Goal: Task Accomplishment & Management: Use online tool/utility

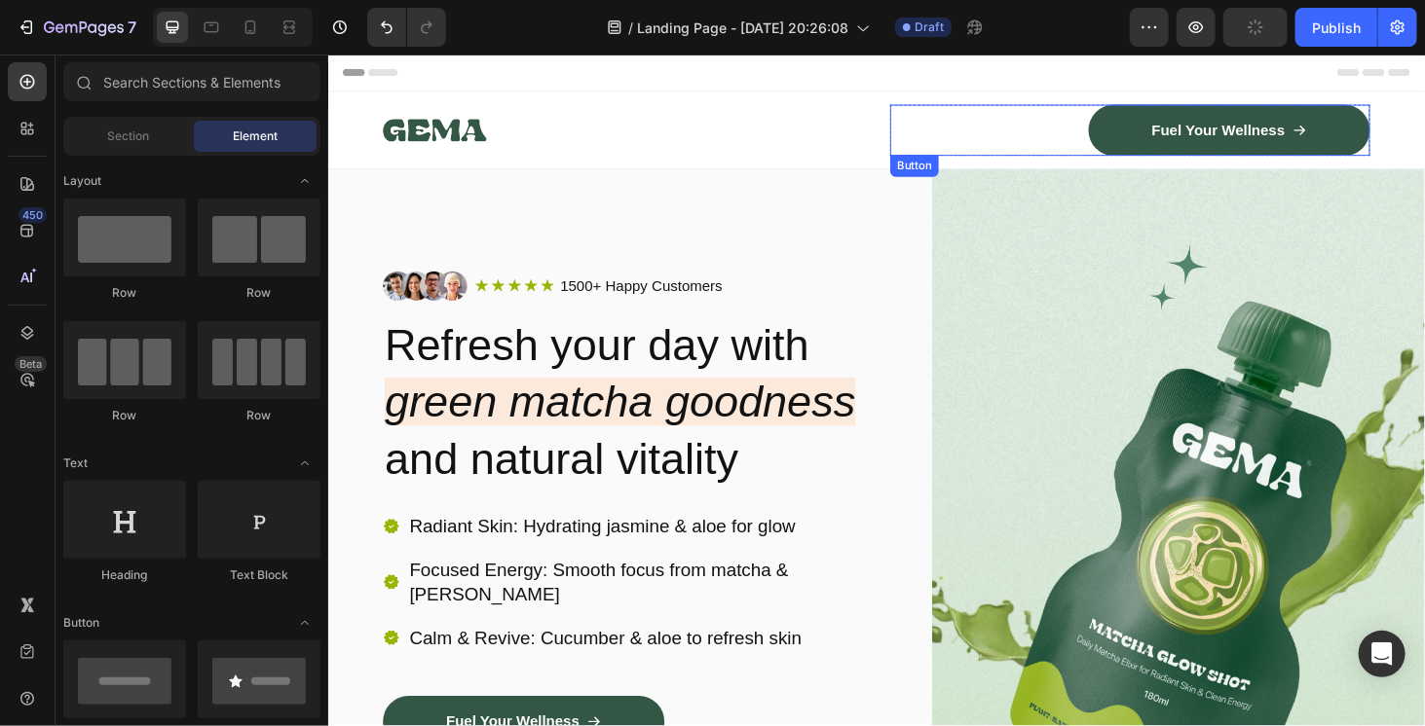
click at [943, 149] on div "Fuel Your Wellness Button" at bounding box center [1181, 134] width 511 height 55
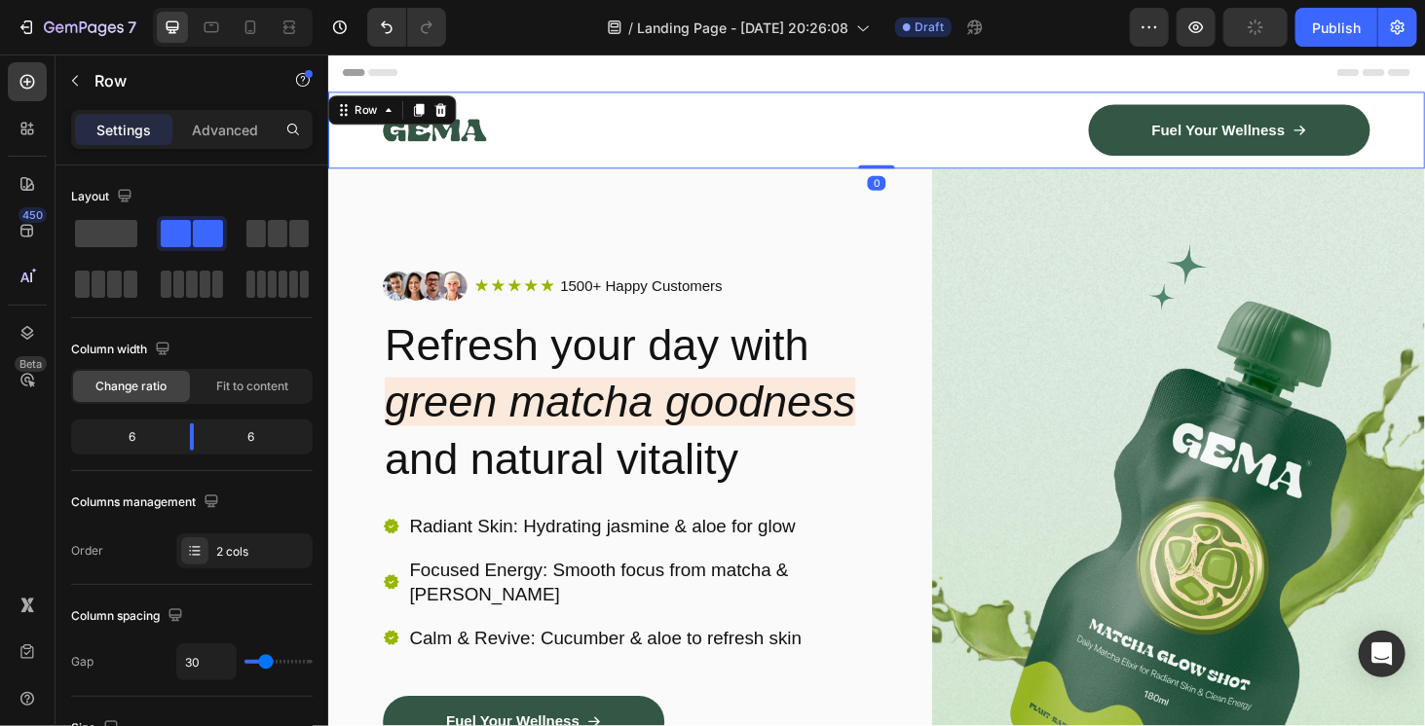
click at [894, 149] on div "Image Fuel Your Wellness Button Row Row 0" at bounding box center [911, 134] width 1168 height 82
click at [915, 149] on div "Image Fuel Your Wellness Button Row Row 0" at bounding box center [911, 134] width 1168 height 82
click at [443, 117] on icon at bounding box center [447, 113] width 13 height 14
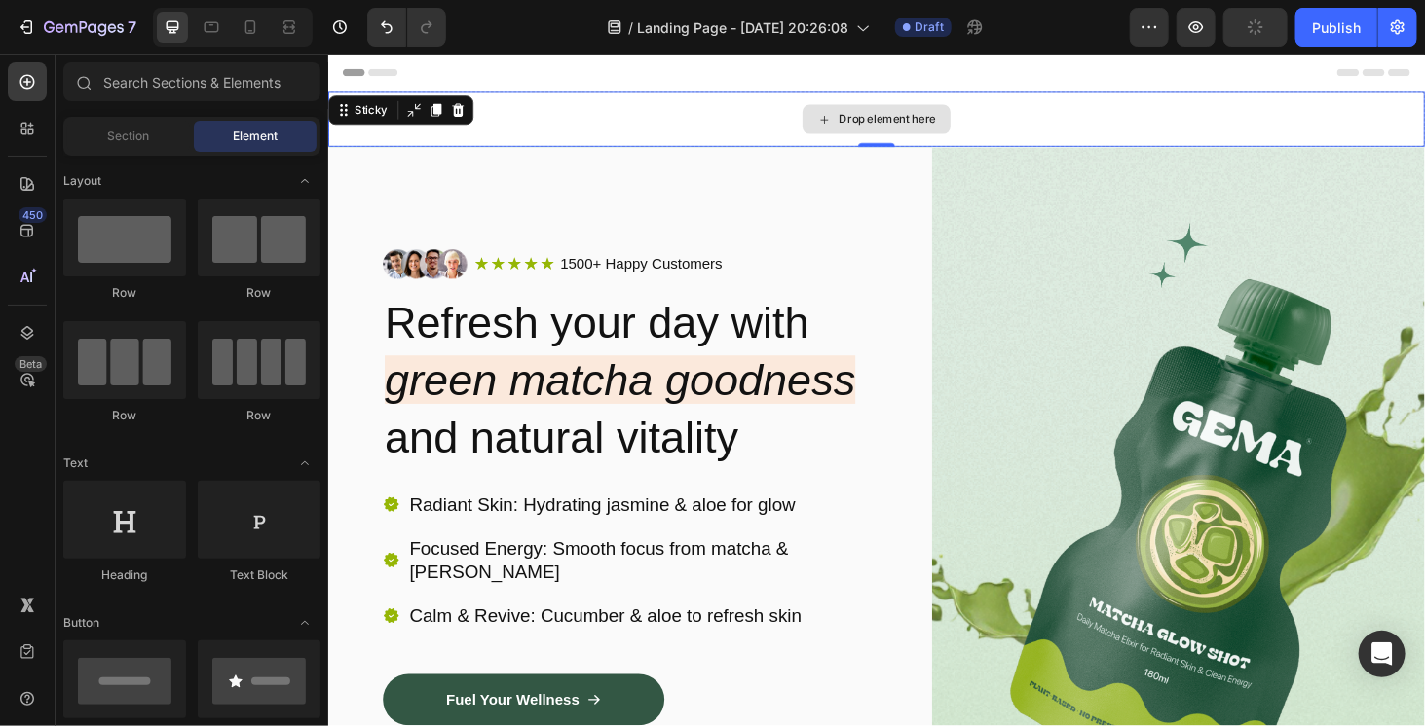
click at [794, 108] on div "Drop element here" at bounding box center [911, 122] width 1168 height 58
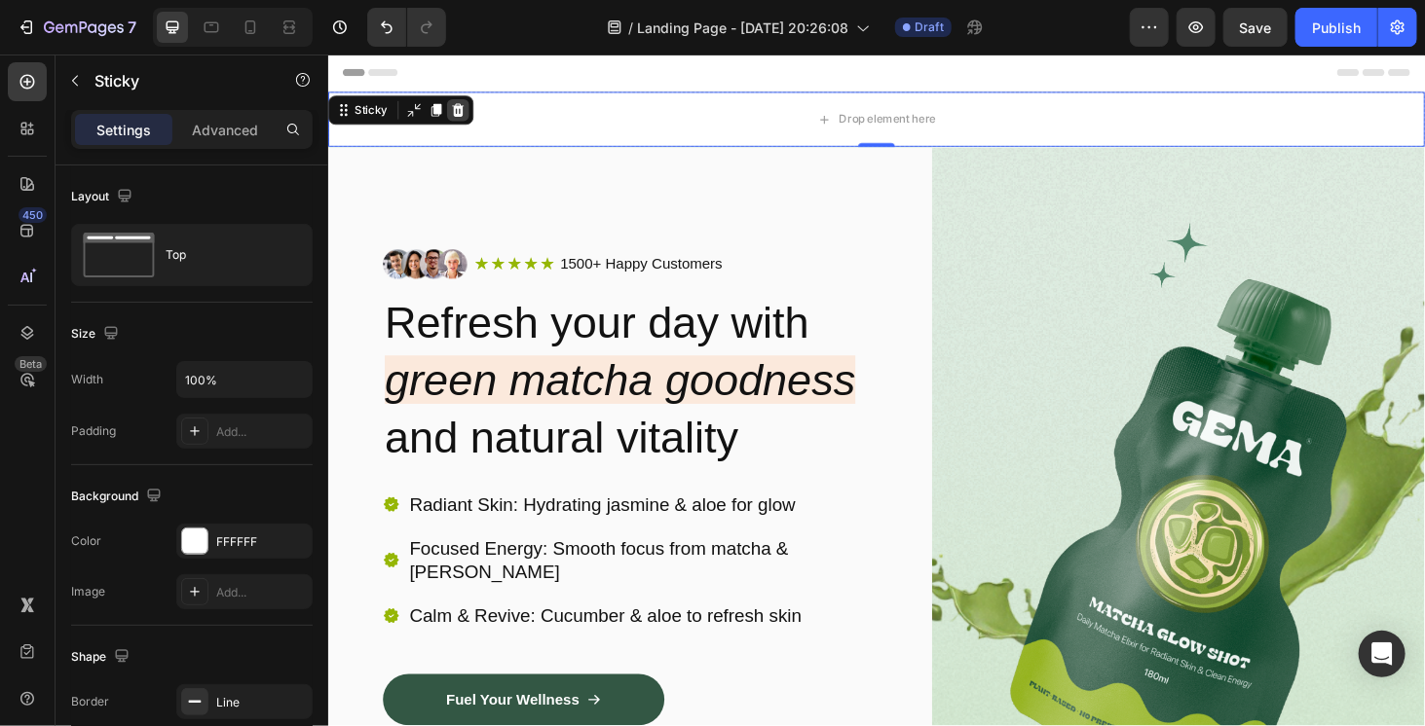
click at [462, 111] on icon at bounding box center [466, 113] width 16 height 16
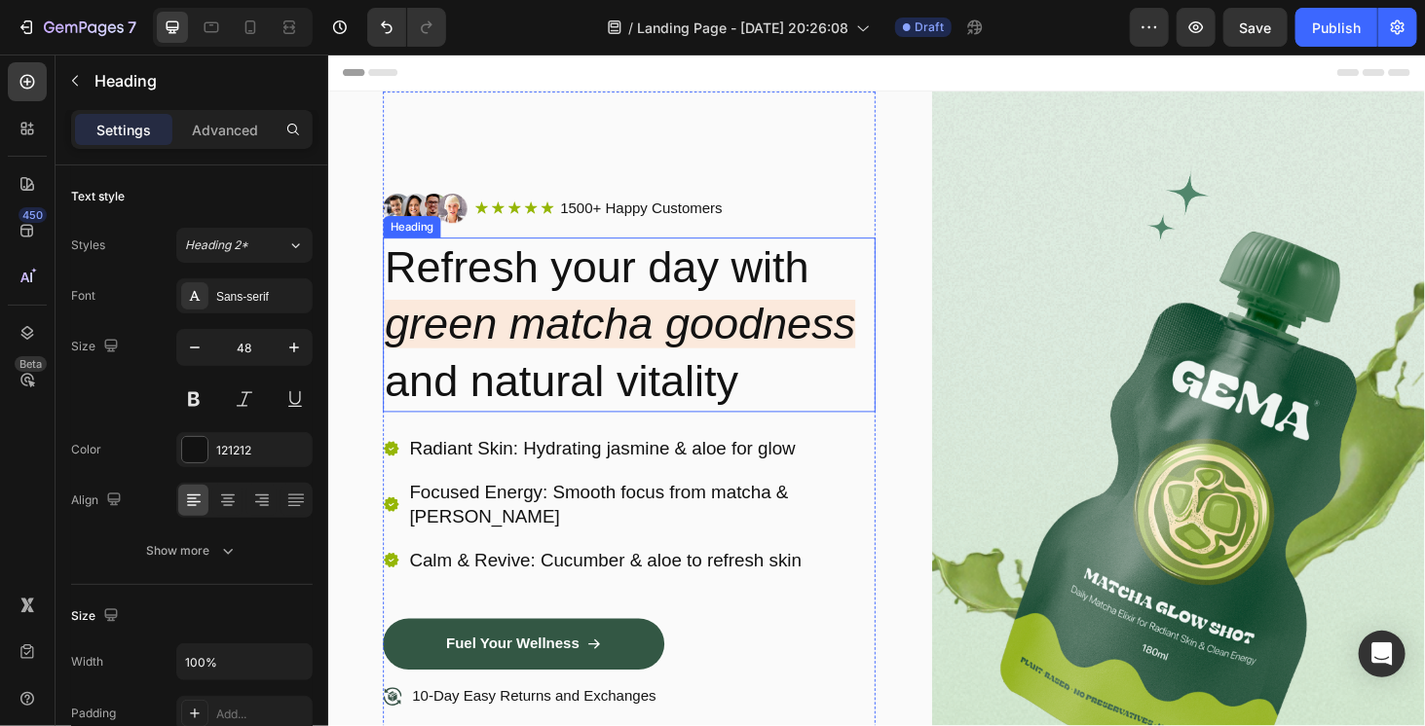
click at [775, 345] on icon "green matcha goodness" at bounding box center [638, 341] width 501 height 52
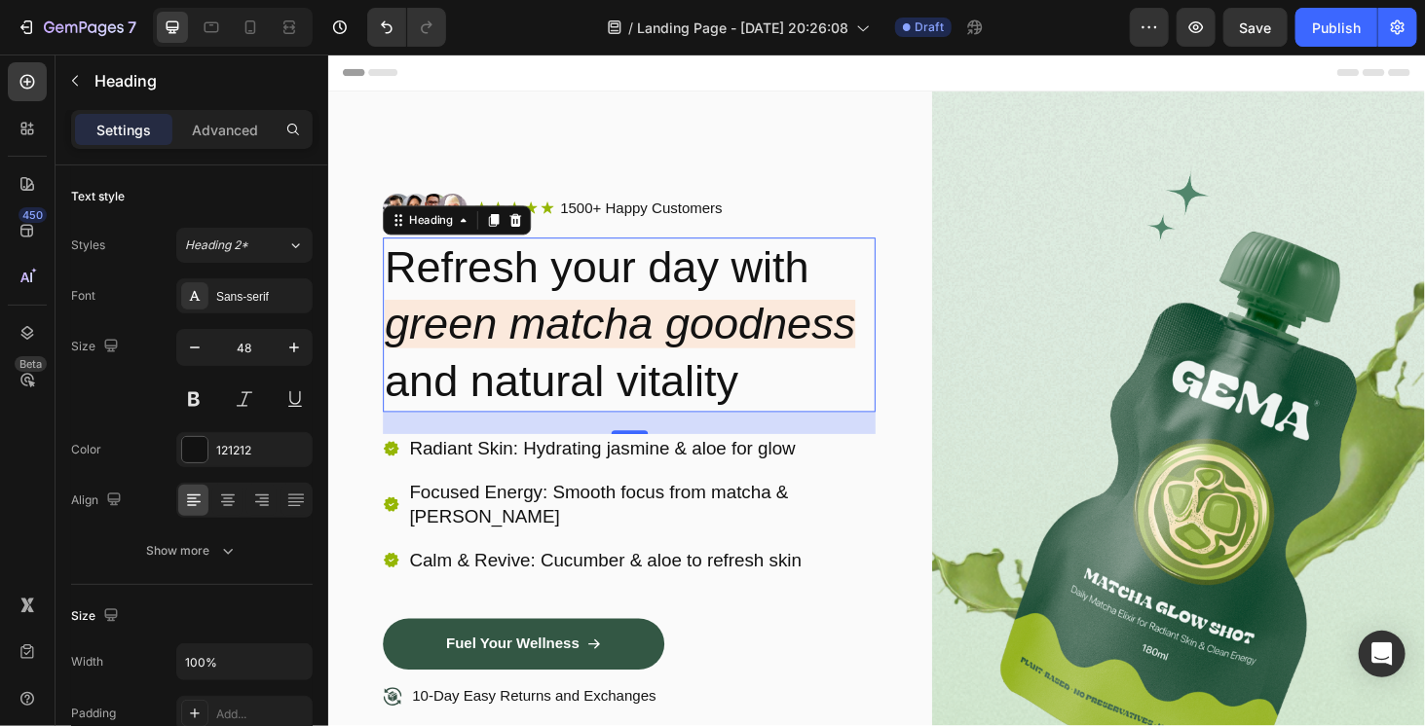
click at [603, 285] on h2 "Refresh your day with green matcha goodness and natural vitality" at bounding box center [648, 342] width 525 height 186
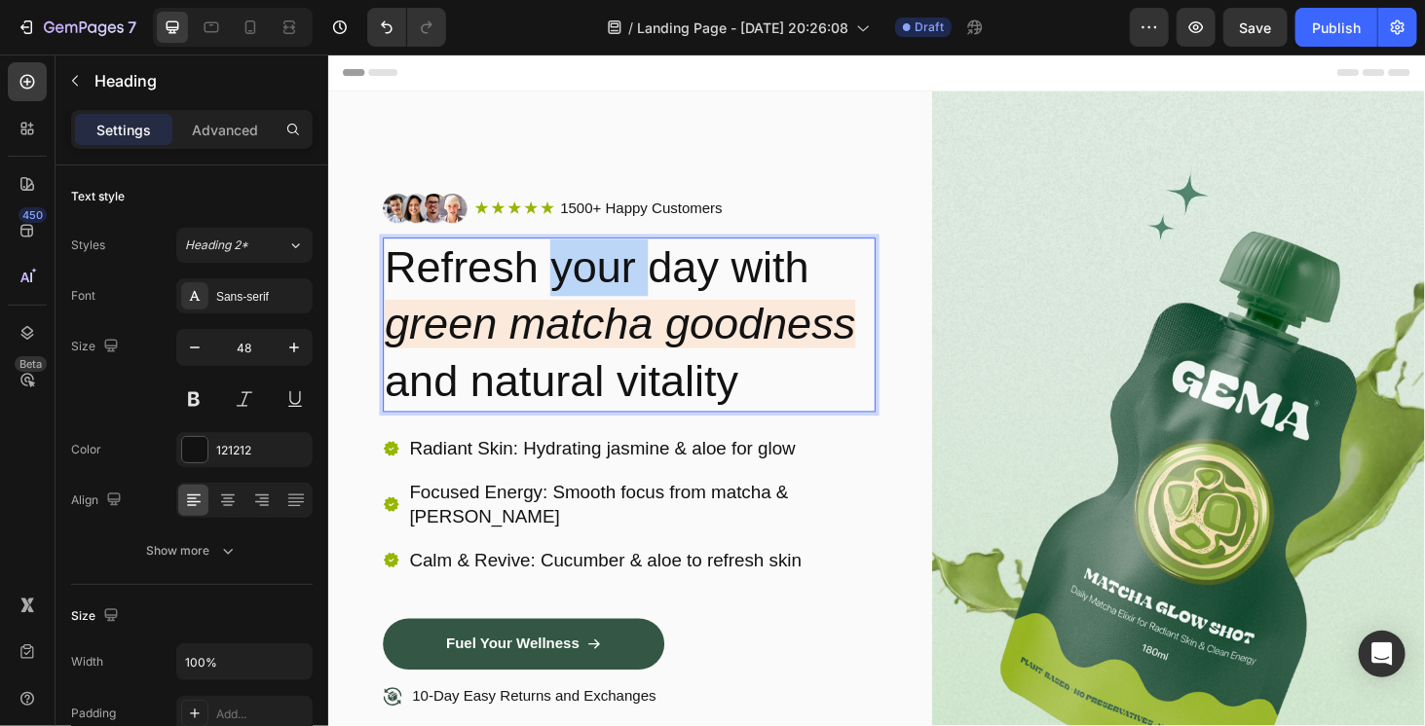
click at [603, 285] on p "Refresh your day with green matcha goodness and natural vitality" at bounding box center [648, 342] width 521 height 182
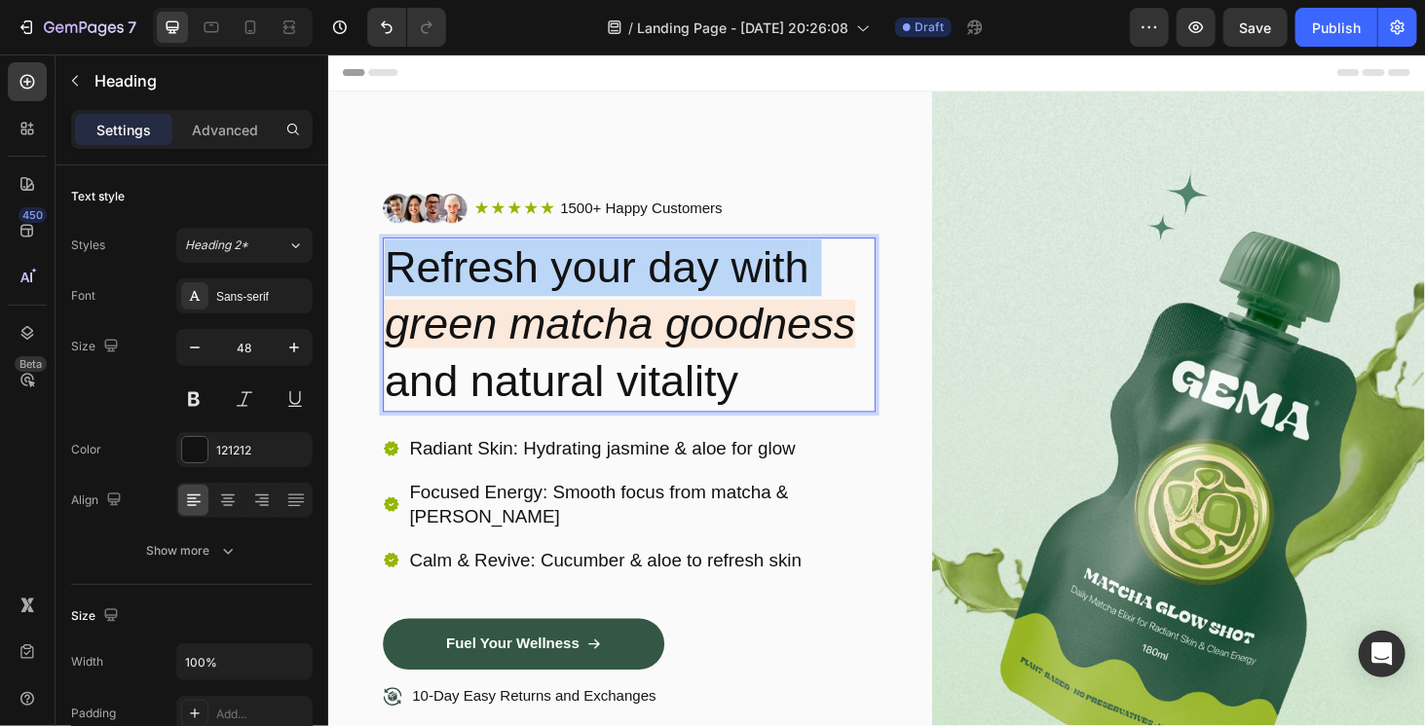
click at [603, 285] on p "Refresh your day with green matcha goodness and natural vitality" at bounding box center [648, 342] width 521 height 182
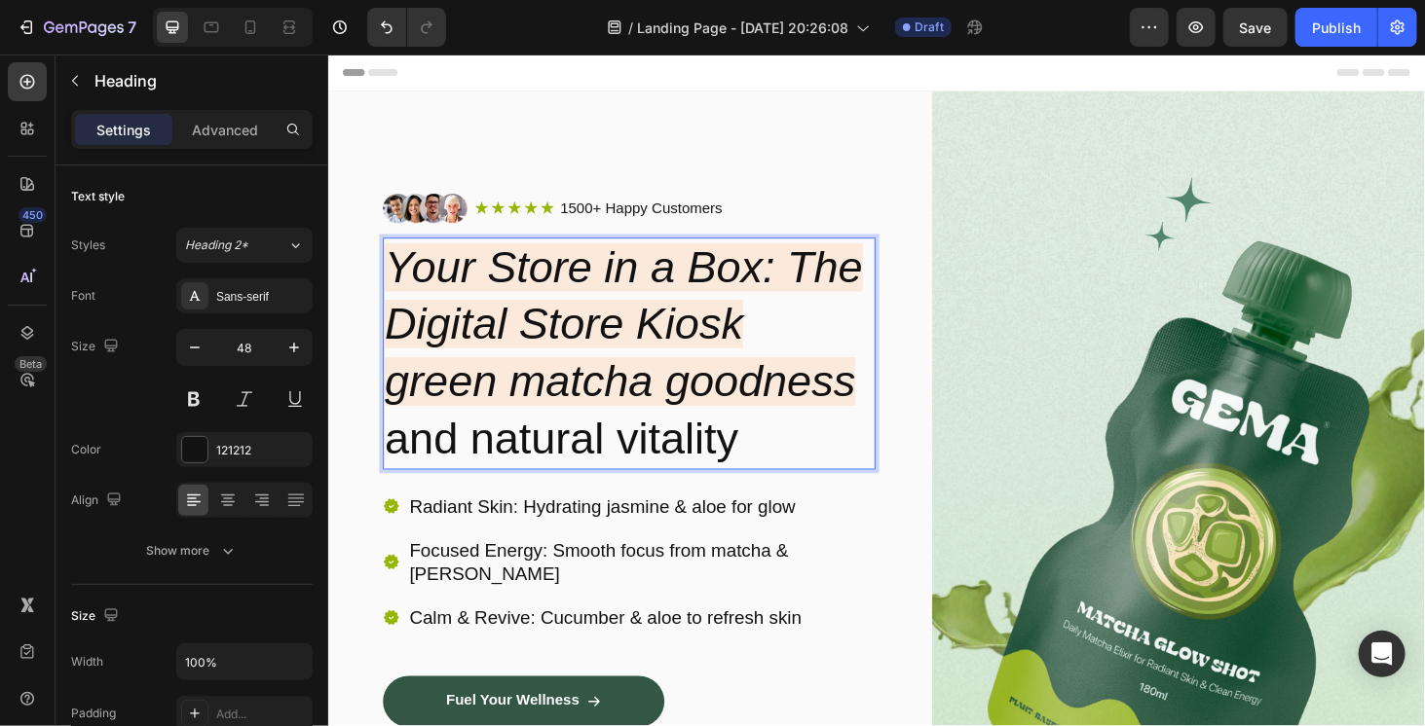
click at [610, 360] on icon "Your Store in a Box: The Digital Store Kiosk" at bounding box center [642, 311] width 509 height 112
click at [665, 348] on icon "Your Store in a Box: The Digital Store Kiosk" at bounding box center [642, 311] width 509 height 112
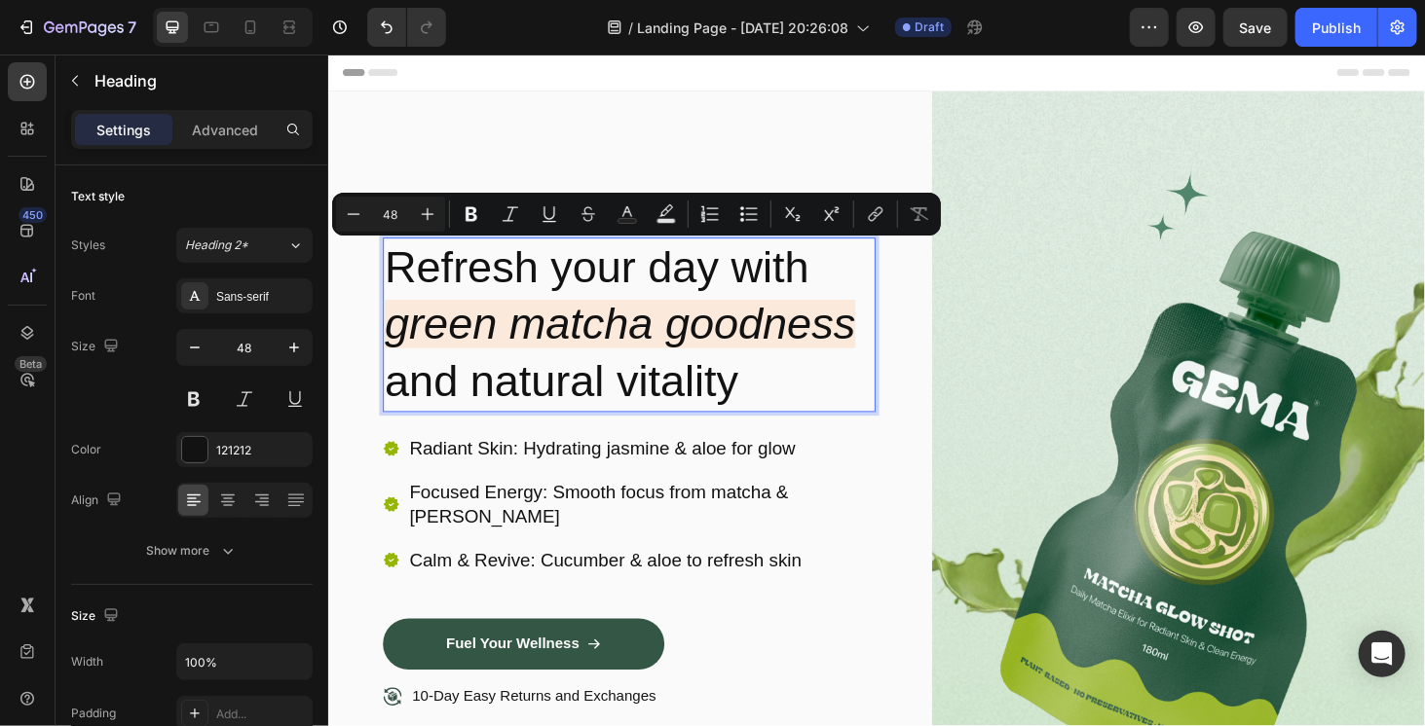
click at [665, 343] on icon "green matcha goodness" at bounding box center [638, 341] width 501 height 52
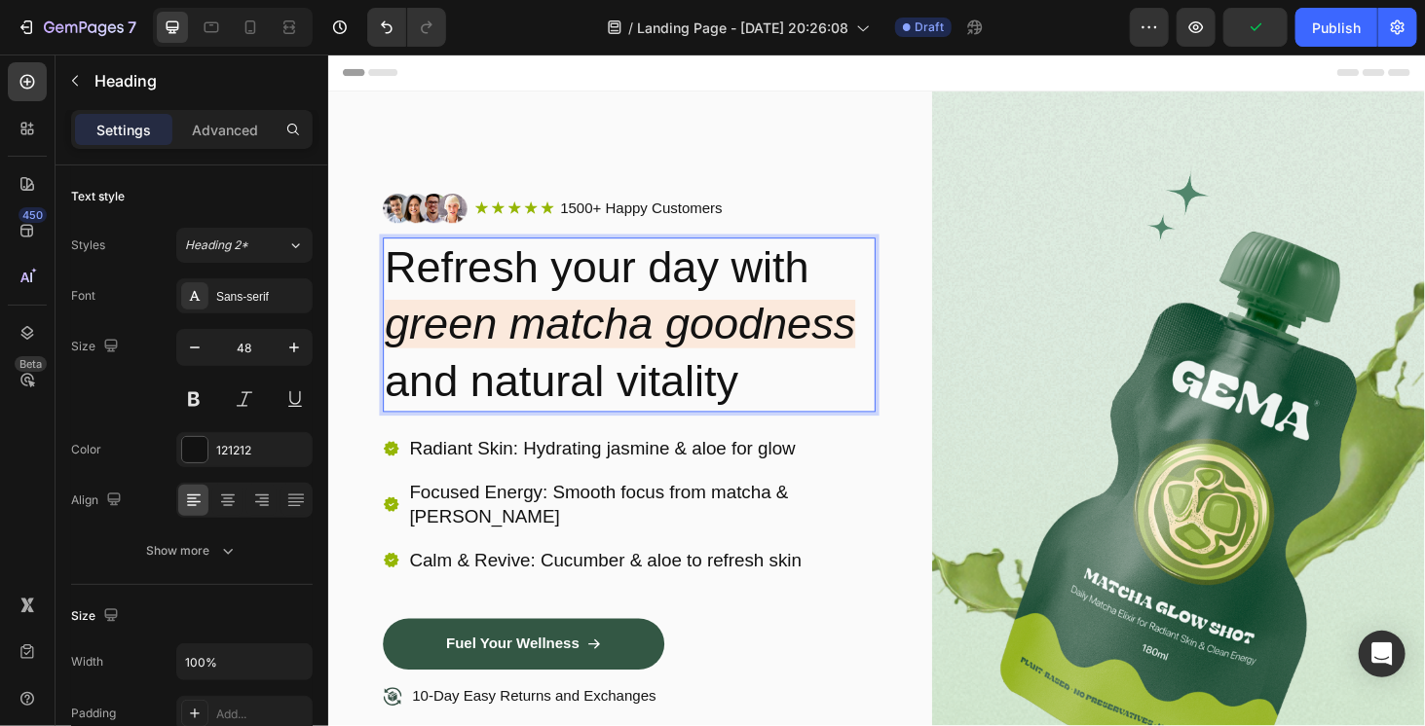
click at [663, 279] on p "Refresh your day with green matcha goodness and natural vitality" at bounding box center [648, 342] width 521 height 182
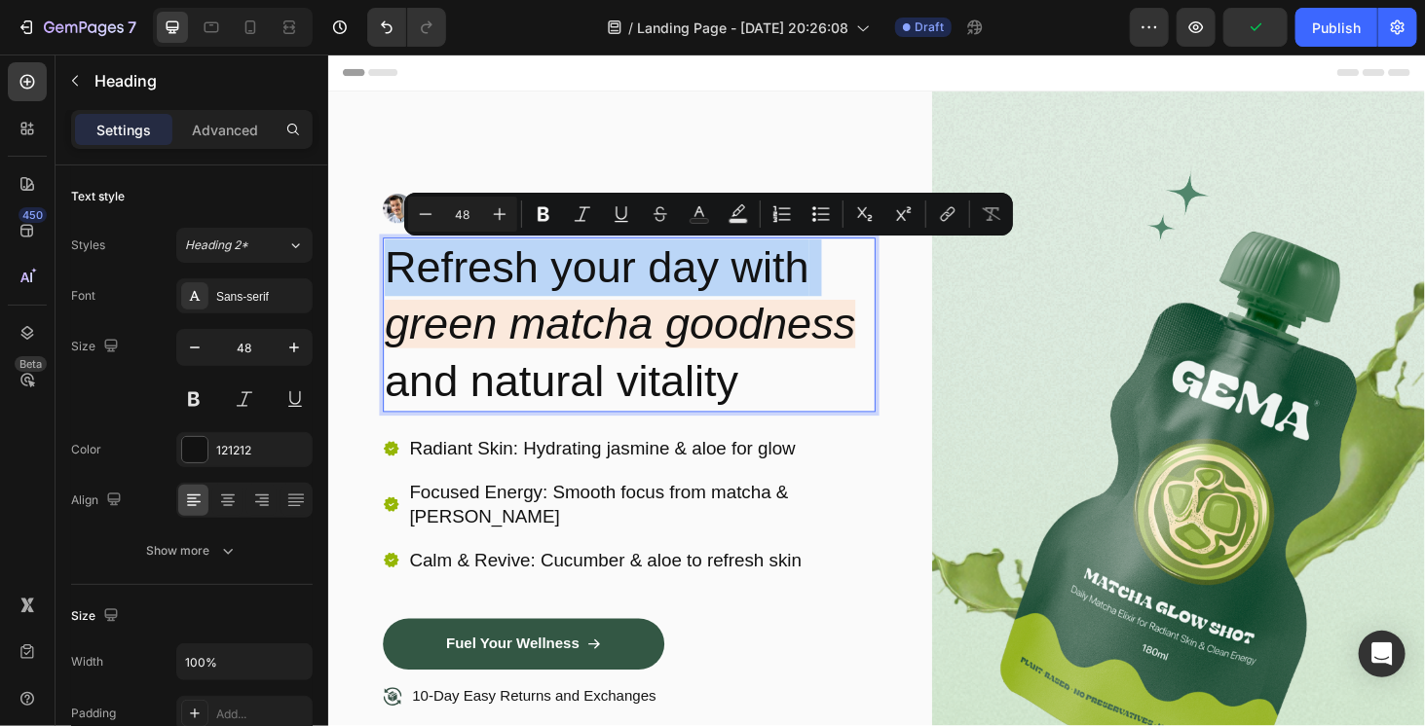
click at [663, 279] on p "Refresh your day with green matcha goodness and natural vitality" at bounding box center [648, 342] width 521 height 182
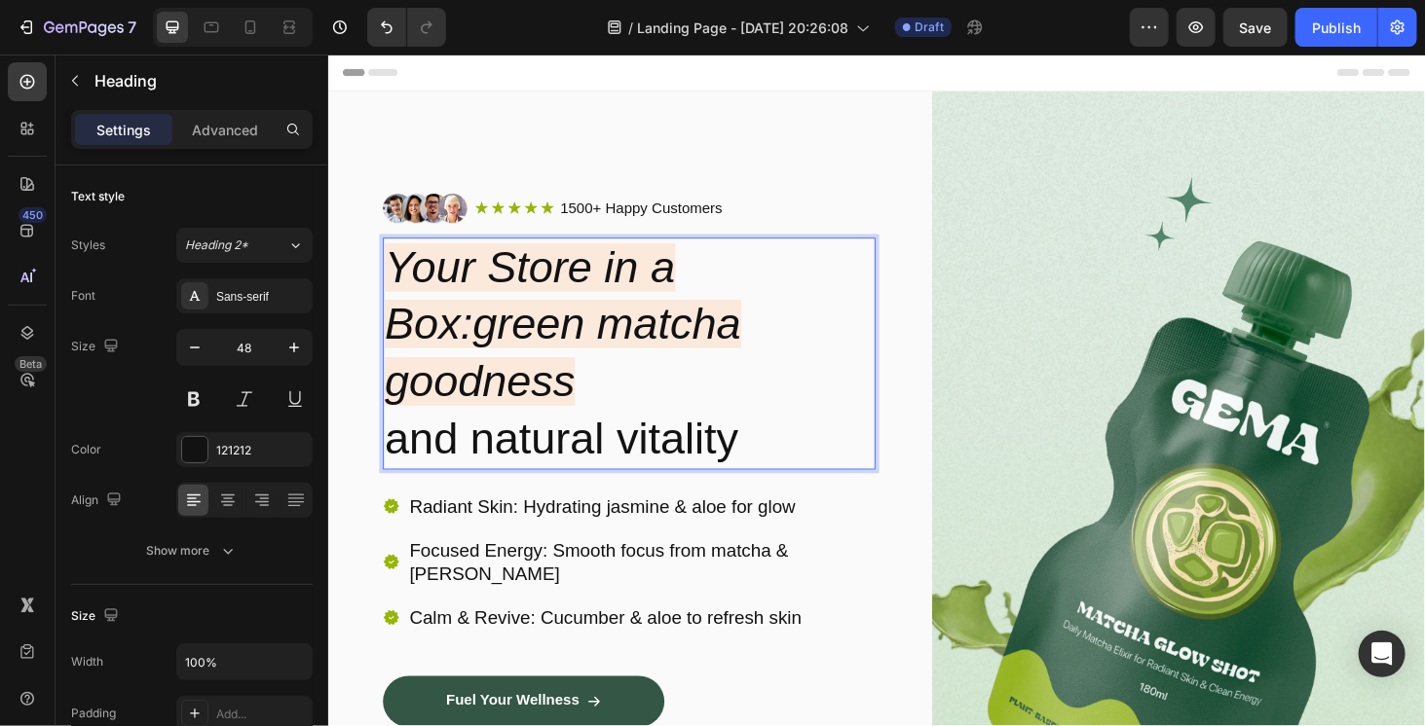
click at [510, 340] on icon "Your Store in a Box:green matcha goodness" at bounding box center [578, 341] width 380 height 173
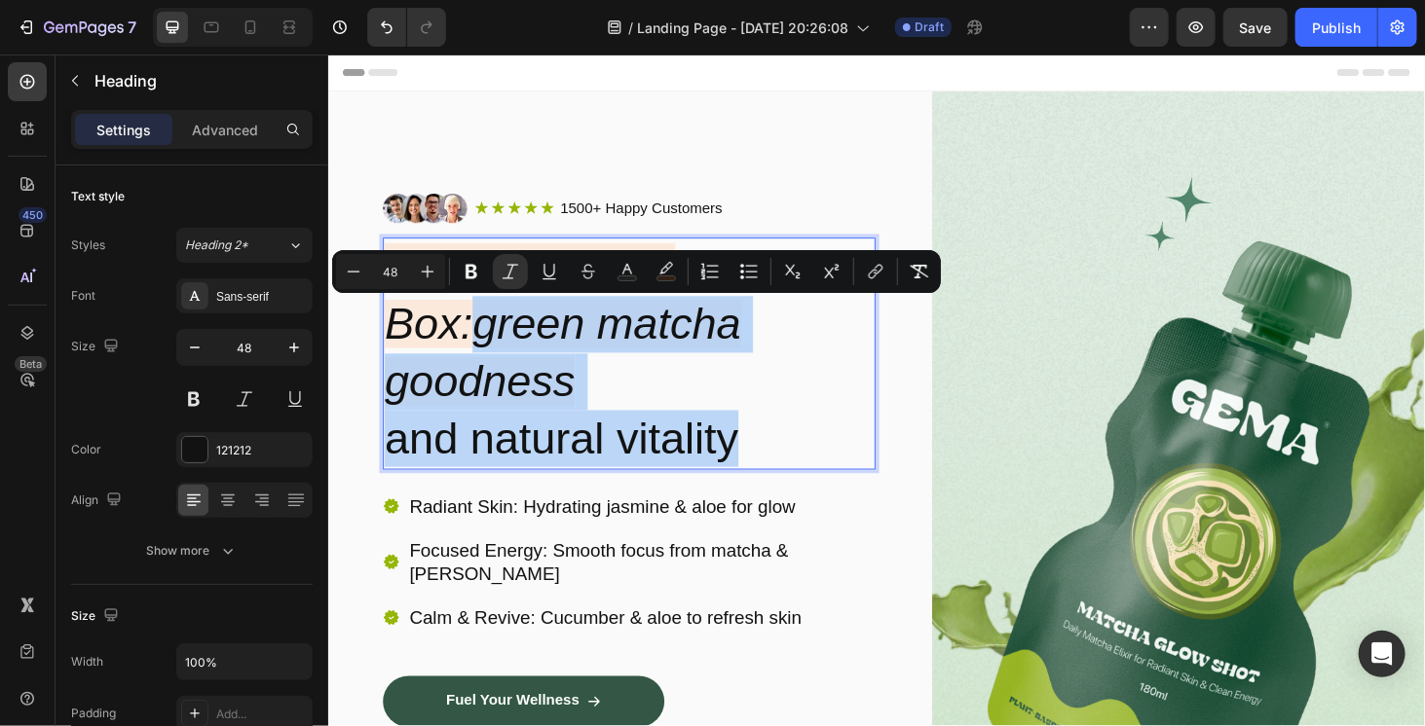
drag, startPoint x: 490, startPoint y: 336, endPoint x: 777, endPoint y: 466, distance: 315.5
click at [777, 466] on p "Your Store in a Box:green matcha goodness and natural vitality" at bounding box center [648, 372] width 521 height 243
click at [575, 343] on icon "Your Store in a Box:green matcha goodness" at bounding box center [578, 341] width 380 height 173
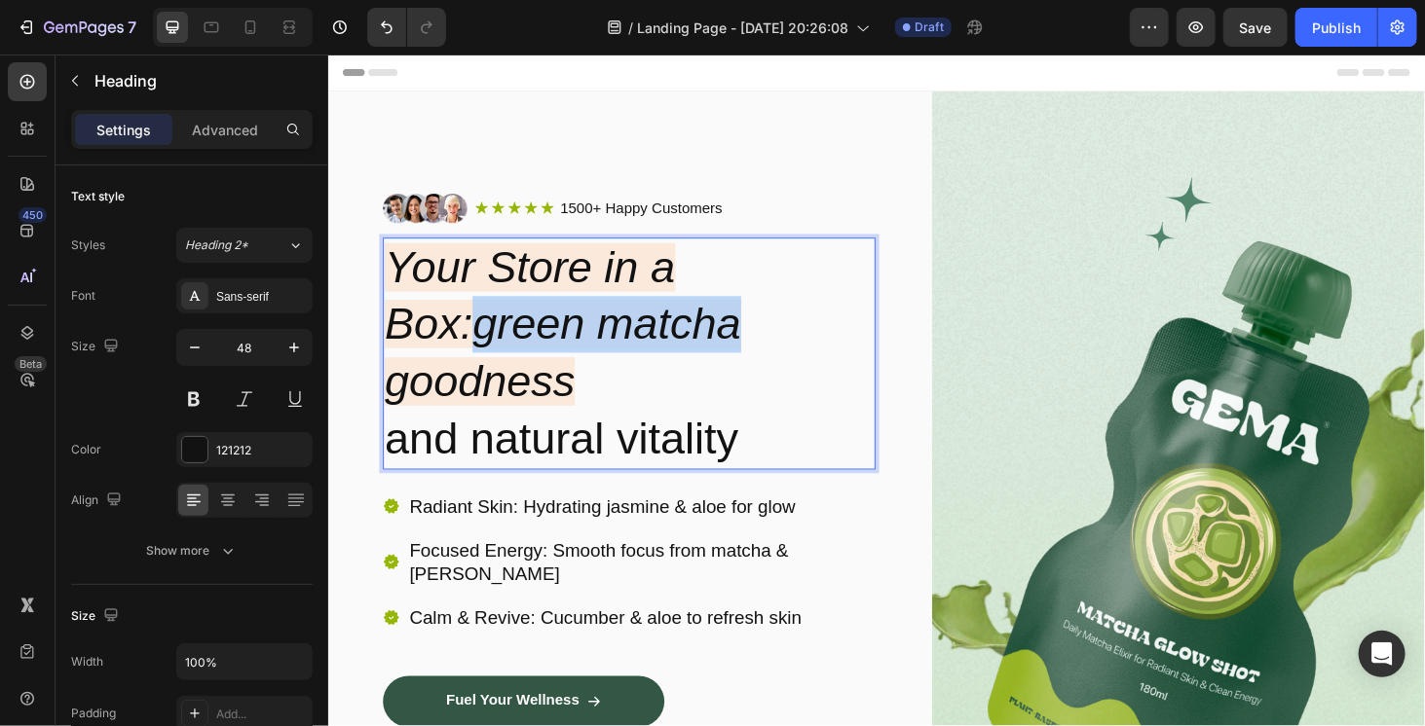
drag, startPoint x: 483, startPoint y: 334, endPoint x: 807, endPoint y: 345, distance: 324.4
click at [807, 345] on p "Your Store in a Box:green matcha goodness and natural vitality" at bounding box center [648, 372] width 521 height 243
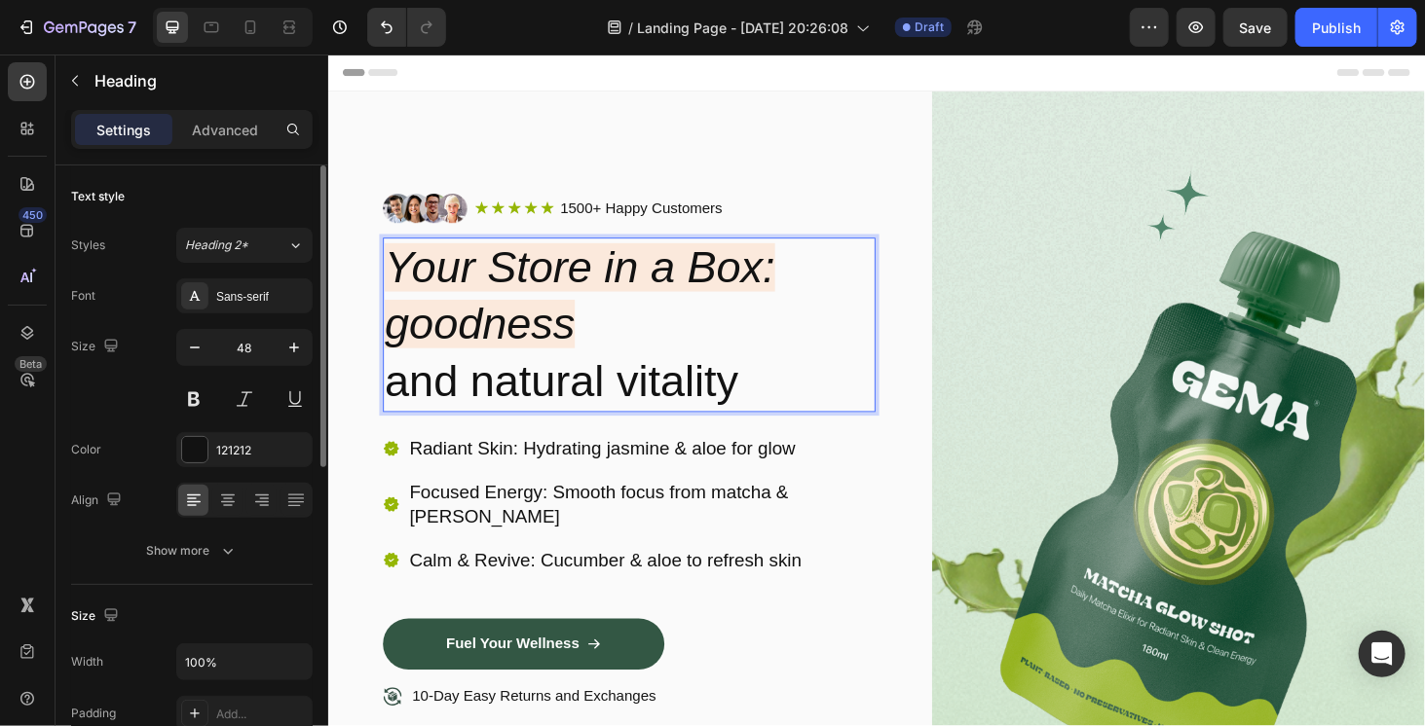
click at [290, 191] on div "Text style" at bounding box center [191, 196] width 241 height 31
click at [640, 407] on p "Your Store in a Box: goodness and natural vitality" at bounding box center [648, 342] width 521 height 182
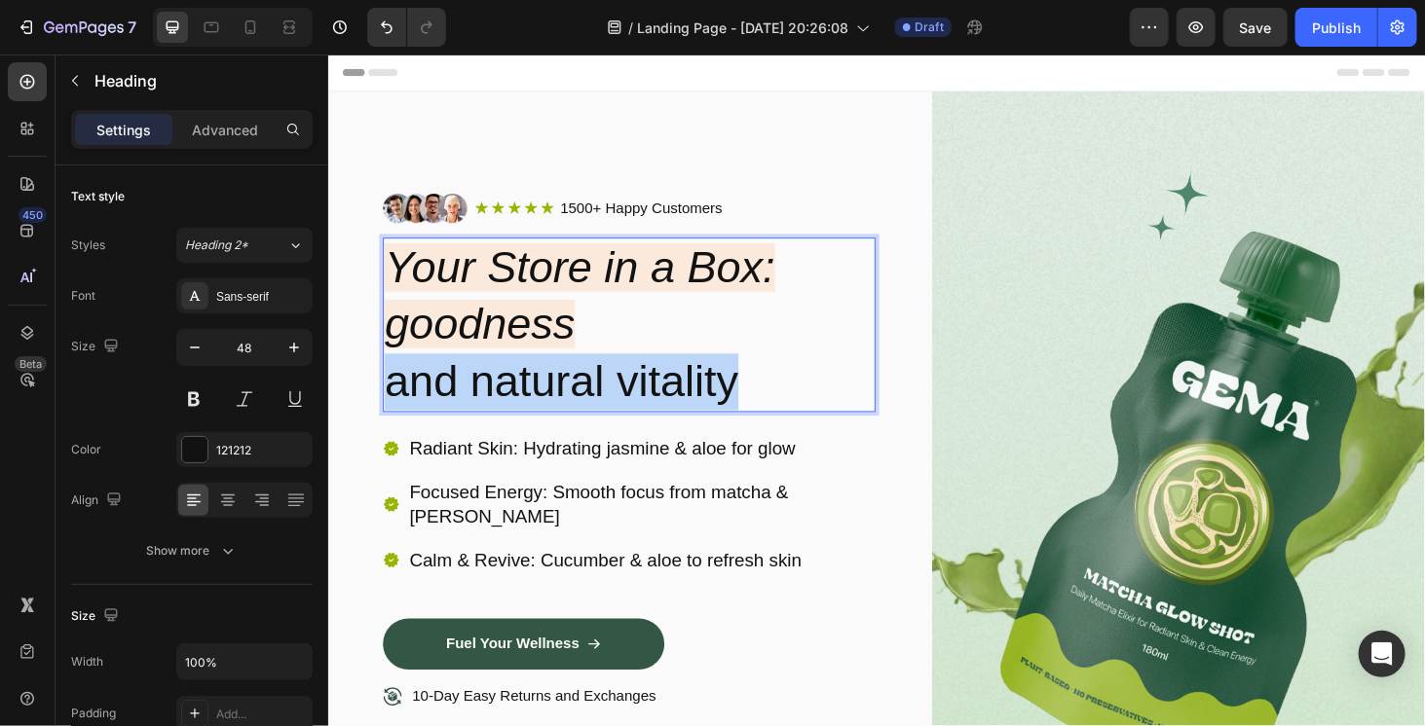
click at [640, 407] on p "Your Store in a Box: goodness and natural vitality" at bounding box center [648, 342] width 521 height 182
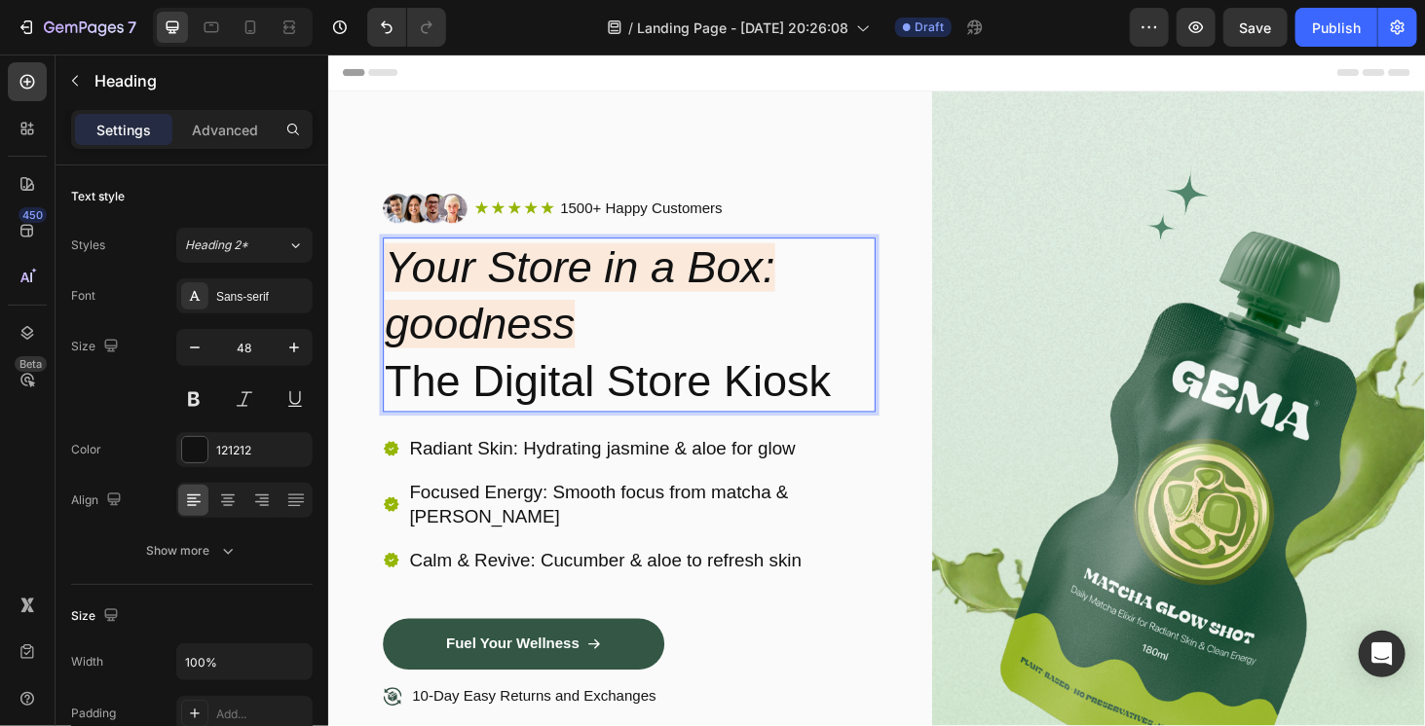
click at [589, 351] on icon "Your Store in a Box: goodness" at bounding box center [596, 311] width 416 height 112
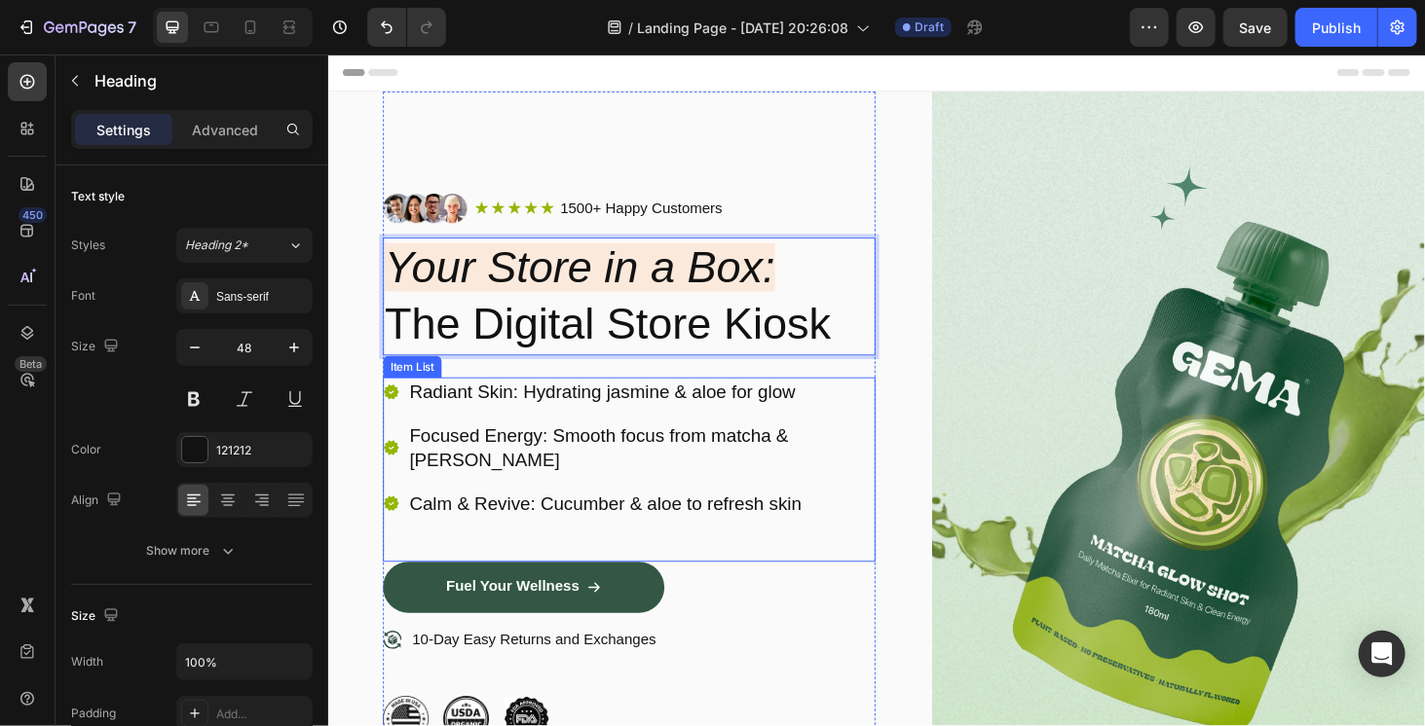
click at [806, 520] on p "Calm & Revive: Cucumber & aloe to refresh skin" at bounding box center [661, 532] width 494 height 25
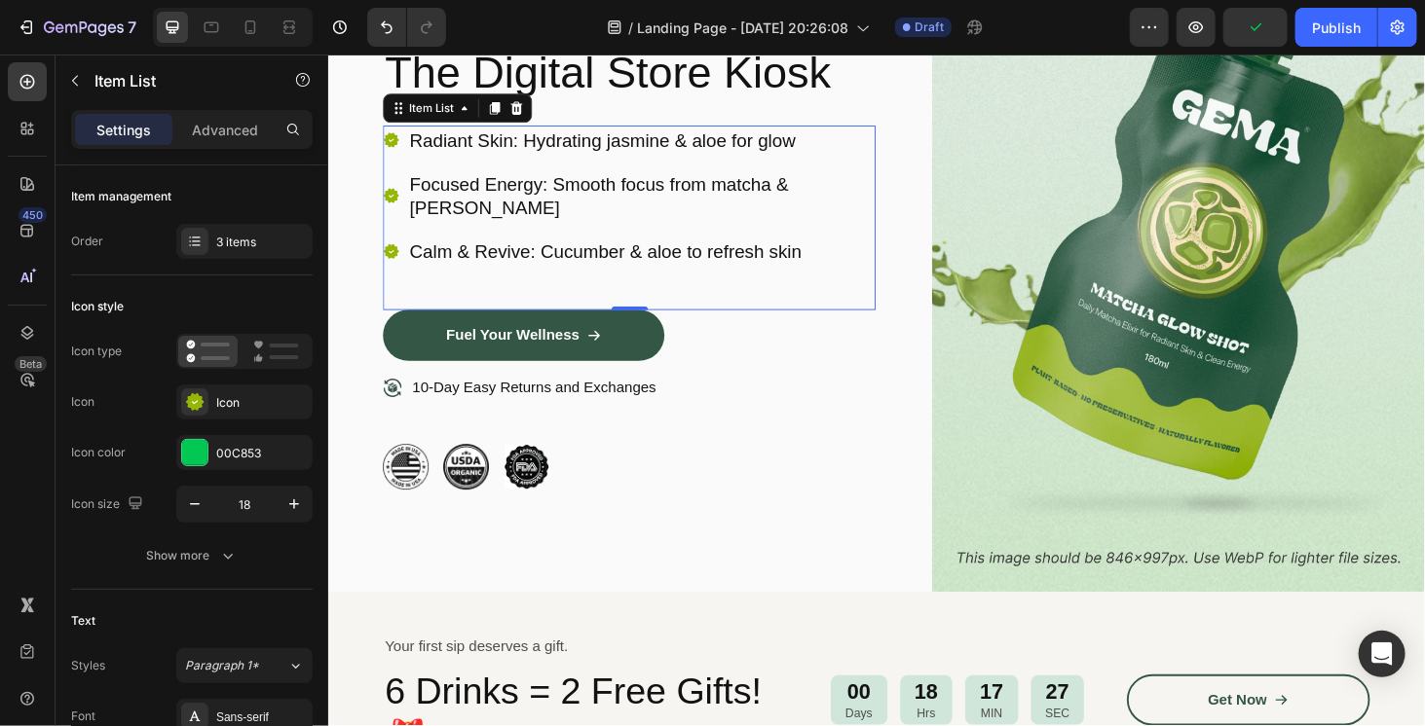
scroll to position [292, 0]
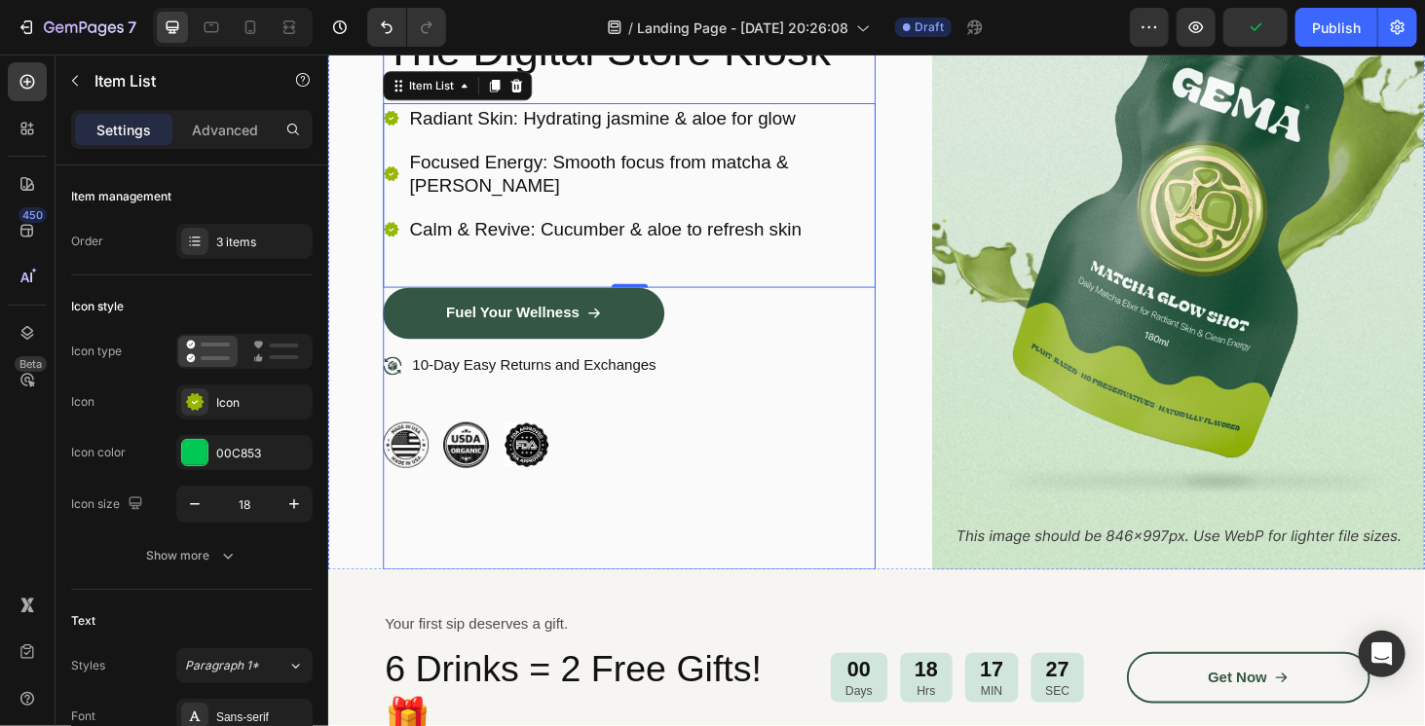
click at [707, 492] on div "Image Icon Icon Icon Icon Icon Icon List 1500+ Happy Customers Text Block Row R…" at bounding box center [648, 202] width 525 height 802
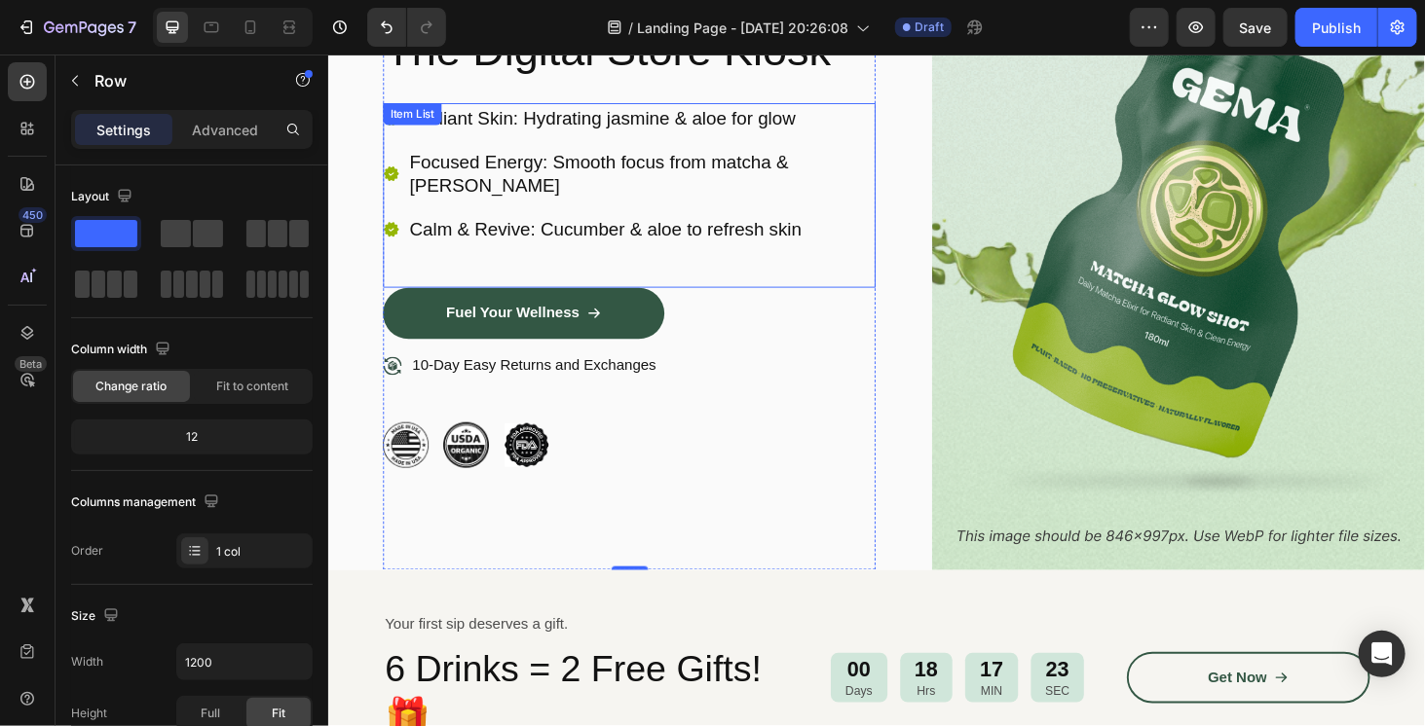
scroll to position [195, 0]
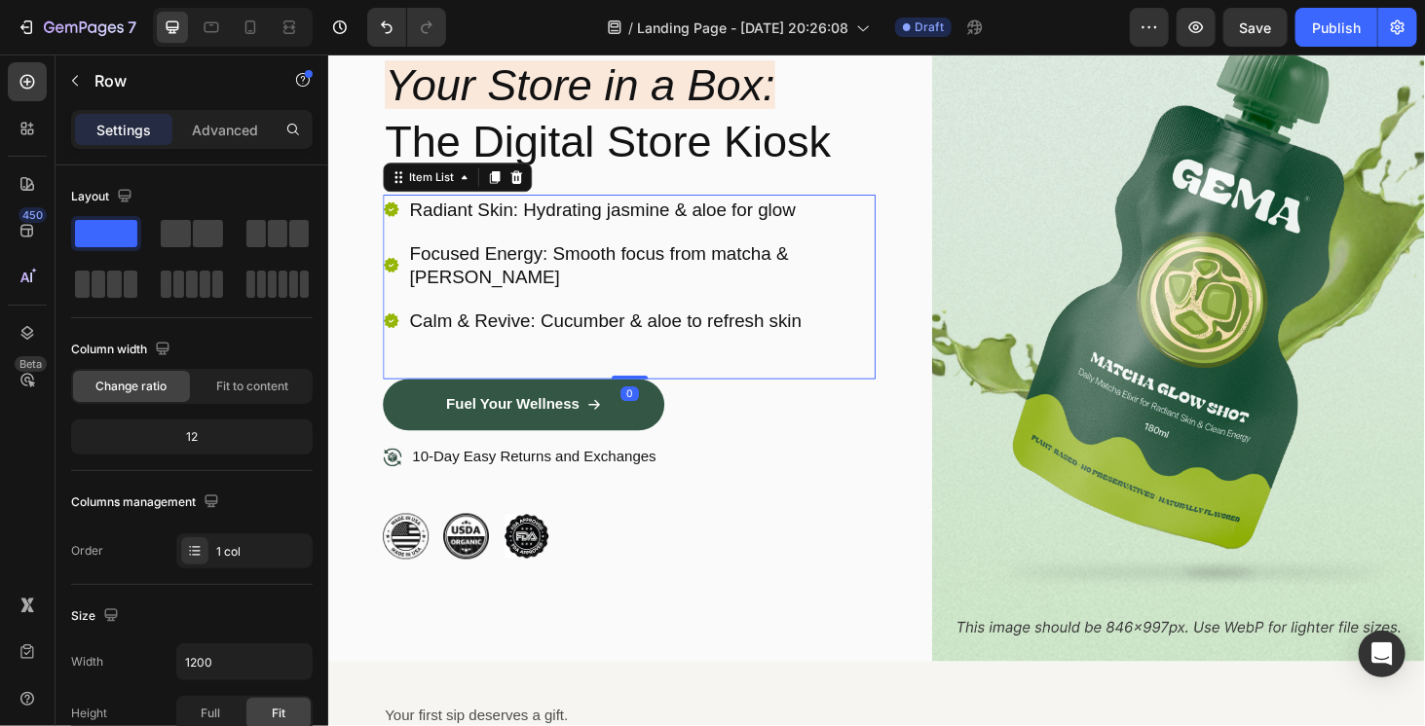
click at [540, 212] on p "Radiant Skin: Hydrating jasmine & aloe for glow" at bounding box center [661, 218] width 494 height 25
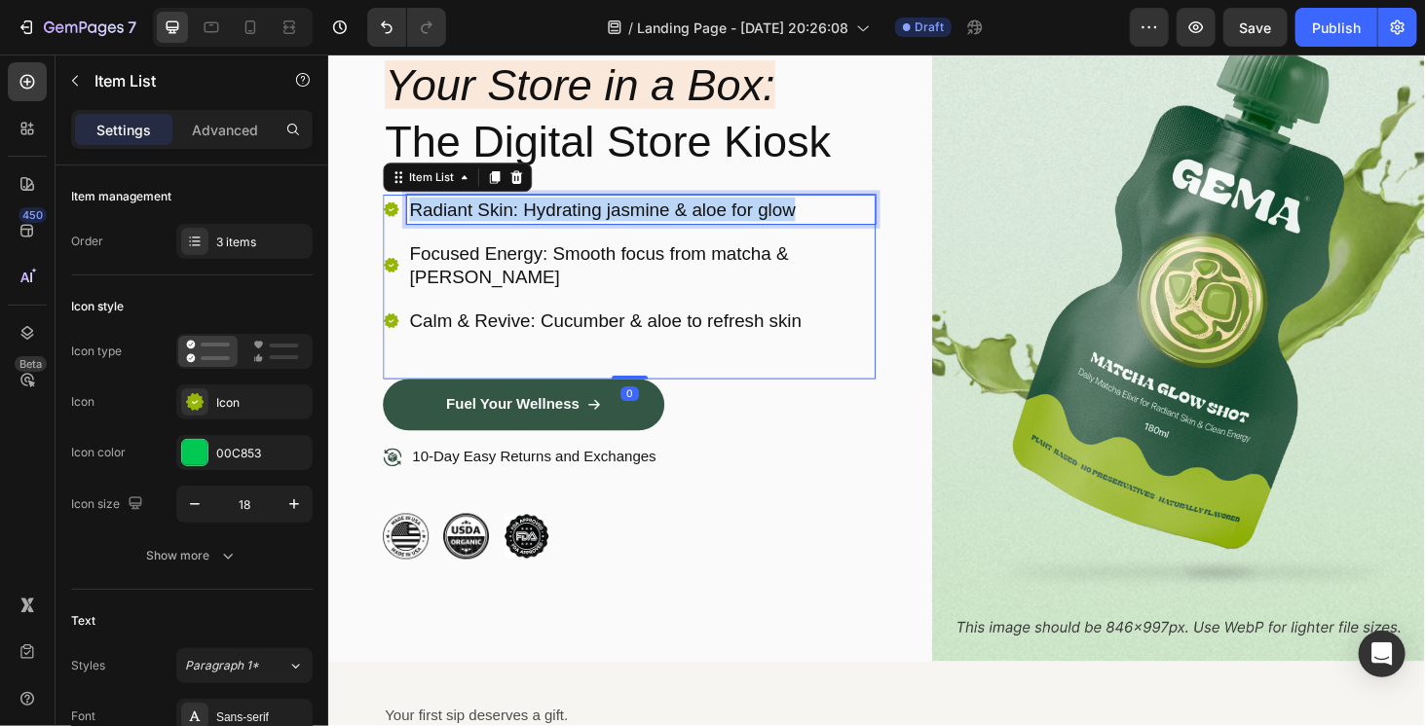
click at [540, 212] on p "Radiant Skin: Hydrating jasmine & aloe for glow" at bounding box center [661, 218] width 494 height 25
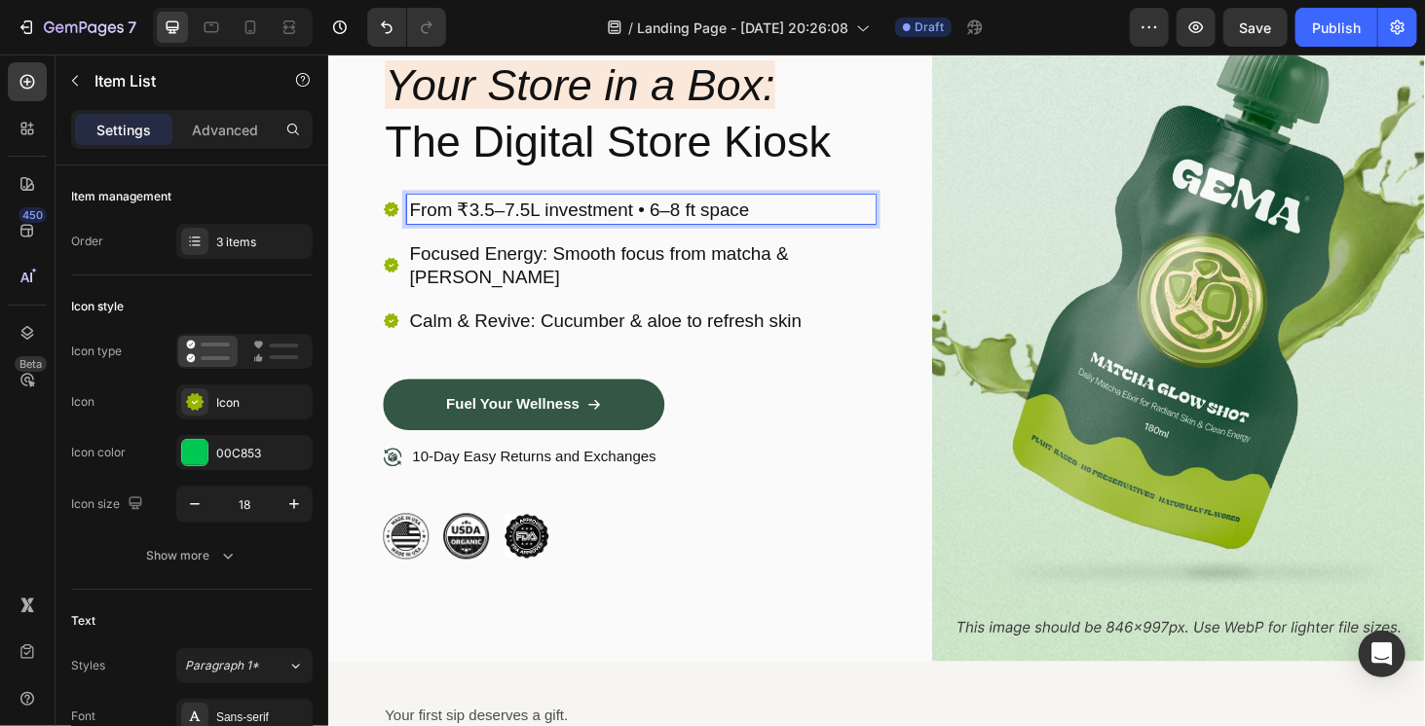
click at [544, 270] on p "Focused Energy: Smooth focus from matcha & [PERSON_NAME]" at bounding box center [661, 278] width 494 height 51
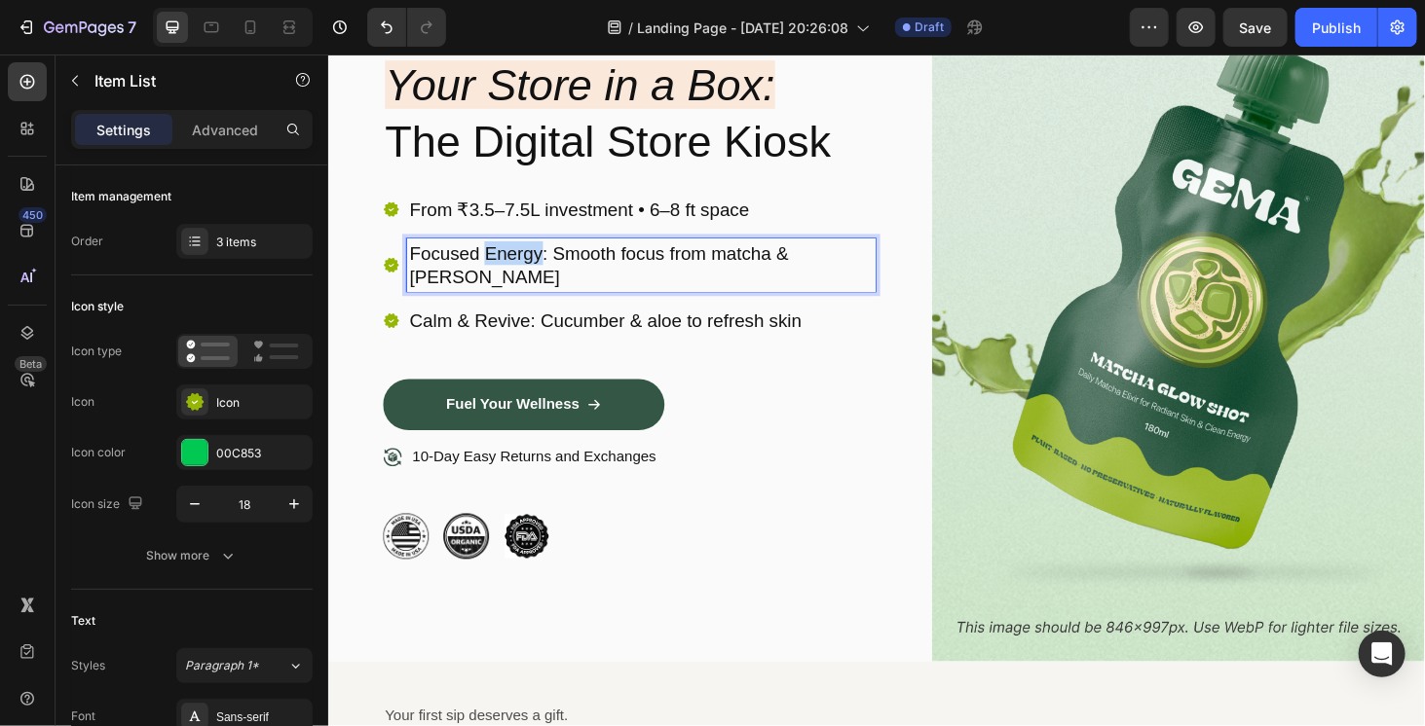
click at [544, 270] on p "Focused Energy: Smooth focus from matcha & [PERSON_NAME]" at bounding box center [661, 278] width 494 height 51
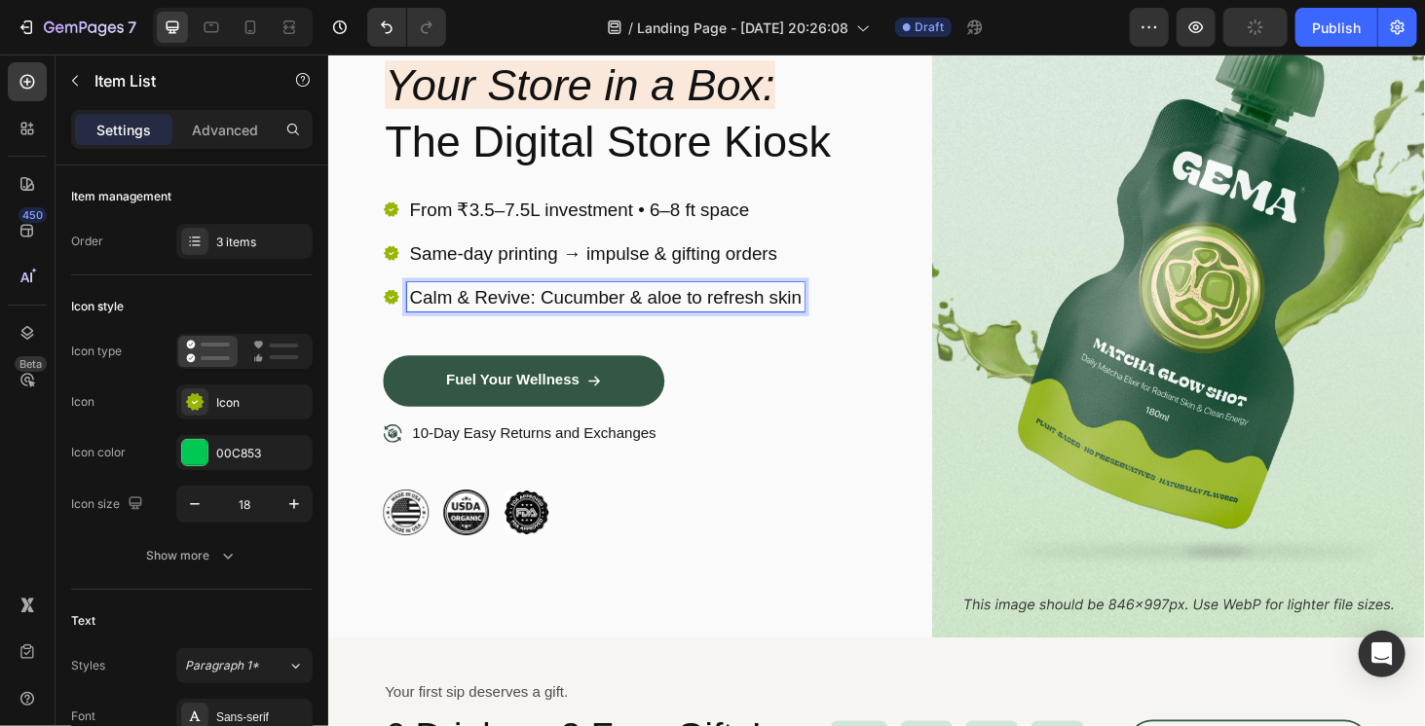
click at [694, 315] on p "Calm & Revive: Cucumber & aloe to refresh skin" at bounding box center [623, 312] width 418 height 25
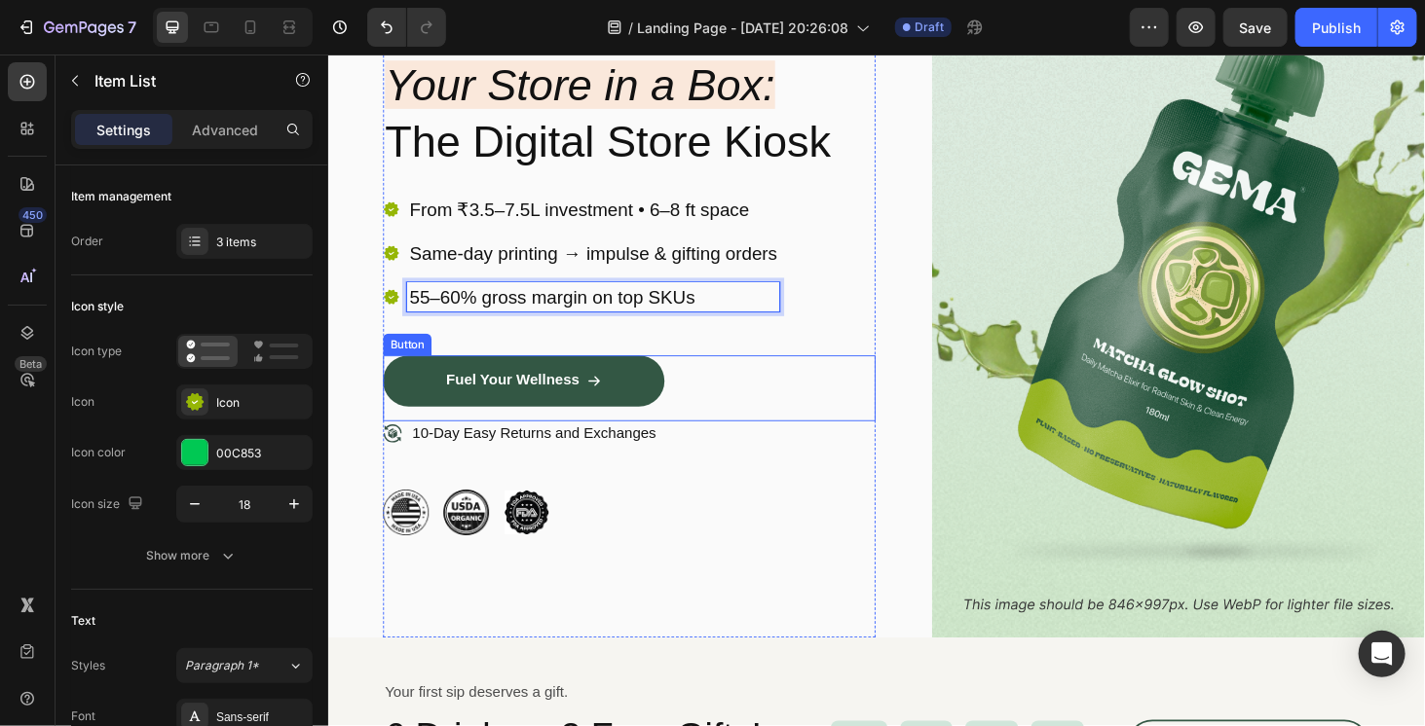
click at [850, 440] on div "Fuel Your Wellness Button" at bounding box center [648, 410] width 525 height 70
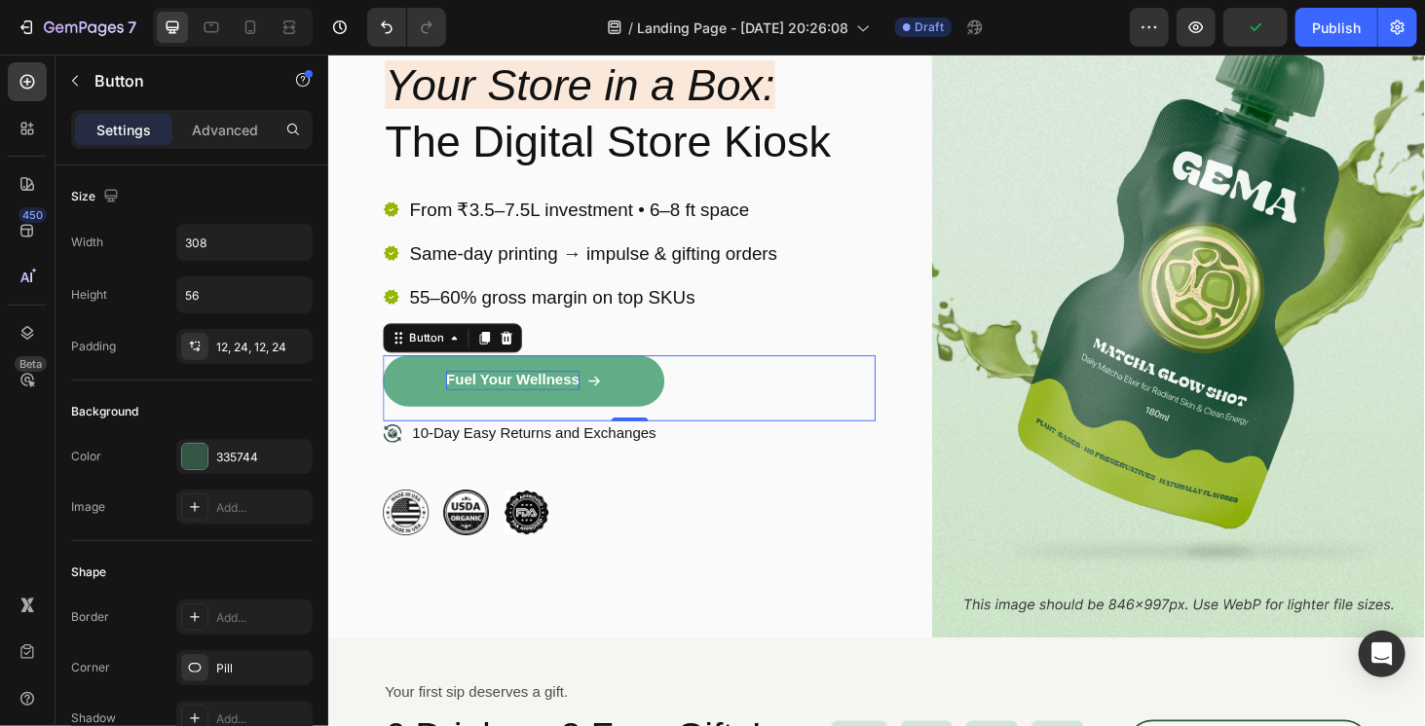
click at [481, 391] on p "Fuel Your Wellness" at bounding box center [524, 401] width 142 height 20
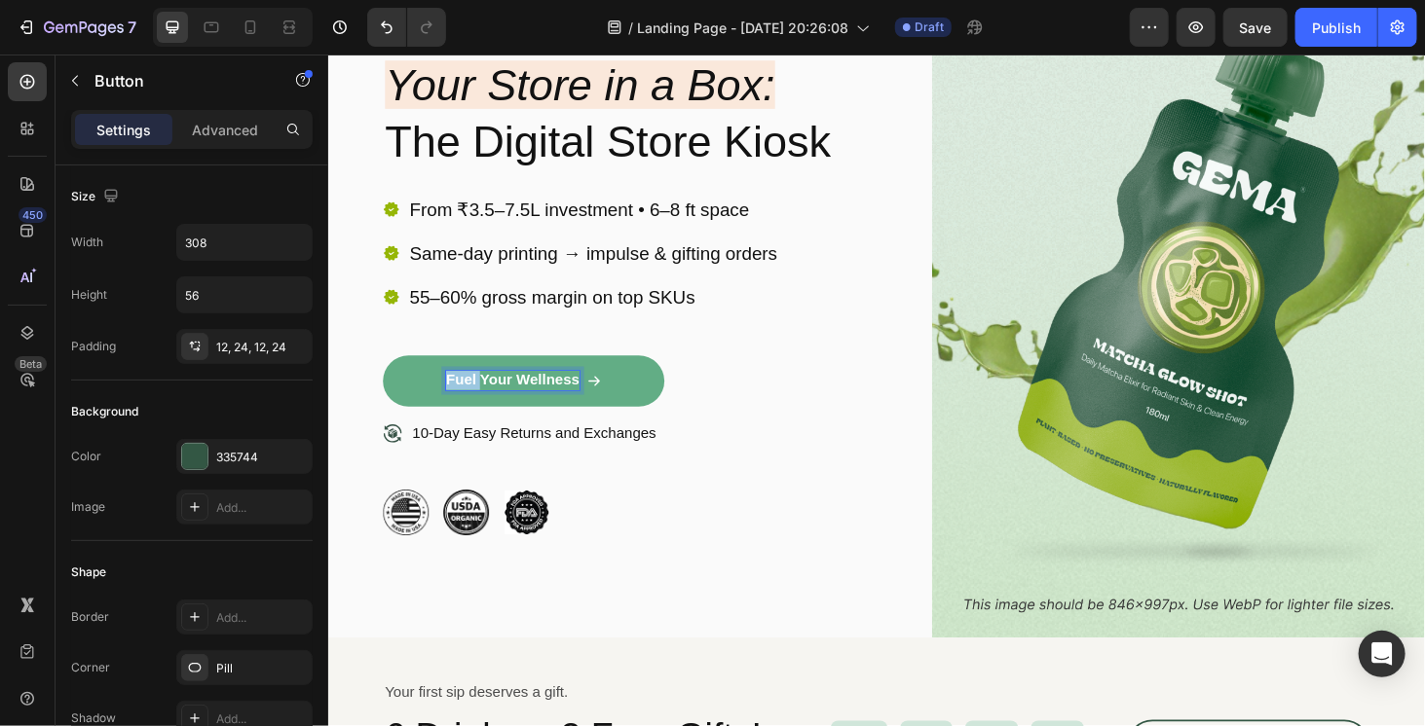
click at [481, 391] on p "Fuel Your Wellness" at bounding box center [524, 401] width 142 height 20
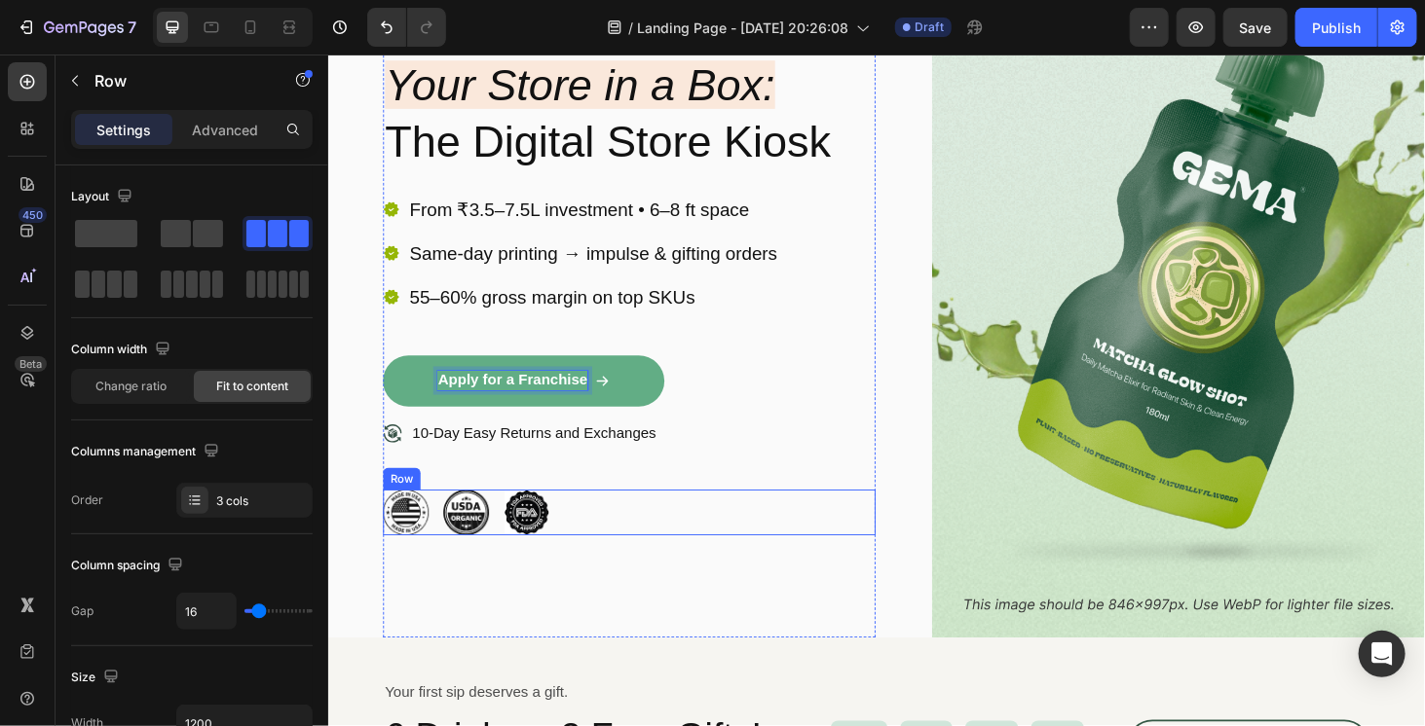
click at [713, 543] on div "Image Image Image Row" at bounding box center [648, 542] width 525 height 49
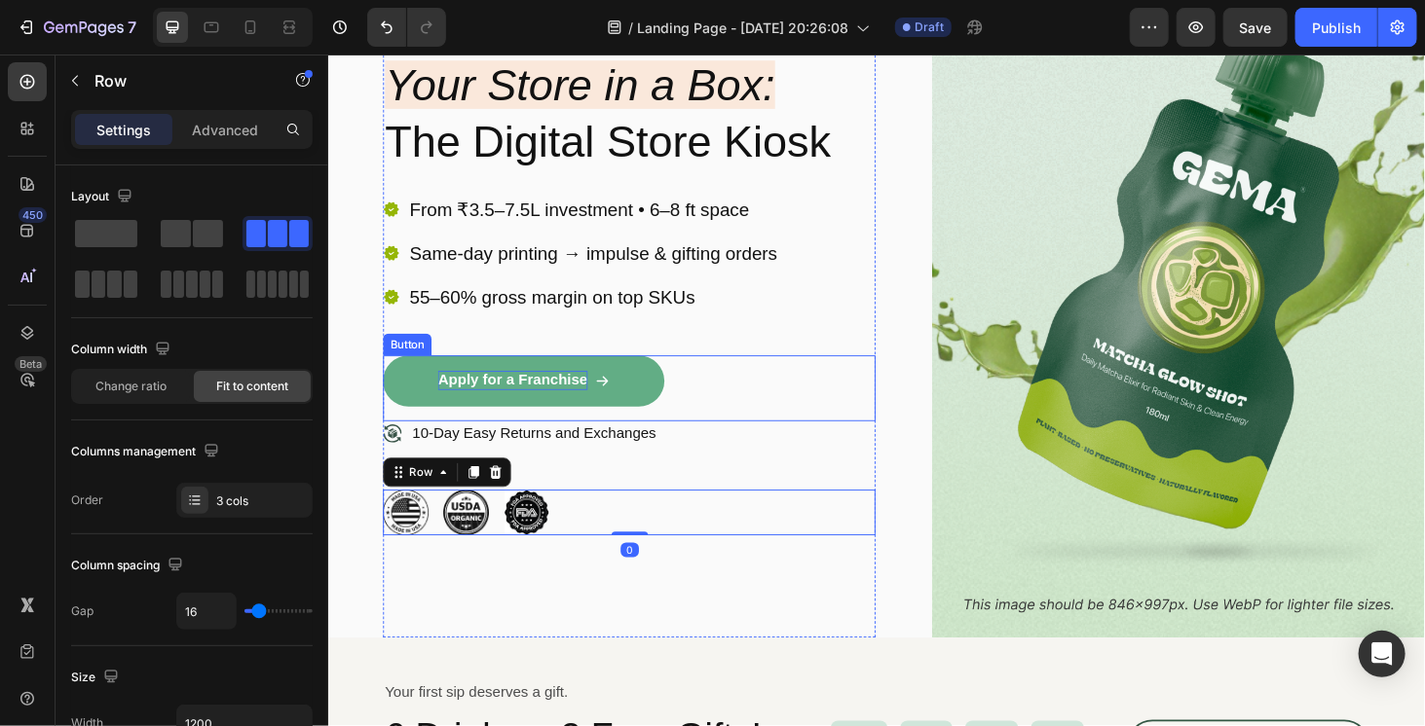
click at [668, 402] on link "Apply for a Franchise" at bounding box center [536, 402] width 300 height 55
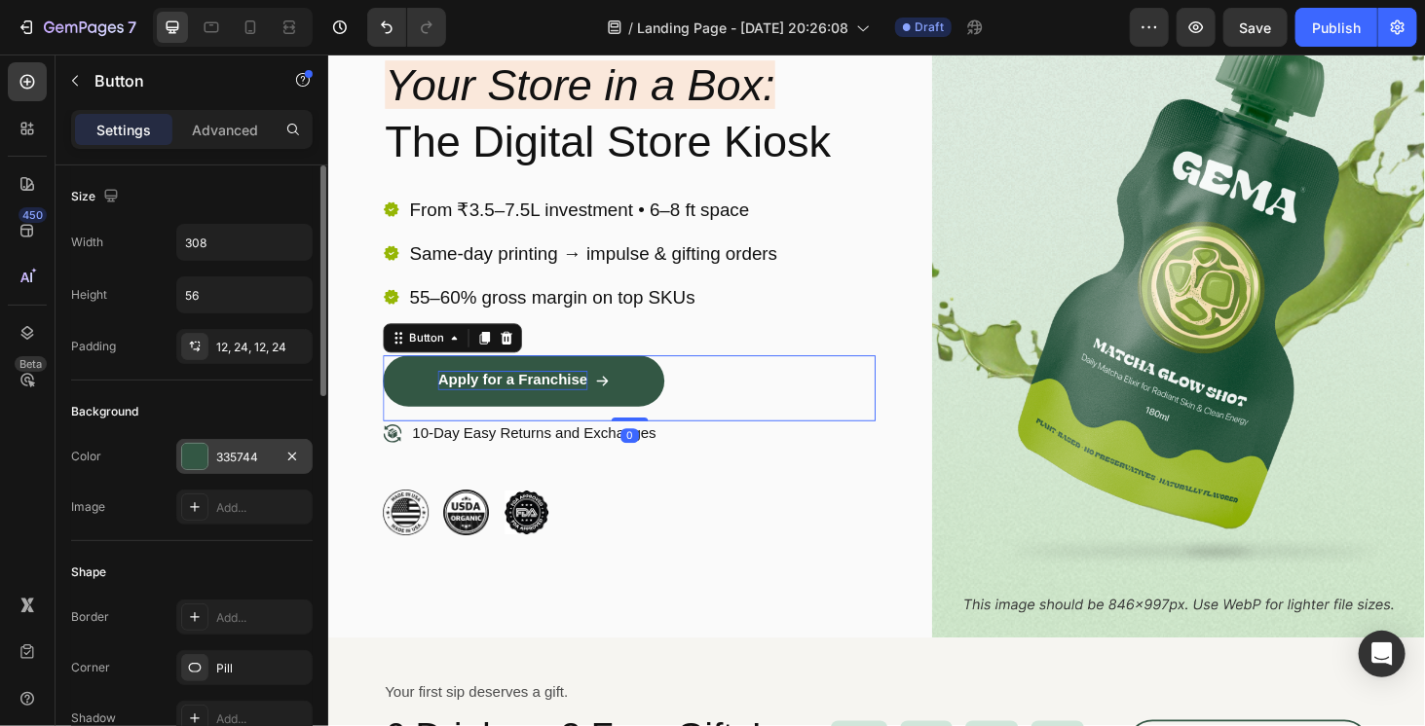
click at [195, 452] on div at bounding box center [194, 456] width 25 height 25
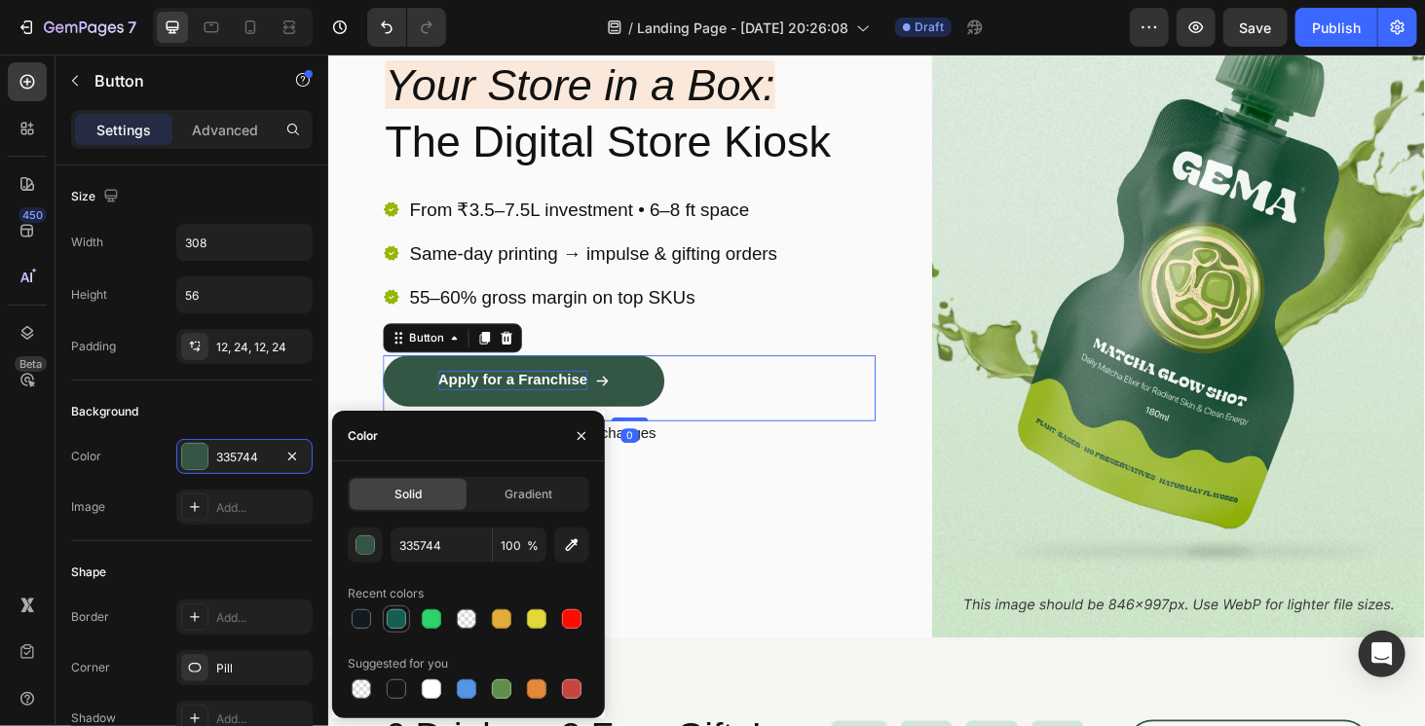
click at [393, 616] on div at bounding box center [396, 619] width 19 height 19
type input "155E54"
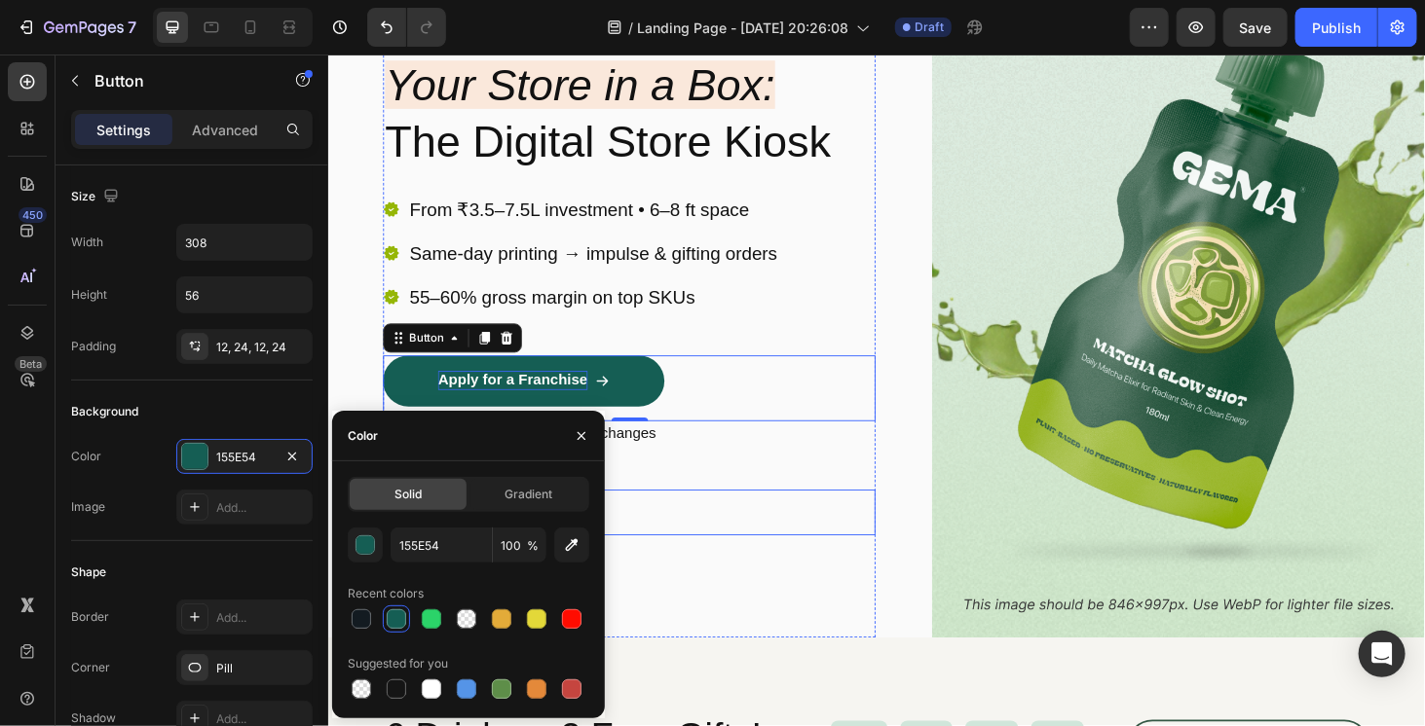
click at [798, 556] on div "Image Image Image Row" at bounding box center [648, 542] width 525 height 49
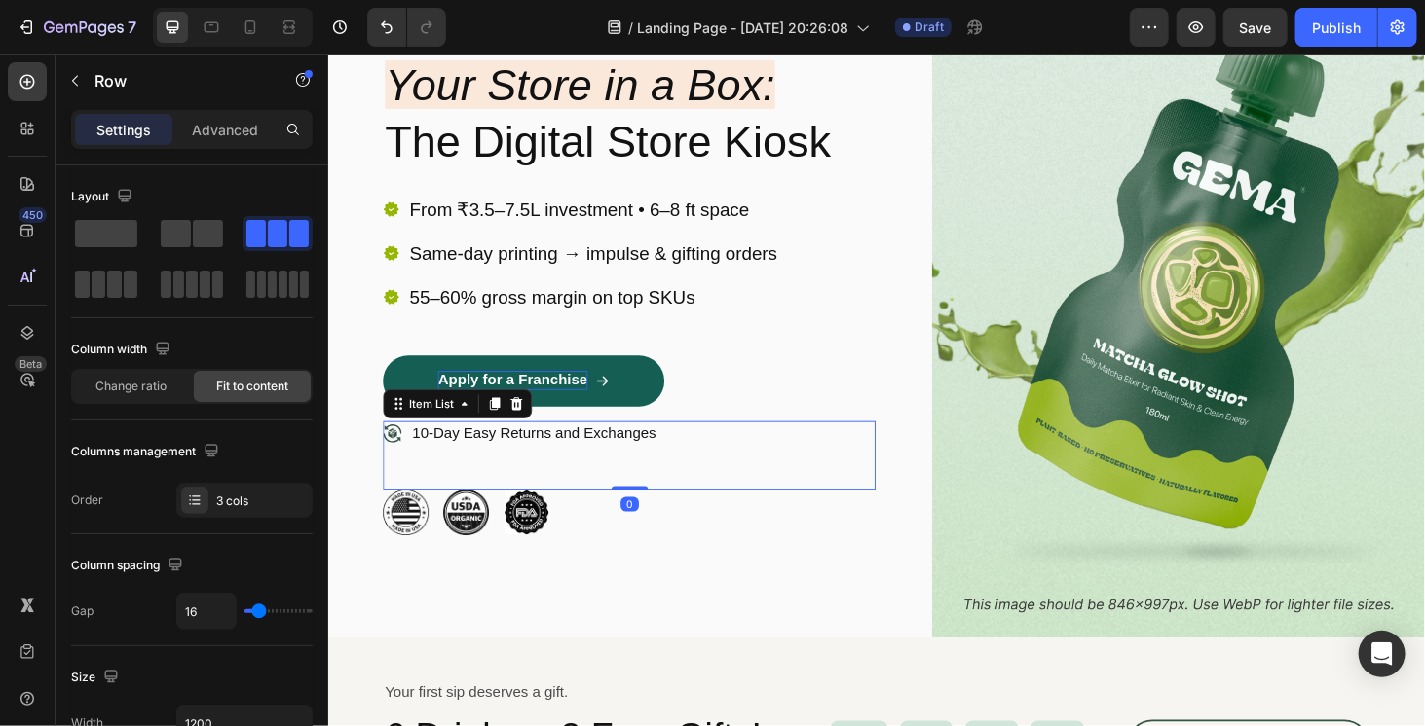
click at [622, 452] on p "10-Day Easy Returns and Exchanges" at bounding box center [547, 458] width 260 height 20
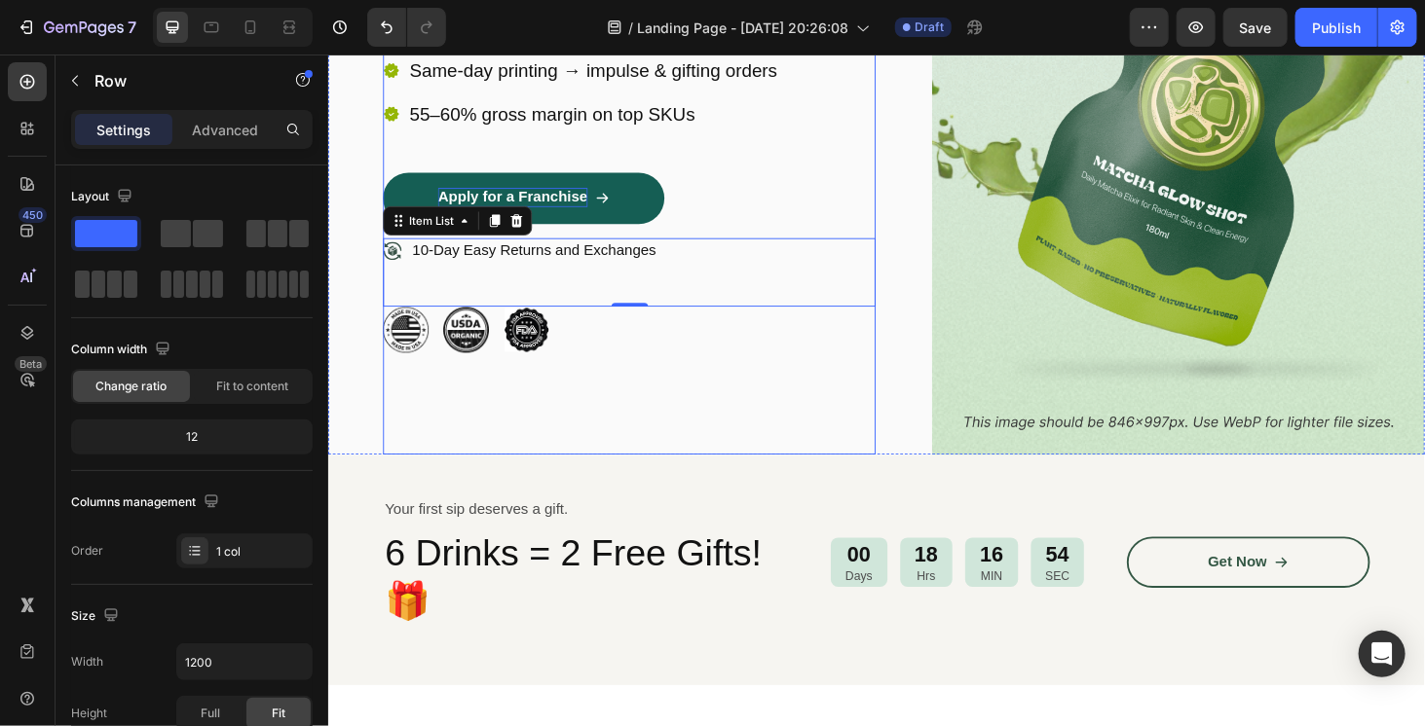
click at [644, 409] on div "Image Icon Icon Icon Icon Icon Icon List 1500+ Happy Customers Text Block Row R…" at bounding box center [648, 92] width 525 height 777
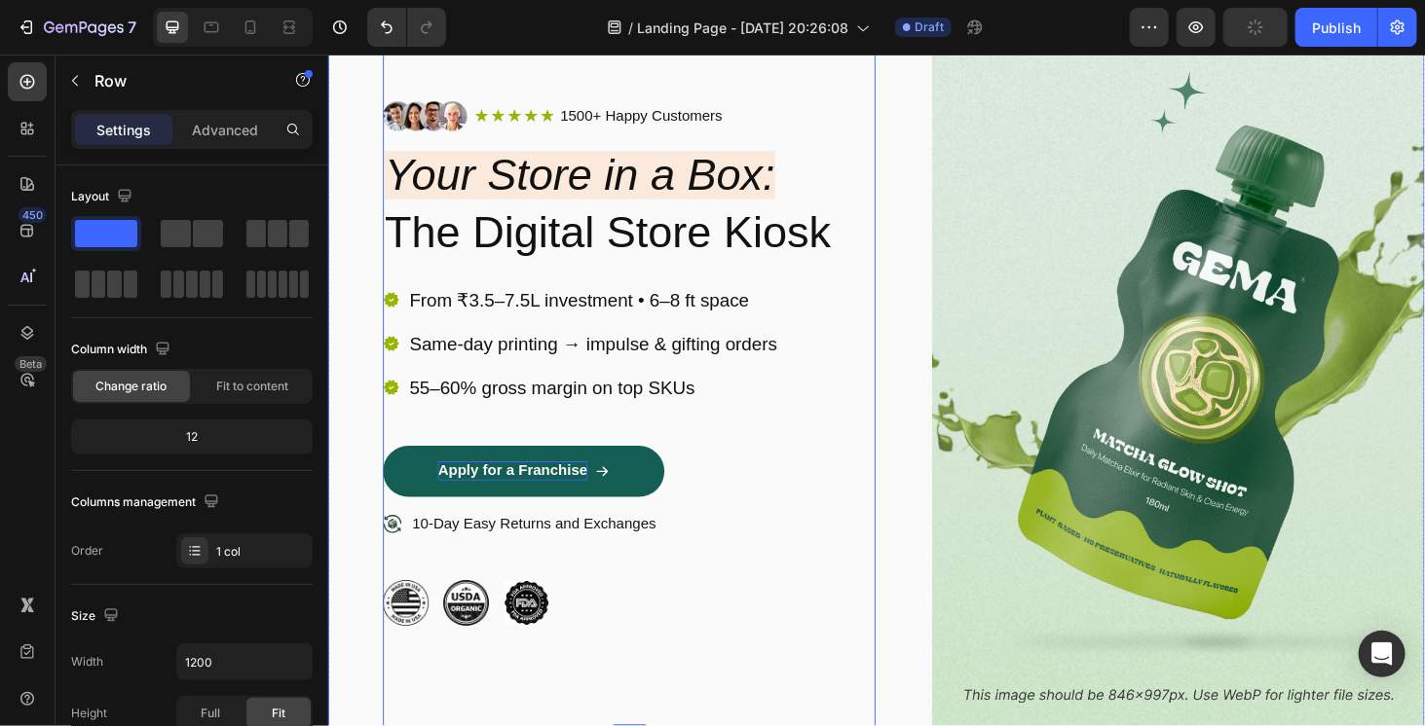
scroll to position [97, 0]
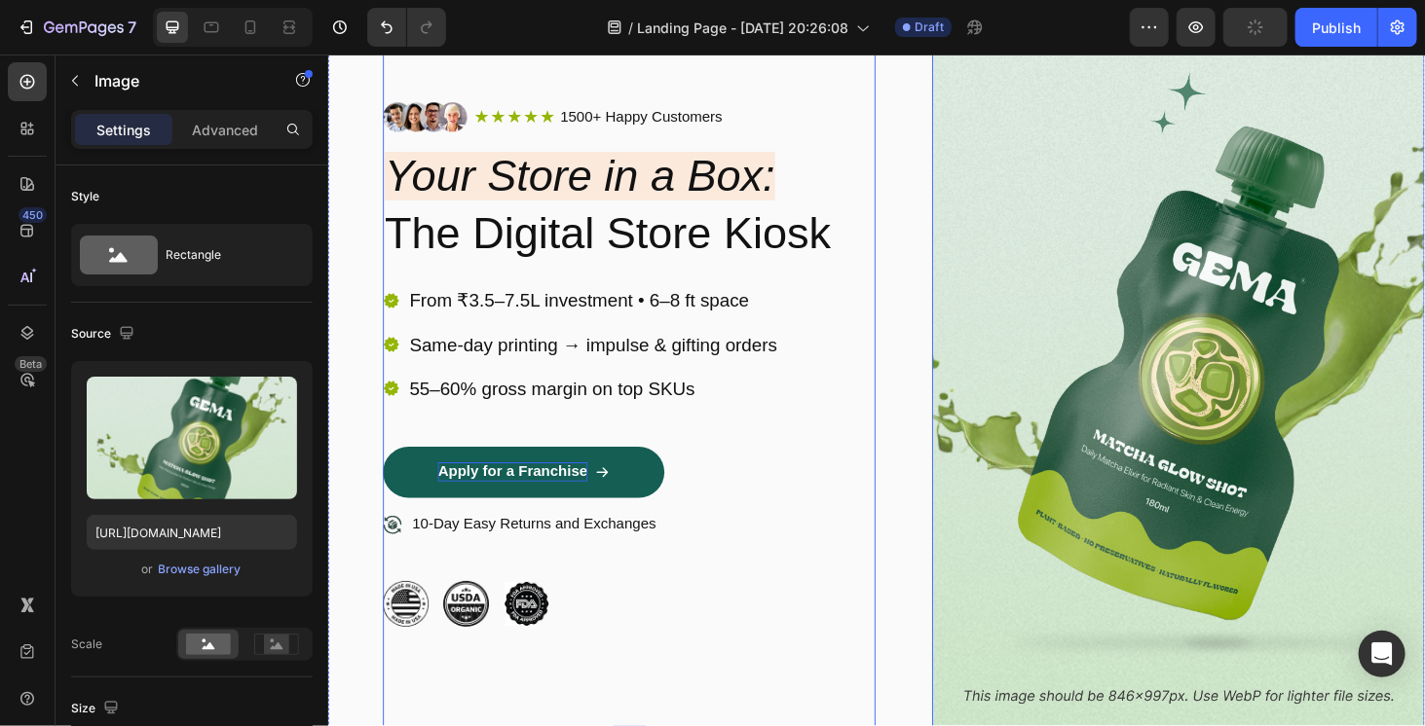
click at [1164, 410] on img at bounding box center [1233, 384] width 525 height 777
click at [1237, 438] on img at bounding box center [1233, 384] width 525 height 777
click at [238, 572] on div "Browse gallery" at bounding box center [200, 570] width 83 height 18
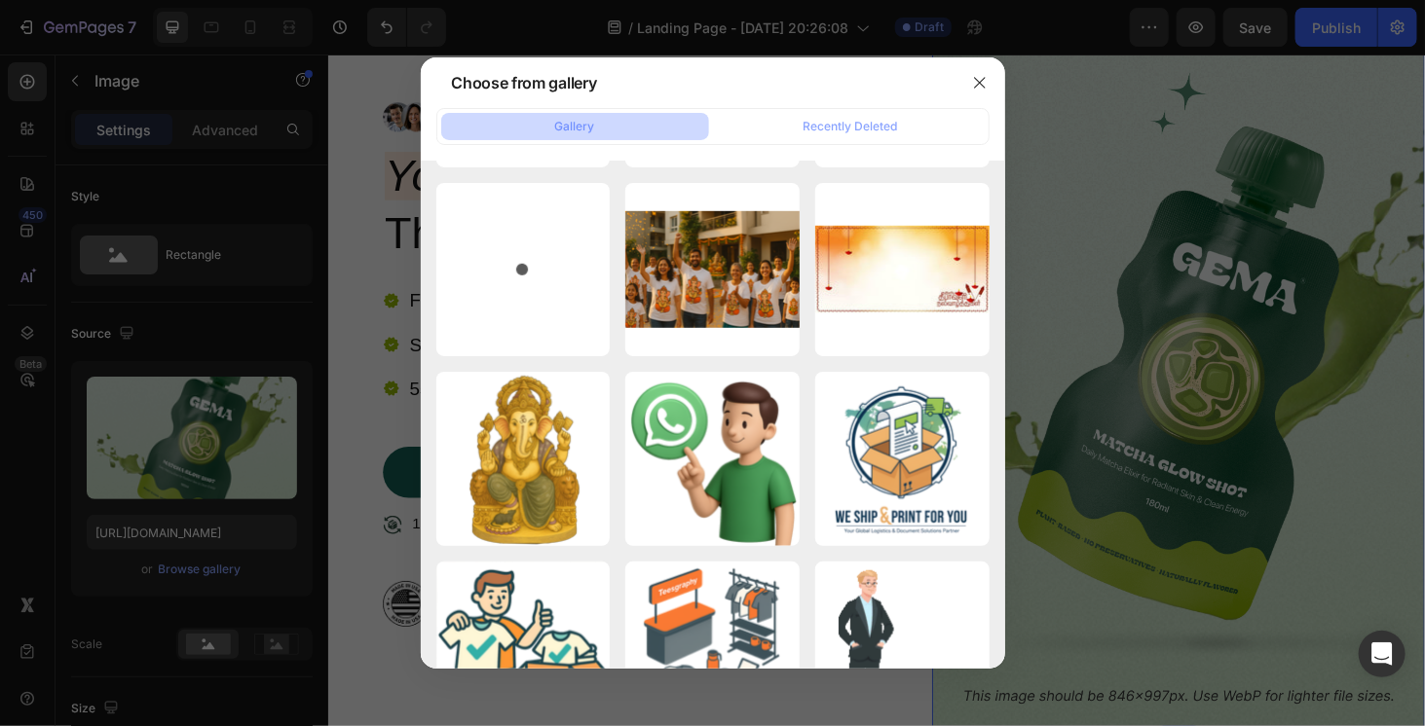
scroll to position [4358, 0]
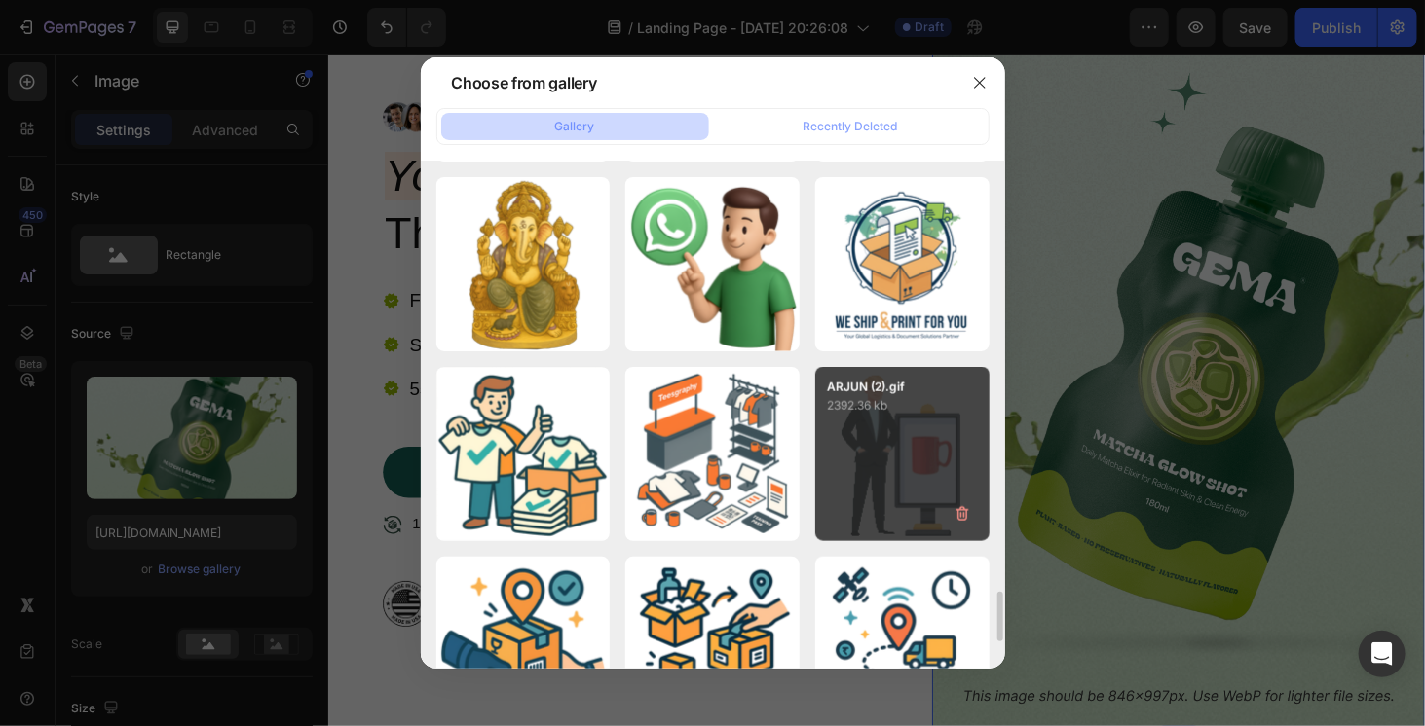
click at [912, 443] on div "ARJUN (2).gif 2392.36 kb" at bounding box center [902, 454] width 174 height 174
type input "[URL][DOMAIN_NAME]"
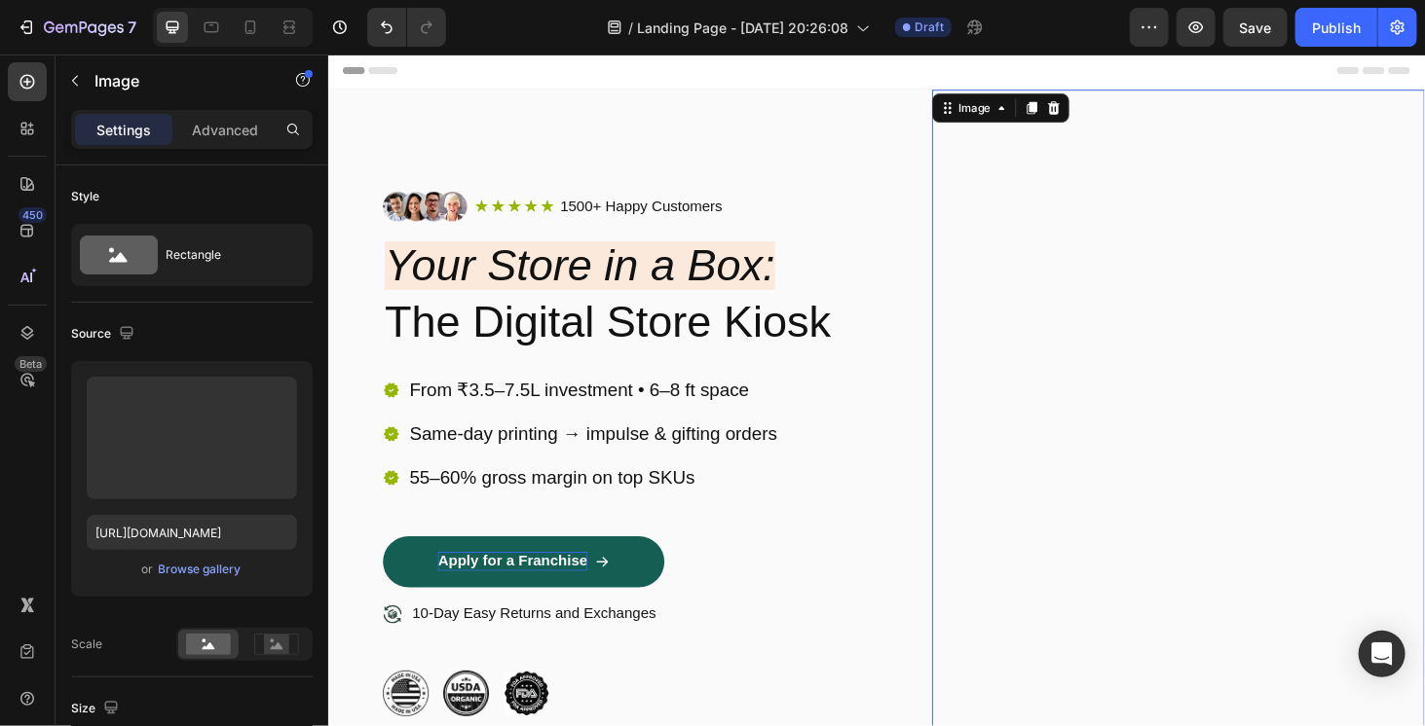
scroll to position [0, 0]
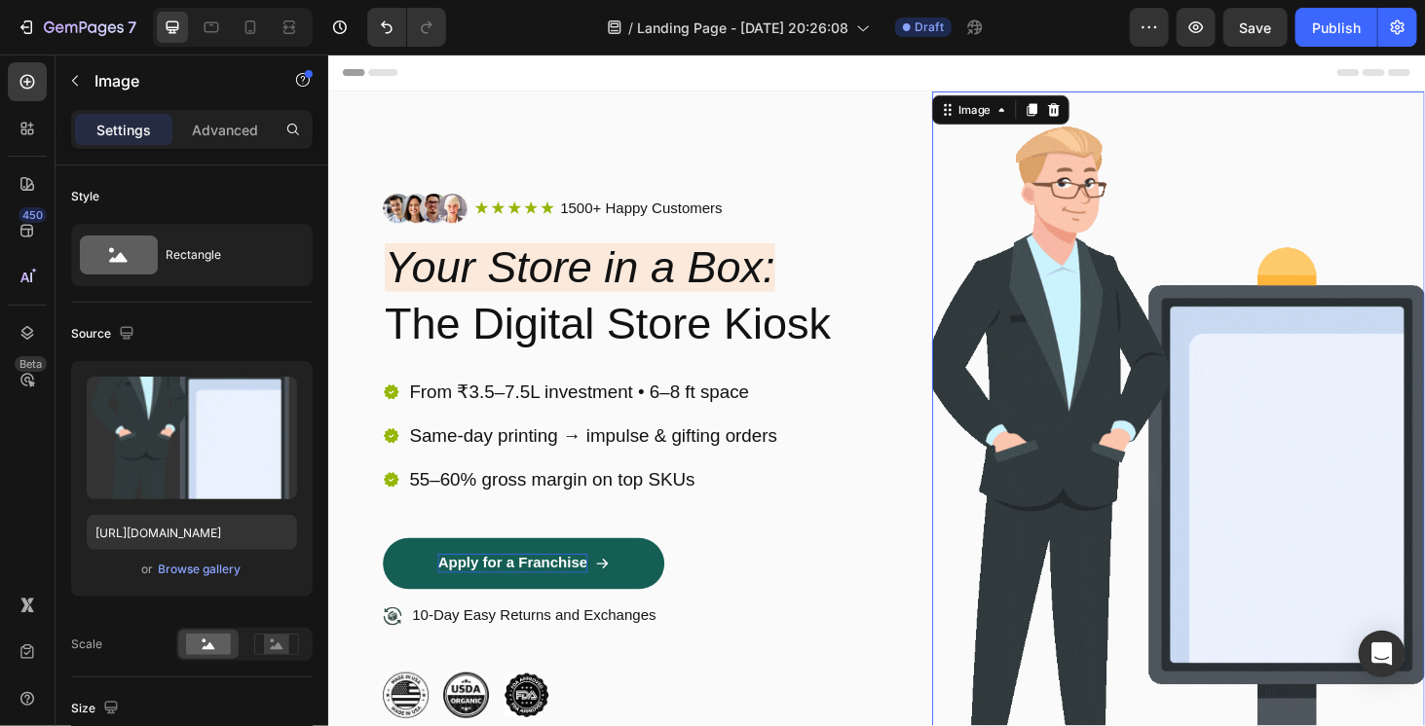
click at [1103, 426] on img at bounding box center [1233, 481] width 525 height 777
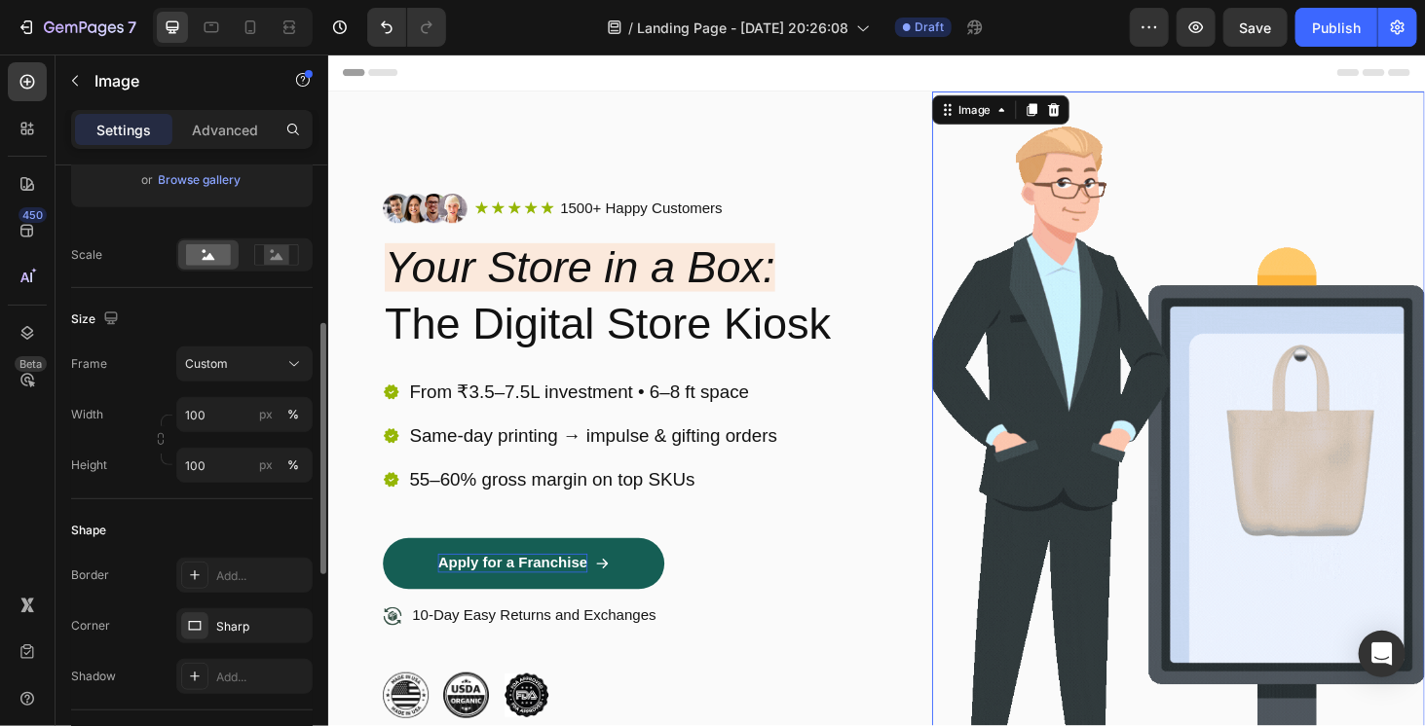
scroll to position [584, 0]
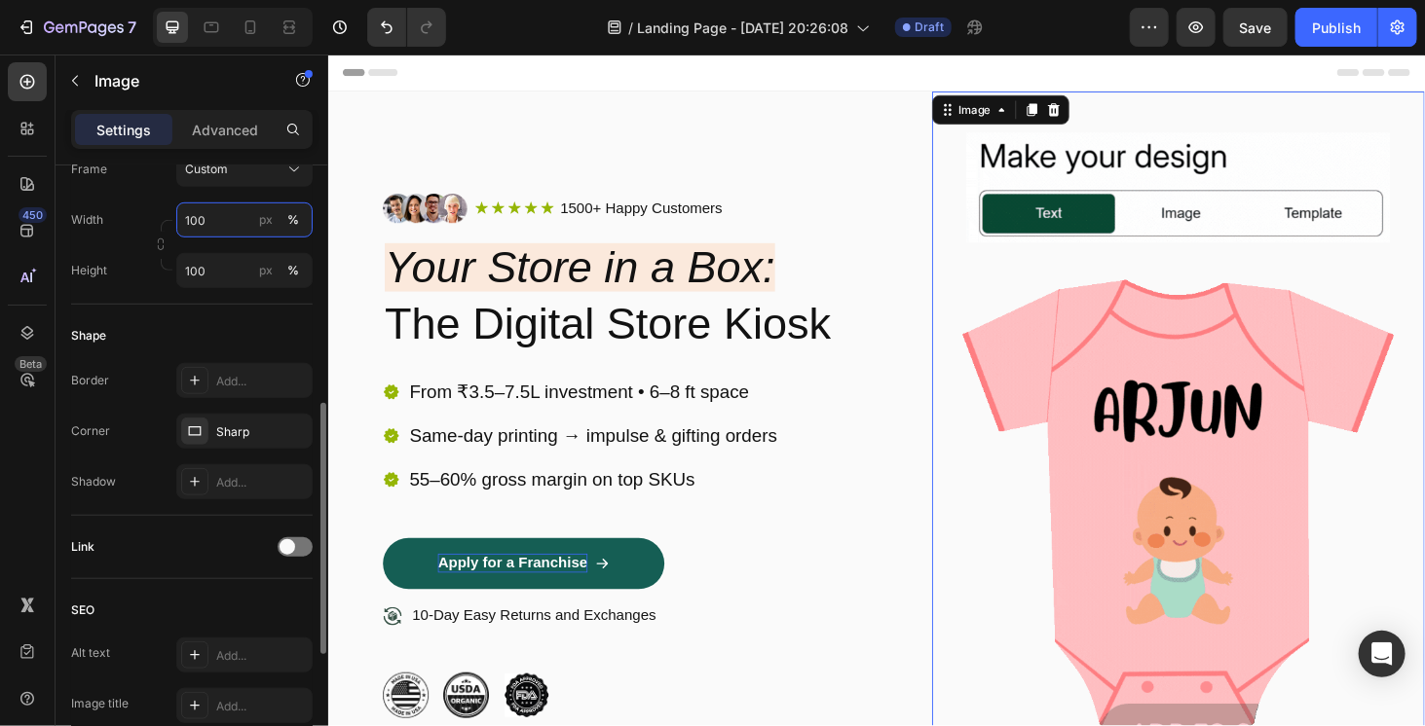
click at [209, 230] on input "100" at bounding box center [244, 220] width 136 height 35
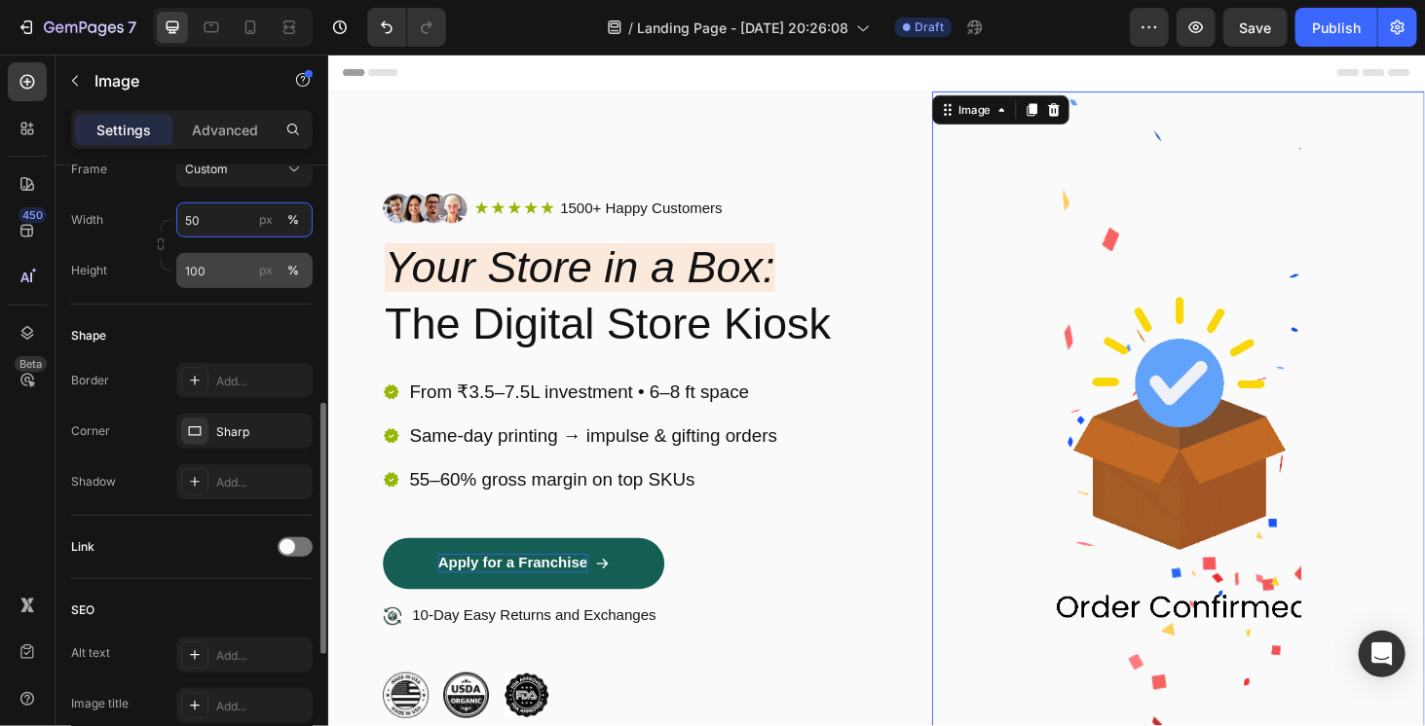
type input "50"
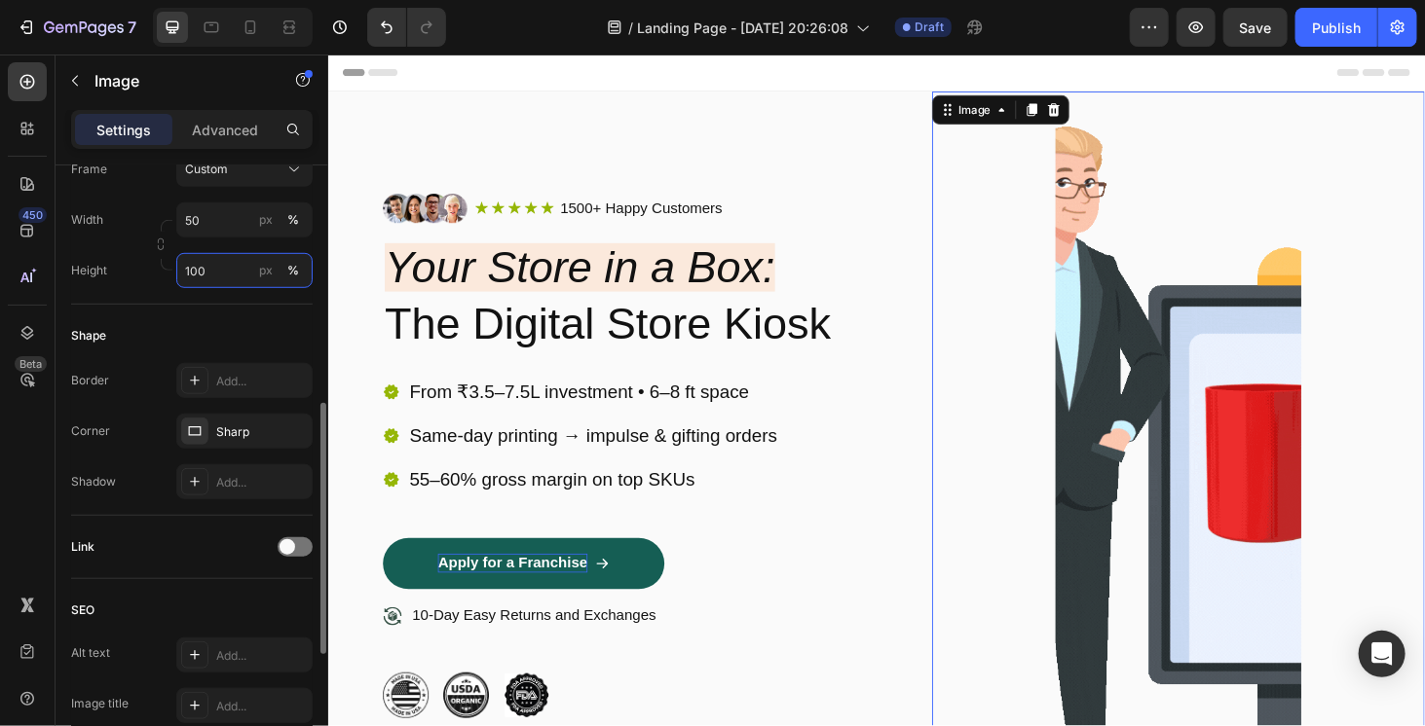
click at [219, 272] on input "100" at bounding box center [244, 270] width 136 height 35
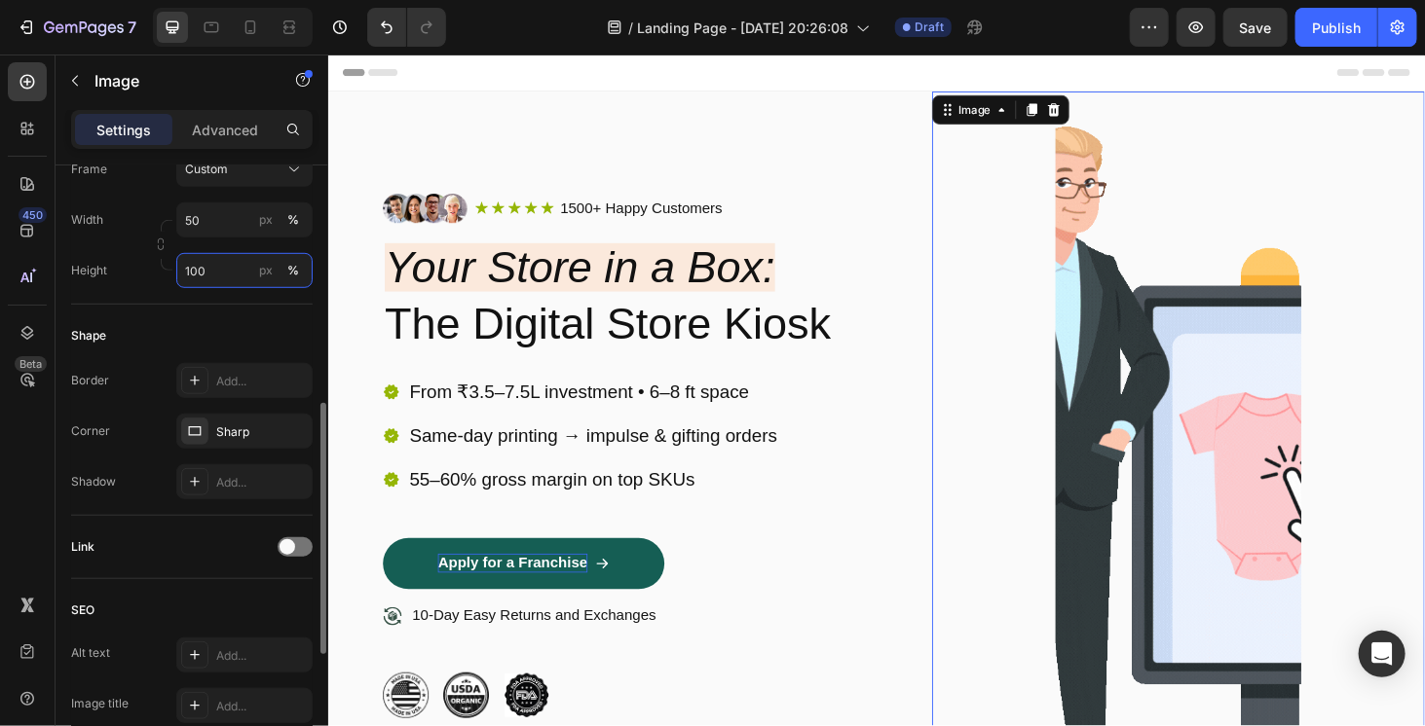
click at [219, 272] on input "100" at bounding box center [244, 270] width 136 height 35
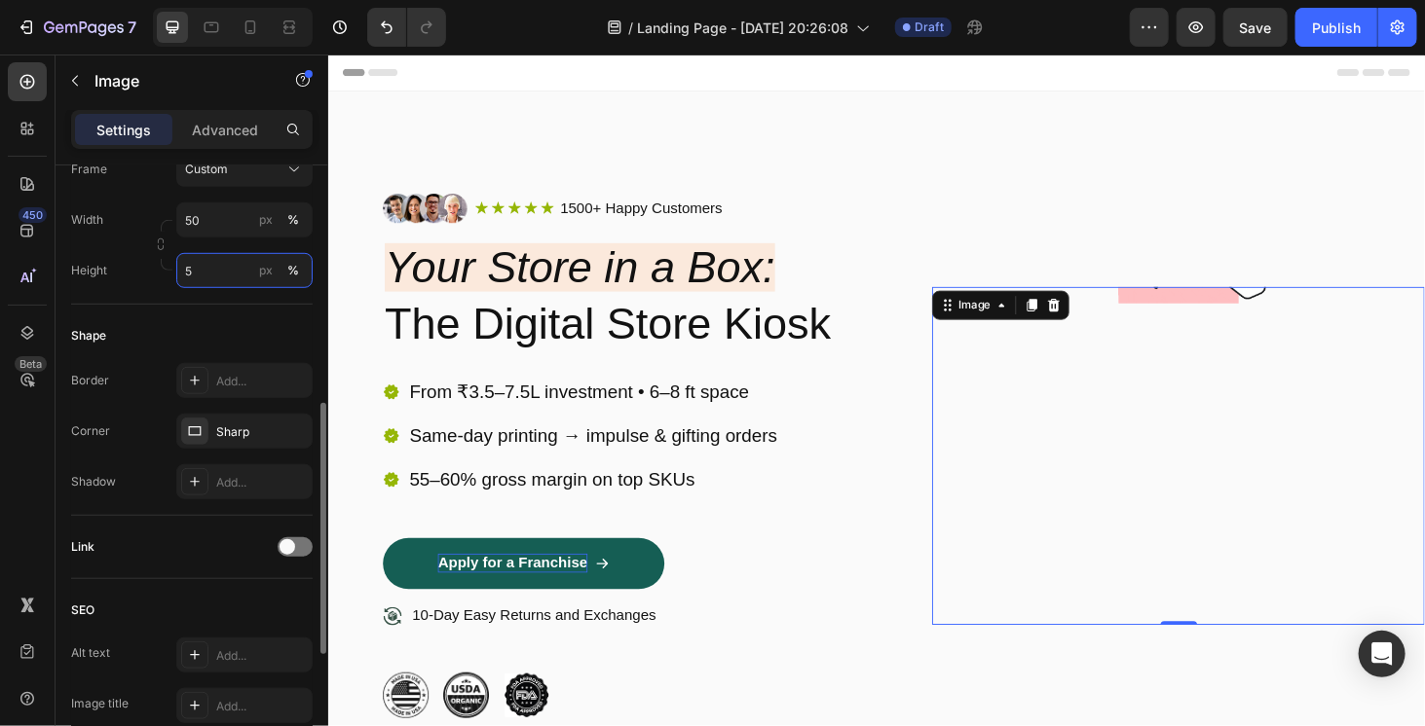
type input "50"
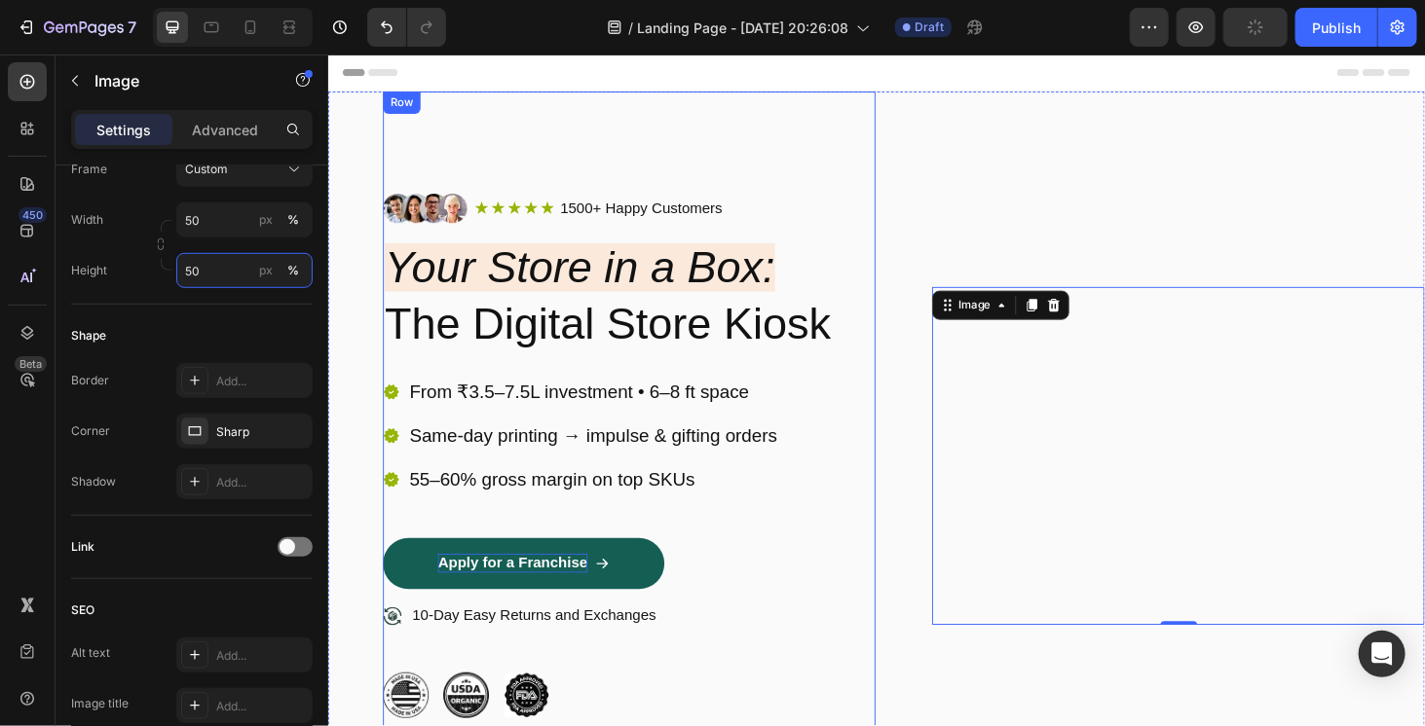
scroll to position [195, 0]
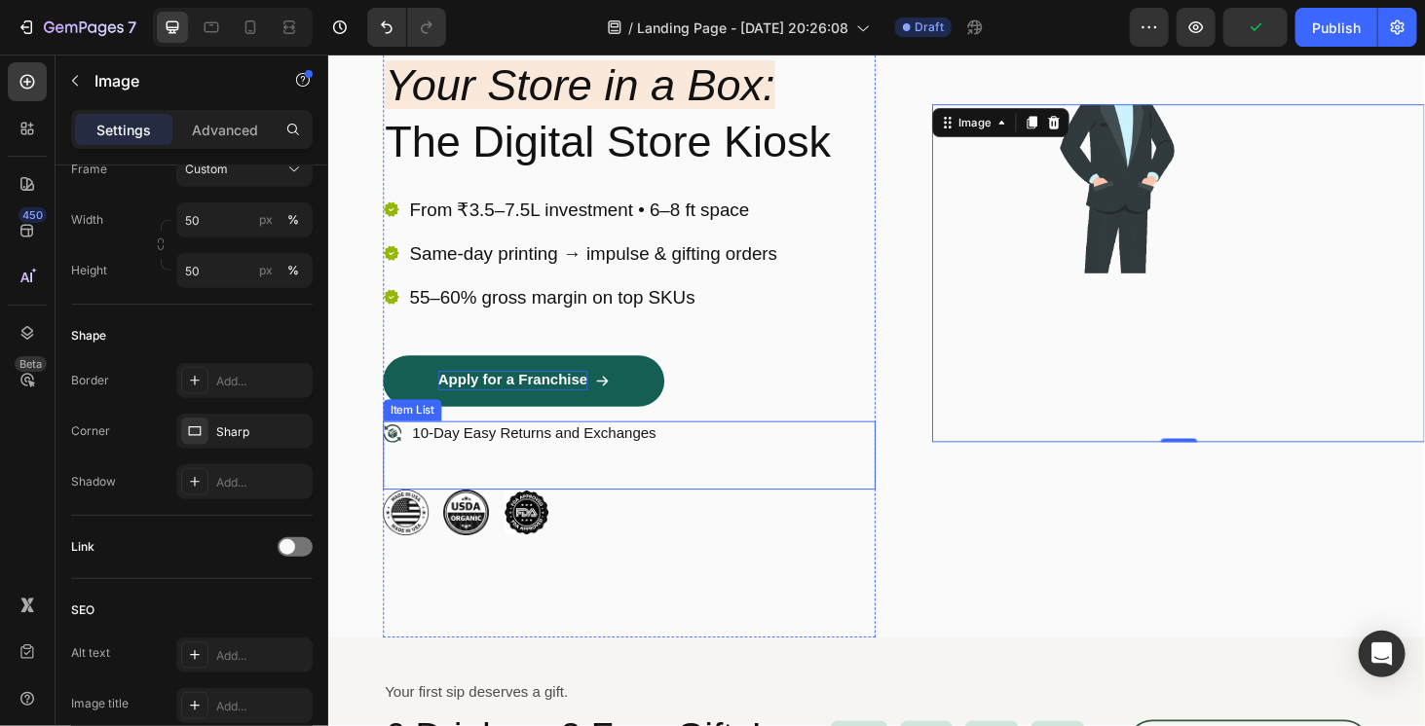
click at [697, 479] on div "10-Day Easy Returns and Exchanges" at bounding box center [648, 481] width 525 height 73
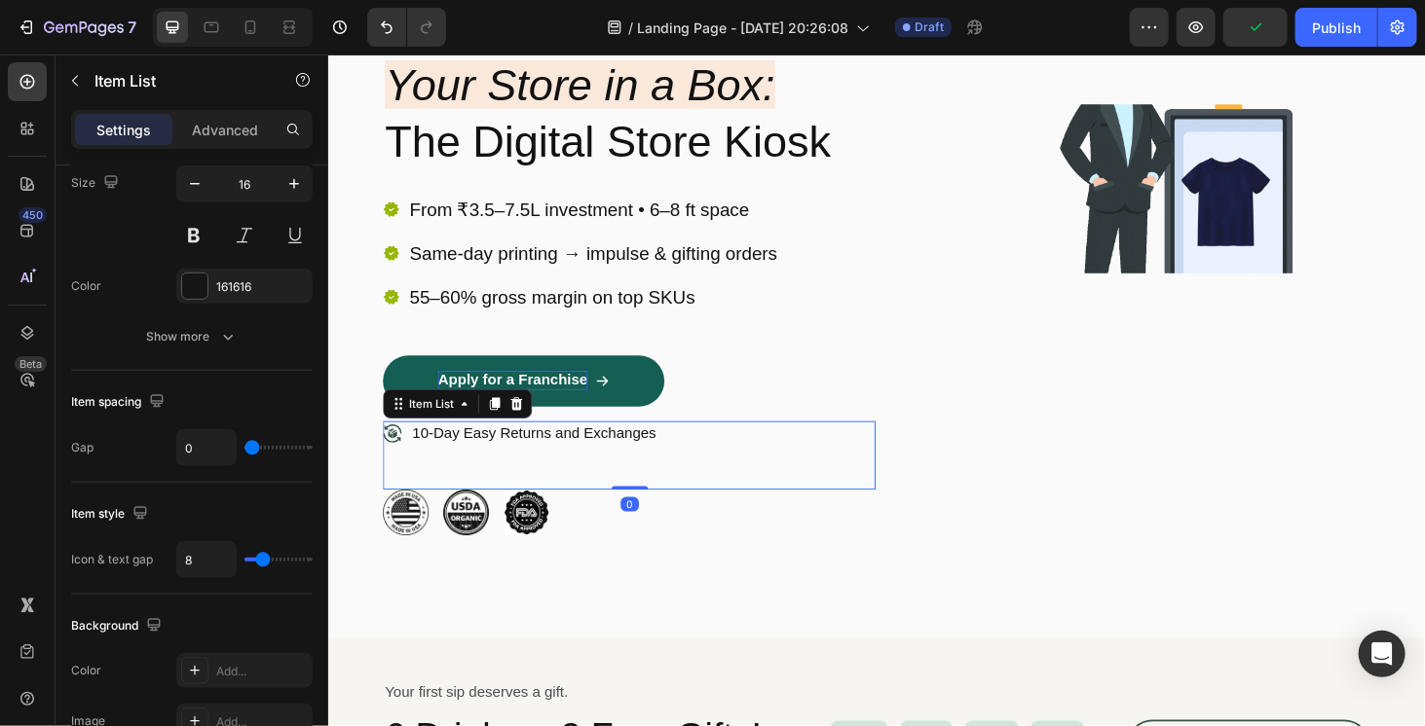
scroll to position [0, 0]
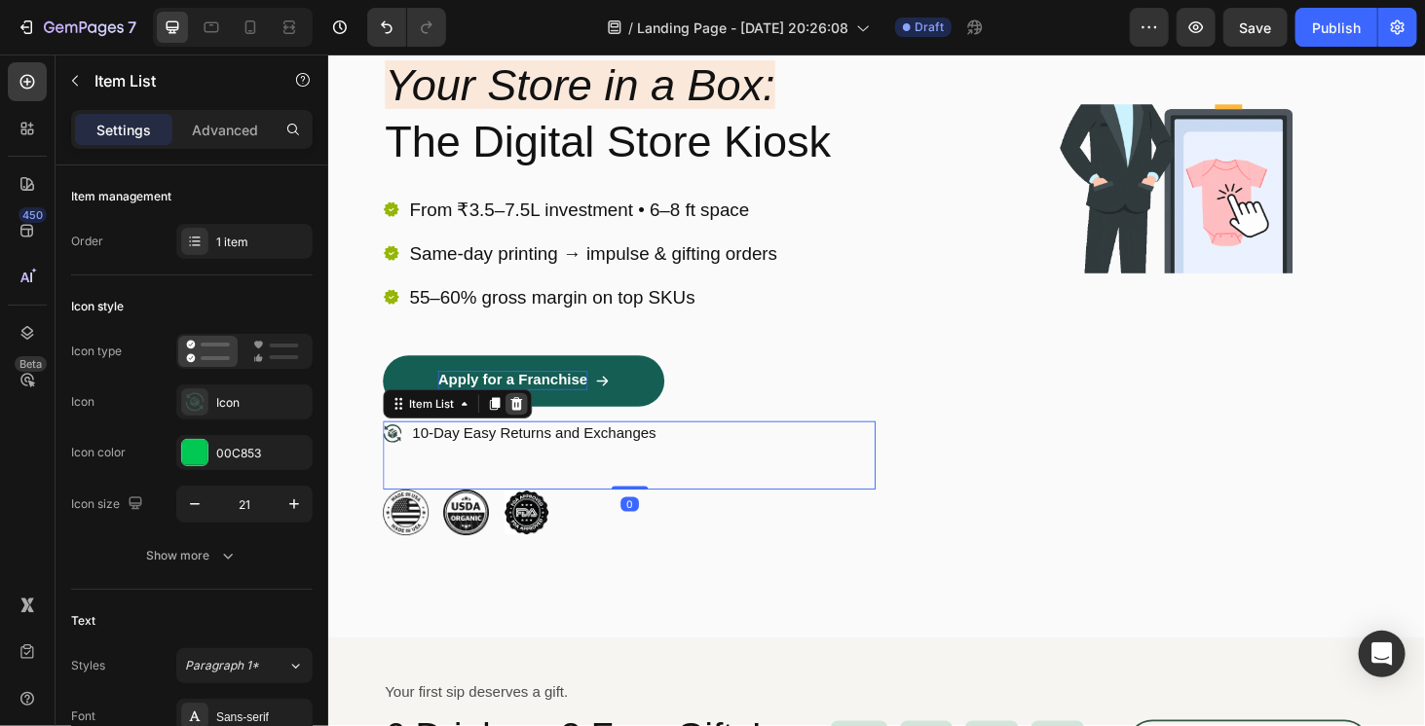
click at [532, 426] on icon at bounding box center [528, 427] width 13 height 14
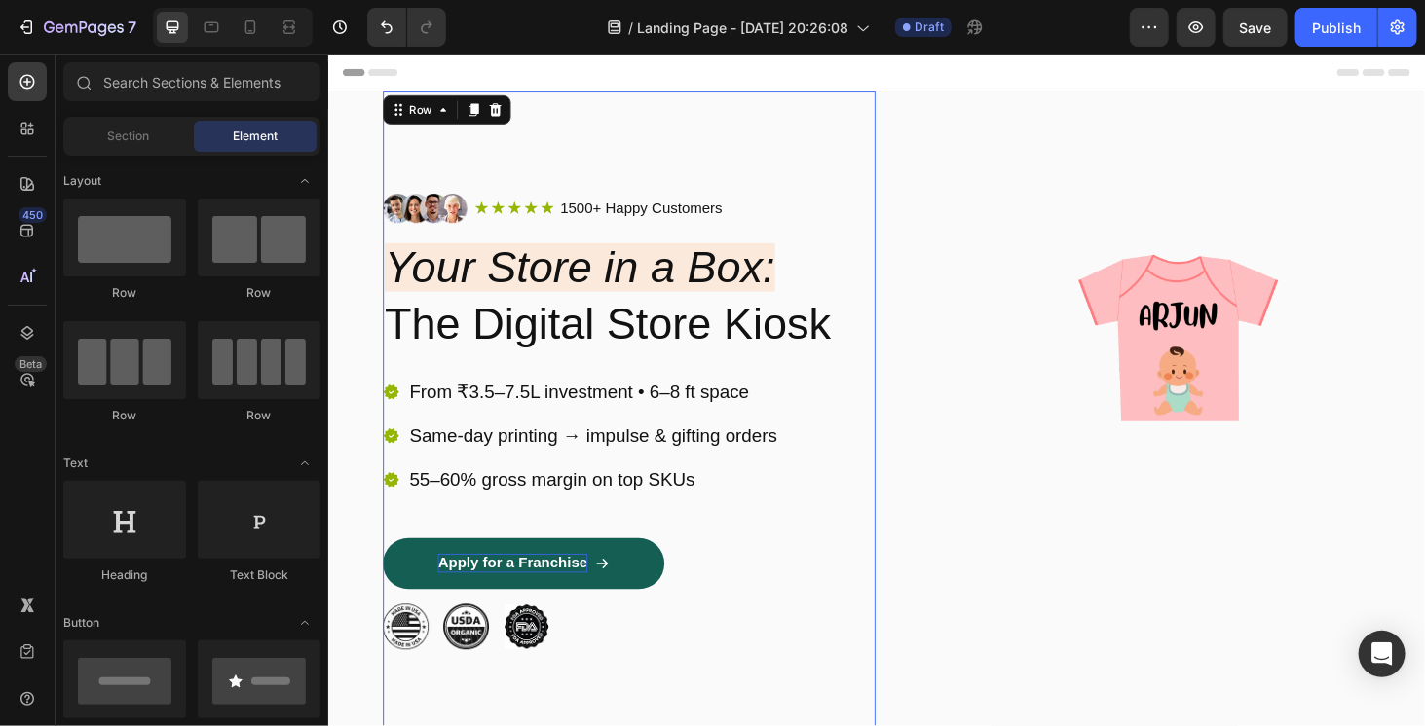
click at [733, 152] on div "Image Icon Icon Icon Icon Icon Icon List 1500+ Happy Customers Text Block Row R…" at bounding box center [648, 445] width 525 height 704
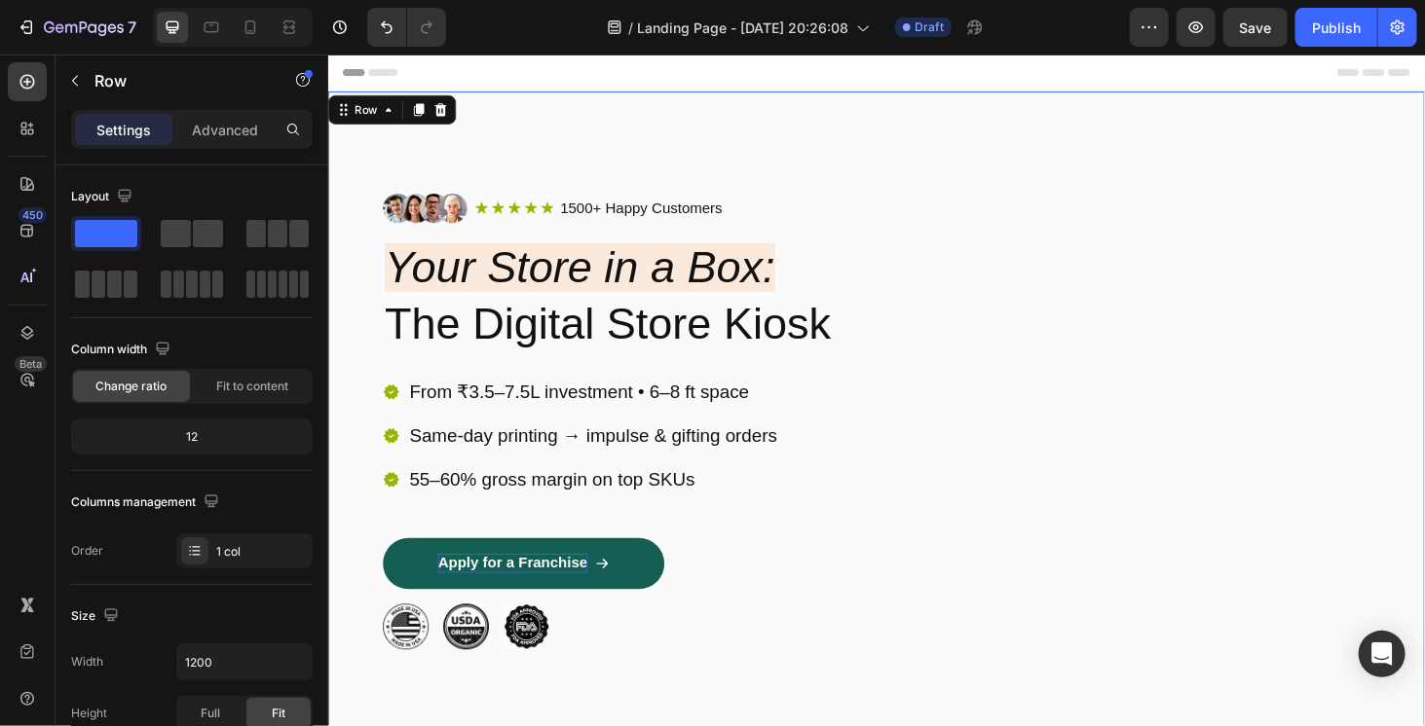
click at [913, 101] on div "Image Icon Icon Icon Icon Icon Icon List 1500+ Happy Customers Text Block Row R…" at bounding box center [911, 445] width 1168 height 704
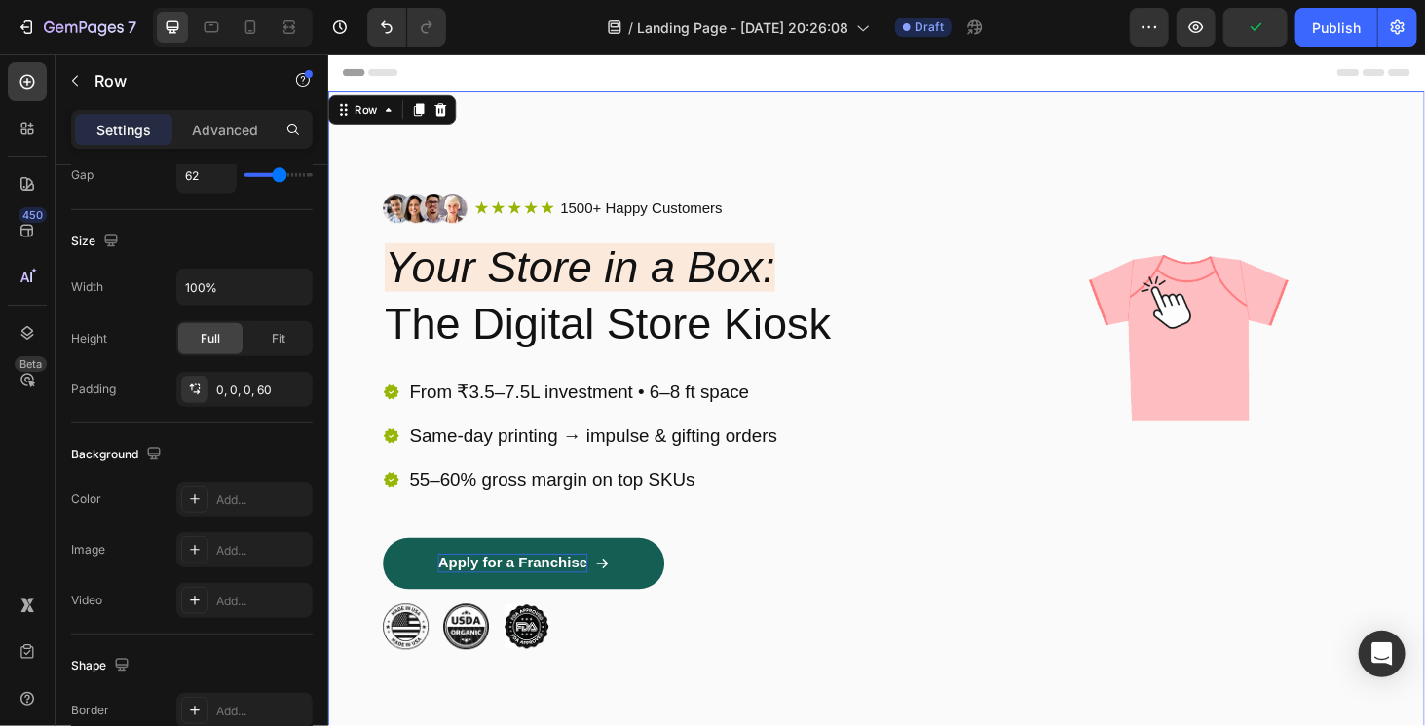
click at [364, 162] on div "Image Icon Icon Icon Icon Icon Icon List 1500+ Happy Customers Text Block Row R…" at bounding box center [911, 445] width 1168 height 704
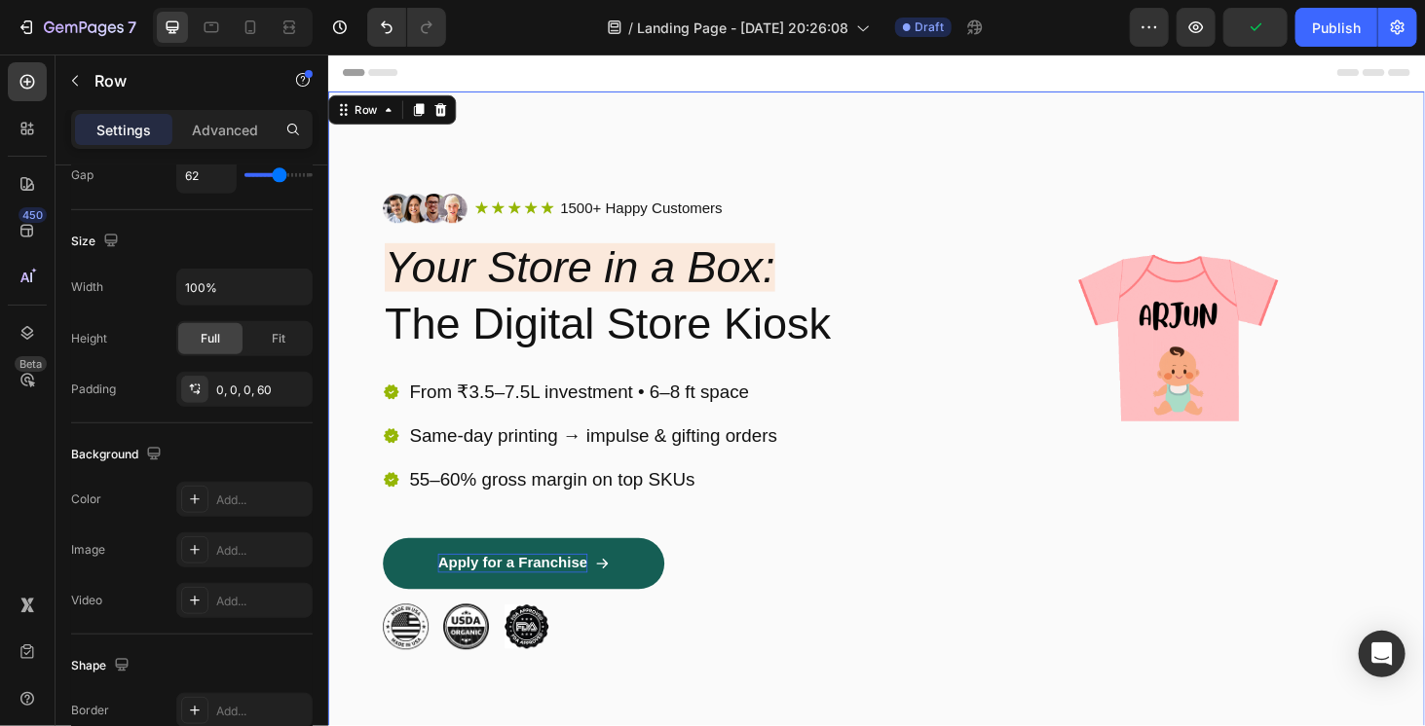
click at [362, 196] on div "Image Icon Icon Icon Icon Icon Icon List 1500+ Happy Customers Text Block Row R…" at bounding box center [911, 445] width 1168 height 704
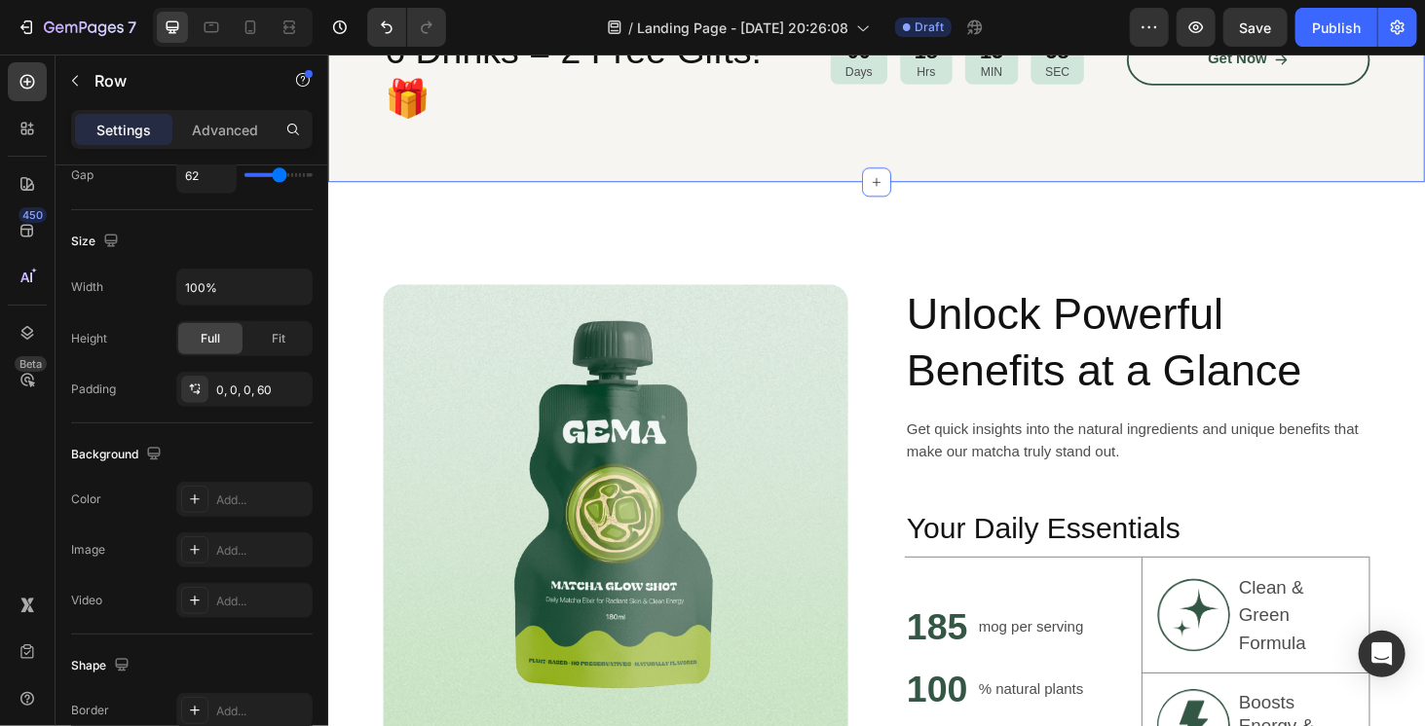
scroll to position [876, 0]
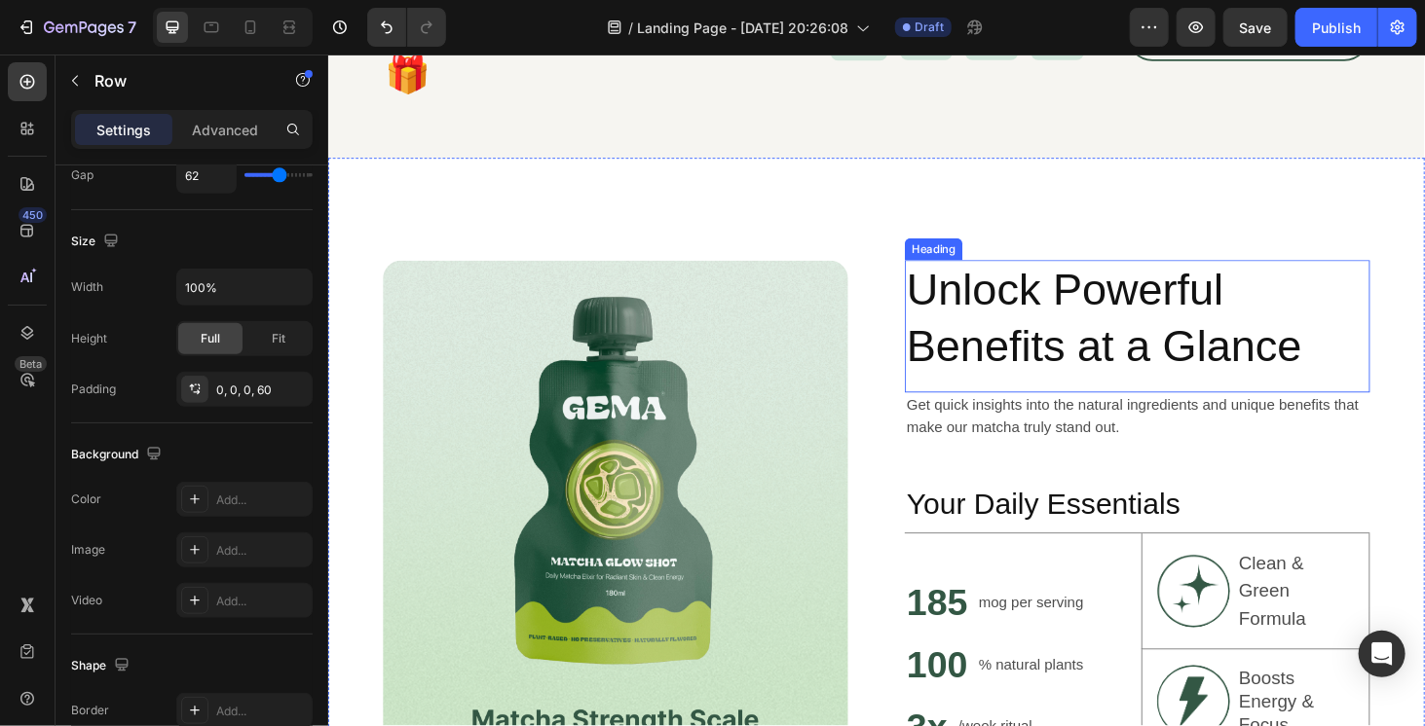
click at [1038, 325] on h2 "Unlock Powerful Benefits at a Glance" at bounding box center [1190, 337] width 496 height 126
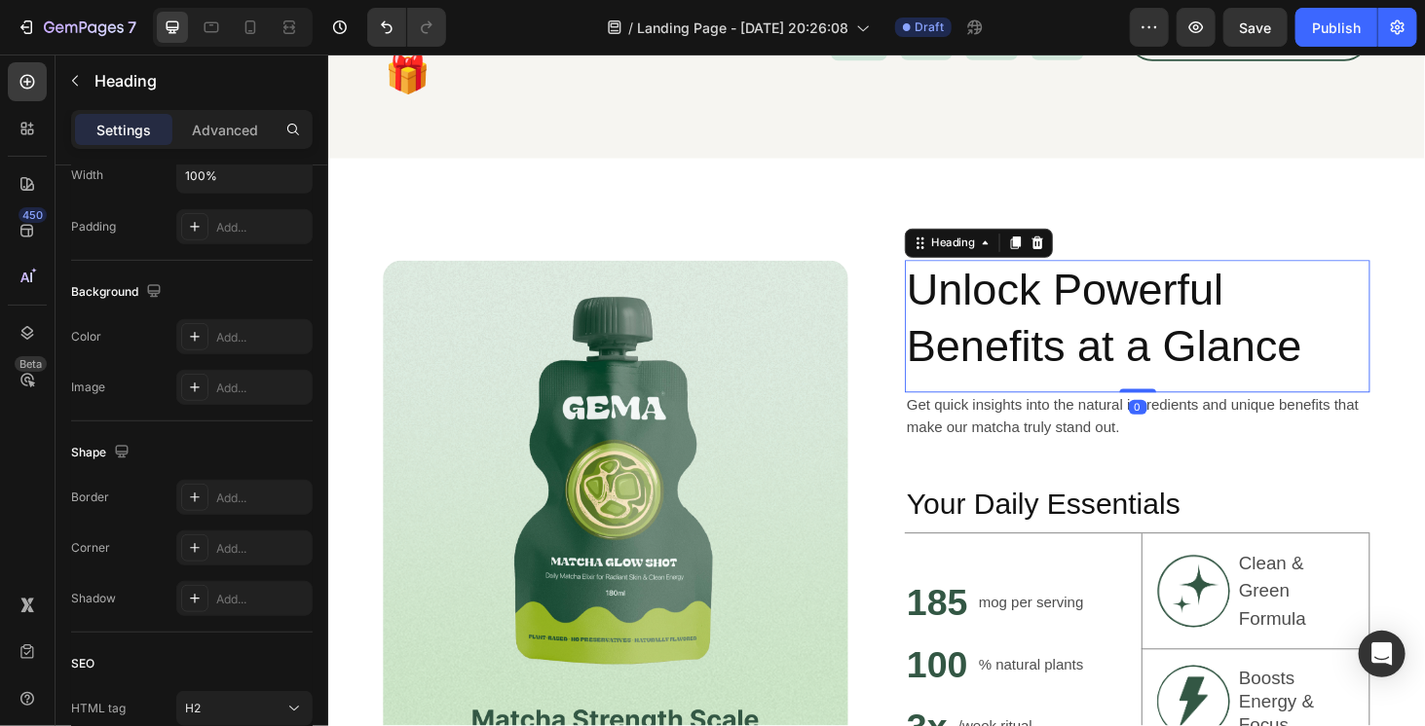
scroll to position [0, 0]
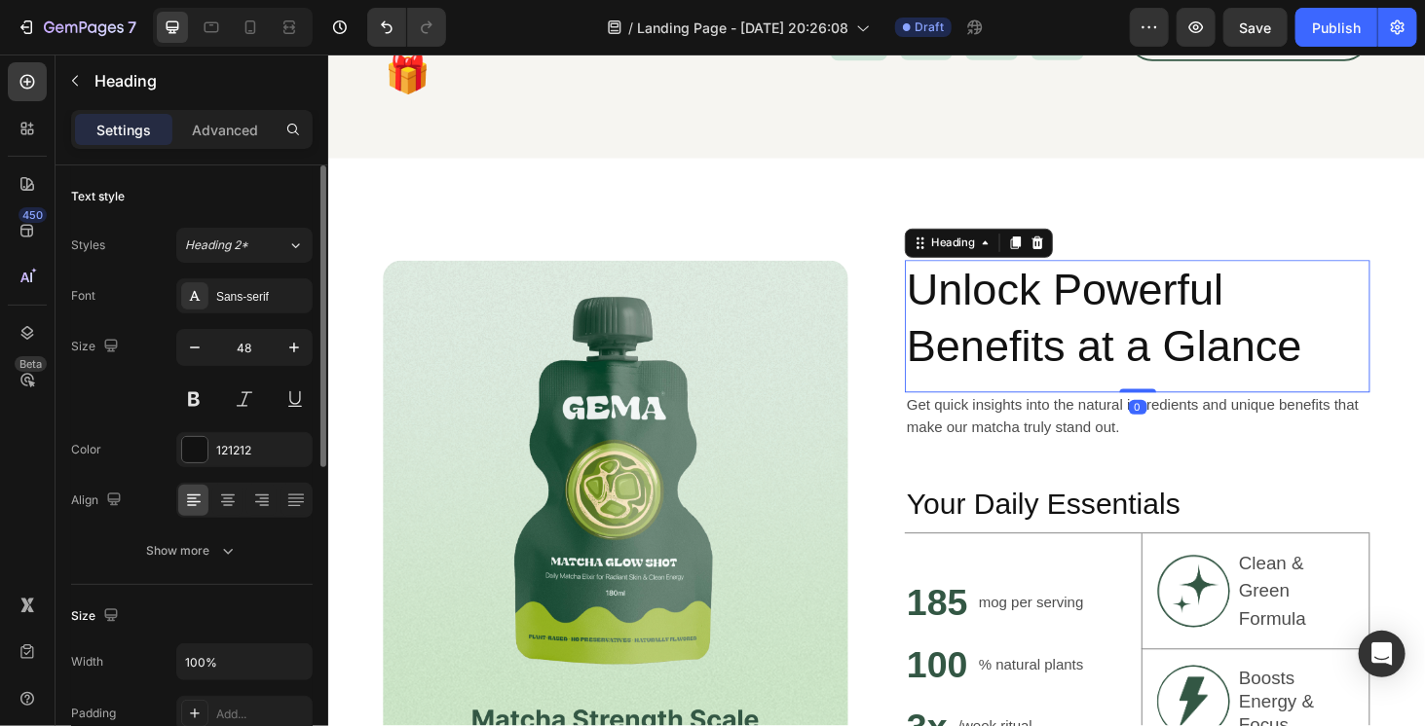
click at [1038, 325] on h2 "Unlock Powerful Benefits at a Glance" at bounding box center [1190, 337] width 496 height 126
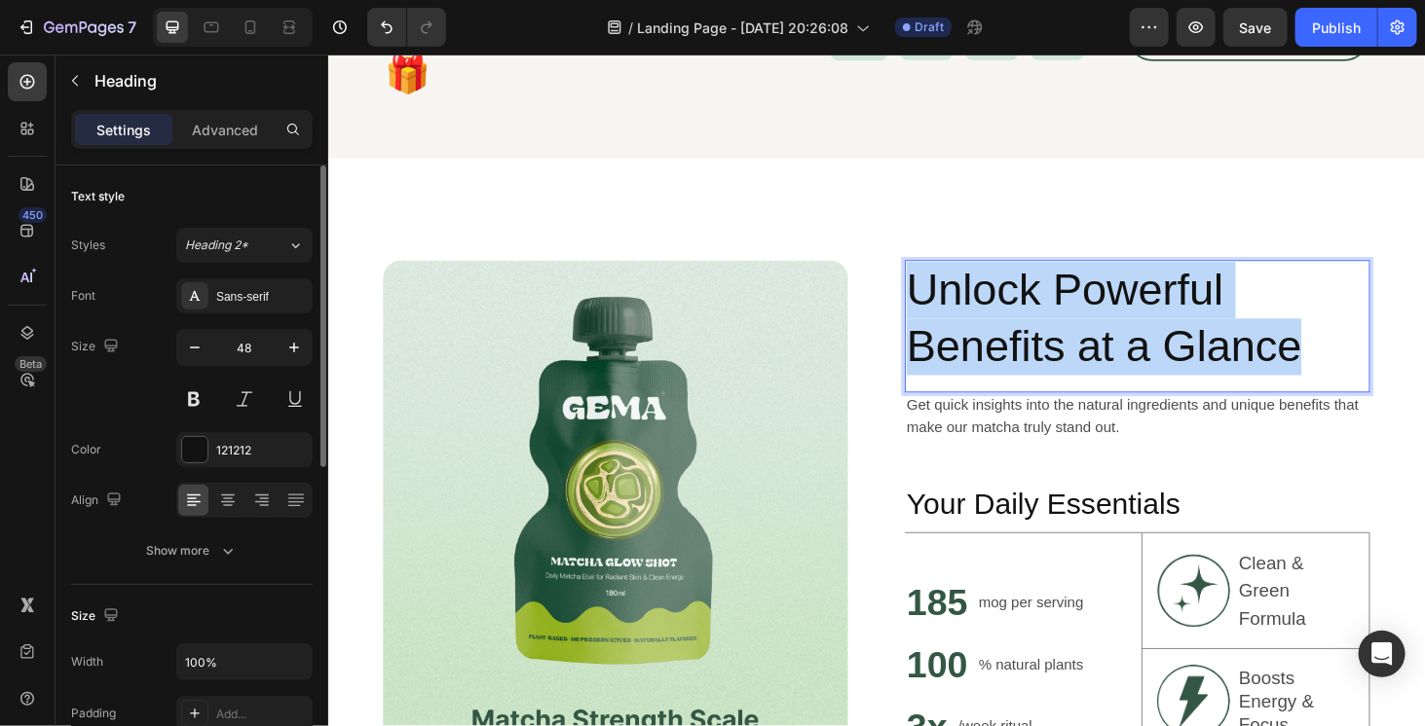
click at [1038, 325] on p "Unlock Powerful Benefits at a Glance" at bounding box center [1190, 337] width 492 height 122
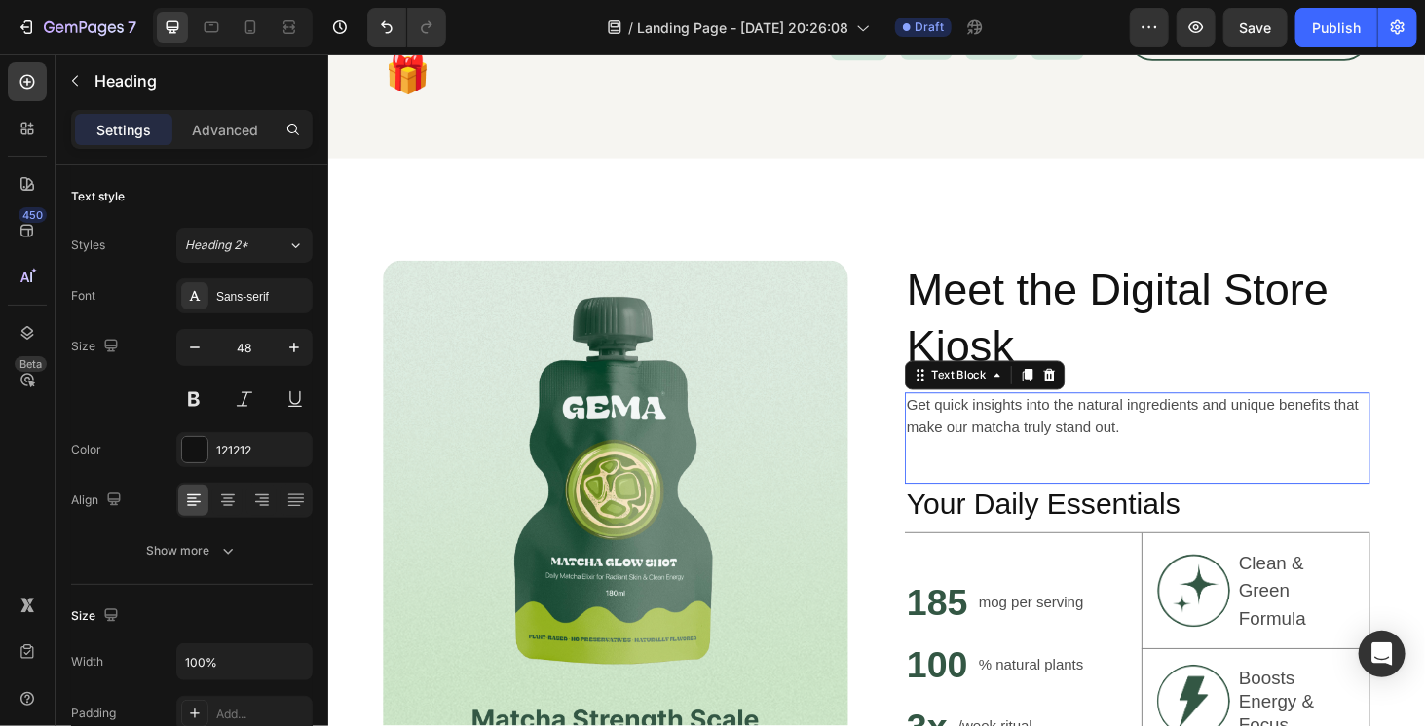
click at [992, 445] on p "Get quick insights into the natural ingredients and unique benefits that make o…" at bounding box center [1190, 440] width 492 height 47
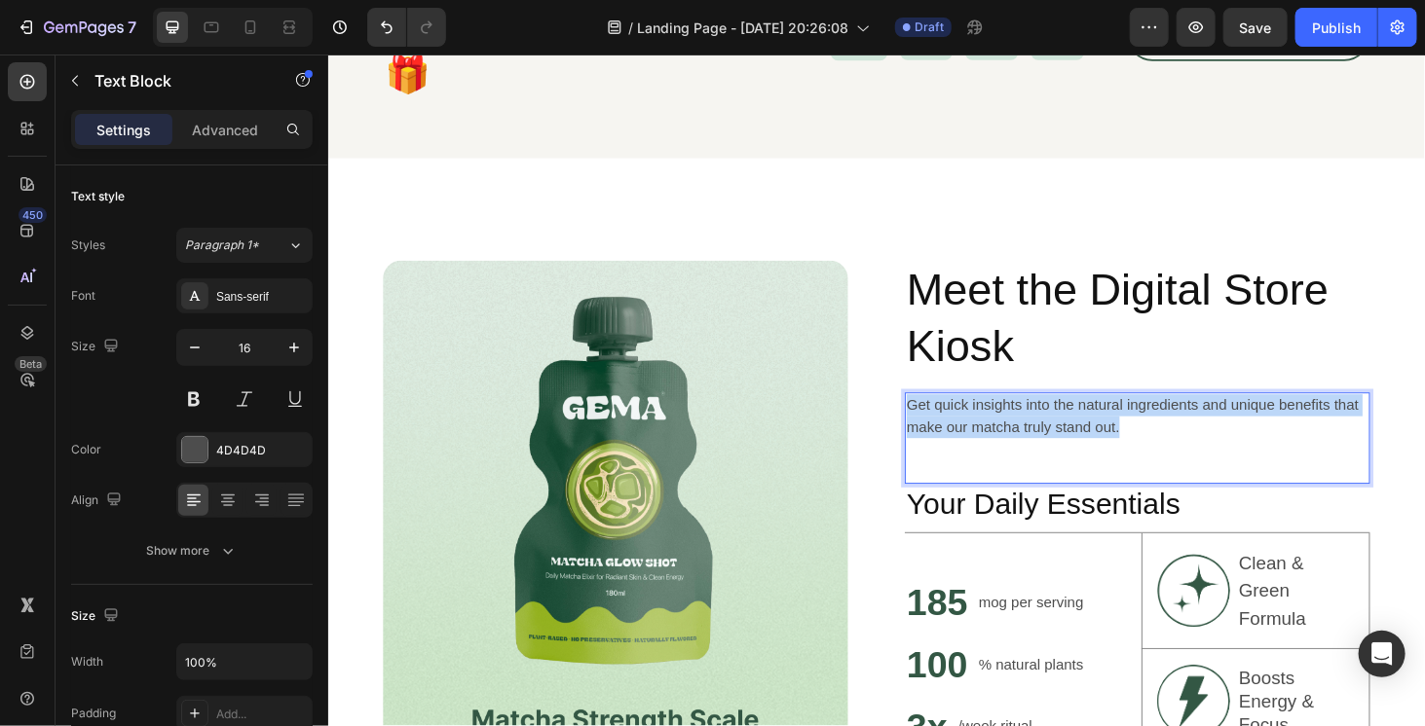
click at [992, 445] on p "Get quick insights into the natural ingredients and unique benefits that make o…" at bounding box center [1190, 440] width 492 height 47
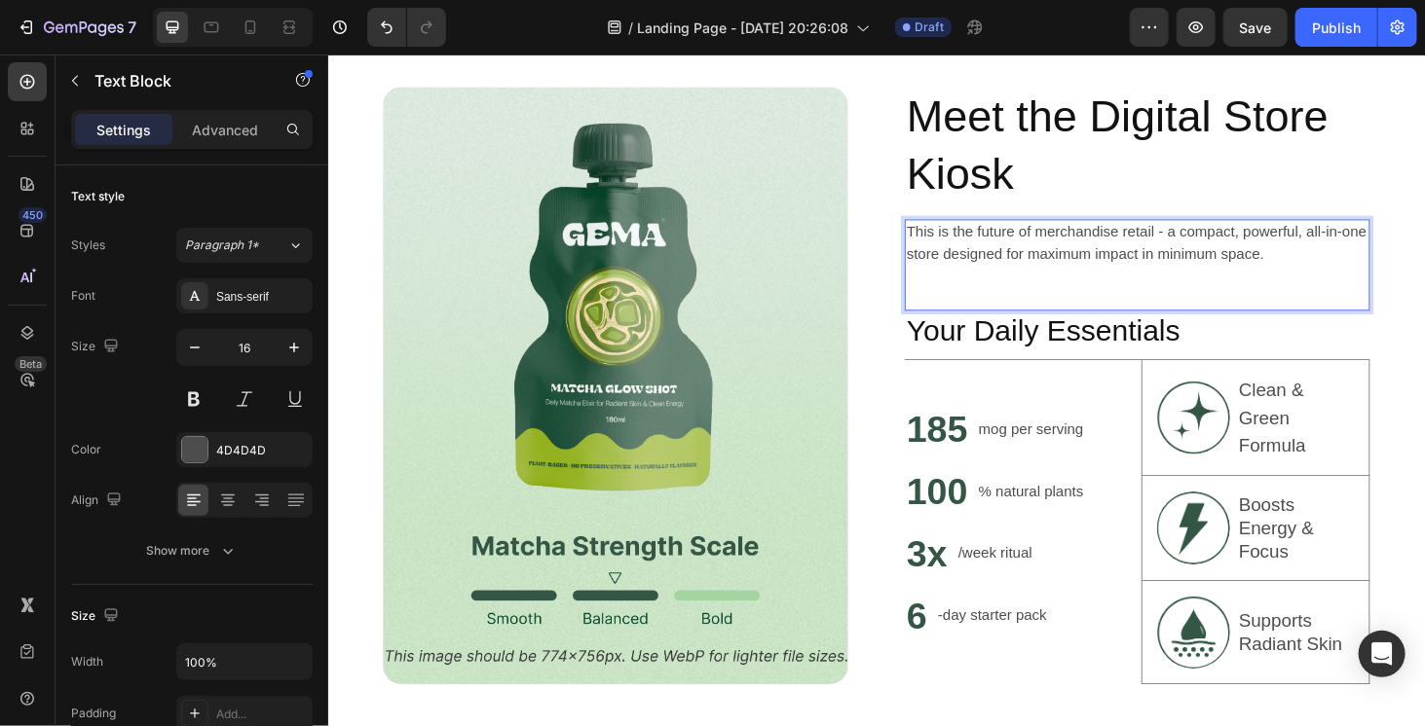
scroll to position [1071, 0]
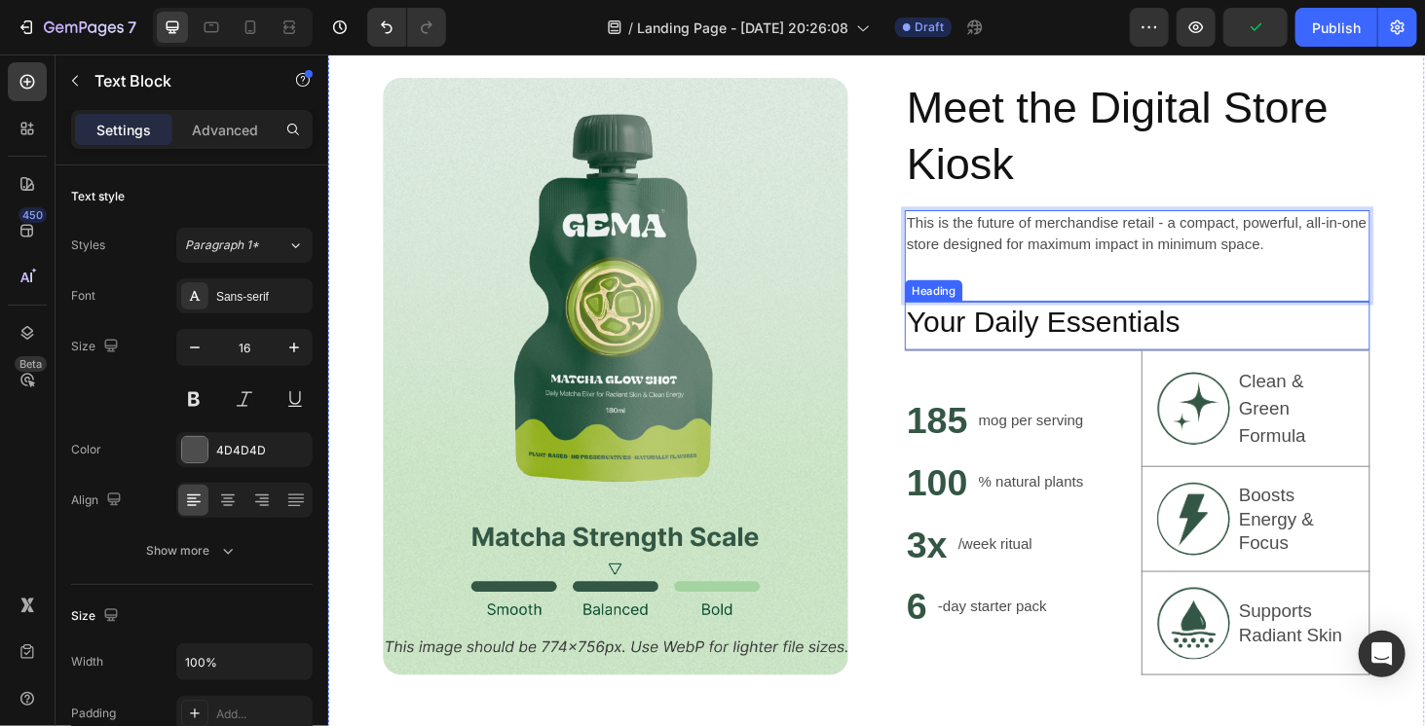
click at [1044, 343] on h2 "Your Daily Essentials" at bounding box center [1190, 339] width 496 height 45
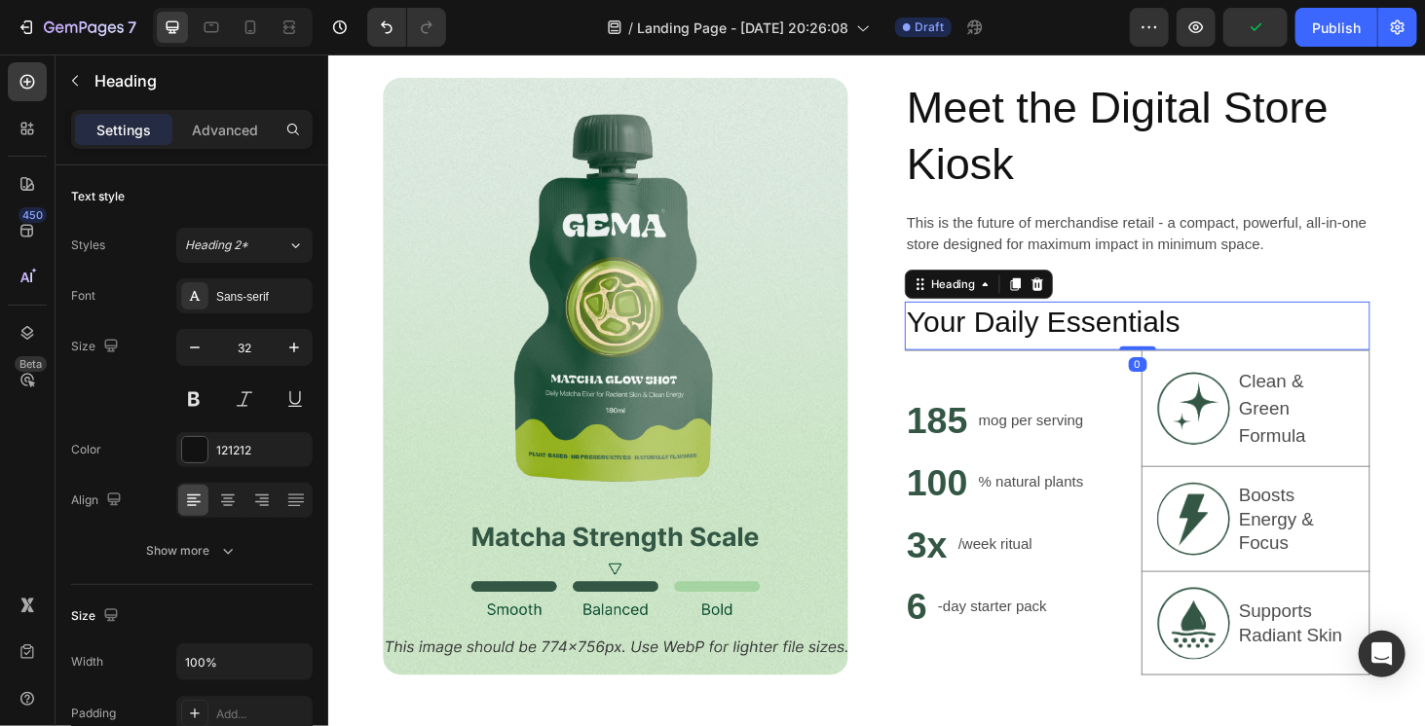
click at [1044, 343] on h2 "Your Daily Essentials" at bounding box center [1190, 339] width 496 height 45
click at [1044, 343] on p "Your Daily Essentials" at bounding box center [1190, 339] width 492 height 41
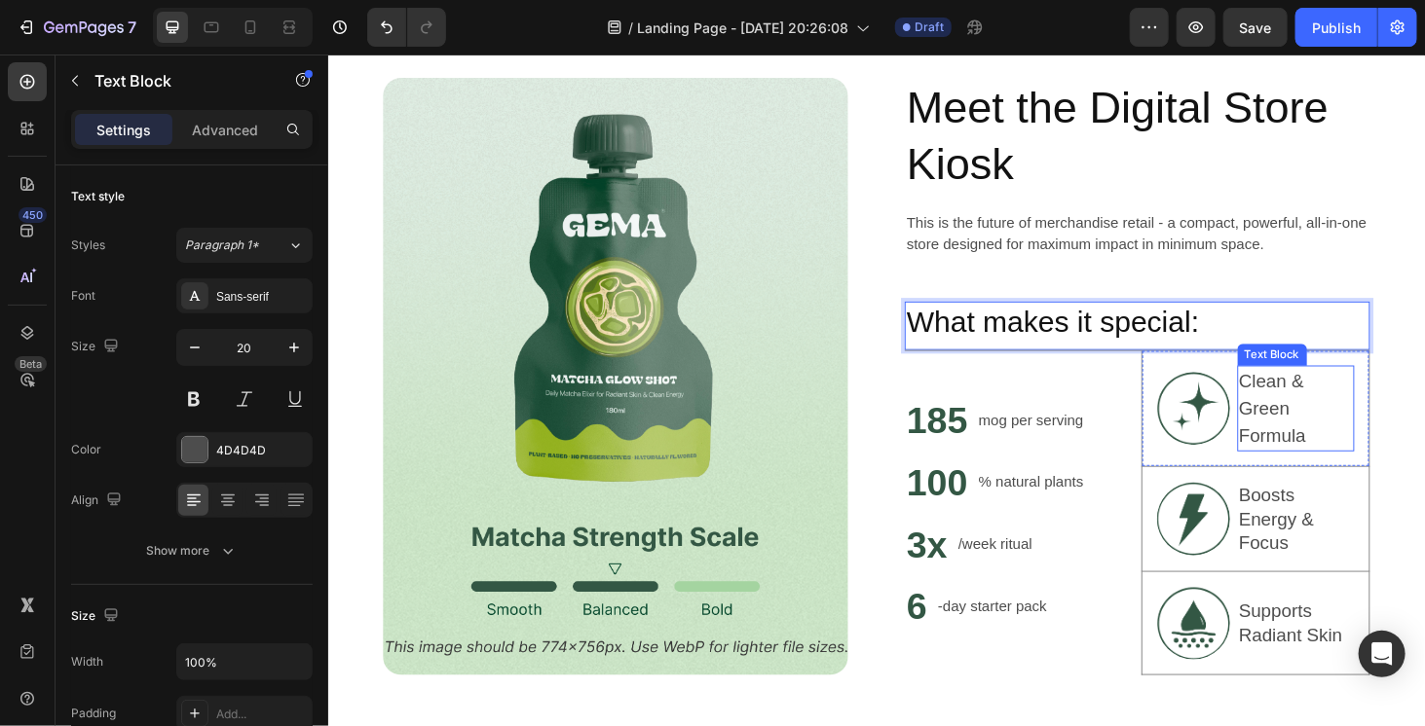
click at [1311, 402] on p "Clean & Green Formula" at bounding box center [1359, 432] width 122 height 88
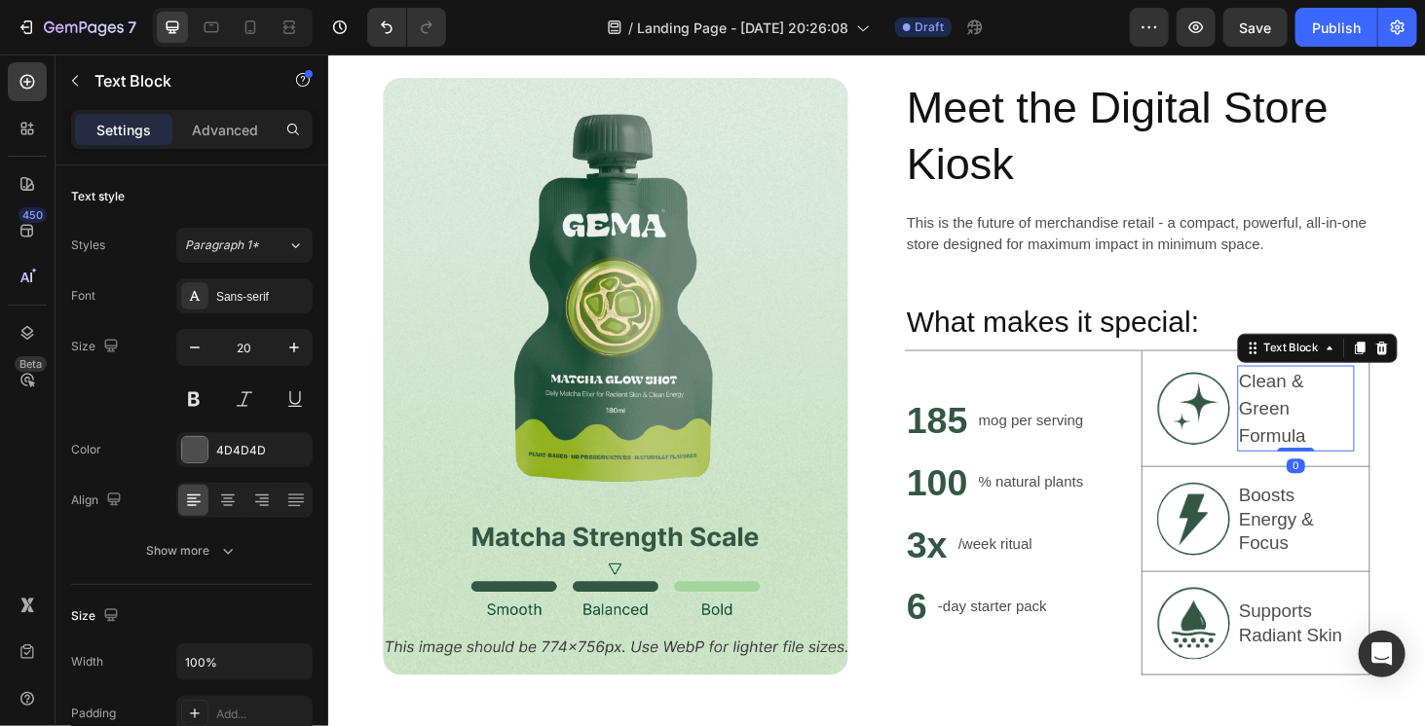
click at [1385, 391] on p "Clean & Green Formula" at bounding box center [1359, 432] width 122 height 88
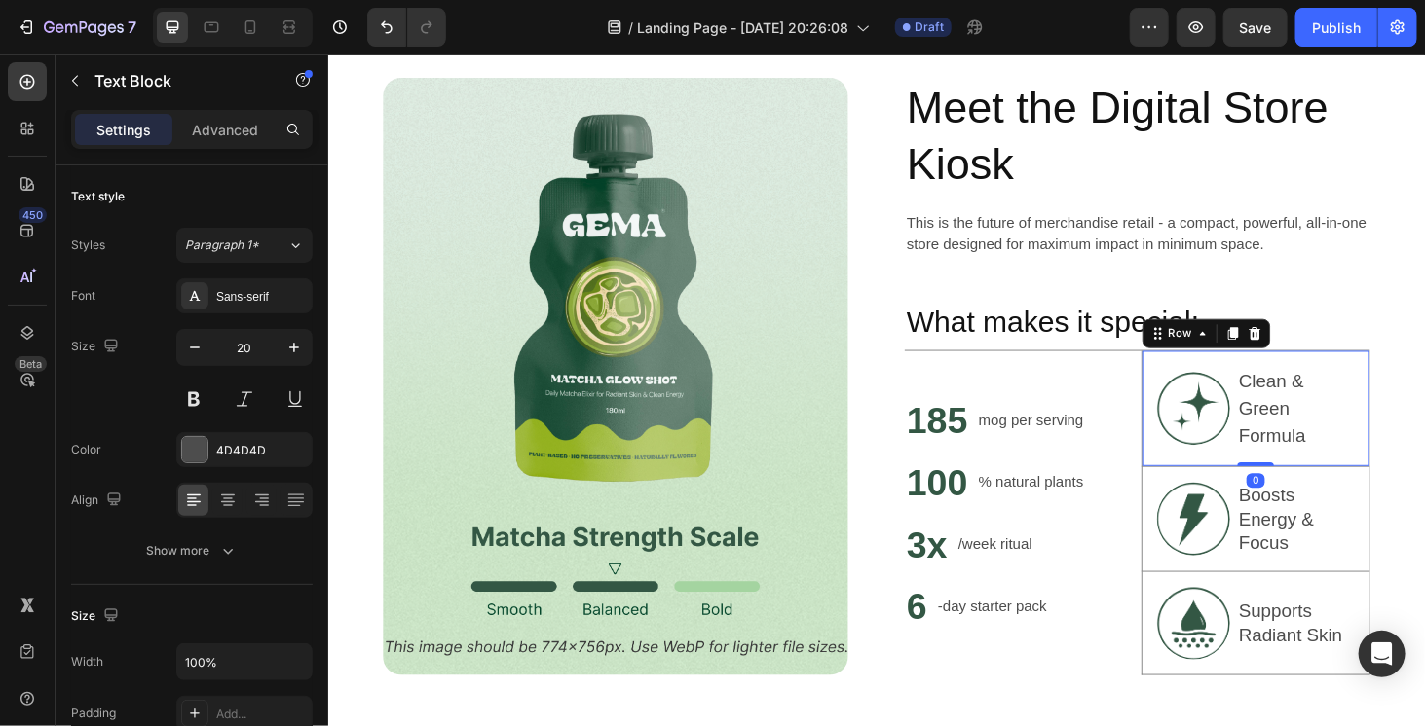
click at [1422, 410] on div "Image Clean & Green Formula Text Block Row 0" at bounding box center [1316, 432] width 244 height 124
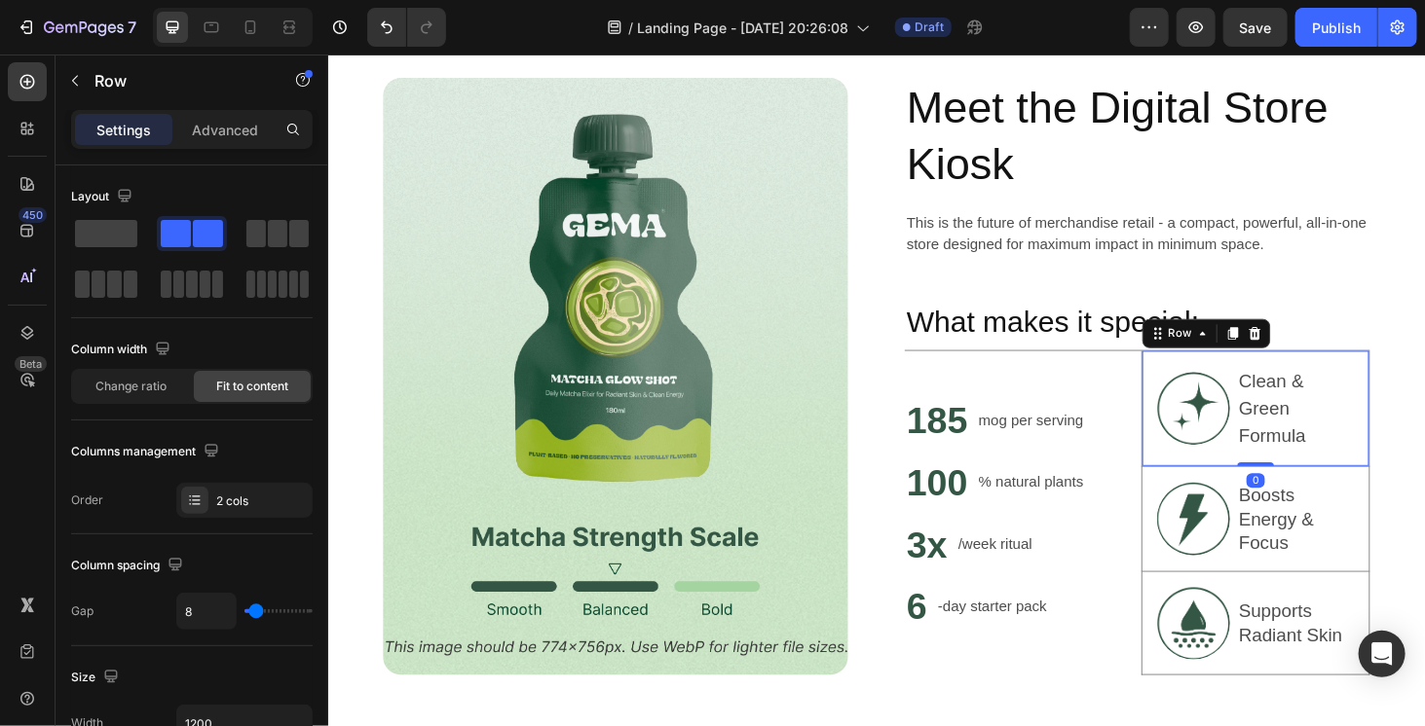
click at [1419, 411] on div "Image Clean & Green Formula Text Block Row 0" at bounding box center [1316, 432] width 244 height 124
click at [1311, 354] on div at bounding box center [1314, 351] width 23 height 23
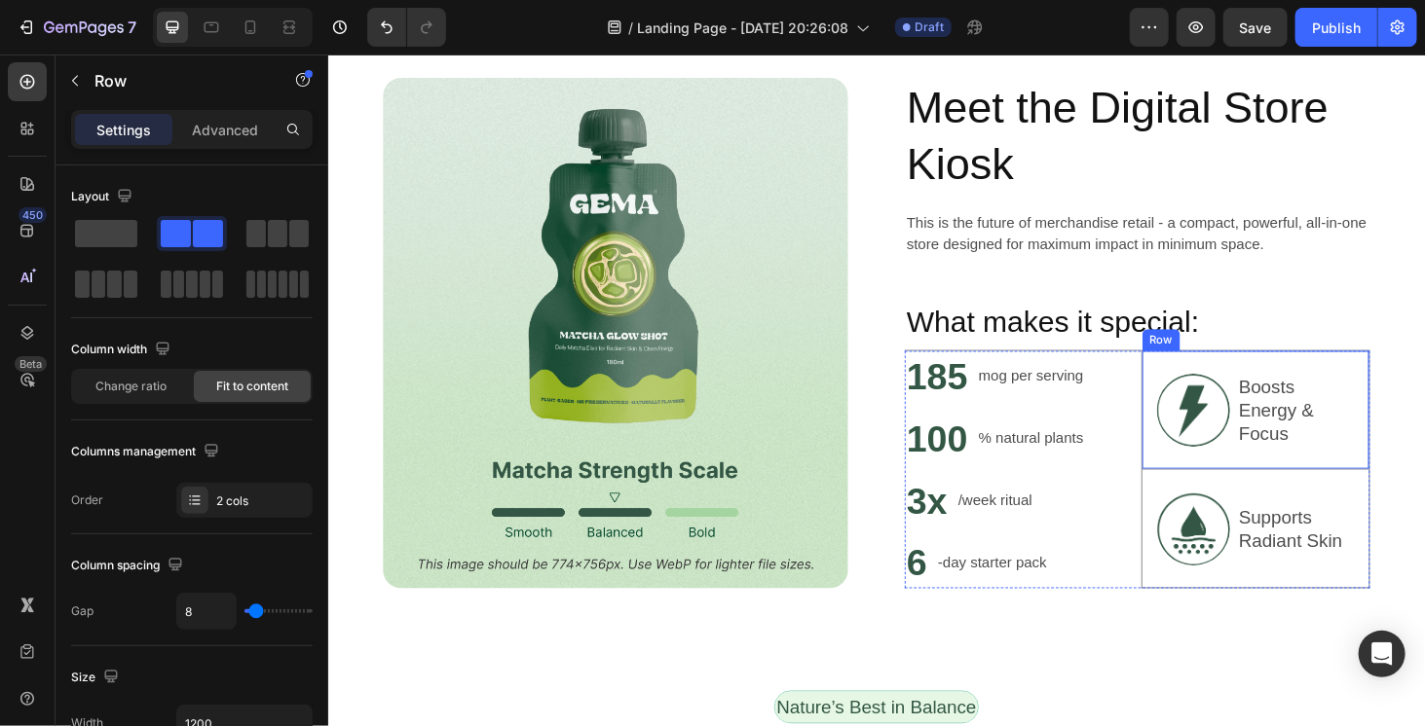
click at [1406, 390] on div "Image Boosts Energy & Focus Text Block Row" at bounding box center [1316, 433] width 244 height 127
click at [1307, 345] on icon at bounding box center [1315, 352] width 16 height 16
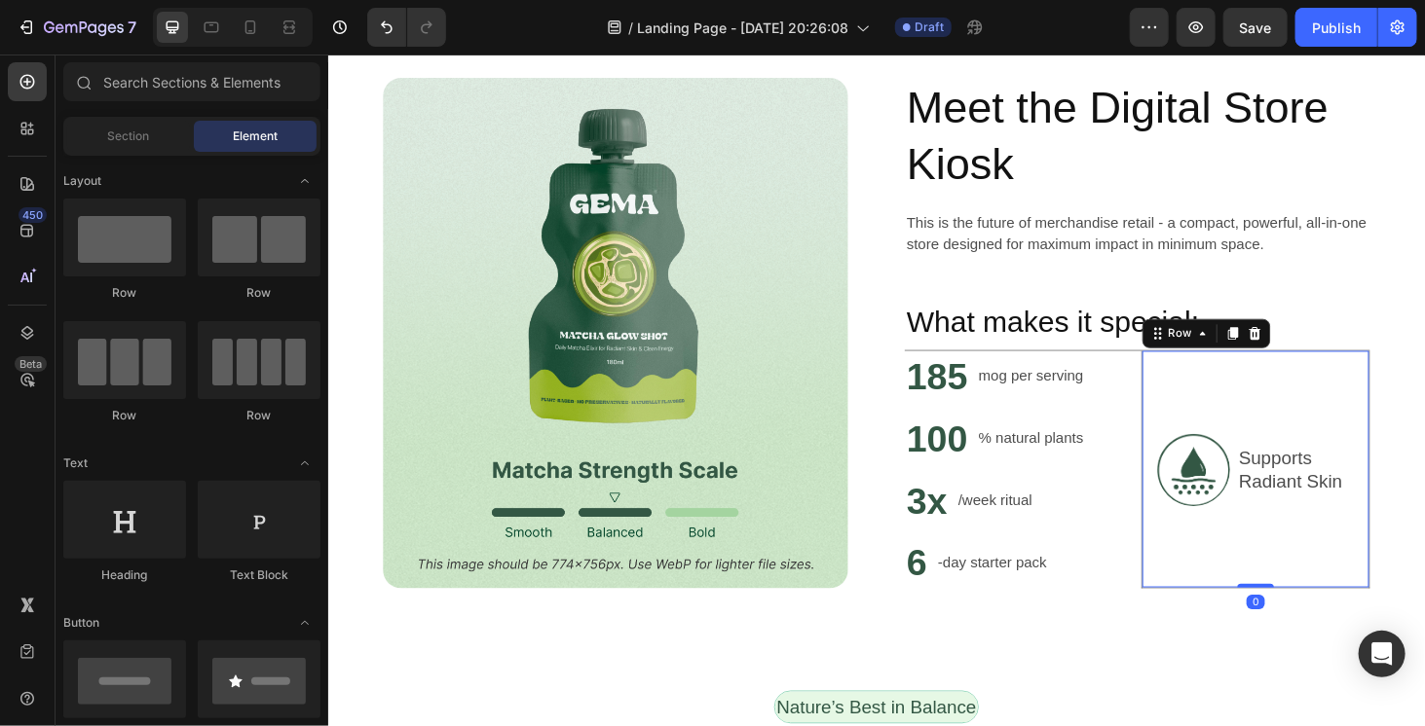
click at [1381, 413] on div "Supports Radiant Skin Text Block" at bounding box center [1359, 496] width 126 height 221
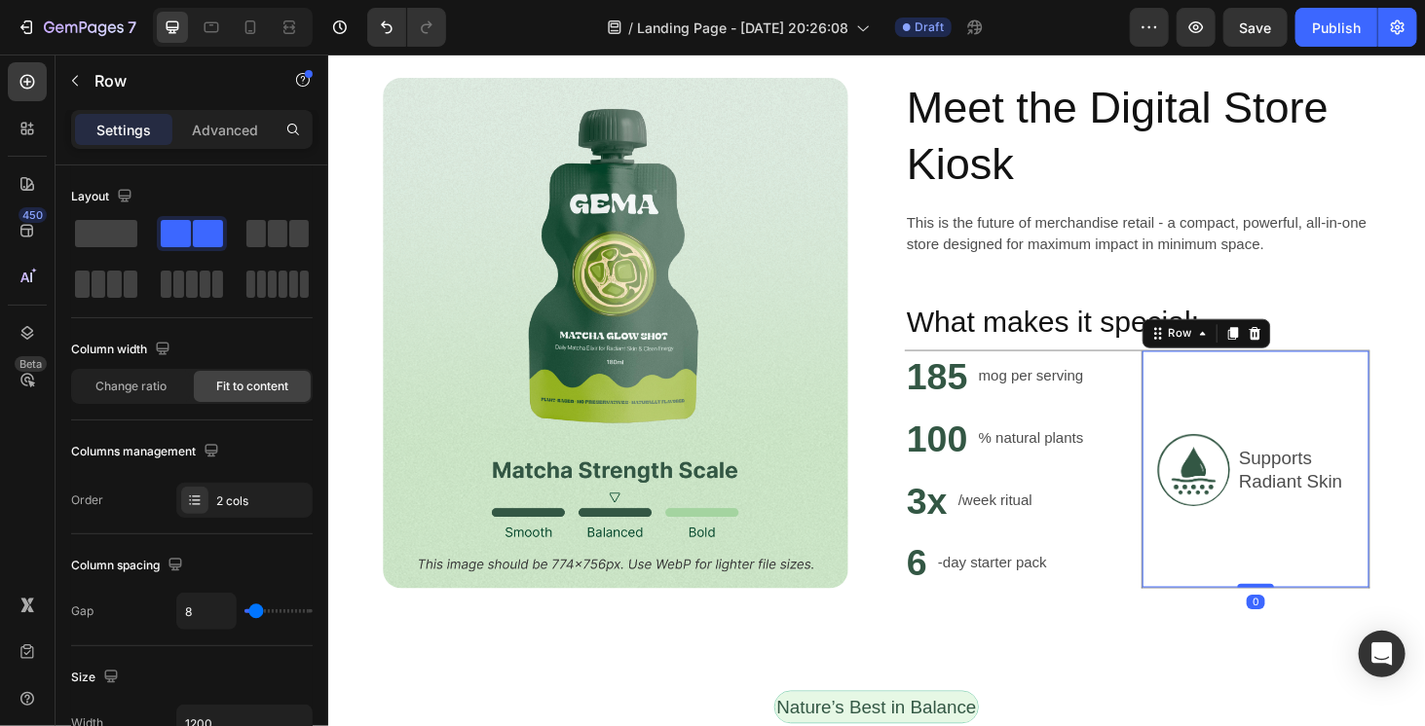
click at [1314, 351] on div "Row" at bounding box center [1263, 351] width 136 height 31
click at [1303, 358] on div at bounding box center [1314, 351] width 23 height 23
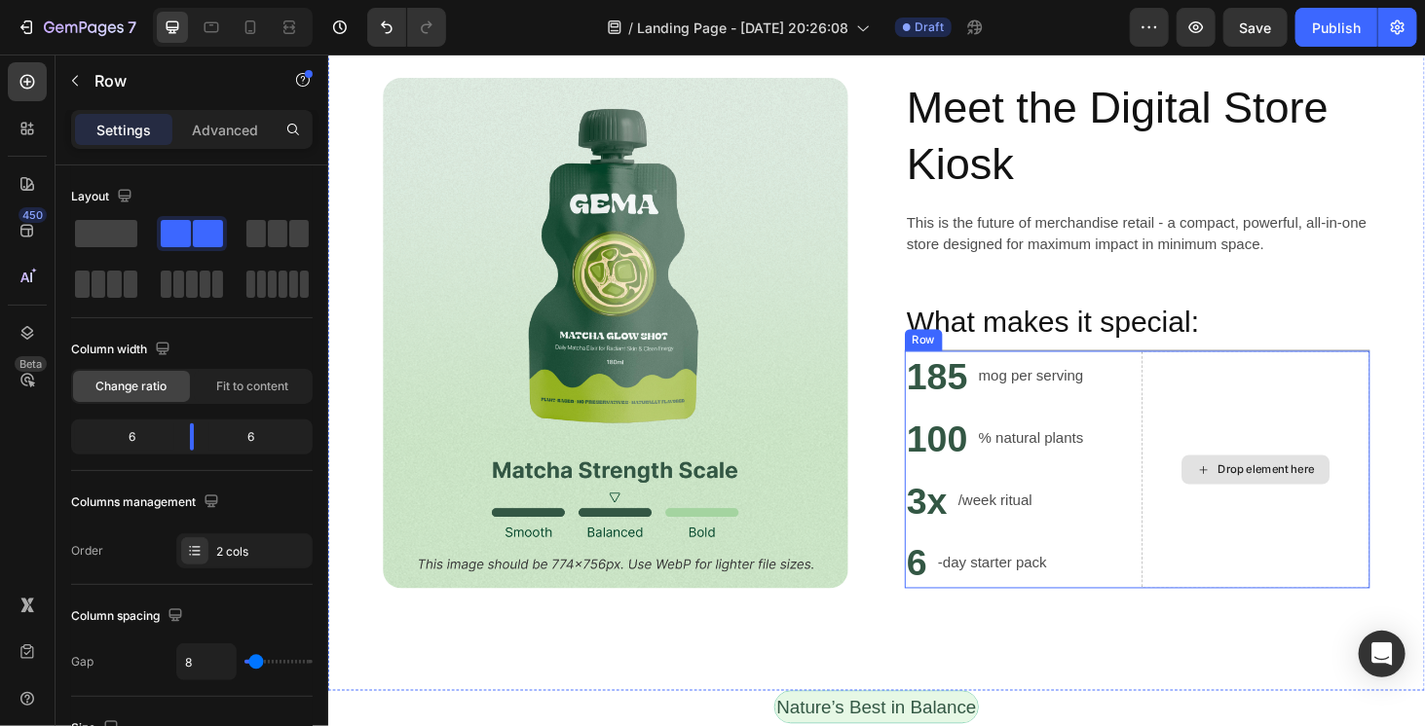
click at [1199, 422] on div "Drop element here" at bounding box center [1316, 496] width 244 height 253
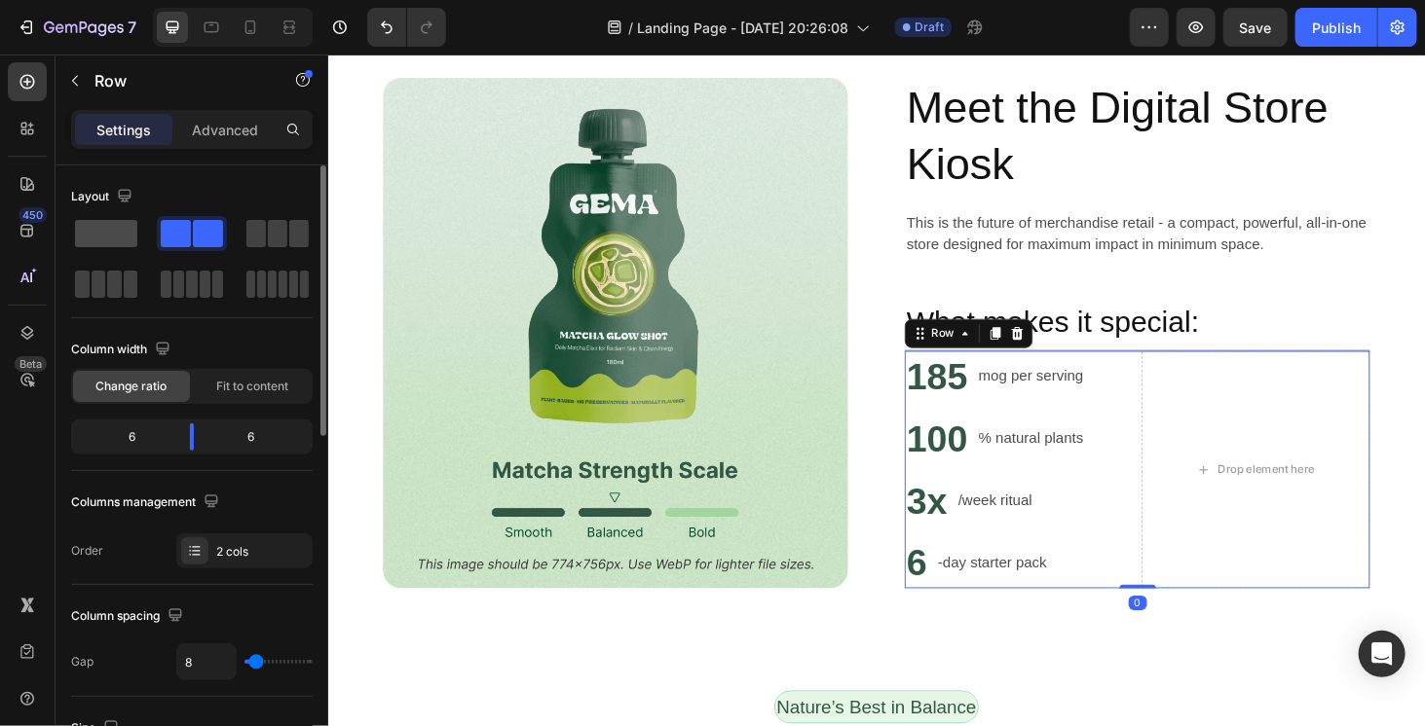
click at [87, 237] on span at bounding box center [106, 233] width 62 height 27
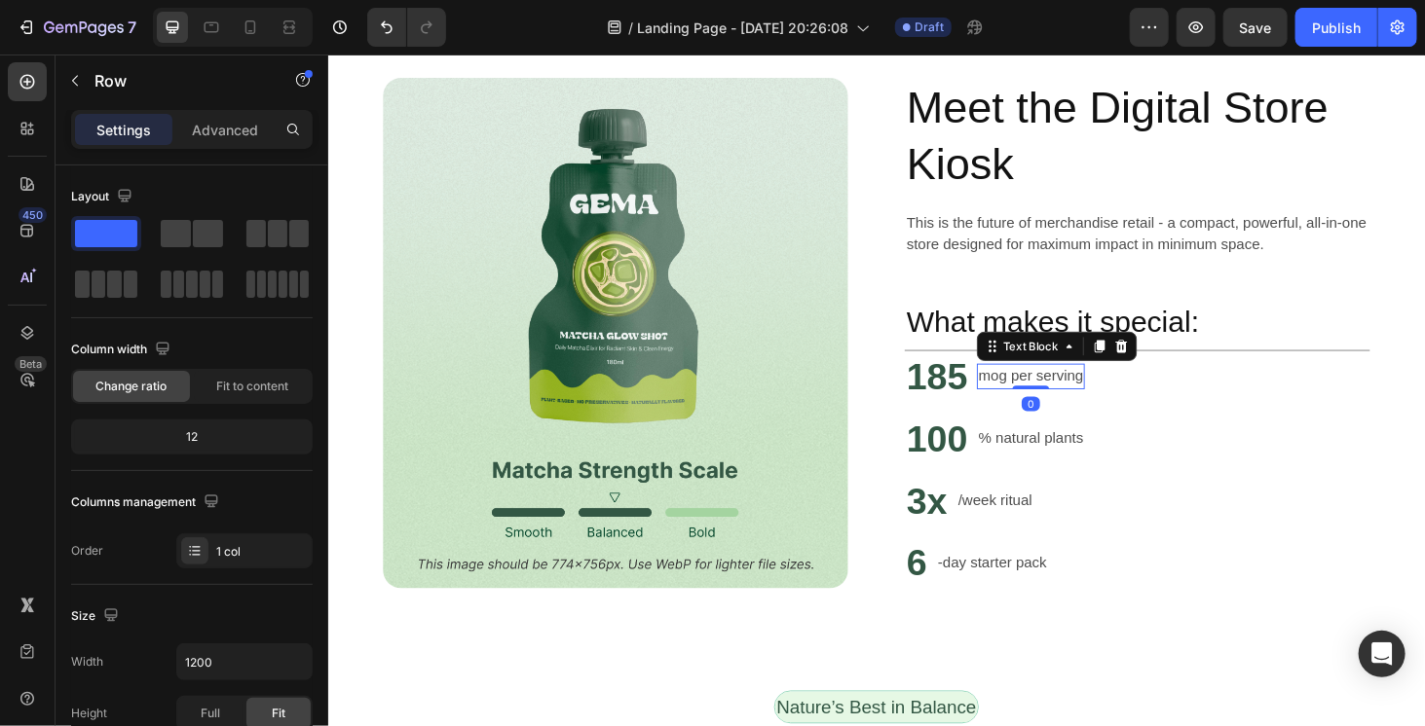
click at [1061, 407] on div "mog per serving Text Block 0" at bounding box center [1076, 397] width 116 height 27
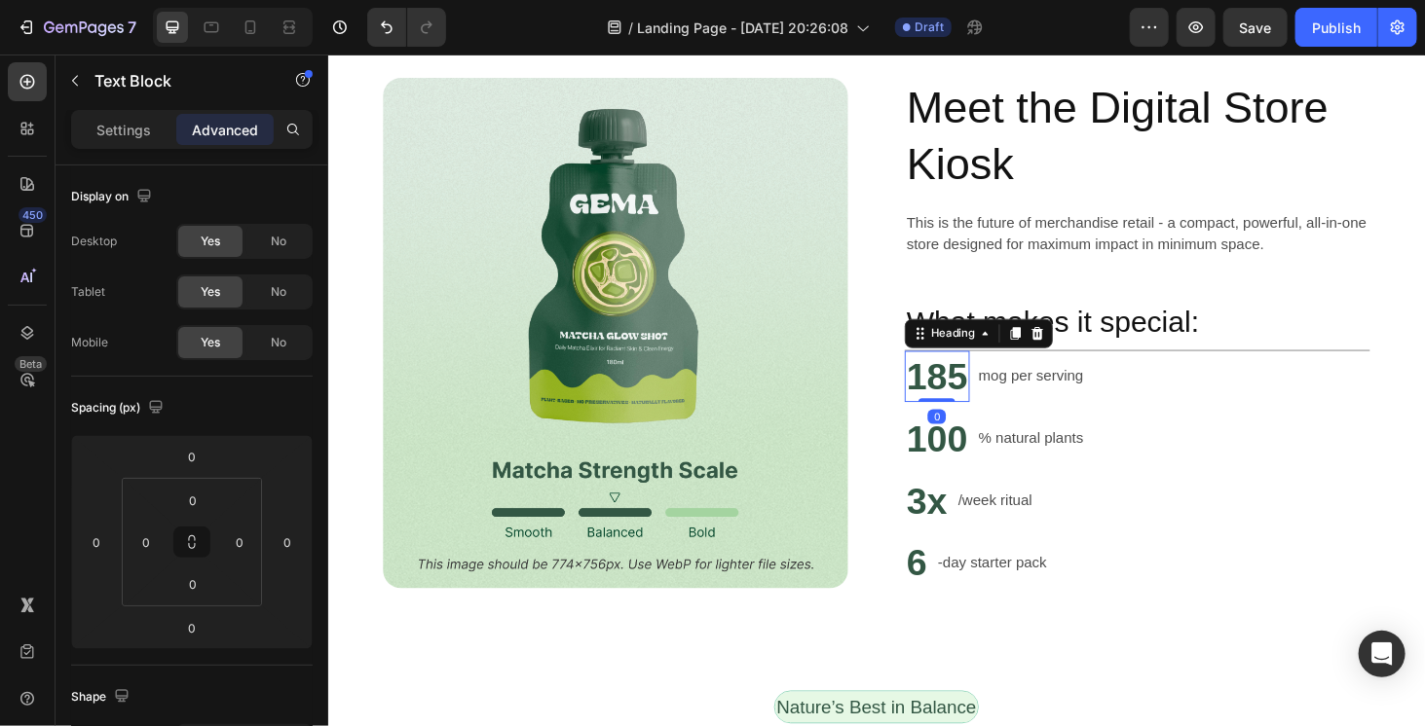
click at [987, 402] on h2 "185" at bounding box center [976, 397] width 69 height 55
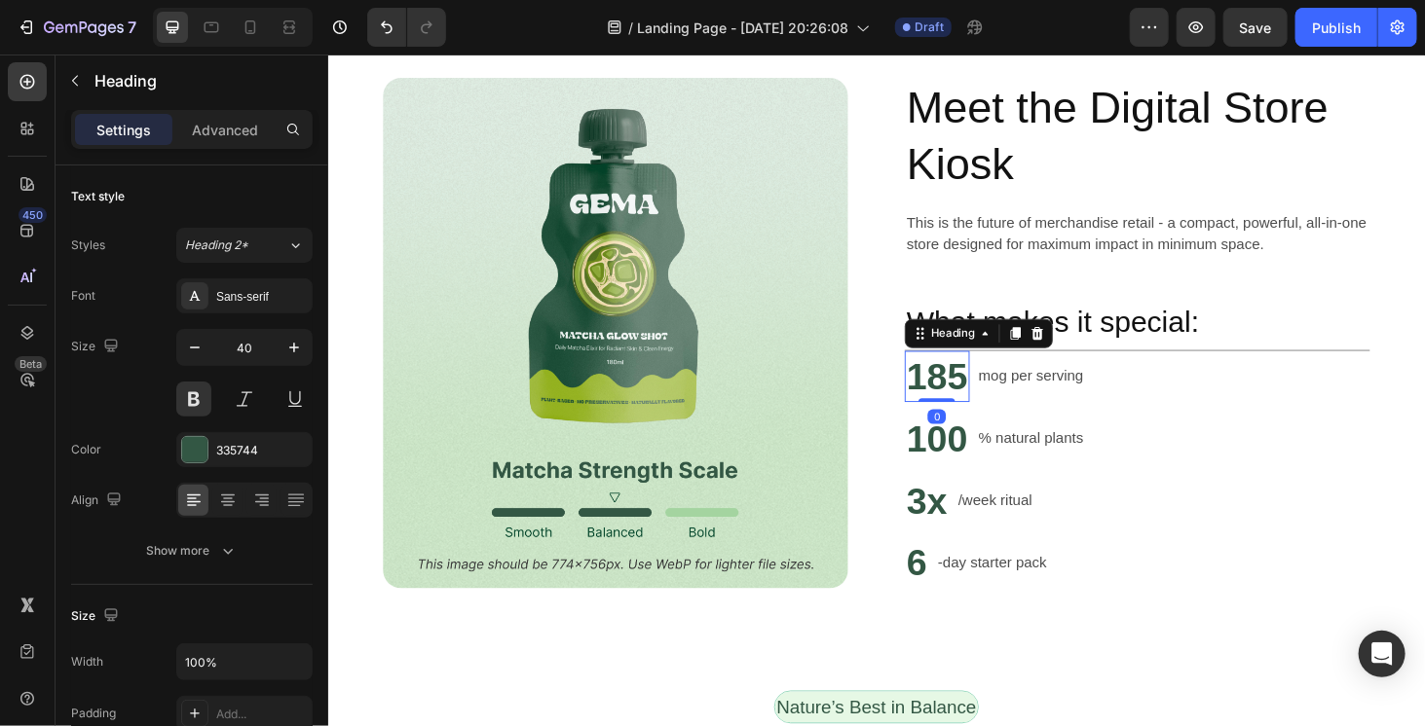
click at [987, 402] on h2 "185" at bounding box center [976, 397] width 69 height 55
click at [987, 402] on p "185" at bounding box center [976, 397] width 65 height 51
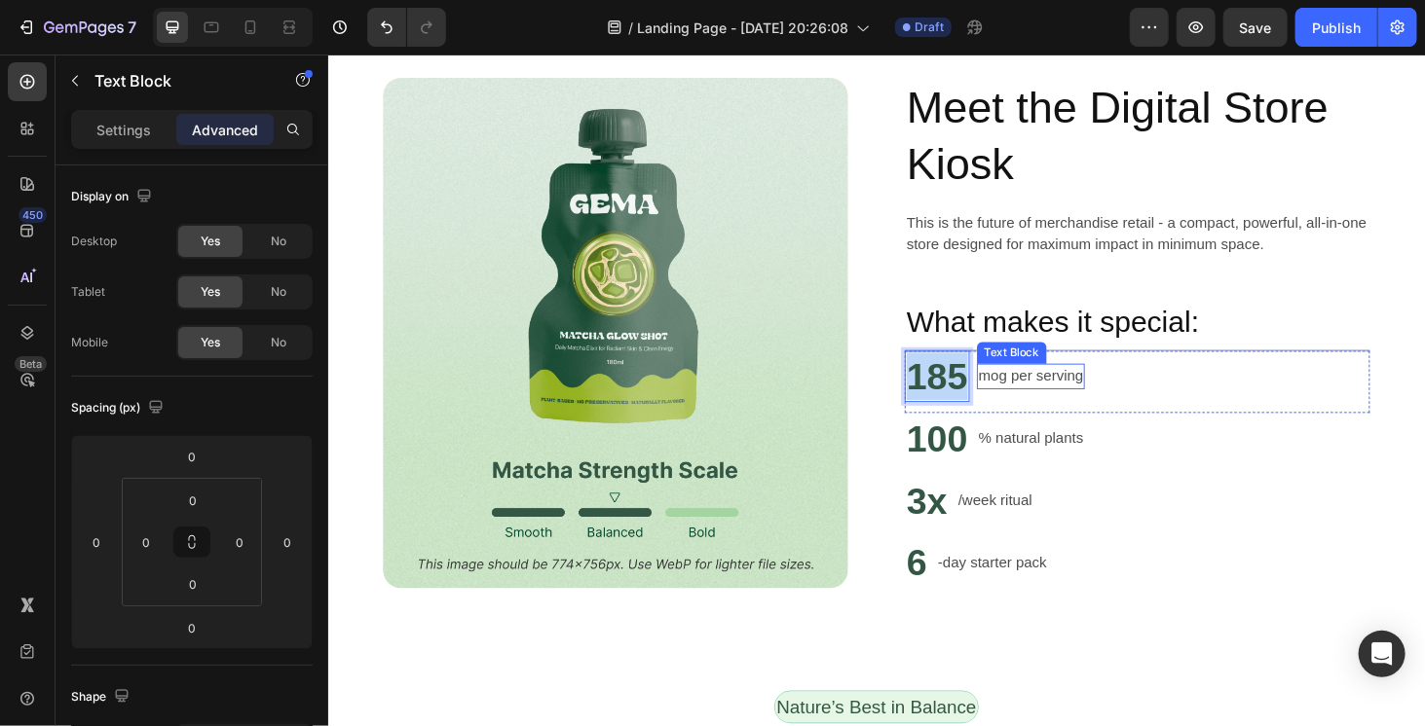
click at [1039, 393] on p "mog per serving" at bounding box center [1076, 397] width 112 height 23
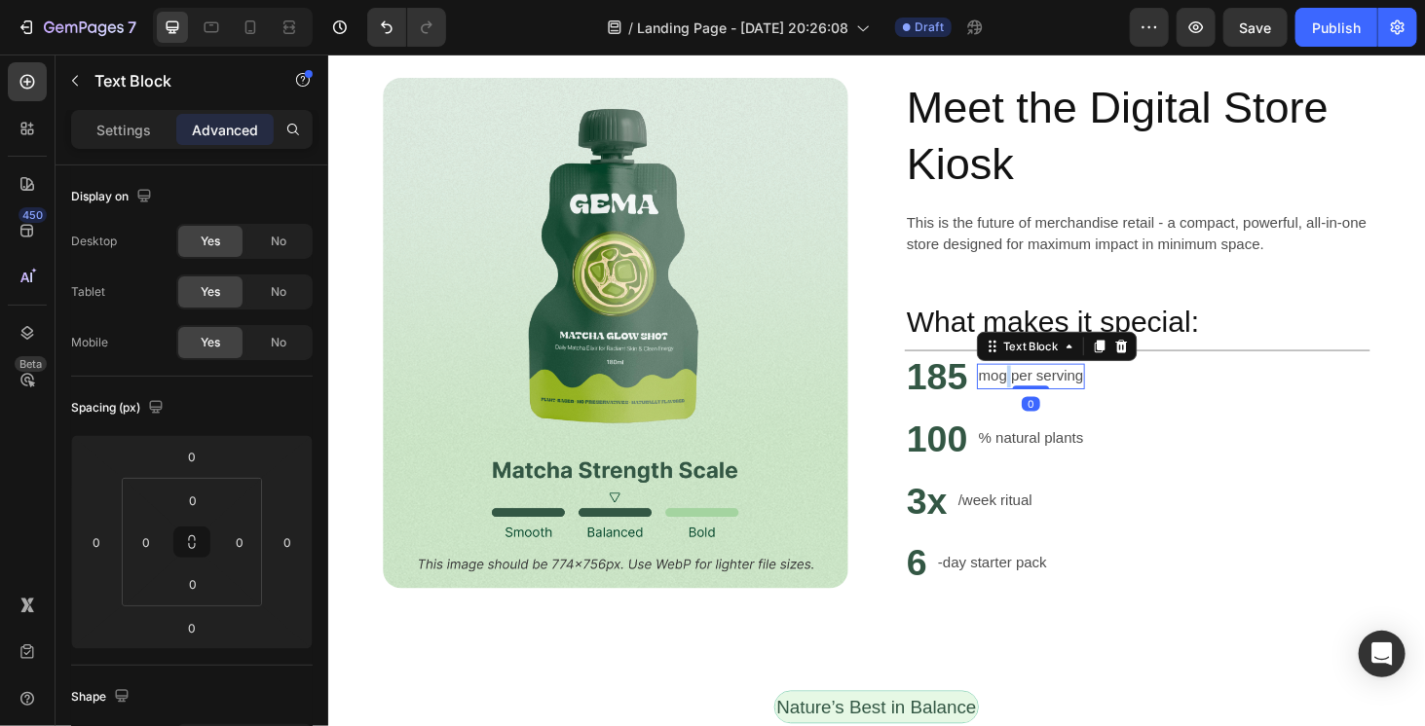
click at [1039, 393] on p "mog per serving" at bounding box center [1076, 397] width 112 height 23
click at [1036, 397] on p "Large Touch Display" at bounding box center [1090, 397] width 141 height 23
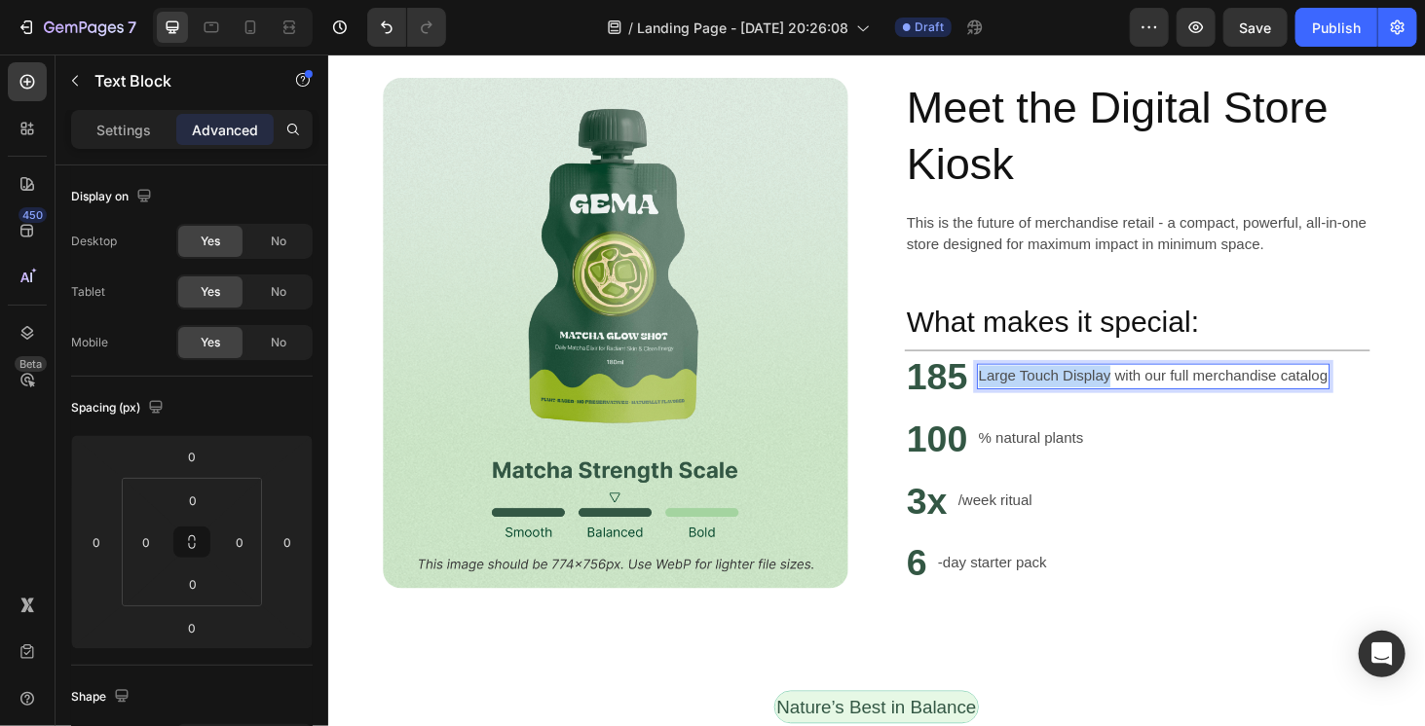
drag, startPoint x: 1154, startPoint y: 397, endPoint x: 1014, endPoint y: 399, distance: 140.2
click at [1018, 399] on div "Large Touch Display with our full merchandise catalog" at bounding box center [1206, 397] width 376 height 27
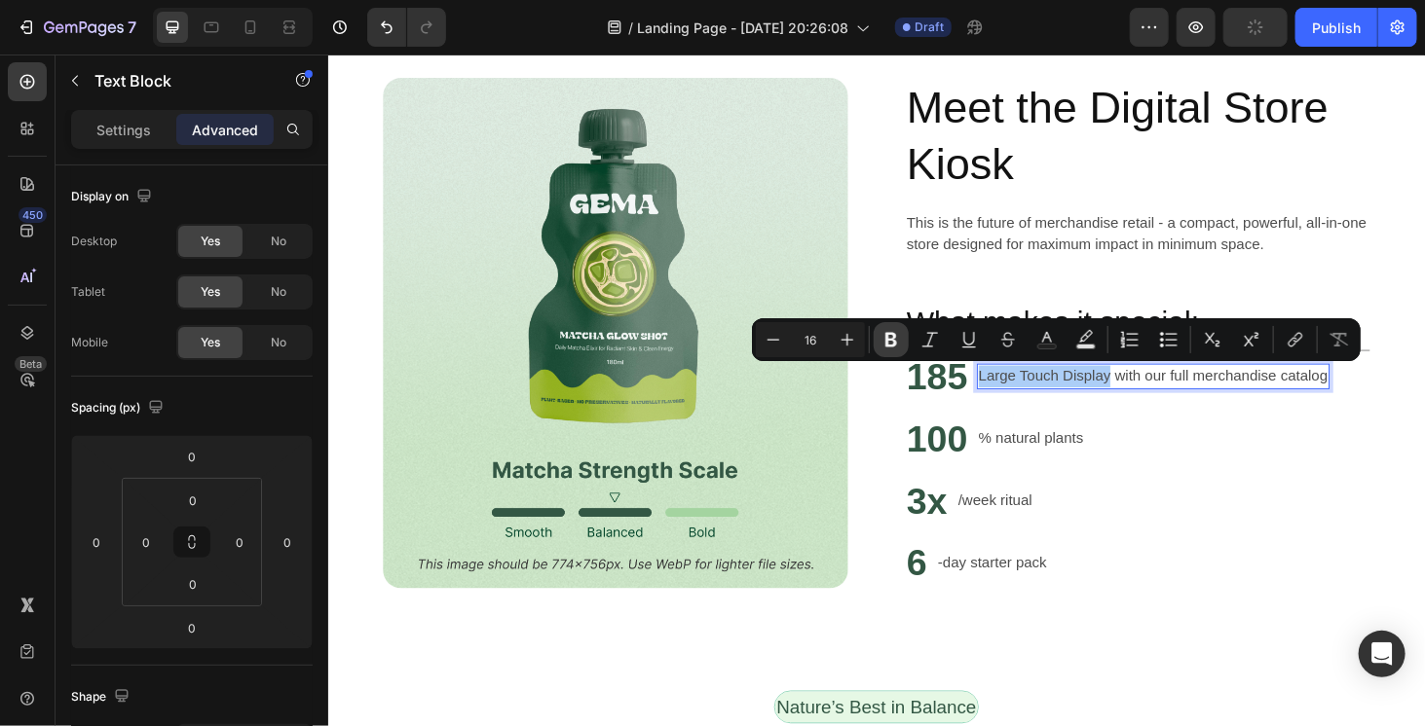
click at [902, 337] on button "Bold" at bounding box center [890, 339] width 35 height 35
click at [1088, 415] on div "Large Touch Display with our full merchandise catalog Text Block" at bounding box center [1209, 397] width 383 height 55
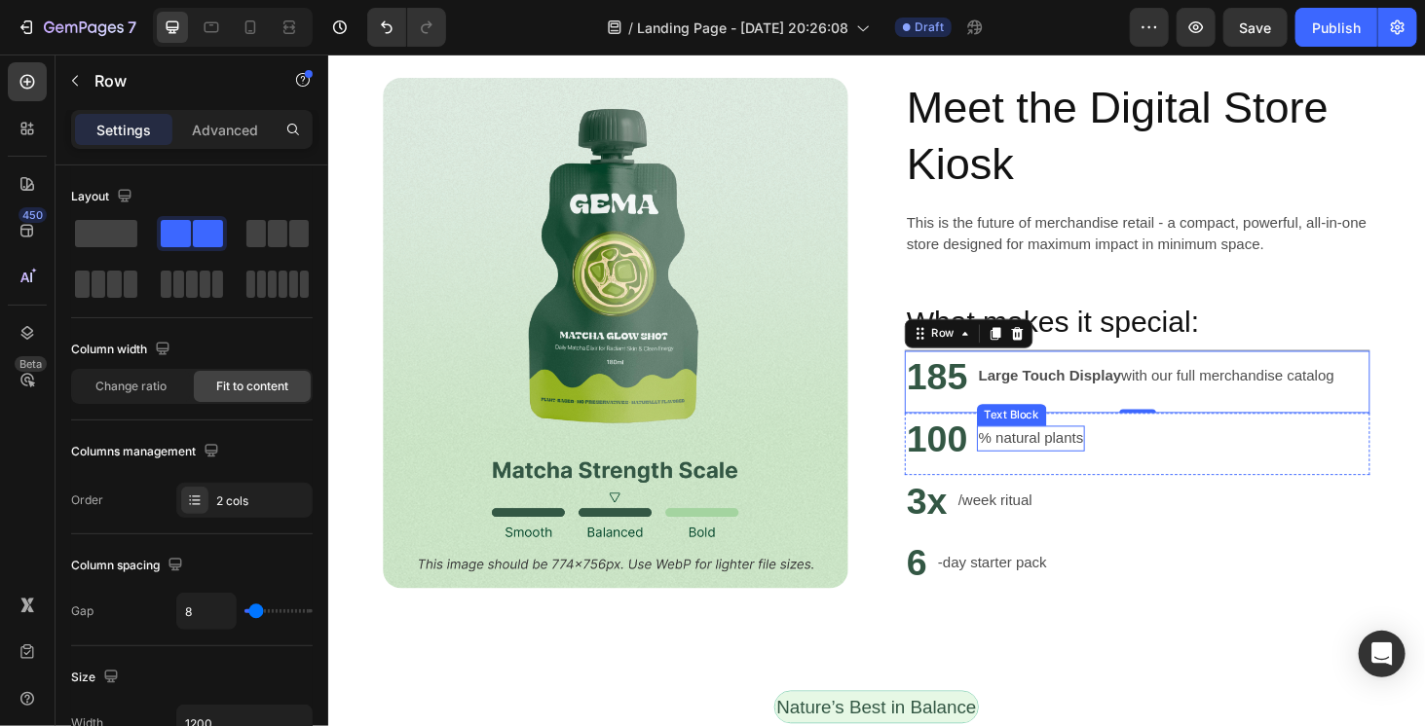
click at [1055, 454] on p "% natural plants" at bounding box center [1076, 463] width 112 height 23
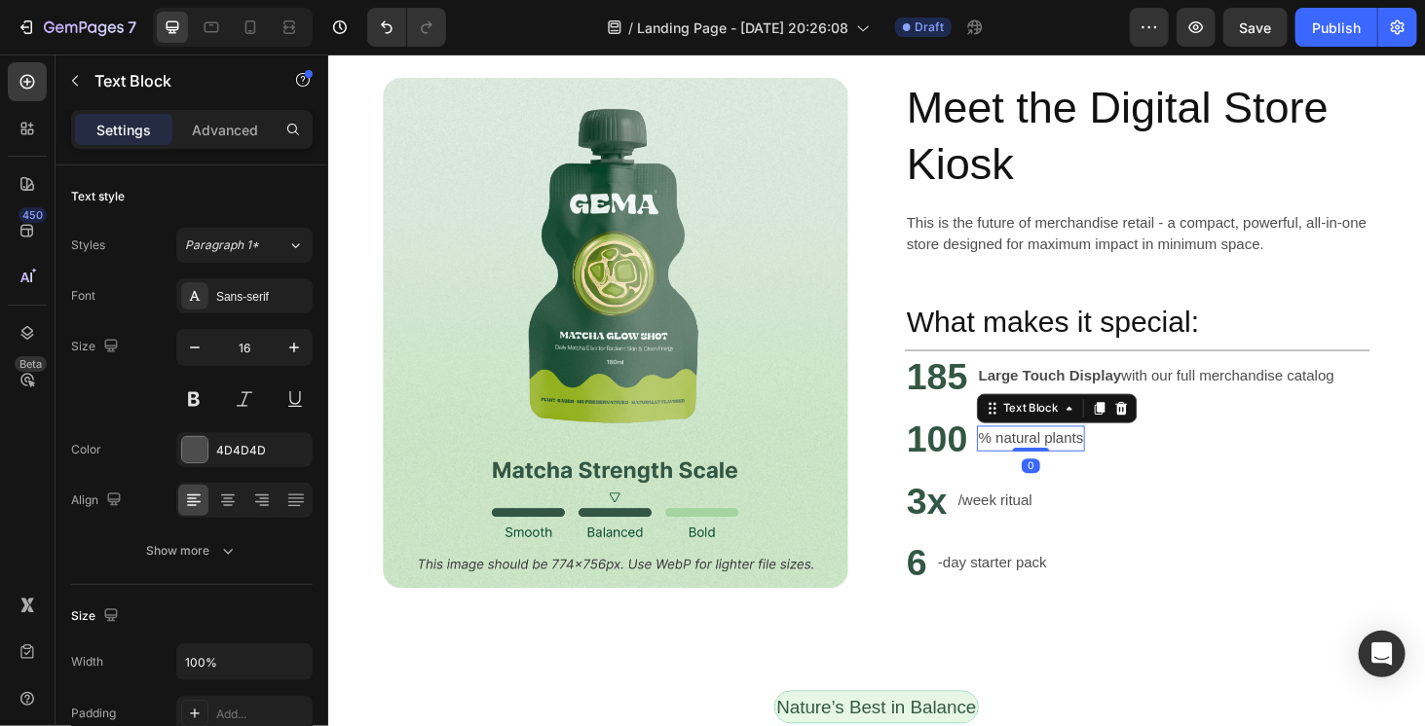
click at [1059, 457] on p "% natural plants" at bounding box center [1076, 463] width 112 height 23
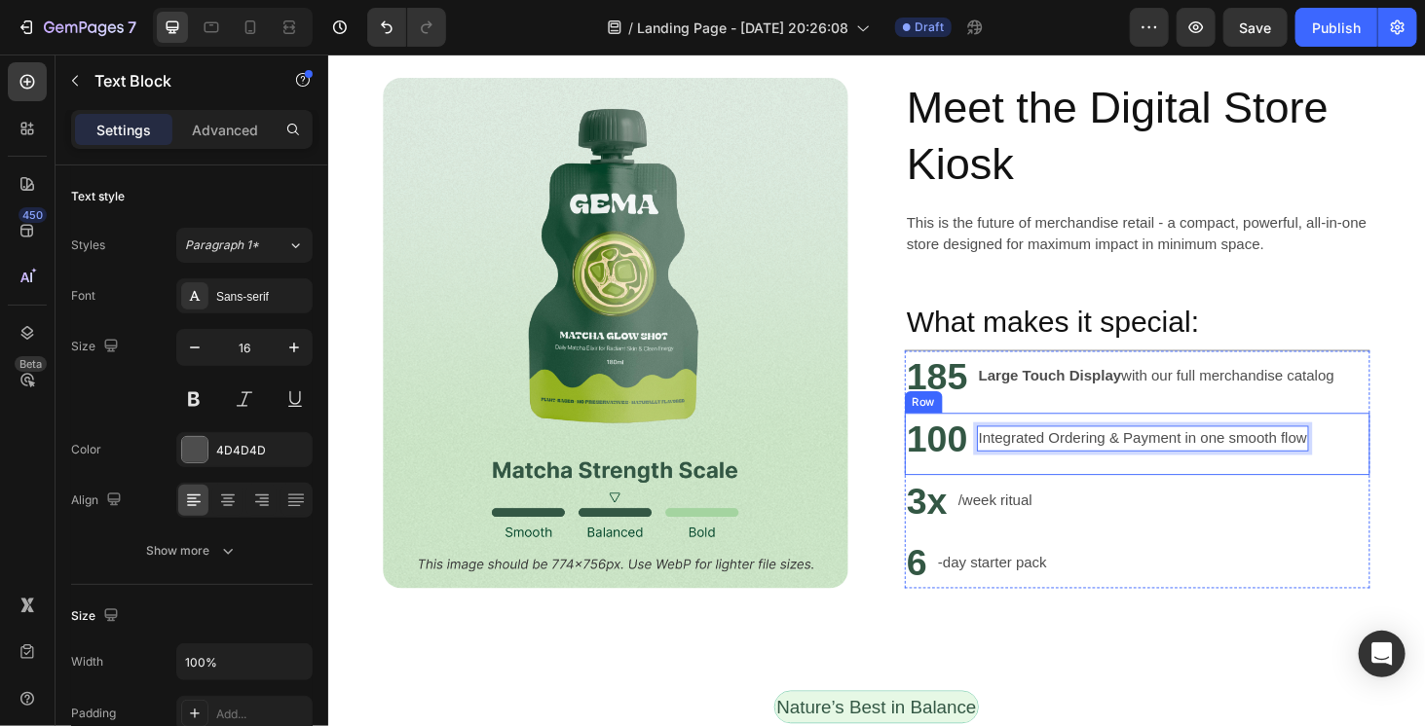
click at [1180, 473] on p "Integrated Ordering & Payment in one smooth flow" at bounding box center [1195, 463] width 350 height 23
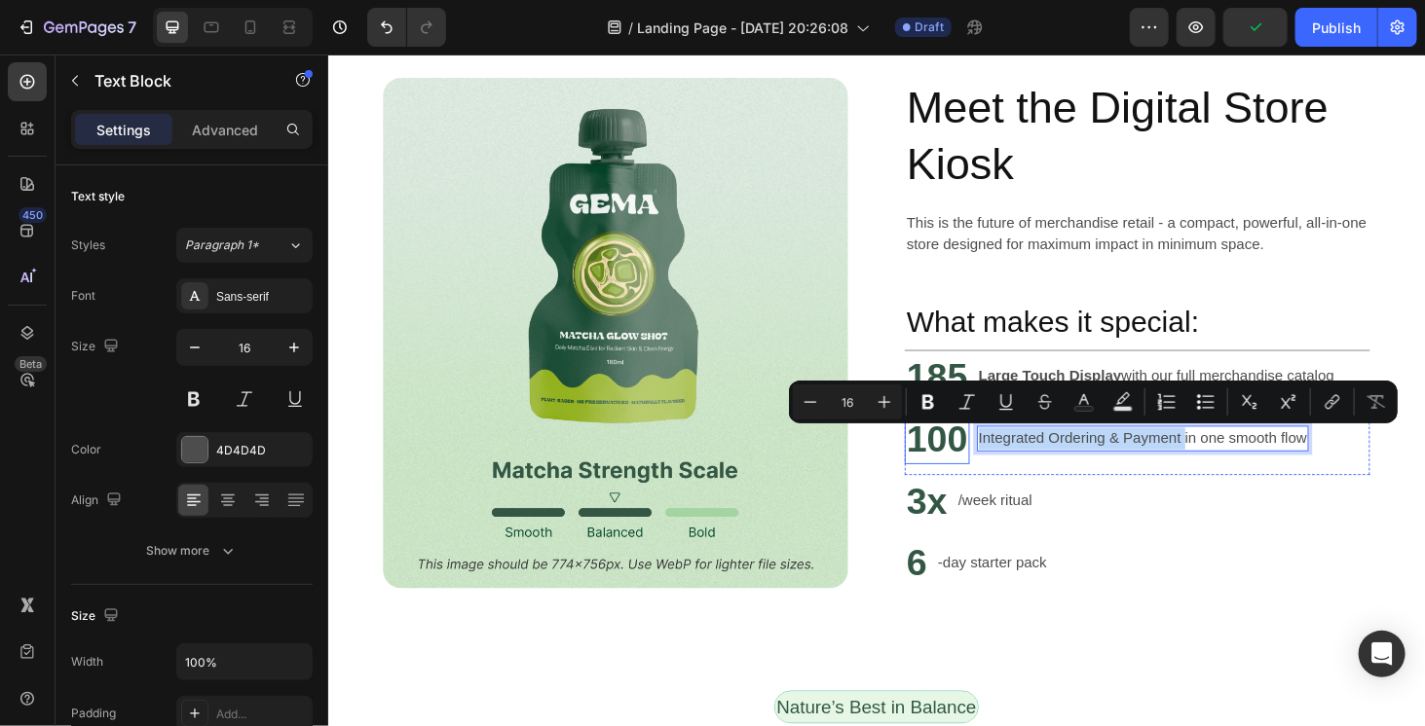
drag, startPoint x: 1231, startPoint y: 463, endPoint x: 992, endPoint y: 467, distance: 238.6
click at [992, 467] on div "100 Heading Integrated Ordering & Payment in one smooth flow Text Block 0 Row" at bounding box center [1190, 469] width 496 height 66
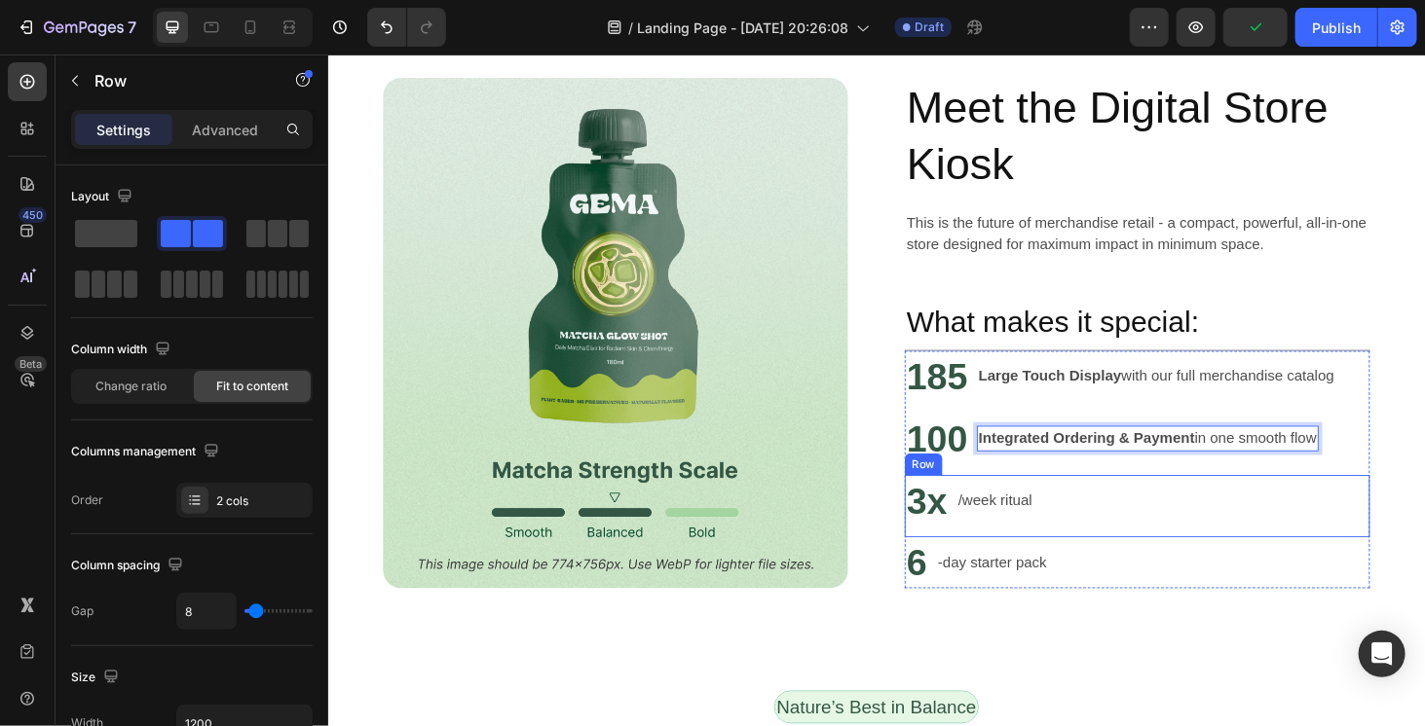
click at [1240, 510] on div "3x Heading /week ritual Text Block Row" at bounding box center [1190, 535] width 496 height 66
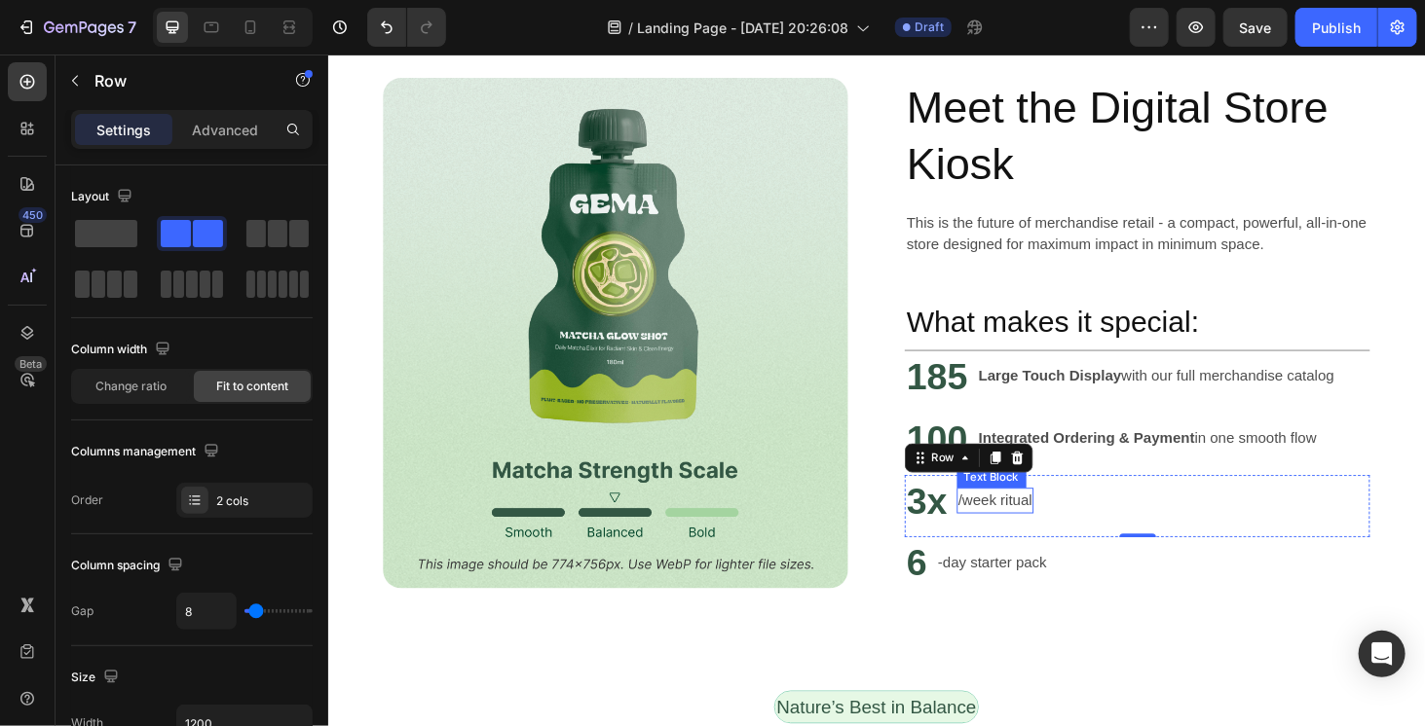
click at [1052, 524] on p "/week ritual" at bounding box center [1038, 529] width 79 height 23
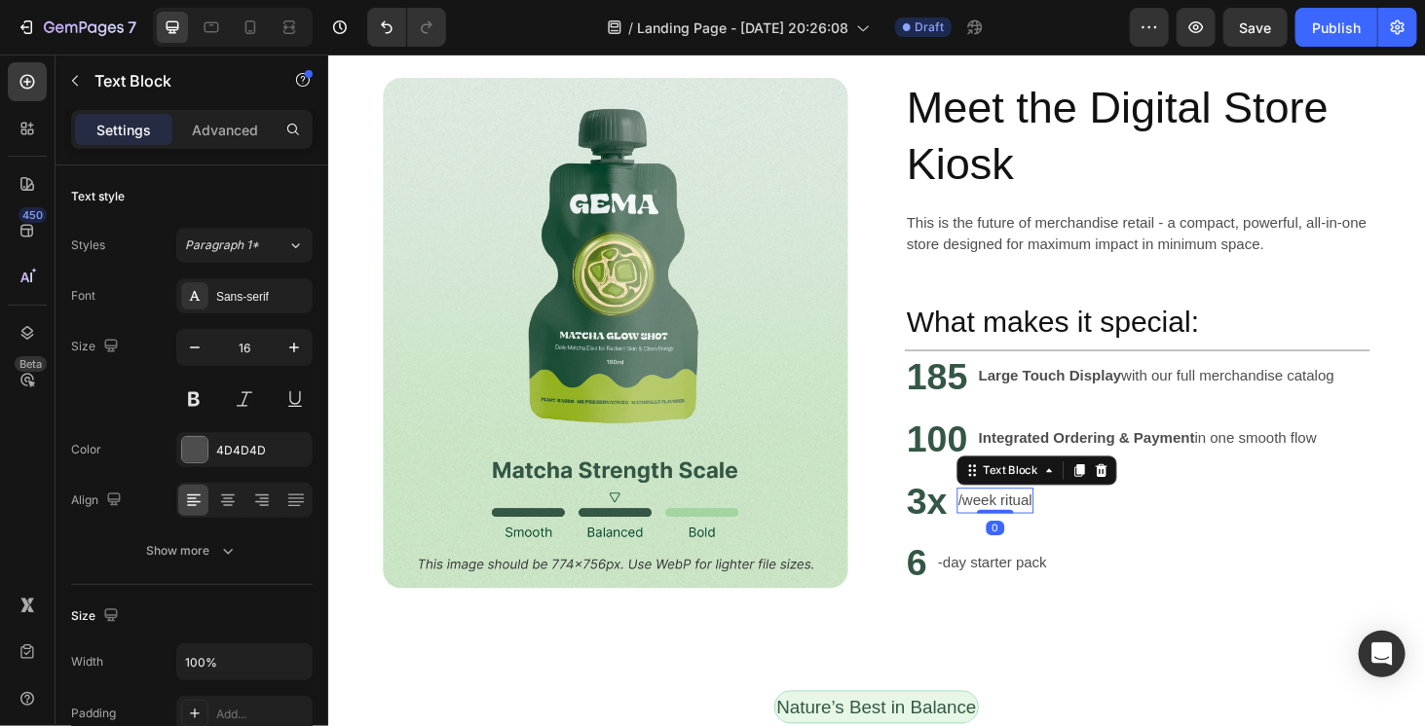
click at [1052, 524] on p "/week ritual" at bounding box center [1038, 529] width 79 height 23
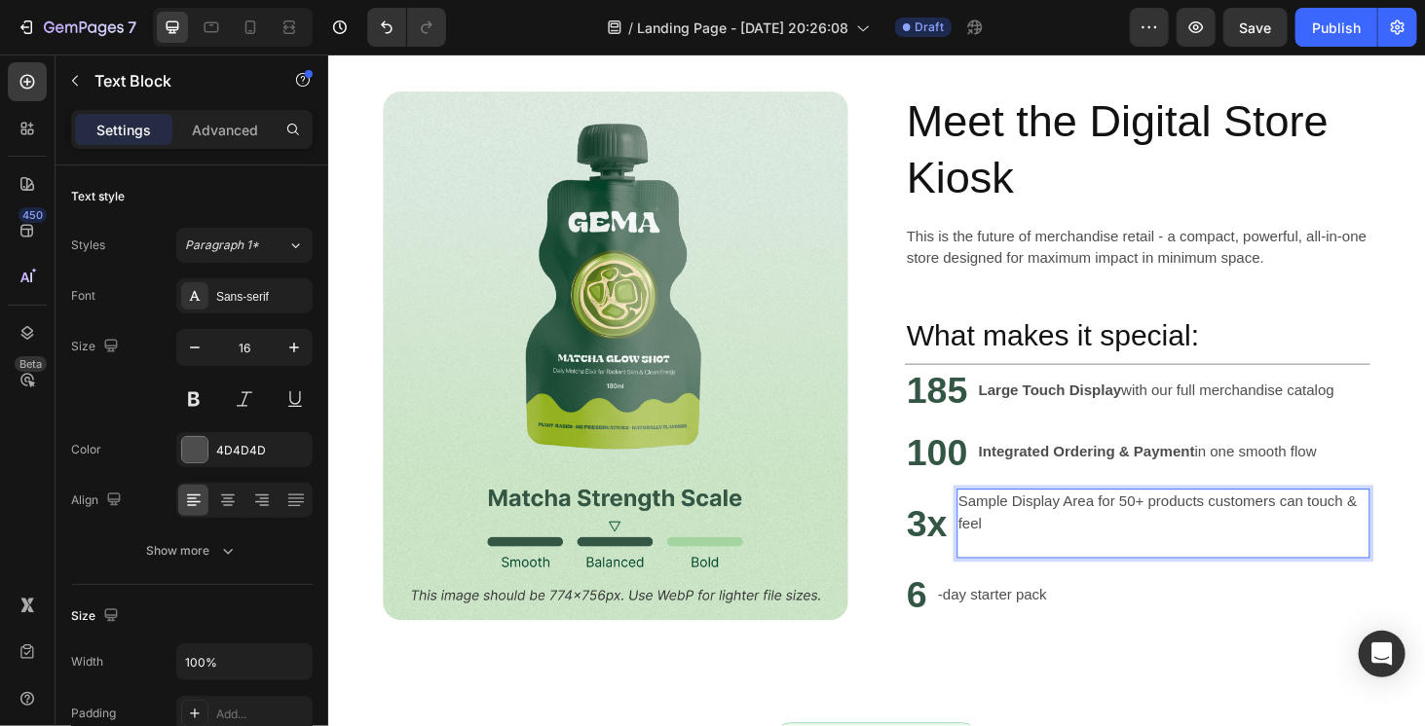
scroll to position [1059, 0]
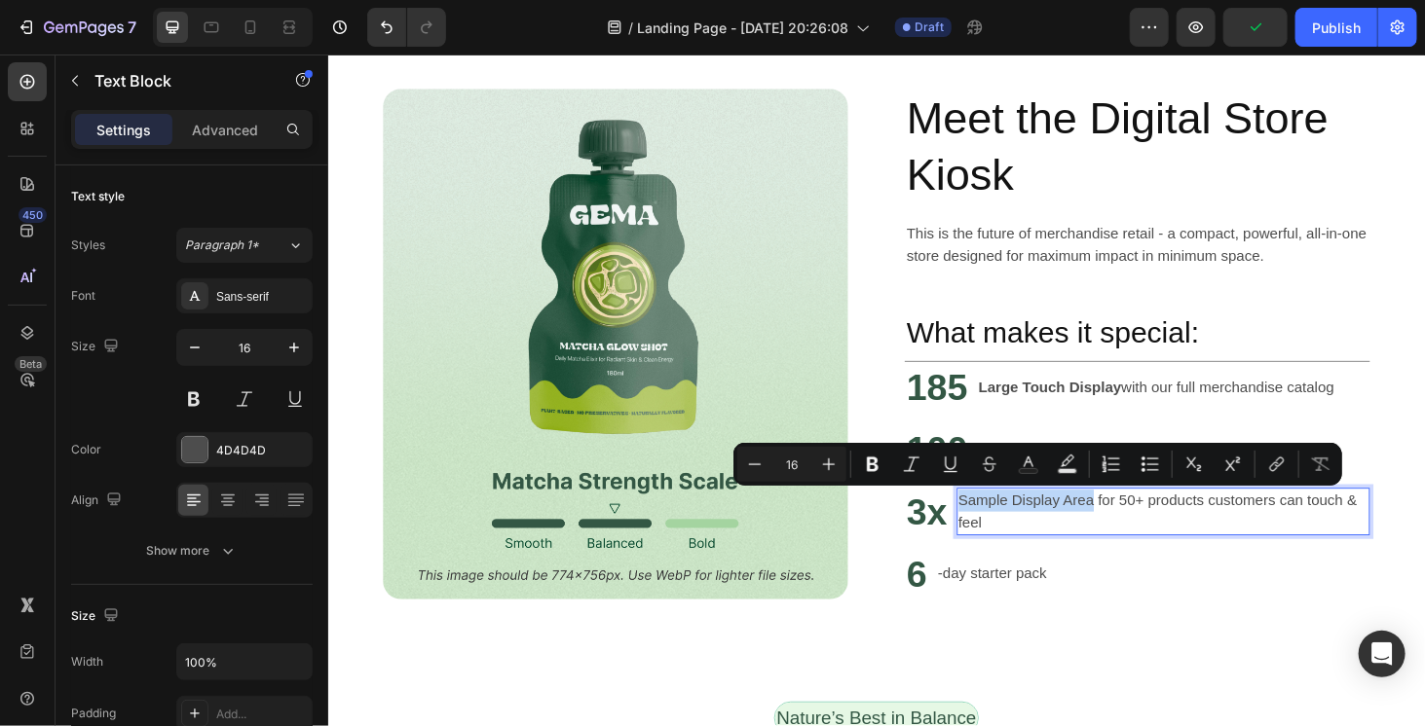
drag, startPoint x: 1128, startPoint y: 528, endPoint x: 992, endPoint y: 529, distance: 135.3
click at [999, 529] on p "Sample Display Area for 50+ products customers can touch & feel" at bounding box center [1217, 541] width 437 height 47
click at [1048, 559] on p "Sample Display Area for 50+ products customers can touch & feel" at bounding box center [1217, 541] width 437 height 47
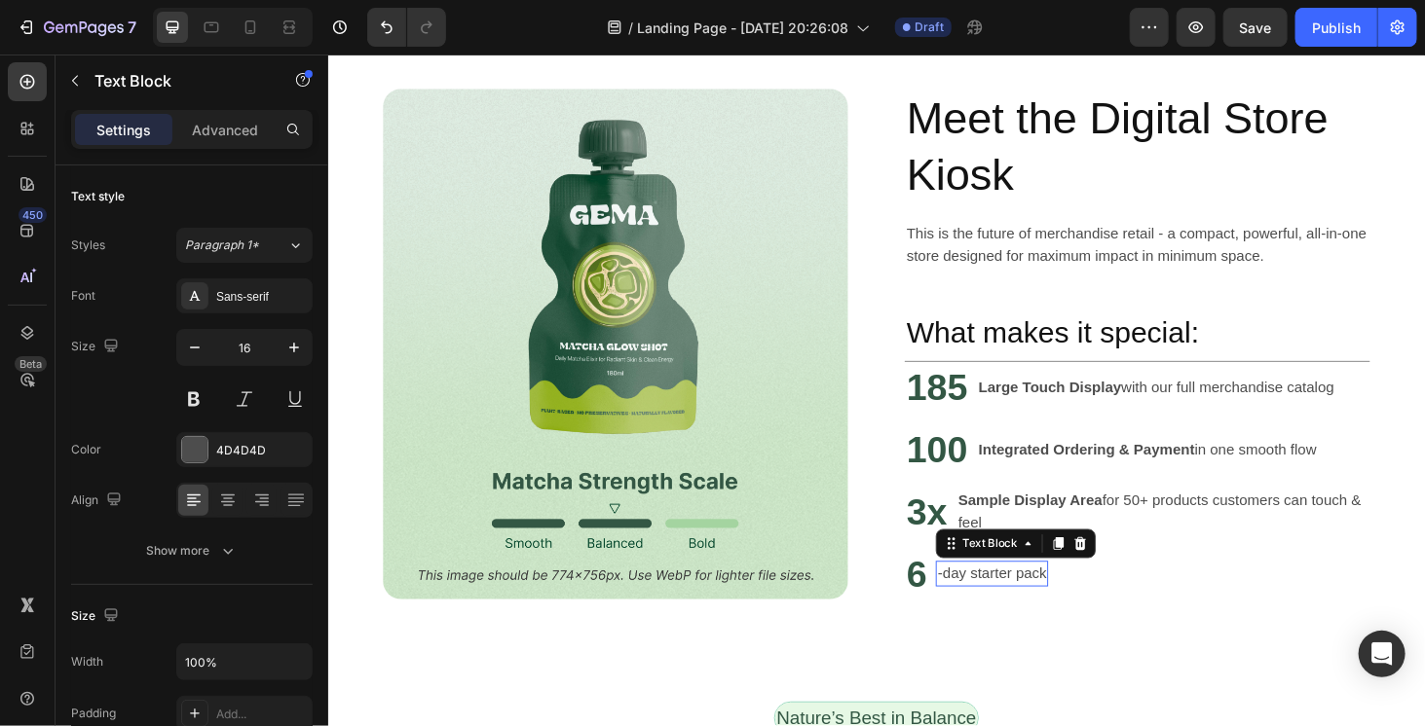
click at [1032, 616] on div "-day starter pack Text Block 0" at bounding box center [1035, 607] width 120 height 27
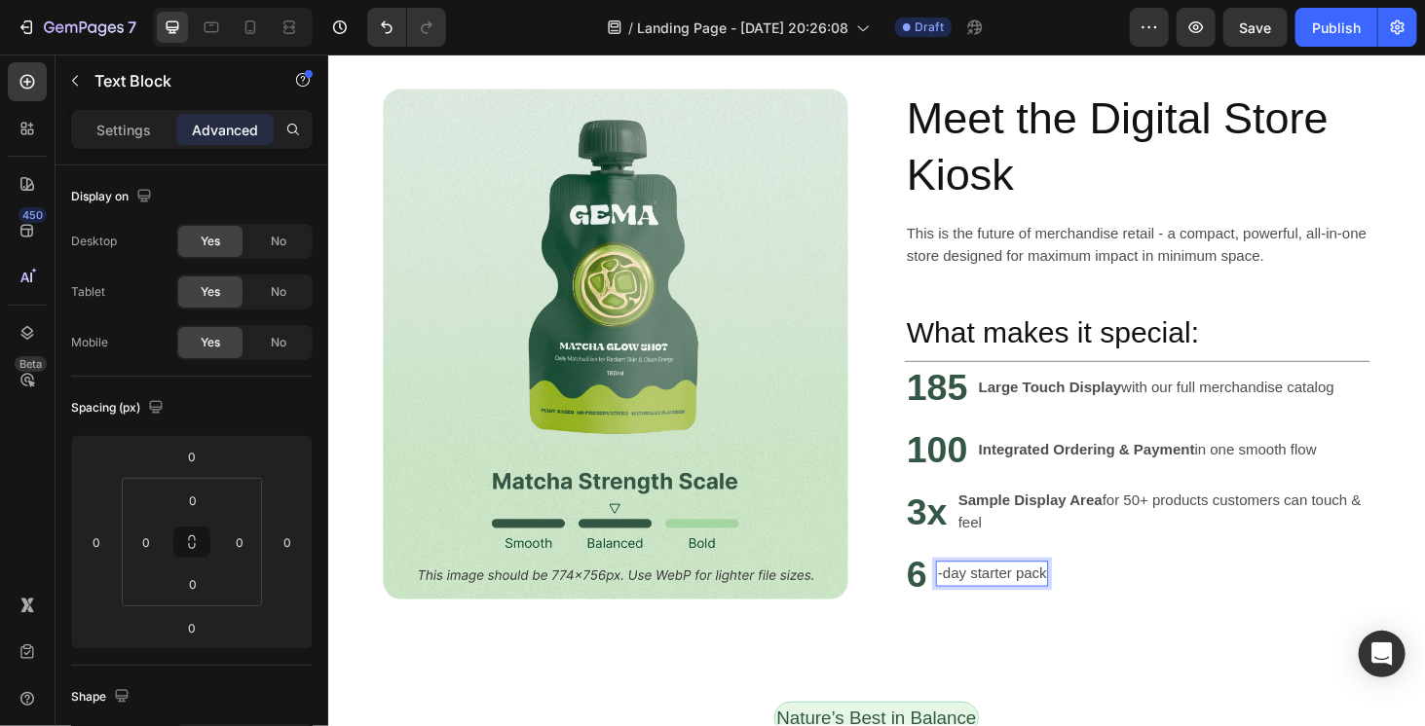
click at [1033, 606] on p "-day starter pack" at bounding box center [1035, 607] width 116 height 23
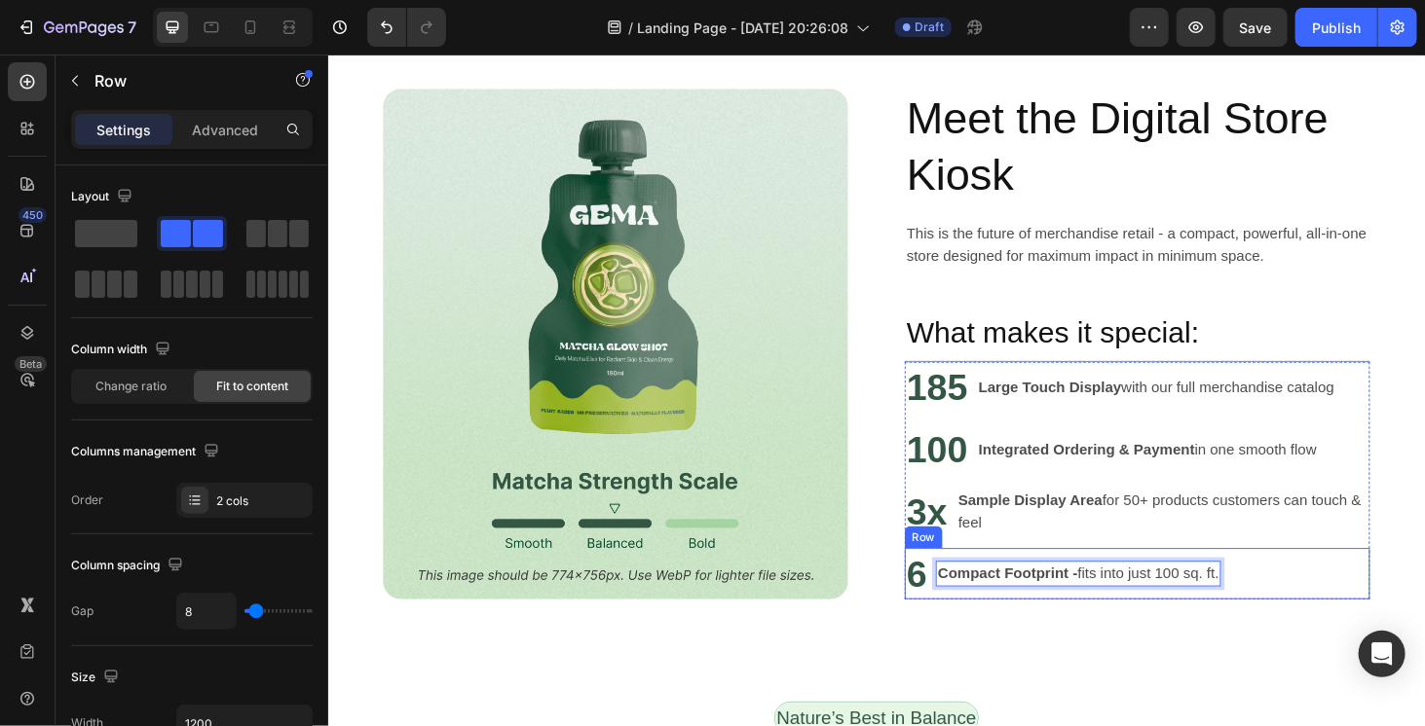
click at [1130, 634] on div "Compact Footprint - fits into just 100 sq. ft. Text Block 0" at bounding box center [1127, 607] width 304 height 55
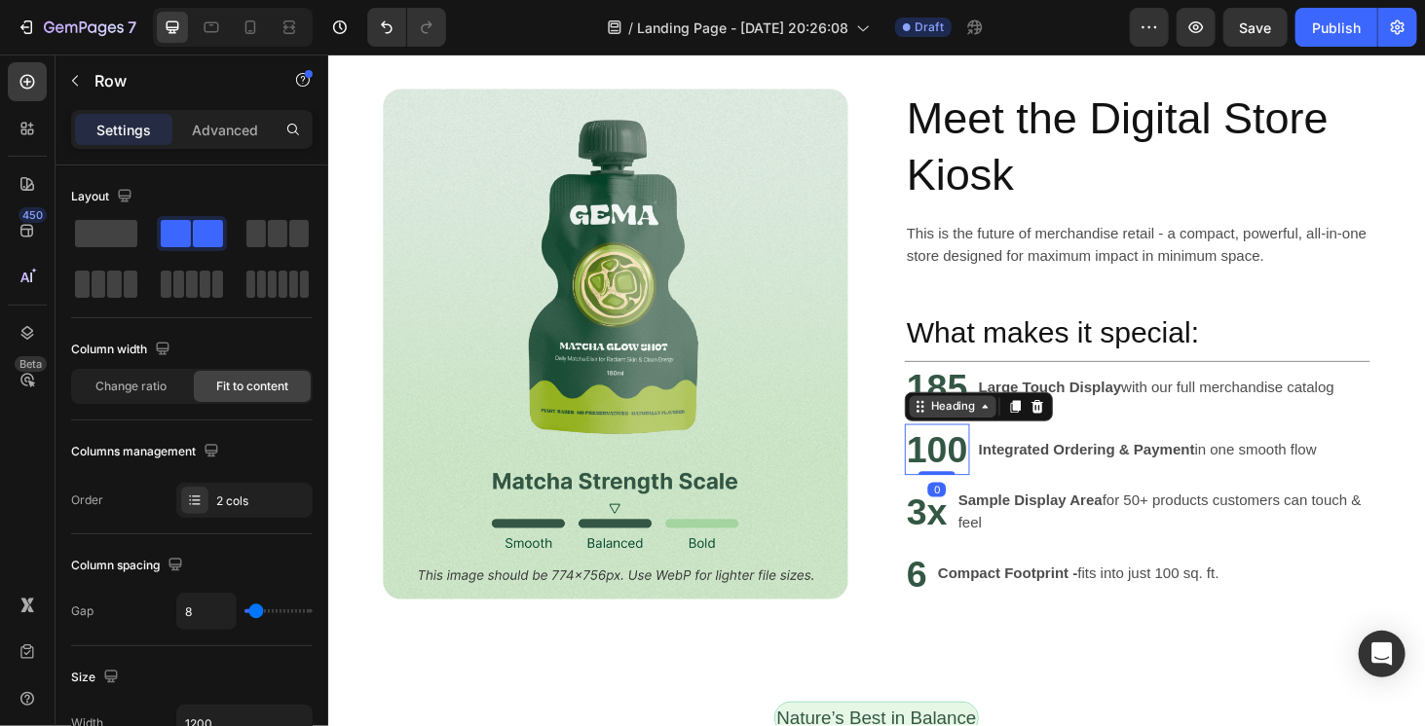
click at [989, 441] on div "Heading" at bounding box center [1021, 429] width 158 height 31
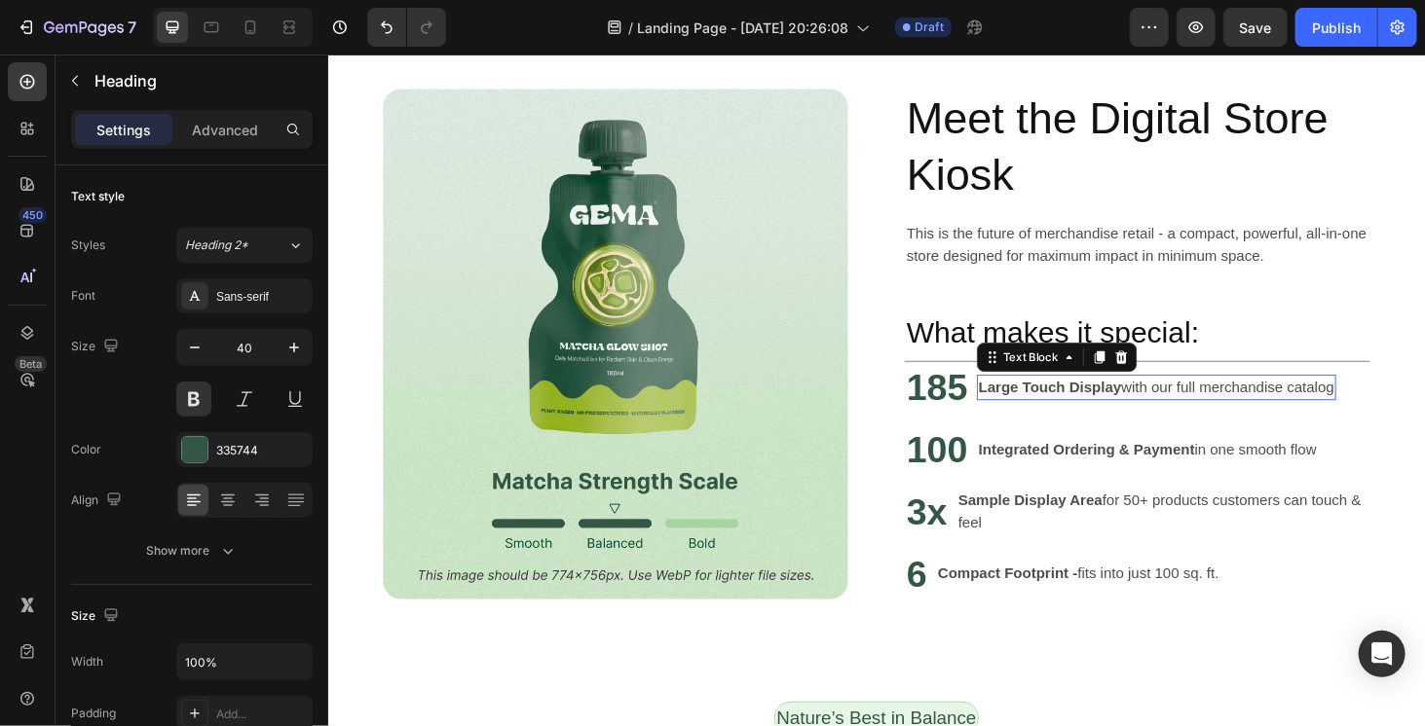
click at [1099, 397] on p "Large Touch Display with our full merchandise catalog" at bounding box center [1209, 408] width 379 height 23
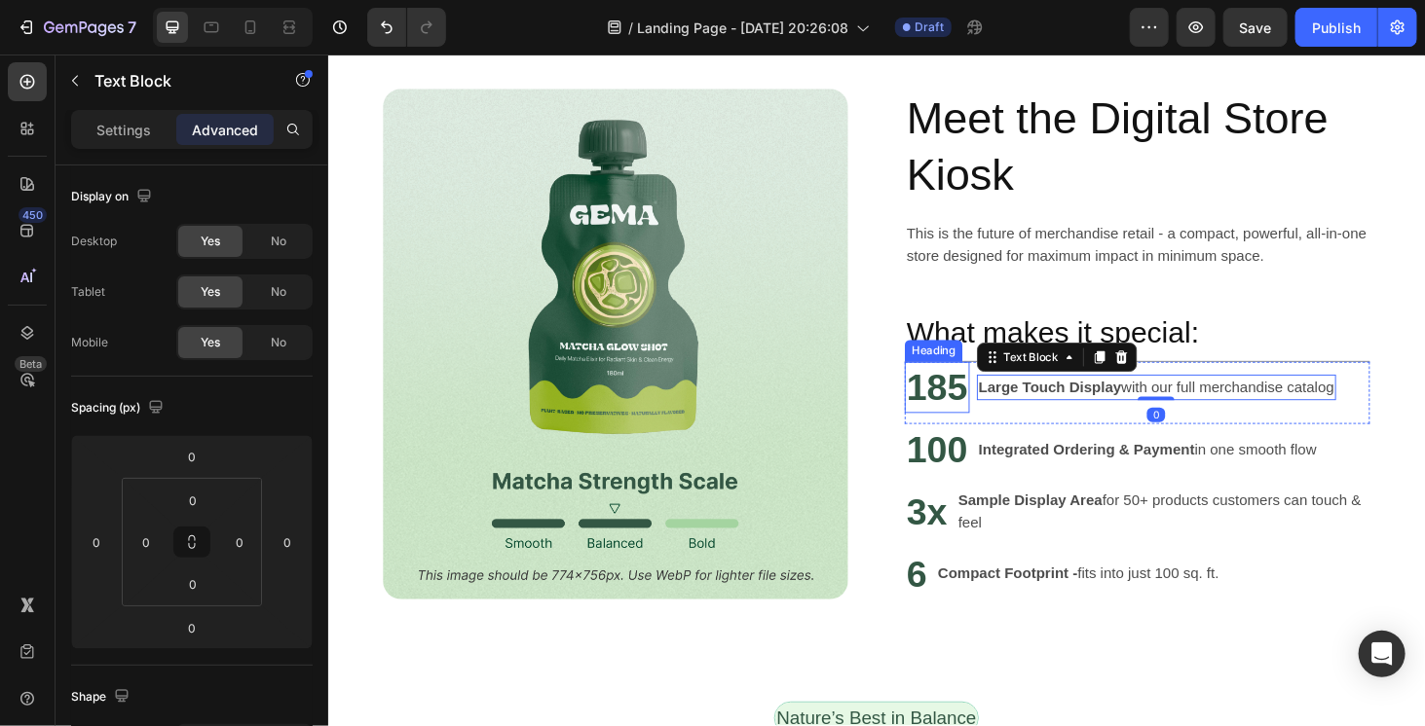
click at [954, 413] on p "185" at bounding box center [976, 409] width 65 height 51
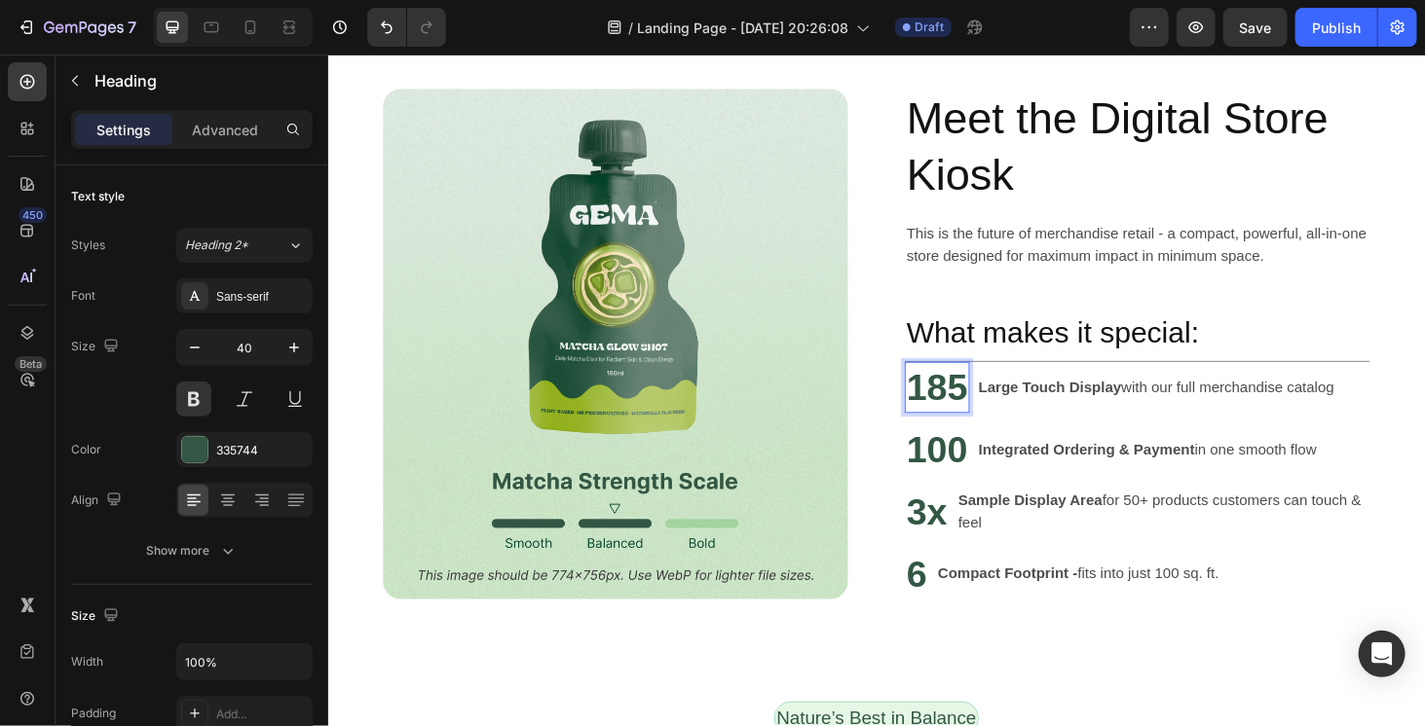
click at [954, 413] on p "185" at bounding box center [976, 409] width 65 height 51
click at [994, 412] on p "22"in" at bounding box center [992, 409] width 96 height 51
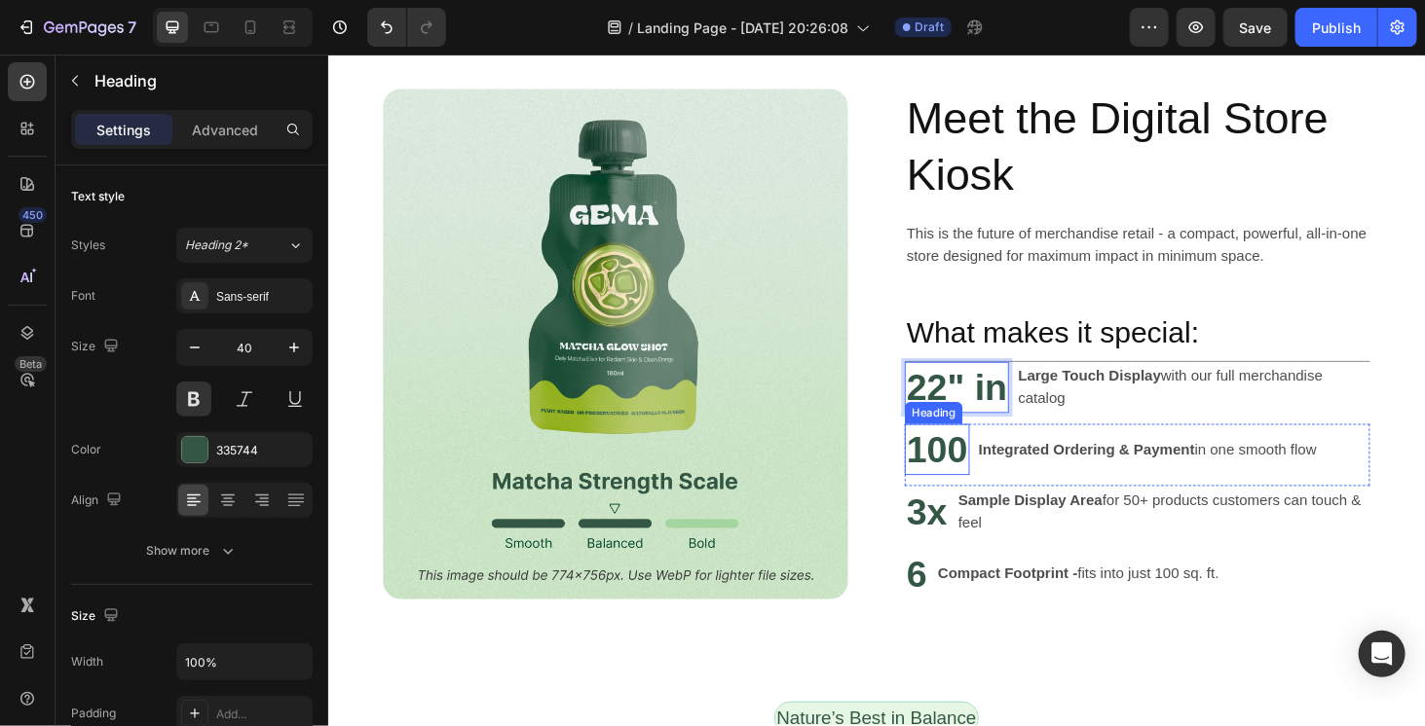
click at [959, 479] on h2 "100" at bounding box center [976, 475] width 69 height 55
click at [959, 479] on p "100" at bounding box center [976, 475] width 65 height 51
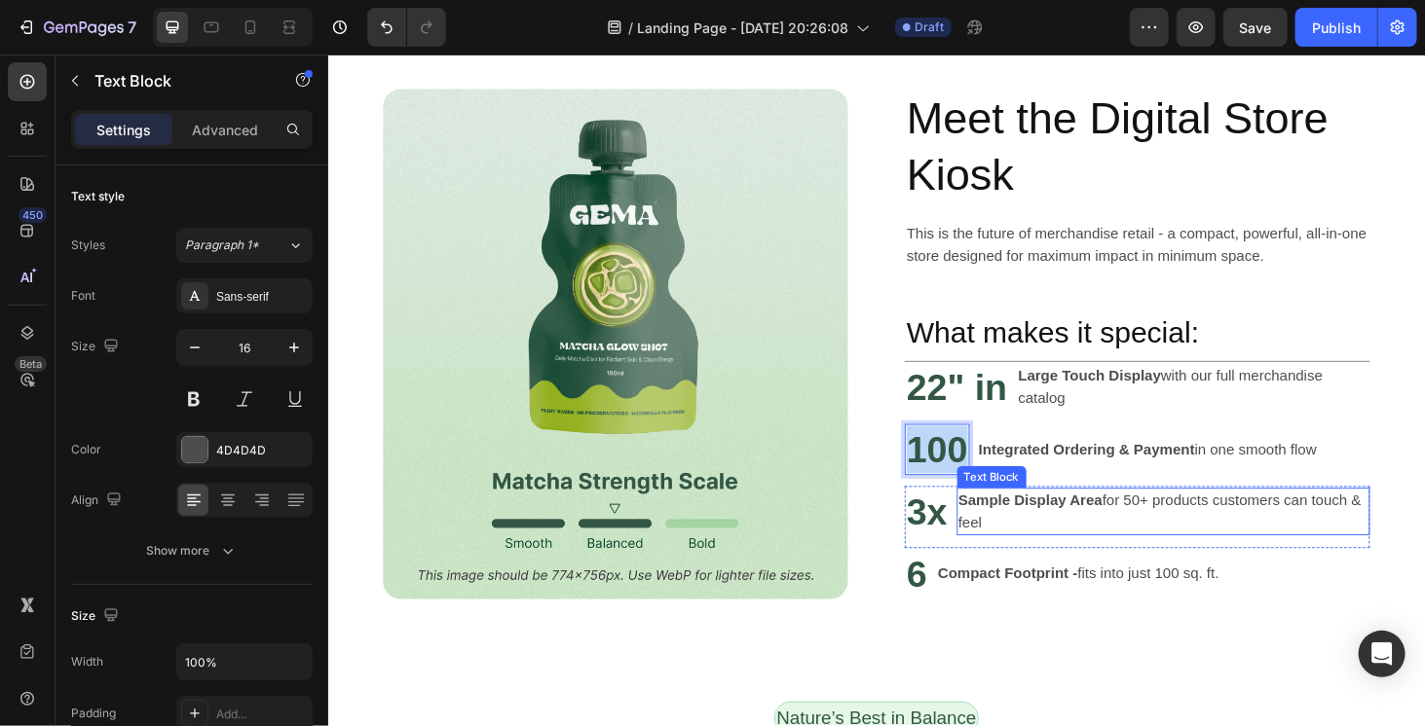
click at [1056, 548] on p "Sample Display Area for 50+ products customers can touch & feel" at bounding box center [1217, 541] width 437 height 47
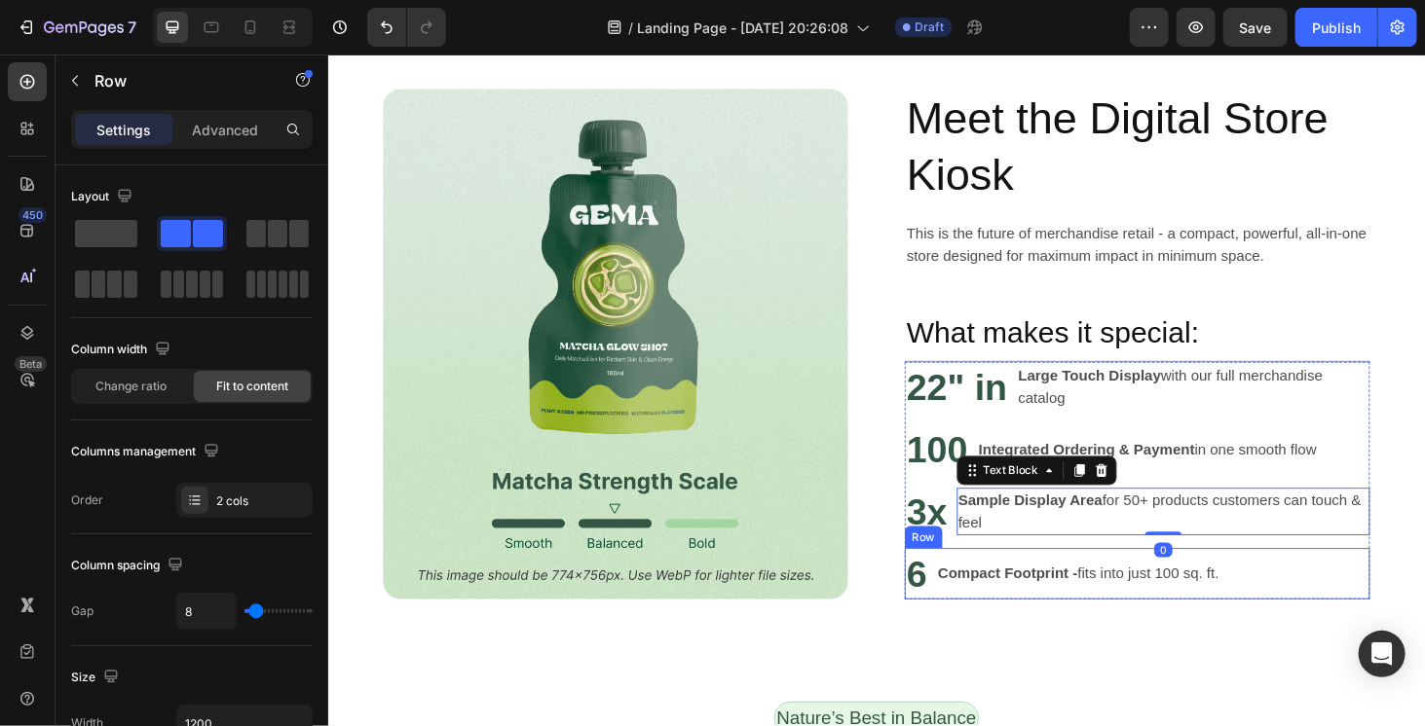
click at [1227, 584] on div "Compact Footprint - fits into just 100 sq. ft. Text Block" at bounding box center [1127, 607] width 304 height 55
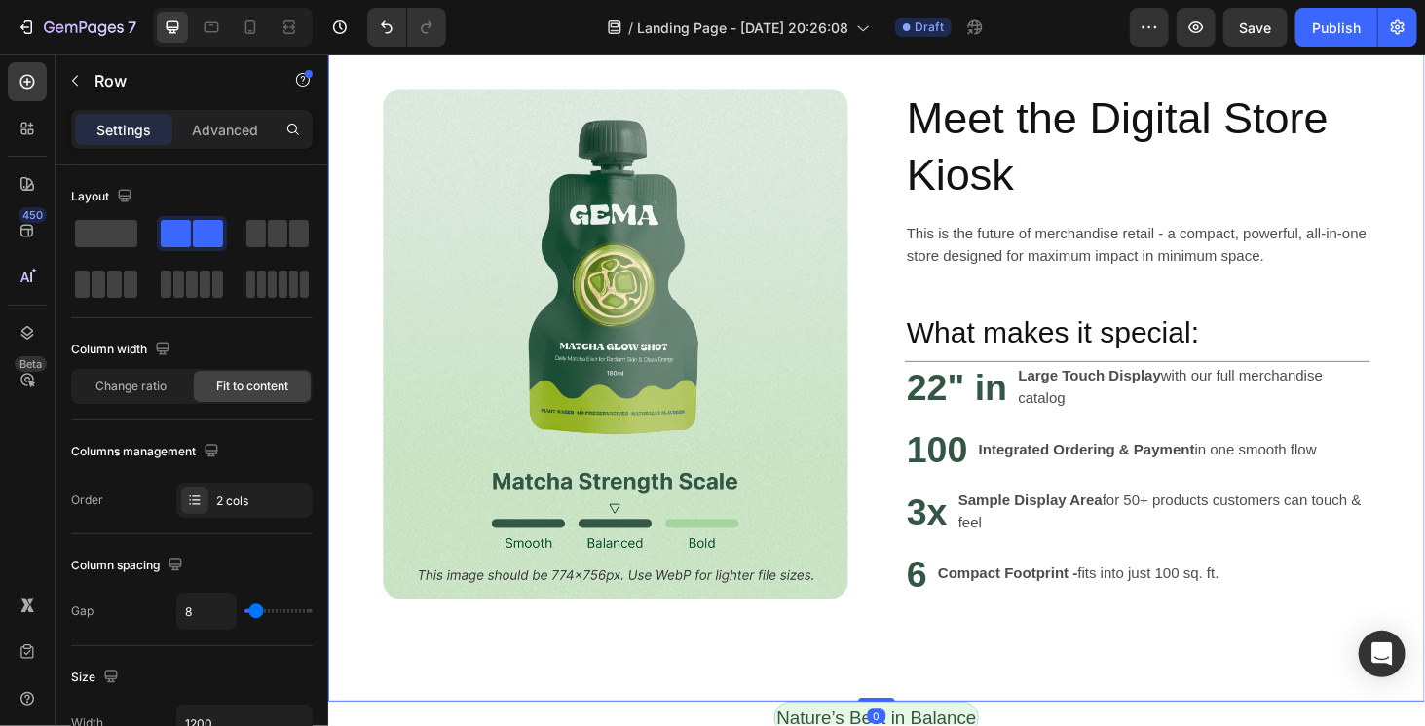
click at [1213, 648] on div "Image Meet the Digital Store Kiosk Heading This is the future of merchandise re…" at bounding box center [911, 362] width 1168 height 762
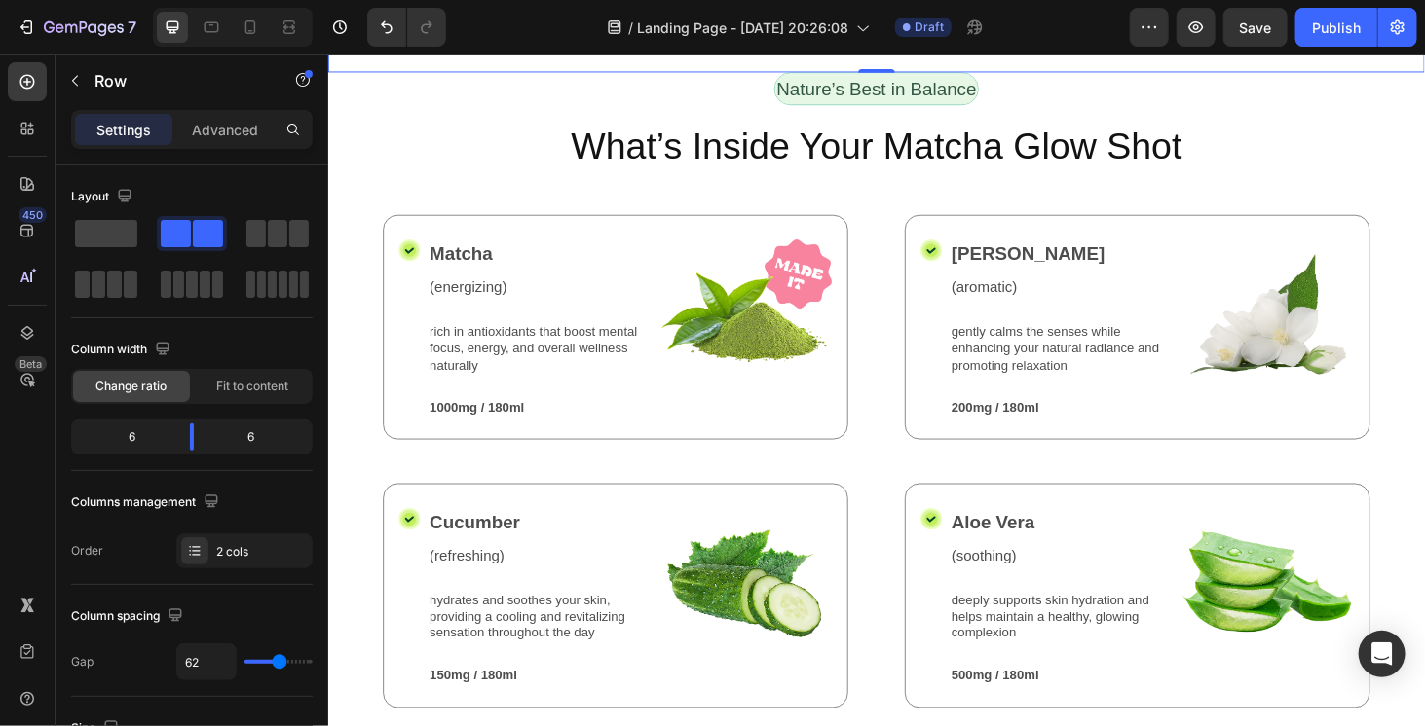
scroll to position [1838, 0]
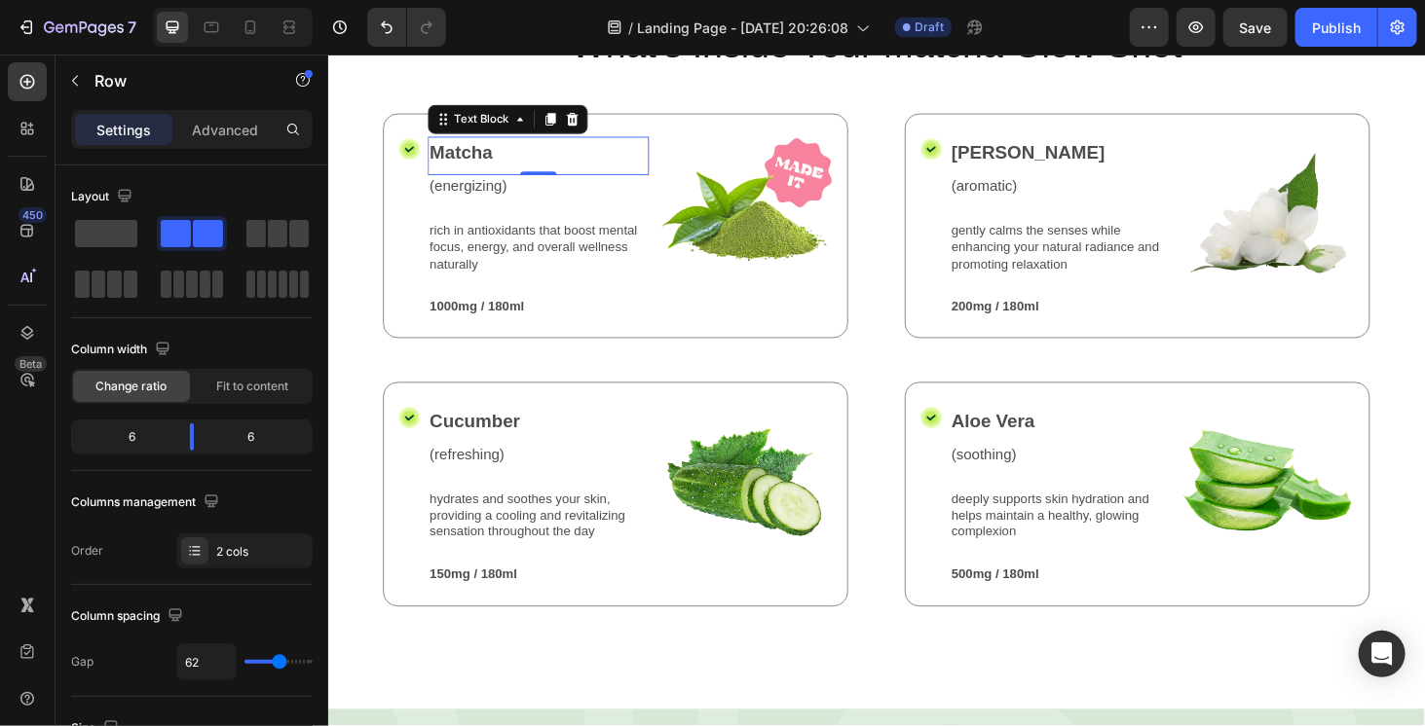
click at [487, 152] on p "Matcha" at bounding box center [551, 157] width 232 height 29
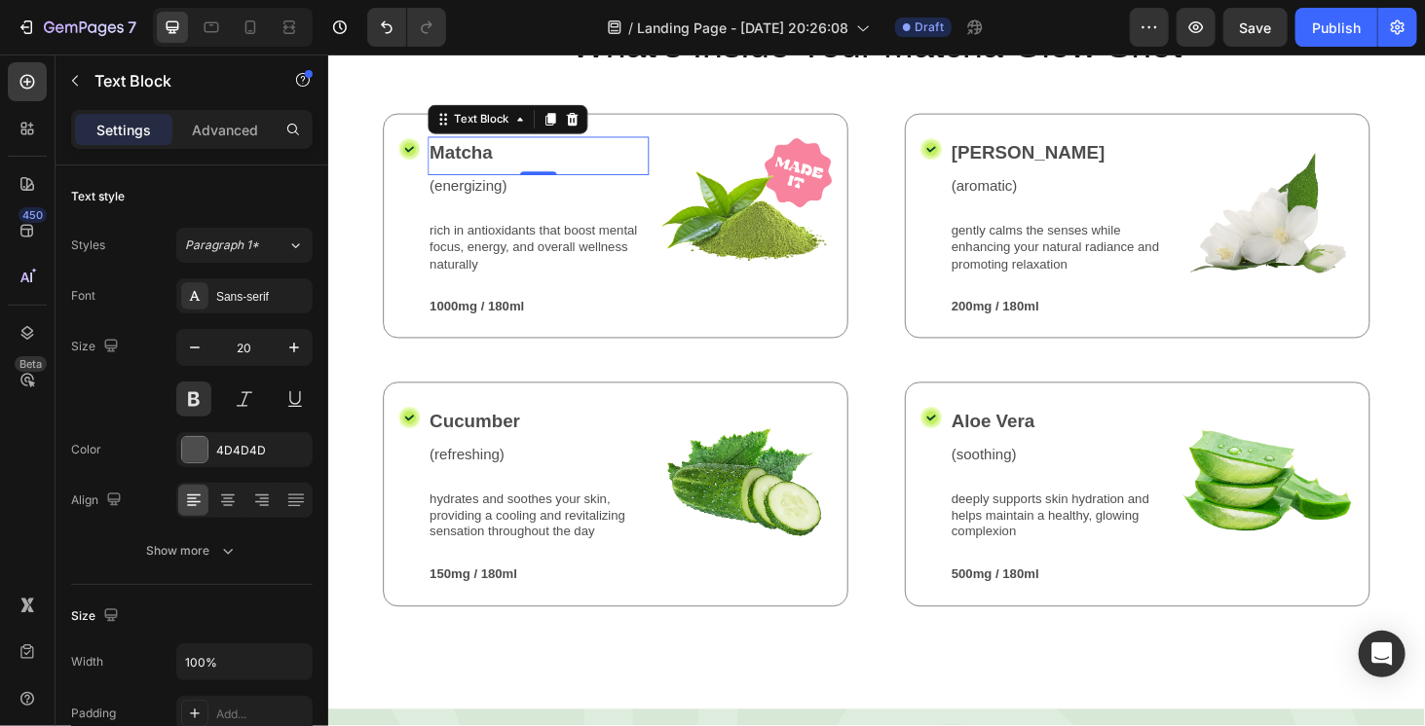
click at [487, 152] on p "Matcha" at bounding box center [551, 157] width 232 height 29
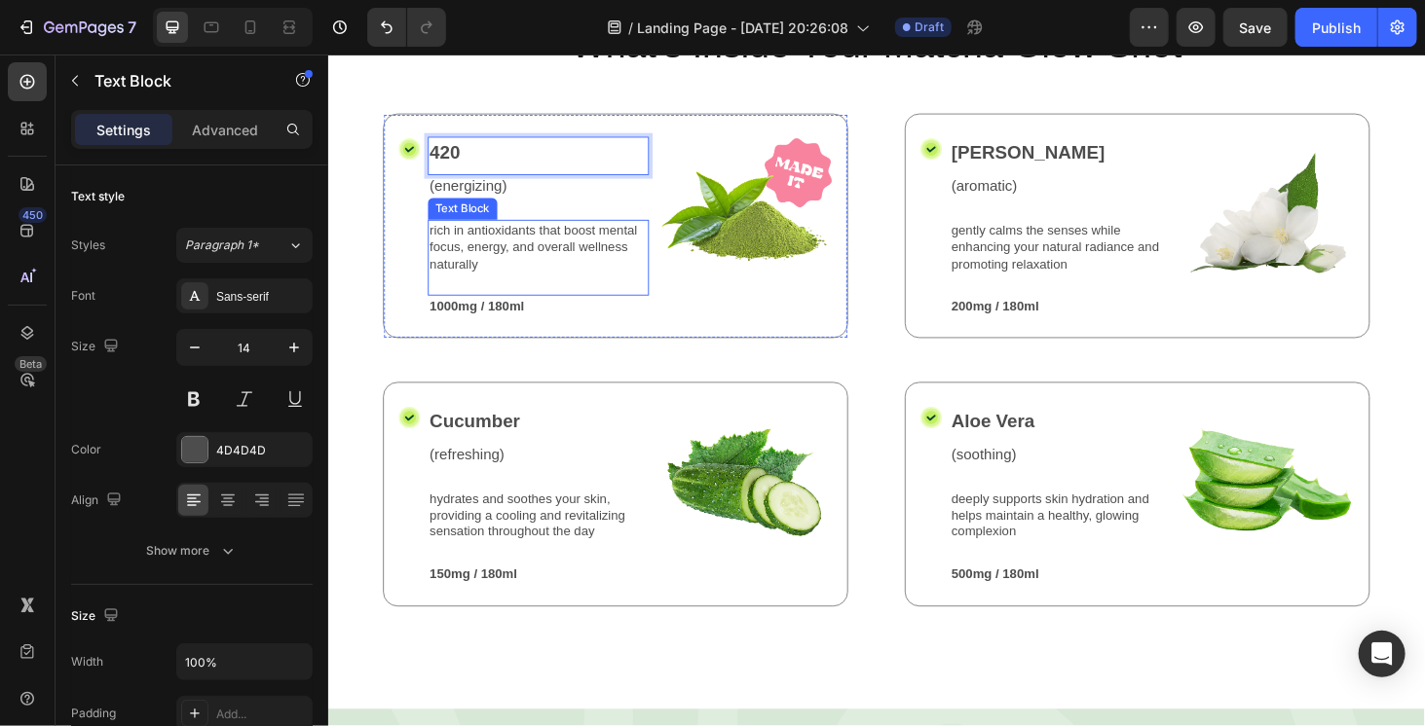
click at [467, 247] on p "rich in antioxidants that boost mental focus, energy, and overall wellness natu…" at bounding box center [551, 259] width 232 height 54
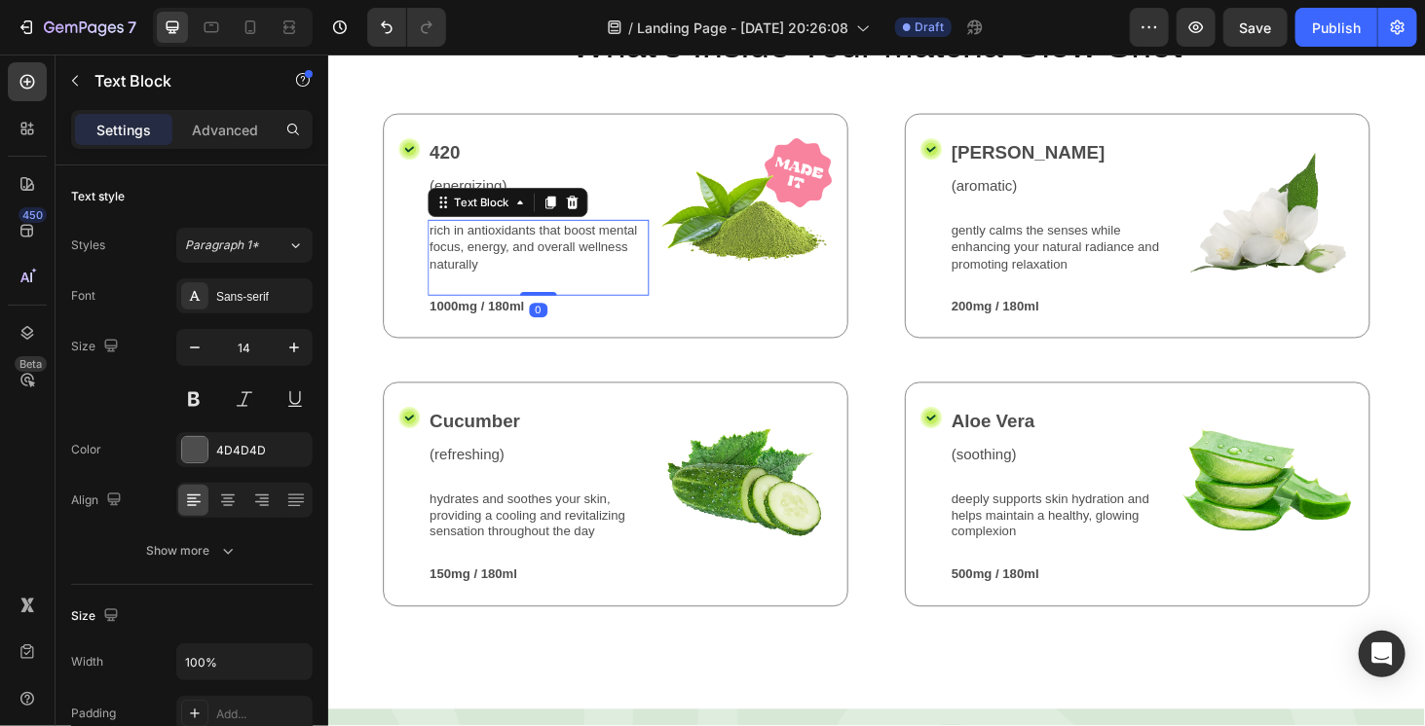
click at [467, 247] on p "rich in antioxidants that boost mental focus, energy, and overall wellness natu…" at bounding box center [551, 259] width 232 height 54
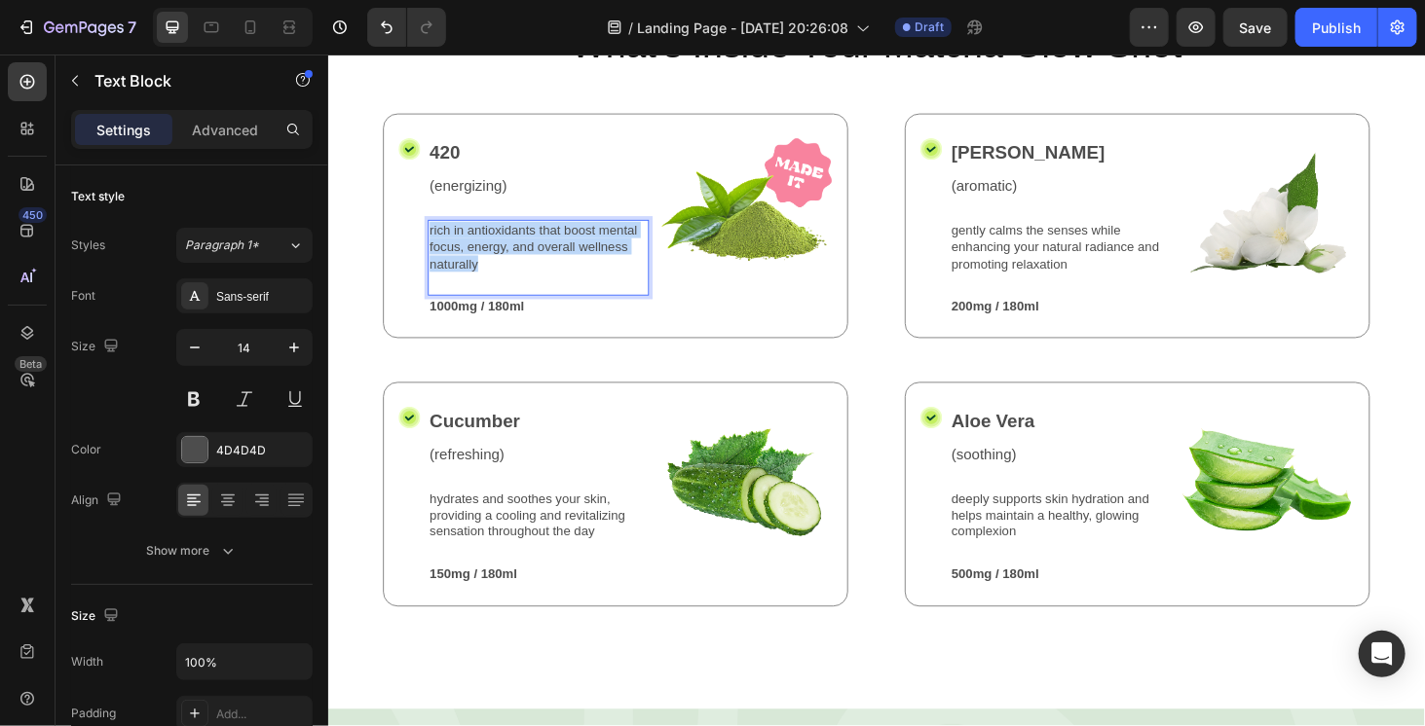
click at [467, 247] on p "rich in antioxidants that boost mental focus, energy, and overall wellness natu…" at bounding box center [551, 259] width 232 height 54
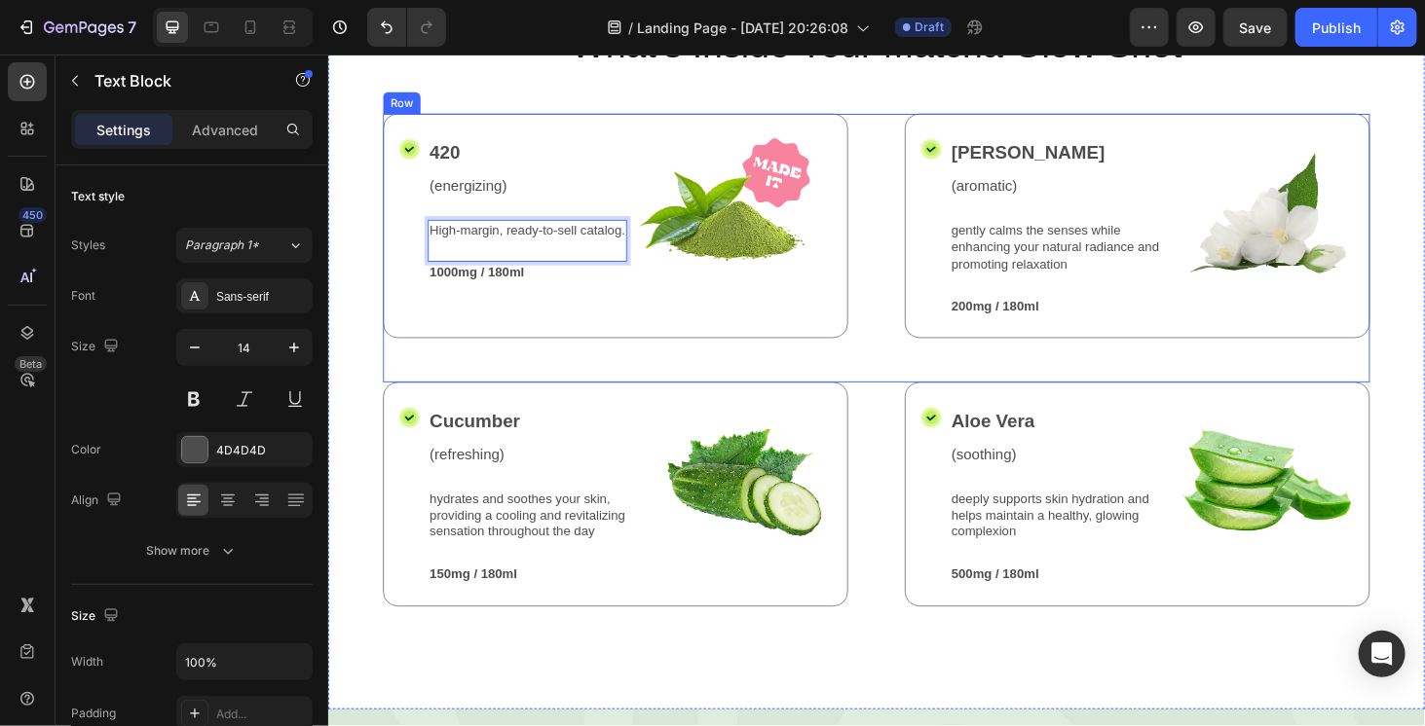
click at [616, 384] on div "Icon 420 Text Block (energizing) Text Block High-margin, ready-to-sell catalog.…" at bounding box center [912, 260] width 1052 height 286
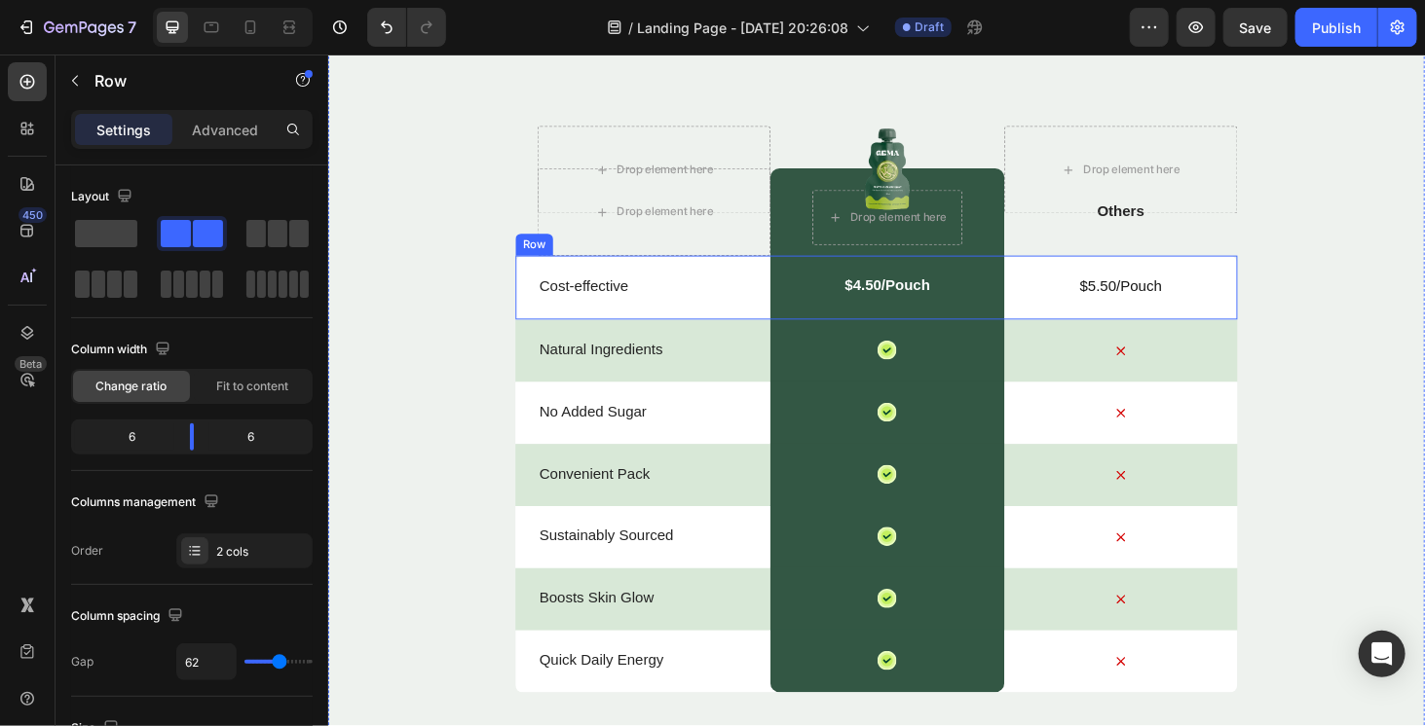
scroll to position [5831, 0]
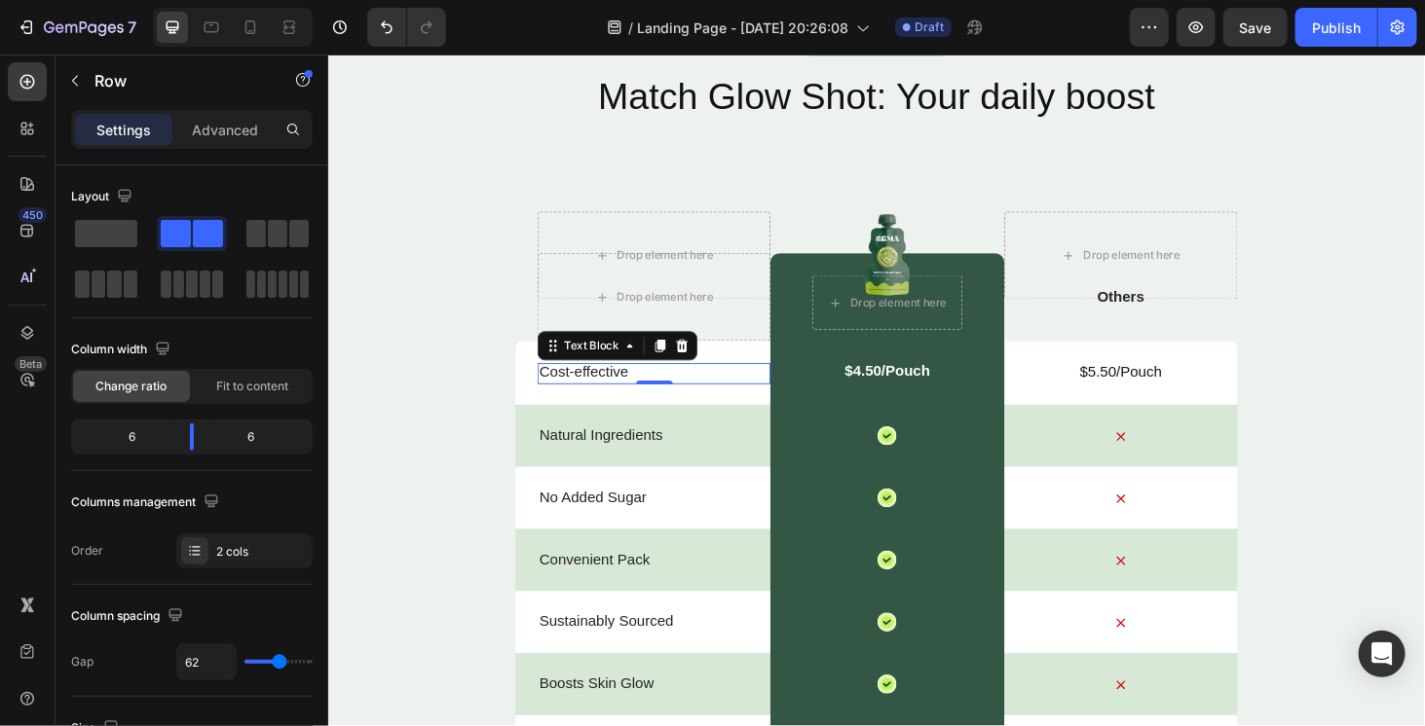
click at [713, 399] on p "Cost-effective" at bounding box center [674, 393] width 244 height 20
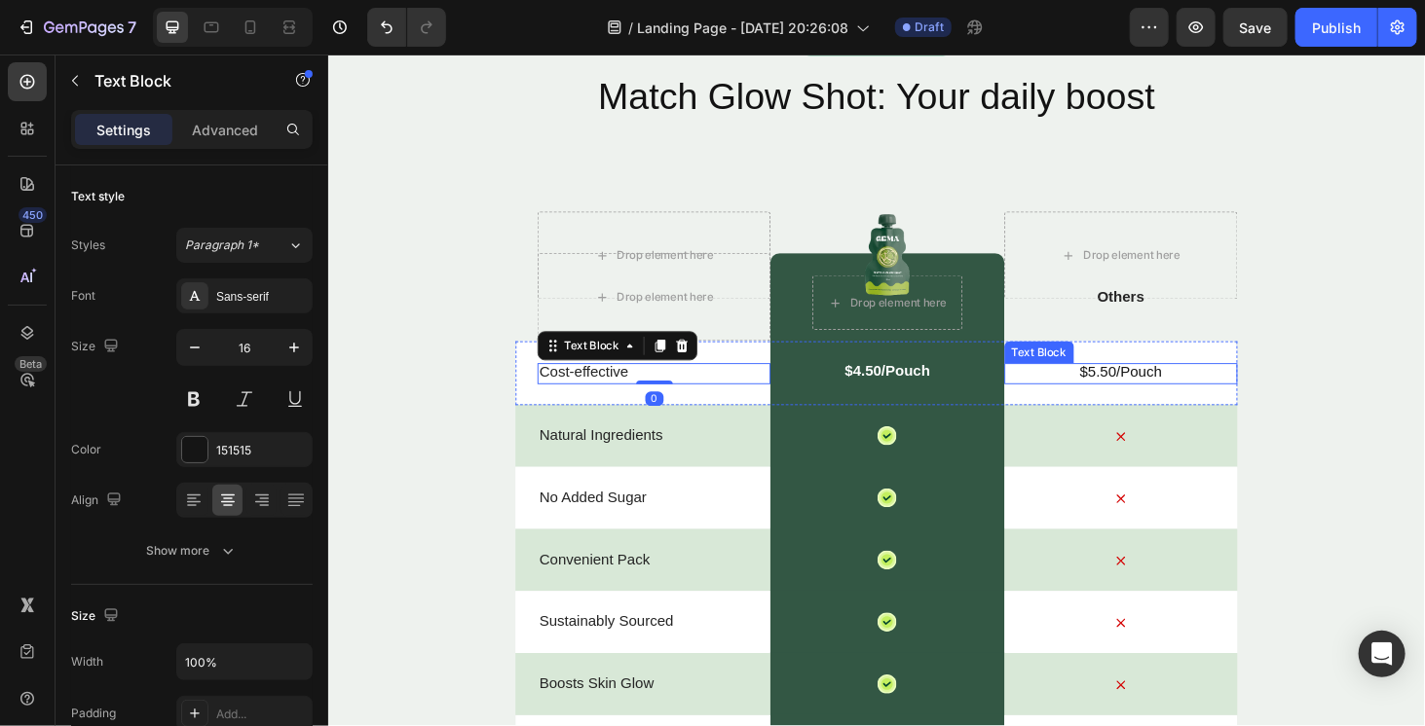
click at [1085, 397] on p "$5.50/Pouch" at bounding box center [1172, 393] width 244 height 20
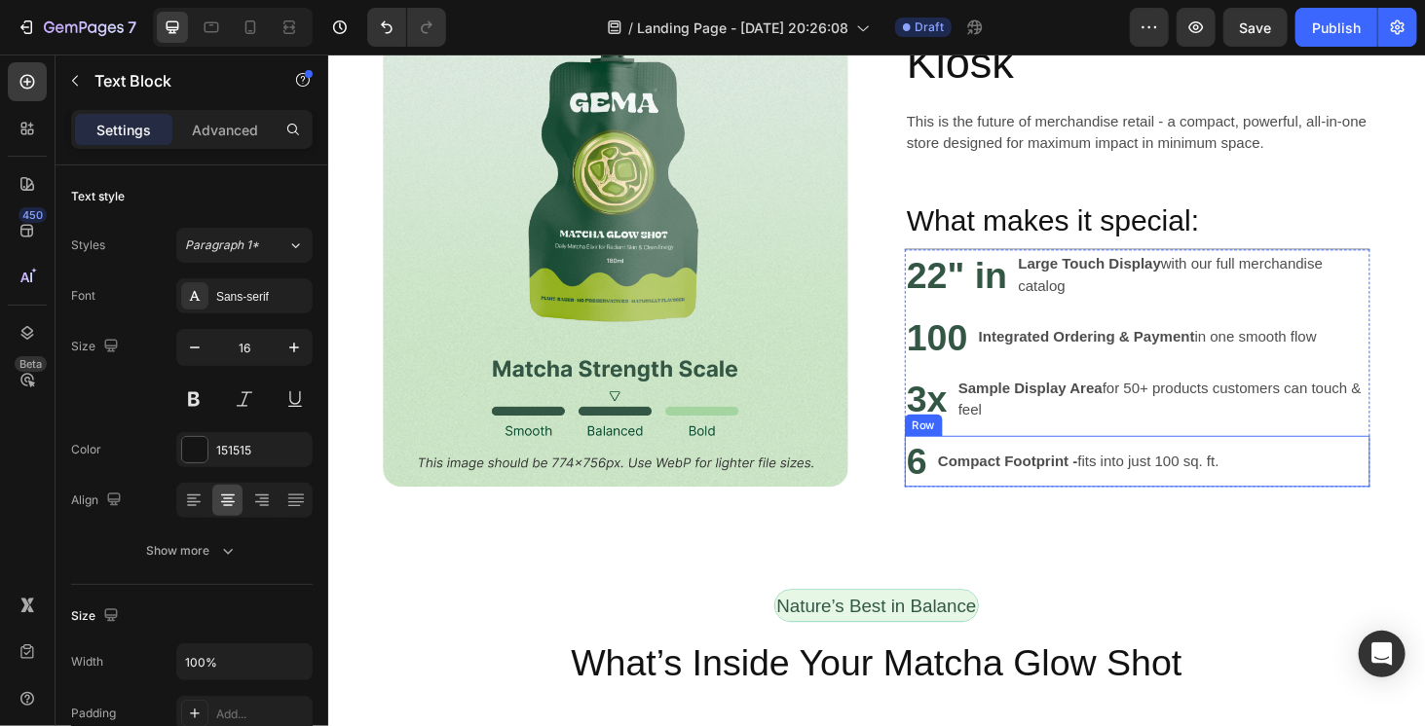
scroll to position [1176, 0]
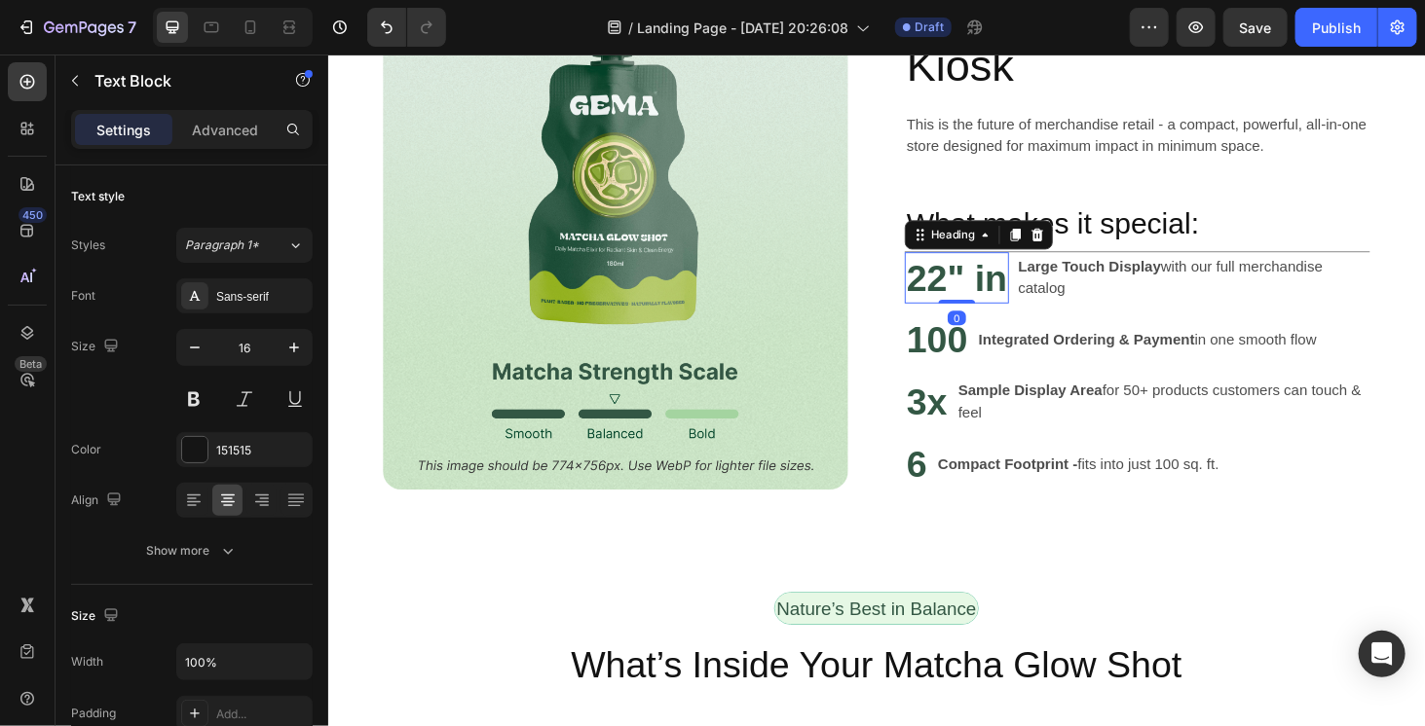
click at [1017, 288] on h2 "22" in" at bounding box center [997, 292] width 111 height 55
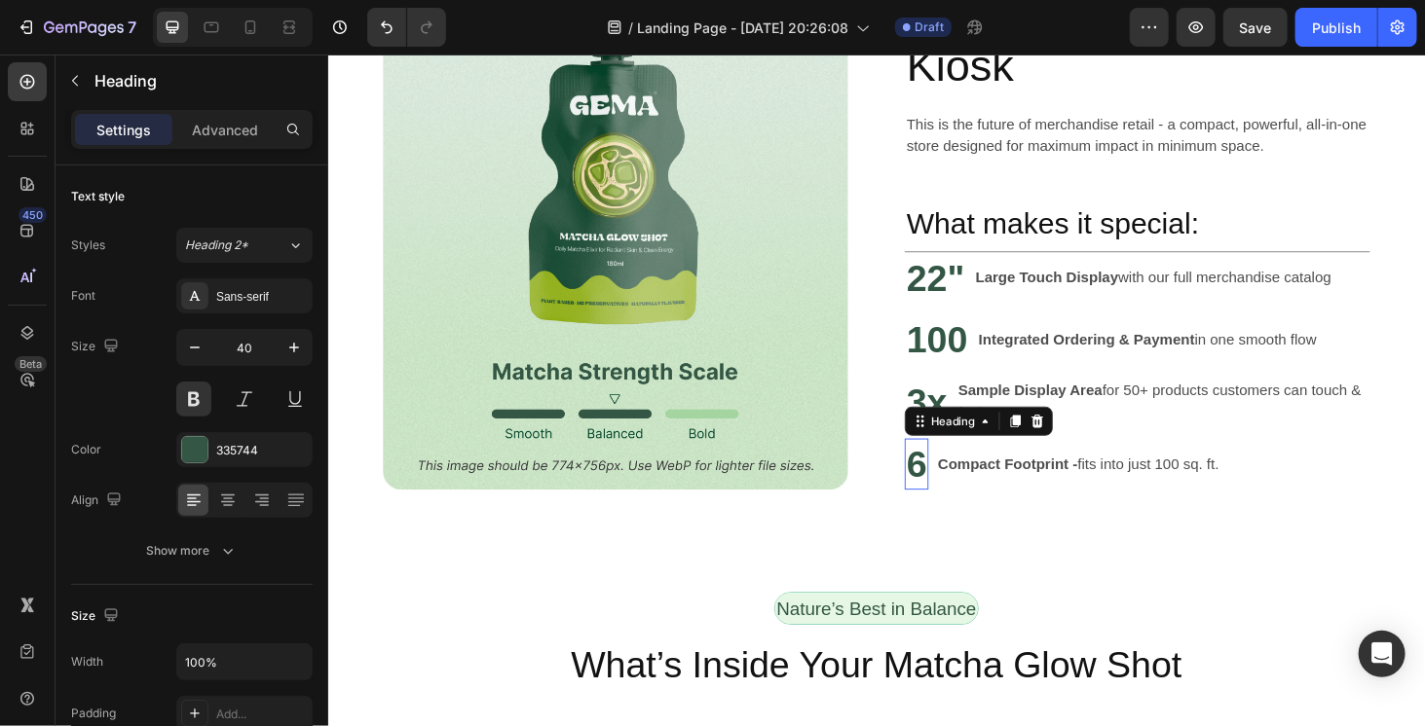
click at [951, 486] on h2 "6" at bounding box center [954, 490] width 25 height 55
click at [1038, 502] on div "Compact Footprint - fits into just 100 sq. ft." at bounding box center [1127, 490] width 304 height 27
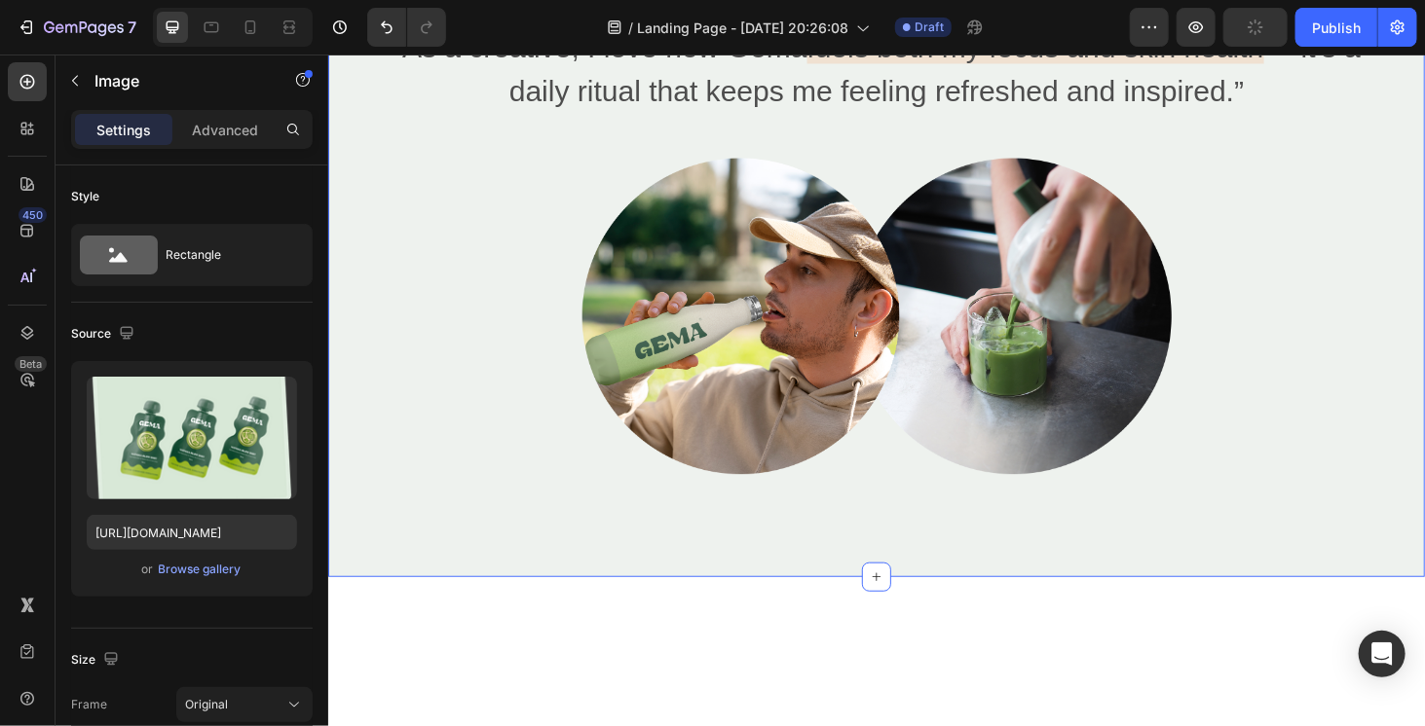
scroll to position [4097, 0]
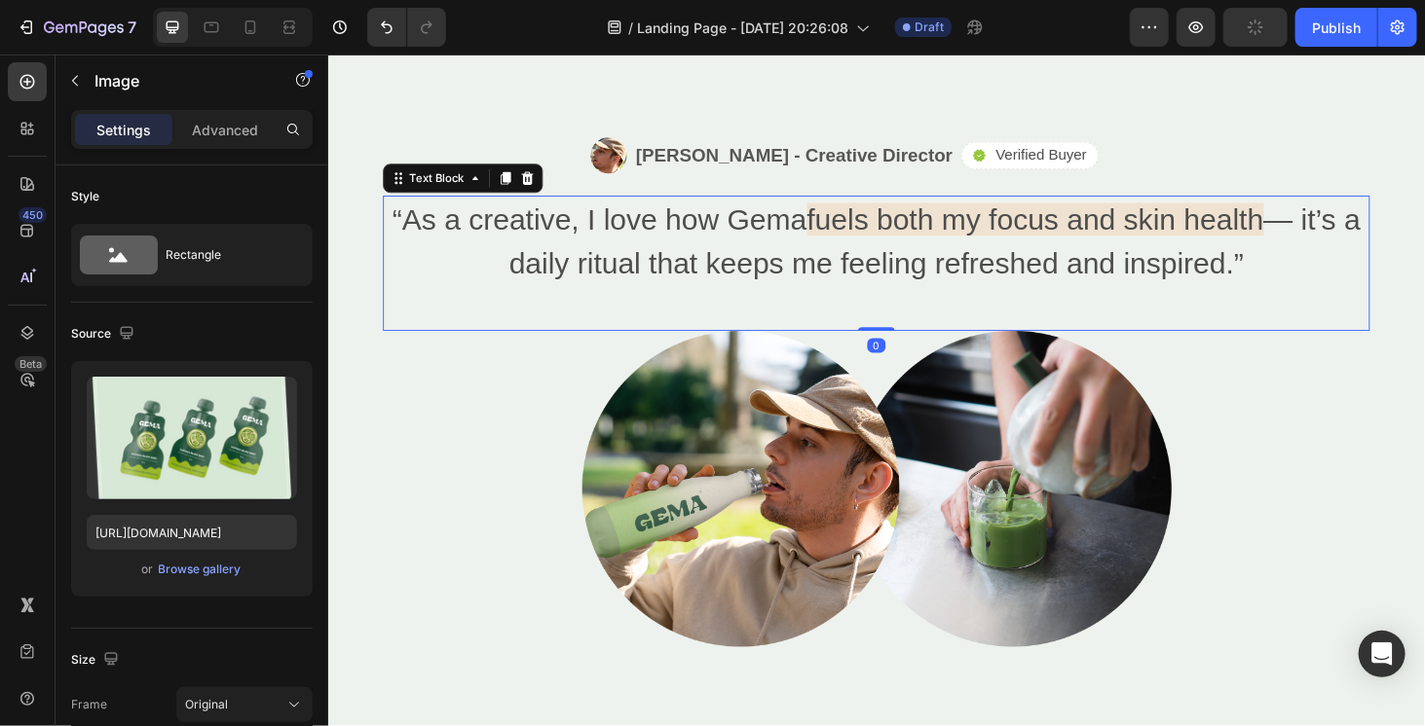
click at [921, 207] on p "“As a creative, I love how [PERSON_NAME] fuels both my focus and skin health — …" at bounding box center [912, 252] width 1048 height 93
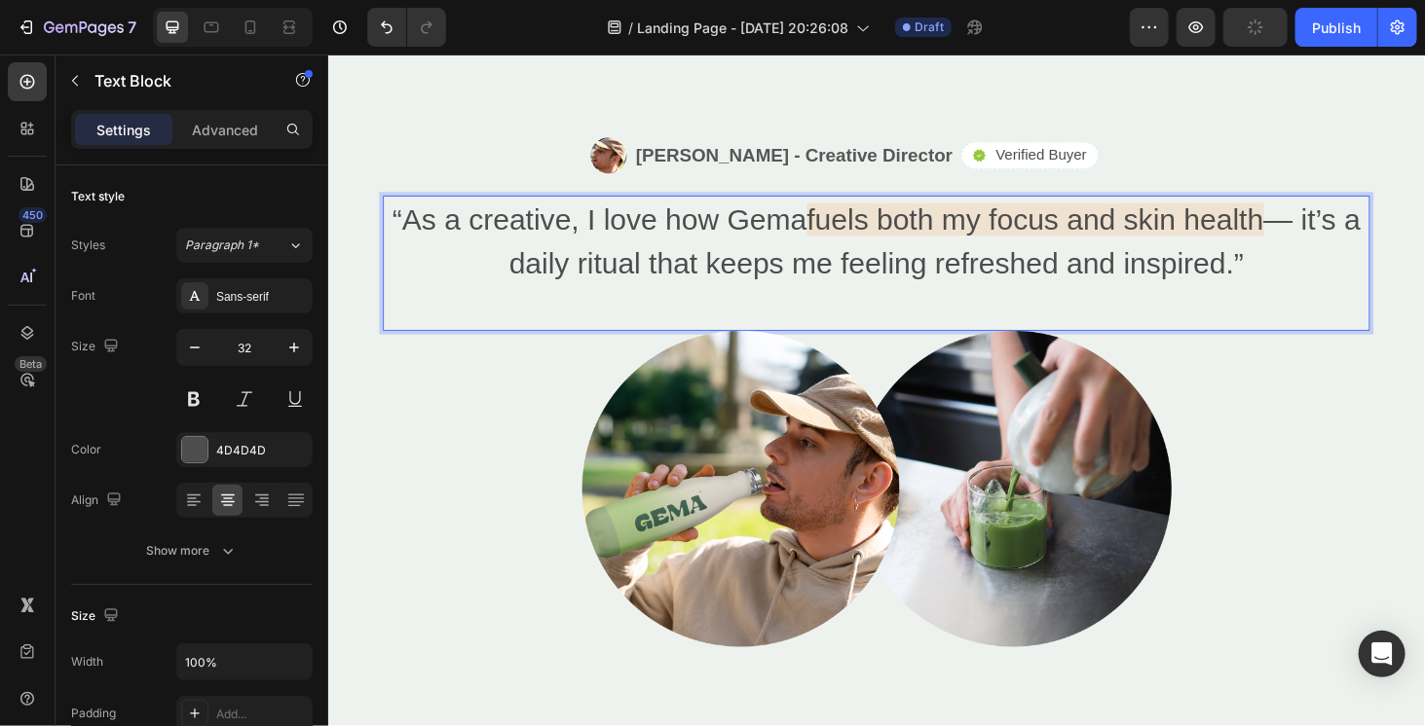
click at [931, 230] on span "fuels both my focus and skin health" at bounding box center [1080, 229] width 487 height 35
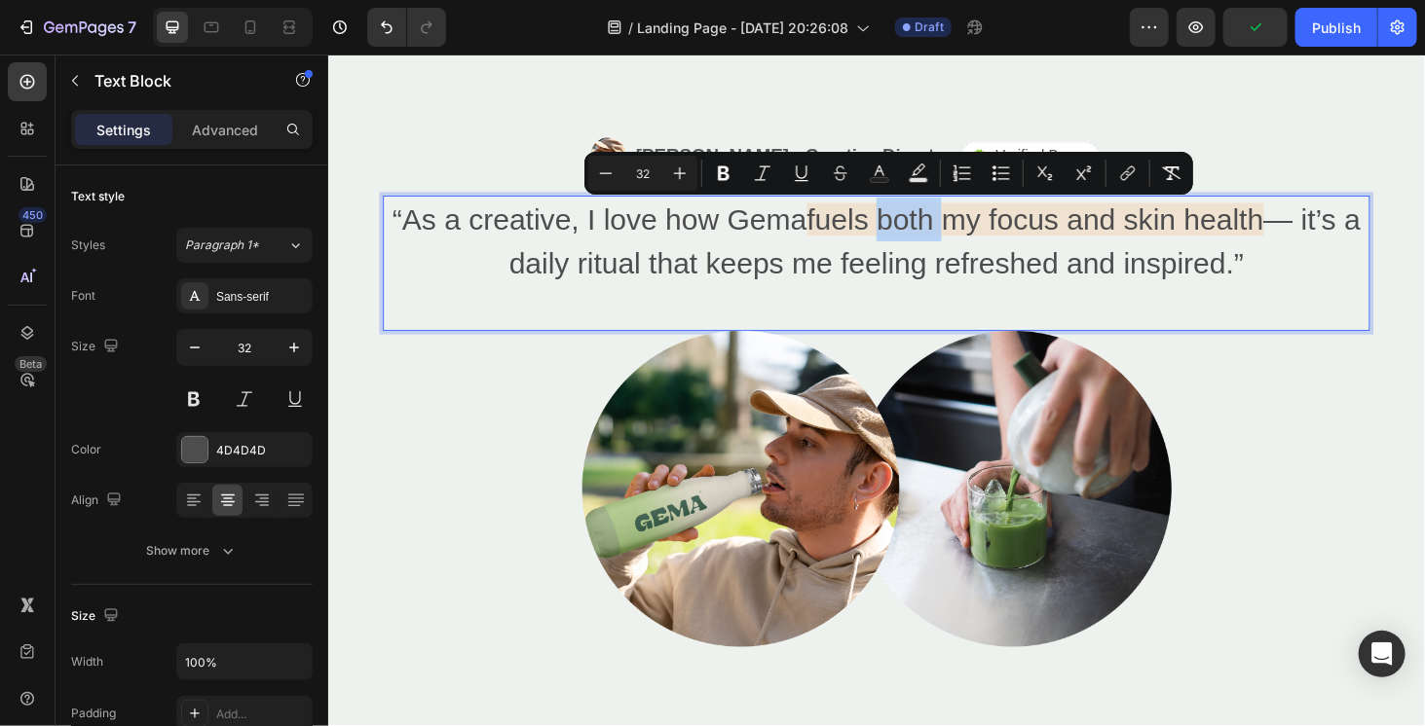
click at [925, 269] on p "“As a creative, I love how [PERSON_NAME] fuels both my focus and skin health — …" at bounding box center [912, 252] width 1048 height 93
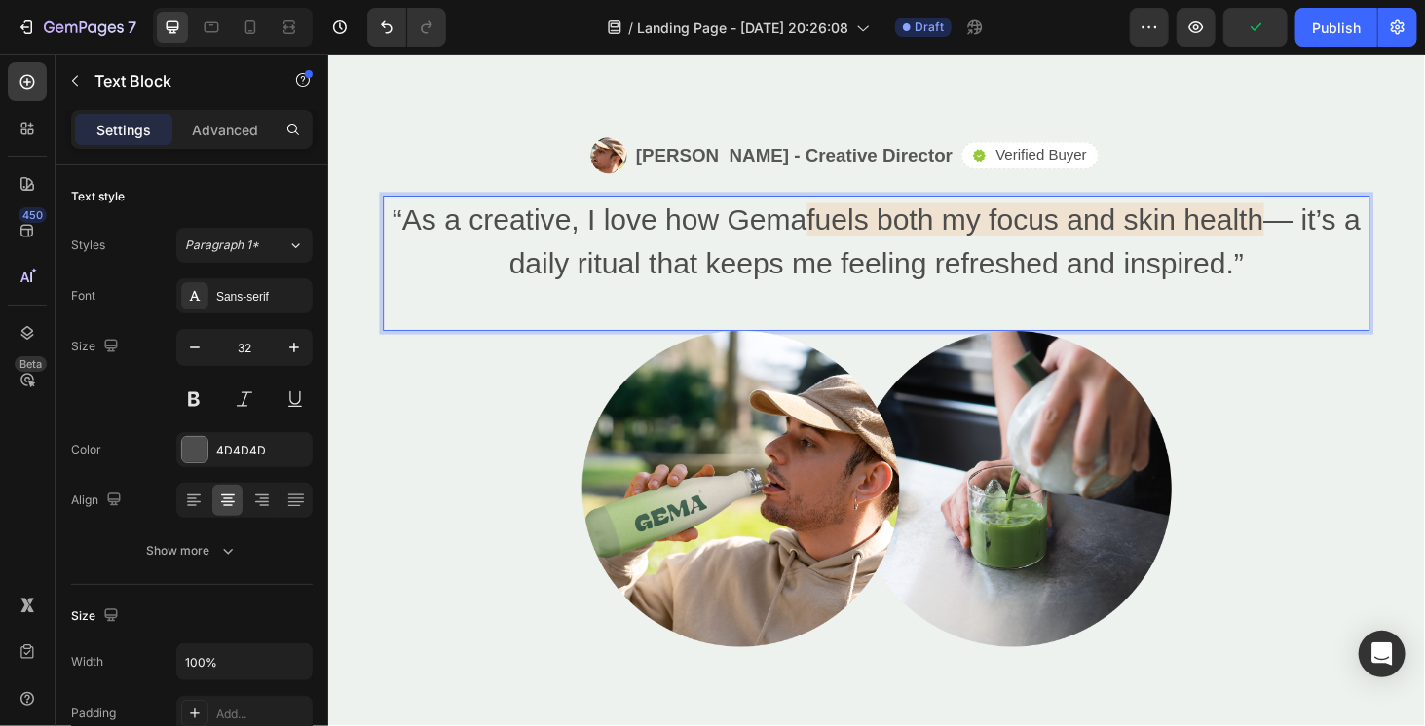
click at [818, 228] on p "“As a creative, I love how [PERSON_NAME] fuels both my focus and skin health — …" at bounding box center [912, 252] width 1048 height 93
click at [824, 234] on p "“As a creative, I love how [PERSON_NAME] fuels both my focus and skin health — …" at bounding box center [912, 252] width 1048 height 93
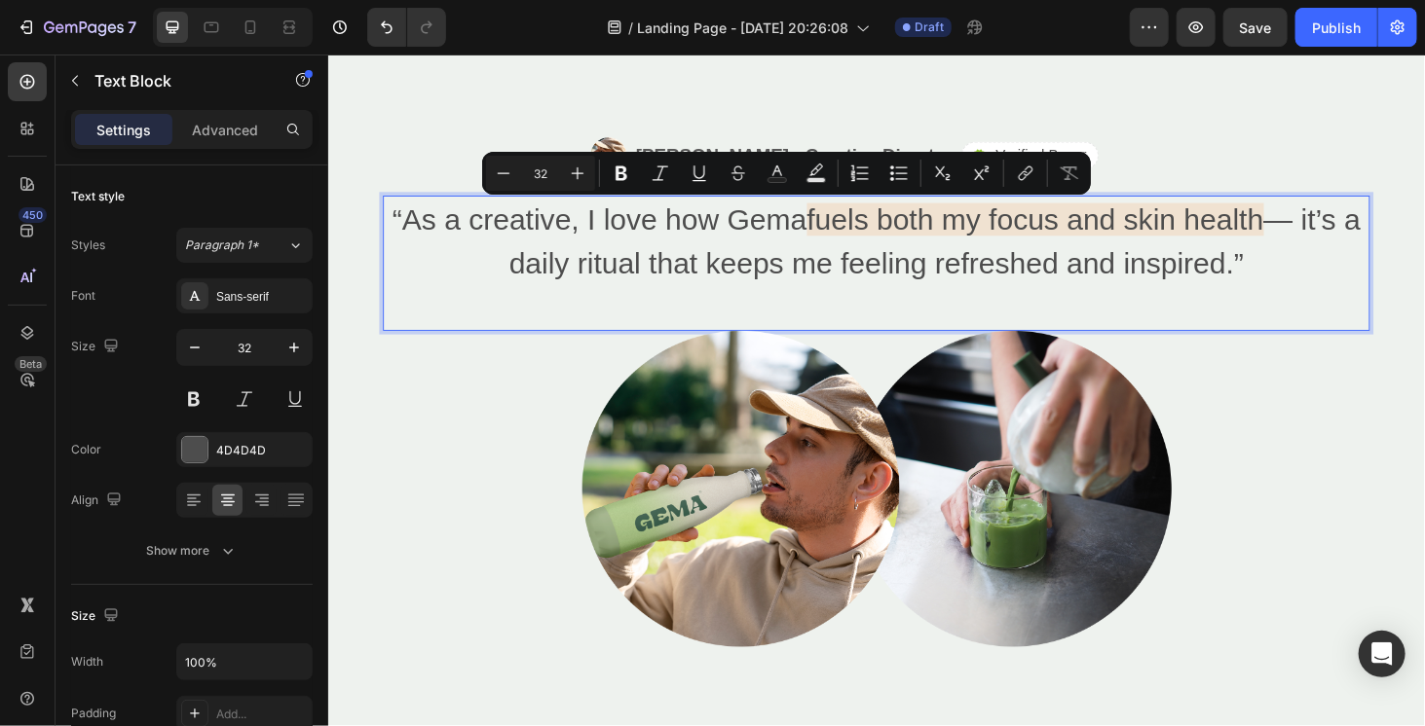
click at [824, 236] on p "“As a creative, I love how [PERSON_NAME] fuels both my focus and skin health — …" at bounding box center [912, 252] width 1048 height 93
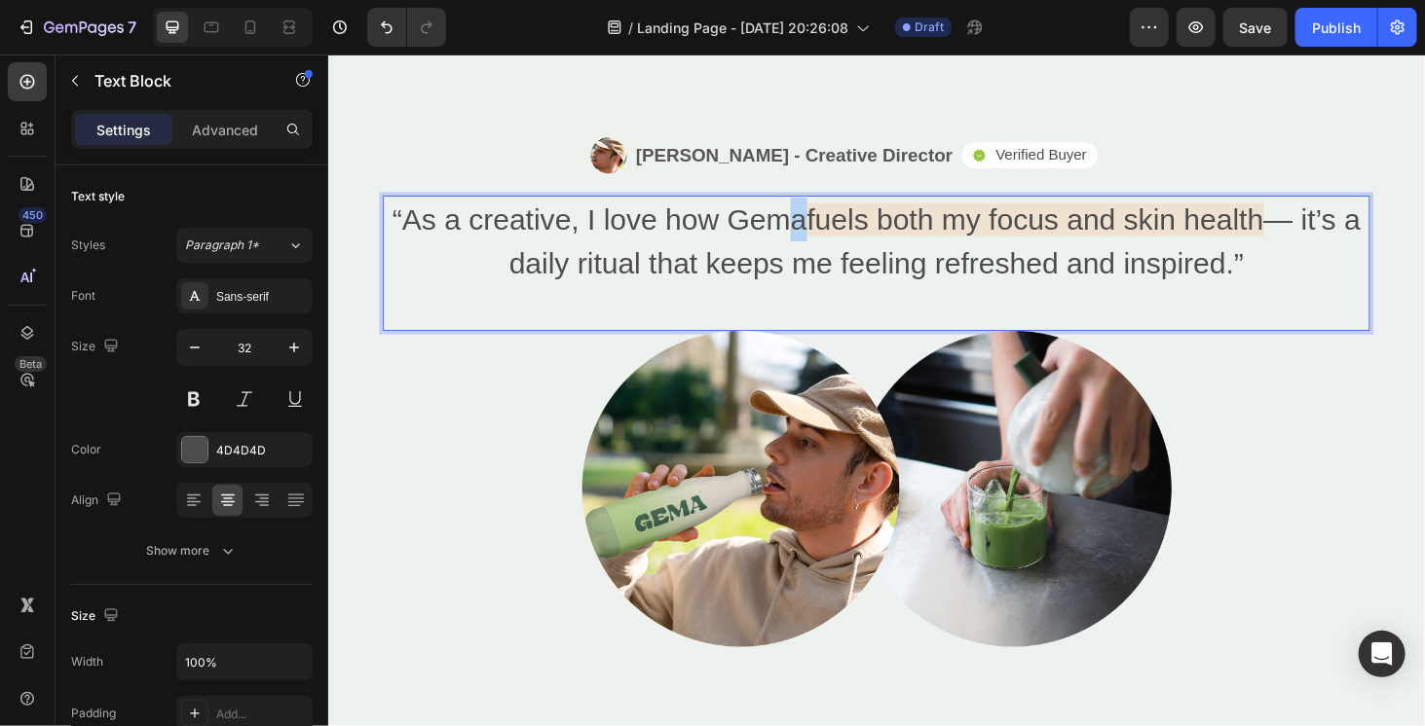
click at [826, 228] on p "“As a creative, I love how [PERSON_NAME] fuels both my focus and skin health — …" at bounding box center [912, 252] width 1048 height 93
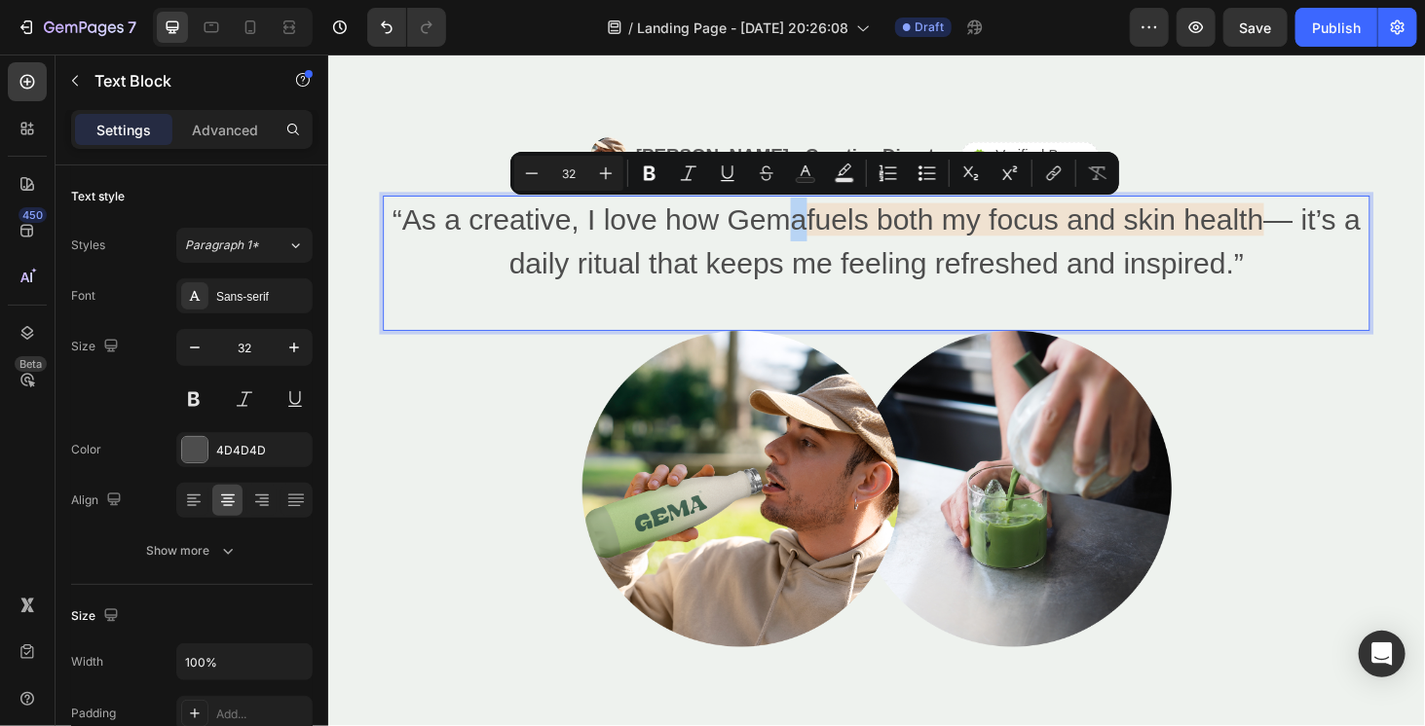
click at [828, 251] on p "“As a creative, I love how [PERSON_NAME] fuels both my focus and skin health — …" at bounding box center [912, 252] width 1048 height 93
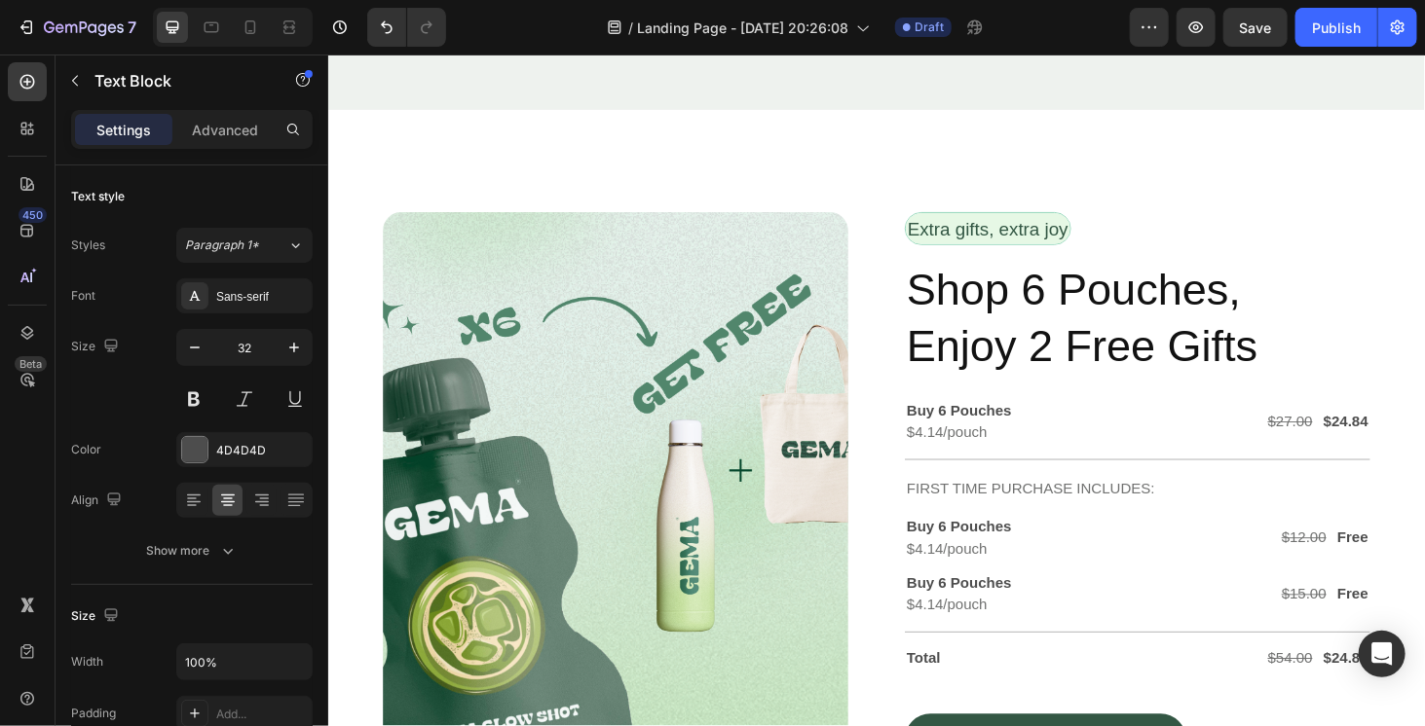
scroll to position [5071, 0]
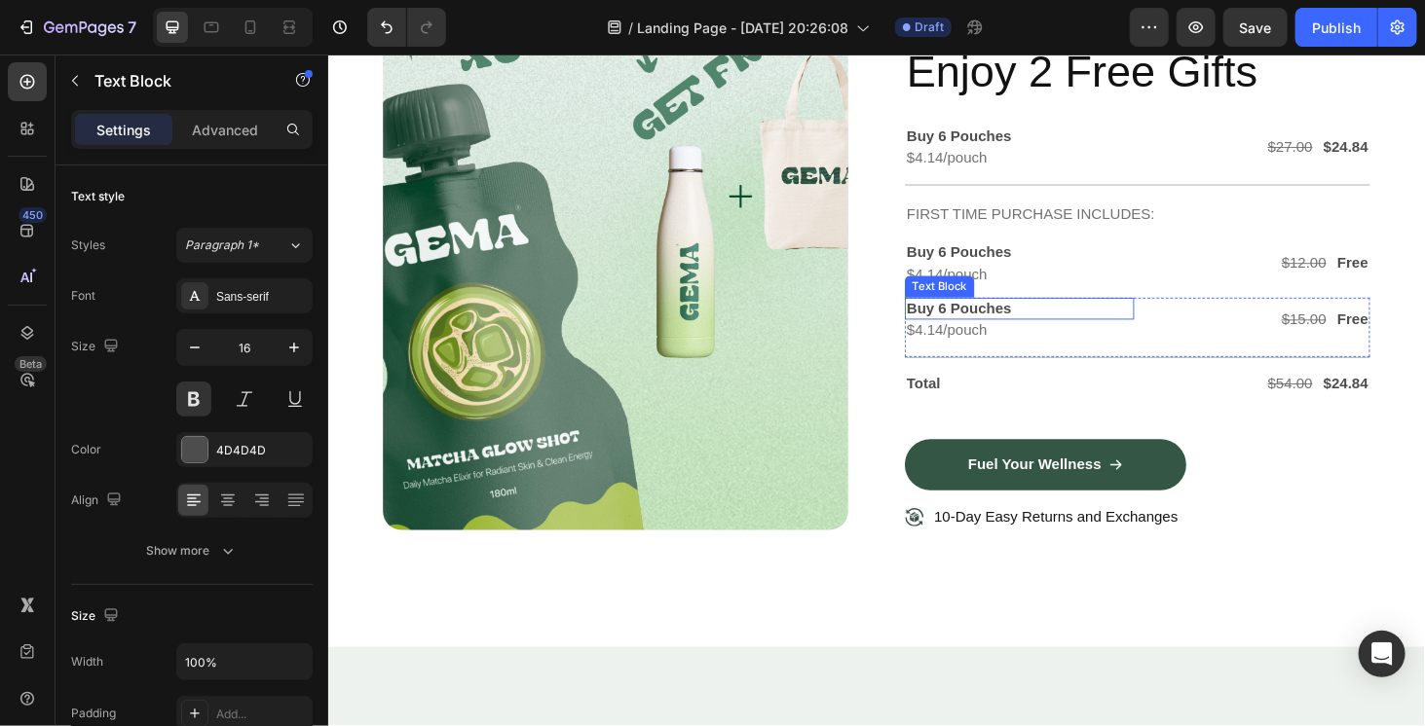
click at [1041, 317] on p "Buy 6 Pouches" at bounding box center [1064, 325] width 241 height 20
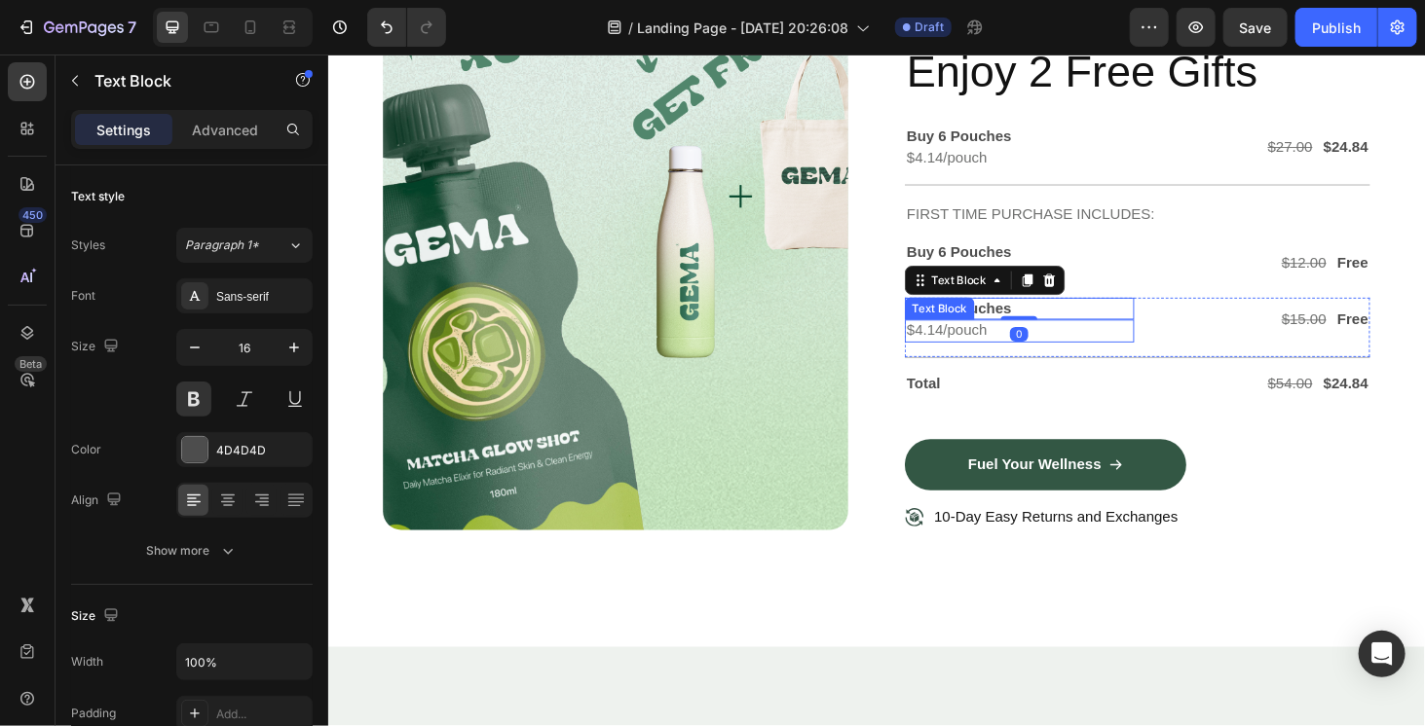
click at [1055, 358] on div "$4.14/pouch Text Block" at bounding box center [1064, 349] width 244 height 24
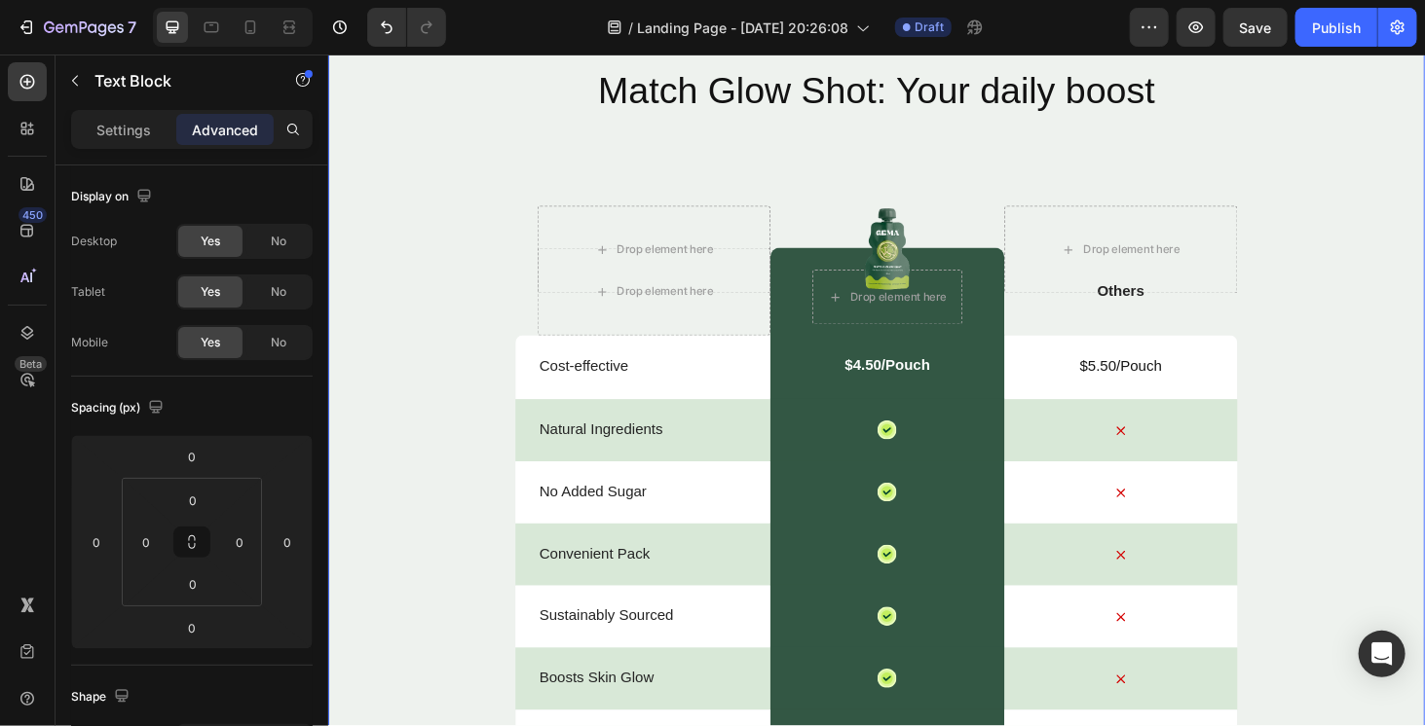
scroll to position [5947, 0]
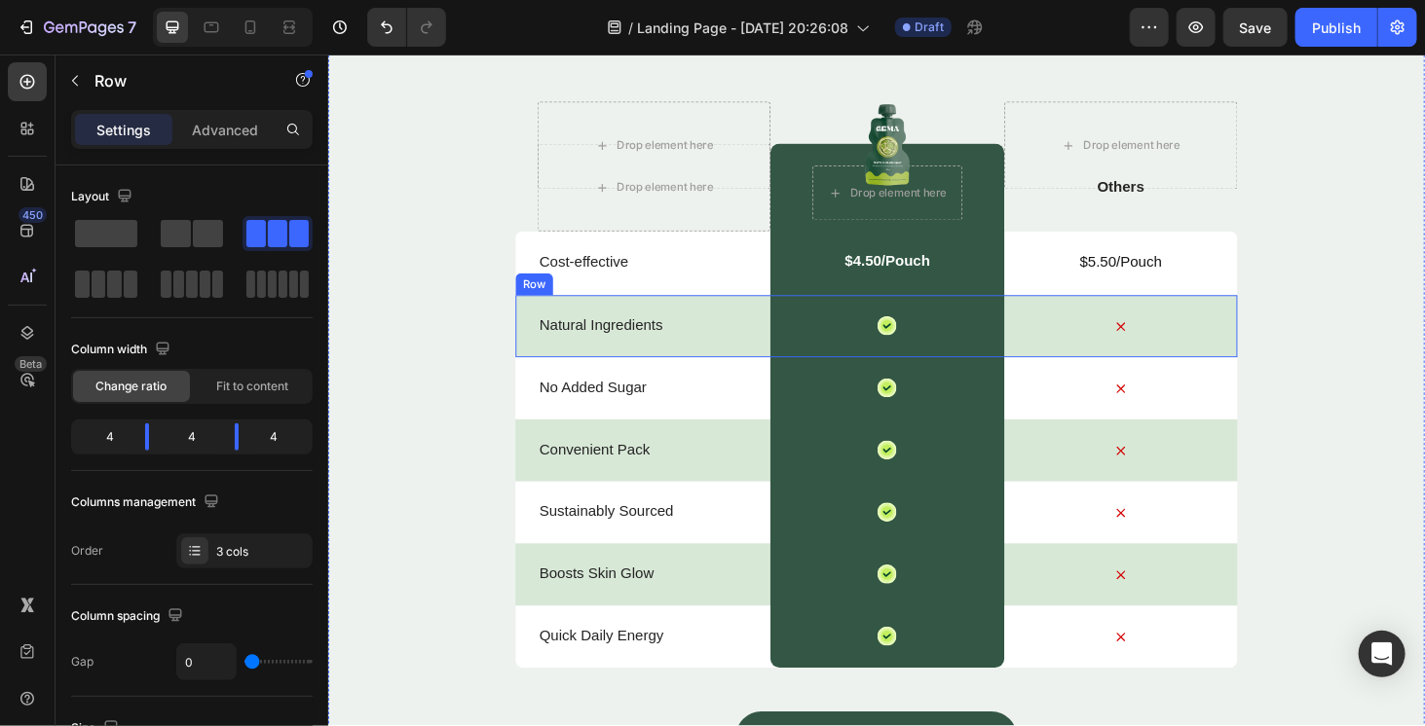
click at [649, 358] on div "Natural Ingredients Text Block" at bounding box center [674, 344] width 248 height 66
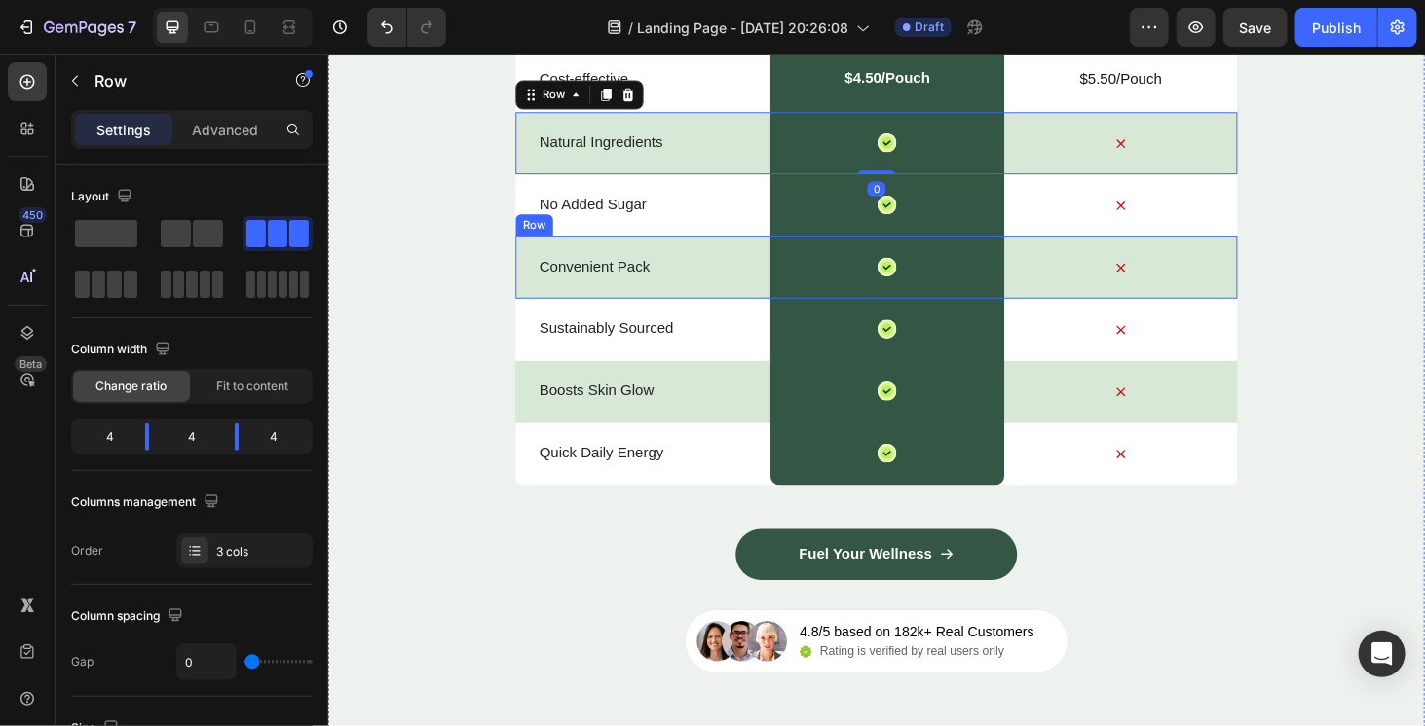
click at [728, 301] on div "Convenient Pack Text Block" at bounding box center [674, 281] width 248 height 66
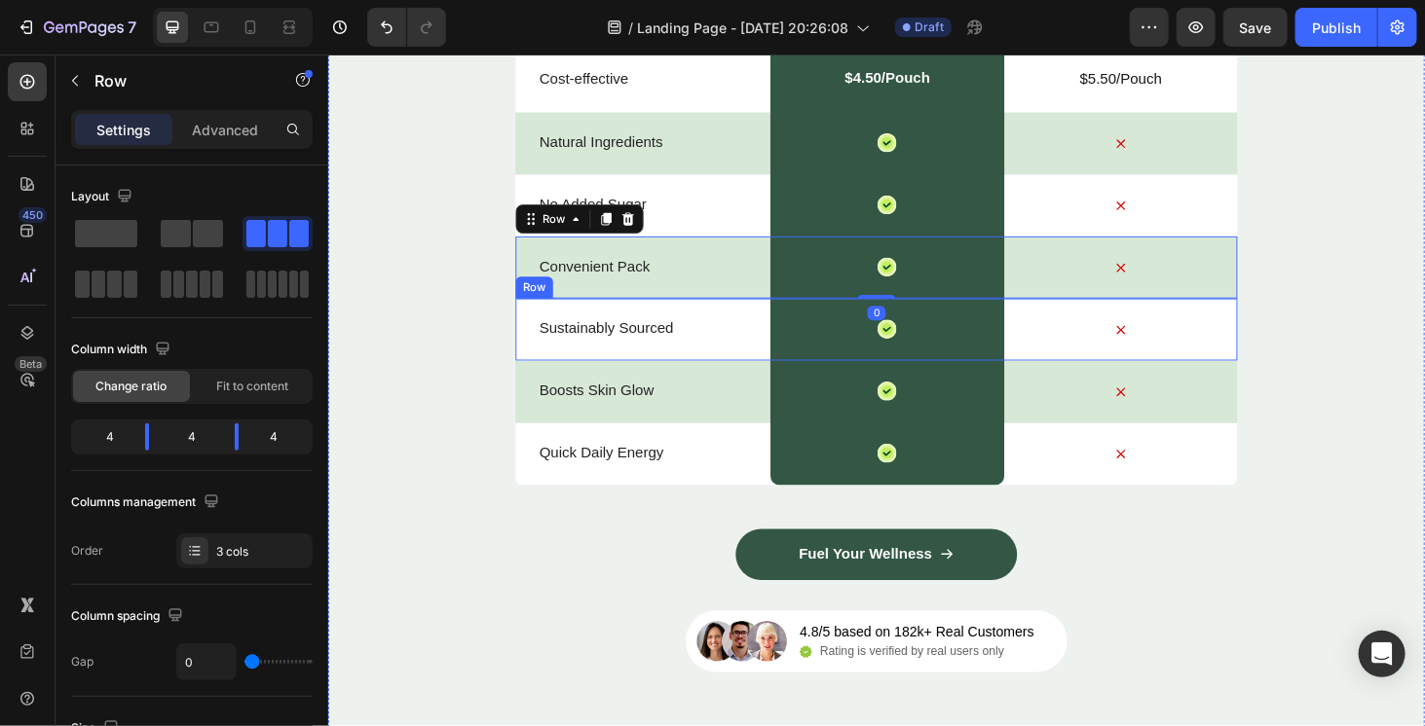
click at [753, 358] on div "Sustainably Sourced Text Block" at bounding box center [674, 348] width 248 height 66
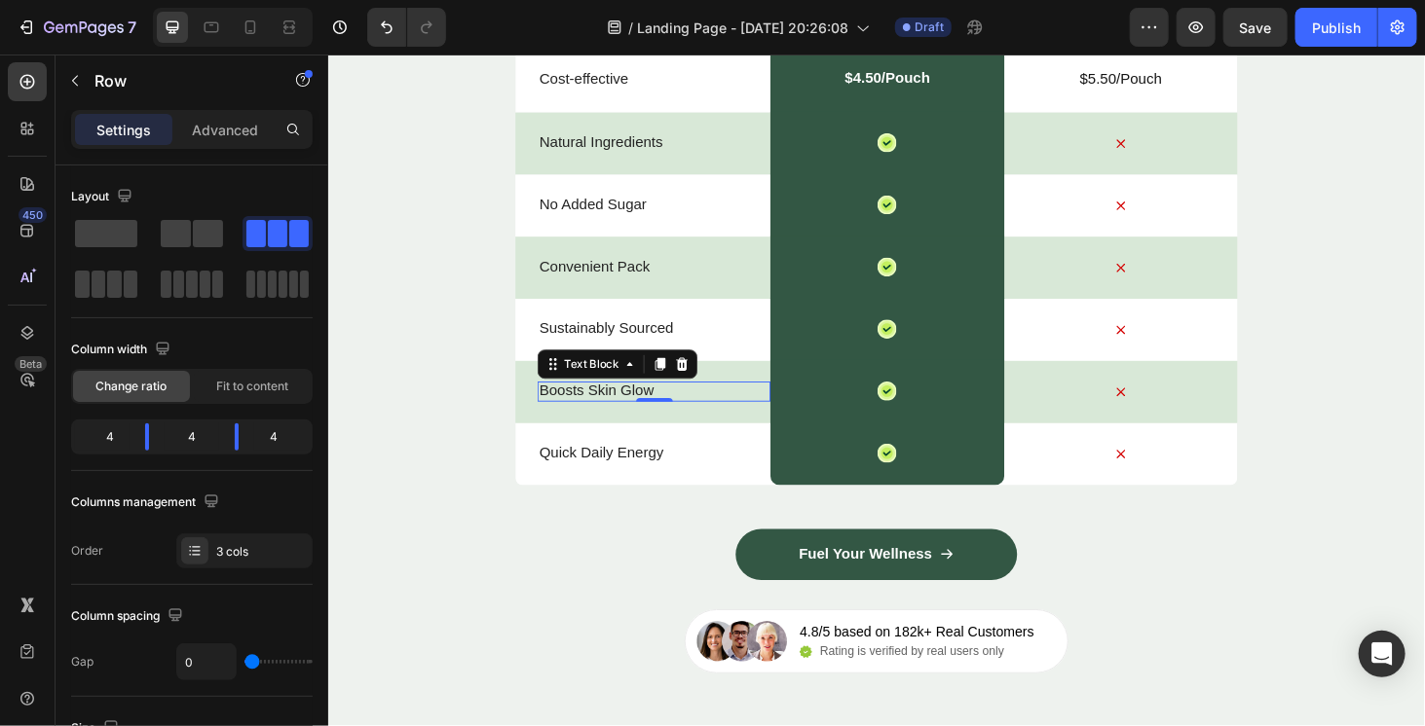
click at [767, 408] on p "Boosts Skin Glow" at bounding box center [674, 413] width 244 height 20
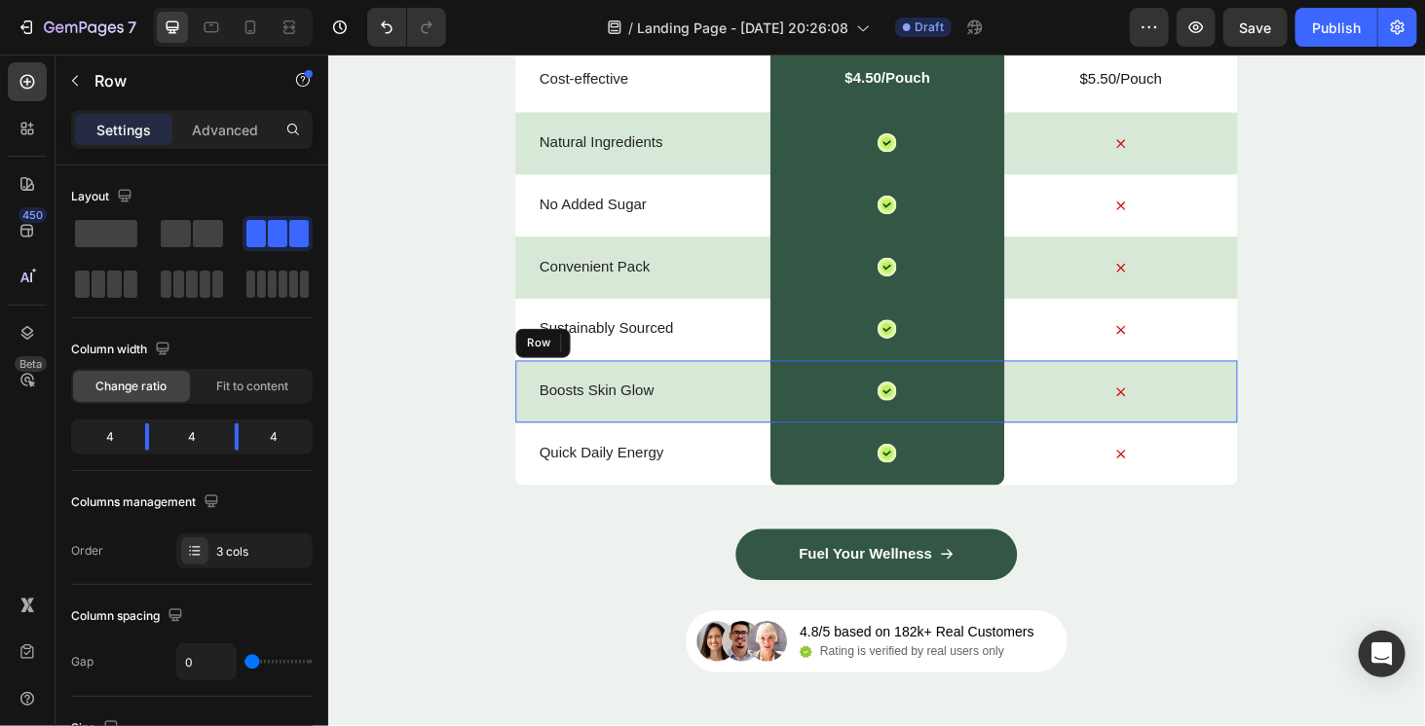
click at [765, 428] on div "Boosts Skin Glow Text Block 0" at bounding box center [674, 414] width 248 height 66
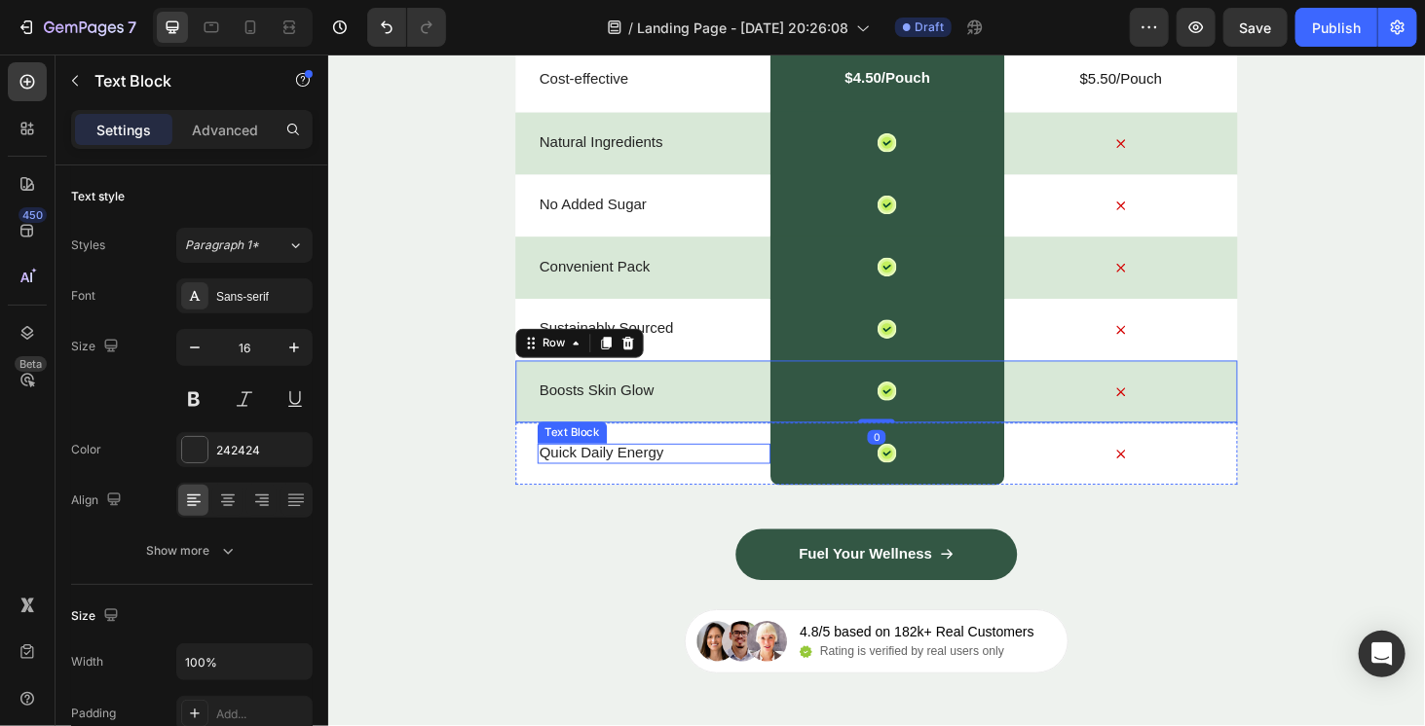
click at [760, 475] on p "Quick Daily Energy" at bounding box center [674, 479] width 244 height 20
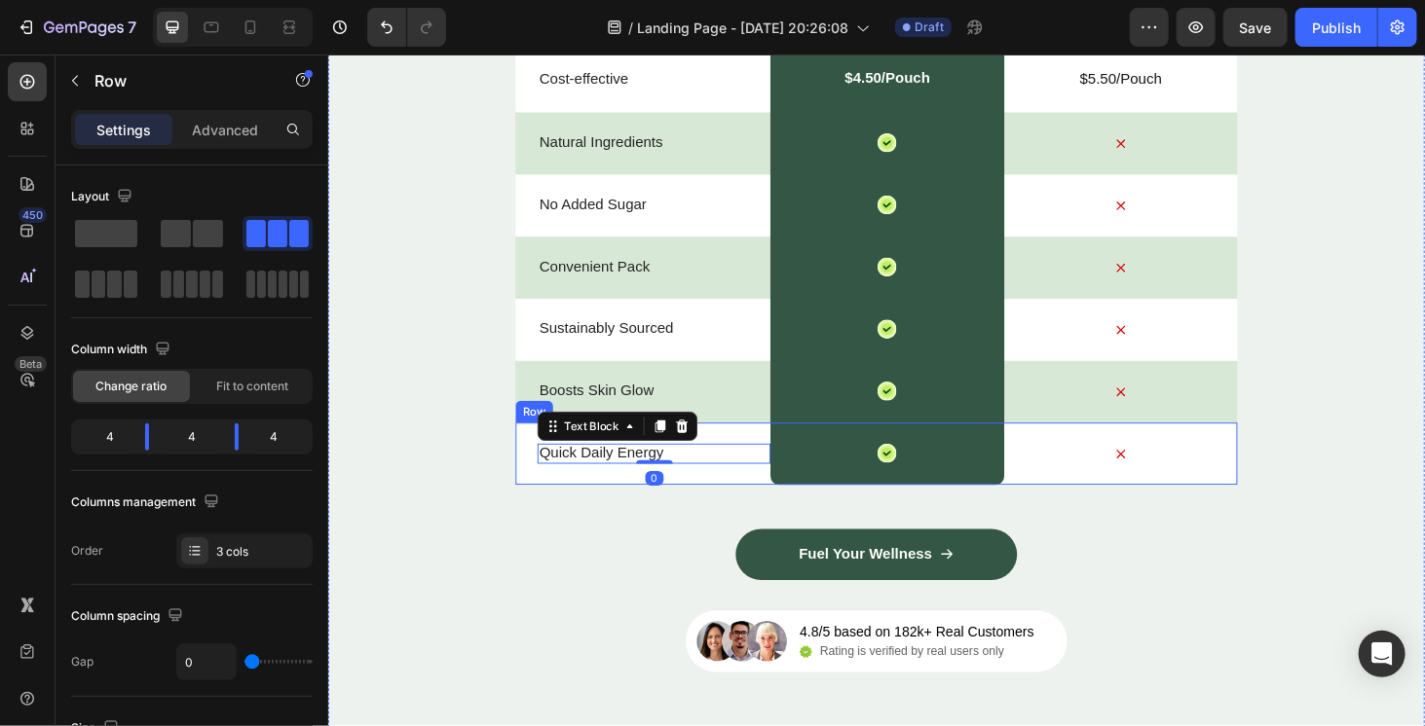
click at [760, 494] on div "Quick Daily Energy Text Block 0" at bounding box center [674, 480] width 248 height 66
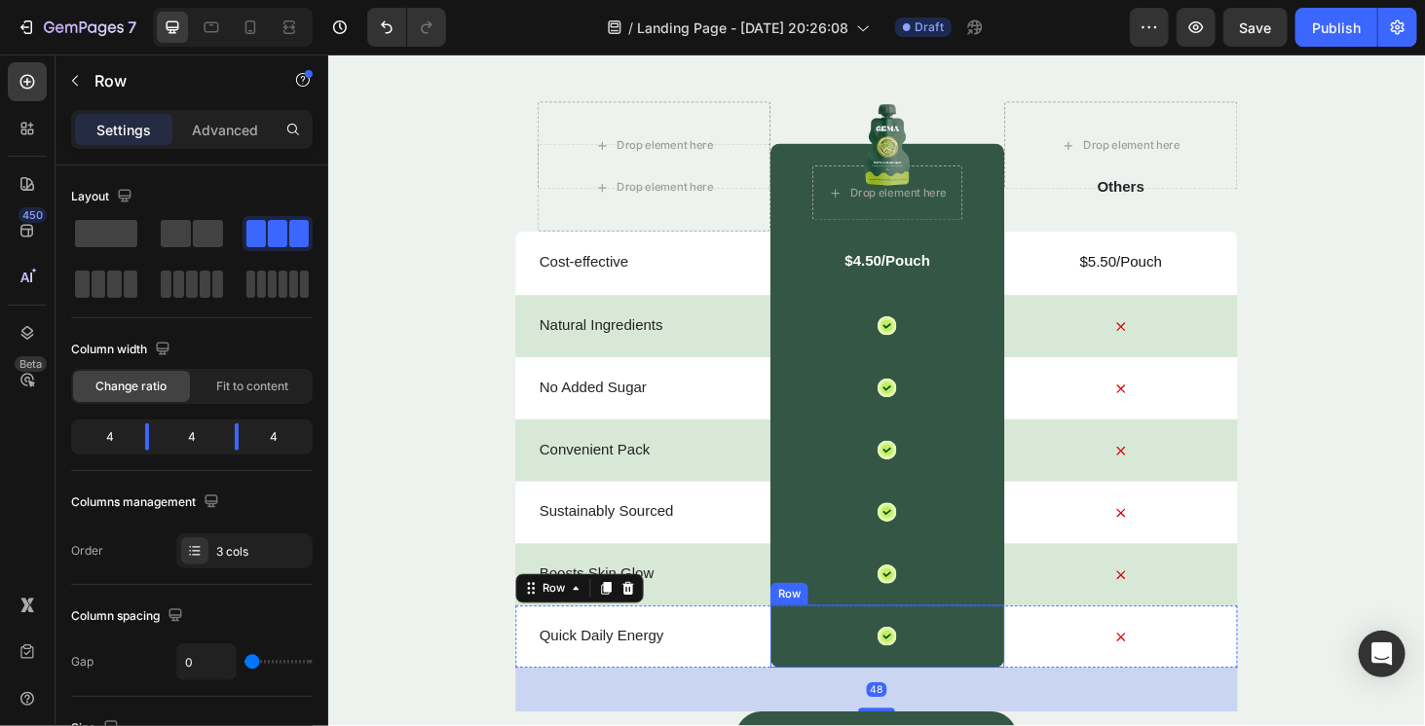
scroll to position [5753, 0]
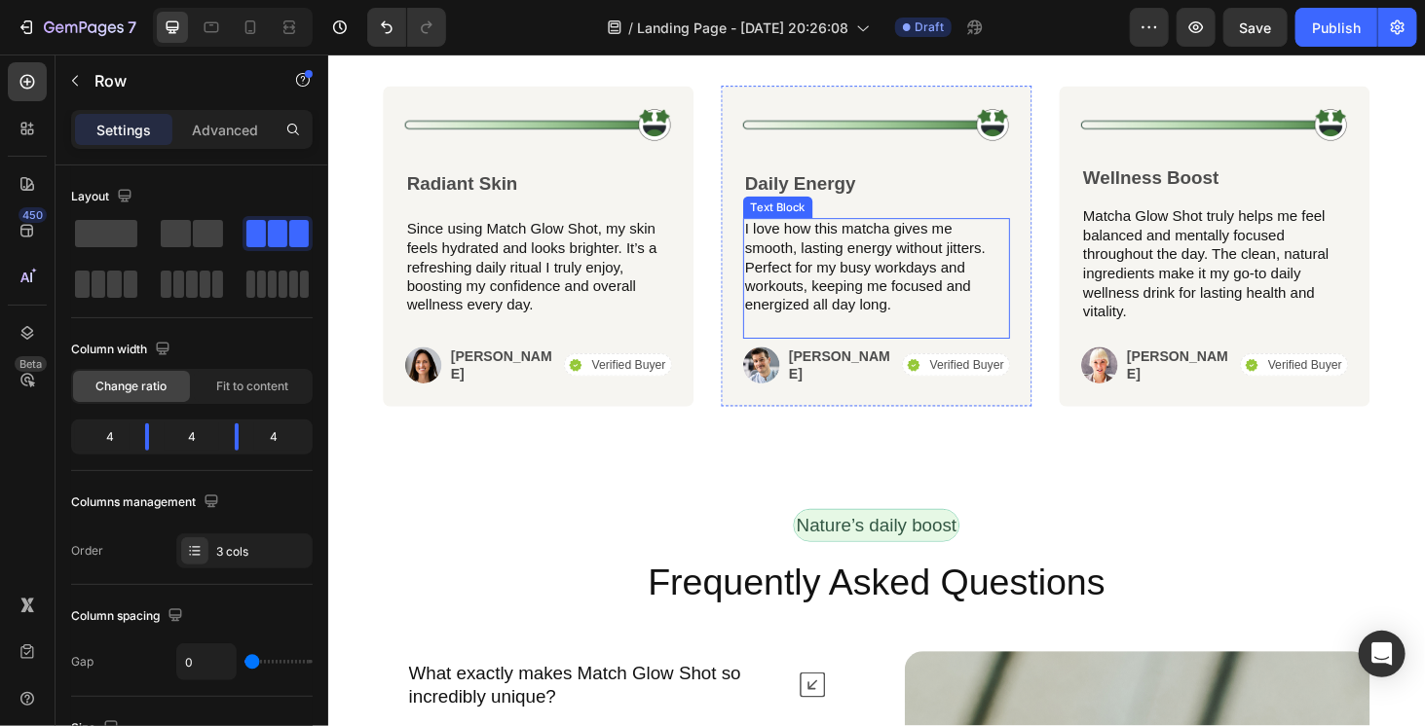
scroll to position [6921, 0]
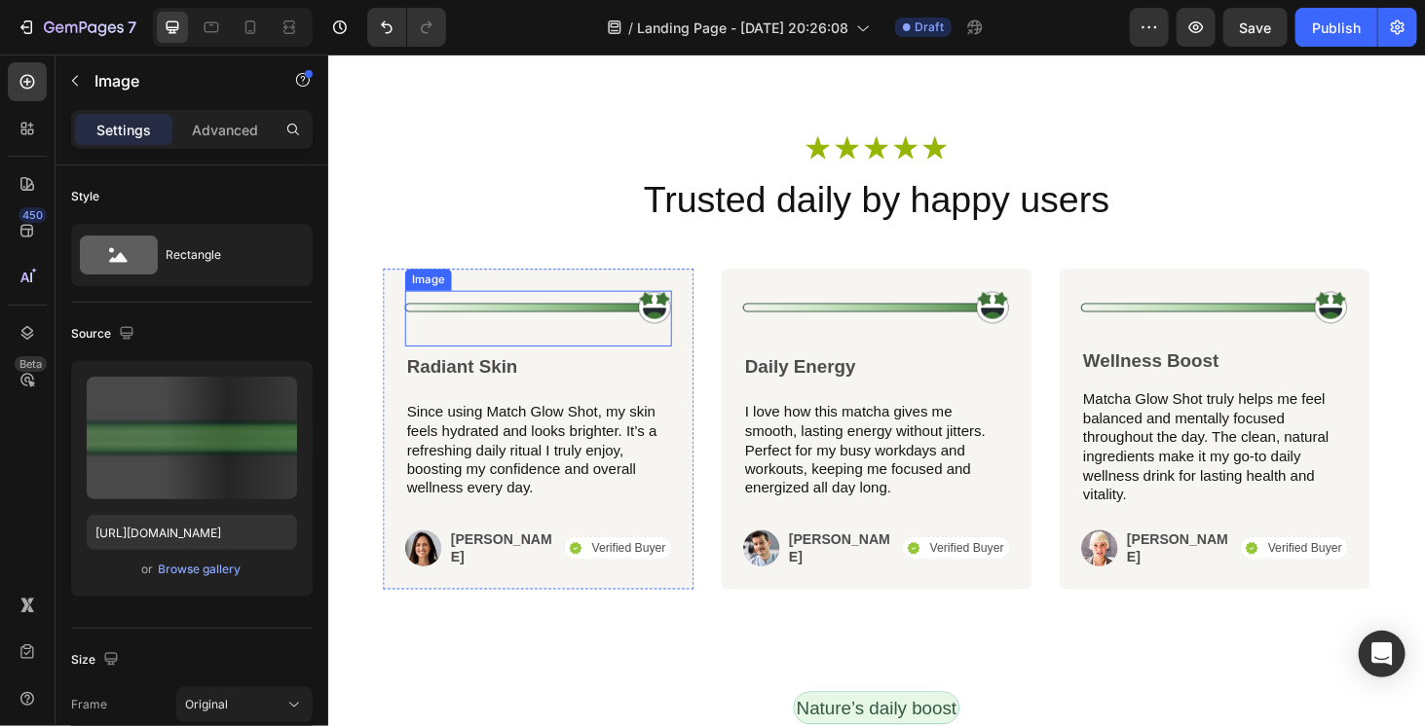
click at [649, 315] on img at bounding box center [551, 324] width 284 height 37
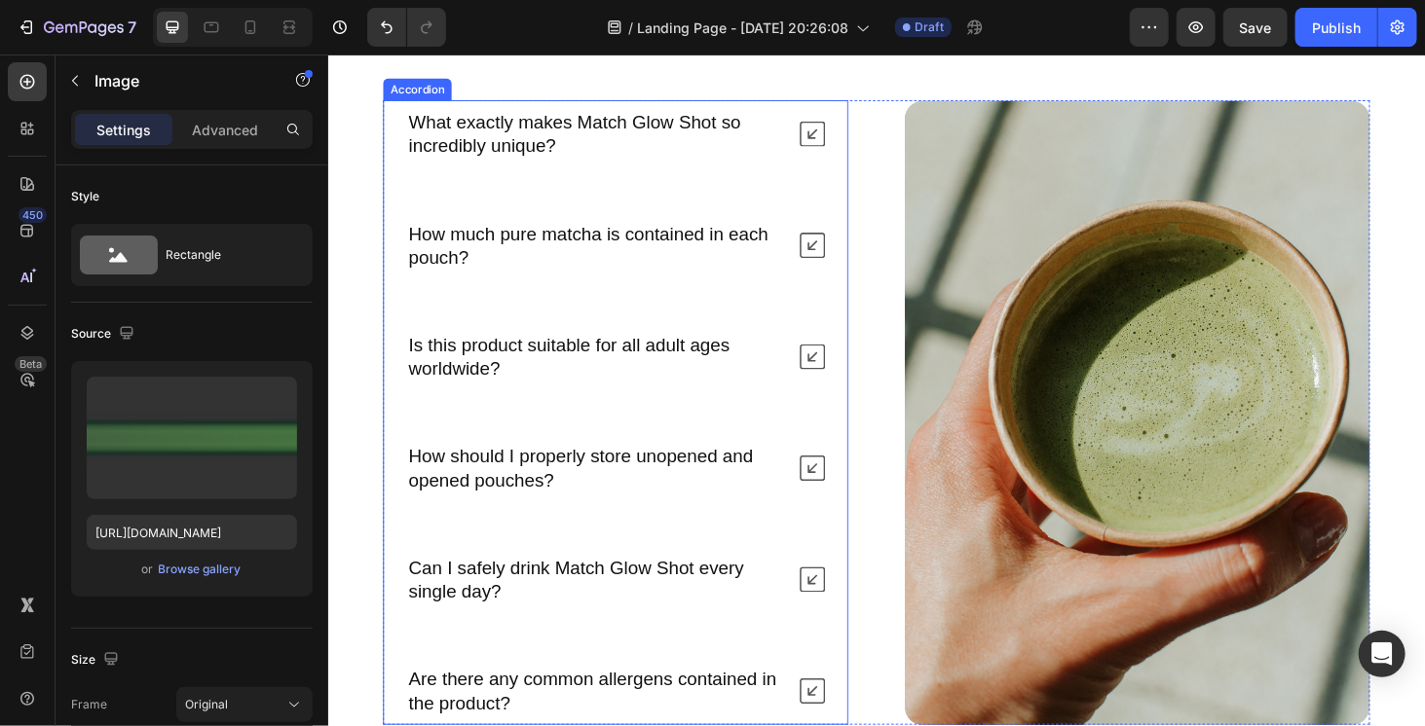
scroll to position [7992, 0]
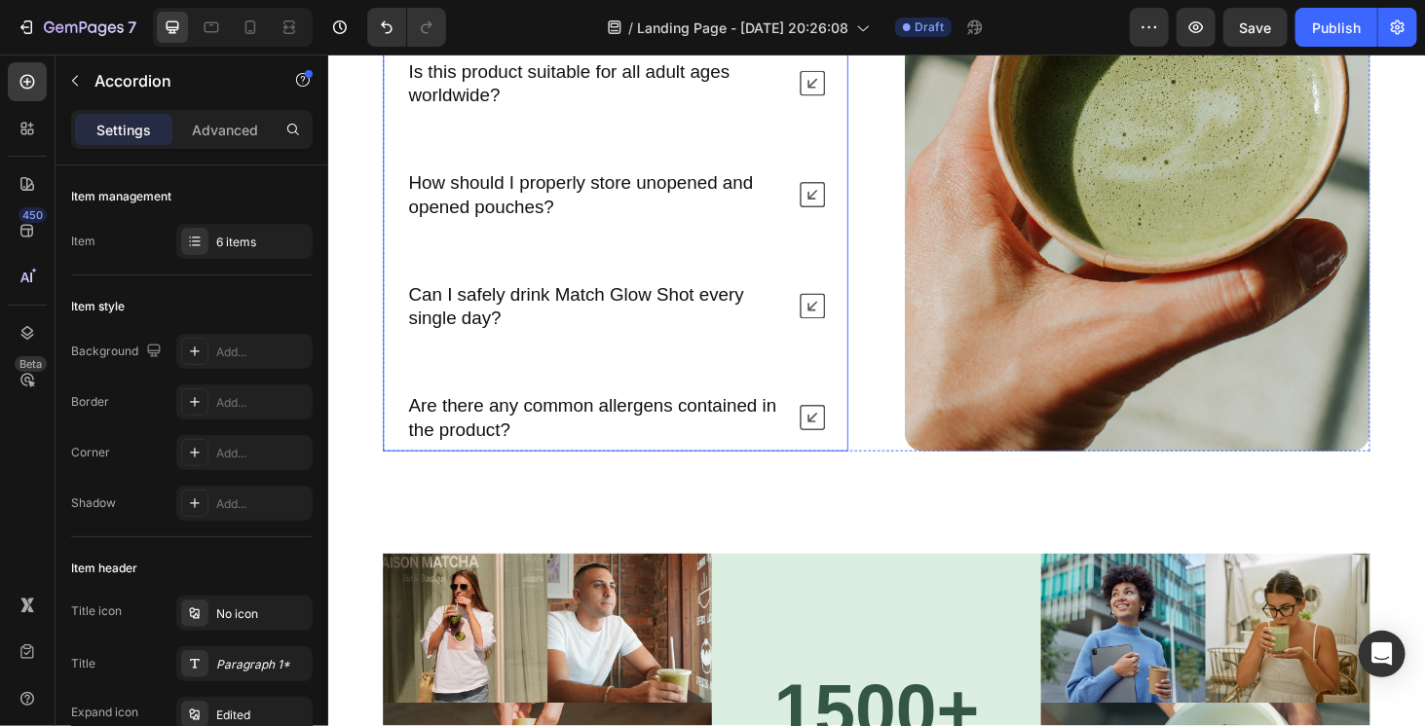
click at [684, 438] on p "Are there any common allergens contained in the product?" at bounding box center [612, 441] width 398 height 51
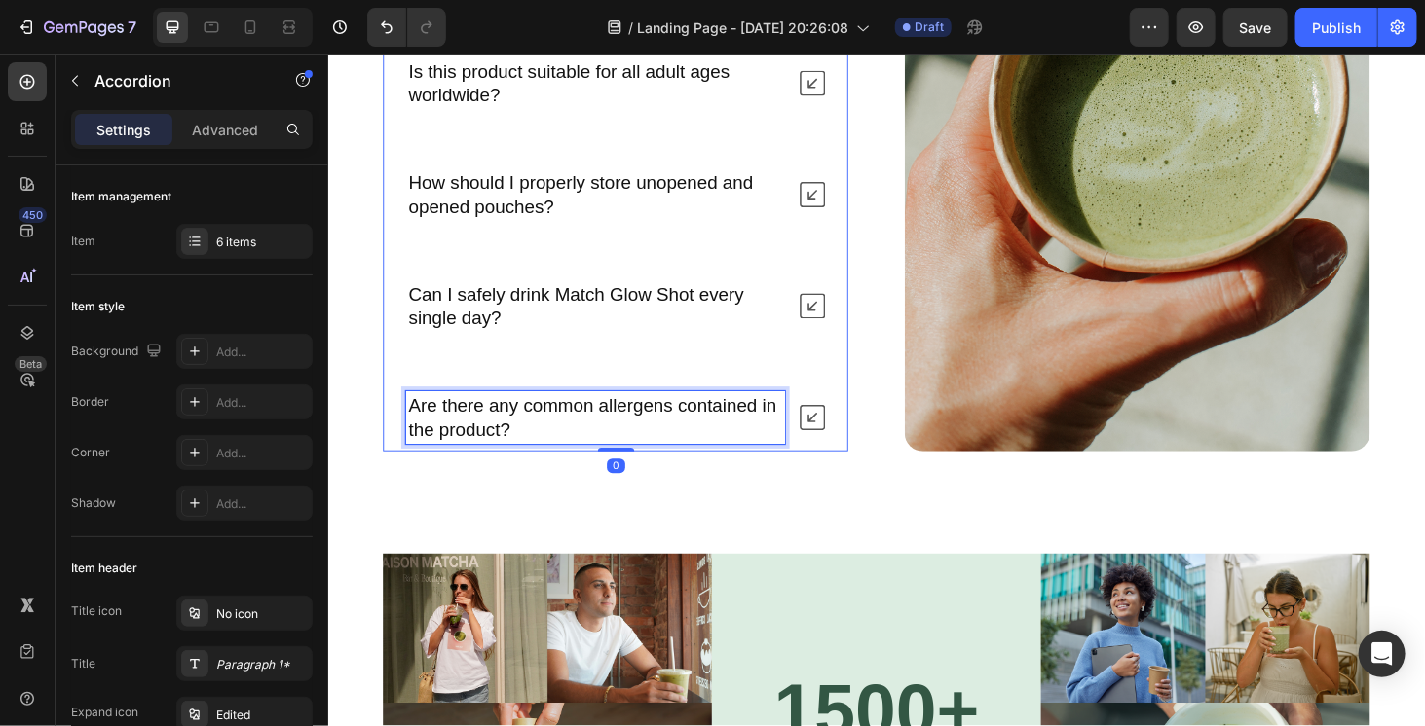
click at [684, 438] on p "Are there any common allergens contained in the product?" at bounding box center [612, 441] width 398 height 51
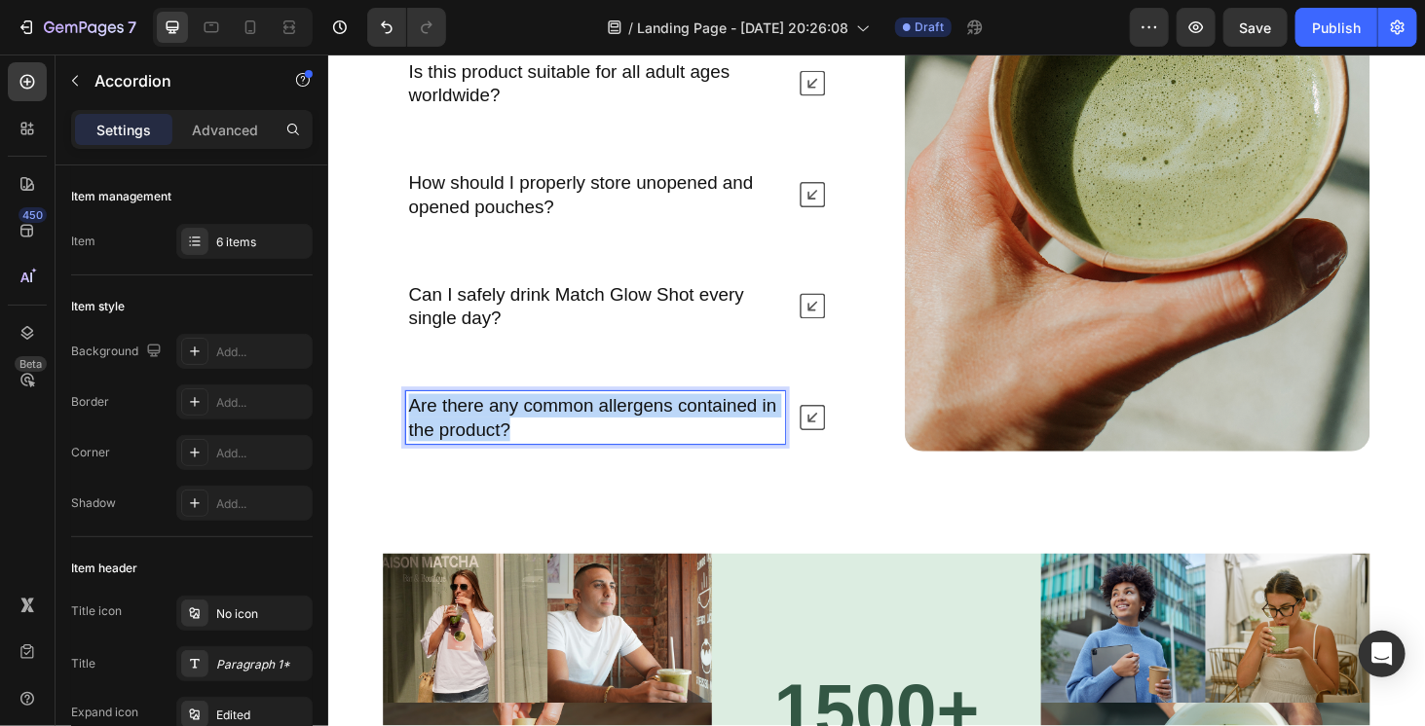
click at [684, 438] on p "Are there any common allergens contained in the product?" at bounding box center [612, 441] width 398 height 51
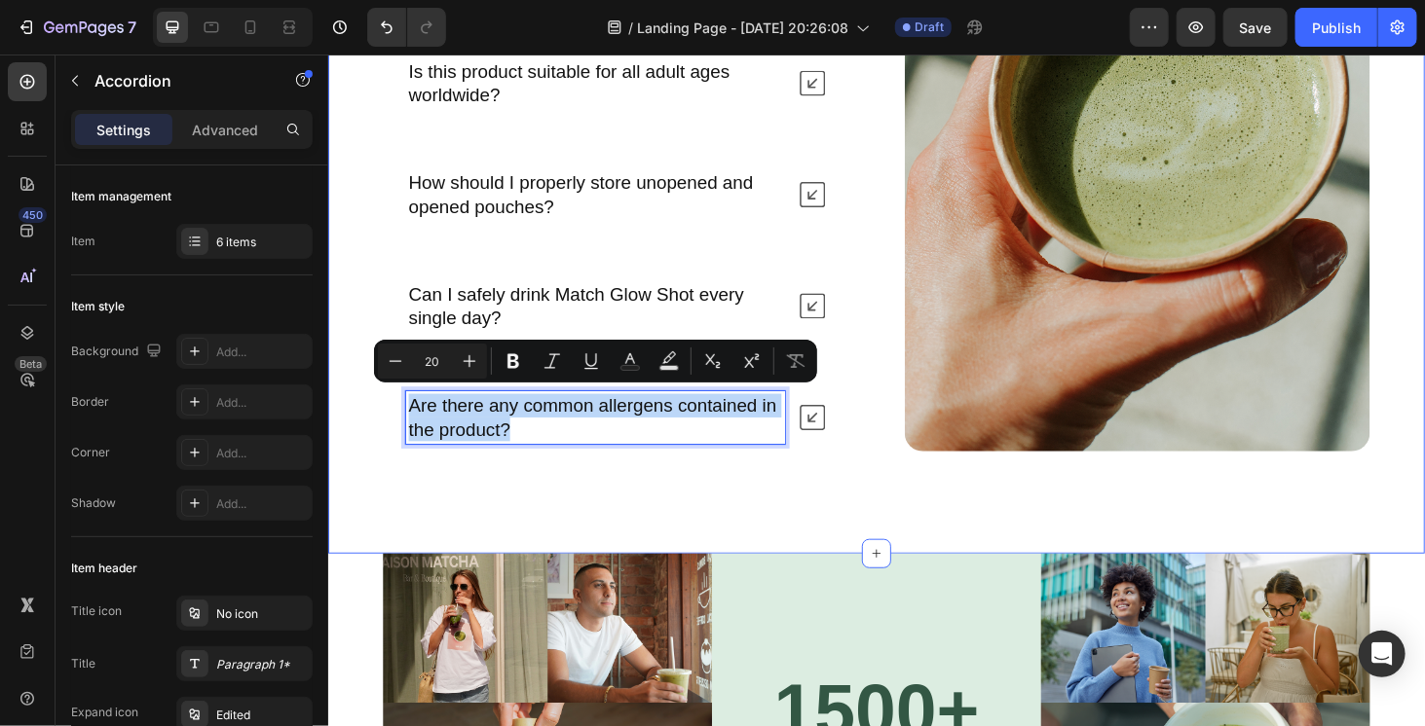
click at [685, 493] on div "Nature’s daily boost Text Block Row Frequently Asked Questions Heading What exa…" at bounding box center [911, 122] width 1168 height 927
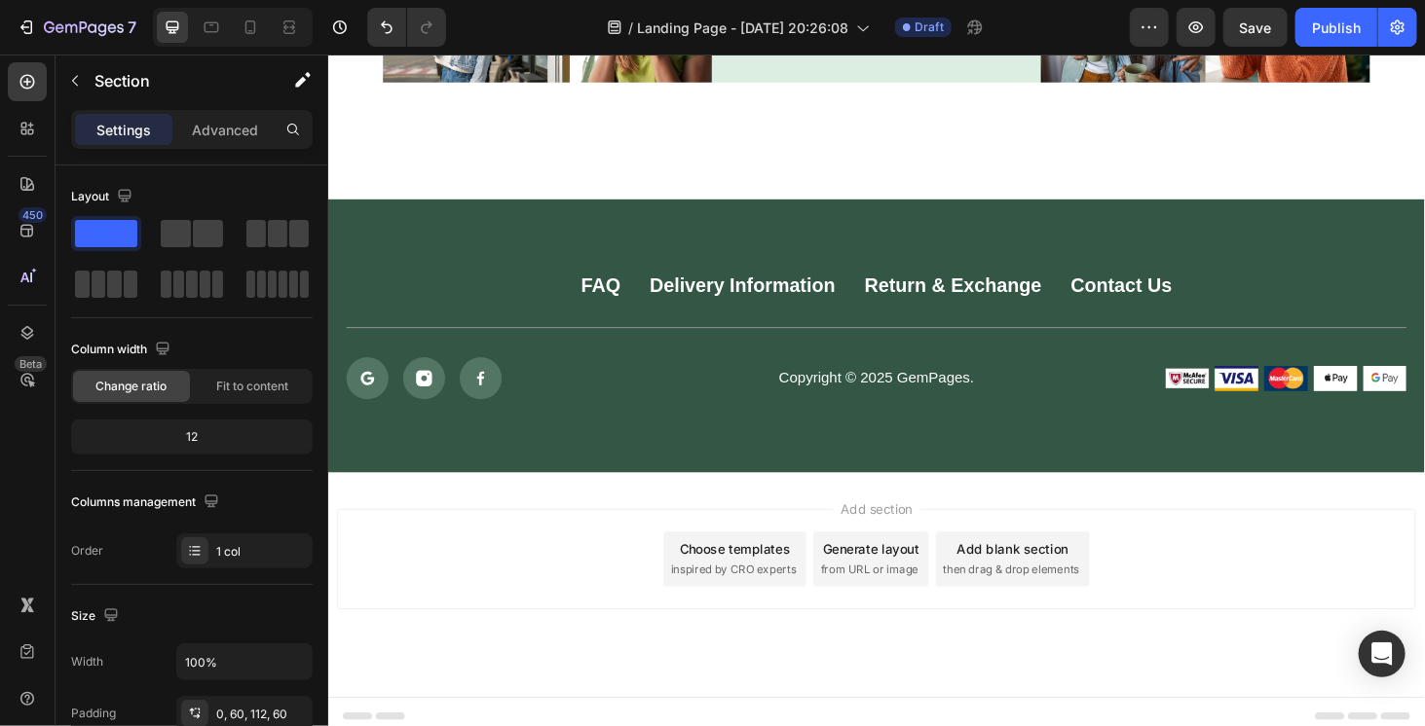
scroll to position [8869, 0]
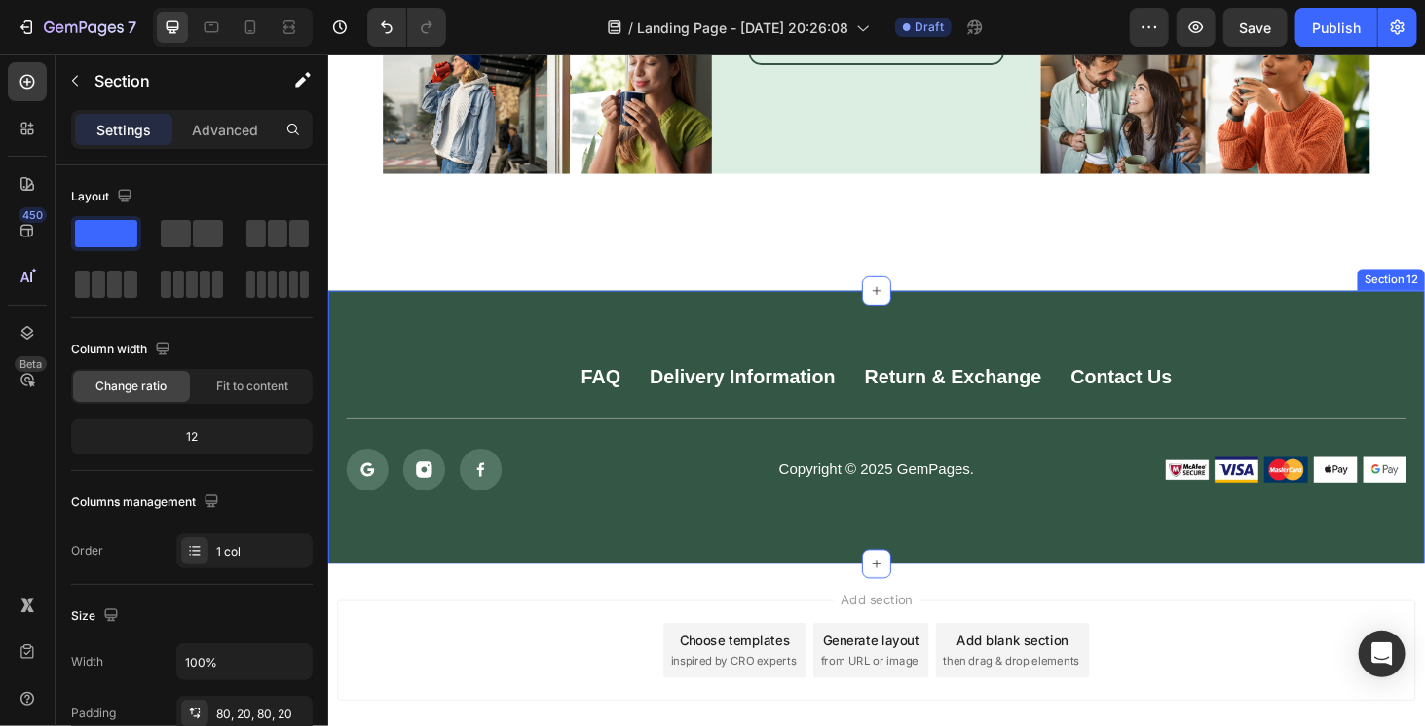
click at [620, 312] on div "FAQ Button Delivery Information Button Return & Exchange Button Contact Us Butt…" at bounding box center [911, 451] width 1168 height 291
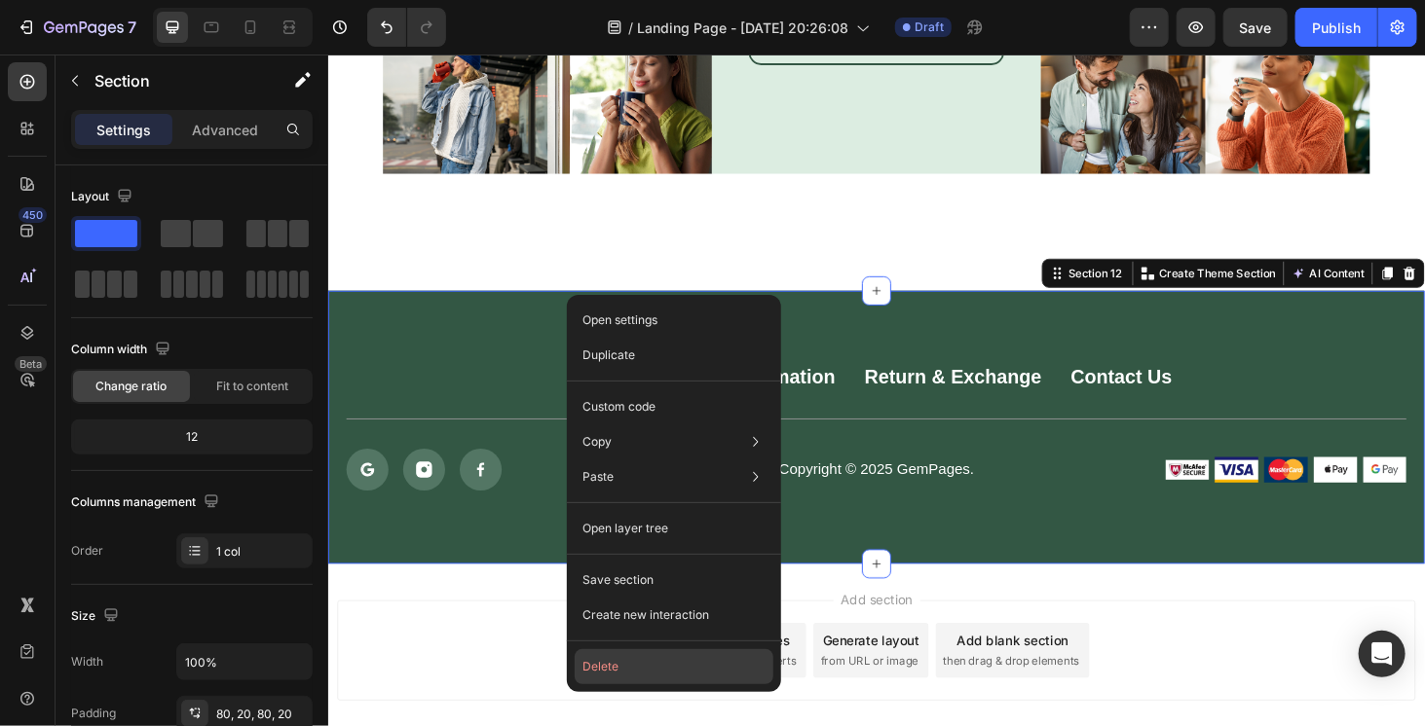
click at [672, 650] on button "Delete" at bounding box center [673, 666] width 199 height 35
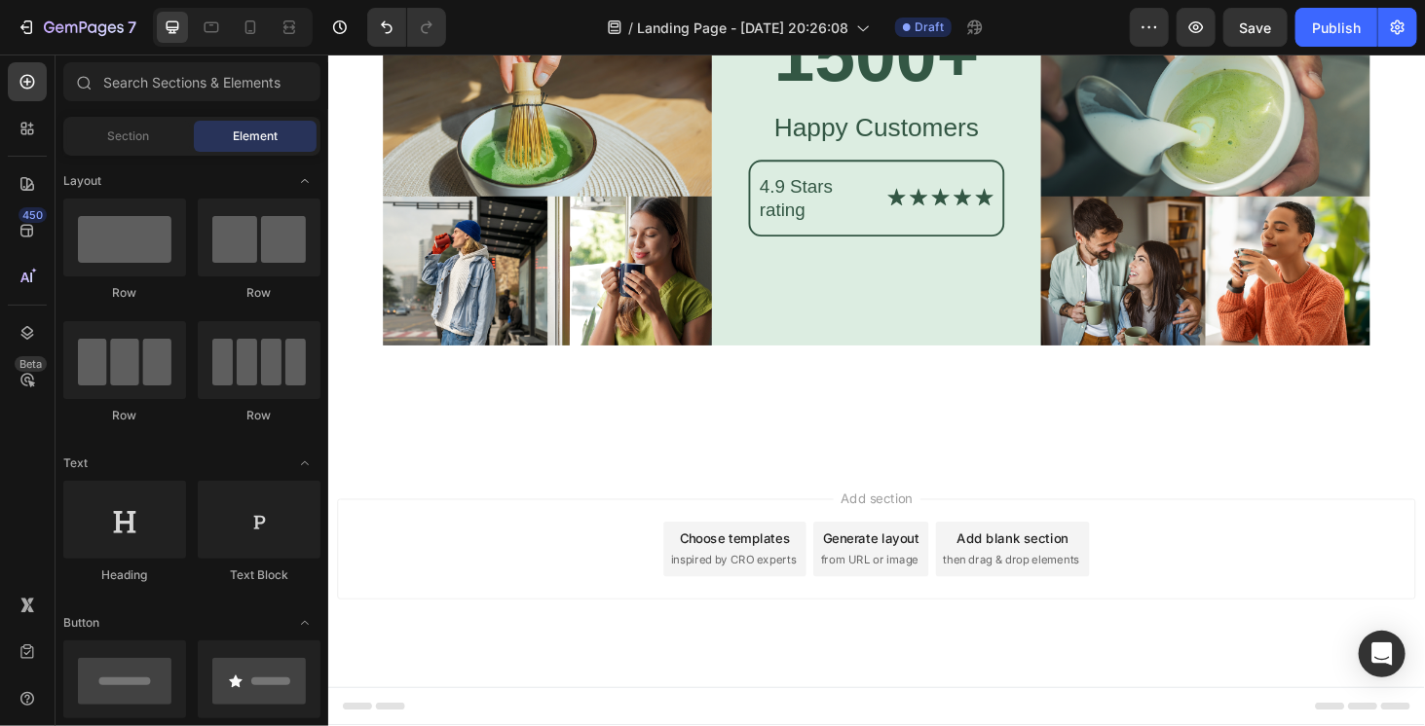
scroll to position [8676, 0]
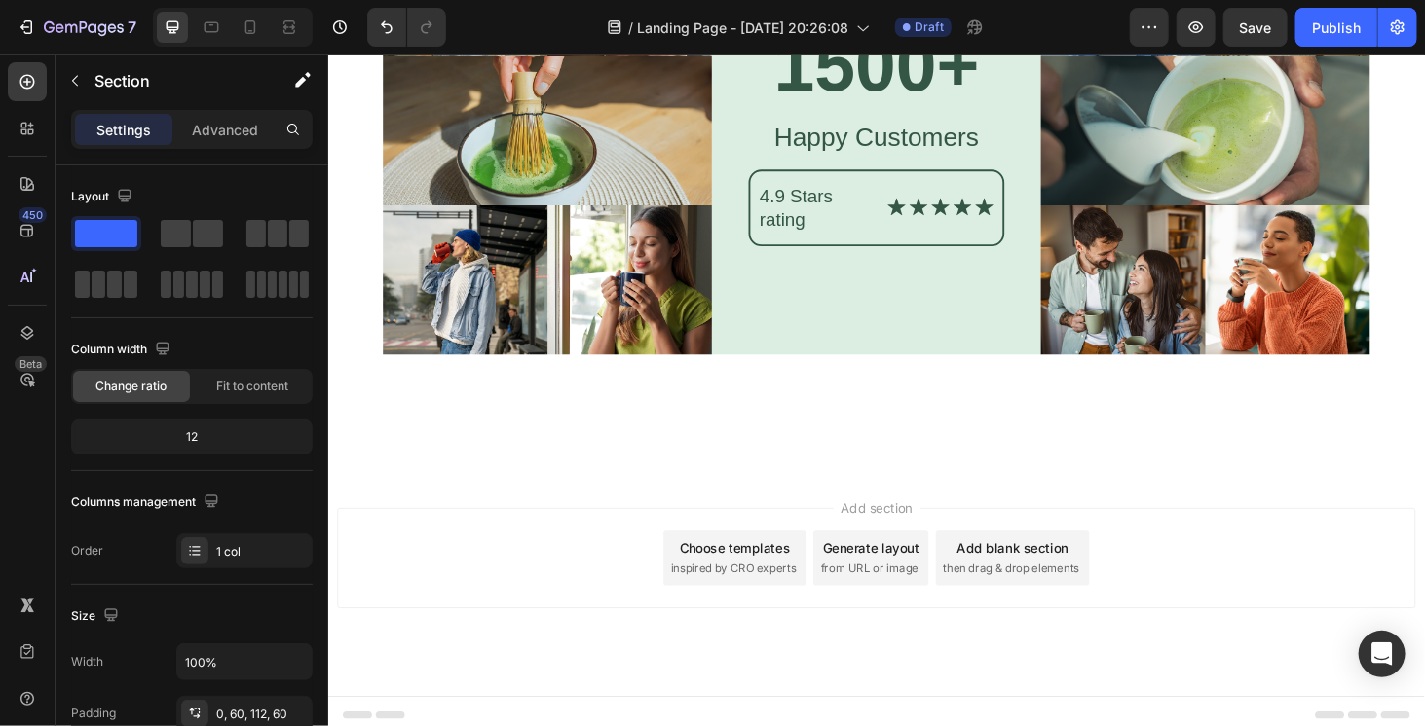
click at [808, 484] on div "Image 1500+ Heading Happy Customers Text Block 4.9 Stars rating Text Block Icon…" at bounding box center [911, 198] width 1168 height 602
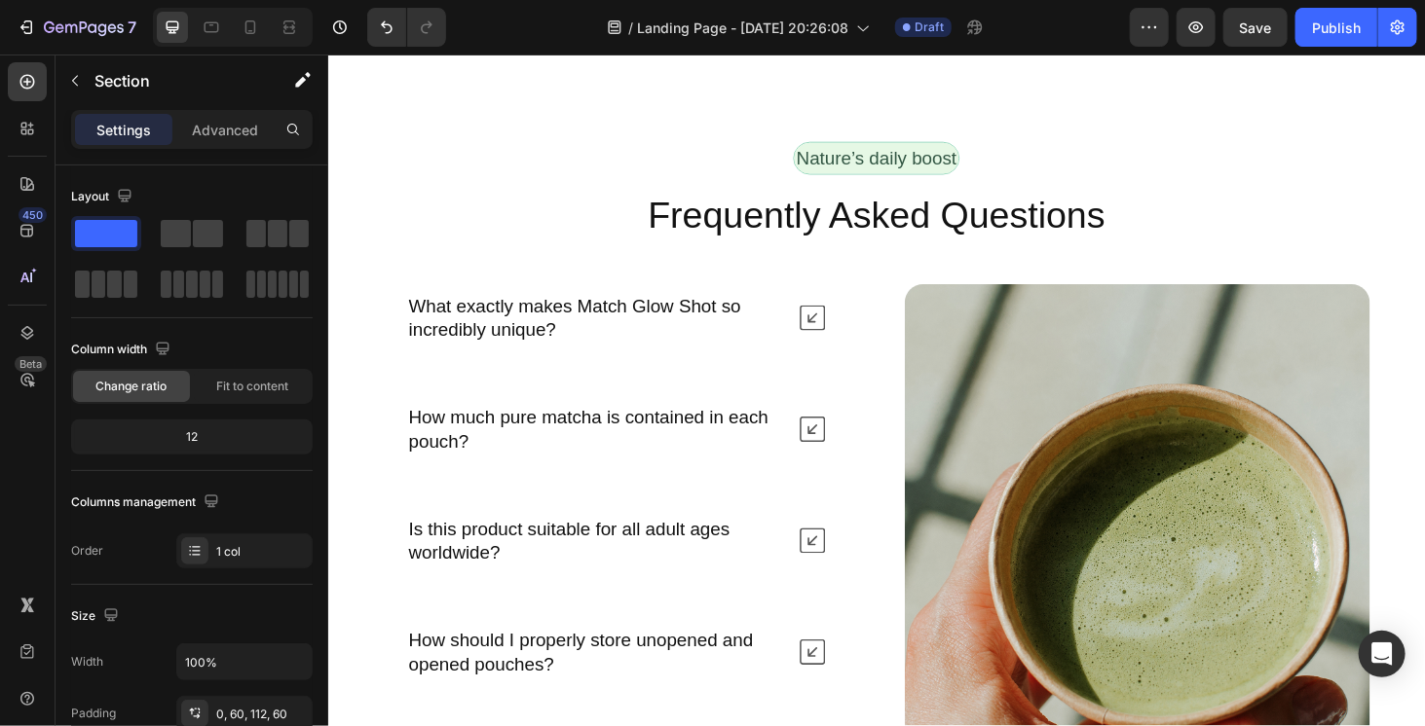
scroll to position [7410, 0]
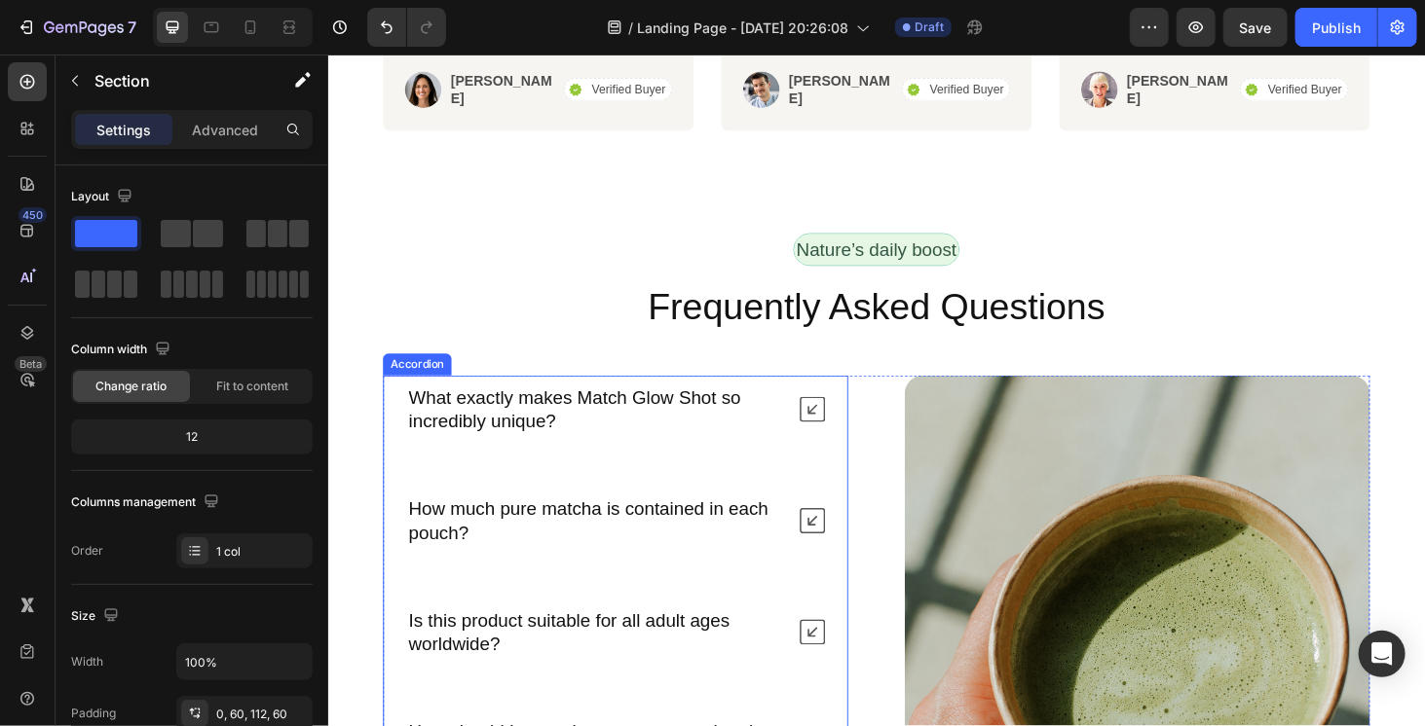
click at [833, 544] on icon at bounding box center [843, 550] width 27 height 27
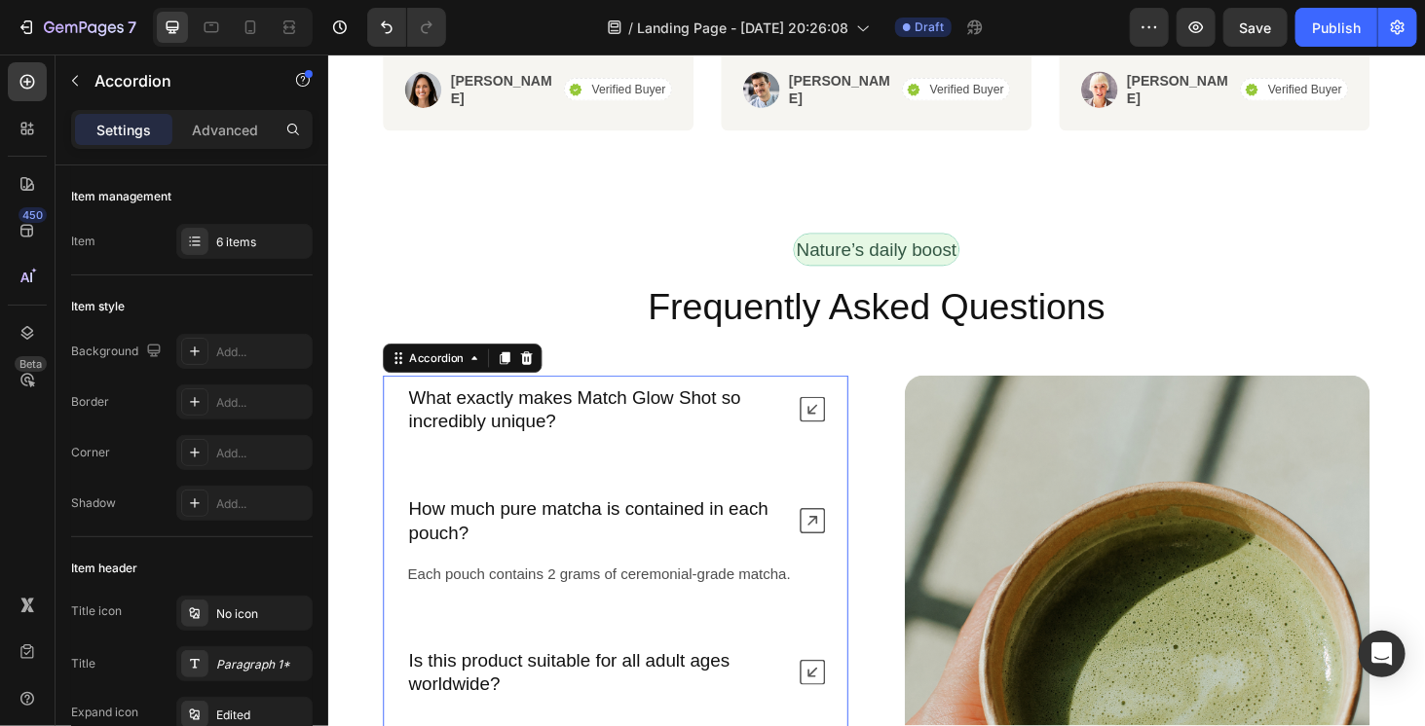
click at [838, 539] on icon at bounding box center [843, 550] width 27 height 27
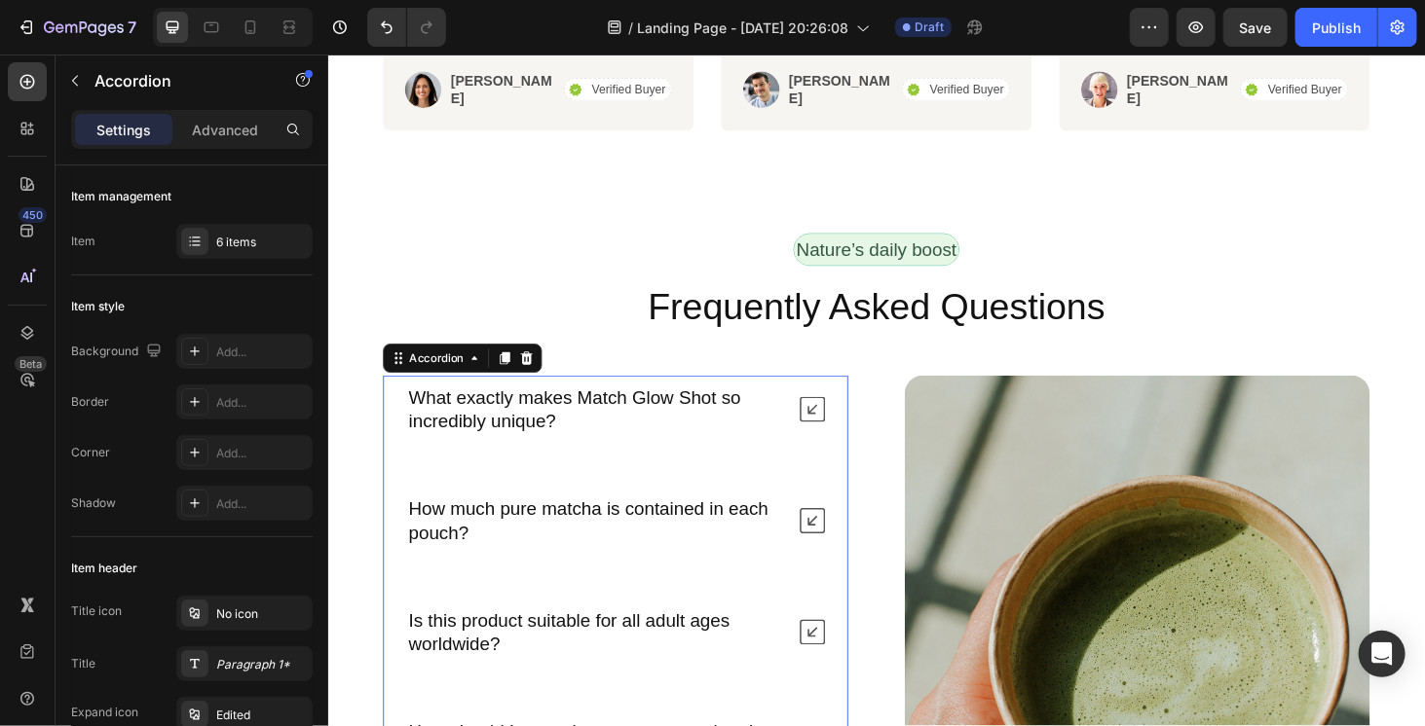
click at [833, 547] on icon at bounding box center [843, 550] width 27 height 27
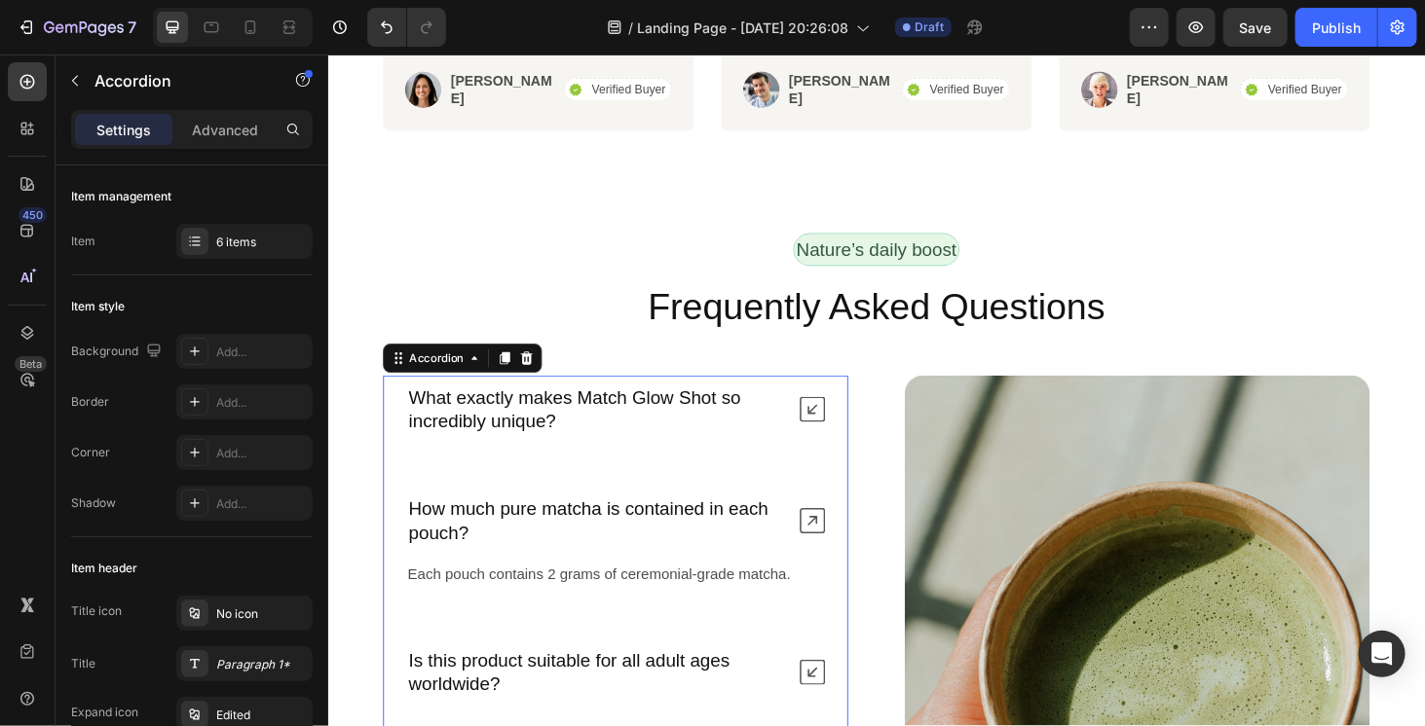
click at [833, 547] on icon at bounding box center [843, 550] width 27 height 27
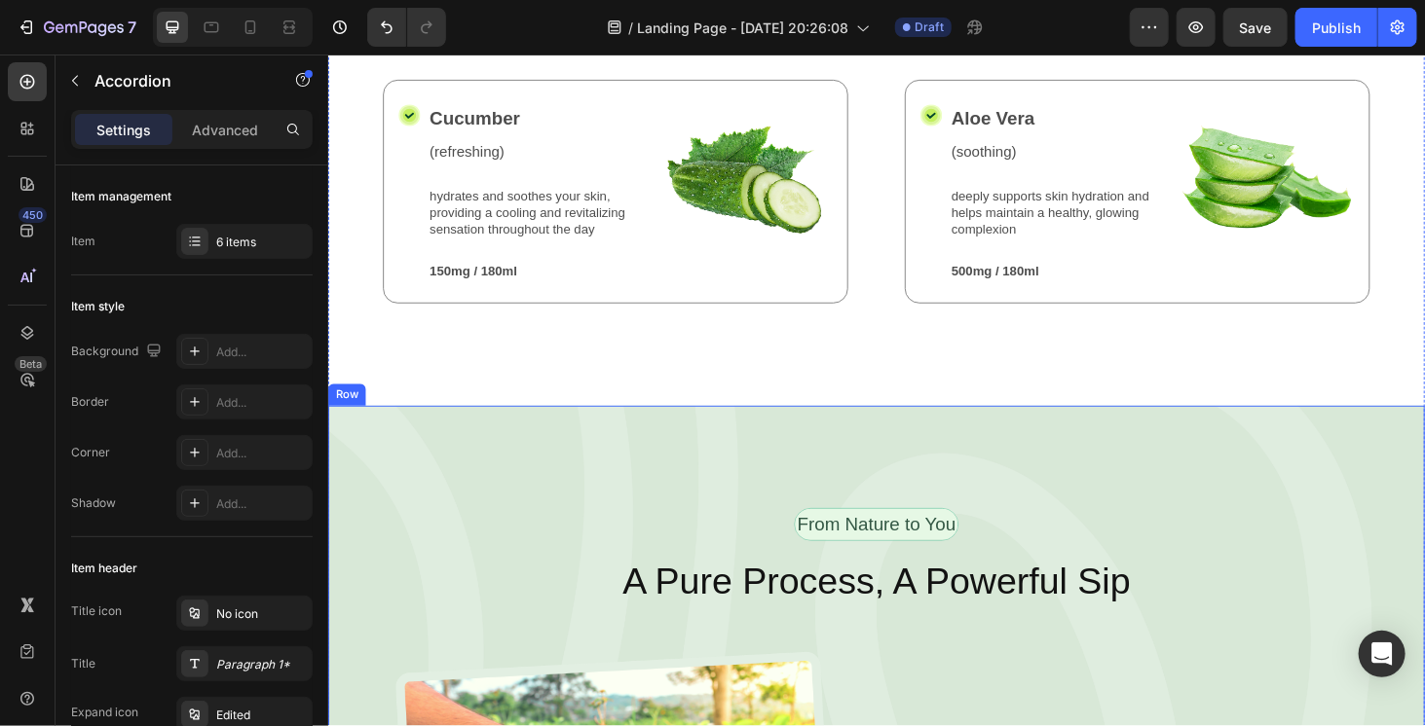
scroll to position [2249, 0]
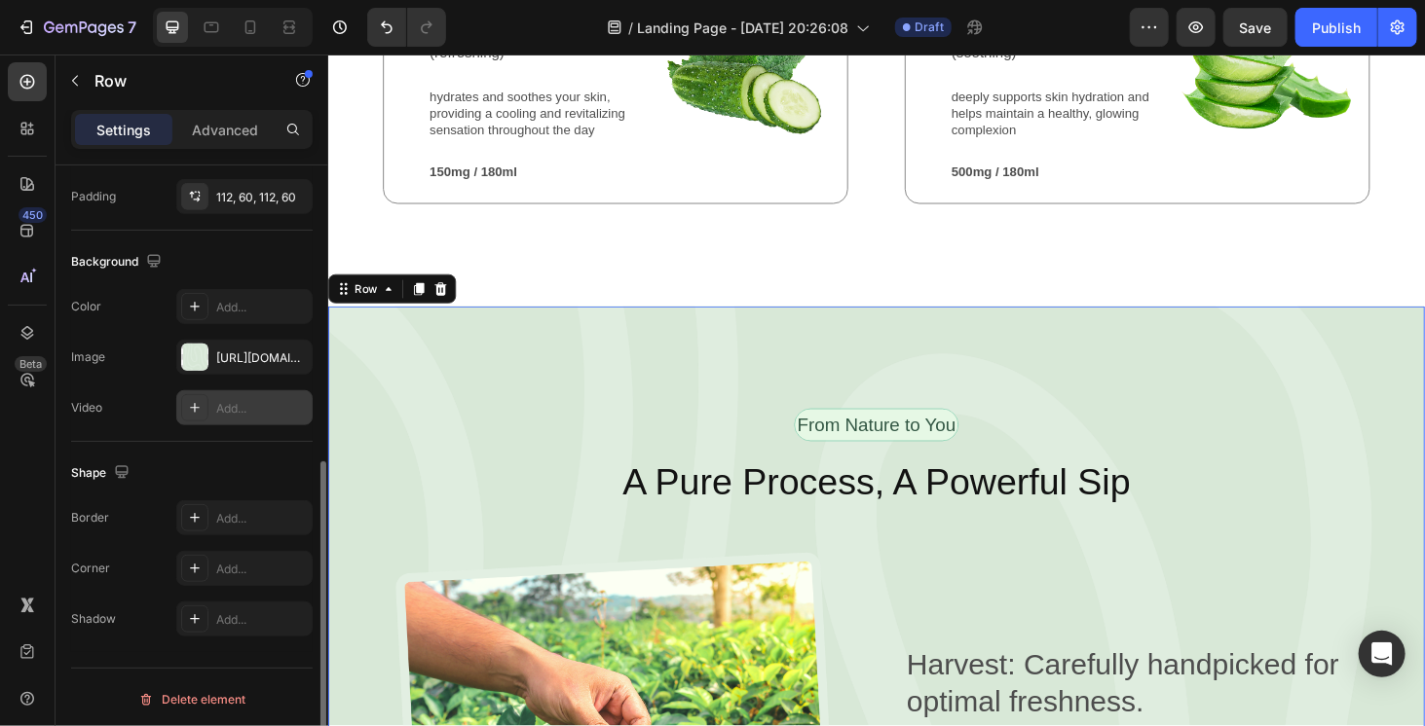
scroll to position [470, 0]
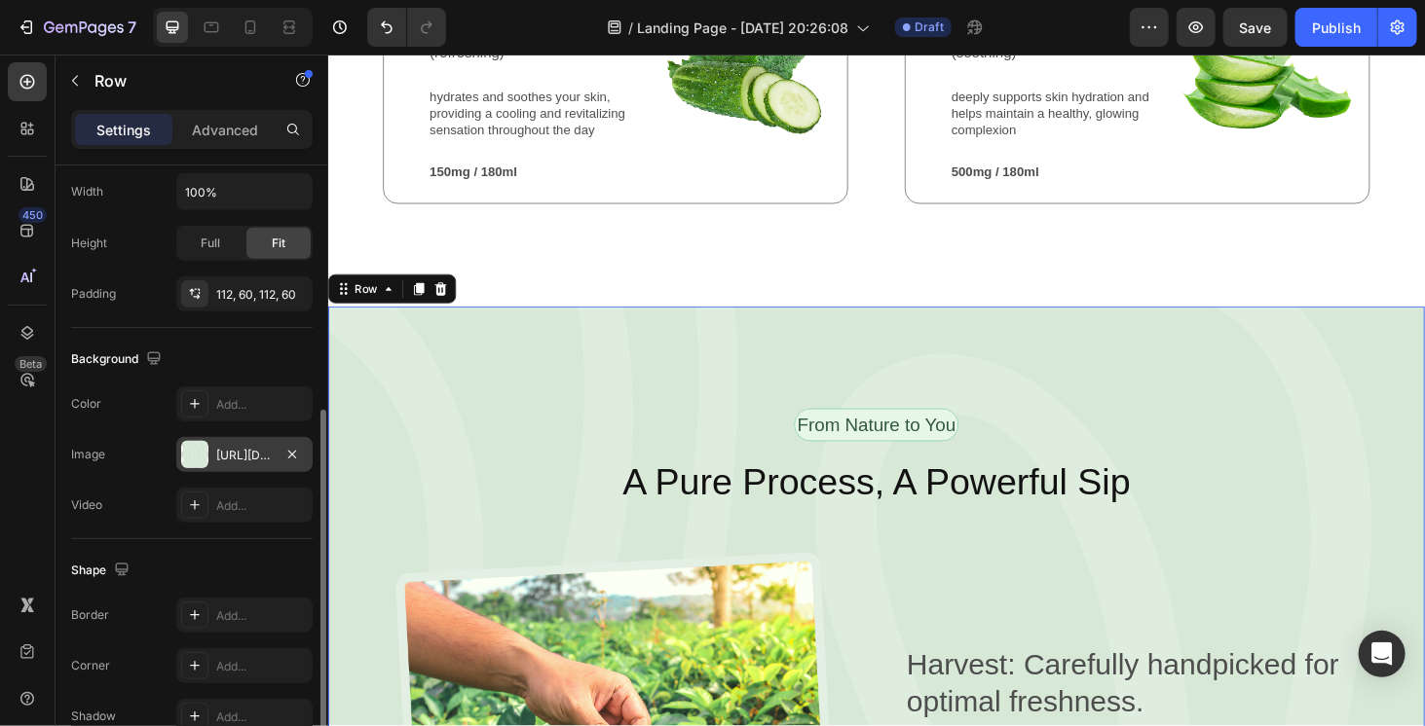
click at [243, 441] on div "https://cdn.shopify.com/s/files/1/0766/1961/2411/files/gempages_580647153446158…" at bounding box center [244, 454] width 136 height 35
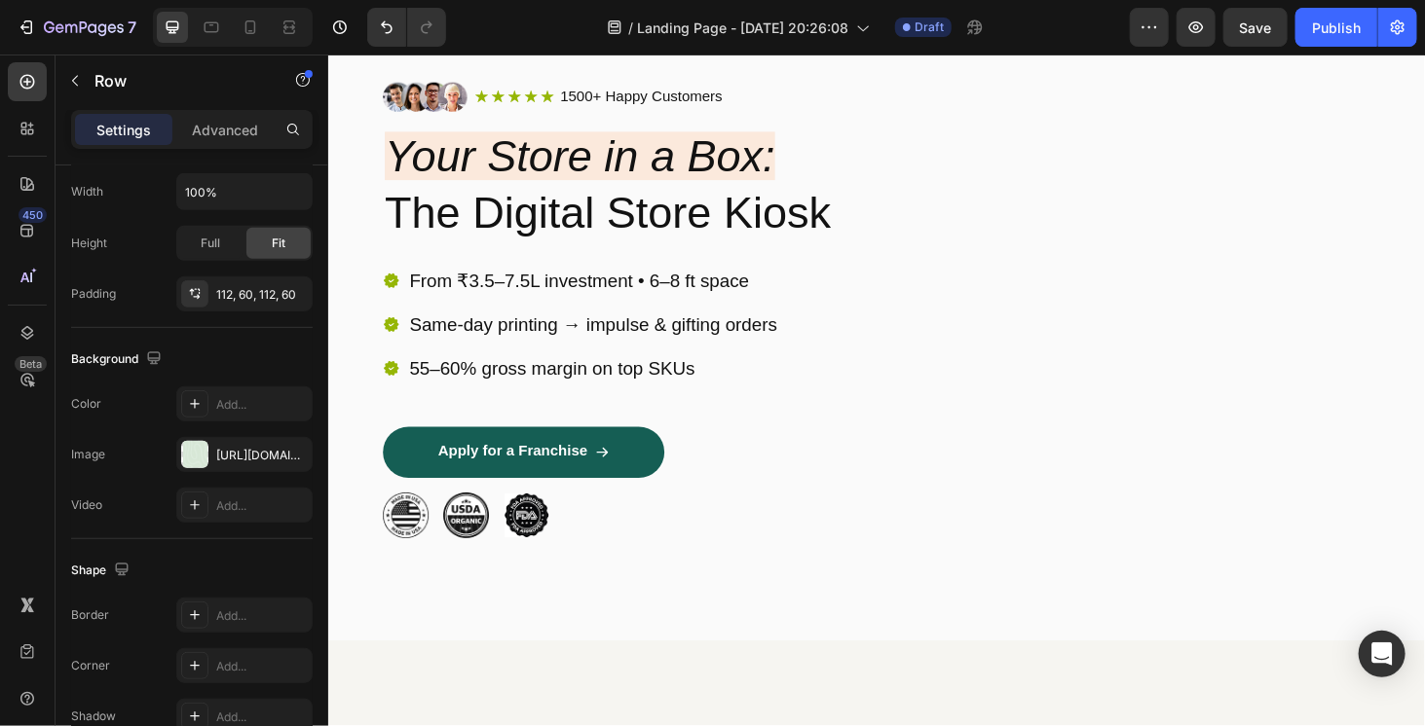
scroll to position [0, 0]
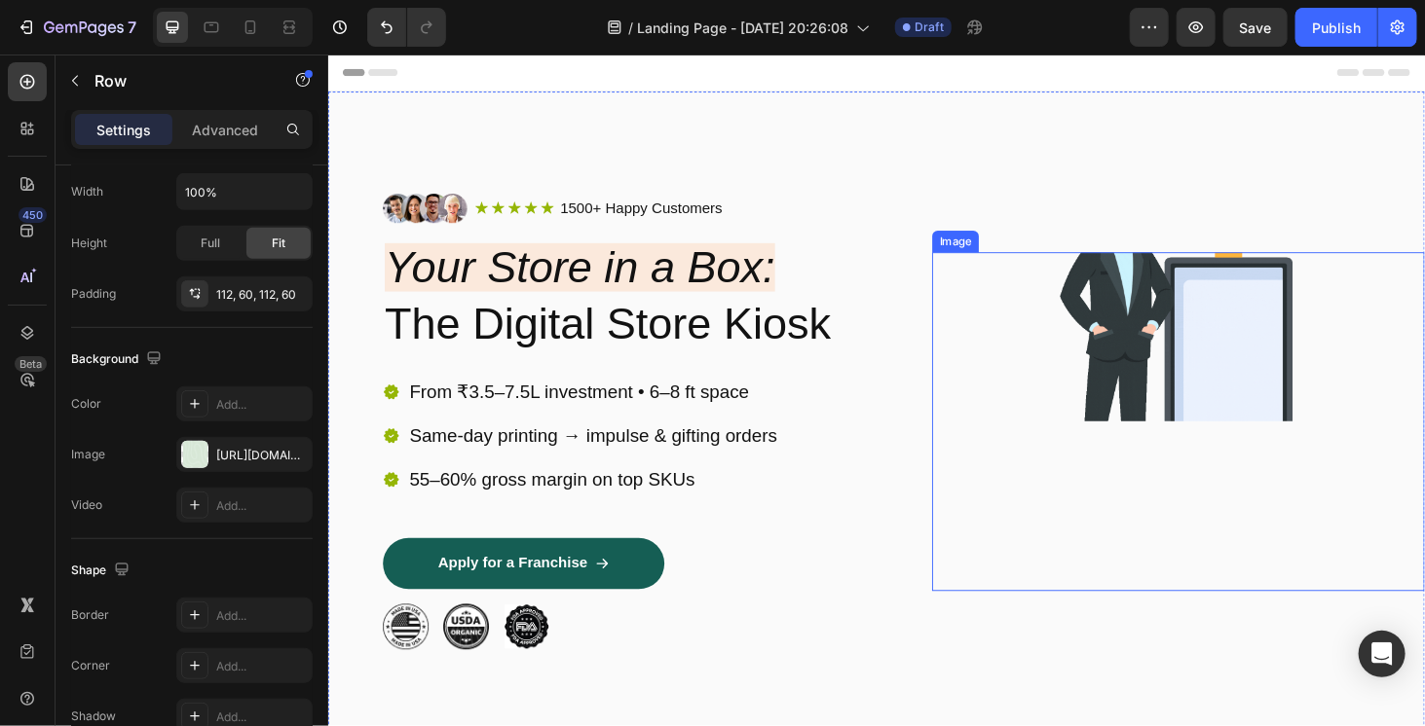
click at [1162, 310] on img at bounding box center [1233, 355] width 263 height 180
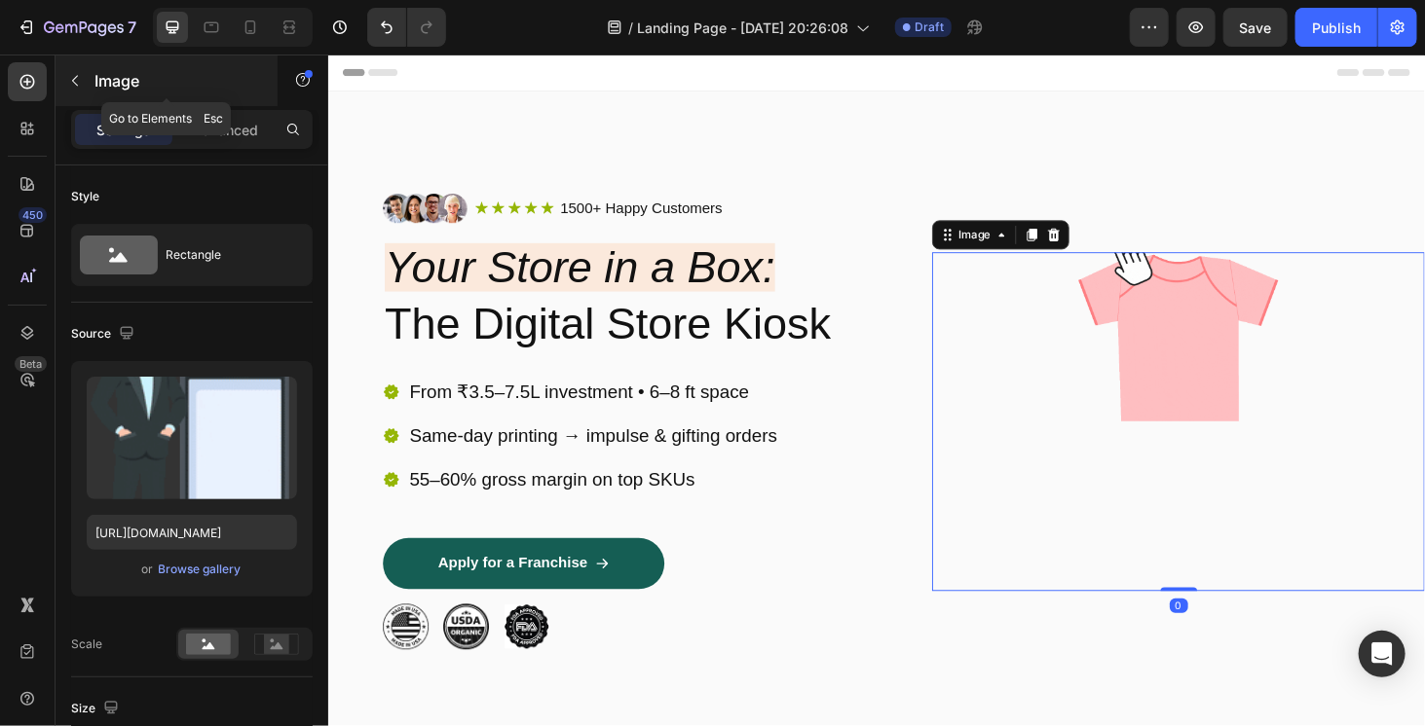
click at [76, 79] on icon "button" at bounding box center [75, 81] width 16 height 16
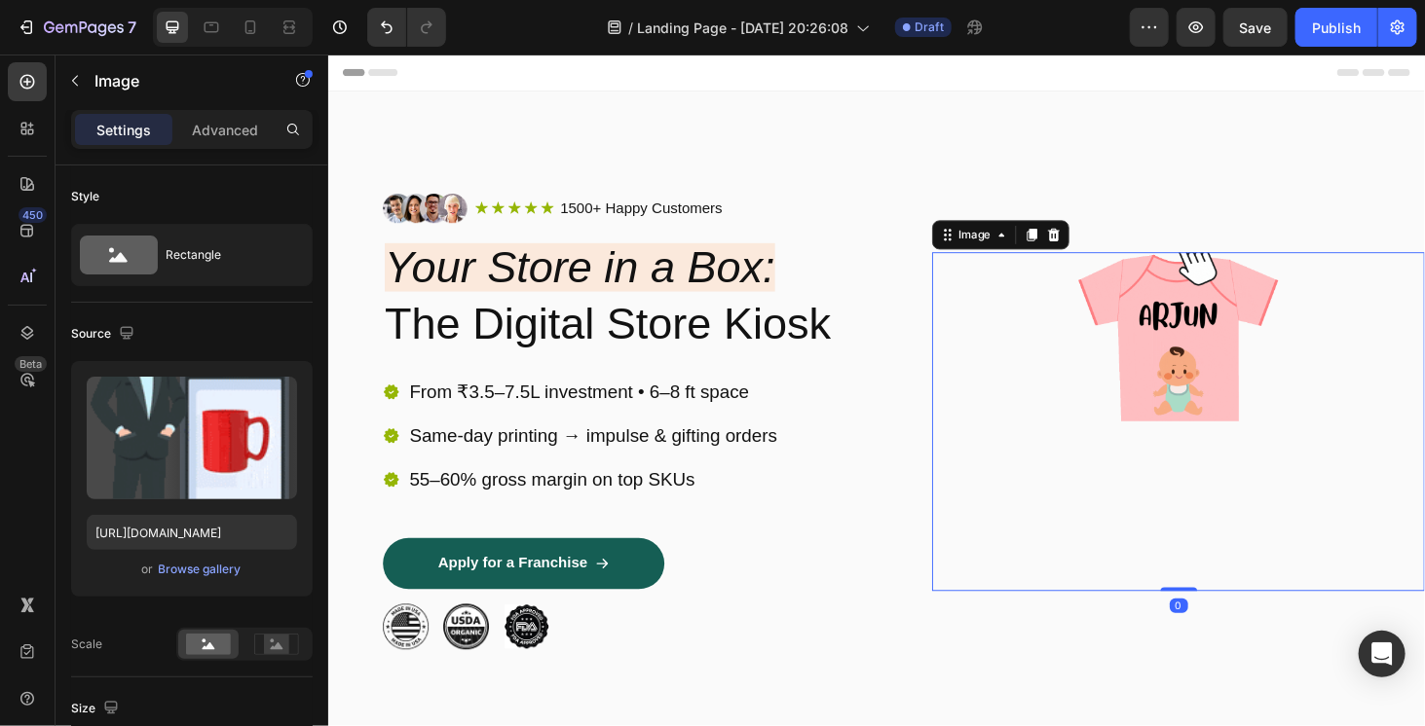
click at [1340, 460] on div at bounding box center [1233, 445] width 525 height 361
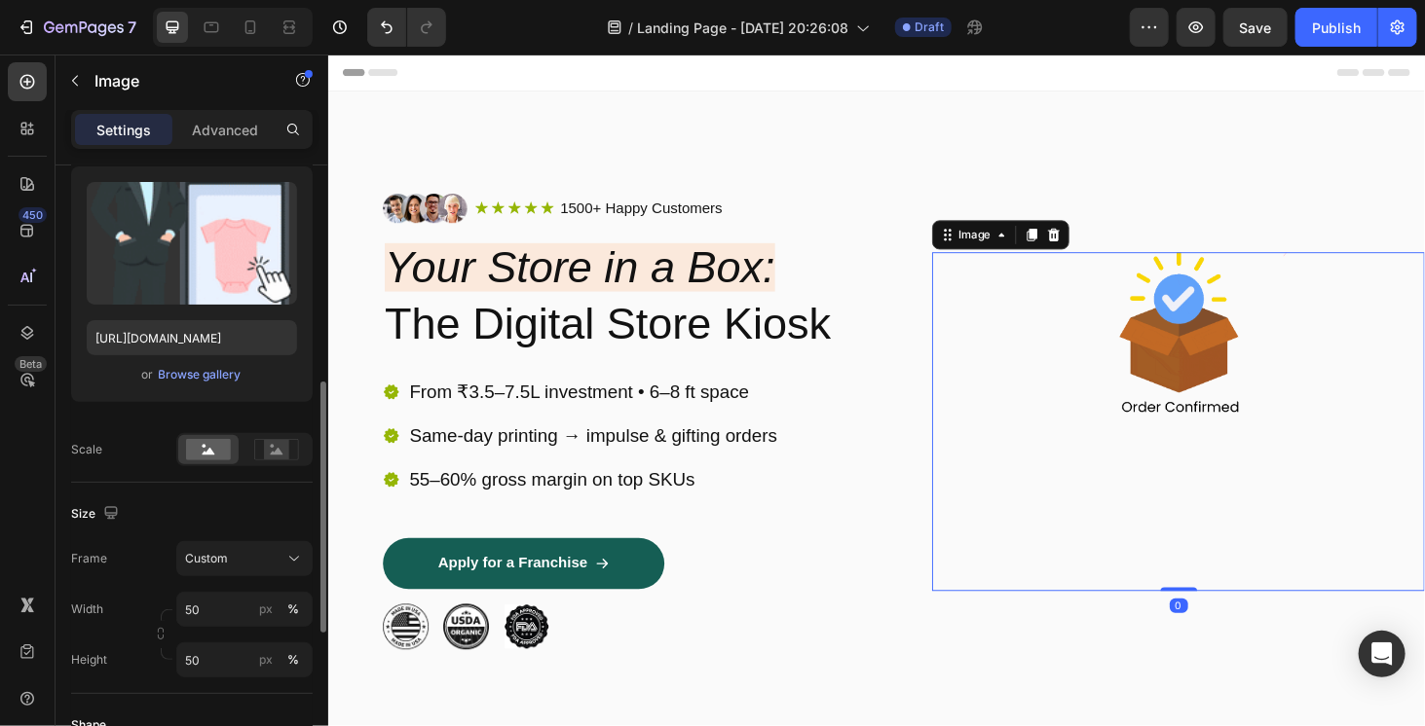
scroll to position [292, 0]
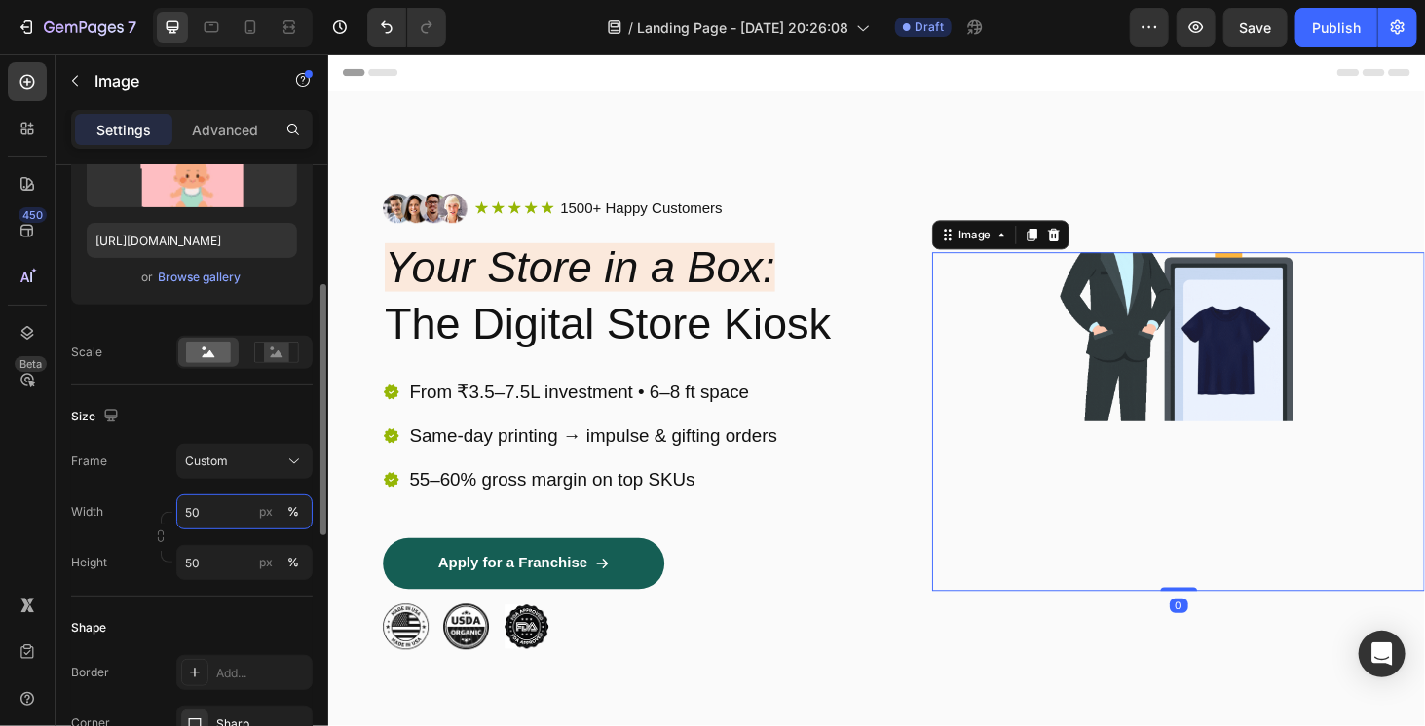
click at [205, 504] on input "50" at bounding box center [244, 512] width 136 height 35
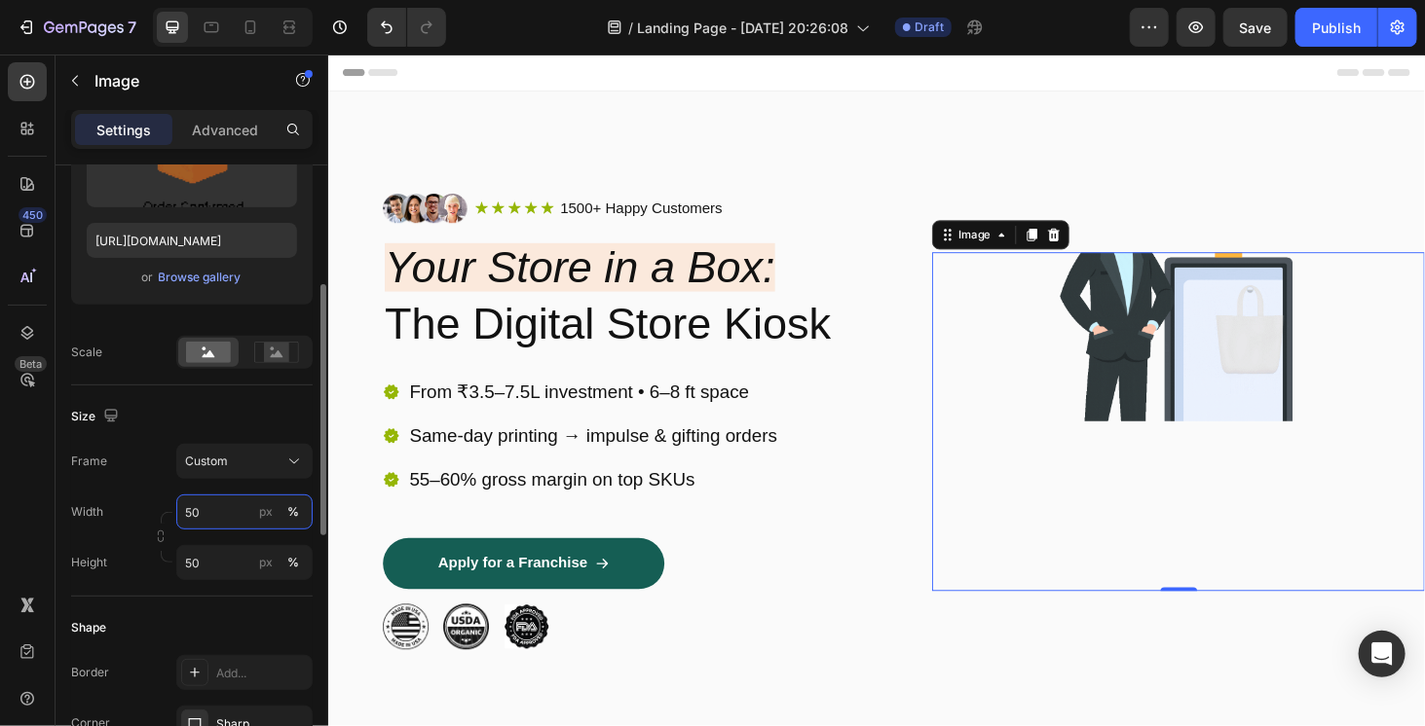
click at [205, 504] on input "50" at bounding box center [244, 512] width 136 height 35
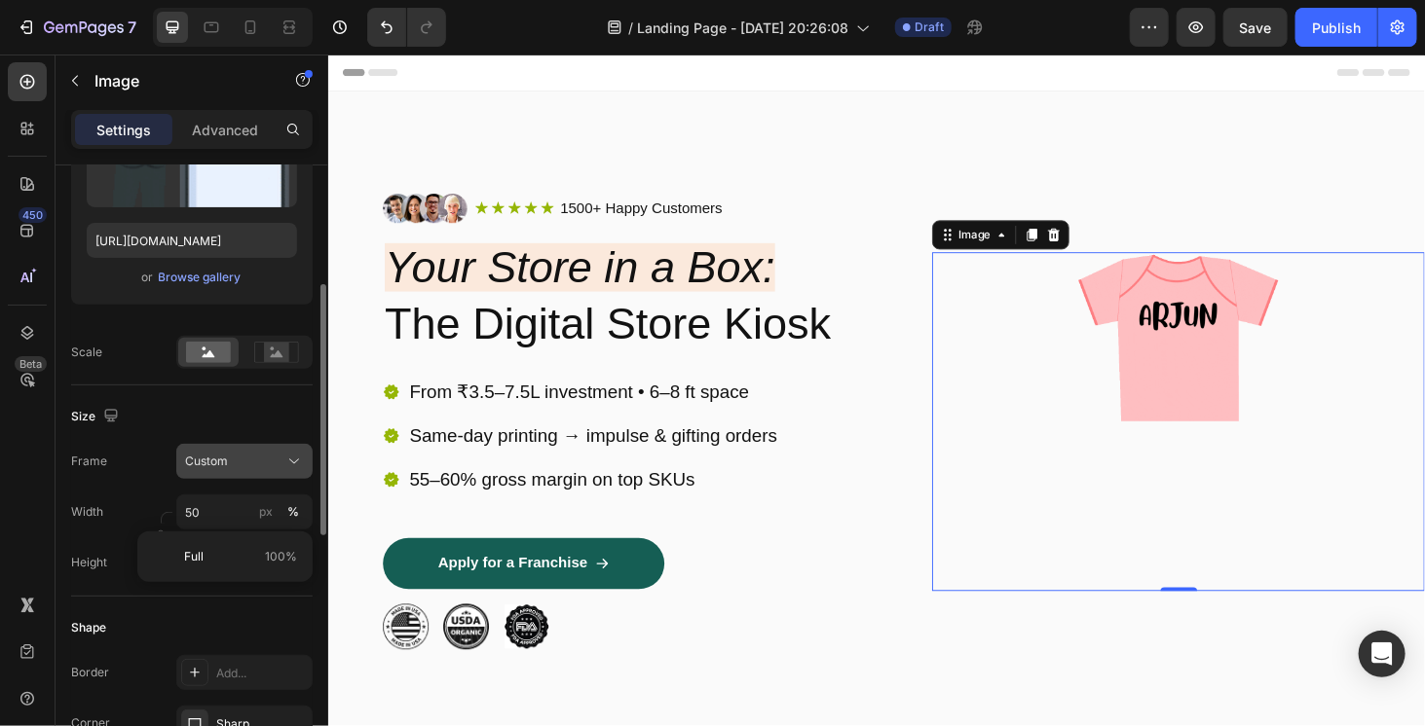
click at [236, 476] on button "Custom" at bounding box center [244, 461] width 136 height 35
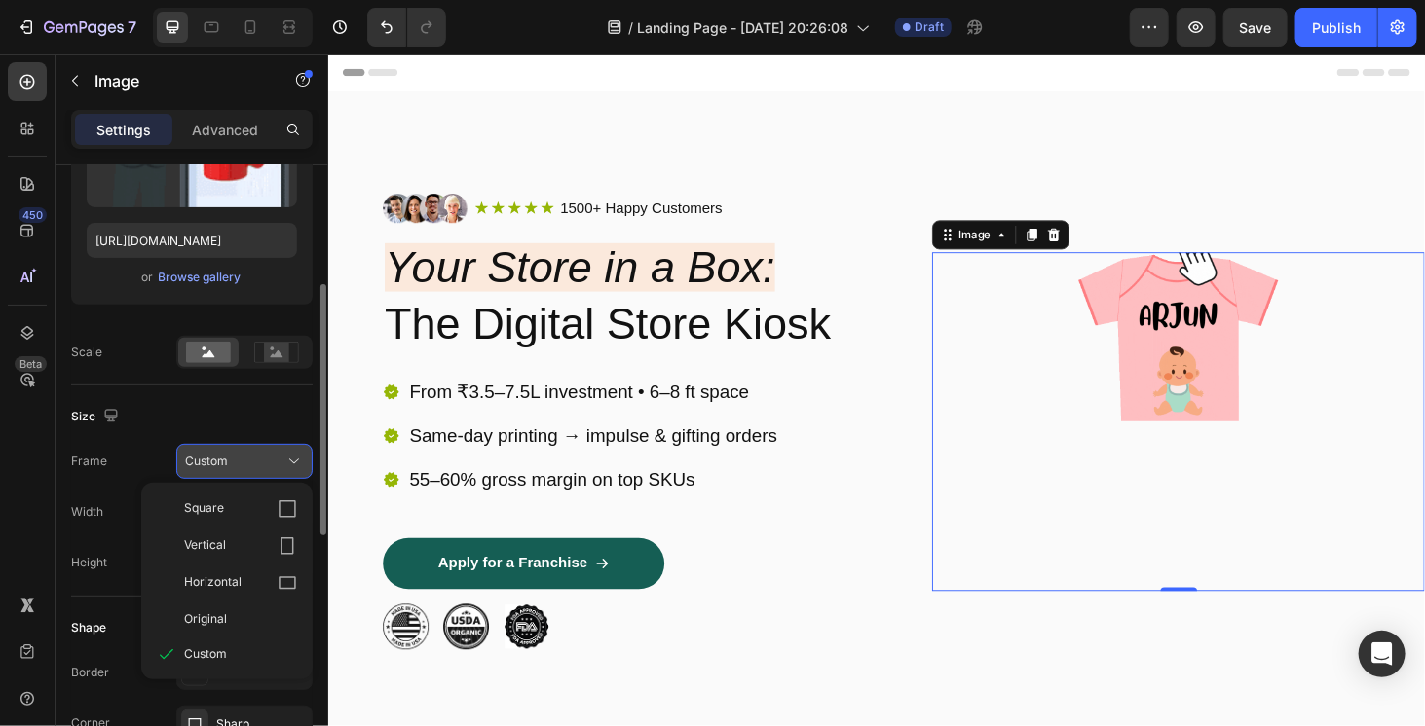
click at [236, 476] on button "Custom" at bounding box center [244, 461] width 136 height 35
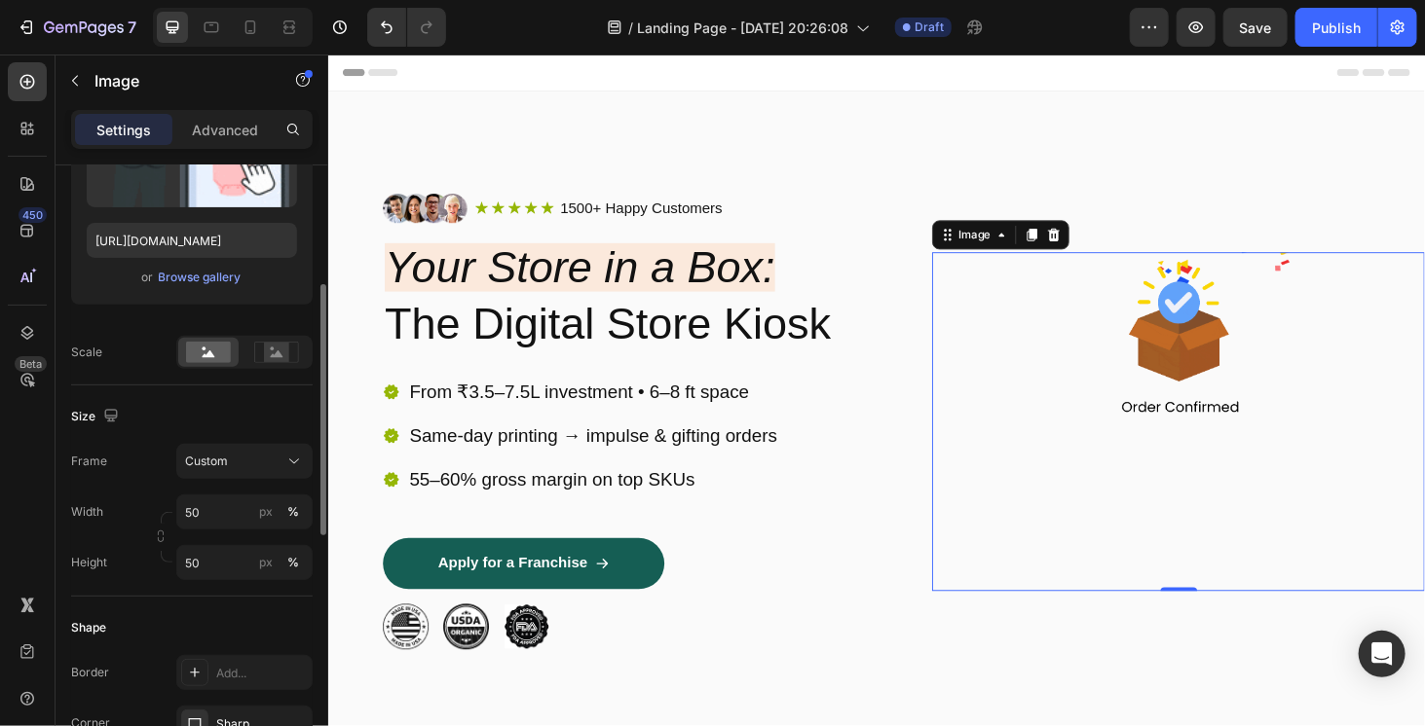
click at [239, 352] on div at bounding box center [244, 352] width 136 height 33
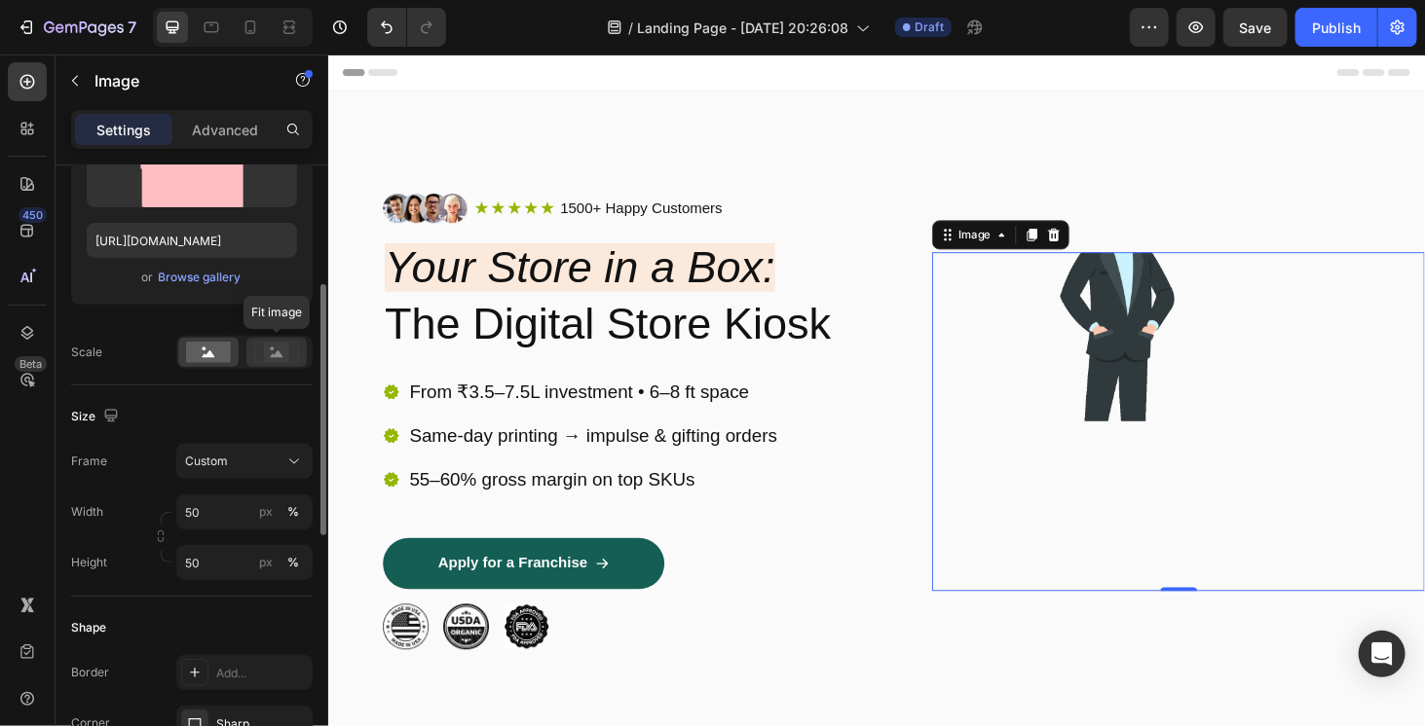
click at [286, 347] on rect at bounding box center [276, 352] width 25 height 19
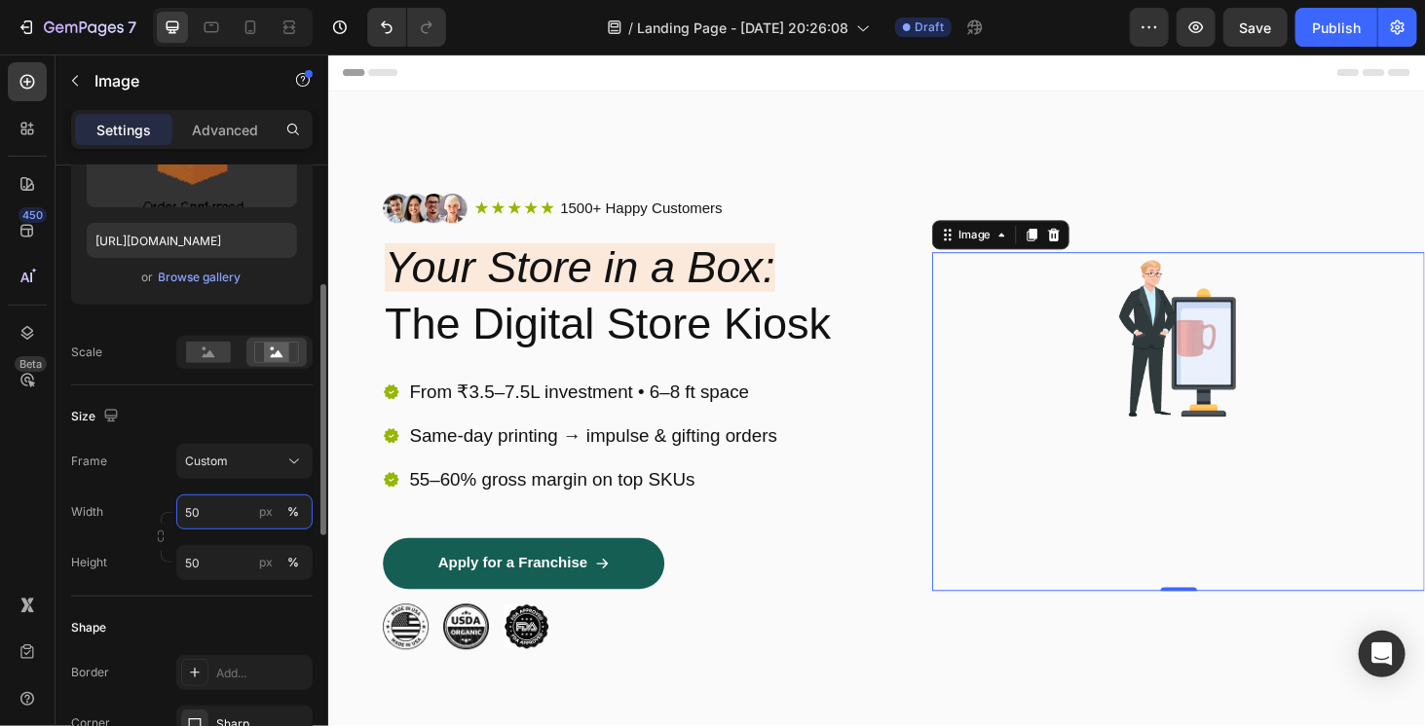
click at [214, 501] on input "50" at bounding box center [244, 512] width 136 height 35
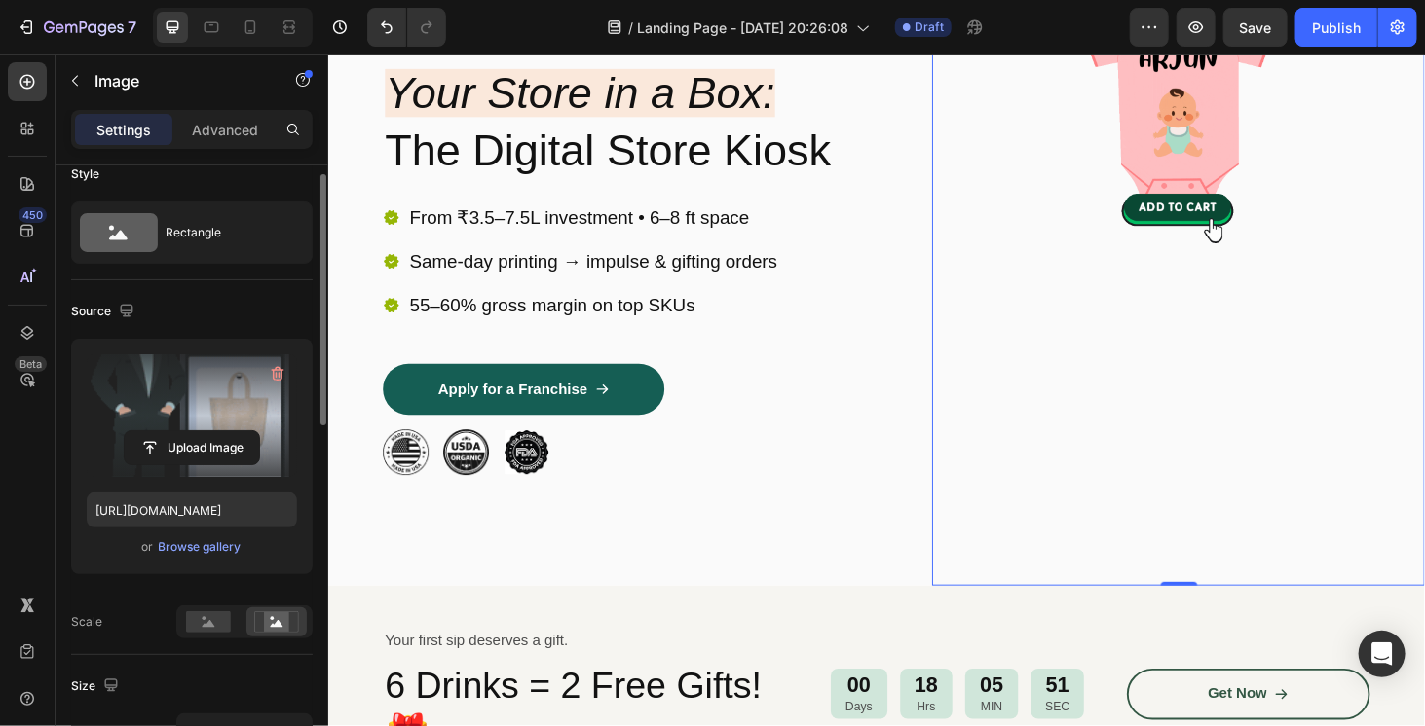
scroll to position [0, 0]
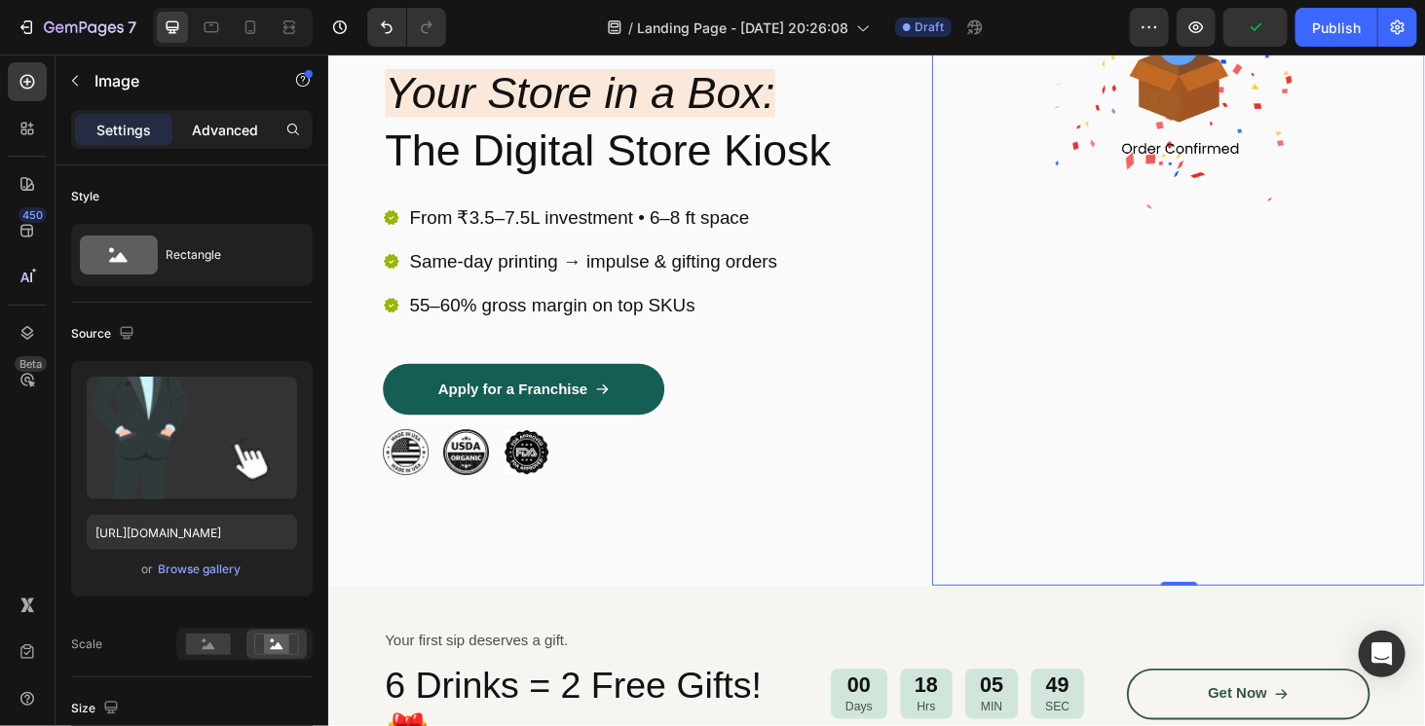
type input "100"
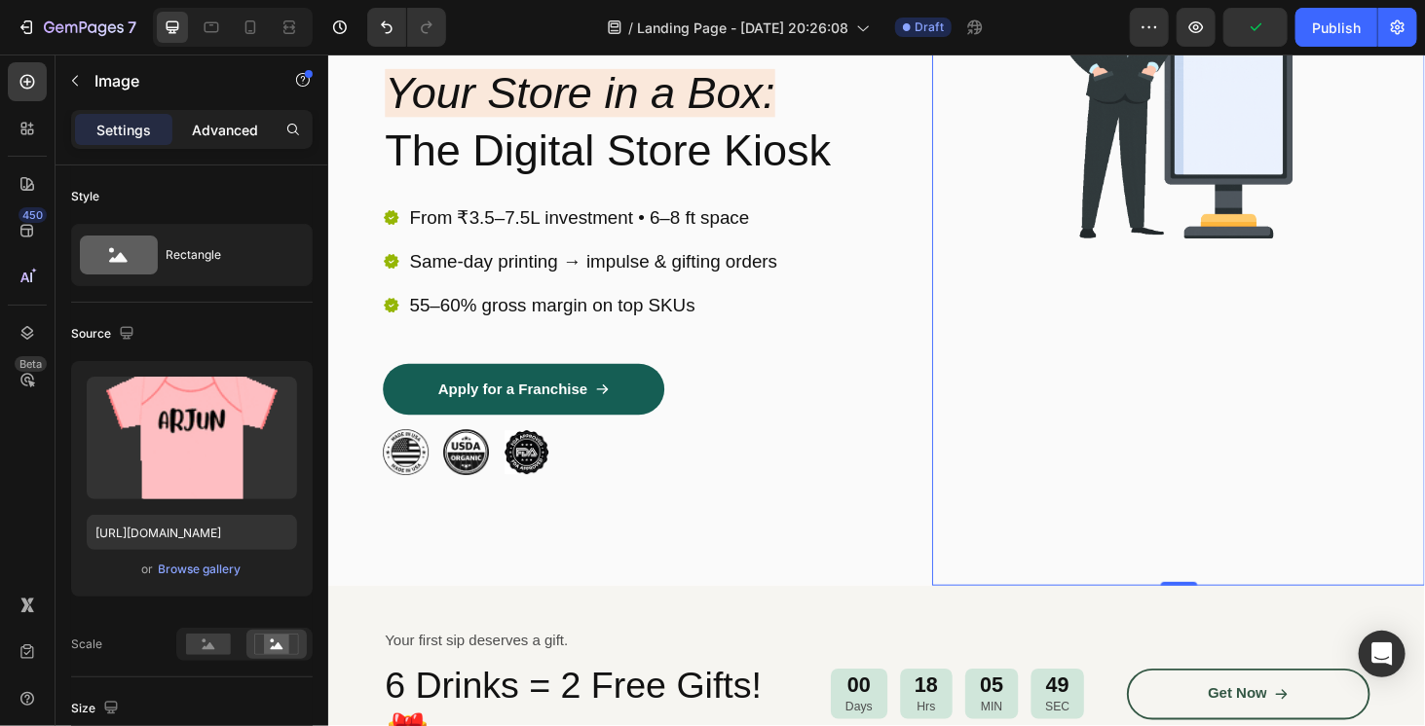
click at [207, 130] on p "Advanced" at bounding box center [225, 130] width 66 height 20
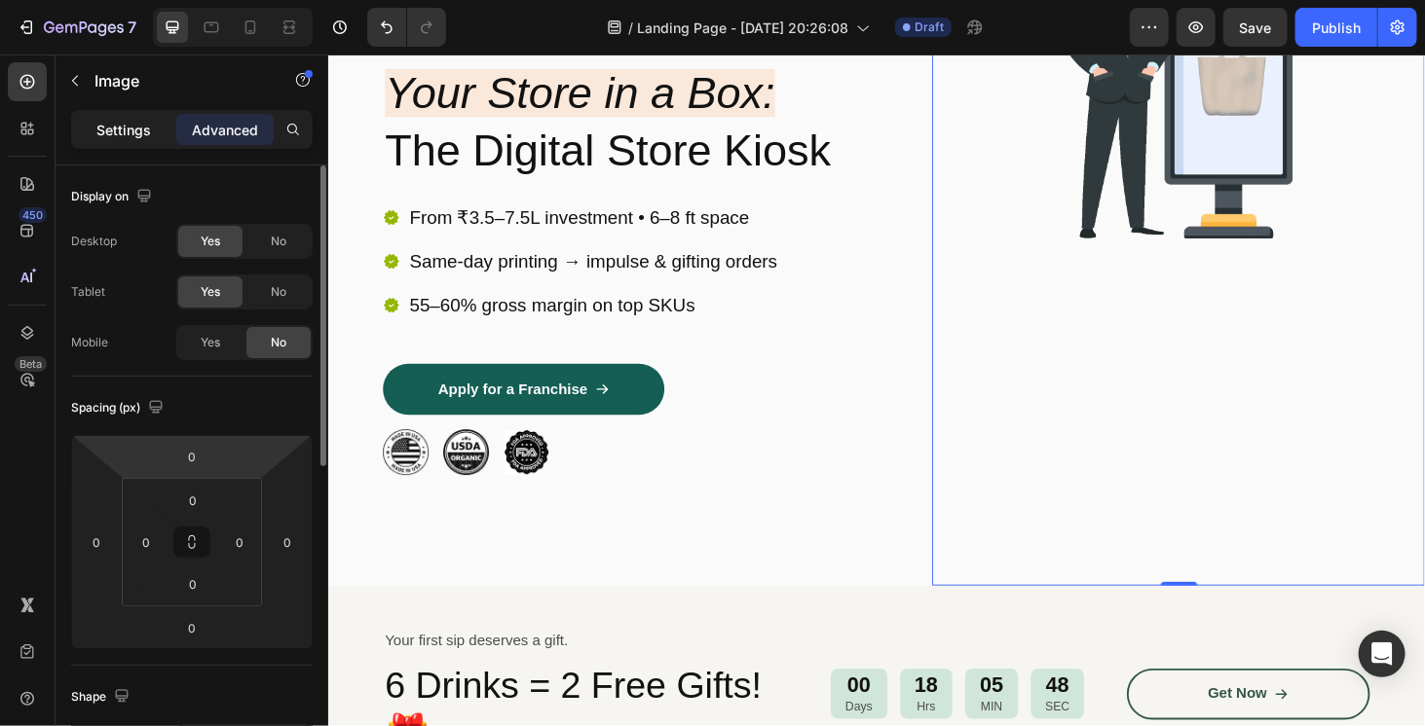
click at [125, 126] on p "Settings" at bounding box center [123, 130] width 55 height 20
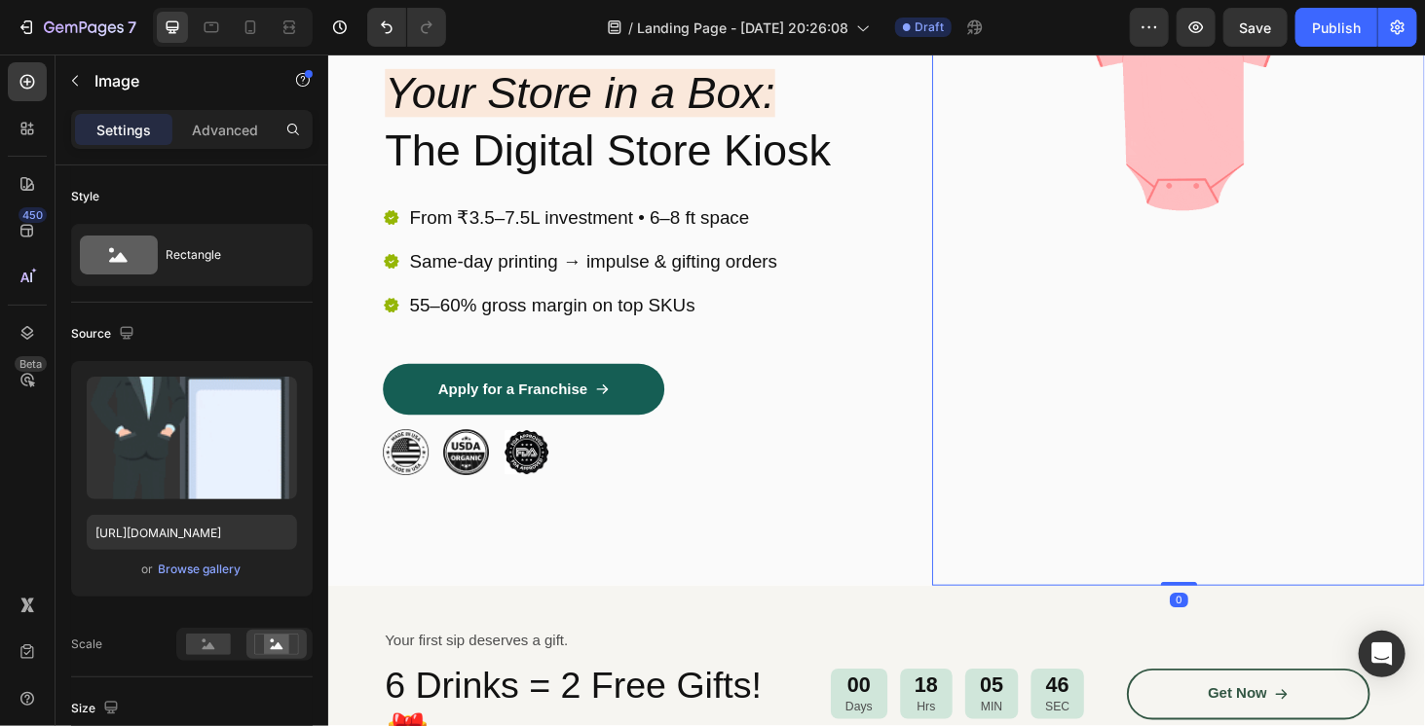
click at [1231, 228] on img at bounding box center [1233, 79] width 525 height 361
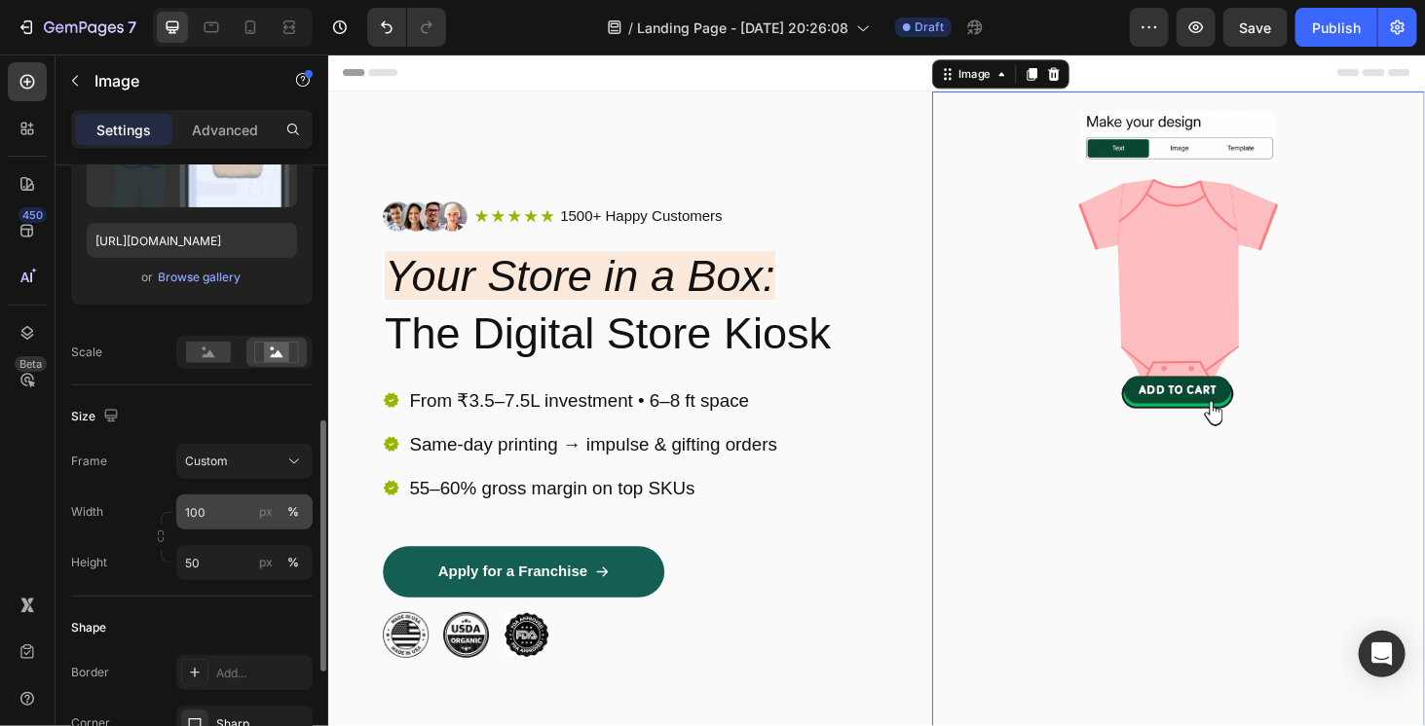
scroll to position [389, 0]
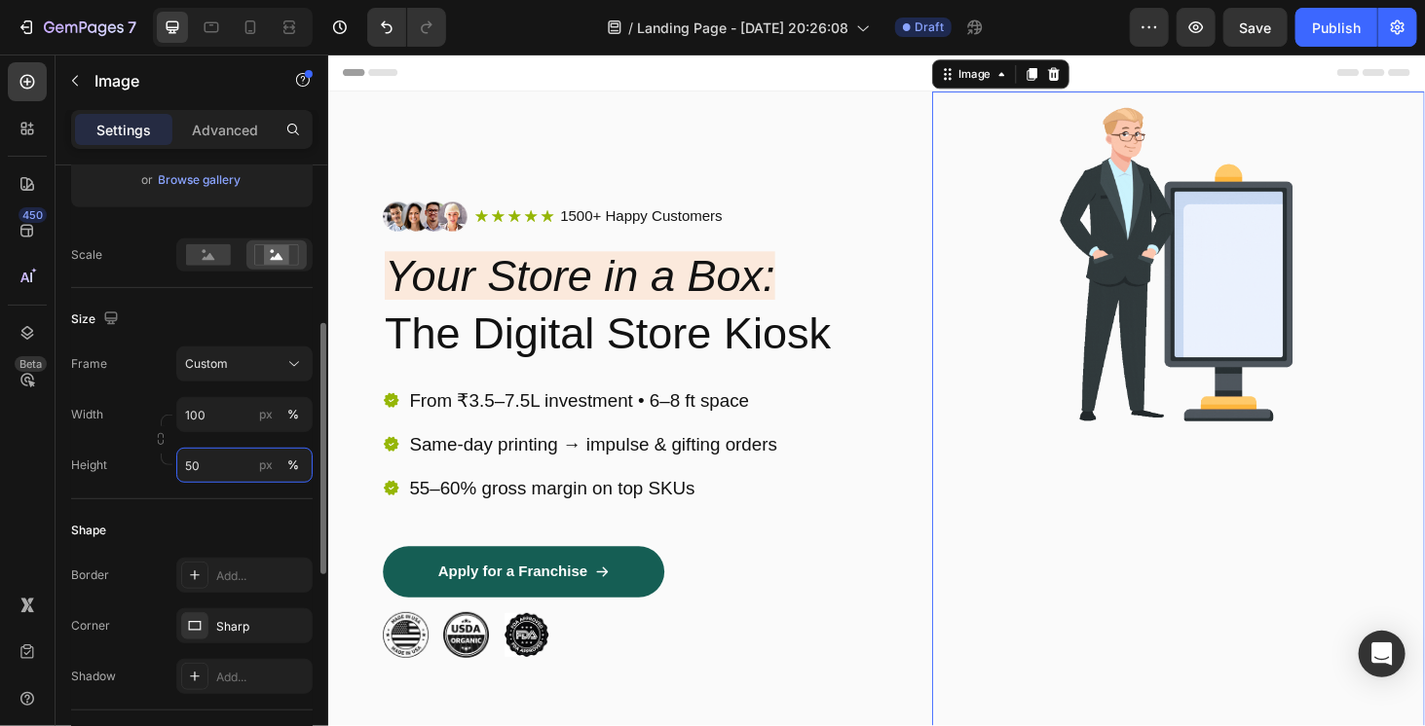
click at [210, 468] on input "50" at bounding box center [244, 465] width 136 height 35
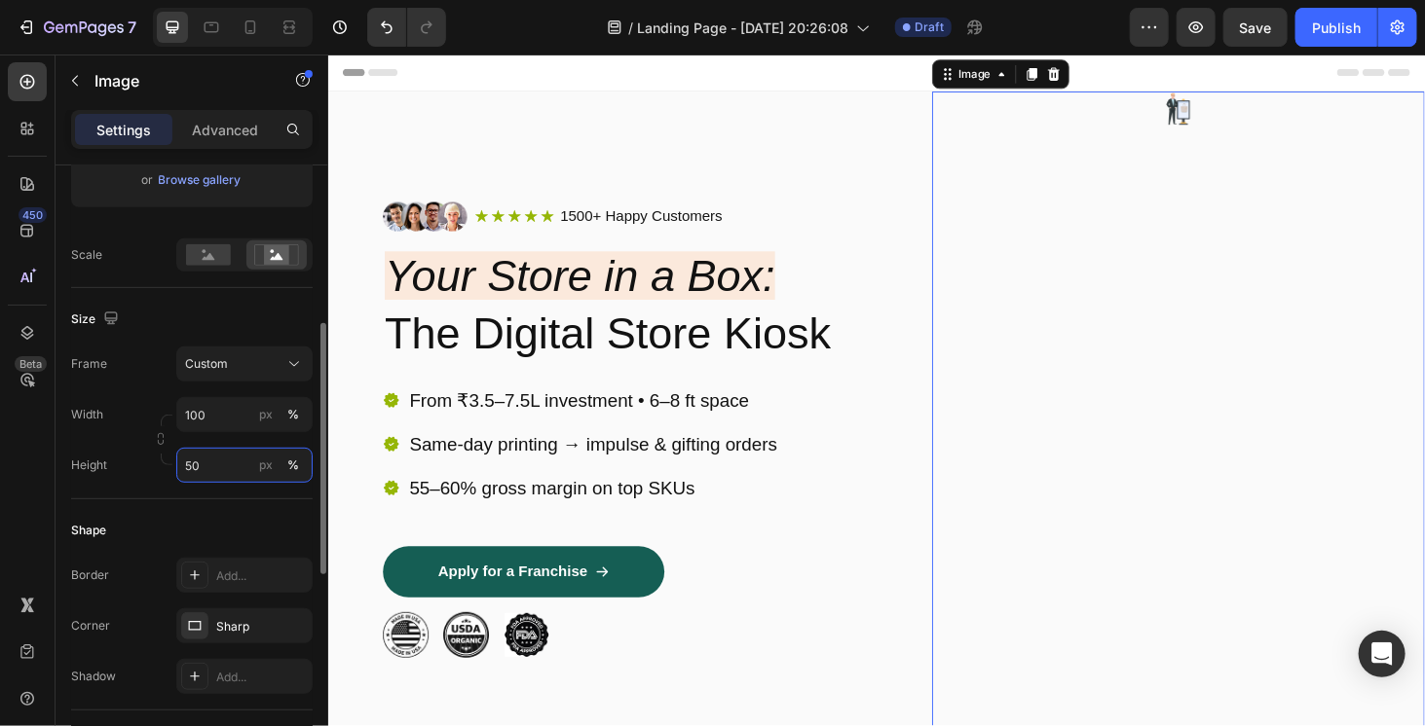
click at [204, 468] on input "50" at bounding box center [244, 465] width 136 height 35
click at [204, 468] on input "5" at bounding box center [244, 465] width 136 height 35
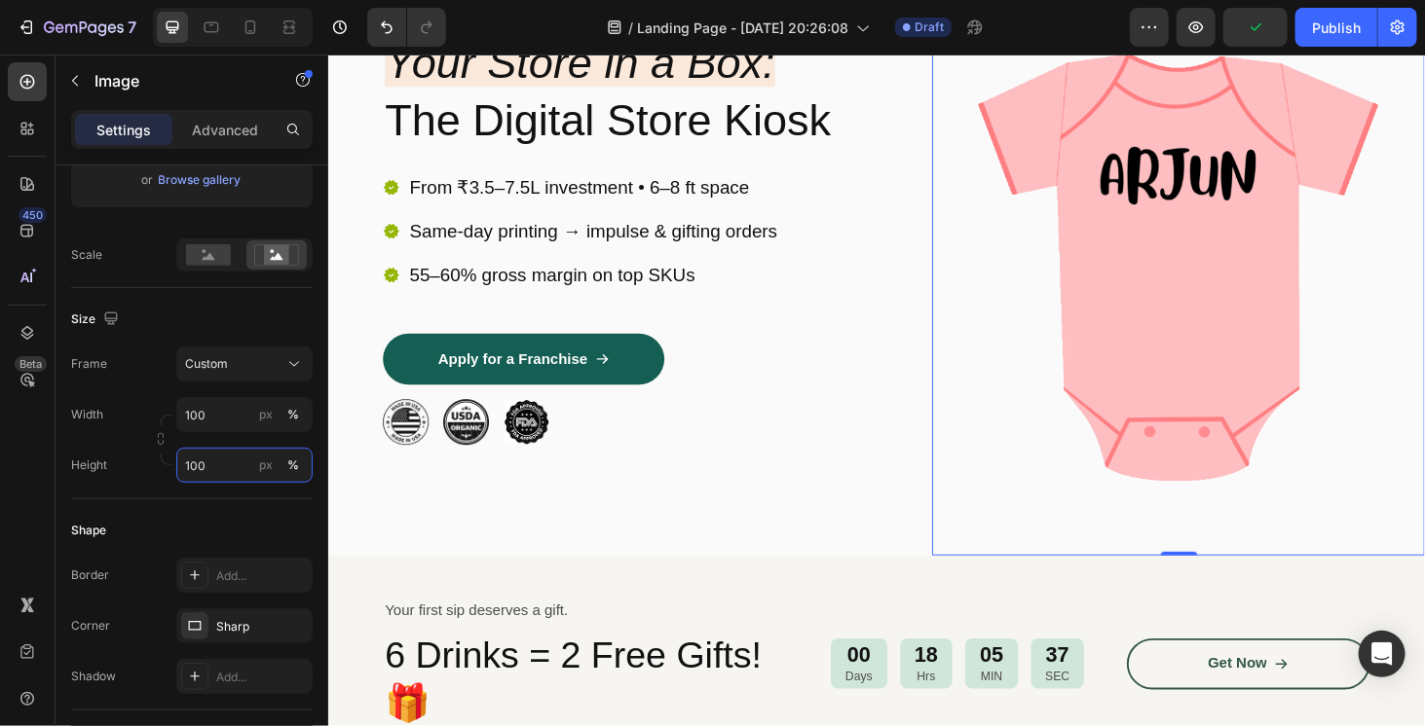
scroll to position [292, 0]
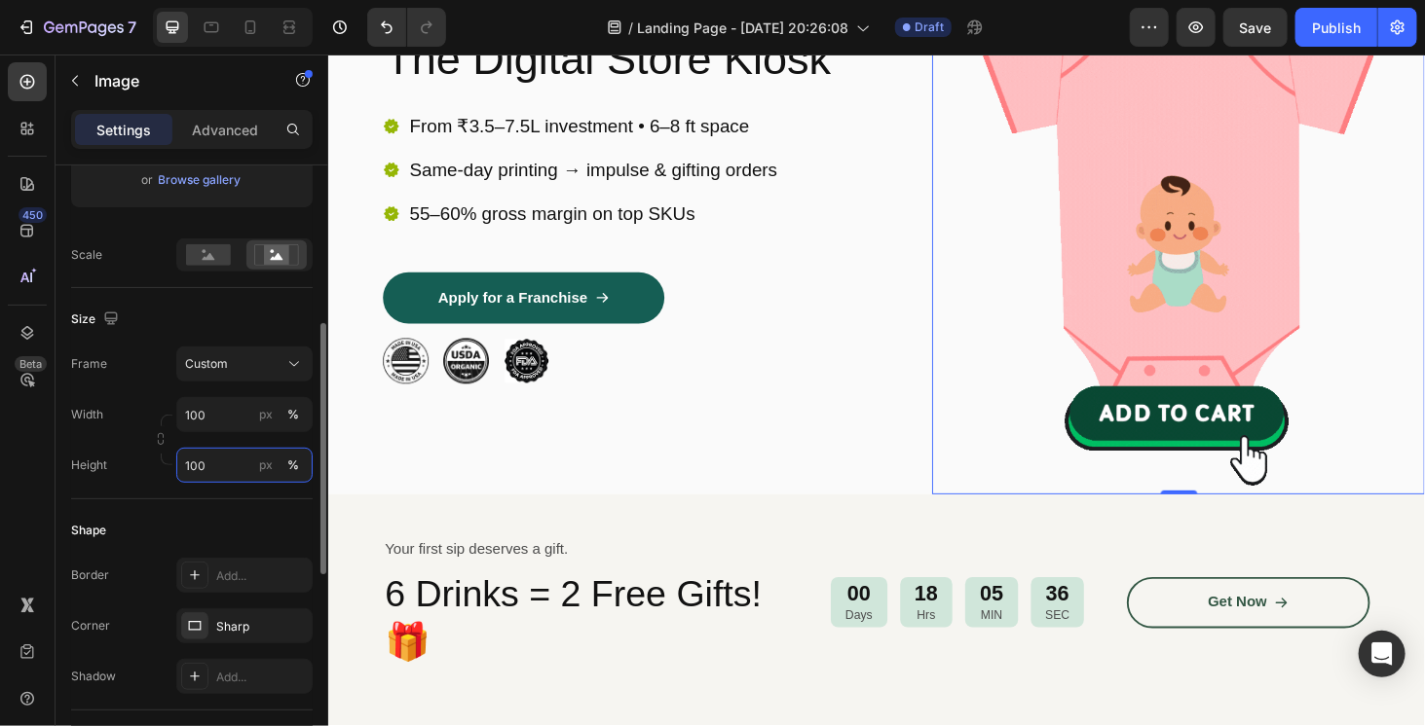
type input "100"
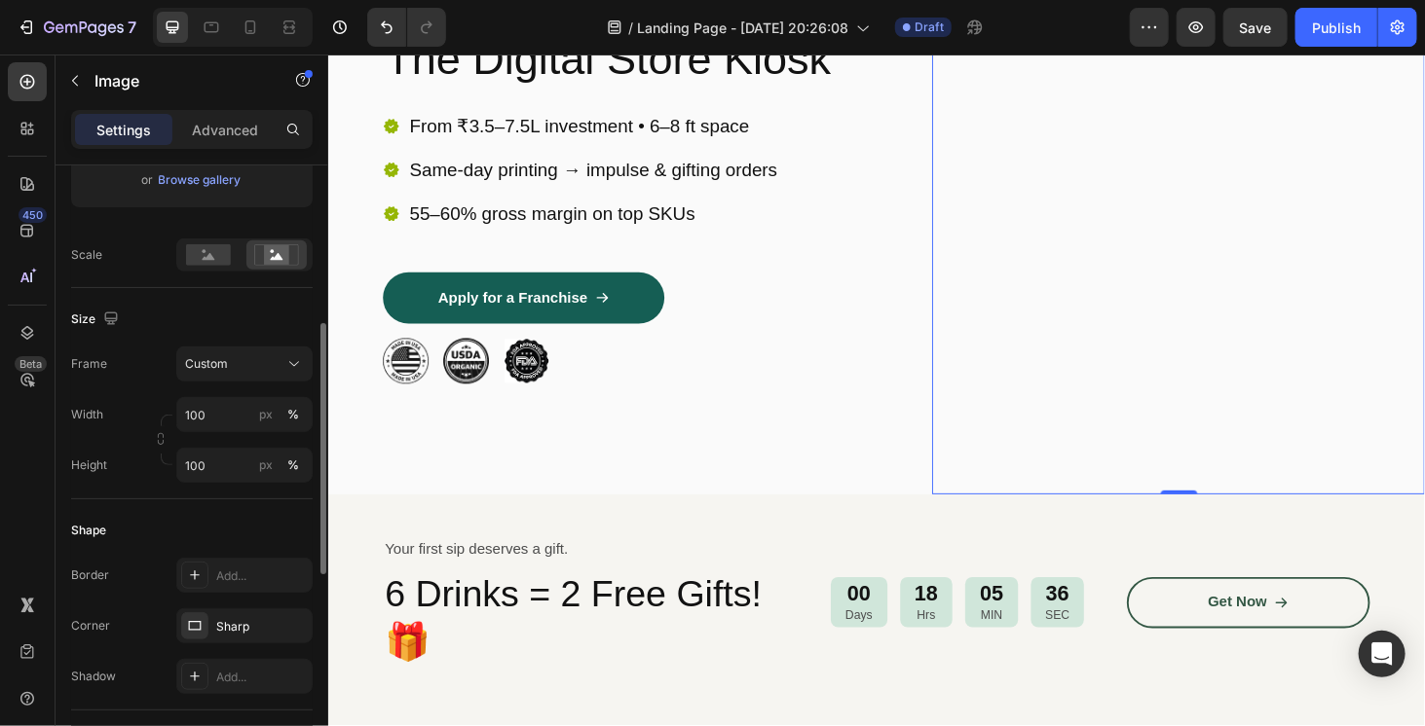
click at [140, 480] on div "Height 100 px %" at bounding box center [191, 465] width 241 height 35
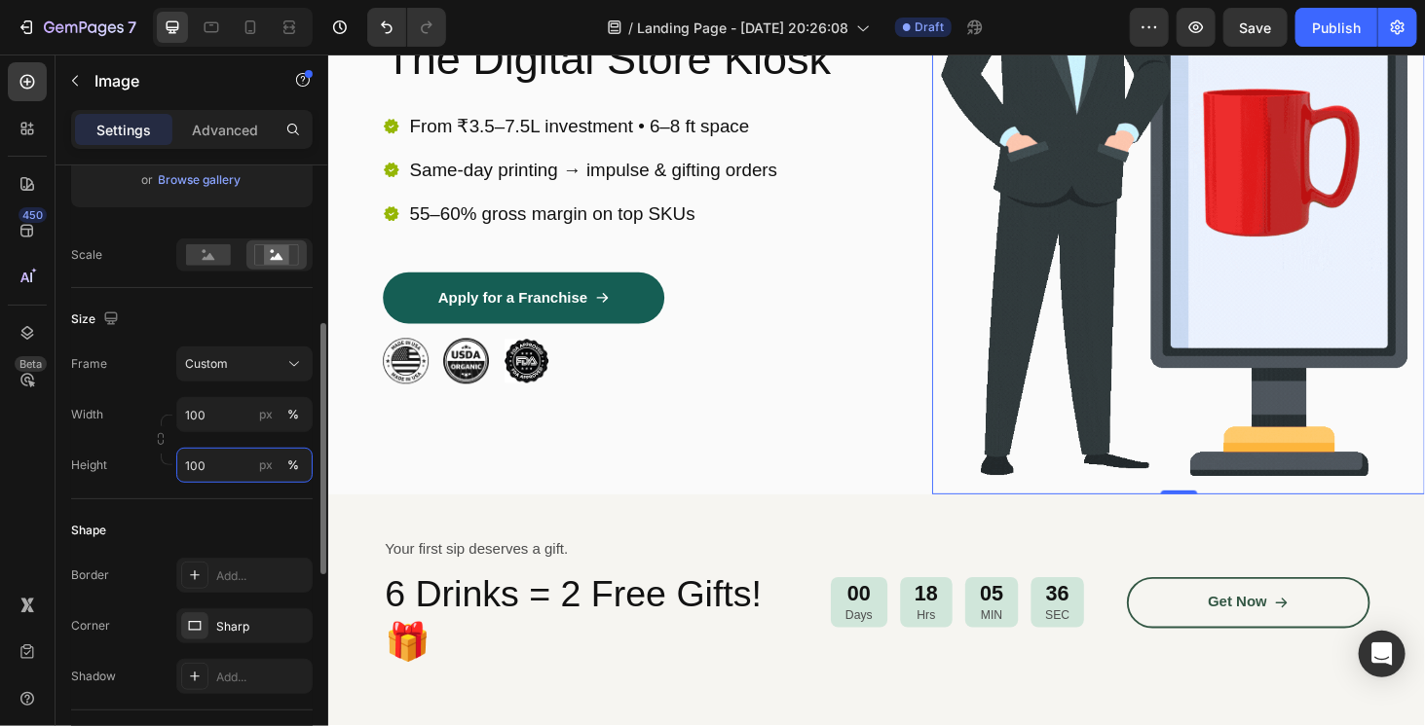
click at [195, 462] on input "100" at bounding box center [244, 465] width 136 height 35
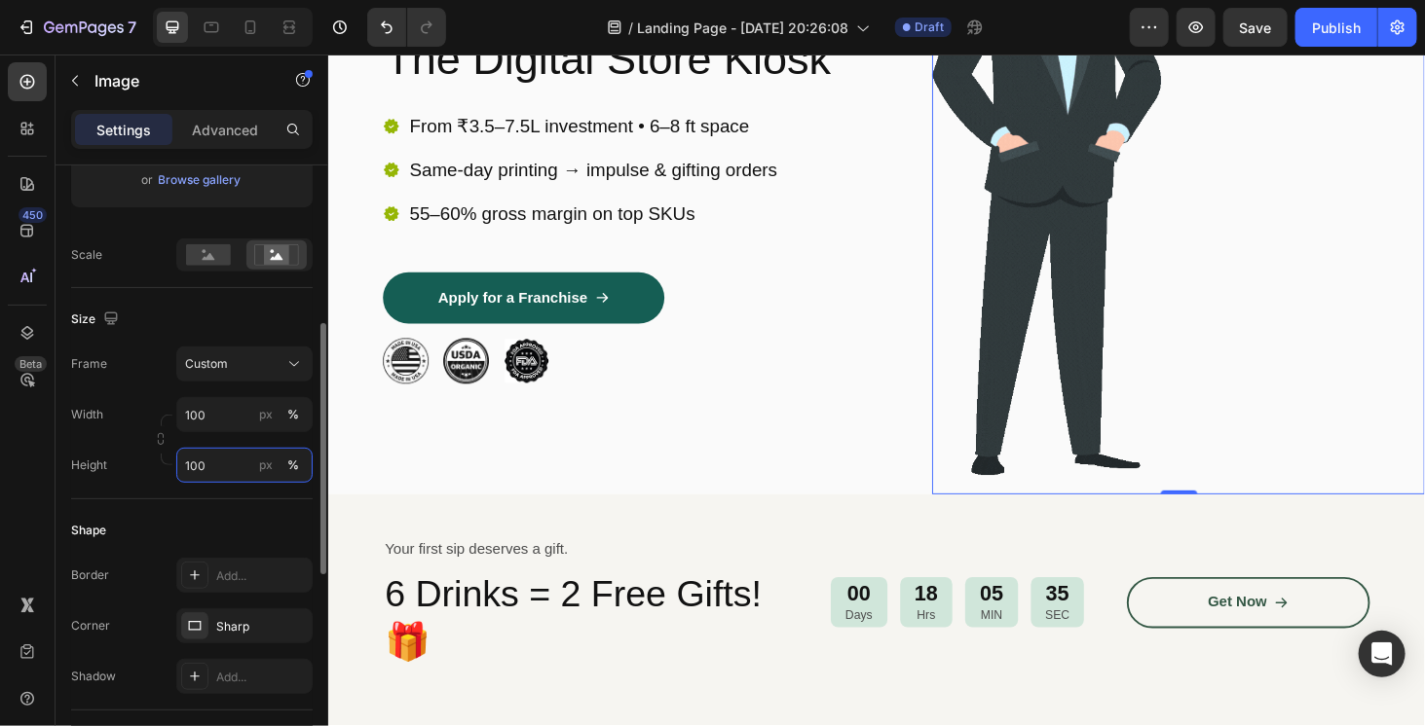
click at [195, 462] on input "100" at bounding box center [244, 465] width 136 height 35
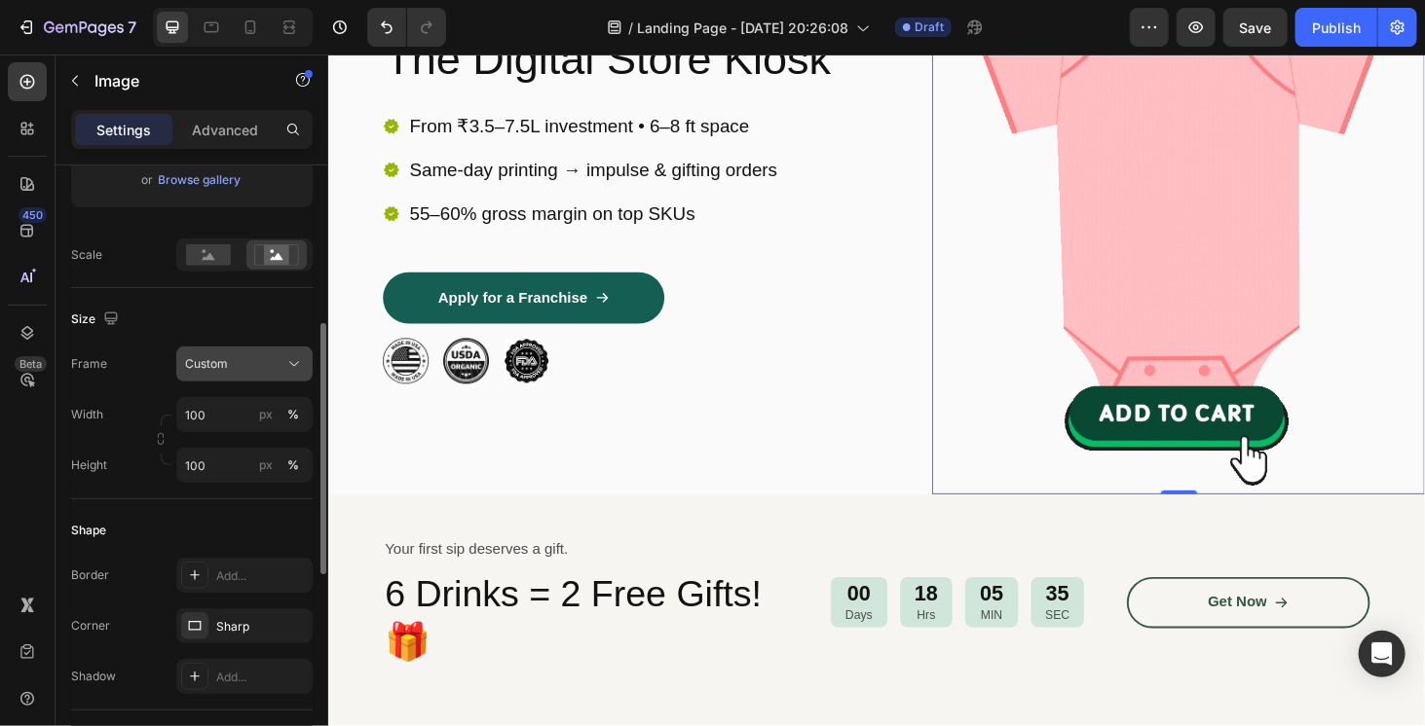
click at [210, 367] on span "Custom" at bounding box center [206, 364] width 43 height 18
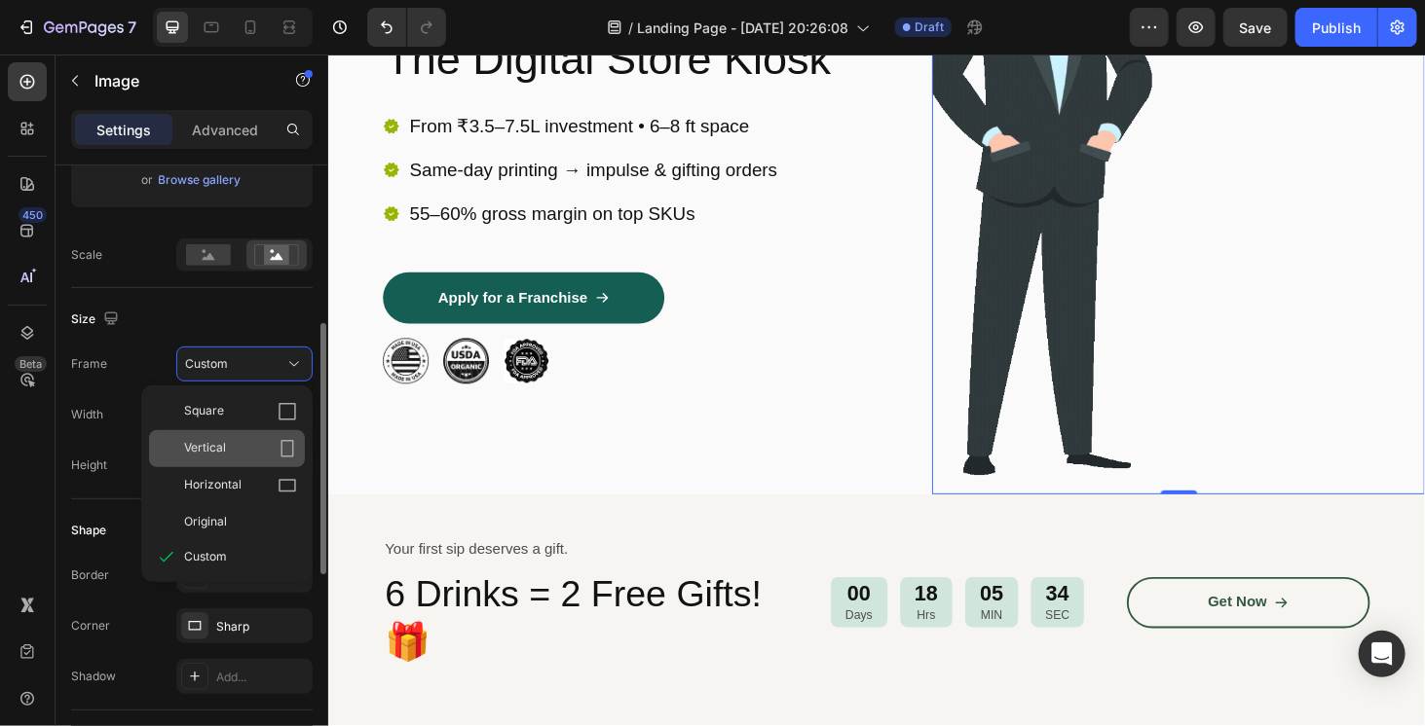
click at [218, 440] on span "Vertical" at bounding box center [205, 448] width 42 height 19
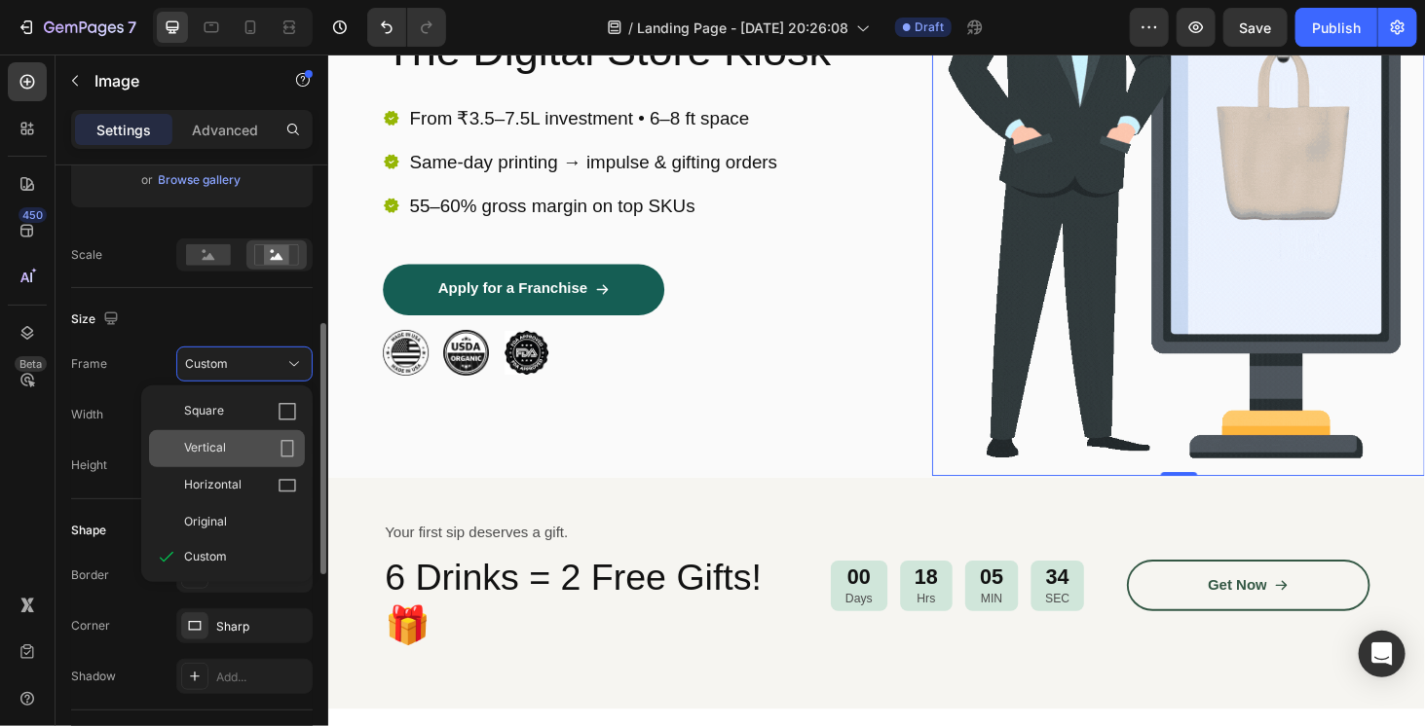
scroll to position [286, 0]
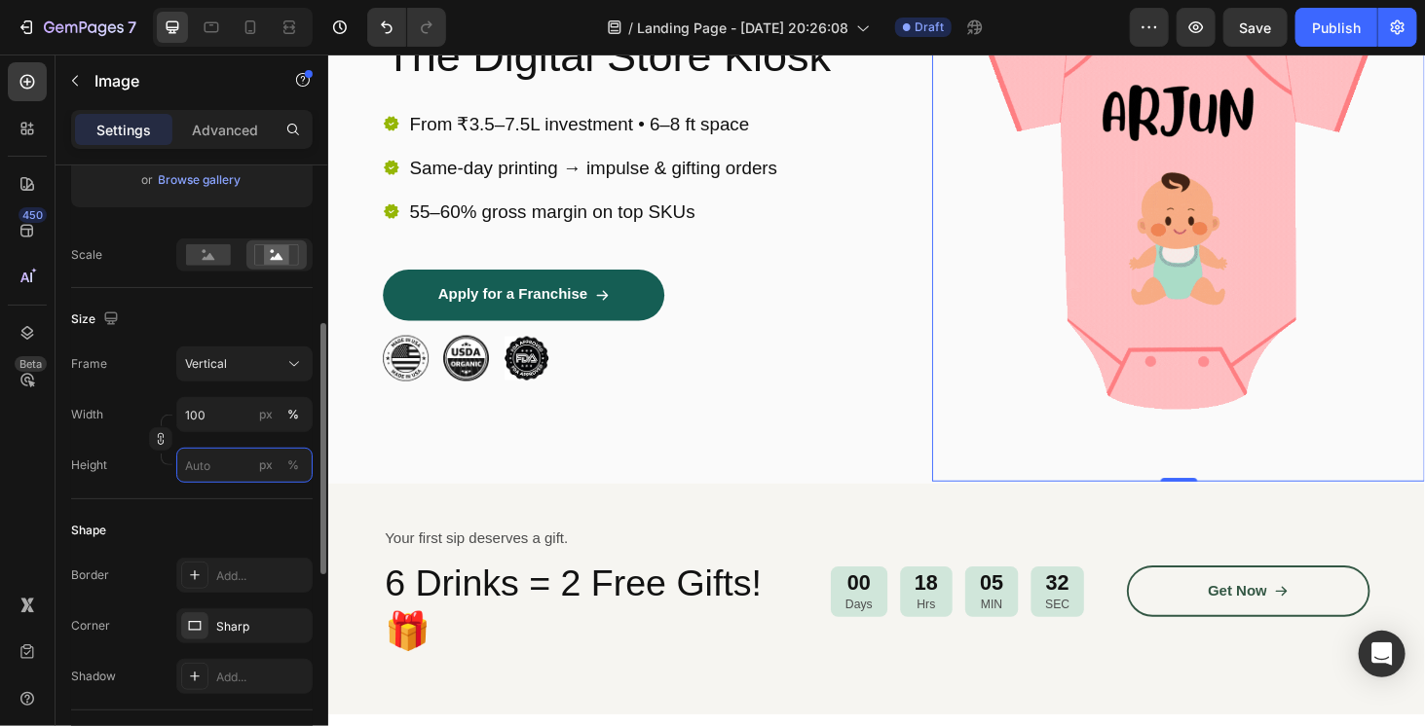
click at [223, 460] on input "px %" at bounding box center [244, 465] width 136 height 35
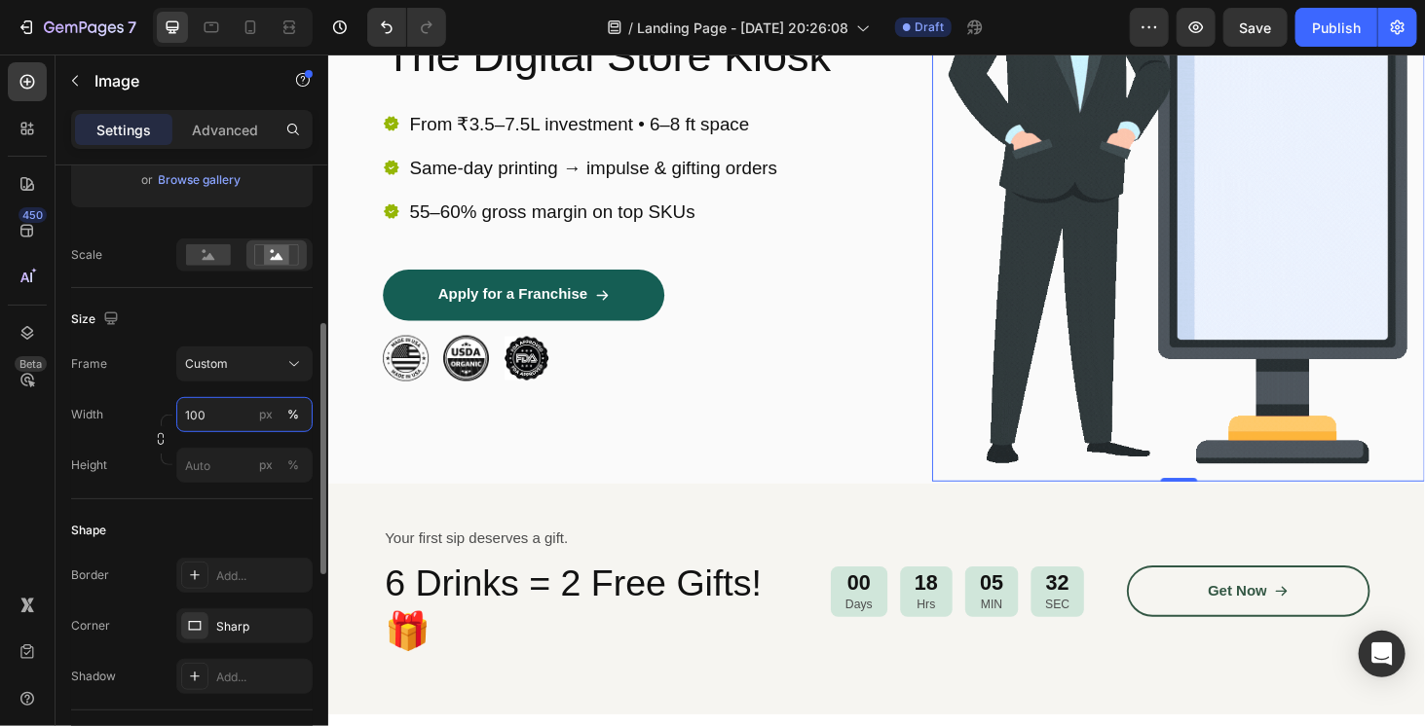
click at [226, 417] on input "100" at bounding box center [244, 414] width 136 height 35
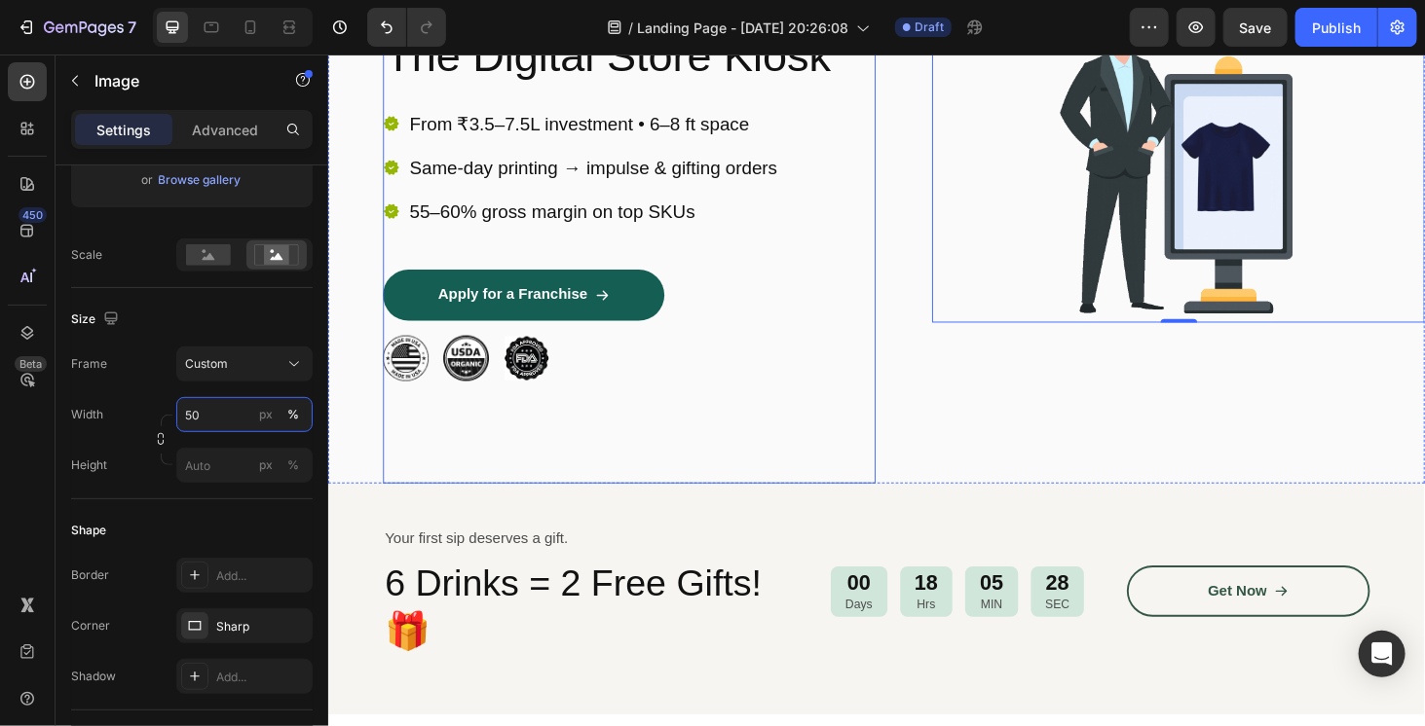
scroll to position [0, 0]
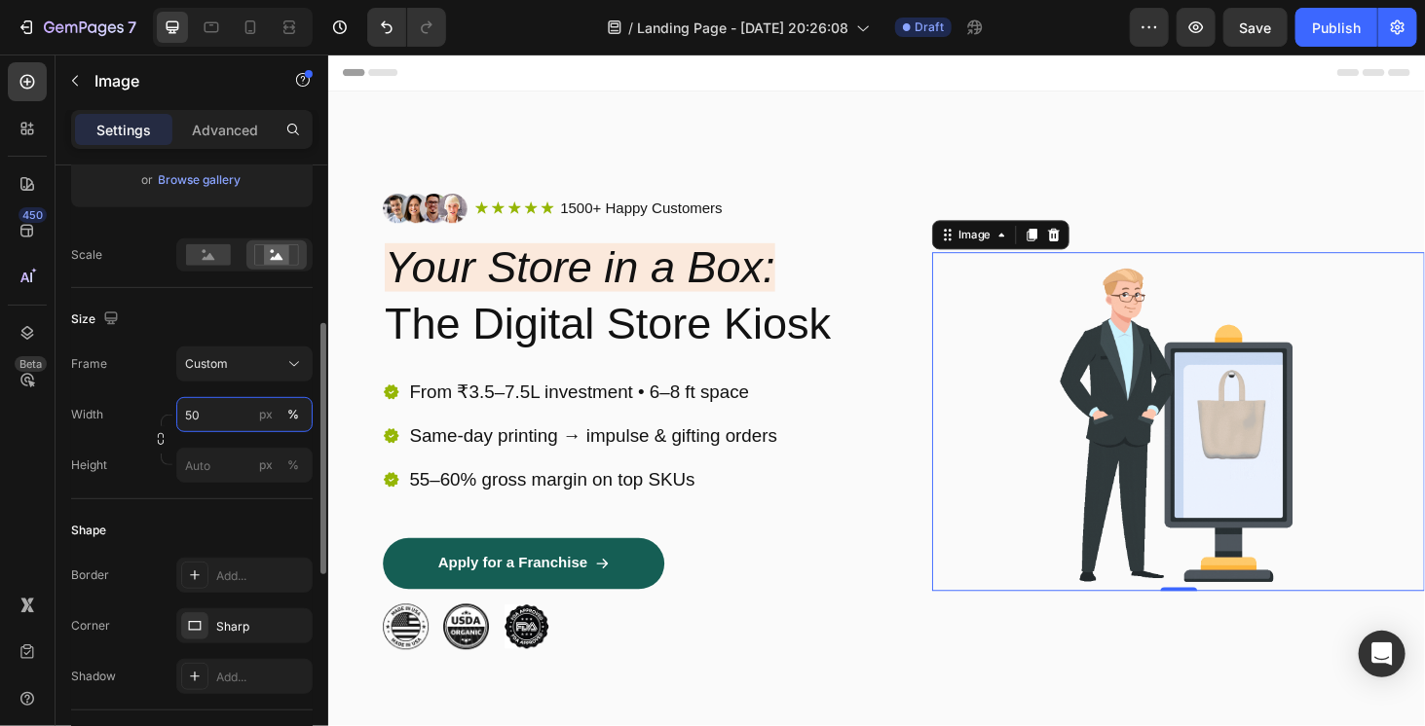
click at [228, 404] on input "50" at bounding box center [244, 414] width 136 height 35
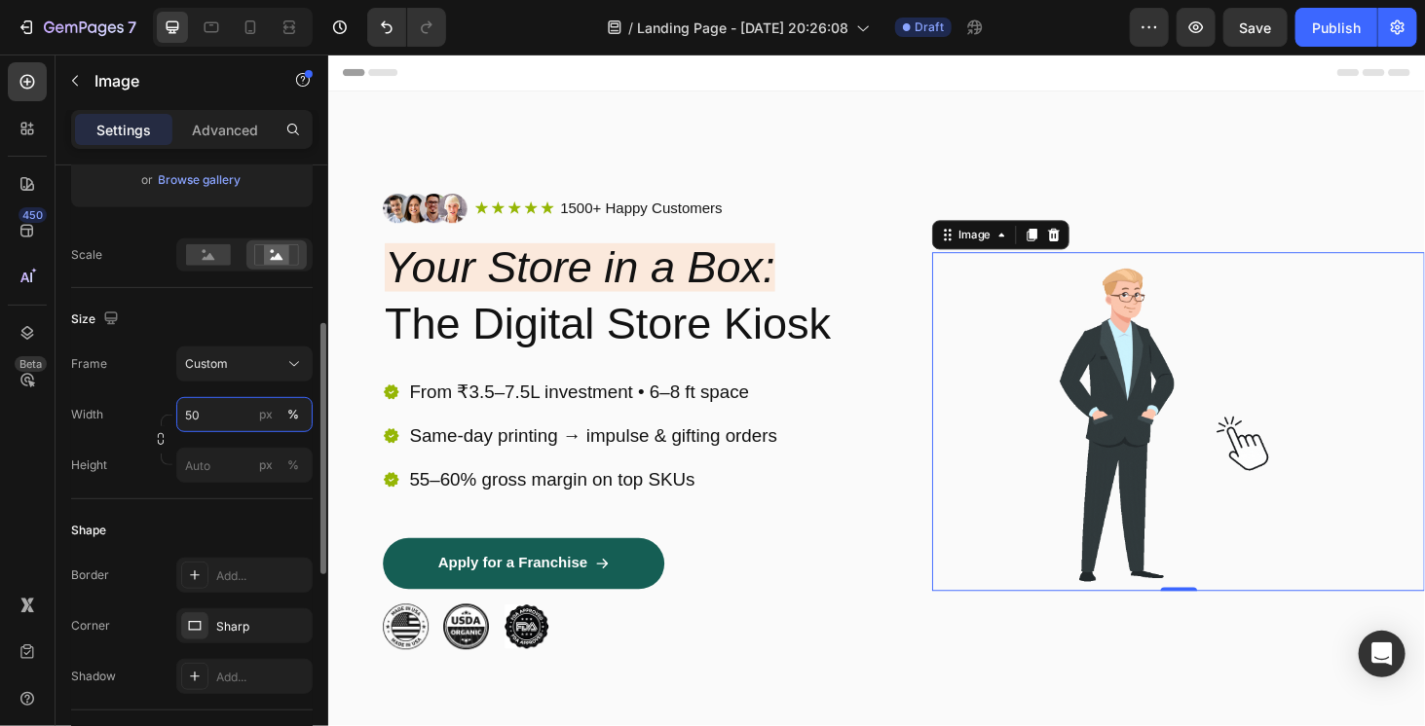
click at [228, 404] on input "50" at bounding box center [244, 414] width 136 height 35
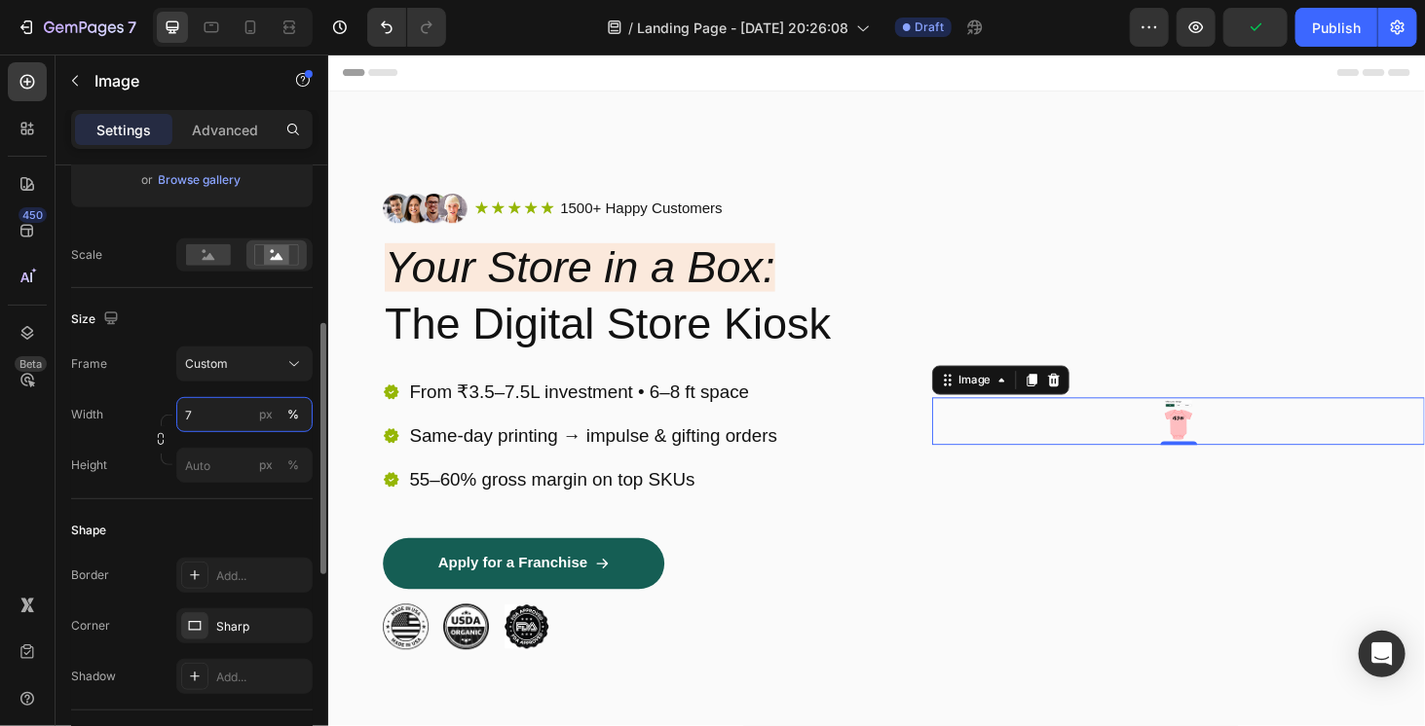
type input "75"
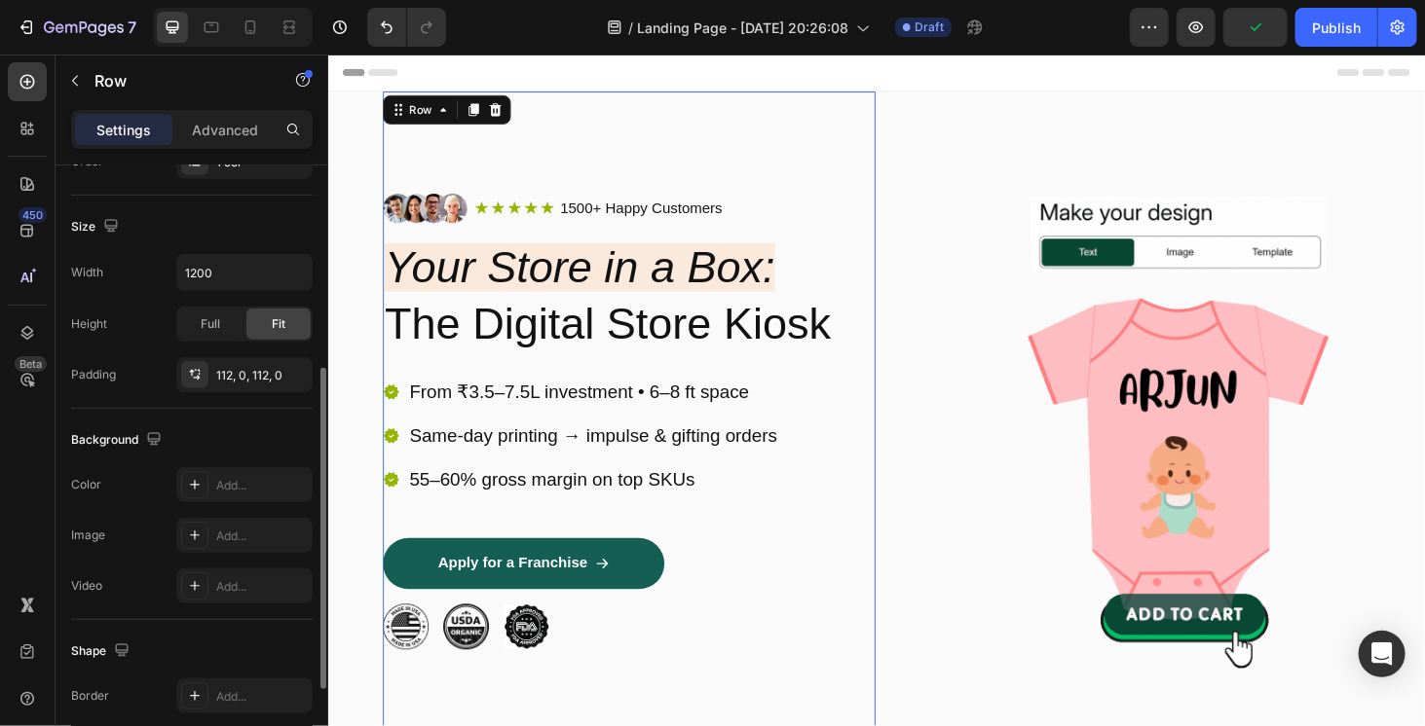
click at [634, 150] on div "Image Icon Icon Icon Icon Icon Icon List 1500+ Happy Customers Text Block Row R…" at bounding box center [648, 445] width 525 height 704
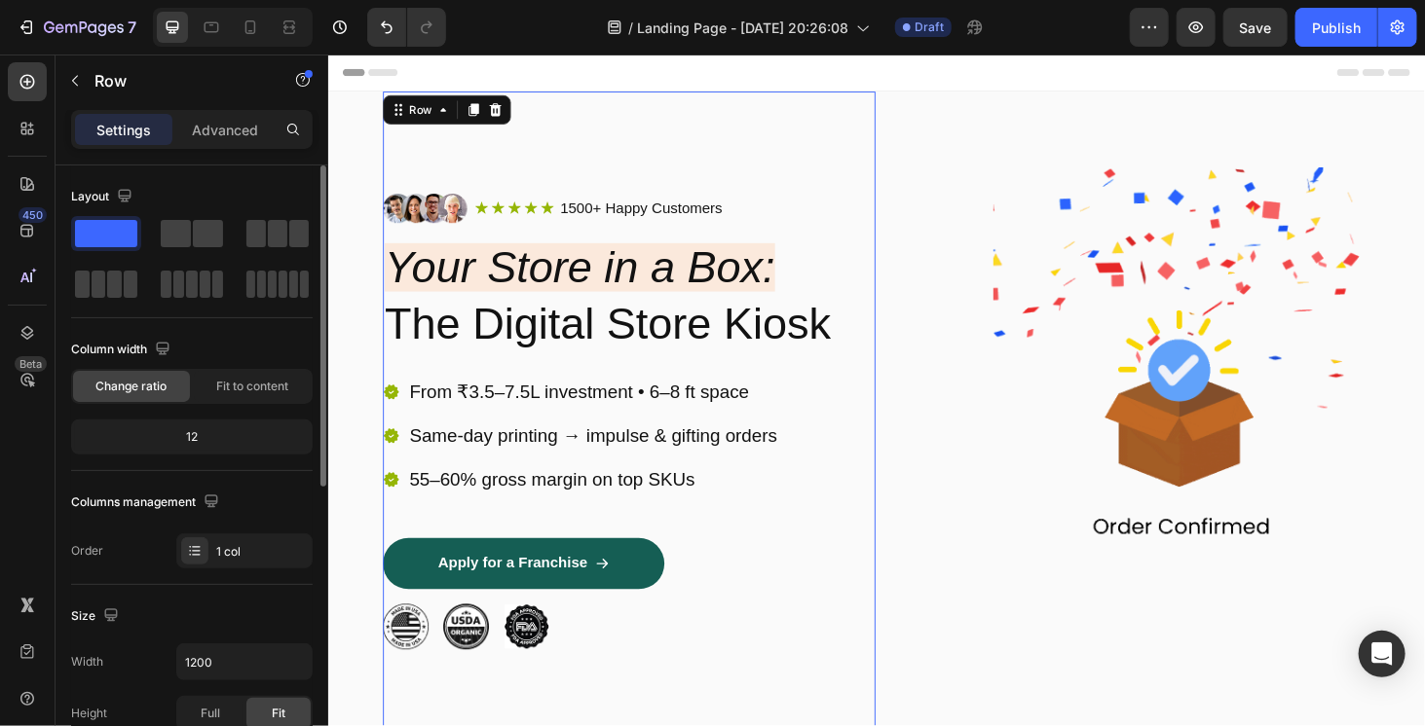
scroll to position [292, 0]
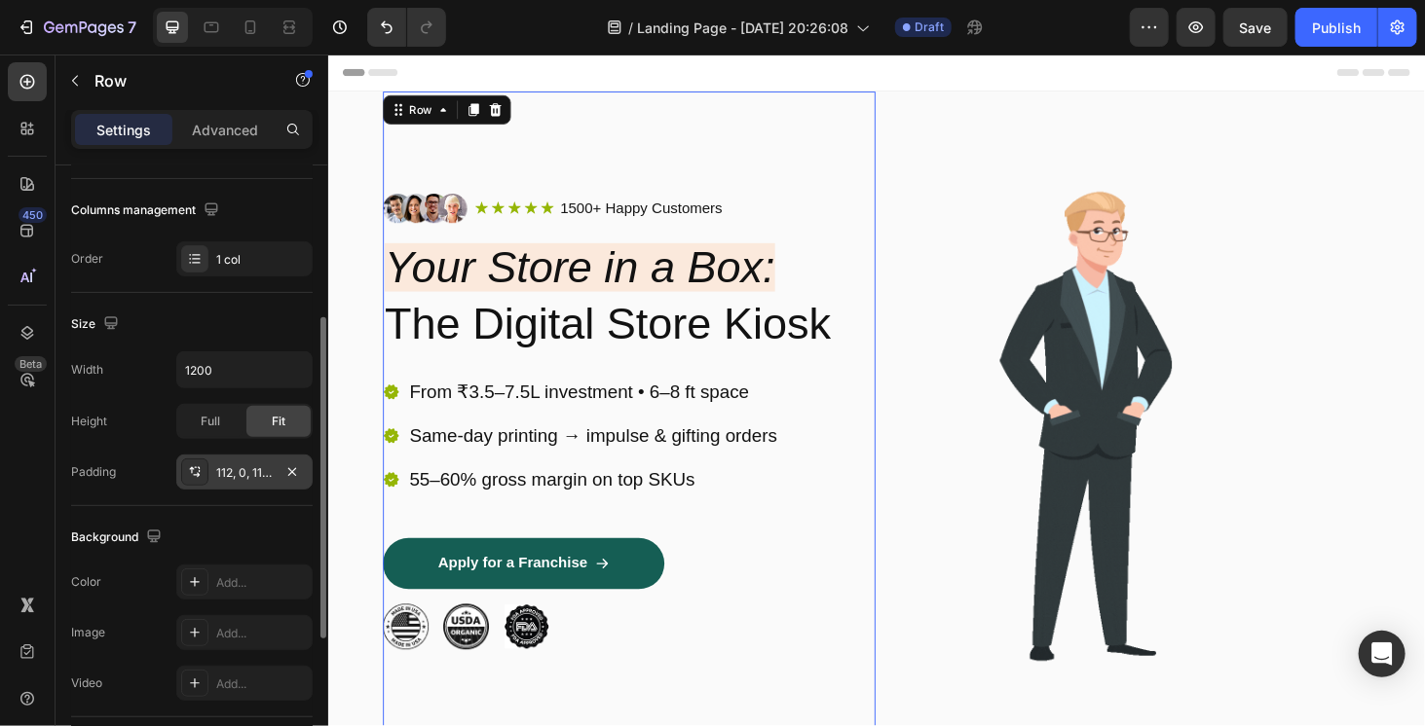
click at [237, 464] on div "112, 0, 112, 0" at bounding box center [244, 473] width 56 height 18
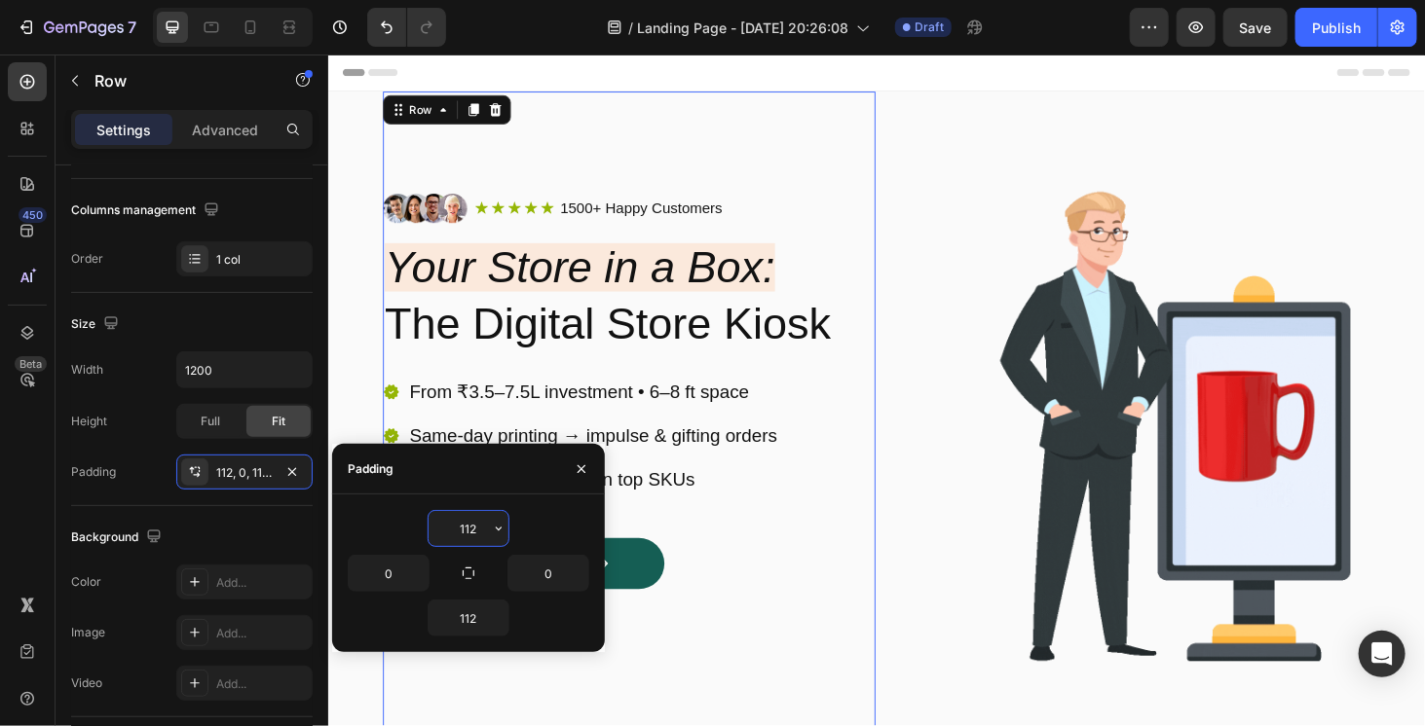
click at [475, 527] on input "112" at bounding box center [468, 528] width 80 height 35
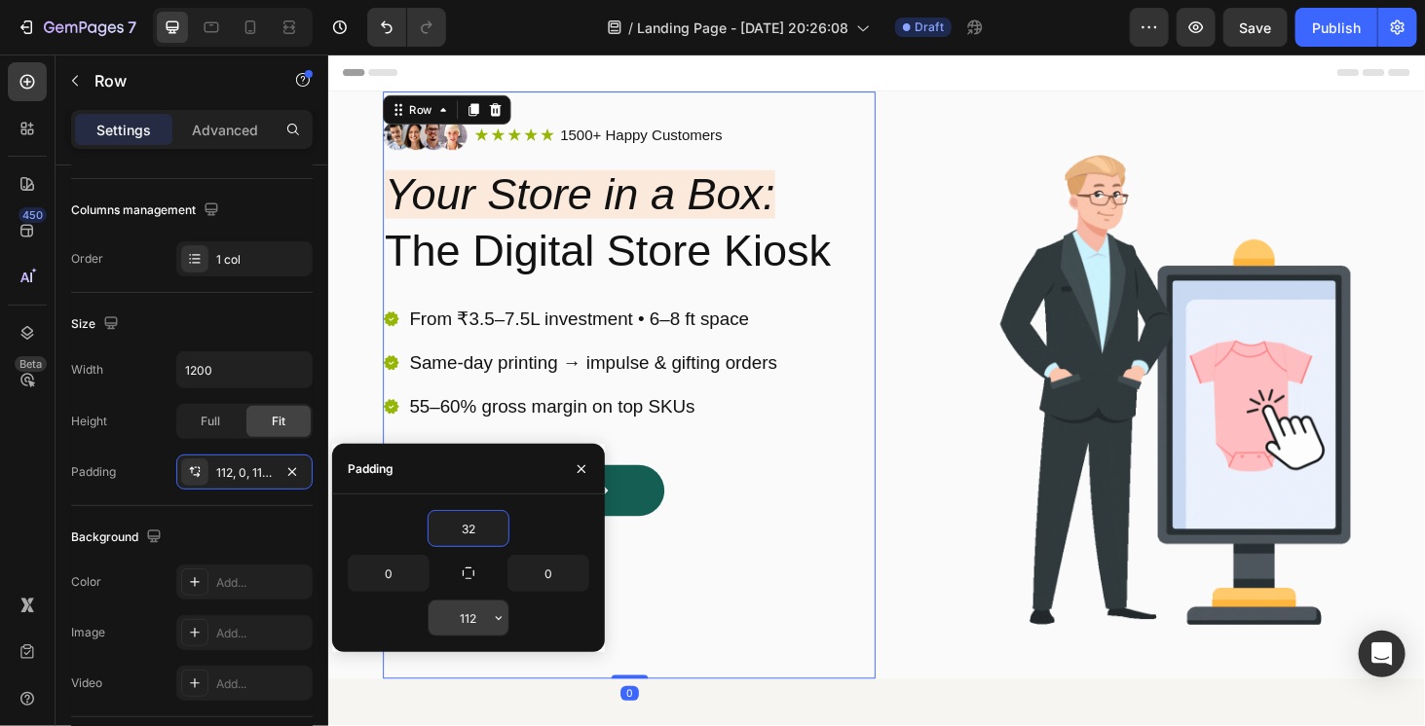
type input "32"
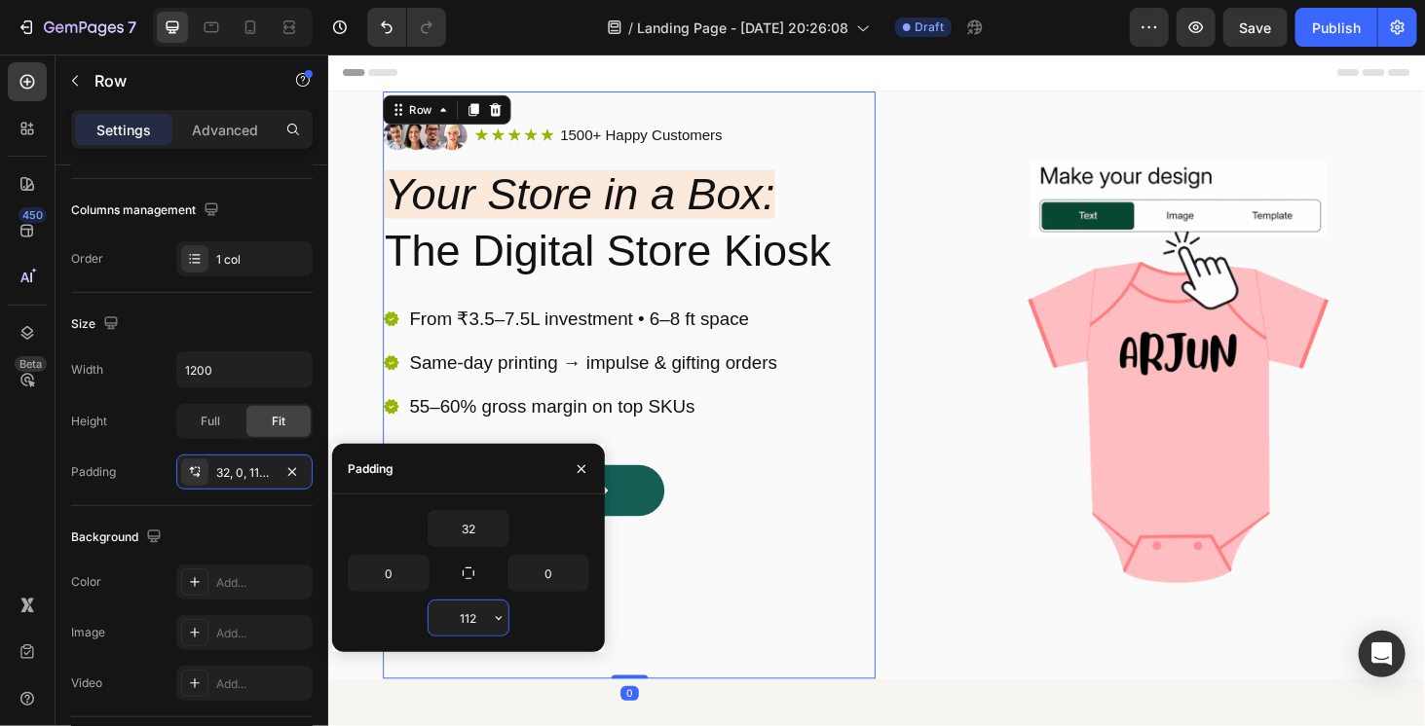
click at [460, 614] on input "112" at bounding box center [468, 618] width 80 height 35
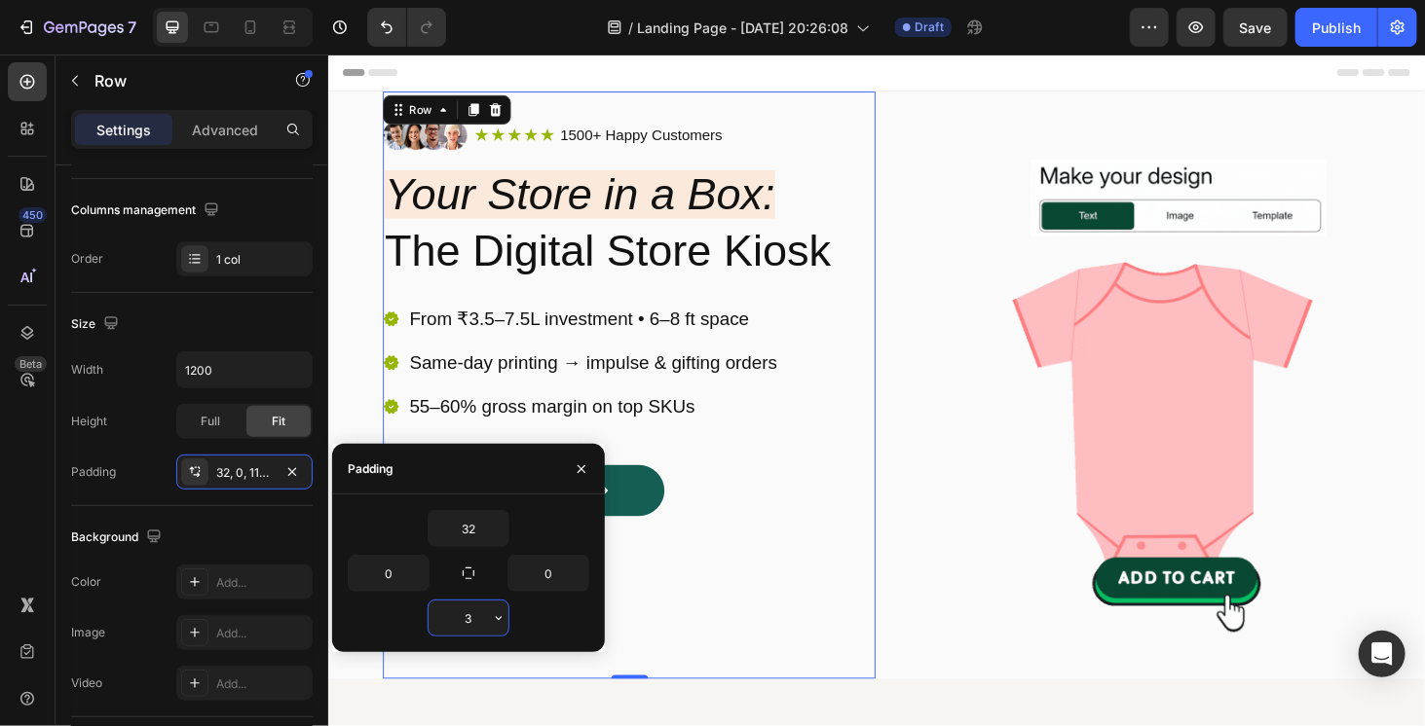
type input "32"
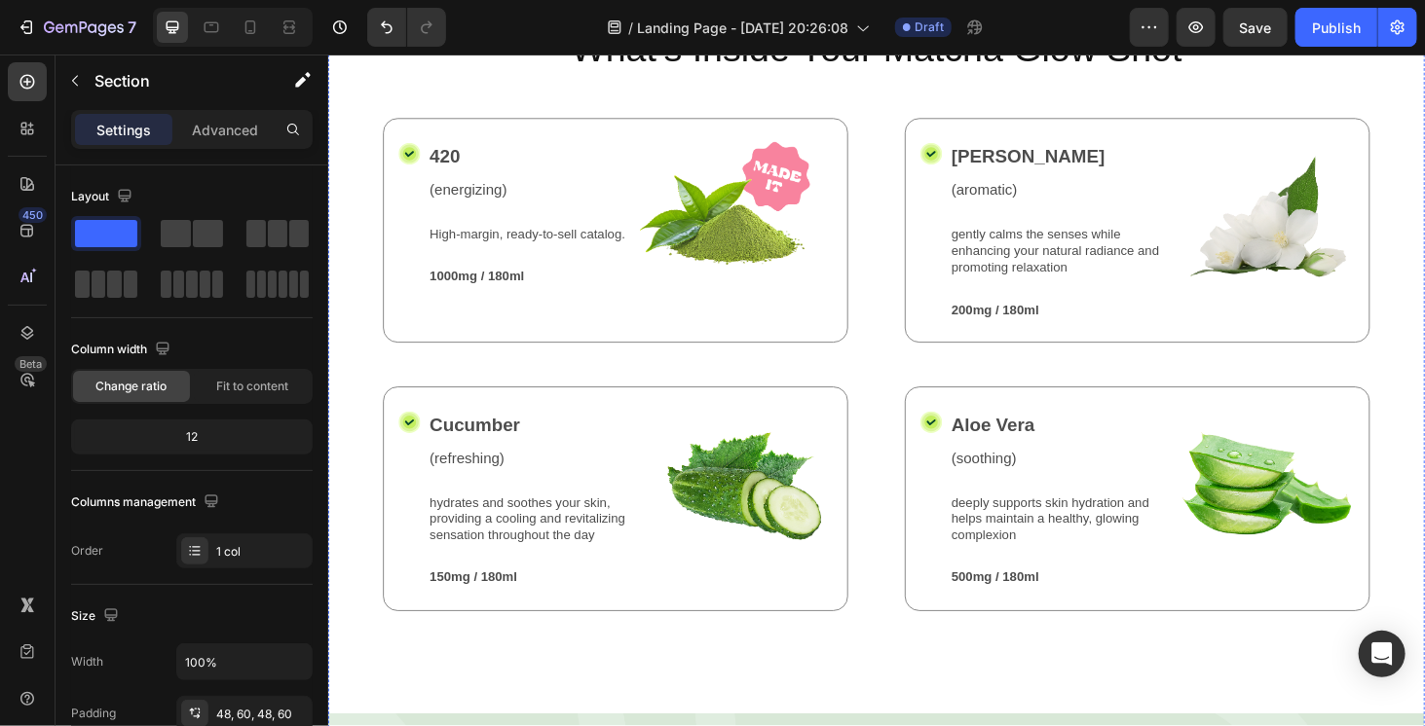
scroll to position [1655, 0]
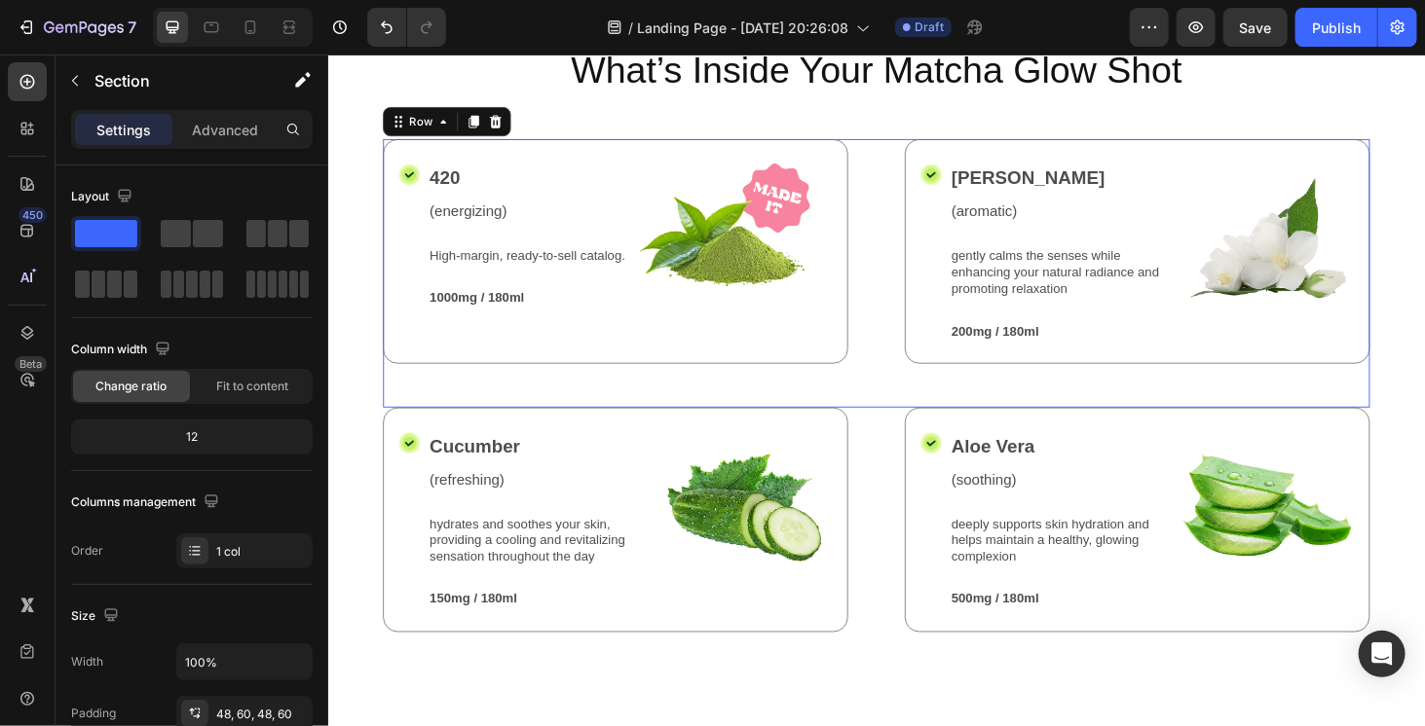
click at [904, 396] on div "Icon 420 Text Block (energizing) Text Block High-margin, ready-to-sell catalog.…" at bounding box center [912, 287] width 1052 height 286
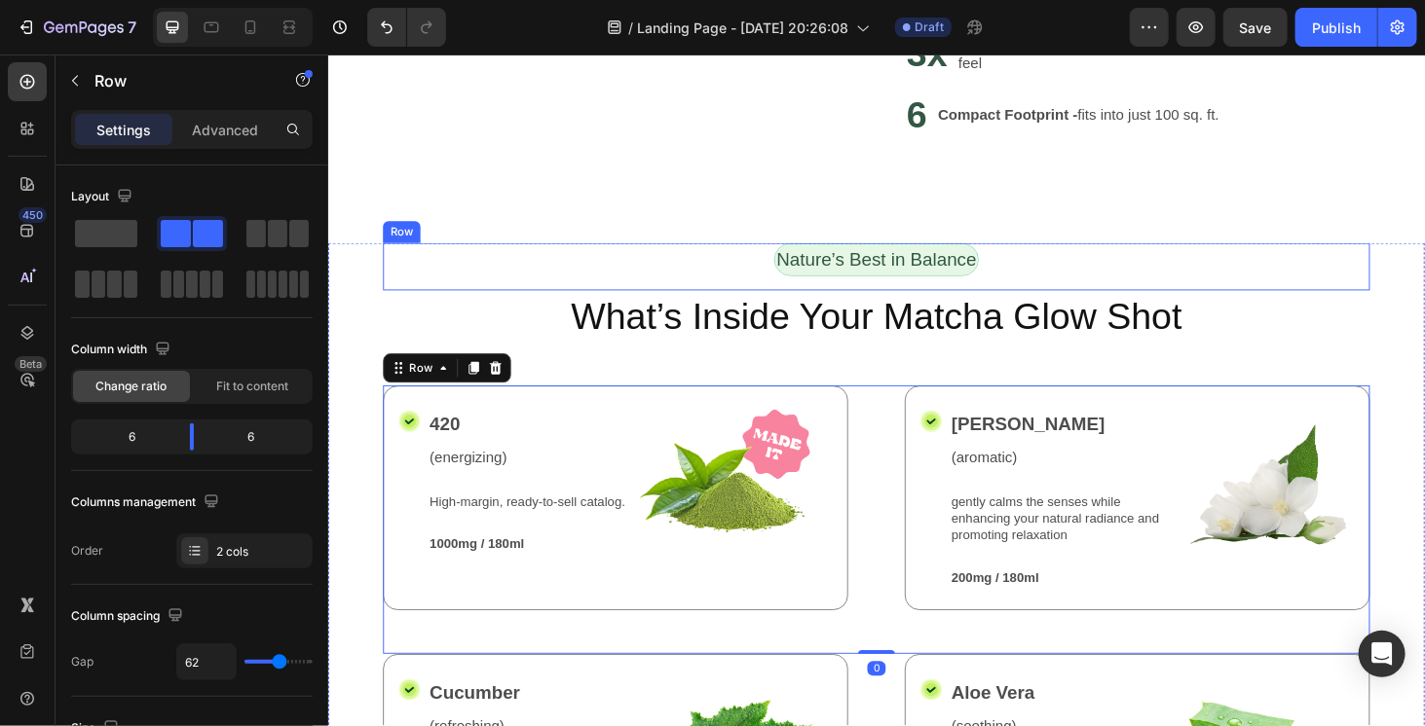
scroll to position [1363, 0]
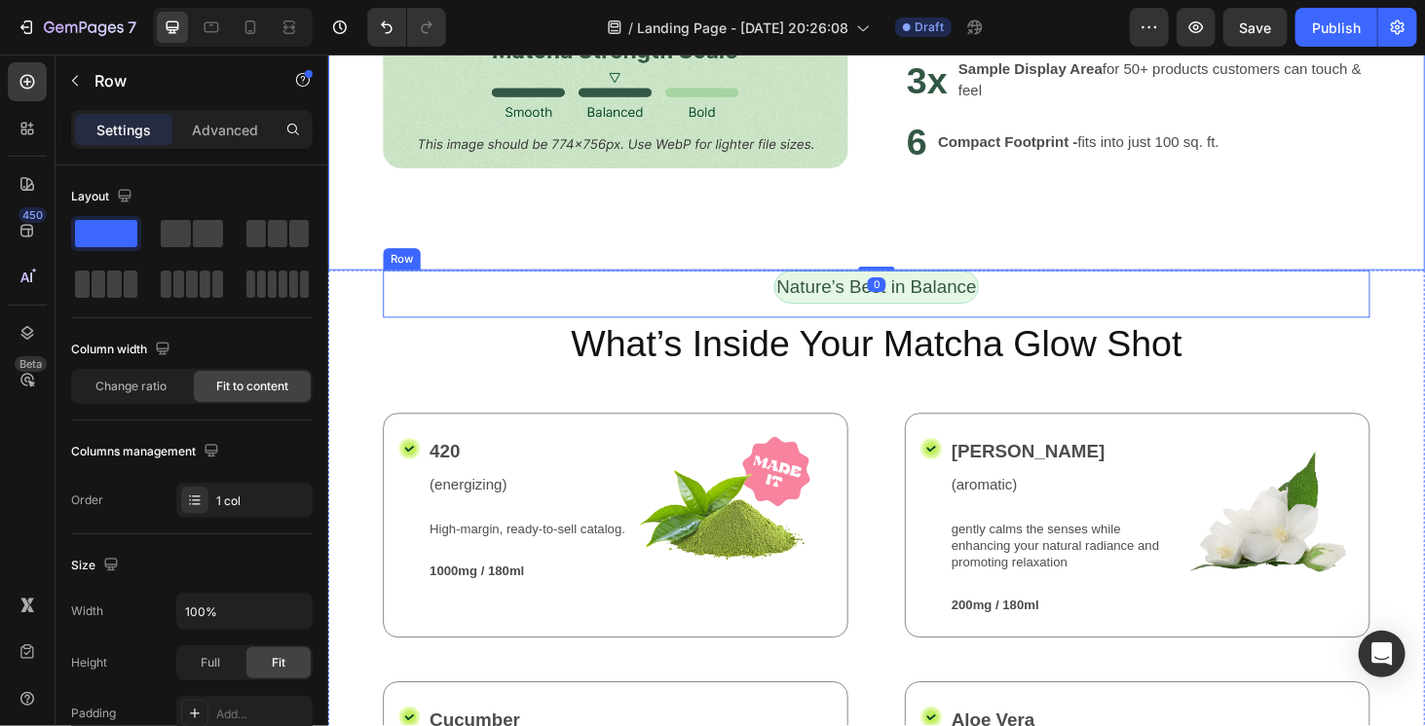
click at [521, 293] on div "Nature’s Best in Balance Text Block Row" at bounding box center [912, 309] width 1052 height 51
click at [355, 313] on div "Nature’s Best in Balance Text Block Row 0 What’s Inside Your Matcha Glow Shot H…" at bounding box center [911, 677] width 1168 height 786
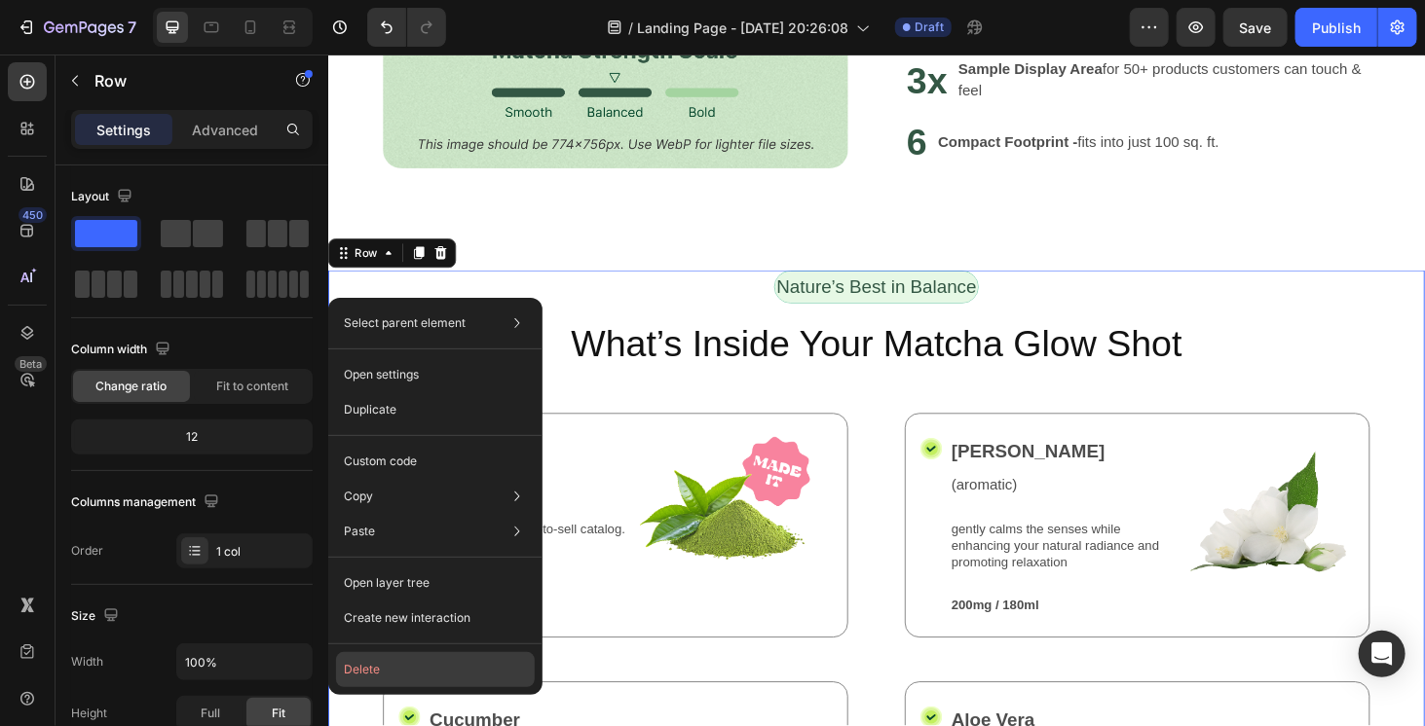
click at [394, 681] on button "Delete" at bounding box center [435, 669] width 199 height 35
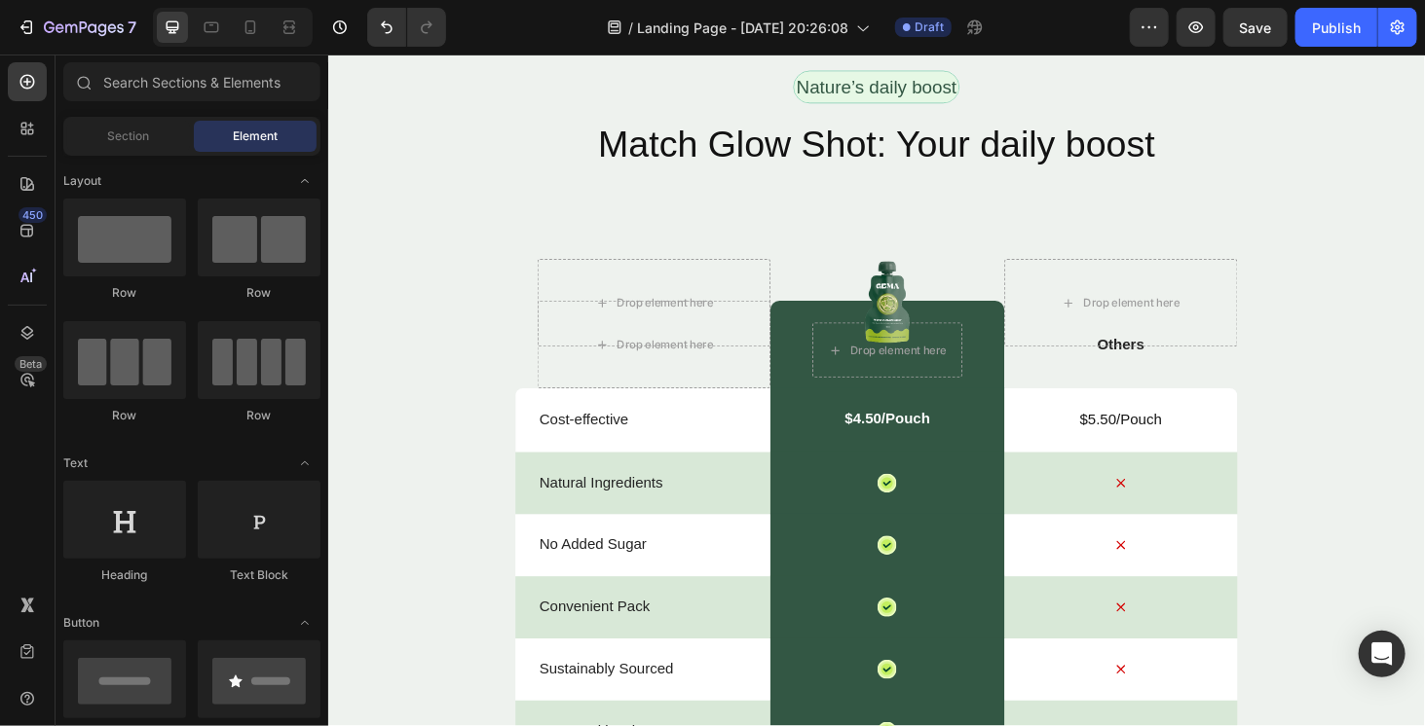
scroll to position [4674, 0]
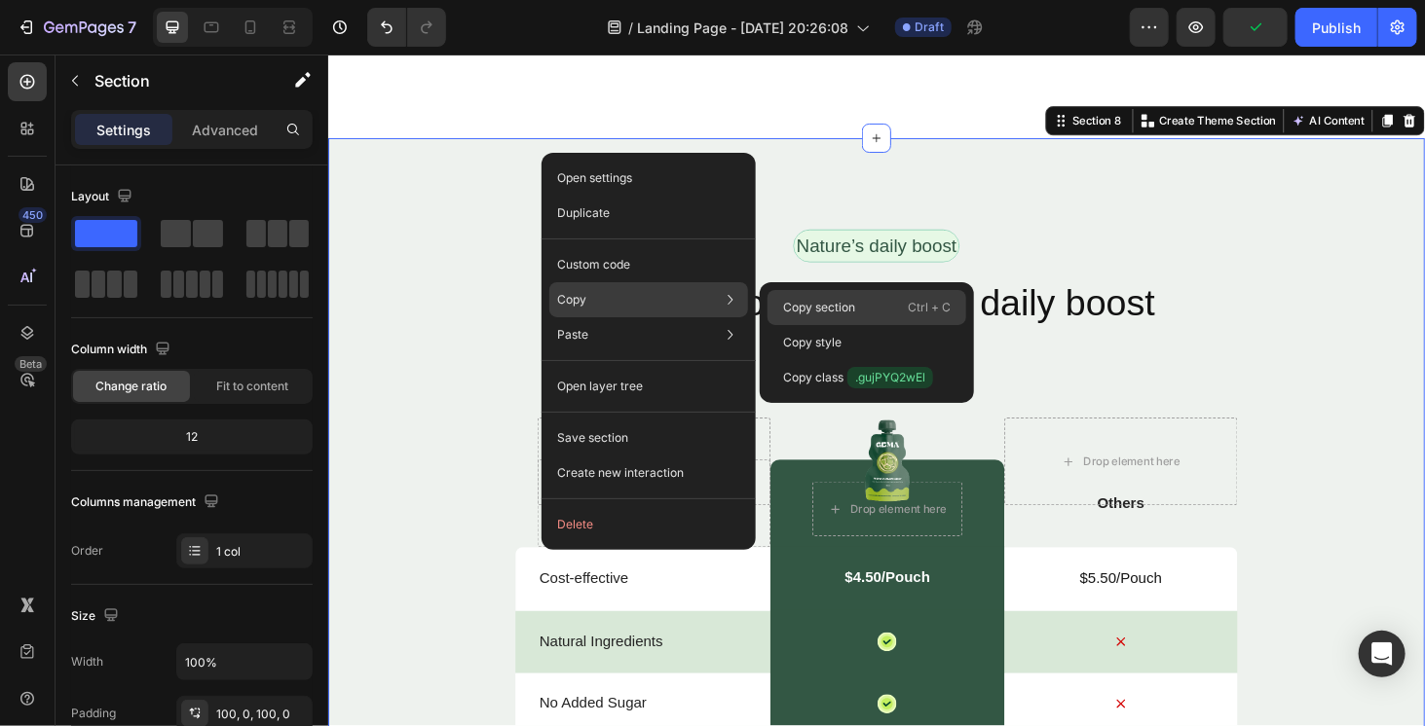
click at [872, 325] on div "Copy section Ctrl + C" at bounding box center [866, 342] width 199 height 35
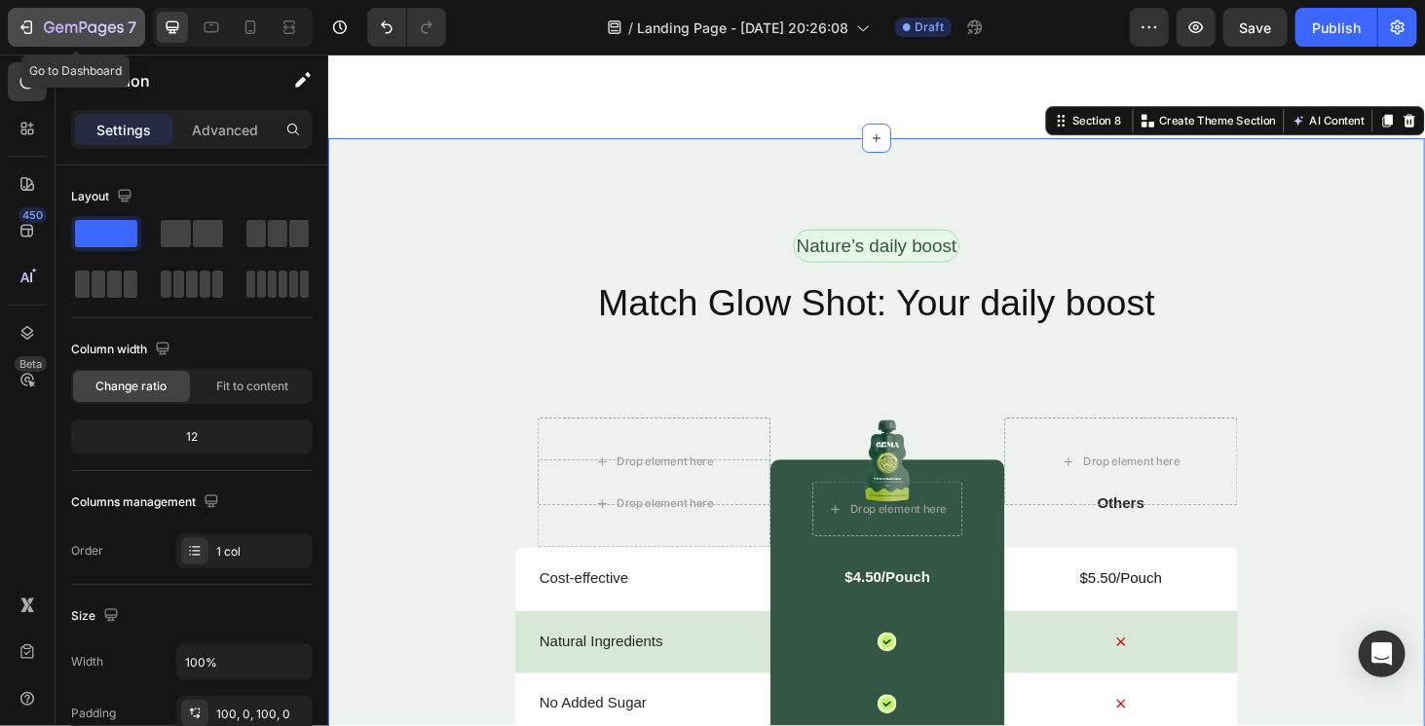
click at [71, 31] on icon "button" at bounding box center [84, 28] width 80 height 17
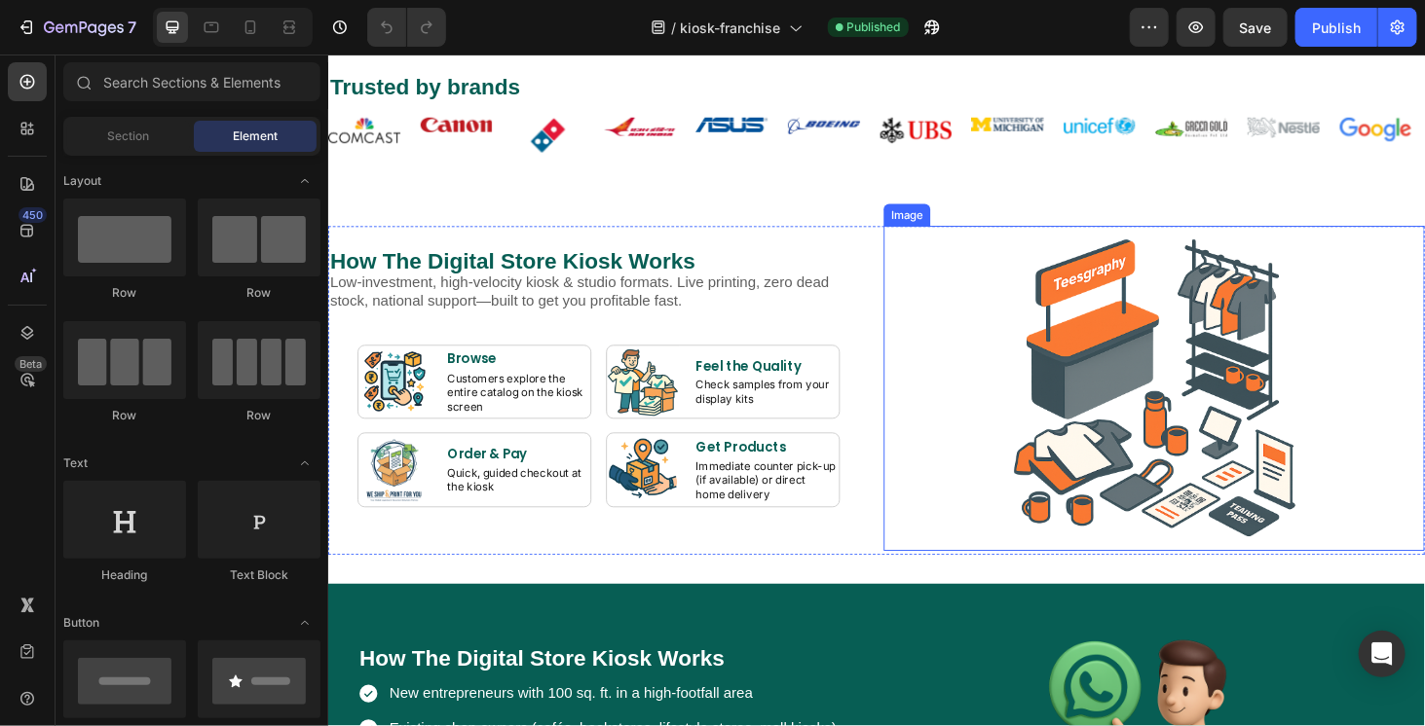
scroll to position [1071, 0]
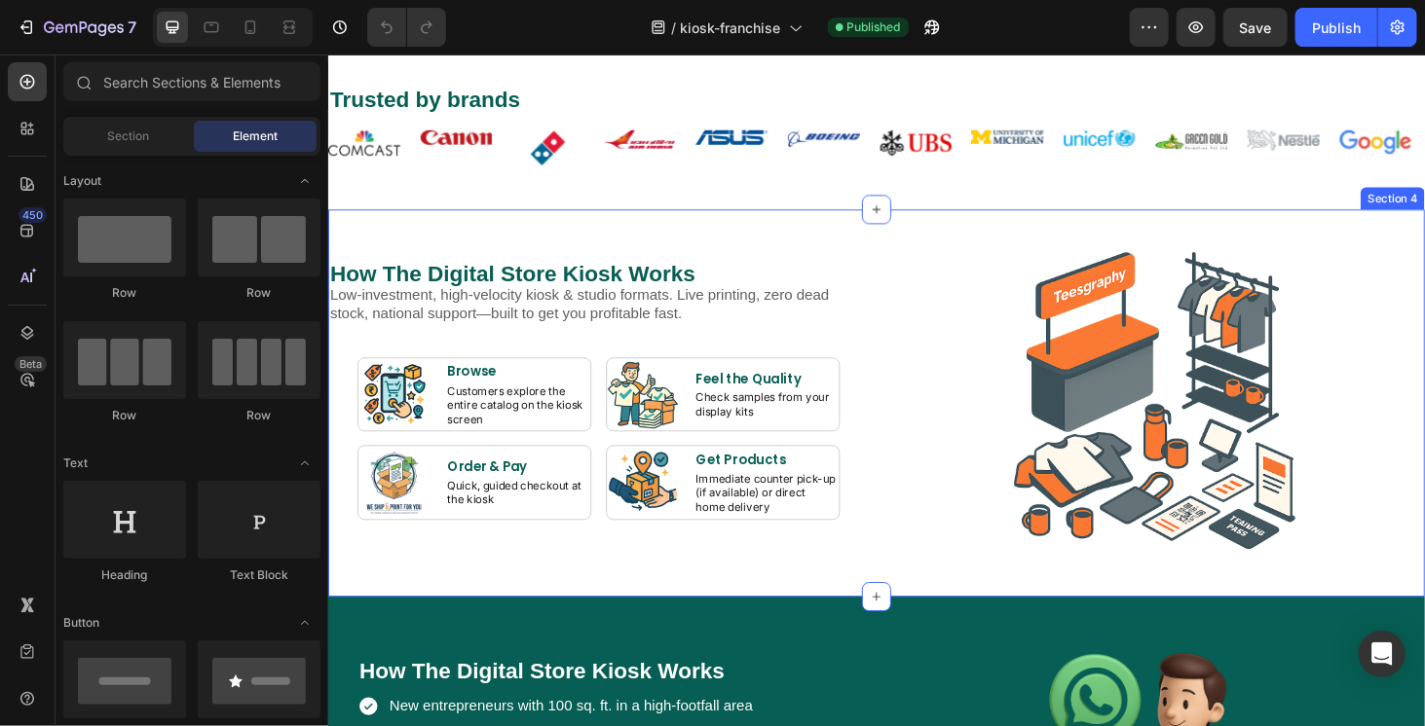
click at [414, 245] on div "How The Digital Store Kiosk Works Heading Low-investment, high-velocity kiosk &…" at bounding box center [911, 425] width 1168 height 412
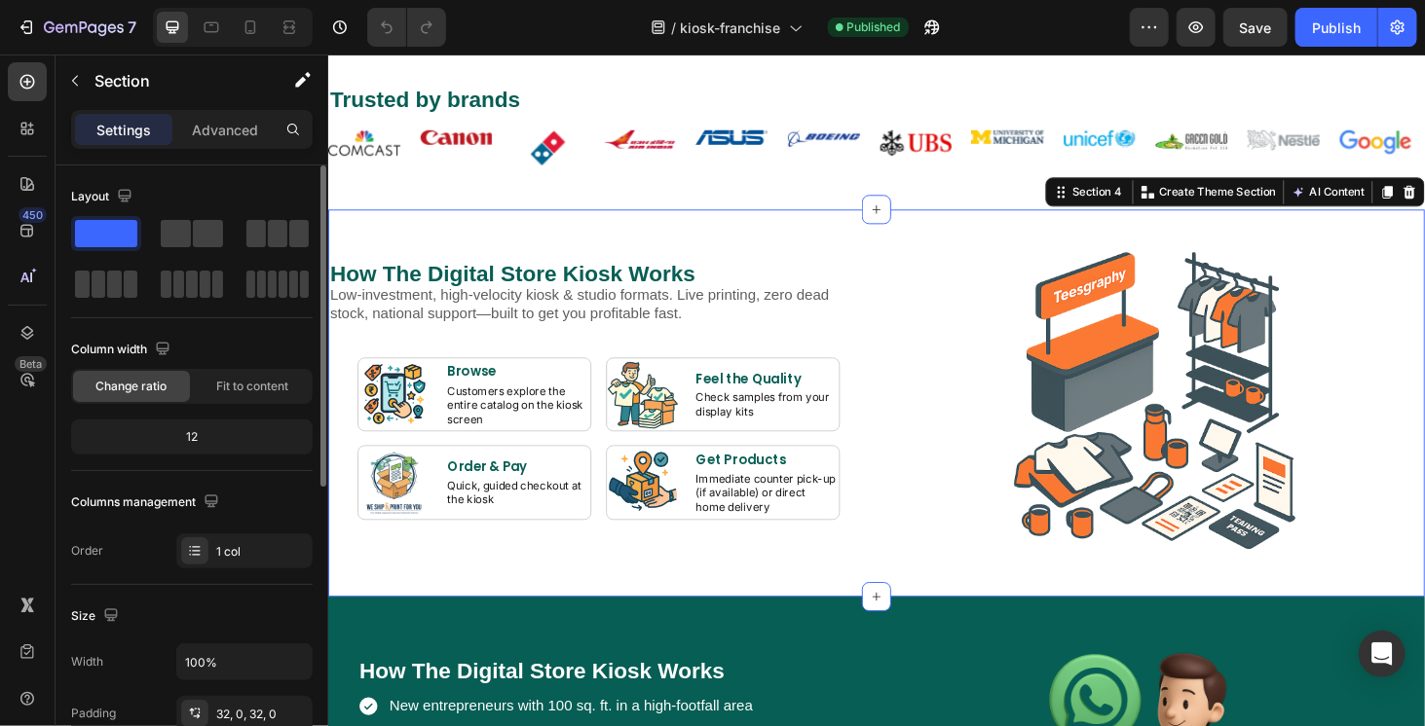
scroll to position [389, 0]
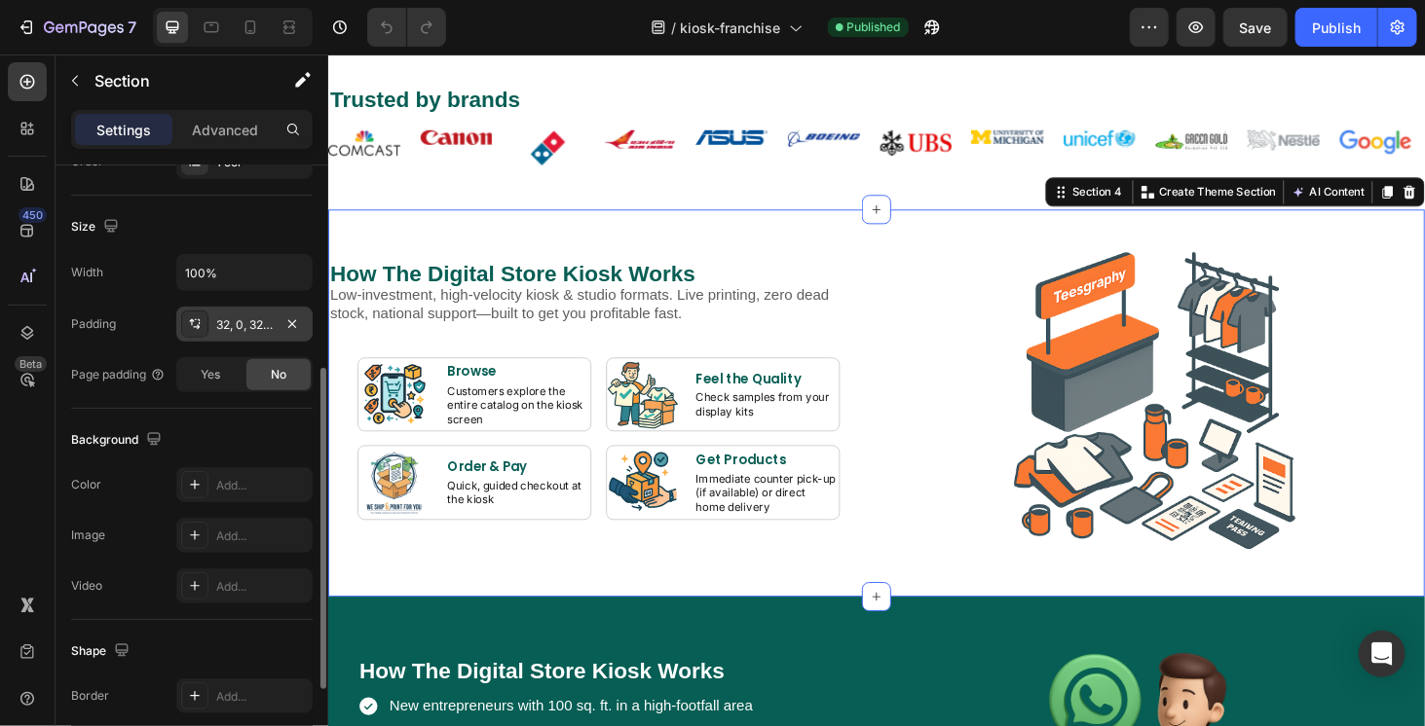
click at [247, 322] on div "32, 0, 32, 0" at bounding box center [244, 325] width 56 height 18
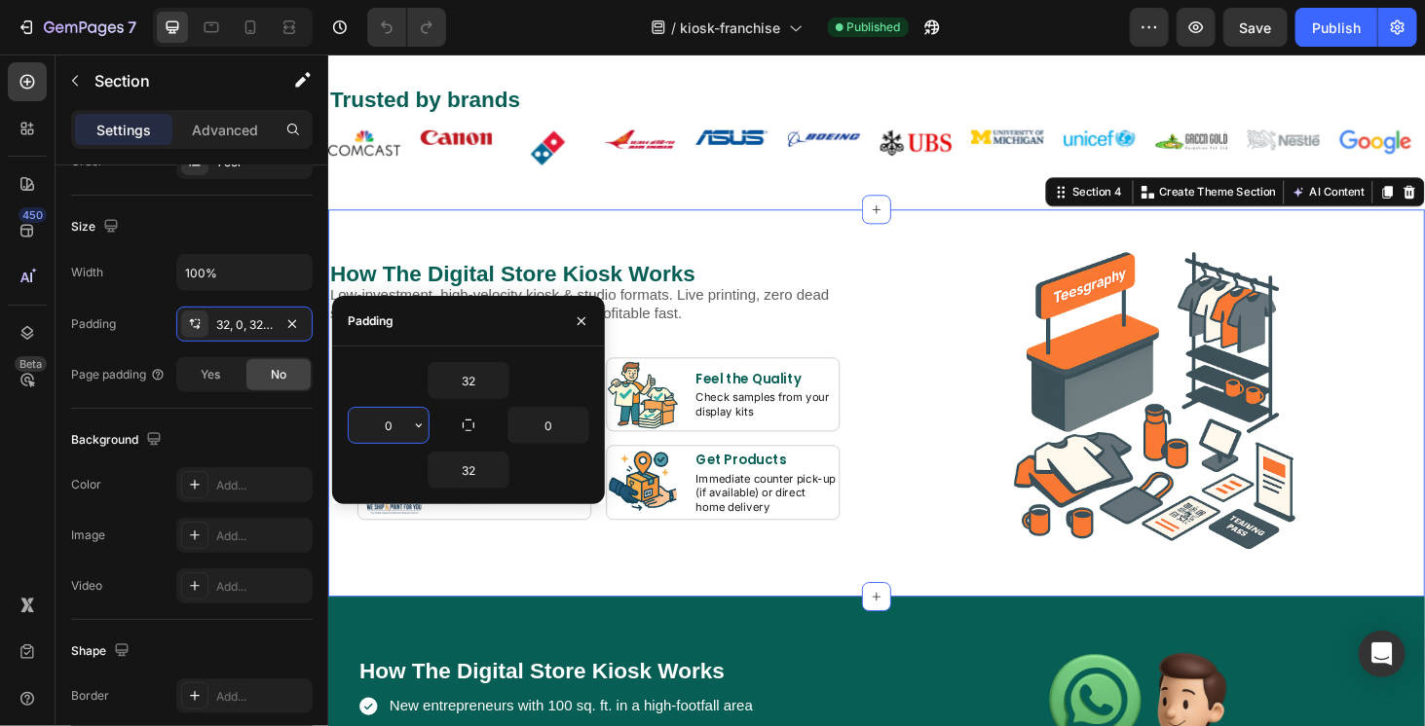
click at [386, 429] on input "0" at bounding box center [389, 425] width 80 height 35
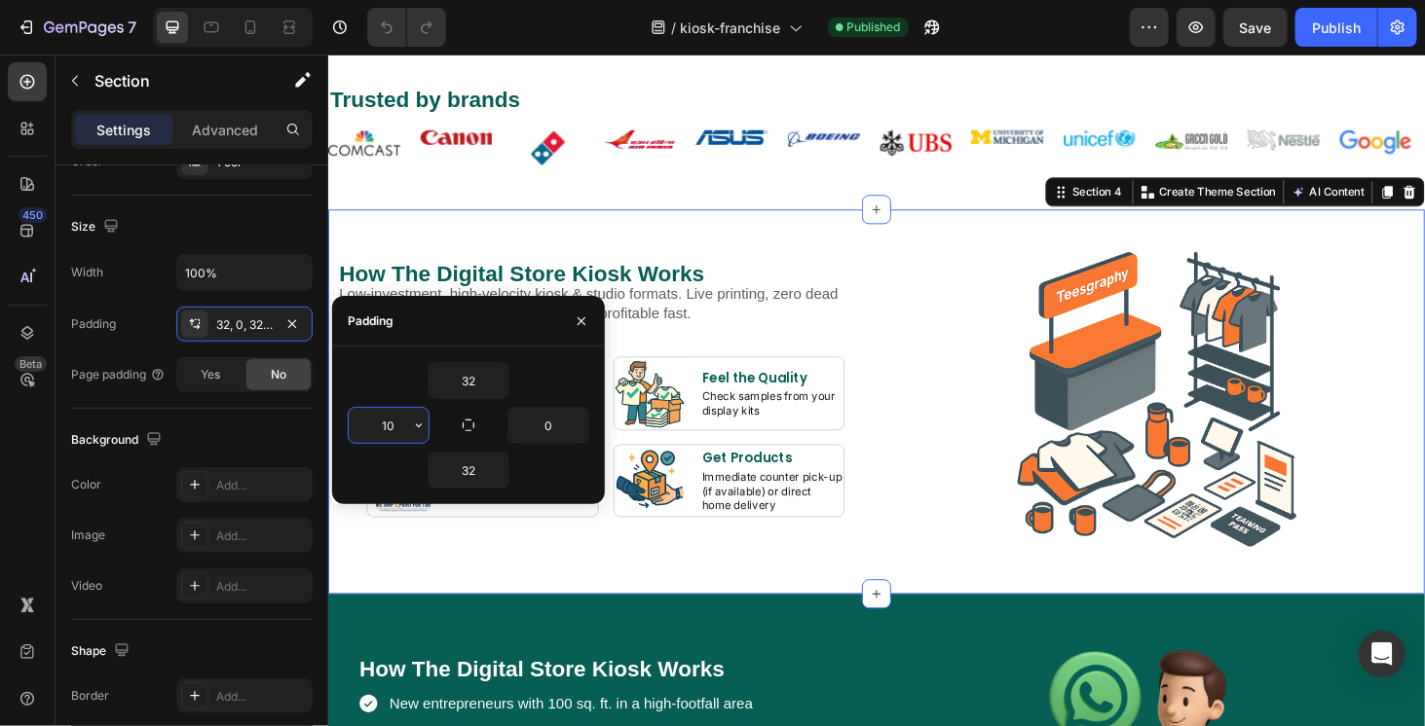
type input "10"
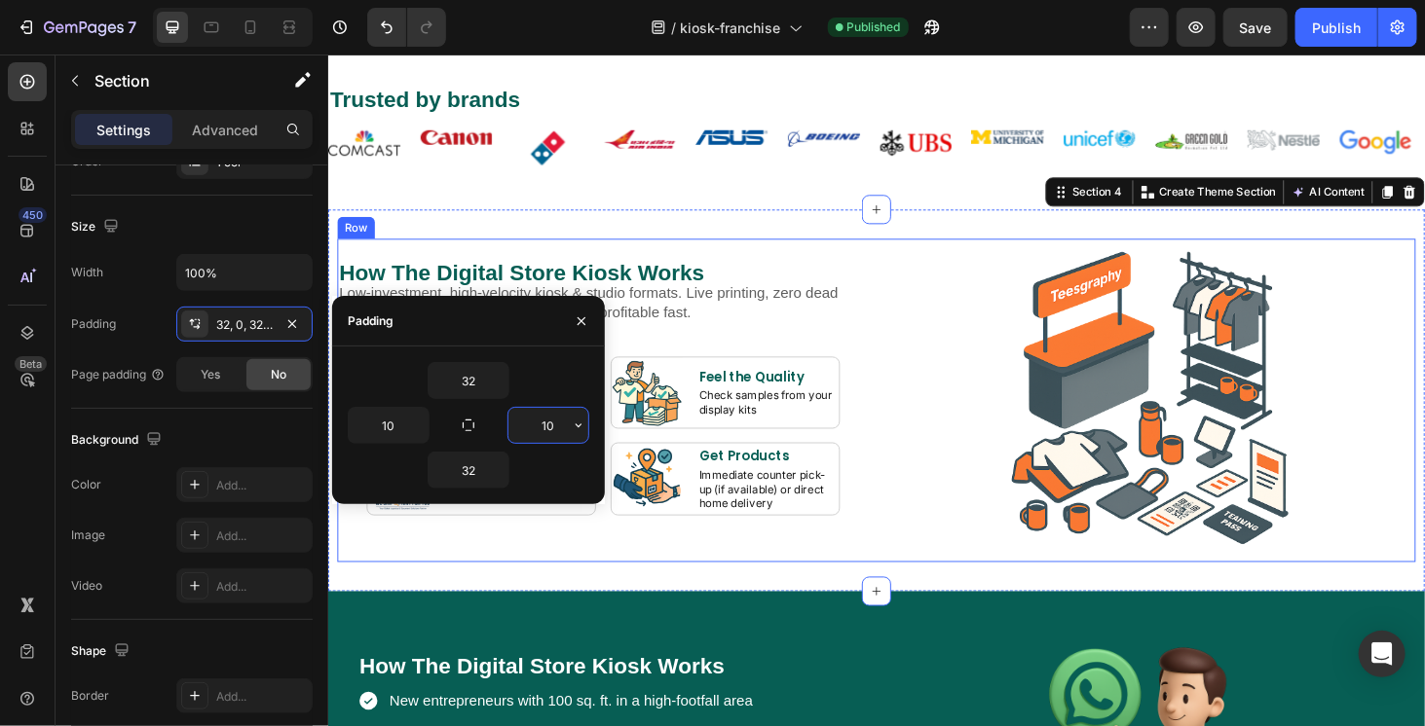
click at [538, 584] on div "How The Digital Store Kiosk Works Heading Low-investment, high-velocity kiosk &…" at bounding box center [620, 422] width 567 height 344
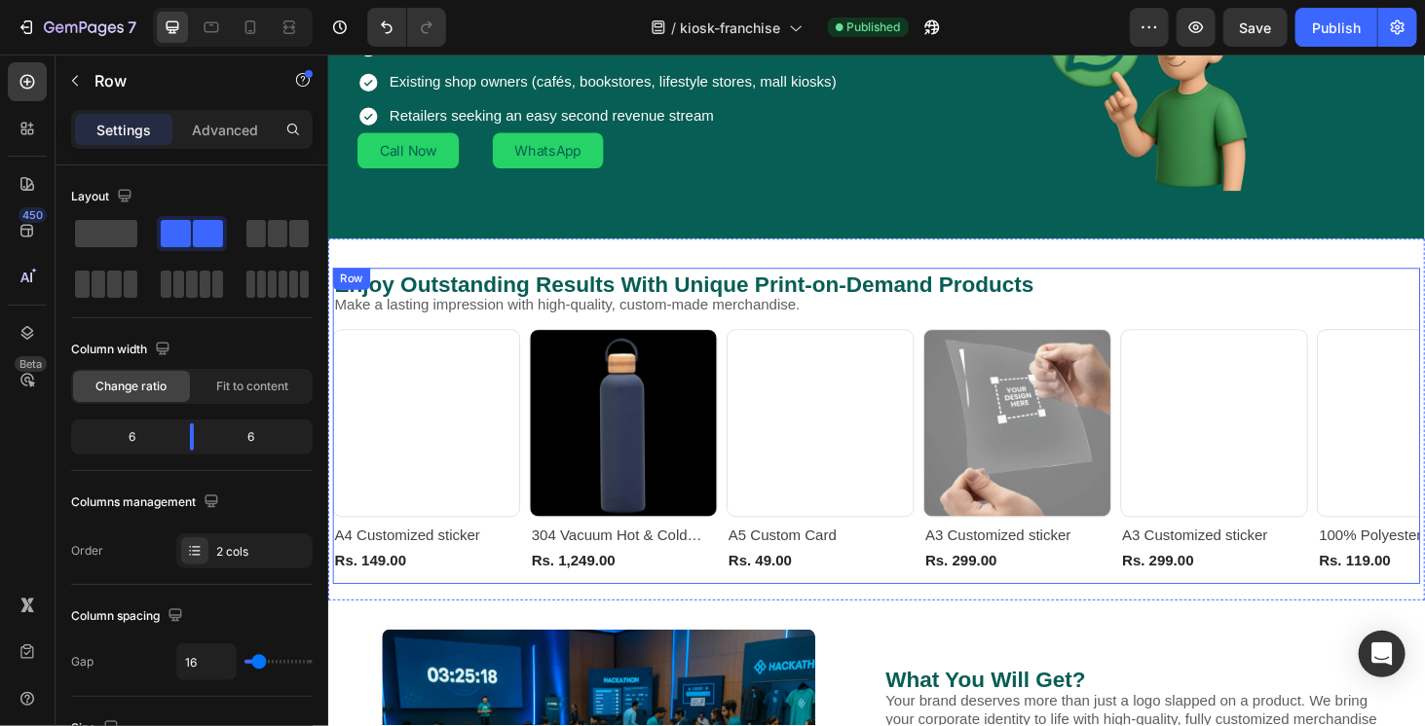
scroll to position [1753, 0]
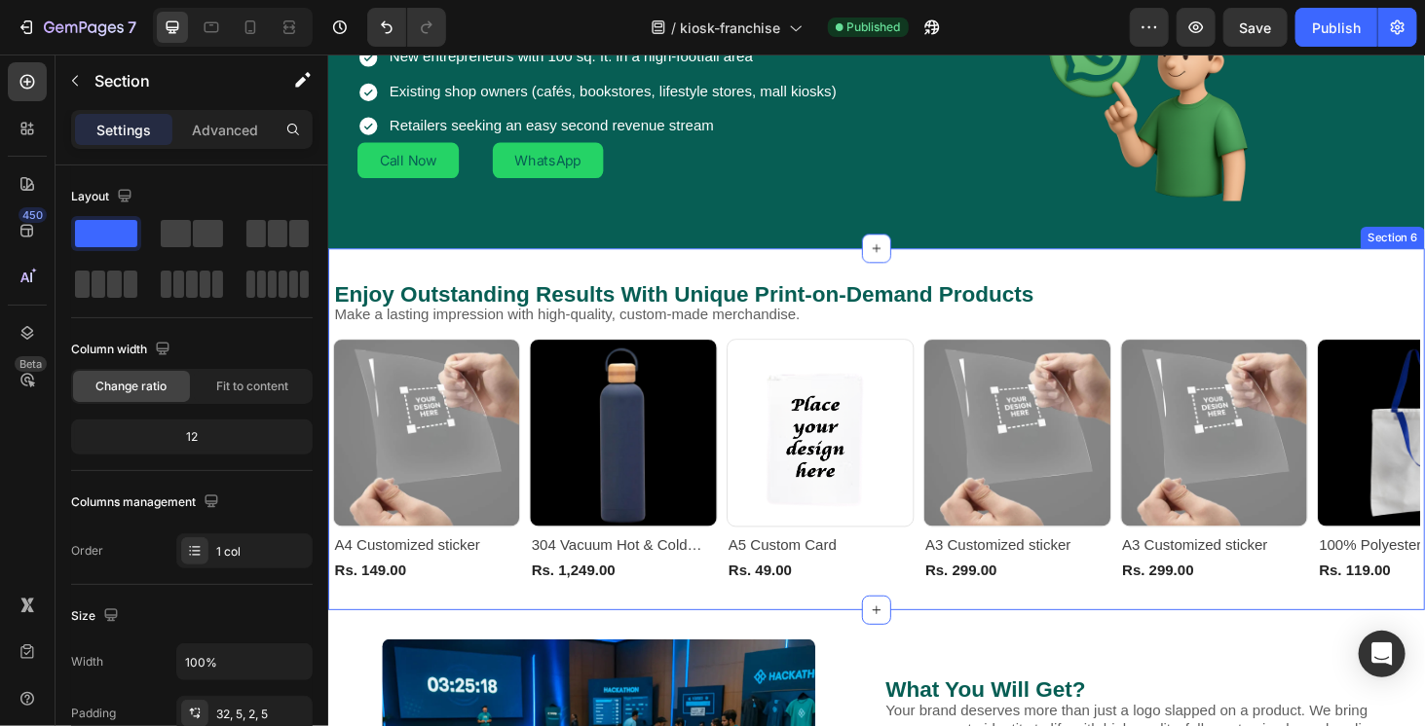
click at [538, 275] on div "Enjoy Outstanding Results With Unique Print-on-Demand Products Heading Make a l…" at bounding box center [911, 453] width 1168 height 385
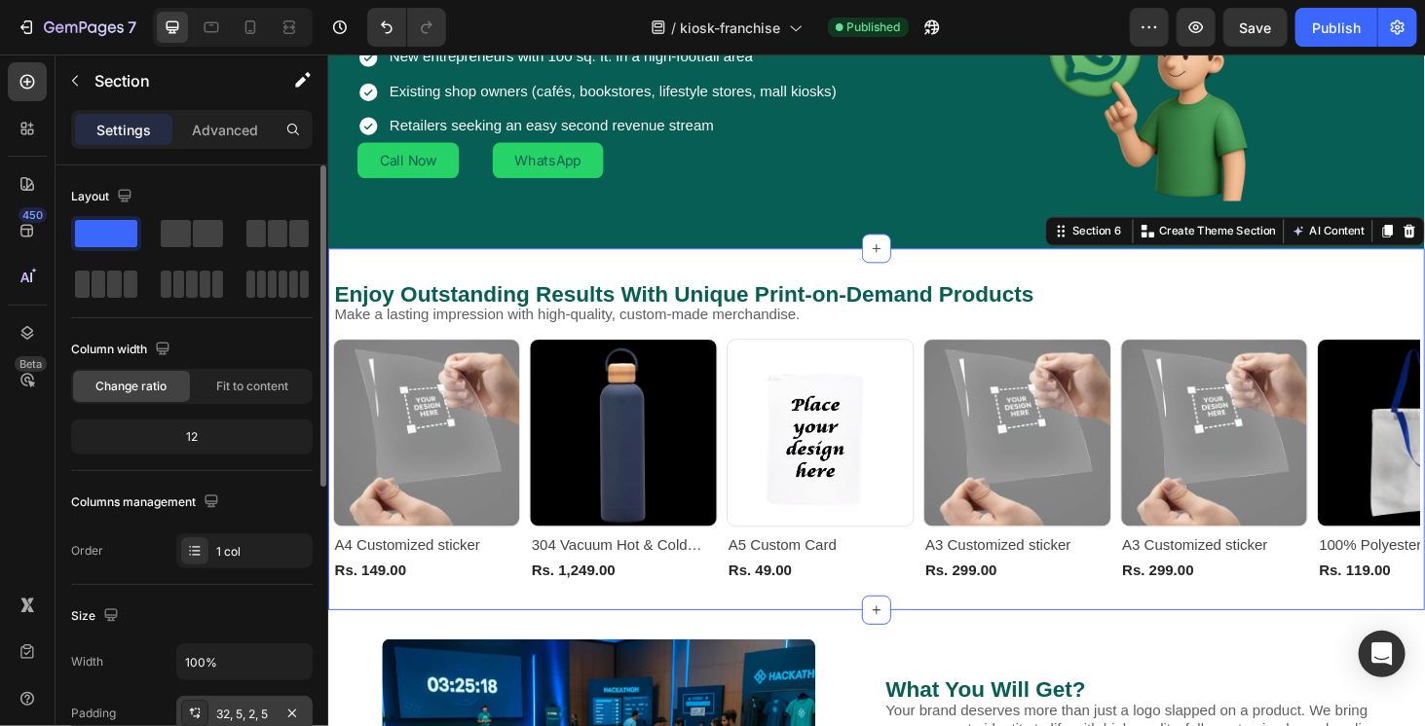
click at [254, 706] on div "32, 5, 2, 5" at bounding box center [244, 715] width 56 height 18
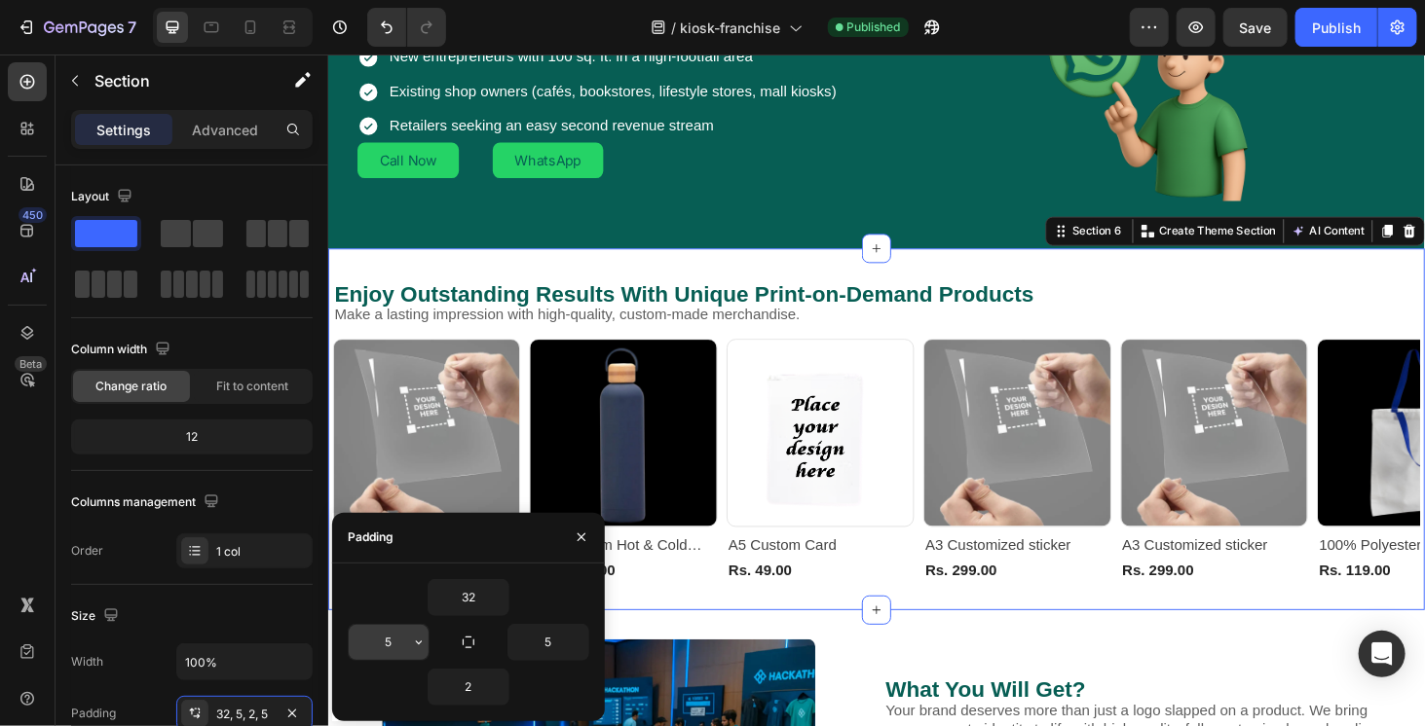
click at [374, 641] on input "5" at bounding box center [389, 642] width 80 height 35
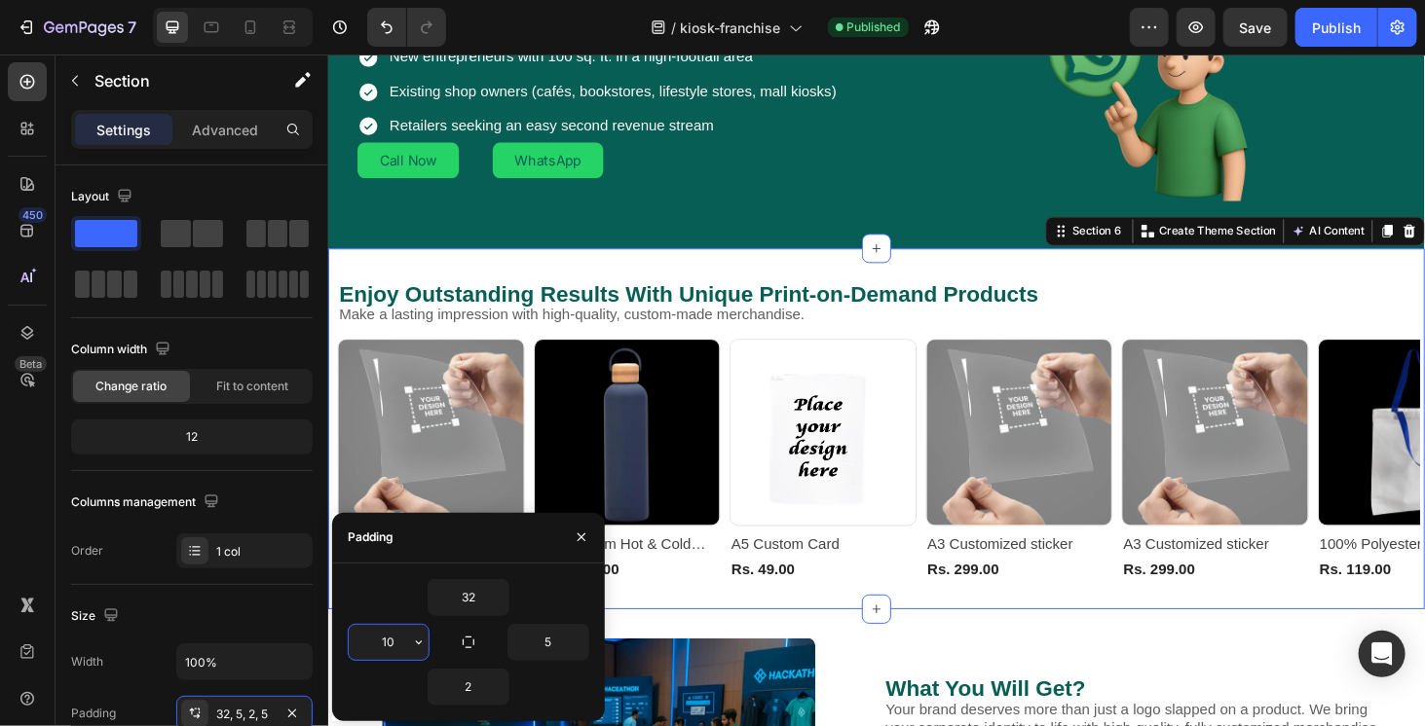
type input "10"
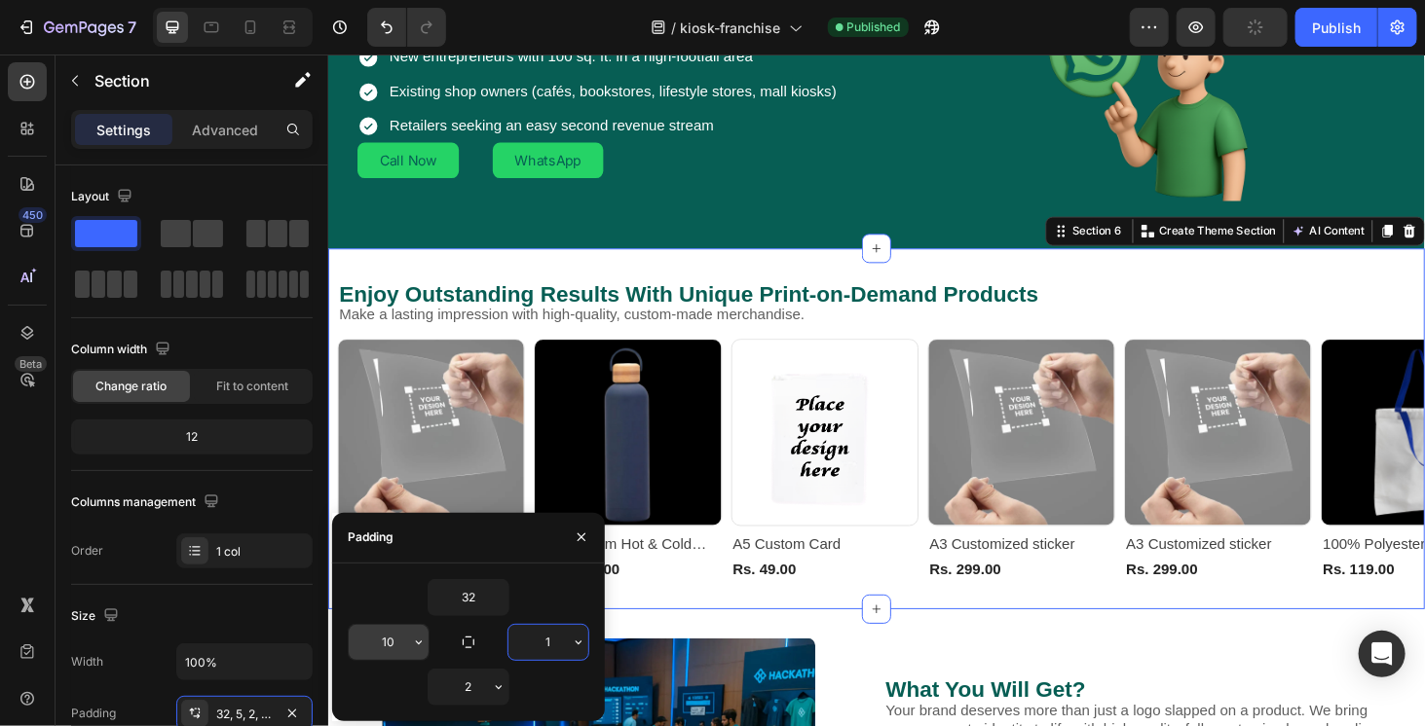
type input "10"
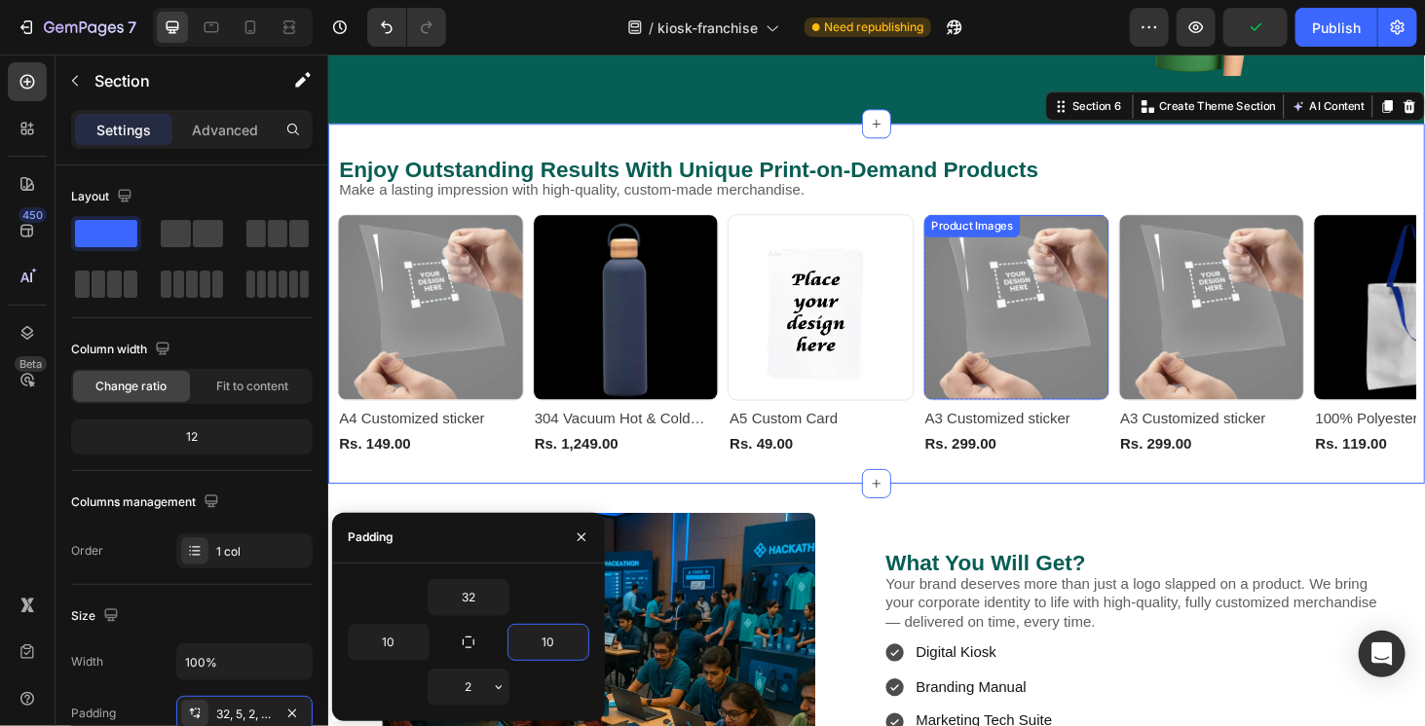
scroll to position [2045, 0]
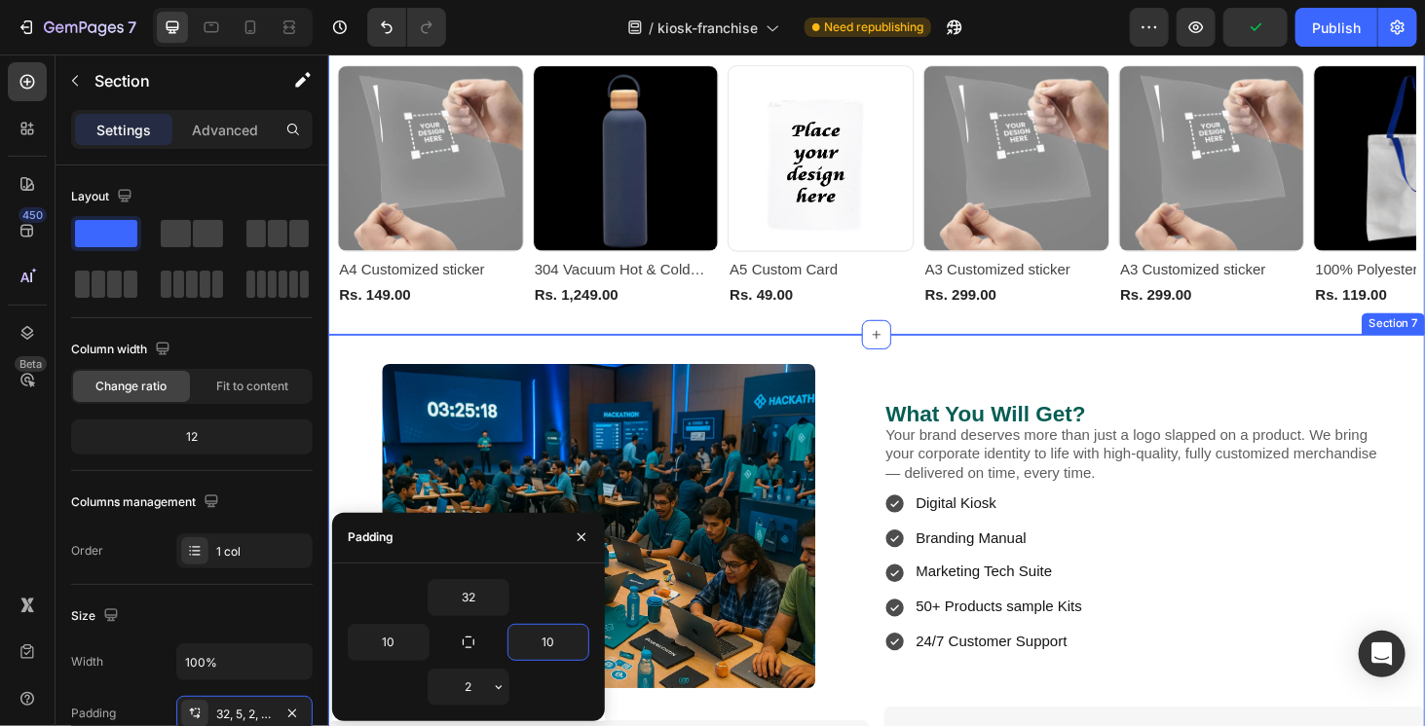
click at [994, 369] on div "Image What You Will Get? Heading Your brand deserves more than just a logo slap…" at bounding box center [911, 730] width 1168 height 757
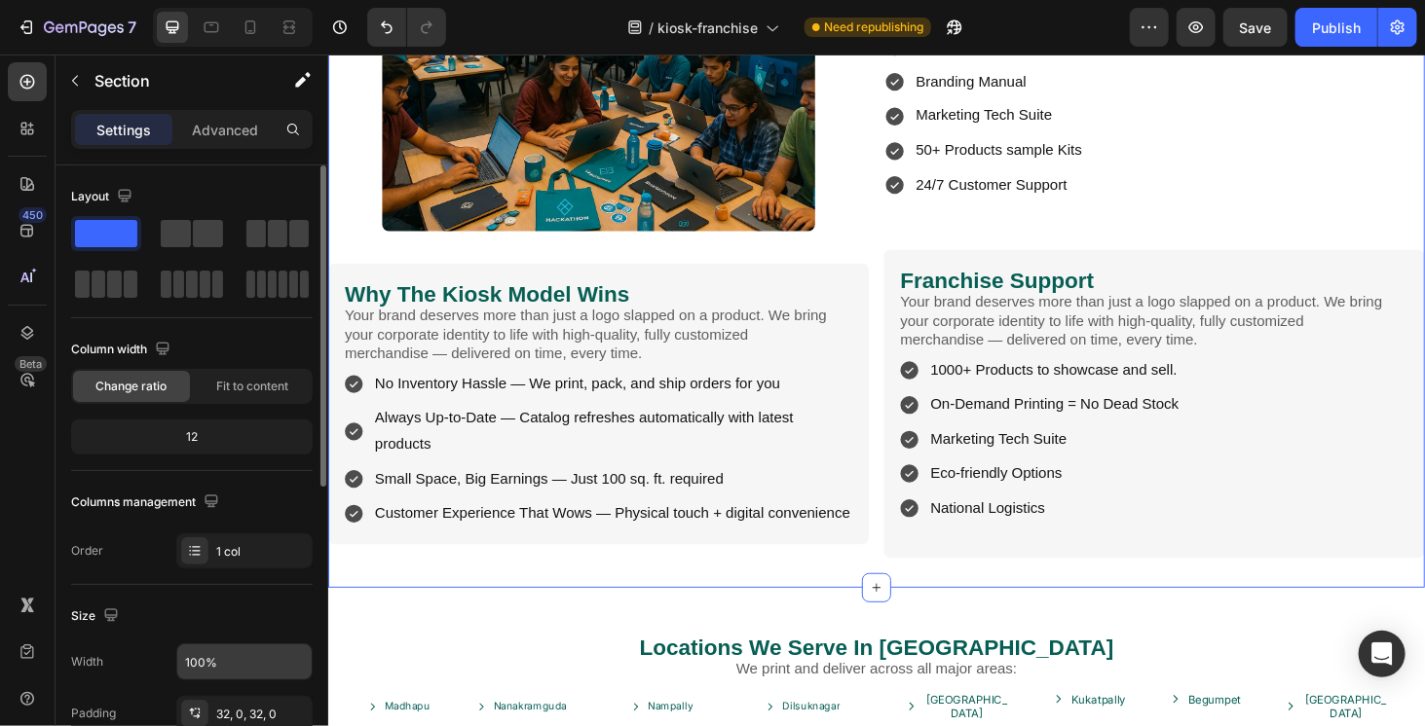
scroll to position [97, 0]
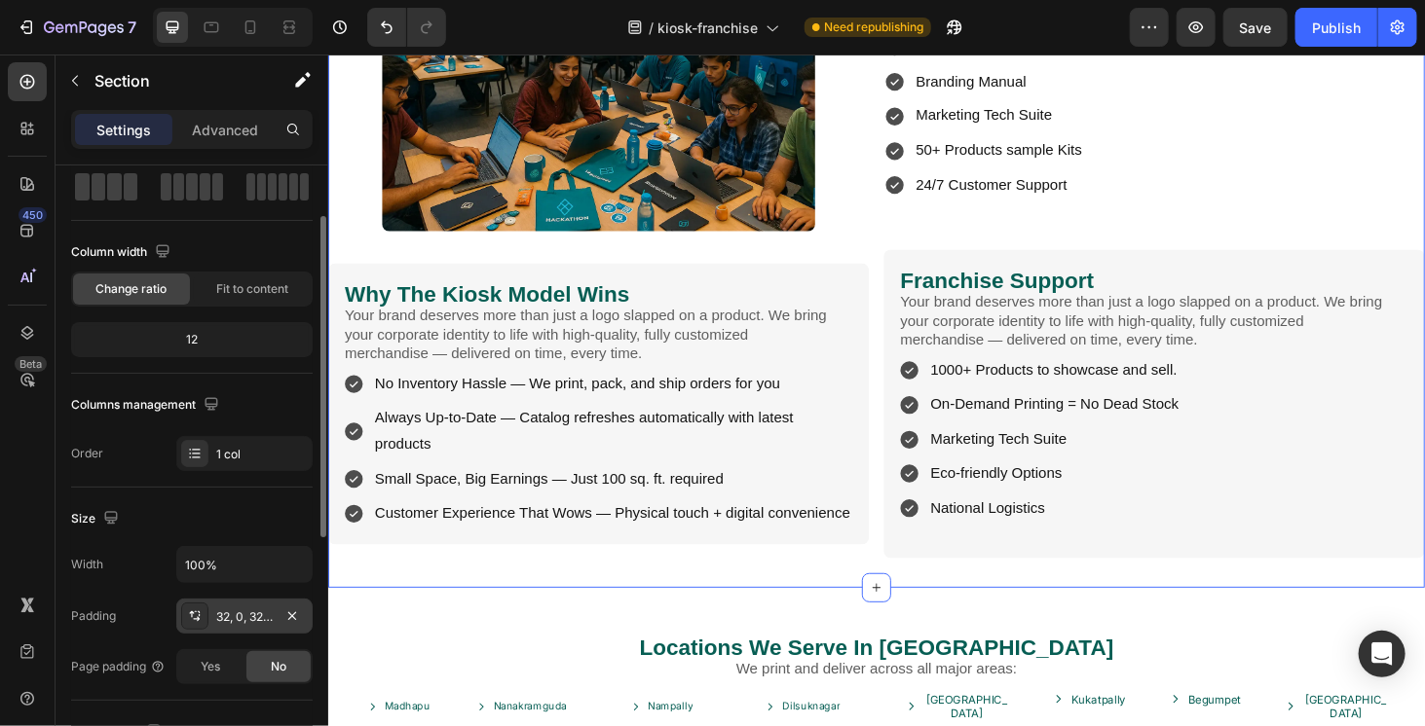
click at [227, 609] on div "32, 0, 32, 0" at bounding box center [244, 618] width 56 height 18
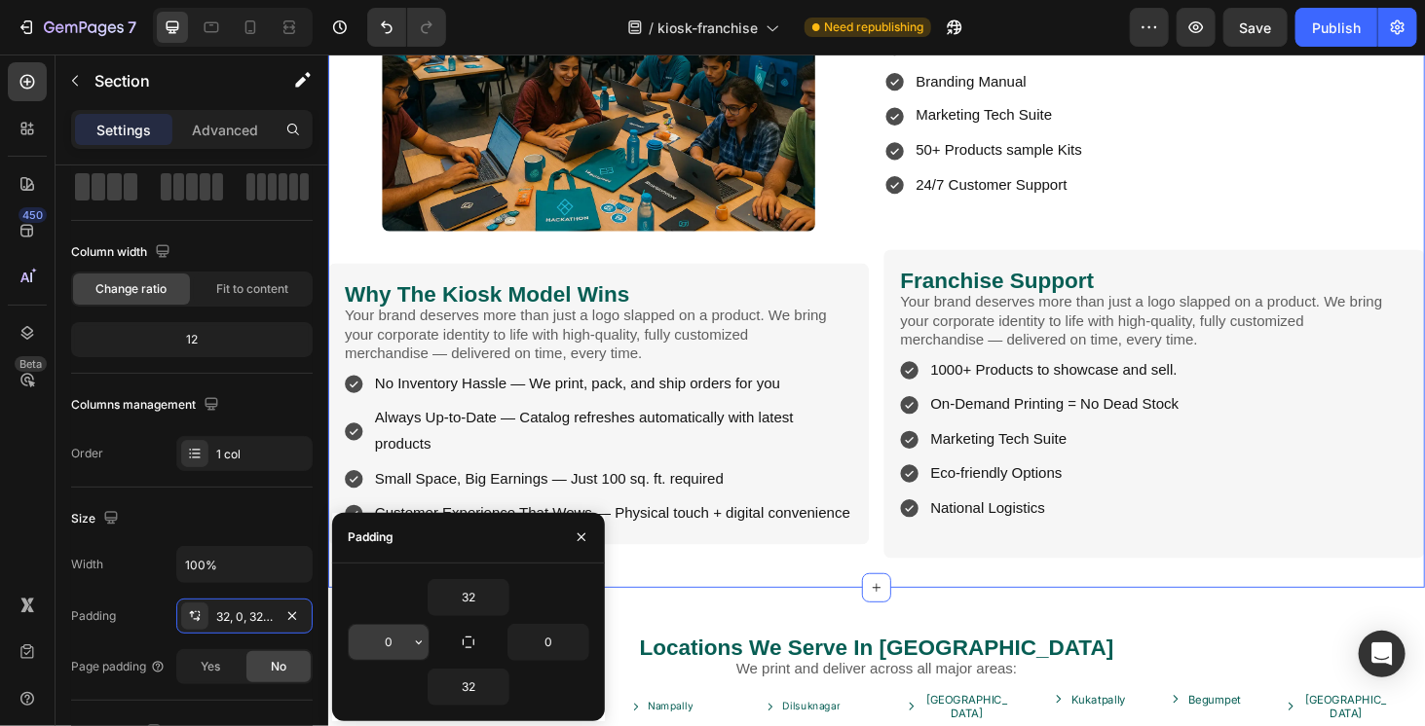
click at [393, 639] on input "0" at bounding box center [389, 642] width 80 height 35
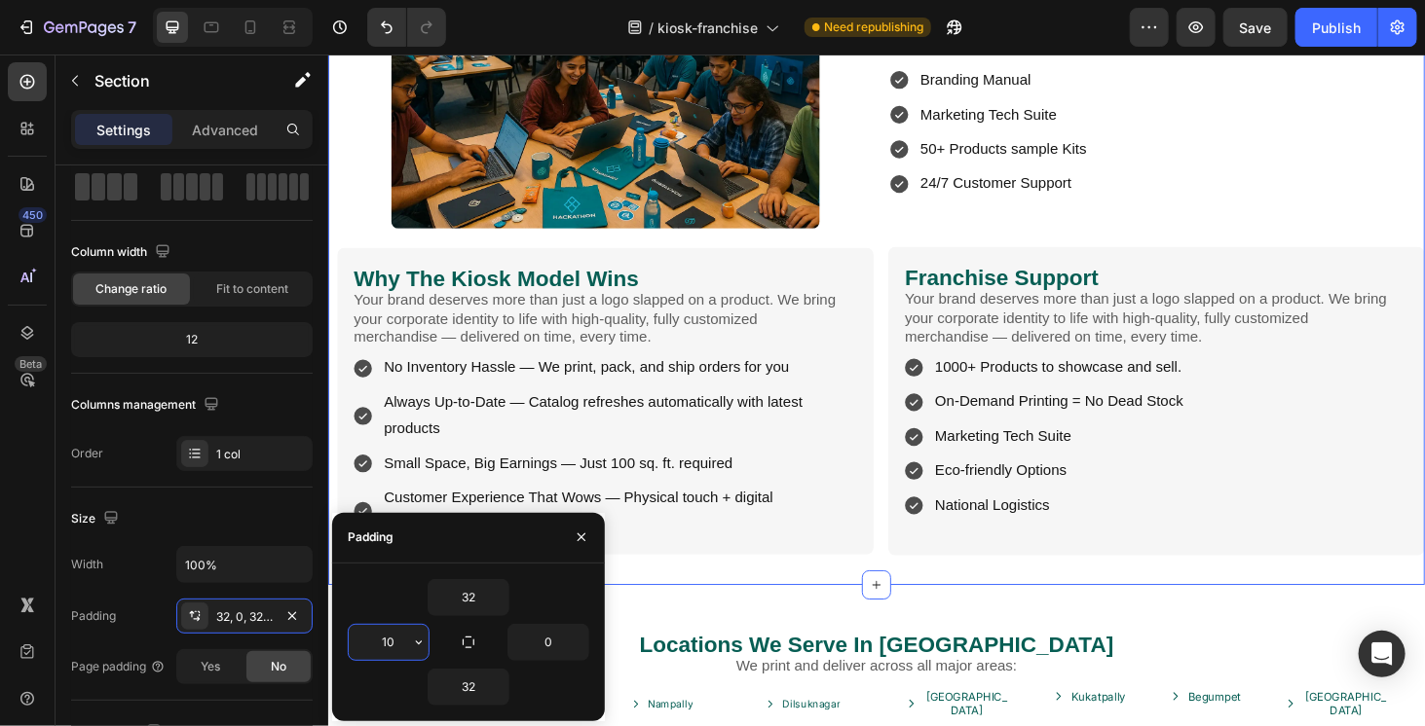
type input "10"
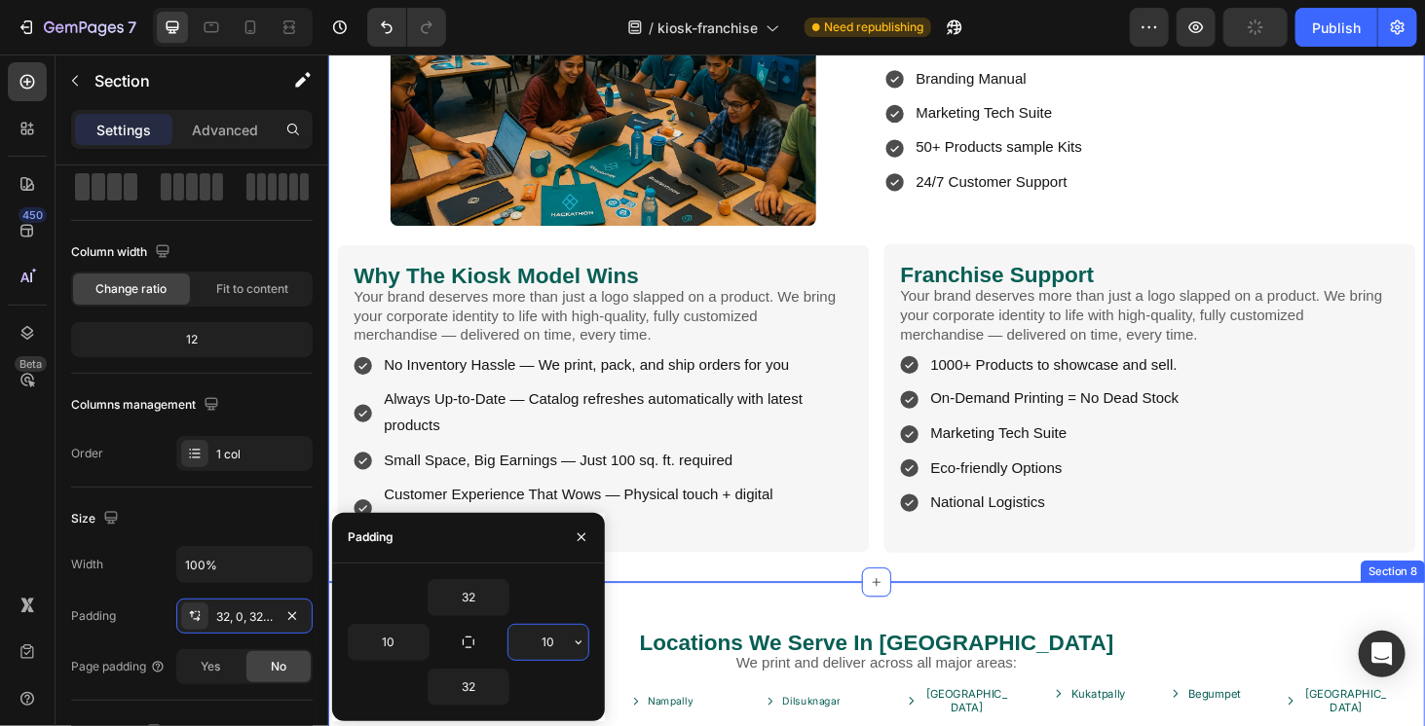
click at [706, 616] on div "Locations We Serve In Hyderabad Heading We print and deliver across all major a…" at bounding box center [911, 715] width 1168 height 199
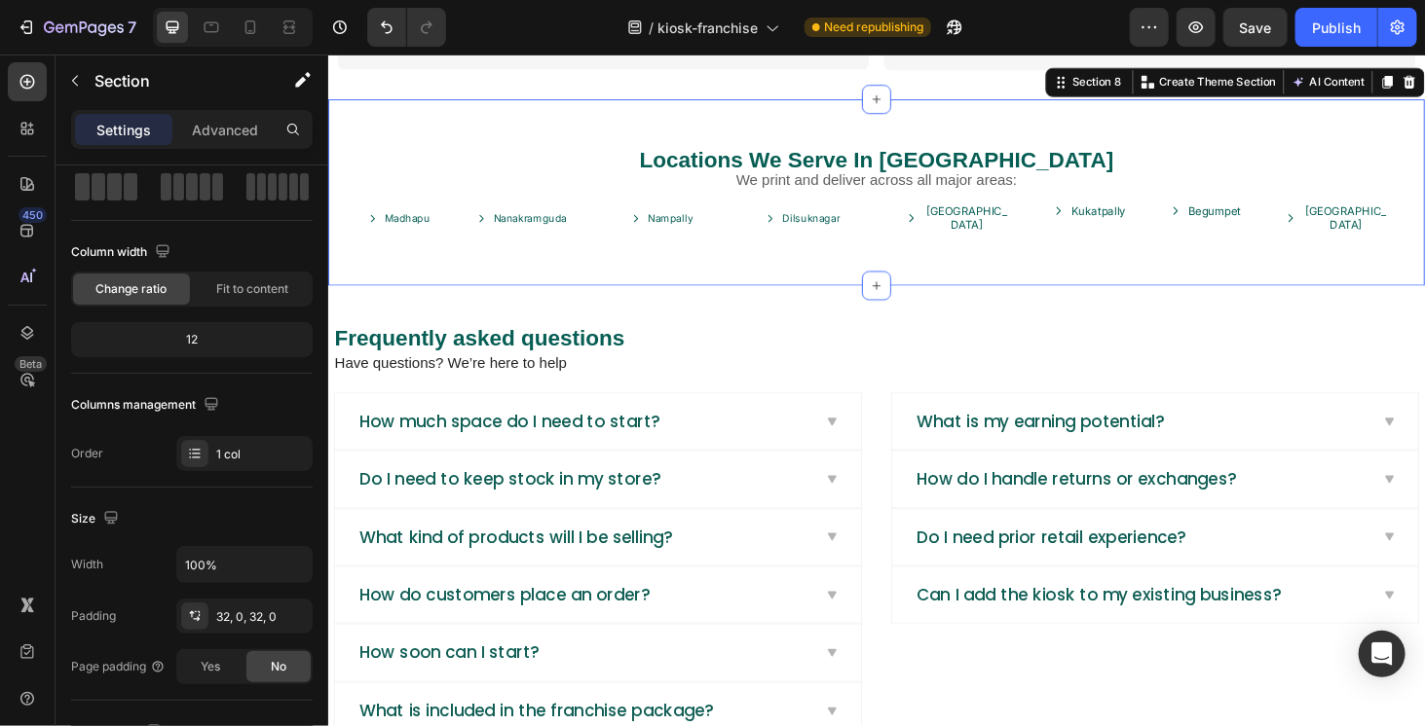
scroll to position [2921, 0]
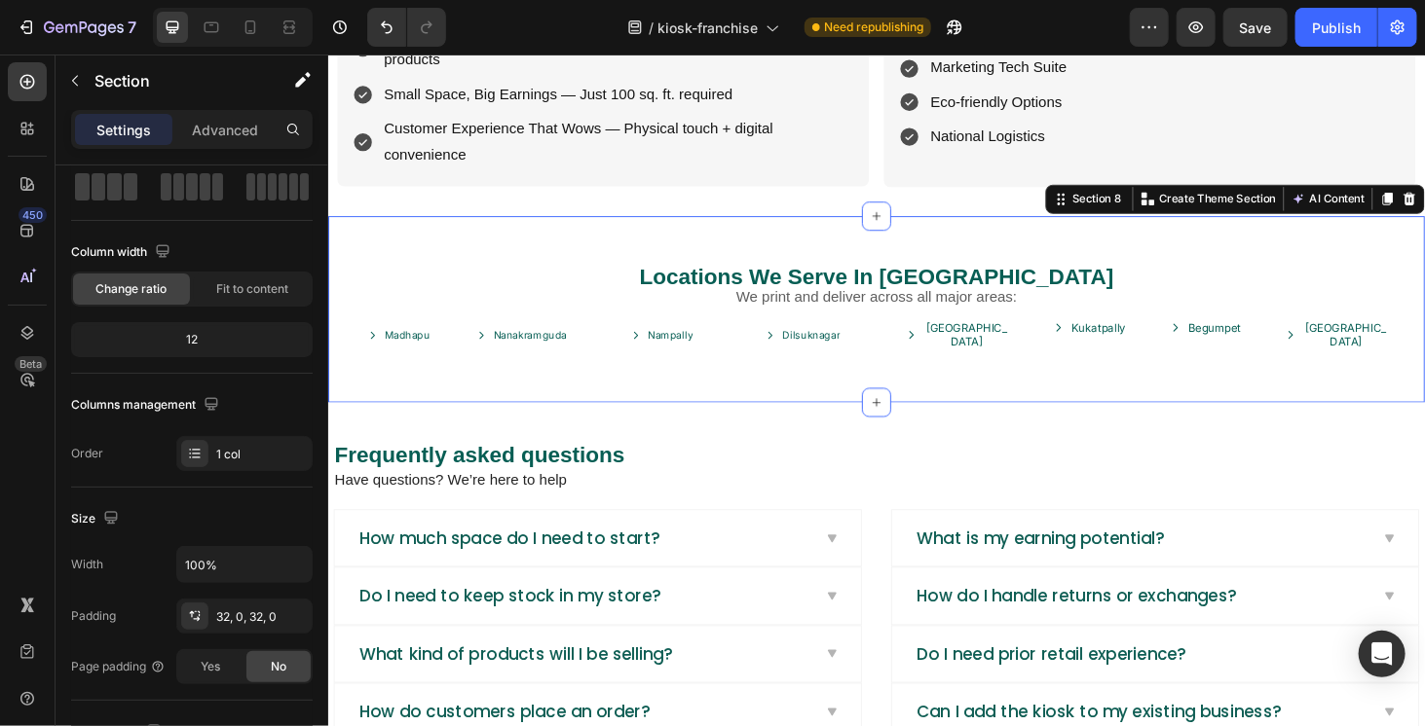
click at [448, 242] on div "Locations We Serve In Hyderabad Heading We print and deliver across all major a…" at bounding box center [911, 326] width 1168 height 199
click at [230, 616] on div "32, 0, 32, 0" at bounding box center [244, 618] width 56 height 18
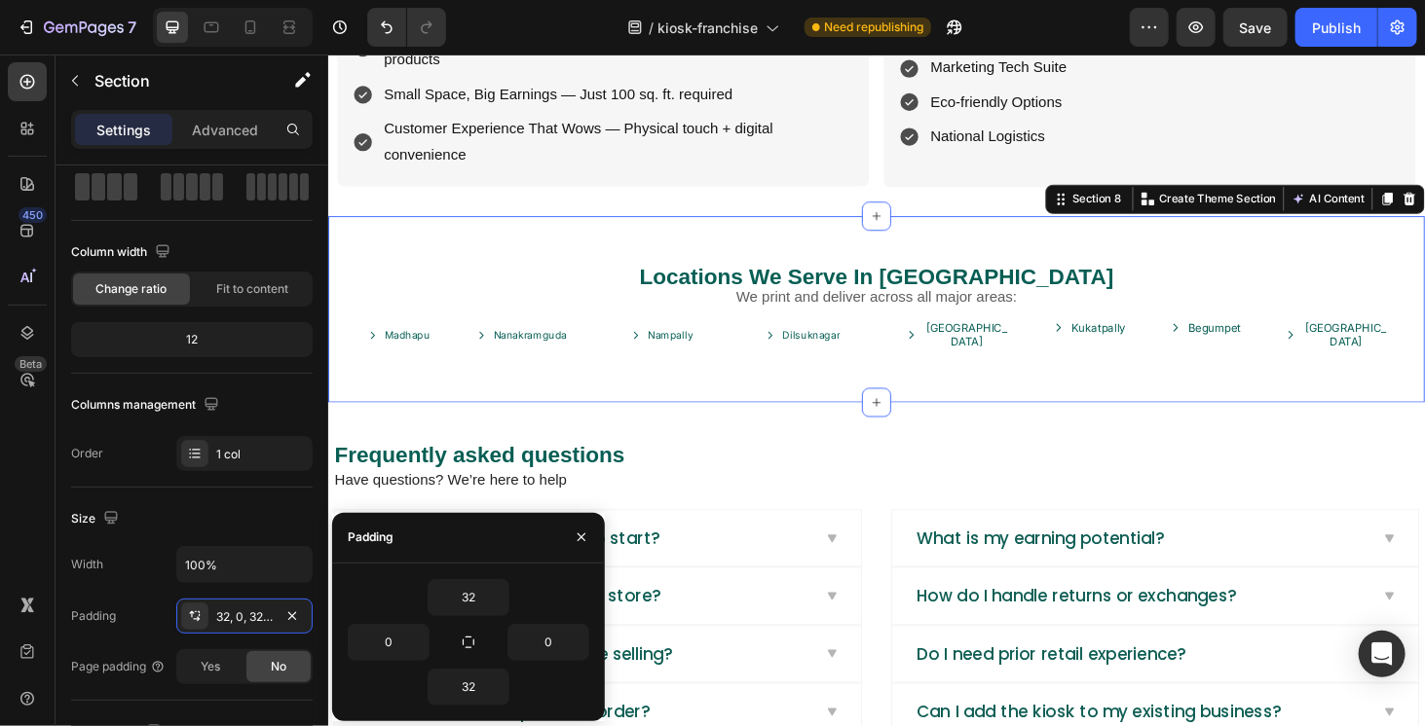
click at [360, 620] on div "32 0 0 32" at bounding box center [468, 642] width 241 height 127
click at [372, 646] on input "0" at bounding box center [389, 642] width 80 height 35
type input "10"
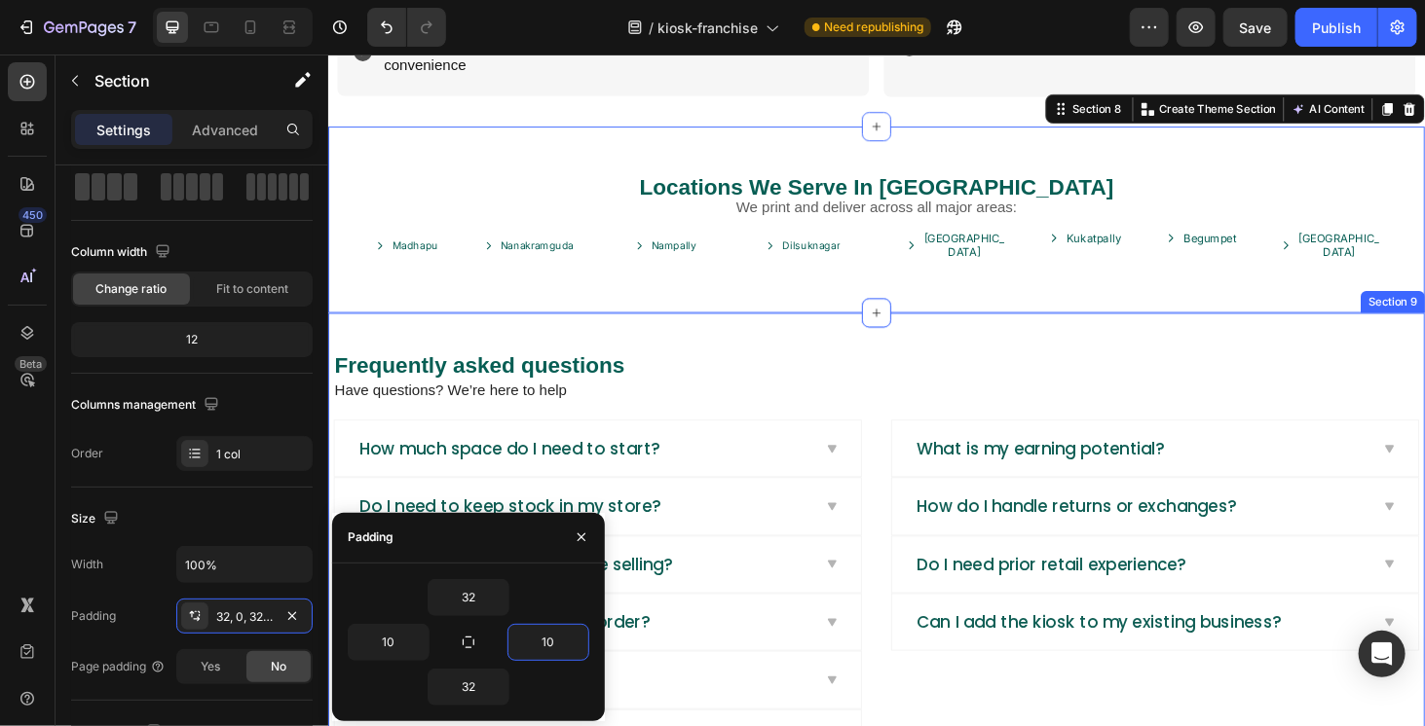
scroll to position [3018, 0]
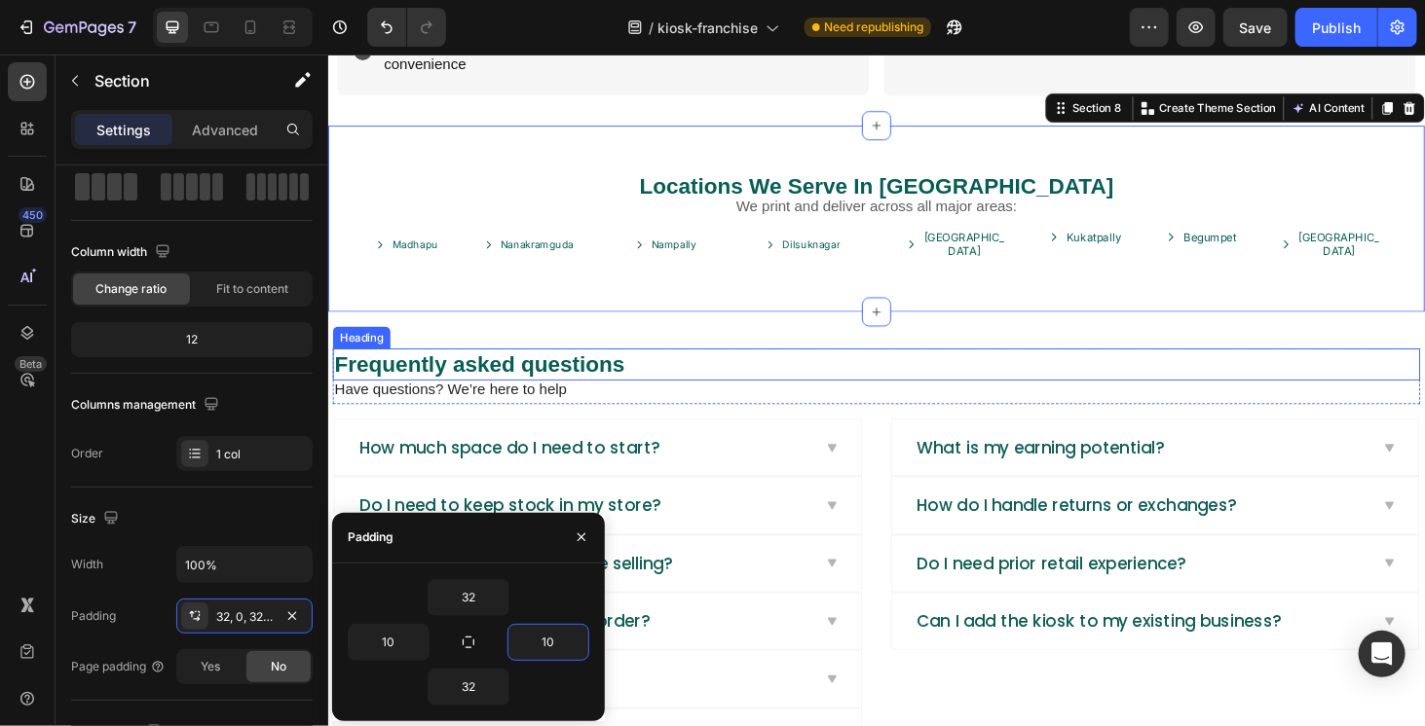
click at [798, 341] on div "Frequently asked questions Heading Have questions? We’re here to help Text bloc…" at bounding box center [911, 589] width 1168 height 523
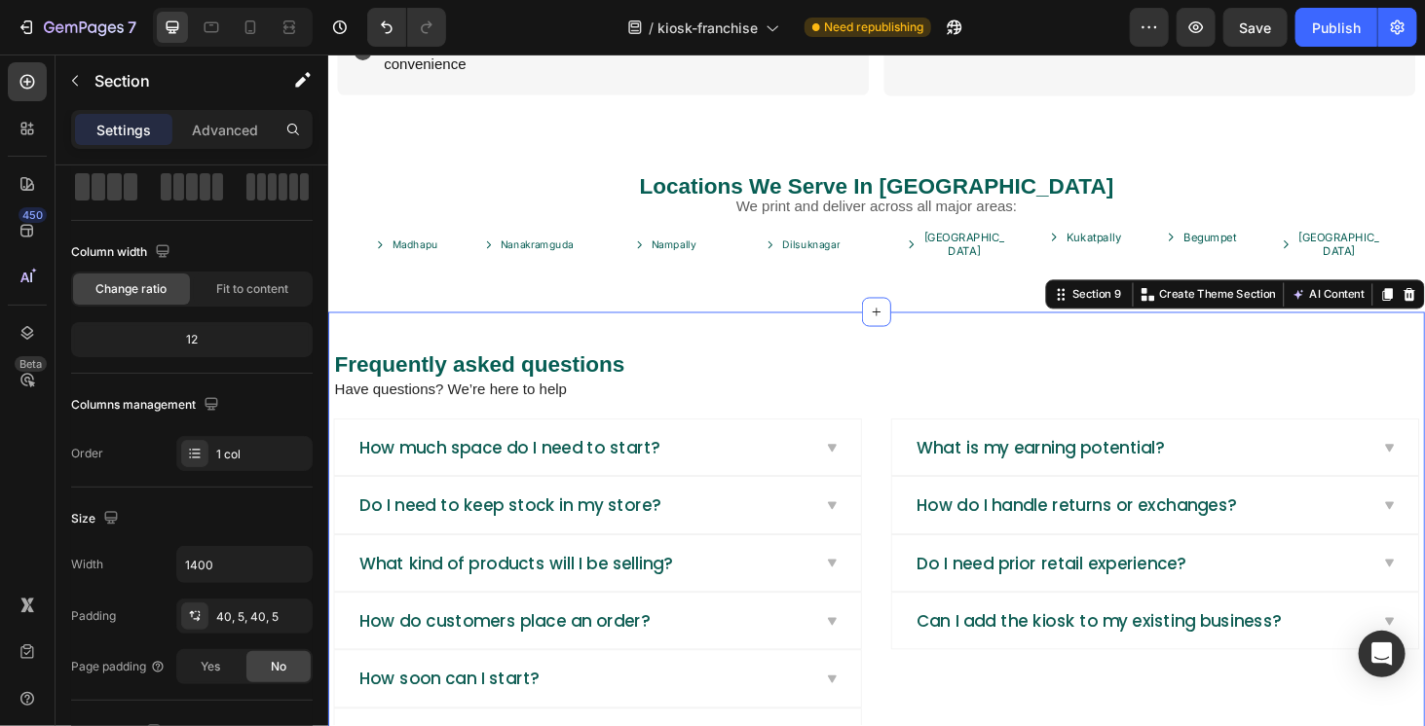
click at [798, 329] on div "Frequently asked questions Heading Have questions? We’re here to help Text bloc…" at bounding box center [911, 589] width 1168 height 523
click at [234, 614] on div "40, 5, 40, 5" at bounding box center [244, 618] width 56 height 18
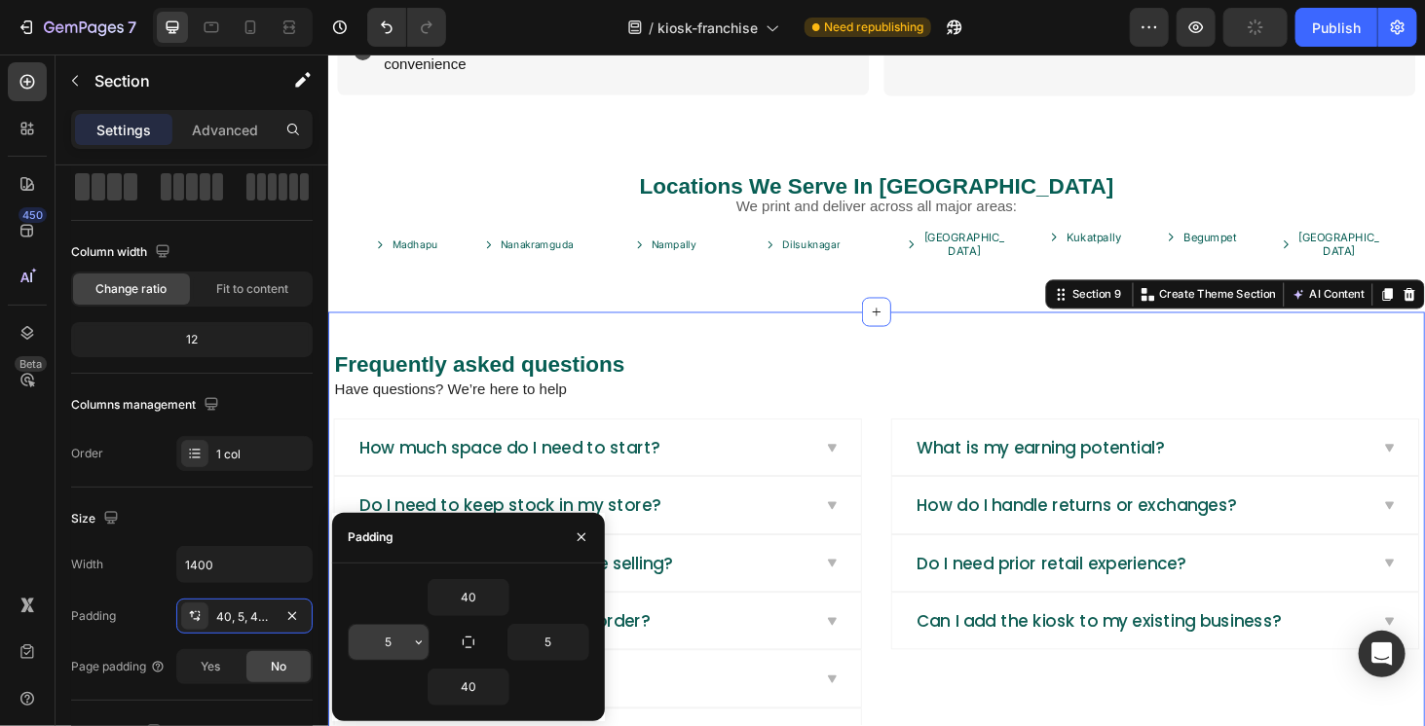
click at [386, 637] on input "5" at bounding box center [389, 642] width 80 height 35
type input "10"
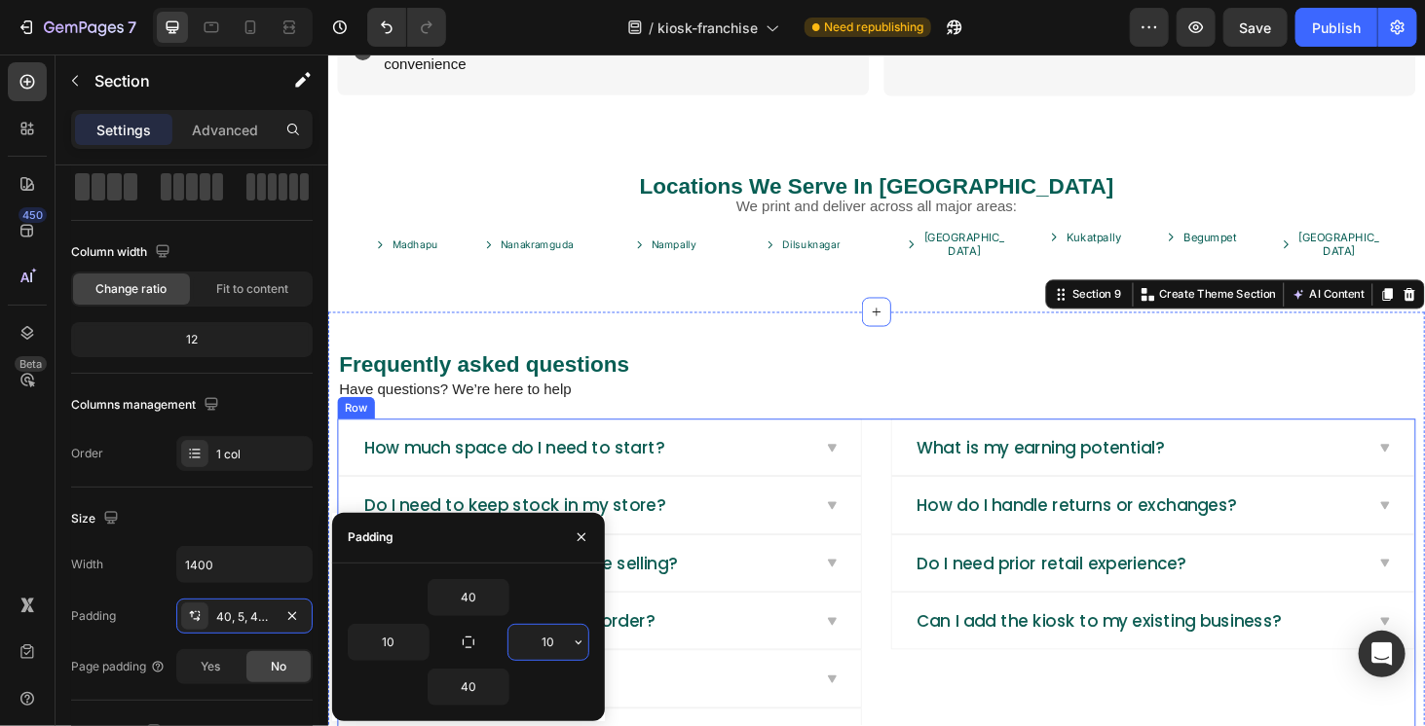
click at [906, 628] on div "How much space do I need to start? Do I need to keep stock in my store? What ki…" at bounding box center [911, 627] width 1149 height 370
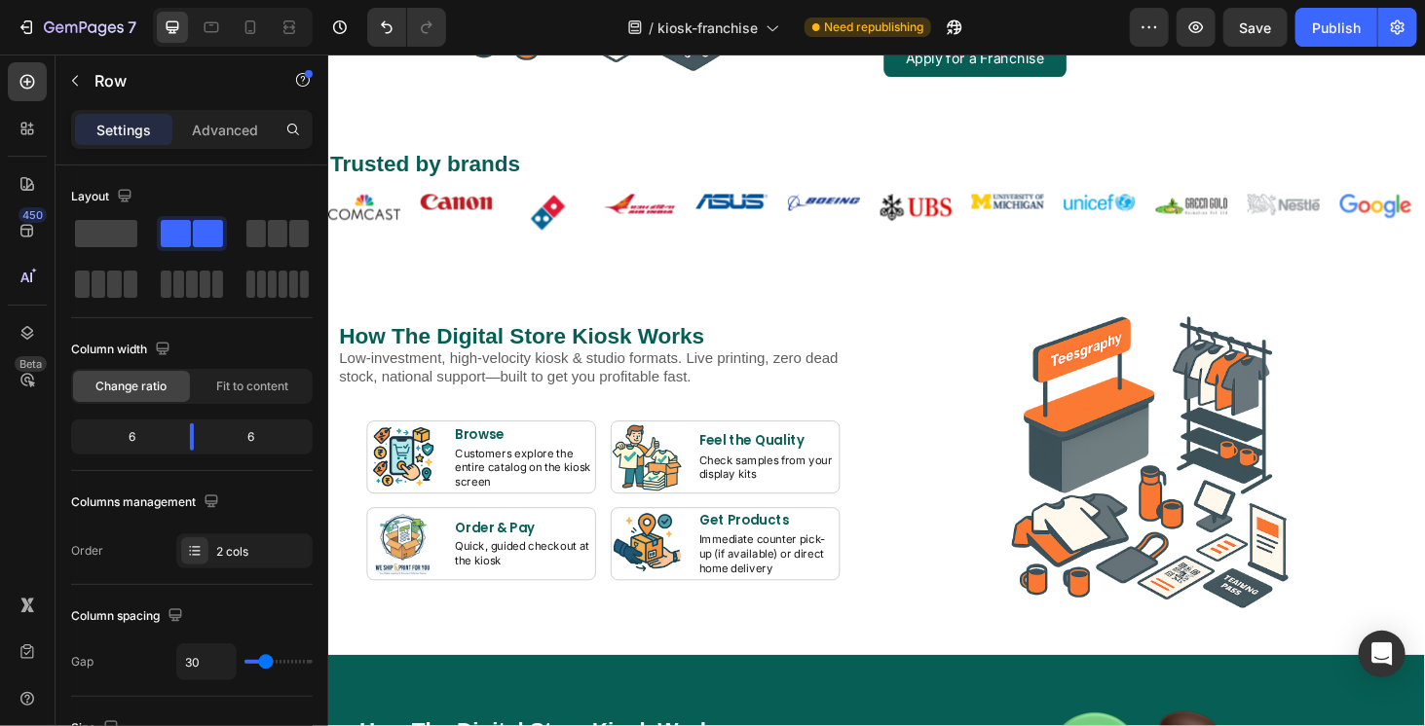
scroll to position [715, 0]
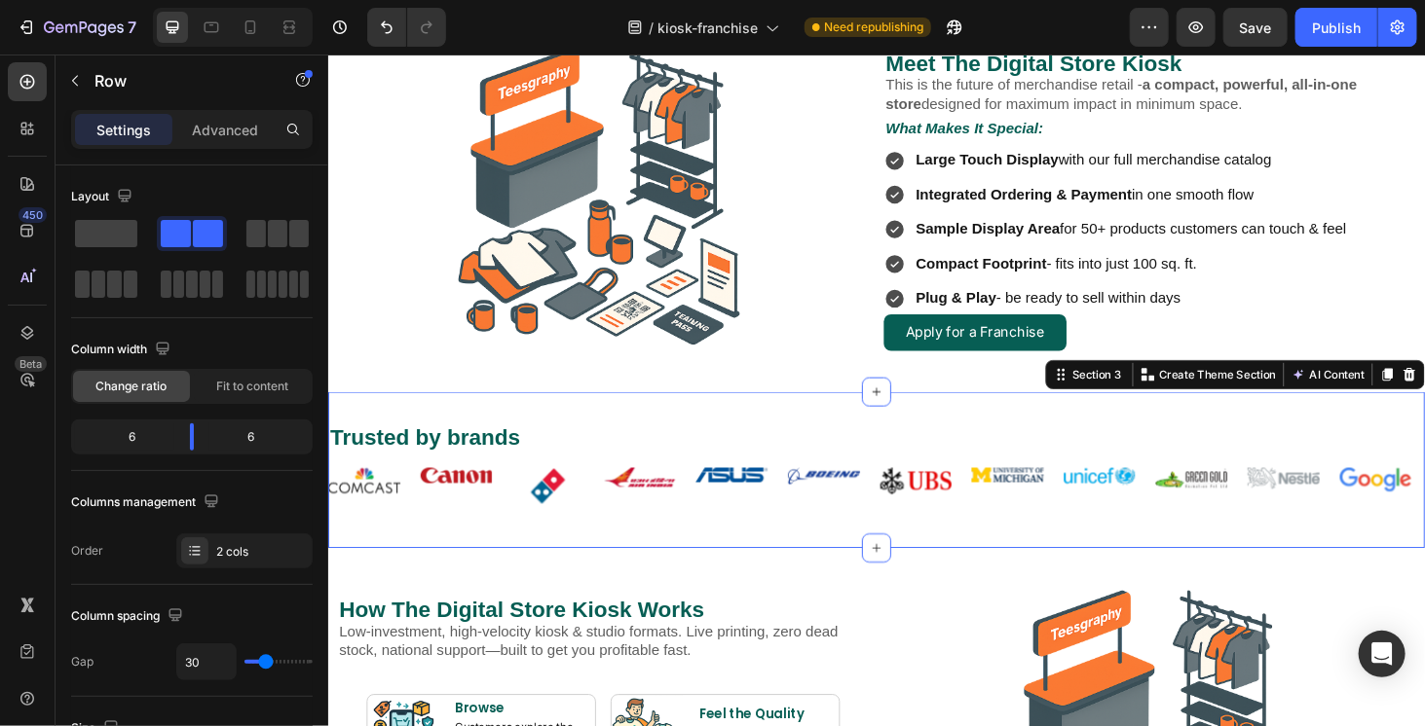
click at [648, 426] on div "Trusted by brands Heading Image Image Image Image Image Image Image Image Image…" at bounding box center [911, 497] width 1168 height 167
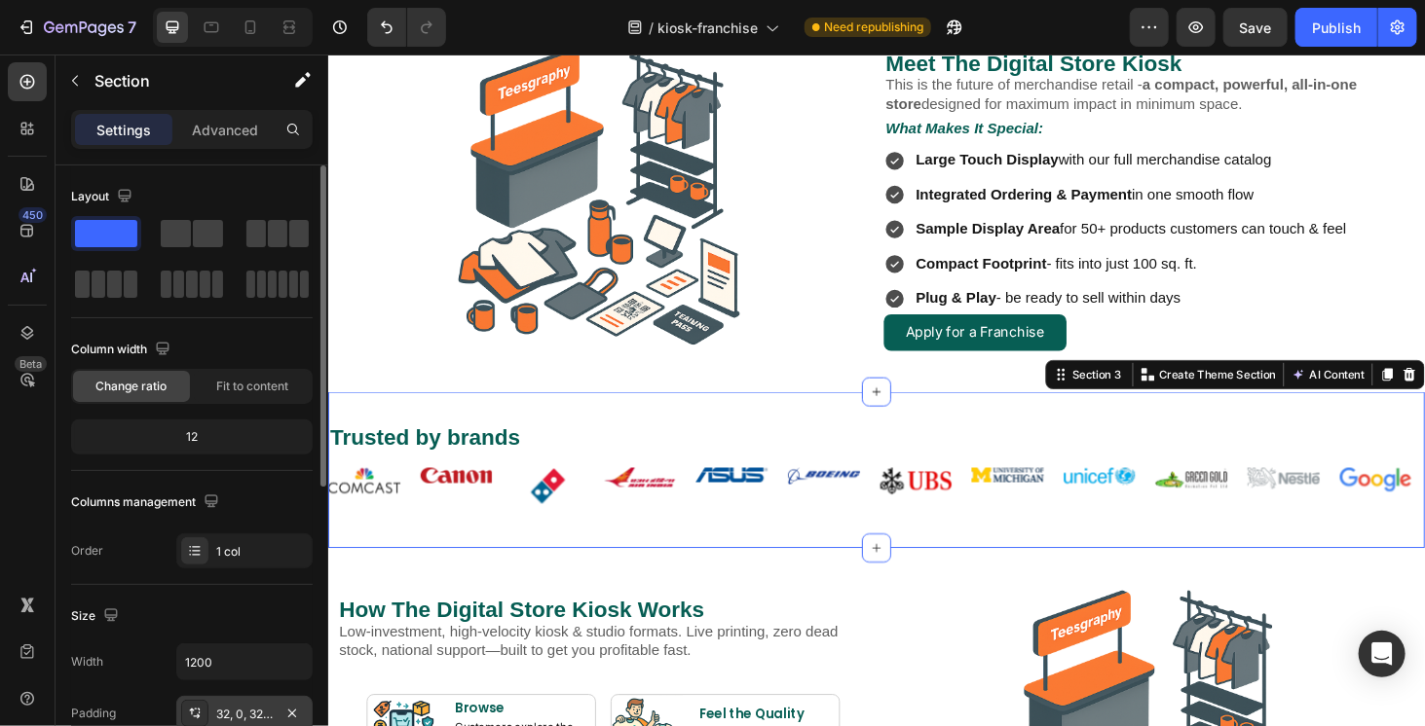
scroll to position [195, 0]
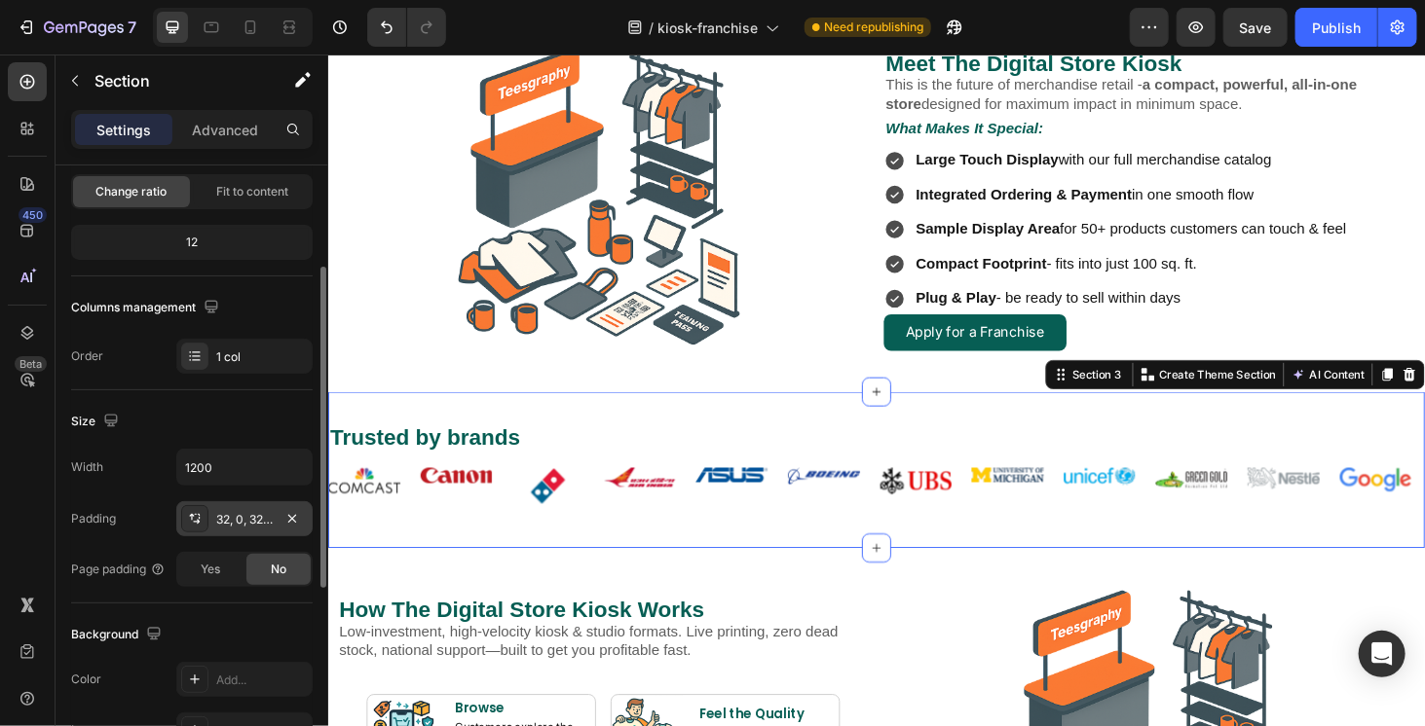
click at [250, 519] on div "32, 0, 32, 0" at bounding box center [244, 520] width 56 height 18
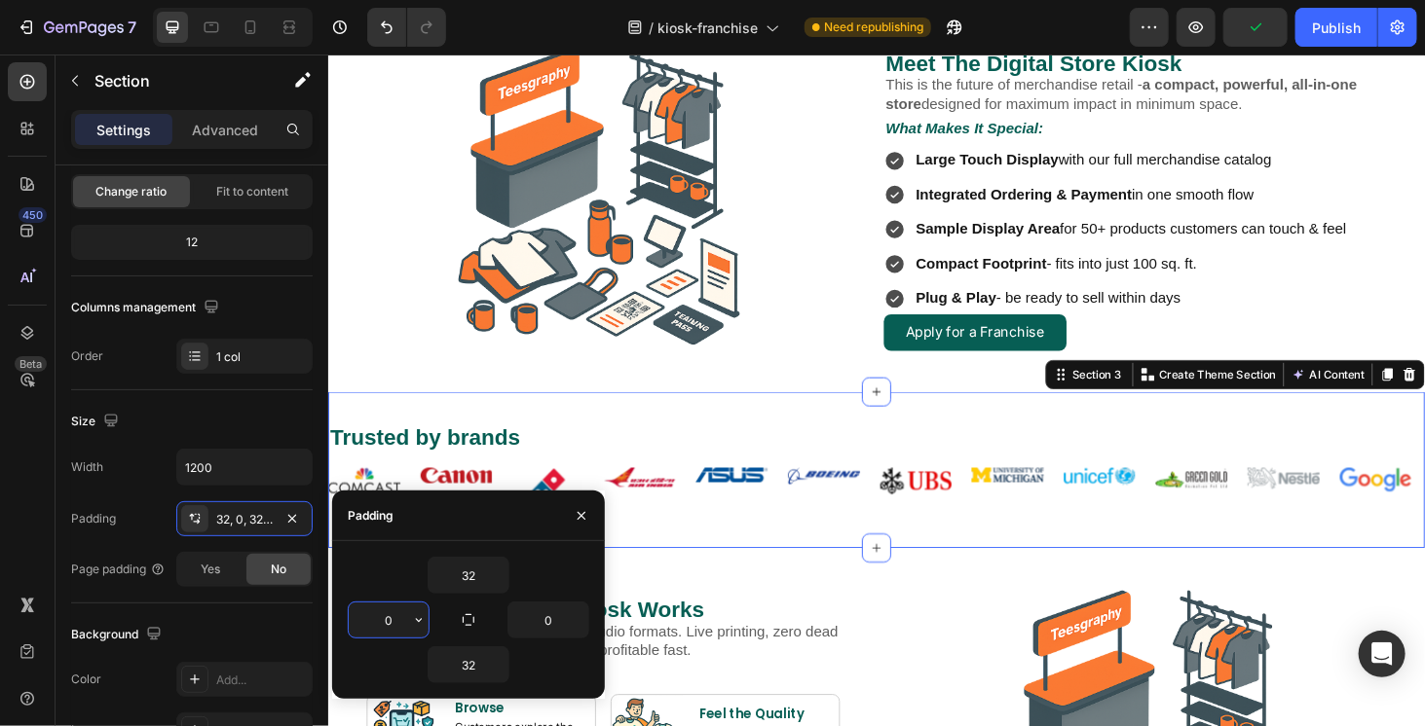
click at [375, 619] on input "0" at bounding box center [389, 620] width 80 height 35
type input "10"
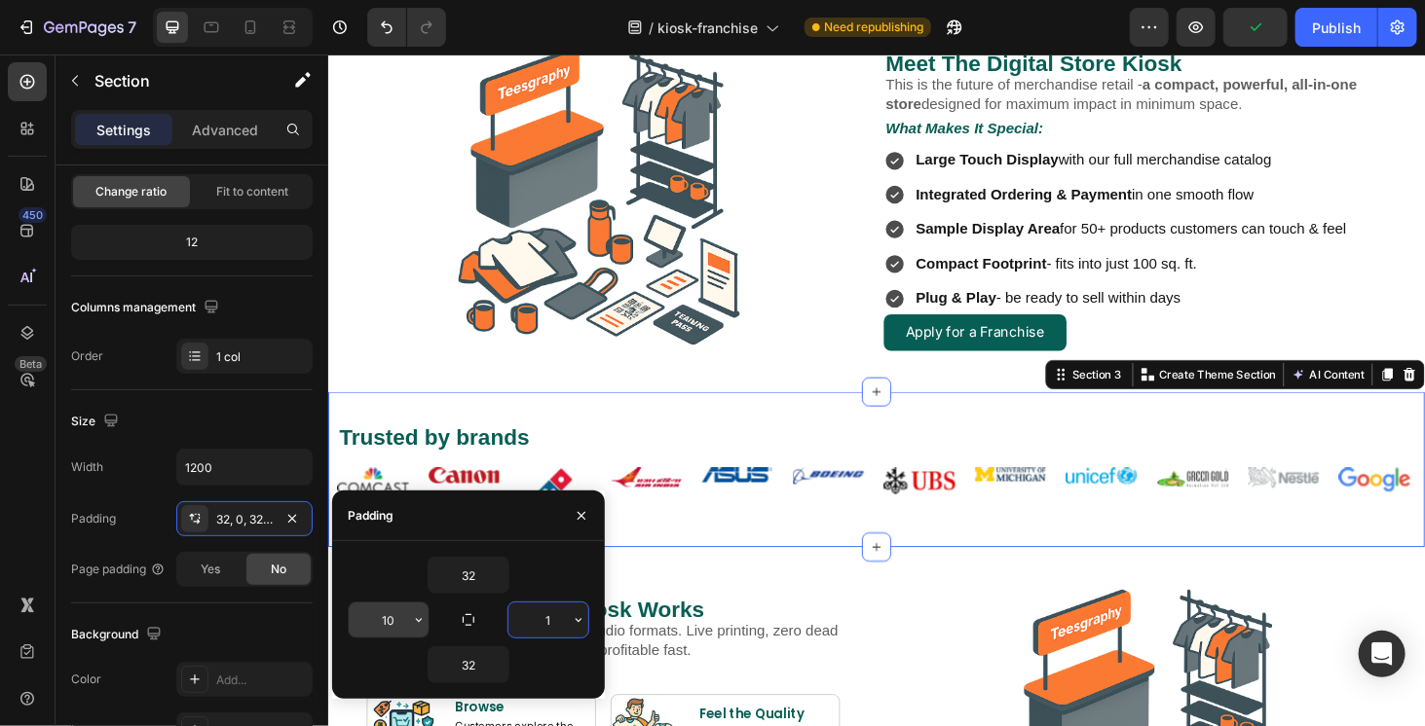
type input "10"
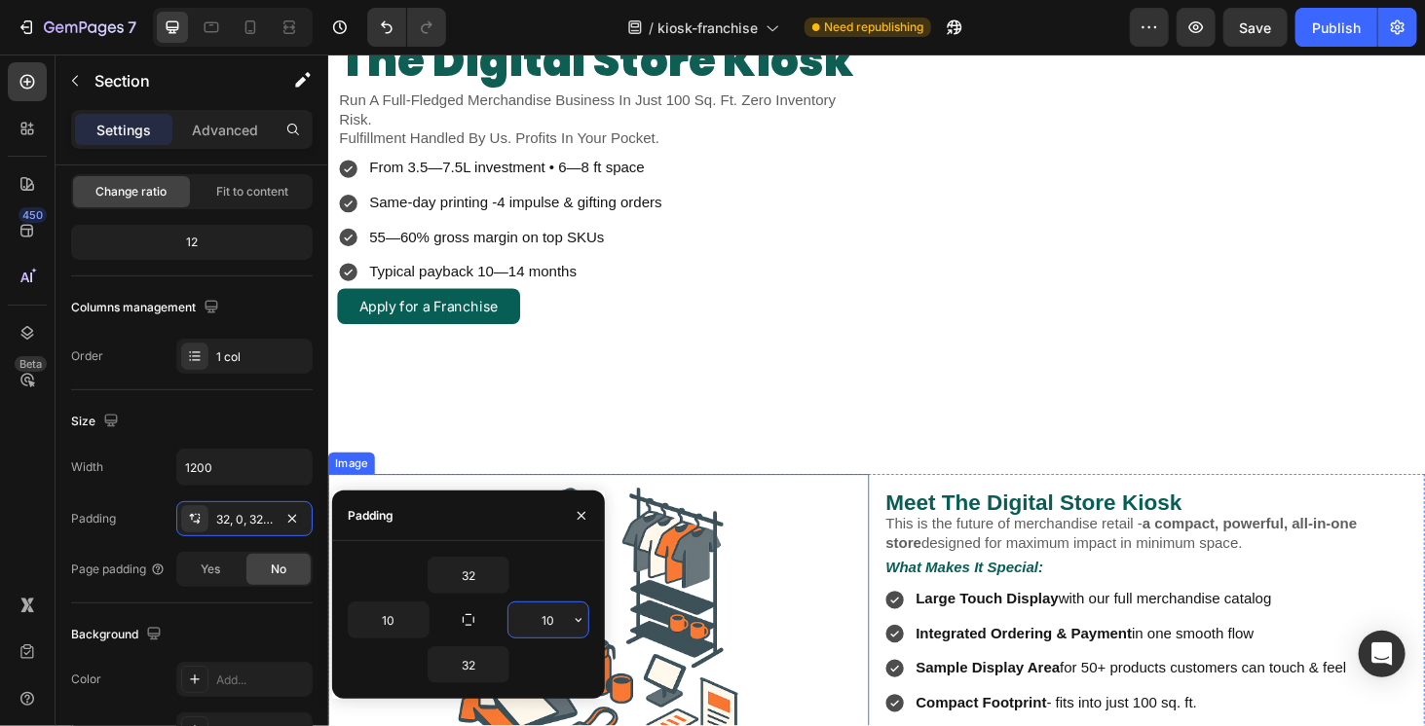
scroll to position [228, 0]
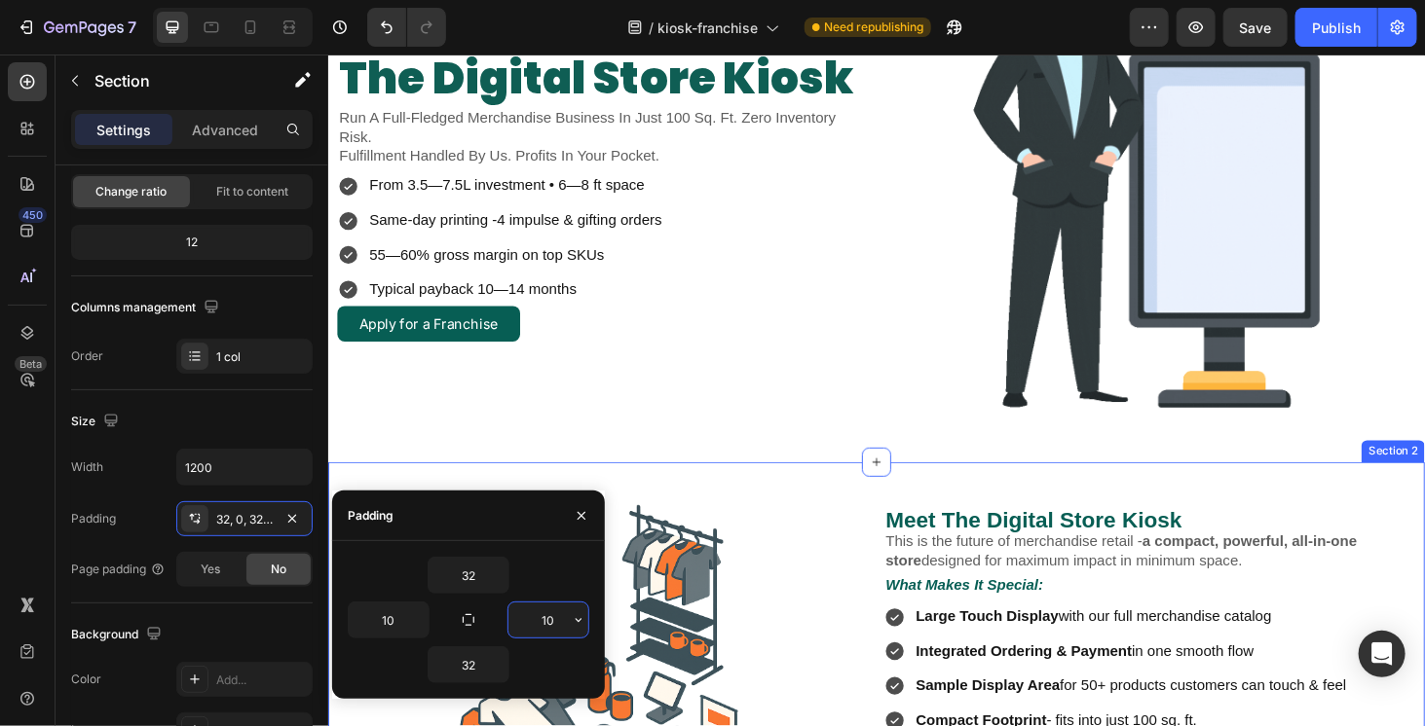
click at [805, 517] on div "Image Meet The Digital Store Kiosk Heading This is the future of merchandise re…" at bounding box center [911, 695] width 1168 height 412
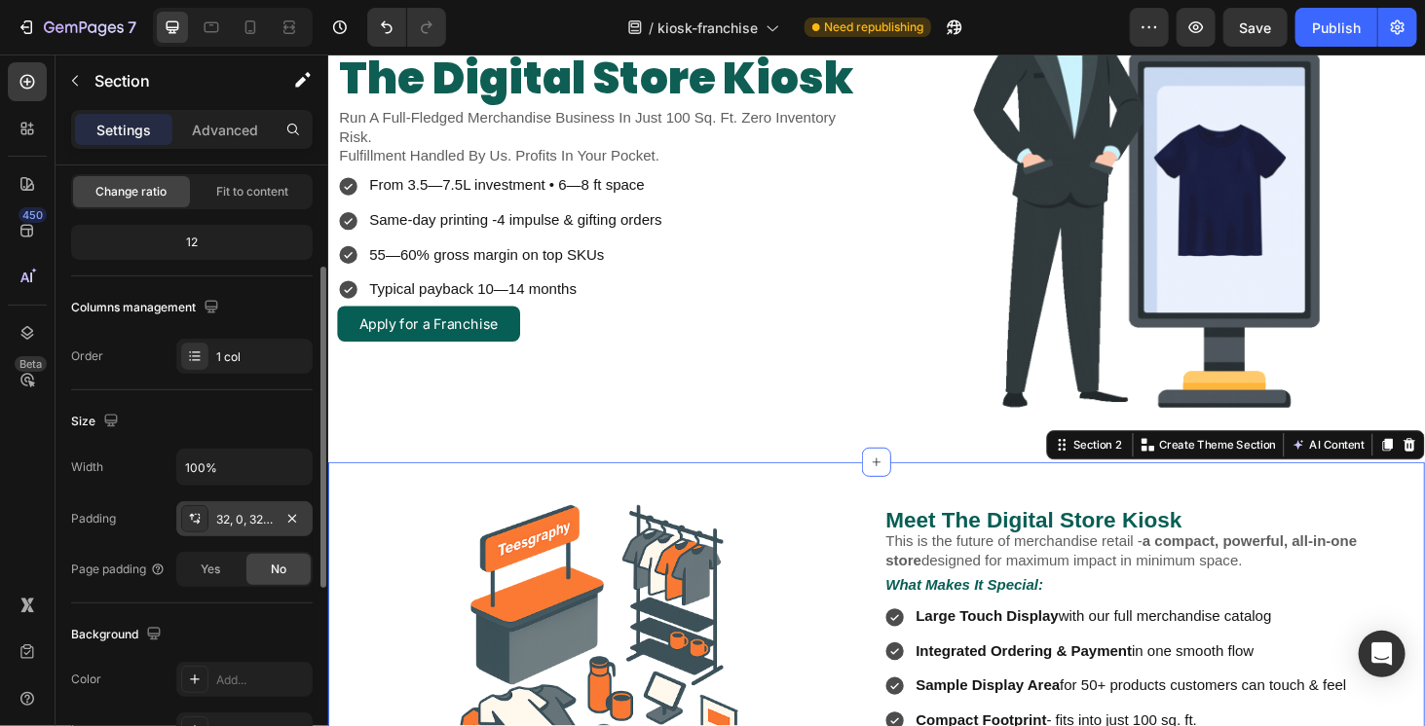
click at [247, 511] on div "32, 0, 32, 0" at bounding box center [244, 520] width 56 height 18
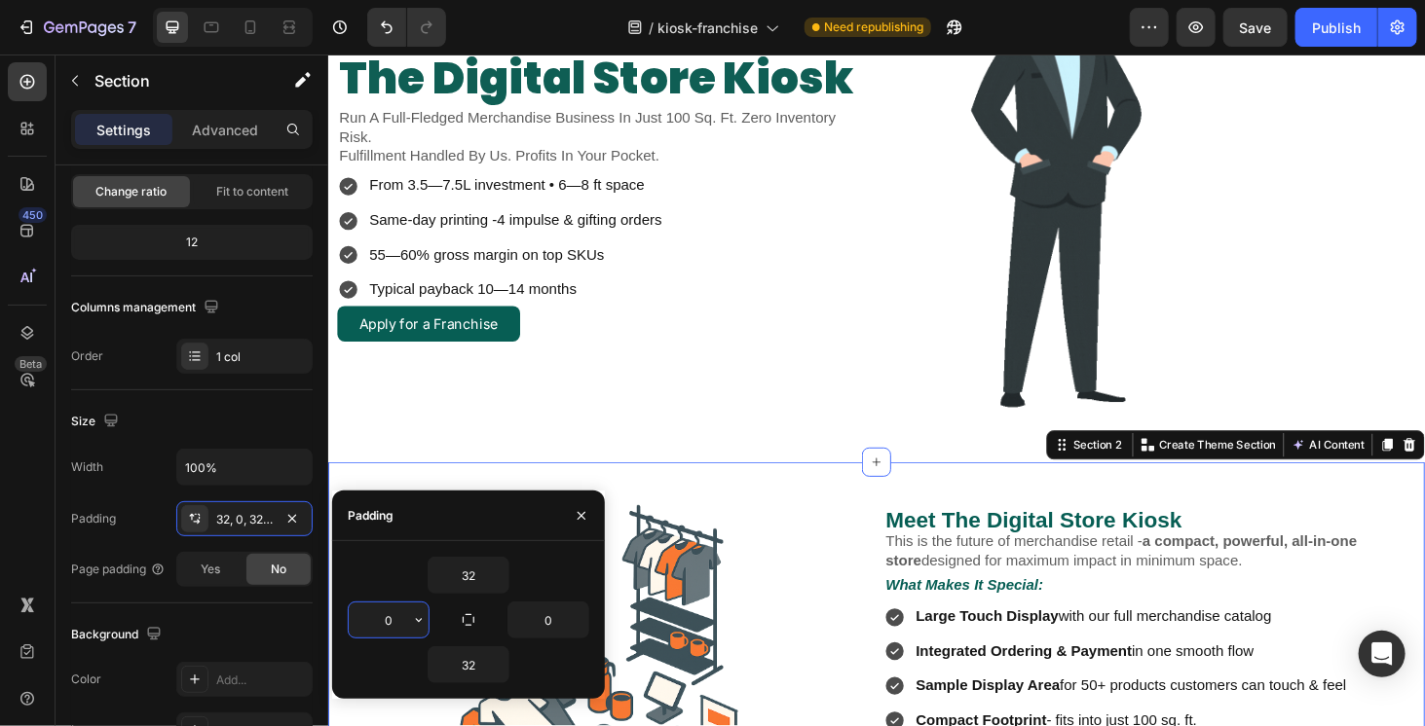
click at [354, 618] on input "0" at bounding box center [389, 620] width 80 height 35
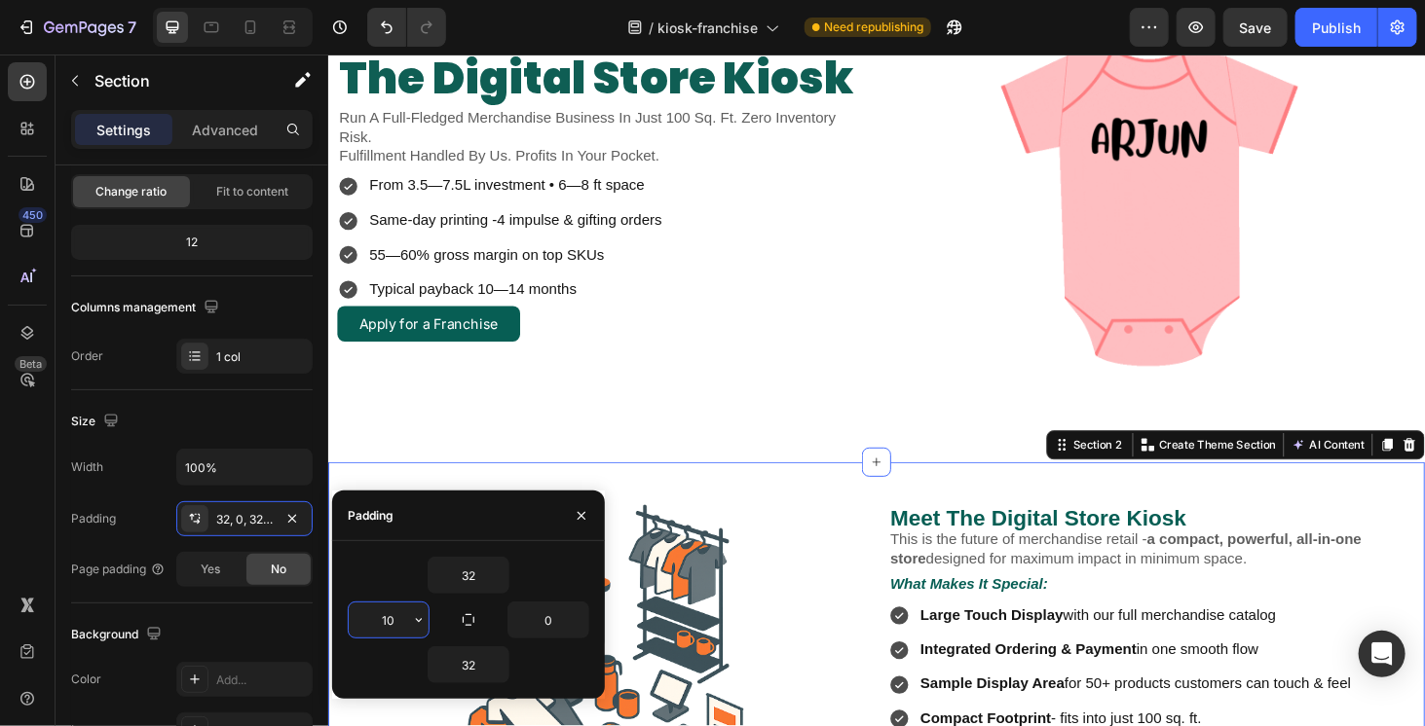
type input "10"
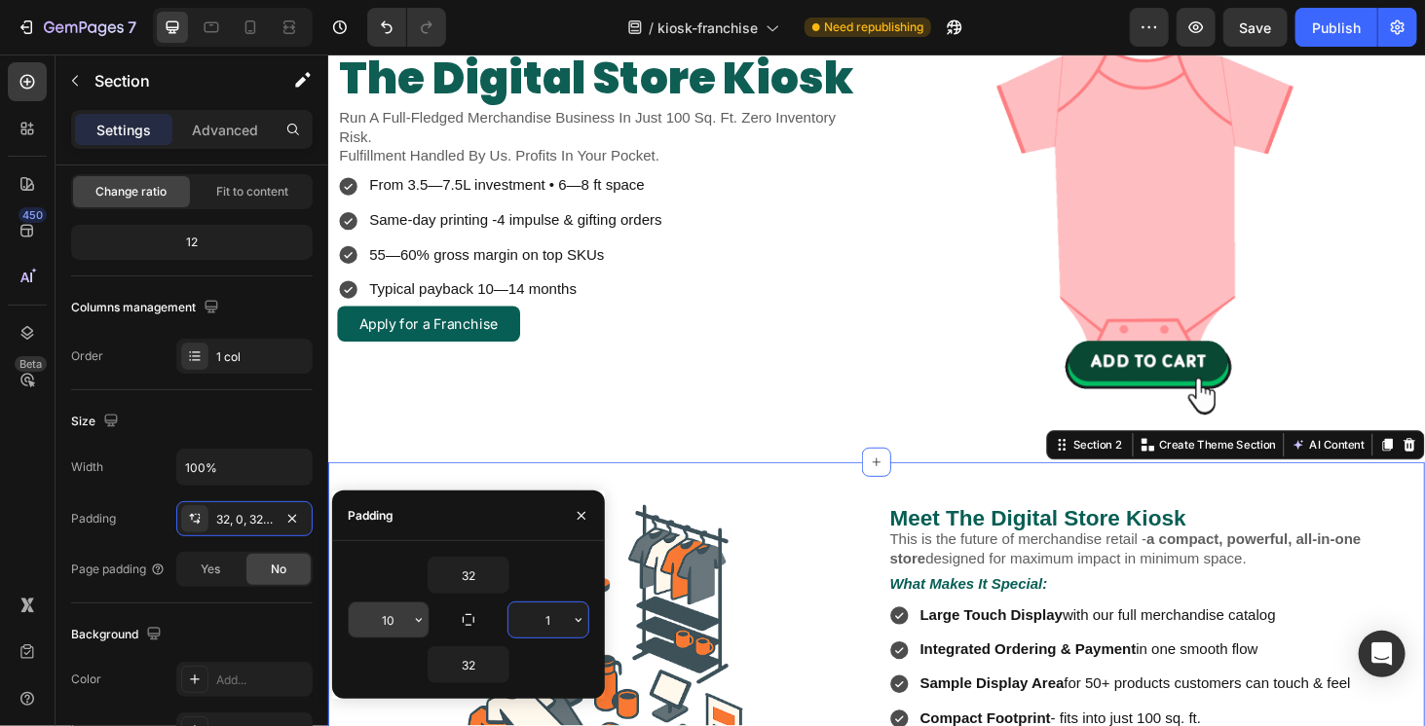
type input "10"
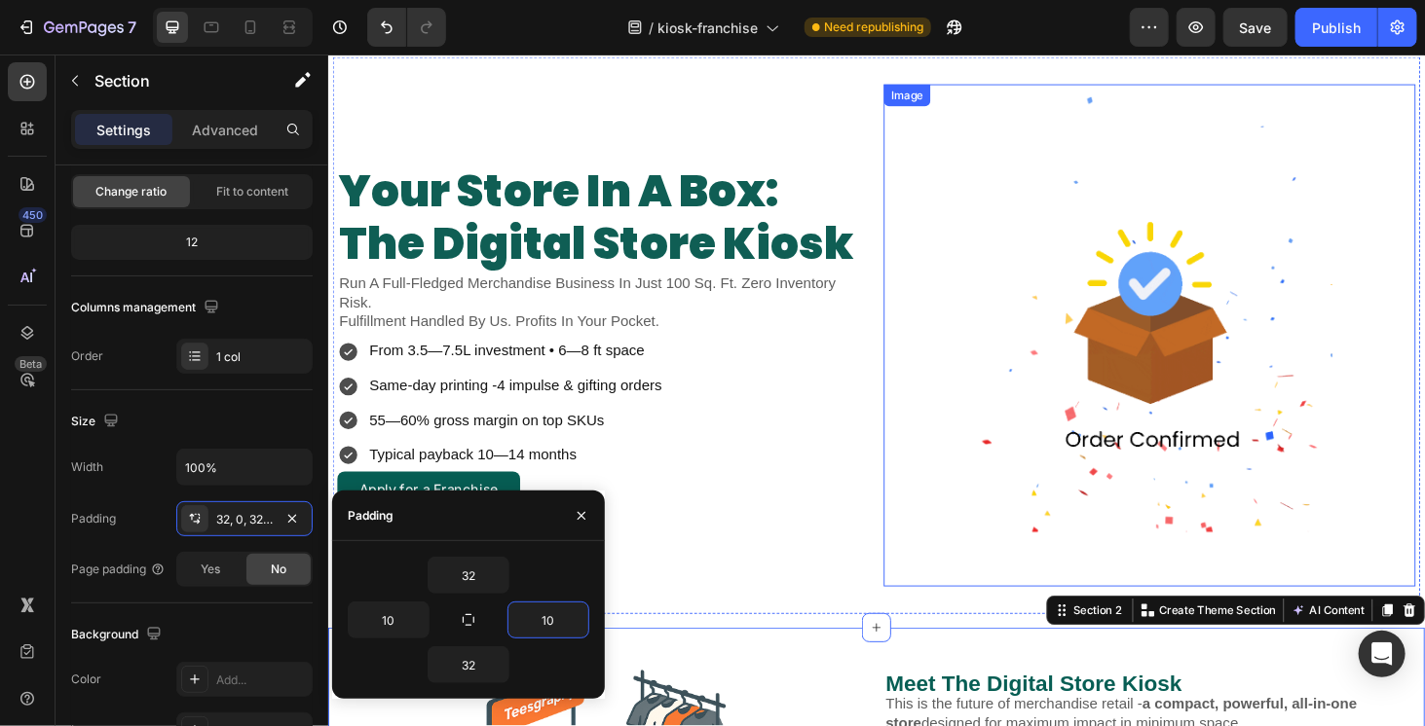
scroll to position [0, 0]
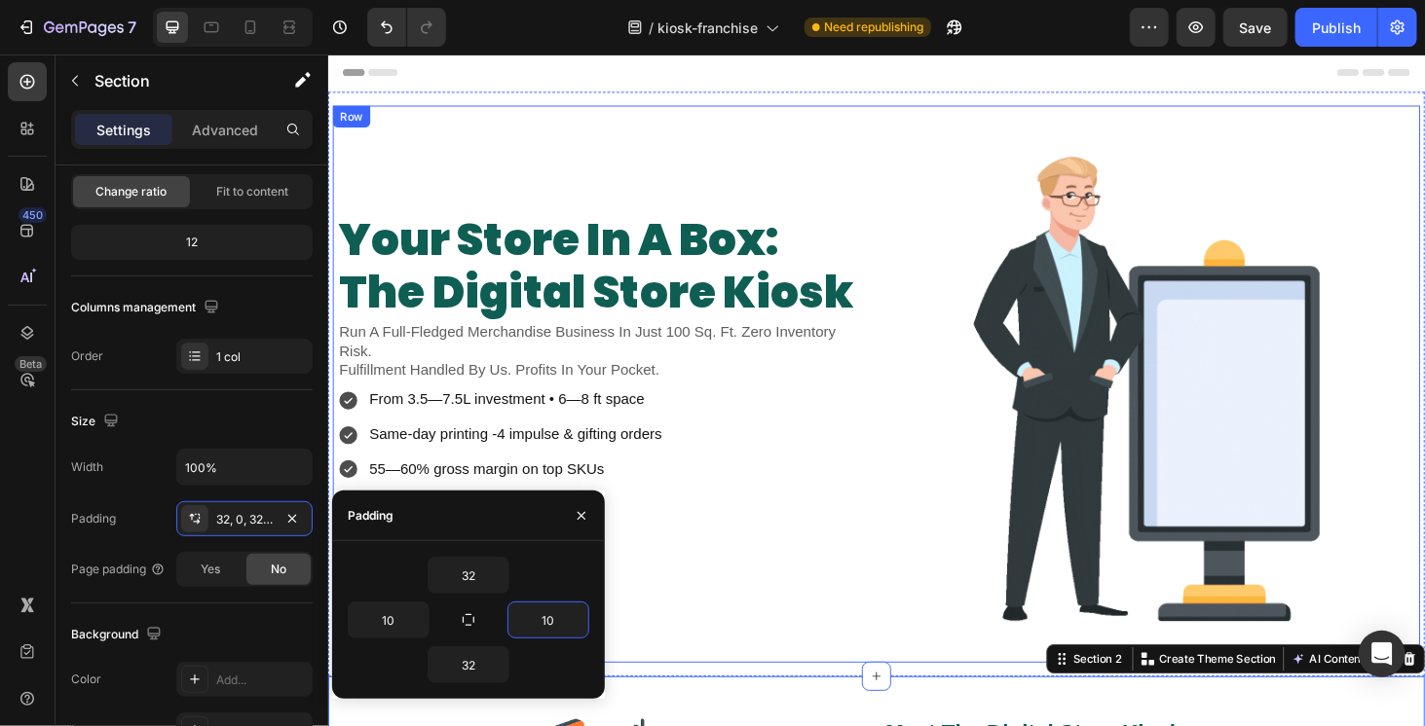
click at [910, 609] on div "your store in a box: the digital store kiosk Heading Run A Full-Fledged Merchan…" at bounding box center [911, 405] width 1159 height 594
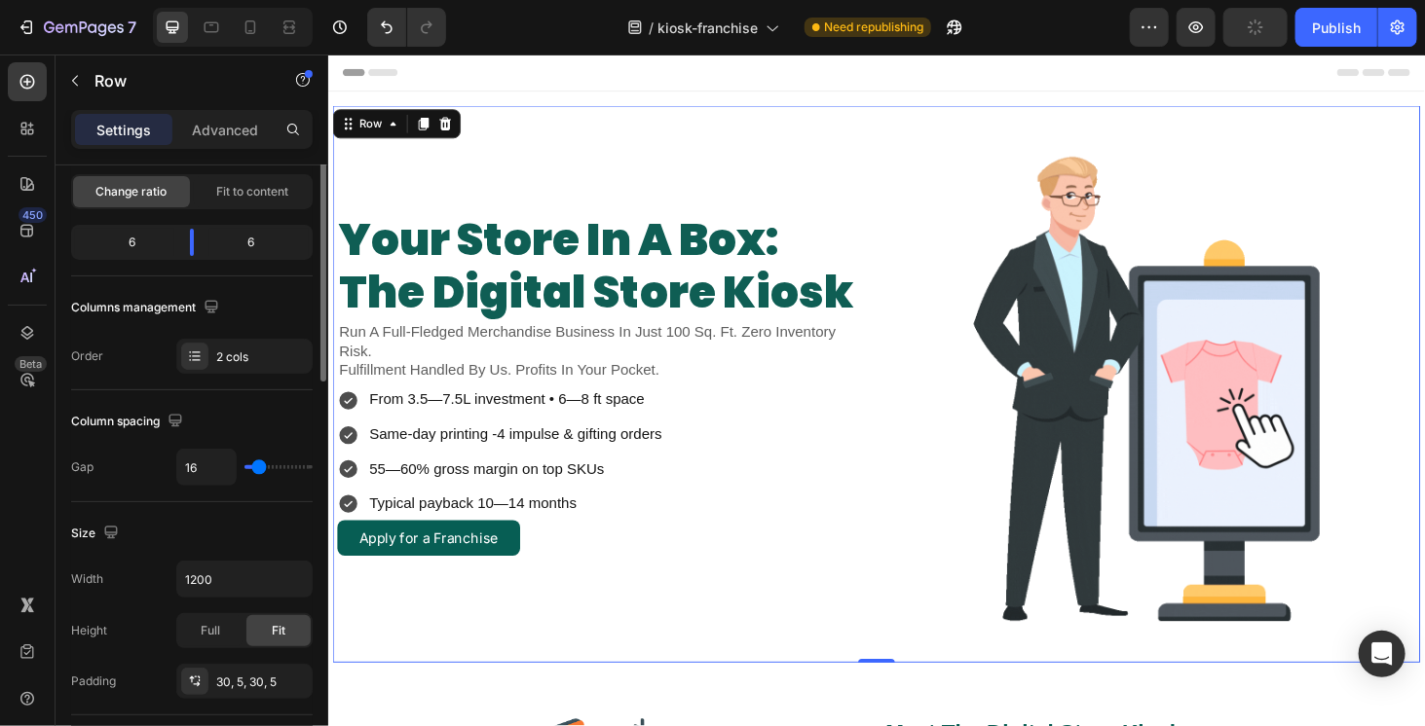
scroll to position [292, 0]
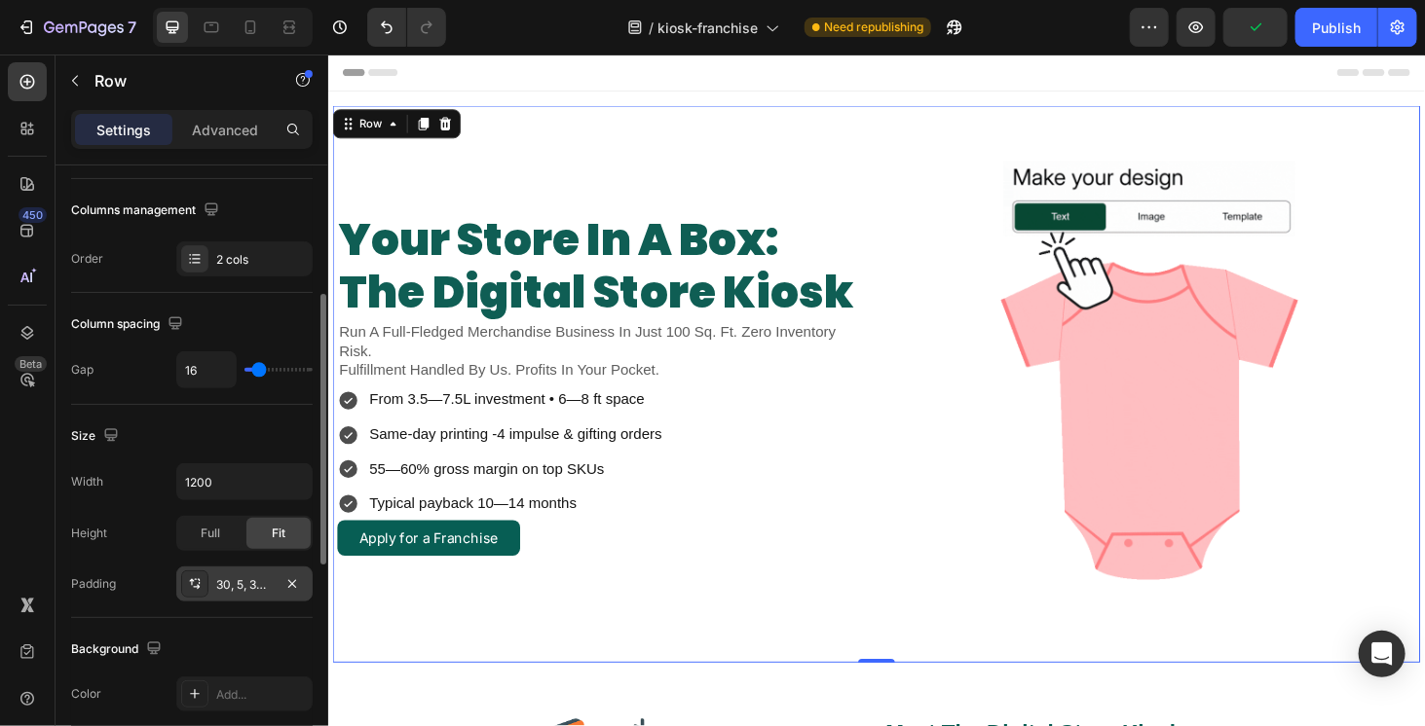
click at [232, 576] on div "30, 5, 30, 5" at bounding box center [244, 585] width 56 height 18
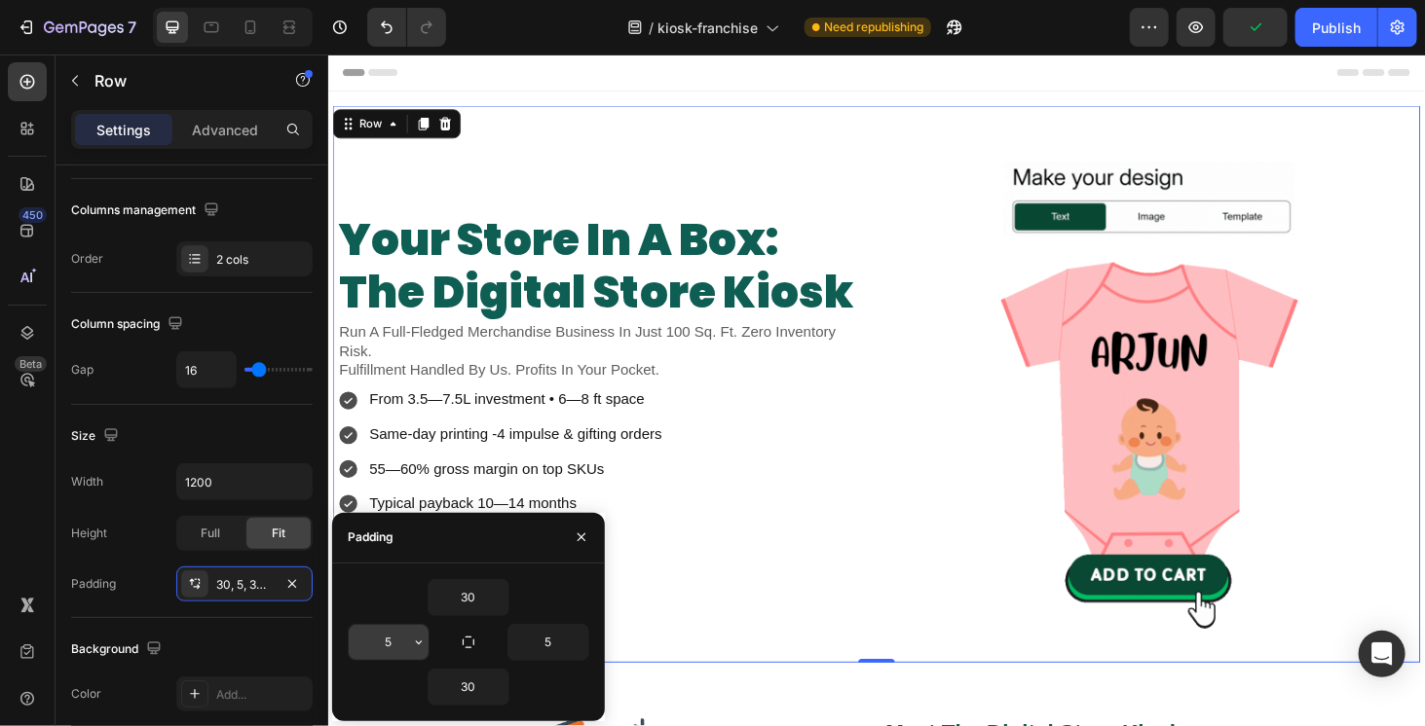
click at [366, 630] on input "5" at bounding box center [389, 642] width 80 height 35
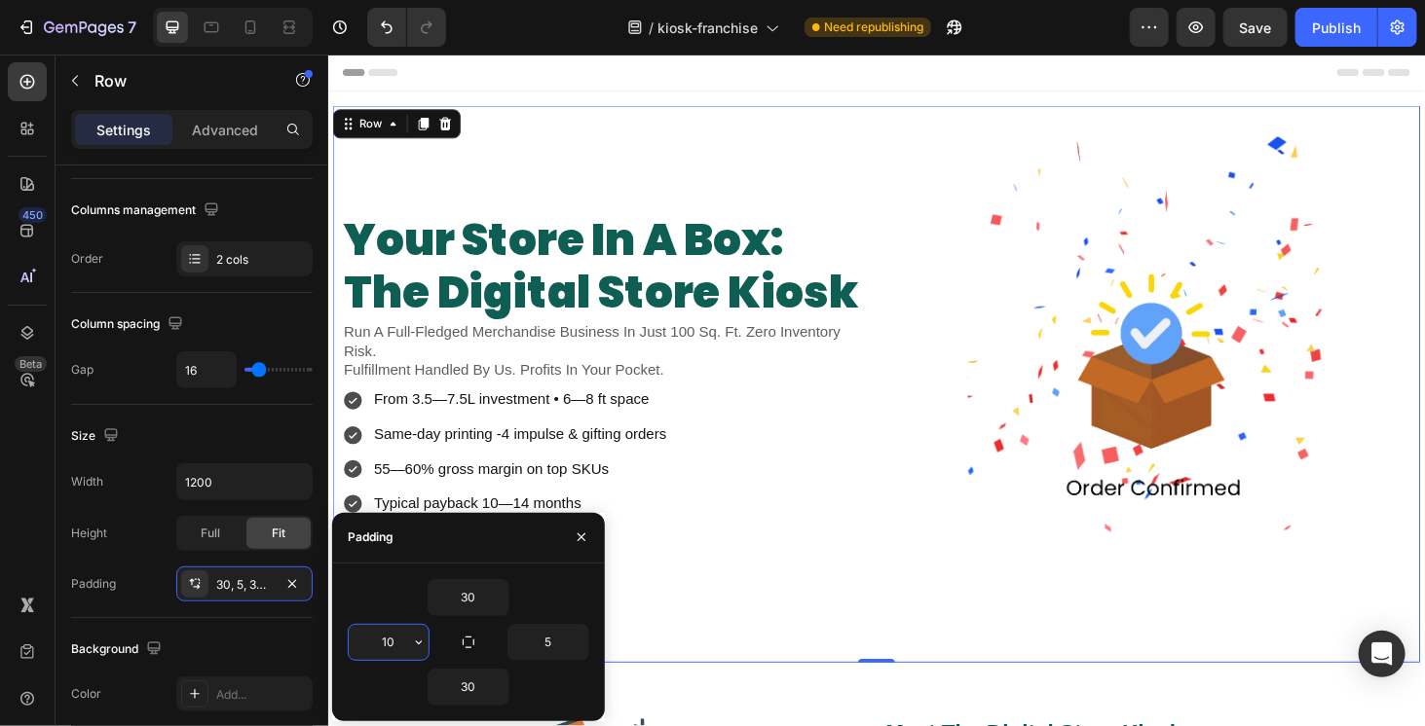
type input "10"
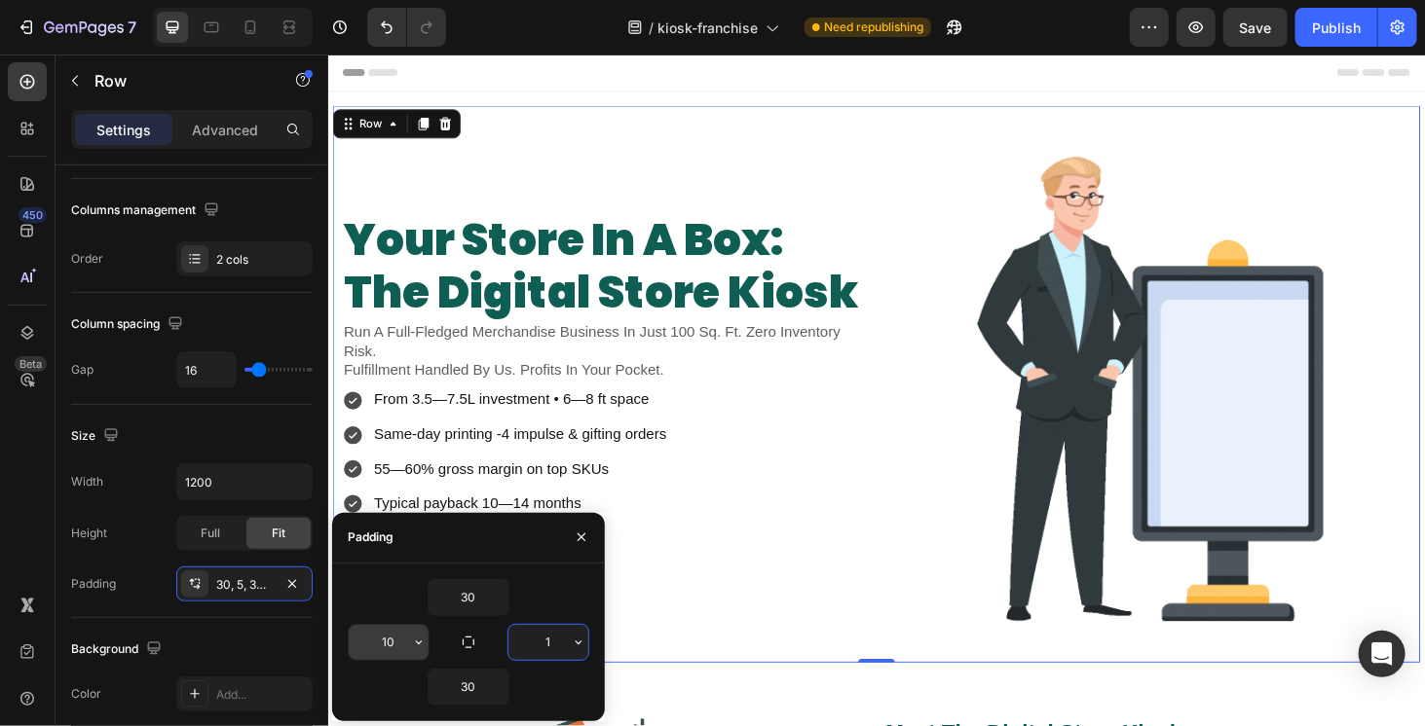
type input "10"
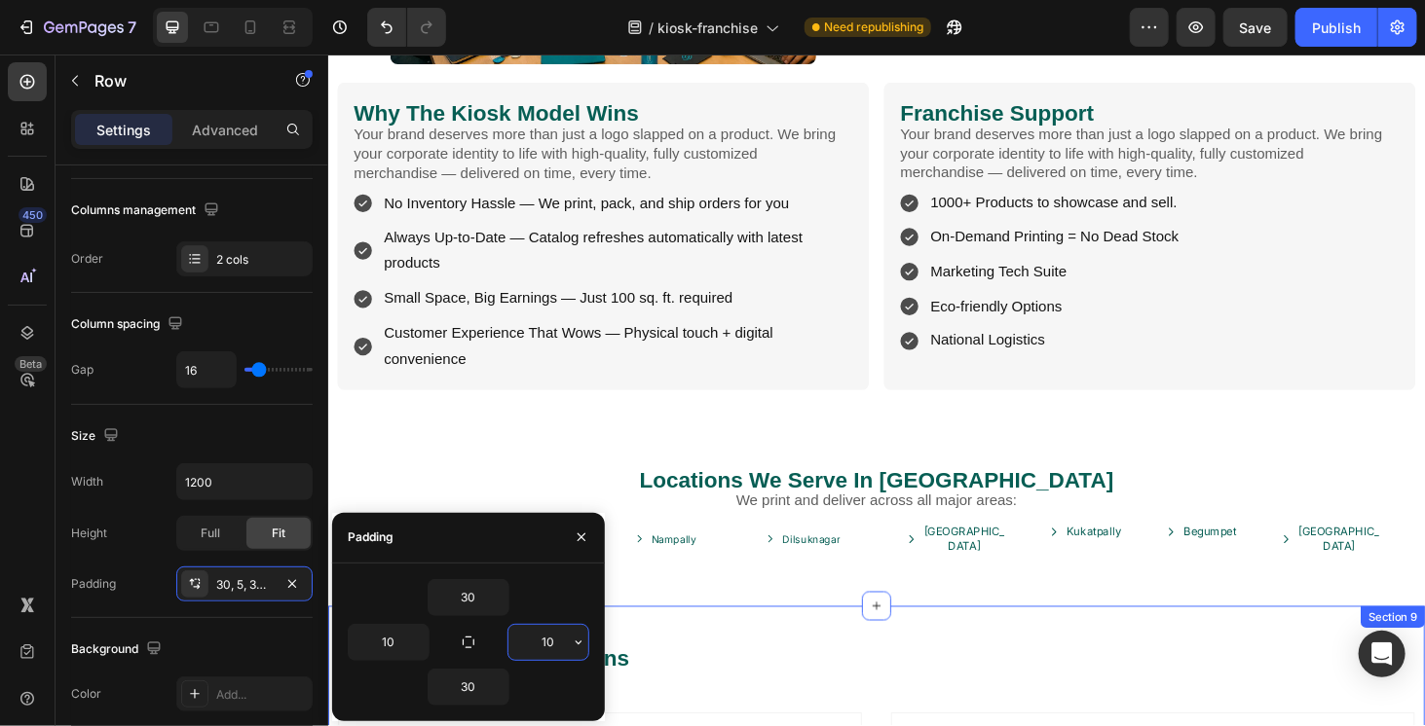
scroll to position [2412, 0]
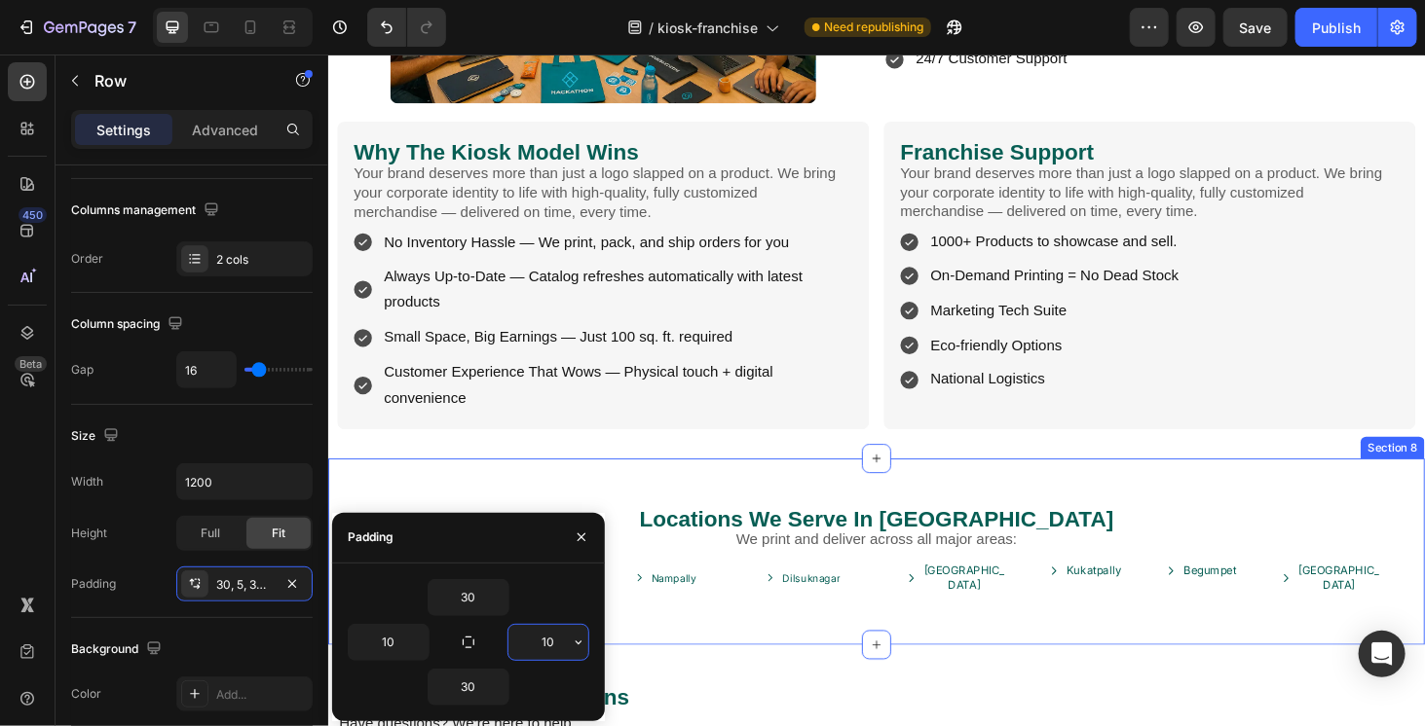
click at [949, 485] on div "Locations We Serve In Hyderabad Heading We print and deliver across all major a…" at bounding box center [911, 584] width 1168 height 199
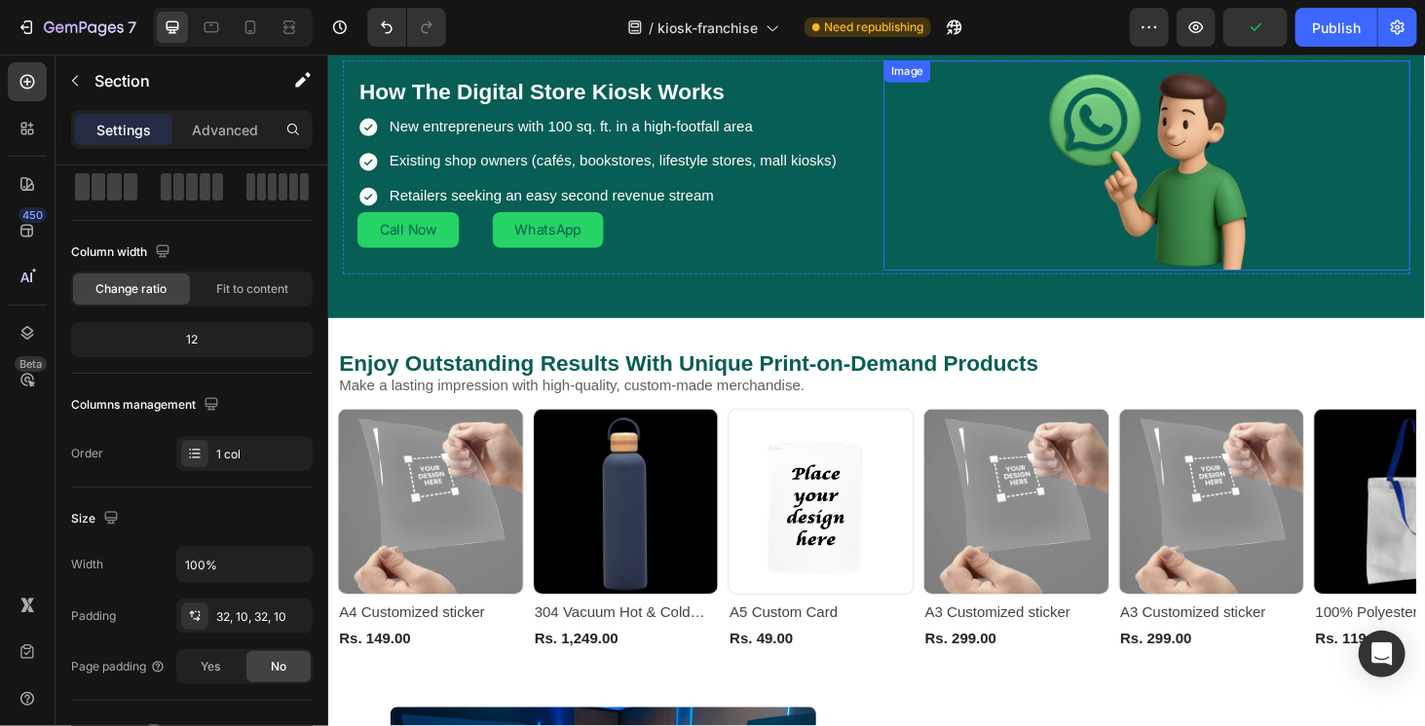
scroll to position [1633, 0]
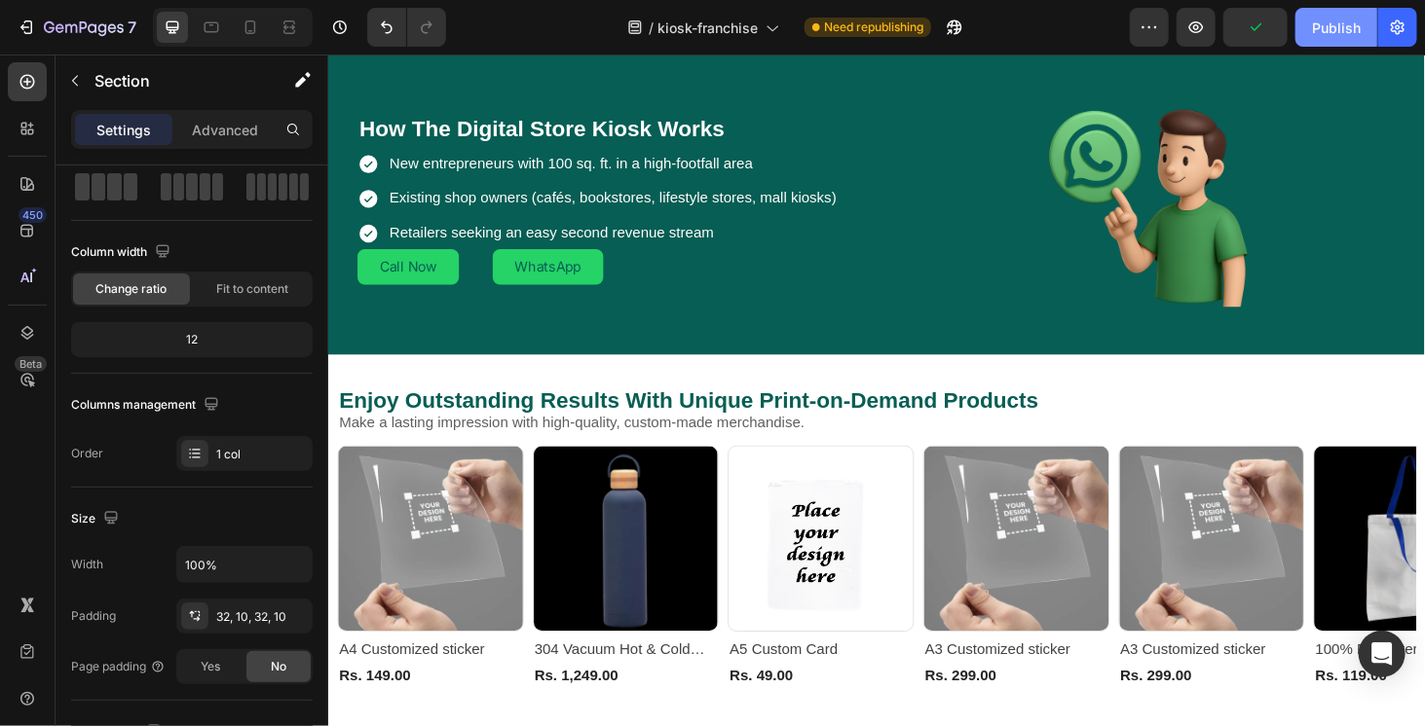
click at [1323, 26] on div "Publish" at bounding box center [1336, 28] width 49 height 20
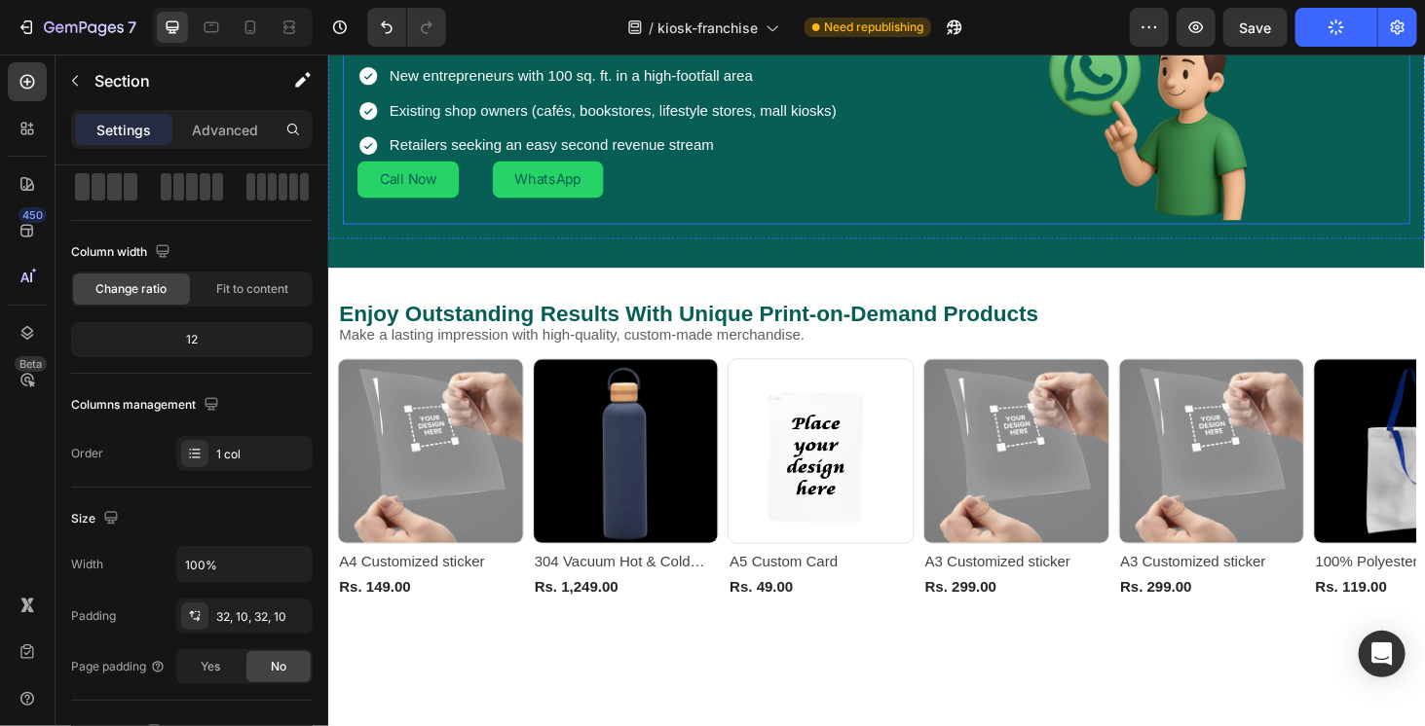
scroll to position [1341, 0]
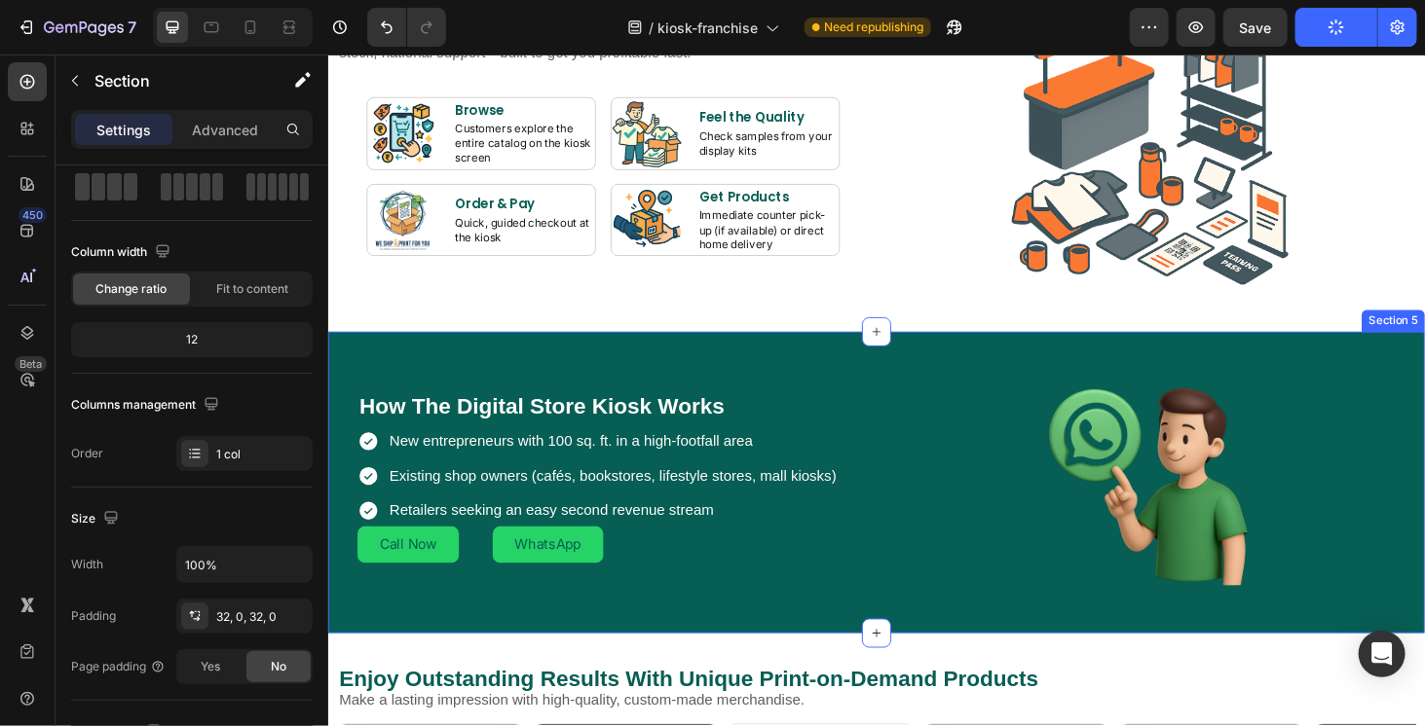
click at [898, 365] on div "How The Digital Store Kiosk Works Heading New entrepreneurs with 100 sq. ft. in…" at bounding box center [911, 510] width 1168 height 321
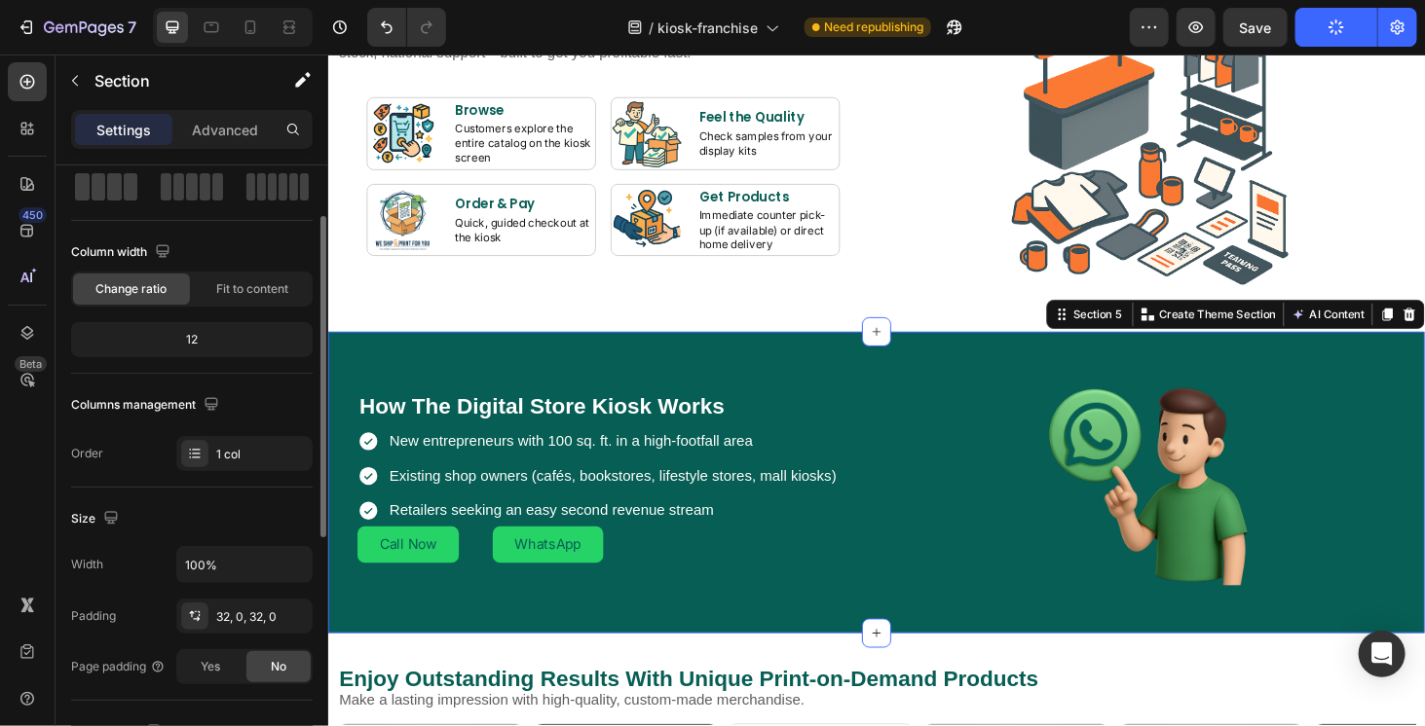
scroll to position [292, 0]
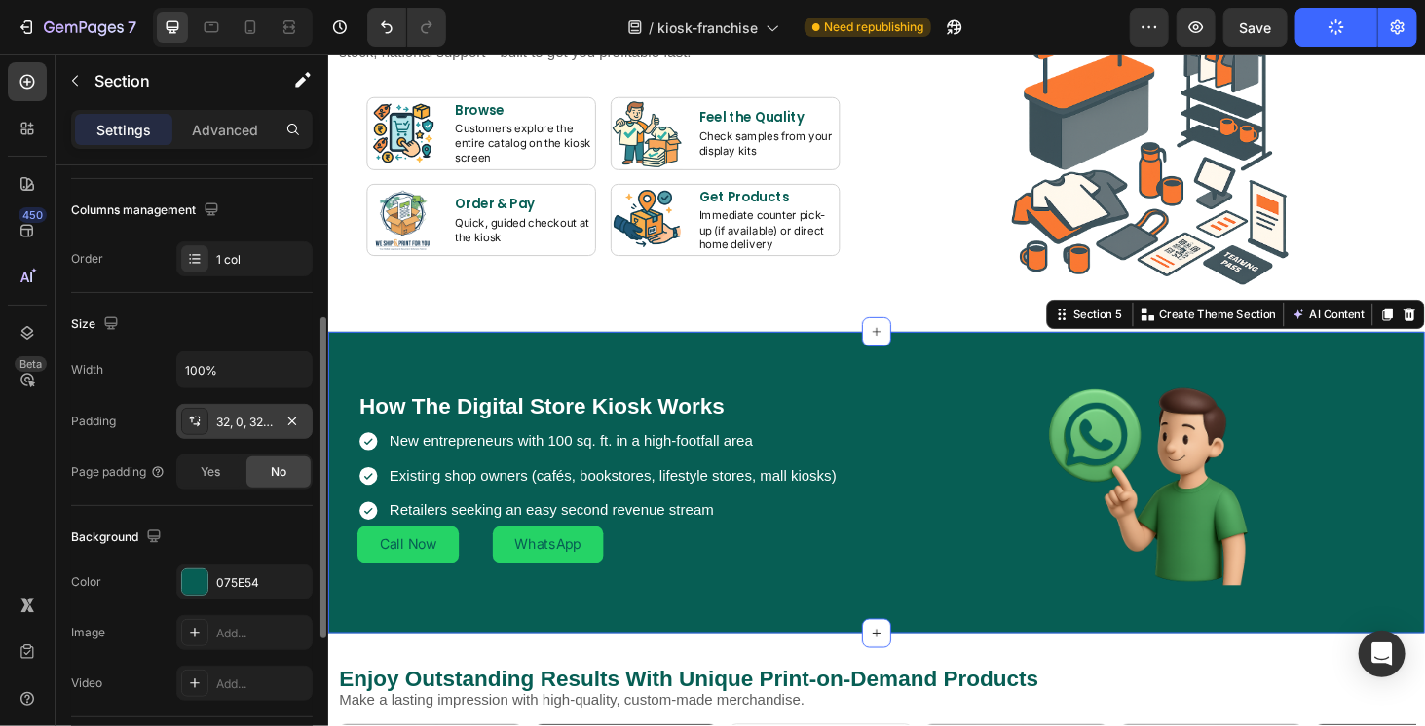
click at [241, 417] on div "32, 0, 32, 0" at bounding box center [244, 423] width 56 height 18
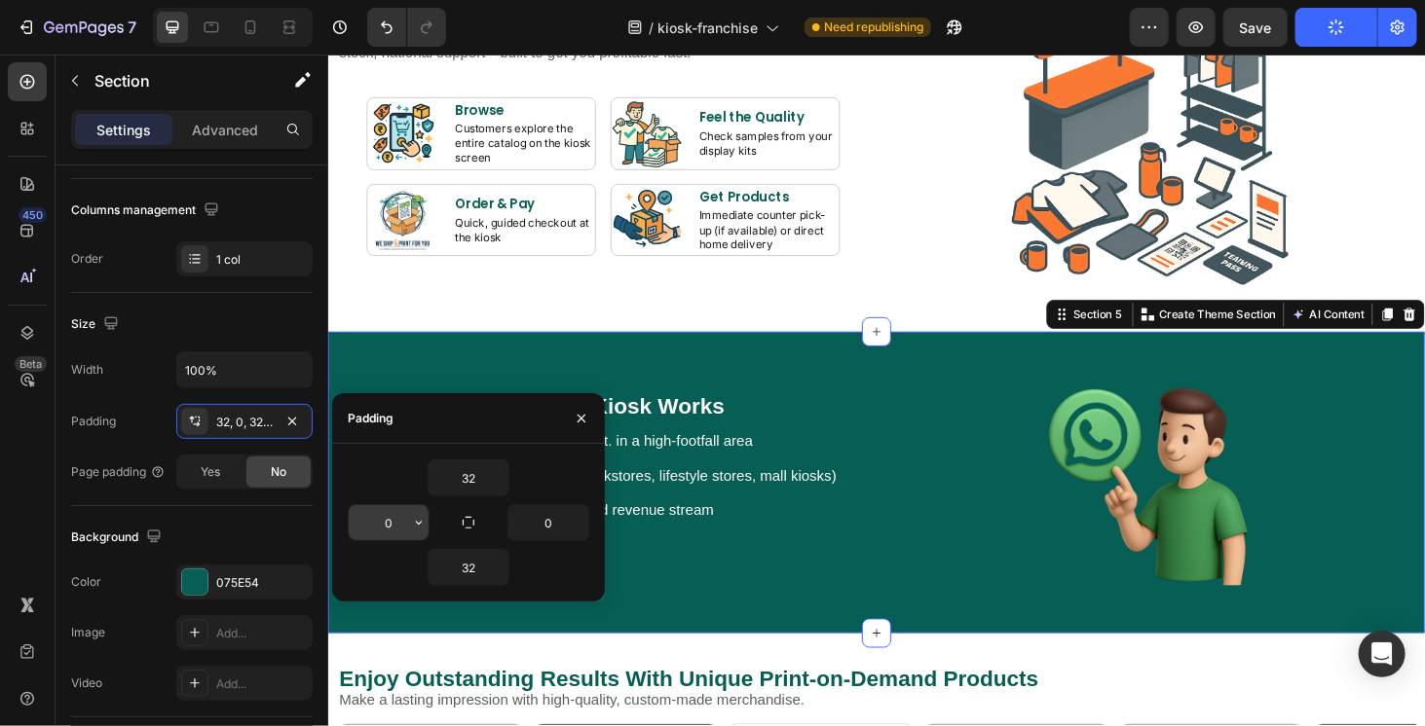
click at [392, 528] on input "0" at bounding box center [389, 522] width 80 height 35
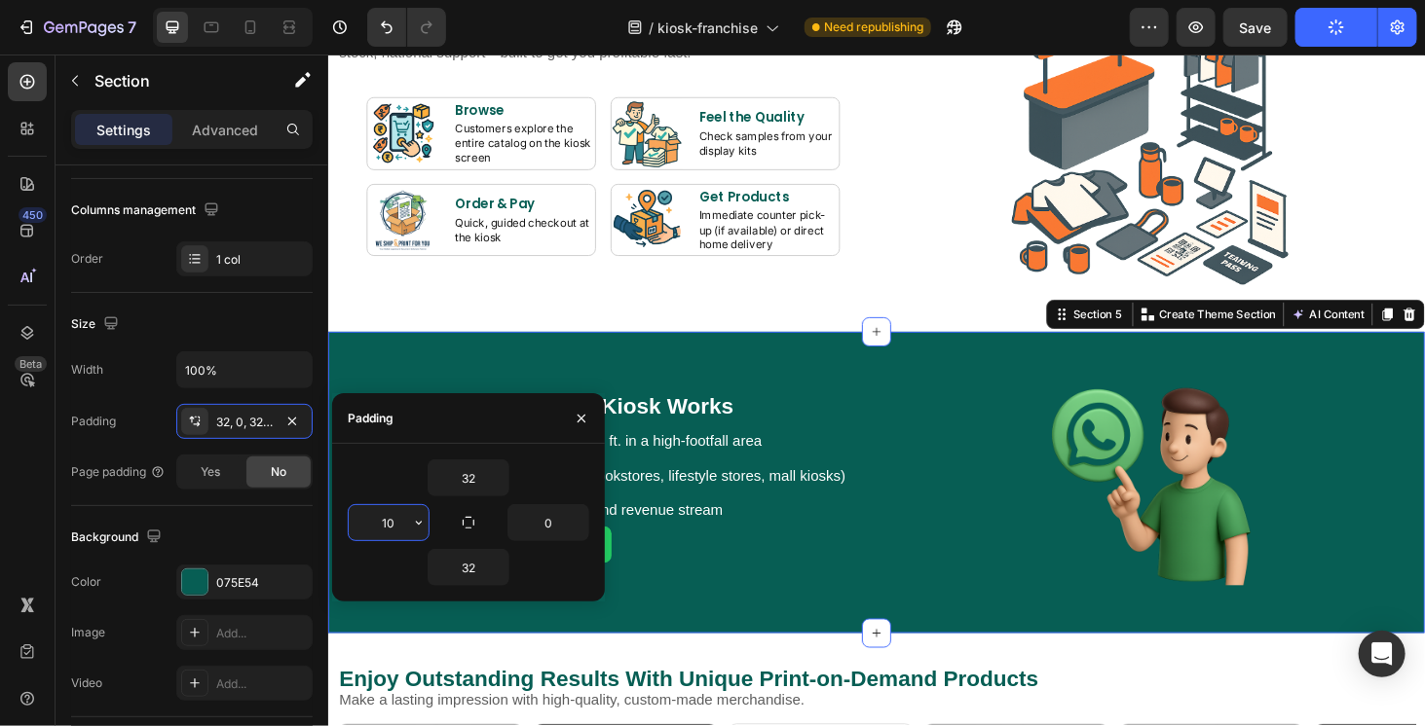
type input "10"
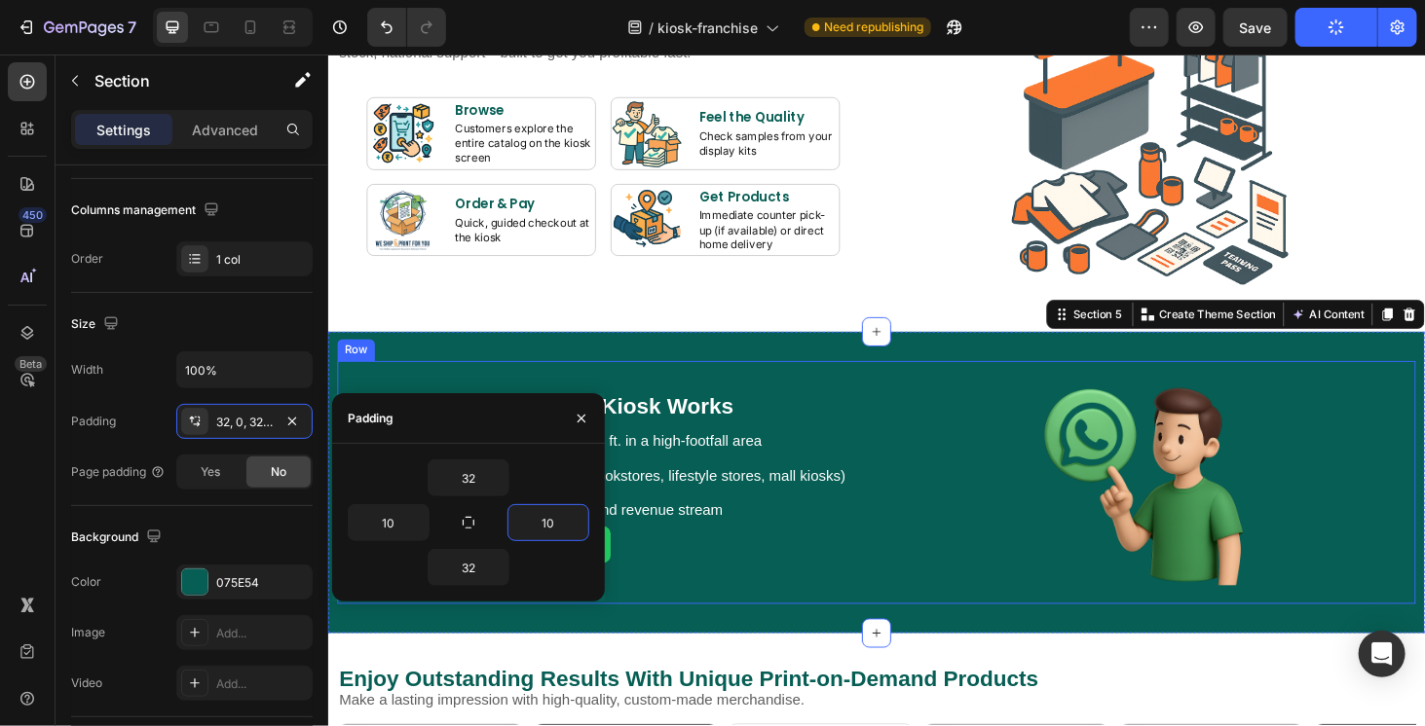
click at [833, 633] on div "How The Digital Store Kiosk Works Heading New entrepreneurs with 100 sq. ft. in…" at bounding box center [911, 510] width 1149 height 259
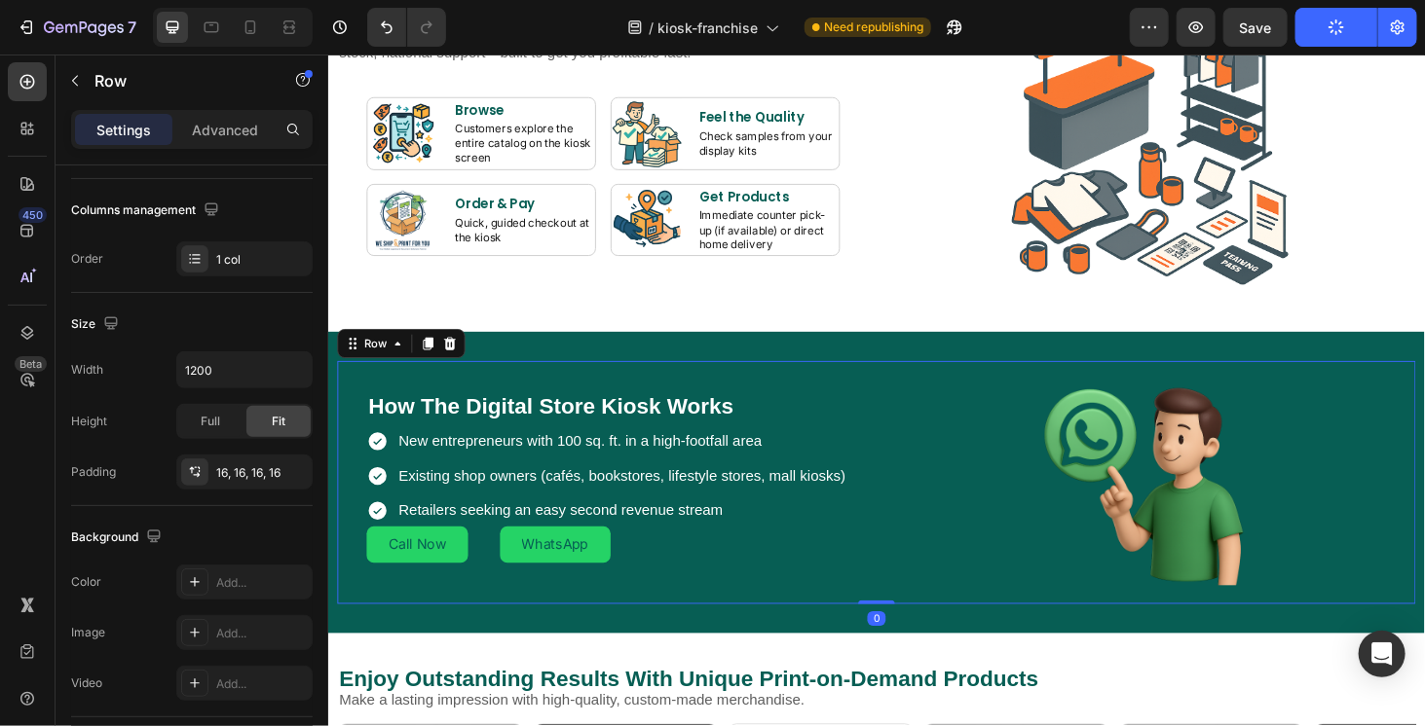
scroll to position [0, 0]
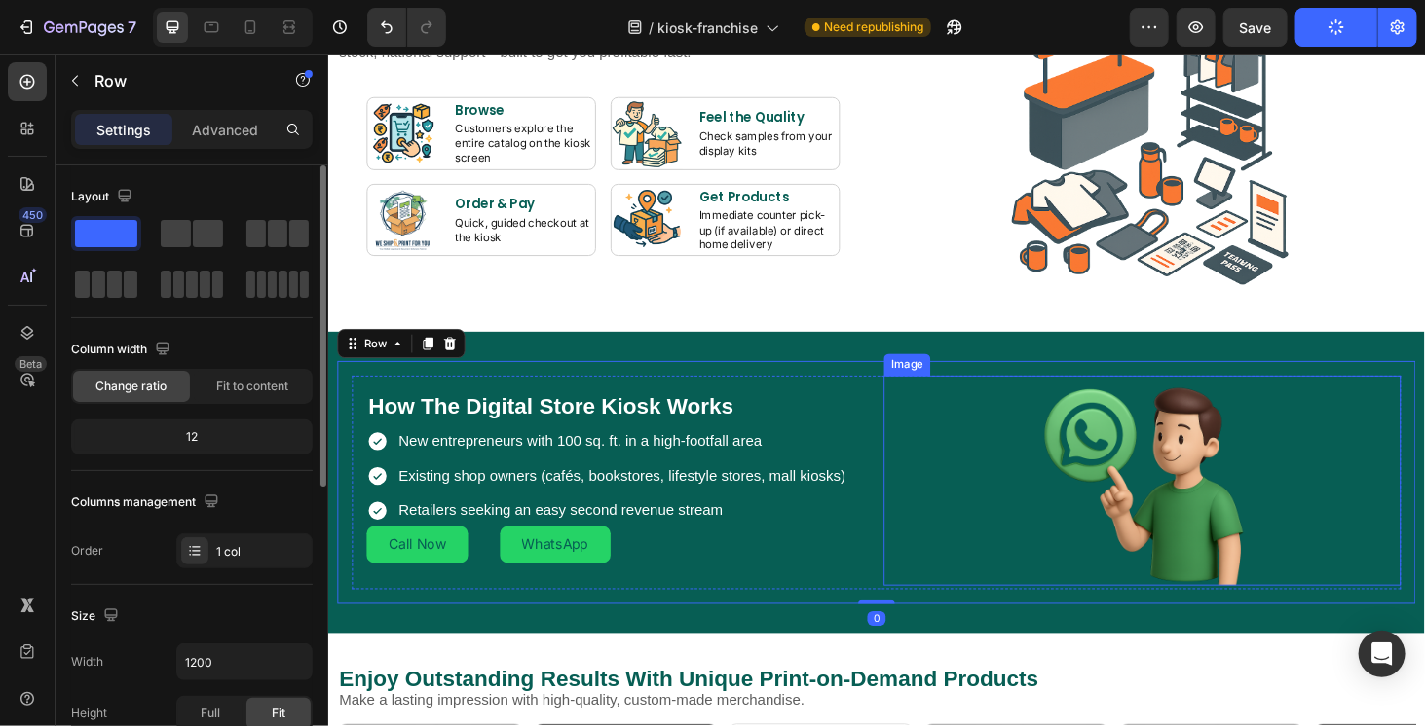
click at [1232, 564] on img at bounding box center [1195, 508] width 224 height 224
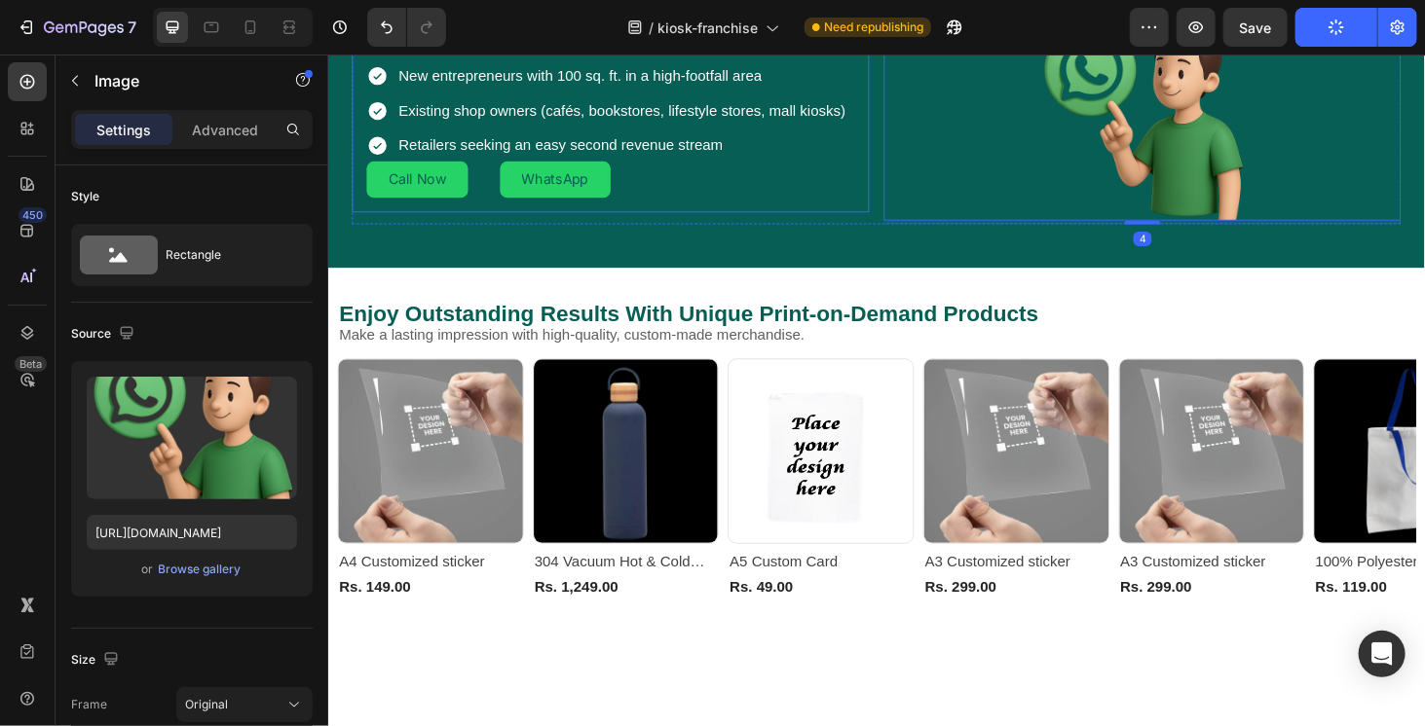
scroll to position [1243, 0]
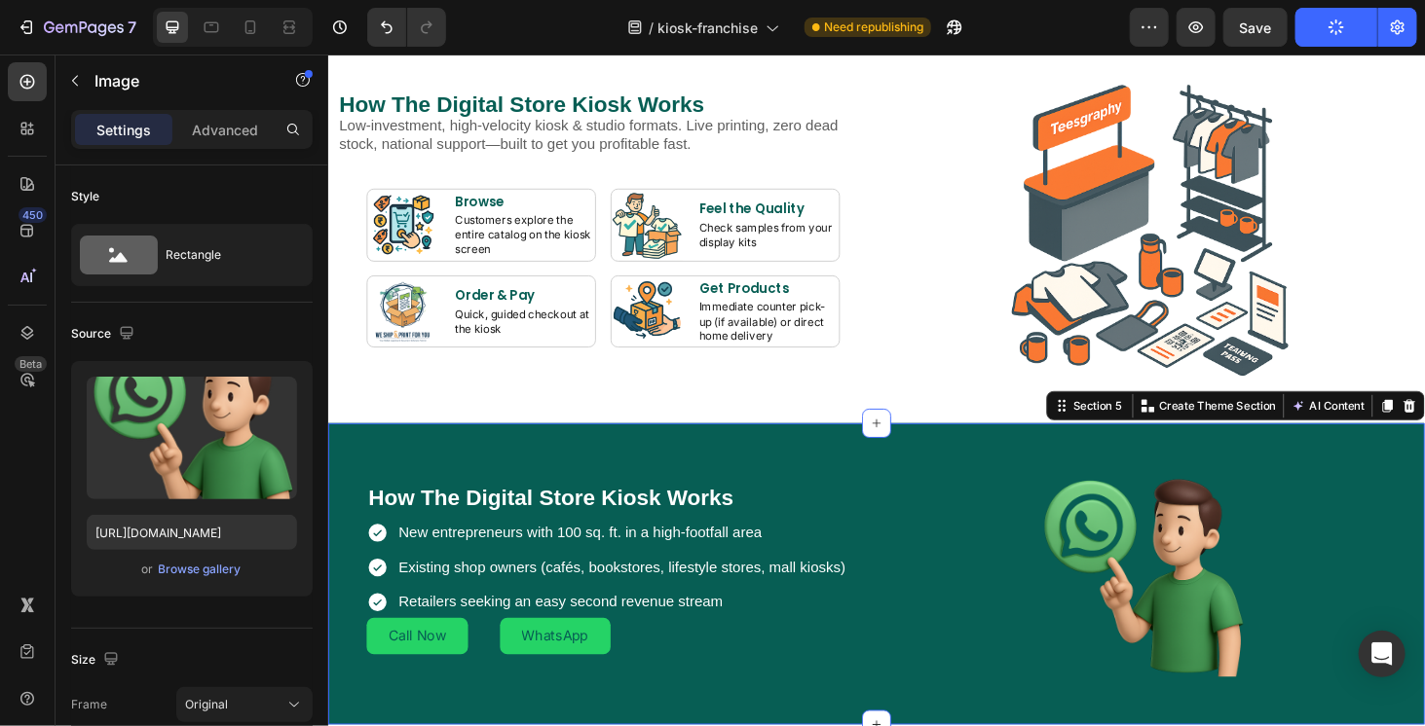
click at [402, 459] on div "How The Digital Store Kiosk Works Heading New entrepreneurs with 100 sq. ft. in…" at bounding box center [911, 607] width 1168 height 321
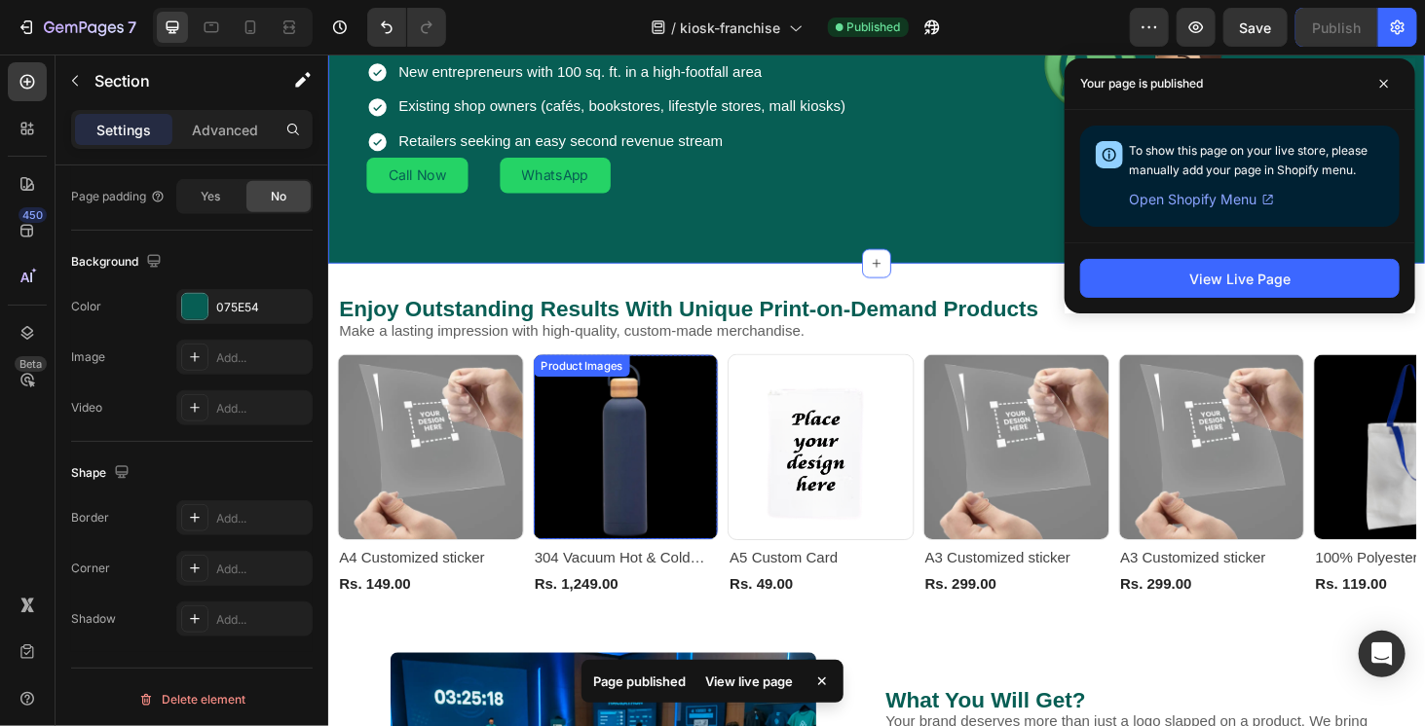
scroll to position [1536, 0]
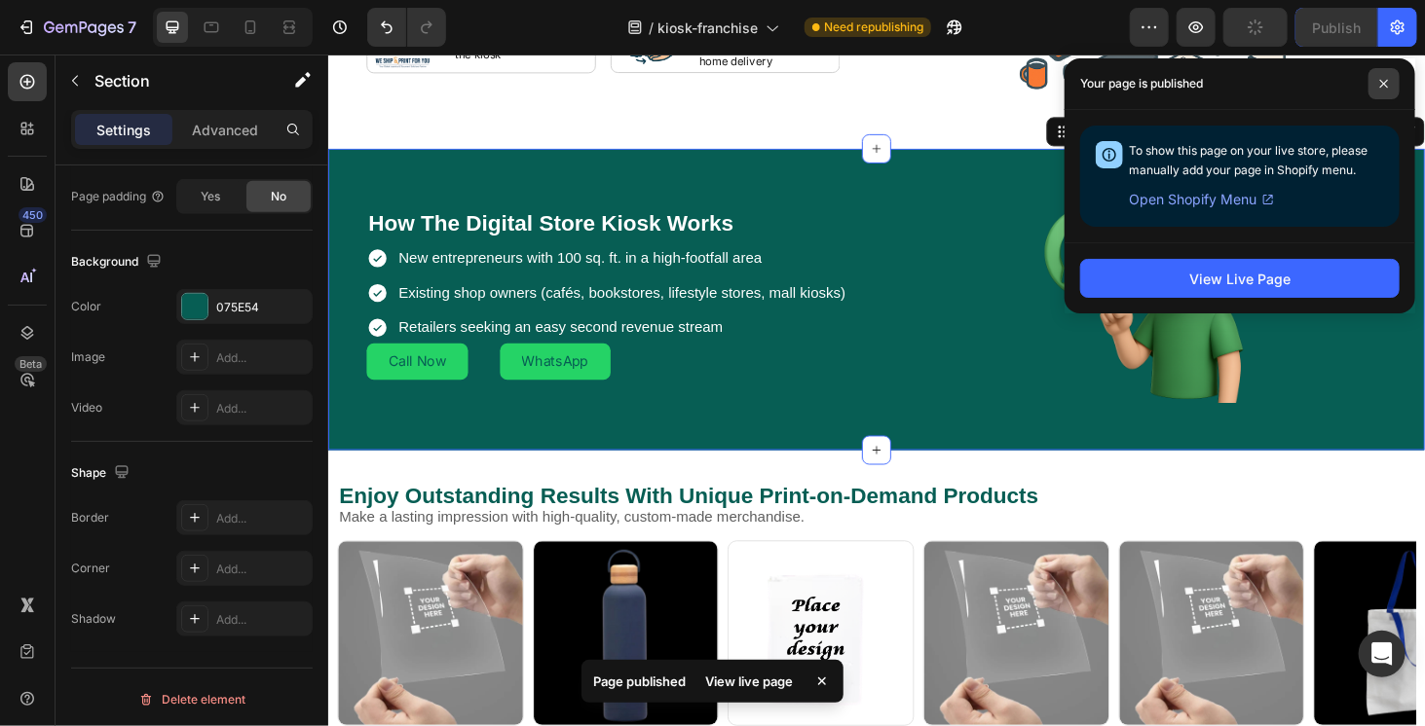
click at [1385, 83] on icon at bounding box center [1384, 84] width 8 height 8
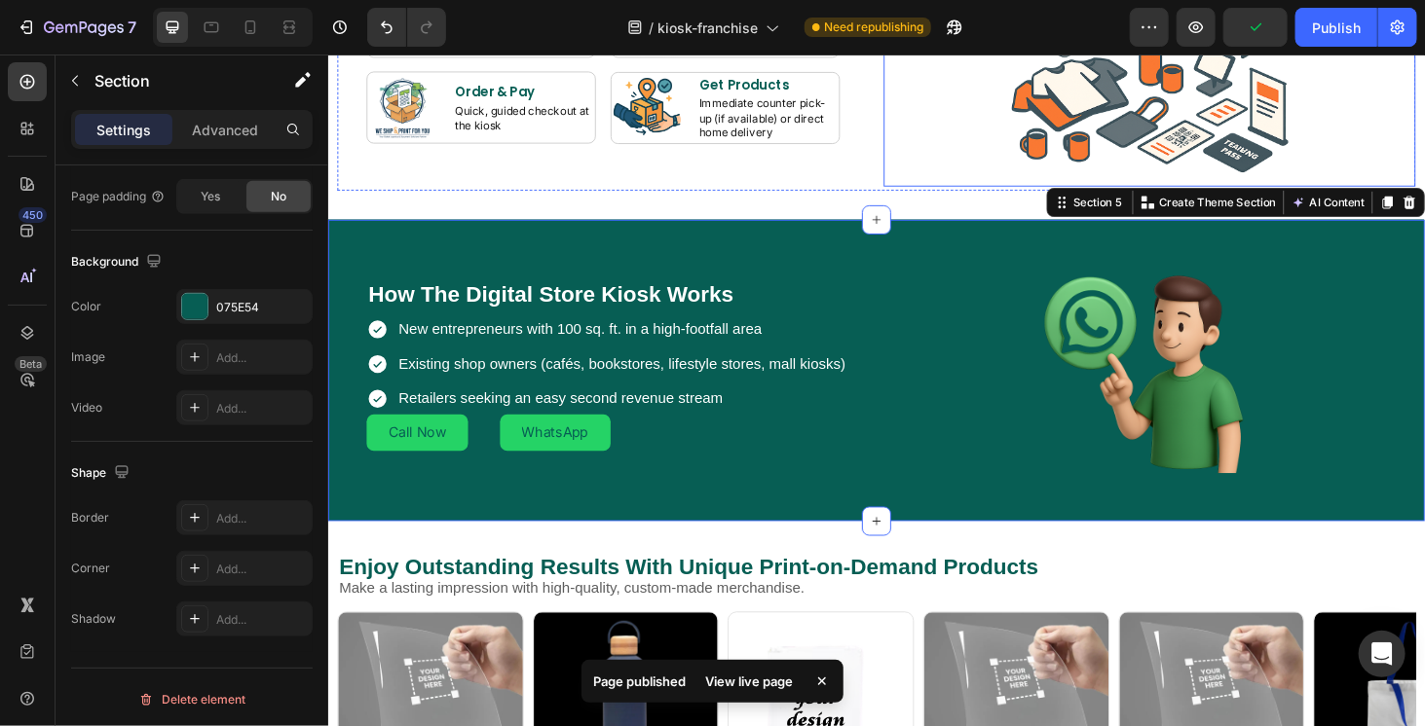
scroll to position [1341, 0]
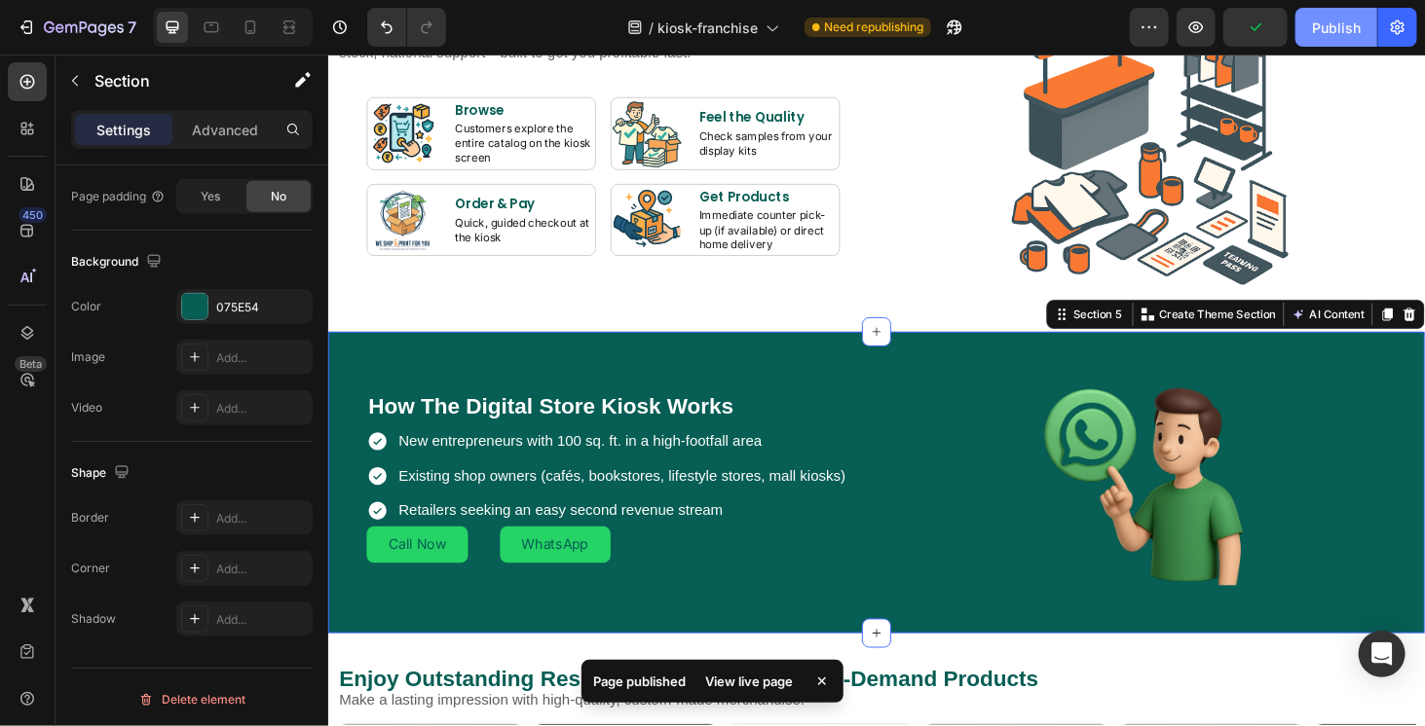
click at [1309, 28] on button "Publish" at bounding box center [1336, 27] width 82 height 39
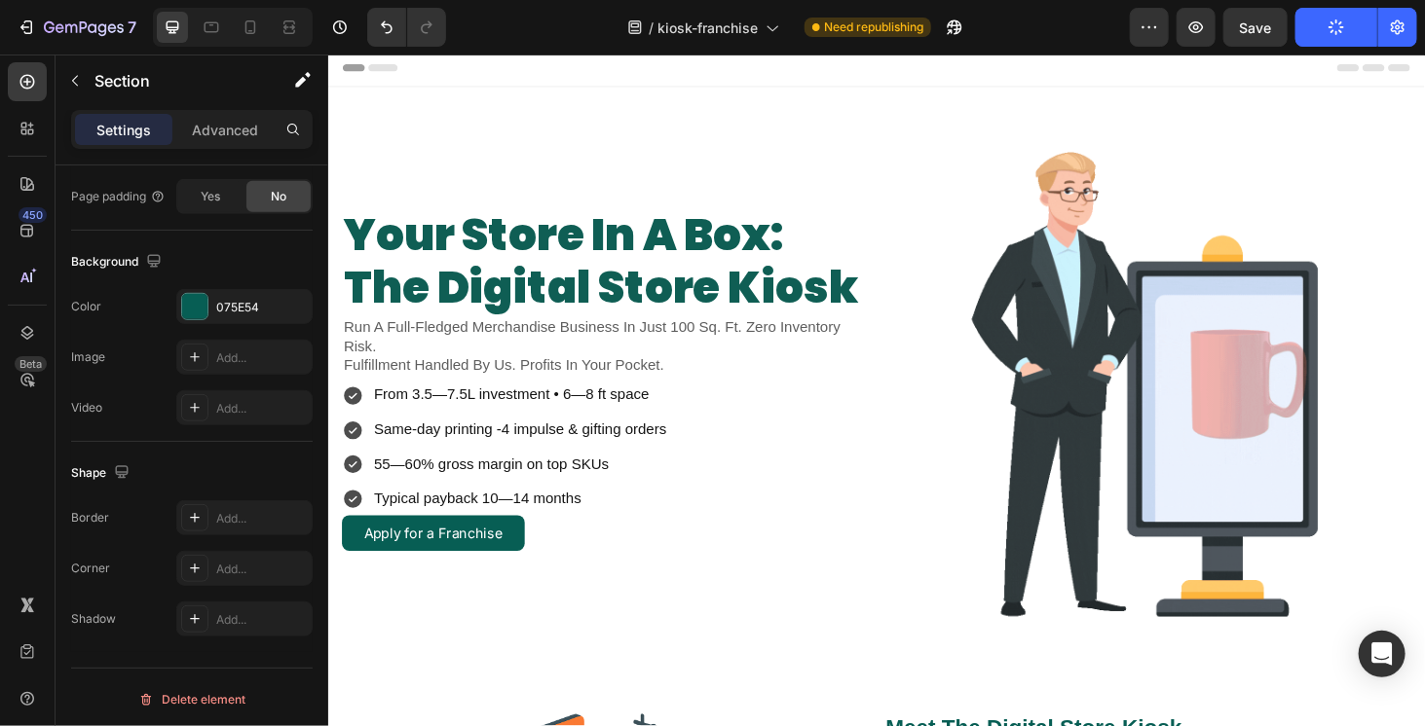
scroll to position [0, 0]
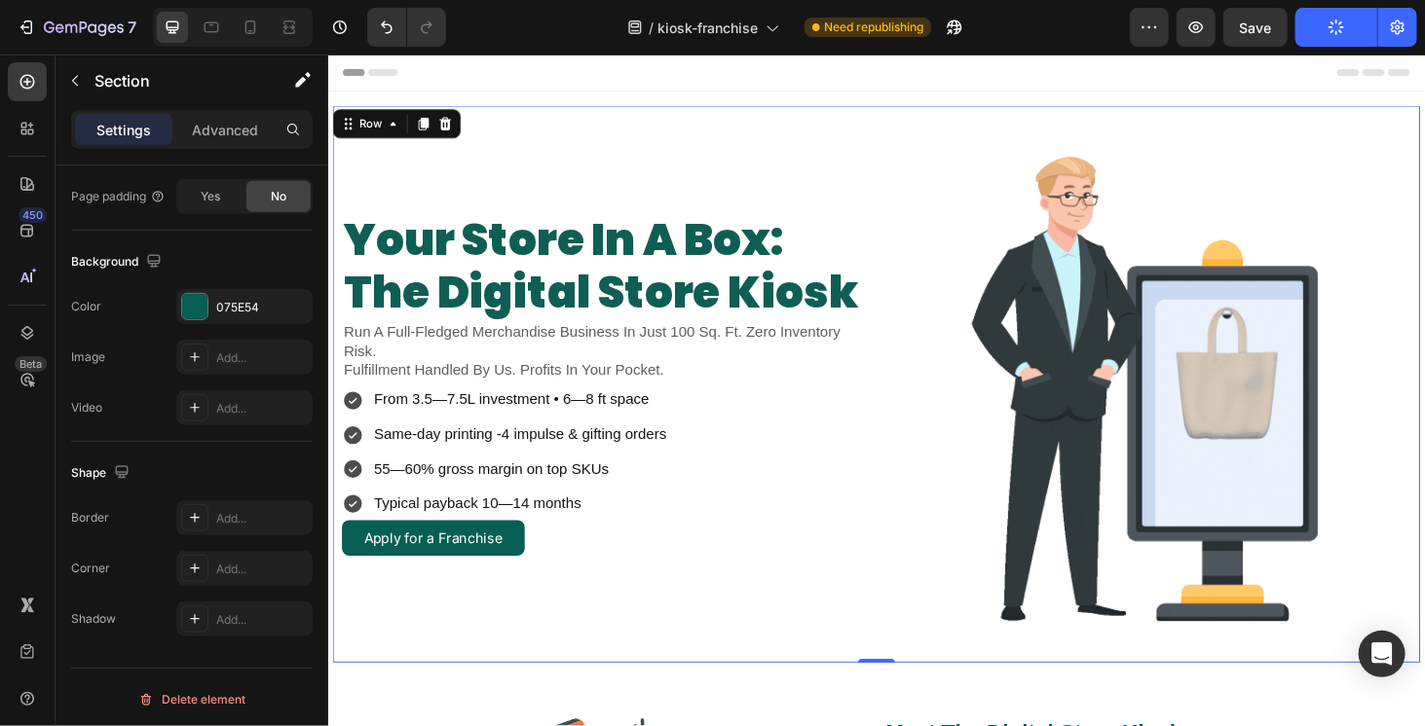
click at [760, 177] on div "your store in a box: the digital store kiosk Heading Run A Full-Fledged Merchan…" at bounding box center [623, 405] width 562 height 536
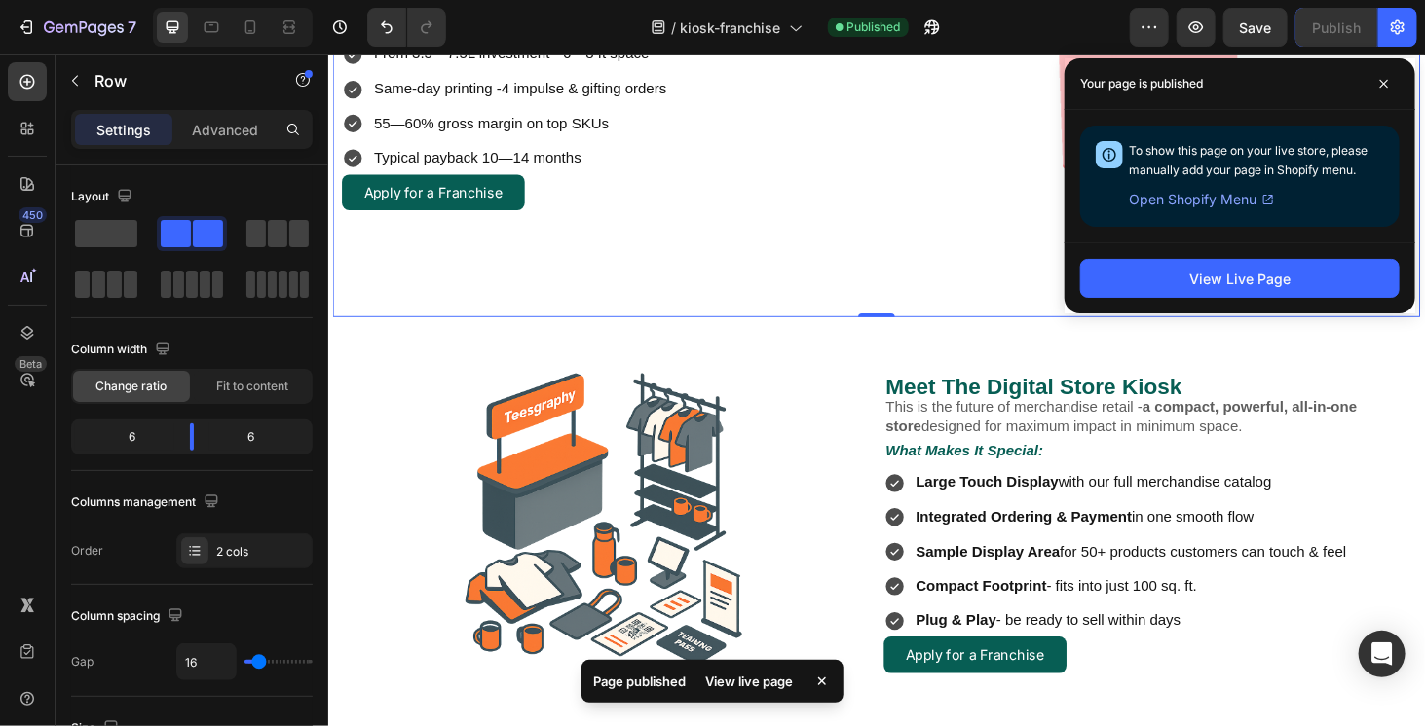
scroll to position [487, 0]
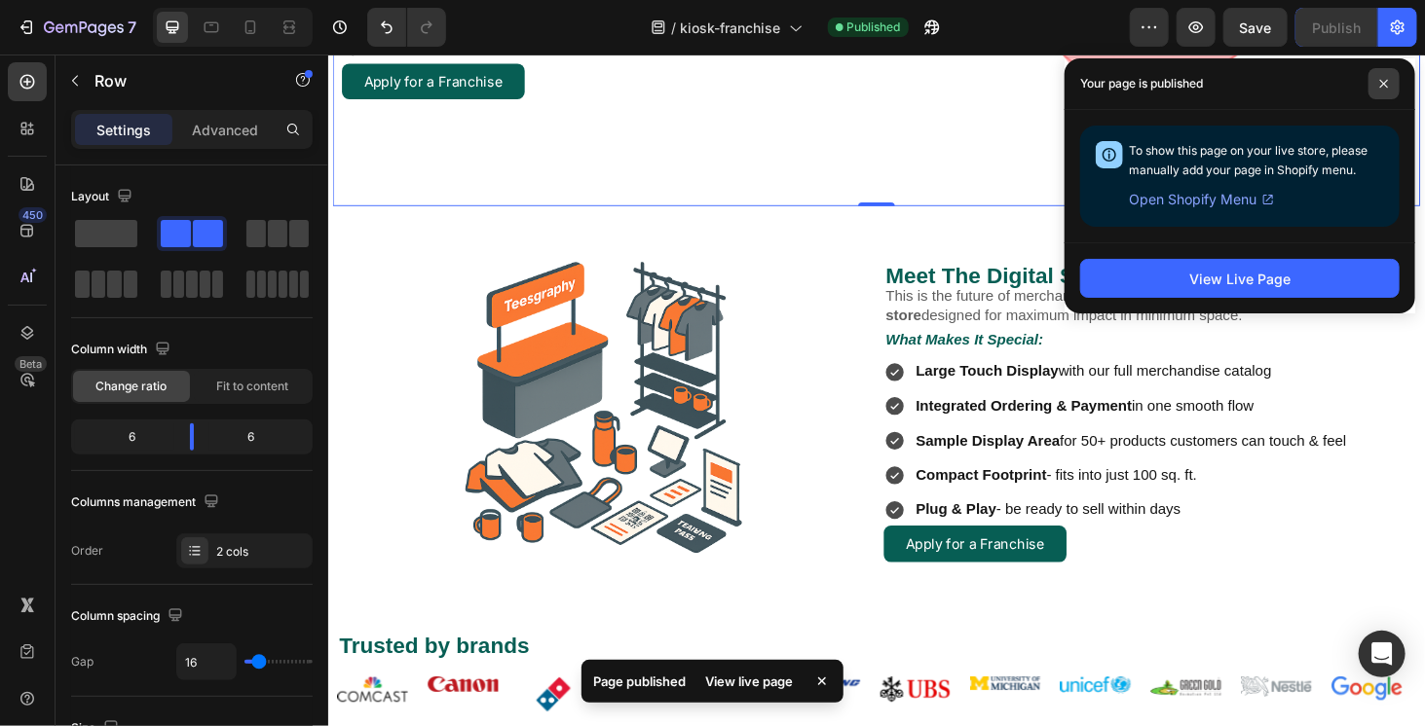
click at [1390, 83] on span at bounding box center [1383, 83] width 31 height 31
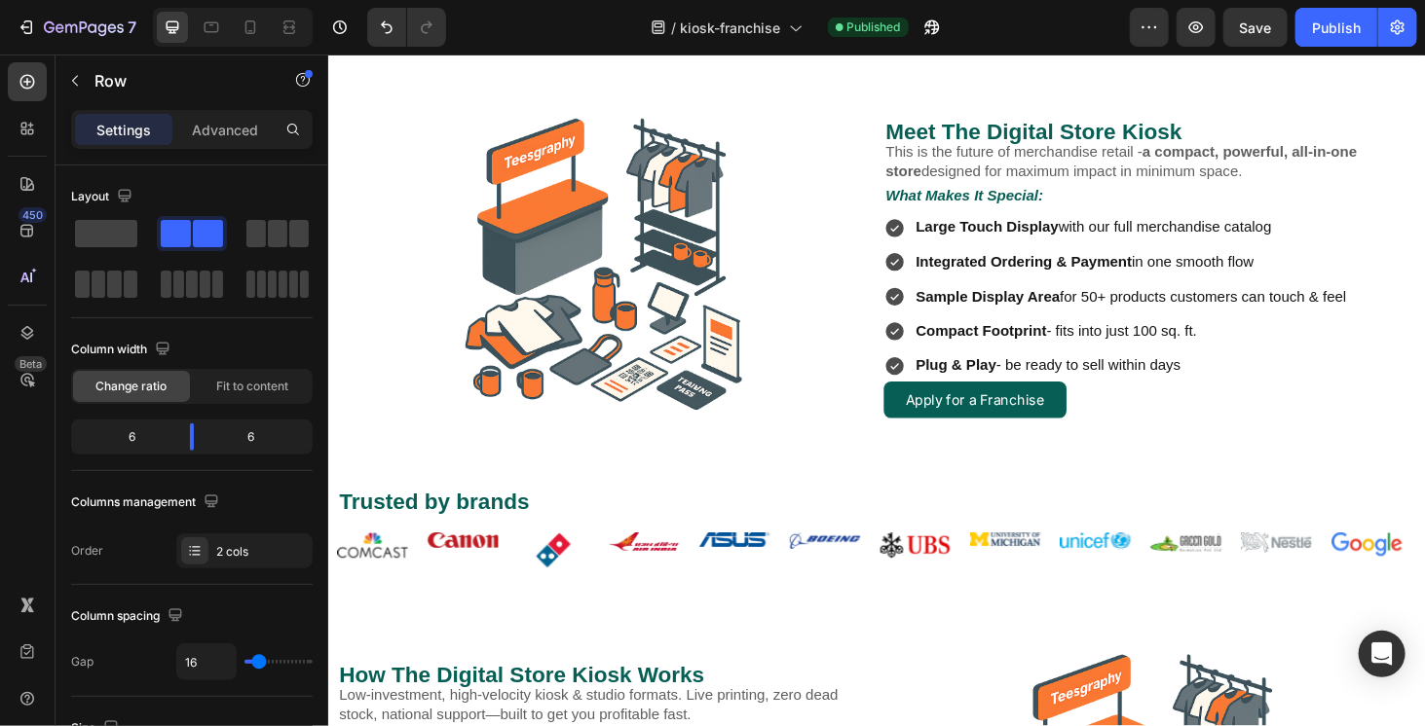
scroll to position [682, 0]
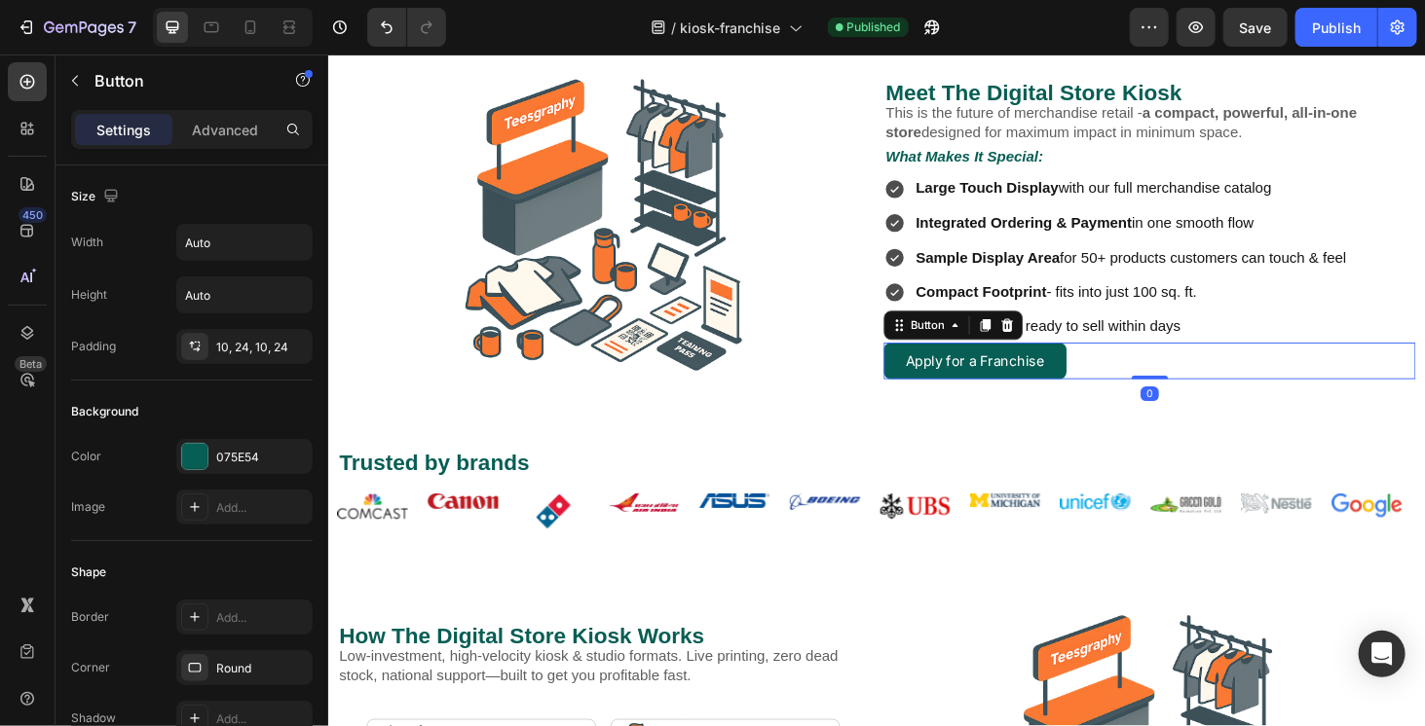
click at [1121, 366] on div "Apply for a Franchise Button 0" at bounding box center [1202, 380] width 567 height 39
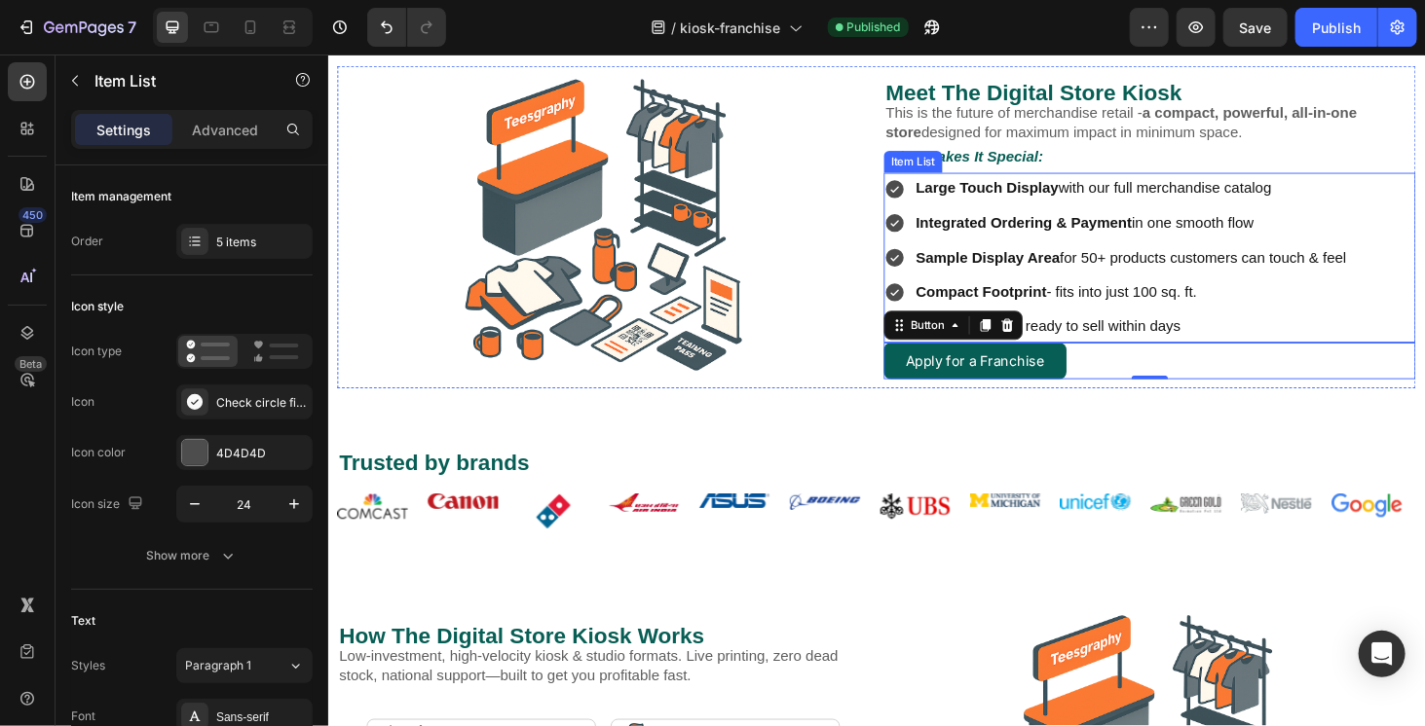
click at [1424, 193] on div "Large Touch Display with our full merchandise catalog Integrated Ordering & Pay…" at bounding box center [1202, 270] width 567 height 181
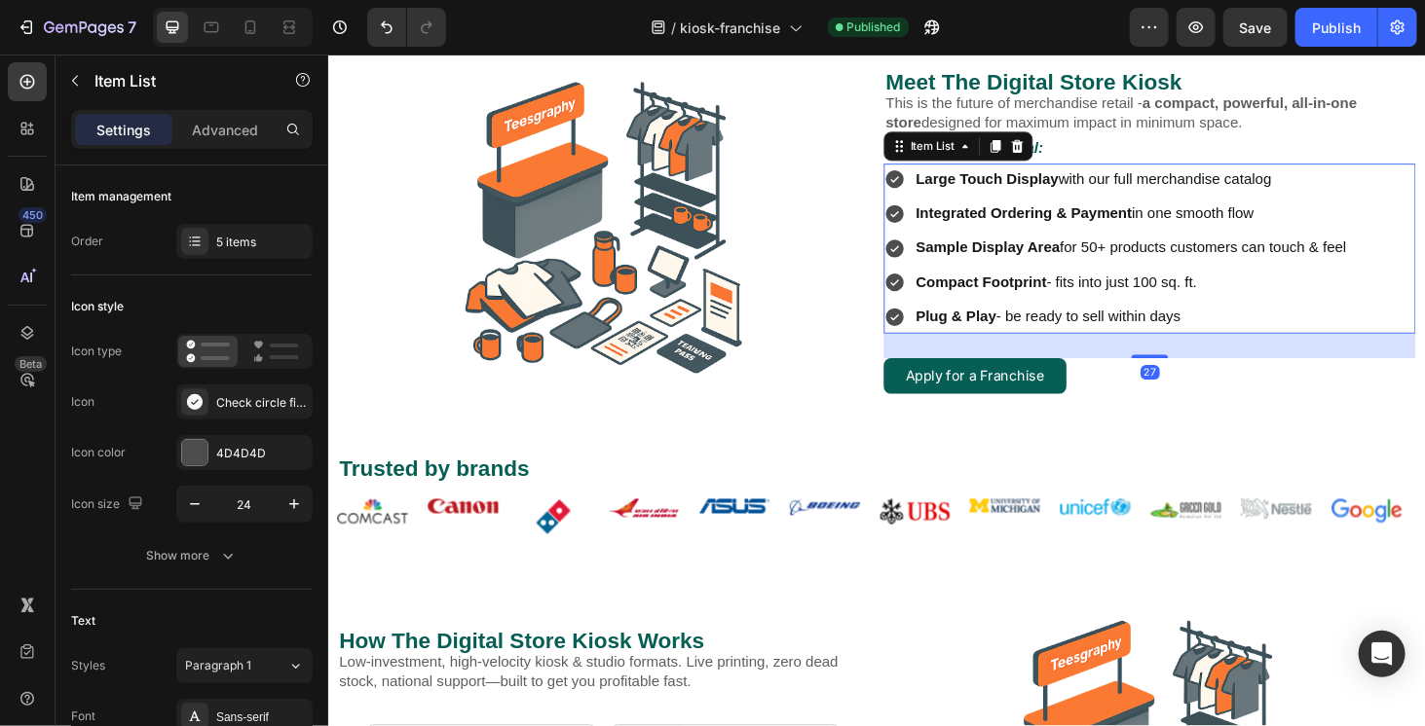
drag, startPoint x: 1196, startPoint y: 352, endPoint x: 1201, endPoint y: 379, distance: 26.7
click at [1201, 379] on div "Meet The Digital Store Kiosk Heading This is the future of merchandise retail -…" at bounding box center [1202, 241] width 567 height 350
type input "100%"
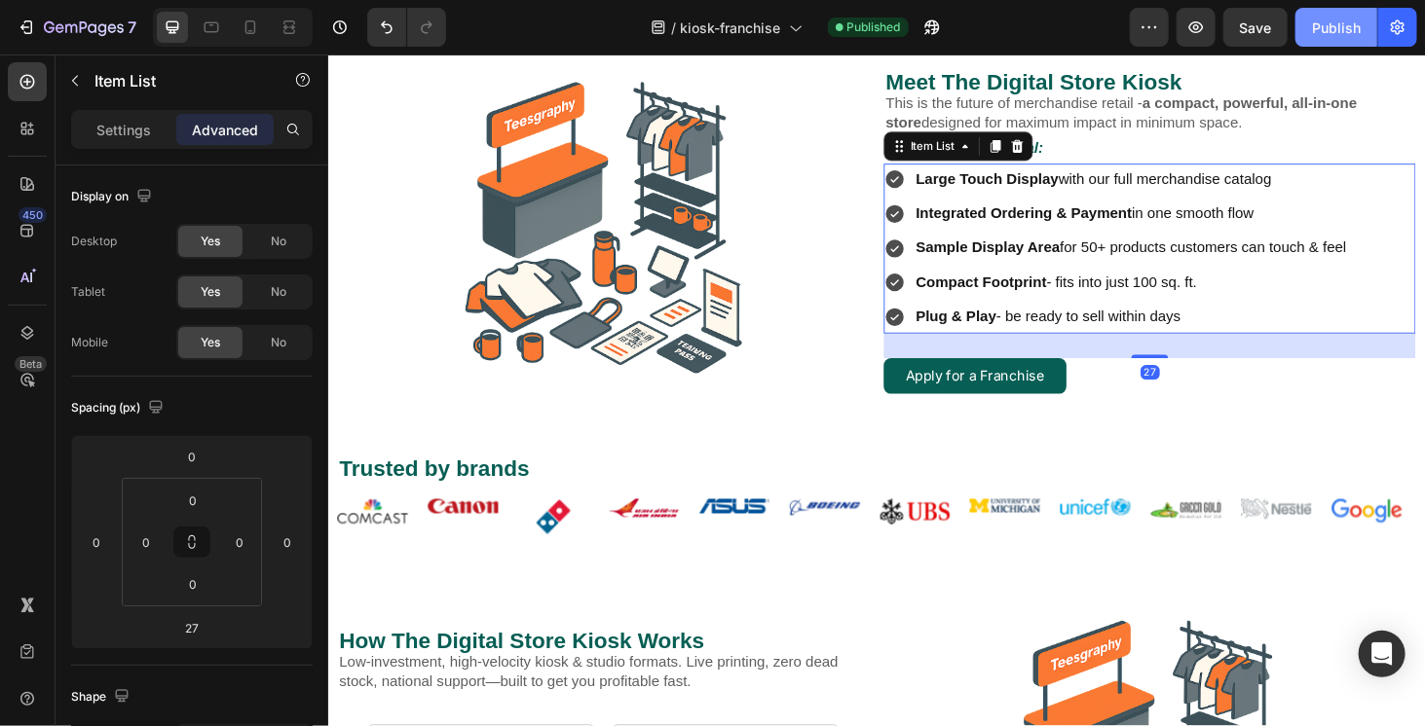
click at [1350, 31] on div "Publish" at bounding box center [1336, 28] width 49 height 20
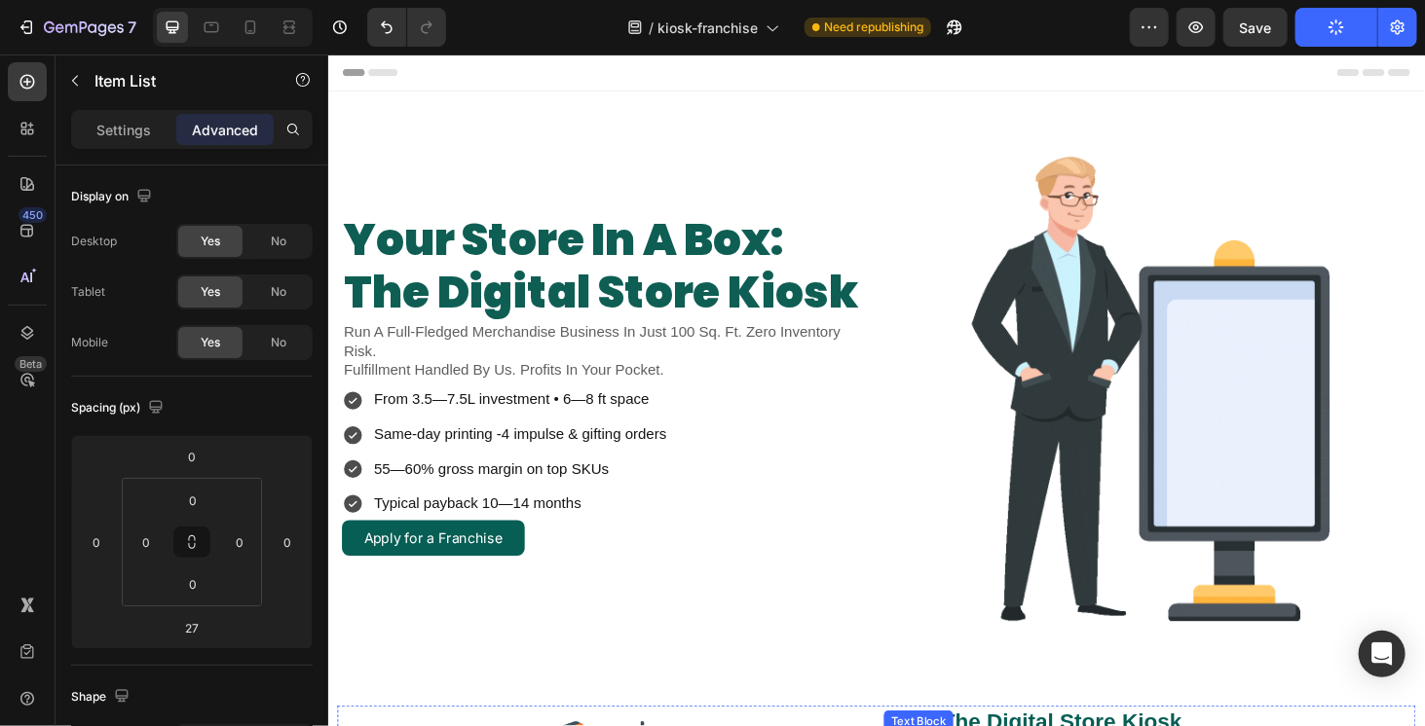
scroll to position [0, 0]
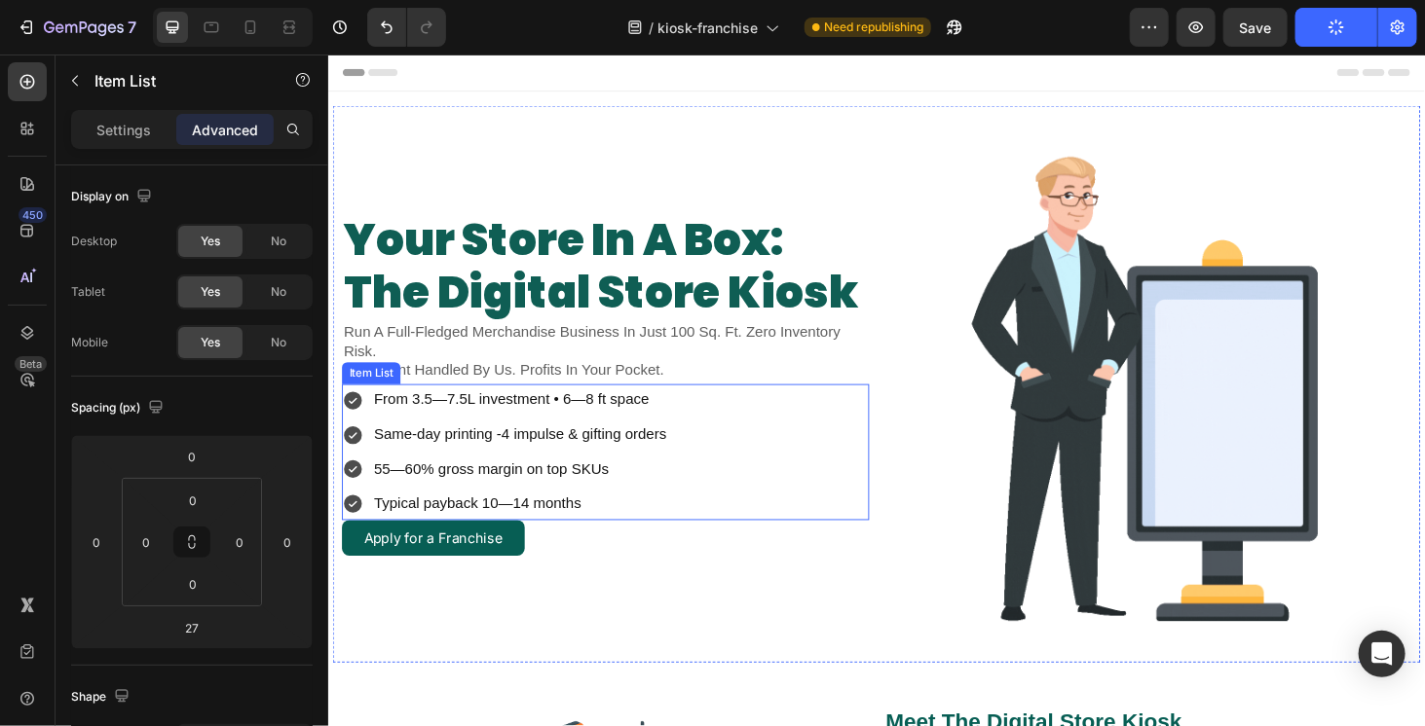
click at [833, 510] on div "From 3.5—7.5L investment • 6—8 ft space Same-day printing -4 impulse & gifting …" at bounding box center [623, 477] width 562 height 144
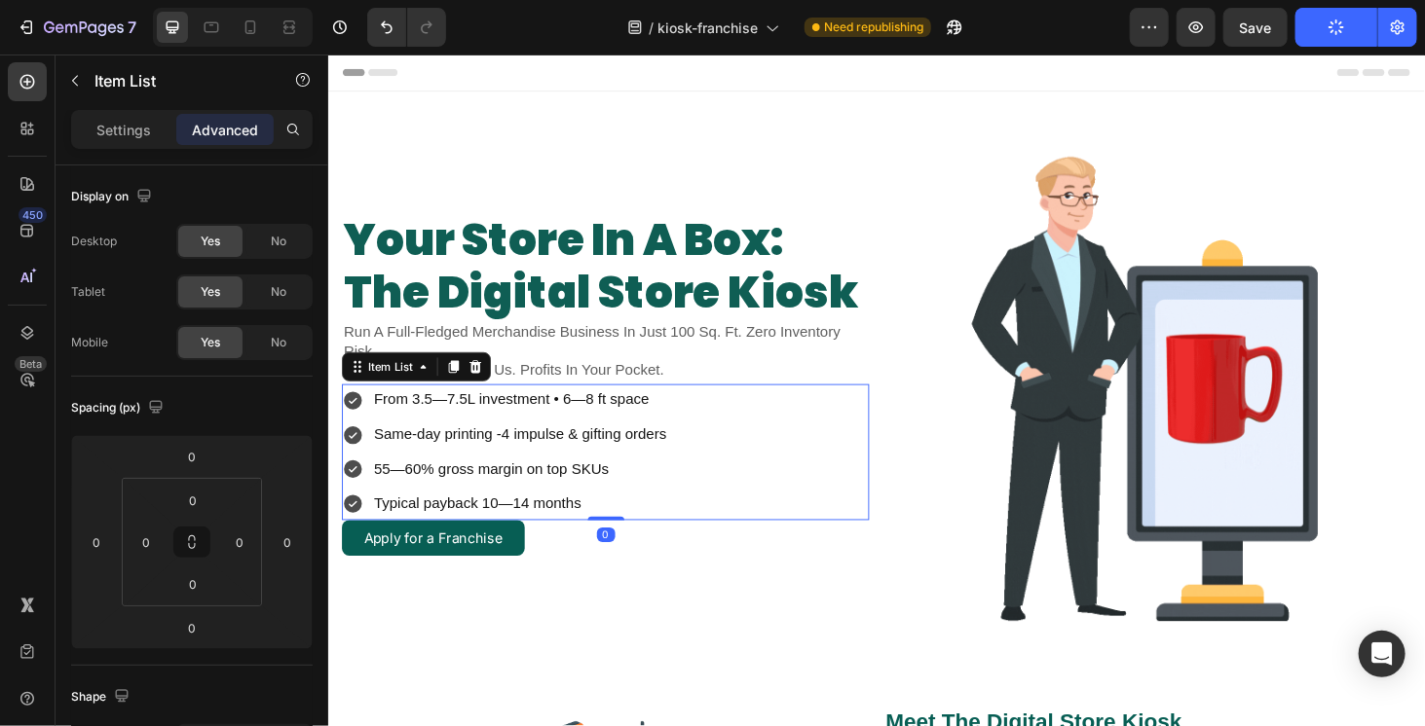
drag, startPoint x: 619, startPoint y: 547, endPoint x: 623, endPoint y: 570, distance: 22.7
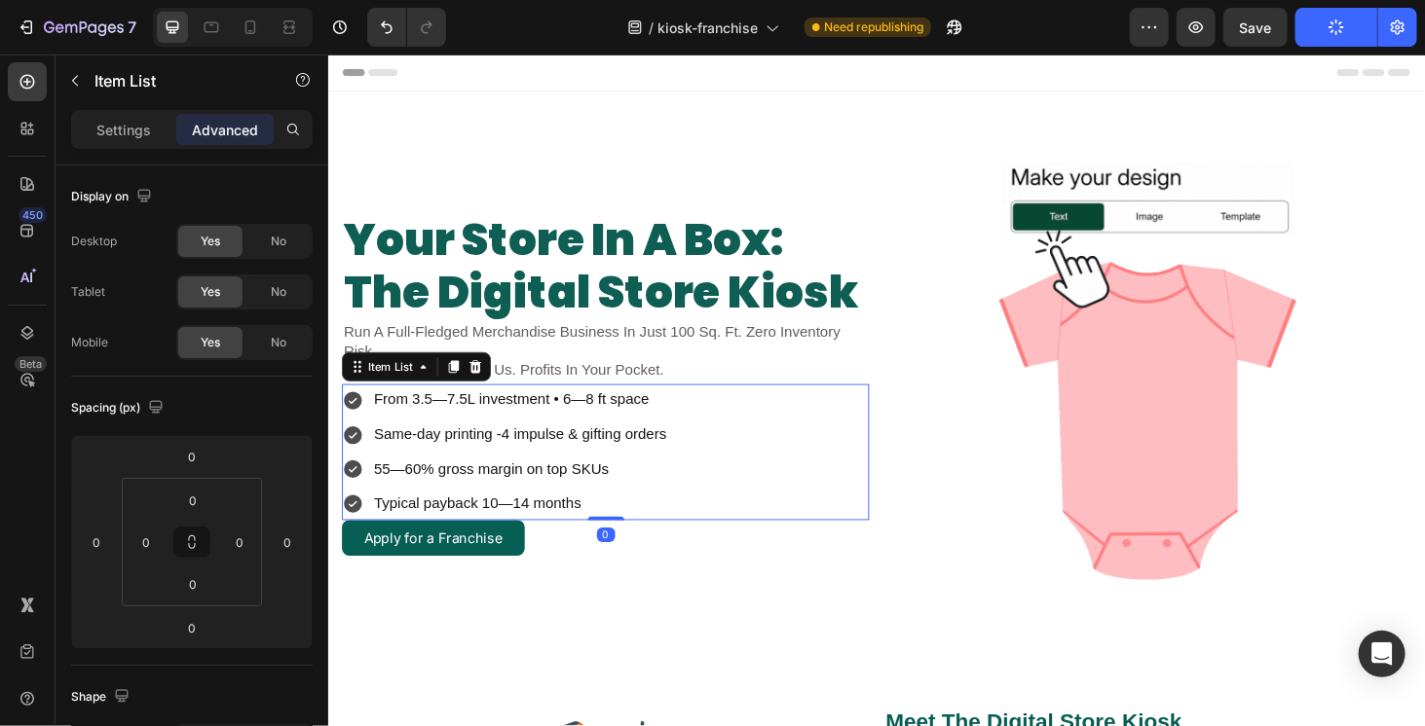
click at [623, 550] on div "0" at bounding box center [623, 550] width 562 height 0
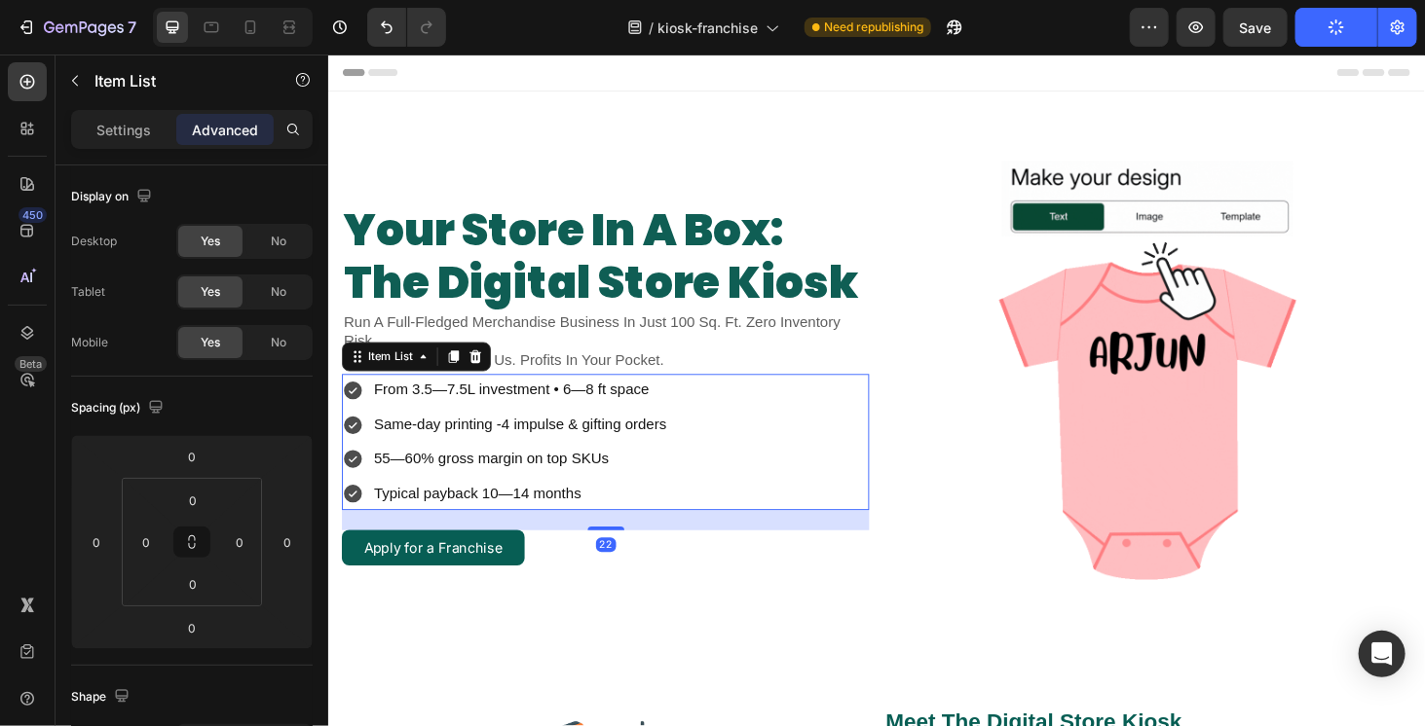
drag, startPoint x: 620, startPoint y: 543, endPoint x: 625, endPoint y: 565, distance: 22.0
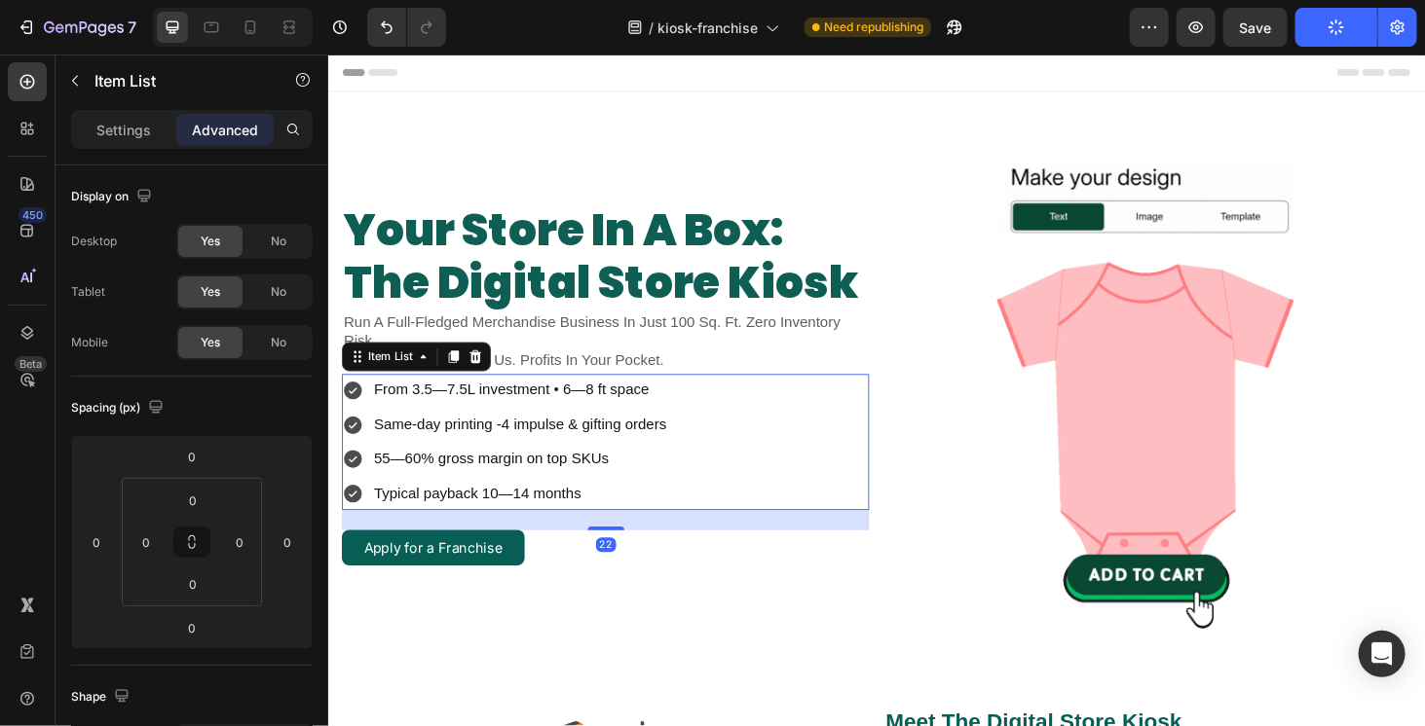
click at [625, 565] on div "your store in a box: the digital store kiosk Heading Run A Full-Fledged Merchan…" at bounding box center [623, 405] width 562 height 536
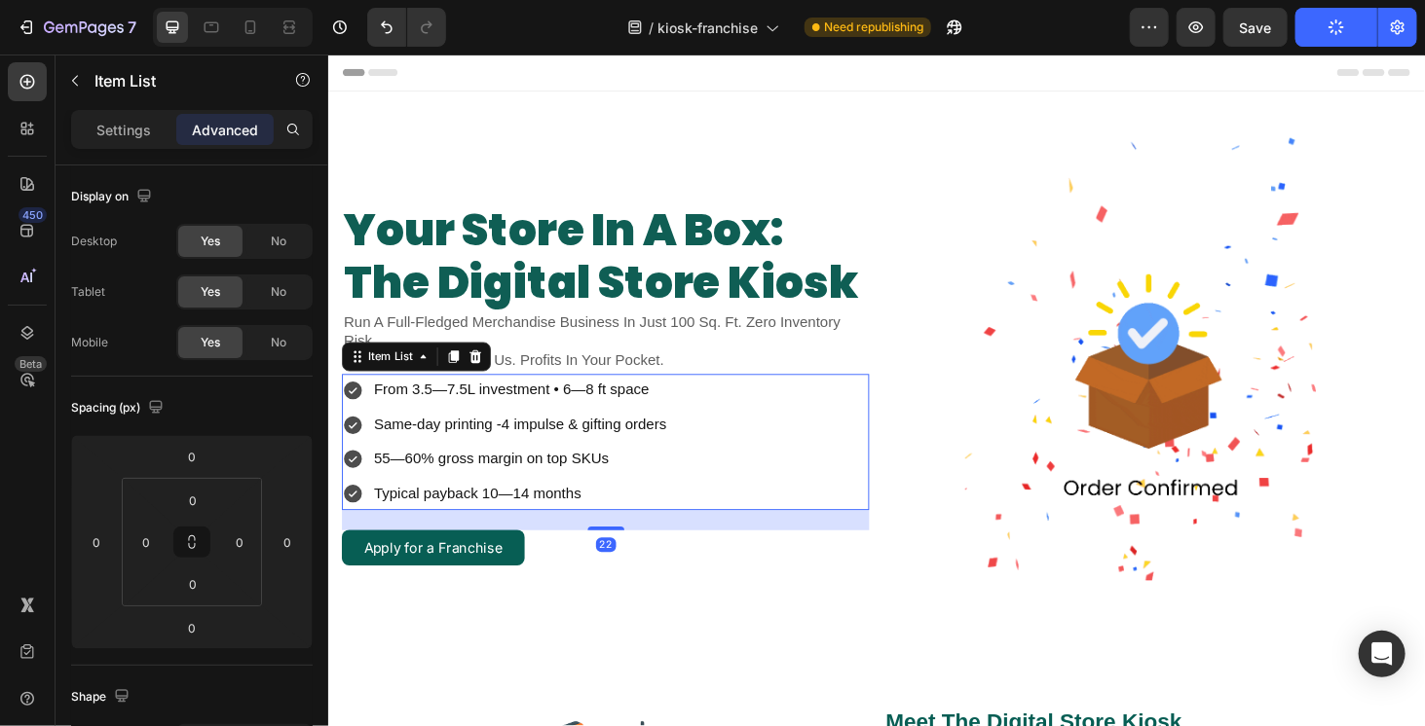
type input "22"
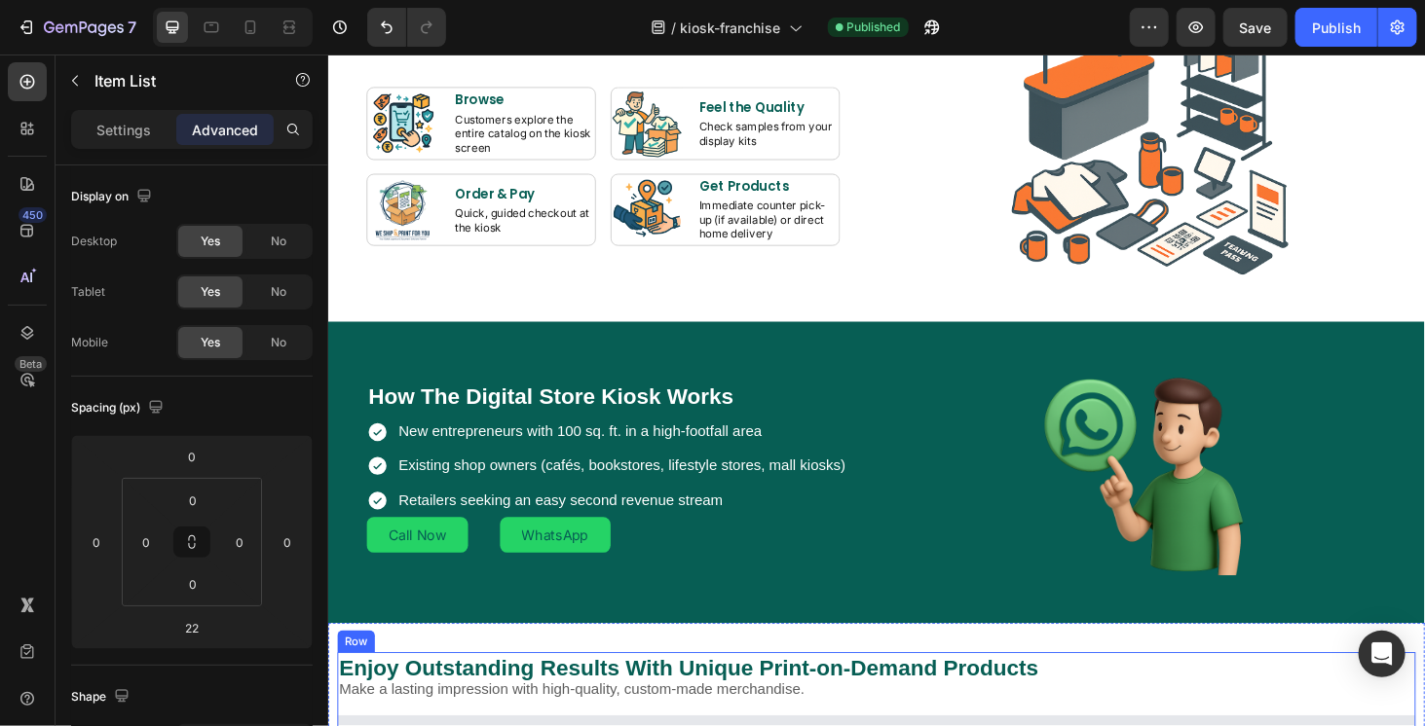
scroll to position [1558, 0]
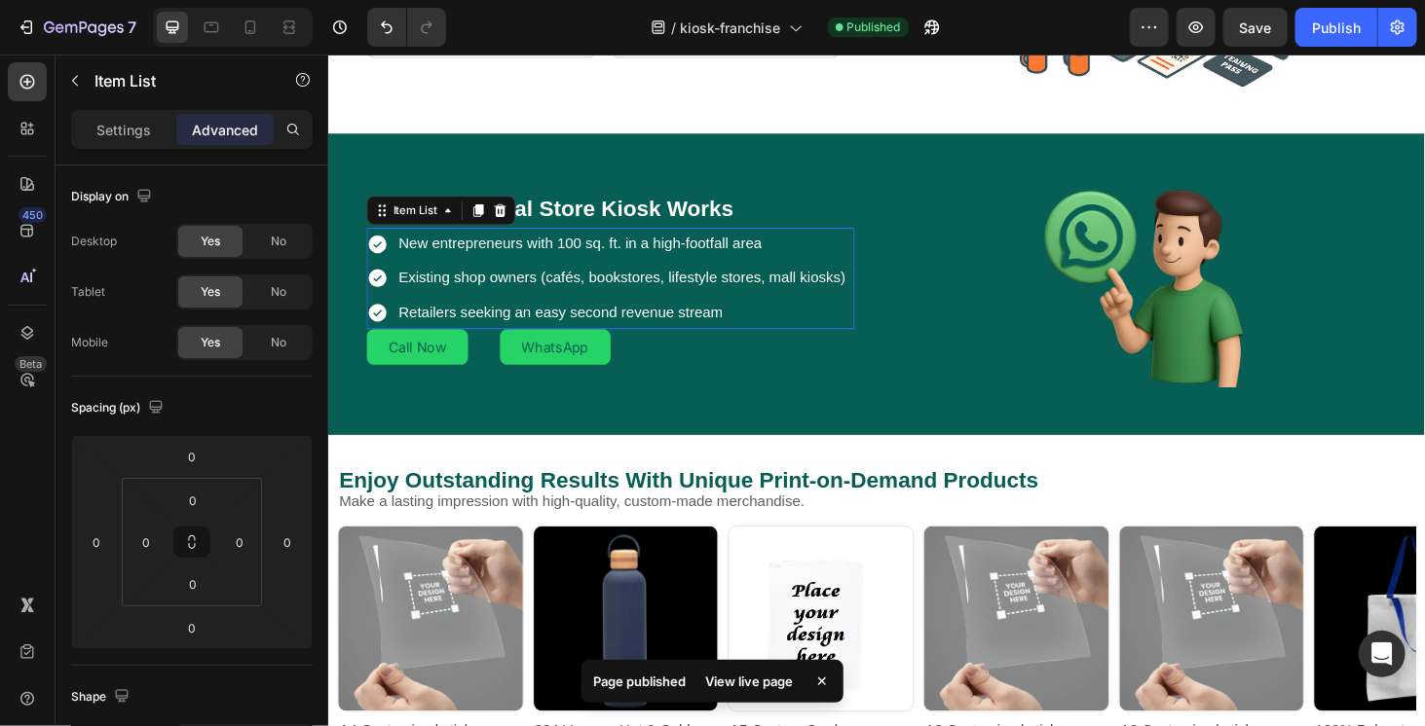
click at [879, 304] on div "New entrepreneurs with 100 sq. ft. in a high-footfall area Existing shop owners…" at bounding box center [624, 292] width 513 height 107
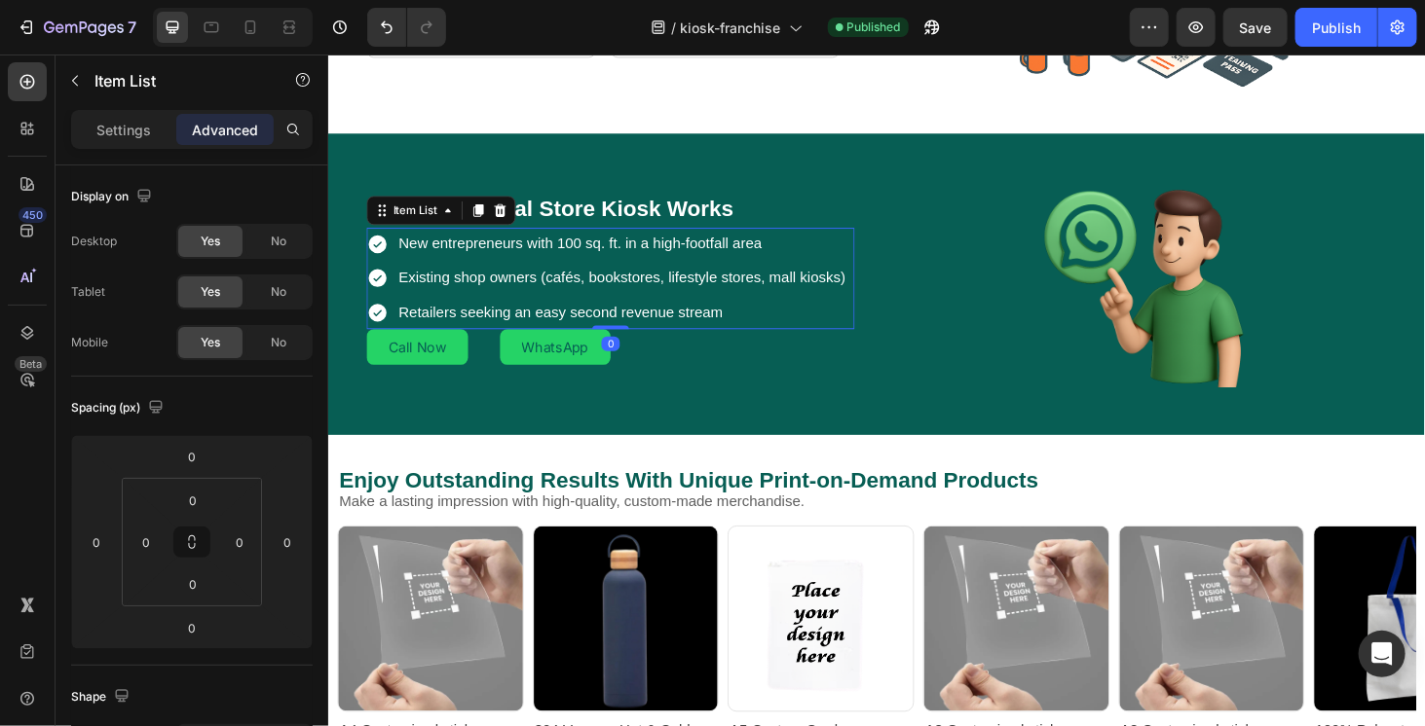
drag, startPoint x: 636, startPoint y: 338, endPoint x: 635, endPoint y: 363, distance: 25.3
click at [635, 363] on div "How The Digital Store Kiosk Works Heading New entrepreneurs with 100 sq. ft. in…" at bounding box center [628, 293] width 520 height 184
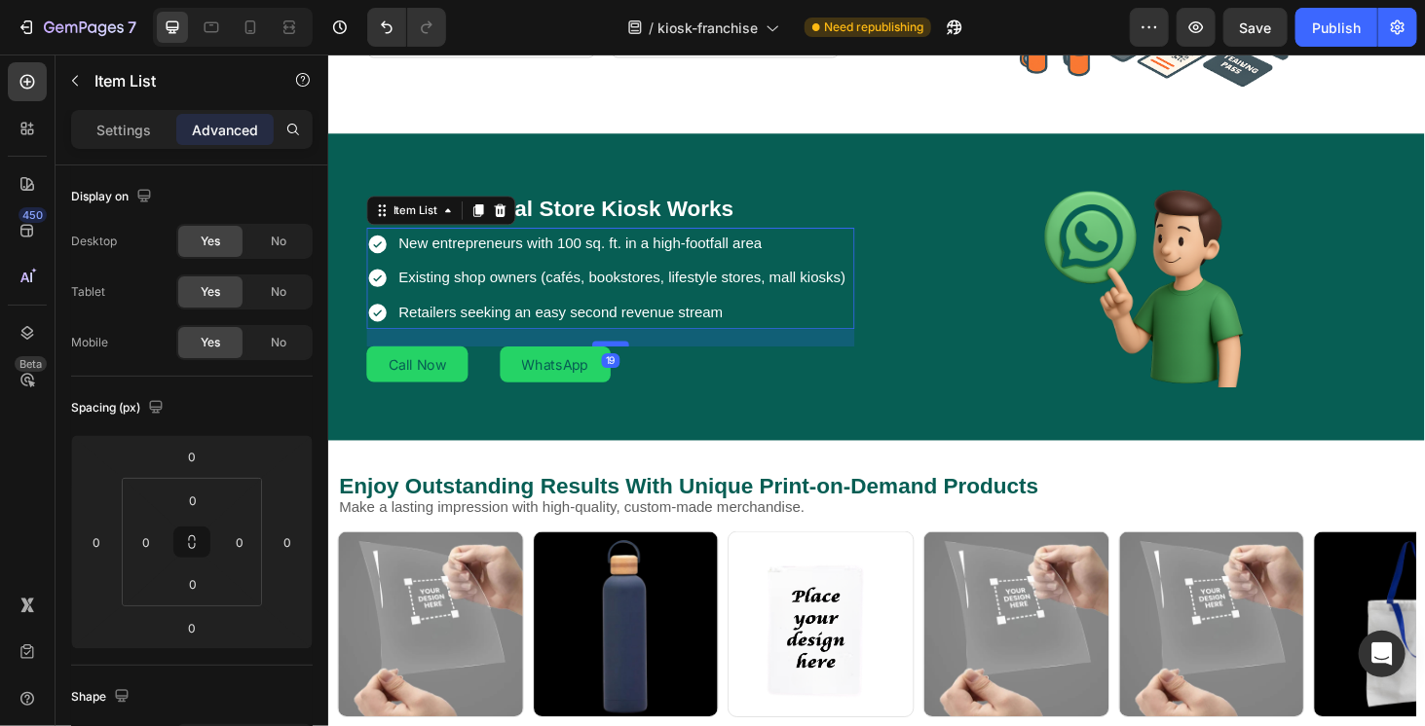
drag, startPoint x: 628, startPoint y: 337, endPoint x: 628, endPoint y: 355, distance: 18.5
click at [628, 359] on div at bounding box center [628, 362] width 39 height 6
type input "19"
click at [734, 440] on div "How The Digital Store Kiosk Works Heading New entrepreneurs with 100 sq. ft. in…" at bounding box center [911, 301] width 1168 height 327
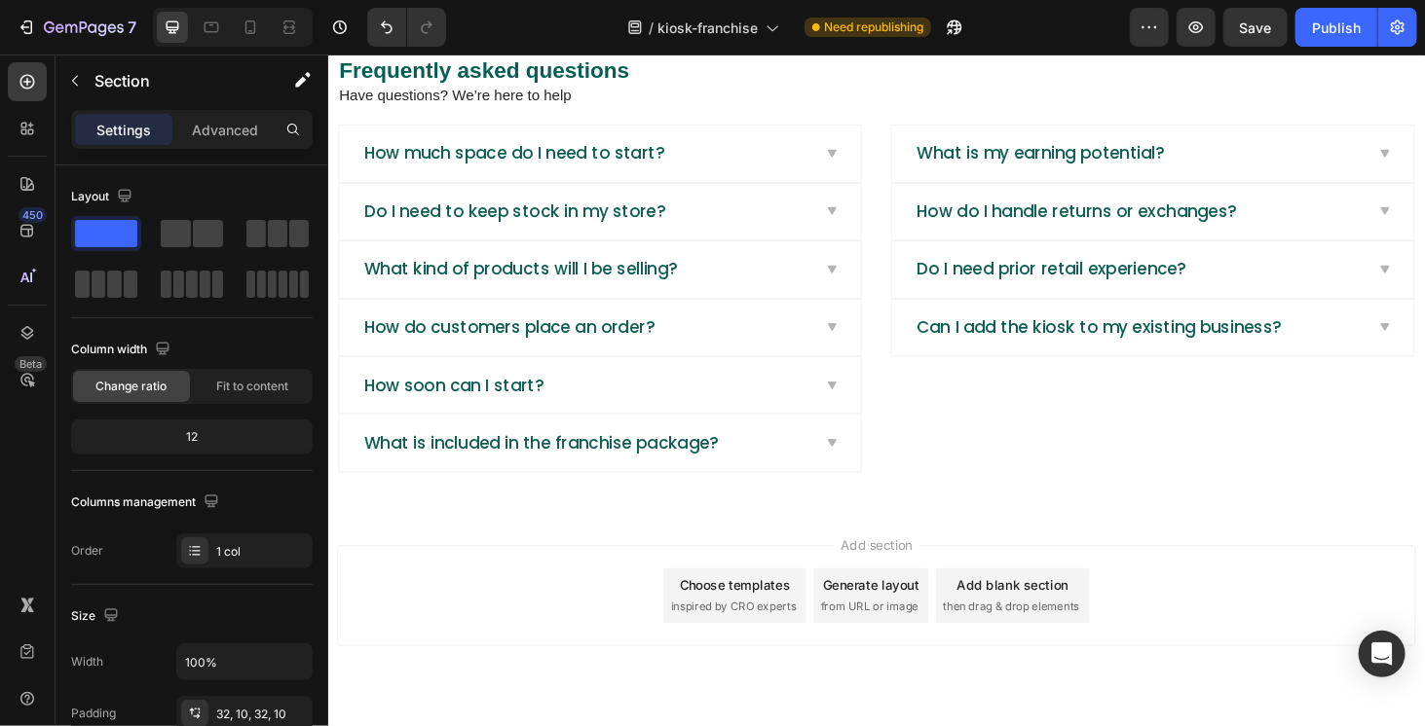
scroll to position [3347, 0]
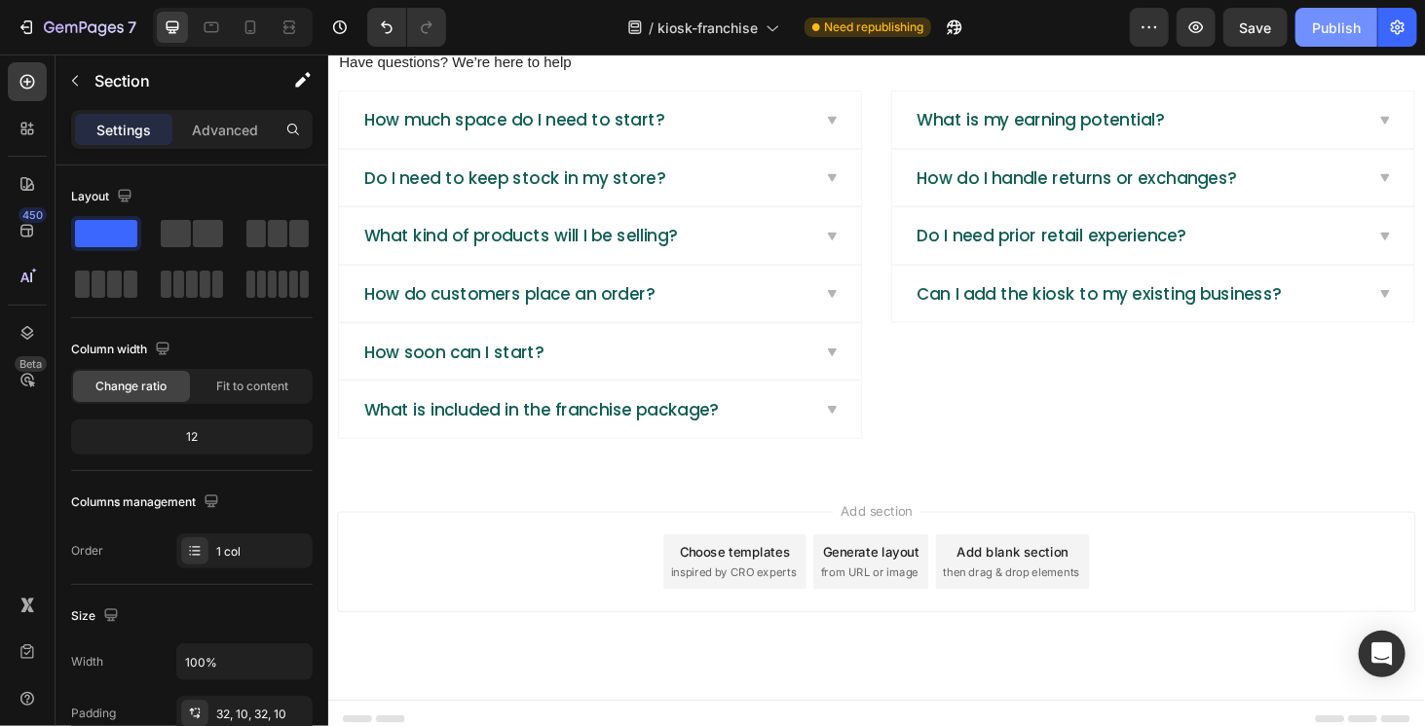
click at [1327, 9] on button "Publish" at bounding box center [1336, 27] width 82 height 39
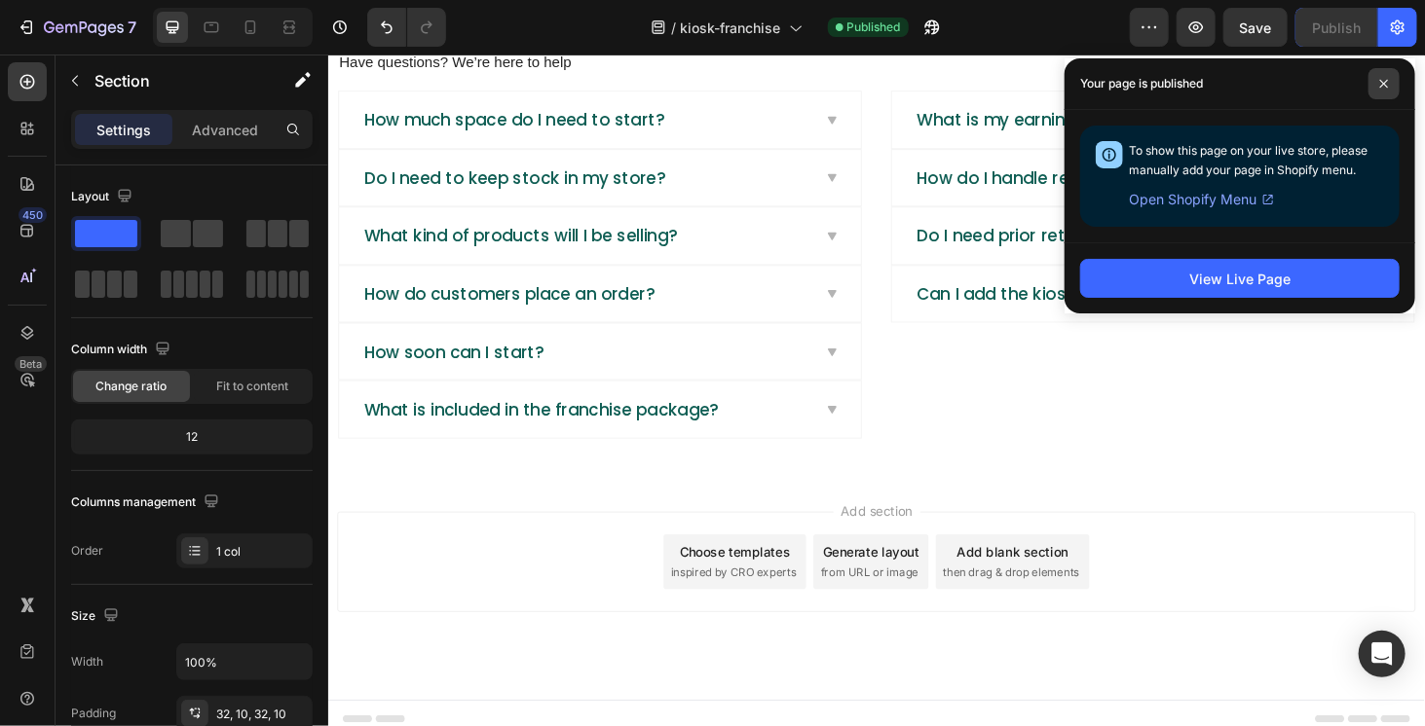
click at [1388, 89] on span at bounding box center [1383, 83] width 31 height 31
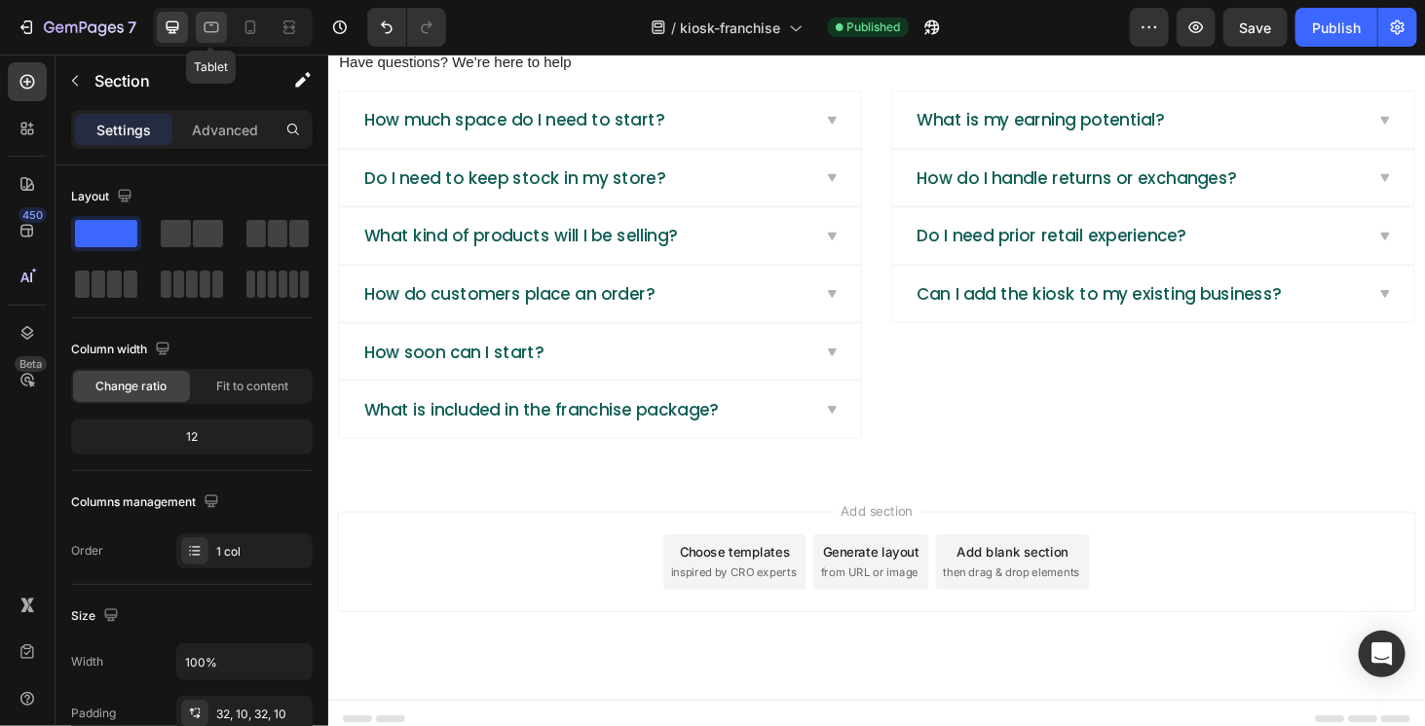
click at [216, 32] on icon at bounding box center [211, 27] width 15 height 11
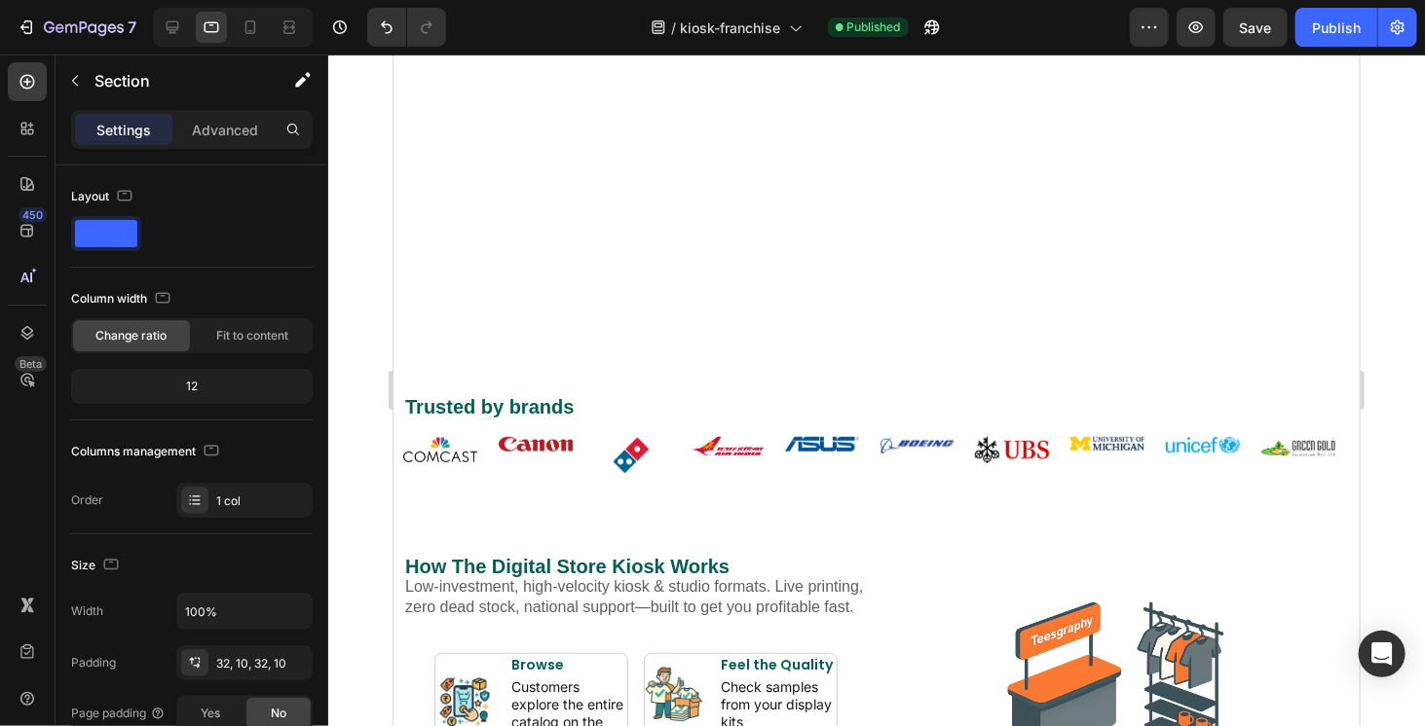
scroll to position [1083, 0]
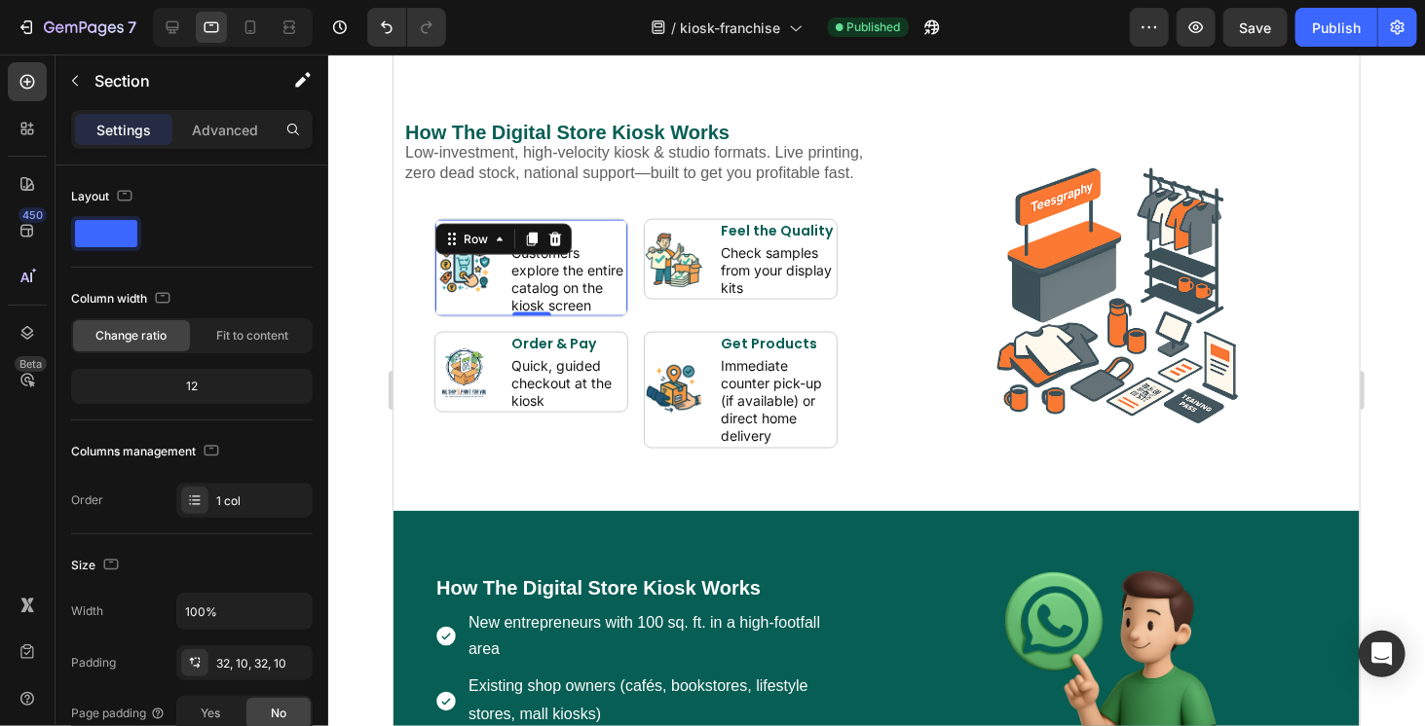
click at [486, 240] on div "Image" at bounding box center [463, 267] width 58 height 96
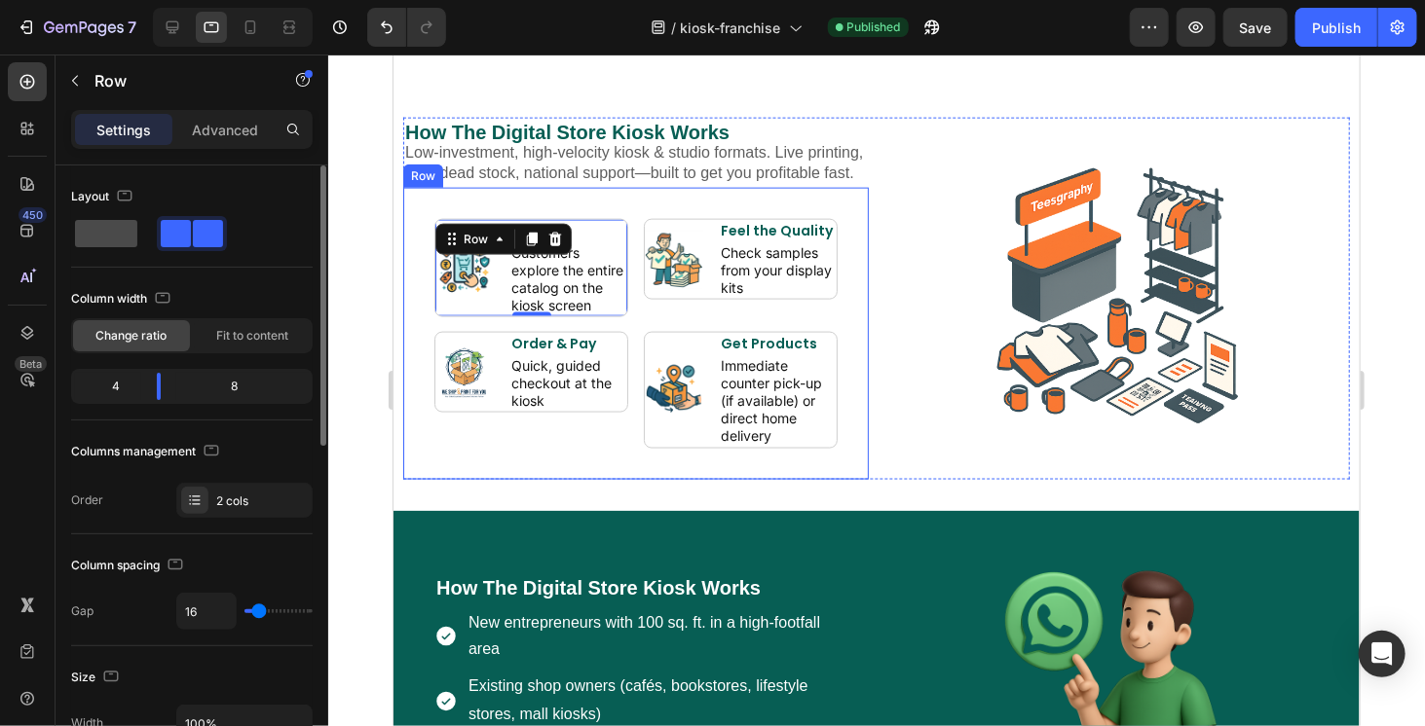
click at [122, 233] on span at bounding box center [106, 233] width 62 height 27
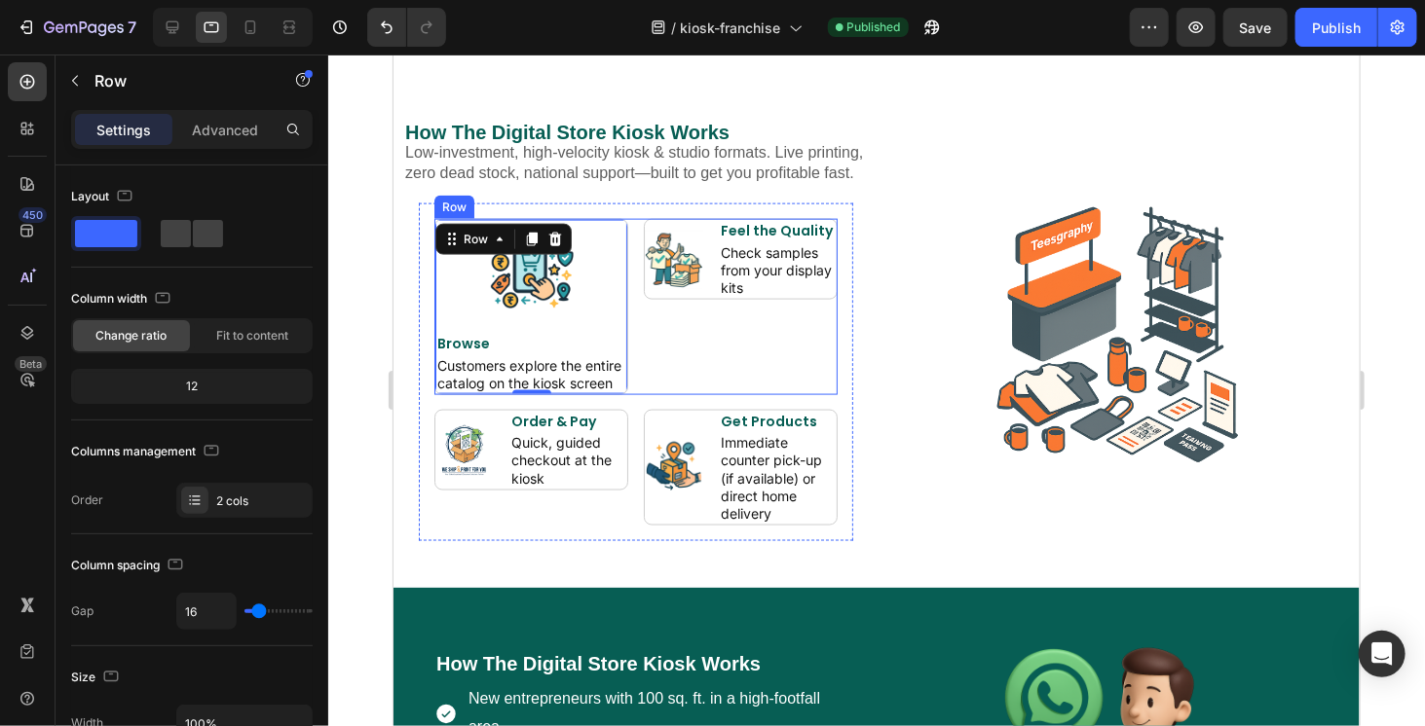
click at [786, 357] on div "Image Feel the Quality Heading Check samples from your display kits Heading Row" at bounding box center [740, 306] width 194 height 176
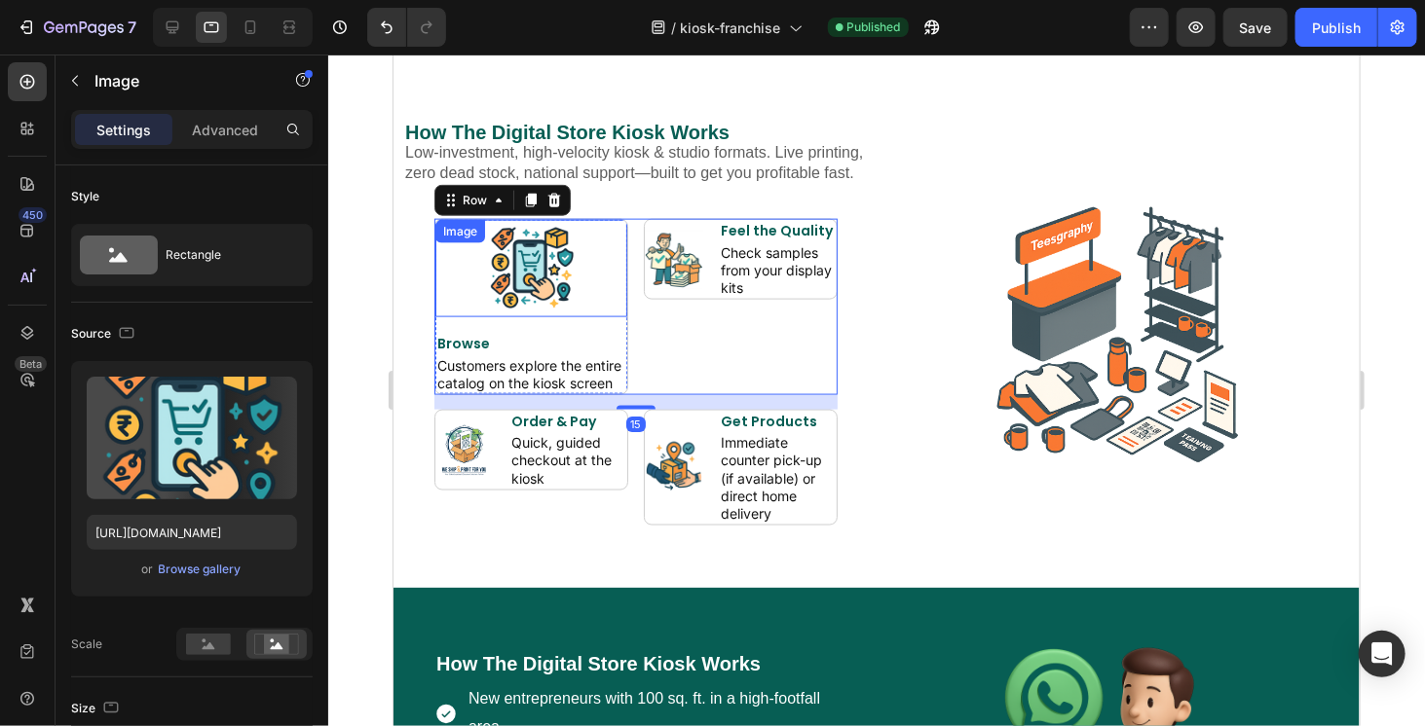
click at [547, 287] on img at bounding box center [530, 267] width 97 height 97
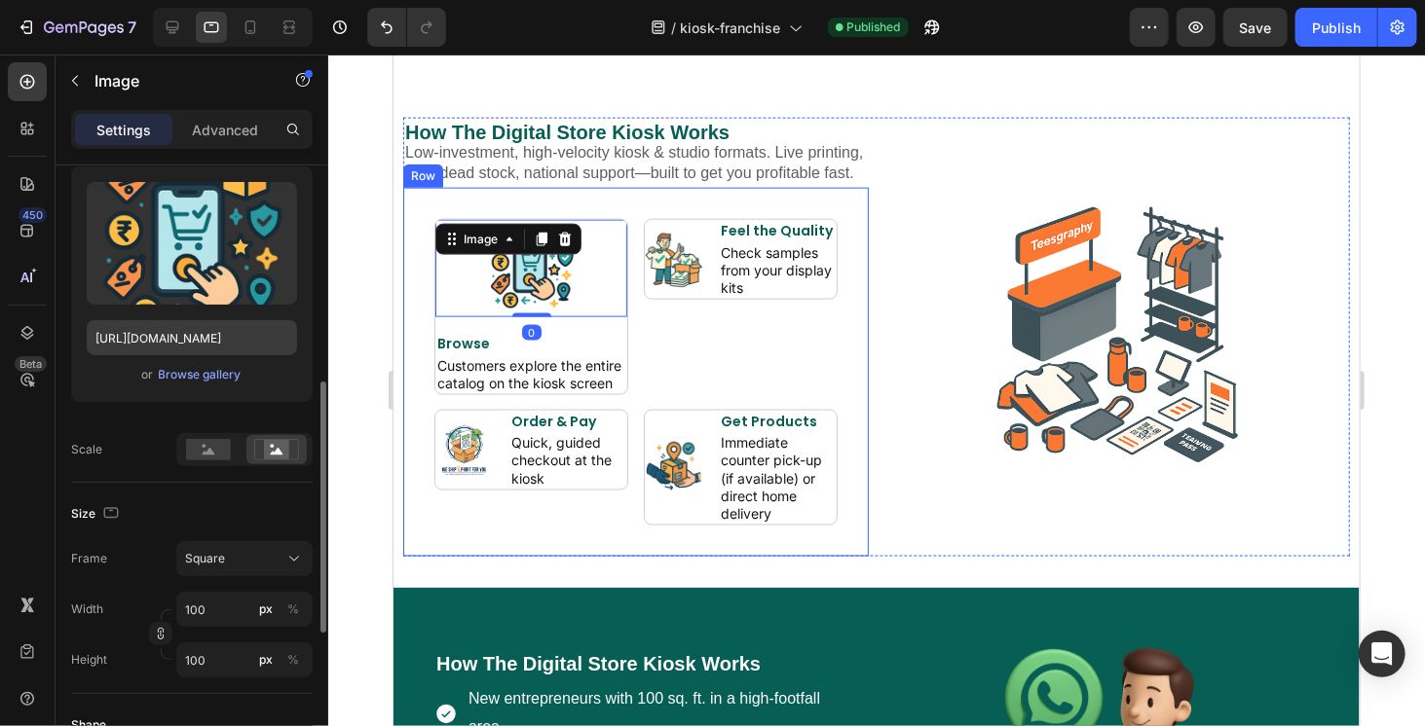
scroll to position [292, 0]
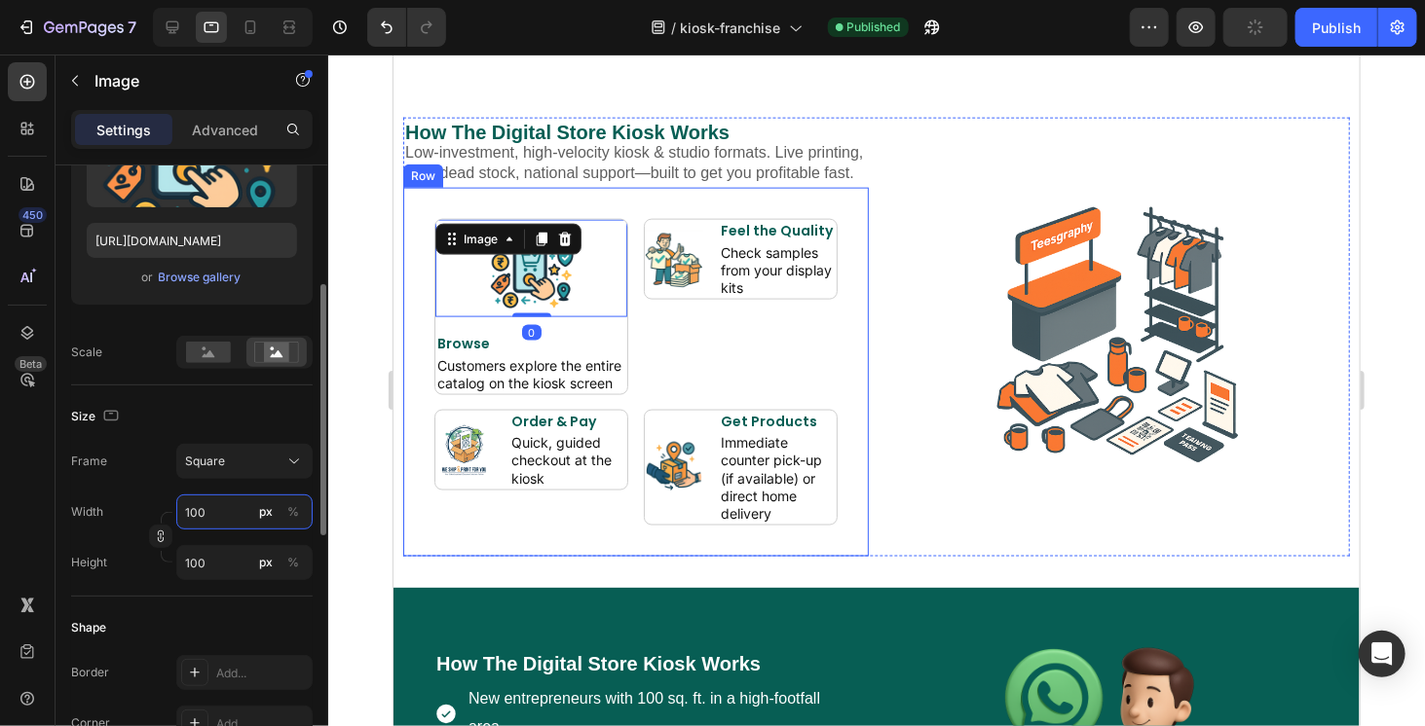
click at [203, 520] on input "100" at bounding box center [244, 512] width 136 height 35
type input "5"
type input "50"
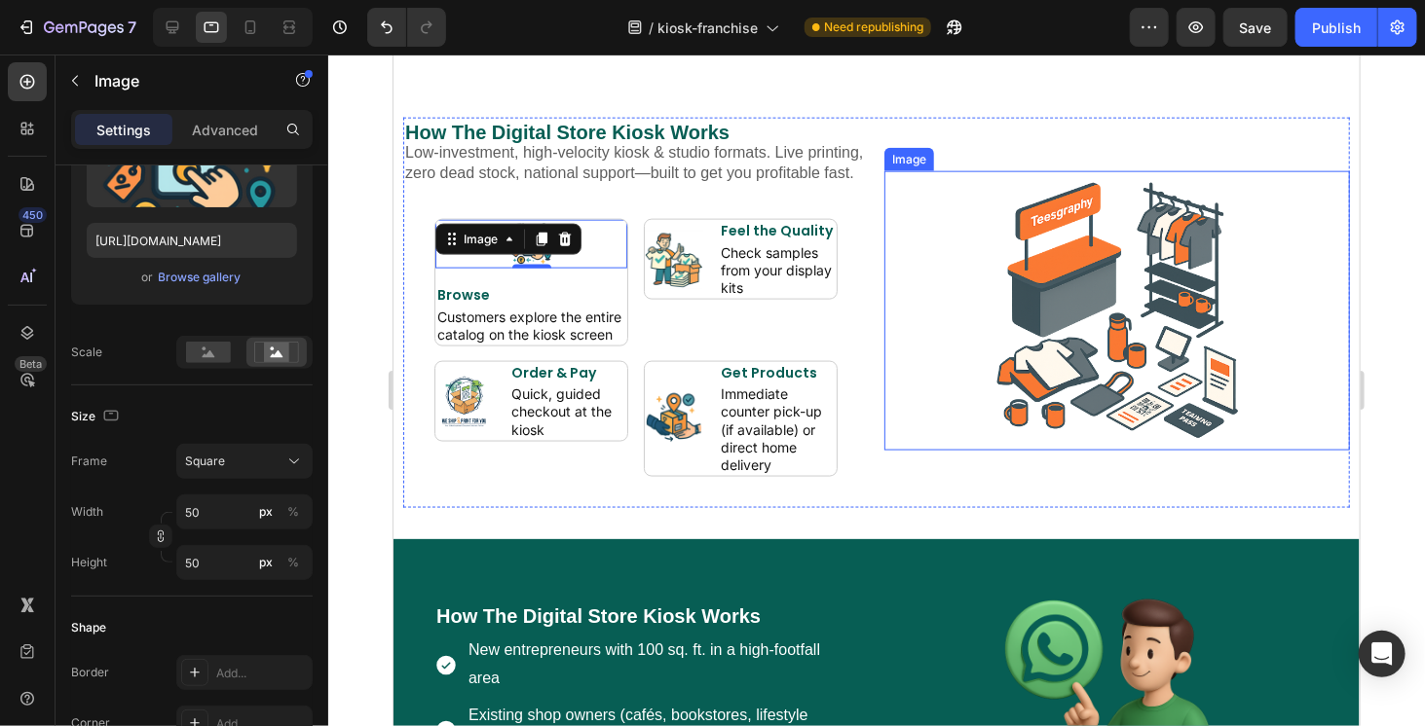
click at [943, 354] on img at bounding box center [1116, 309] width 372 height 279
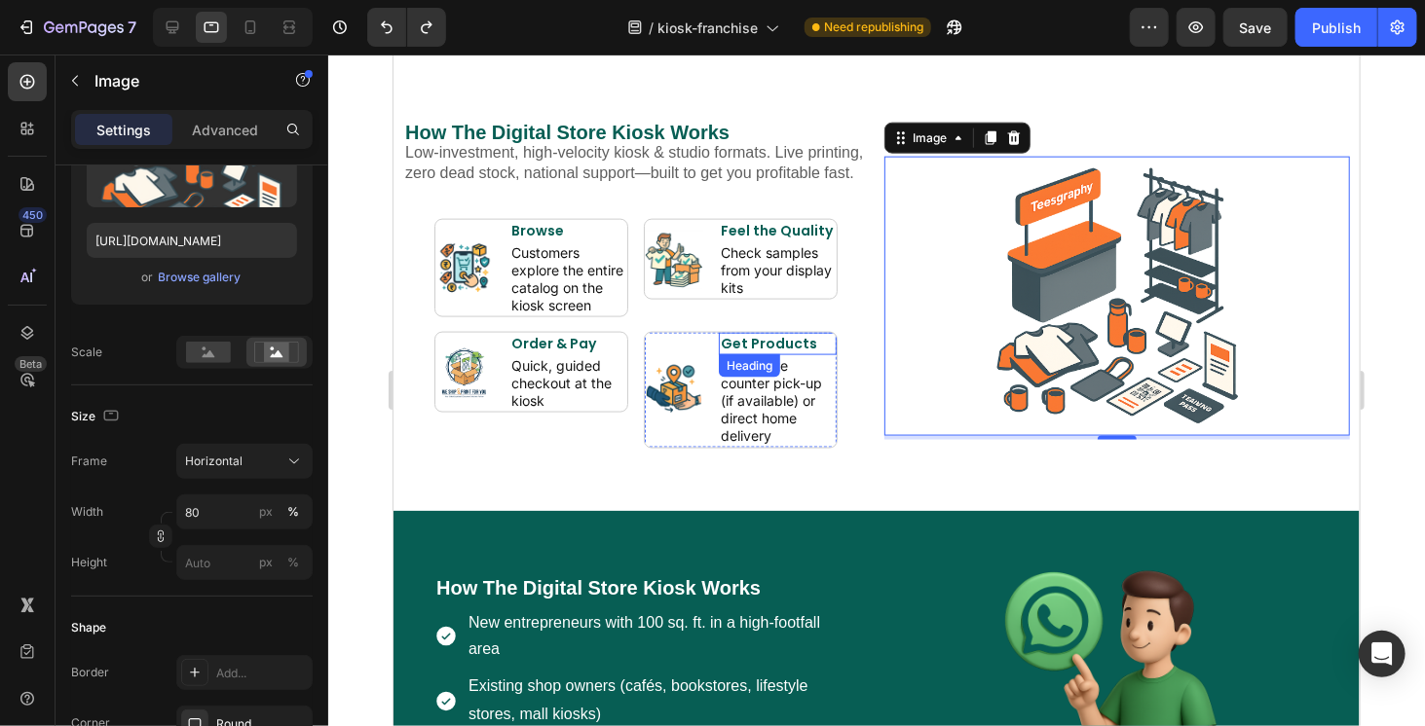
scroll to position [1180, 0]
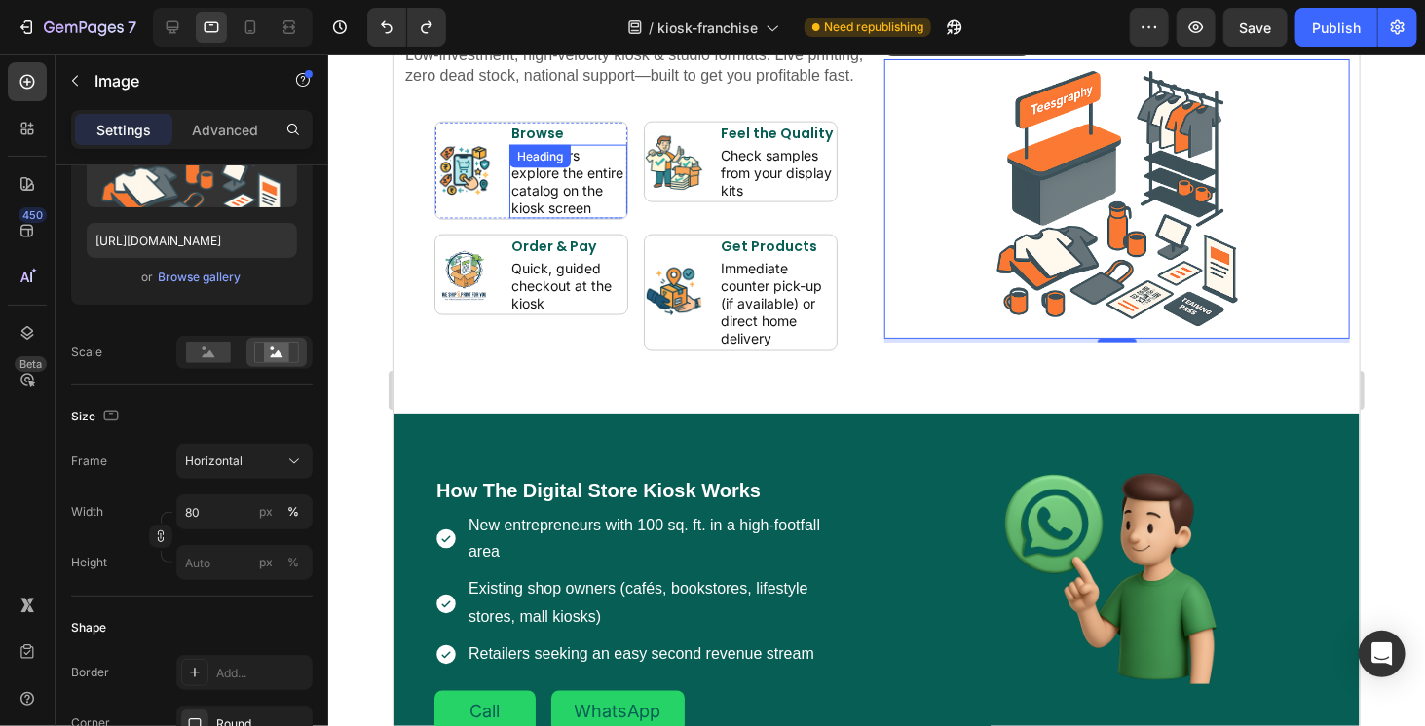
click at [586, 219] on h2 "Customers explore the entire catalog on the kiosk screen" at bounding box center [567, 181] width 118 height 75
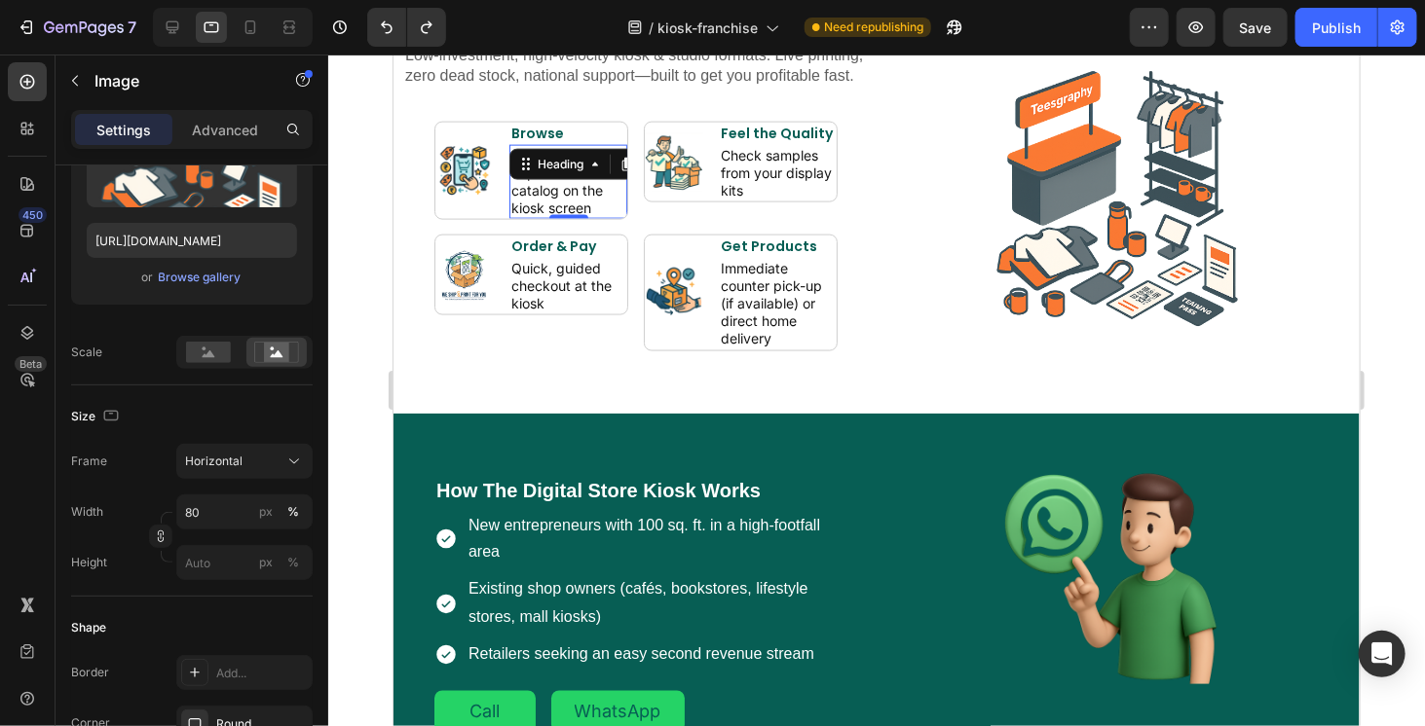
scroll to position [0, 0]
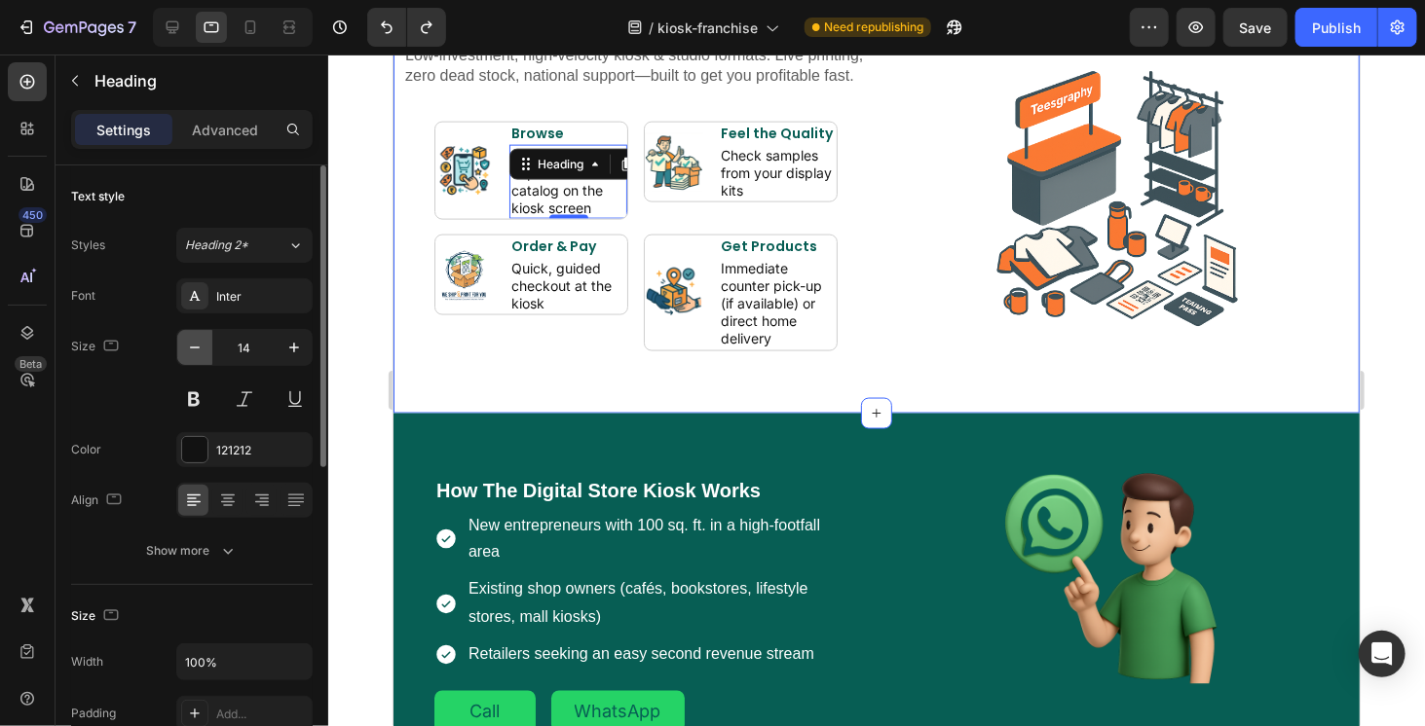
click at [204, 342] on button "button" at bounding box center [194, 347] width 35 height 35
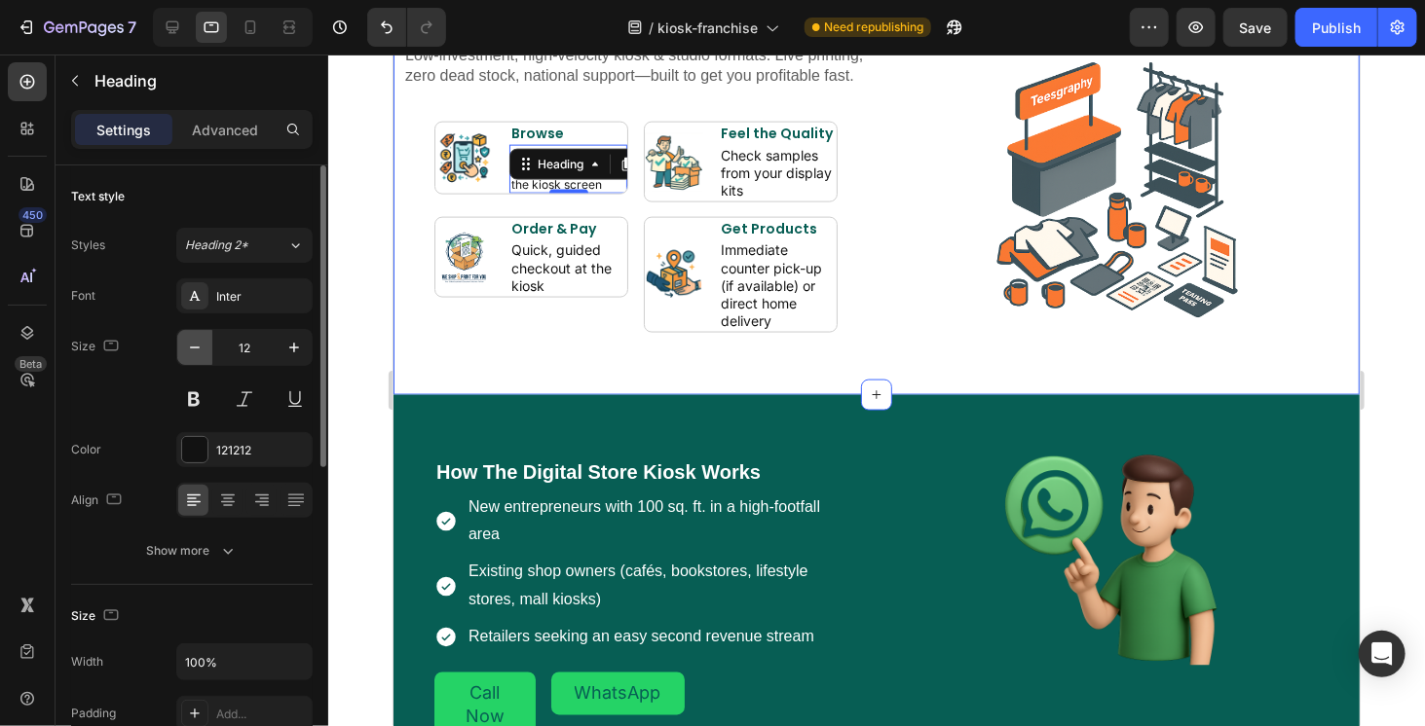
click at [204, 342] on button "button" at bounding box center [194, 347] width 35 height 35
type input "10"
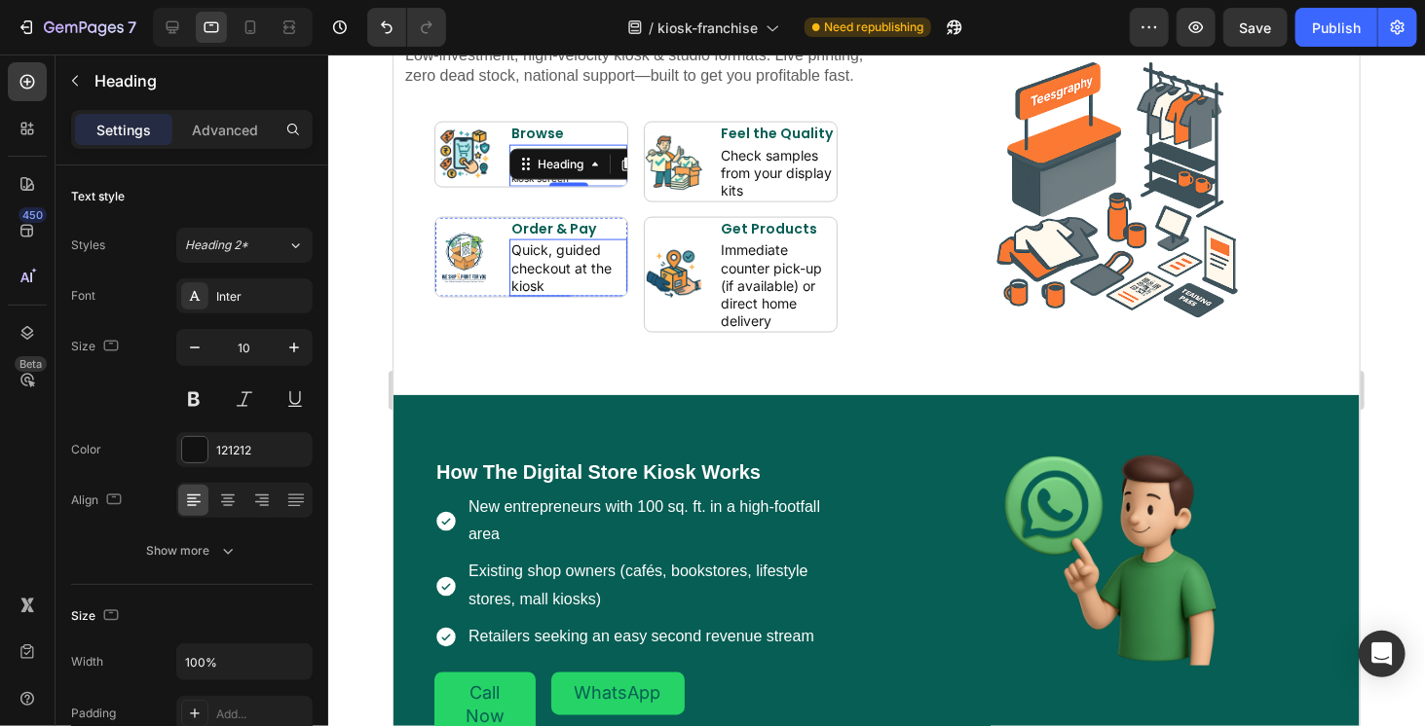
click at [575, 263] on h2 "Quick, guided checkout at the kiosk" at bounding box center [567, 267] width 118 height 57
click at [568, 186] on h2 "Customers explore the entire catalog on the kiosk screen" at bounding box center [567, 165] width 118 height 42
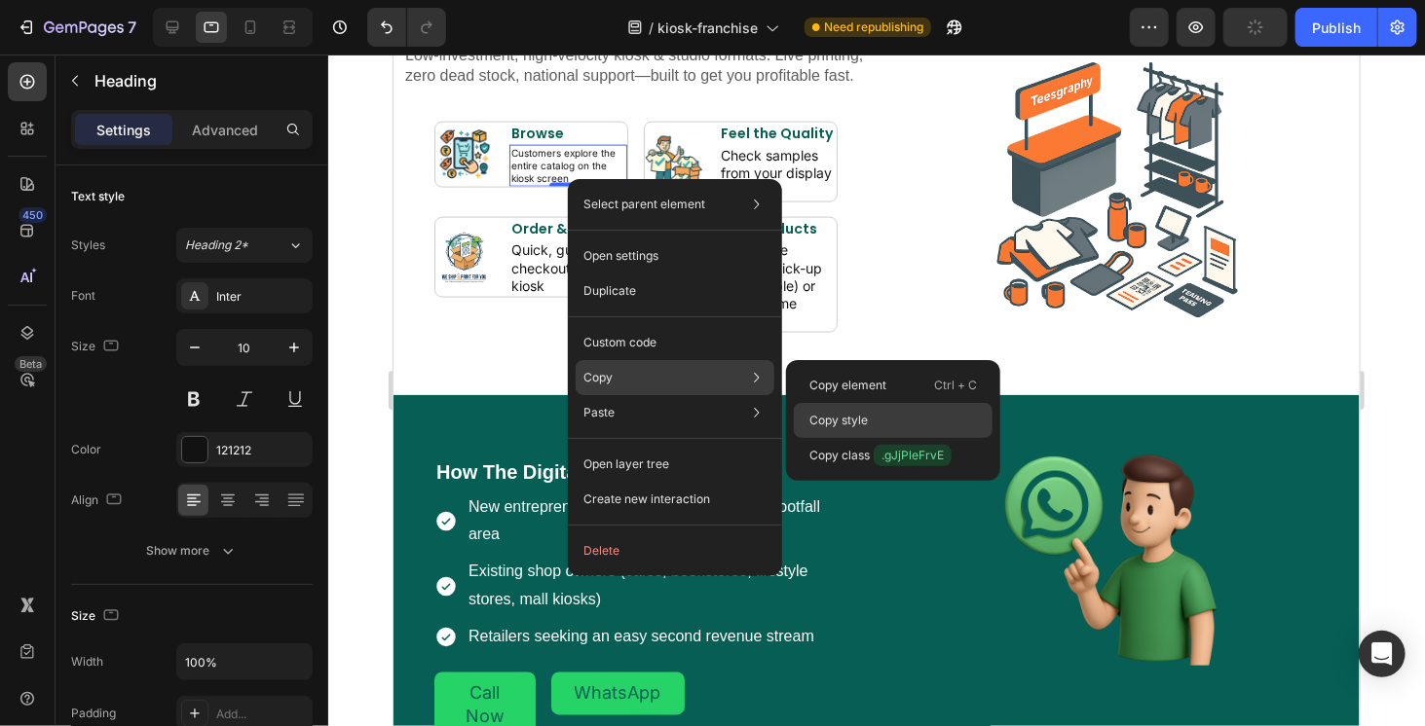
click at [888, 438] on div "Copy style" at bounding box center [893, 455] width 199 height 35
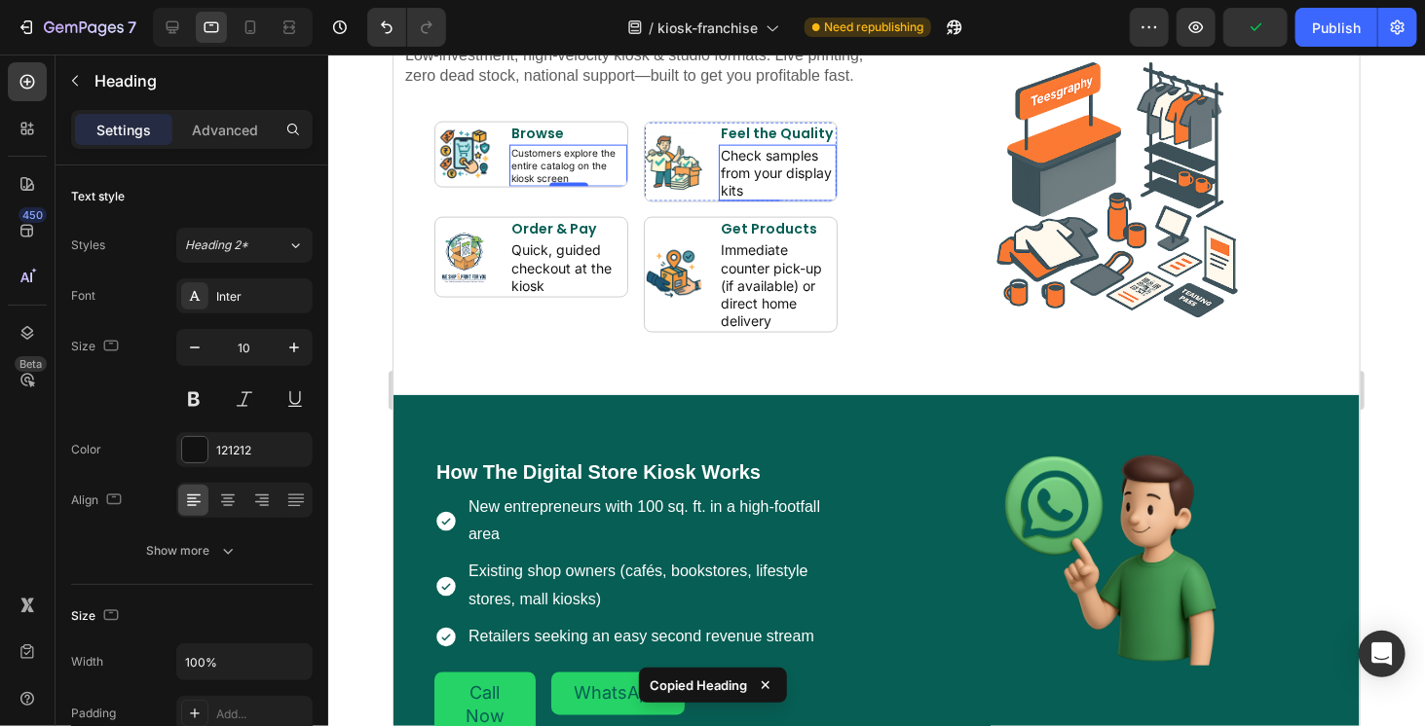
click at [743, 198] on h2 "Check samples from your display kits" at bounding box center [777, 172] width 118 height 57
type input "10"
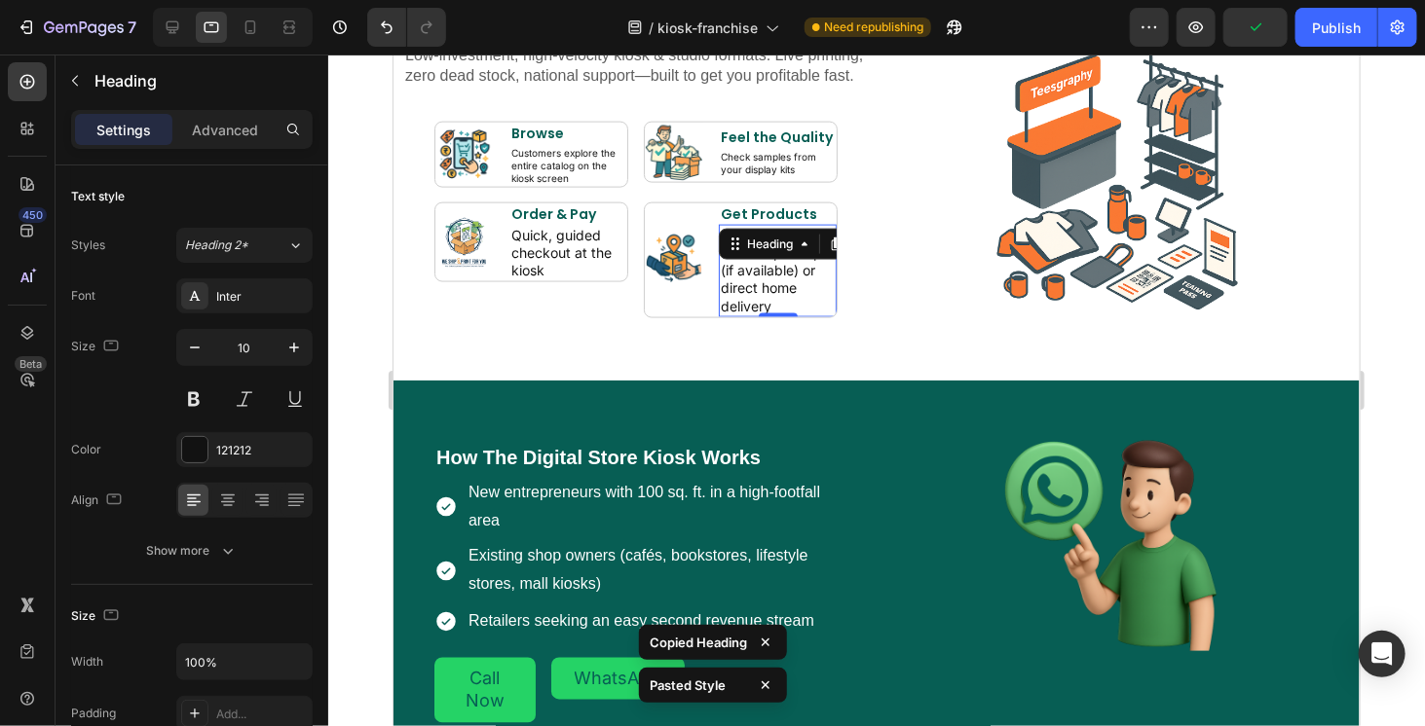
click at [750, 311] on h2 "Immediate counter pick-up (if available) or direct home delivery" at bounding box center [777, 270] width 118 height 93
type input "10"
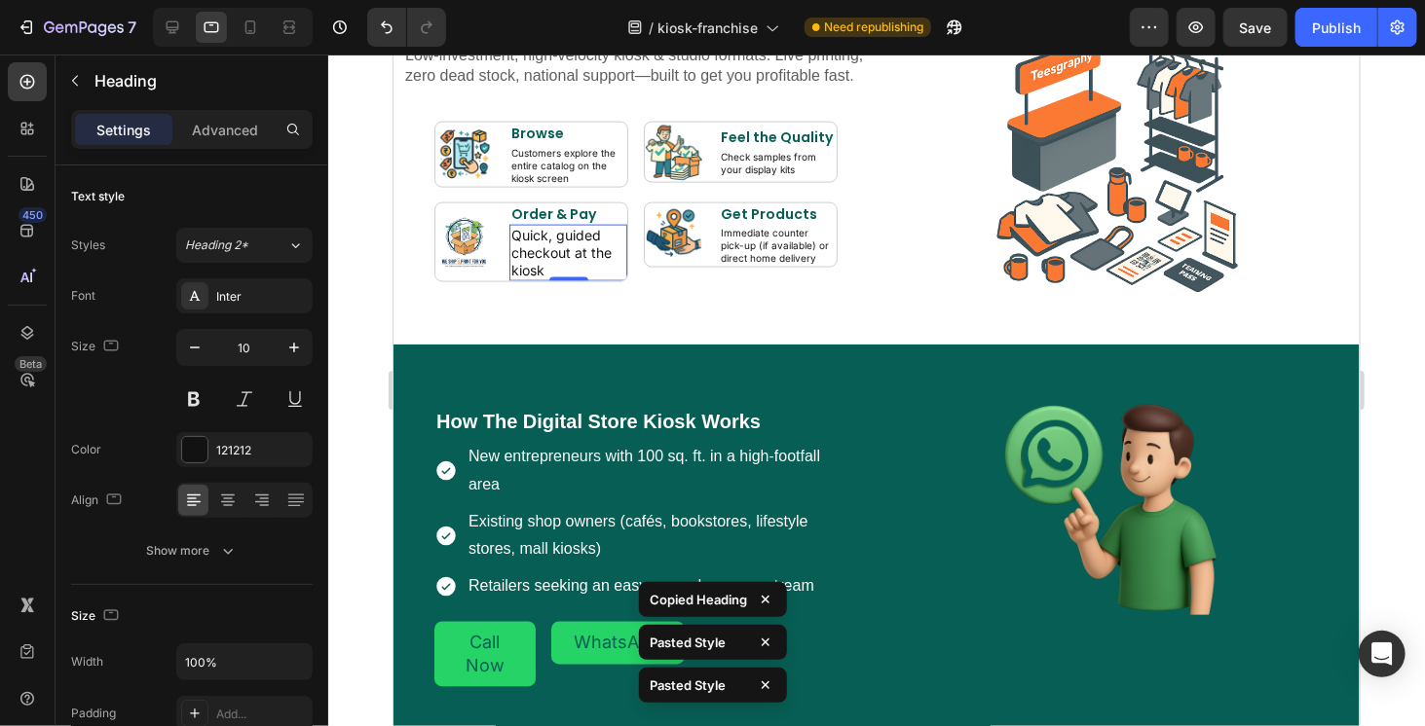
click at [531, 268] on h2 "Quick, guided checkout at the kiosk" at bounding box center [567, 252] width 118 height 57
type input "10"
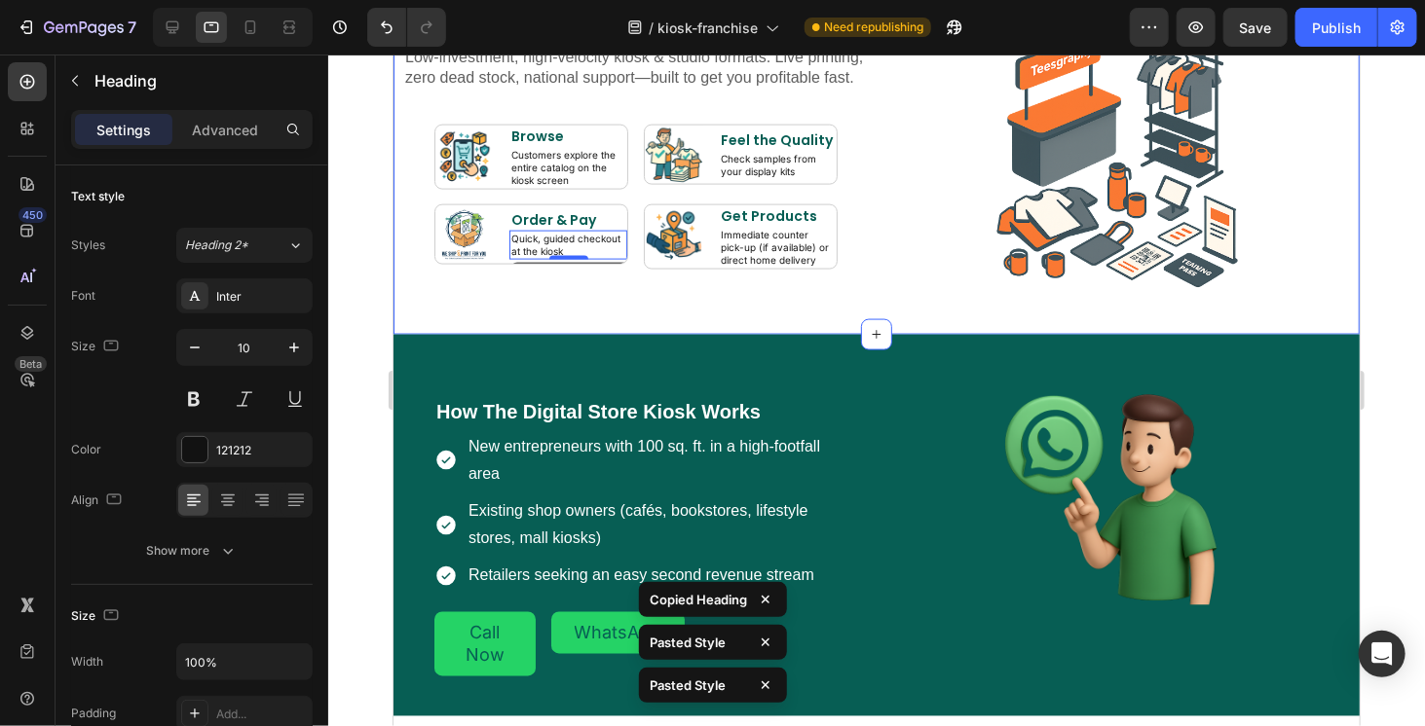
click at [686, 317] on div "How The Digital Store Kiosk Works Heading Low-investment, high-velocity kiosk &…" at bounding box center [875, 161] width 966 height 346
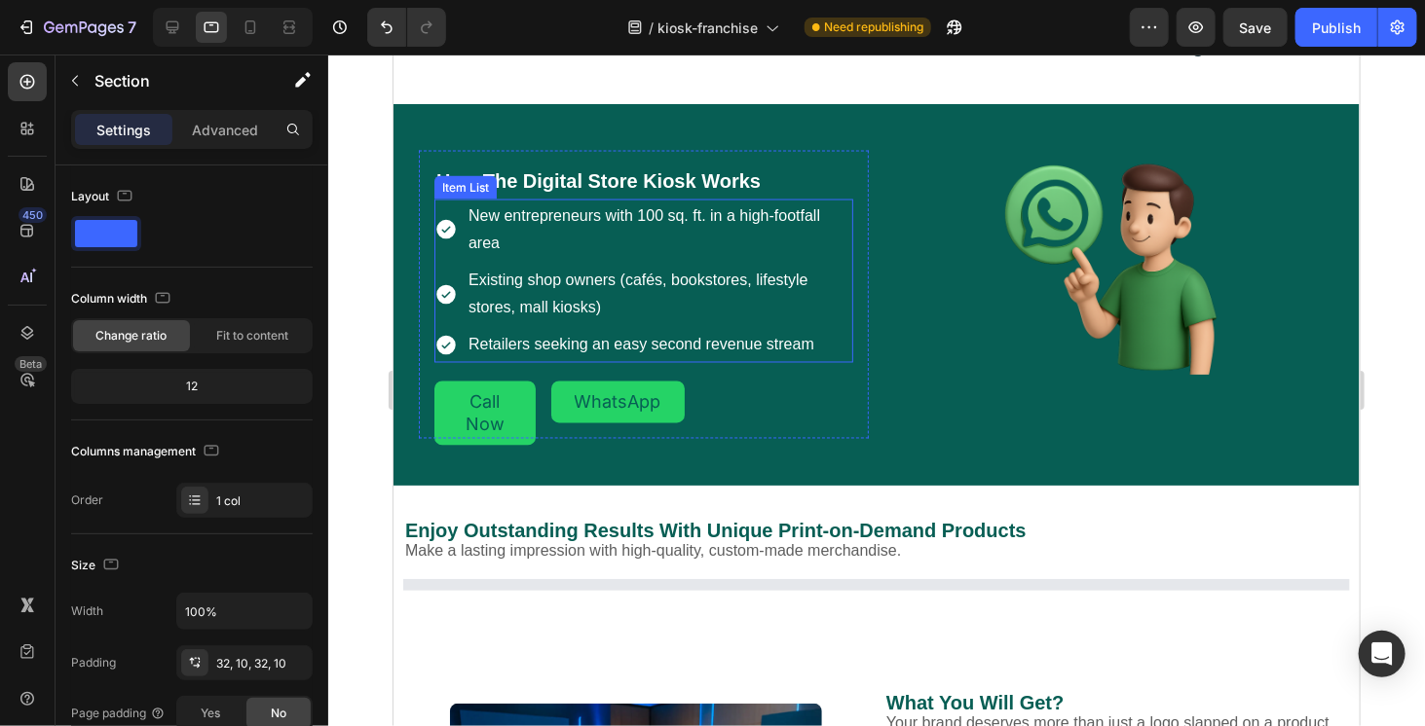
scroll to position [1375, 0]
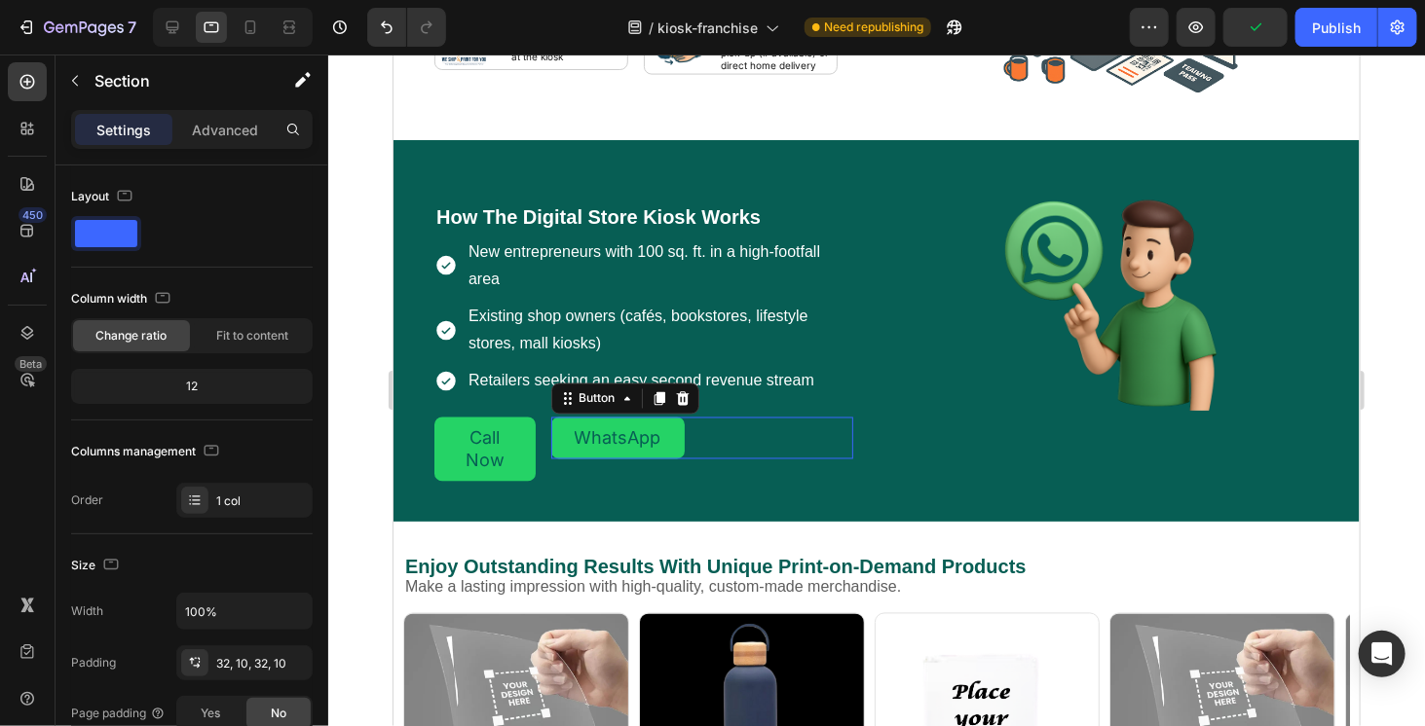
click at [764, 446] on div "WhatsApp Button 0" at bounding box center [701, 438] width 303 height 42
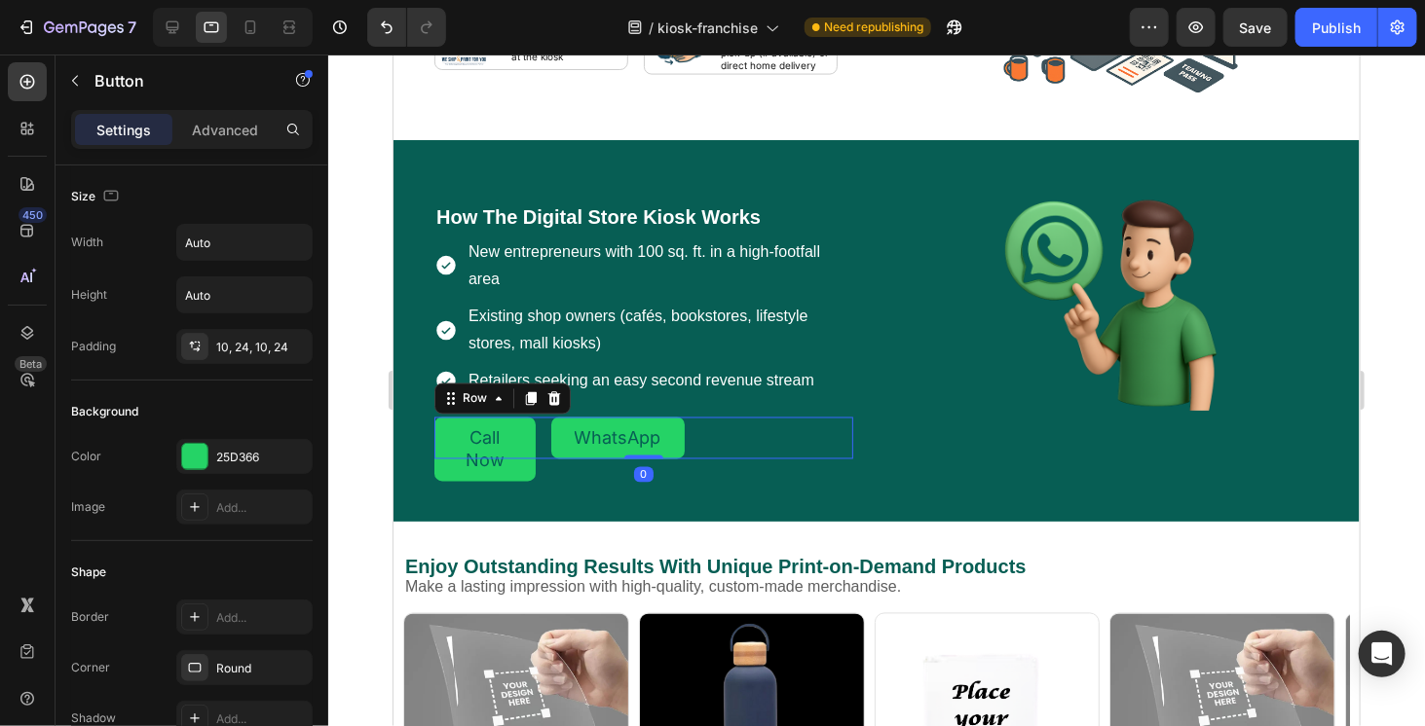
click at [542, 450] on div "Call Now Button WhatsApp Button Row 0" at bounding box center [642, 438] width 419 height 42
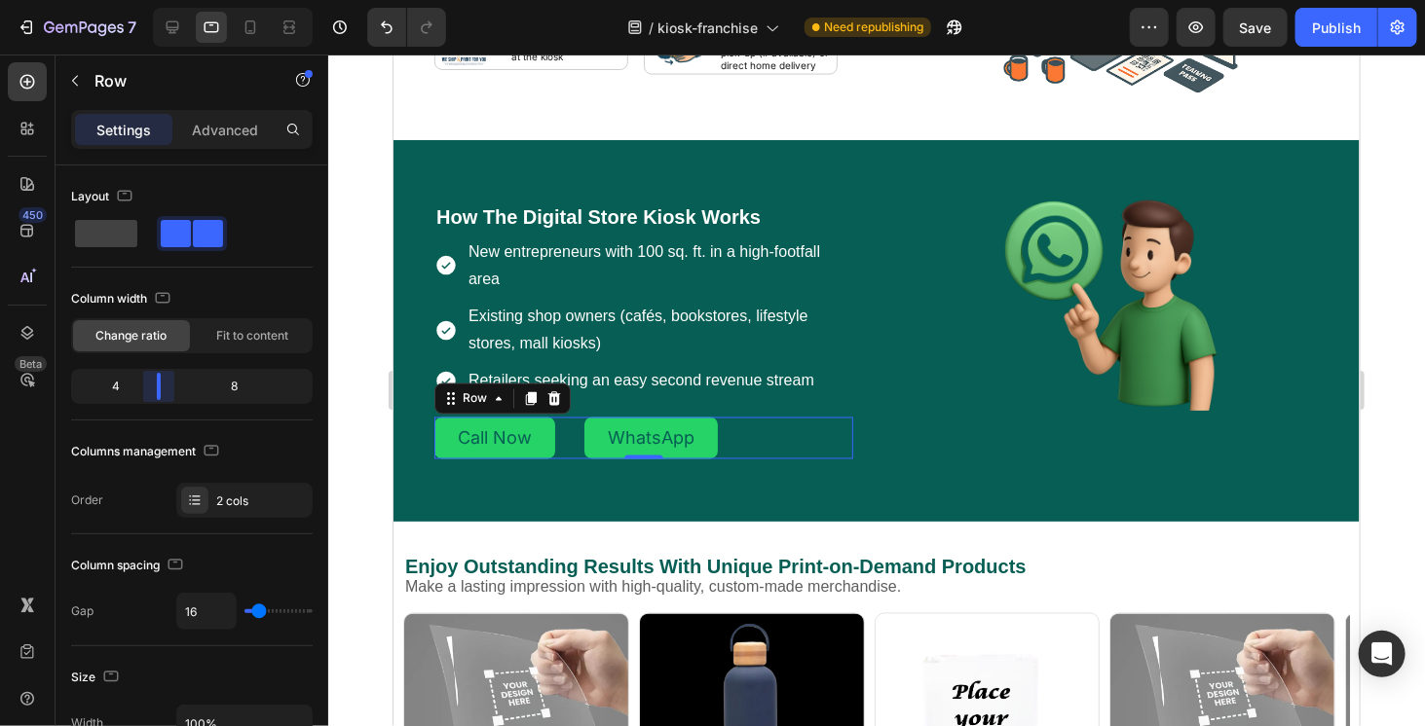
drag, startPoint x: 152, startPoint y: 384, endPoint x: 160, endPoint y: 392, distance: 11.7
click at [160, 0] on body "7 Version history / kiosk-franchise Need republishing Preview Save Publish 450 …" at bounding box center [712, 0] width 1425 height 0
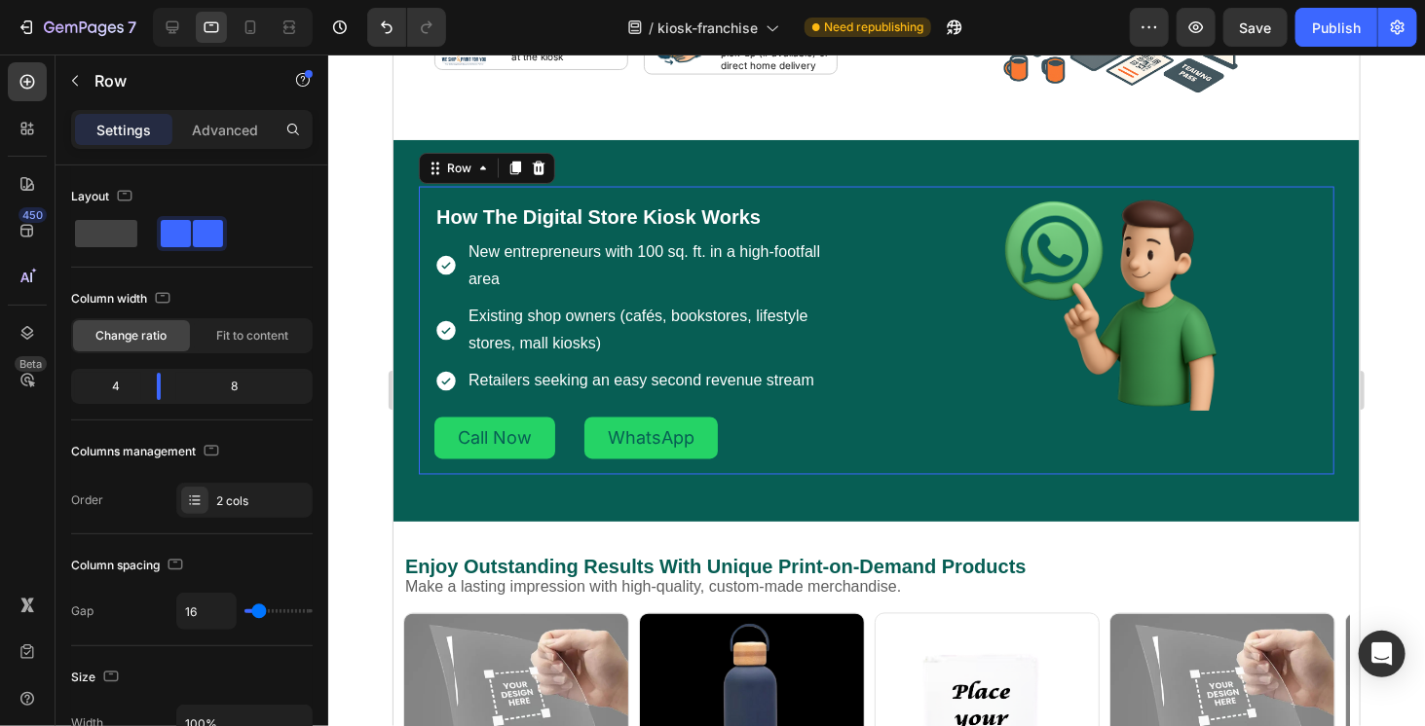
click at [977, 466] on div "Image" at bounding box center [1108, 330] width 450 height 288
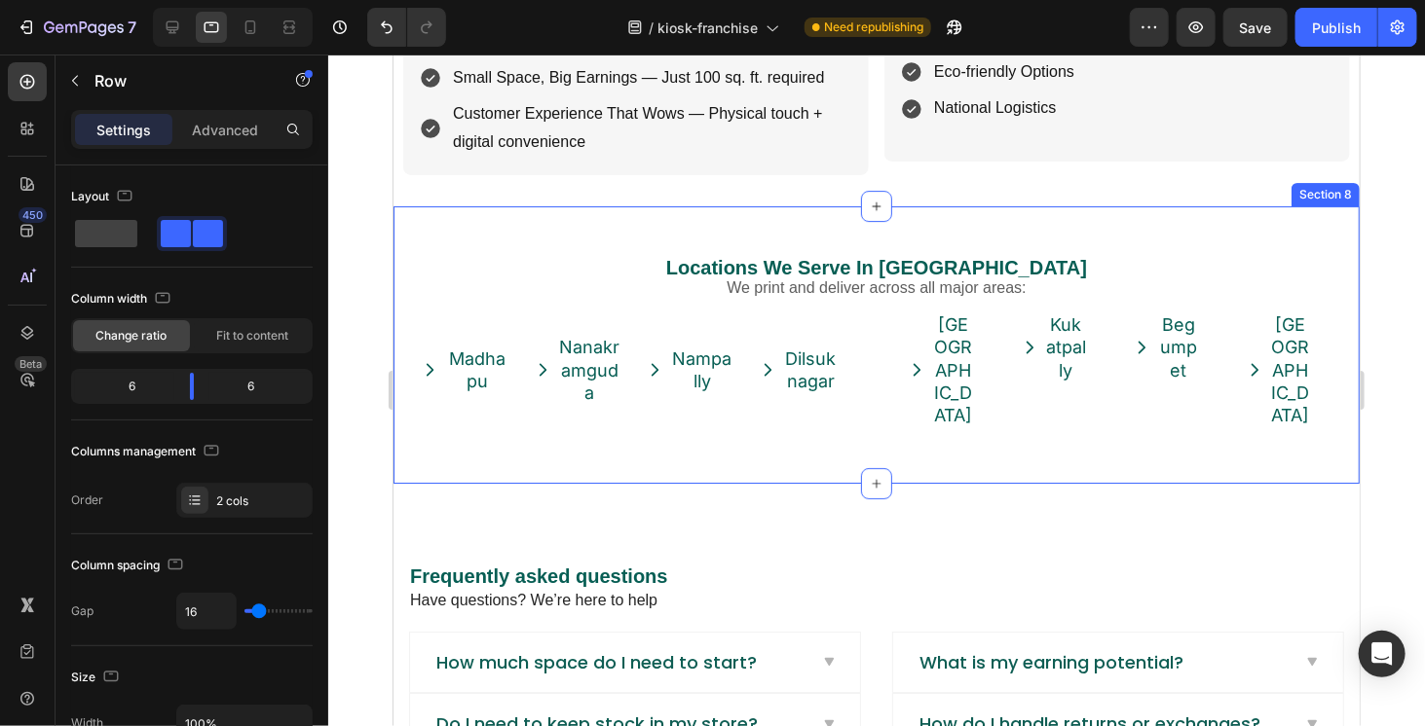
scroll to position [3030, 0]
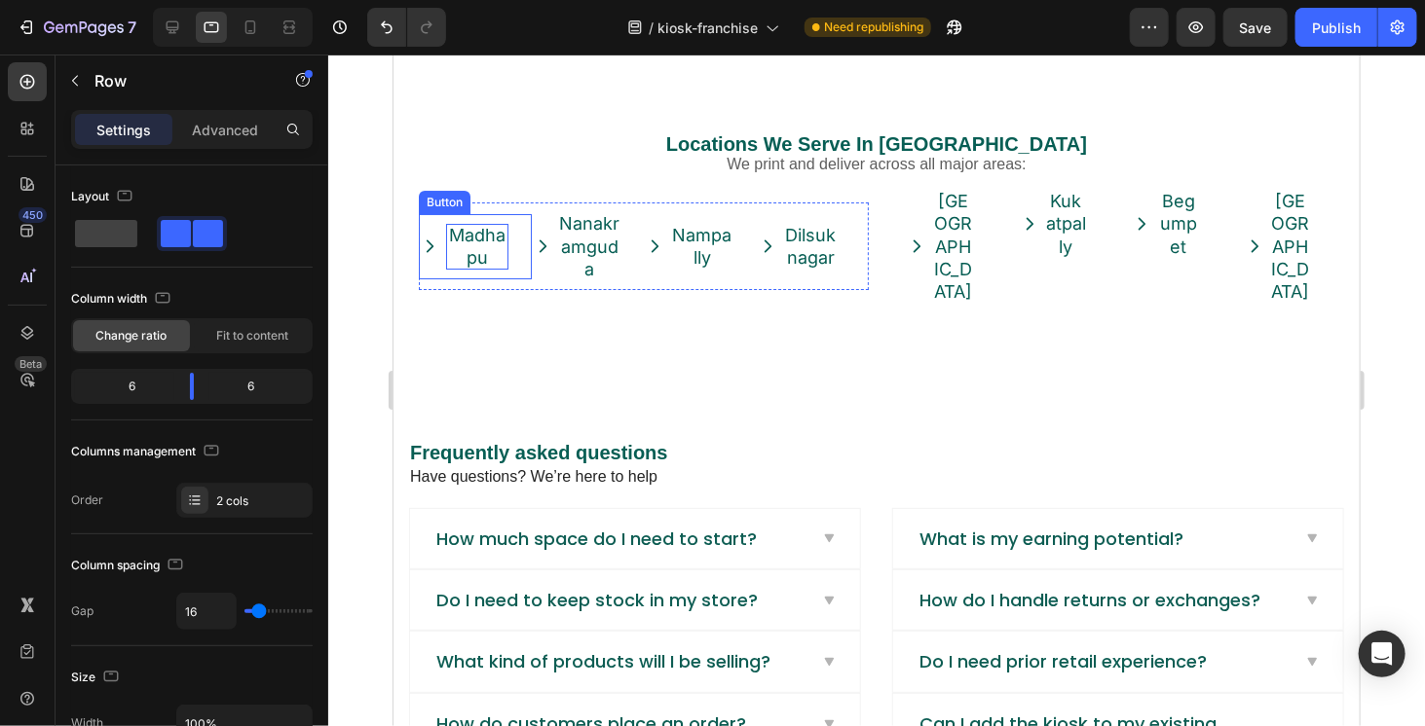
click at [468, 241] on p "Madhapu" at bounding box center [476, 246] width 62 height 46
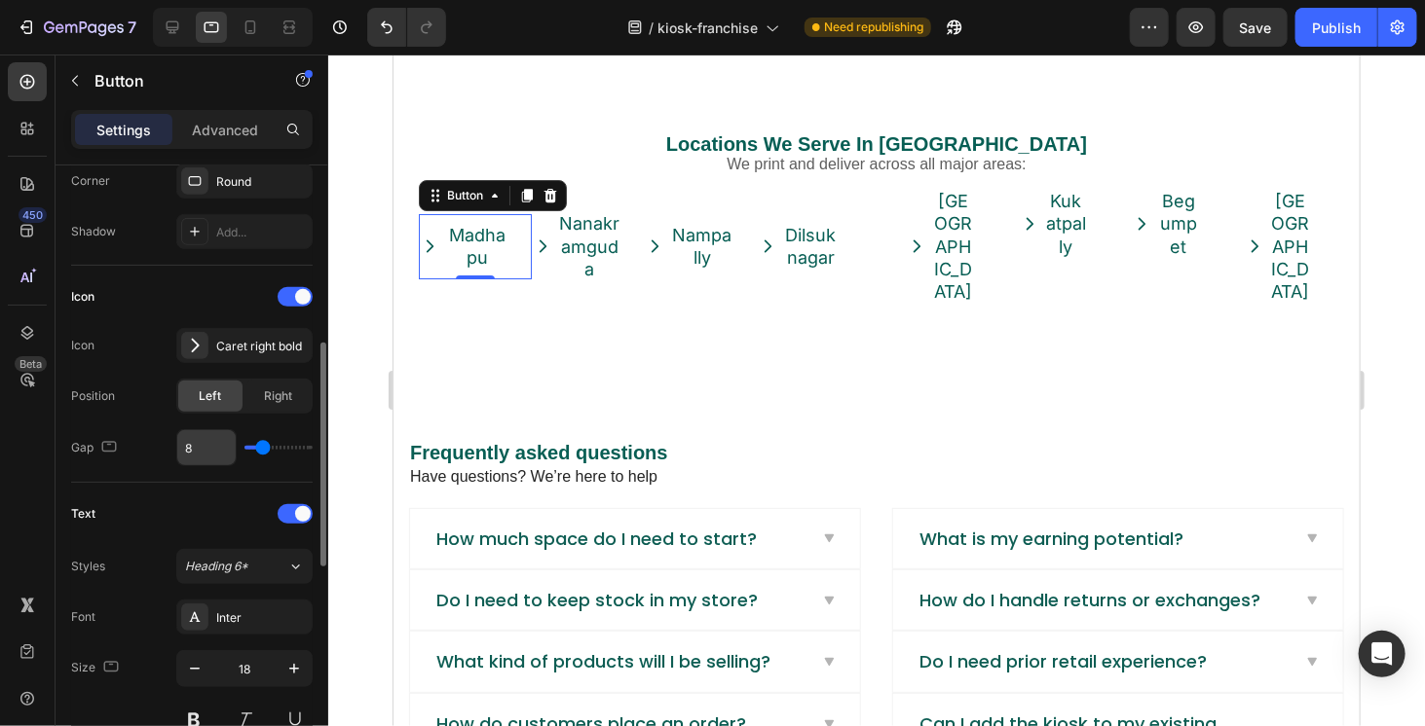
scroll to position [682, 0]
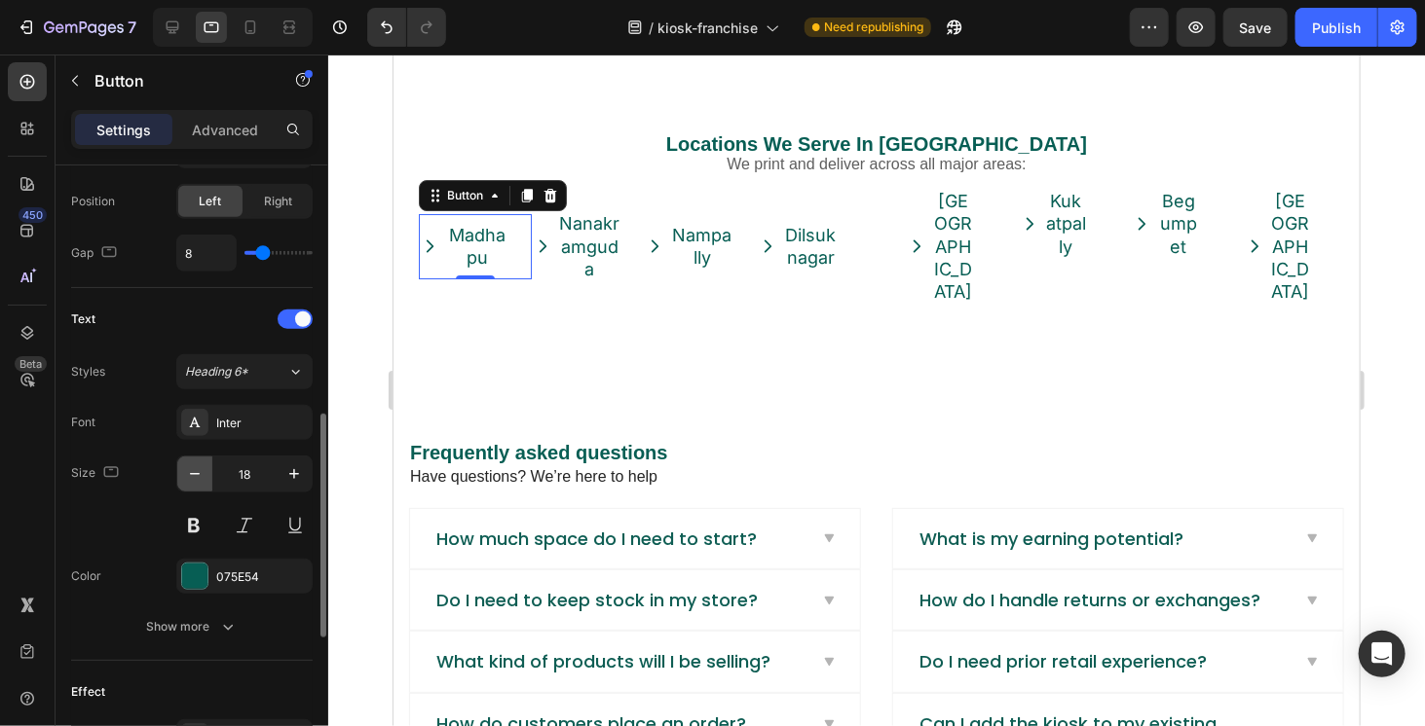
click at [207, 465] on button "button" at bounding box center [194, 474] width 35 height 35
click at [197, 466] on icon "button" at bounding box center [194, 473] width 19 height 19
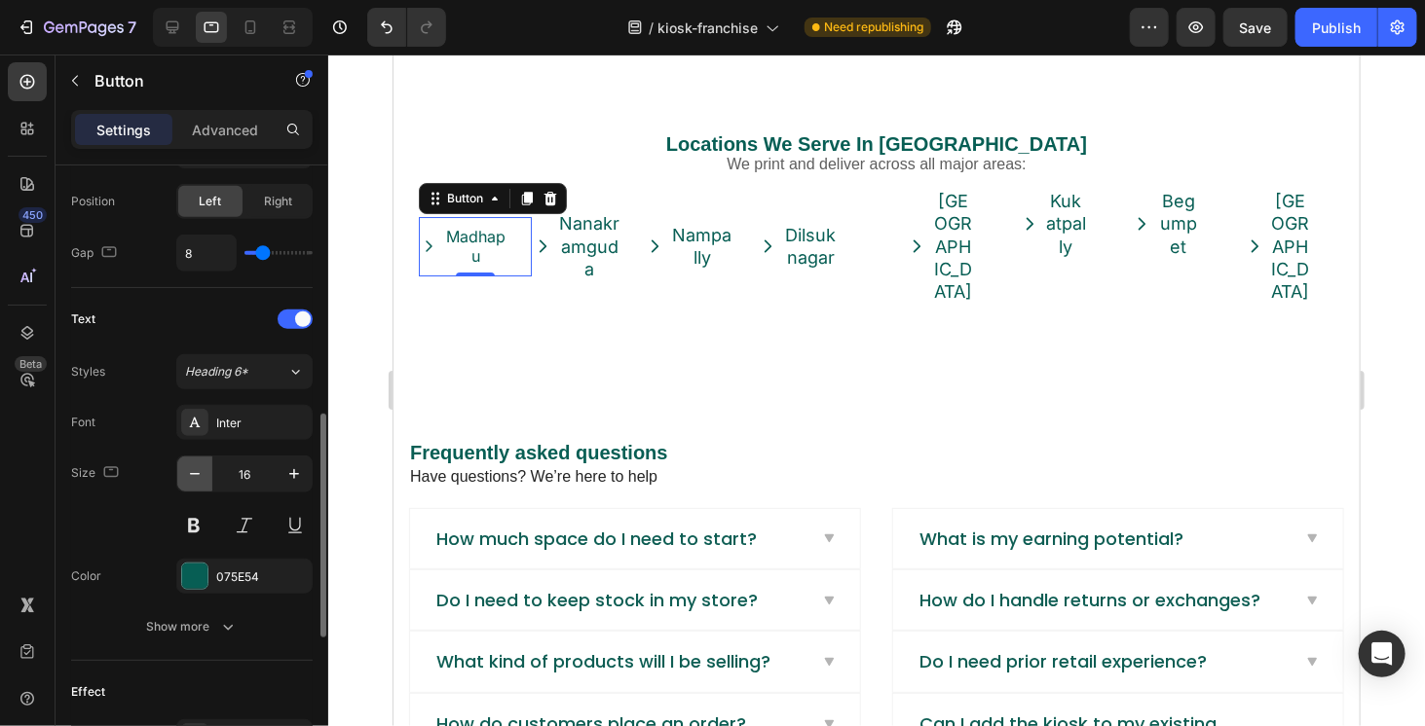
click at [197, 466] on icon "button" at bounding box center [194, 473] width 19 height 19
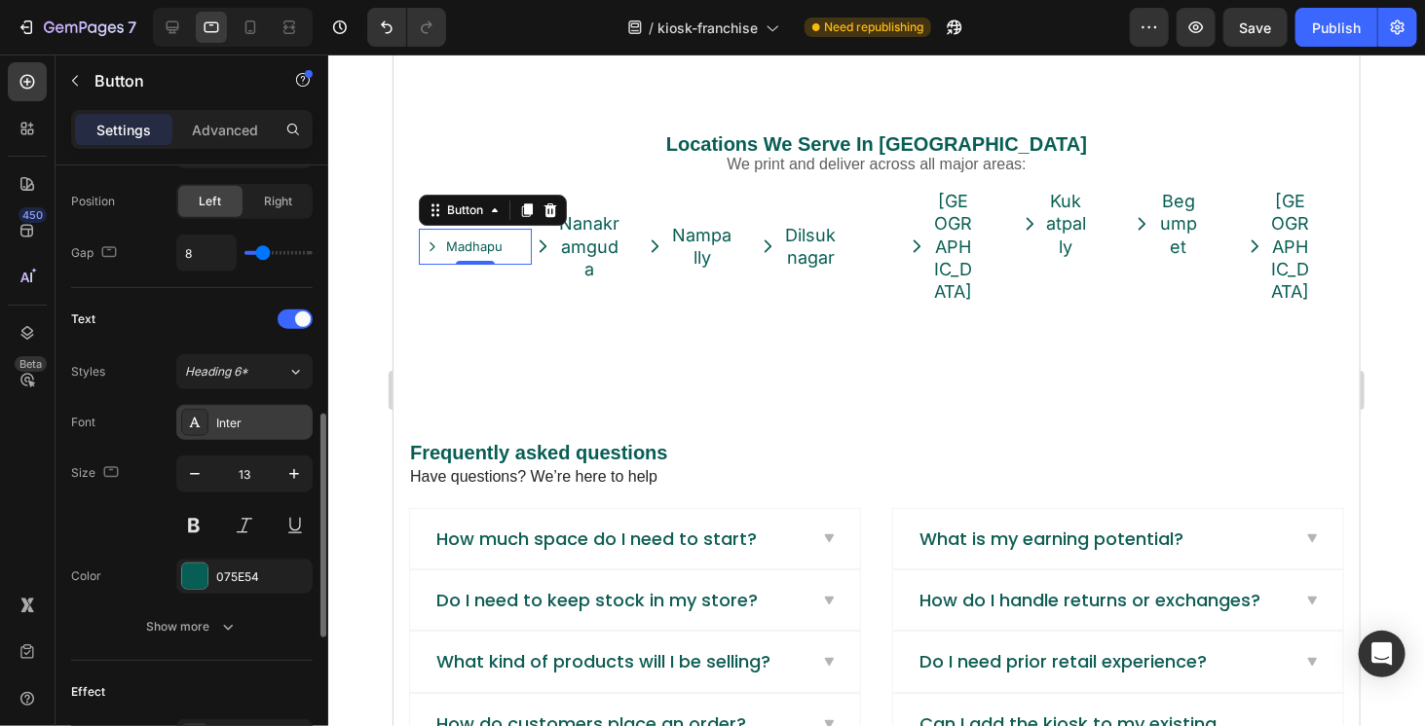
type input "12"
click at [500, 244] on link "Madhapu" at bounding box center [474, 246] width 113 height 35
click at [496, 245] on p "Madhapu" at bounding box center [473, 247] width 52 height 16
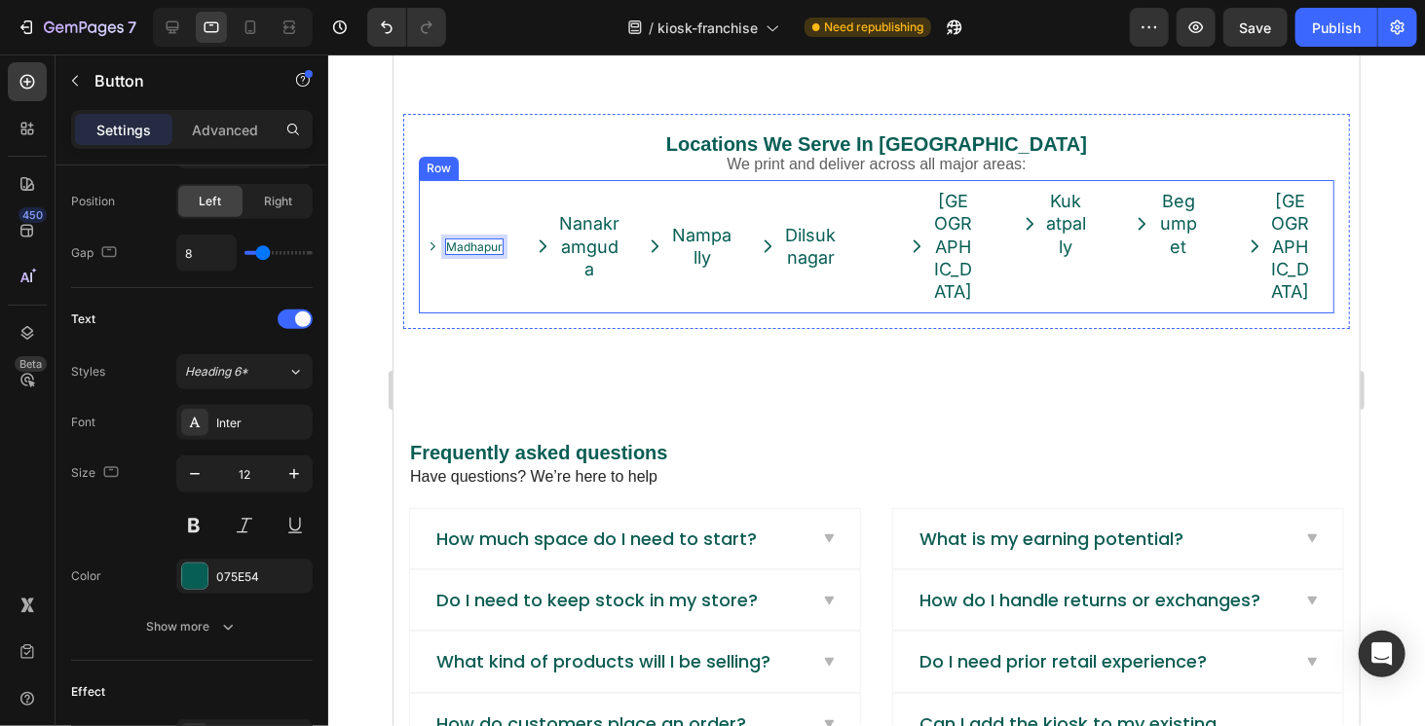
click at [525, 299] on div "Madhapur Button 0 Nanakramguda Button Nampally Button Dilsuknagar Button Row" at bounding box center [643, 245] width 450 height 133
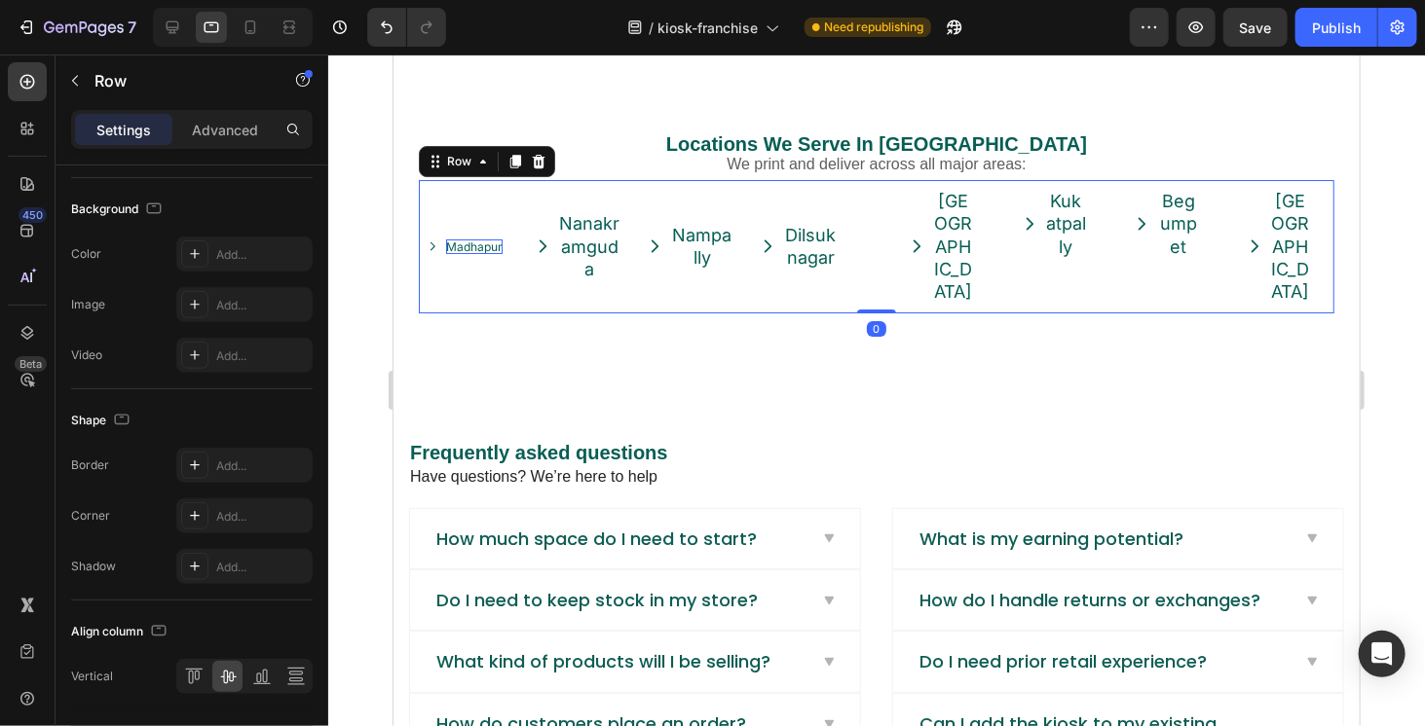
scroll to position [0, 0]
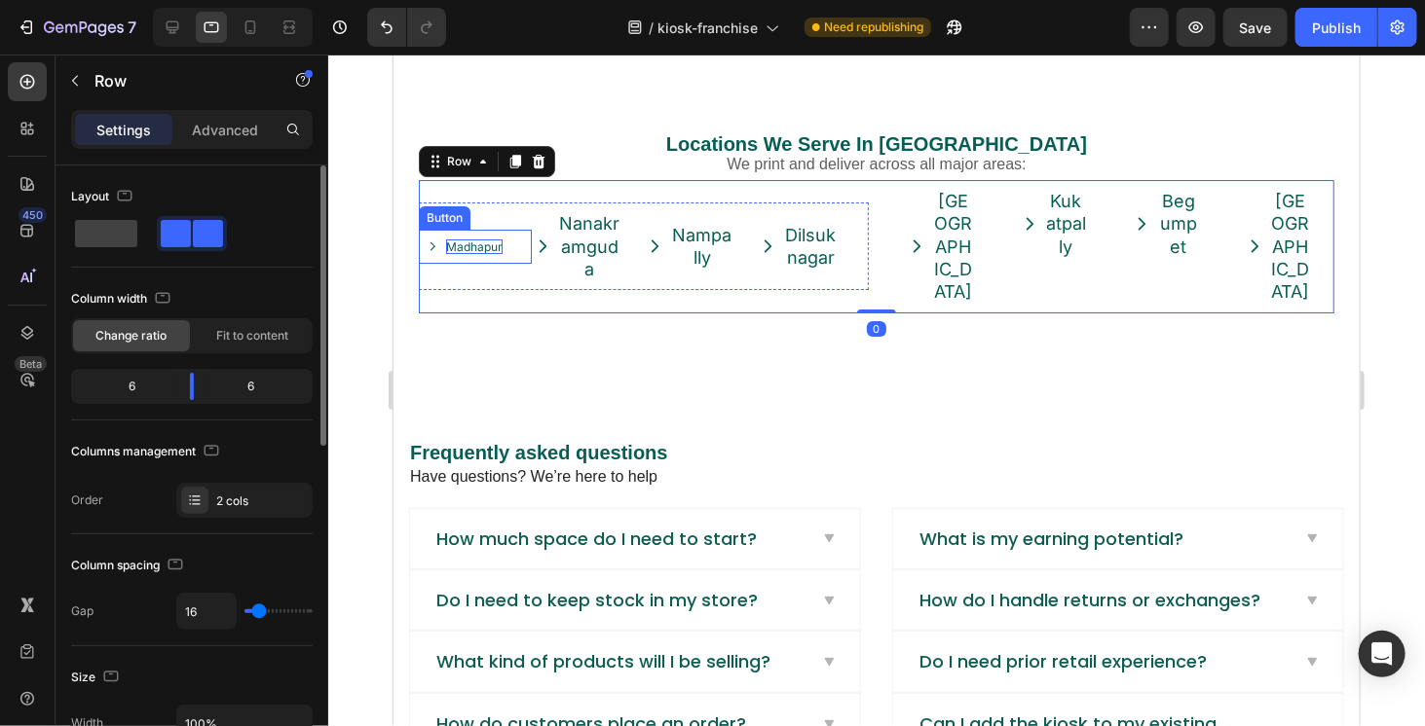
click at [476, 247] on p "Madhapur" at bounding box center [473, 247] width 56 height 16
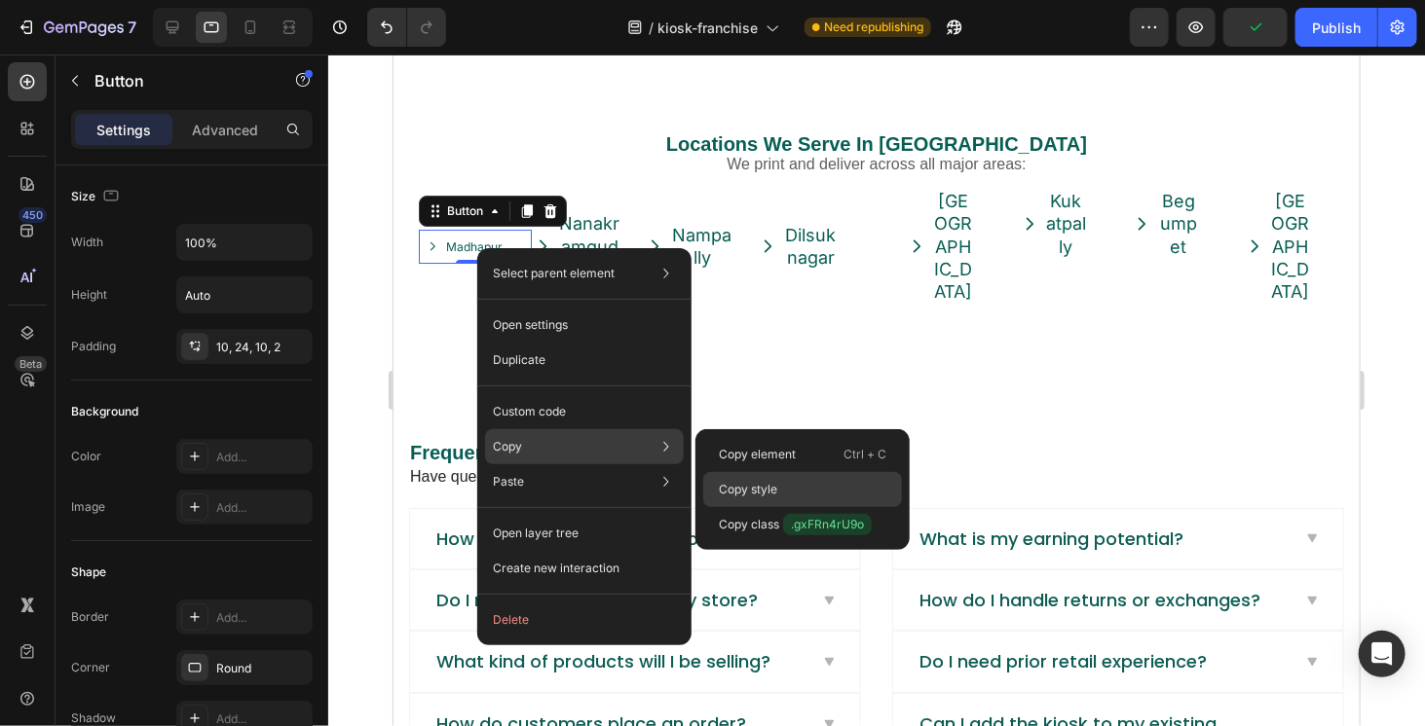
drag, startPoint x: 763, startPoint y: 488, endPoint x: 370, endPoint y: 435, distance: 396.9
click at [763, 488] on p "Copy style" at bounding box center [748, 490] width 58 height 18
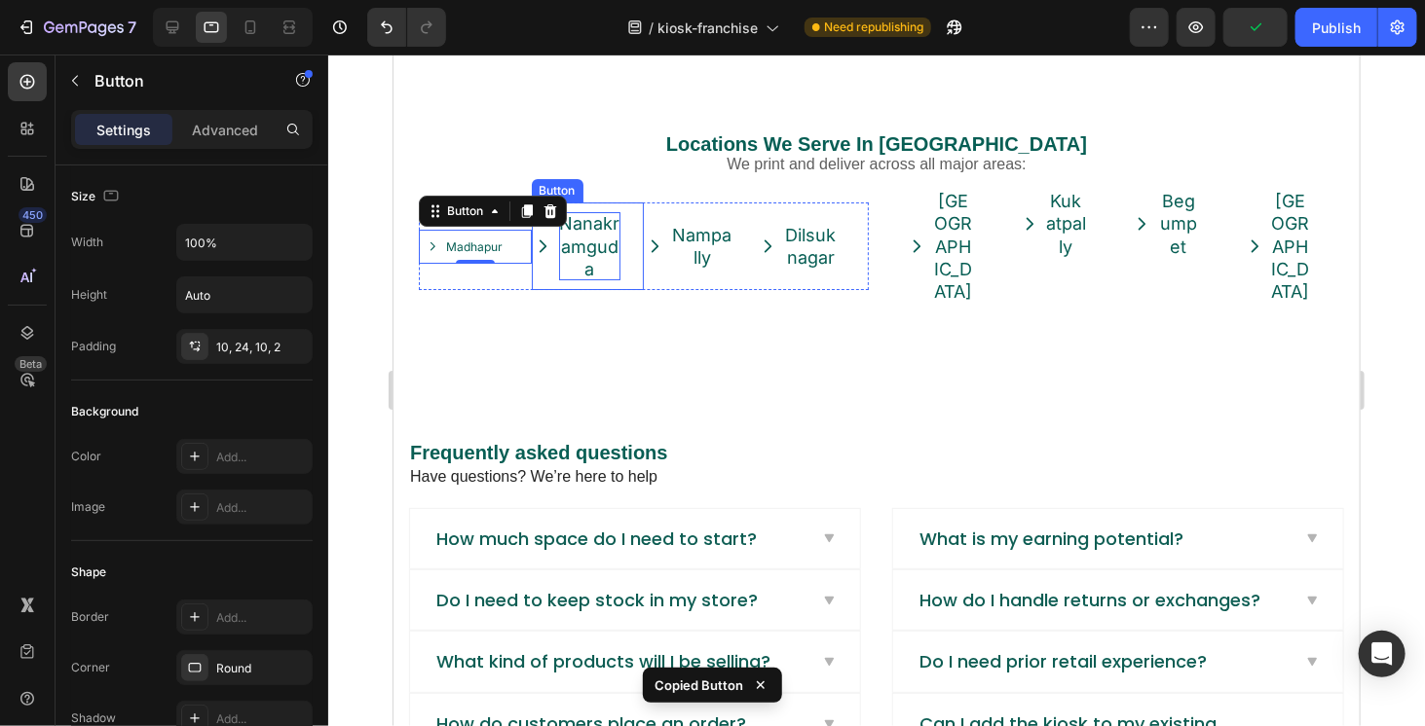
click at [585, 252] on p "Nanakramguda" at bounding box center [589, 245] width 62 height 68
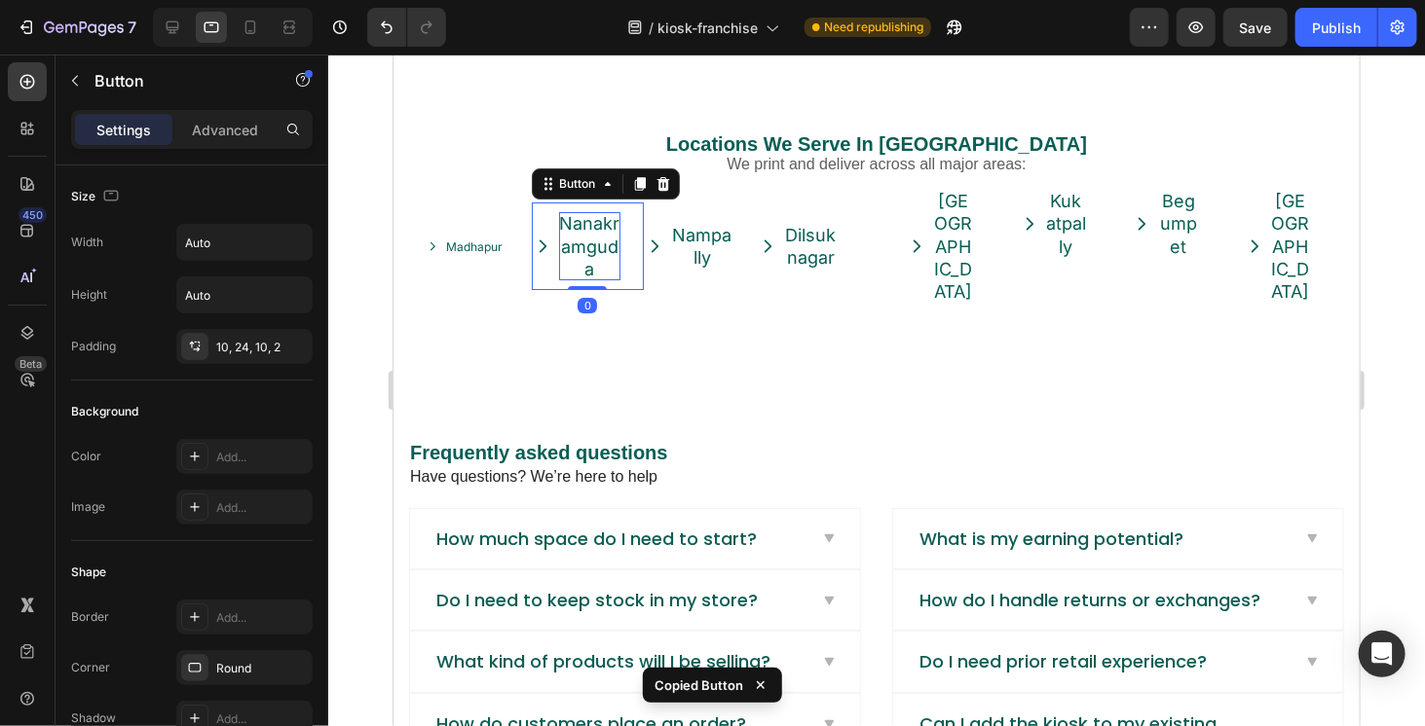
type input "100%"
type input "12"
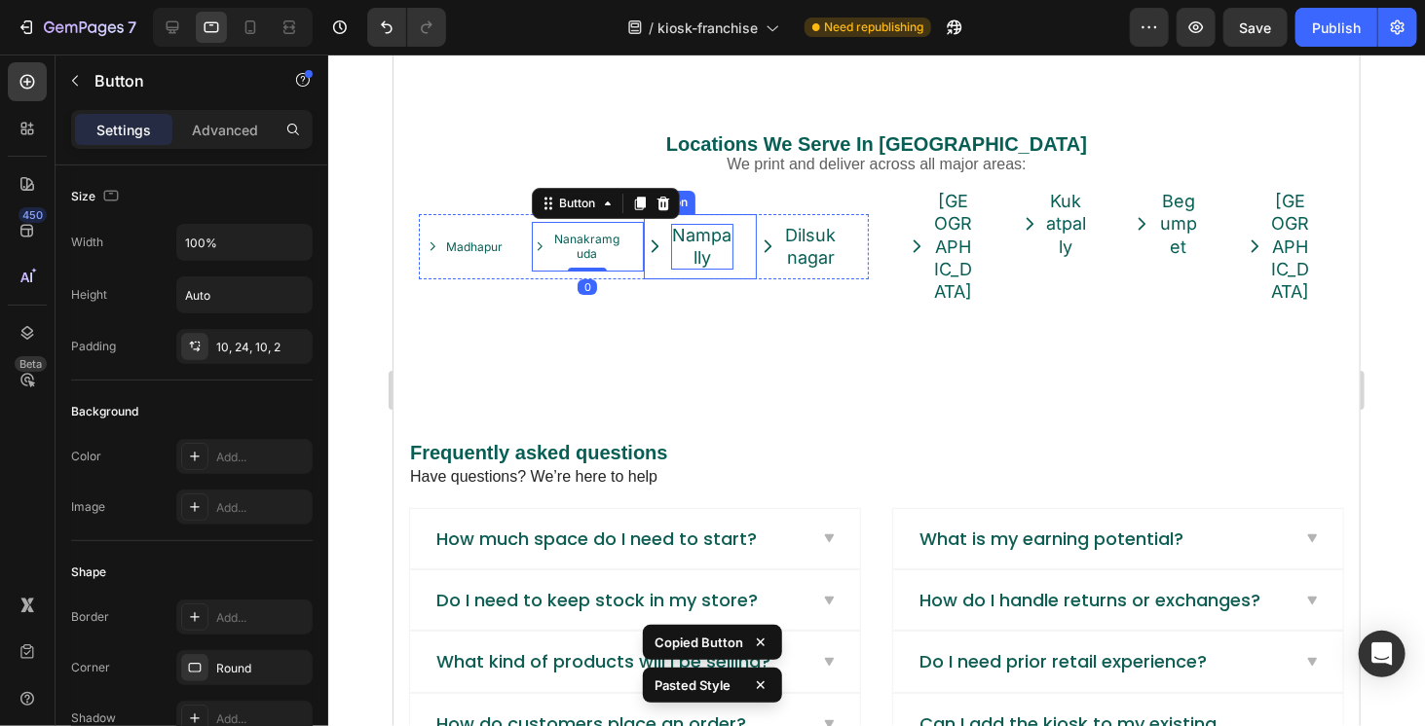
click at [710, 249] on p "Nampally" at bounding box center [701, 246] width 62 height 46
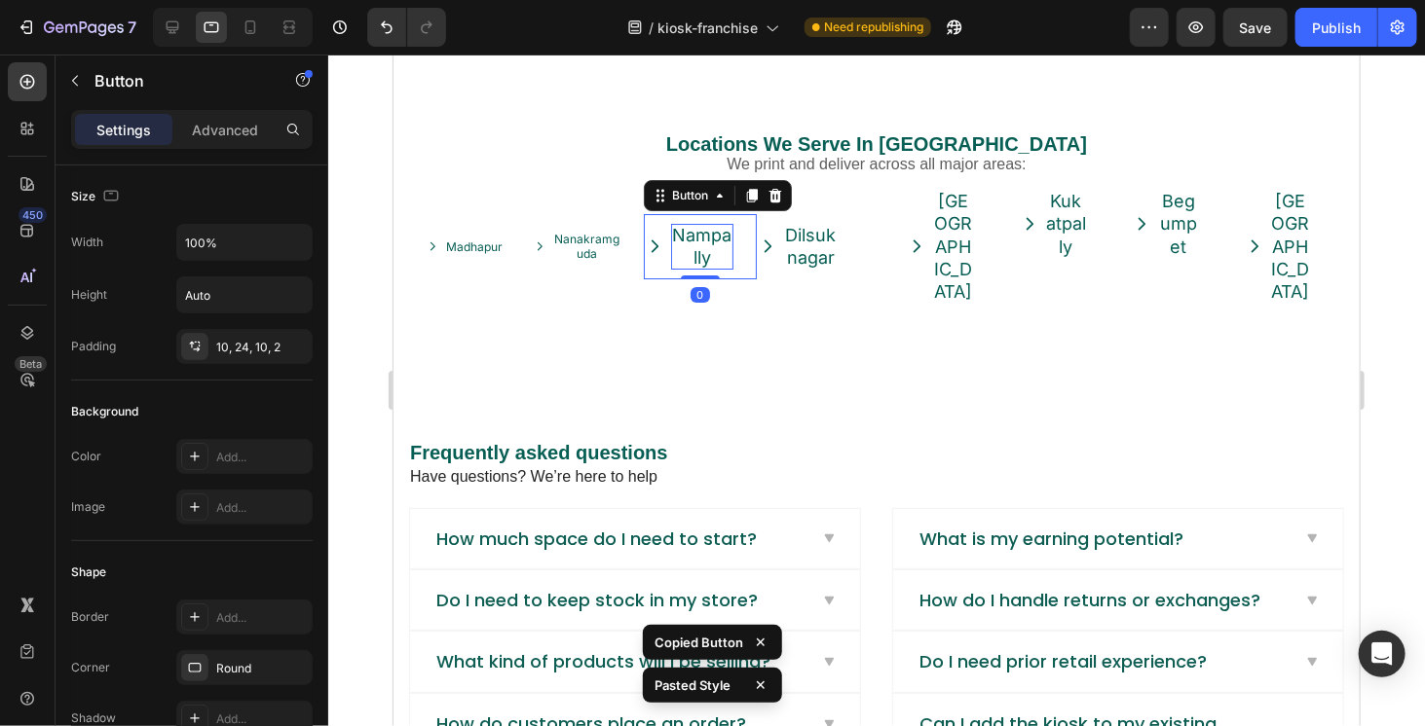
type input "12"
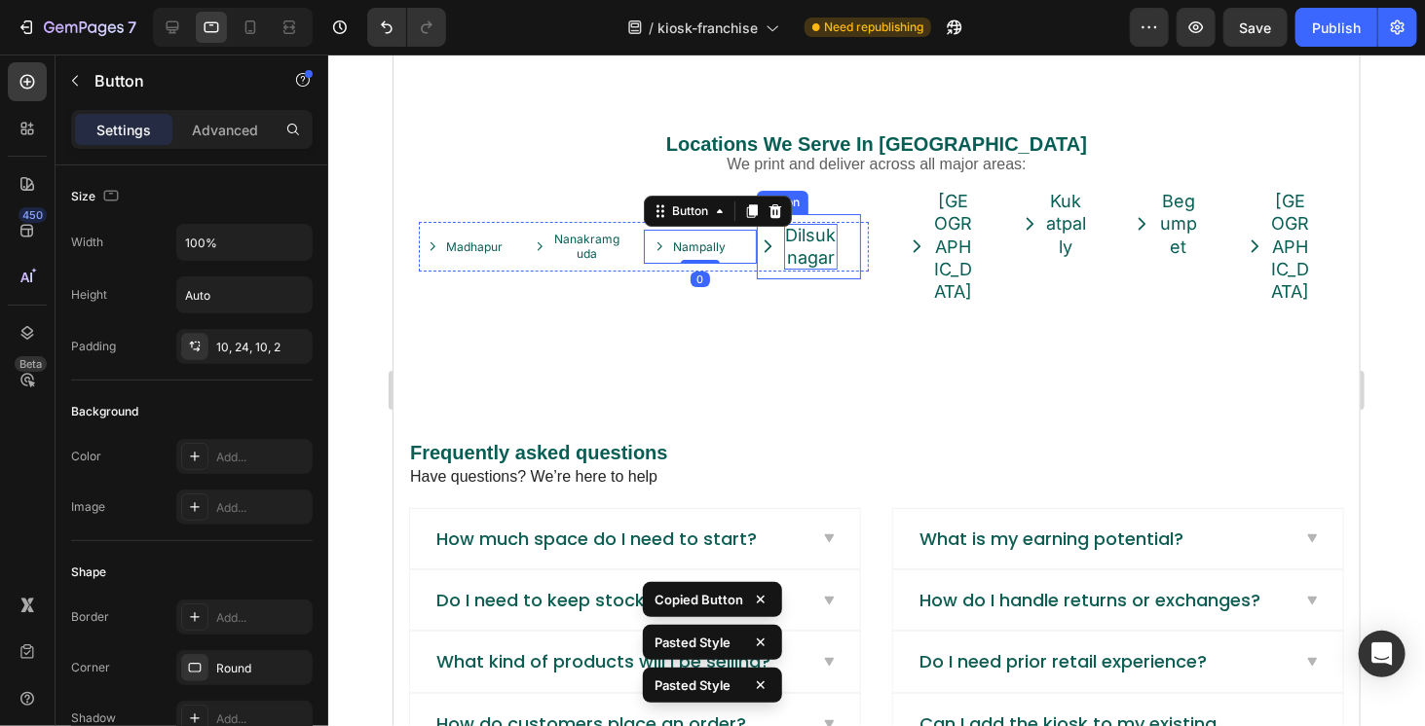
click at [801, 255] on p "Dilsuknagar" at bounding box center [810, 246] width 55 height 46
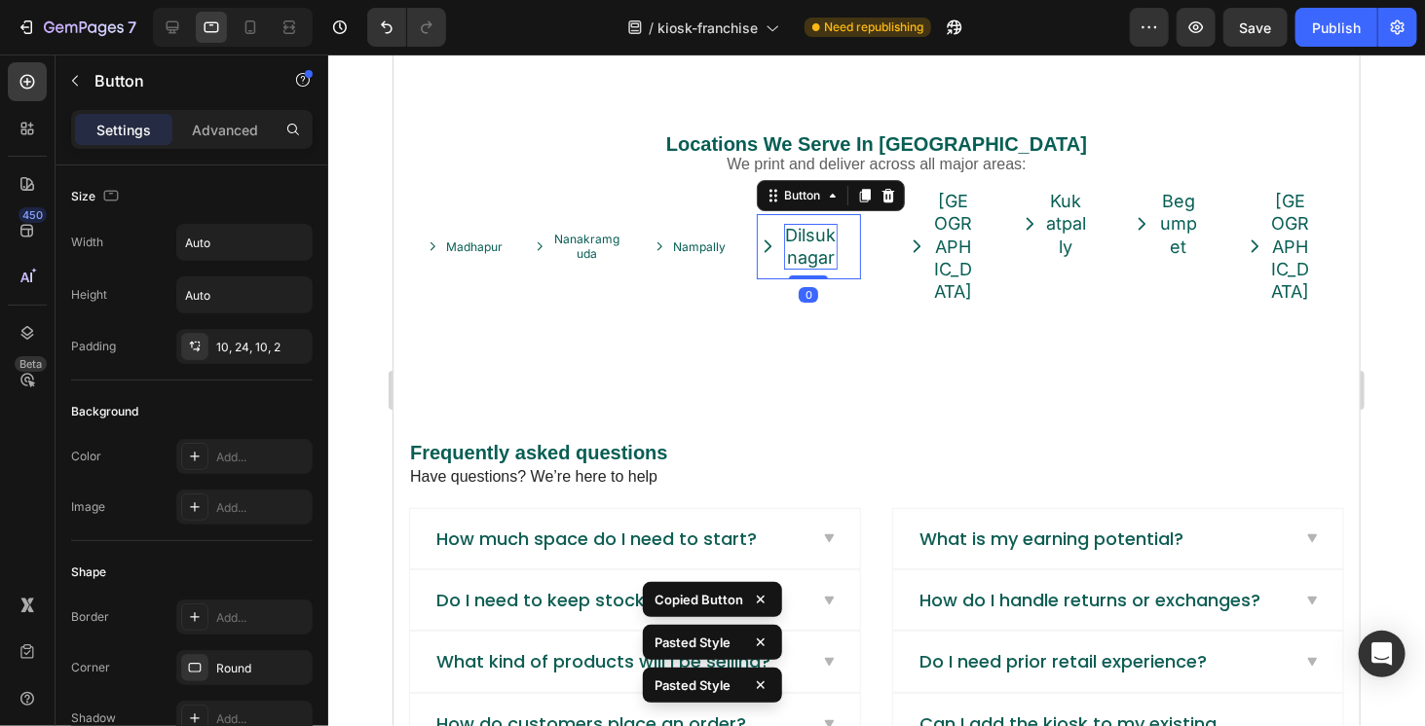
type input "100%"
type input "12"
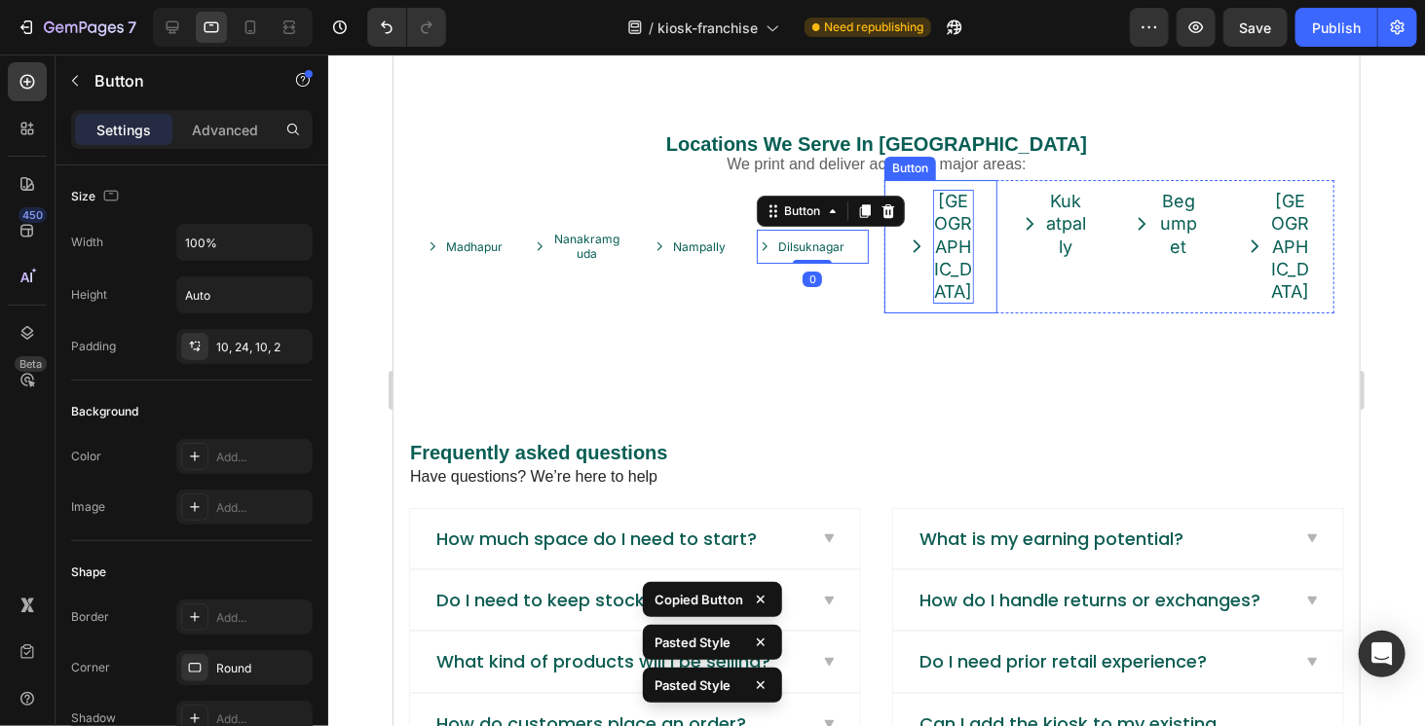
click at [941, 256] on p "Hitech City" at bounding box center [952, 246] width 41 height 114
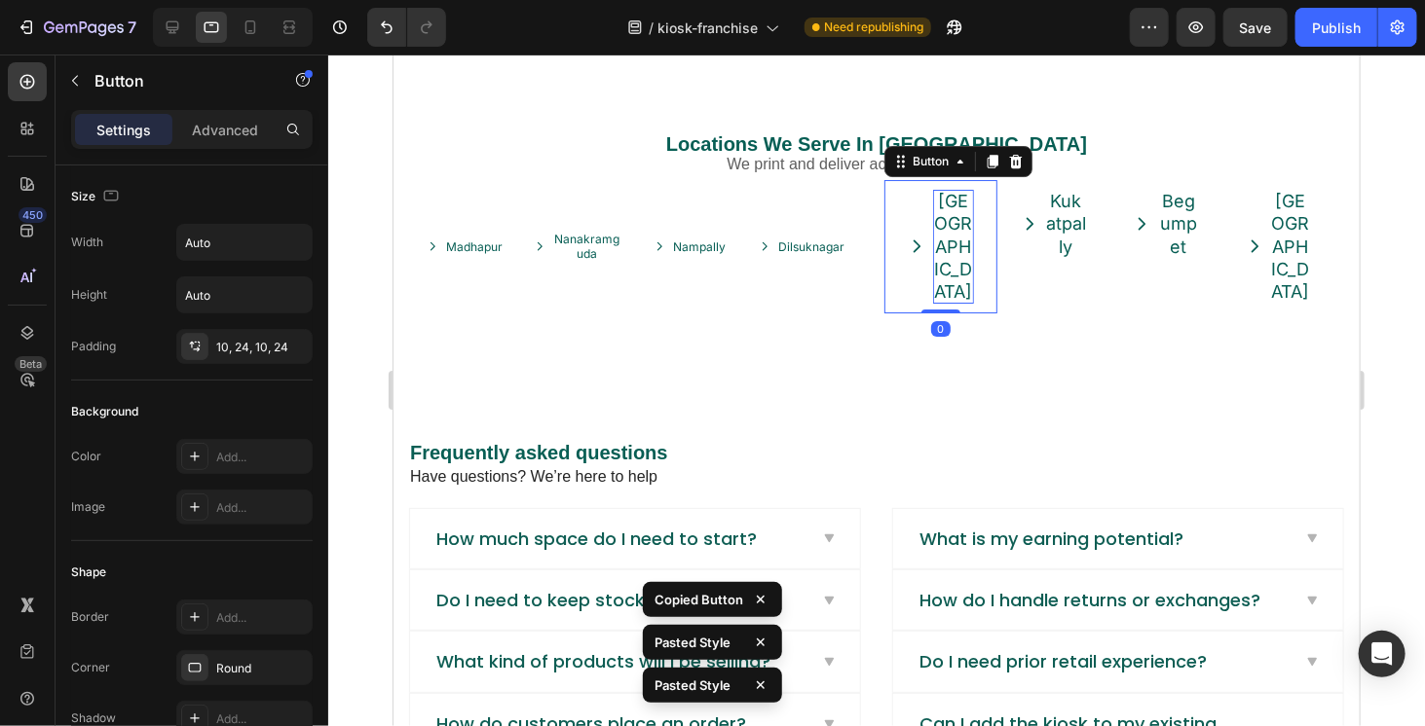
type input "100%"
type input "12"
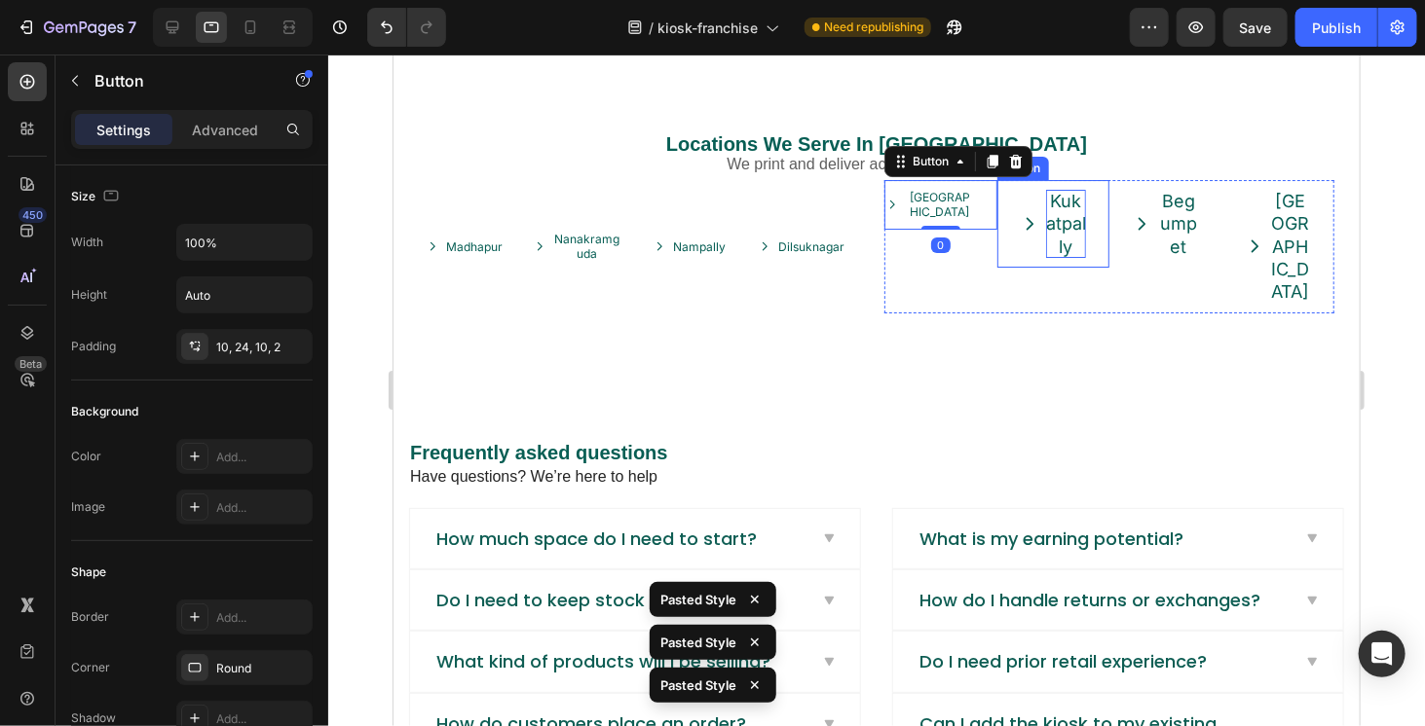
click at [1054, 236] on p "Kukatpally" at bounding box center [1065, 223] width 41 height 68
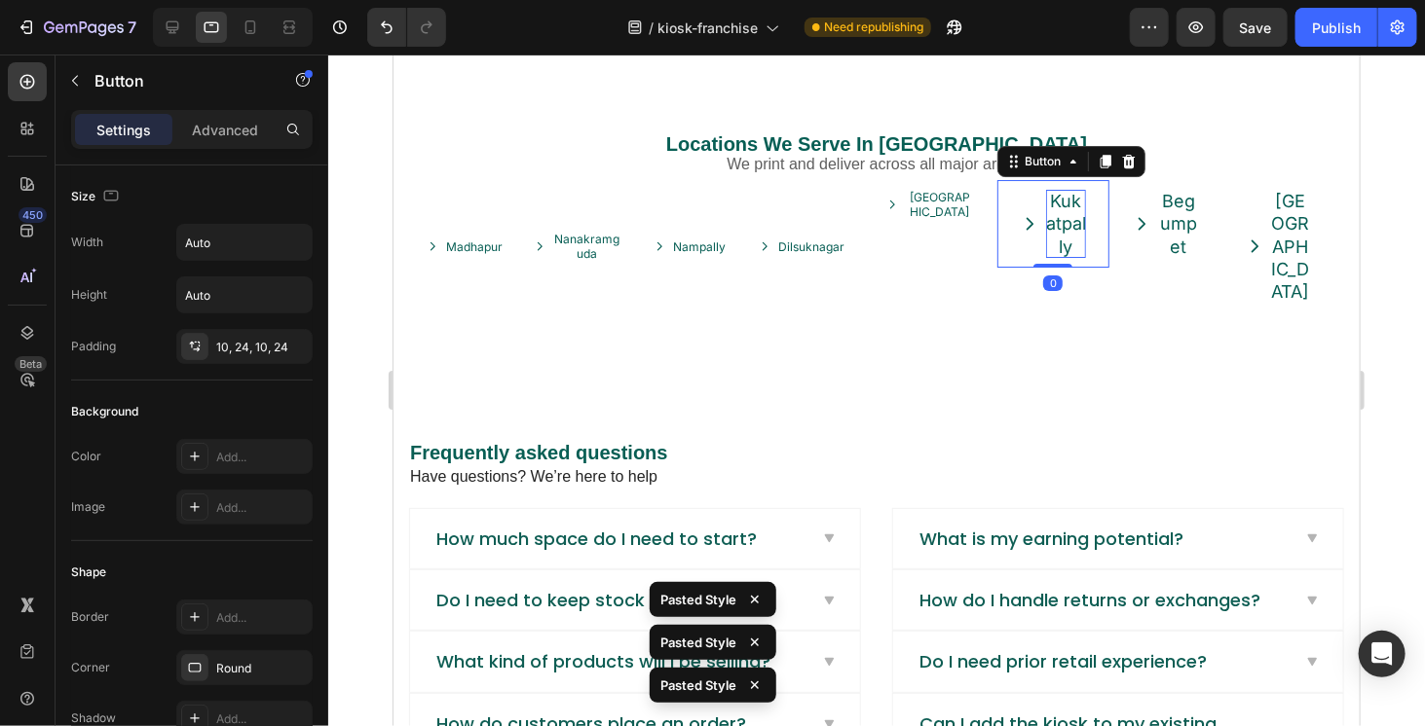
type input "100%"
type input "12"
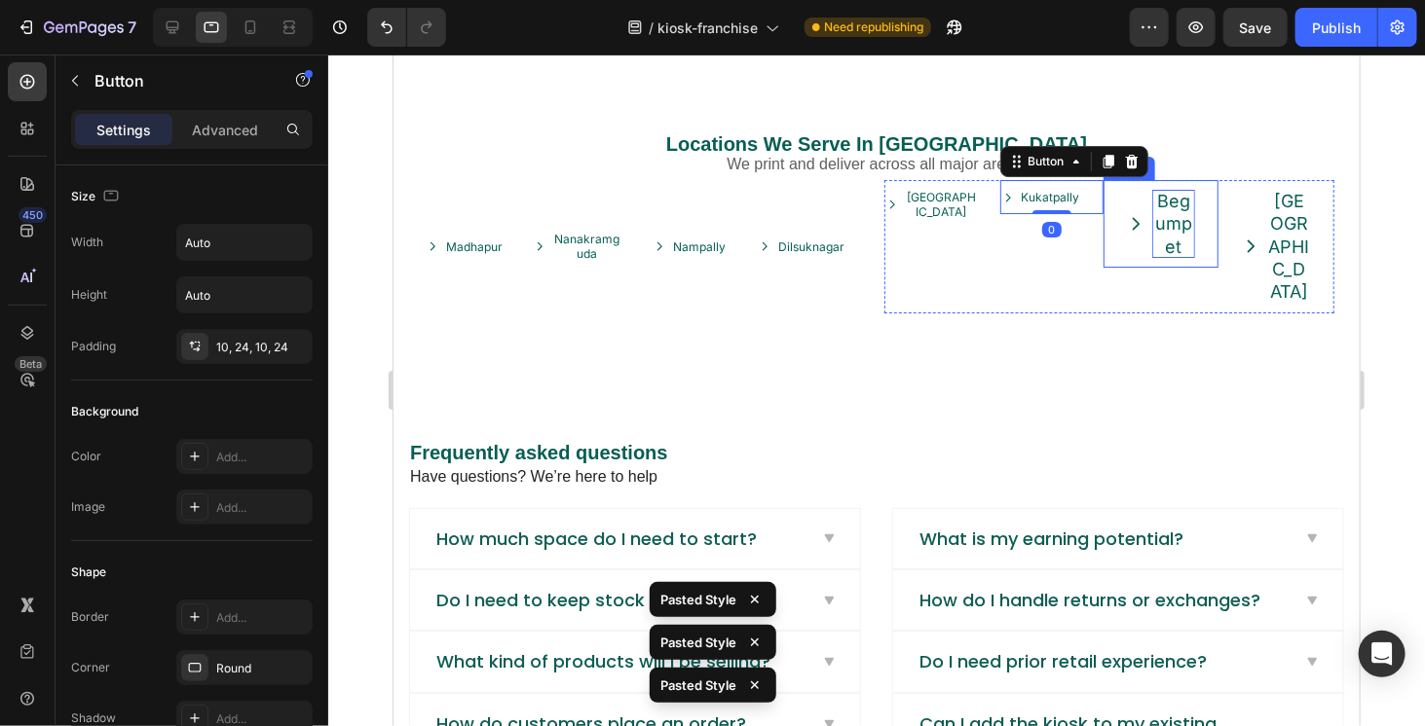
click at [1153, 229] on p "Begumpet" at bounding box center [1173, 223] width 44 height 68
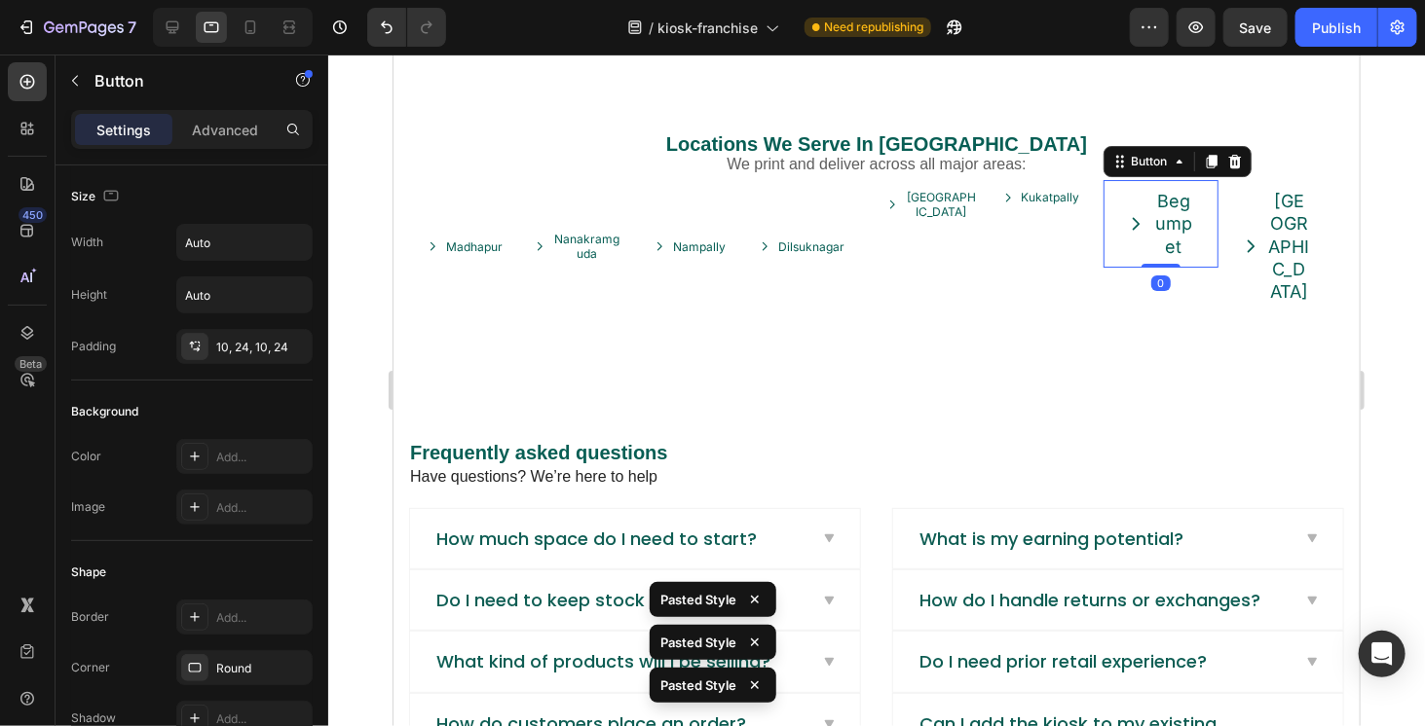
type input "100%"
type input "12"
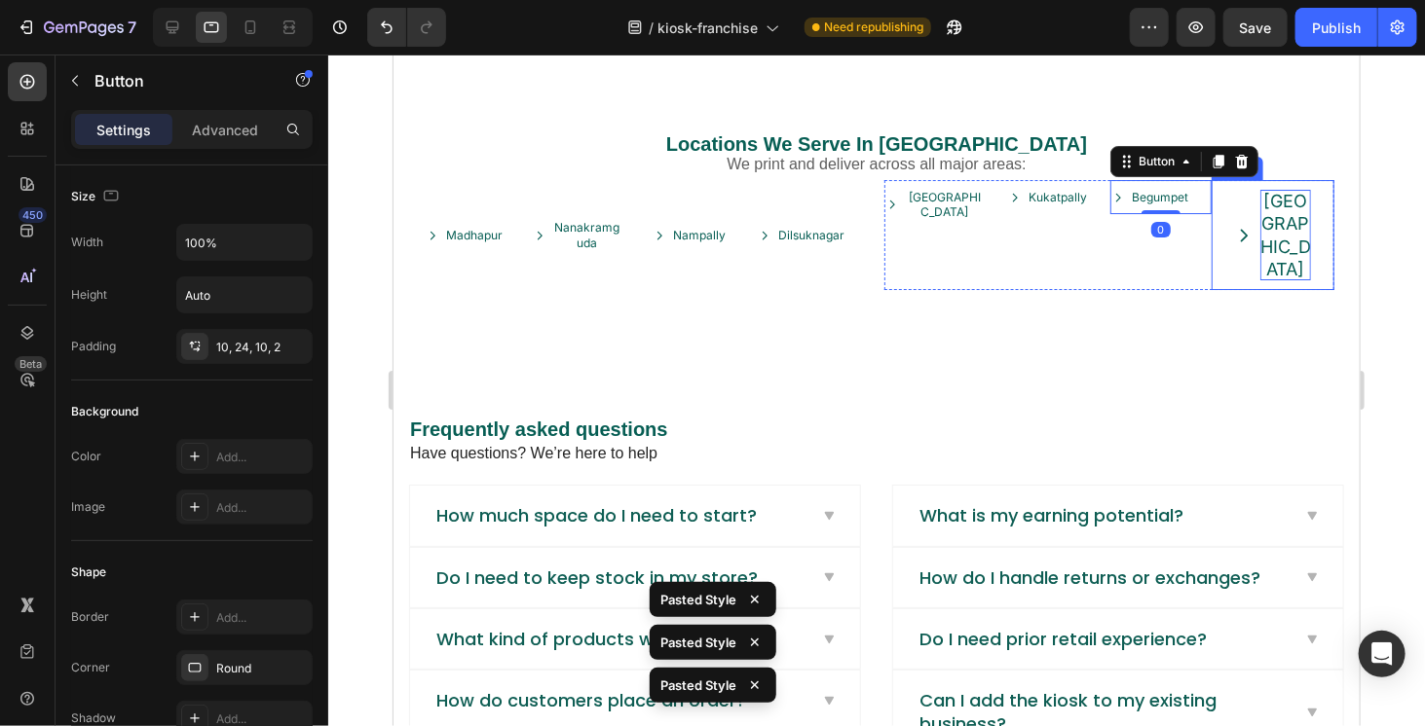
click at [1264, 233] on p "Secunderabad" at bounding box center [1284, 235] width 51 height 92
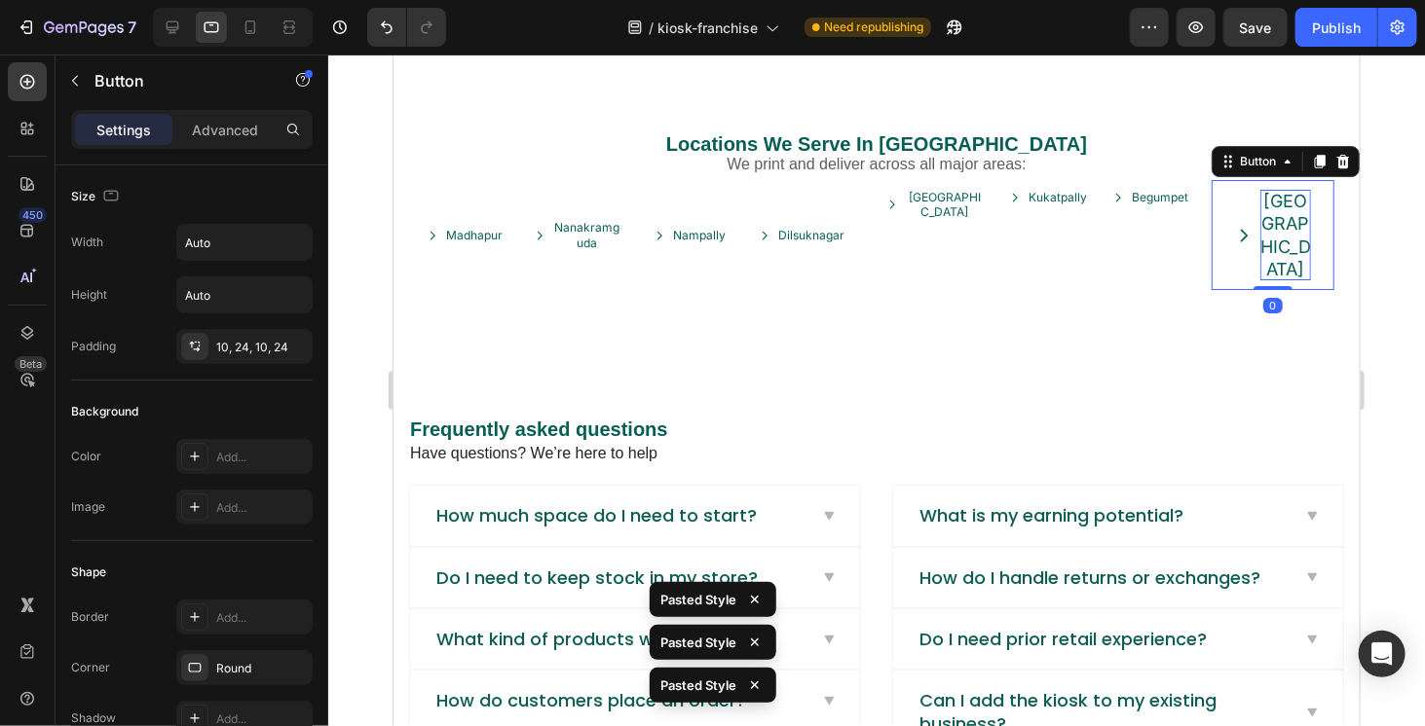
type input "100%"
type input "12"
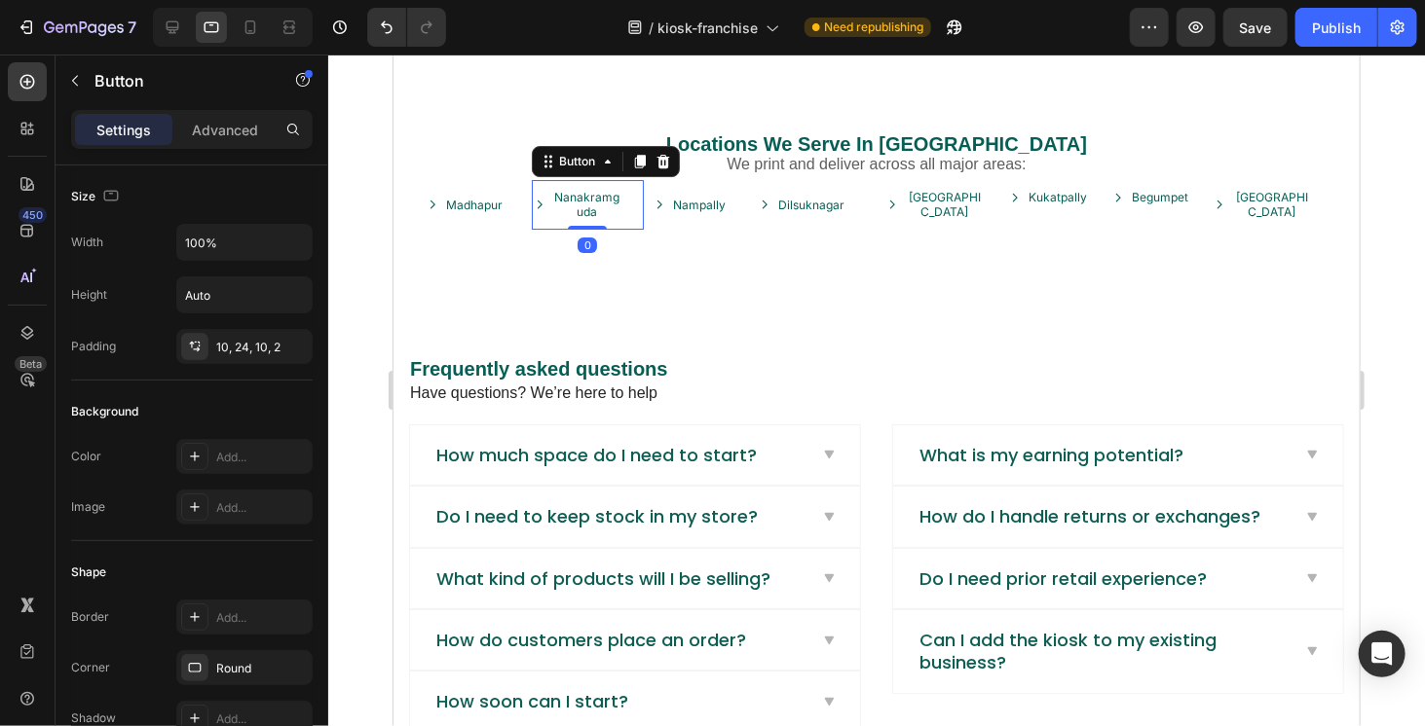
click at [537, 229] on link "Nanakramguda" at bounding box center [587, 204] width 113 height 50
click at [480, 212] on p "Madhapur" at bounding box center [473, 205] width 56 height 16
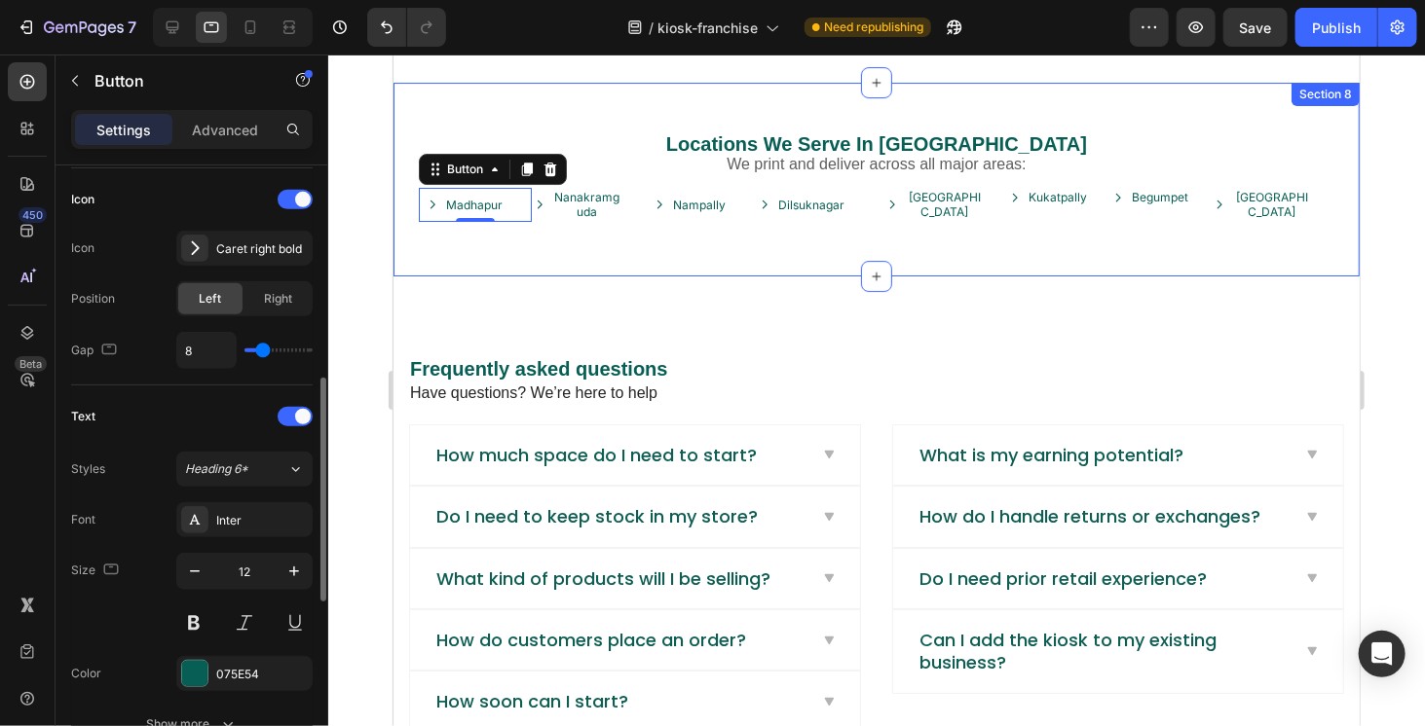
scroll to position [682, 0]
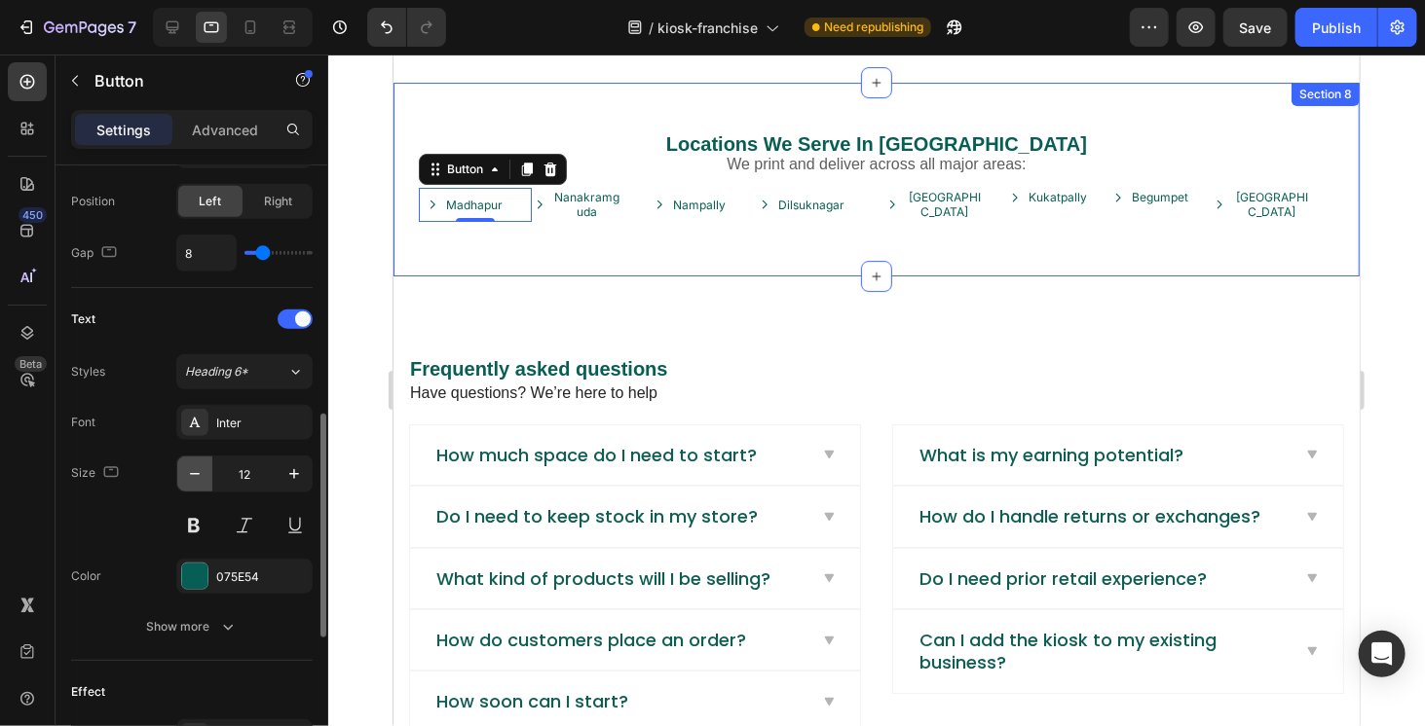
click at [200, 464] on icon "button" at bounding box center [194, 473] width 19 height 19
type input "10"
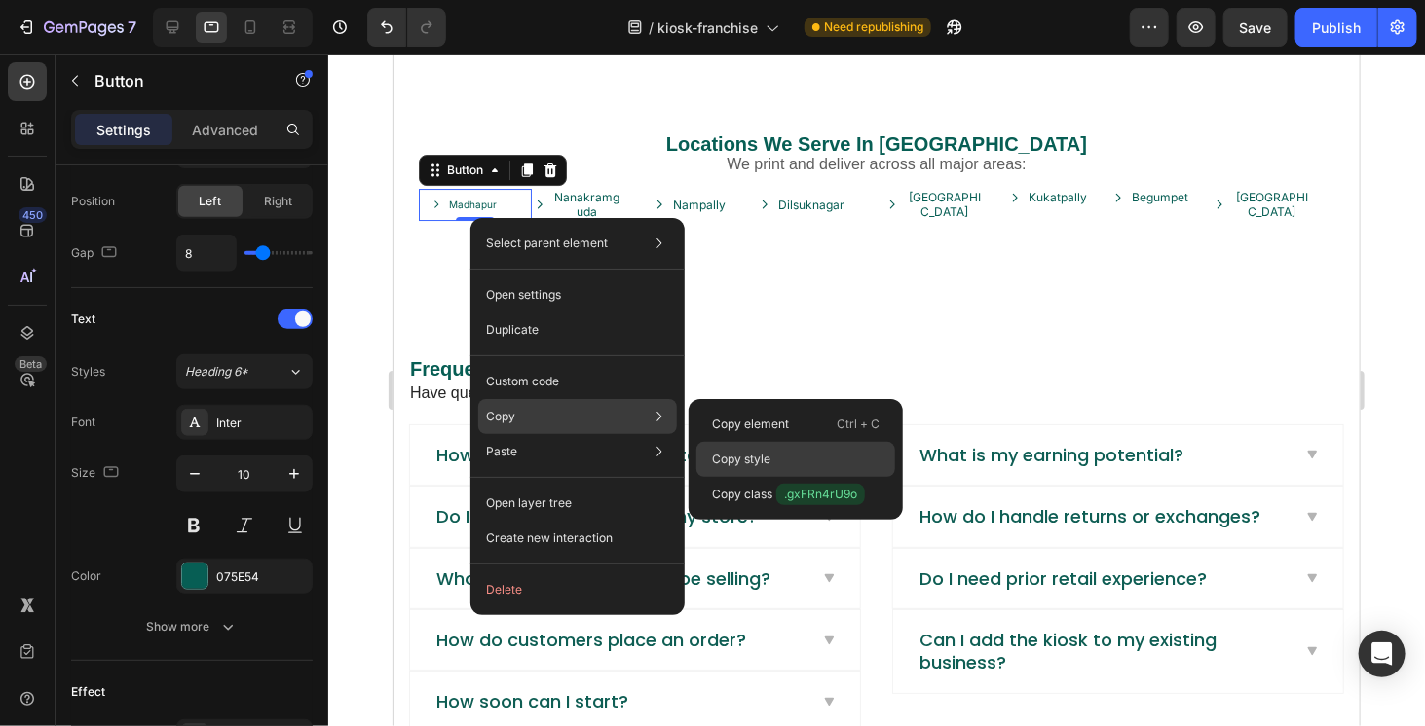
drag, startPoint x: 773, startPoint y: 456, endPoint x: 287, endPoint y: 268, distance: 521.0
click at [773, 477] on div "Copy style" at bounding box center [795, 494] width 199 height 35
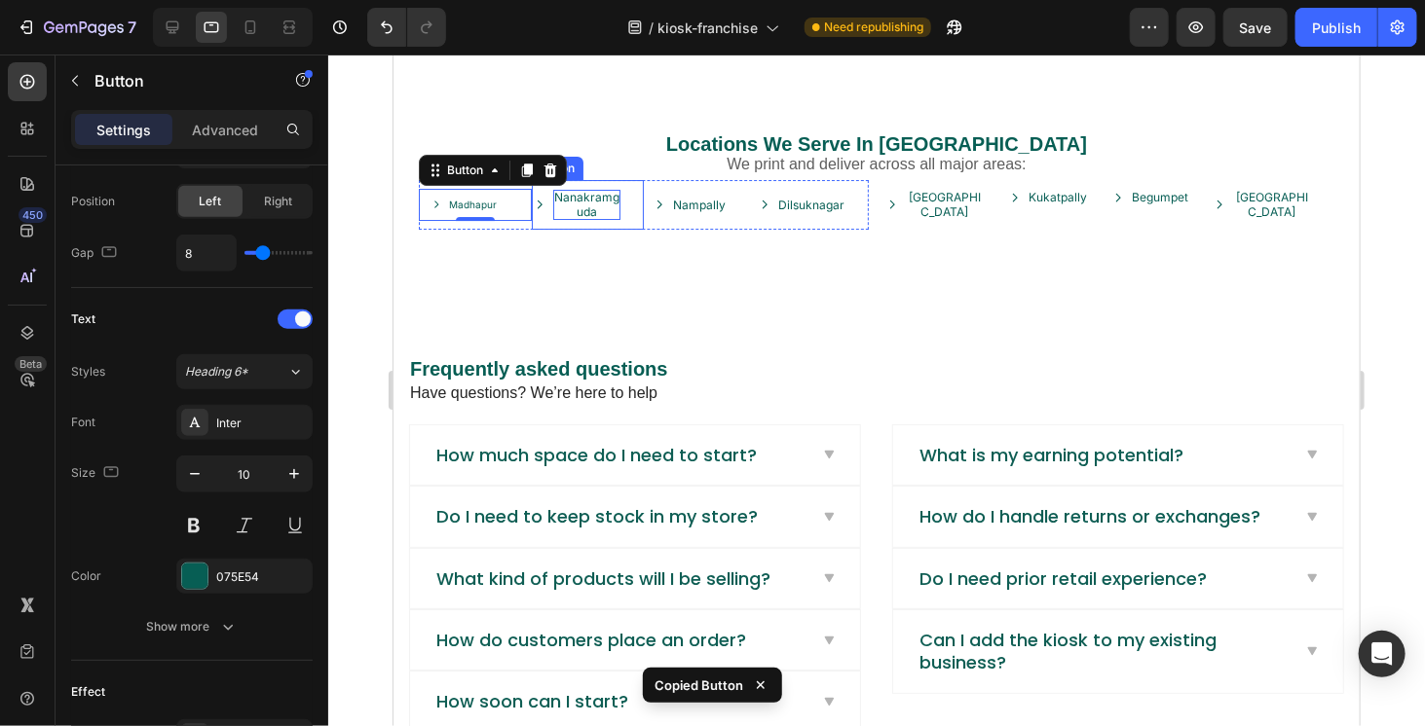
click at [593, 215] on p "Nanakramguda" at bounding box center [586, 204] width 68 height 30
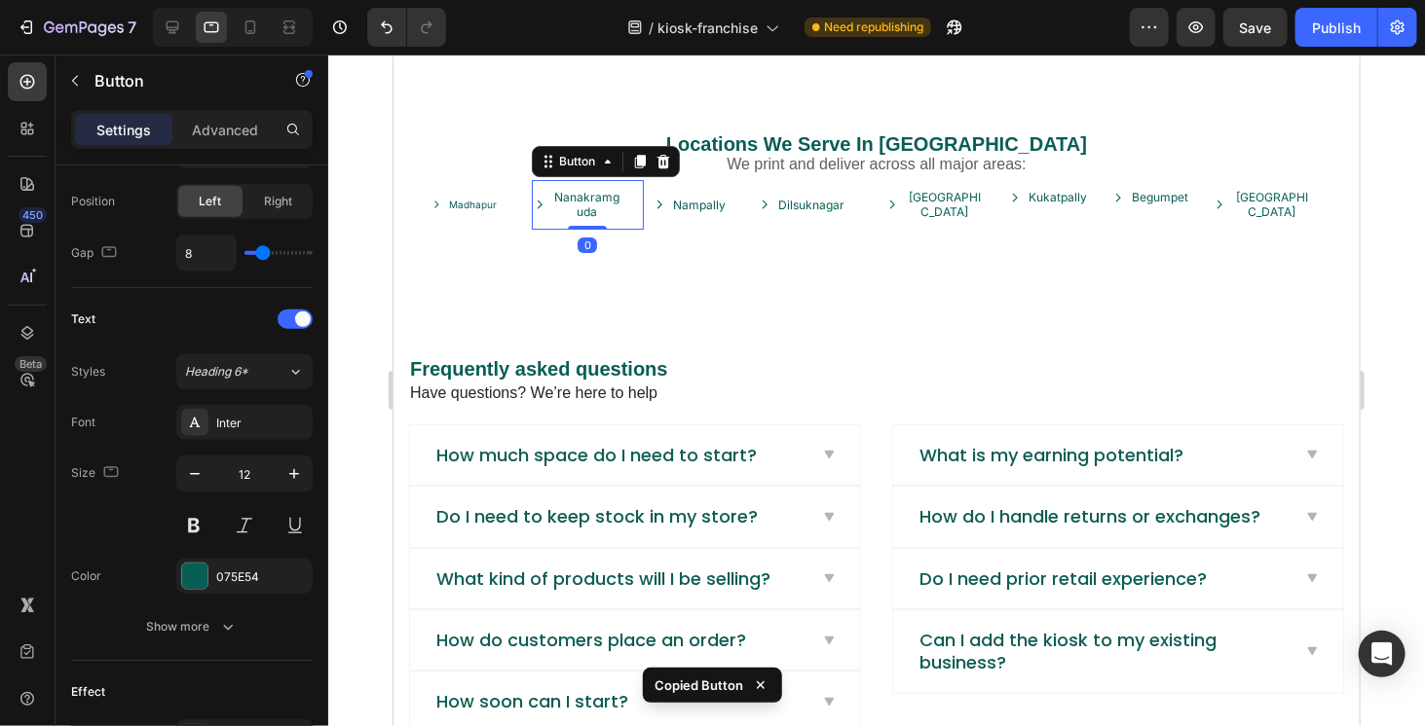
type input "10"
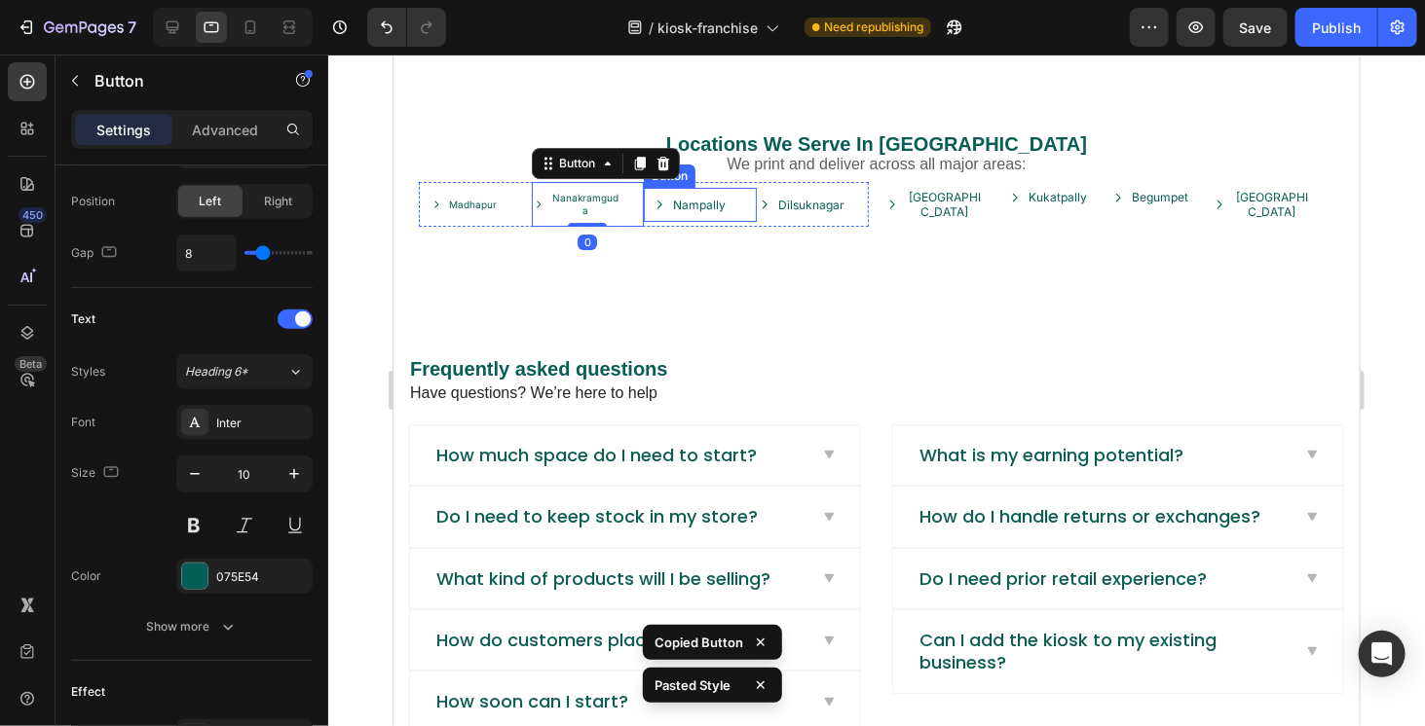
click at [702, 222] on link "Nampally" at bounding box center [699, 204] width 113 height 35
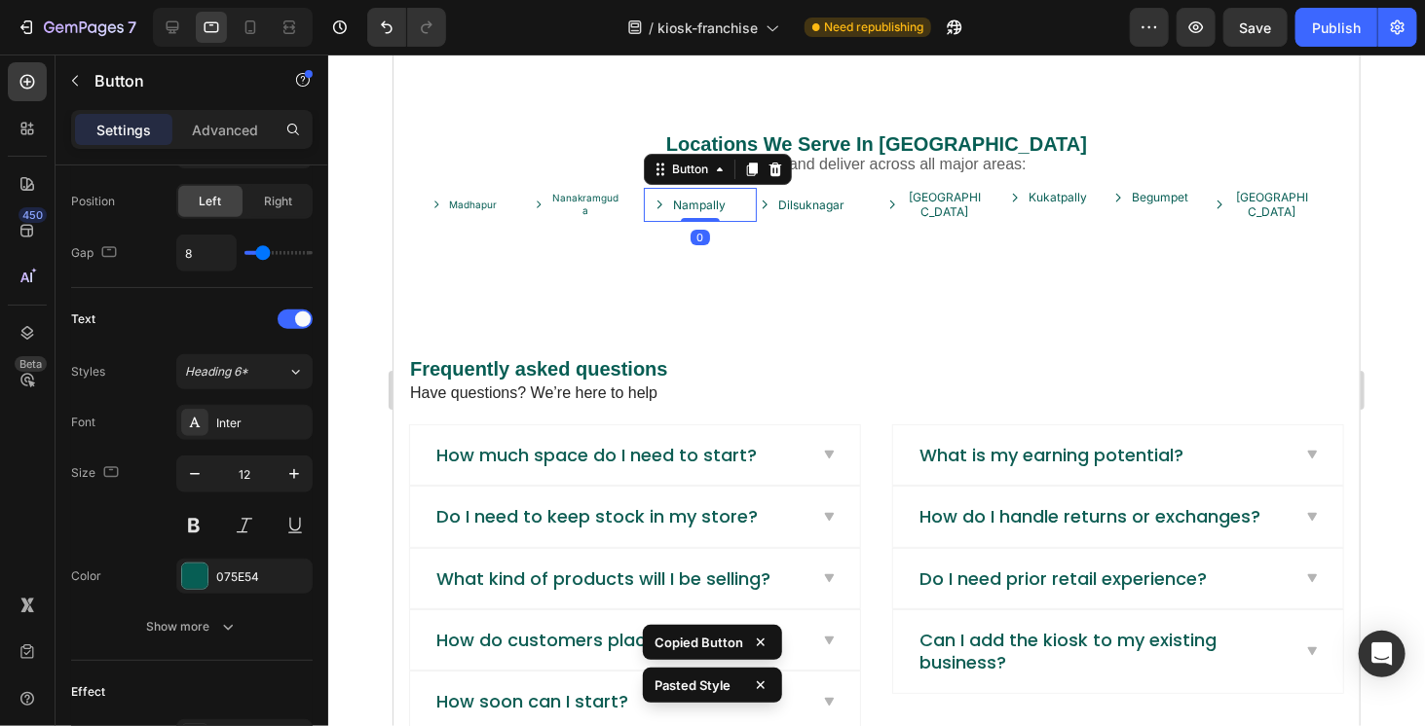
type input "10"
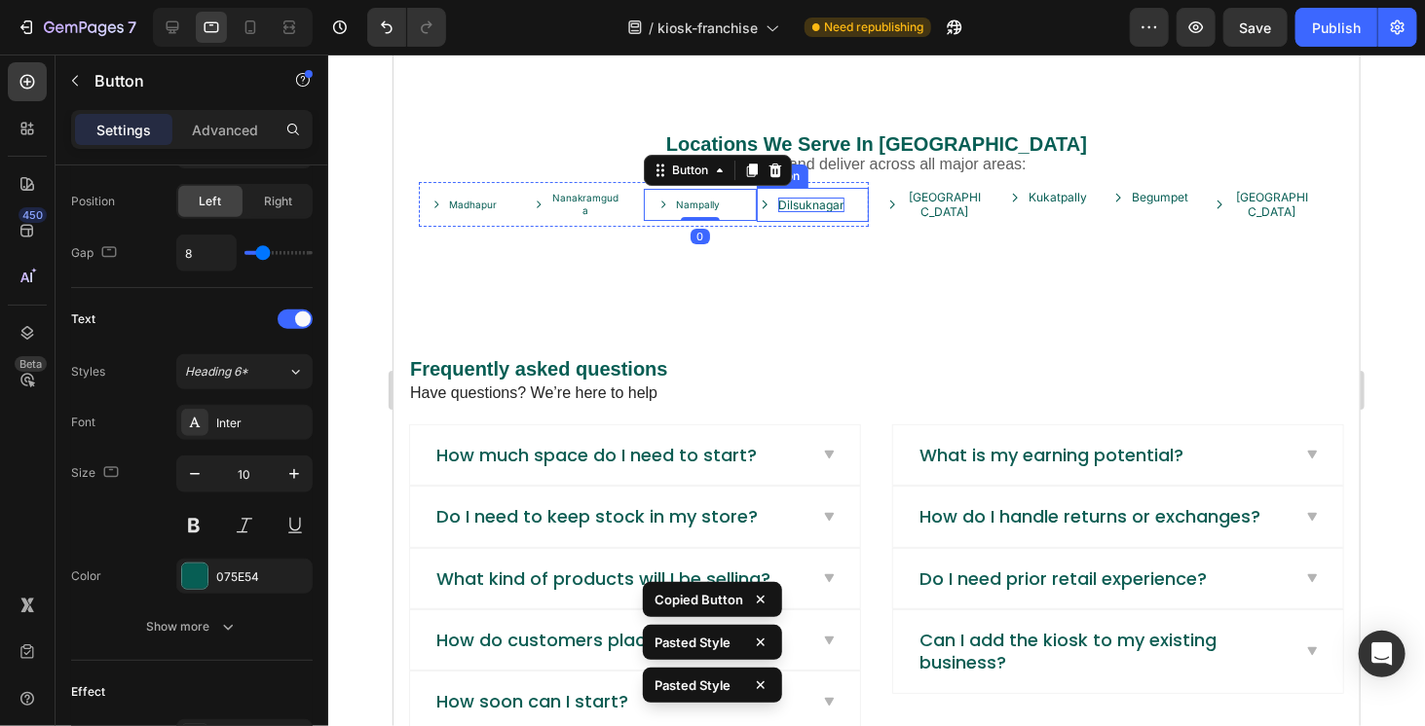
click at [812, 212] on p "Dilsuknagar" at bounding box center [810, 205] width 66 height 16
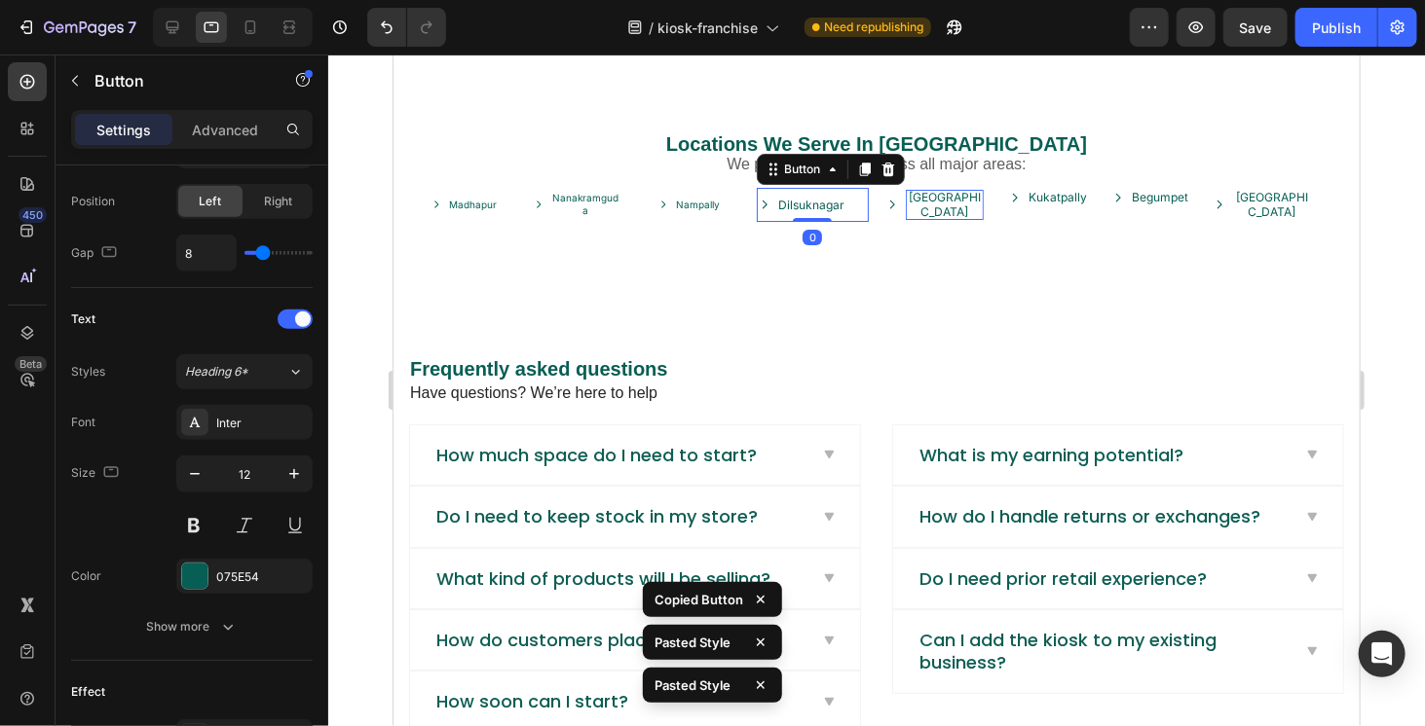
type input "10"
click at [932, 216] on p "Hitech City" at bounding box center [944, 204] width 78 height 30
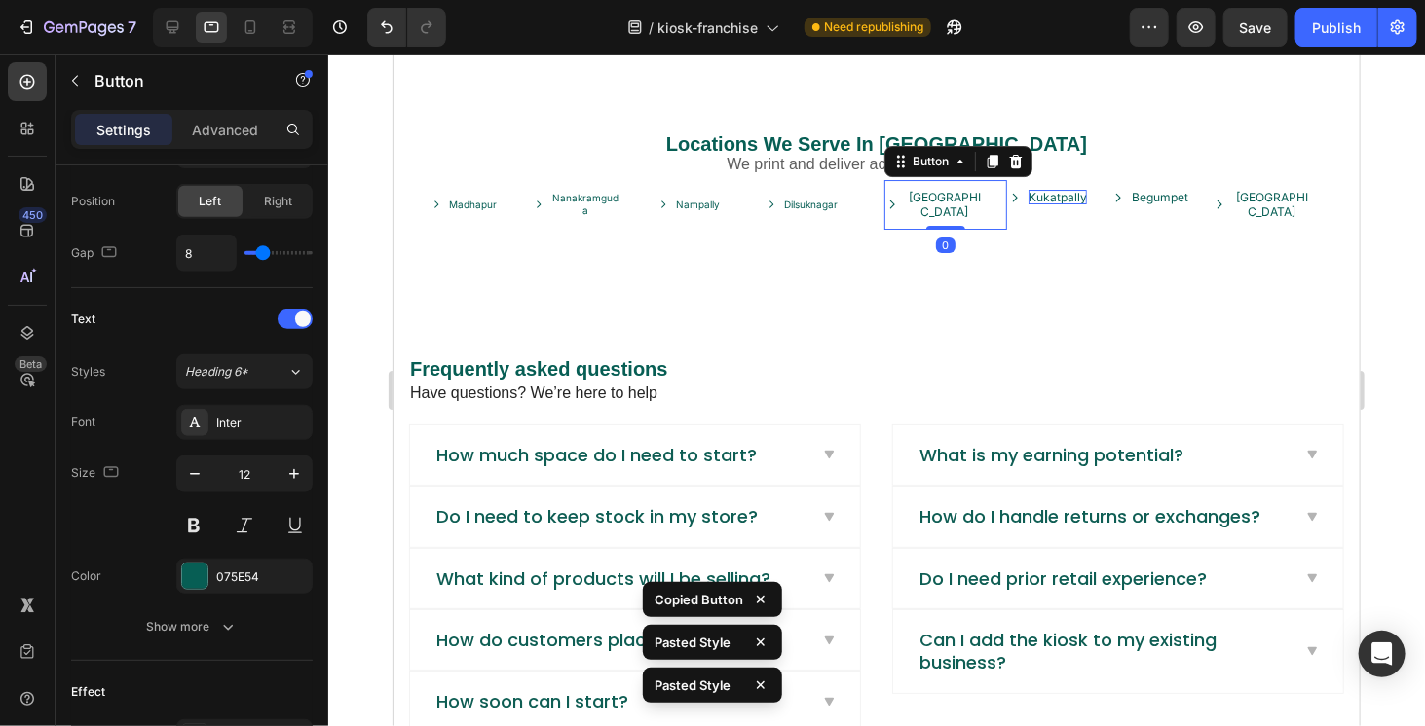
type input "10"
click at [1040, 204] on p "Kukatpally" at bounding box center [1056, 197] width 58 height 16
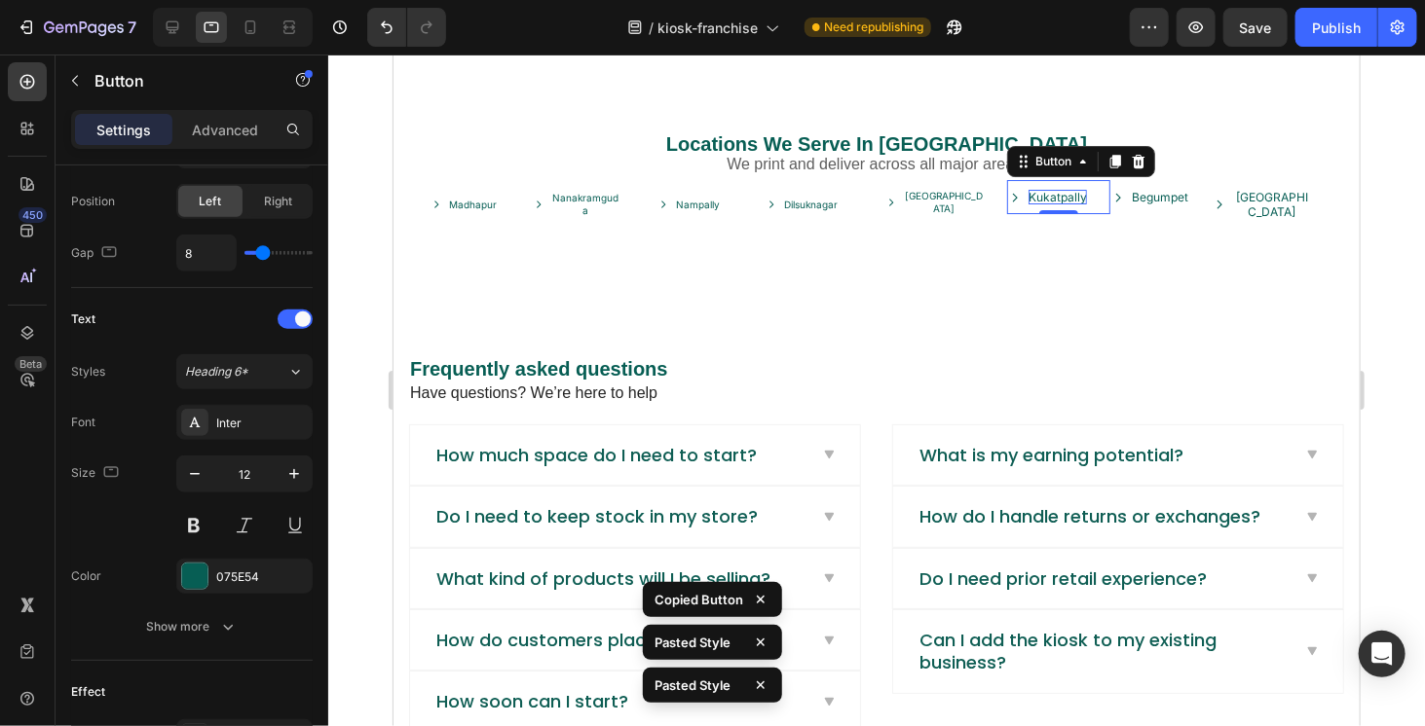
type input "10"
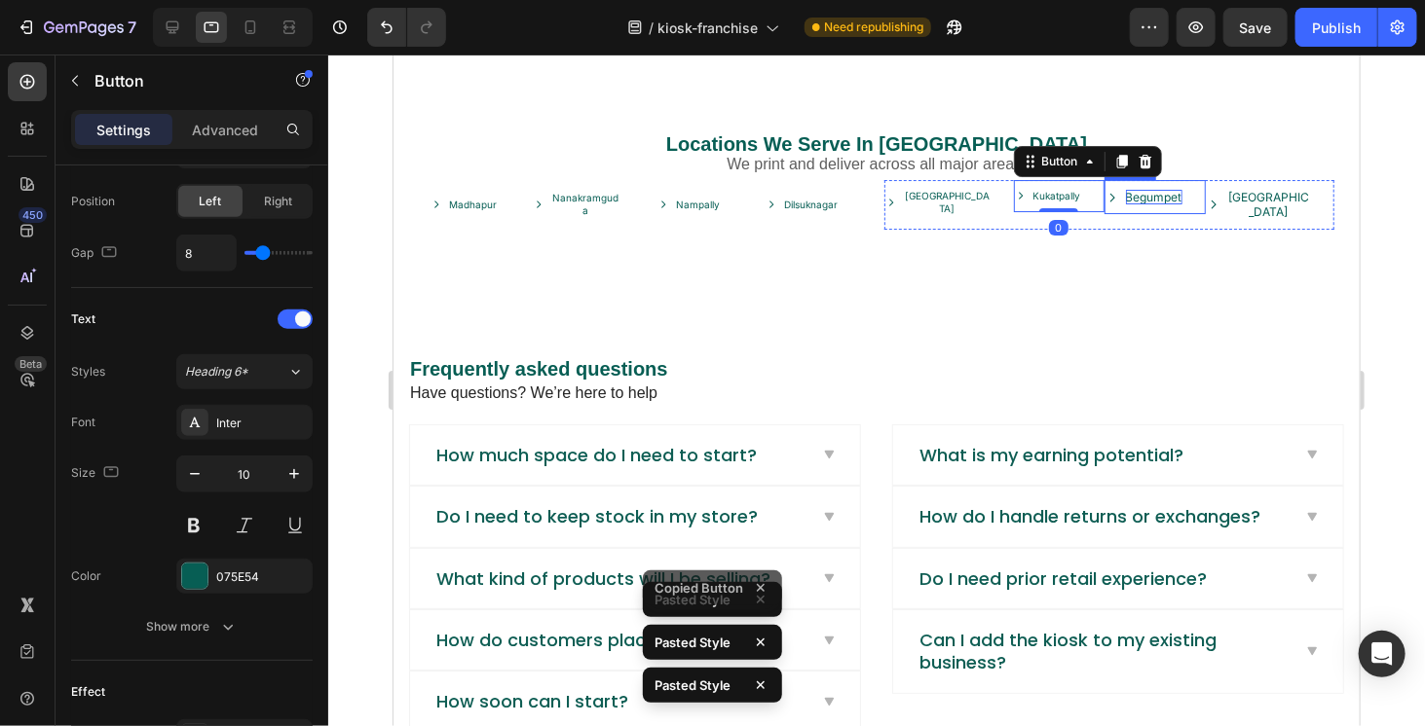
click at [1125, 204] on p "Begumpet" at bounding box center [1153, 197] width 56 height 16
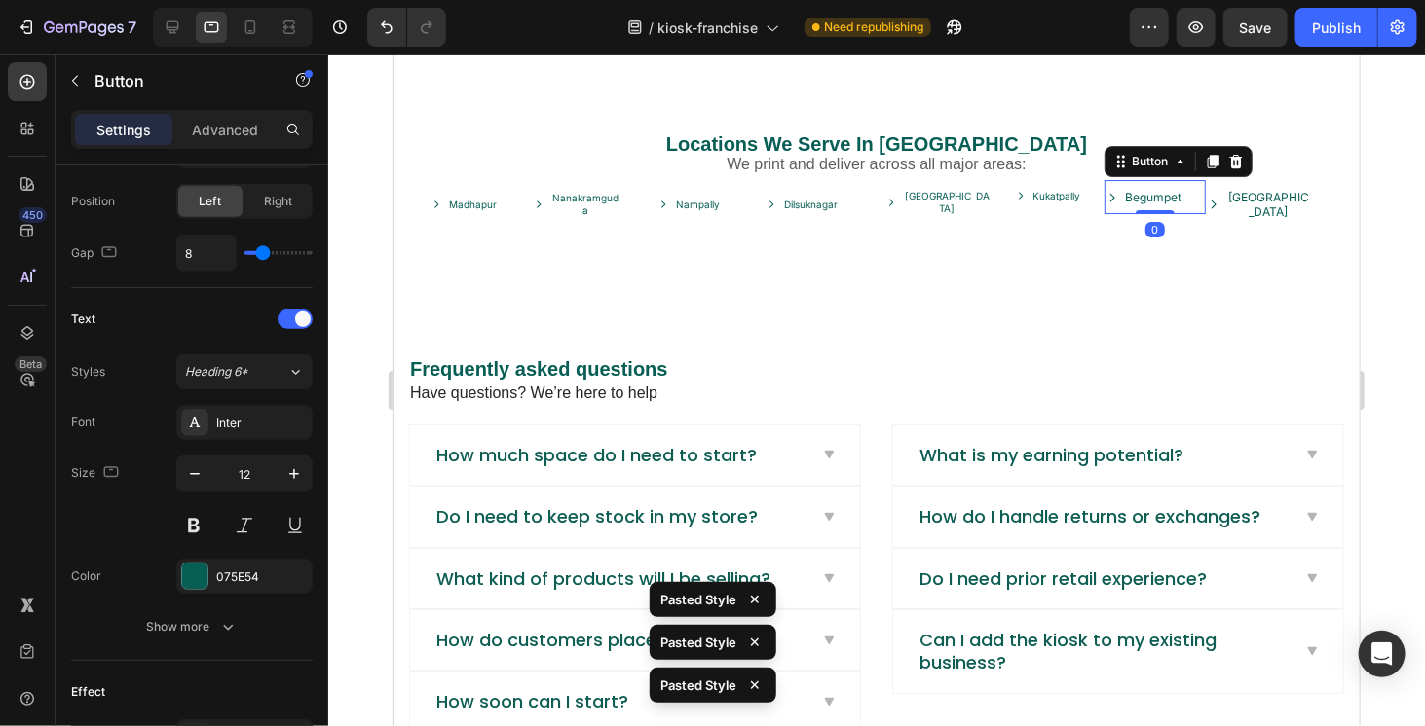
type input "10"
click at [1220, 219] on p "Secunderabad" at bounding box center [1265, 204] width 90 height 30
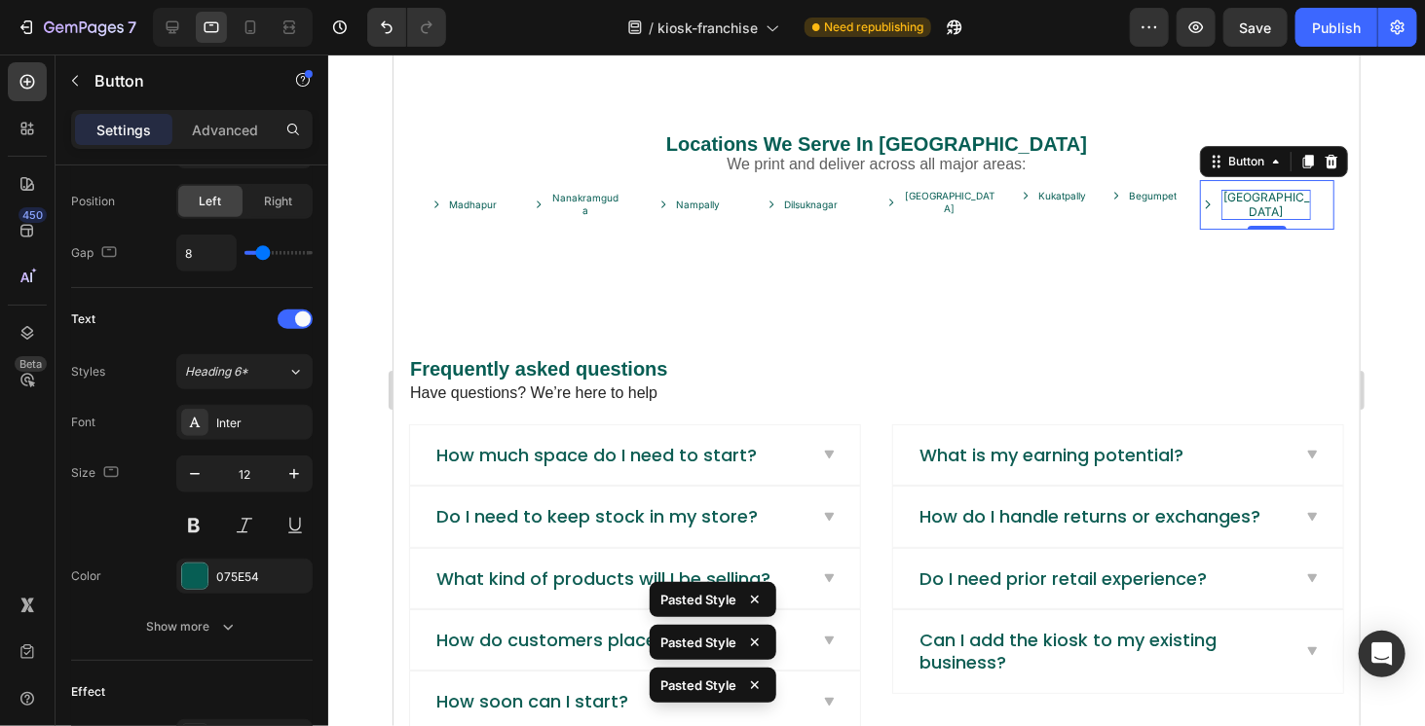
type input "10"
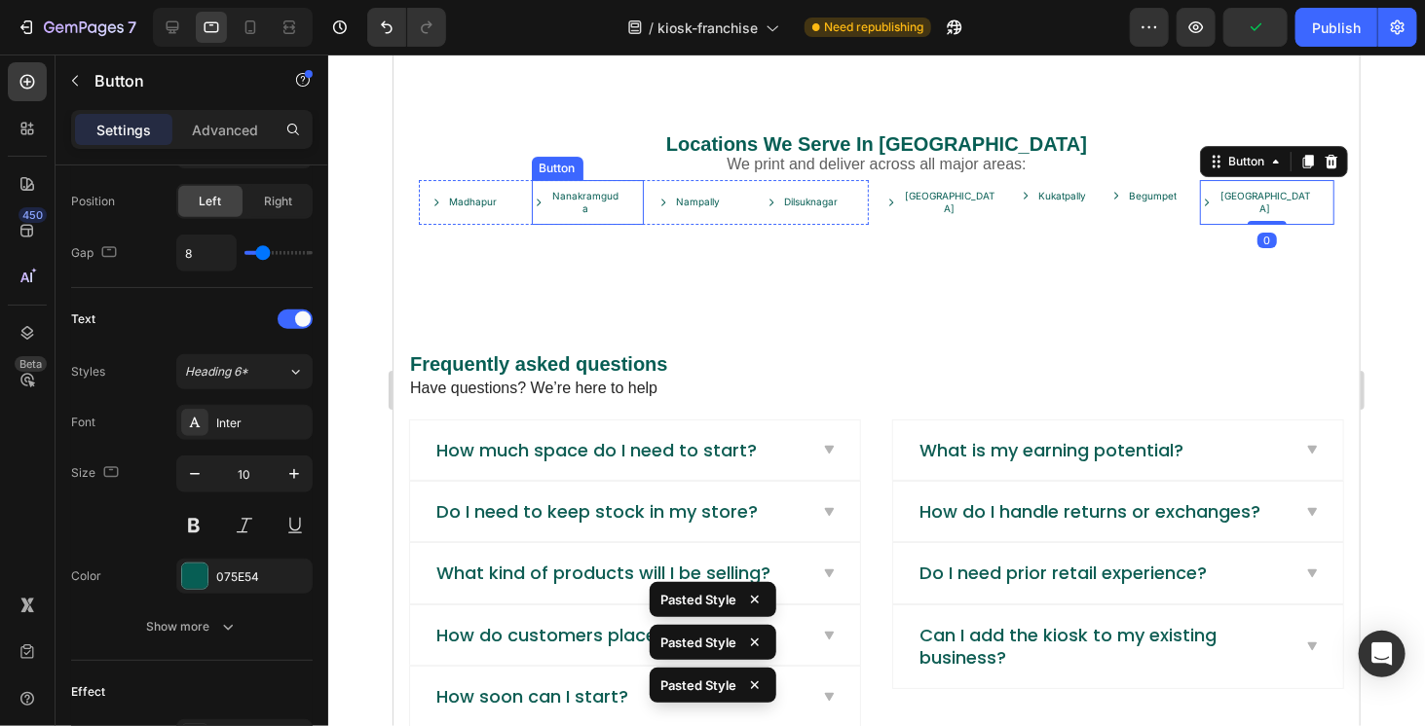
click at [631, 214] on link "Nanakramguda" at bounding box center [587, 201] width 113 height 45
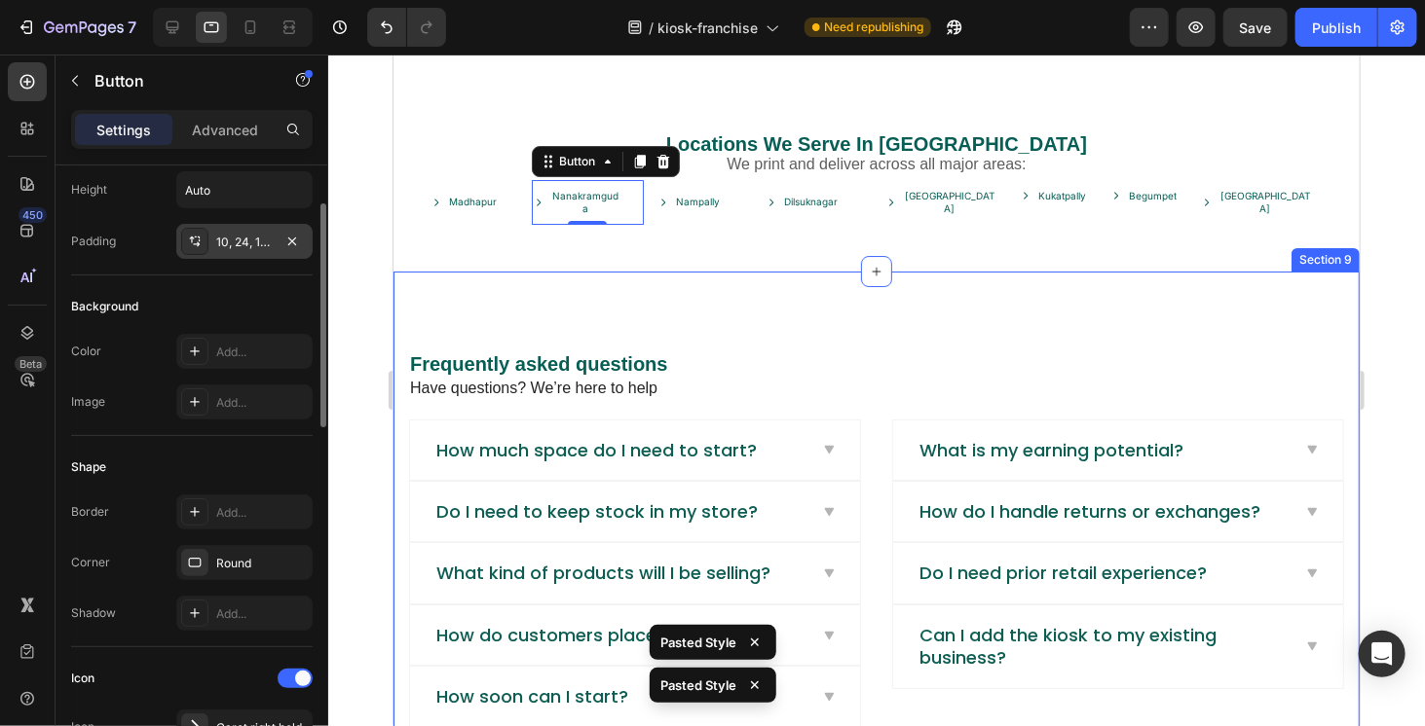
scroll to position [8, 0]
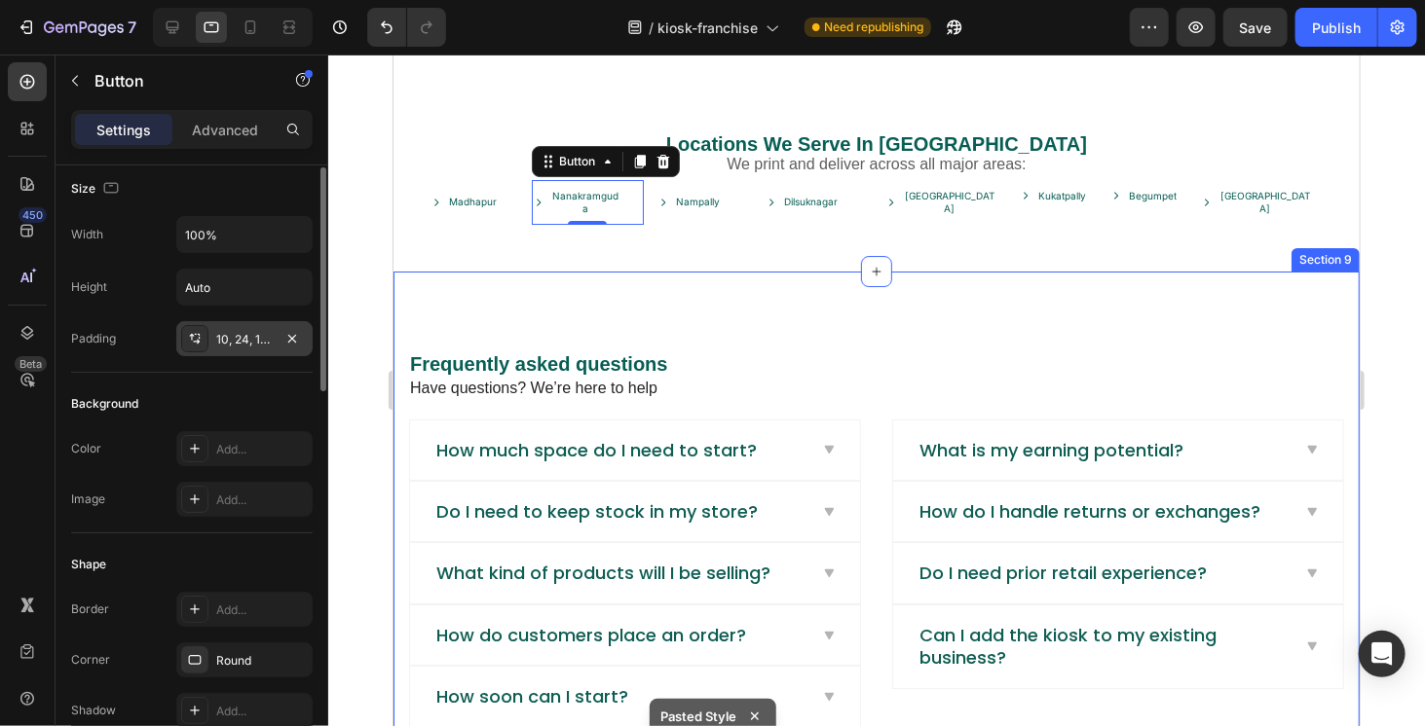
click at [239, 350] on div "10, 24, 10, 2" at bounding box center [244, 338] width 136 height 35
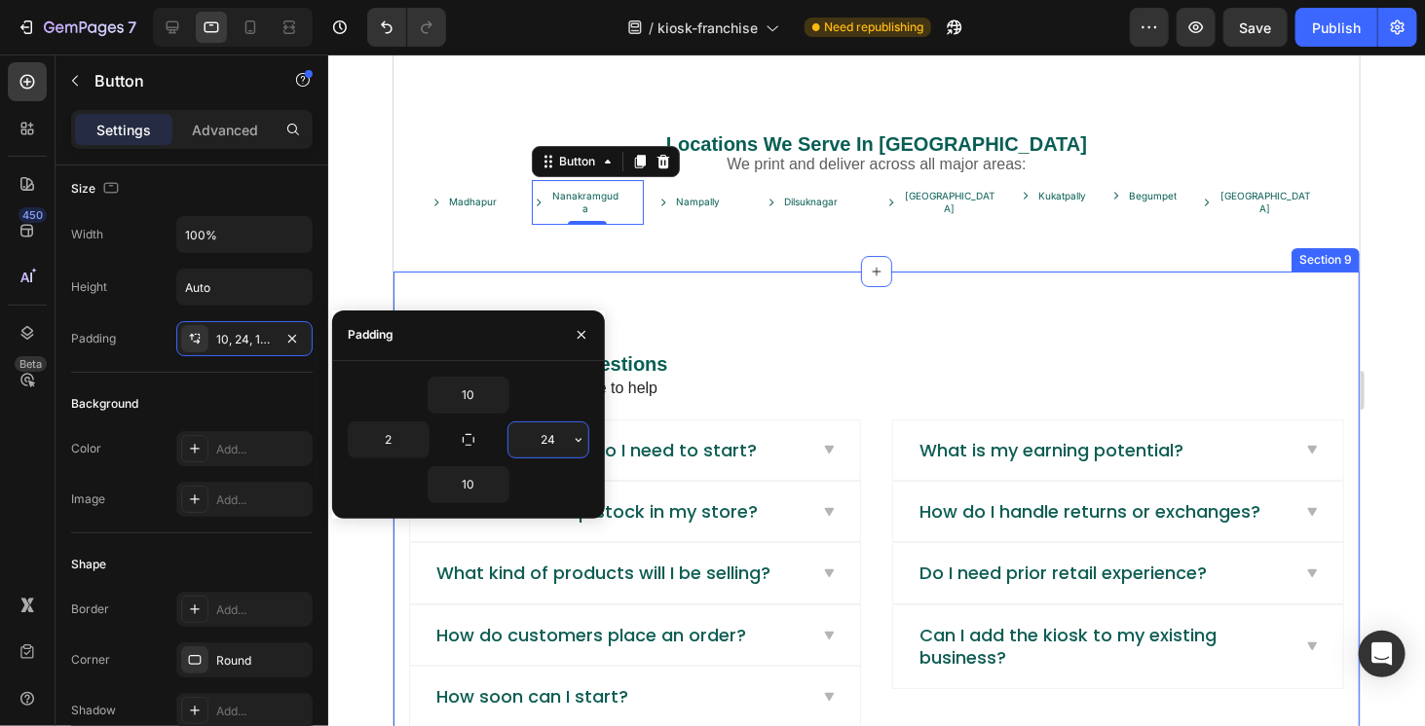
click at [566, 444] on input "24" at bounding box center [548, 440] width 80 height 35
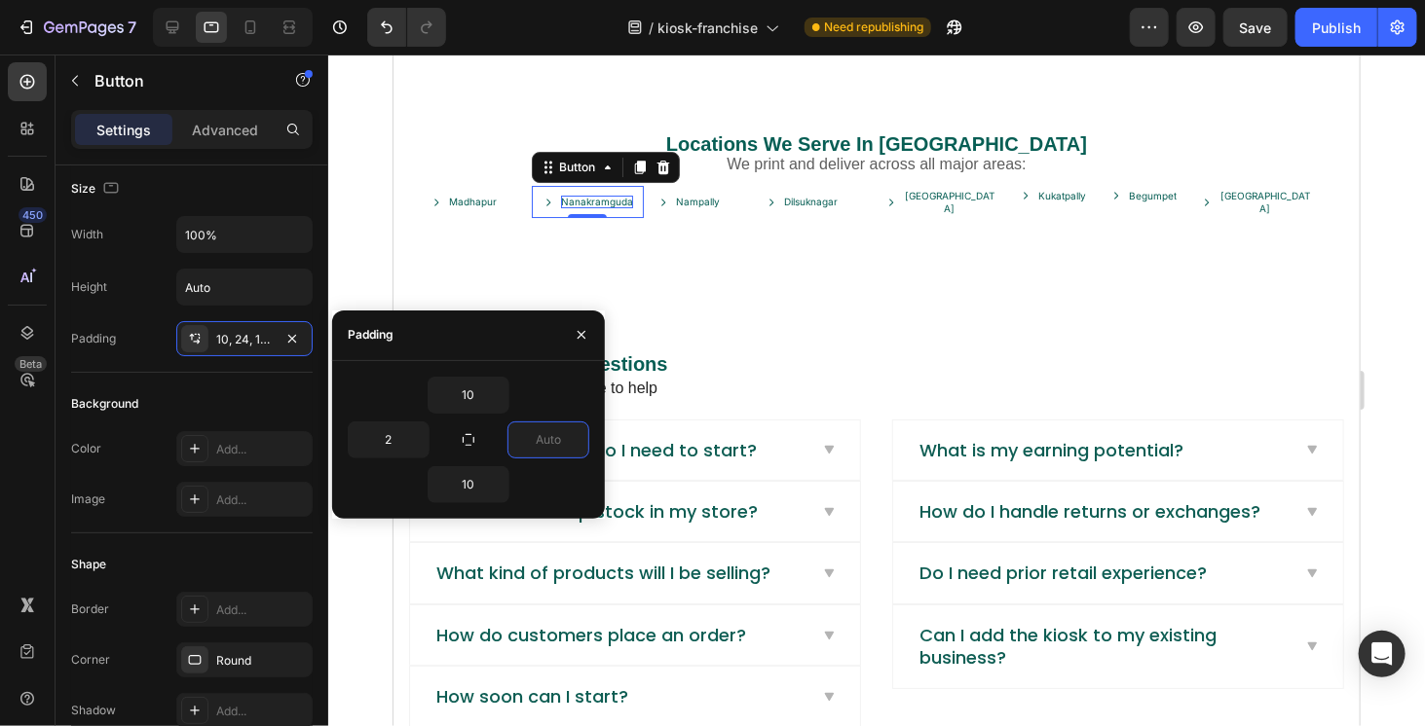
click at [585, 207] on p "Nanakramguda" at bounding box center [596, 201] width 72 height 13
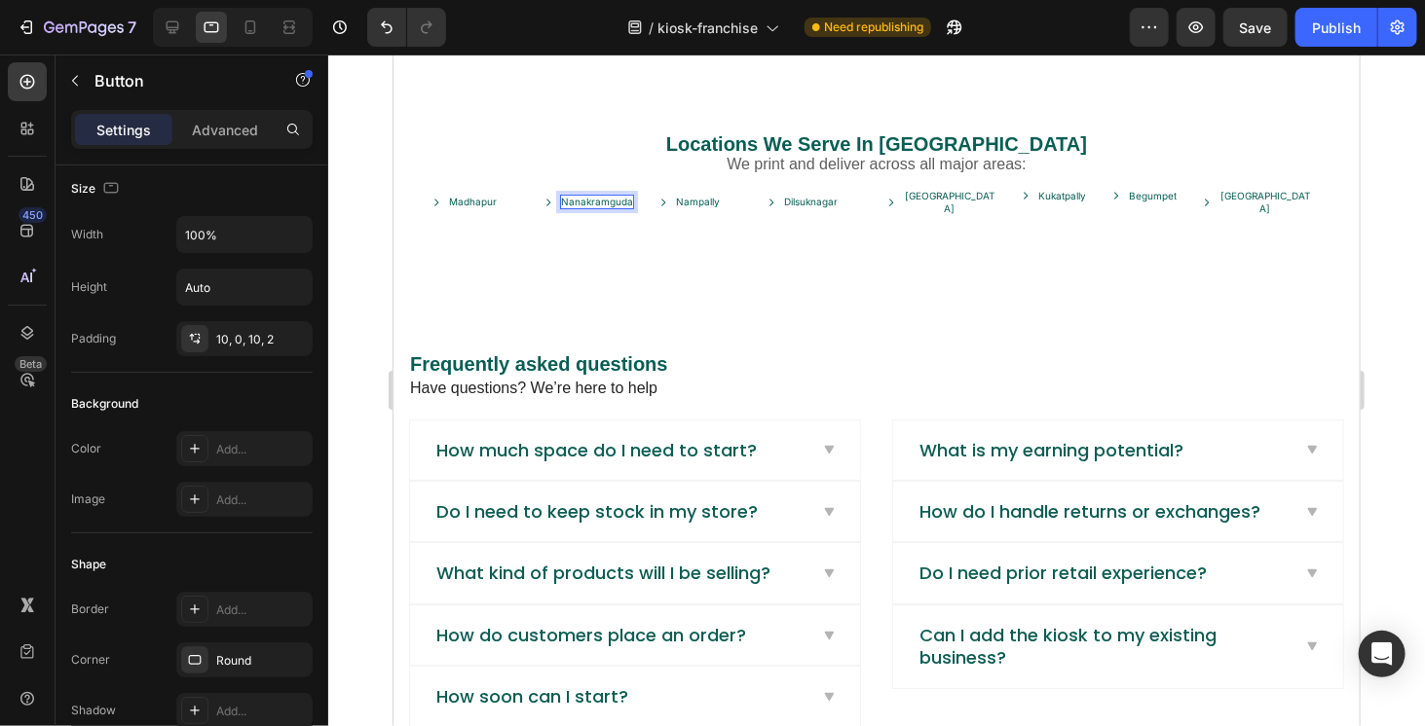
click at [560, 217] on link "Nanakramguda" at bounding box center [587, 201] width 113 height 32
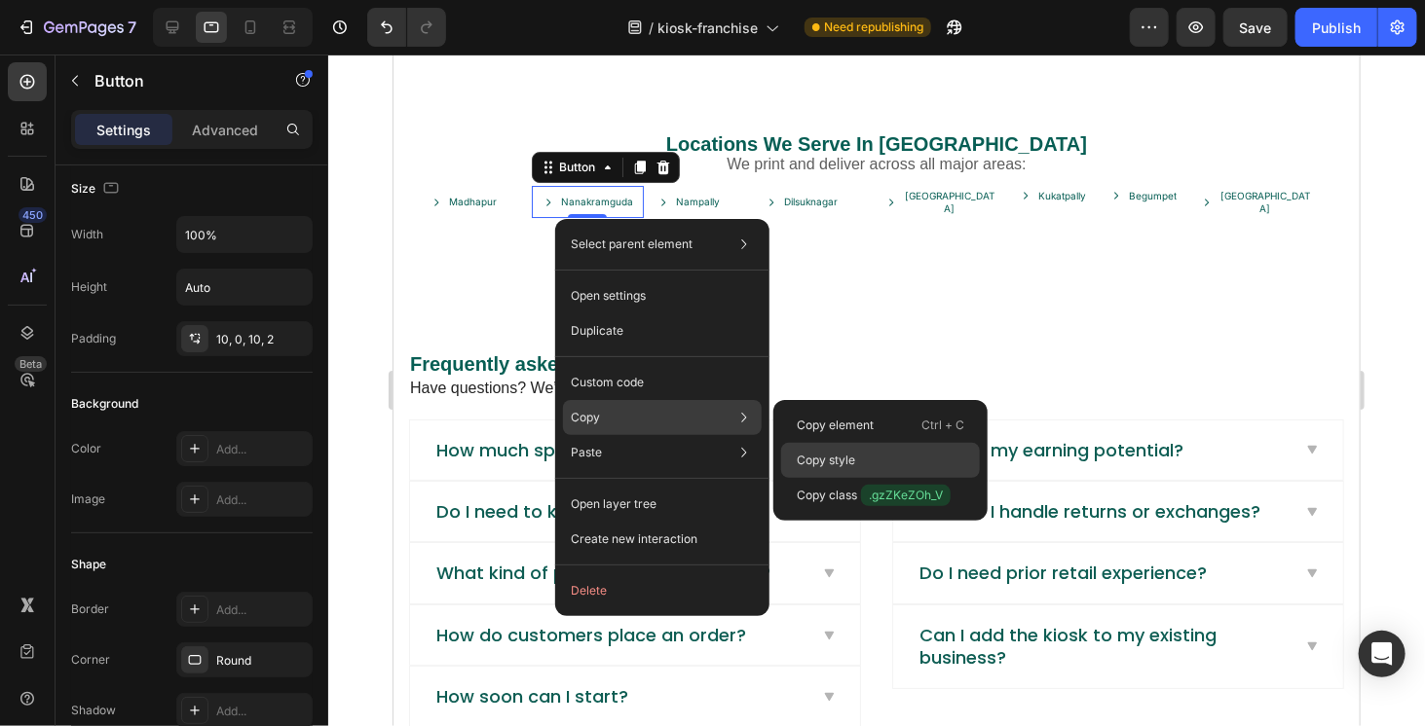
click at [821, 456] on p "Copy style" at bounding box center [825, 461] width 58 height 18
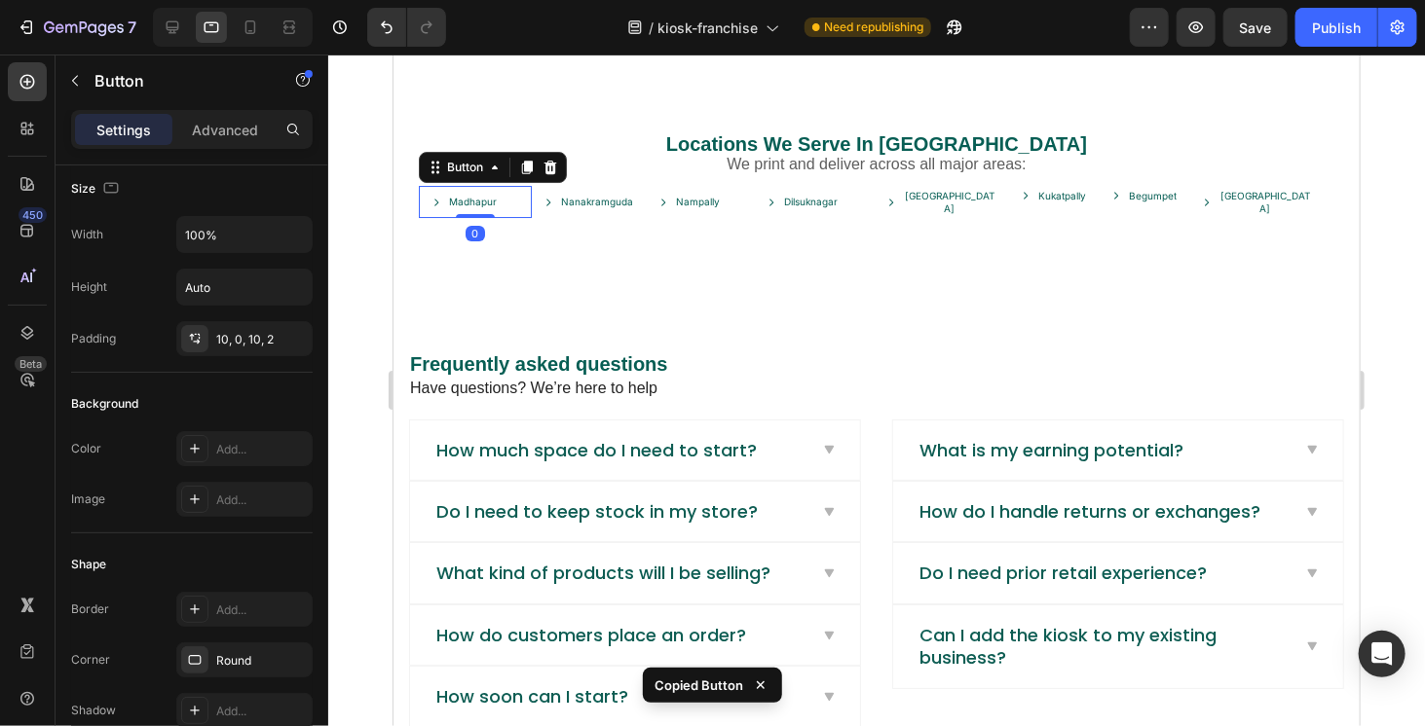
click at [503, 211] on link "Madhapur" at bounding box center [474, 201] width 113 height 32
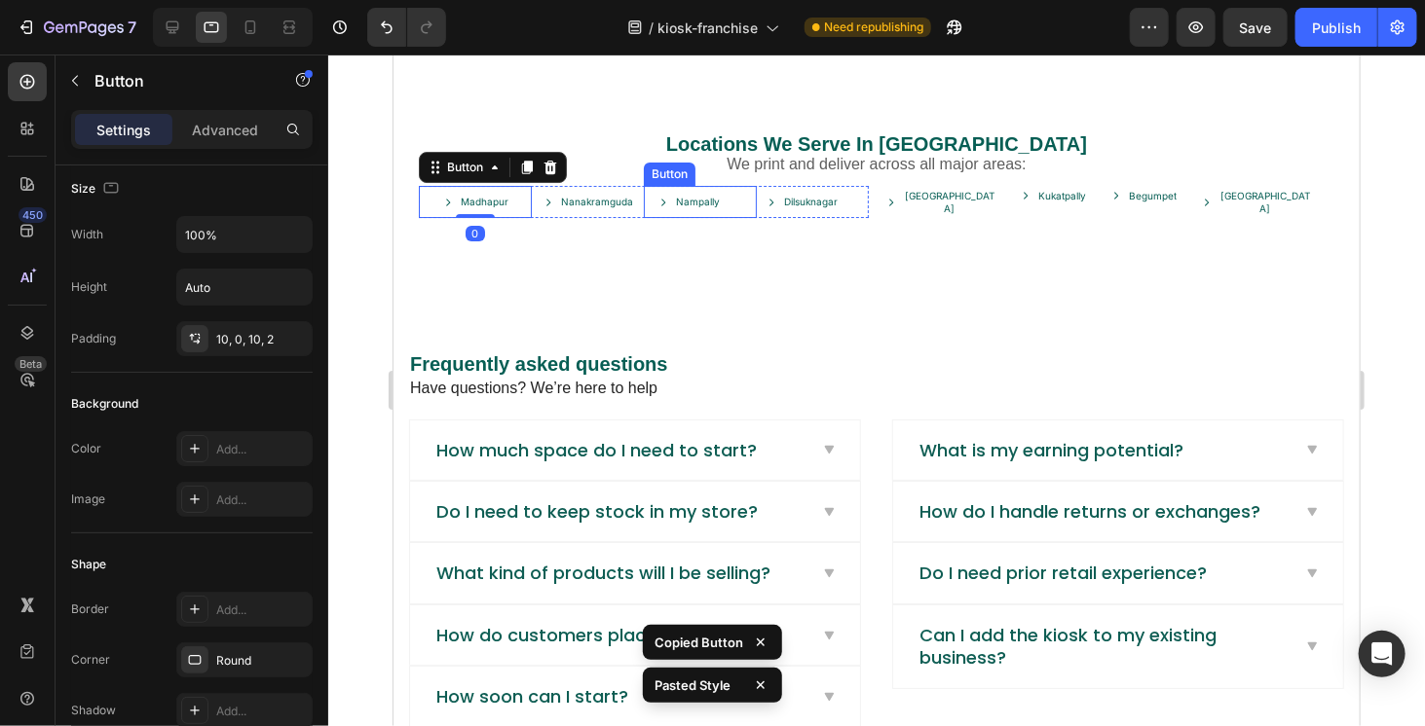
click at [674, 214] on link "Nampally" at bounding box center [699, 201] width 113 height 32
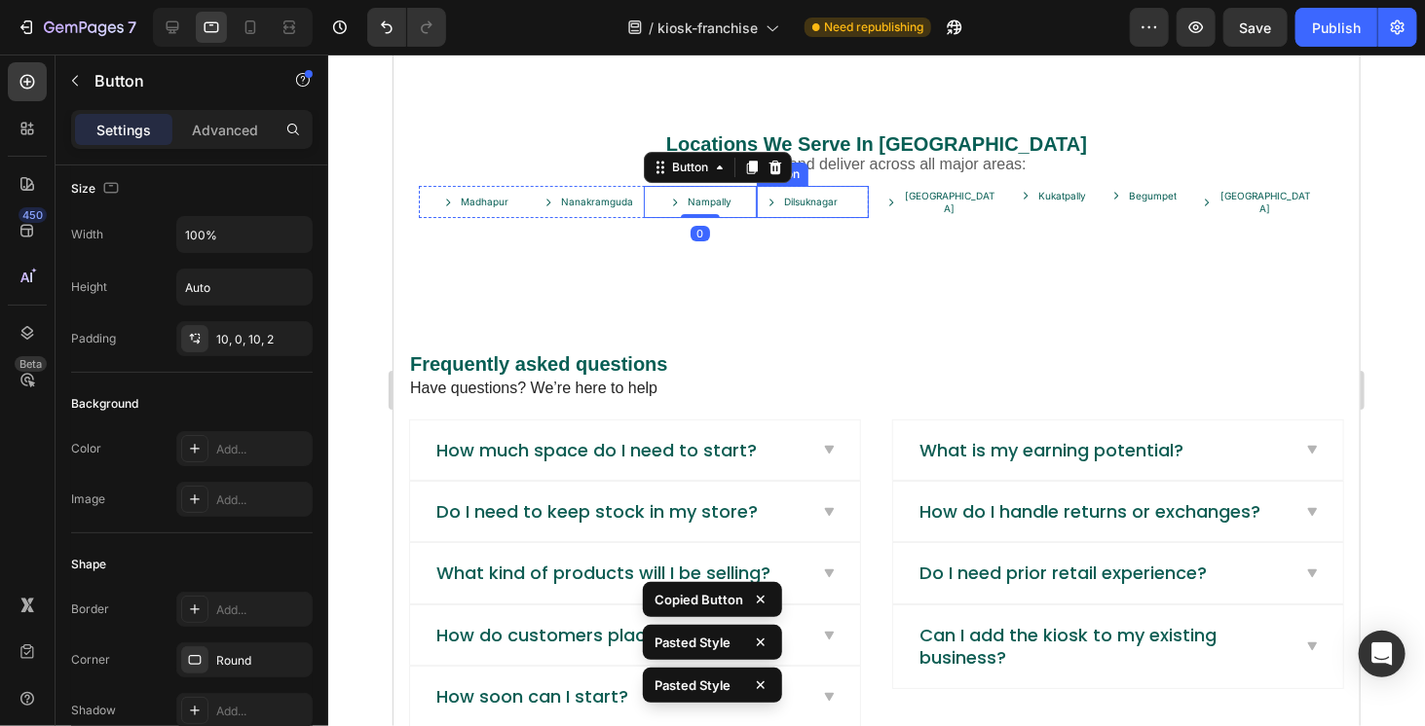
click at [834, 217] on link "Dilsuknagar" at bounding box center [812, 201] width 113 height 32
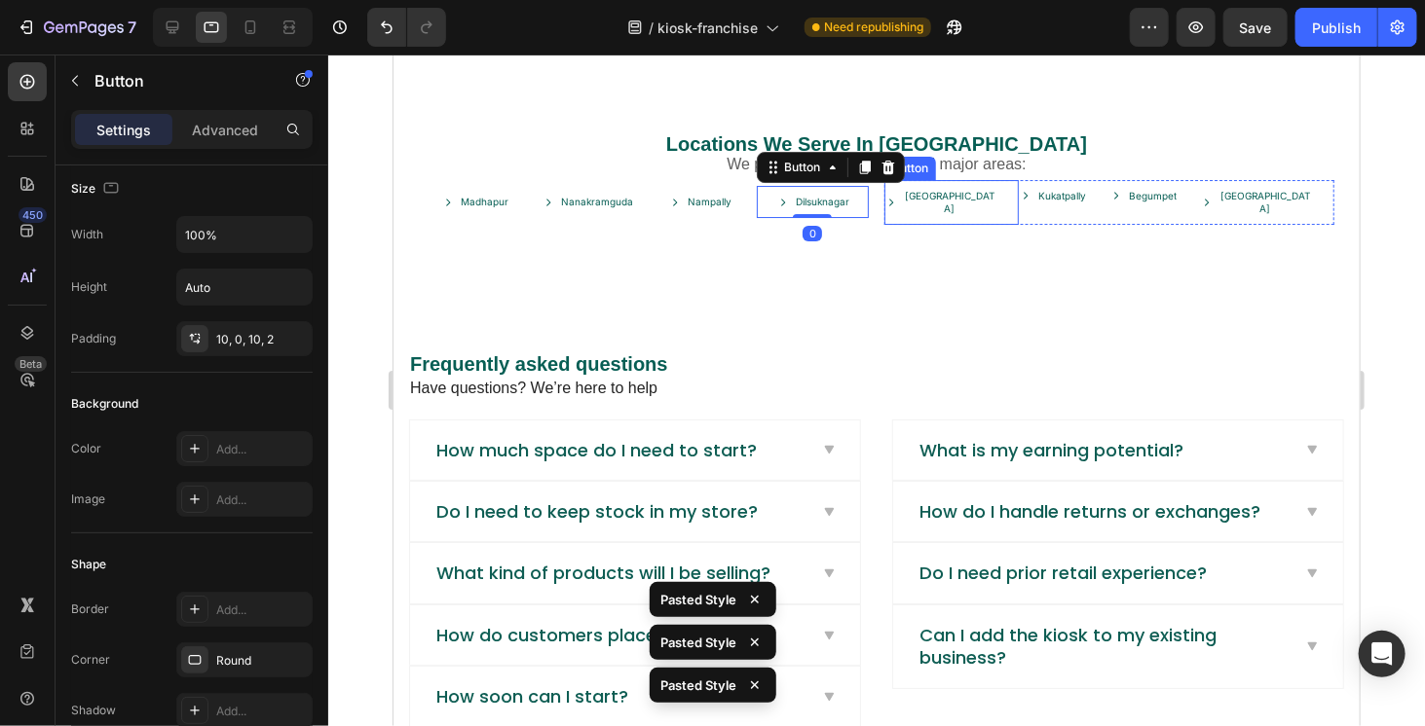
click at [952, 215] on link "Hitech City" at bounding box center [950, 201] width 134 height 45
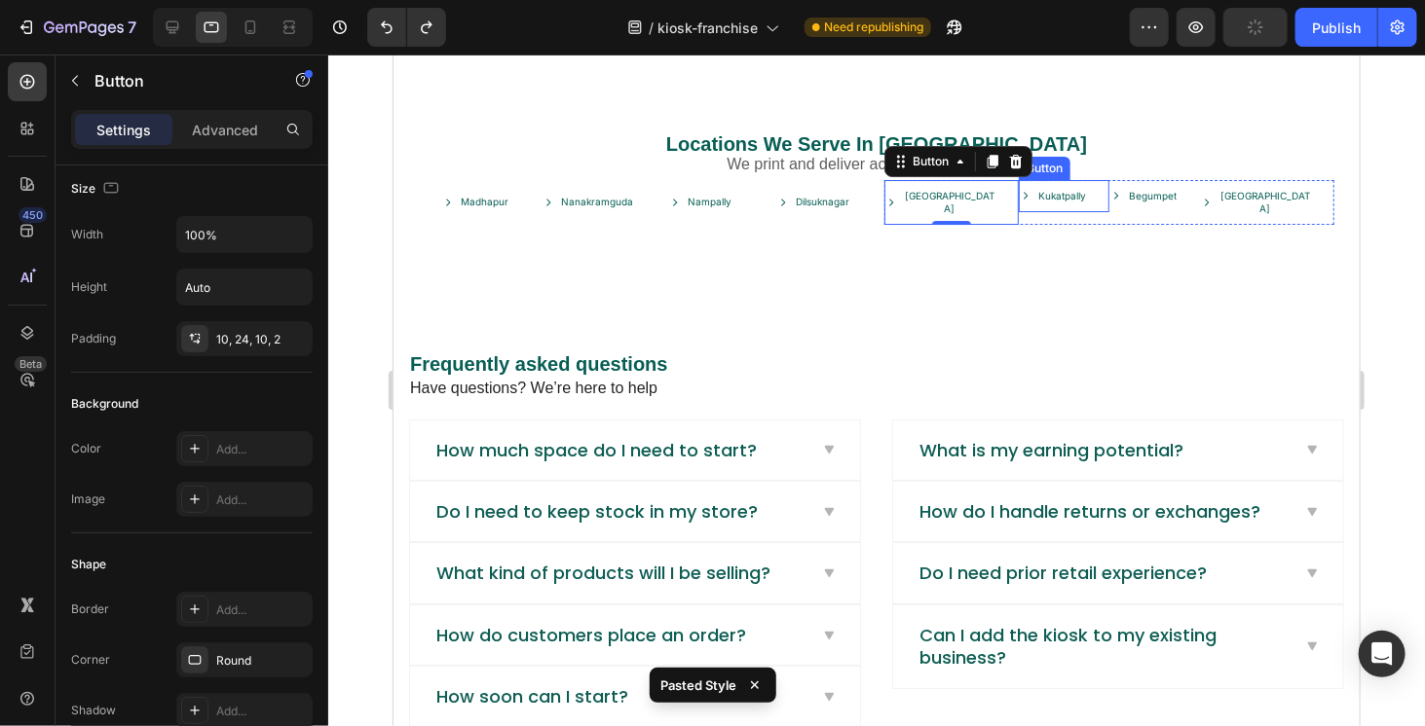
click at [1038, 211] on button "Kukatpally" at bounding box center [1063, 195] width 91 height 32
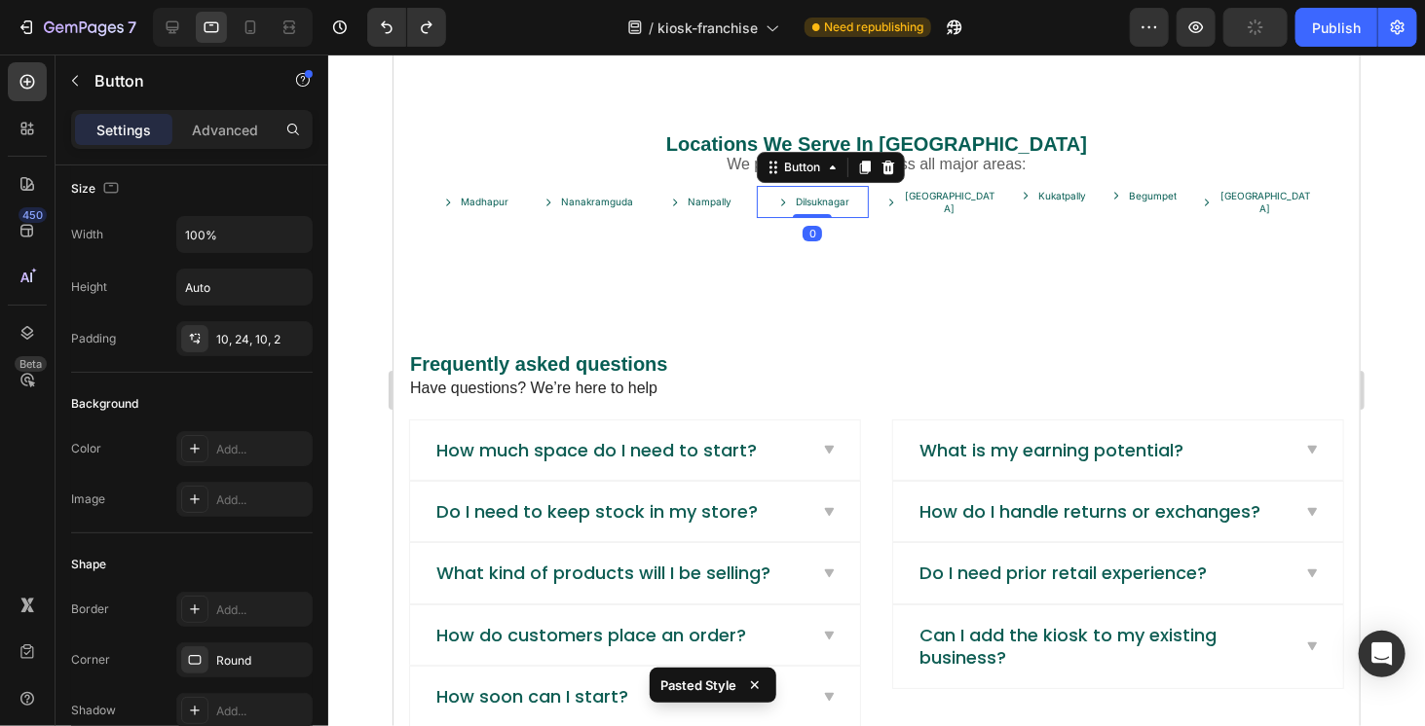
click at [842, 217] on link "Dilsuknagar" at bounding box center [812, 201] width 113 height 32
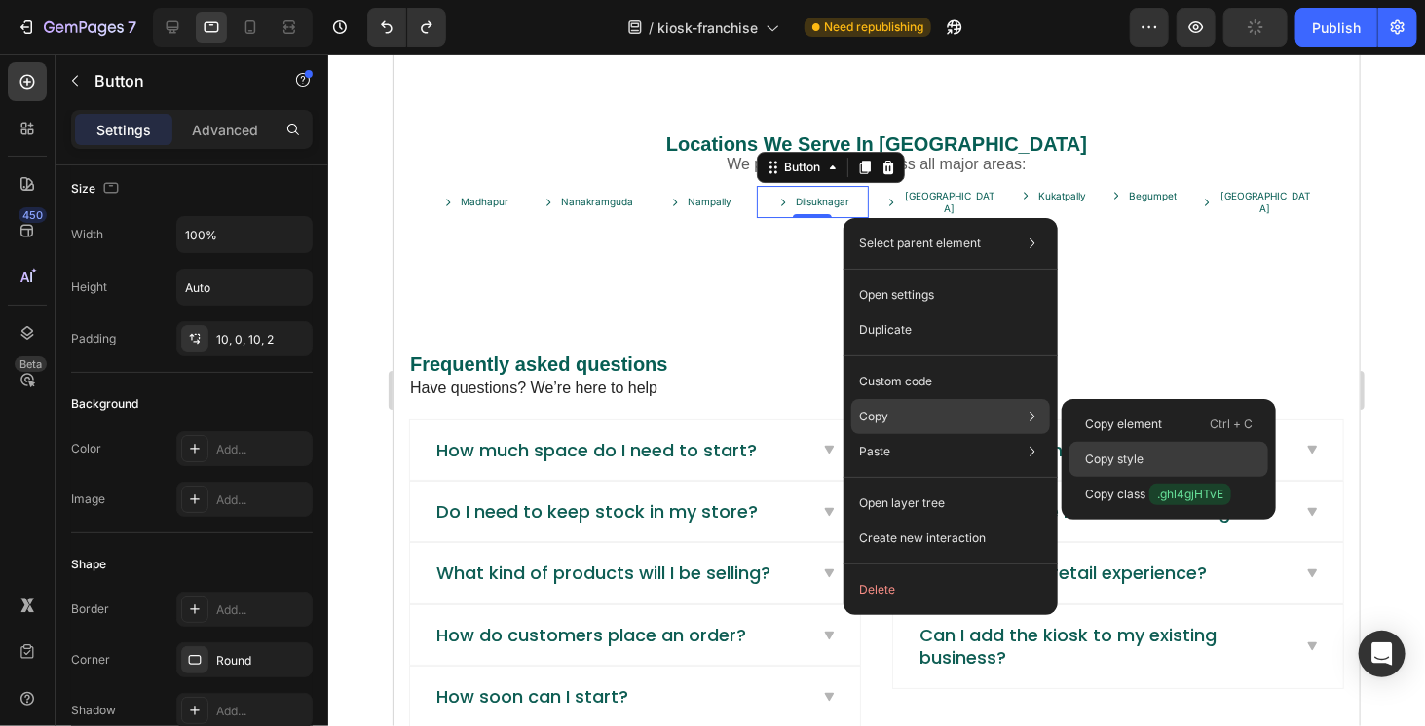
drag, startPoint x: 1111, startPoint y: 458, endPoint x: 628, endPoint y: 283, distance: 513.4
click at [1111, 458] on p "Copy style" at bounding box center [1114, 460] width 58 height 18
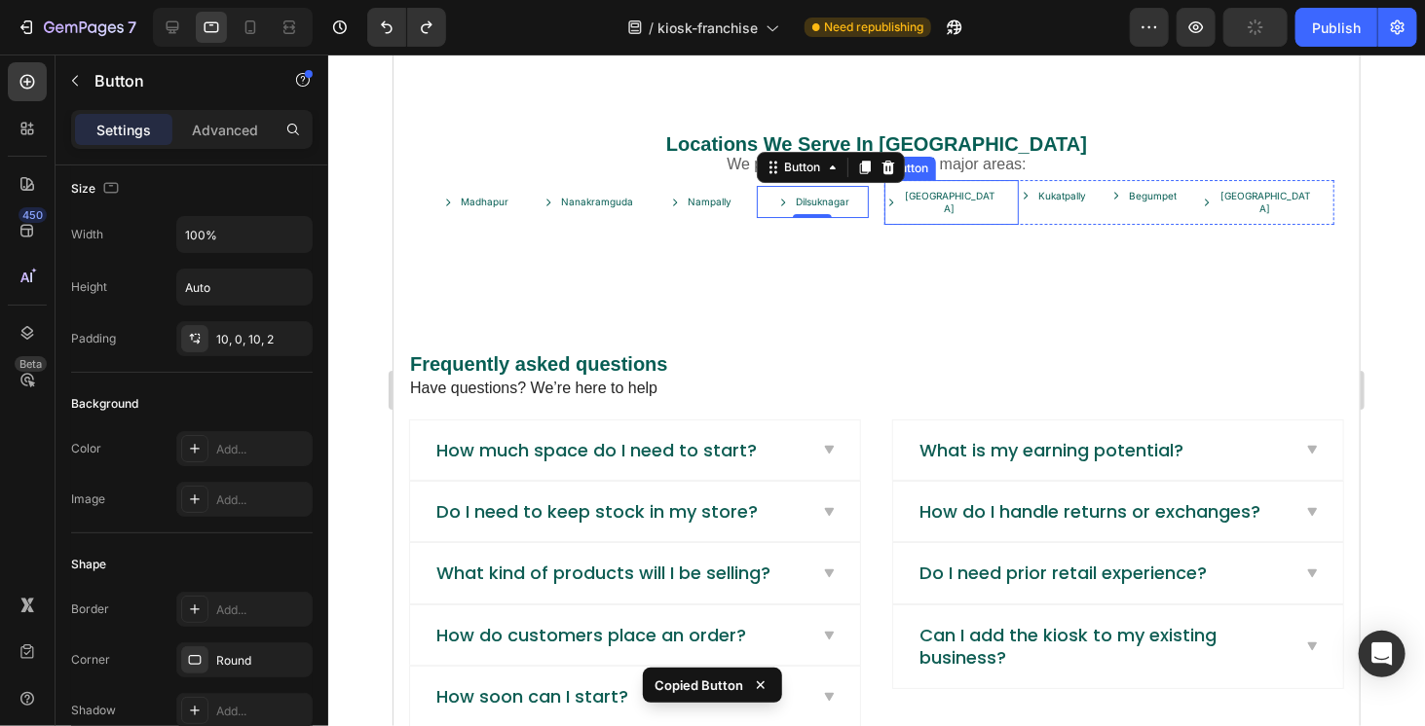
click at [932, 220] on div "Hitech City Button" at bounding box center [950, 201] width 134 height 45
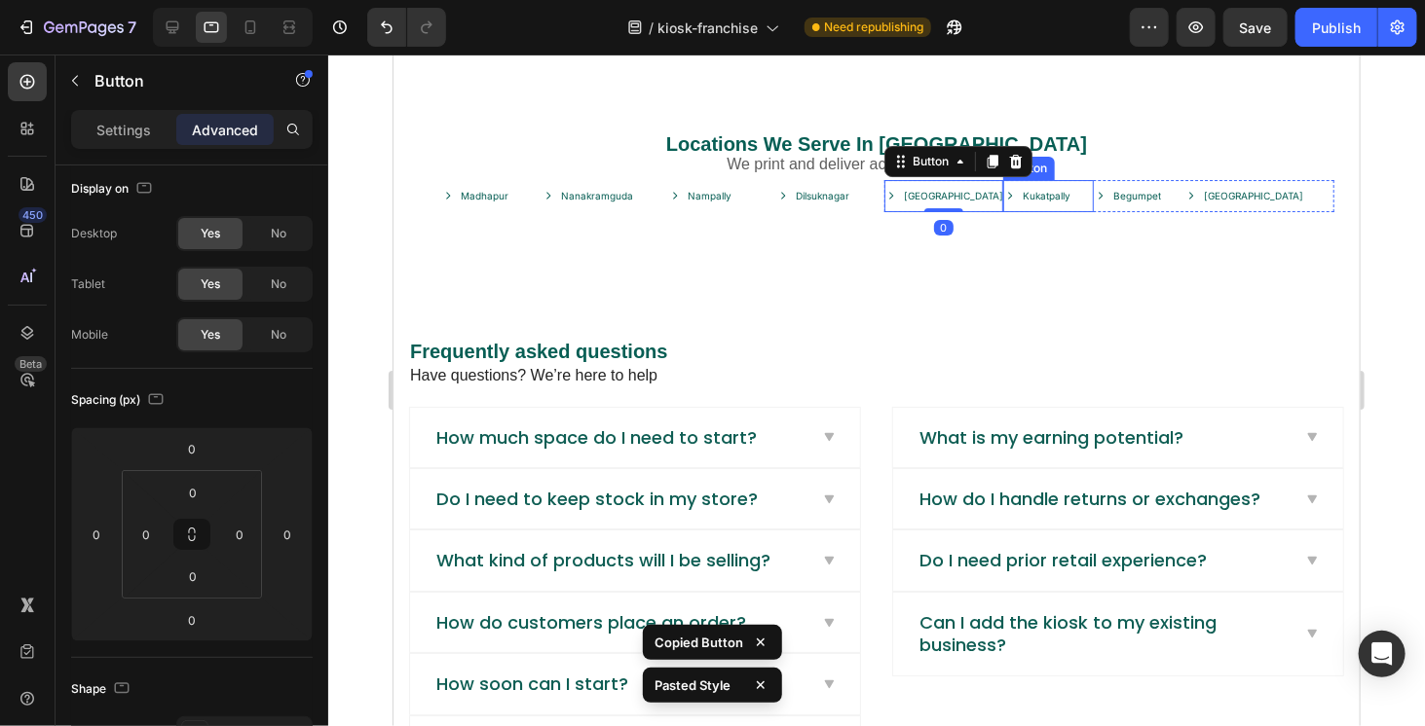
click at [1007, 211] on button "Kukatpally" at bounding box center [1047, 195] width 91 height 32
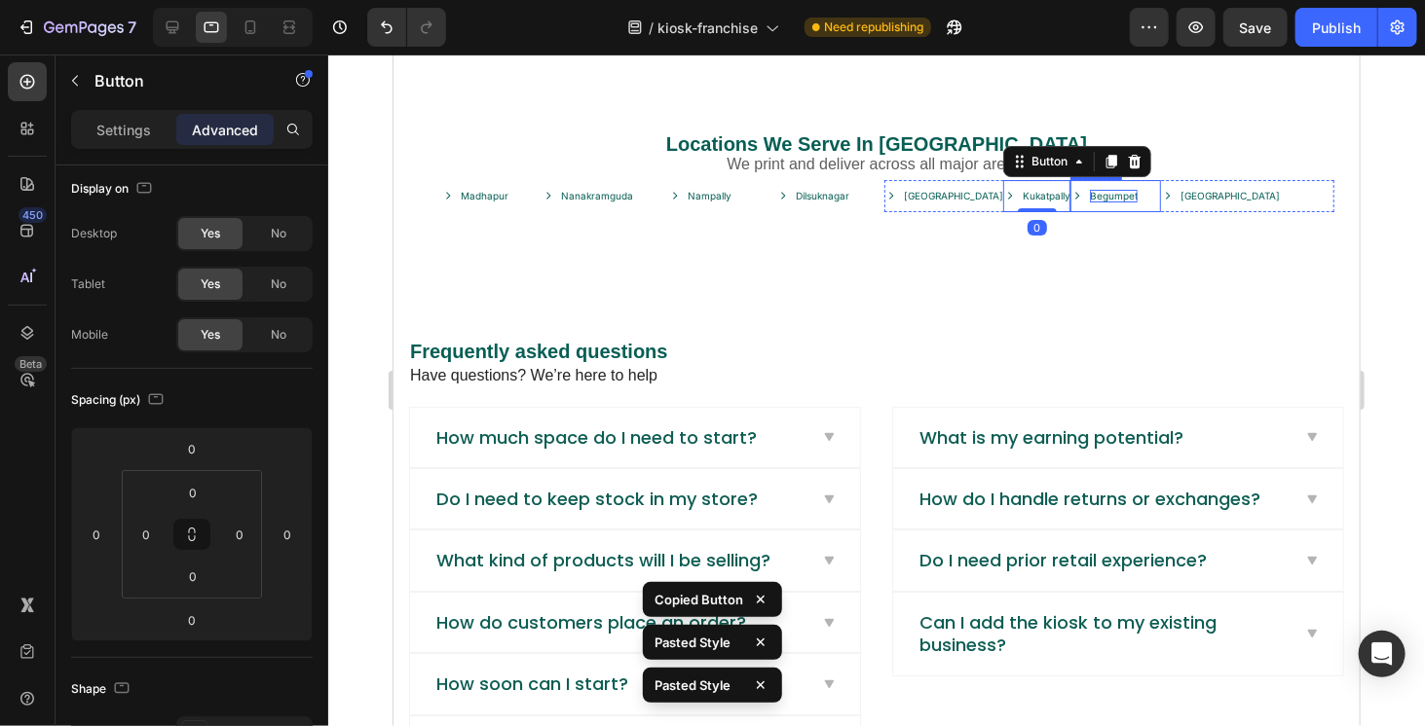
click at [1089, 202] on p "Begumpet" at bounding box center [1113, 195] width 48 height 13
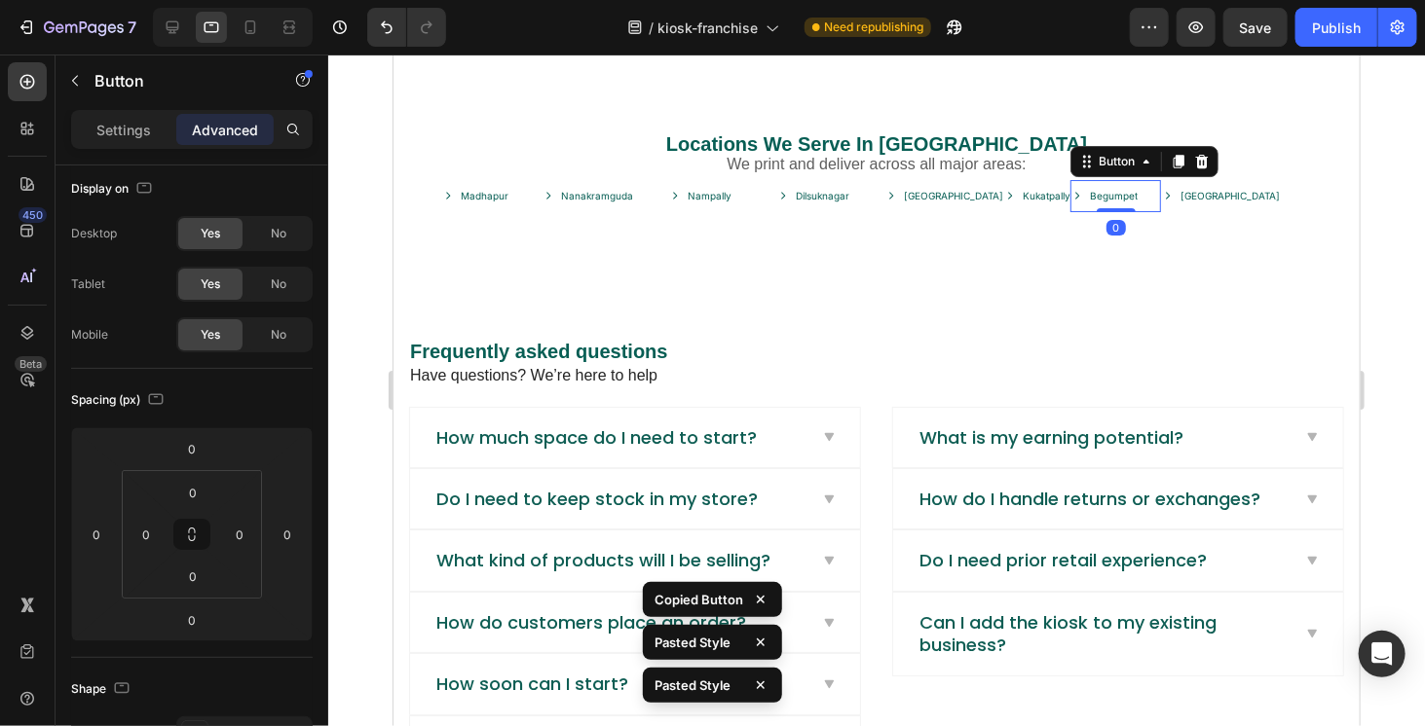
click at [1090, 211] on button "Begumpet" at bounding box center [1114, 195] width 91 height 32
click at [1175, 204] on button "Secunderabad" at bounding box center [1207, 195] width 142 height 32
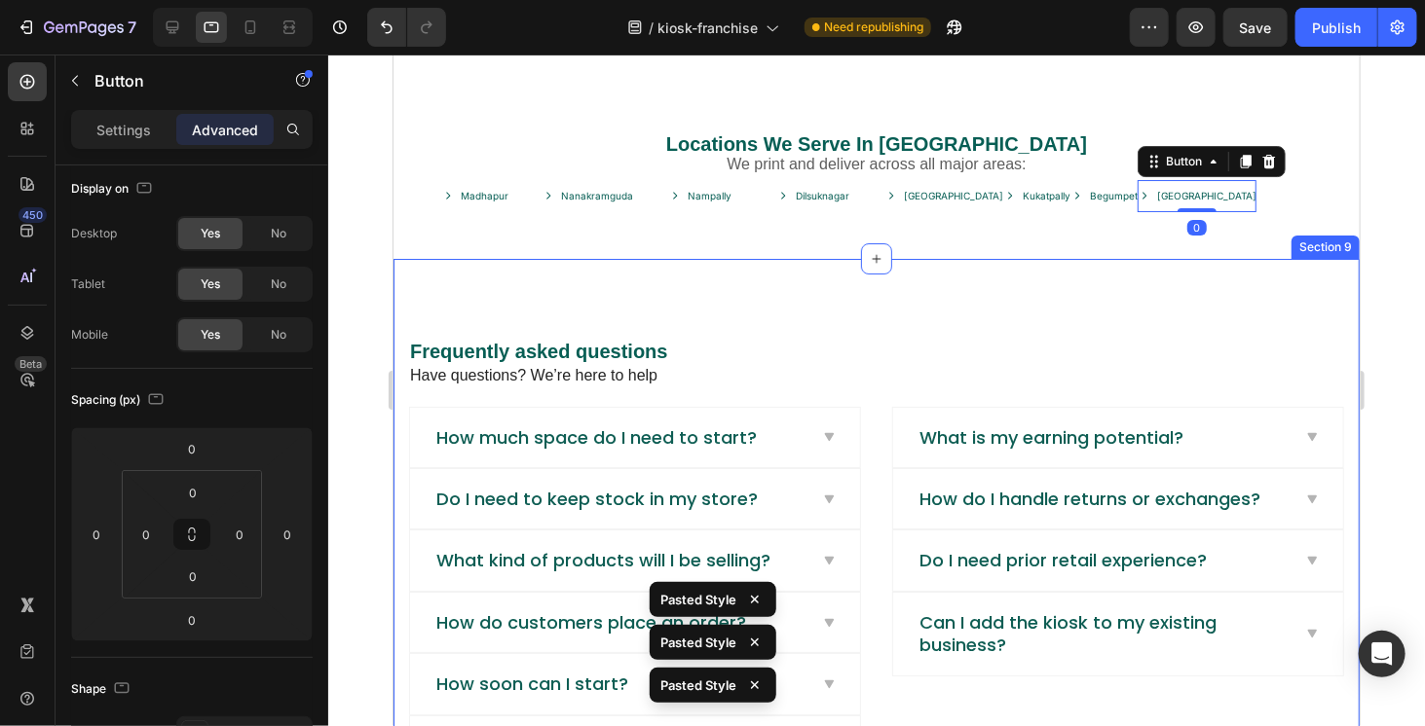
click at [1154, 282] on div "Frequently asked questions Heading Have questions? We’re here to help Text bloc…" at bounding box center [875, 567] width 966 height 619
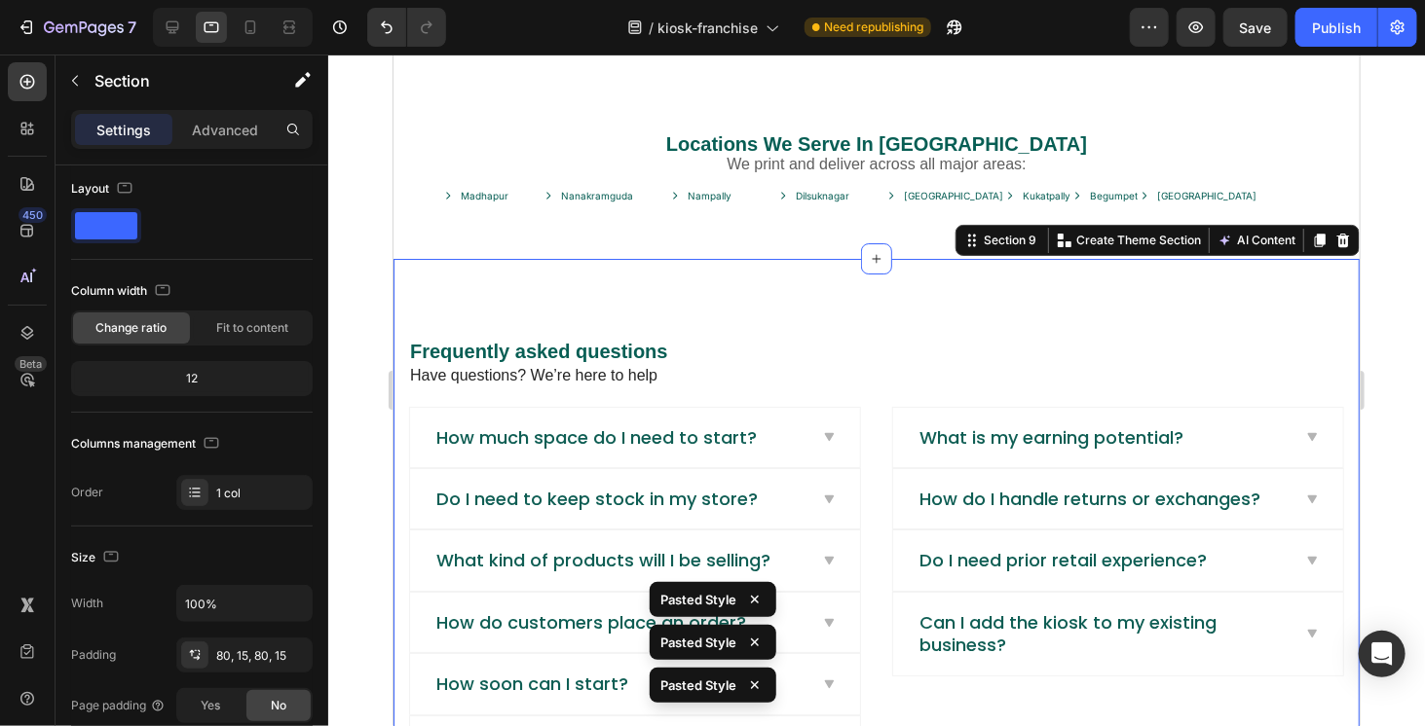
scroll to position [0, 0]
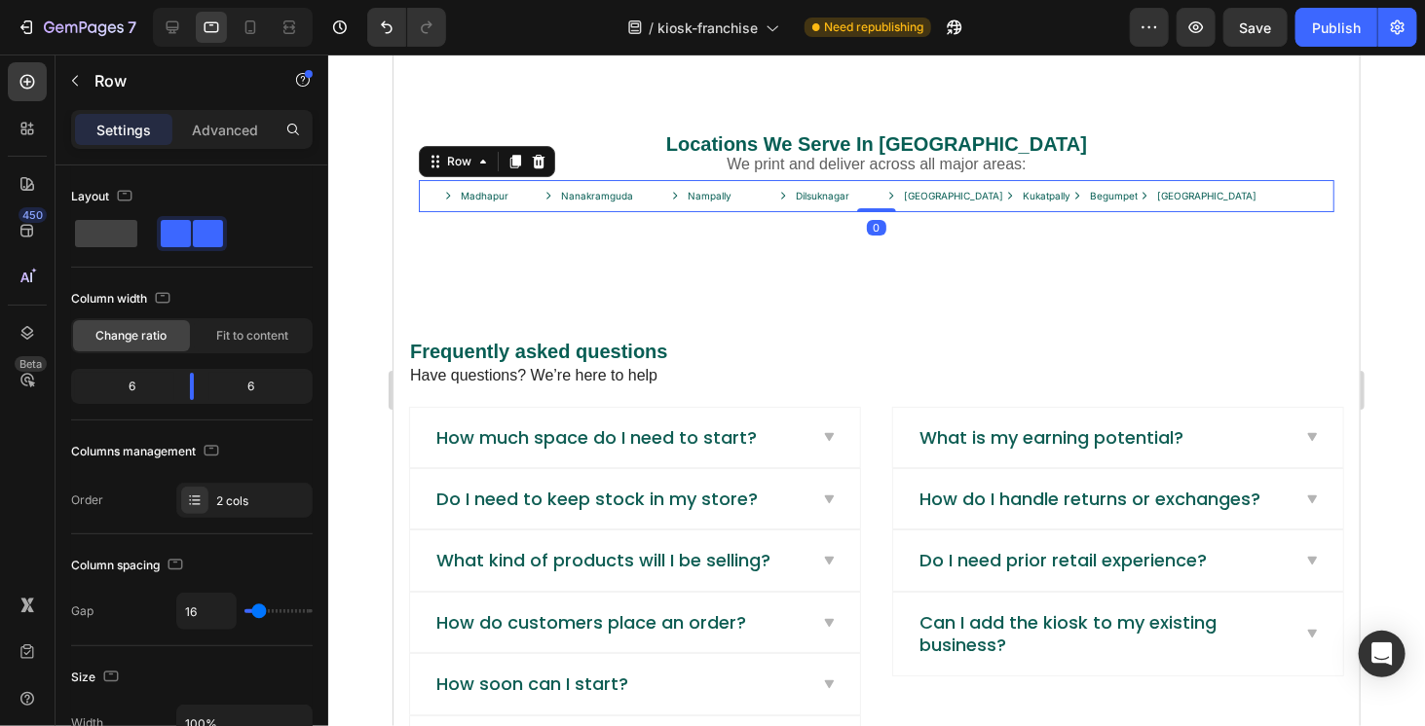
click at [867, 202] on div "Madhapur Button Nanakramguda Button Nampally Button Dilsuknagar Button Row Hite…" at bounding box center [875, 195] width 915 height 32
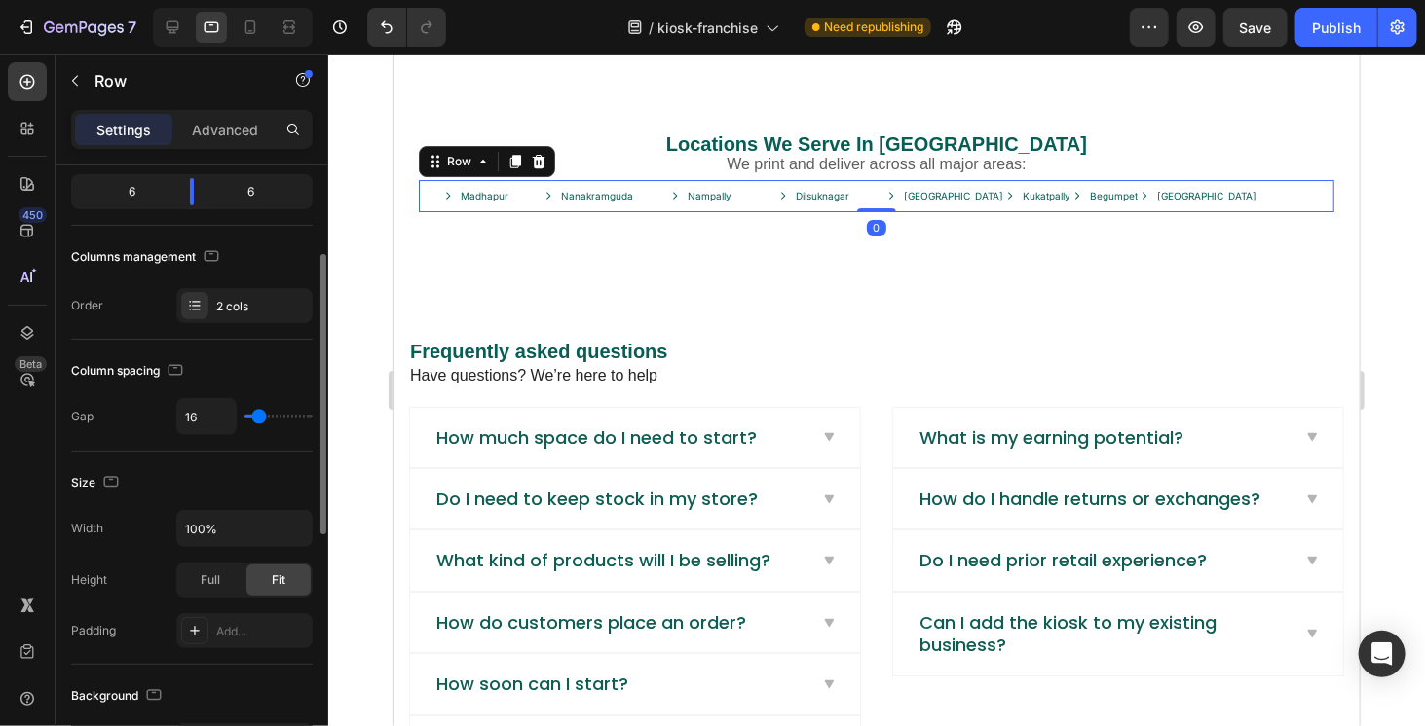
scroll to position [292, 0]
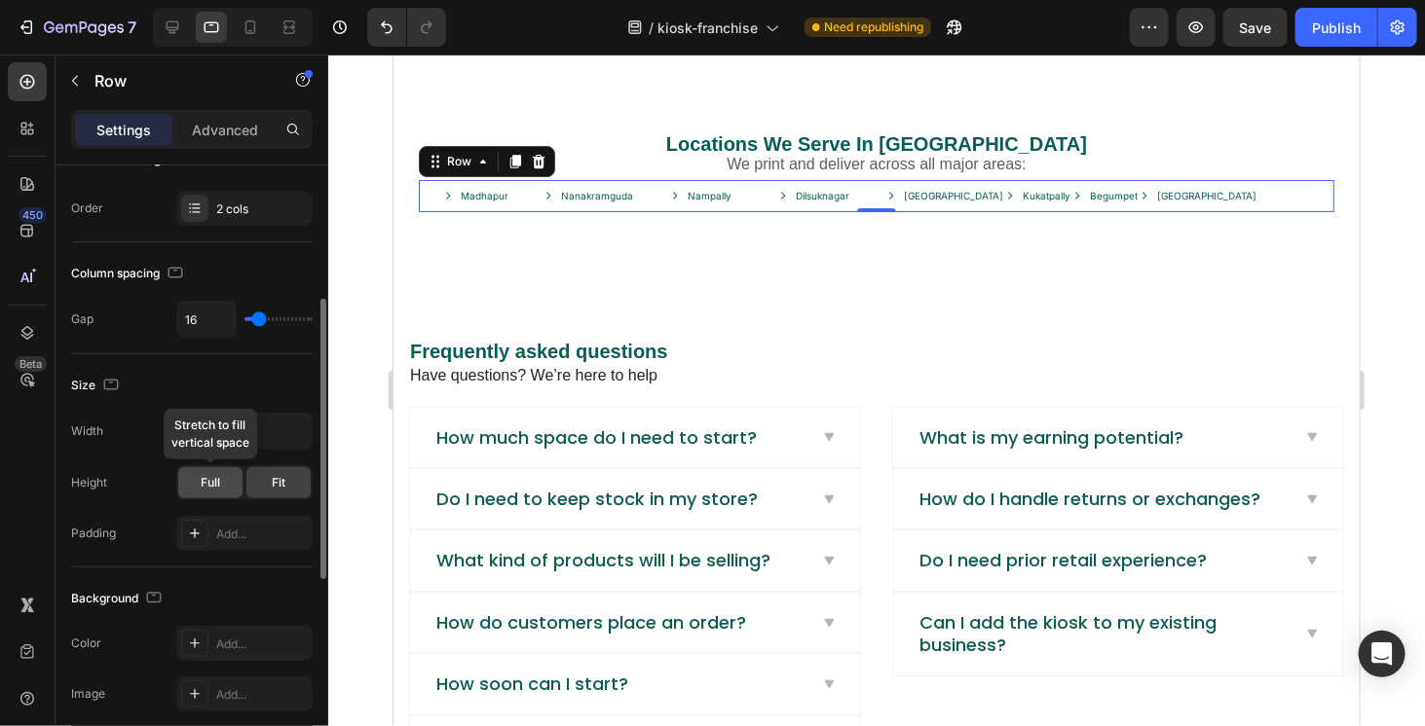
click at [218, 478] on span "Full" at bounding box center [210, 483] width 19 height 18
click at [281, 474] on span "Fit" at bounding box center [279, 483] width 14 height 18
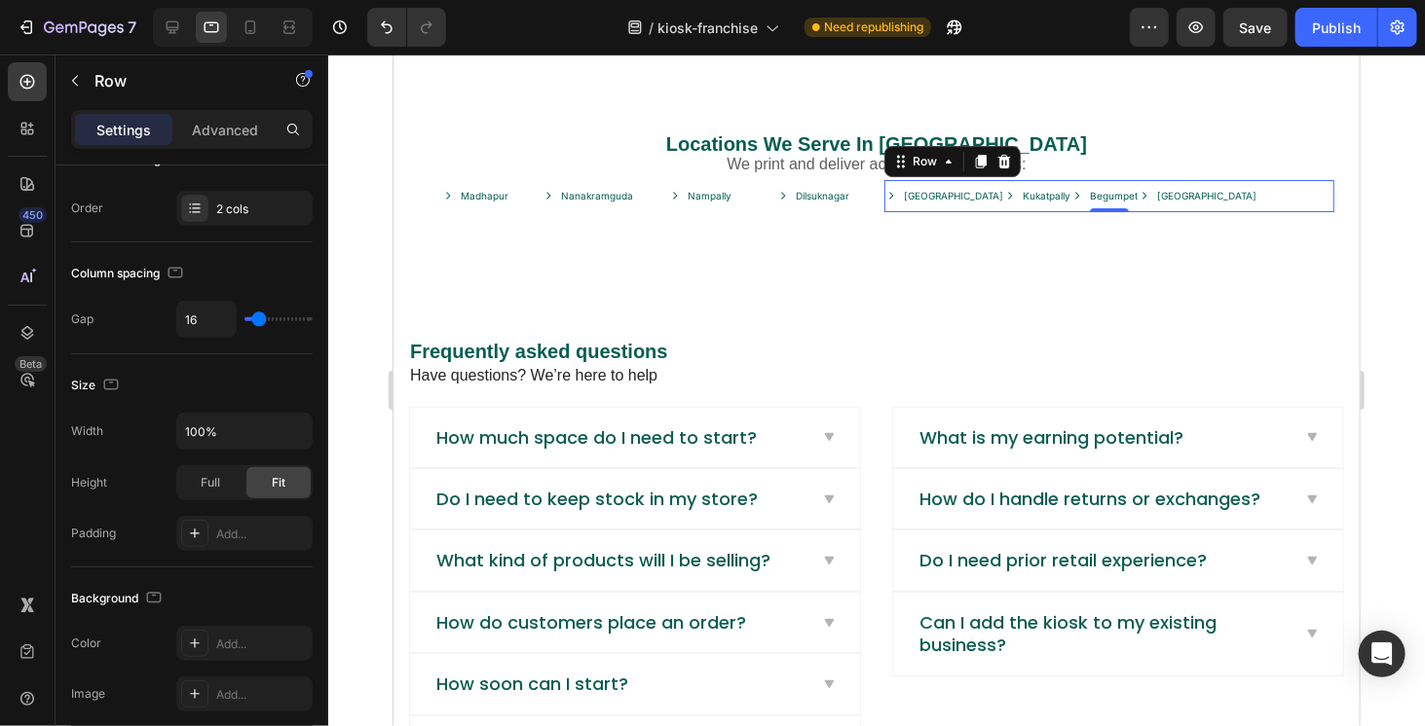
click at [1208, 203] on div "Hitech City Button Kukatpally Button Begumpet Button Secunderabad Button Row 0" at bounding box center [1108, 195] width 450 height 32
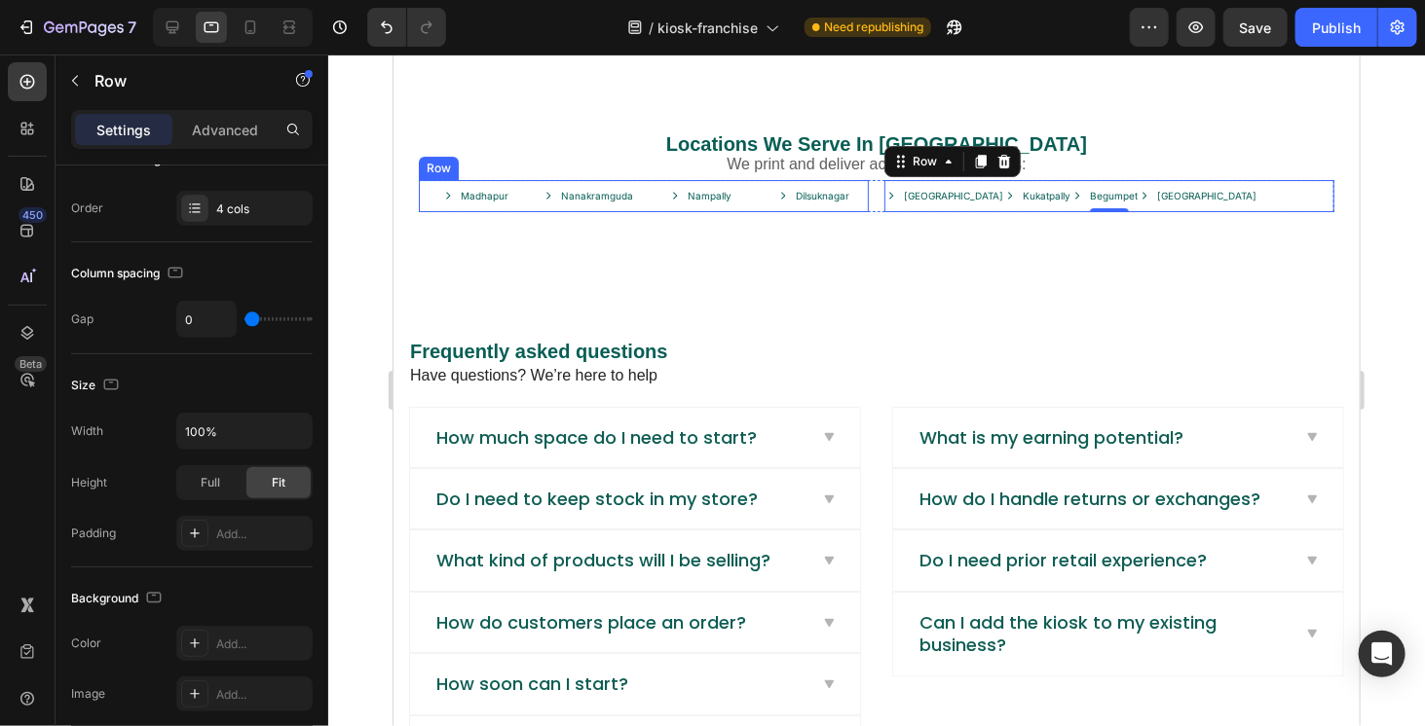
click at [748, 211] on div "Nampally Button" at bounding box center [699, 195] width 113 height 32
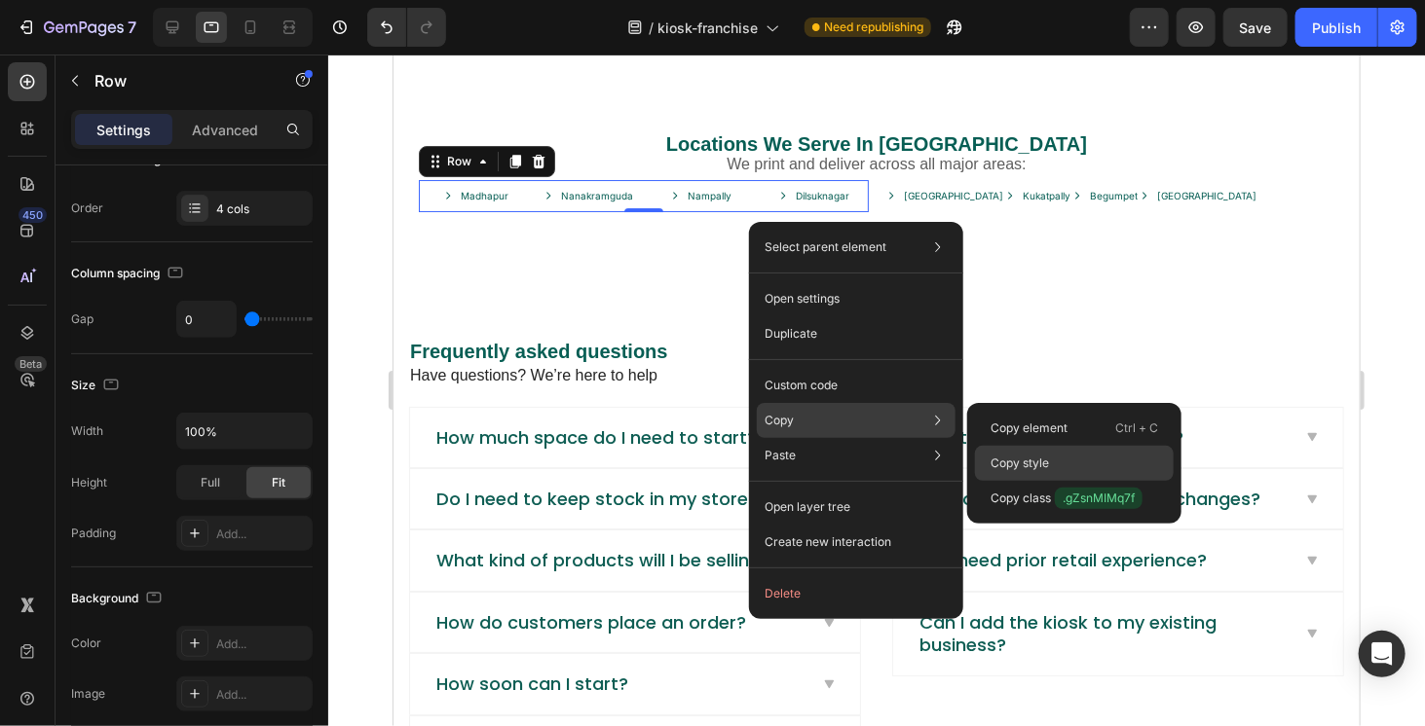
click at [1013, 481] on div "Copy style" at bounding box center [1074, 498] width 199 height 35
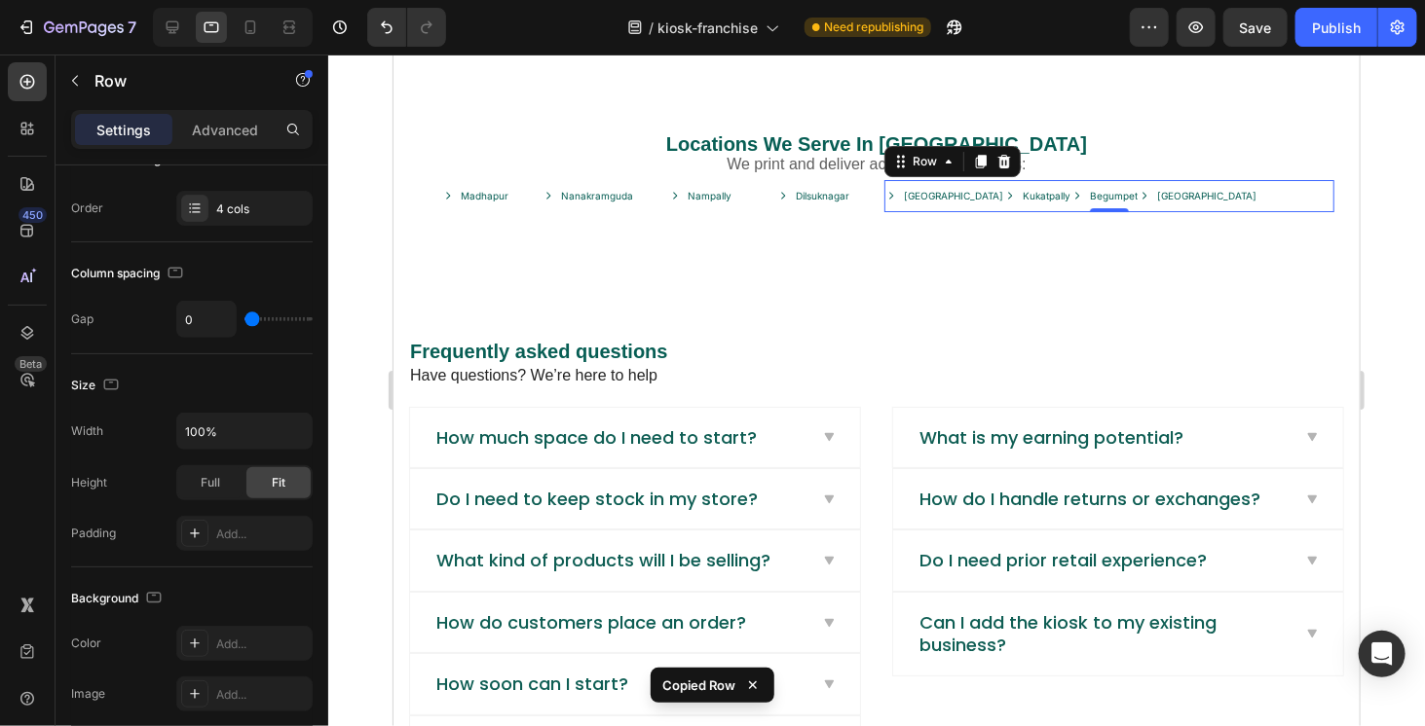
click at [1210, 211] on div "Hitech City Button Kukatpally Button Begumpet Button Secunderabad Button Row 0" at bounding box center [1108, 195] width 450 height 32
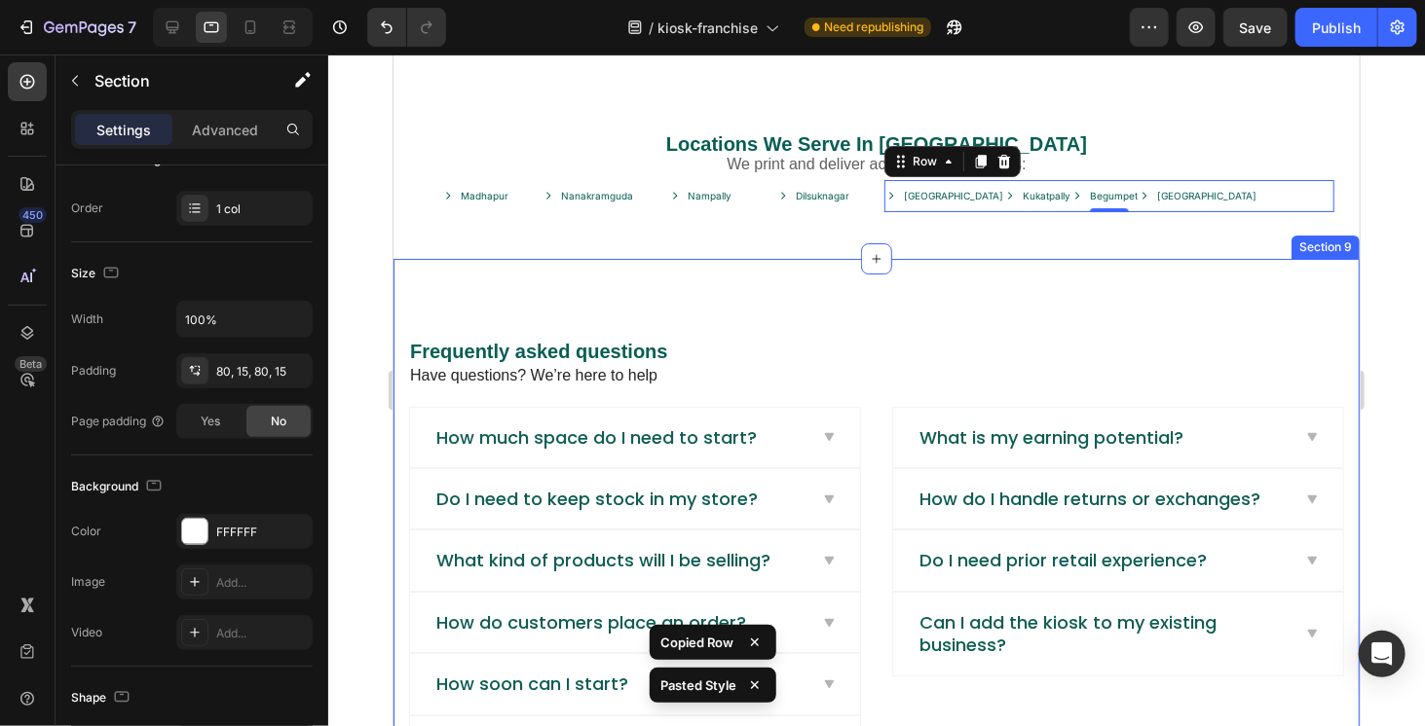
click at [1033, 287] on div "Frequently asked questions Heading Have questions? We’re here to help Text bloc…" at bounding box center [875, 567] width 966 height 619
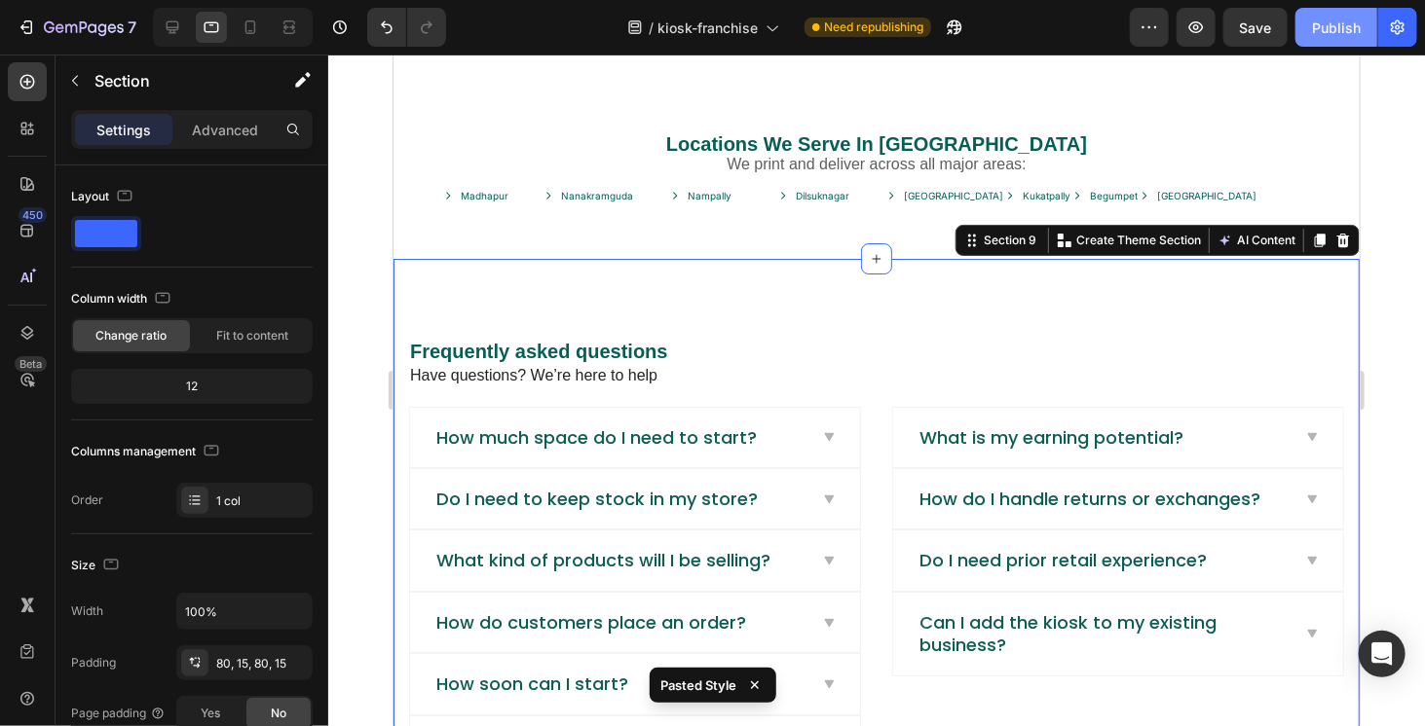
drag, startPoint x: 1352, startPoint y: 28, endPoint x: 926, endPoint y: 67, distance: 428.3
click at [1352, 28] on div "Publish" at bounding box center [1336, 28] width 49 height 20
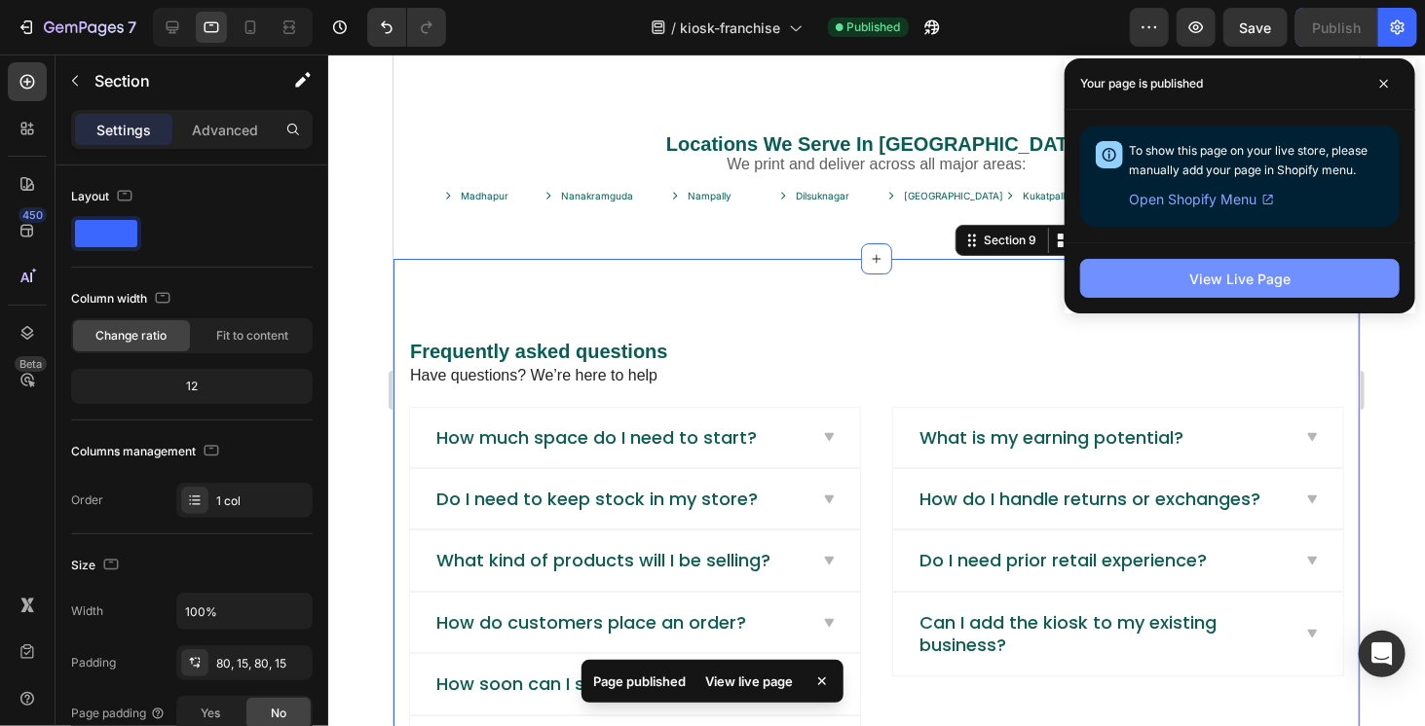
click at [1188, 278] on button "View Live Page" at bounding box center [1239, 278] width 319 height 39
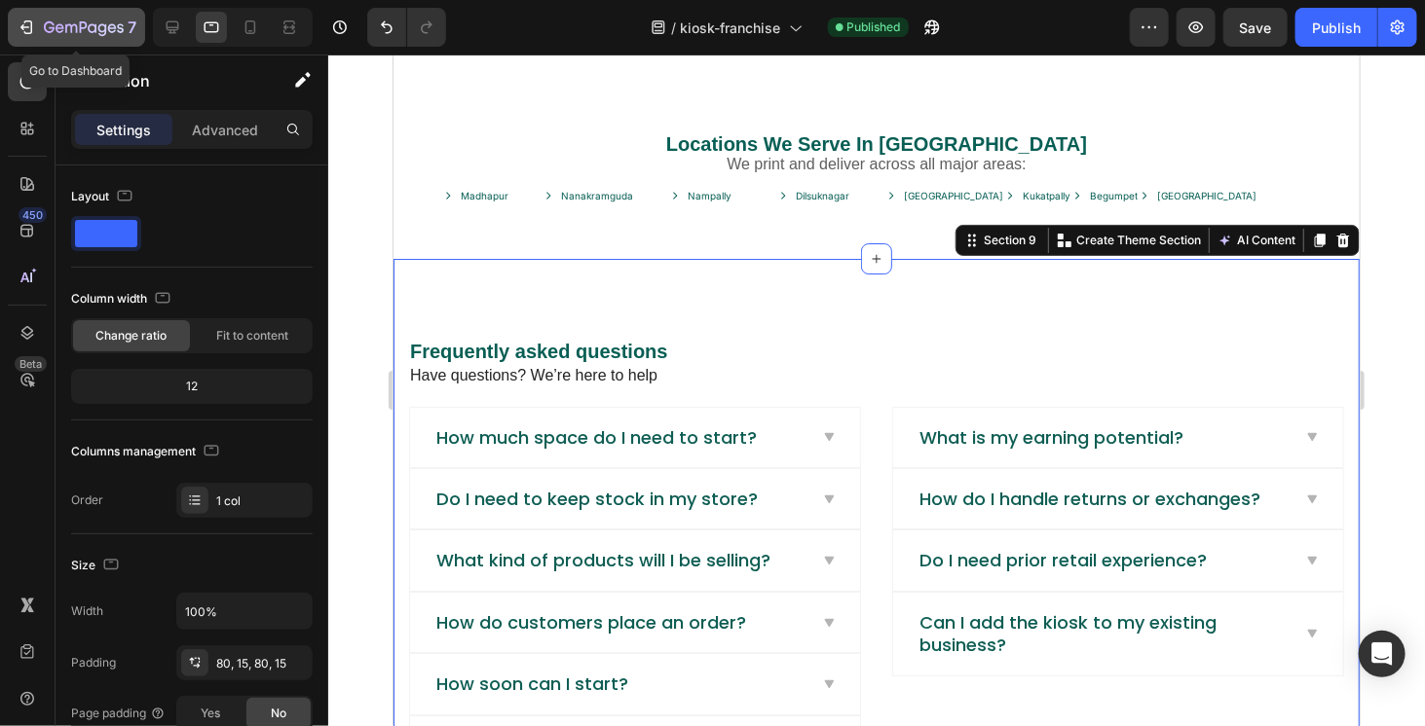
click at [66, 22] on icon "button" at bounding box center [84, 28] width 80 height 17
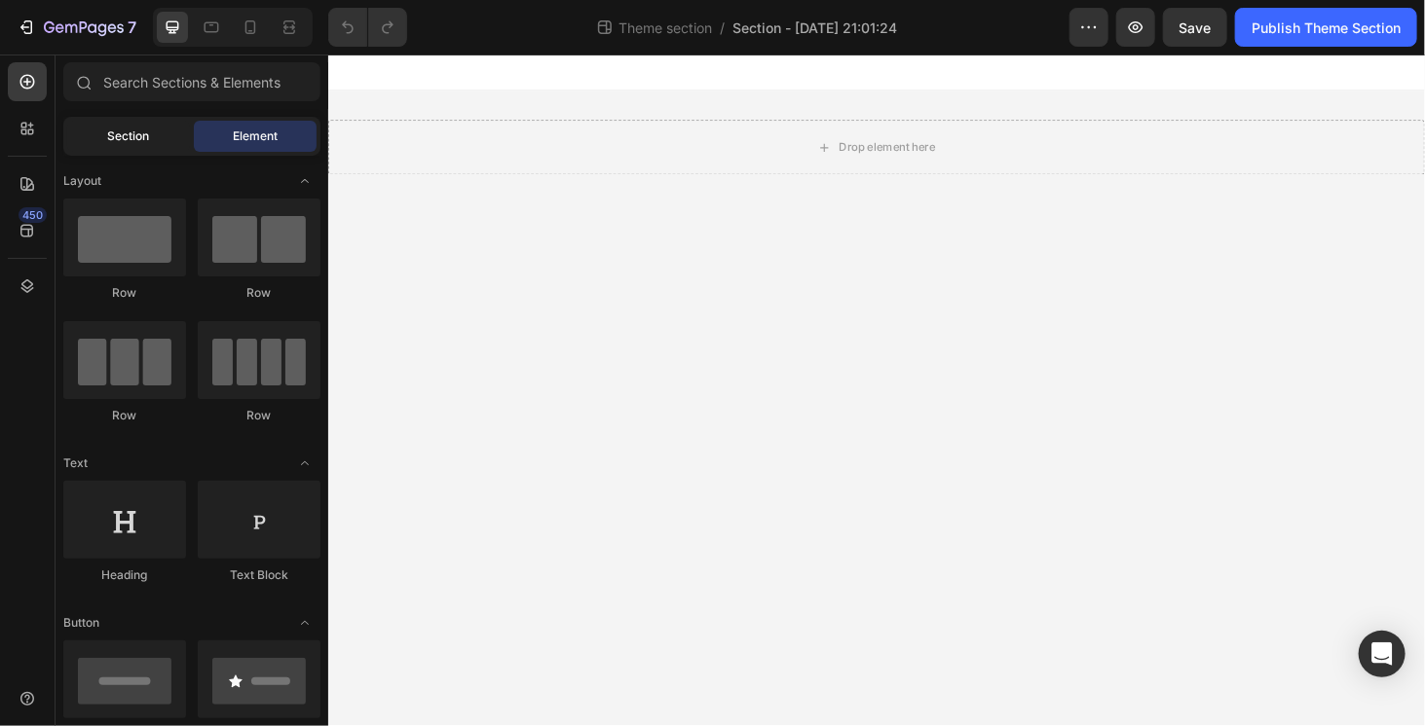
click at [139, 134] on span "Section" at bounding box center [129, 137] width 42 height 18
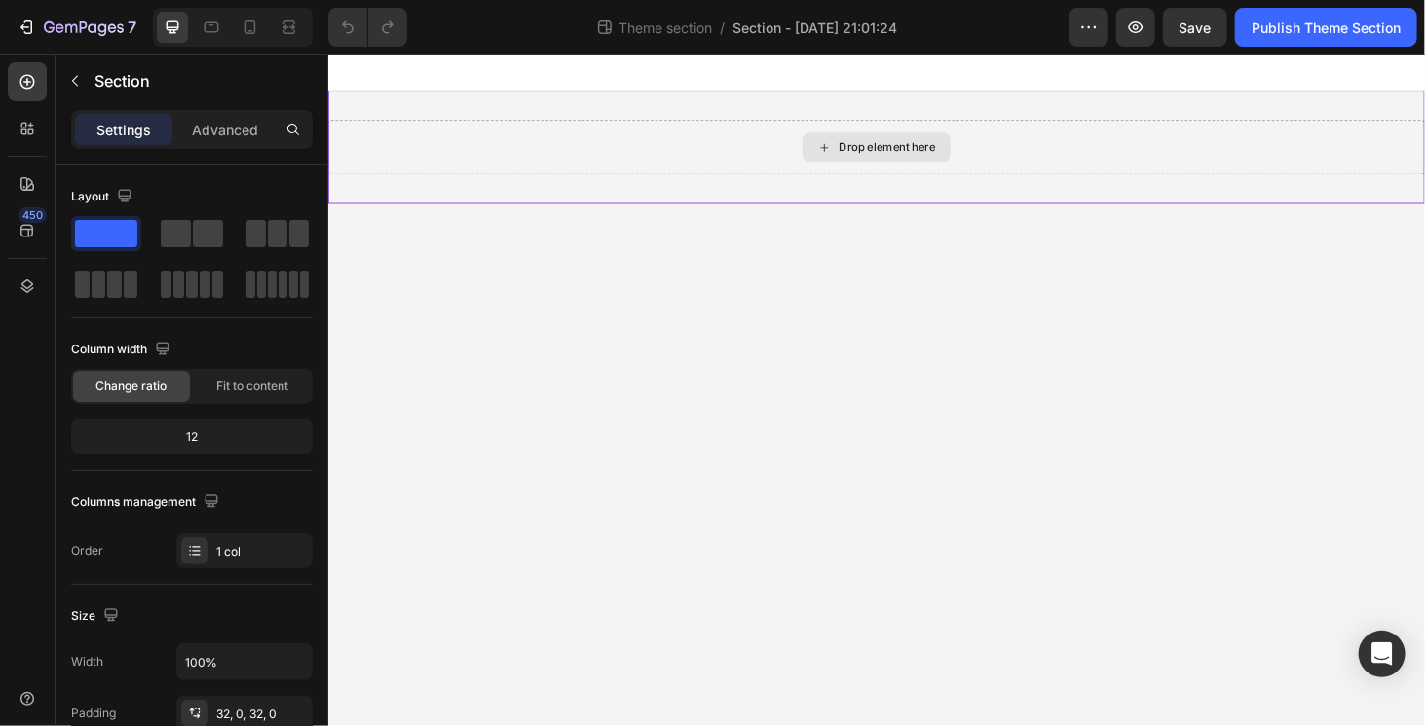
click at [712, 144] on div "Drop element here" at bounding box center [911, 153] width 1168 height 58
drag, startPoint x: 439, startPoint y: 277, endPoint x: 619, endPoint y: 163, distance: 213.1
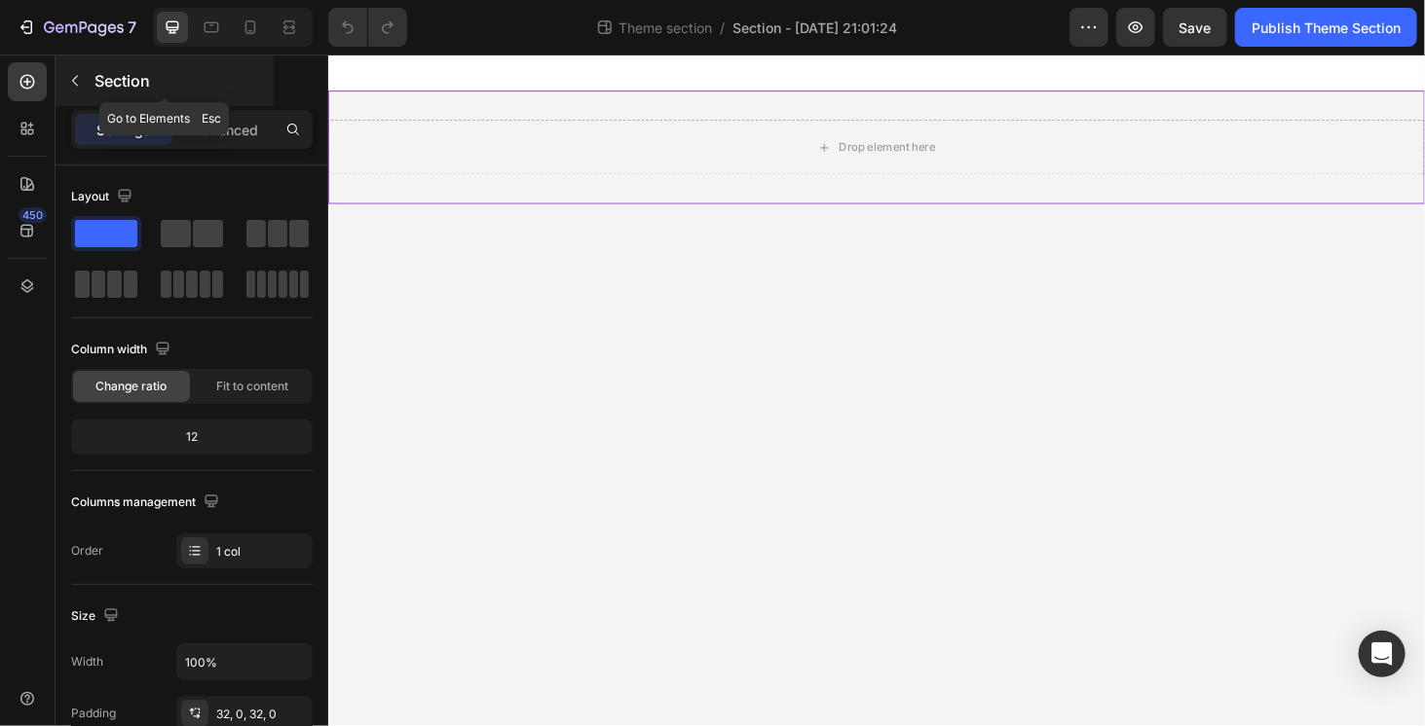
click at [72, 76] on icon "button" at bounding box center [75, 81] width 16 height 16
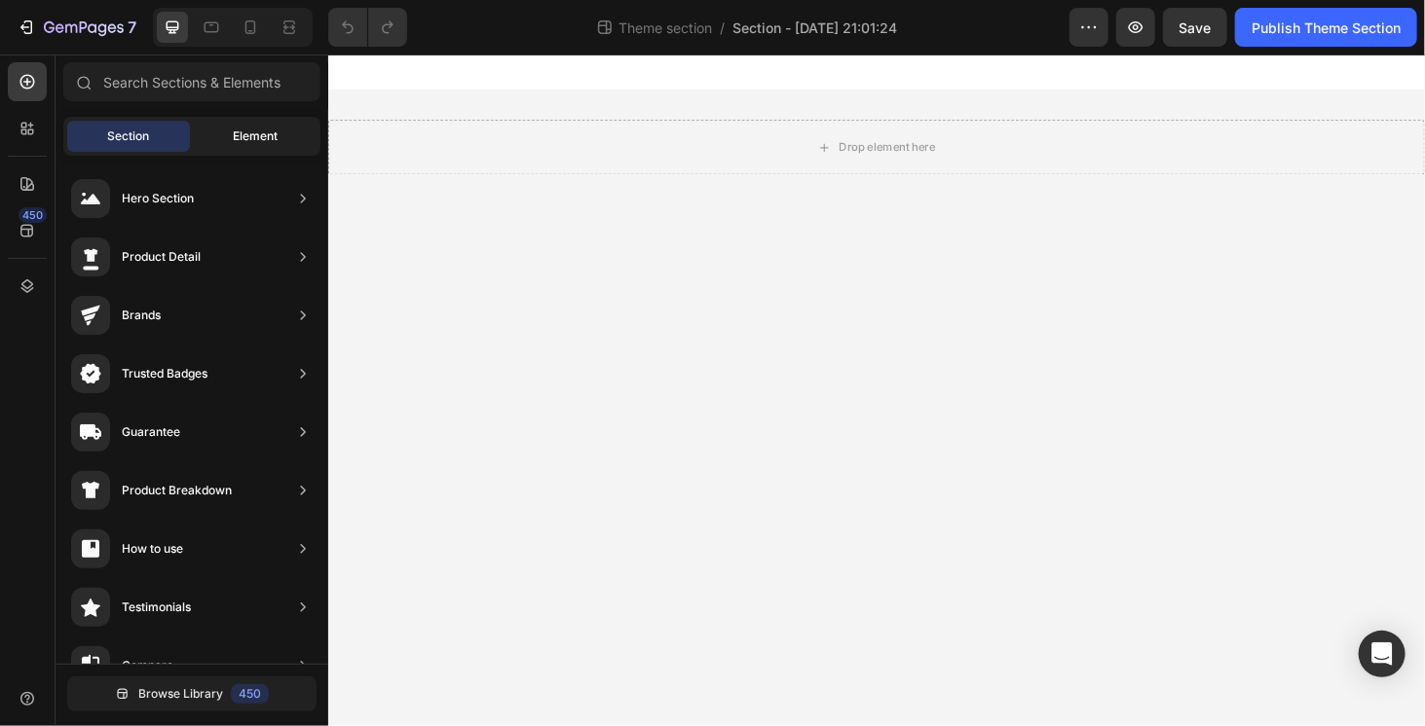
click at [228, 136] on div "Element" at bounding box center [255, 136] width 123 height 31
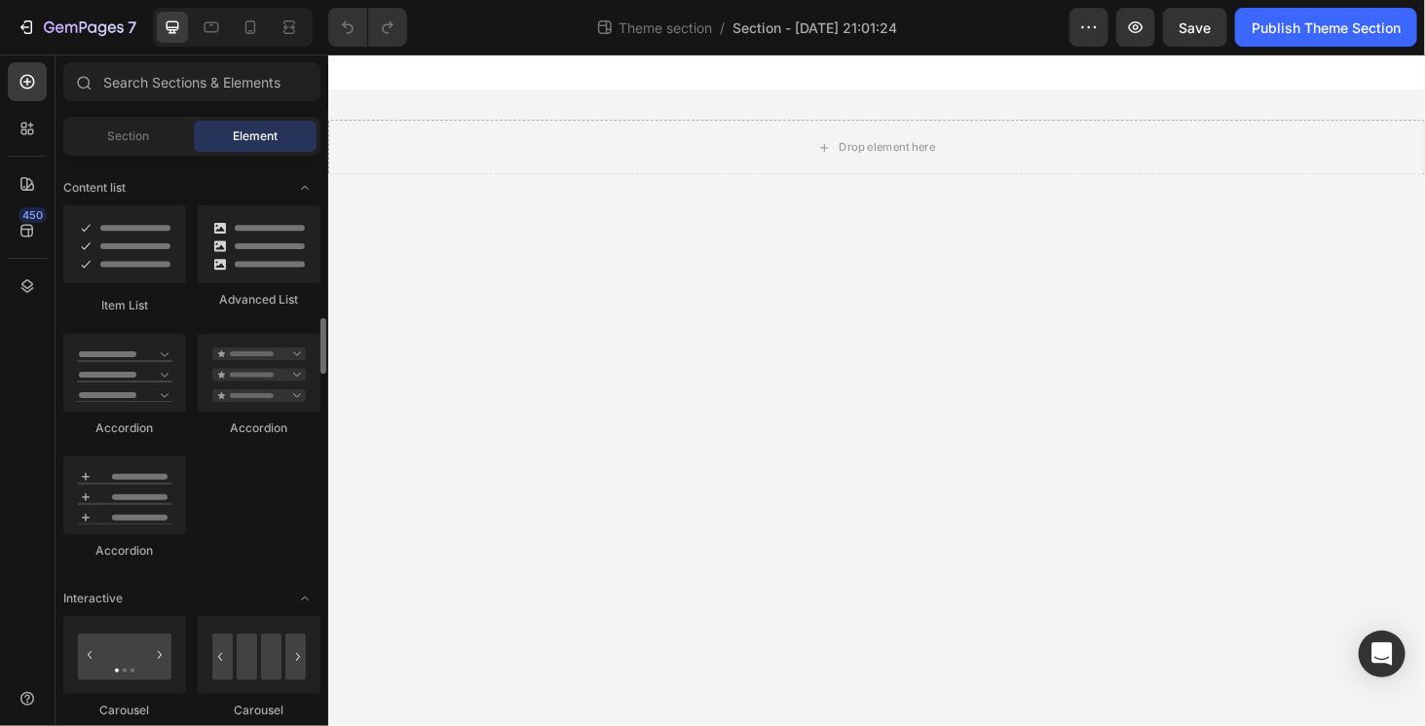
scroll to position [1553, 0]
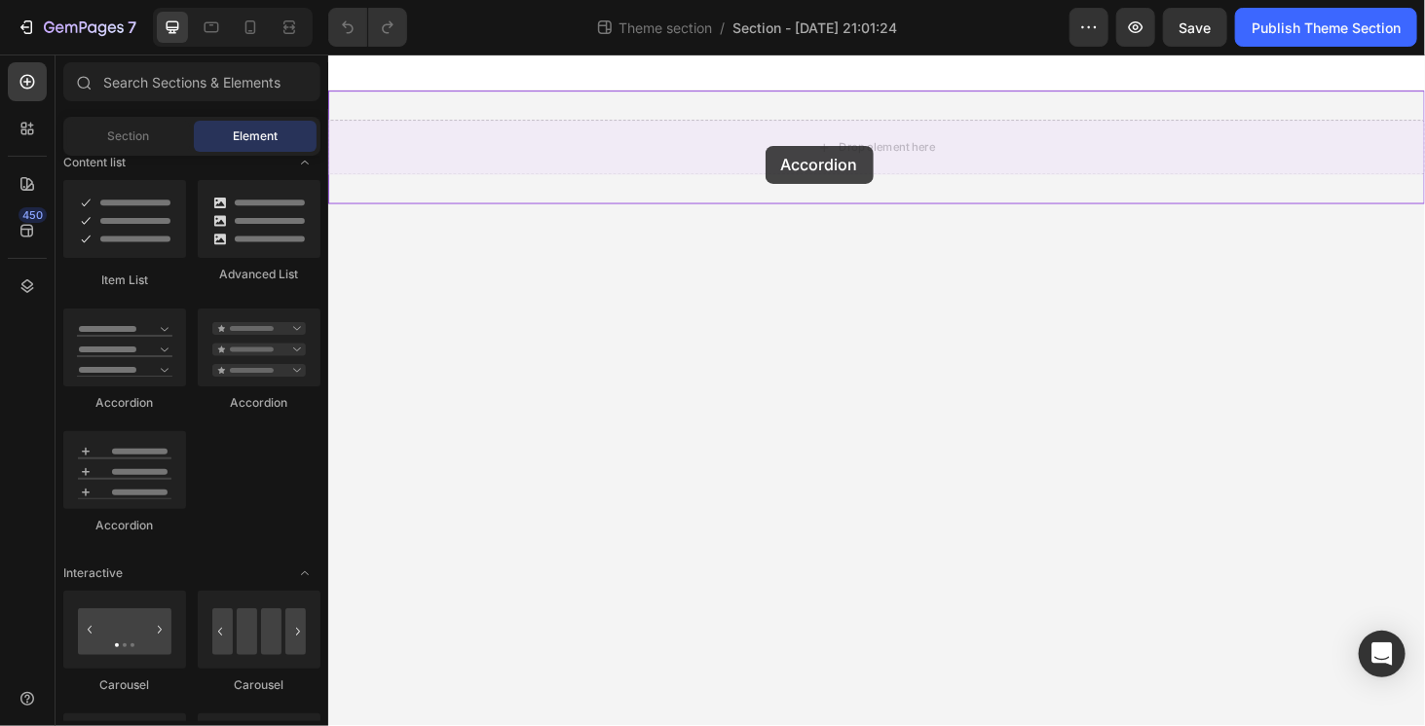
drag, startPoint x: 433, startPoint y: 393, endPoint x: 793, endPoint y: 151, distance: 433.4
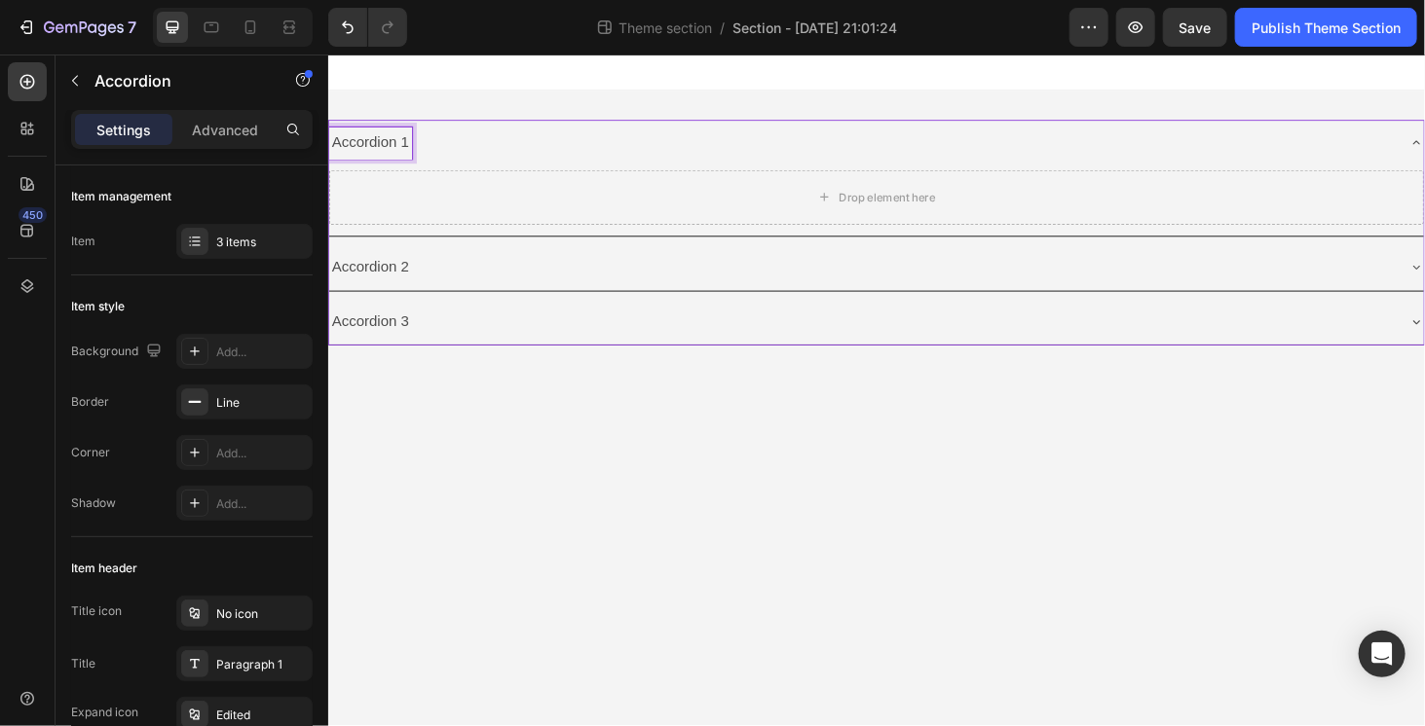
click at [470, 147] on div "Accordion 1" at bounding box center [895, 148] width 1135 height 34
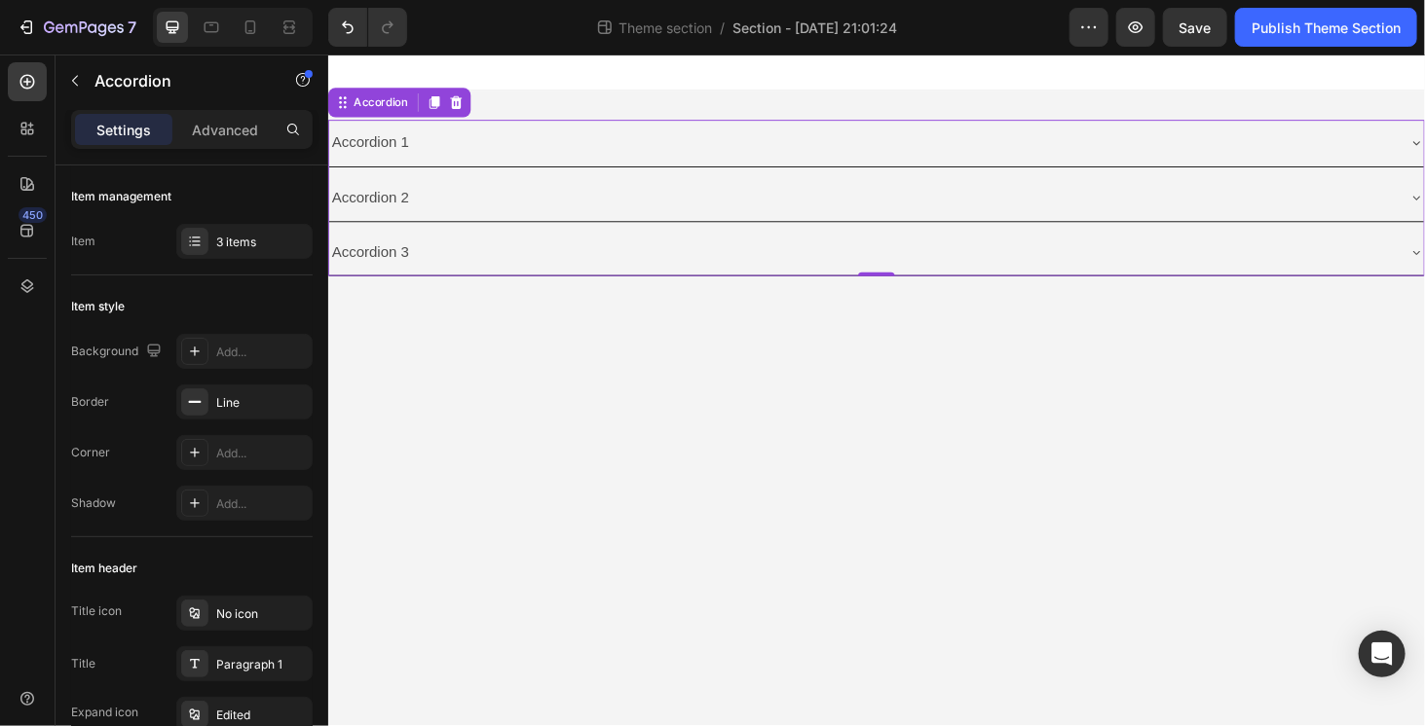
click at [470, 147] on div "Accordion 1" at bounding box center [895, 148] width 1135 height 34
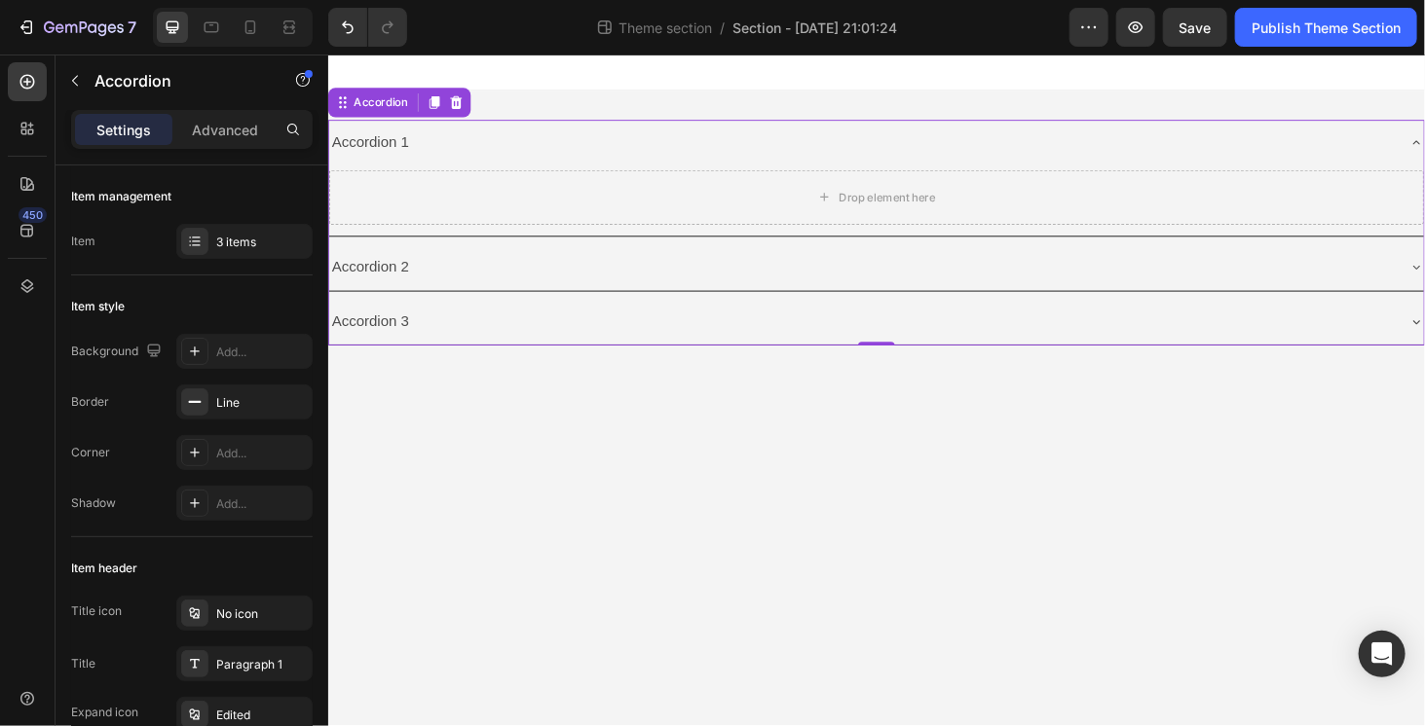
click at [470, 147] on div "Accordion 1" at bounding box center [895, 148] width 1135 height 34
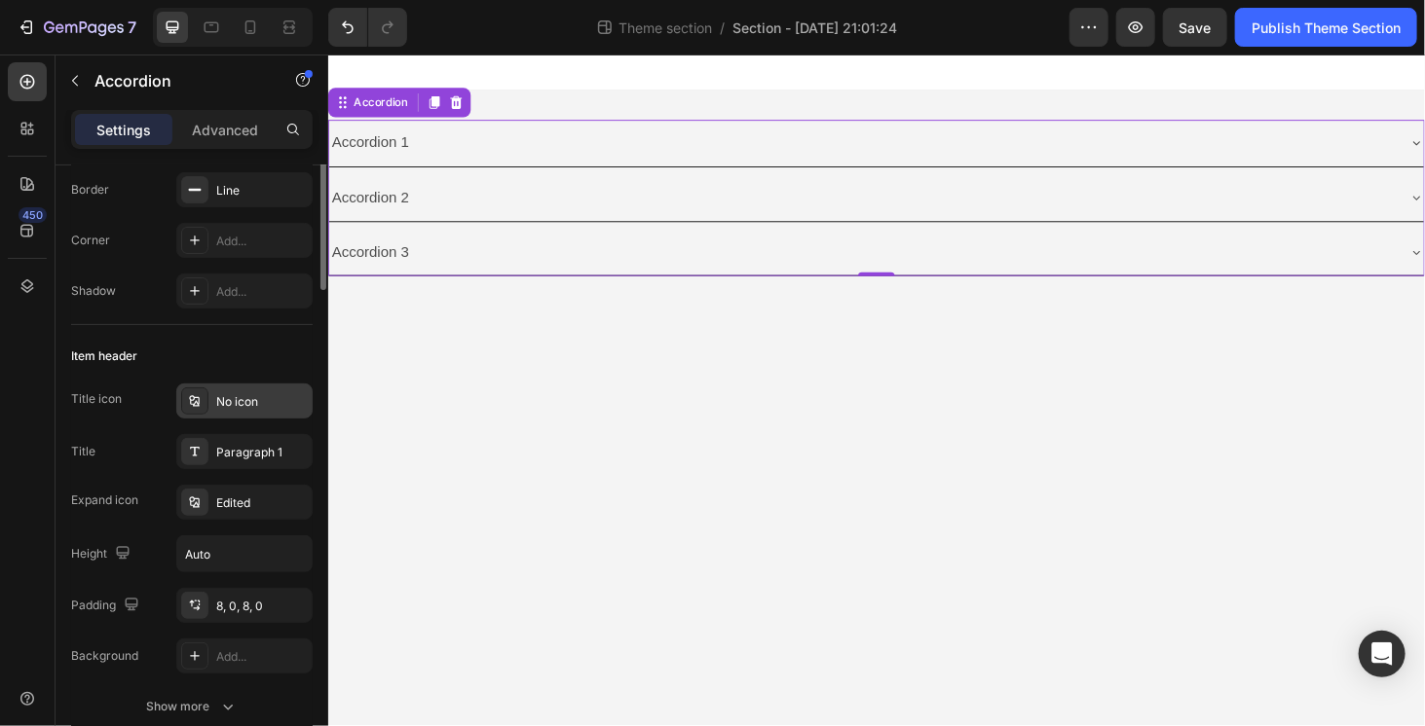
scroll to position [0, 0]
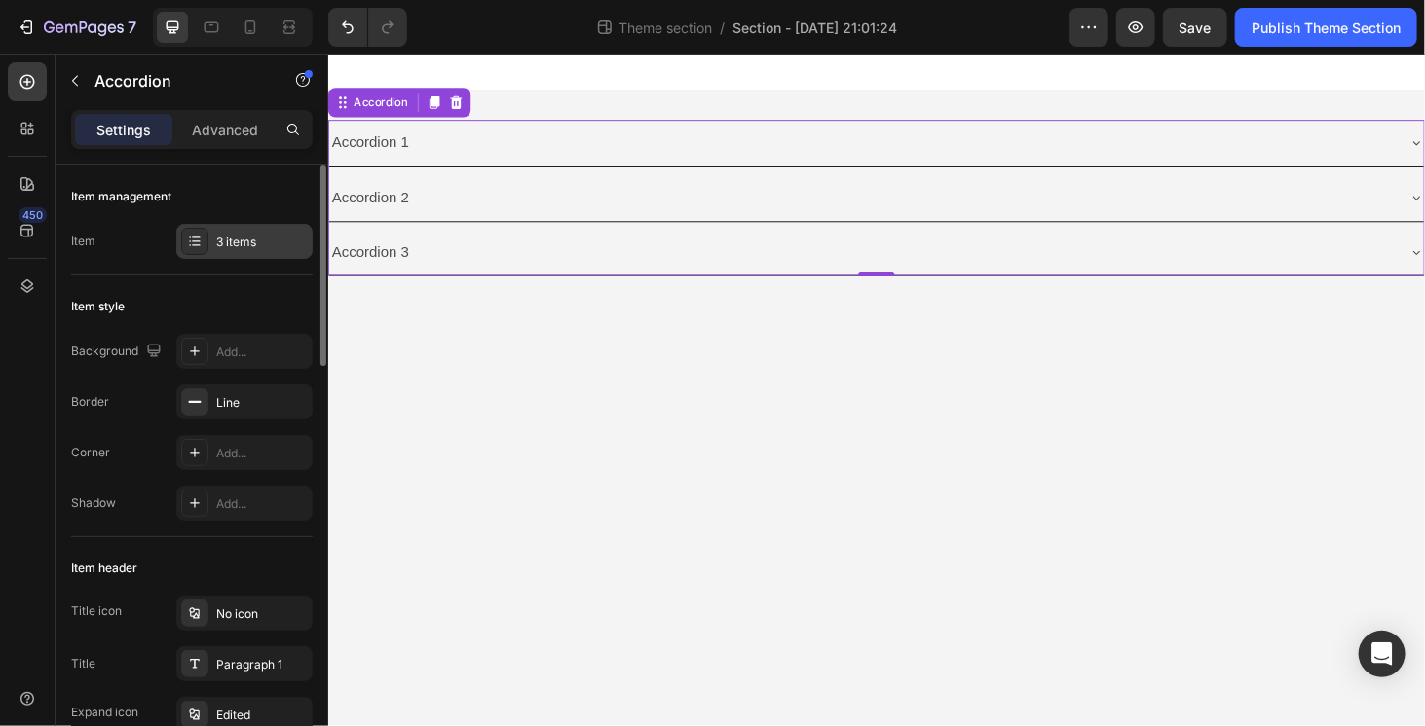
click at [263, 241] on div "3 items" at bounding box center [262, 243] width 92 height 18
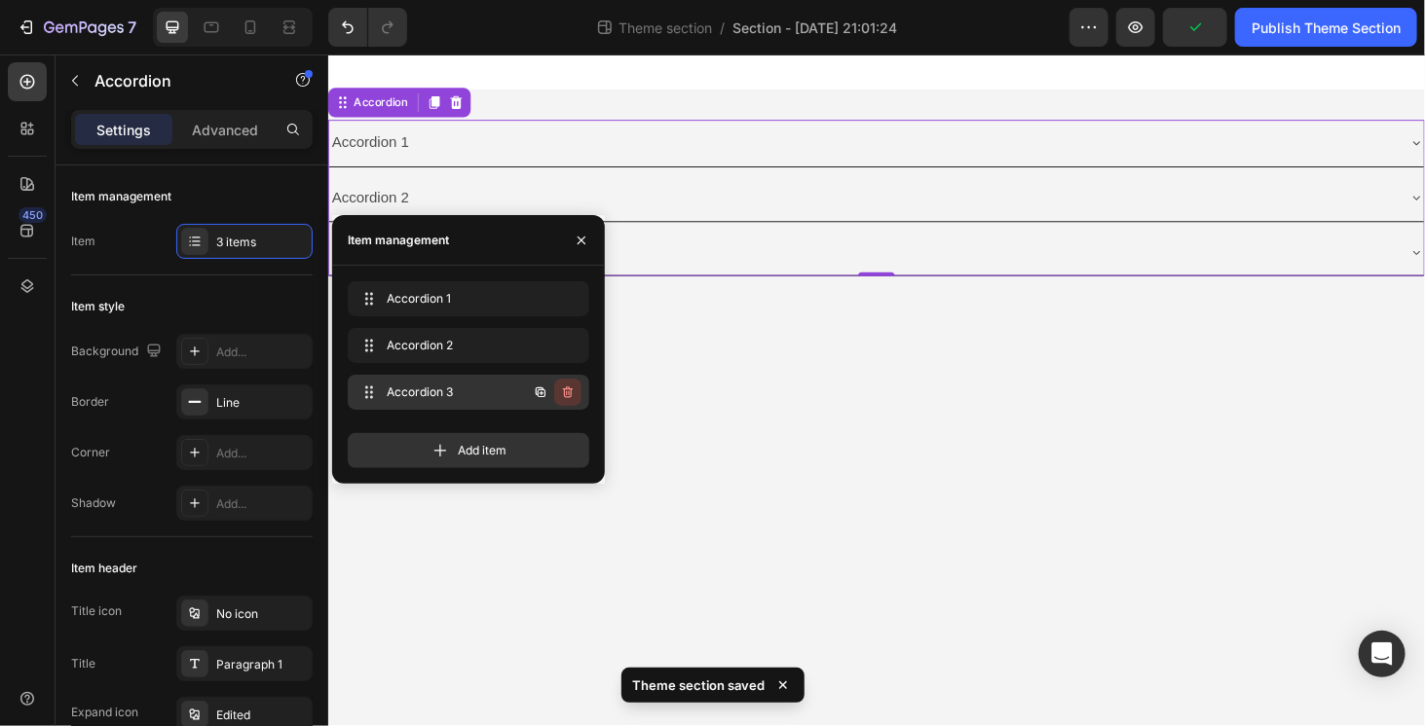
click at [566, 398] on icon "button" at bounding box center [568, 393] width 16 height 16
click at [570, 347] on icon "button" at bounding box center [568, 346] width 16 height 16
click at [570, 347] on div "Delete" at bounding box center [555, 346] width 36 height 18
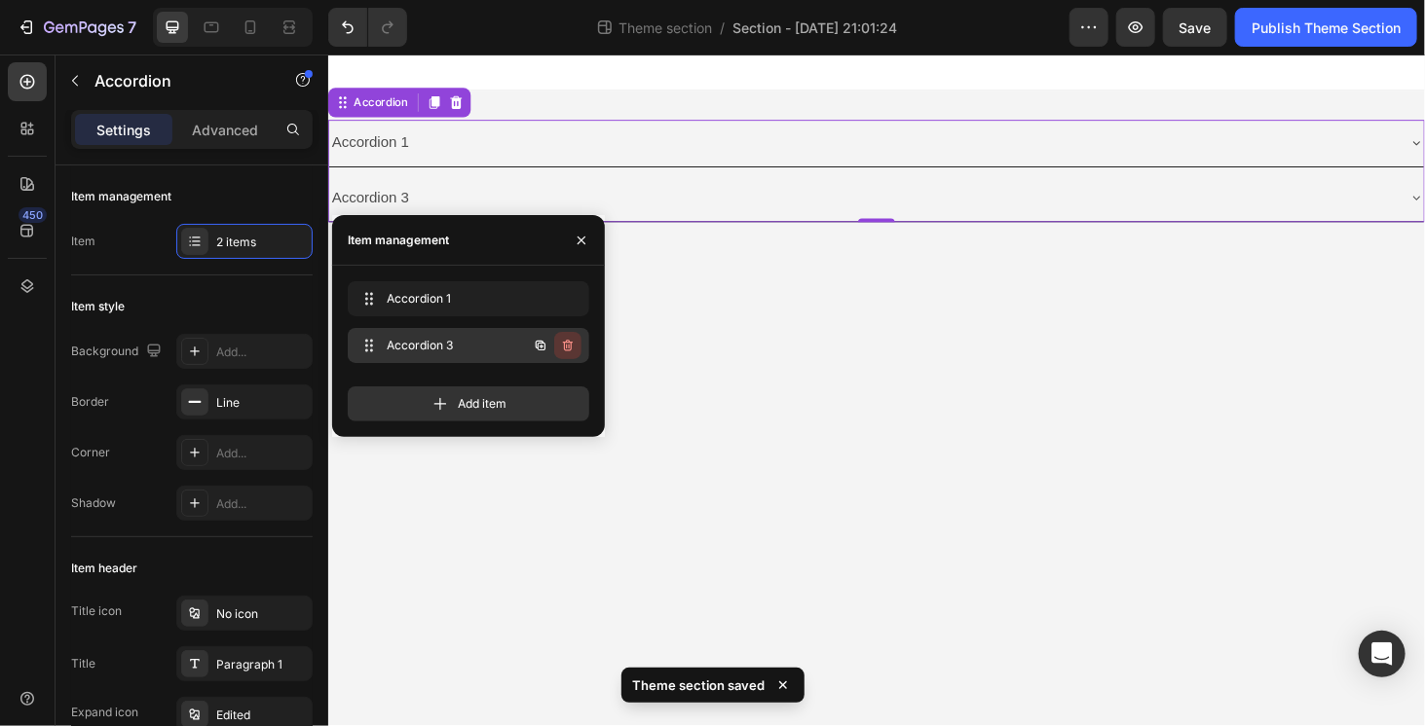
click at [572, 352] on icon "button" at bounding box center [568, 346] width 16 height 16
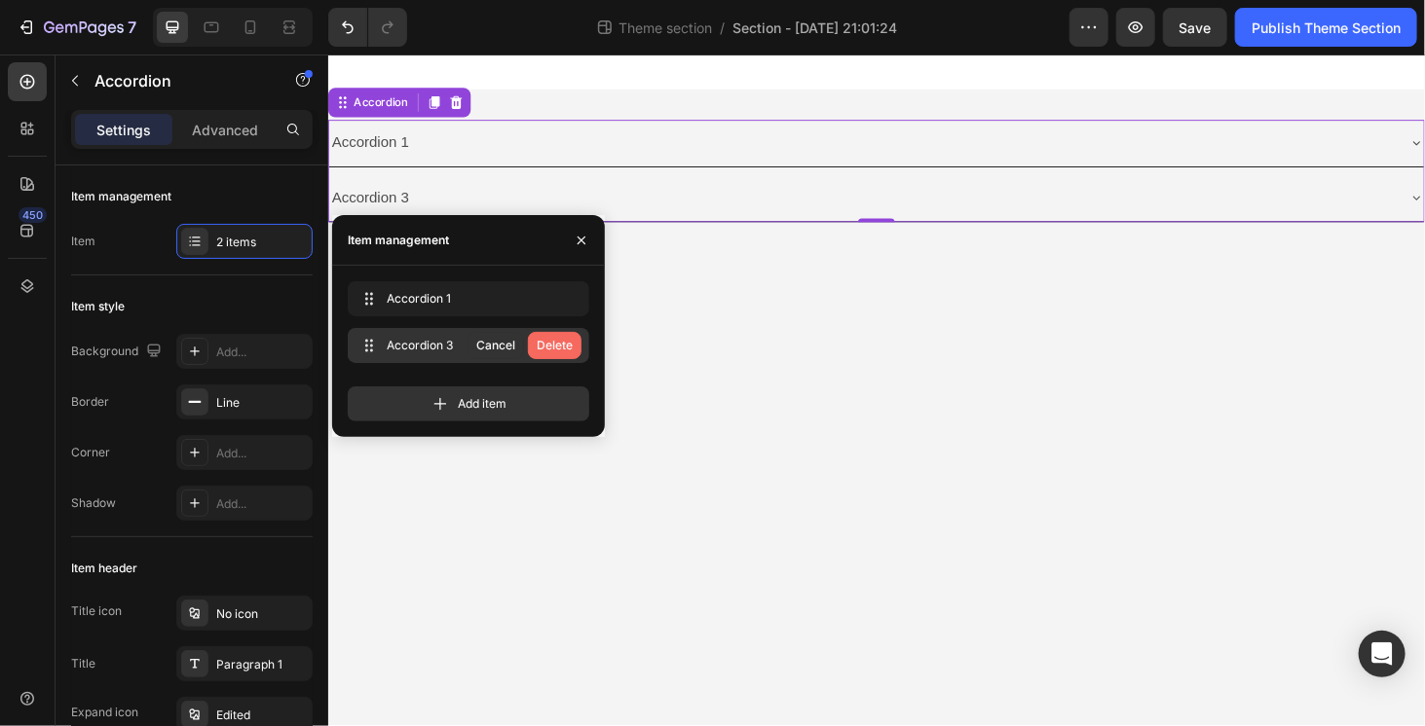
click at [563, 344] on div "Delete" at bounding box center [555, 346] width 36 height 18
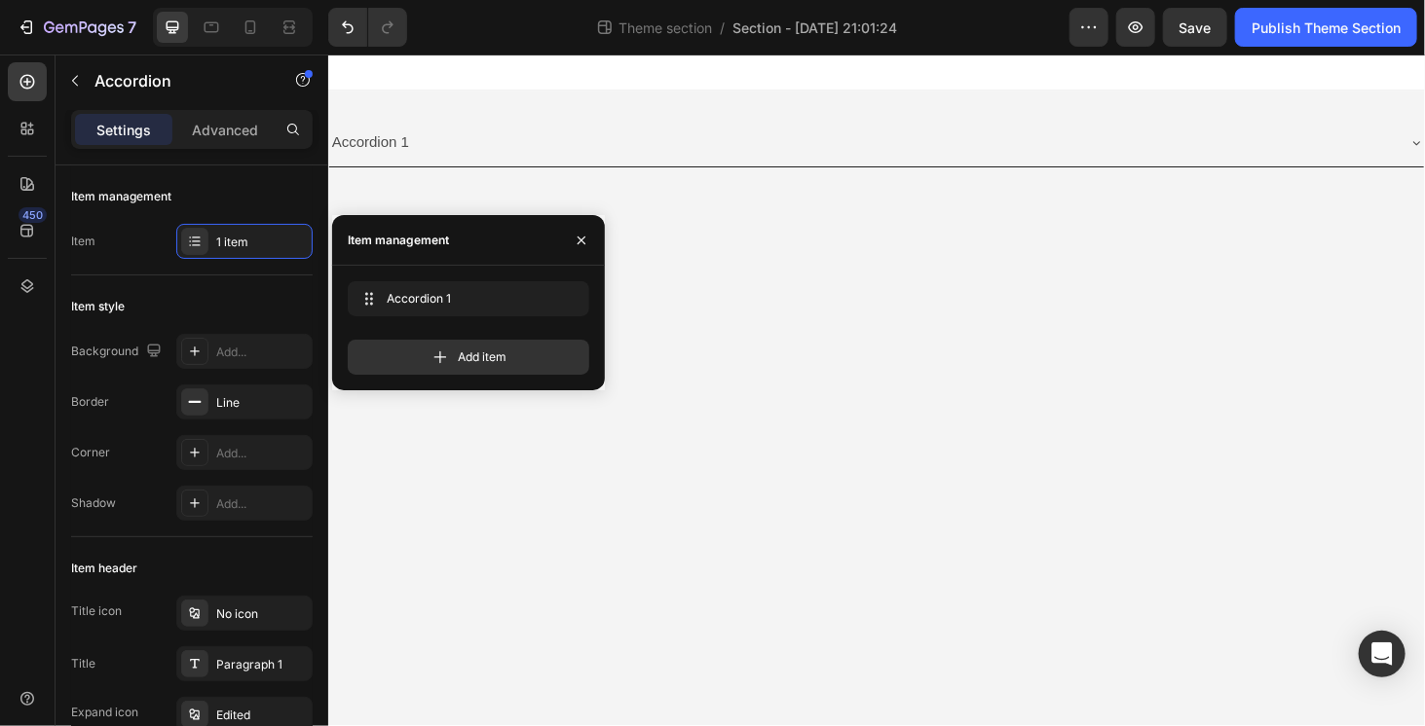
click at [777, 272] on body "Accordion 1 Accordion Root Drag & drop element from sidebar or Explore Library …" at bounding box center [911, 412] width 1168 height 716
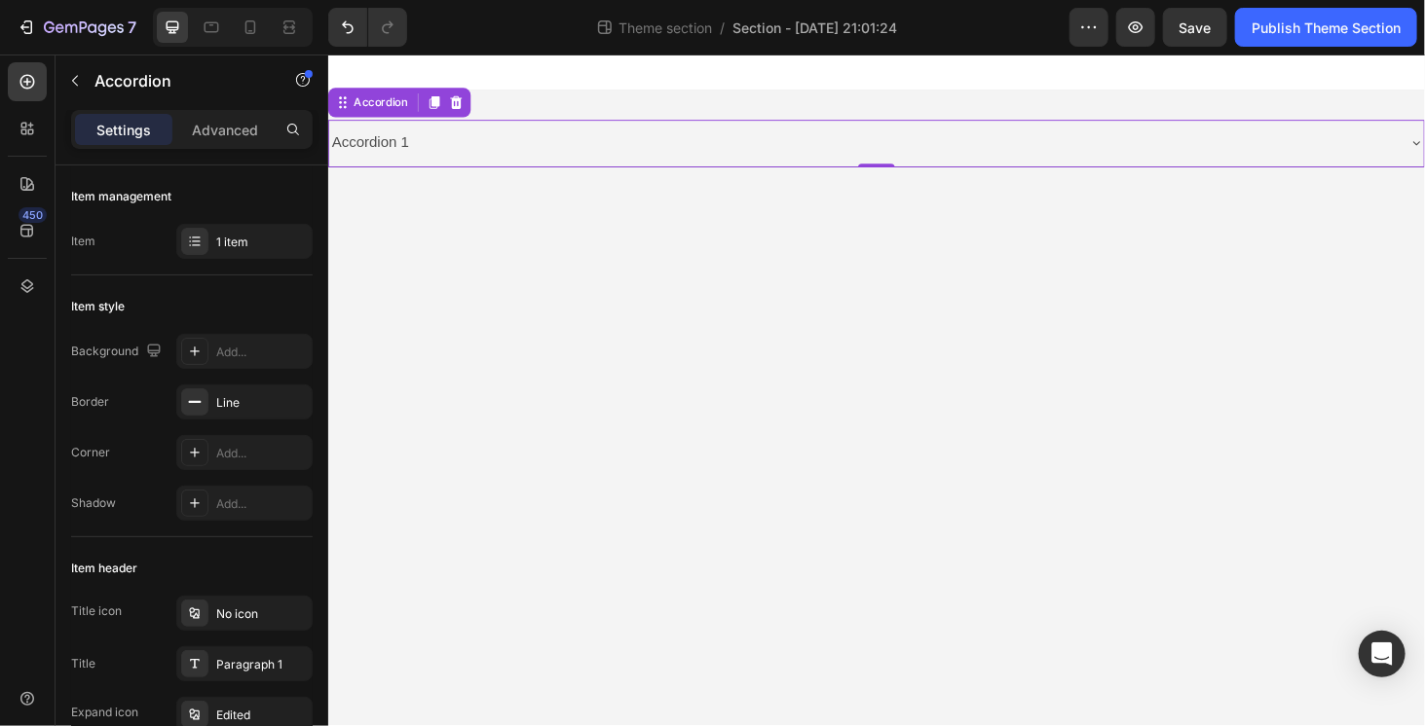
click at [496, 149] on div "Accordion 1" at bounding box center [895, 148] width 1135 height 34
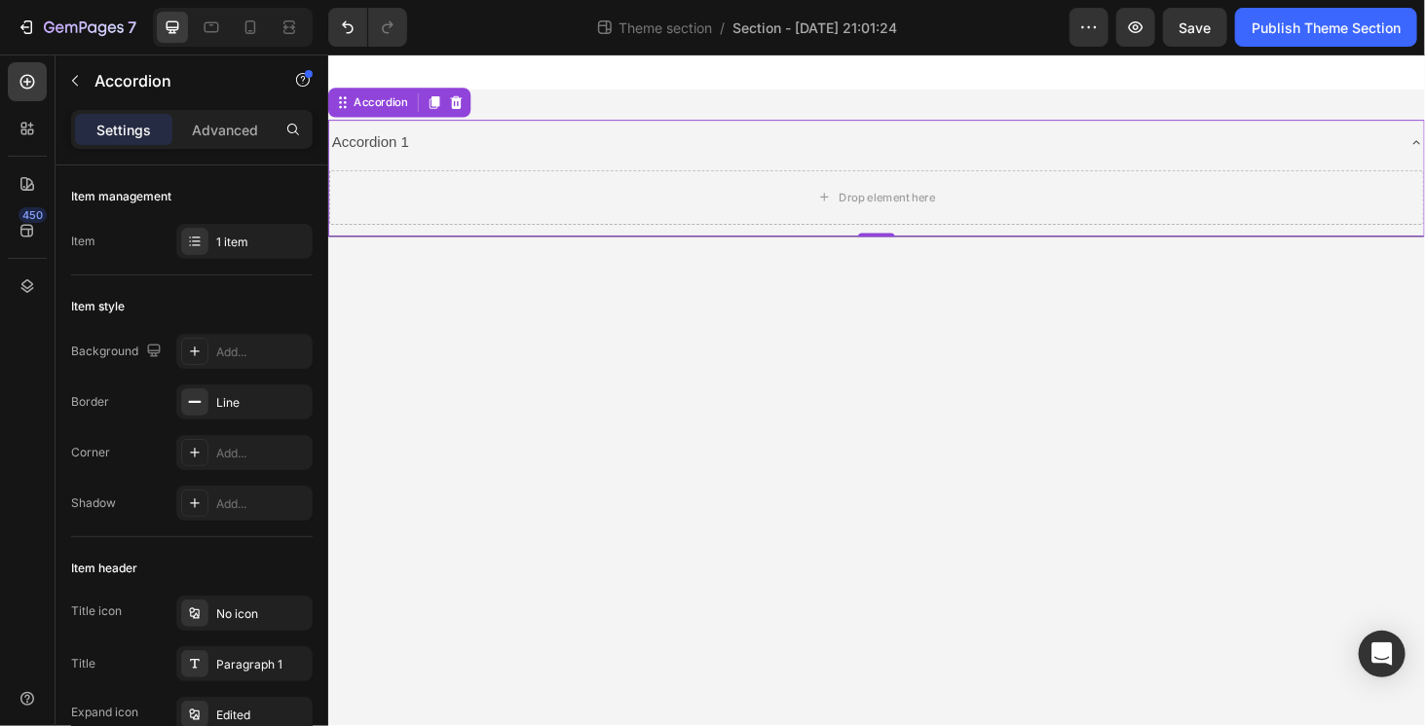
click at [496, 149] on div "Accordion 1" at bounding box center [895, 148] width 1135 height 34
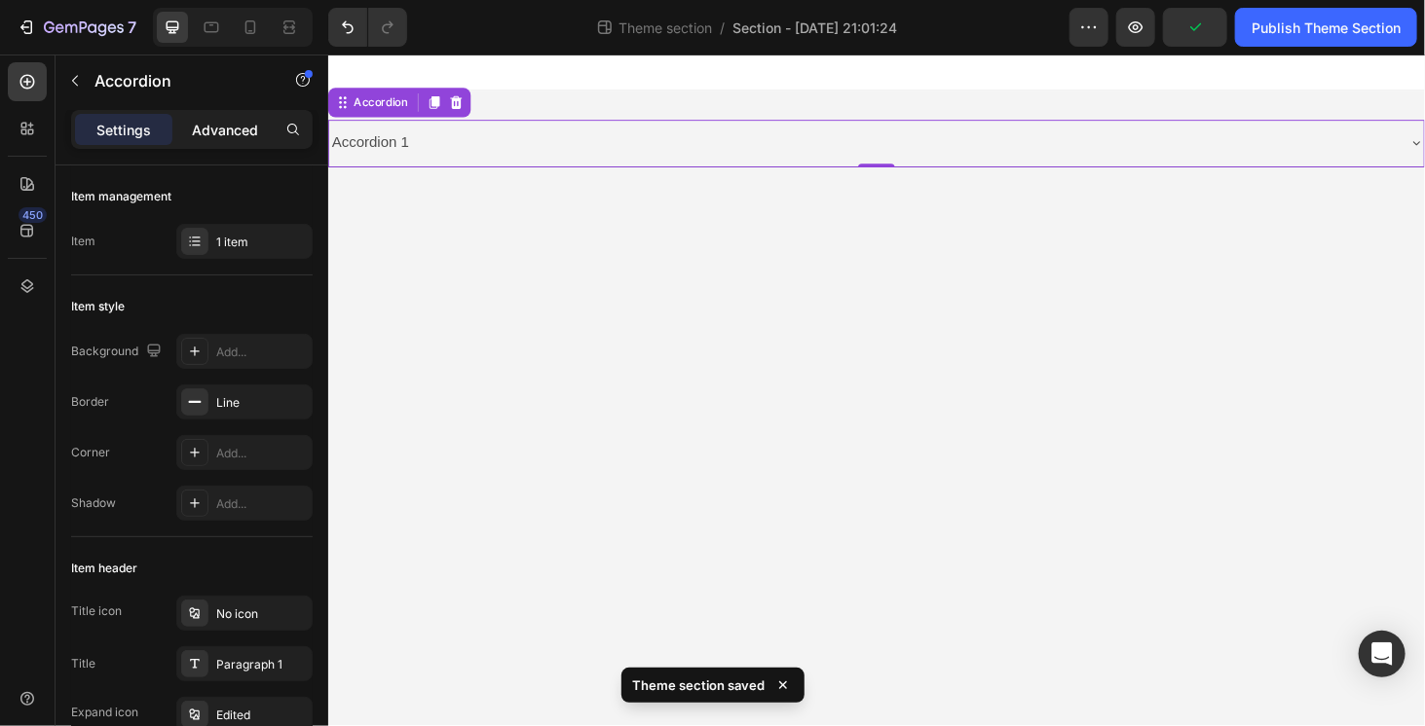
click at [241, 121] on p "Advanced" at bounding box center [225, 130] width 66 height 20
type input "100%"
type input "100"
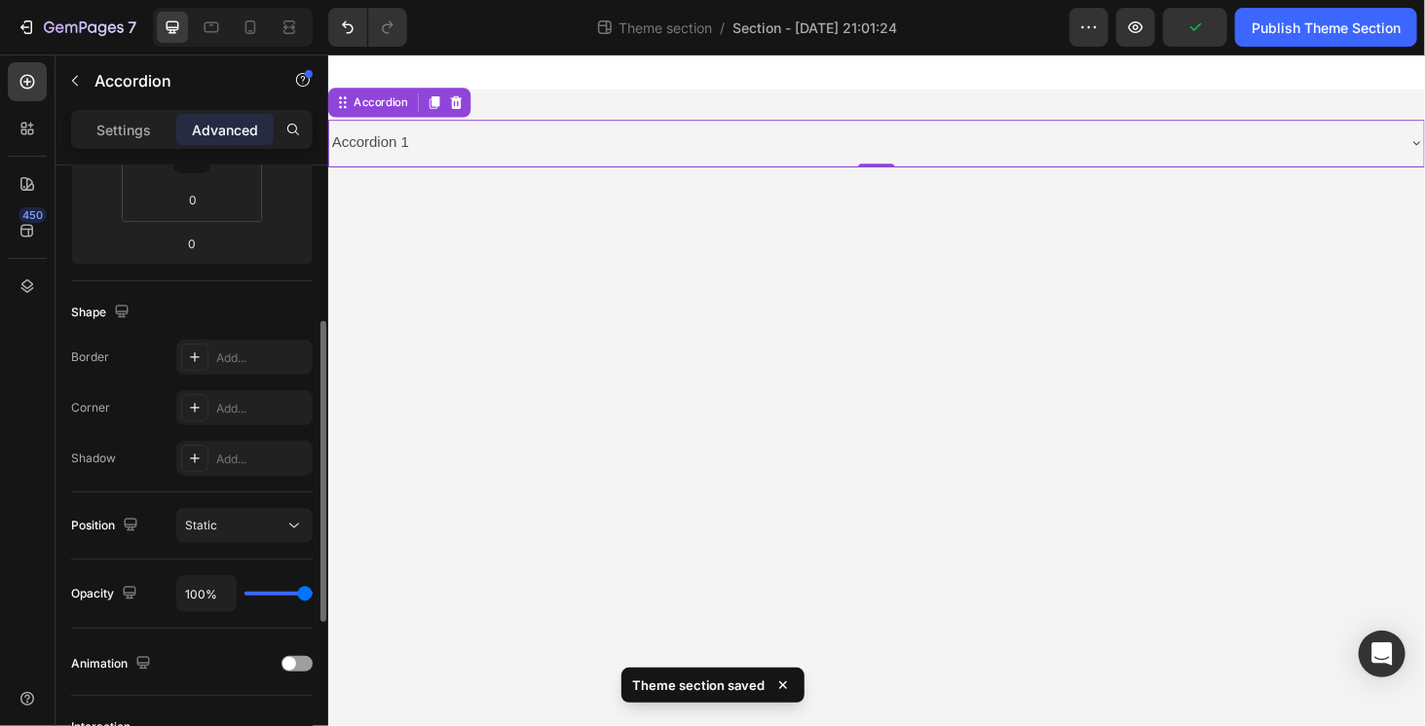
scroll to position [384, 0]
click at [235, 512] on button "Static" at bounding box center [244, 526] width 136 height 35
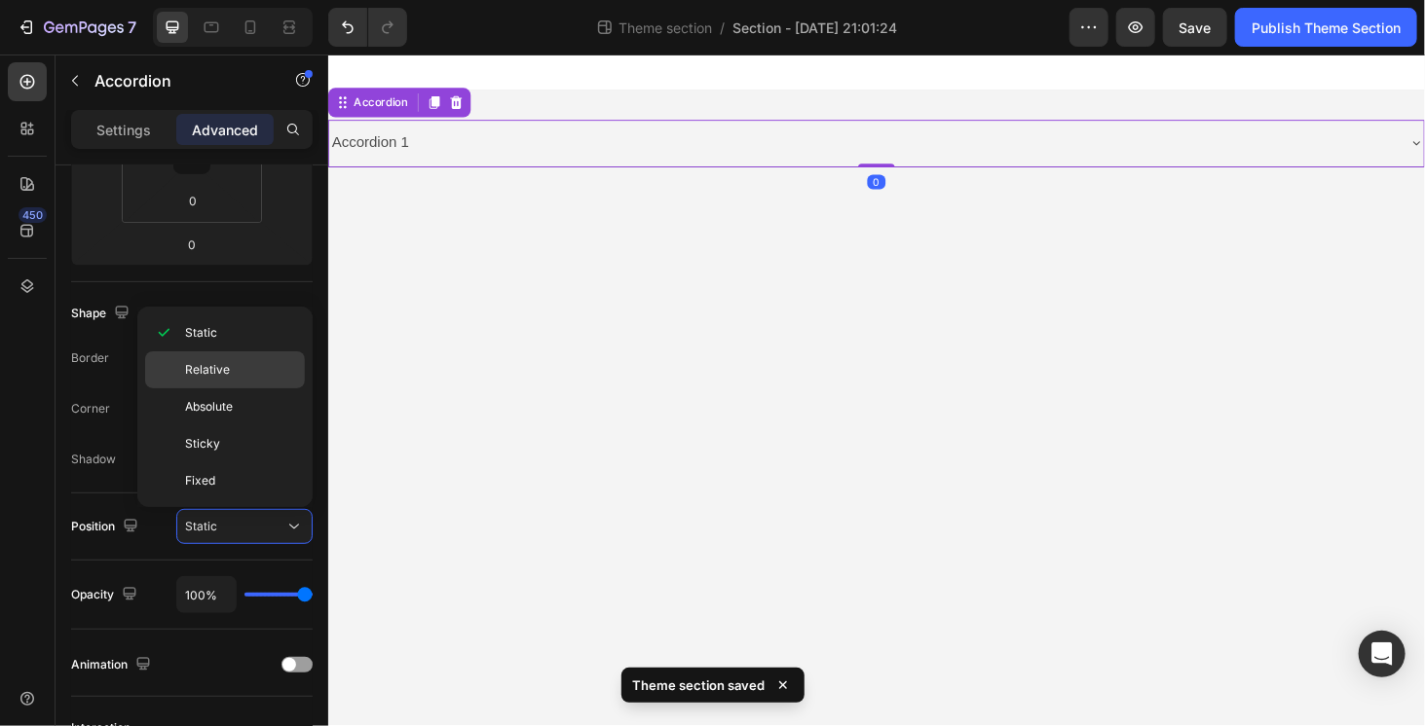
click at [250, 389] on div "Relative" at bounding box center [225, 407] width 160 height 37
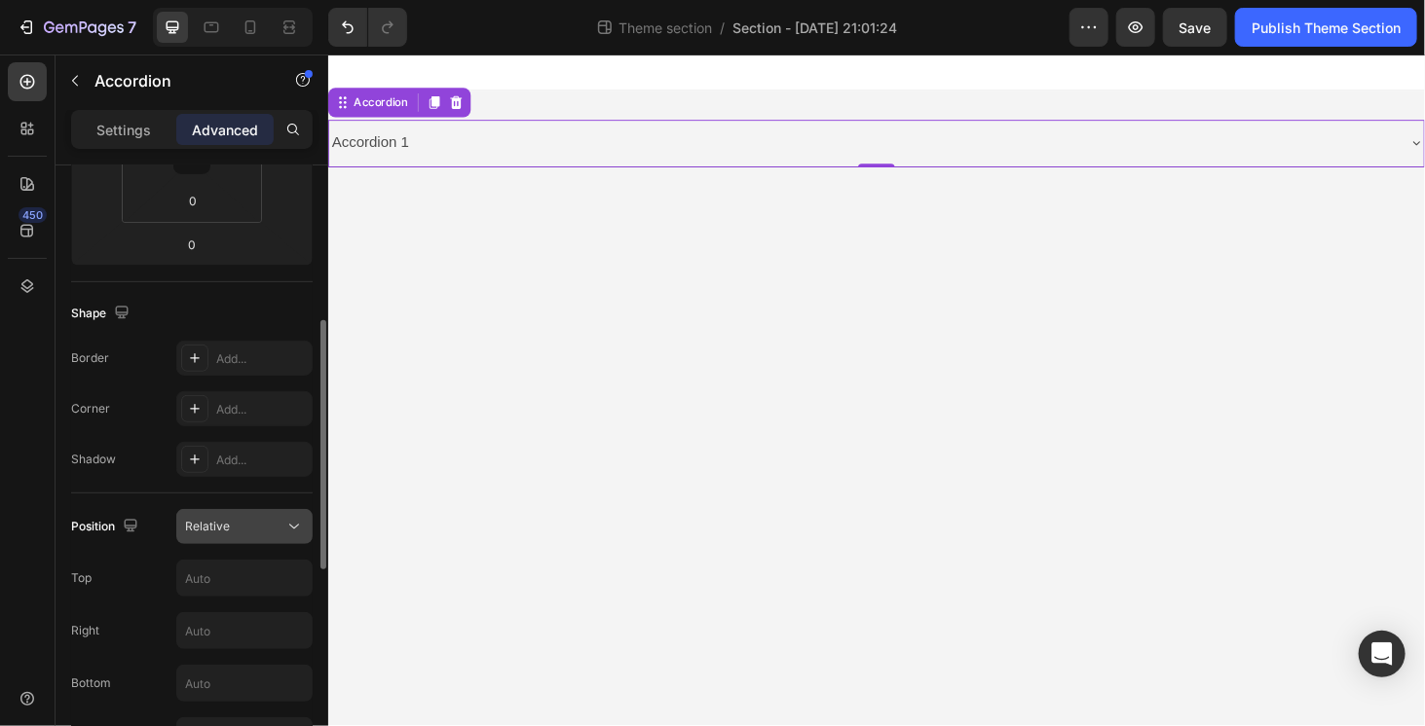
click at [226, 522] on span "Relative" at bounding box center [207, 526] width 45 height 15
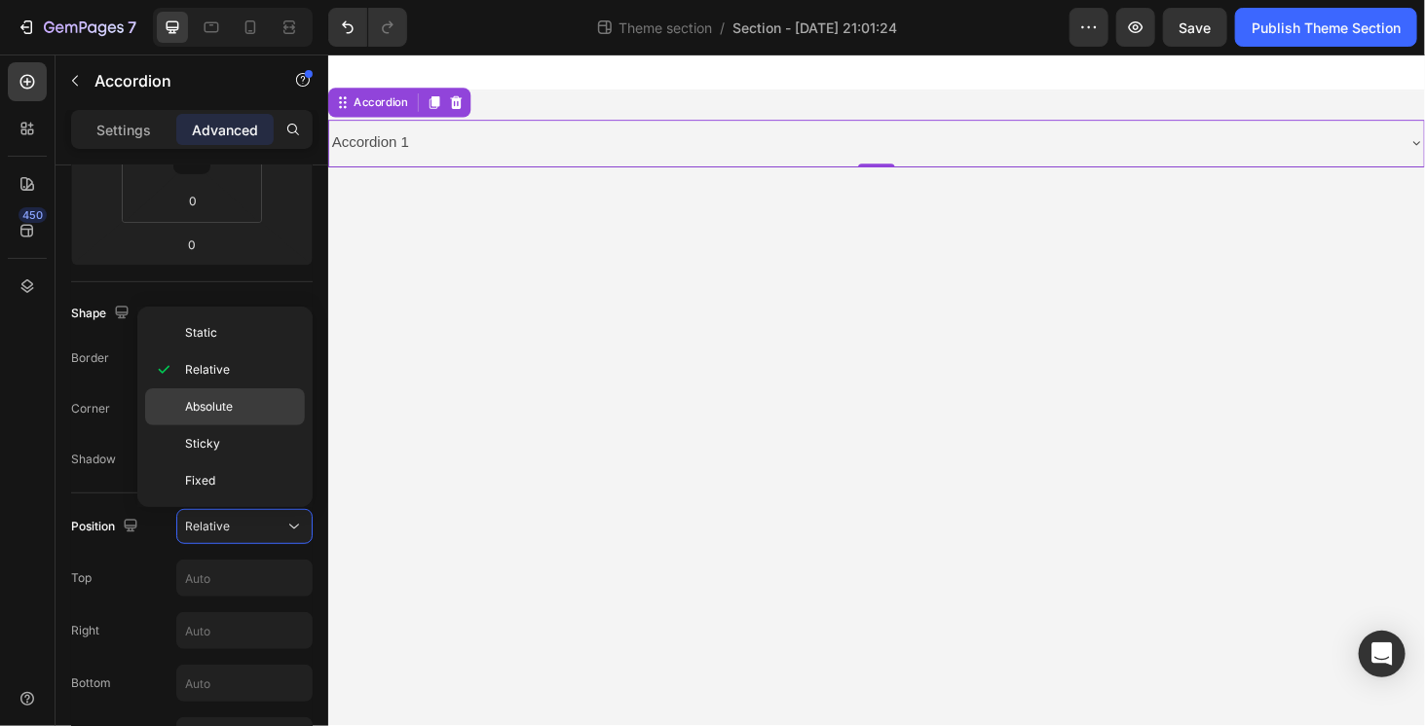
click at [241, 398] on p "Absolute" at bounding box center [240, 407] width 111 height 18
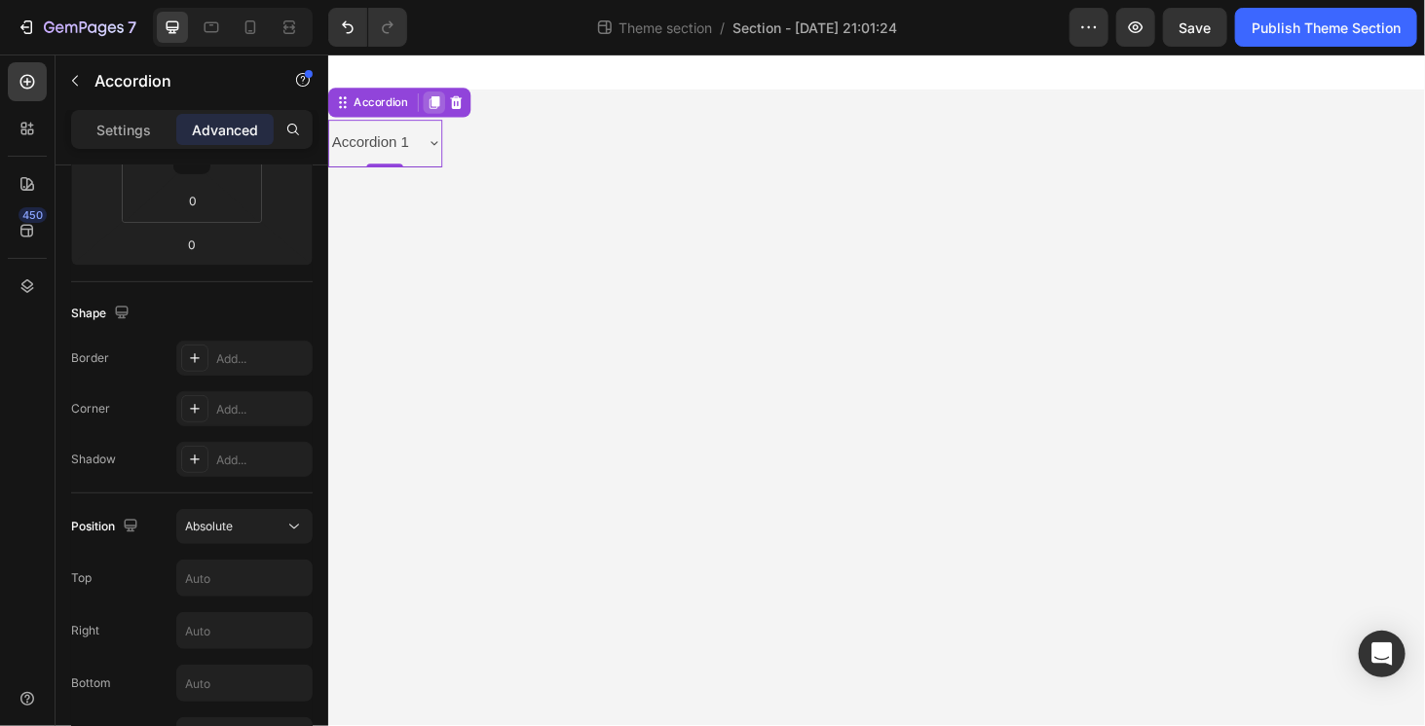
click at [437, 116] on div at bounding box center [439, 104] width 23 height 23
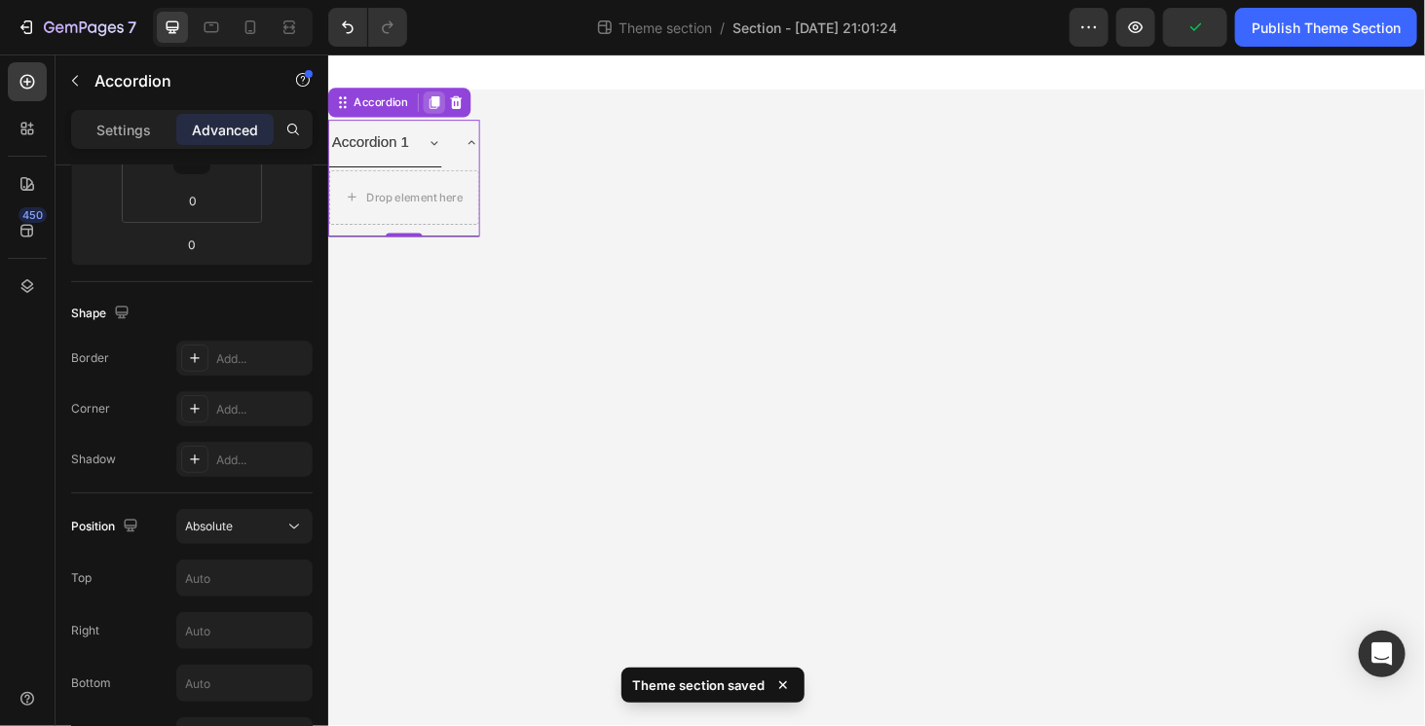
click at [446, 105] on icon at bounding box center [440, 105] width 16 height 16
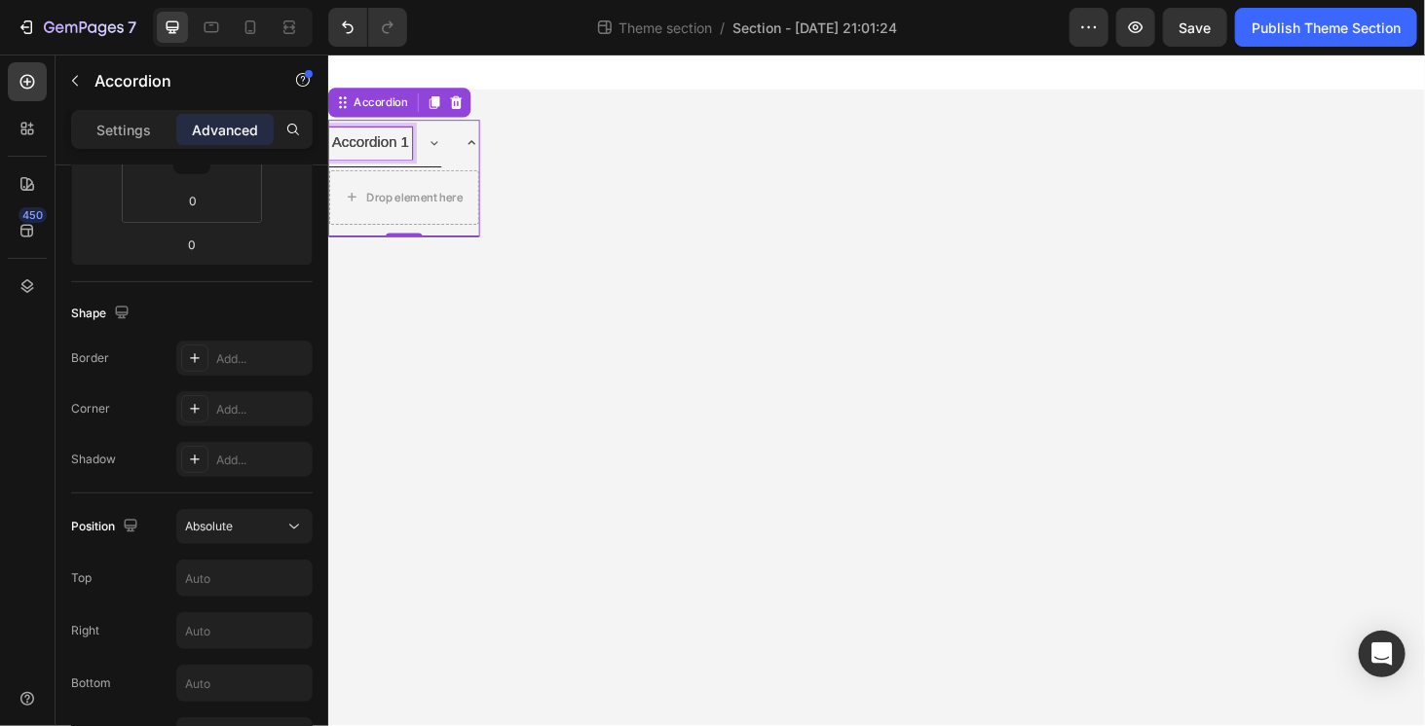
click at [436, 150] on div "Accordion 1" at bounding box center [392, 148] width 129 height 34
click at [460, 138] on div "Accordion 1" at bounding box center [408, 149] width 160 height 50
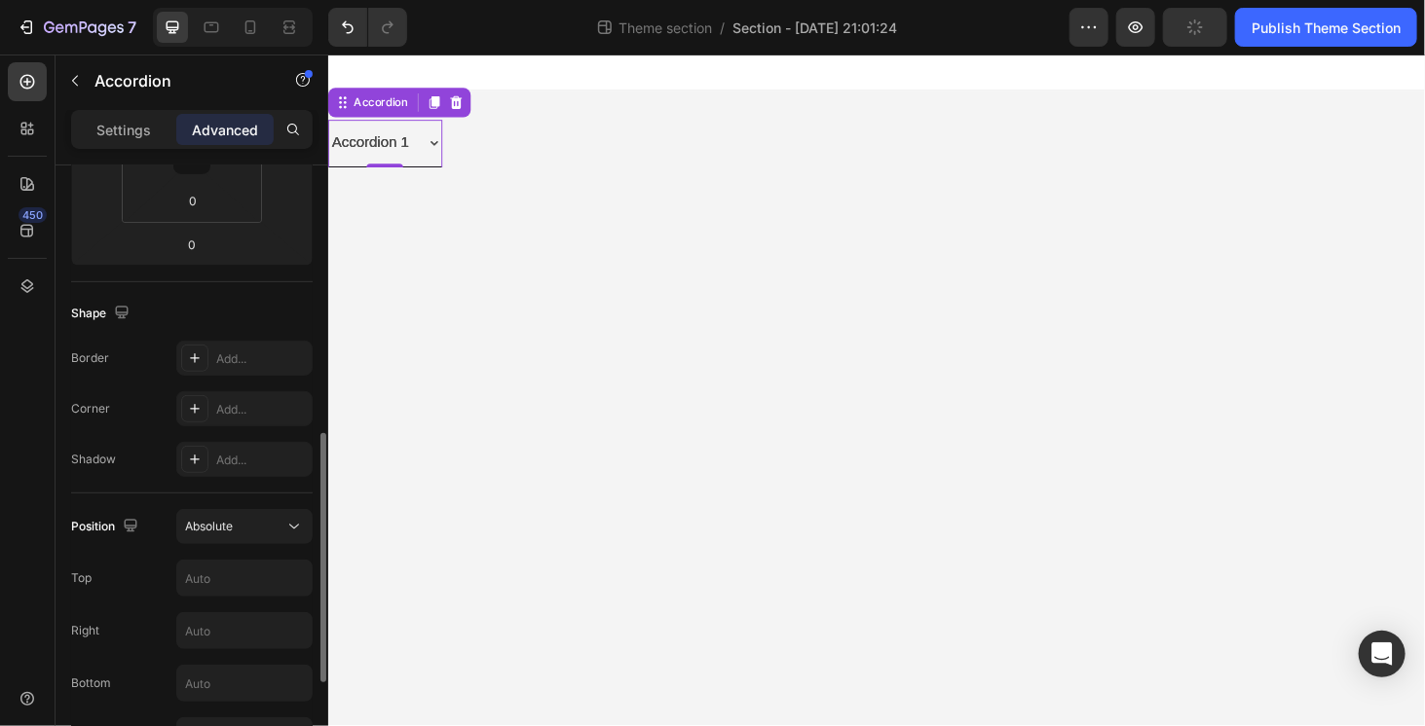
scroll to position [481, 0]
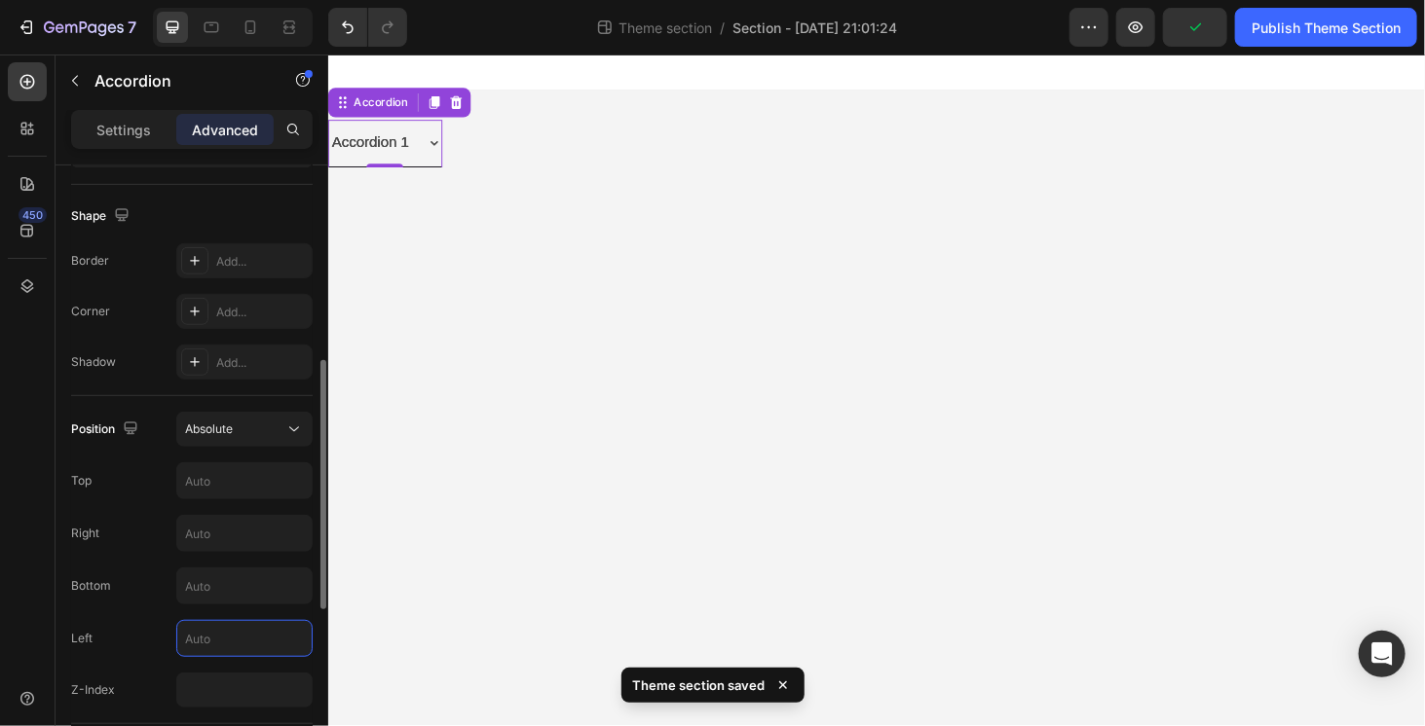
click at [216, 635] on input "text" at bounding box center [244, 638] width 134 height 35
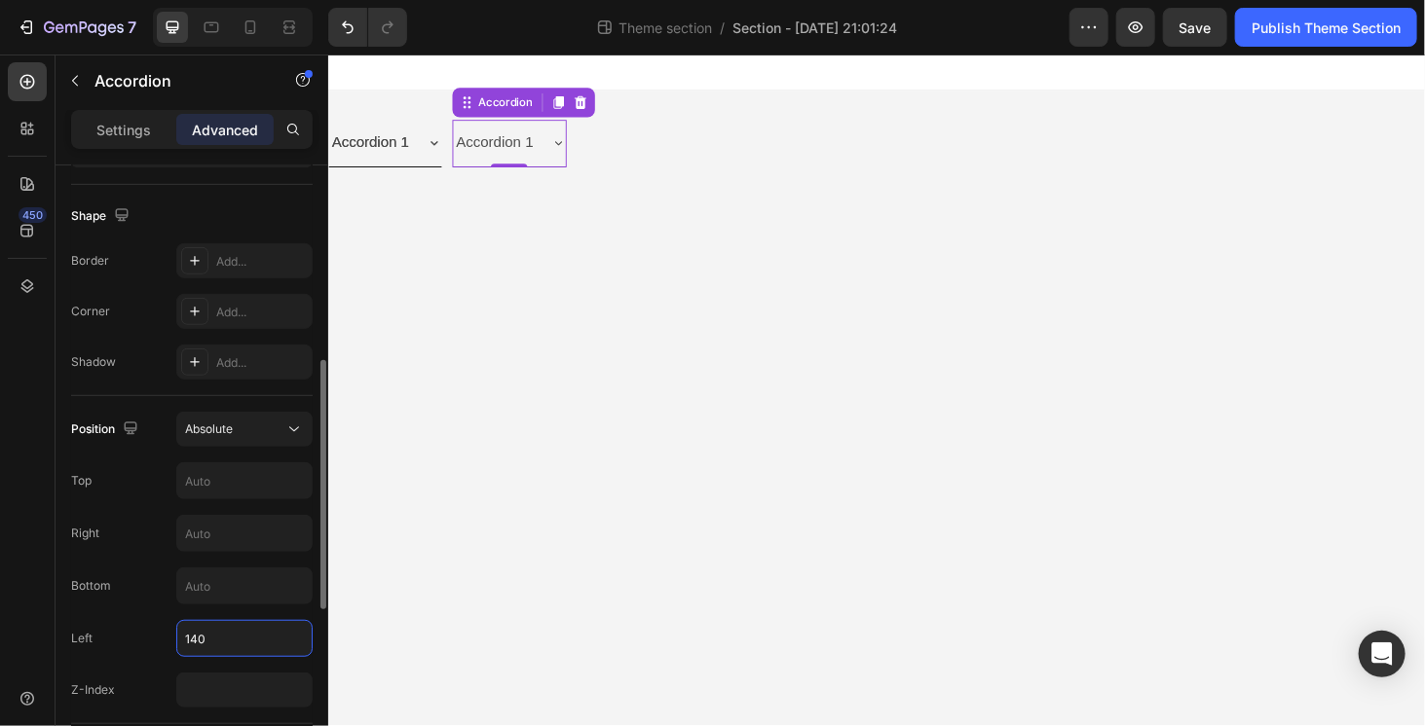
type input "141"
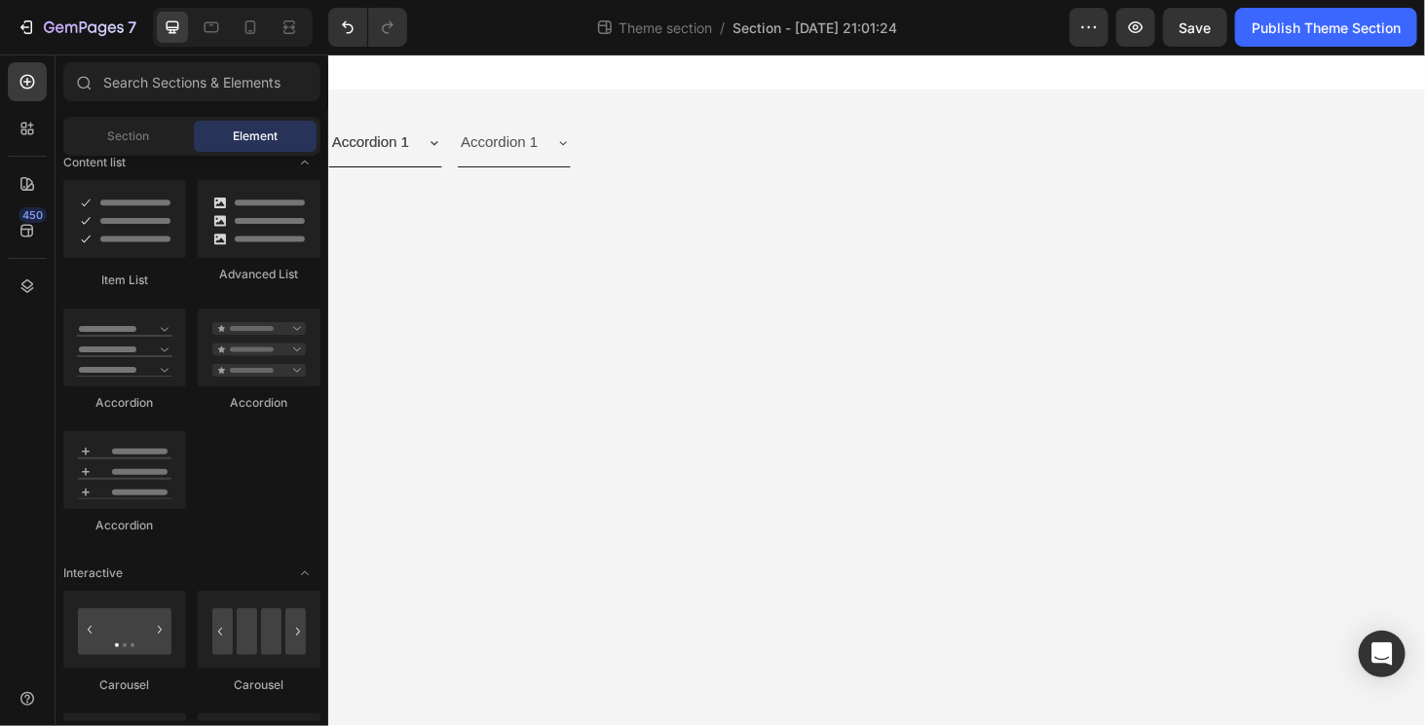
click at [623, 459] on body "Accordion 1 Accordion Accordion 1 Accordion Accordion 1 Accordion Root Drag & d…" at bounding box center [911, 412] width 1168 height 716
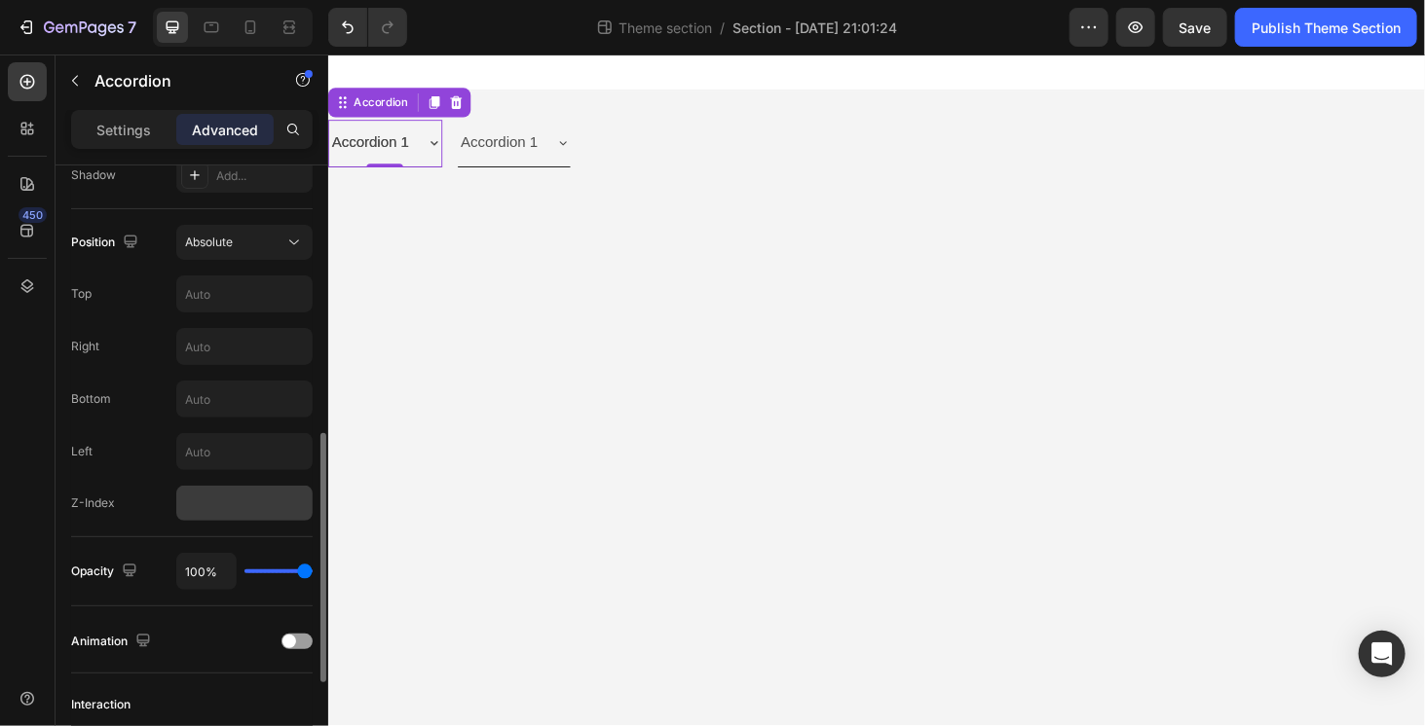
scroll to position [666, 0]
click at [208, 436] on input "text" at bounding box center [244, 453] width 134 height 35
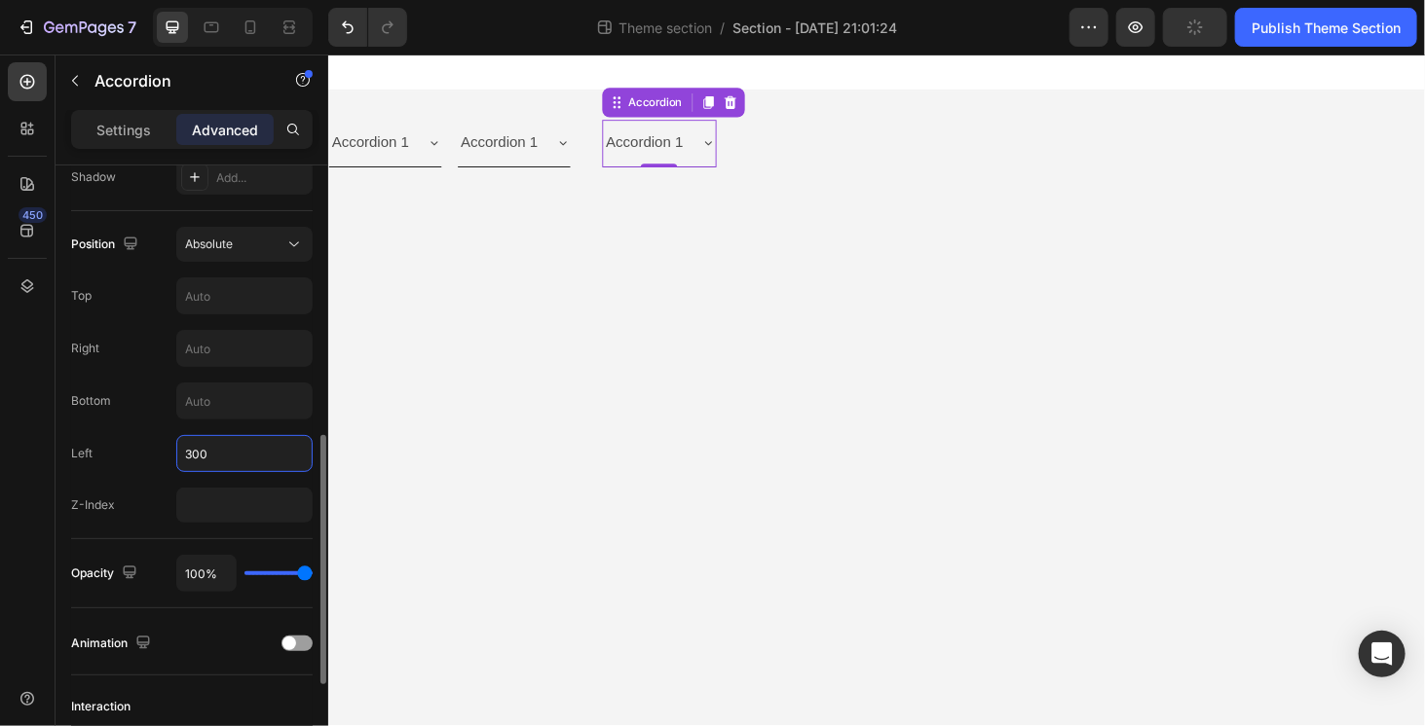
click at [195, 444] on input "300" at bounding box center [244, 453] width 134 height 35
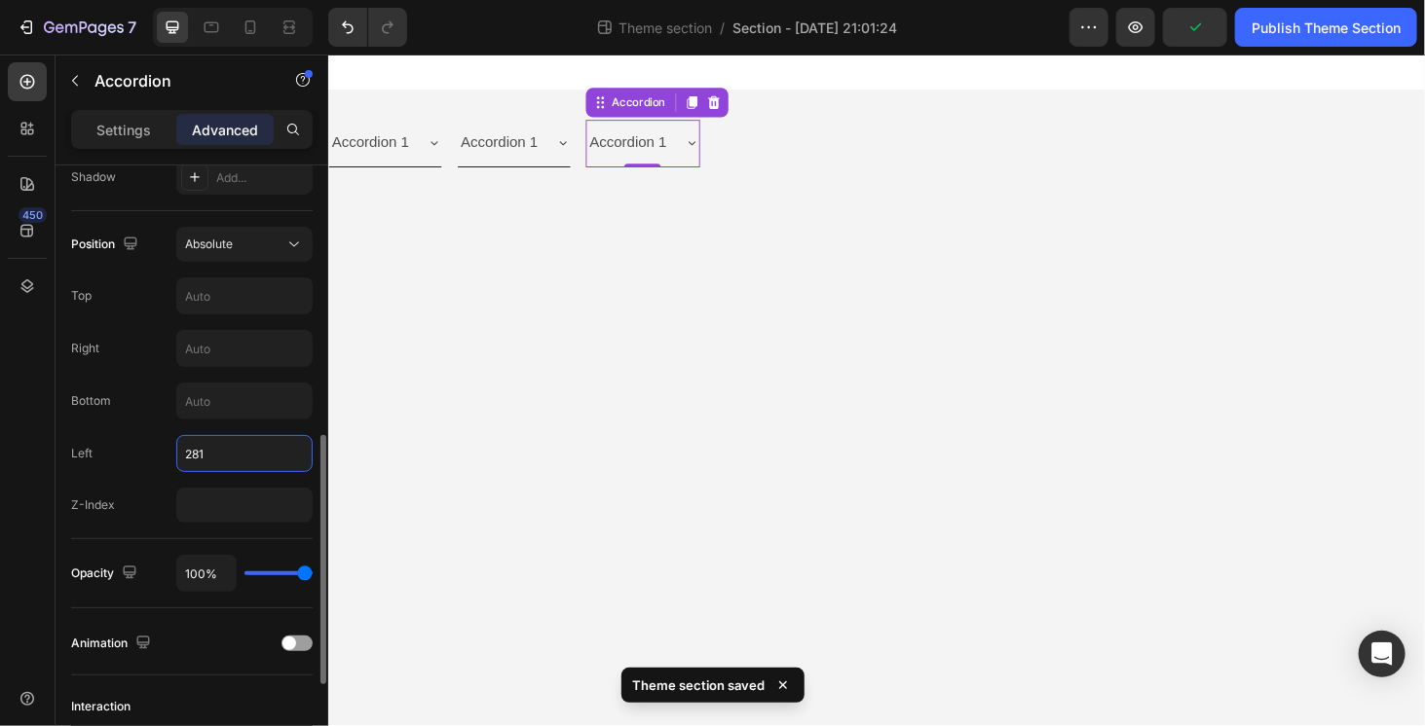
type input "280"
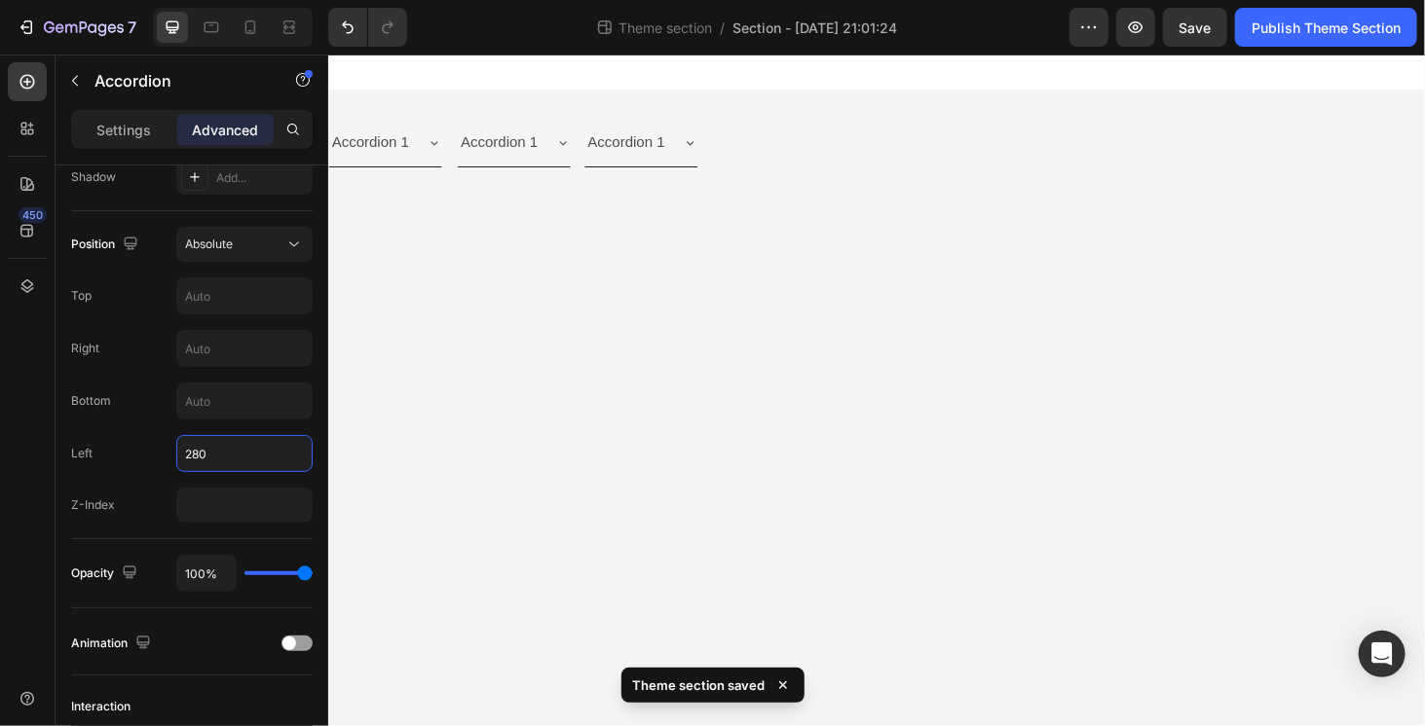
click at [552, 388] on body "Accordion 1 Accordion Accordion 1 Accordion Accordion 1 Accordion Root Drag & d…" at bounding box center [911, 412] width 1168 height 716
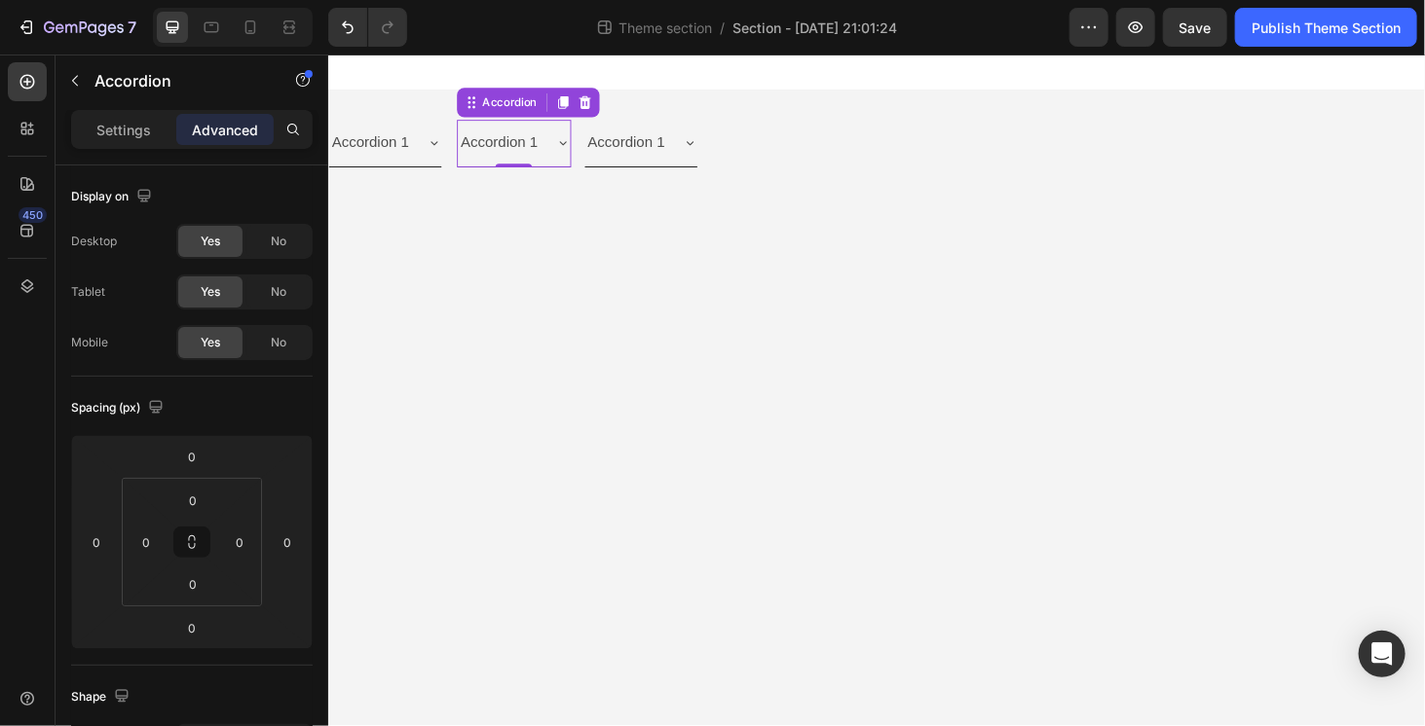
click at [566, 147] on div "Accordion 1" at bounding box center [525, 149] width 120 height 50
click at [566, 147] on div "Accordion 1" at bounding box center [529, 148] width 129 height 34
click at [706, 149] on icon at bounding box center [713, 148] width 16 height 16
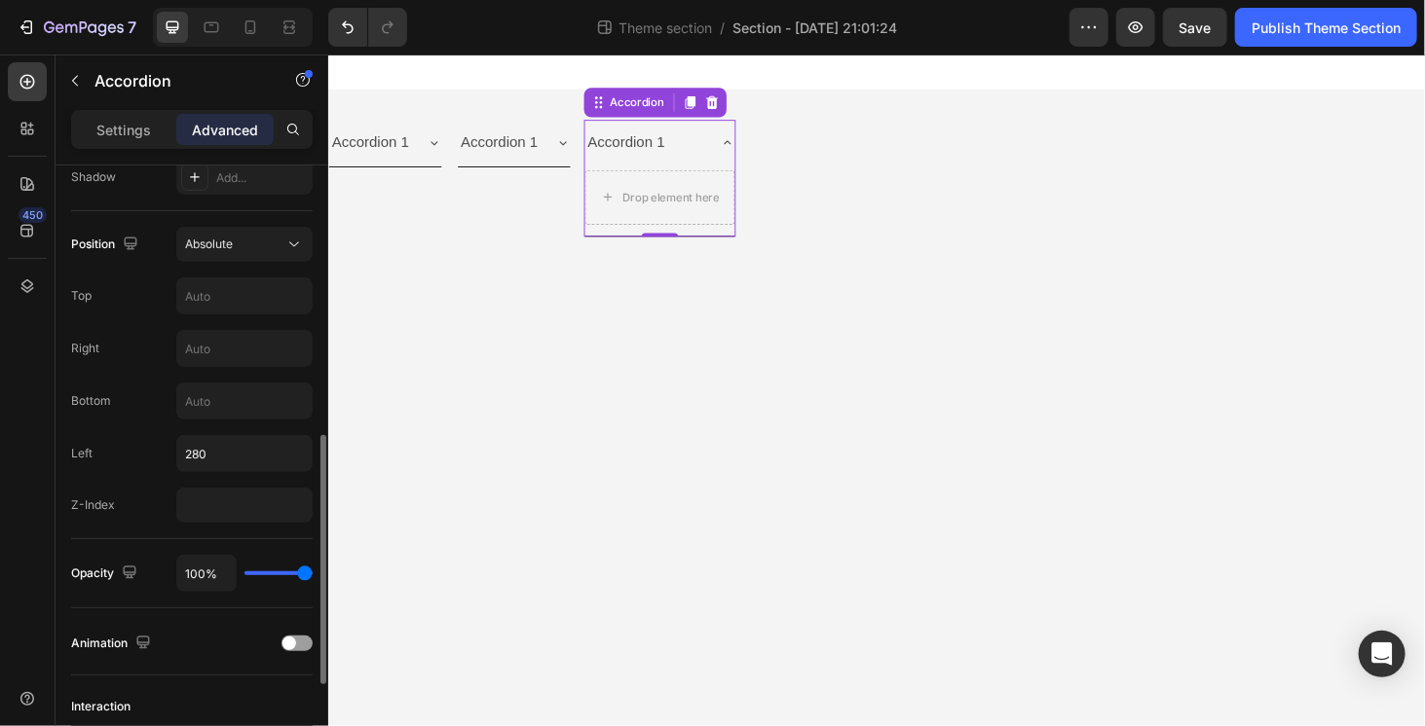
click at [706, 149] on div "Accordion 1" at bounding box center [665, 148] width 129 height 34
click at [706, 149] on icon at bounding box center [713, 148] width 16 height 16
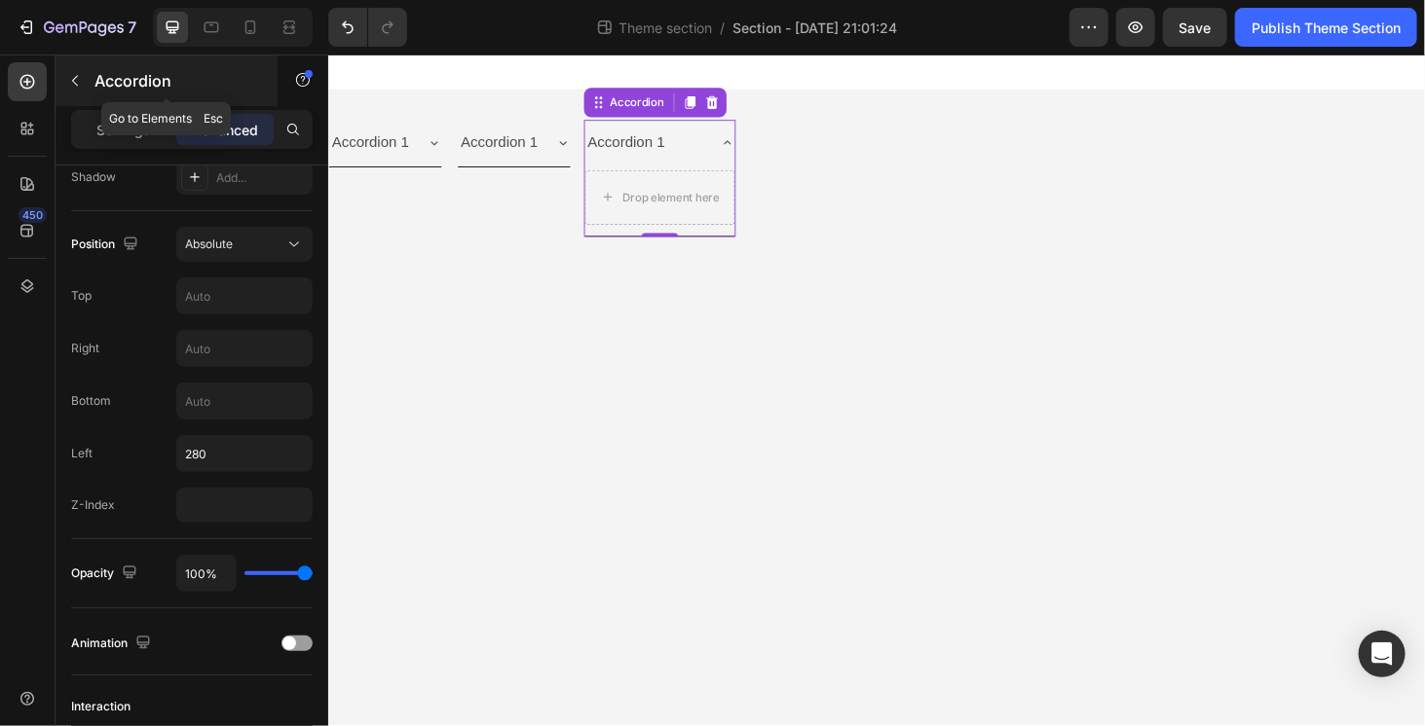
click at [110, 85] on p "Accordion" at bounding box center [177, 80] width 166 height 23
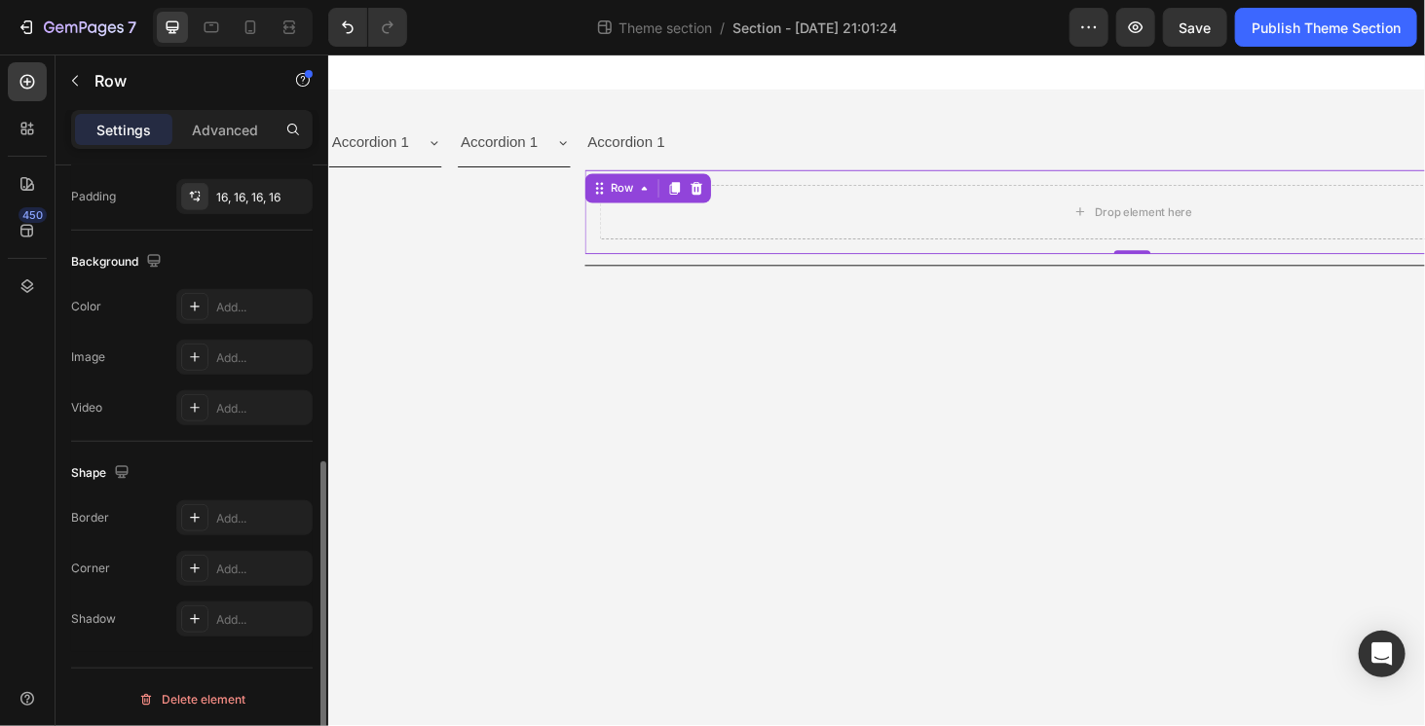
scroll to position [0, 0]
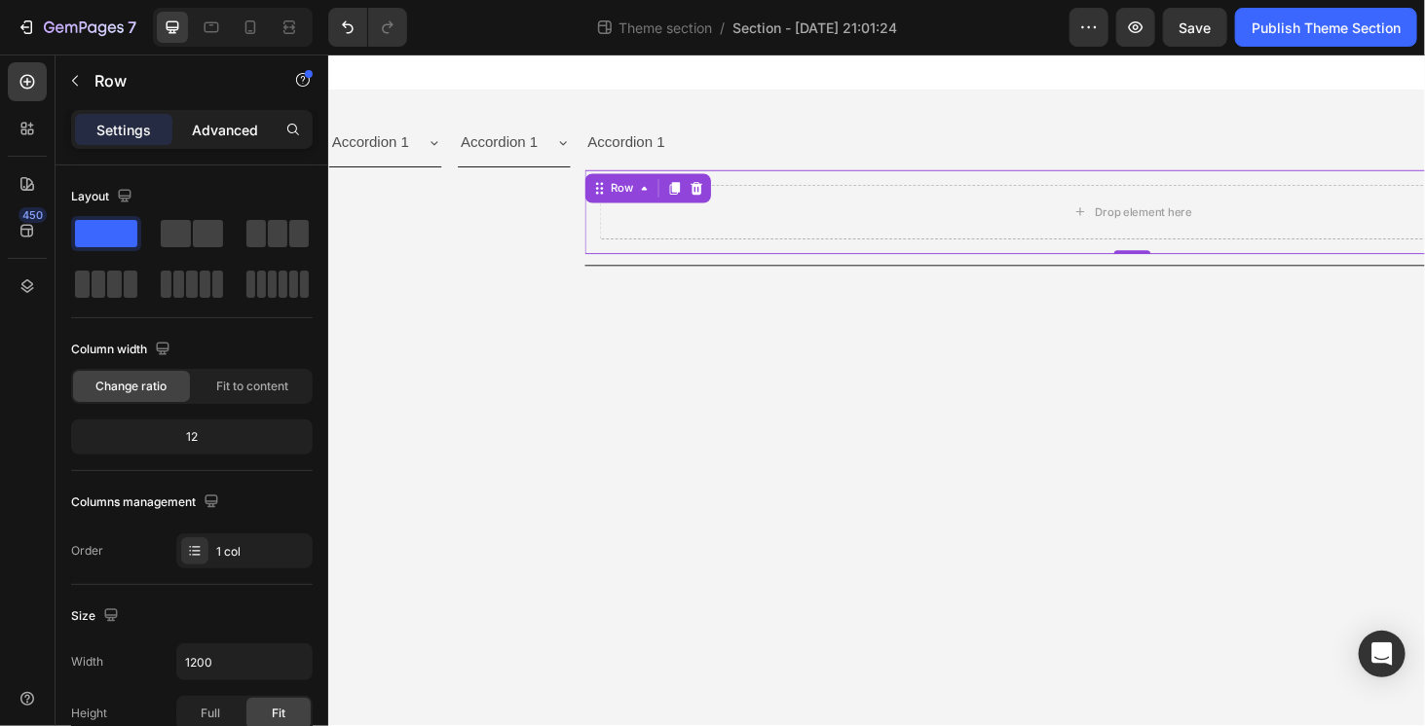
click at [226, 130] on p "Advanced" at bounding box center [225, 130] width 66 height 20
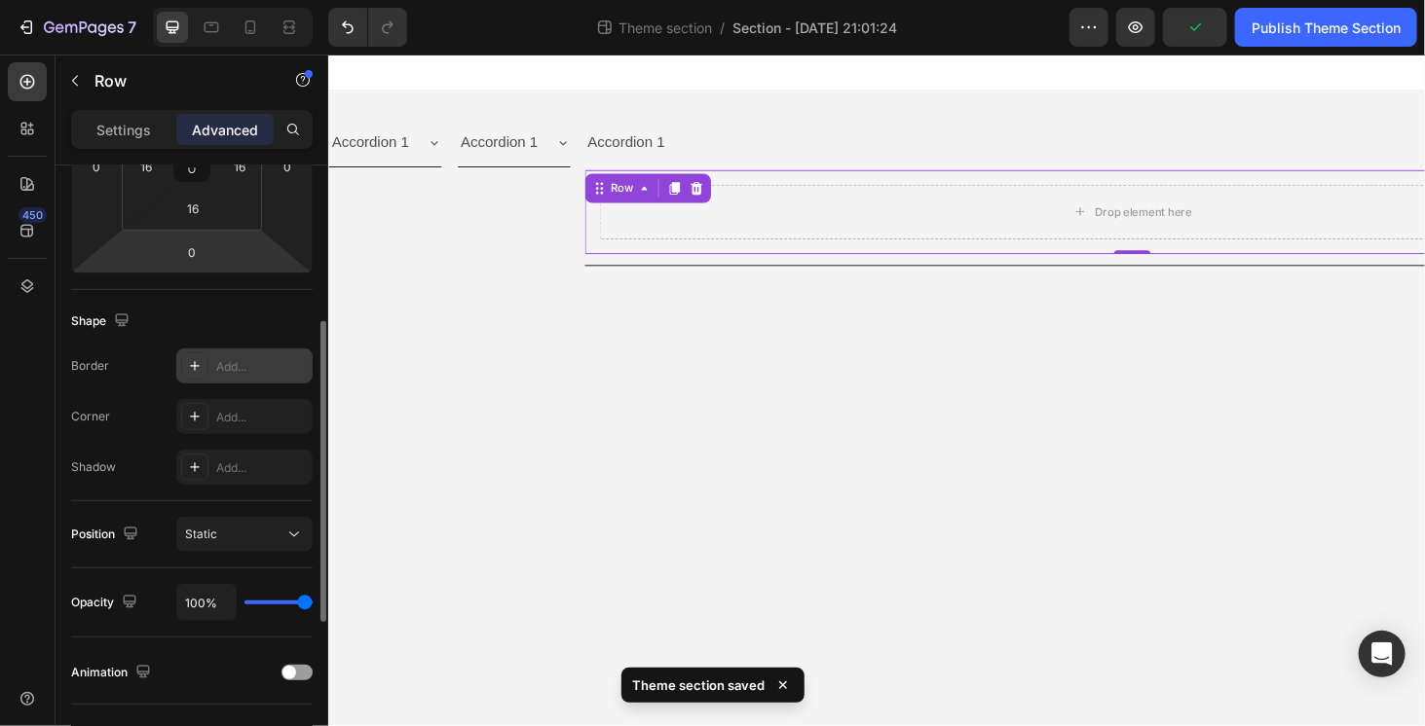
scroll to position [379, 0]
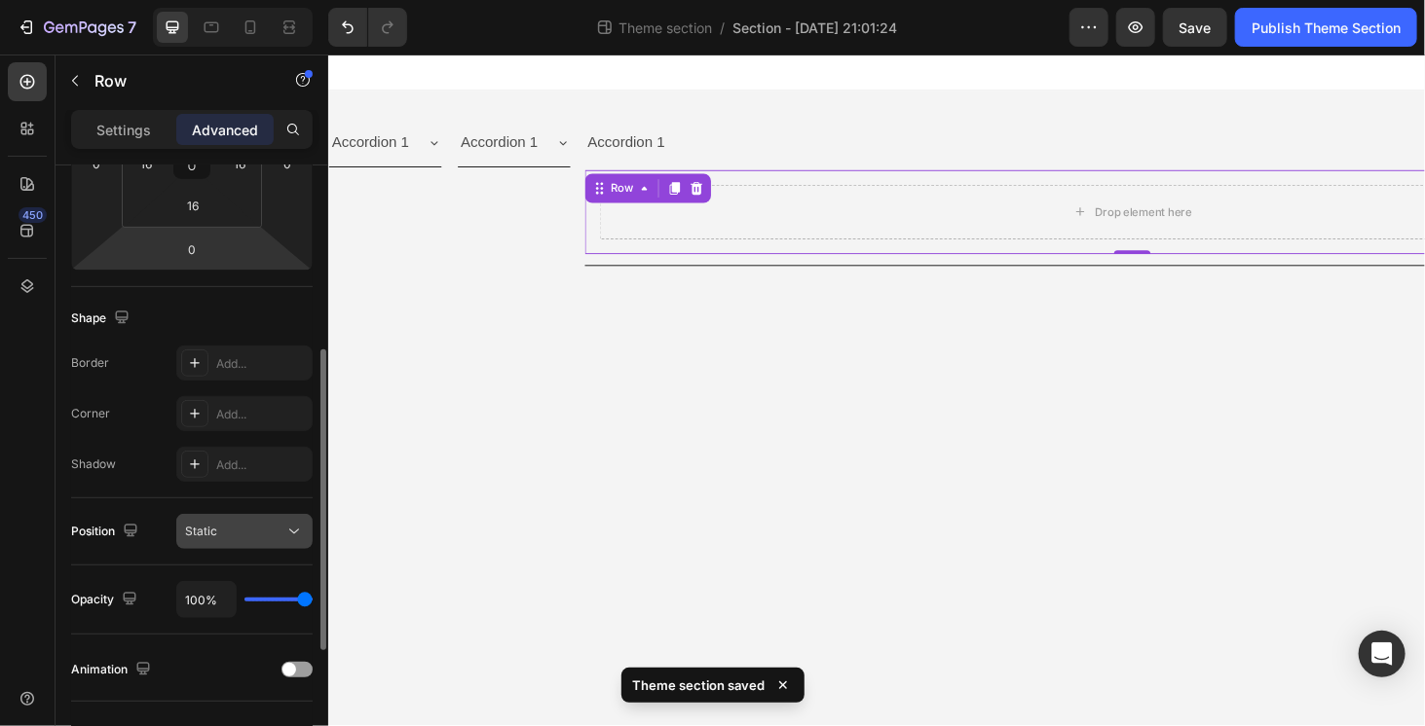
click at [239, 530] on div "Static" at bounding box center [234, 532] width 99 height 18
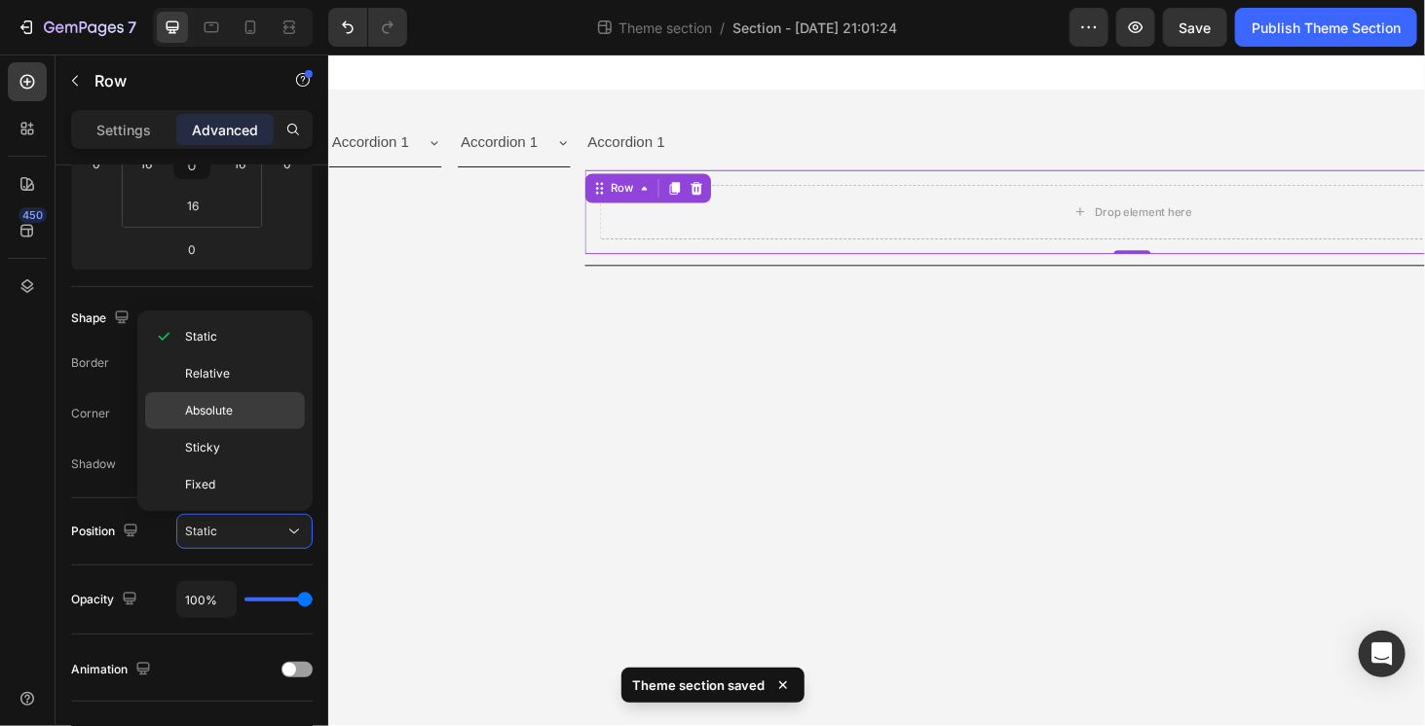
click at [236, 429] on div "Absolute" at bounding box center [225, 447] width 160 height 37
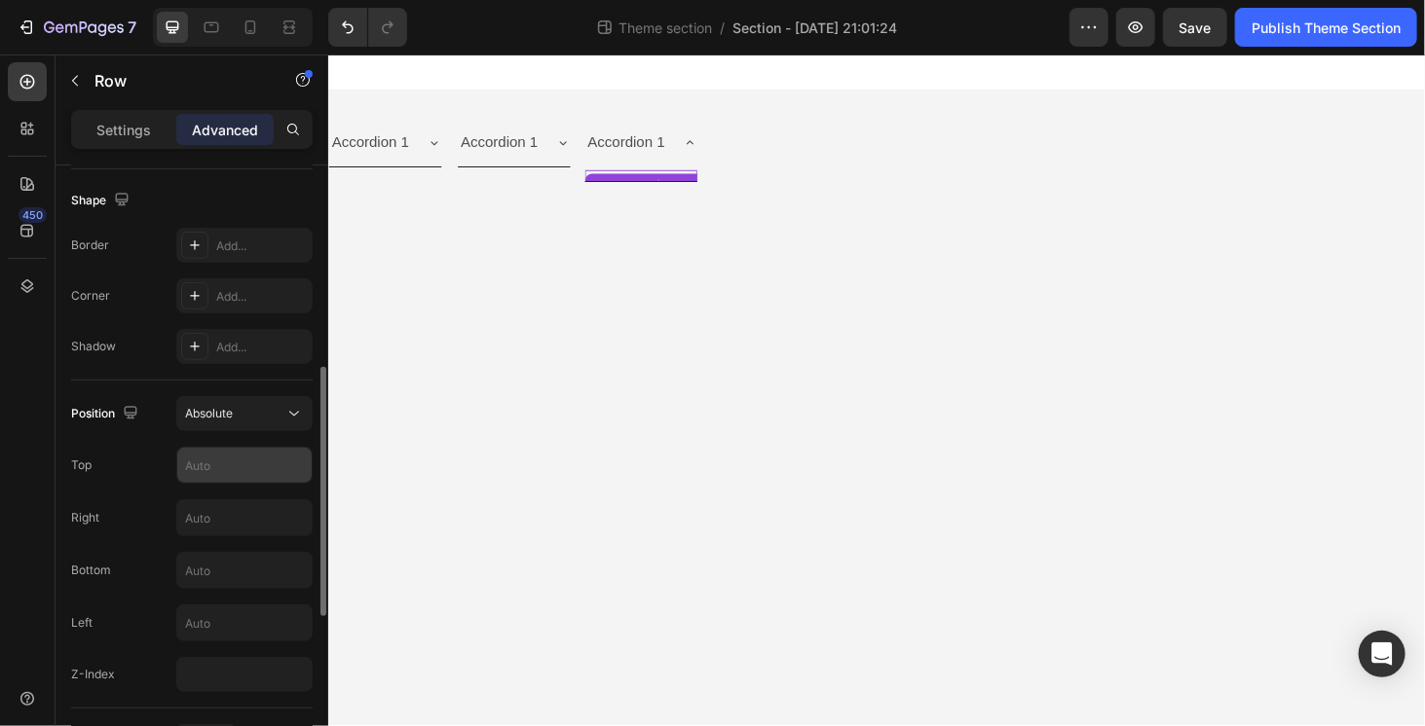
scroll to position [499, 0]
click at [221, 556] on input "text" at bounding box center [244, 568] width 134 height 35
type input "-14"
click at [222, 562] on input "-14" at bounding box center [244, 568] width 134 height 35
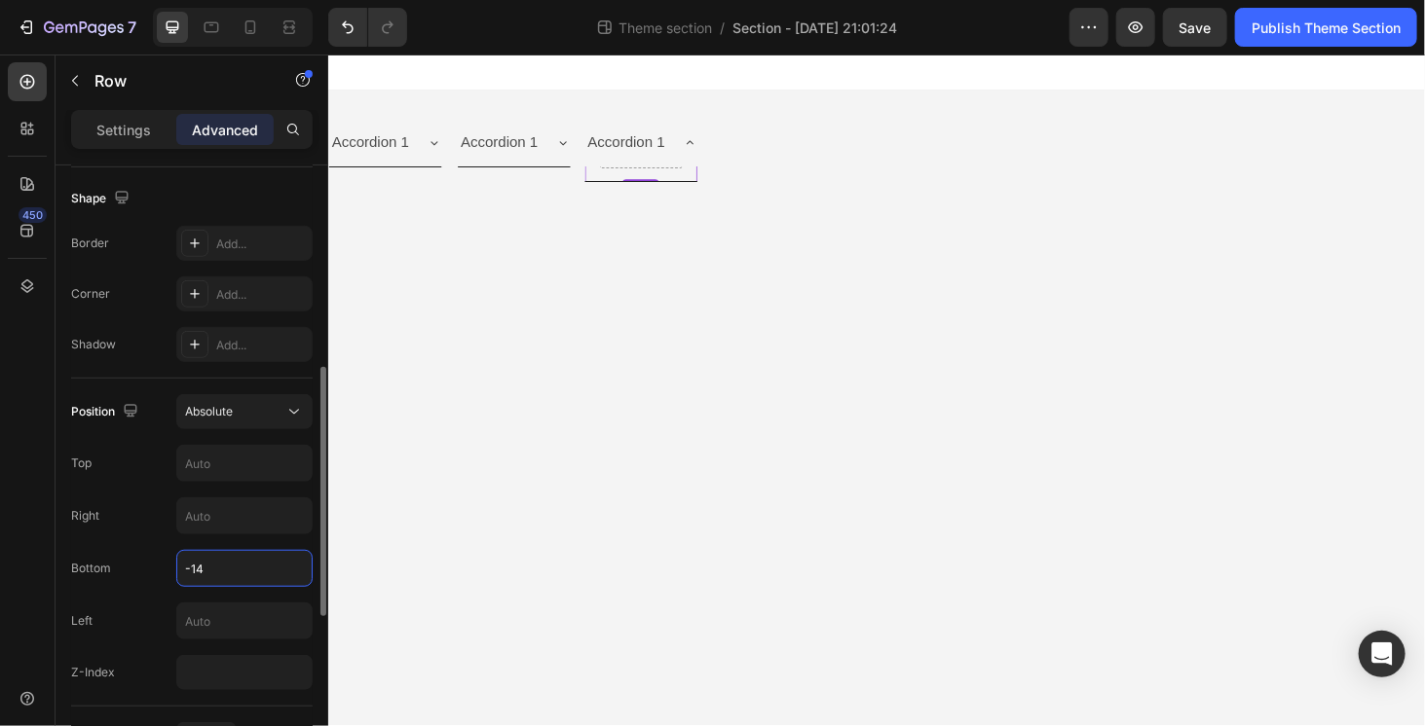
click at [222, 562] on input "-14" at bounding box center [244, 568] width 134 height 35
click at [240, 405] on div "Absolute" at bounding box center [234, 412] width 99 height 18
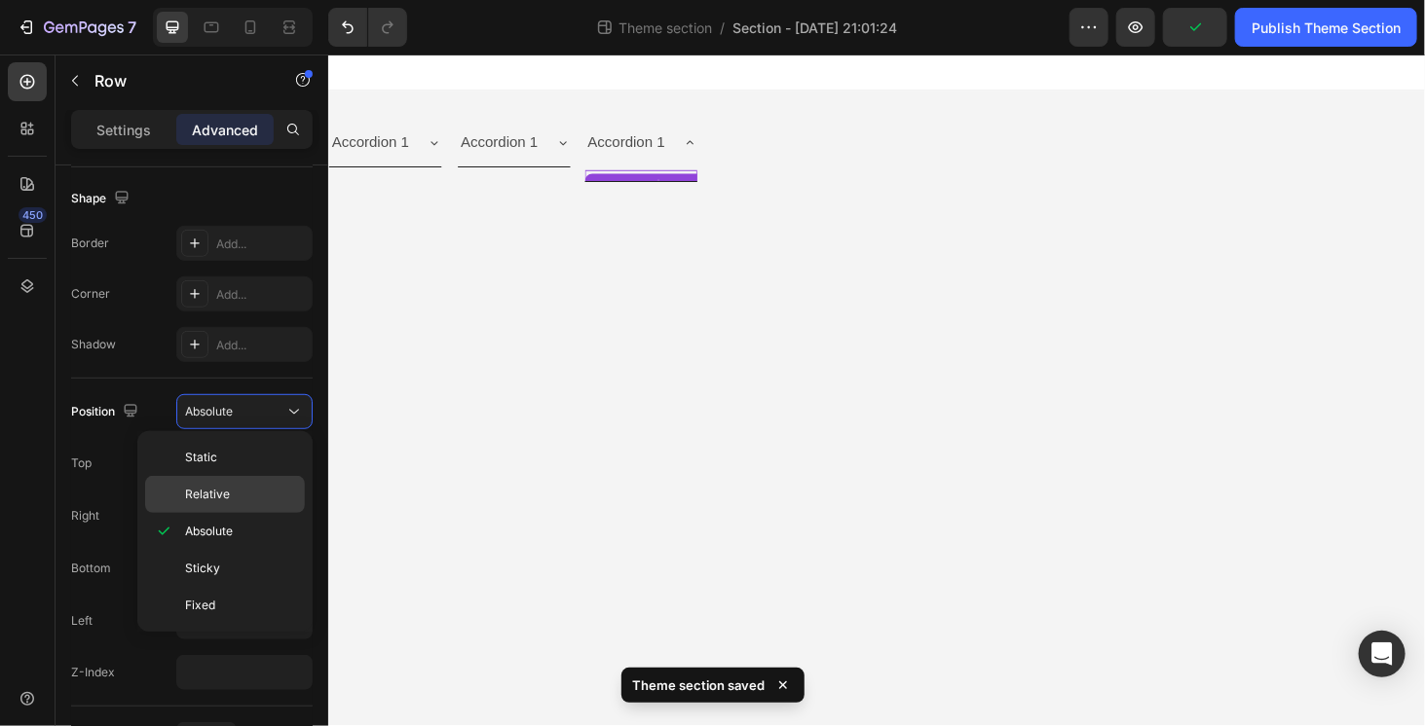
click at [221, 482] on div "Relative" at bounding box center [225, 494] width 160 height 37
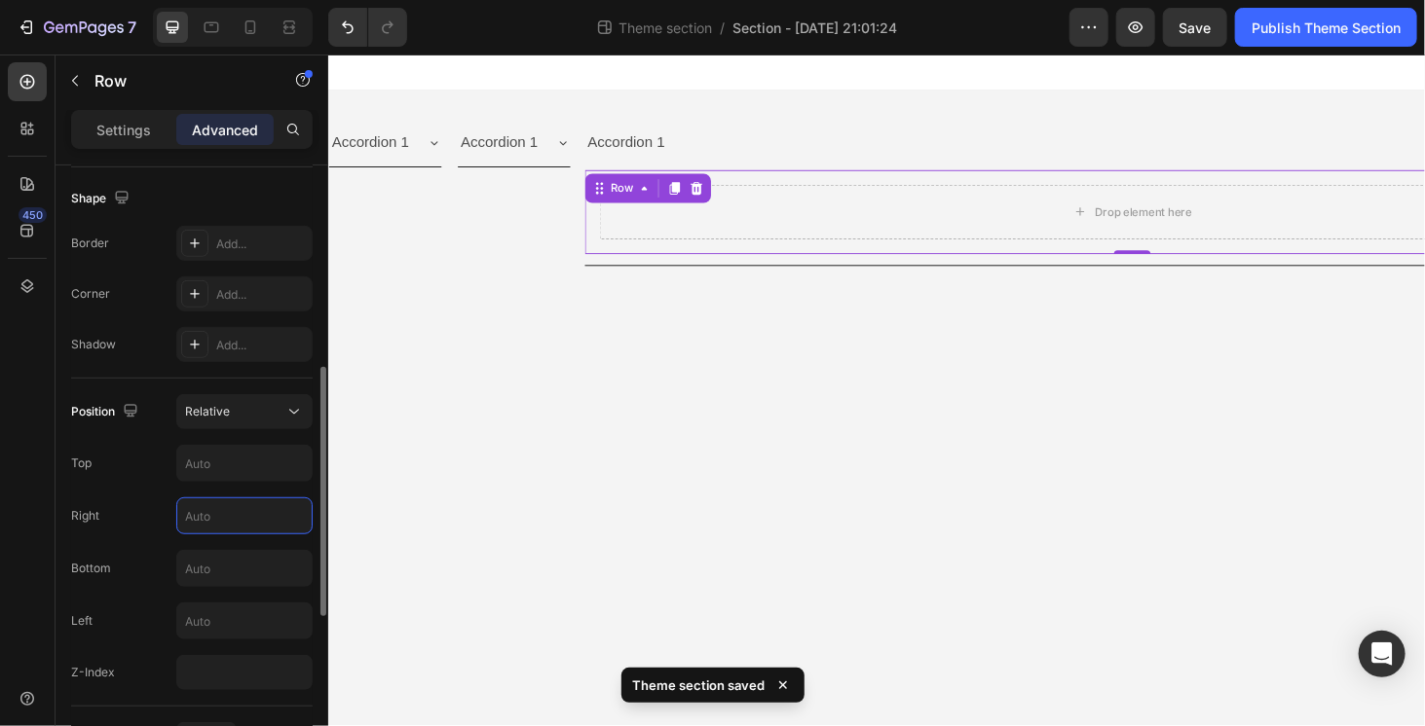
click at [232, 519] on input "text" at bounding box center [244, 516] width 134 height 35
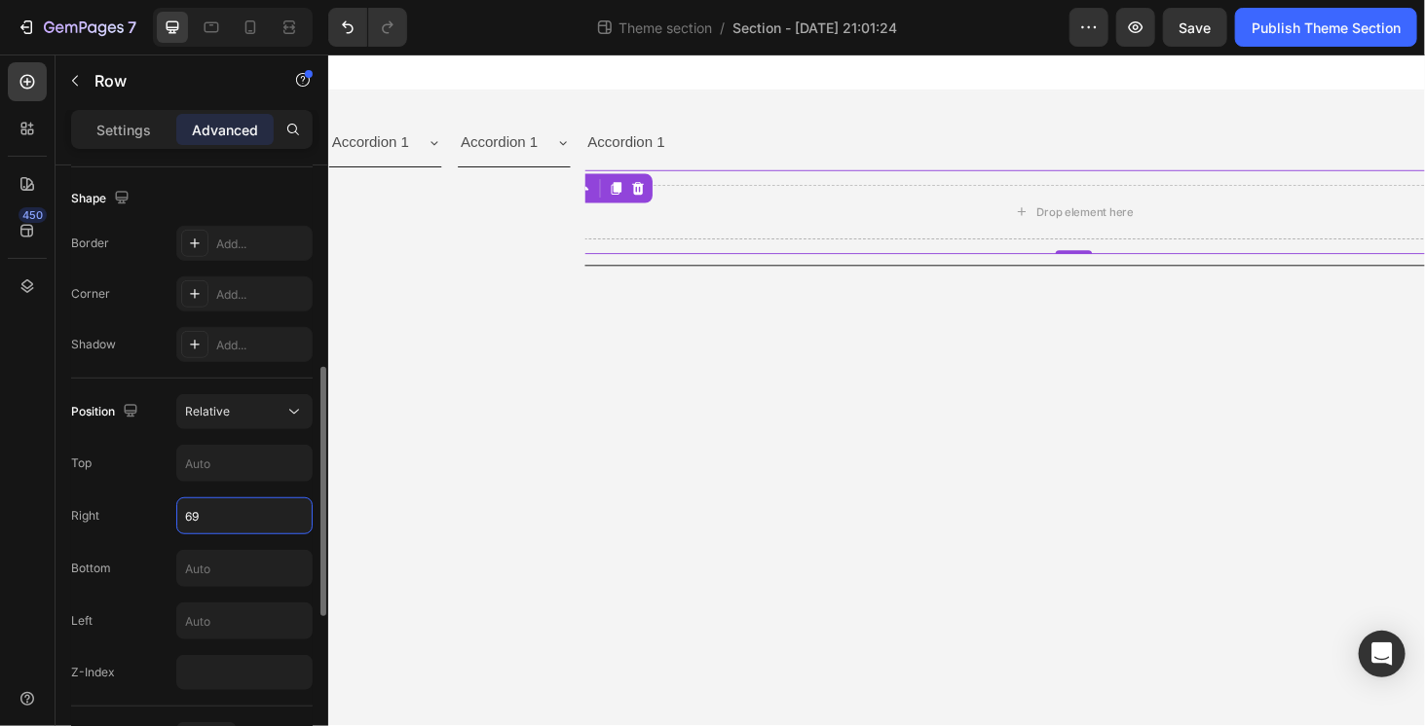
type input "70"
click at [228, 514] on input "70" at bounding box center [244, 516] width 134 height 35
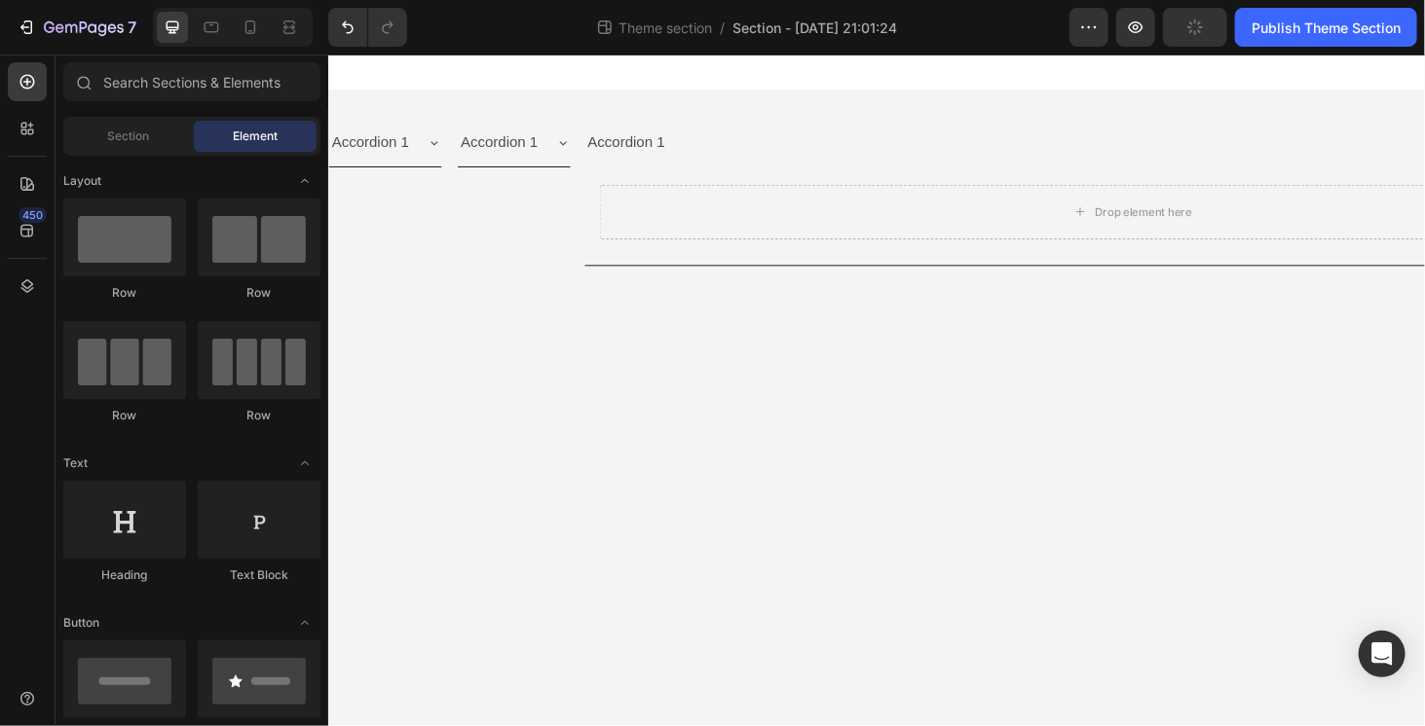
click at [545, 447] on body "Accordion 1 Accordion Accordion 1 Accordion Accordion 1 Drop element here Row A…" at bounding box center [911, 412] width 1168 height 716
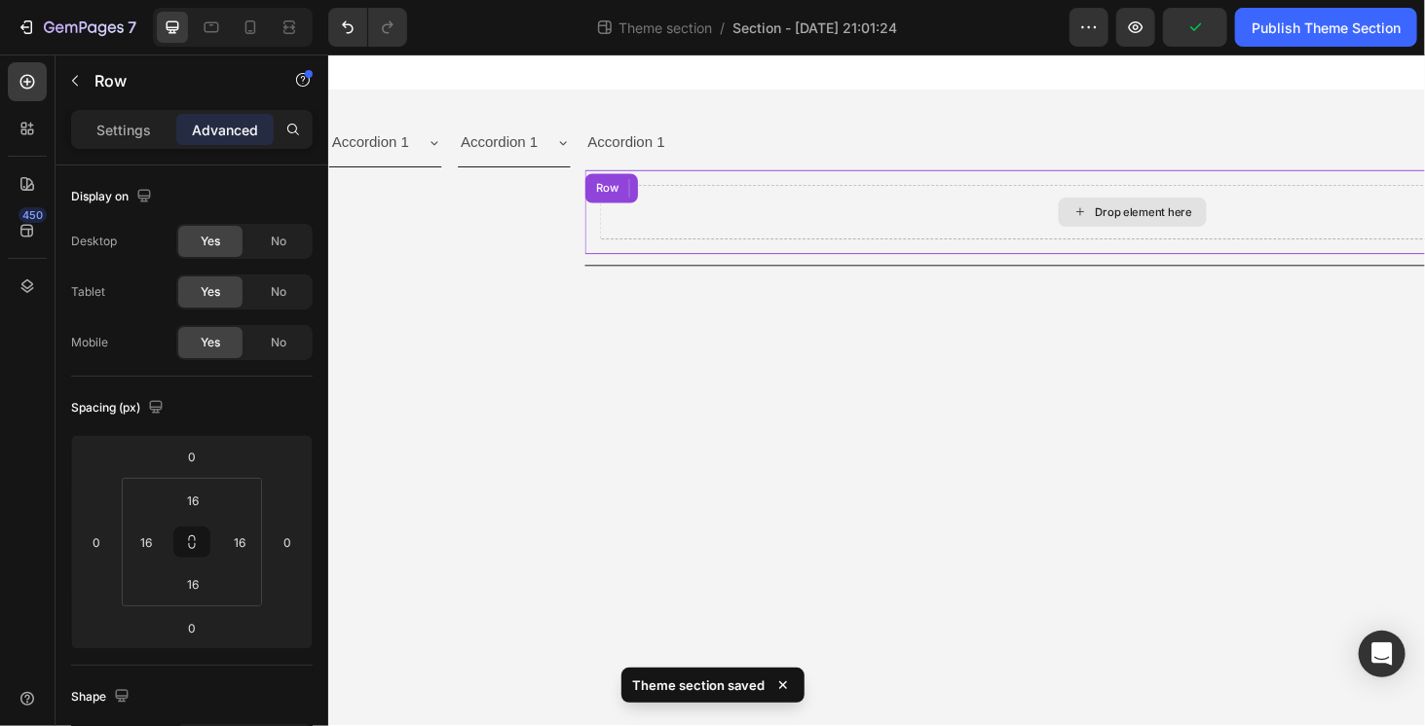
click at [715, 231] on div "Drop element here" at bounding box center [1183, 222] width 1135 height 58
click at [725, 193] on icon at bounding box center [720, 197] width 16 height 16
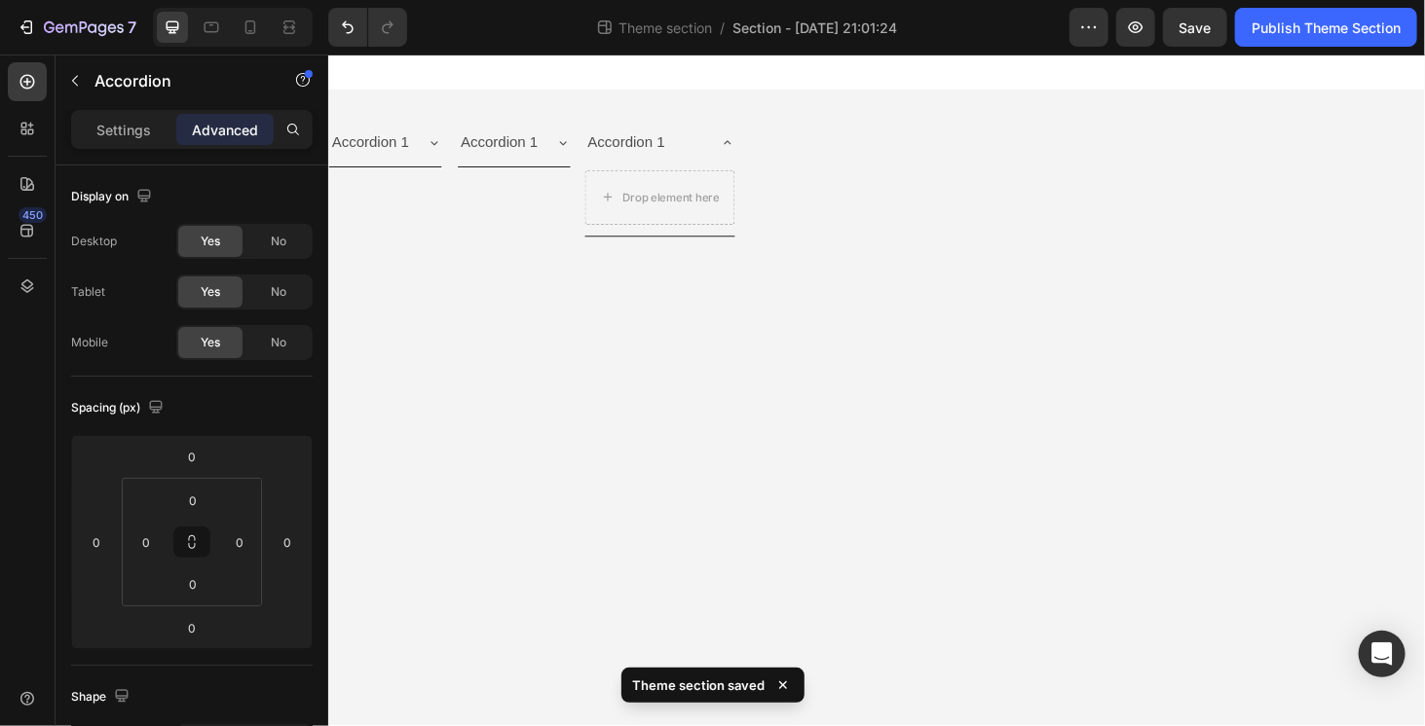
click at [634, 351] on body "Accordion 1 Accordion Accordion 1 Accordion Accordion 1 Drop element here Accor…" at bounding box center [911, 412] width 1168 height 716
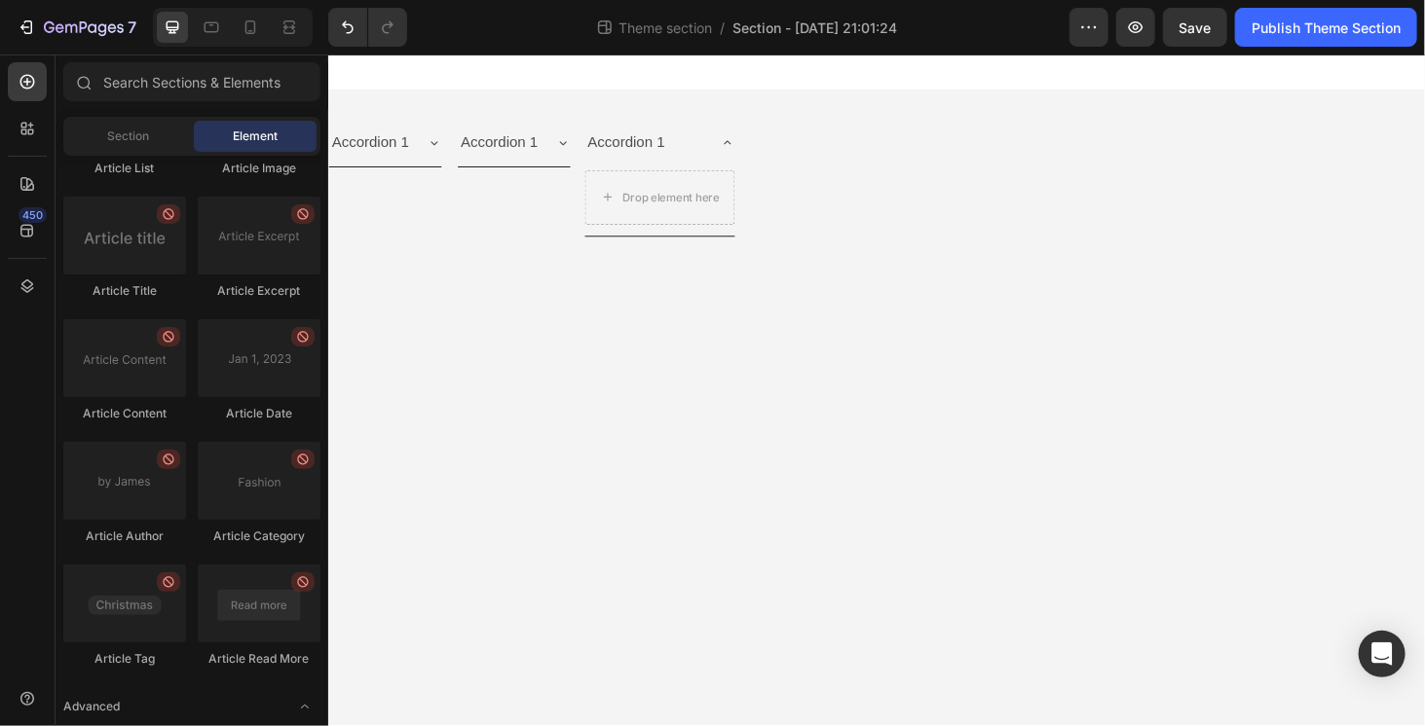
scroll to position [5187, 0]
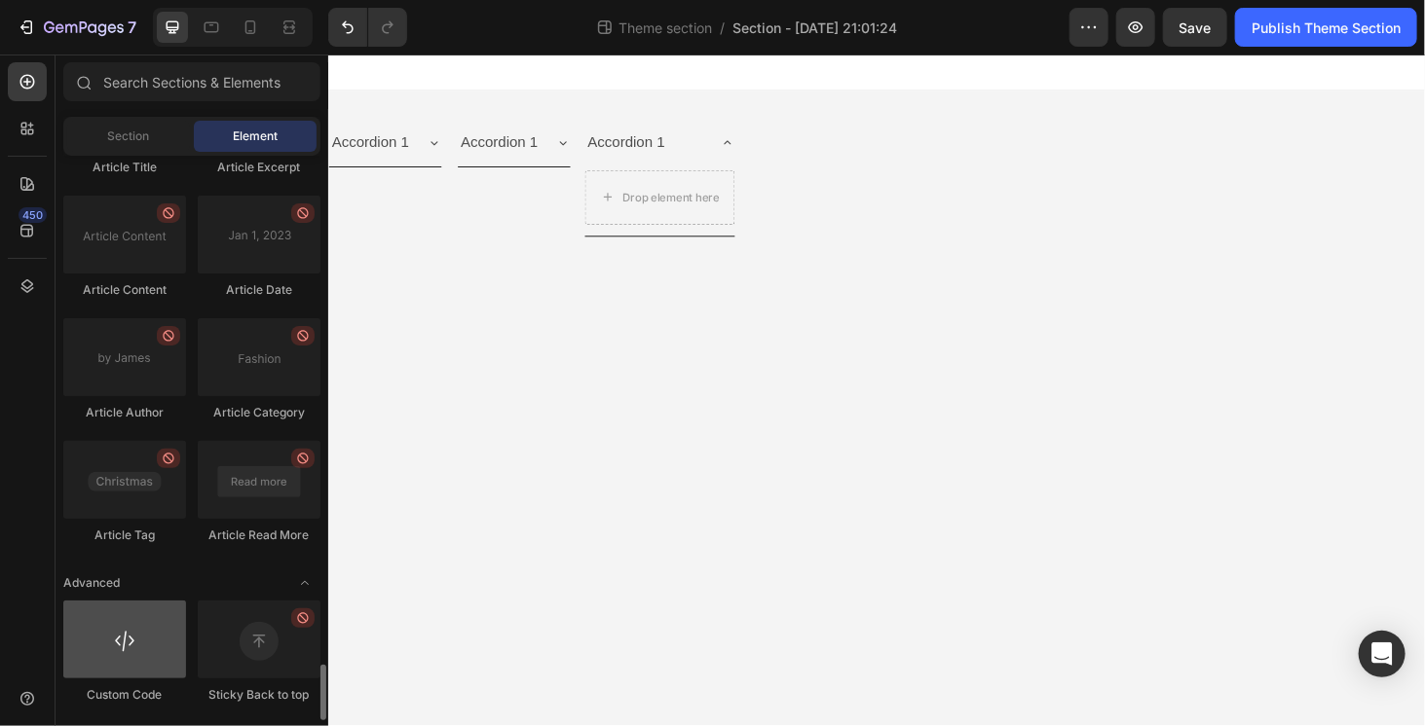
click at [118, 658] on div at bounding box center [124, 640] width 123 height 78
click at [144, 626] on div at bounding box center [124, 640] width 123 height 78
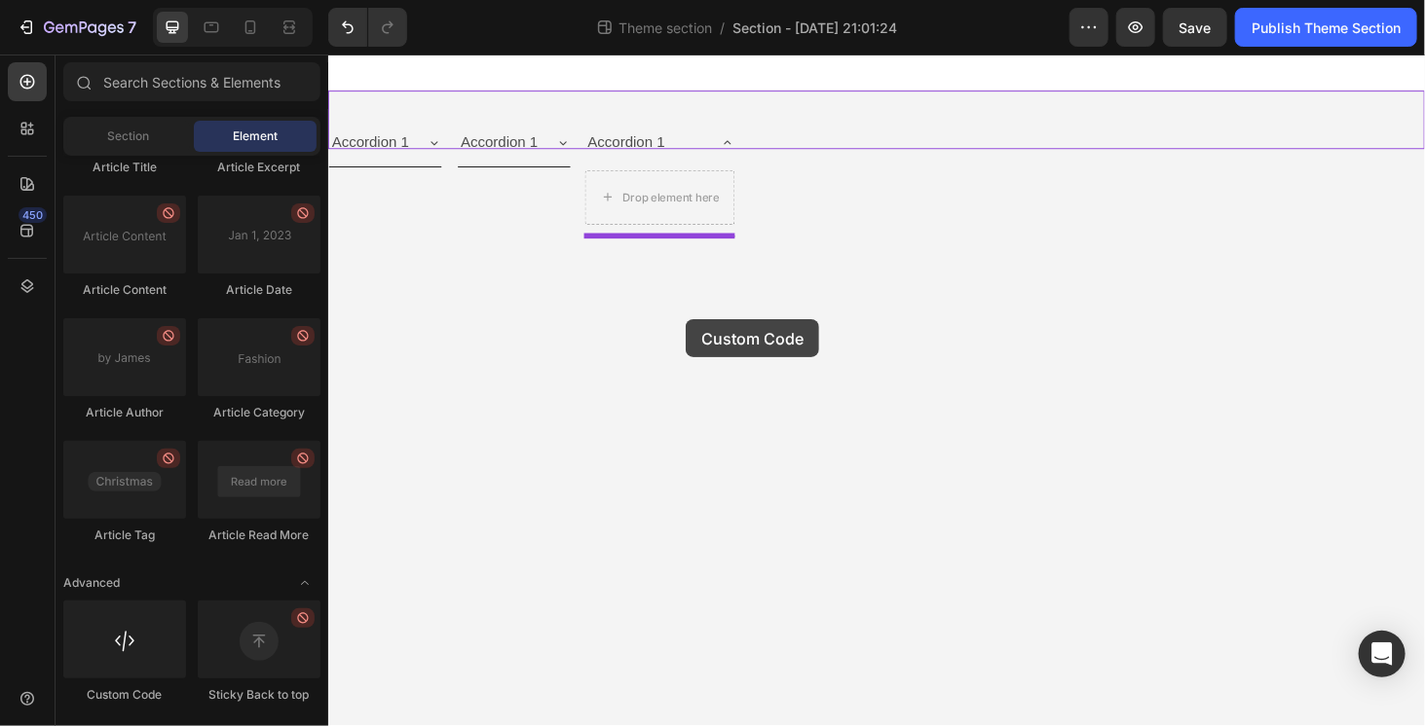
drag, startPoint x: 503, startPoint y: 675, endPoint x: 708, endPoint y: 336, distance: 395.8
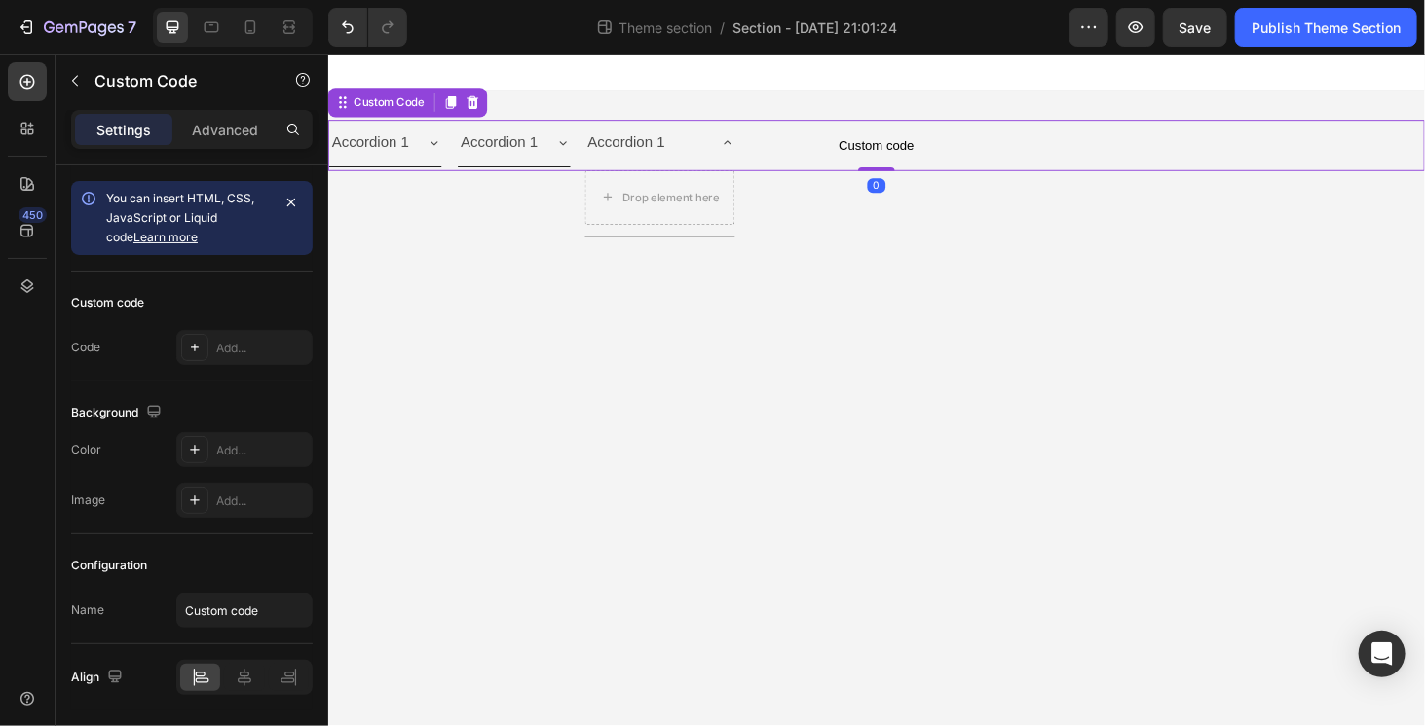
click at [915, 139] on span "Custom code" at bounding box center [911, 150] width 1168 height 23
click at [76, 78] on icon "button" at bounding box center [75, 81] width 16 height 16
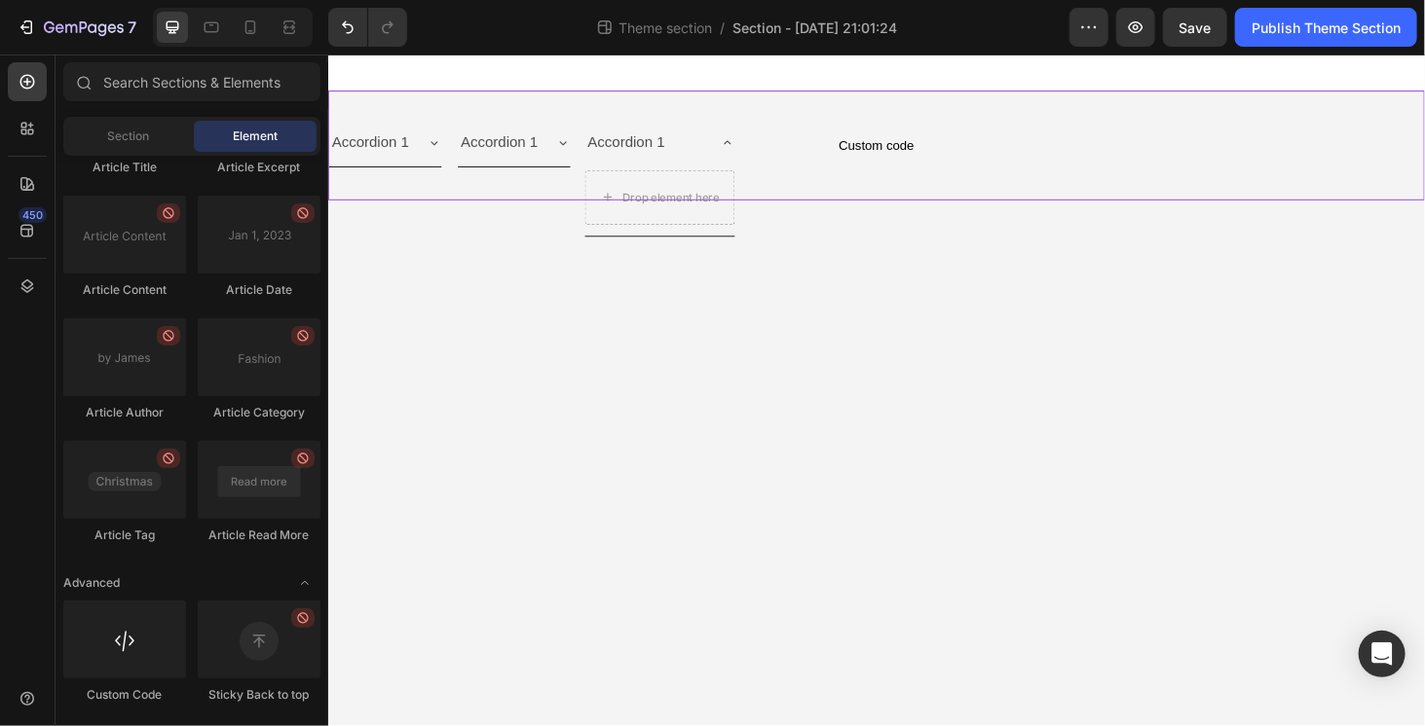
click at [1142, 108] on div "Accordion 1 Accordion Accordion 1 Accordion Accordion 1 Drop element here Accor…" at bounding box center [911, 151] width 1168 height 117
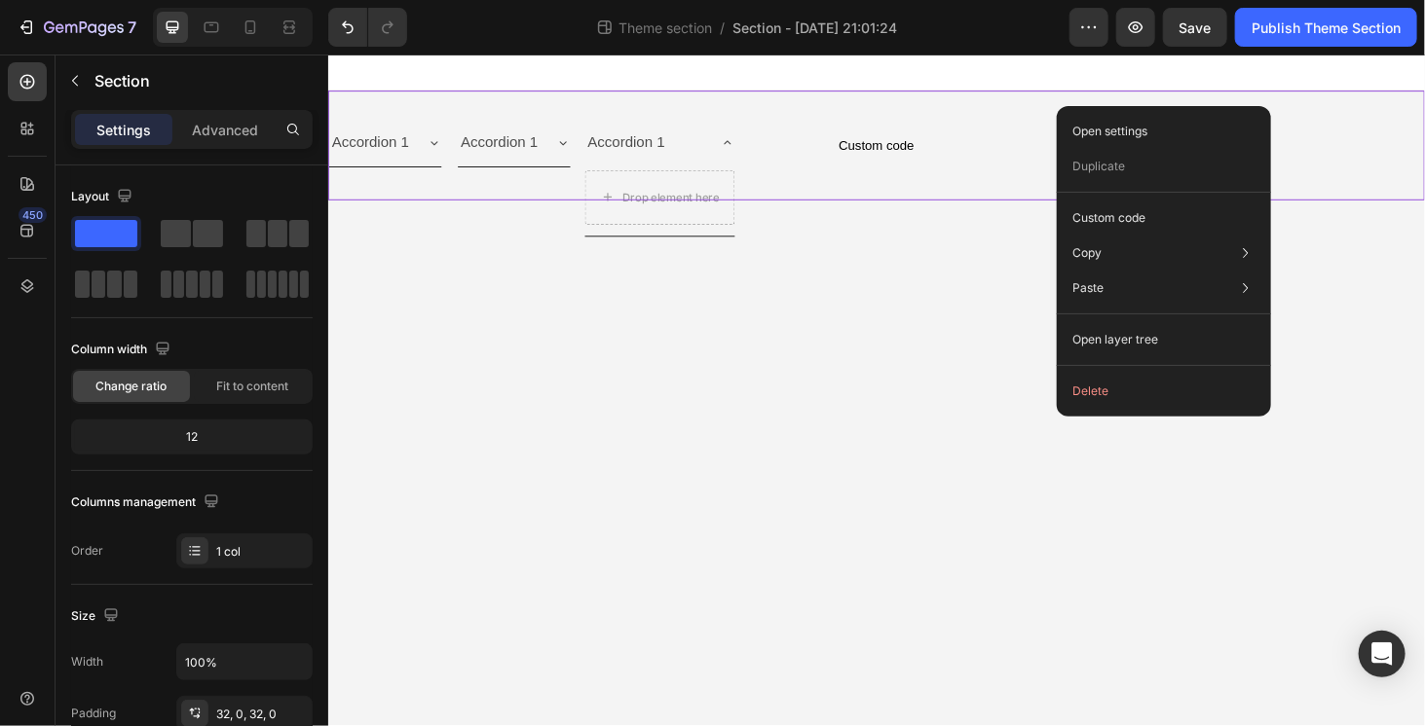
click at [1134, 392] on button "Delete" at bounding box center [1163, 391] width 199 height 35
click at [1095, 396] on button "Delete" at bounding box center [1163, 391] width 199 height 35
click at [804, 417] on body "Accordion 1 Accordion Accordion 1 Accordion Accordion 1 Drop element here Accor…" at bounding box center [911, 412] width 1168 height 716
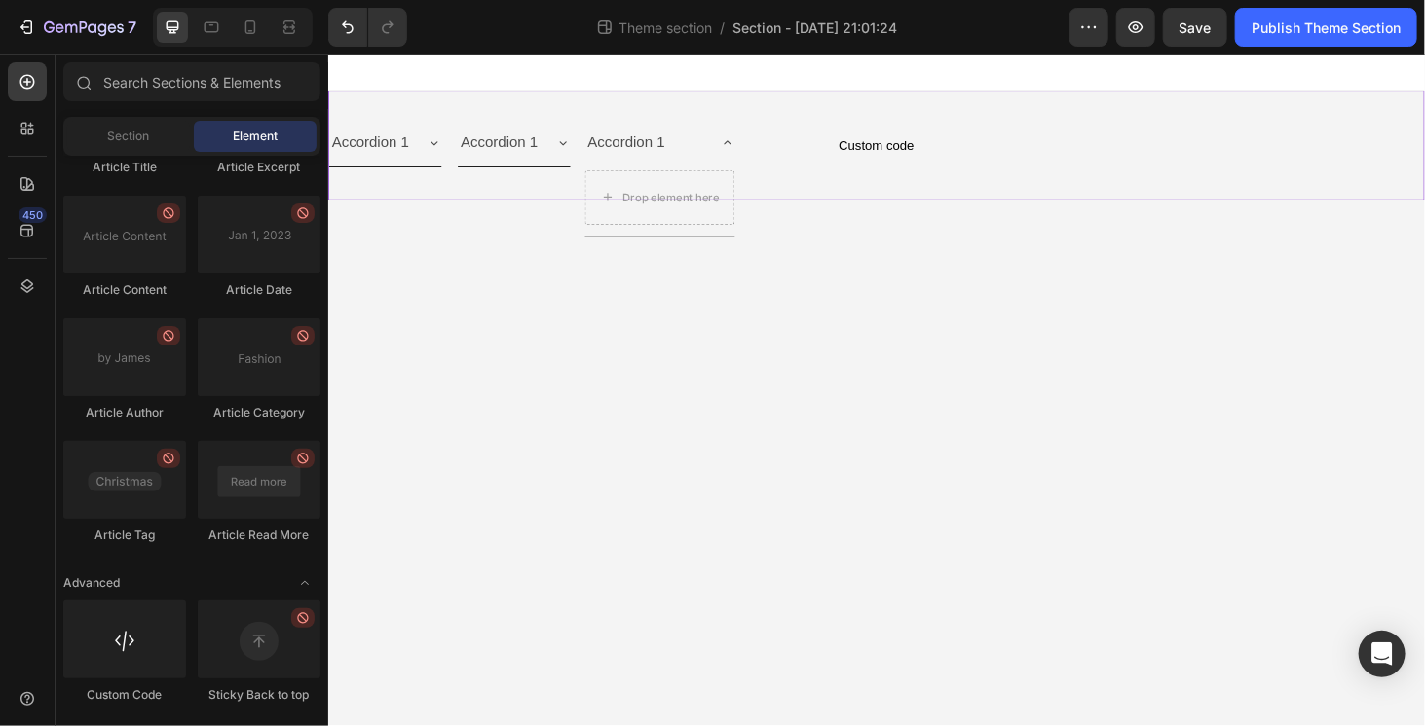
click at [937, 194] on div "Accordion 1 Accordion Accordion 1 Accordion Accordion 1 Drop element here Accor…" at bounding box center [911, 151] width 1168 height 117
drag, startPoint x: 778, startPoint y: 389, endPoint x: 731, endPoint y: 331, distance: 74.1
click at [773, 389] on body "Accordion 1 Accordion Accordion 1 Accordion Accordion 1 Drop element here Accor…" at bounding box center [911, 412] width 1168 height 716
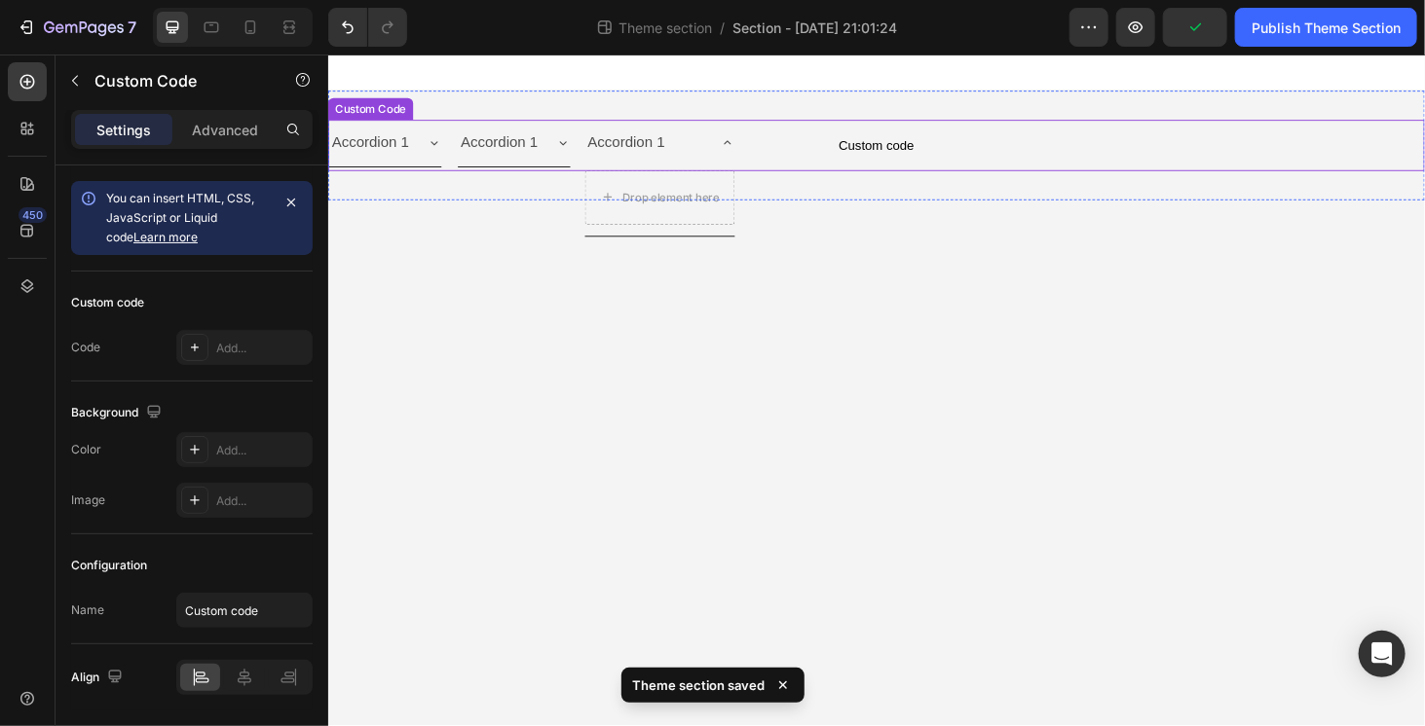
click at [396, 135] on p "Custom code" at bounding box center [911, 151] width 1168 height 55
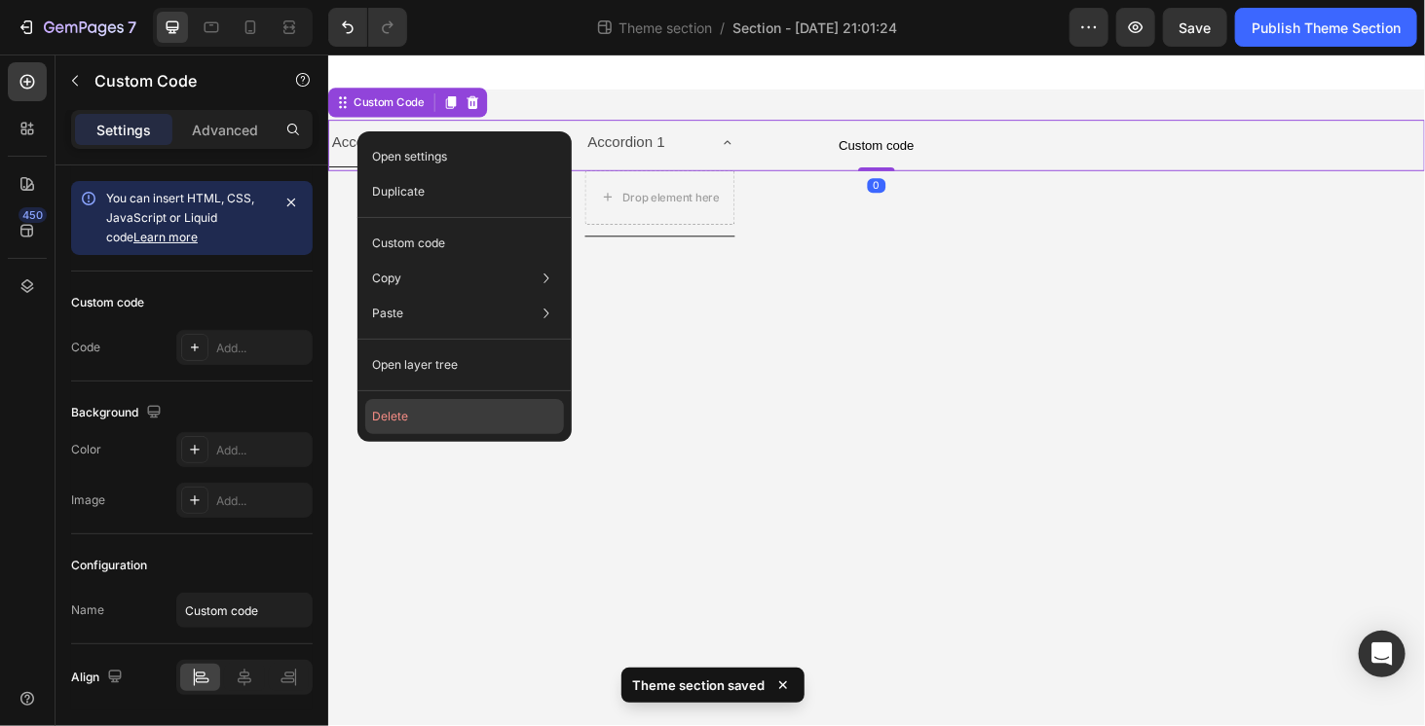
click at [414, 417] on button "Delete" at bounding box center [464, 416] width 199 height 35
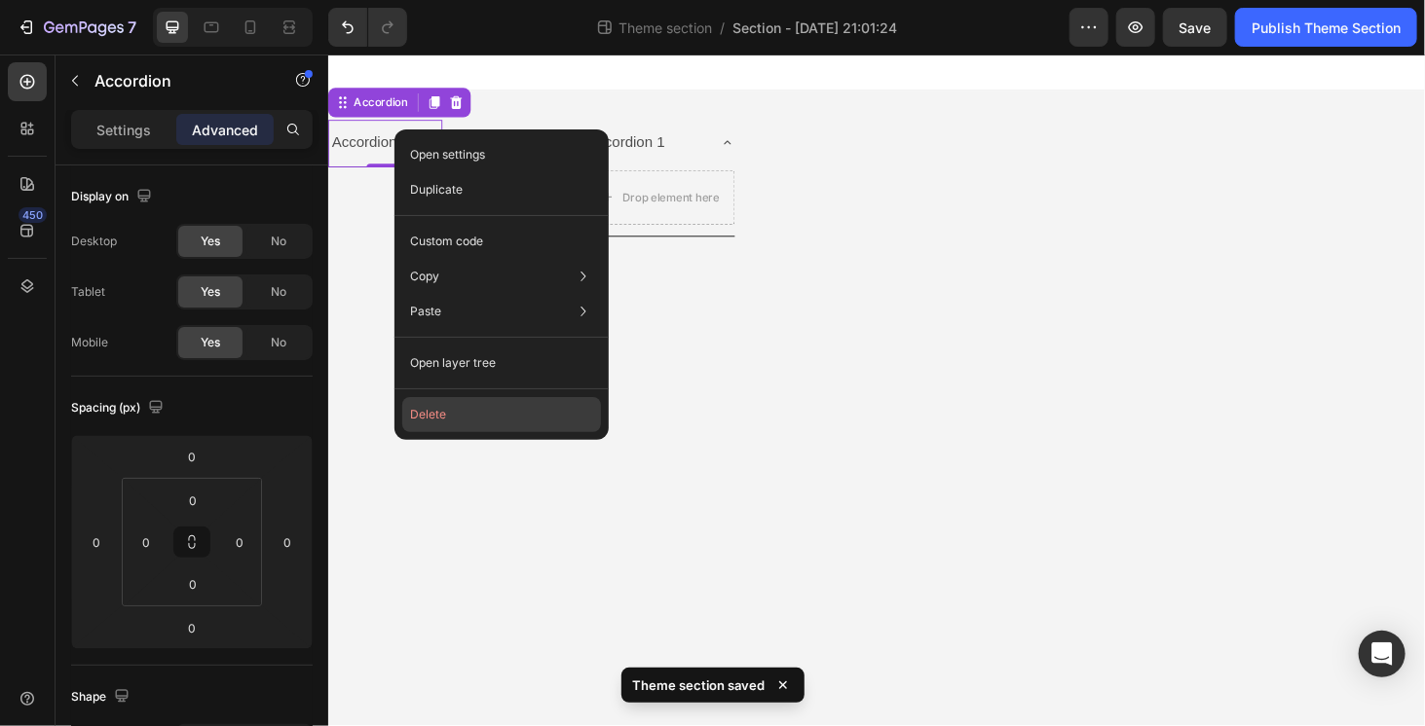
click at [444, 414] on button "Delete" at bounding box center [501, 414] width 199 height 35
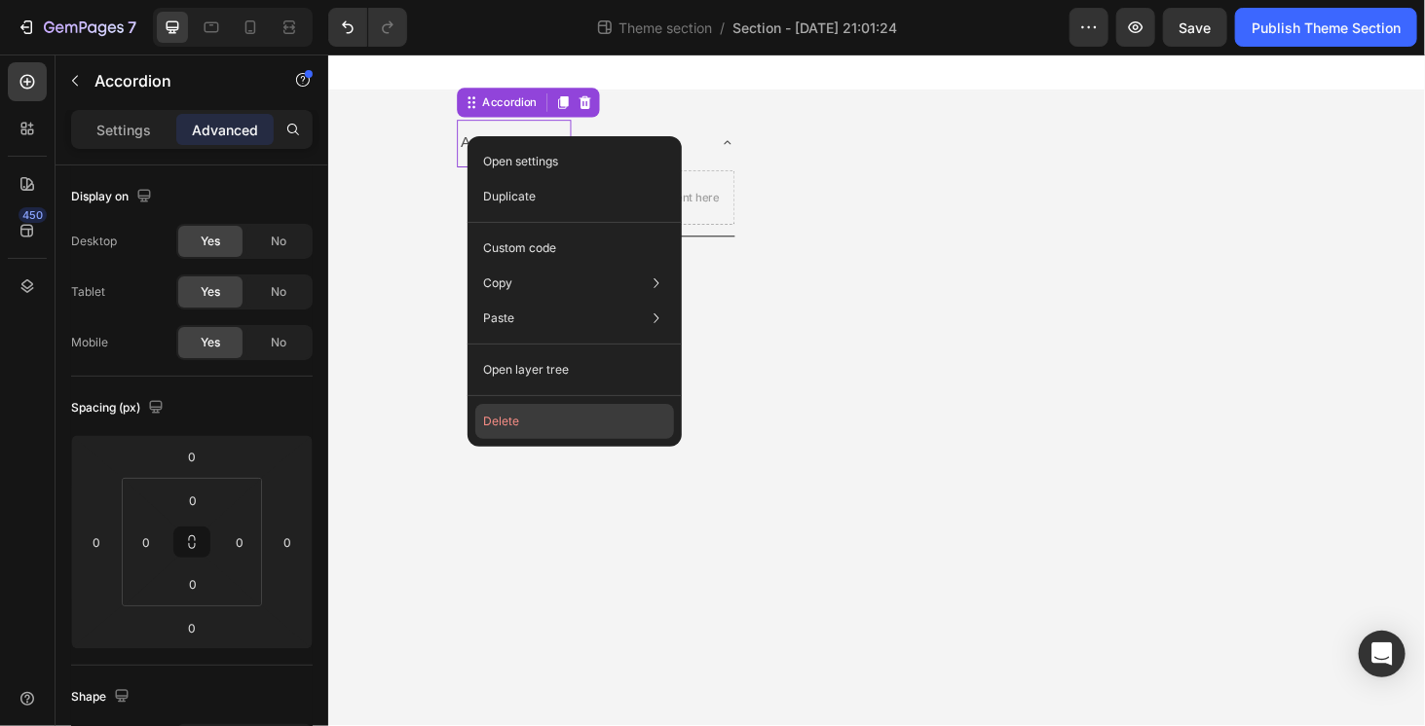
click at [538, 416] on button "Delete" at bounding box center [574, 421] width 199 height 35
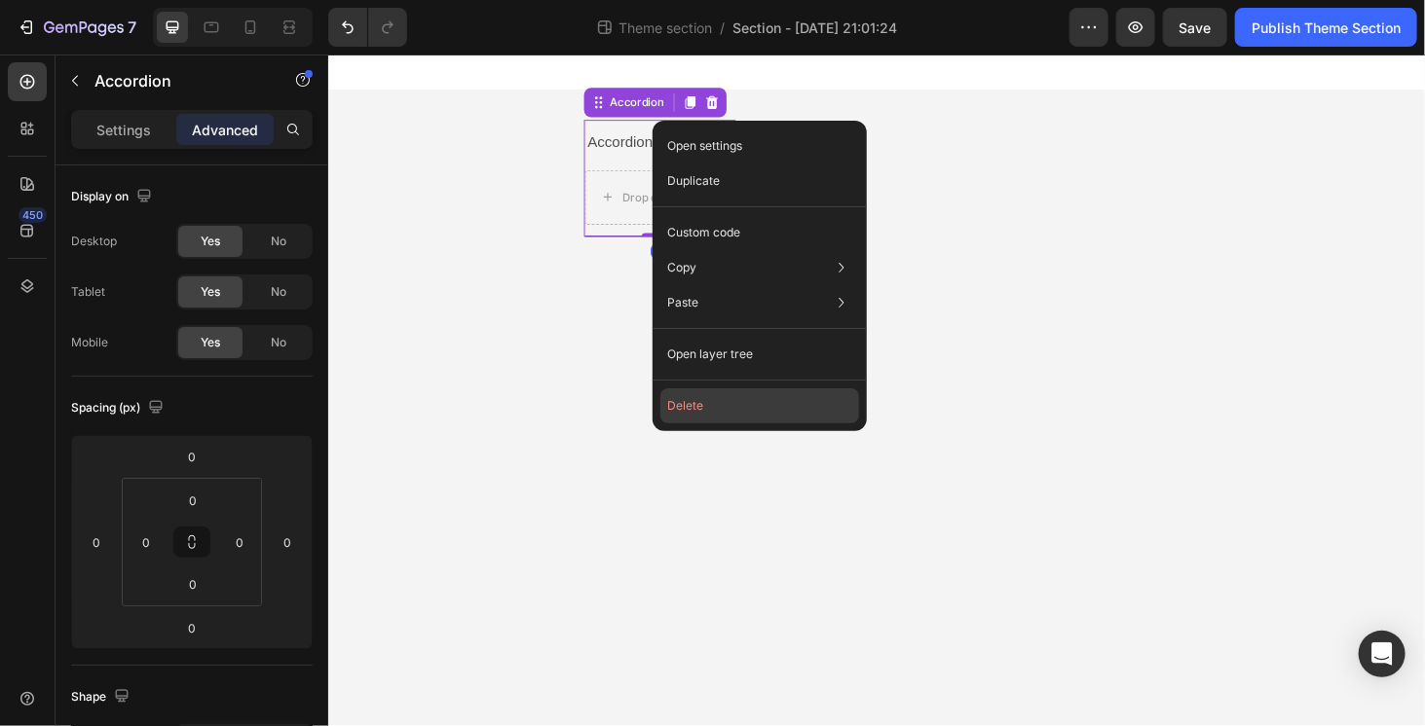
click at [704, 406] on button "Delete" at bounding box center [759, 406] width 199 height 35
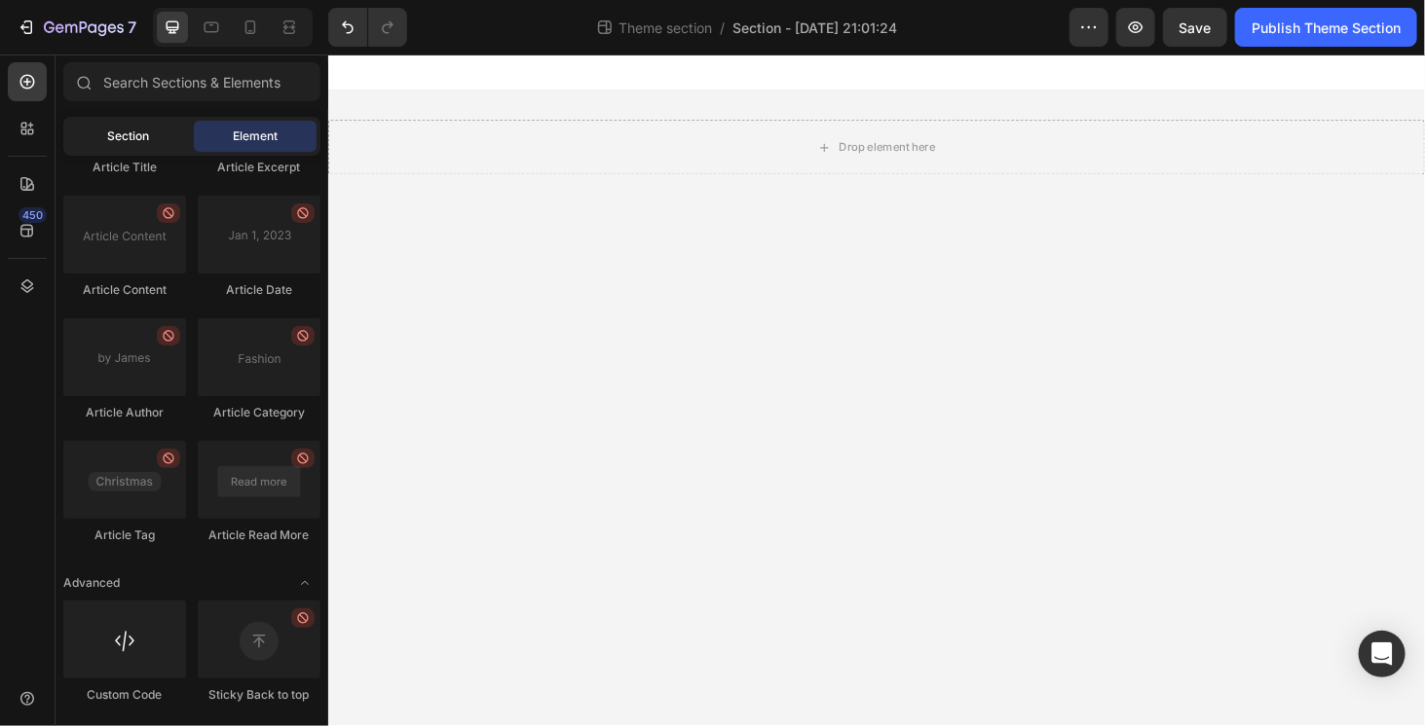
click at [114, 138] on span "Section" at bounding box center [129, 137] width 42 height 18
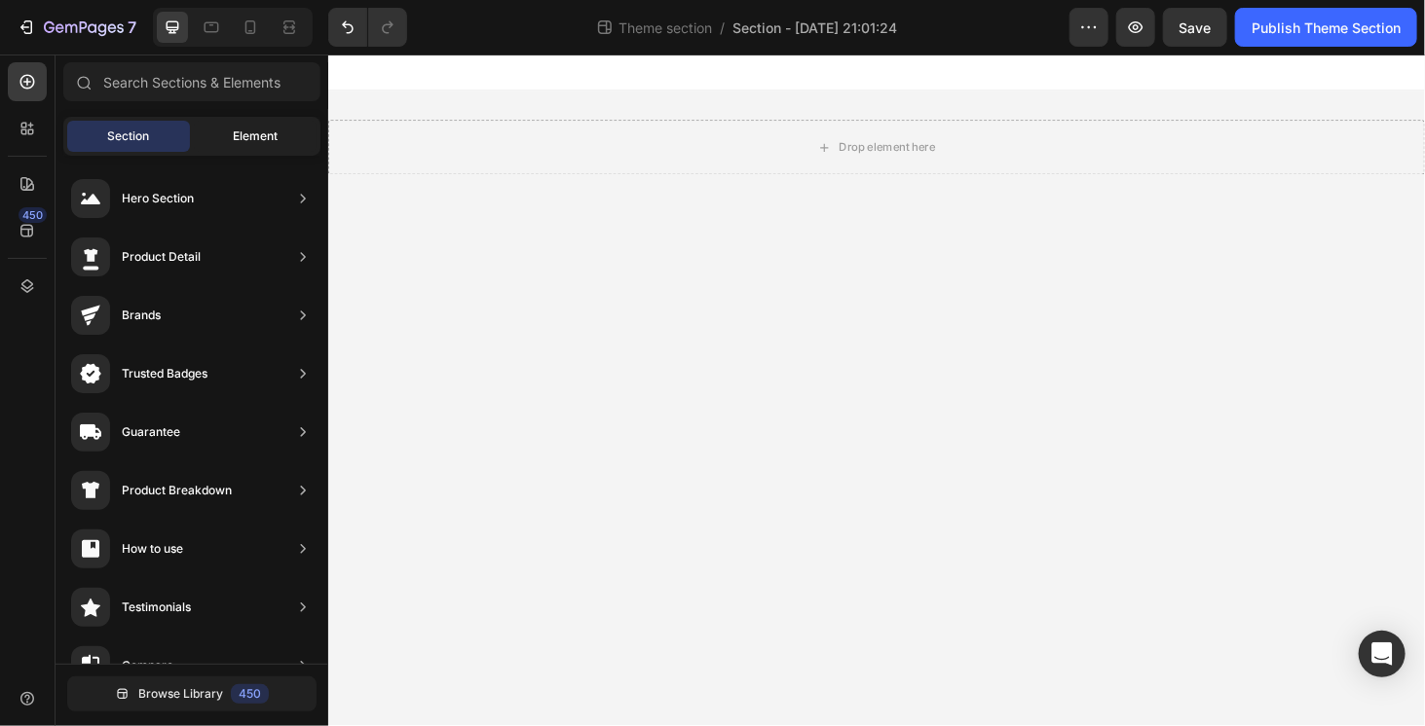
click at [276, 137] on span "Element" at bounding box center [255, 137] width 45 height 18
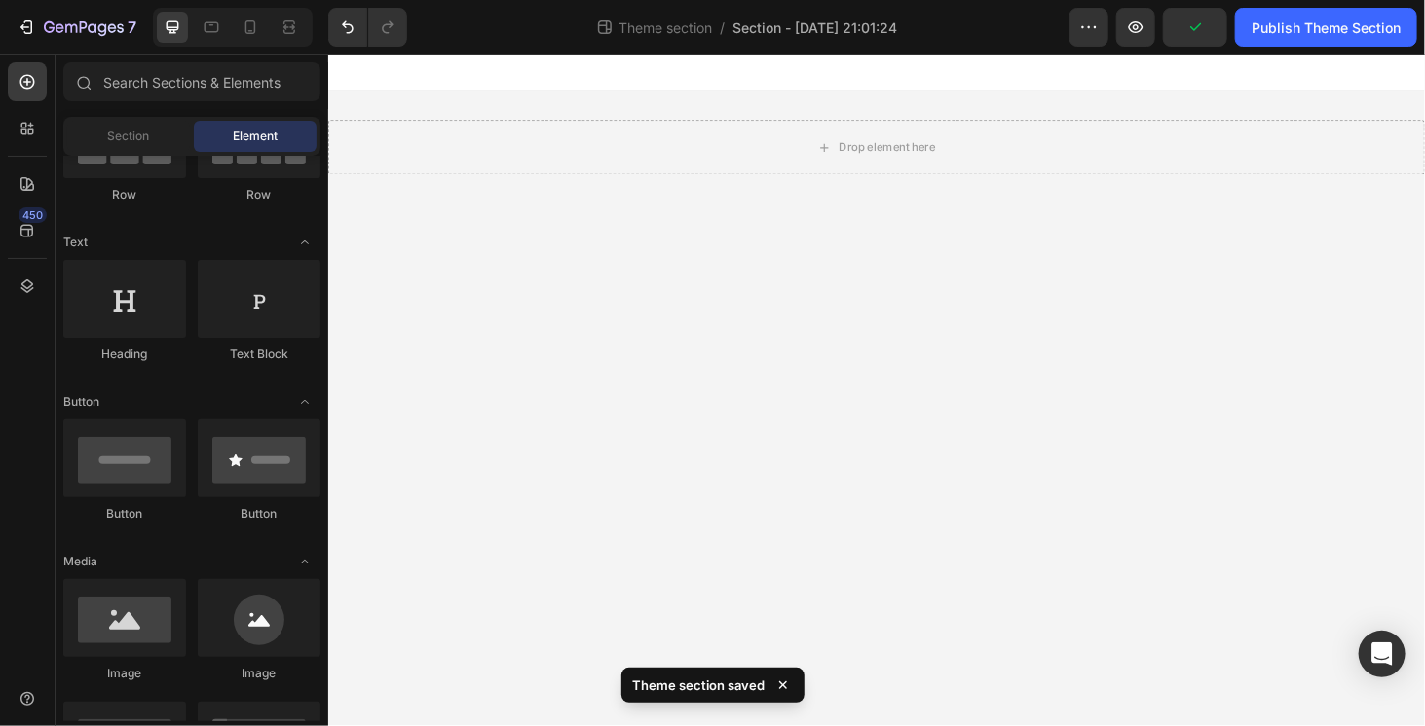
scroll to position [0, 0]
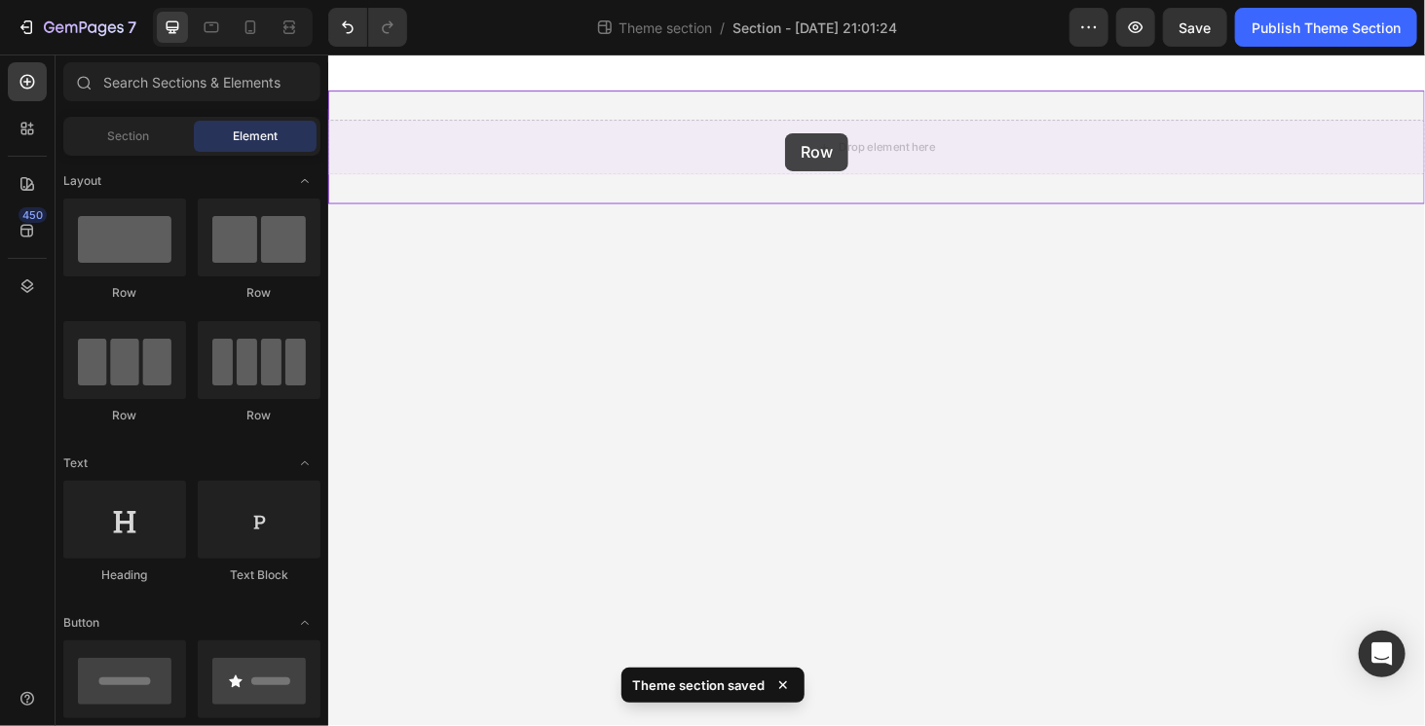
drag, startPoint x: 614, startPoint y: 334, endPoint x: 814, endPoint y: 137, distance: 280.2
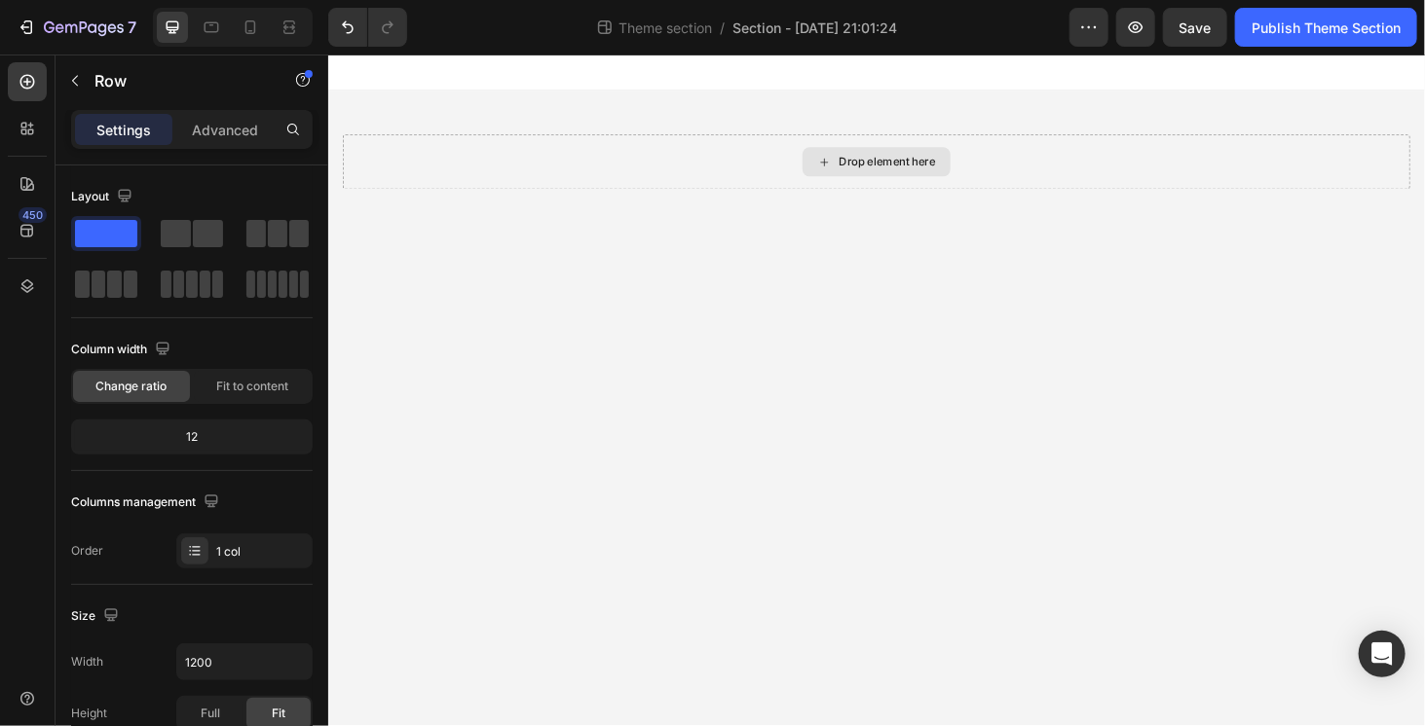
click at [891, 170] on div "Drop element here" at bounding box center [922, 169] width 103 height 16
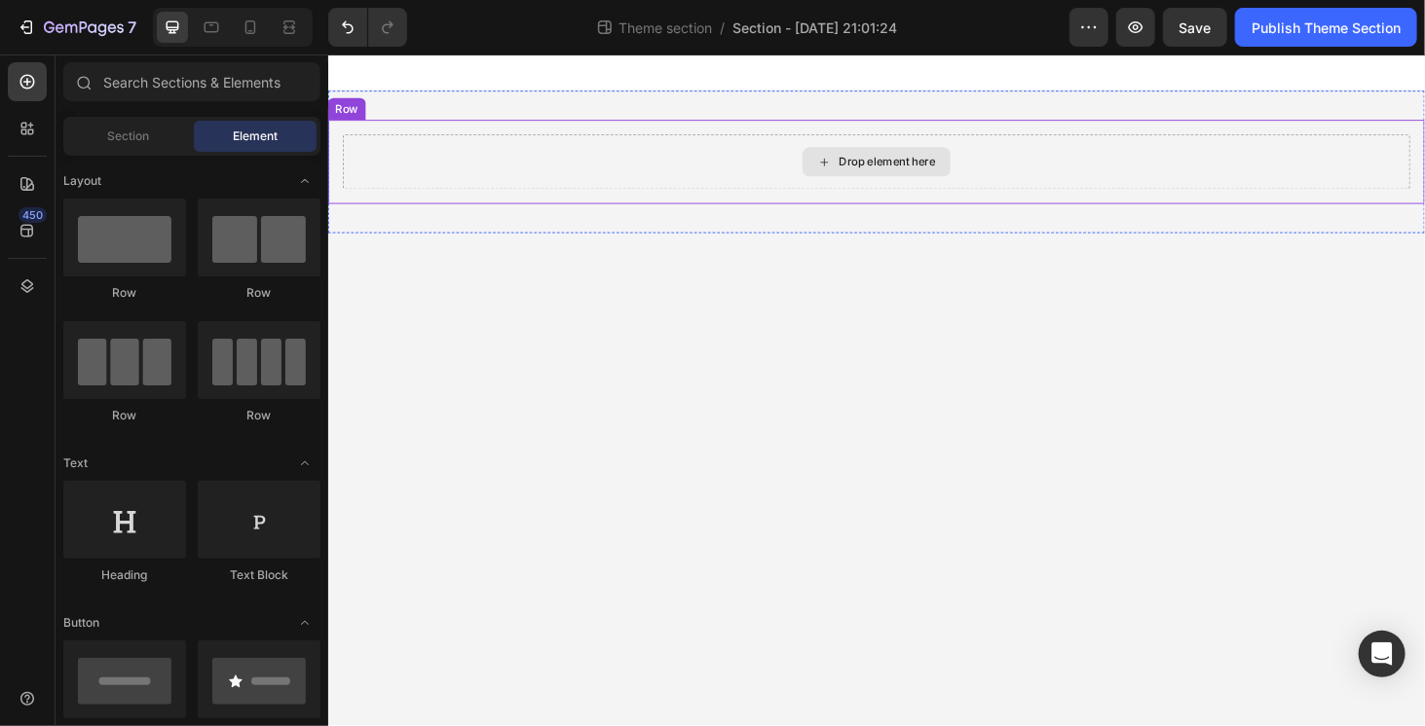
click at [613, 137] on div "Drop element here Row" at bounding box center [911, 169] width 1168 height 90
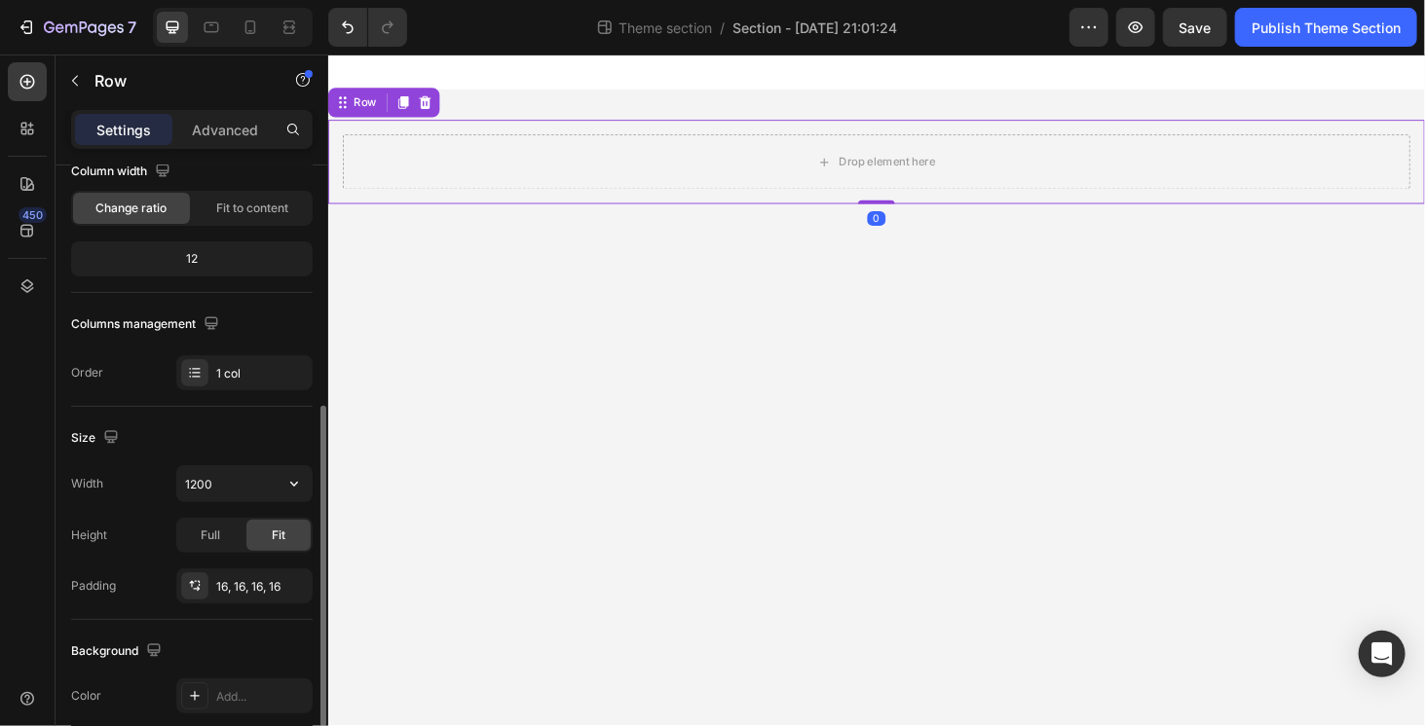
scroll to position [81, 0]
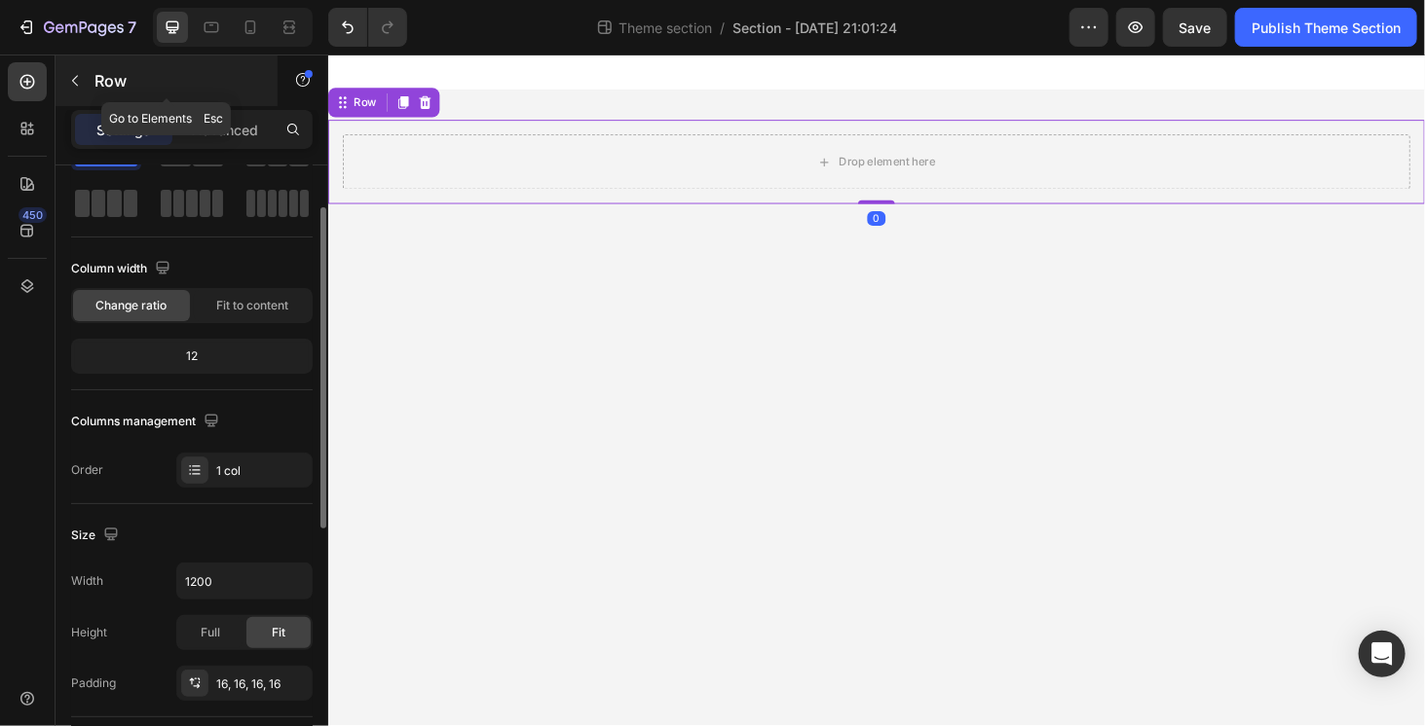
click at [92, 83] on div "Row" at bounding box center [167, 81] width 222 height 51
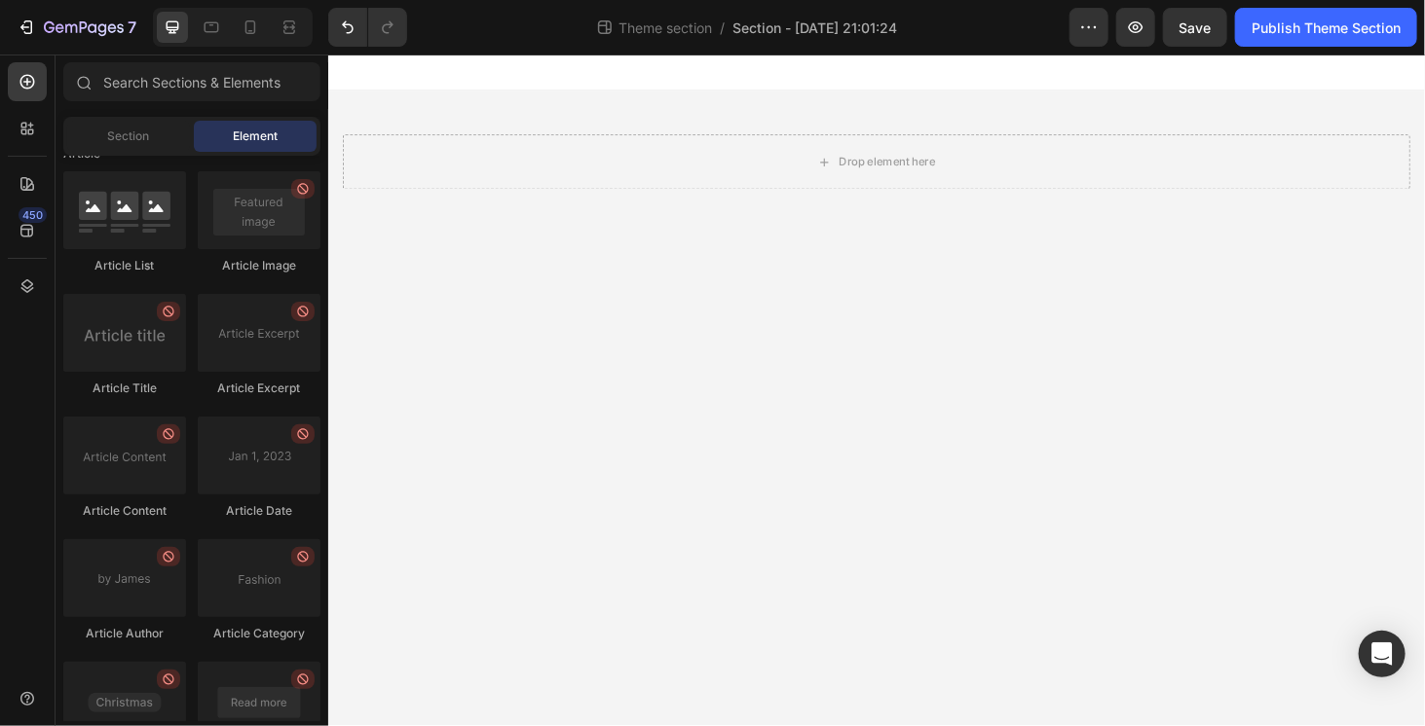
scroll to position [5187, 0]
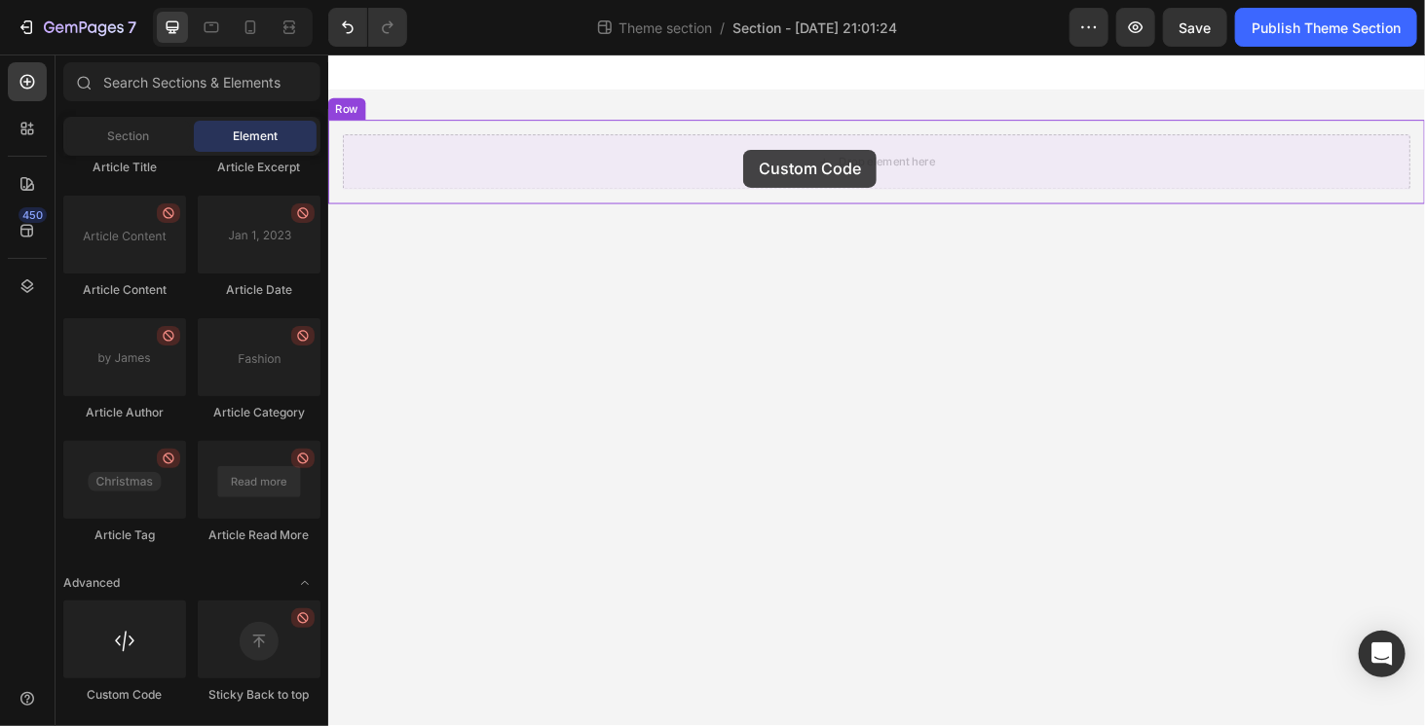
drag, startPoint x: 468, startPoint y: 705, endPoint x: 769, endPoint y: 155, distance: 627.0
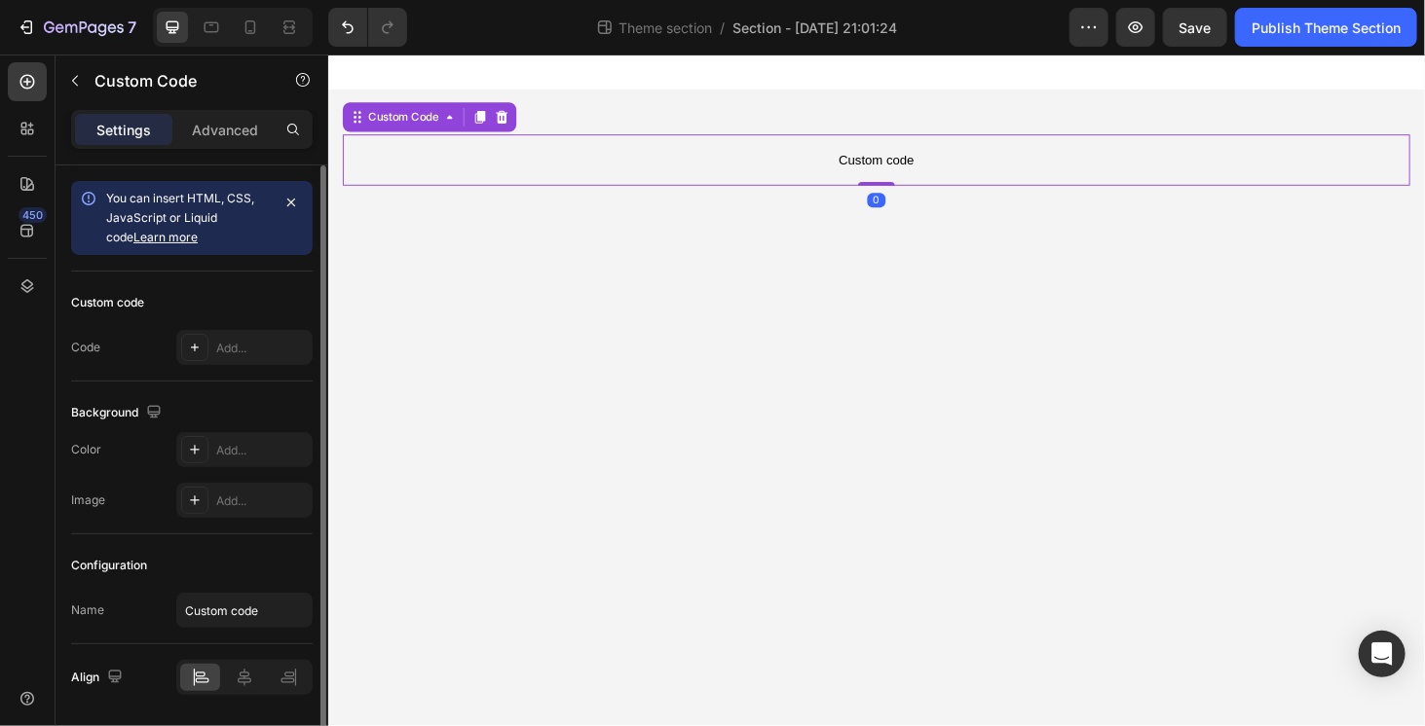
scroll to position [59, 0]
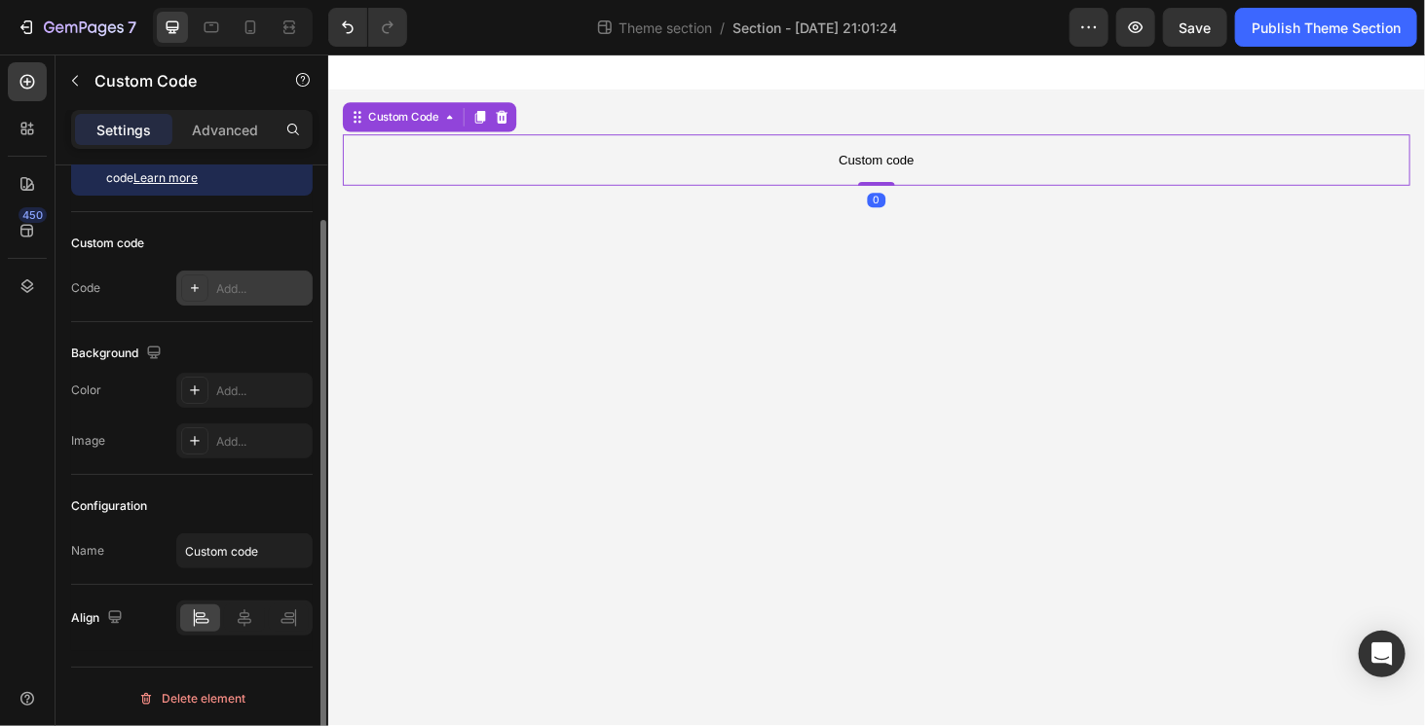
click at [218, 297] on div "Add..." at bounding box center [244, 288] width 136 height 35
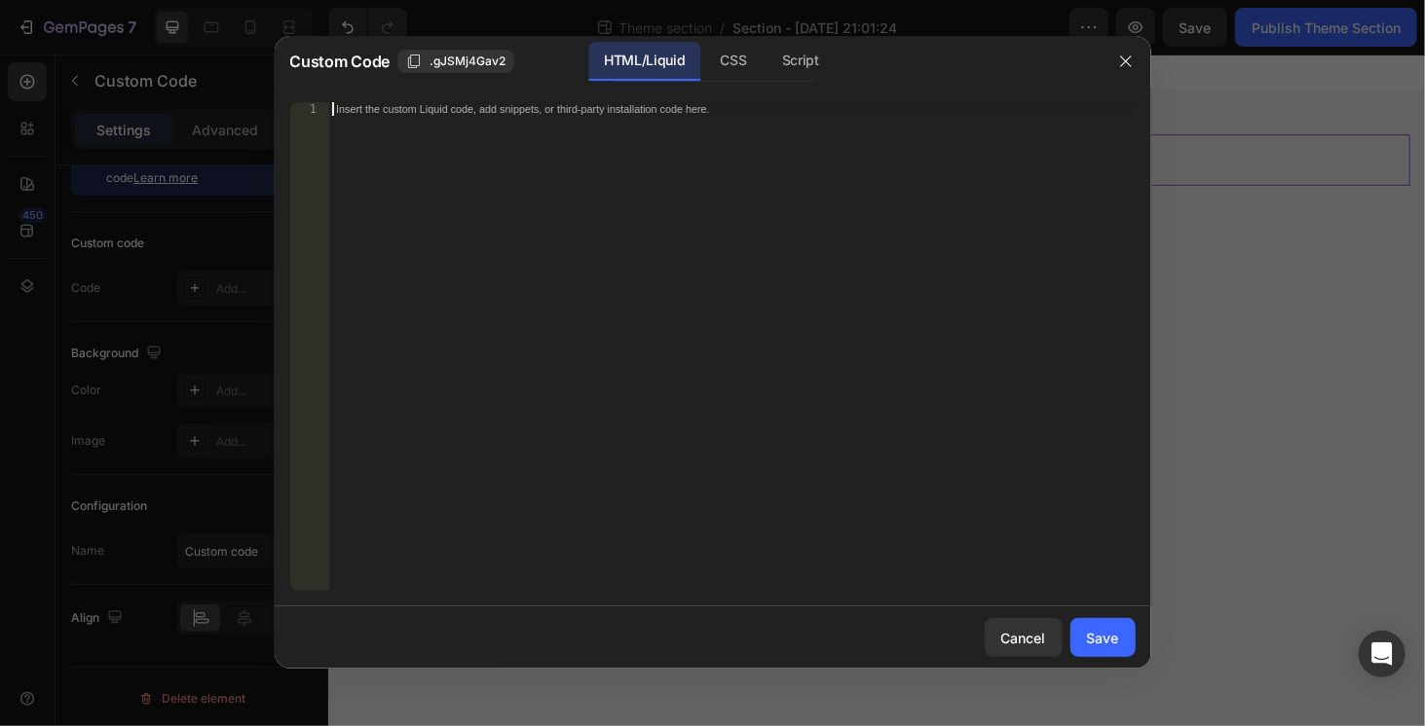
click at [633, 218] on div "Insert the custom Liquid code, add snippets, or third-party installation code h…" at bounding box center [731, 360] width 806 height 516
paste textarea "</script>"
type textarea "</script>"
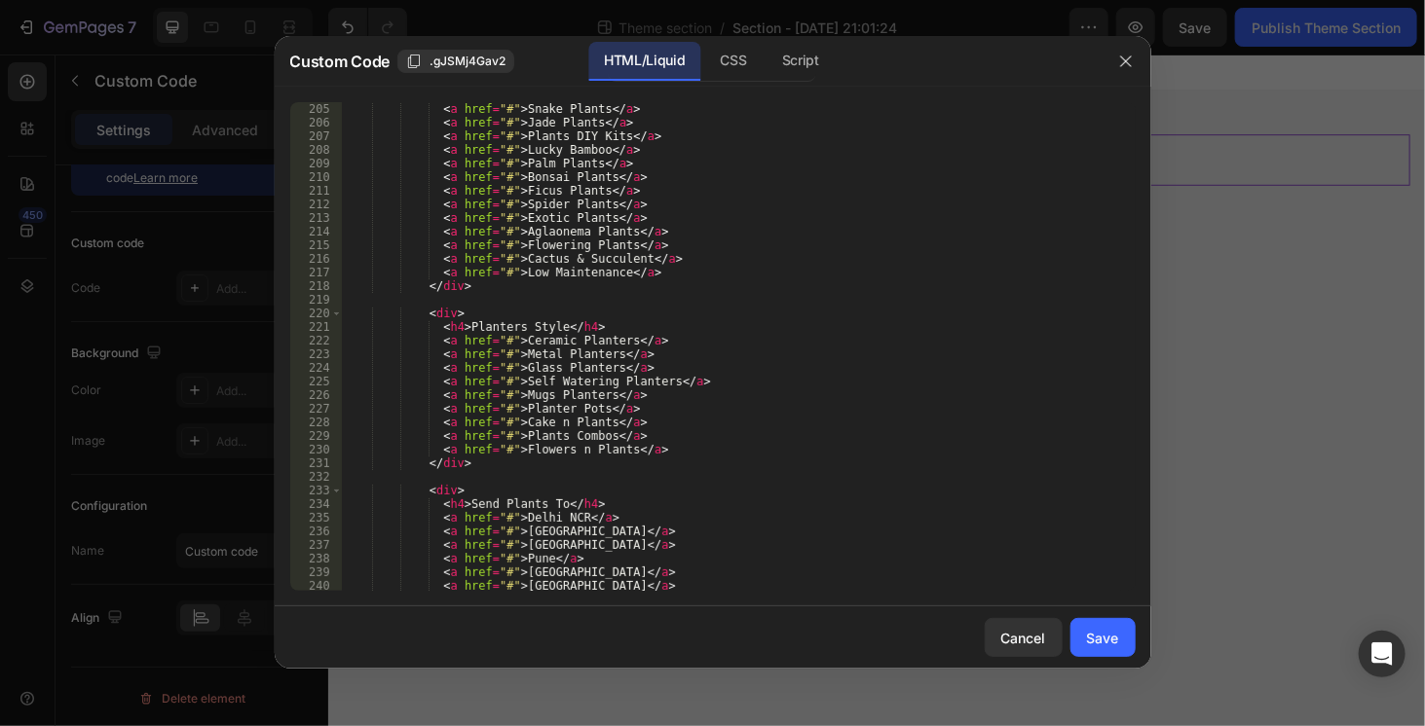
scroll to position [3168, 0]
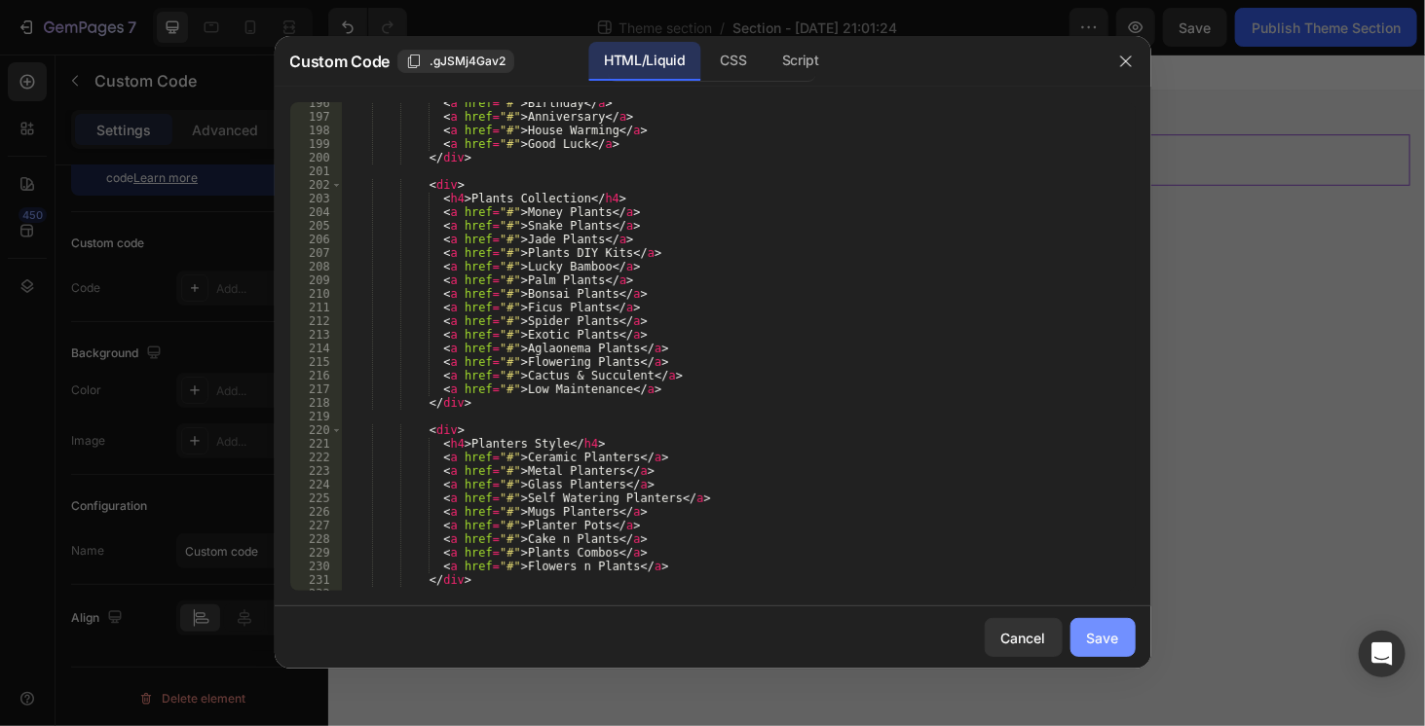
click at [1116, 627] on button "Save" at bounding box center [1102, 637] width 65 height 39
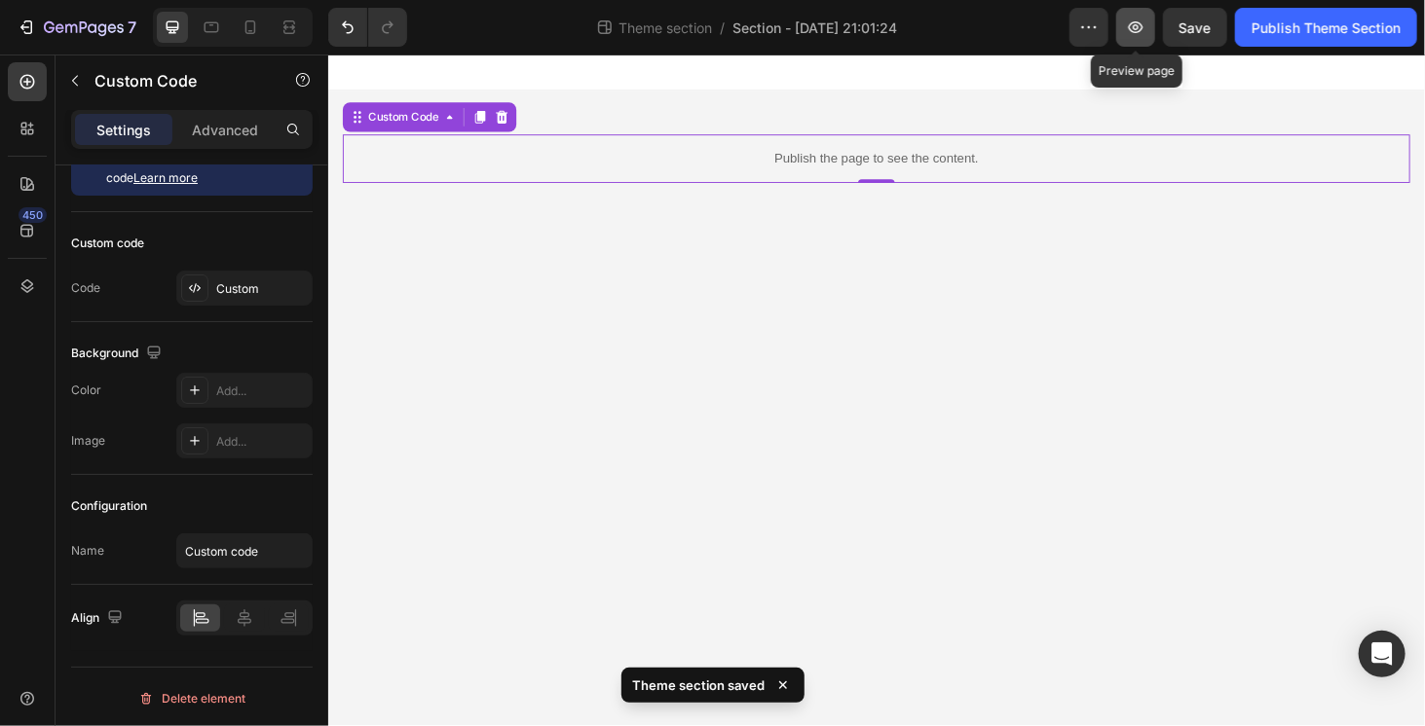
click at [1130, 30] on icon "button" at bounding box center [1136, 27] width 15 height 12
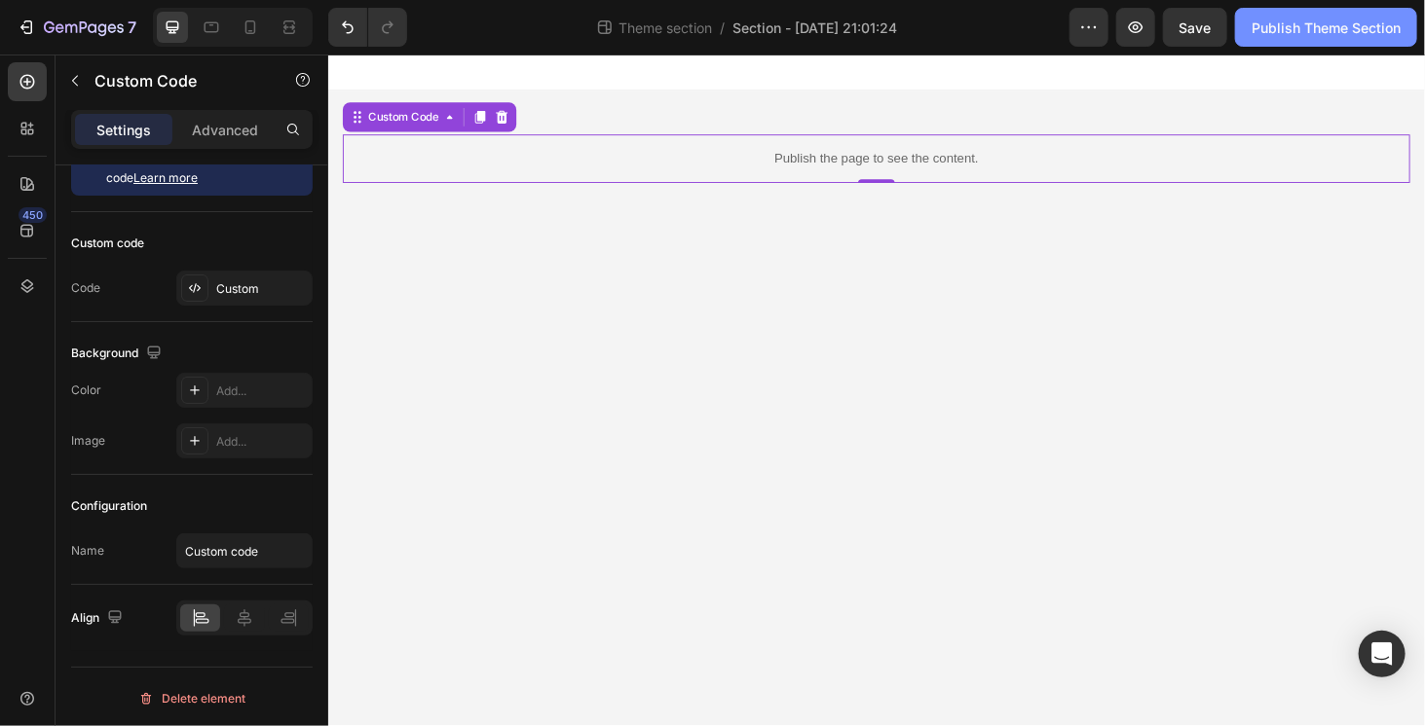
click at [1332, 35] on div "Publish Theme Section" at bounding box center [1325, 28] width 149 height 20
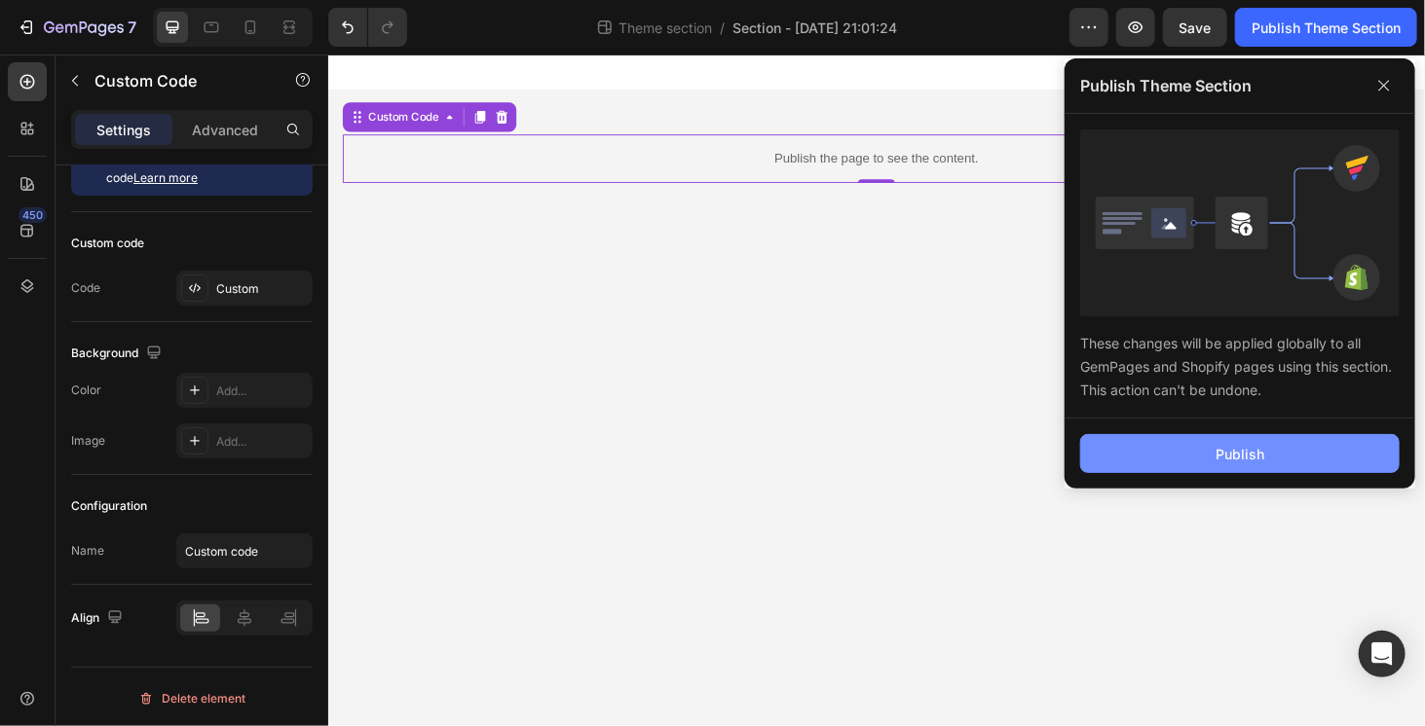
click at [1230, 456] on div "Publish" at bounding box center [1239, 454] width 49 height 20
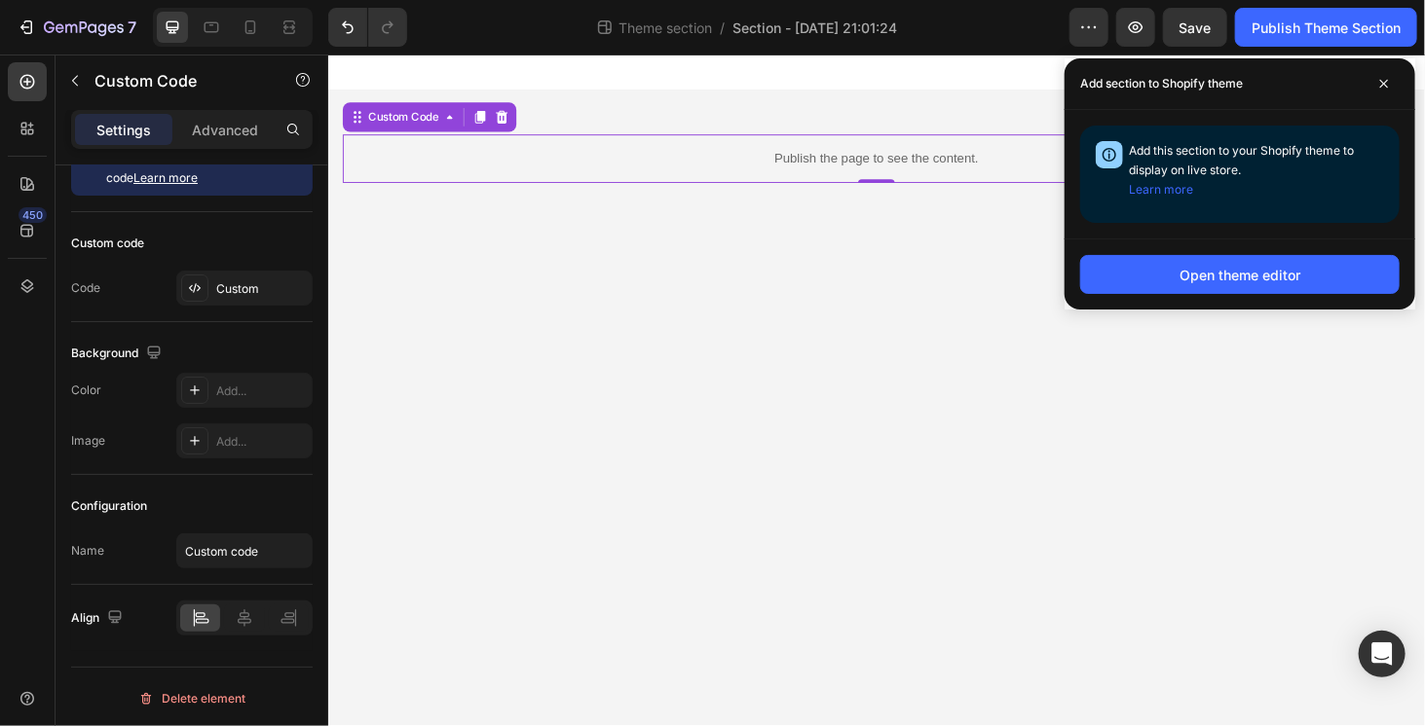
click at [763, 315] on body "Publish the page to see the content. Custom Code 0 Row Root Drag & drop element…" at bounding box center [911, 412] width 1168 height 716
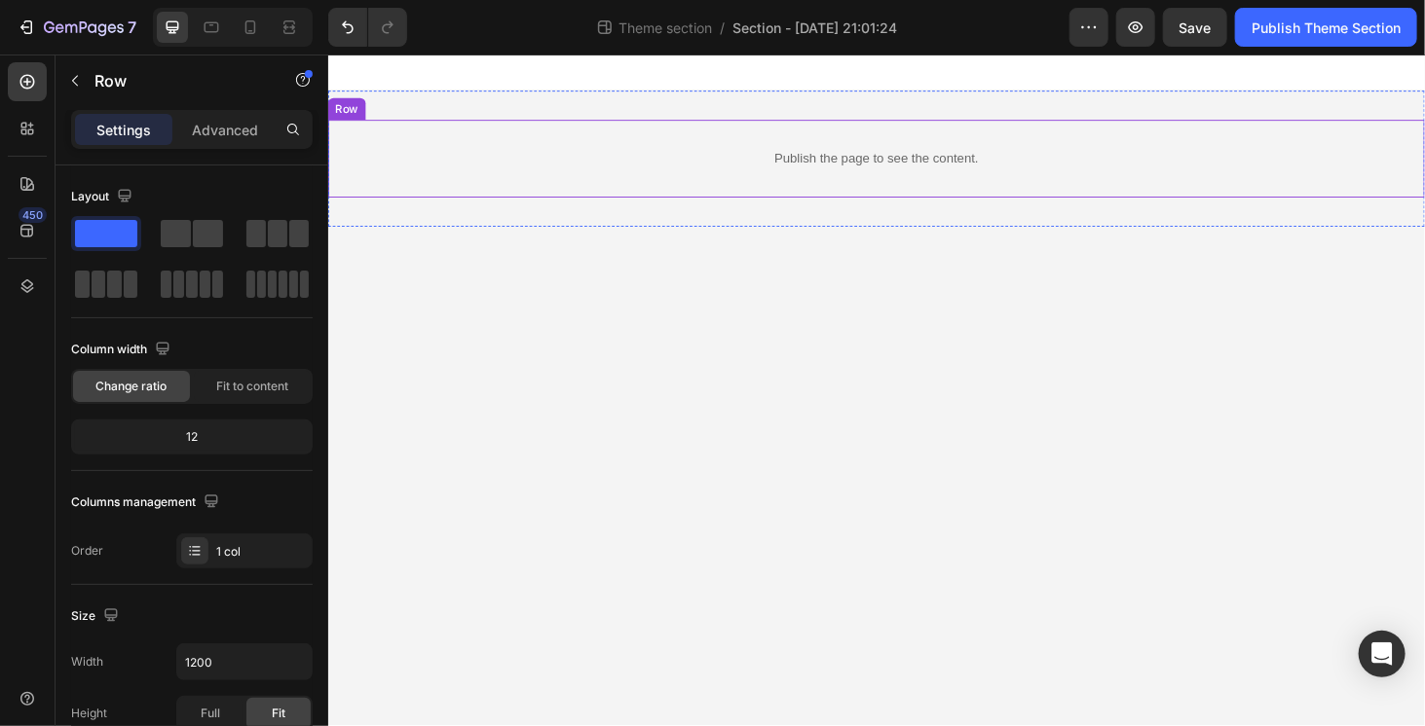
click at [706, 134] on div "Publish the page to see the content. Custom Code Row" at bounding box center [911, 165] width 1168 height 83
click at [705, 114] on div "Publish the page to see the content. Custom Code Row" at bounding box center [911, 165] width 1168 height 145
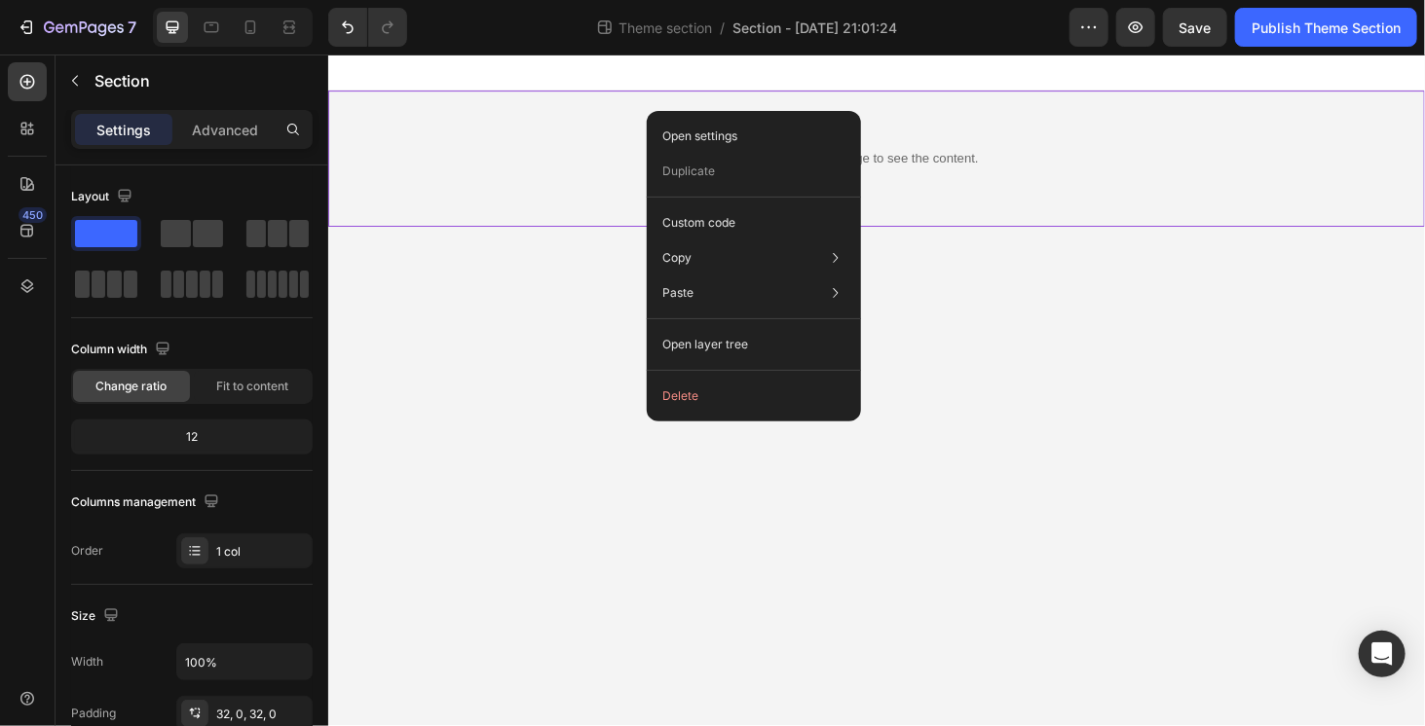
click at [716, 402] on button "Delete" at bounding box center [753, 396] width 199 height 35
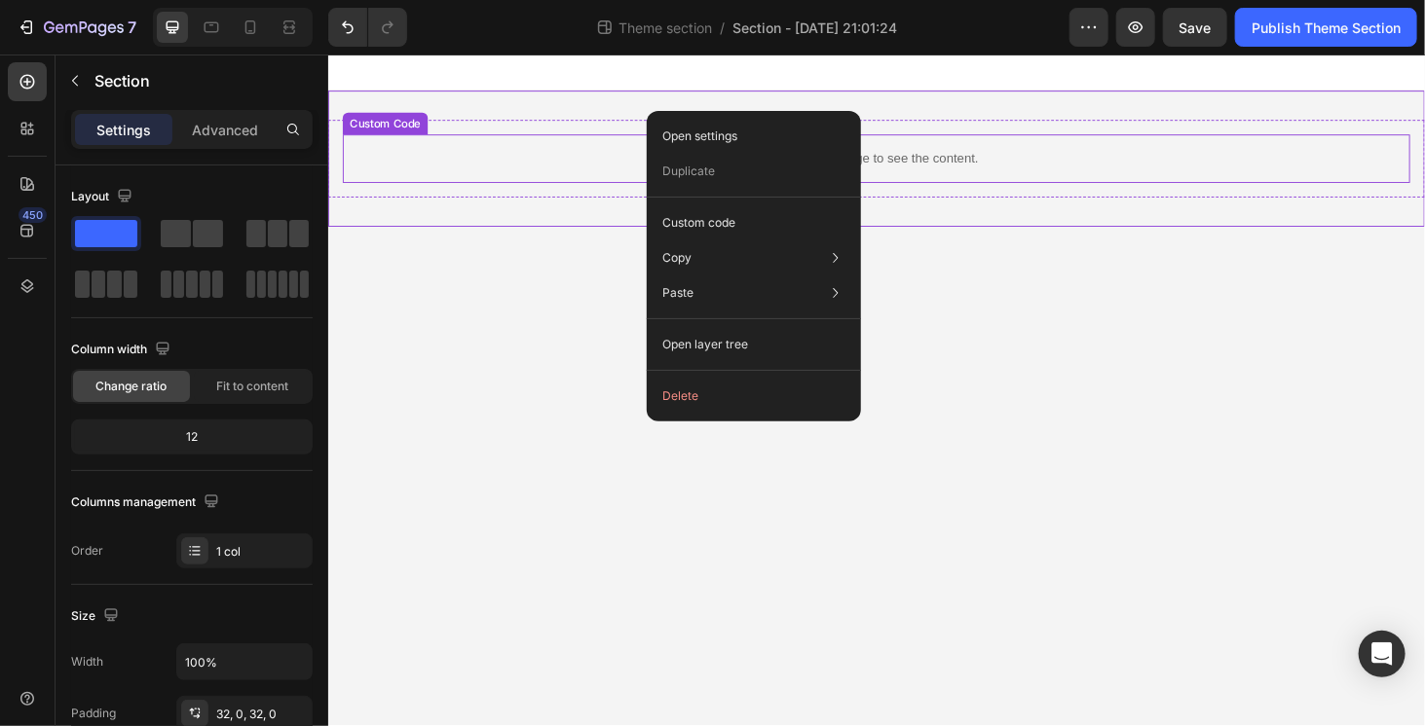
click at [551, 163] on p "Publish the page to see the content." at bounding box center [911, 165] width 1137 height 20
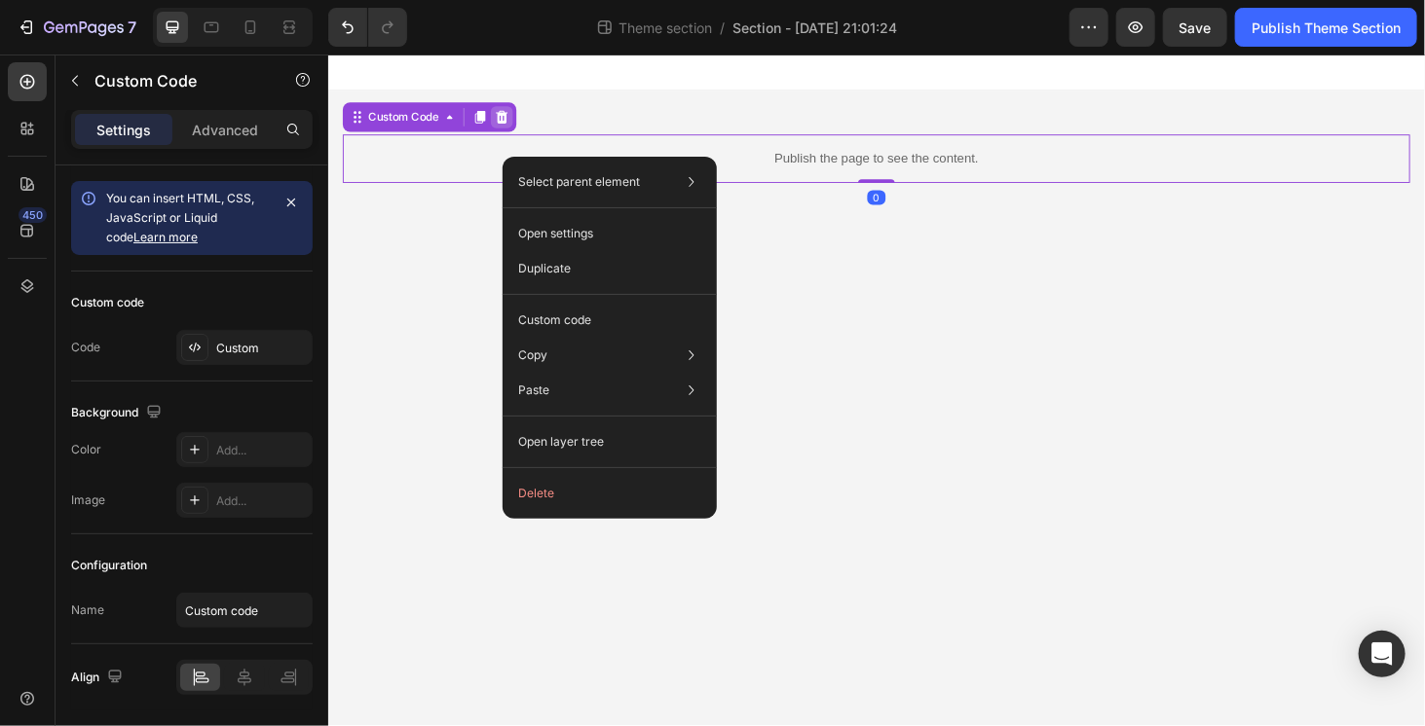
click at [506, 117] on icon at bounding box center [512, 121] width 16 height 16
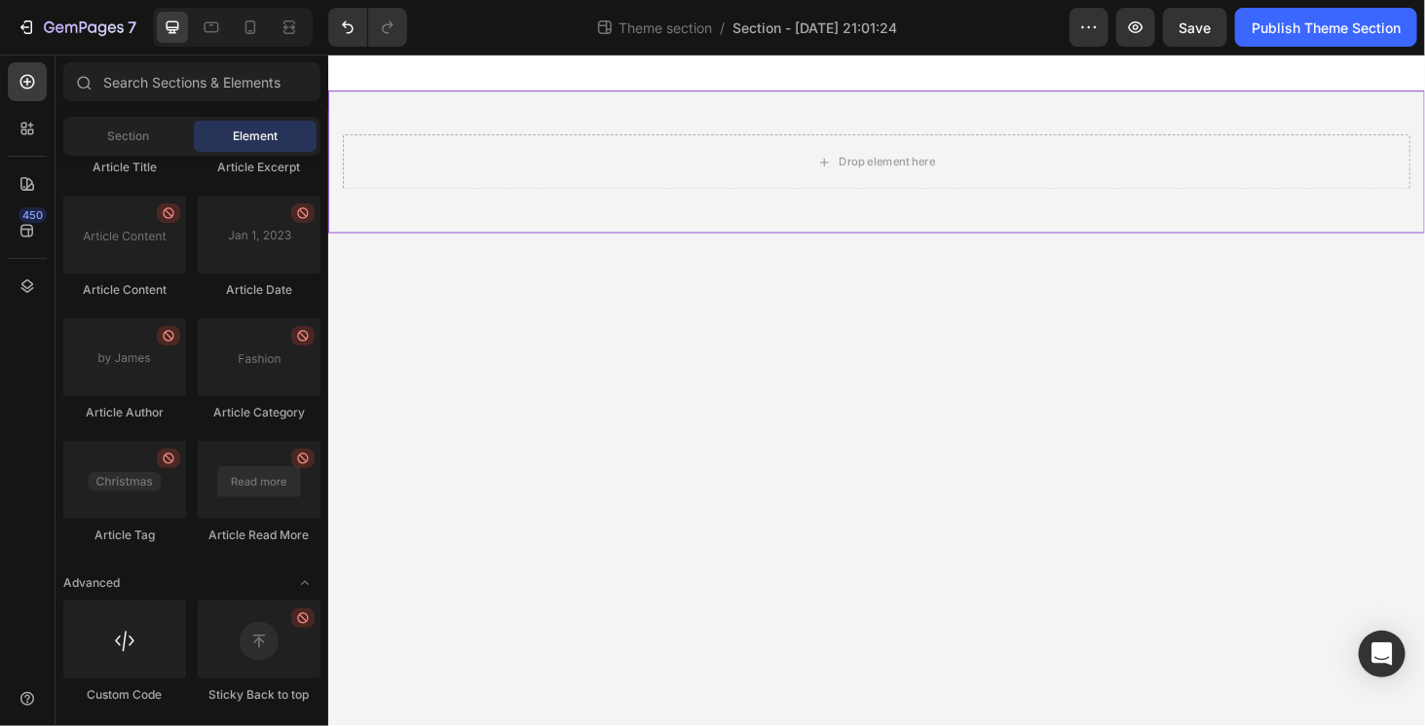
click at [544, 356] on body "Drop element here Row Root Drag & drop element from sidebar or Explore Library …" at bounding box center [911, 412] width 1168 height 716
click at [181, 87] on input "text" at bounding box center [191, 81] width 257 height 39
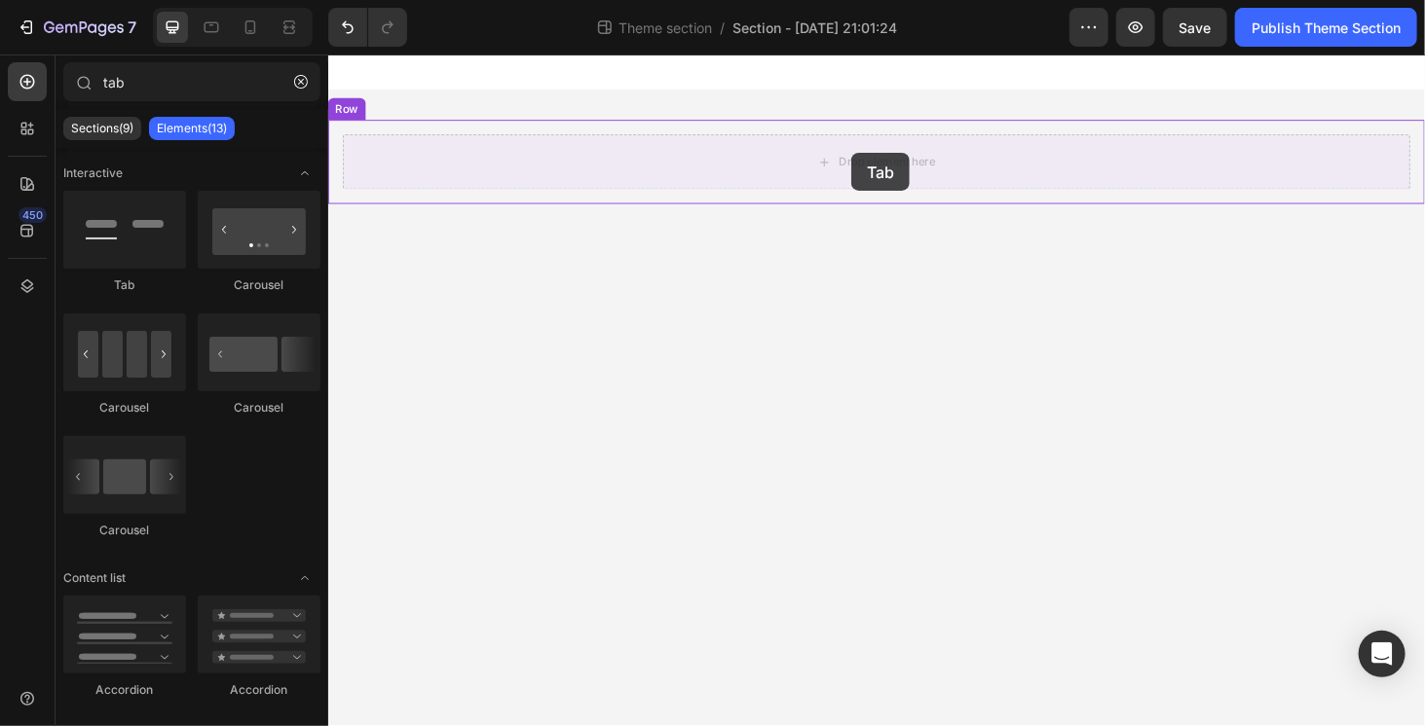
drag, startPoint x: 482, startPoint y: 290, endPoint x: 884, endPoint y: 159, distance: 423.1
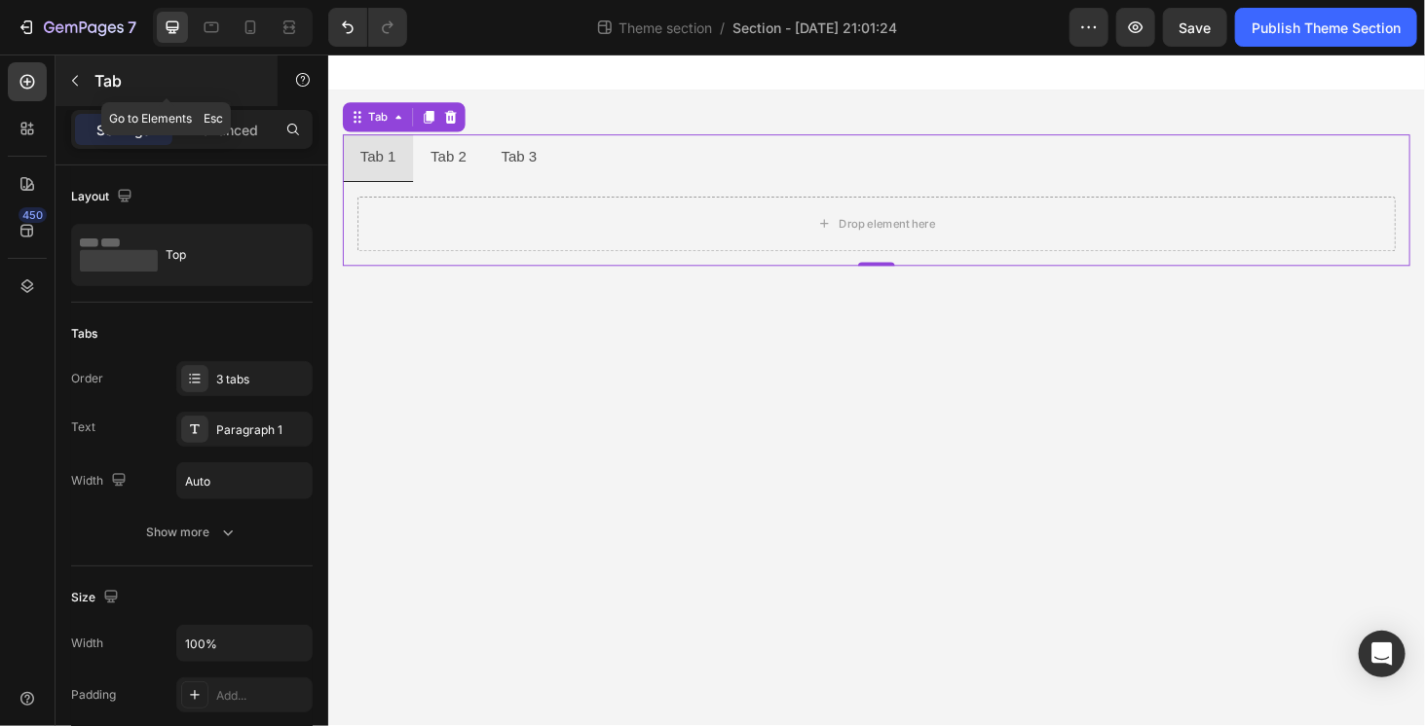
click at [79, 80] on icon "button" at bounding box center [75, 81] width 16 height 16
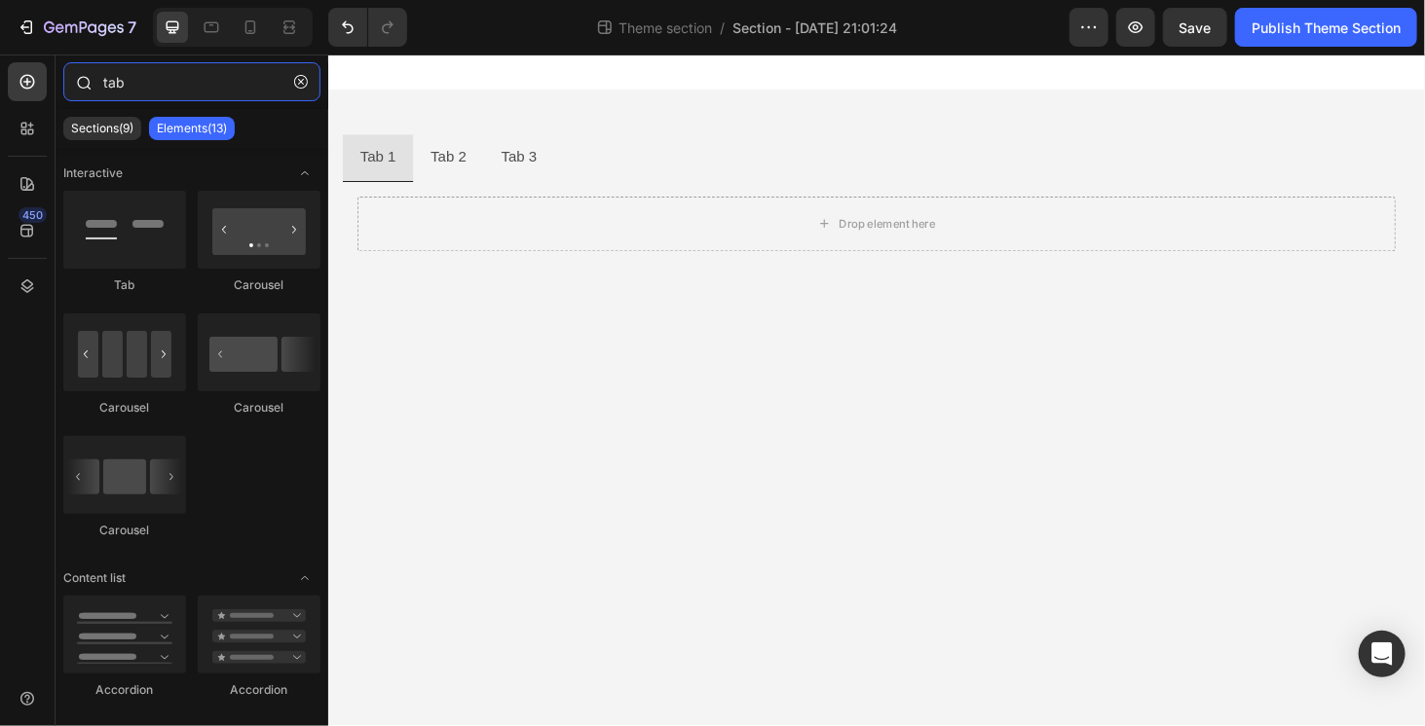
click at [177, 87] on input "tab" at bounding box center [191, 81] width 257 height 39
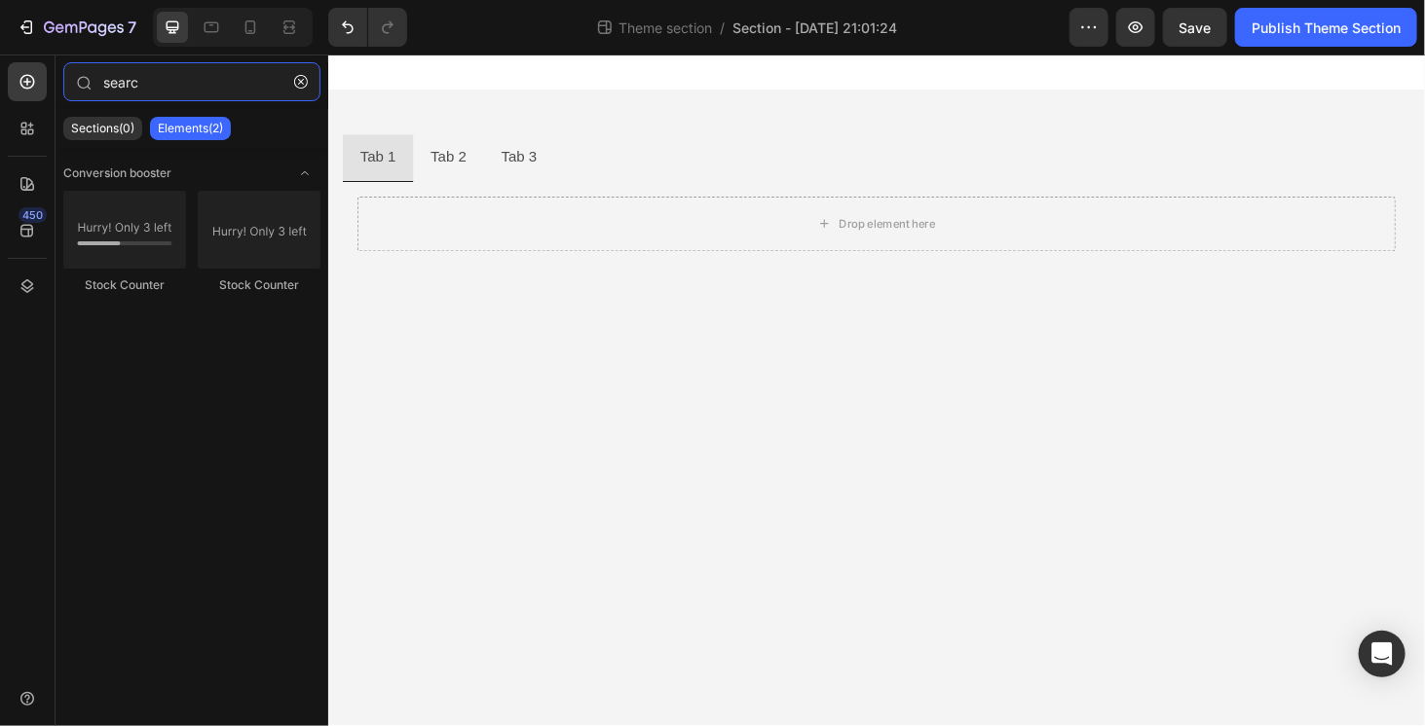
type input "searc"
click at [589, 363] on body "Tab 1 Tab 2 Tab 3 Drop element here Tab Row Root Drag & drop element from sideb…" at bounding box center [911, 412] width 1168 height 716
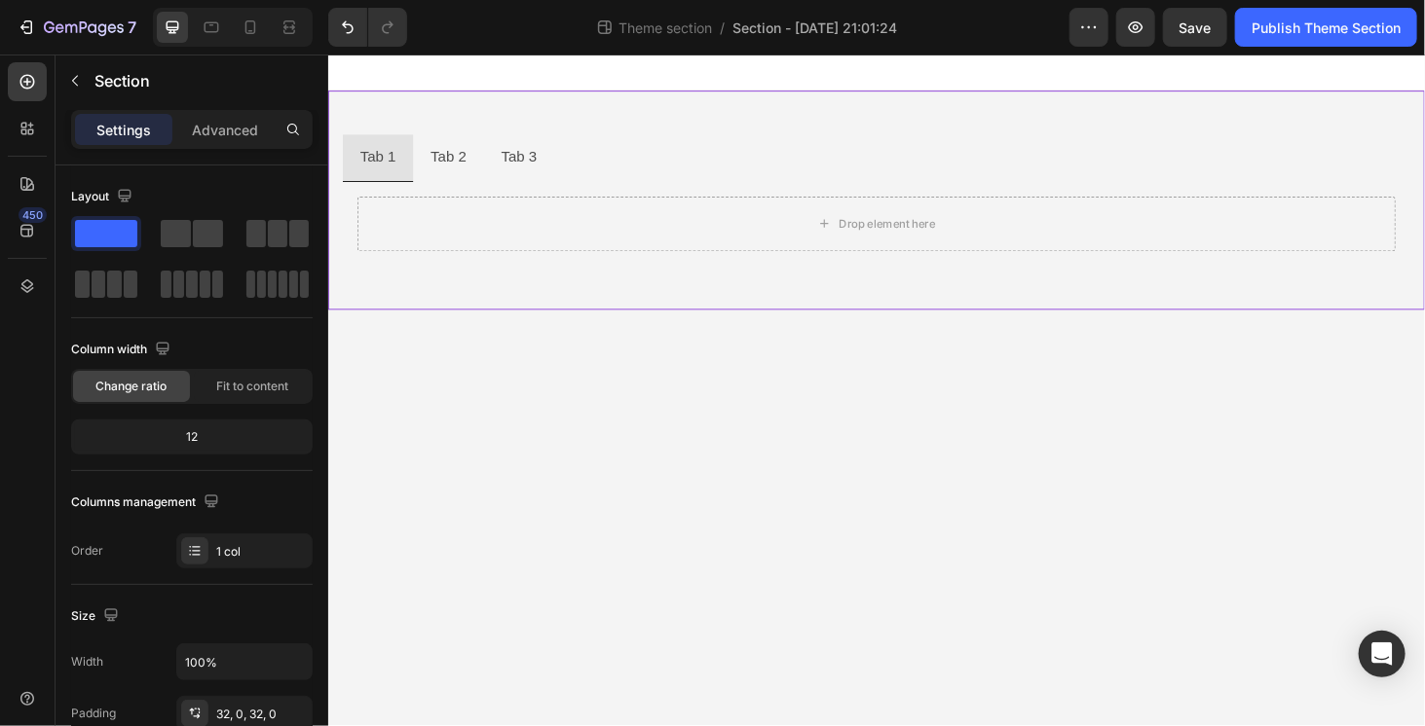
click at [725, 297] on div "Tab 1 Tab 2 Tab 3 Drop element here Tab Row" at bounding box center [911, 210] width 1168 height 234
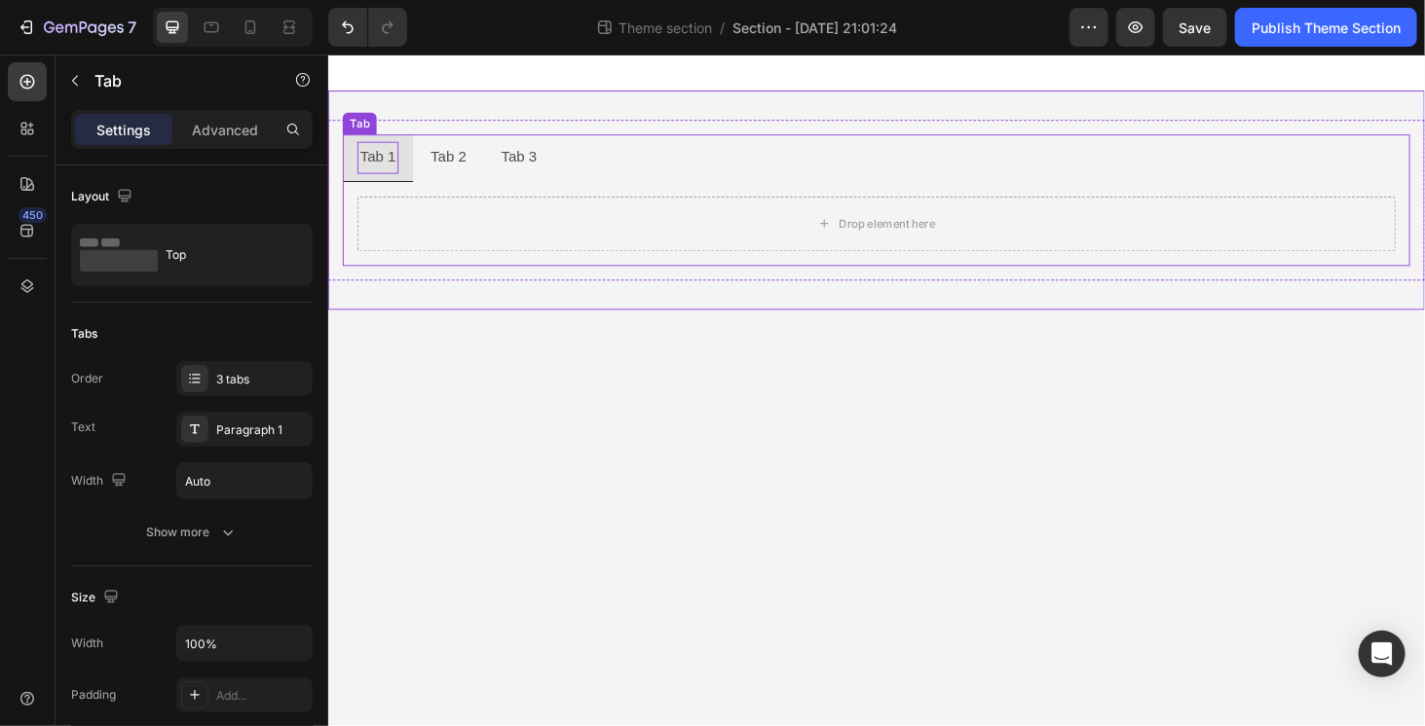
click at [384, 162] on div "Tab 1" at bounding box center [380, 164] width 44 height 34
click at [391, 167] on div "Tab 1" at bounding box center [380, 164] width 44 height 34
click at [391, 167] on p "Tab 1" at bounding box center [380, 164] width 38 height 28
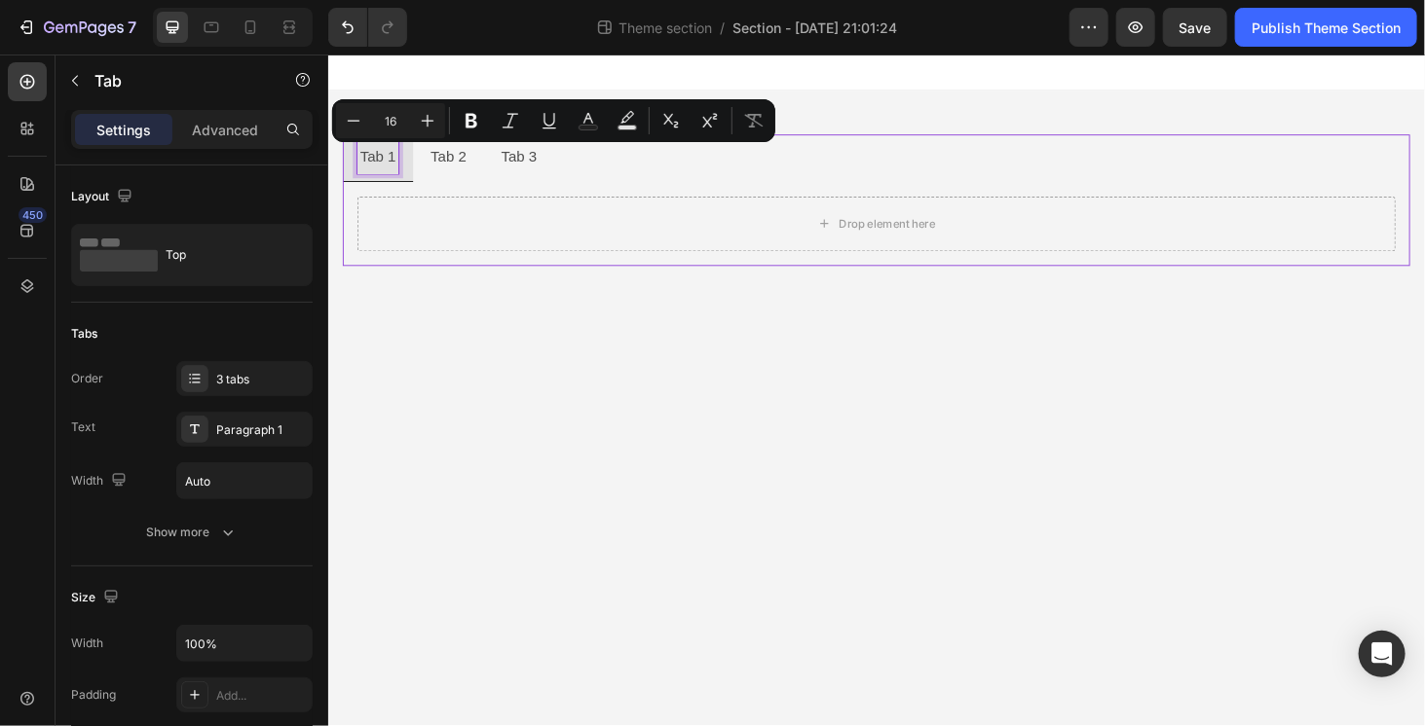
click at [380, 167] on p "Tab 1" at bounding box center [380, 164] width 38 height 28
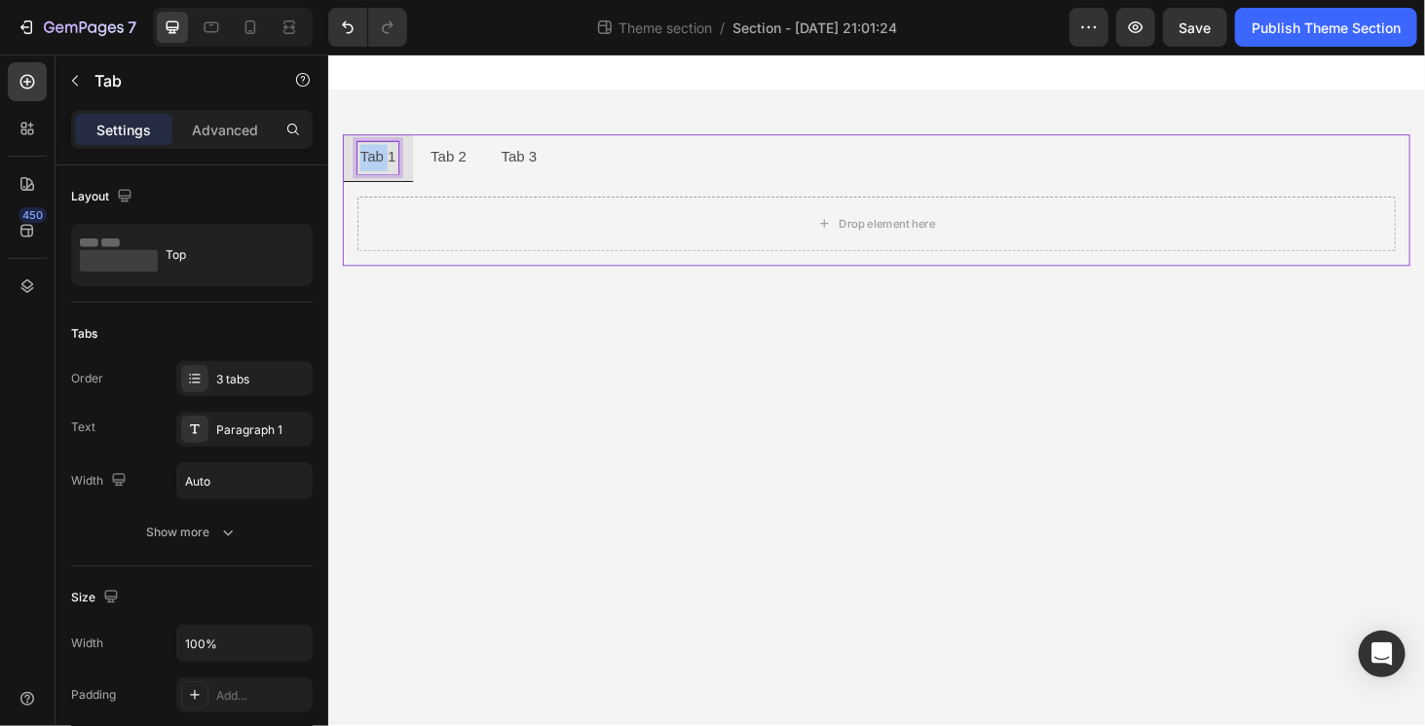
click at [380, 167] on p "Tab 1" at bounding box center [380, 164] width 38 height 28
click at [464, 158] on p "Tab 2" at bounding box center [471, 164] width 38 height 28
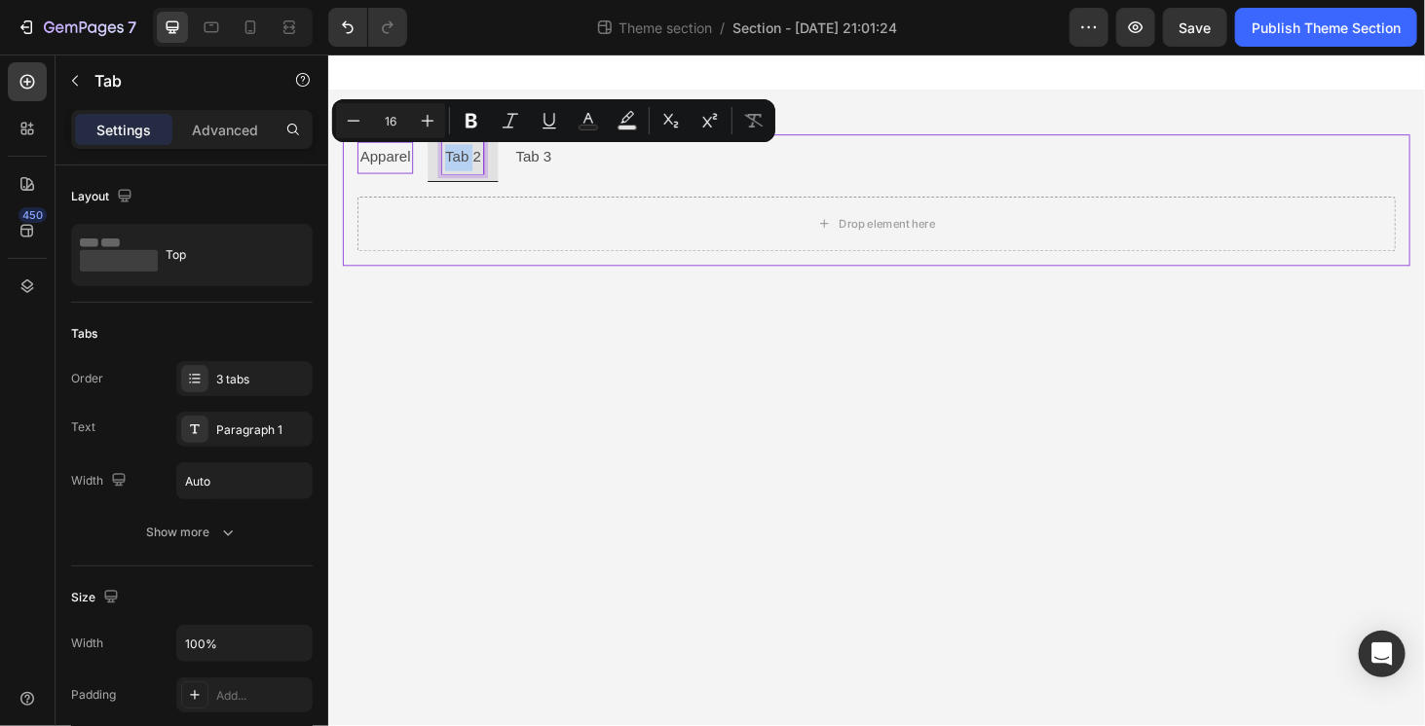
click at [464, 158] on p "Tab 2" at bounding box center [471, 164] width 38 height 28
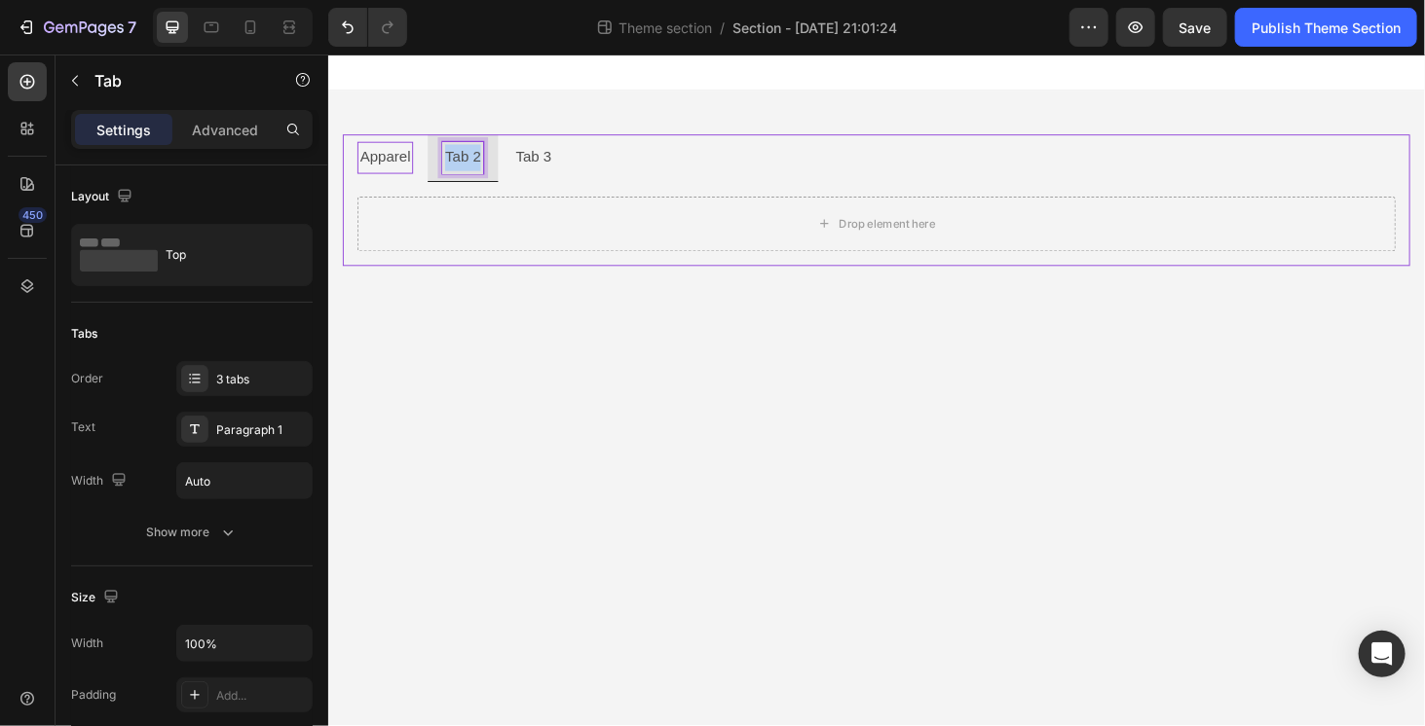
click at [464, 158] on p "Tab 2" at bounding box center [471, 164] width 38 height 28
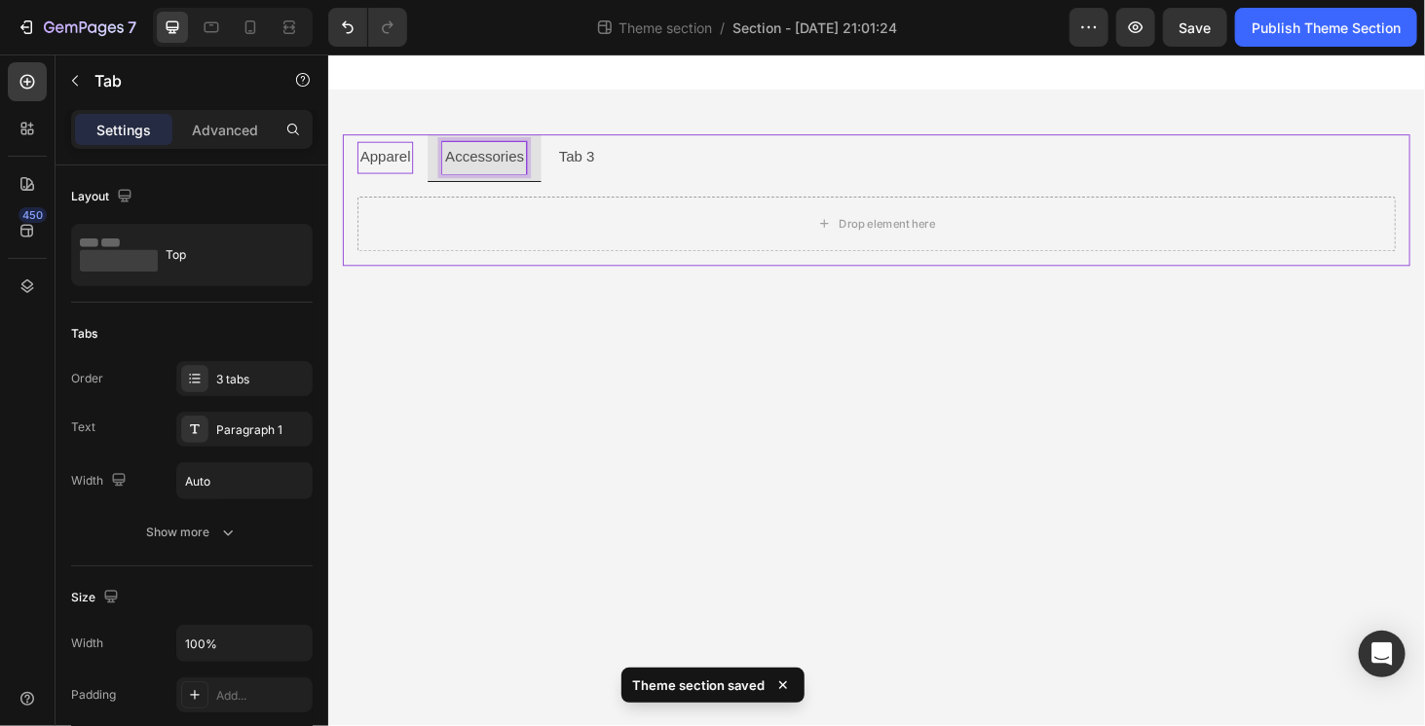
click at [597, 481] on body "Apparel Accessories Tab 3 Drop element here Tab 0 Row Root Drag & drop element …" at bounding box center [911, 412] width 1168 height 716
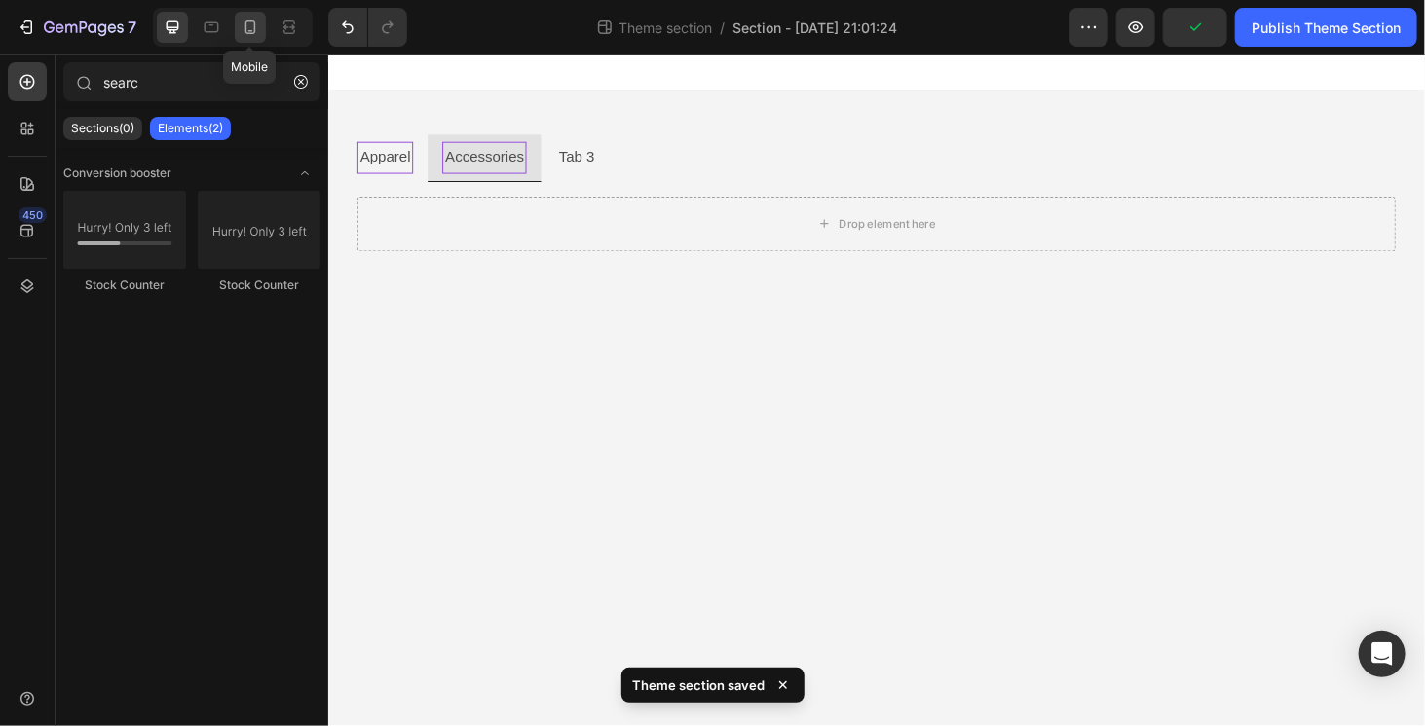
click at [253, 24] on icon at bounding box center [250, 27] width 11 height 14
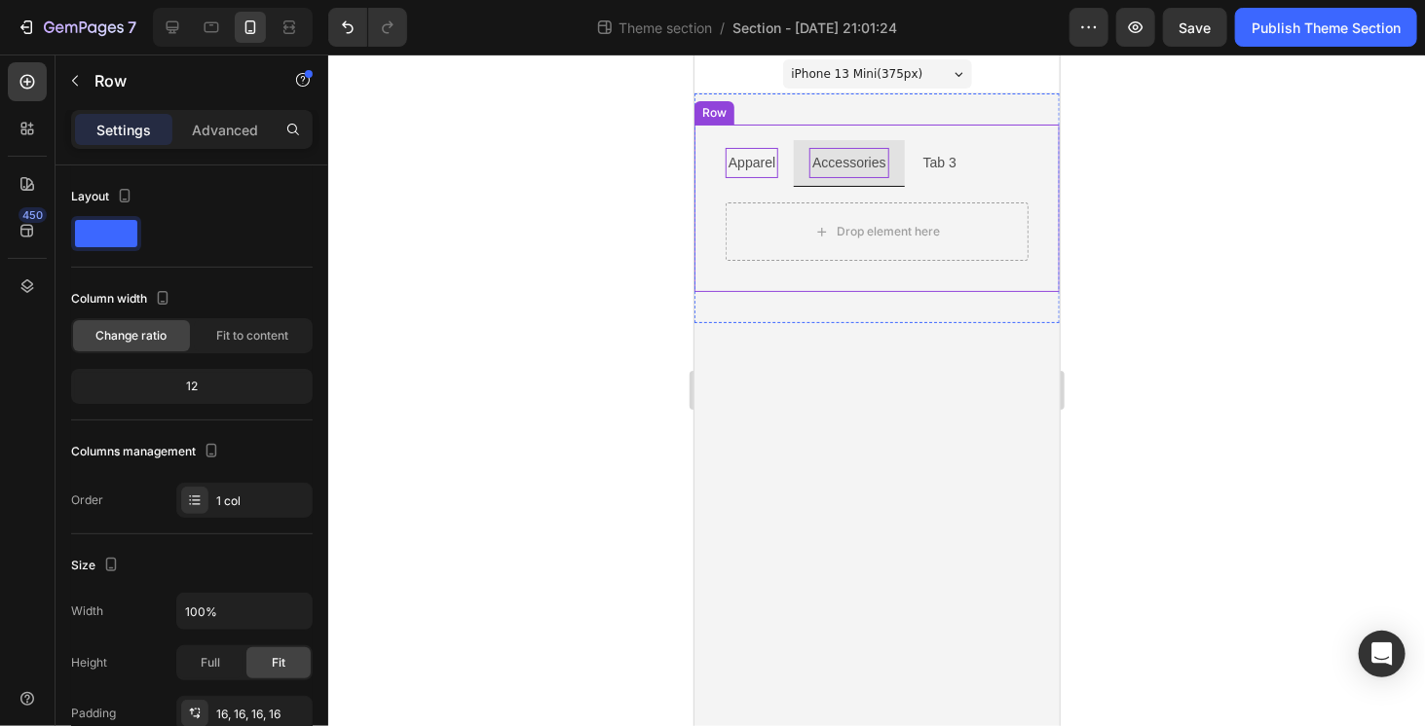
click at [870, 129] on div "Apparel Accessories Tab 3 Drop element here Tab Row" at bounding box center [875, 207] width 365 height 167
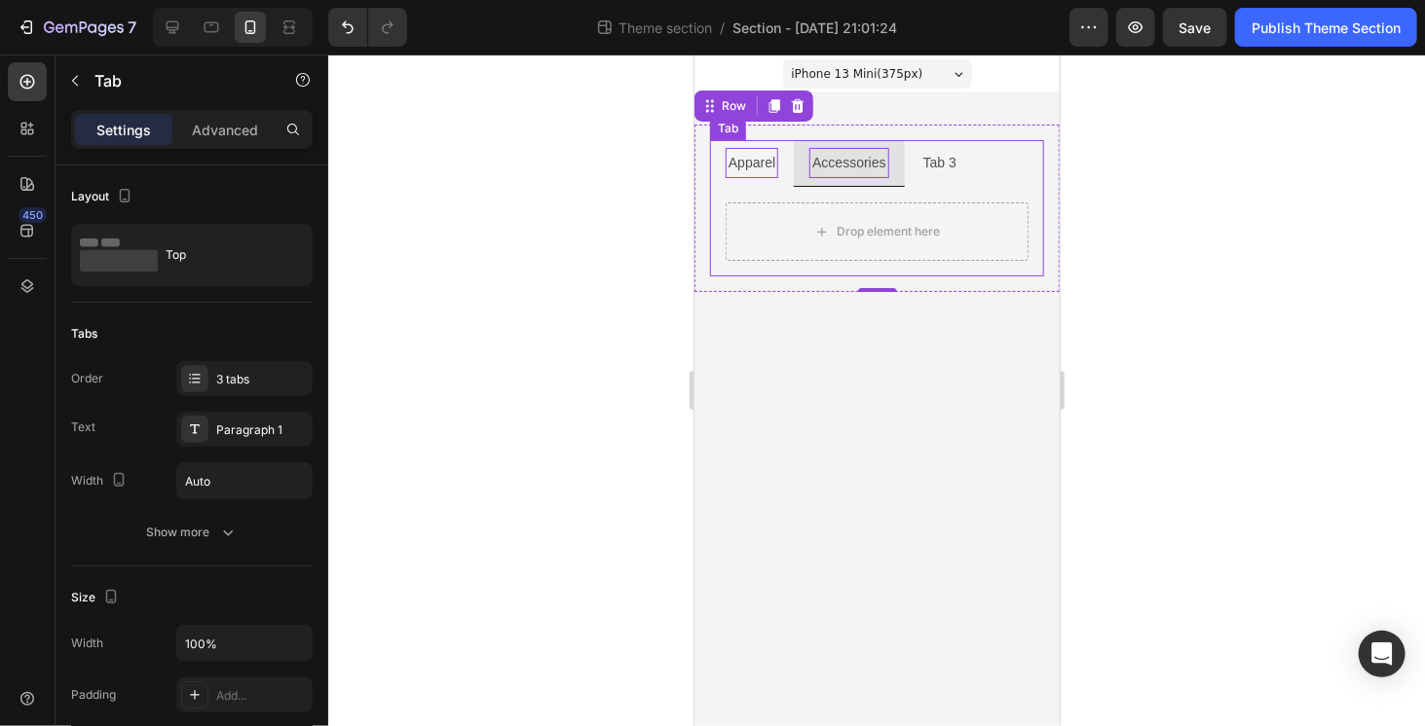
click at [992, 150] on ul "Apparel Accessories Tab 3" at bounding box center [876, 162] width 334 height 47
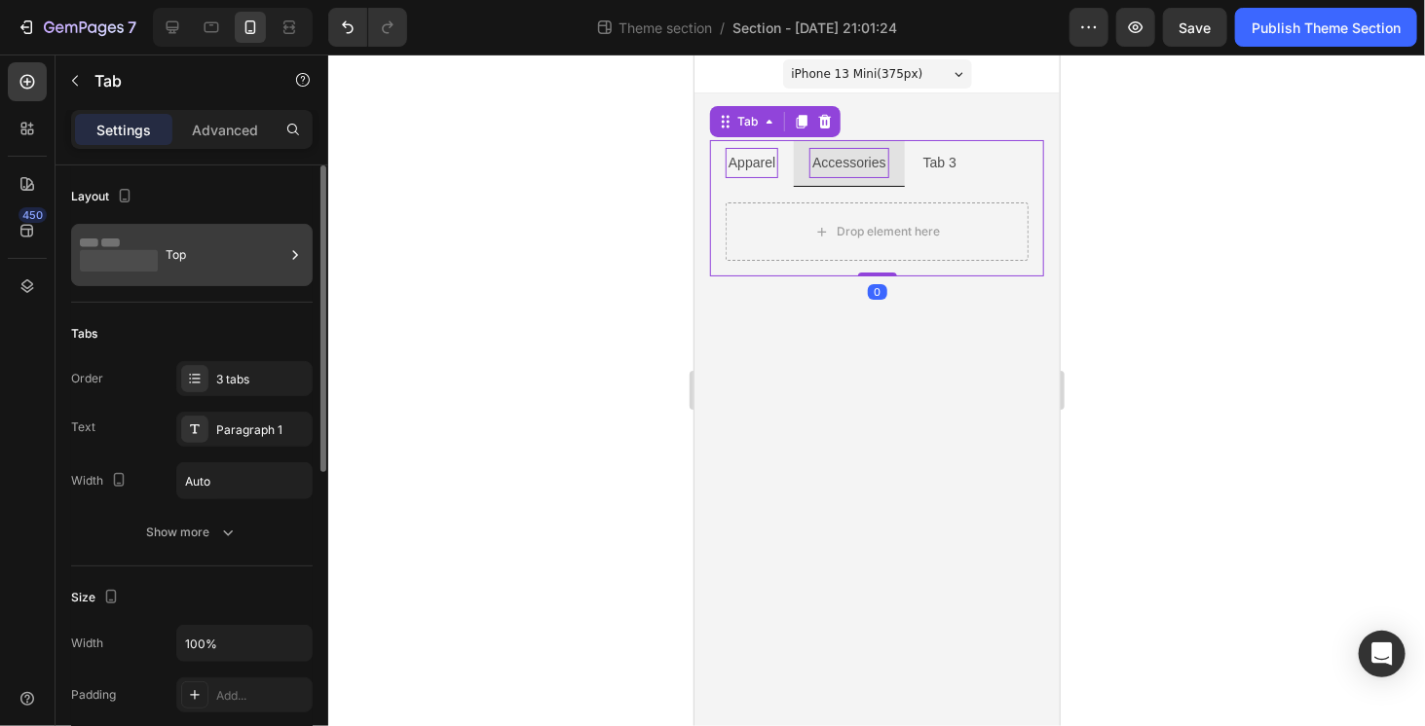
click at [189, 258] on div "Top" at bounding box center [225, 255] width 119 height 45
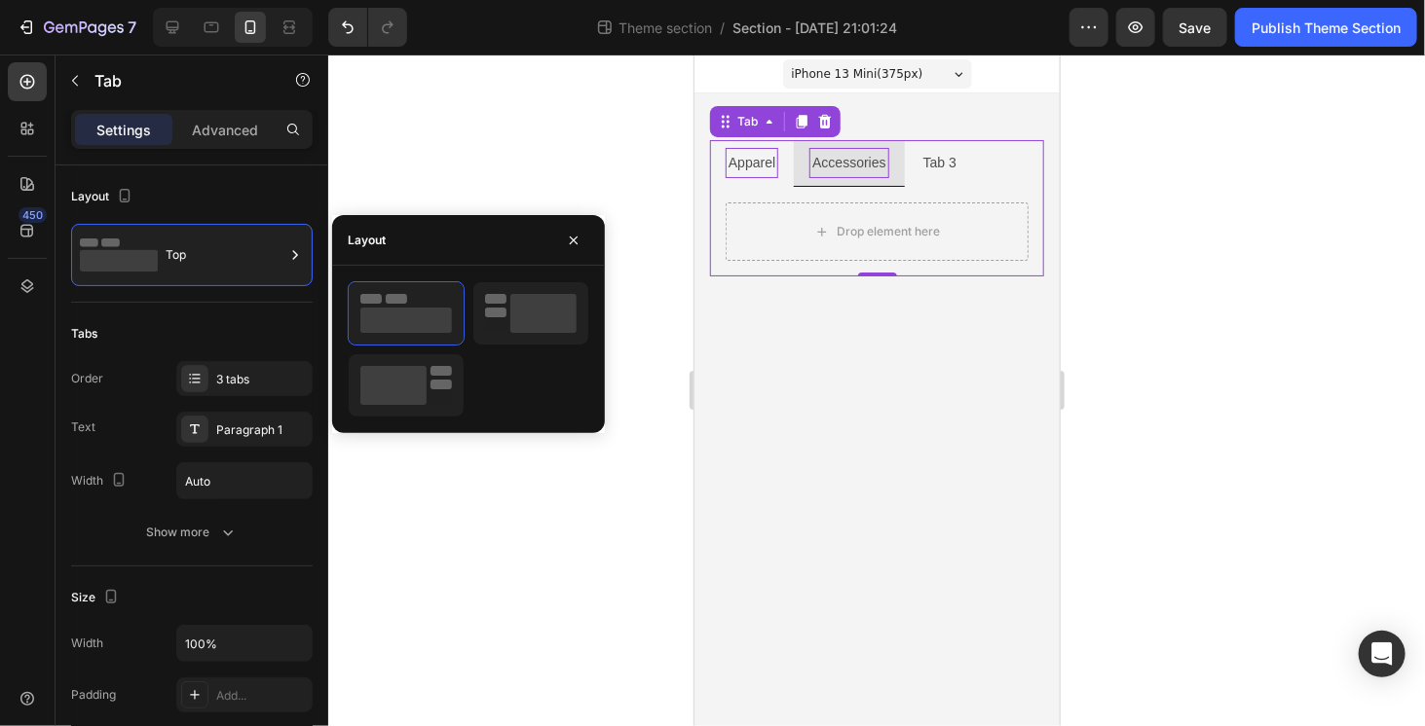
click at [915, 369] on body "iPhone 13 Mini ( 375 px) iPhone 13 Mini iPhone 13 Pro iPhone 11 Pro Max iPhone …" at bounding box center [875, 390] width 365 height 672
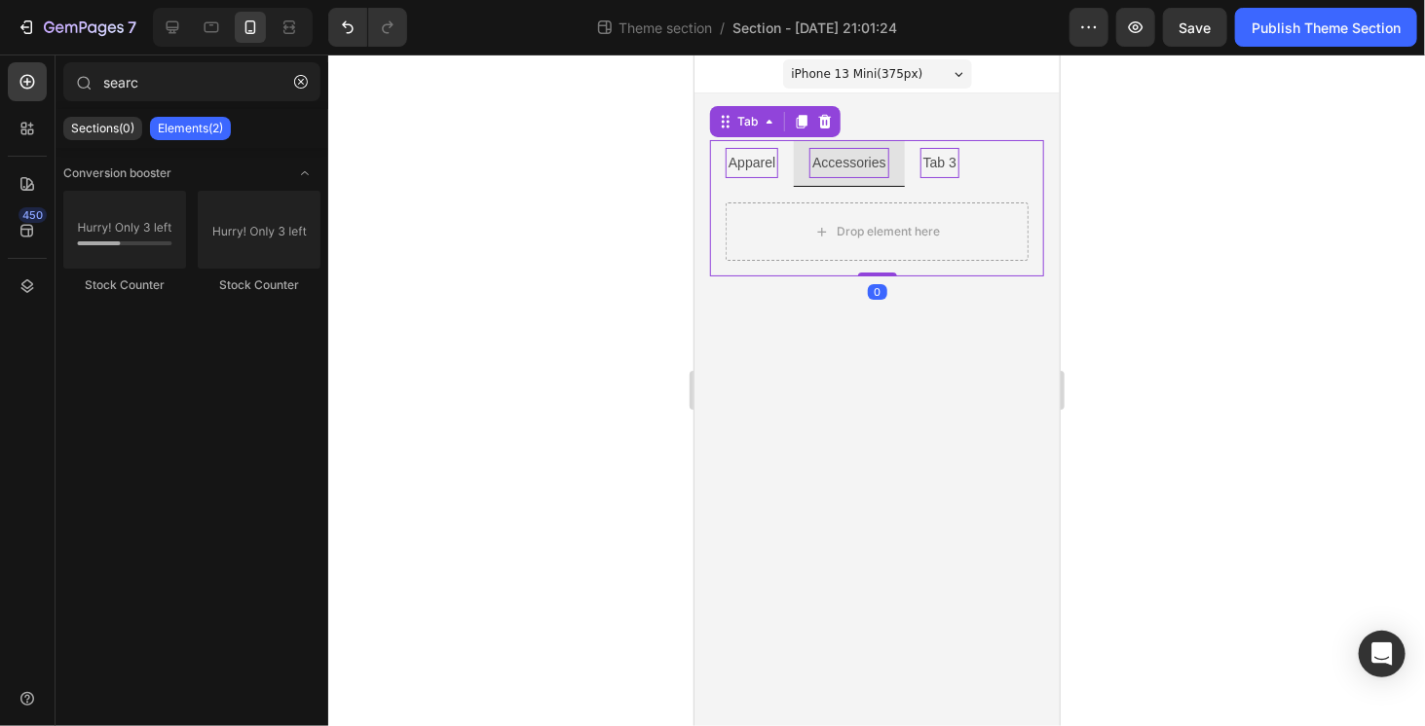
click at [944, 162] on p "Tab 3" at bounding box center [938, 162] width 33 height 24
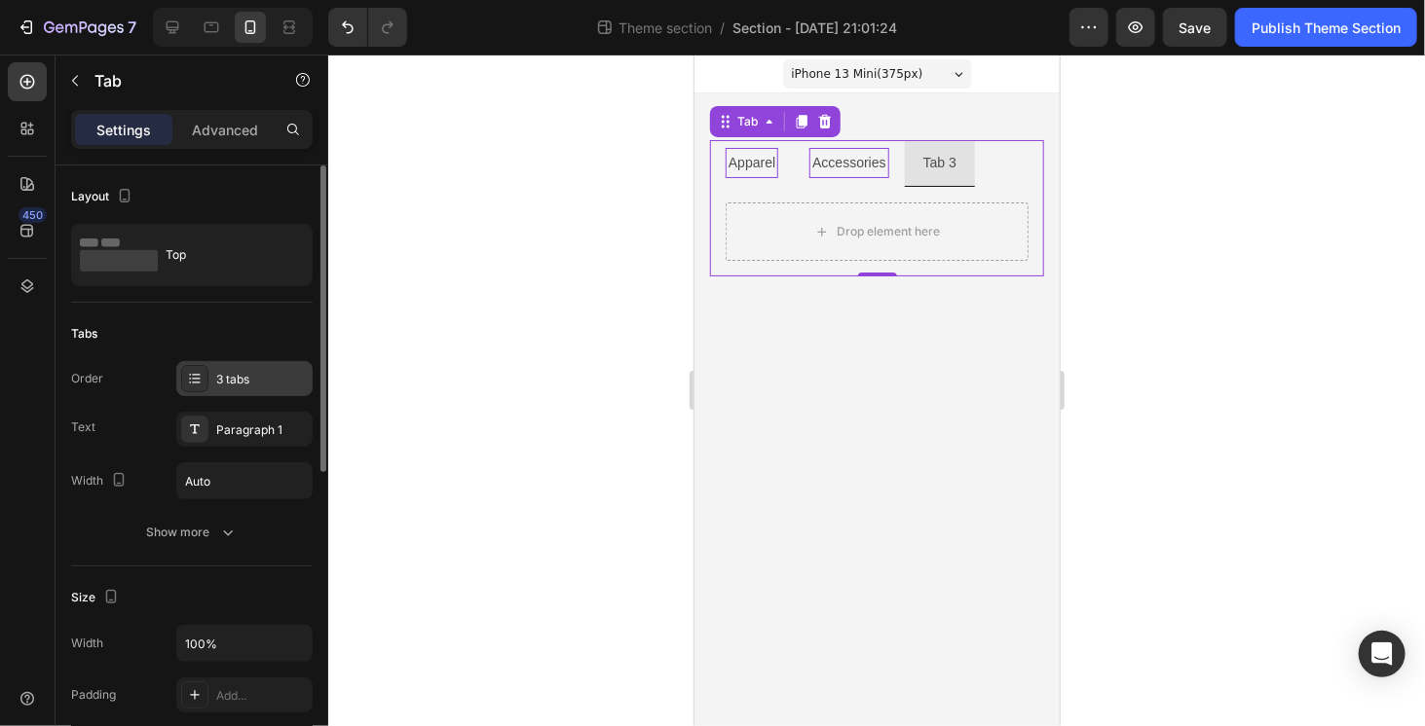
click at [228, 364] on div "3 tabs" at bounding box center [244, 378] width 136 height 35
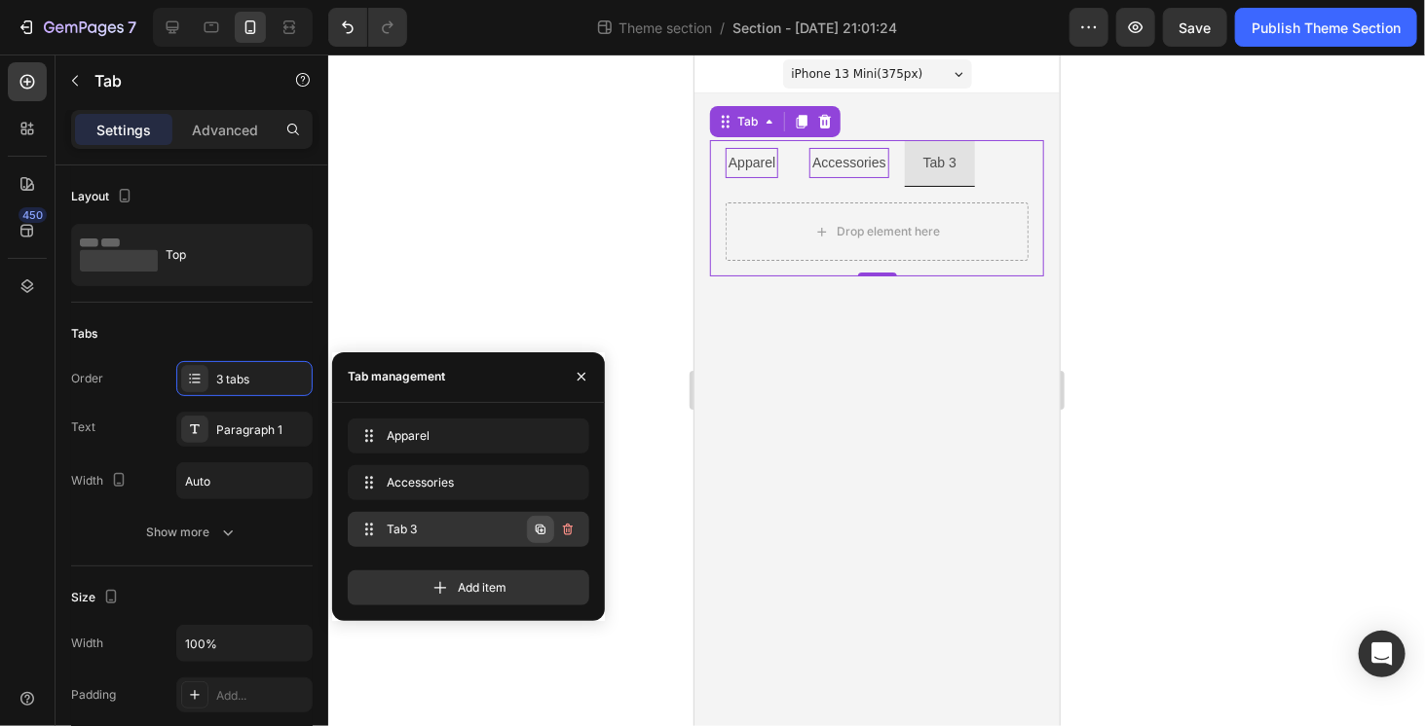
click at [543, 530] on icon "button" at bounding box center [541, 530] width 16 height 16
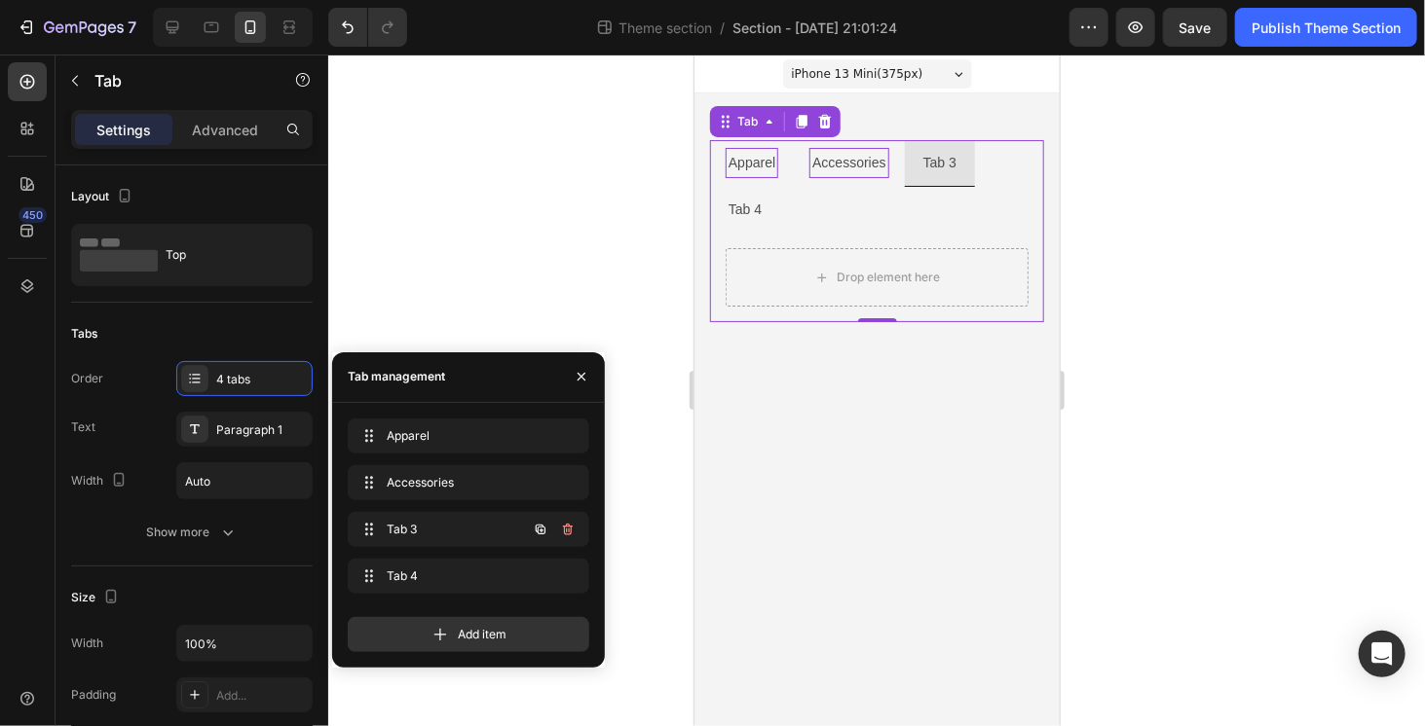
click at [543, 530] on icon "button" at bounding box center [541, 530] width 16 height 16
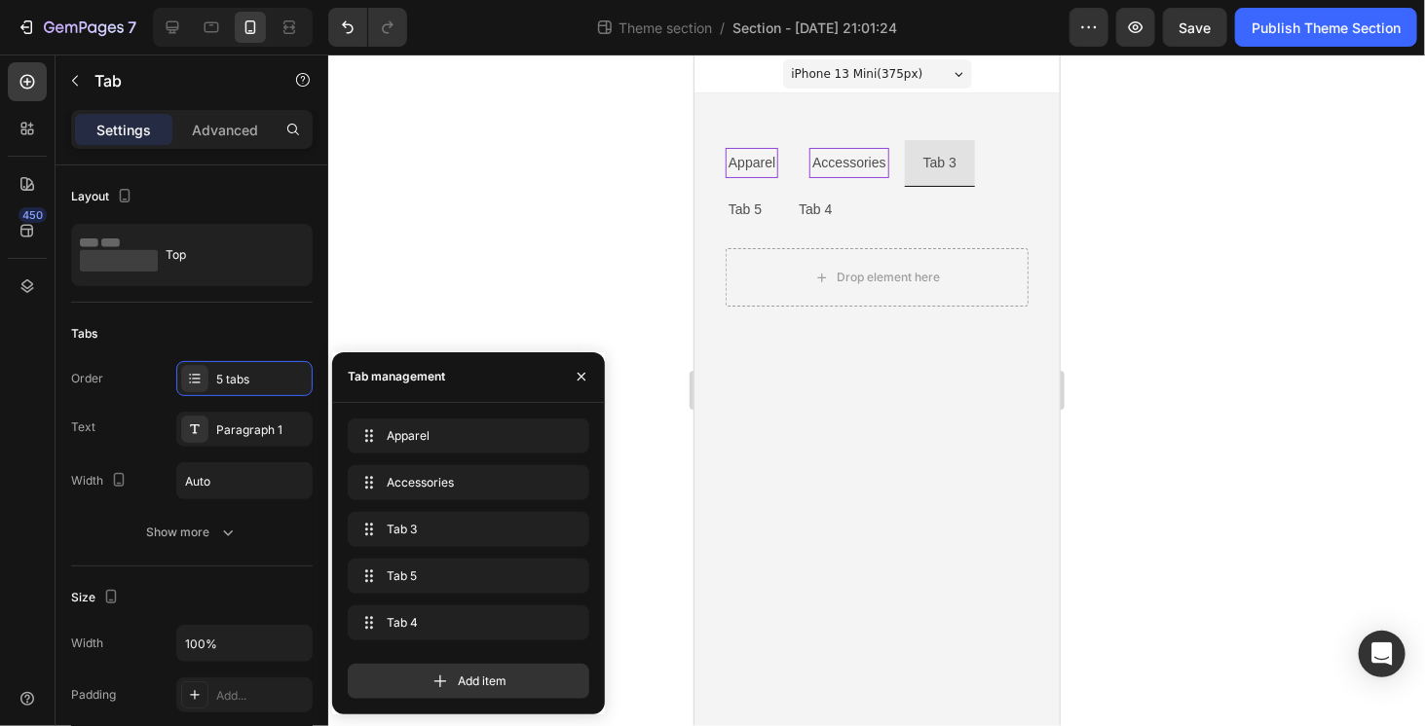
click at [870, 444] on body "iPhone 13 Mini ( 375 px) iPhone 13 Mini iPhone 13 Pro iPhone 11 Pro Max iPhone …" at bounding box center [875, 390] width 365 height 672
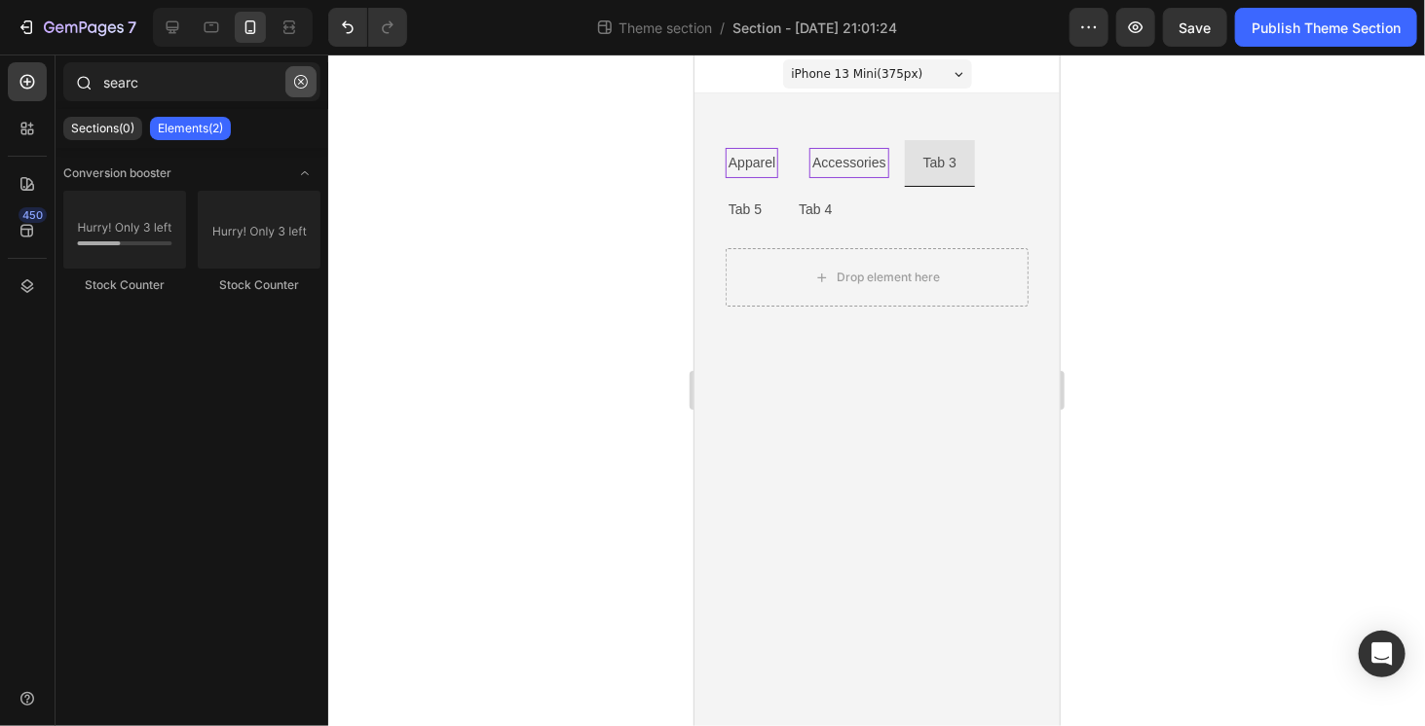
click at [304, 83] on icon "button" at bounding box center [301, 82] width 14 height 14
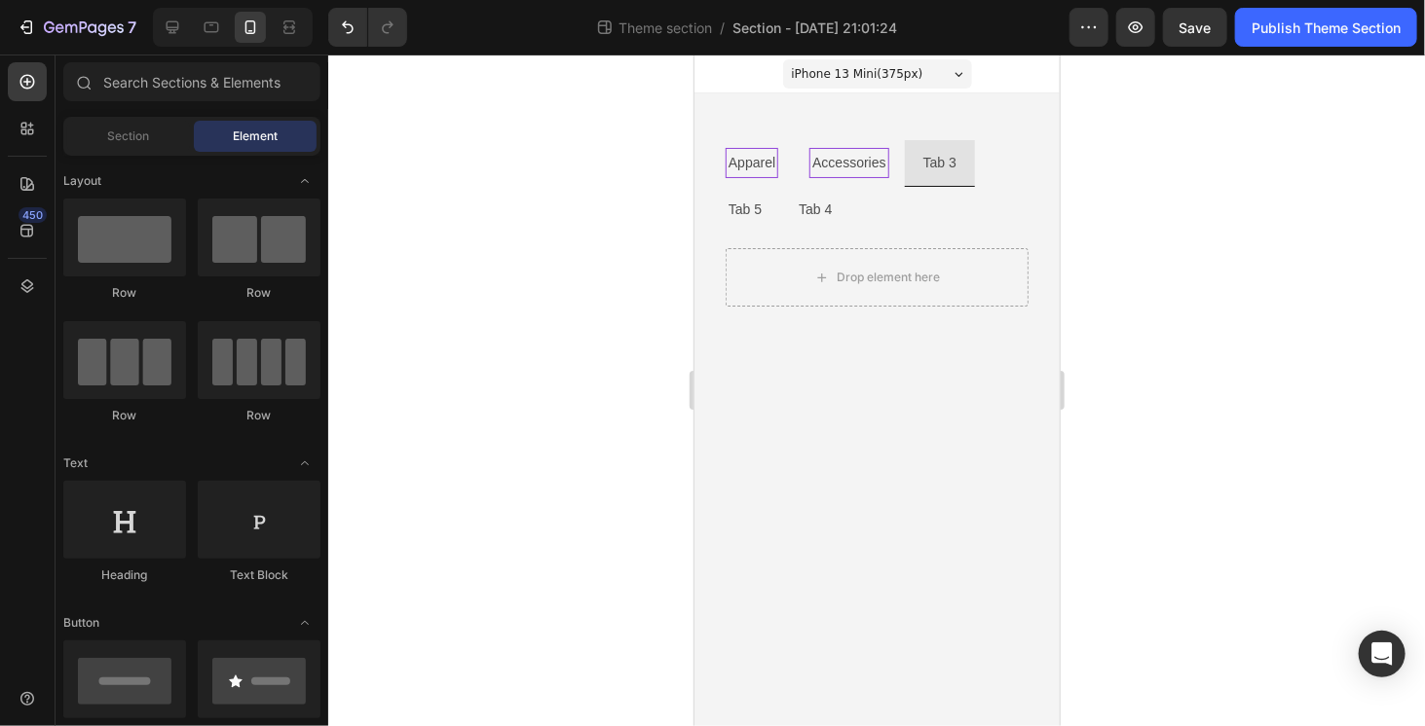
click at [945, 455] on body "iPhone 13 Mini ( 375 px) iPhone 13 Mini iPhone 13 Pro iPhone 11 Pro Max iPhone …" at bounding box center [875, 390] width 365 height 672
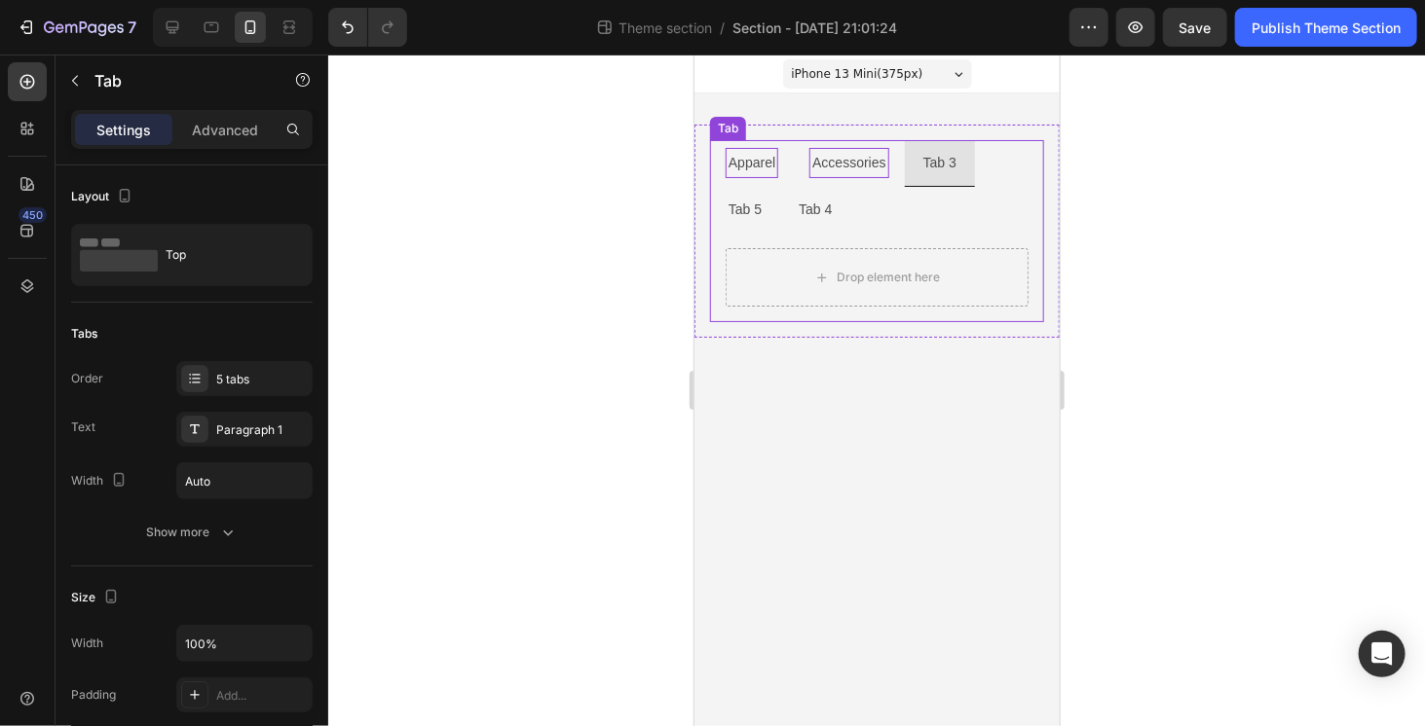
click at [779, 203] on li "Tab 4" at bounding box center [814, 209] width 70 height 46
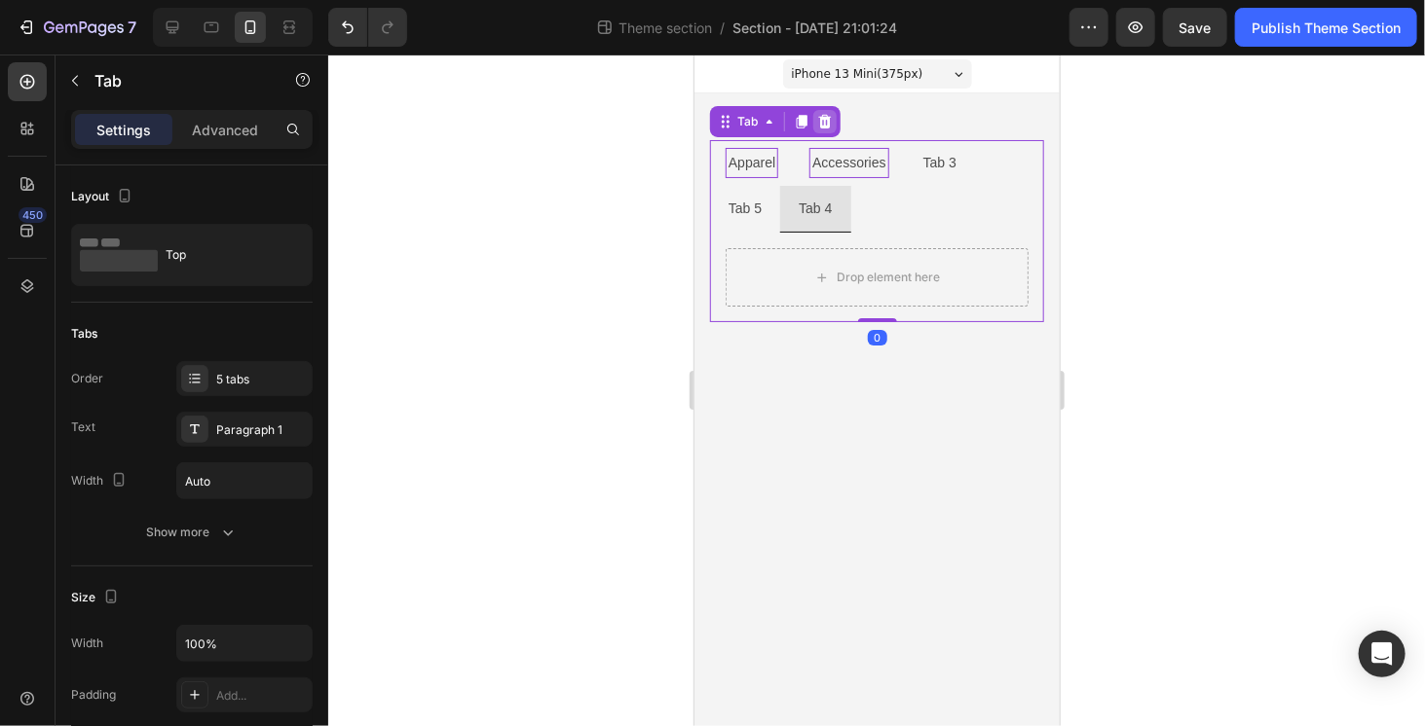
click at [830, 120] on icon at bounding box center [824, 121] width 16 height 16
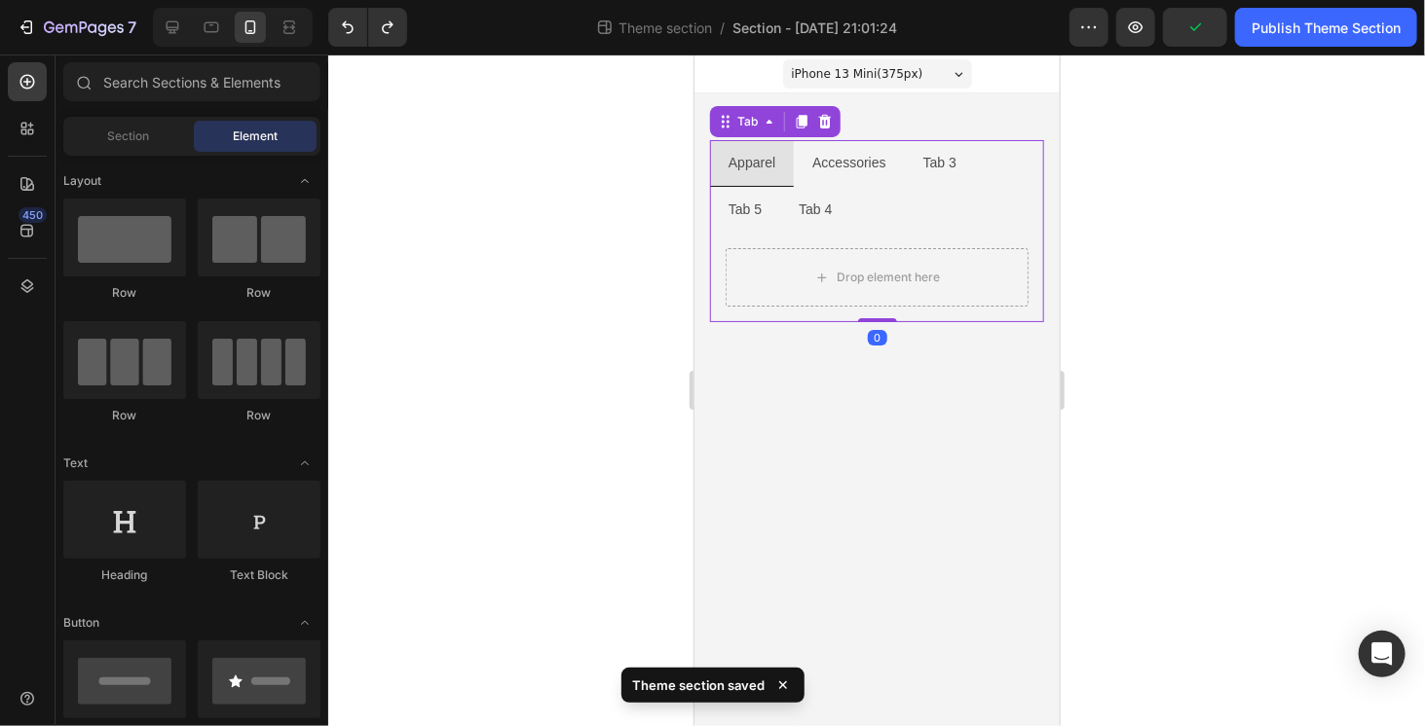
click at [832, 199] on ul "Apparel Accessories Tab 3 Tab 5 Tab 4" at bounding box center [876, 185] width 334 height 93
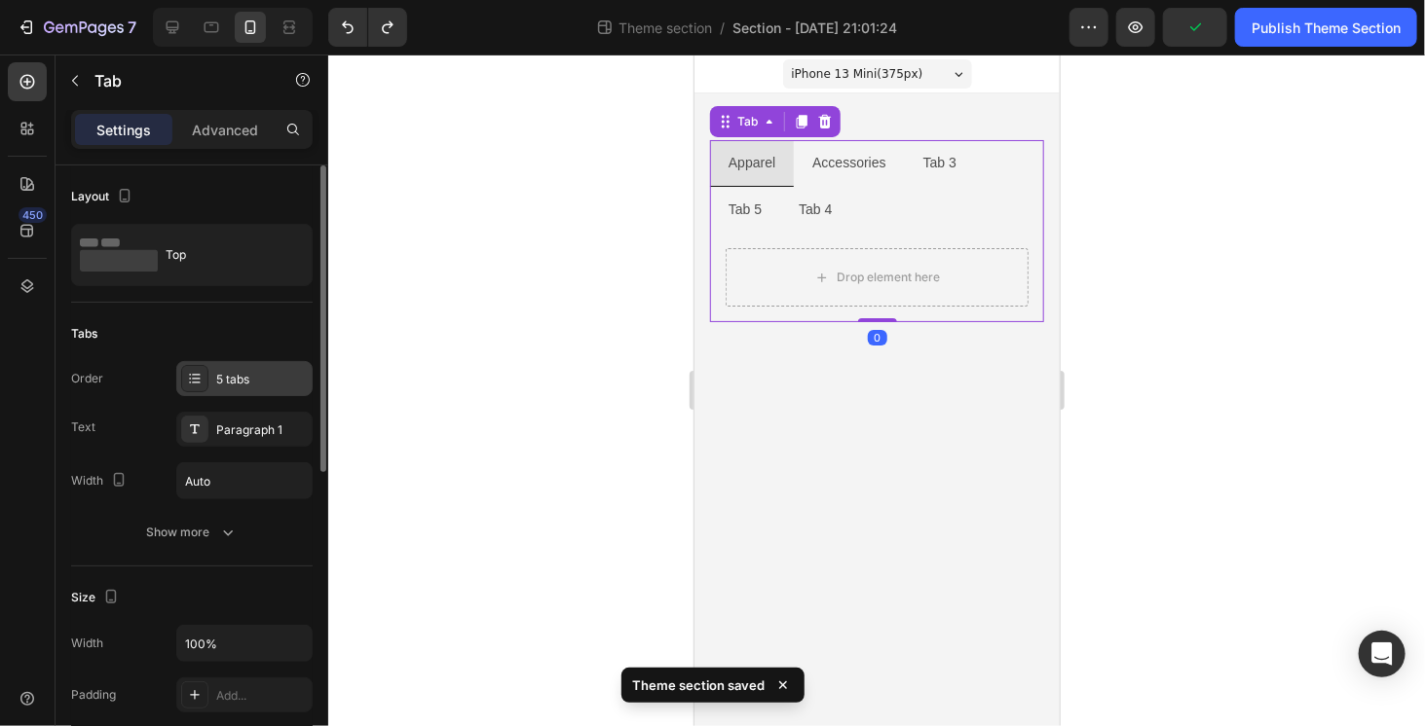
click at [224, 378] on div "5 tabs" at bounding box center [262, 380] width 92 height 18
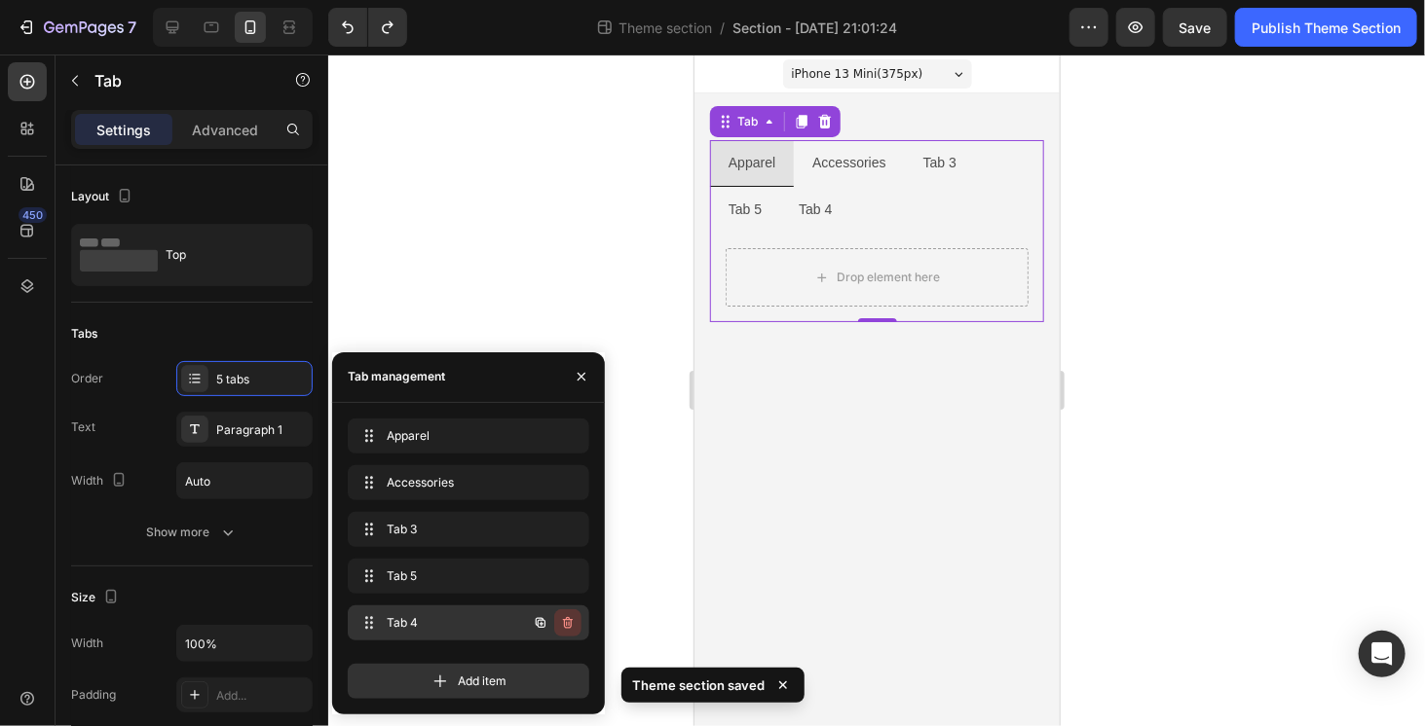
click at [565, 622] on icon "button" at bounding box center [568, 623] width 10 height 12
click at [556, 616] on div "Delete" at bounding box center [555, 623] width 36 height 18
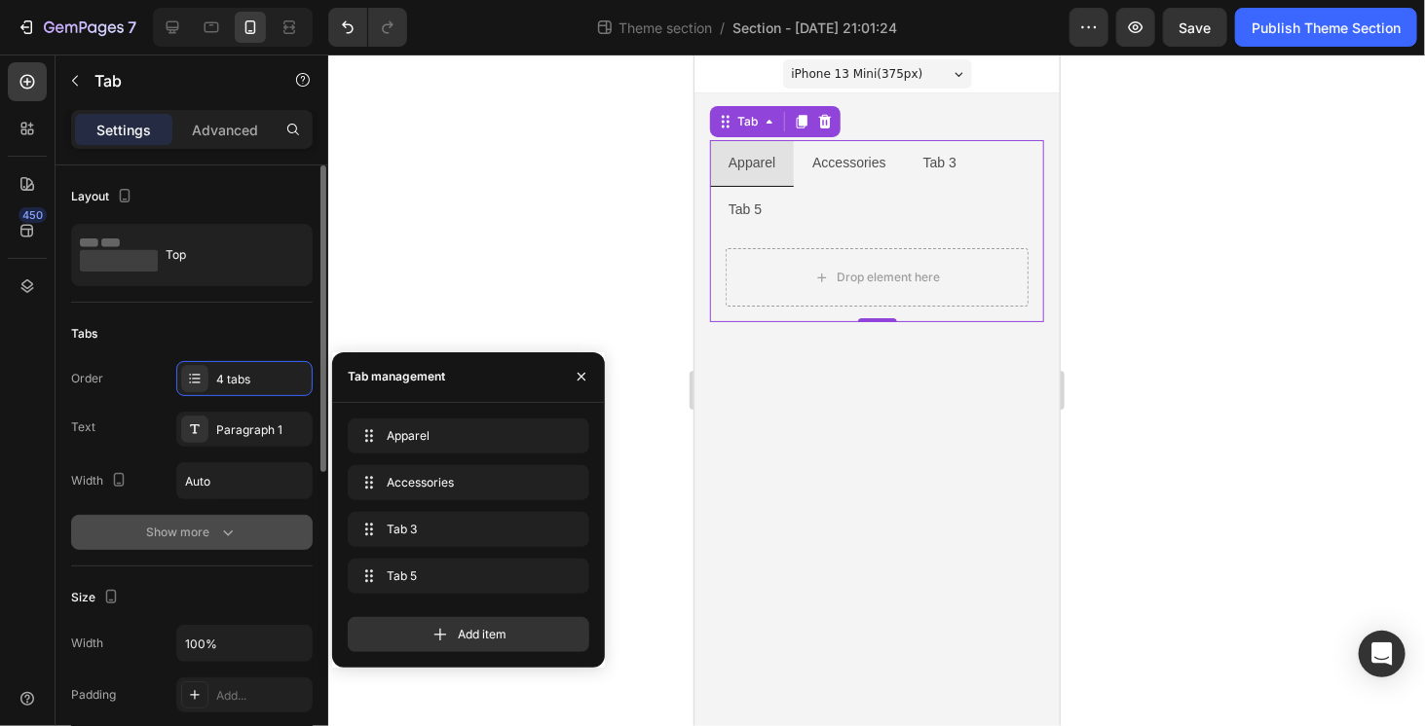
click at [197, 515] on button "Show more" at bounding box center [191, 532] width 241 height 35
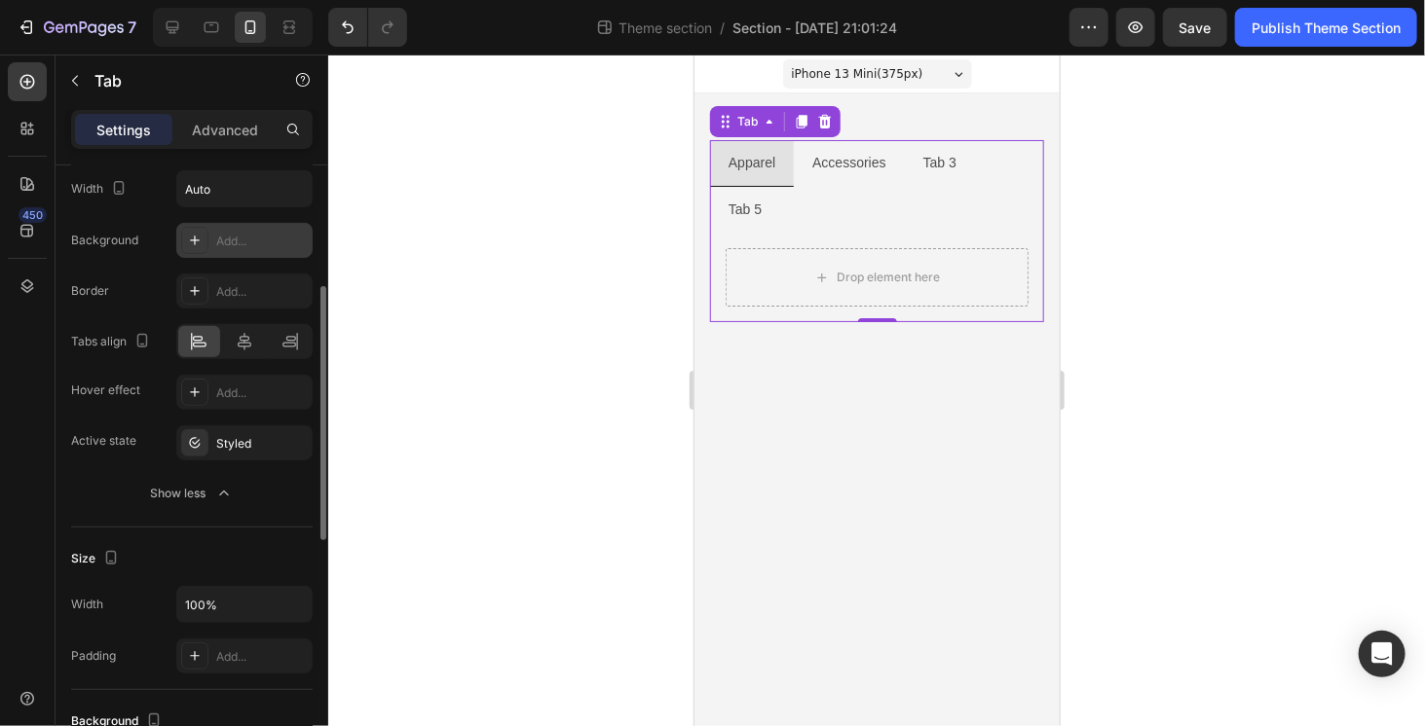
scroll to position [389, 0]
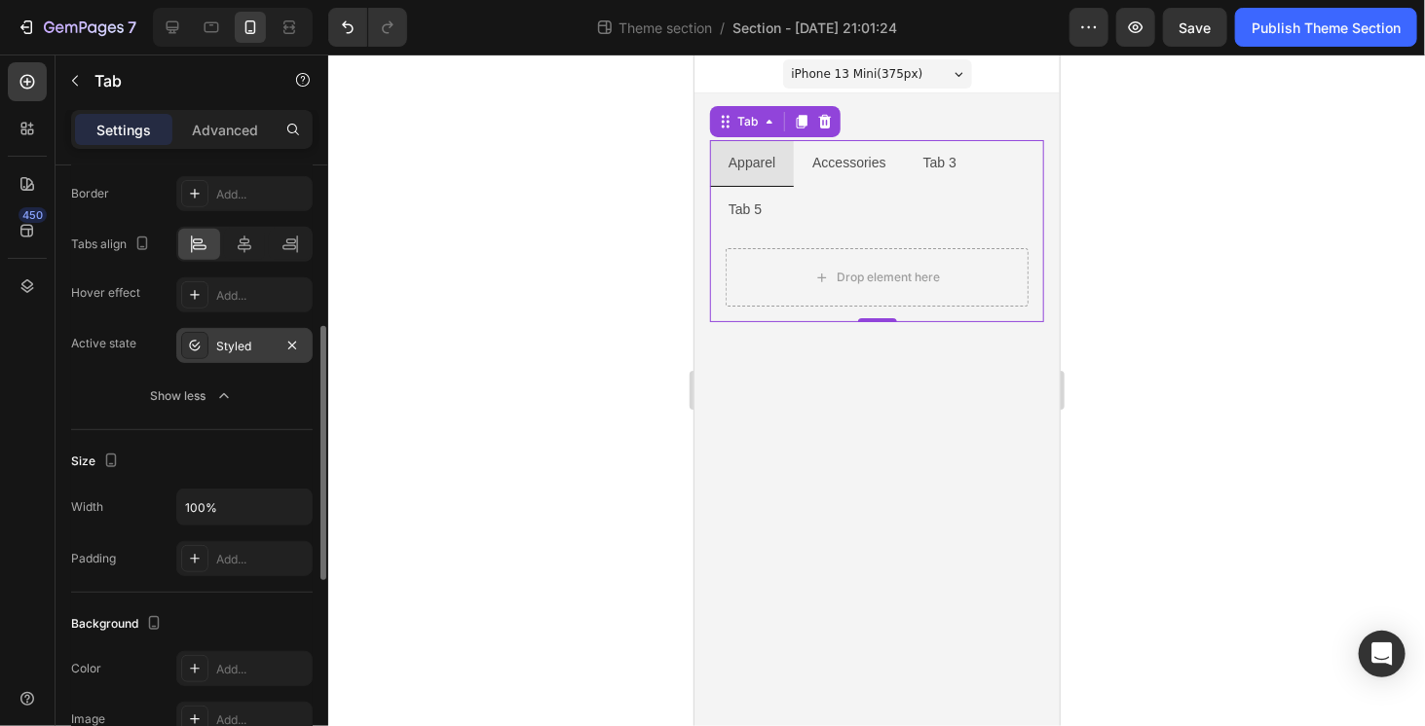
click at [235, 328] on div "Styled" at bounding box center [244, 345] width 136 height 35
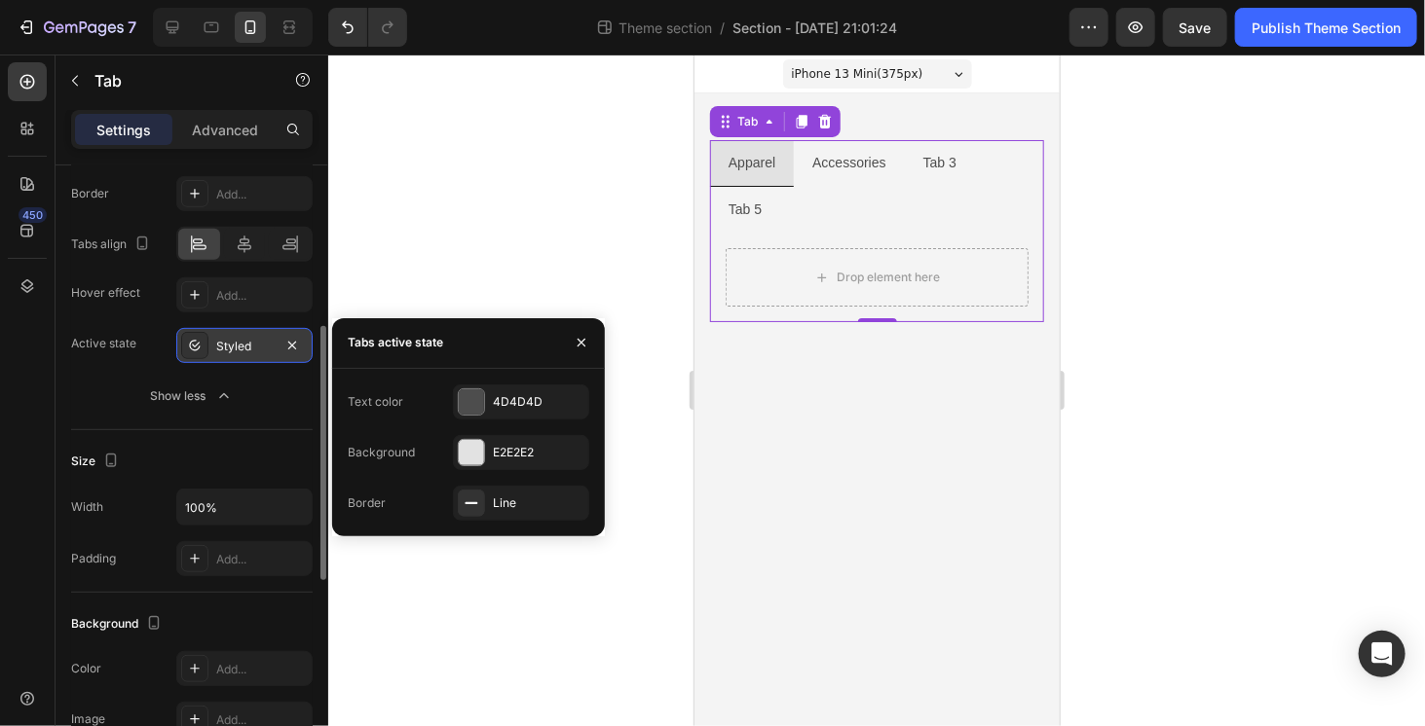
click at [235, 338] on div "Styled" at bounding box center [244, 347] width 56 height 18
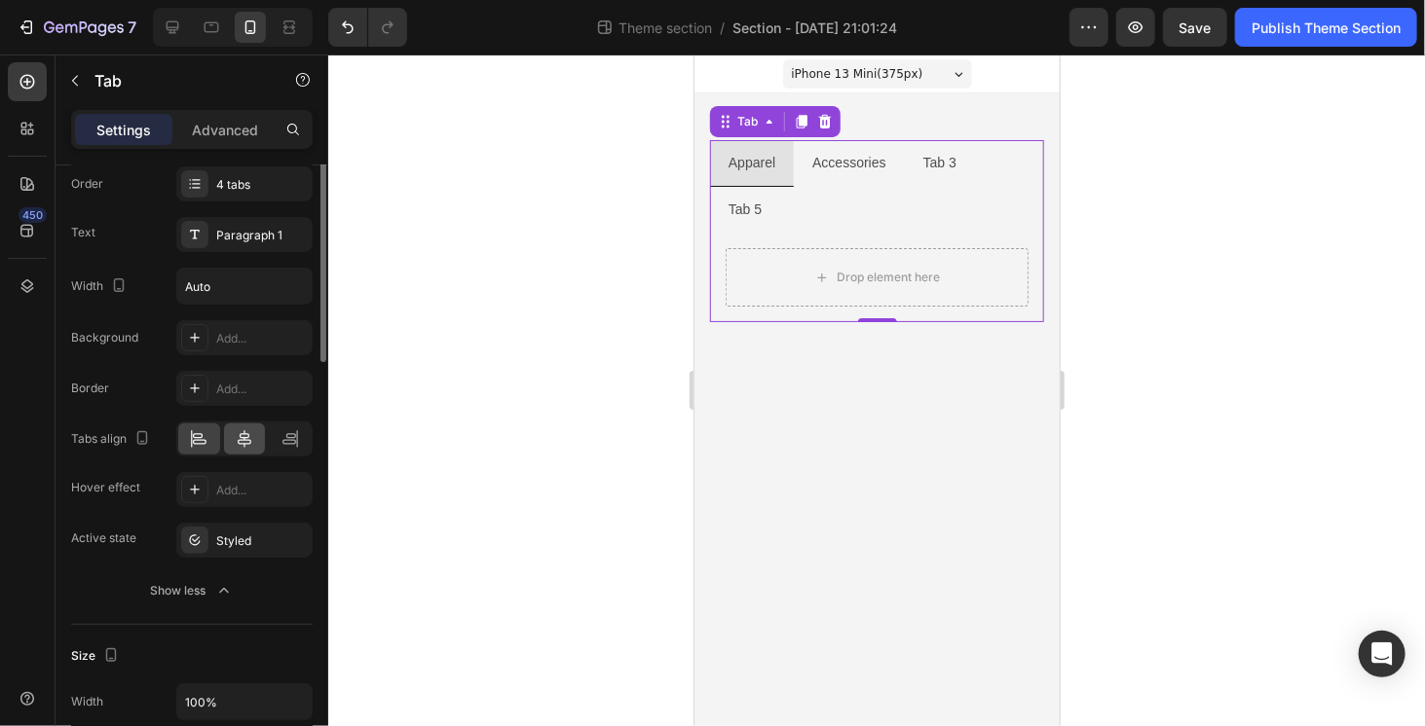
scroll to position [0, 0]
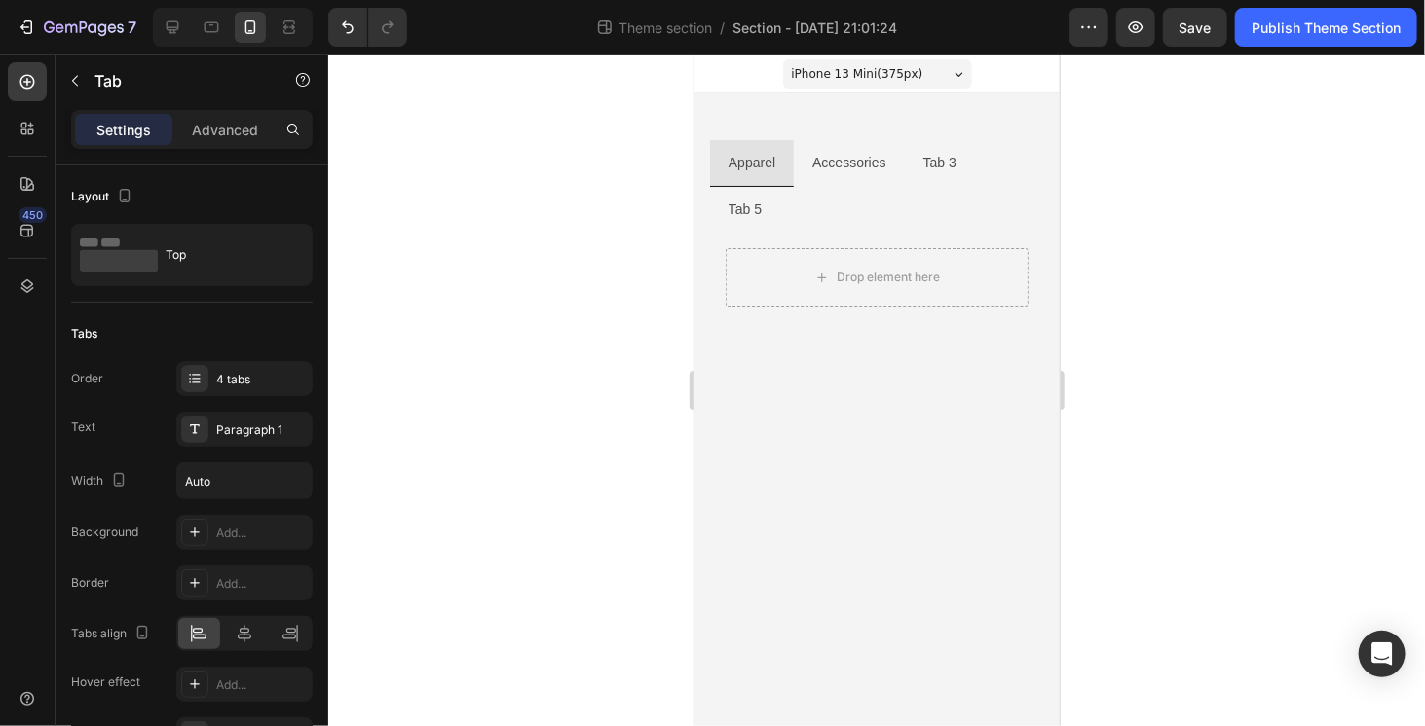
click at [925, 400] on body "iPhone 13 Mini ( 375 px) iPhone 13 Mini iPhone 13 Pro iPhone 11 Pro Max iPhone …" at bounding box center [875, 390] width 365 height 672
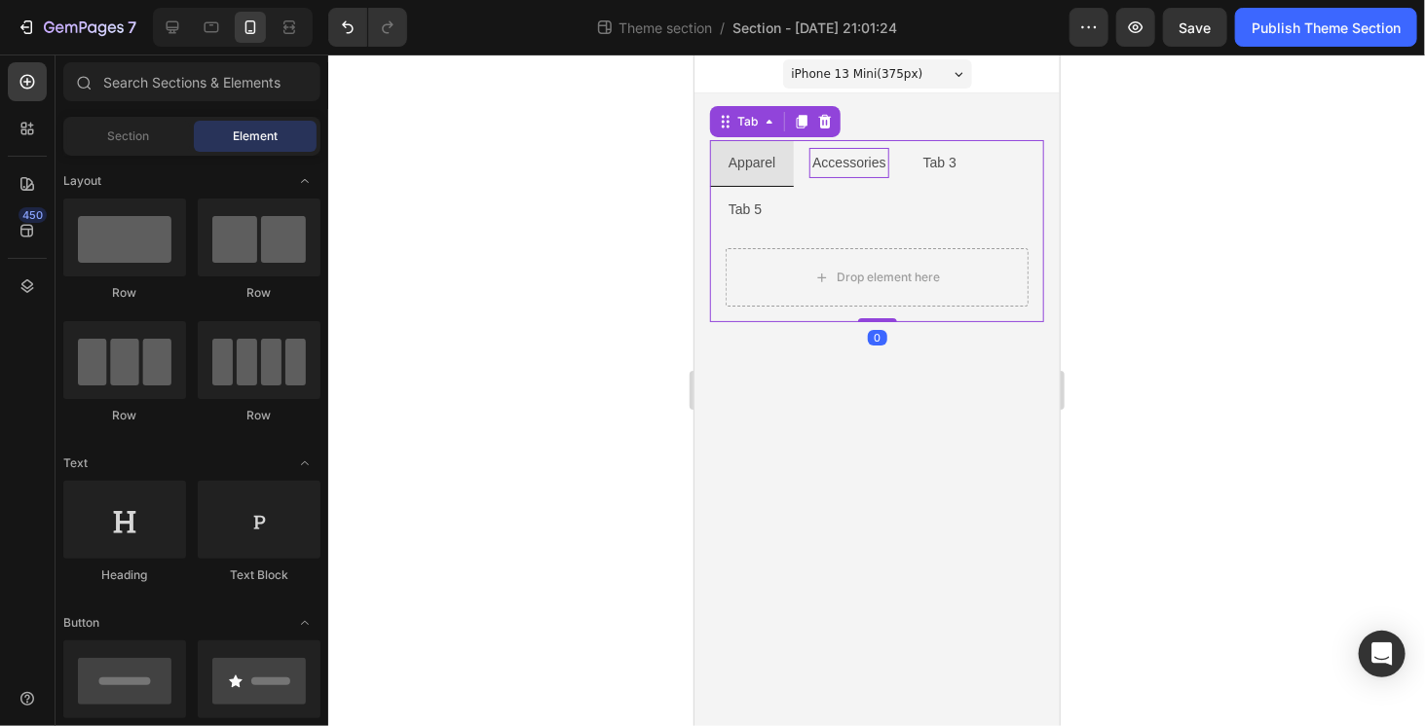
click at [824, 167] on p "Accessories" at bounding box center [847, 162] width 73 height 24
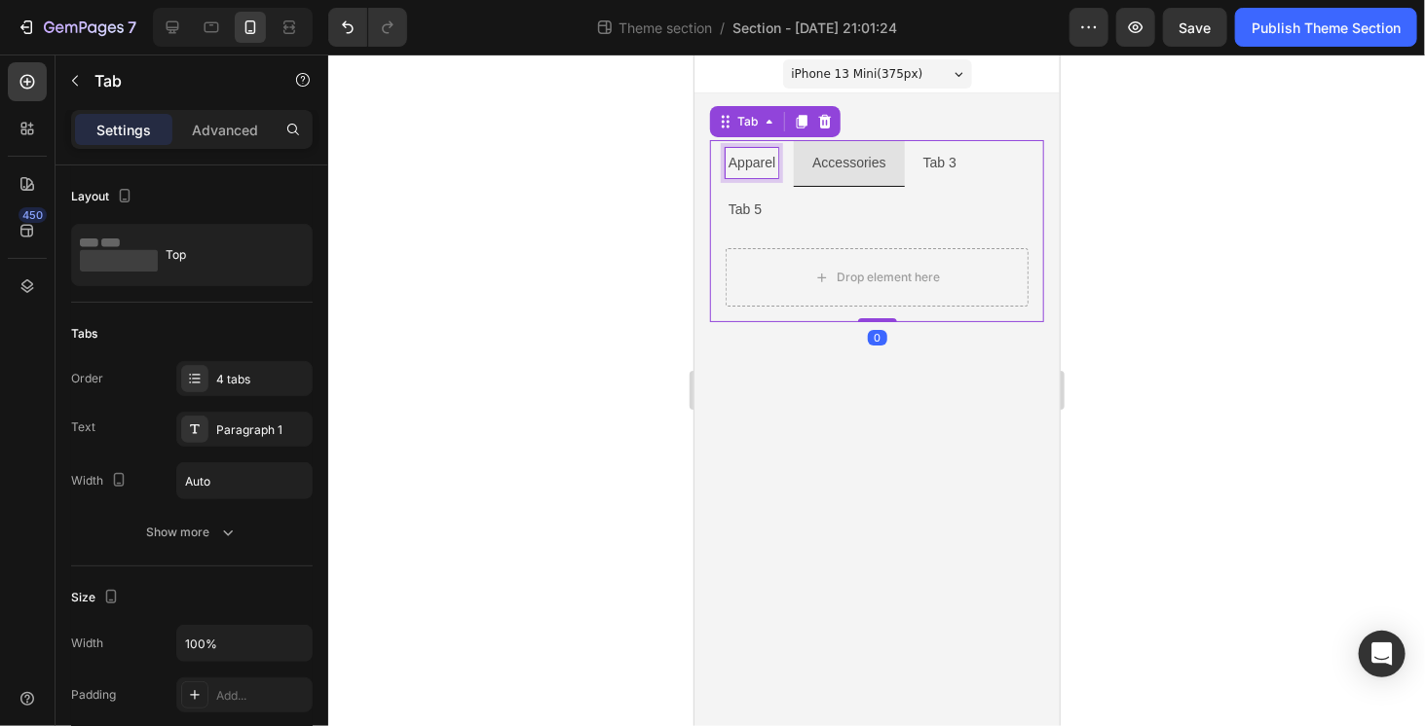
click at [764, 167] on p "Apparel" at bounding box center [750, 162] width 47 height 24
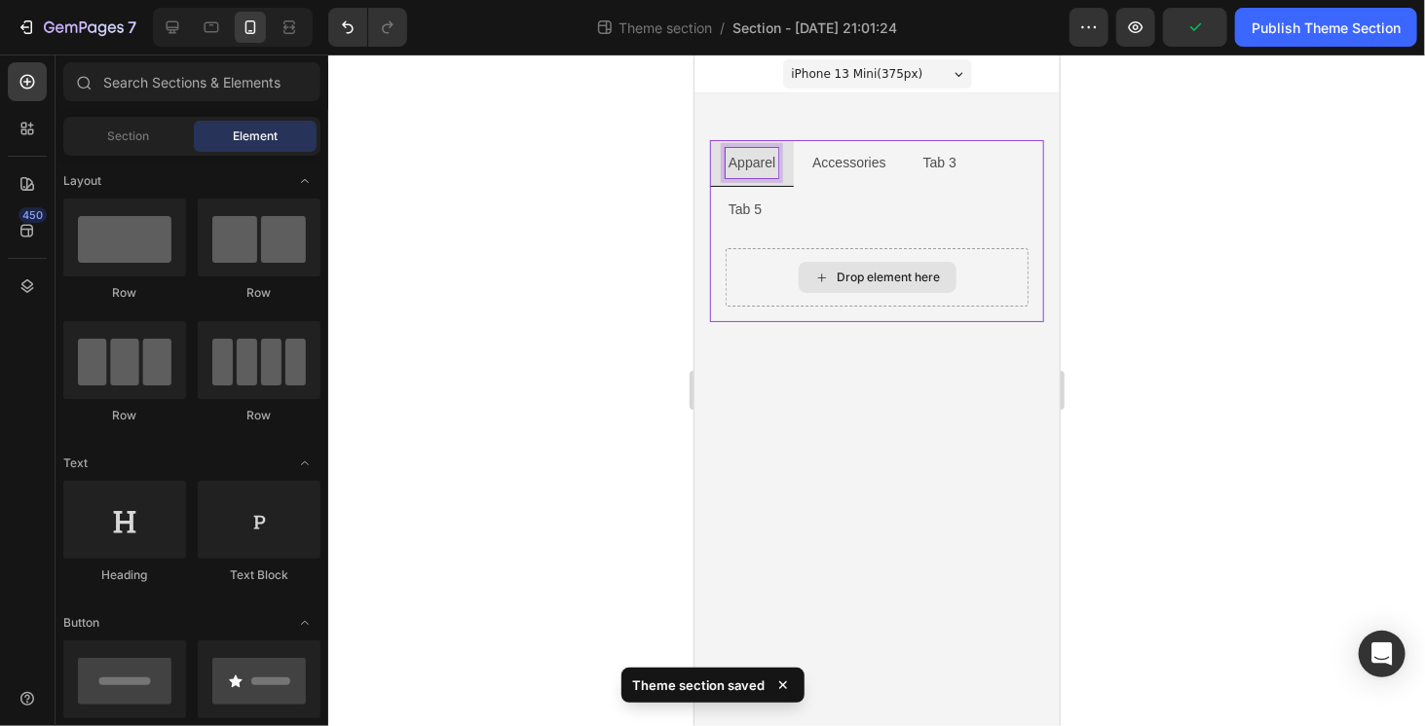
click at [836, 269] on div "Drop element here" at bounding box center [887, 277] width 103 height 16
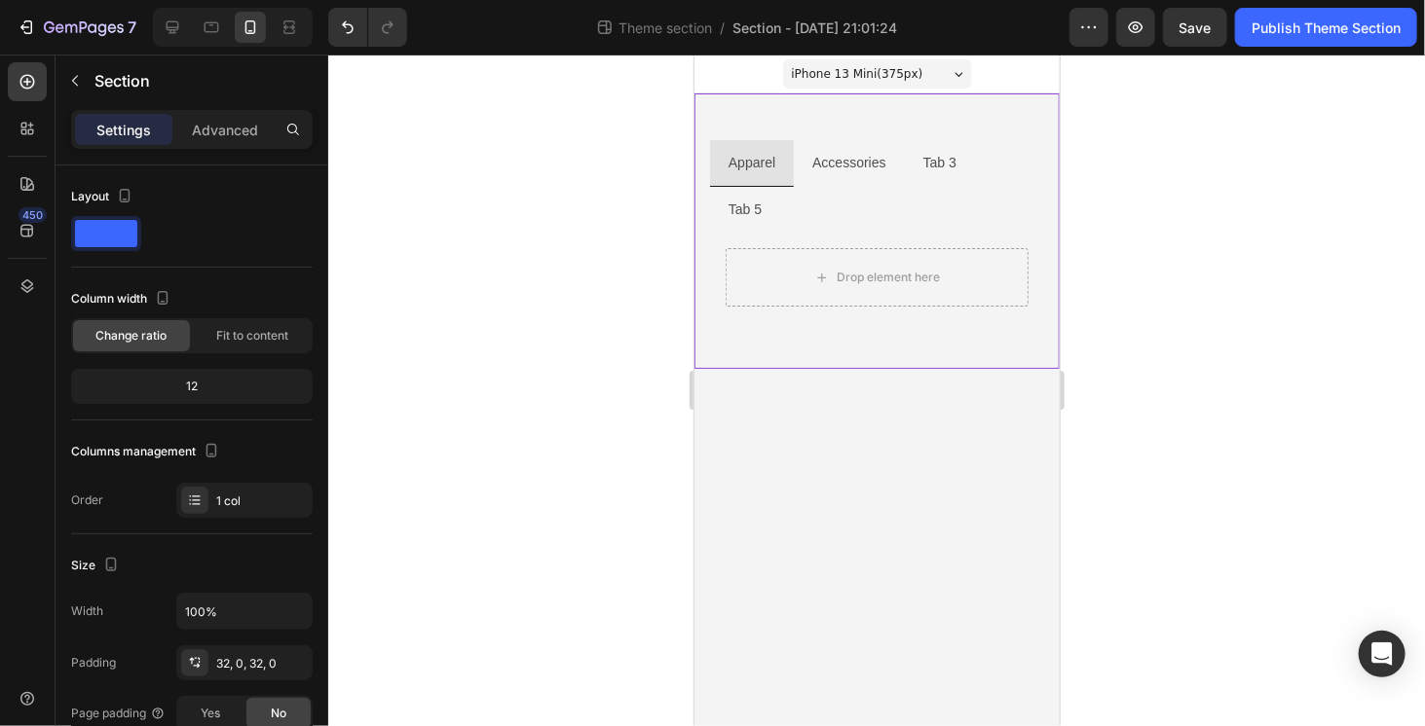
click at [770, 302] on div "Apparel Accessories Tab 3 Tab 5 Drop element here Tab Row" at bounding box center [875, 231] width 365 height 276
click at [792, 400] on body "iPhone 13 Mini ( 375 px) iPhone 13 Mini iPhone 13 Pro iPhone 11 Pro Max iPhone …" at bounding box center [875, 390] width 365 height 672
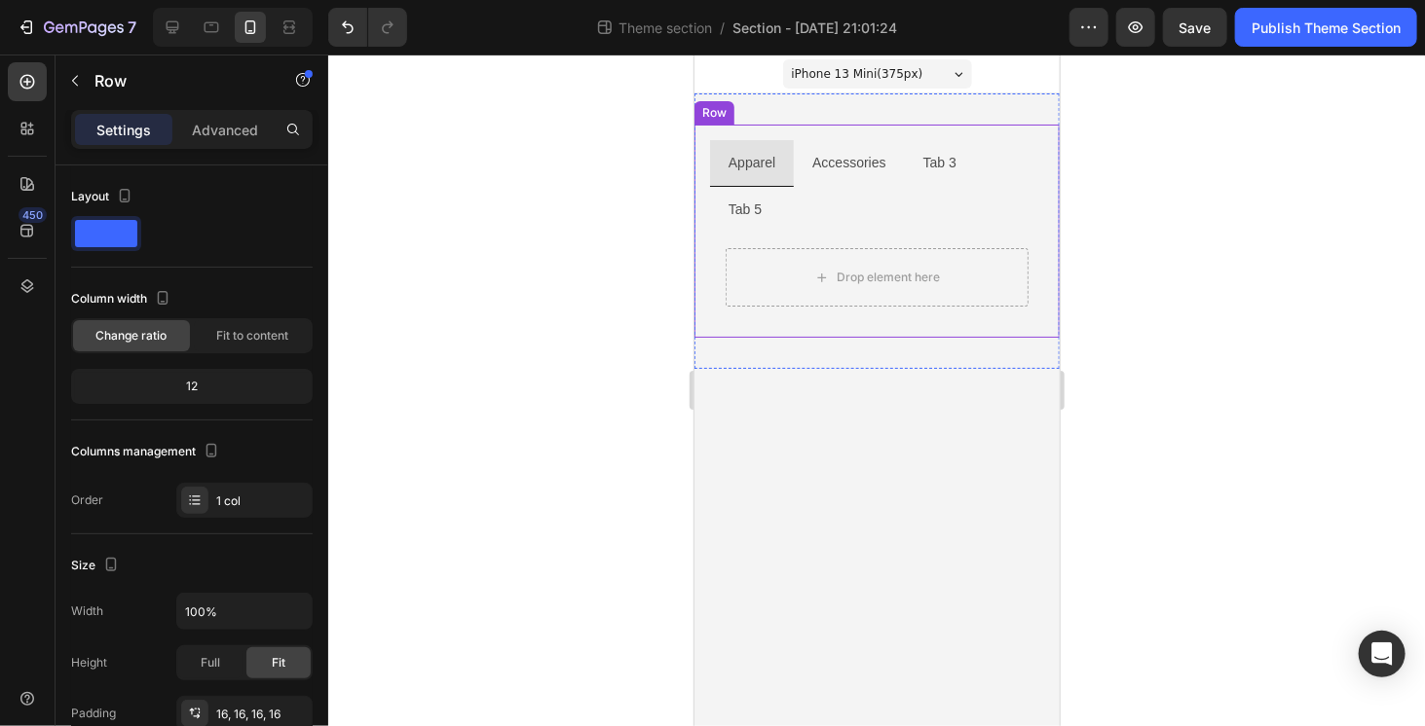
click at [774, 129] on div "Apparel Accessories Tab 3 Tab 5 Drop element here Tab Row" at bounding box center [875, 230] width 365 height 213
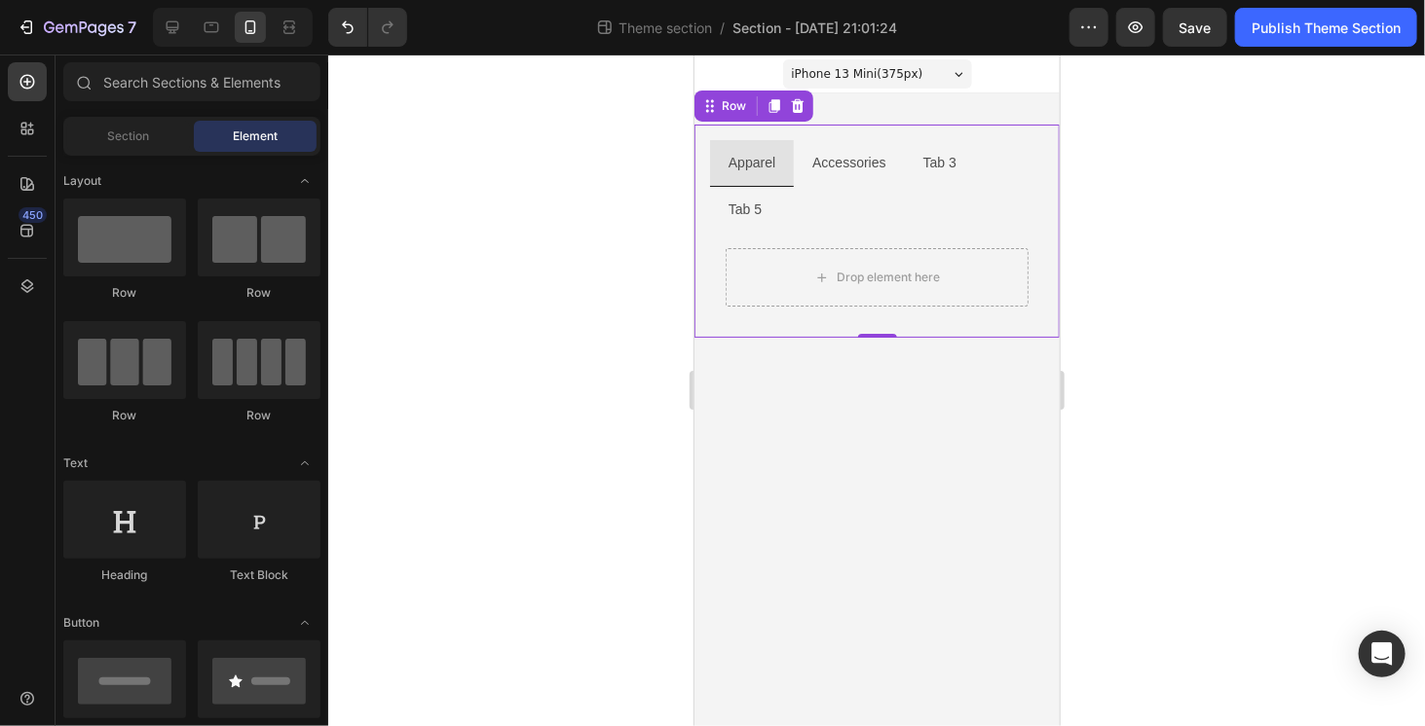
click at [871, 321] on body "iPhone 13 Mini ( 375 px) iPhone 13 Mini iPhone 13 Pro iPhone 11 Pro Max iPhone …" at bounding box center [875, 390] width 365 height 672
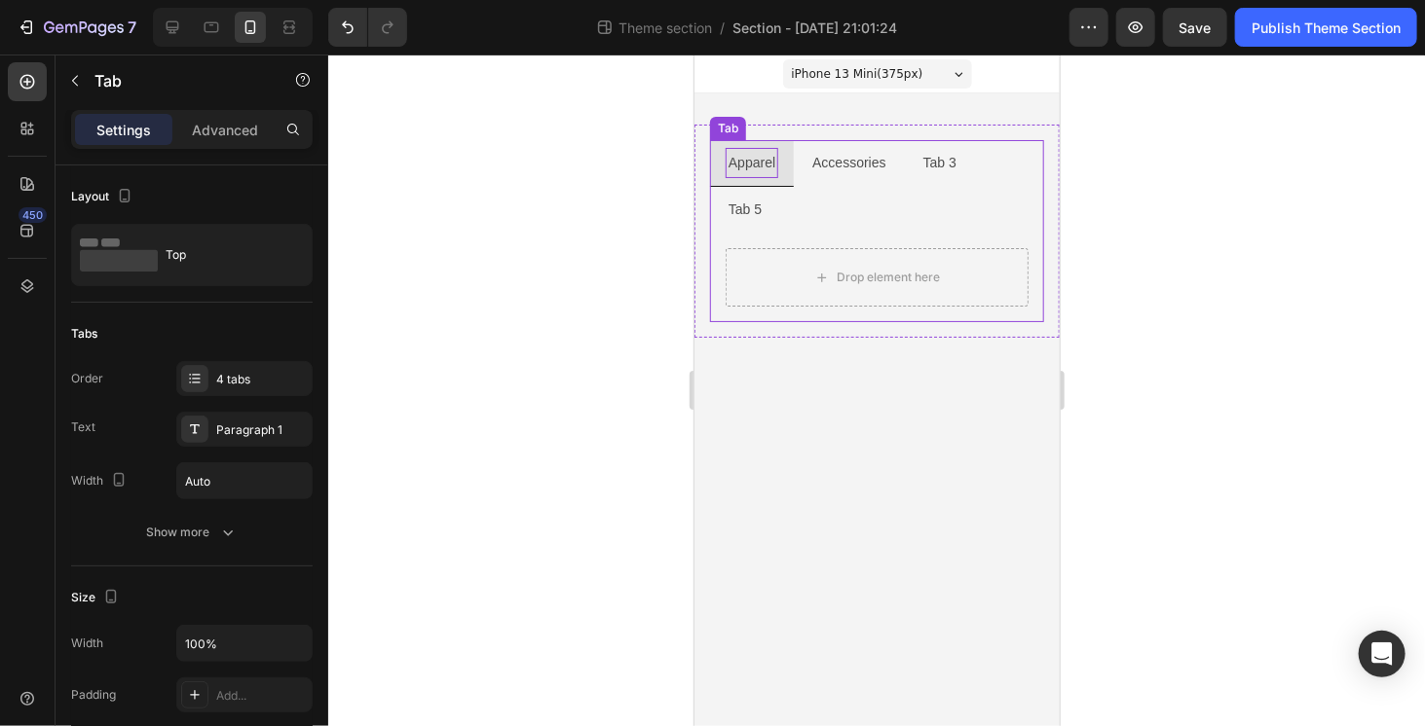
click at [764, 162] on p "Apparel" at bounding box center [750, 162] width 47 height 24
click at [816, 397] on body "iPhone 13 Mini ( 375 px) iPhone 13 Mini iPhone 13 Pro iPhone 11 Pro Max iPhone …" at bounding box center [875, 390] width 365 height 672
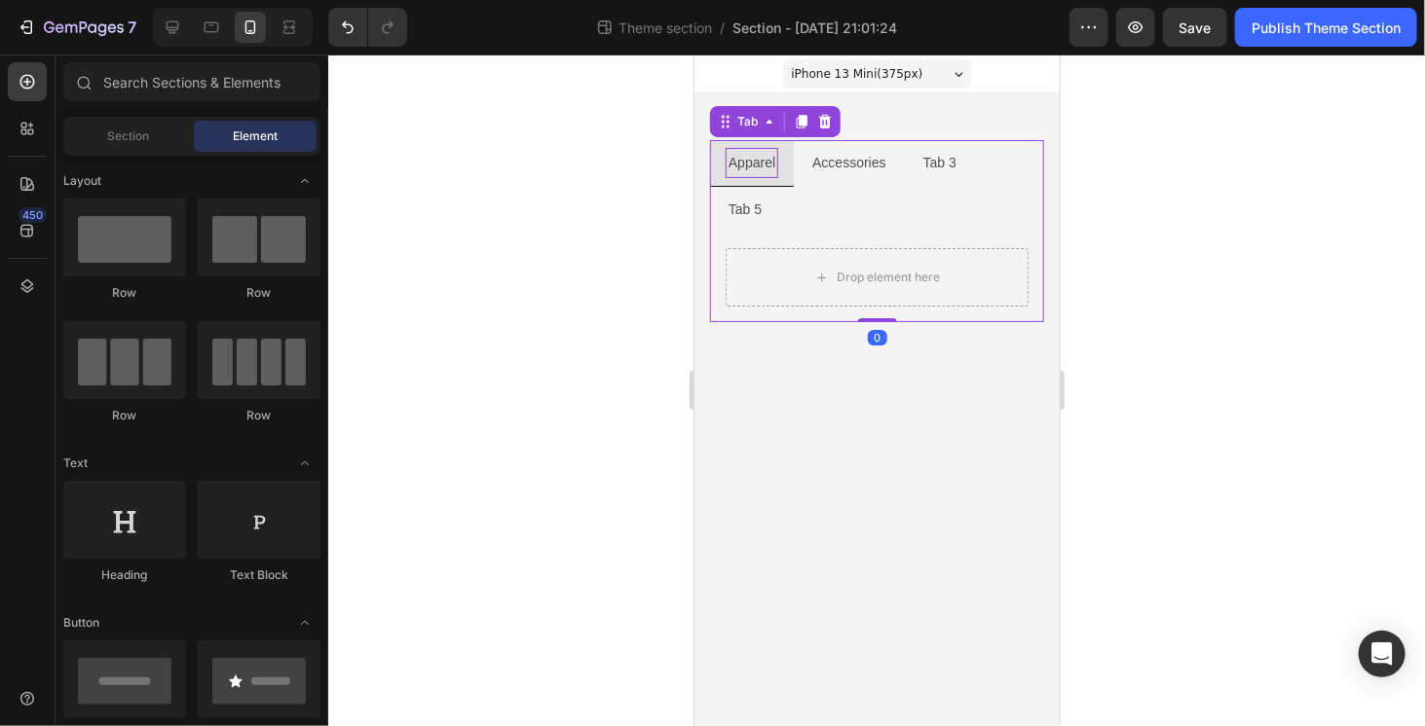
click at [746, 166] on p "Apparel" at bounding box center [750, 162] width 47 height 24
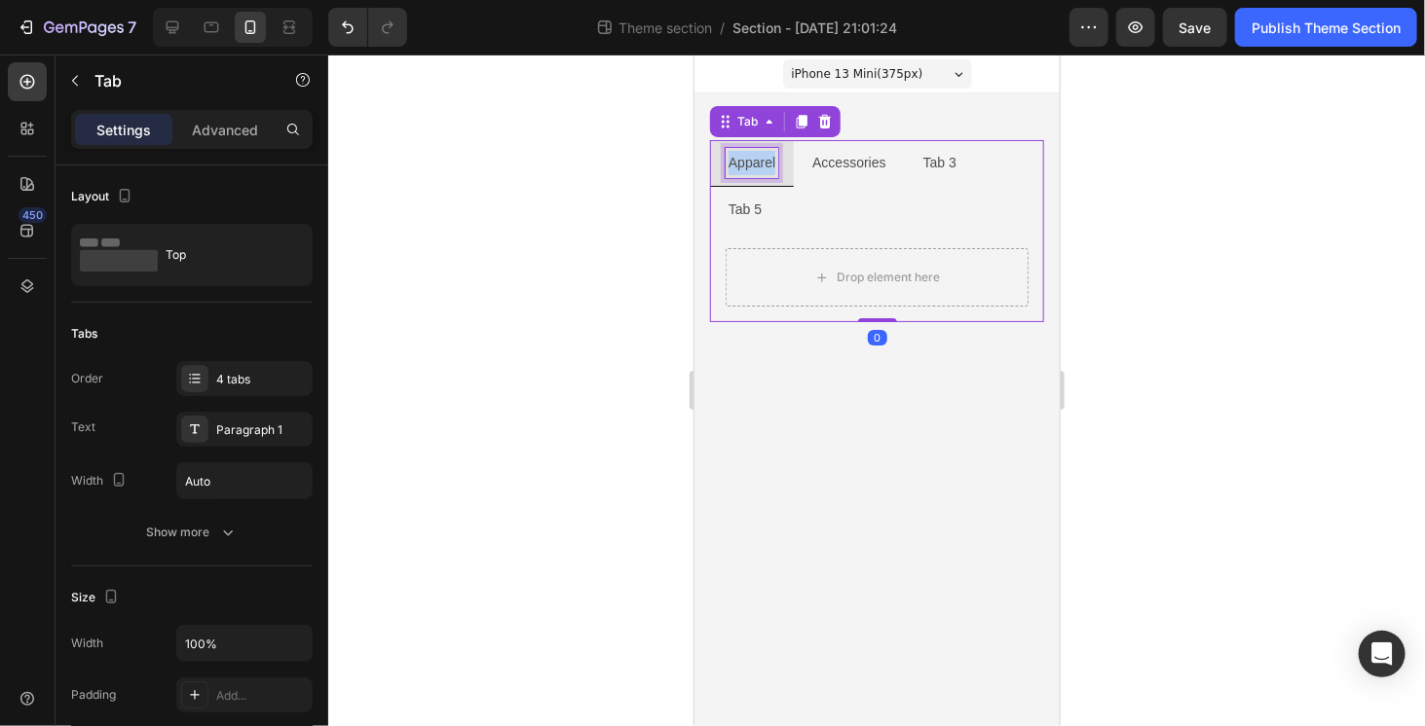
click at [746, 166] on p "Apparel" at bounding box center [750, 162] width 47 height 24
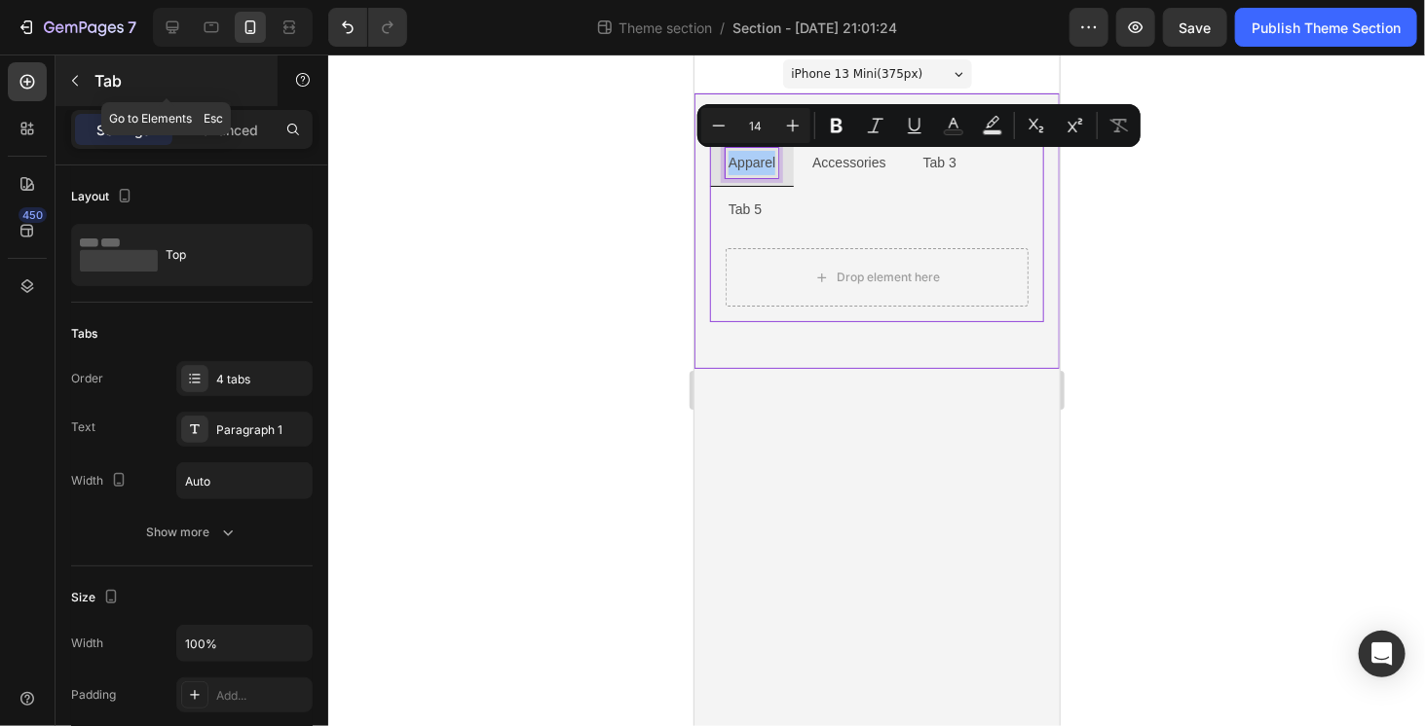
click at [74, 75] on icon "button" at bounding box center [75, 81] width 16 height 16
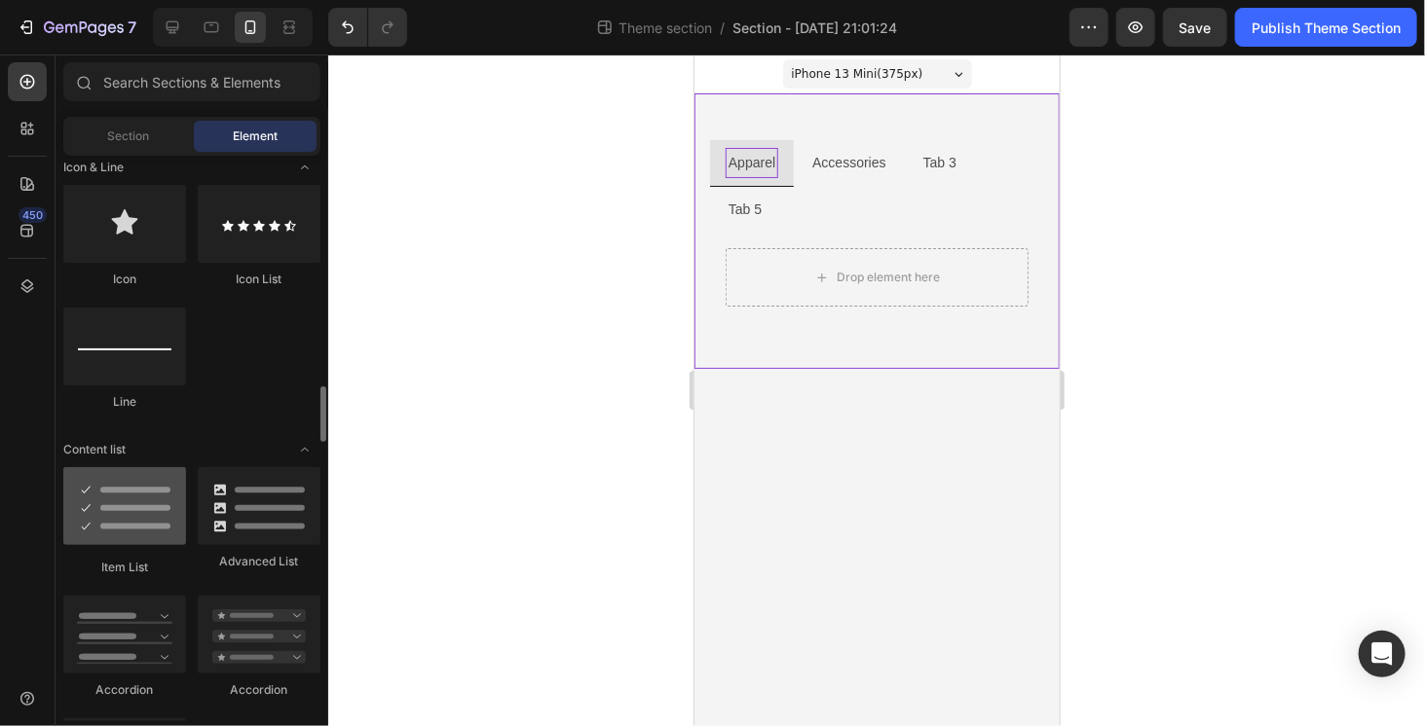
scroll to position [1363, 0]
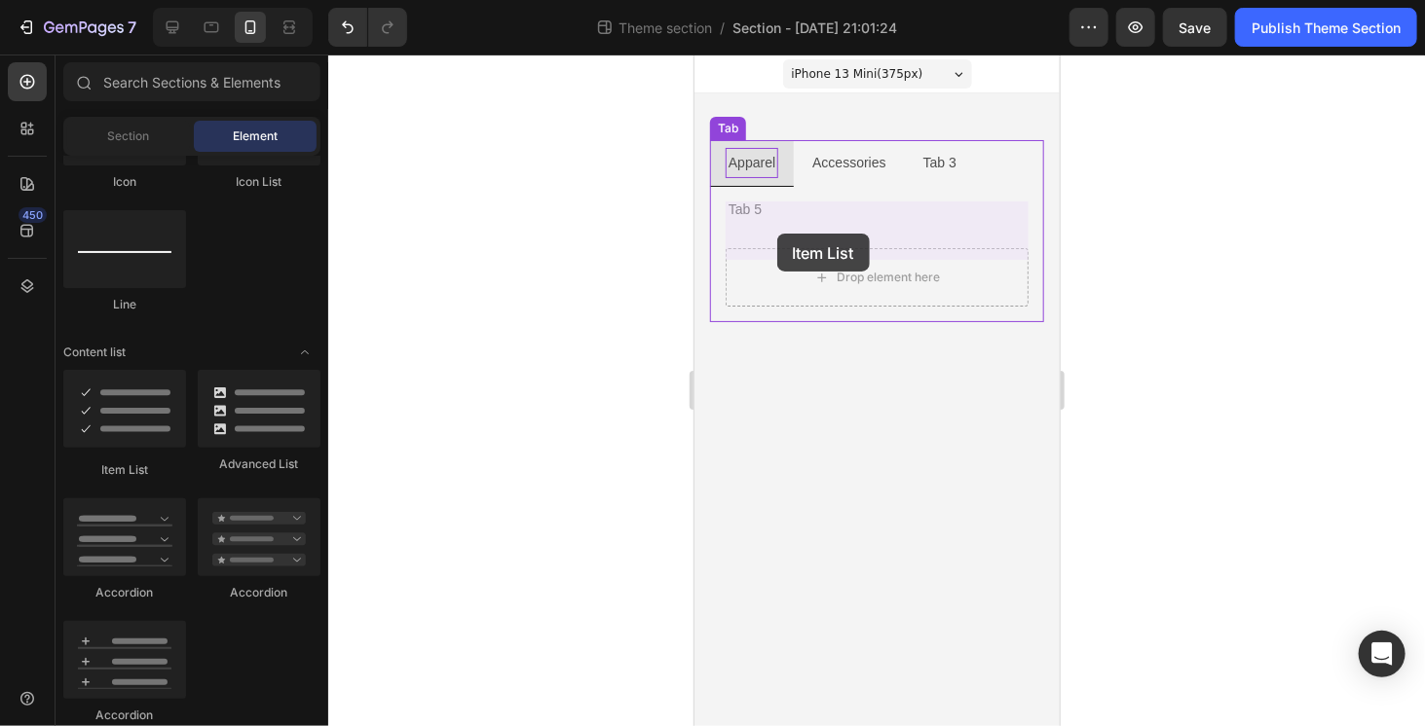
drag, startPoint x: 800, startPoint y: 463, endPoint x: 776, endPoint y: 233, distance: 231.1
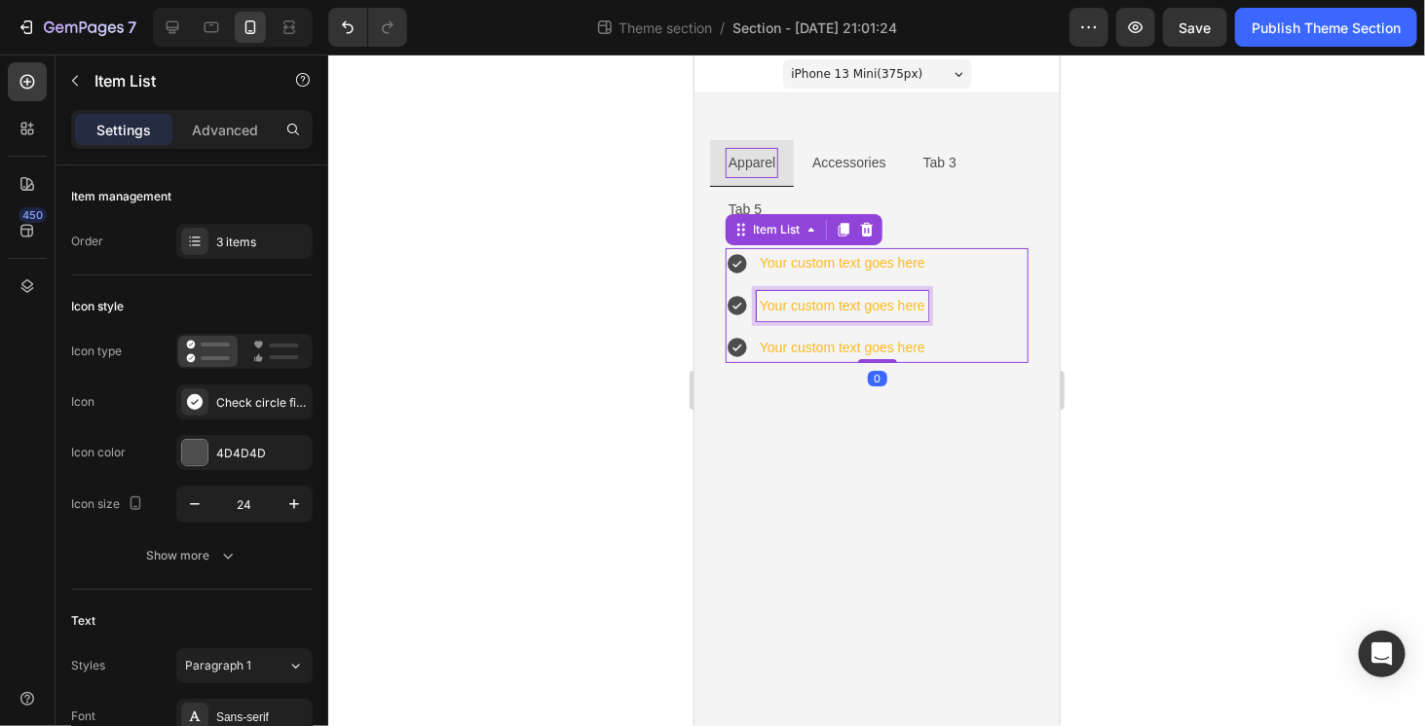
click at [890, 290] on div "Your custom text goes here" at bounding box center [841, 305] width 171 height 30
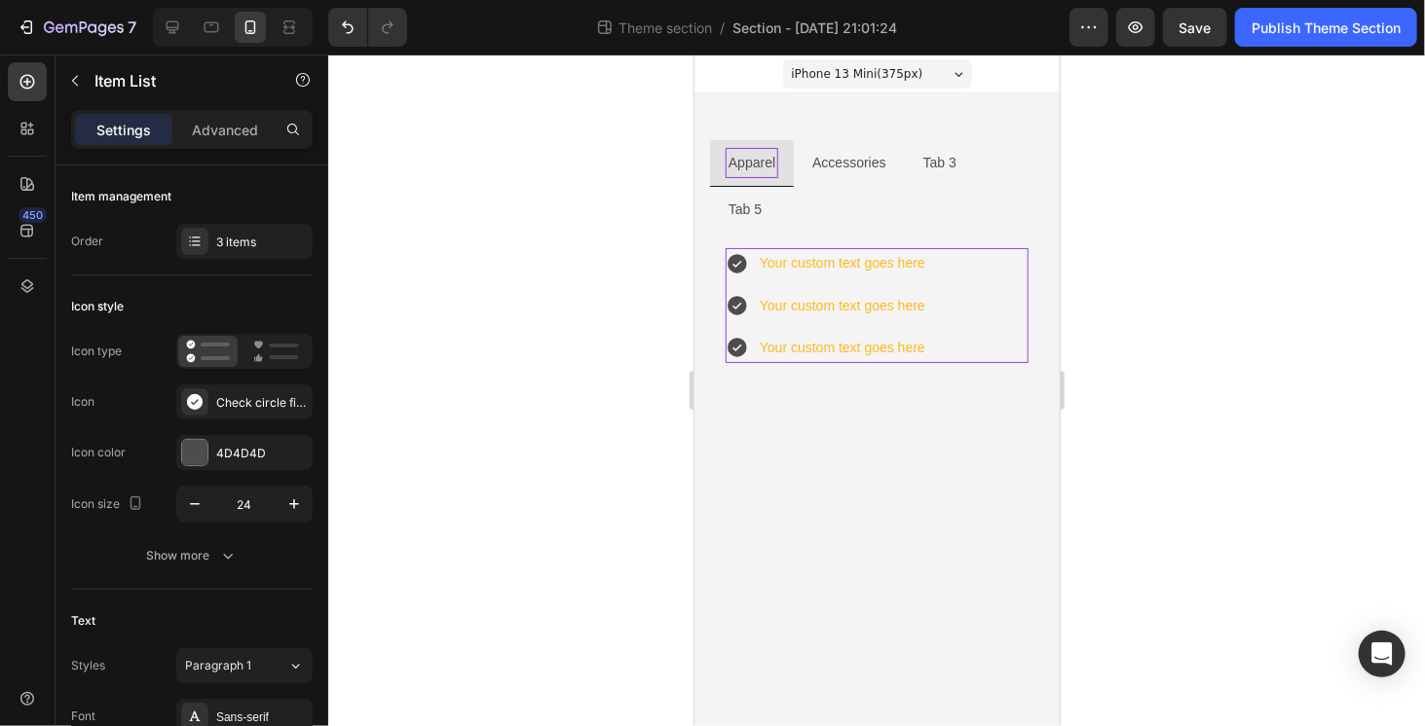
click at [959, 267] on div "Your custom text goes here Your custom text goes here Your custom text goes here" at bounding box center [875, 304] width 303 height 115
click at [958, 252] on div "Your custom text goes here Your custom text goes here Your custom text goes here" at bounding box center [875, 304] width 303 height 115
click at [913, 293] on p "Your custom text goes here" at bounding box center [842, 305] width 166 height 24
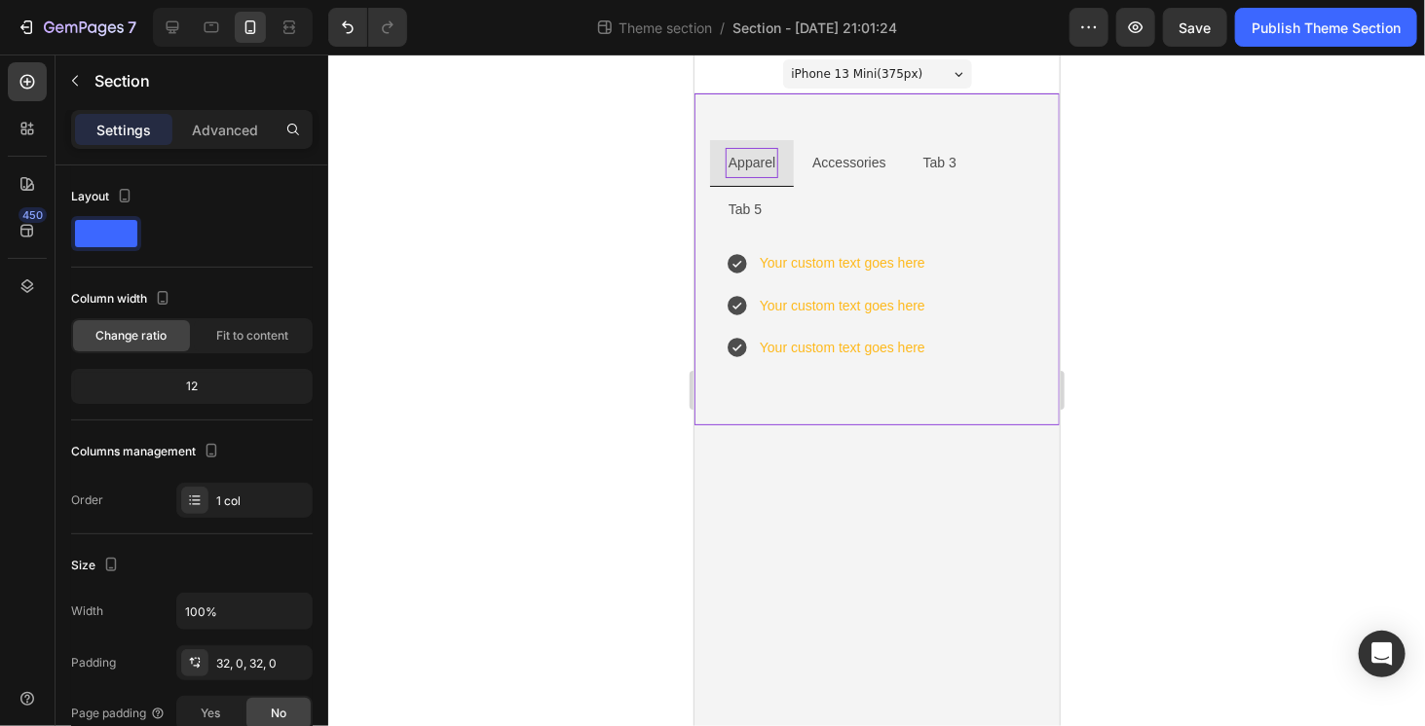
click at [928, 352] on div "Apparel Accessories Tab 3 Tab 5 Your custom text goes here Your custom text goe…" at bounding box center [875, 259] width 365 height 332
click at [980, 298] on div "Your custom text goes here Your custom text goes here Your custom text goes here" at bounding box center [875, 304] width 303 height 115
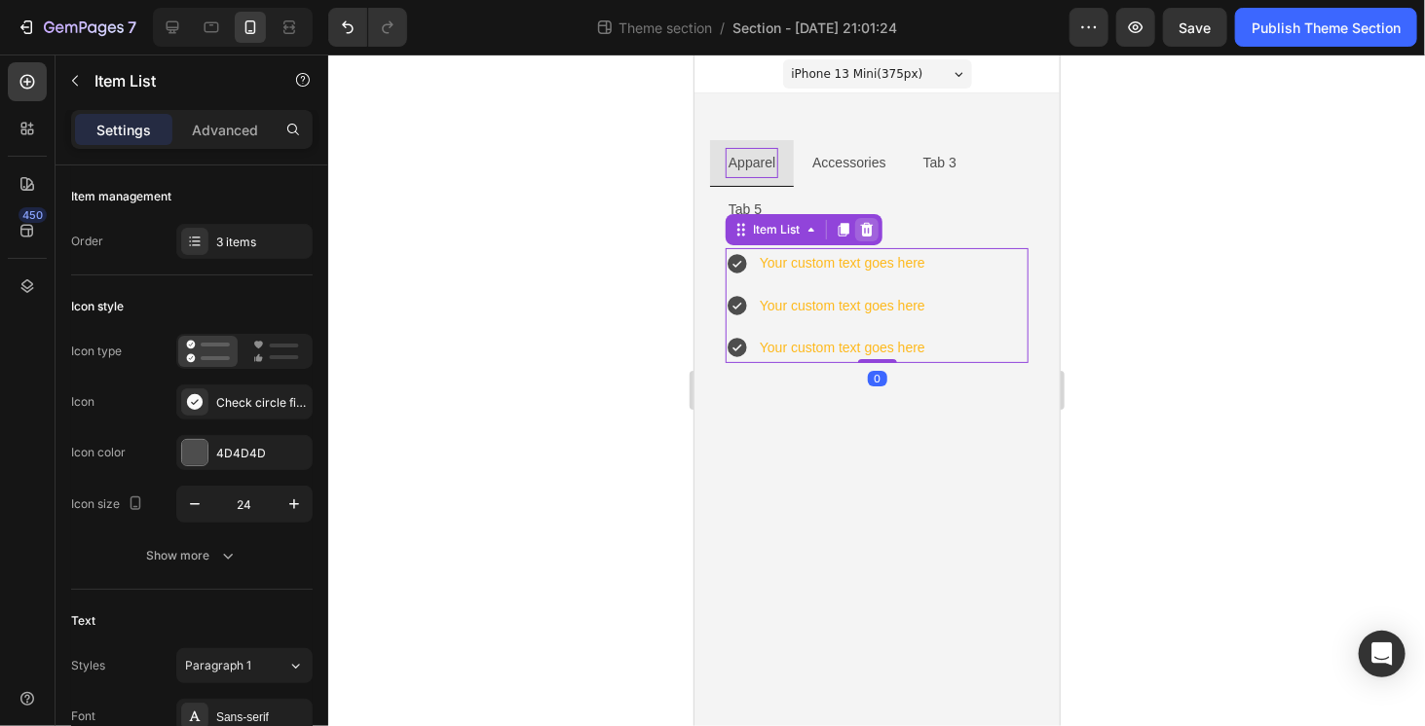
click at [869, 222] on icon at bounding box center [866, 229] width 13 height 14
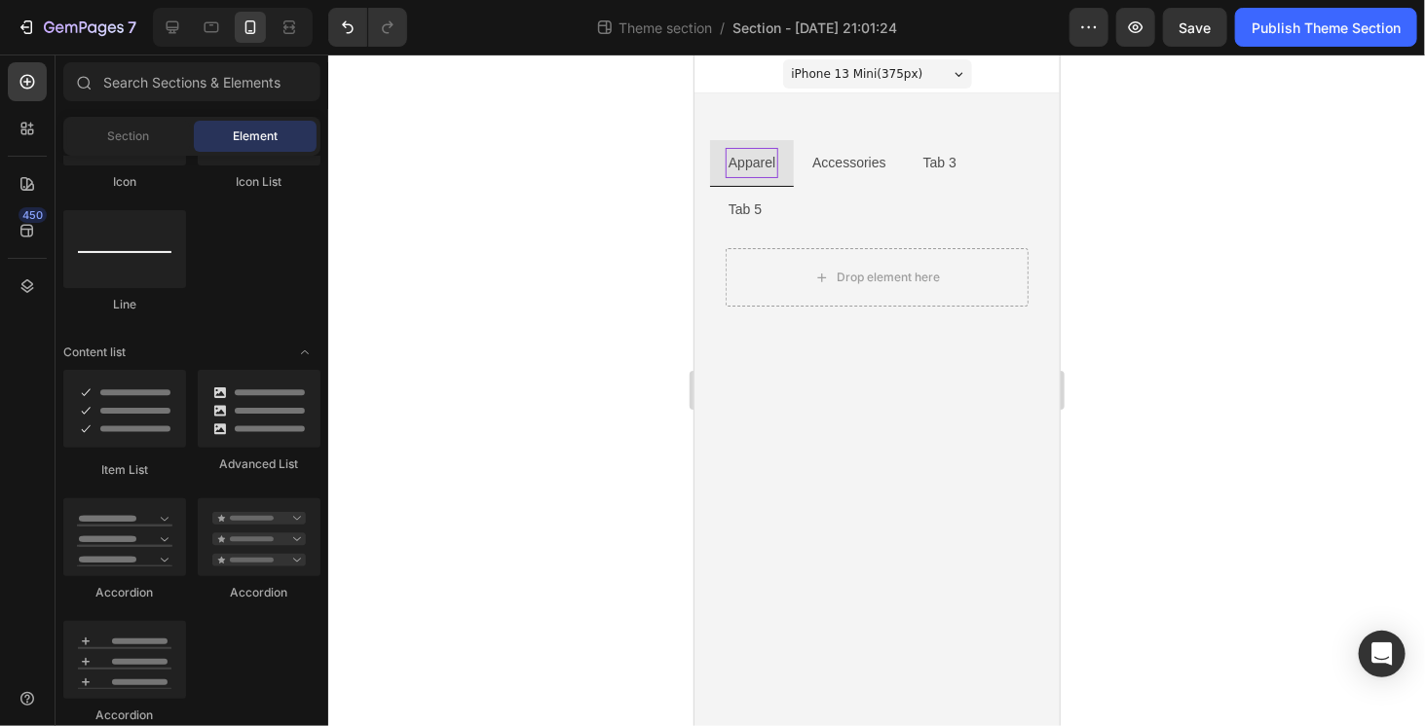
click at [898, 373] on body "iPhone 13 Mini ( 375 px) iPhone 13 Mini iPhone 13 Pro iPhone 11 Pro Max iPhone …" at bounding box center [875, 390] width 365 height 672
click at [813, 154] on p "Accessories" at bounding box center [847, 162] width 73 height 24
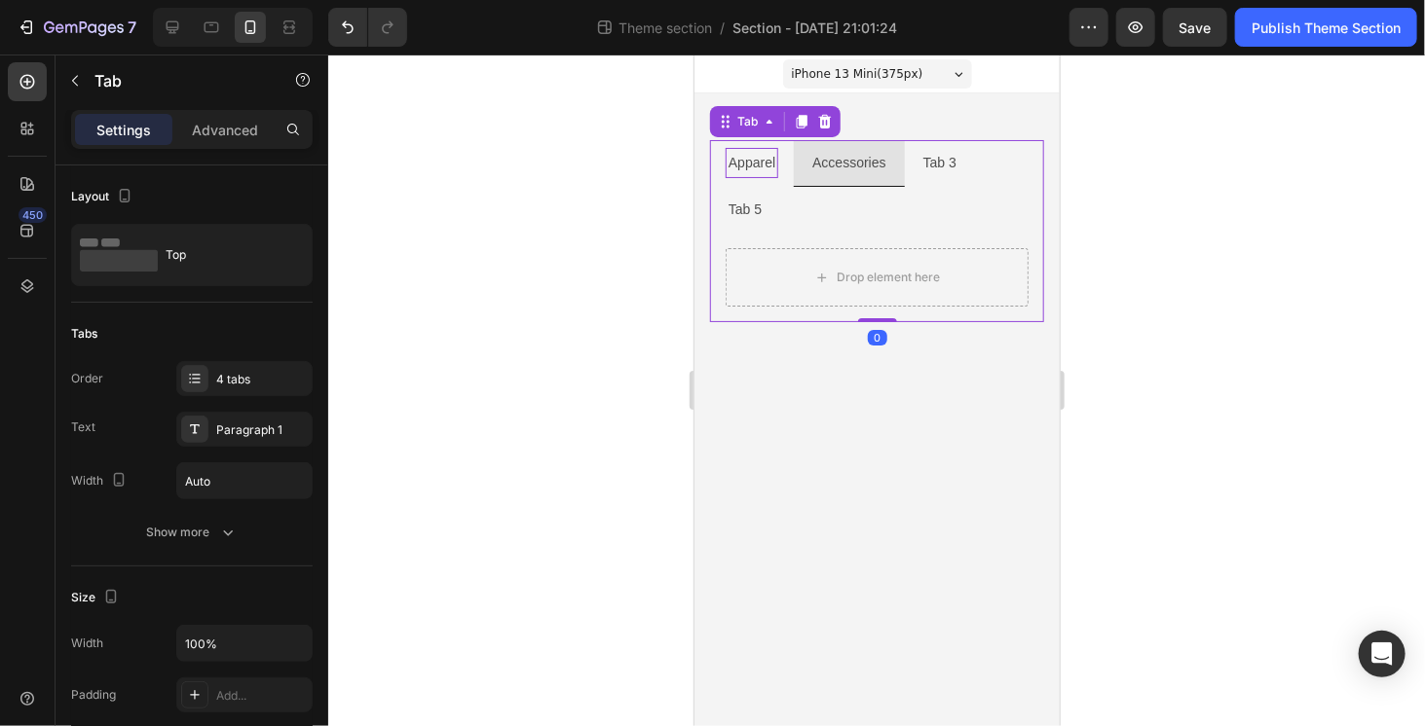
click at [924, 146] on li "Tab 3" at bounding box center [939, 162] width 70 height 47
click at [779, 186] on li "Tab 5" at bounding box center [744, 209] width 70 height 46
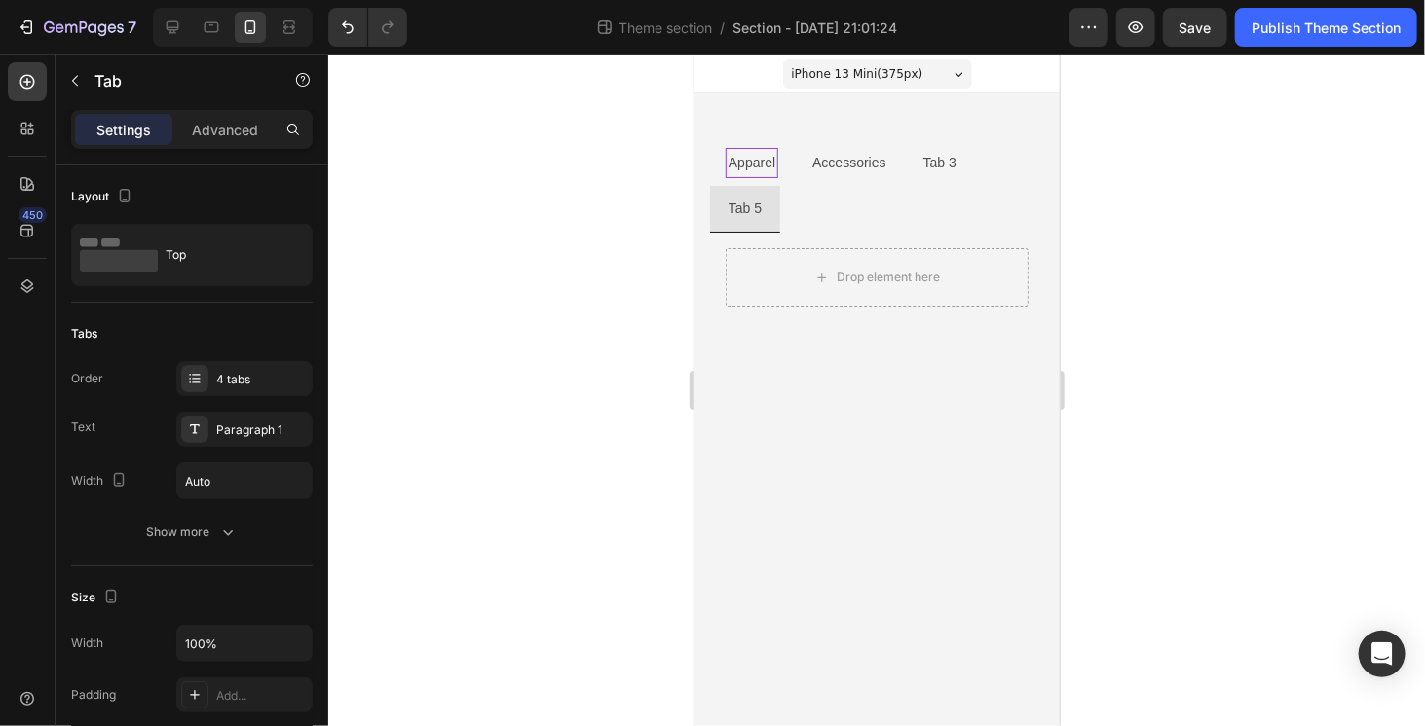
click at [953, 325] on body "iPhone 13 Mini ( 375 px) iPhone 13 Mini iPhone 13 Pro iPhone 11 Pro Max iPhone …" at bounding box center [875, 390] width 365 height 672
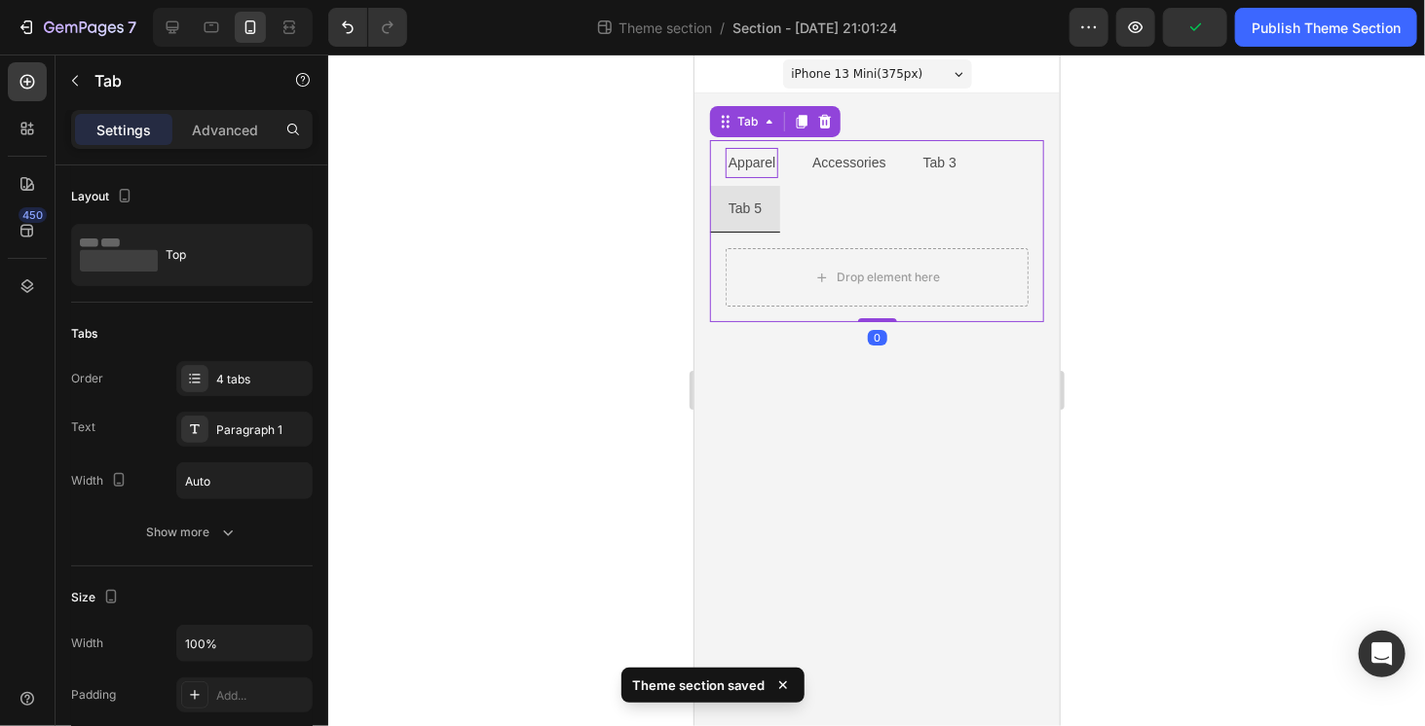
click at [783, 148] on li "Apparel" at bounding box center [751, 162] width 84 height 46
click at [835, 179] on li "Accessories" at bounding box center [848, 162] width 110 height 47
click at [937, 178] on li "Tab 3" at bounding box center [939, 162] width 70 height 47
click at [779, 186] on li "Tab 5" at bounding box center [744, 209] width 70 height 46
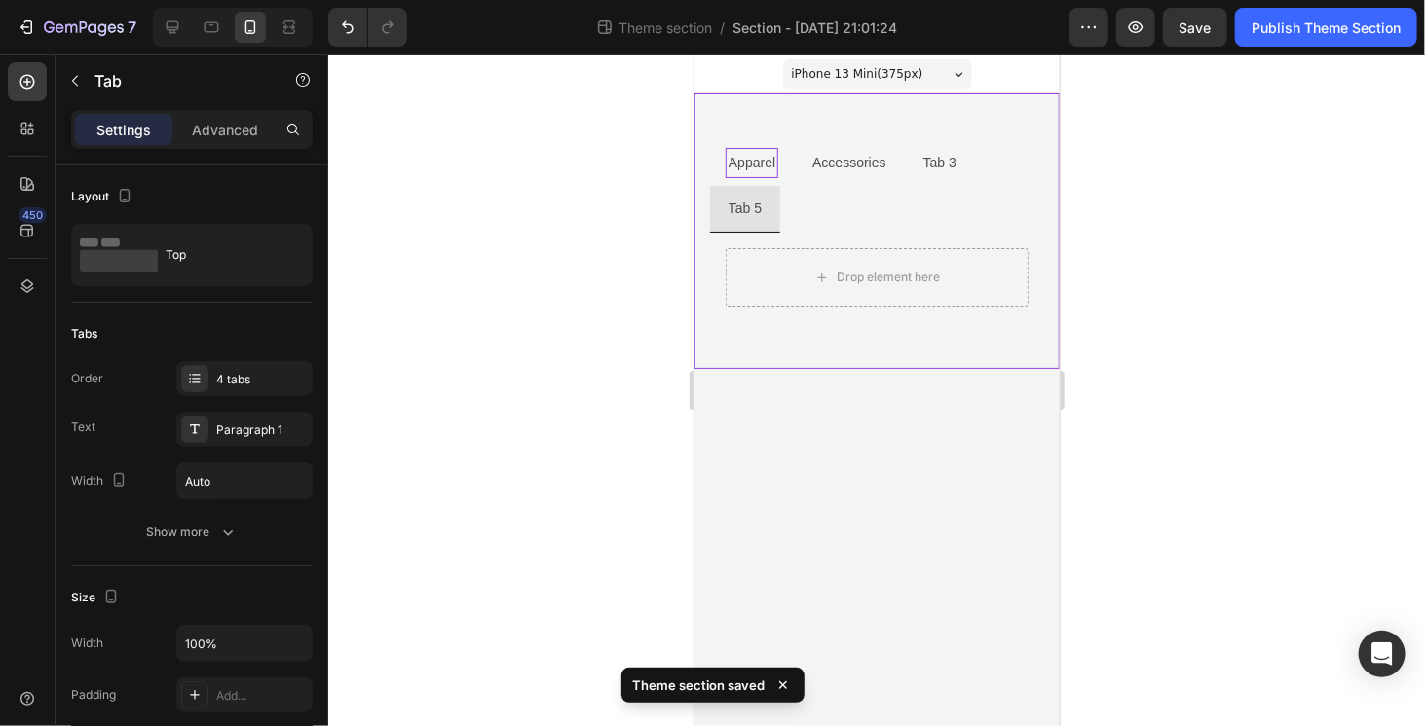
click at [859, 312] on div "Apparel Accessories Tab 3 Tab 5 Drop element here Tab Row" at bounding box center [875, 231] width 365 height 276
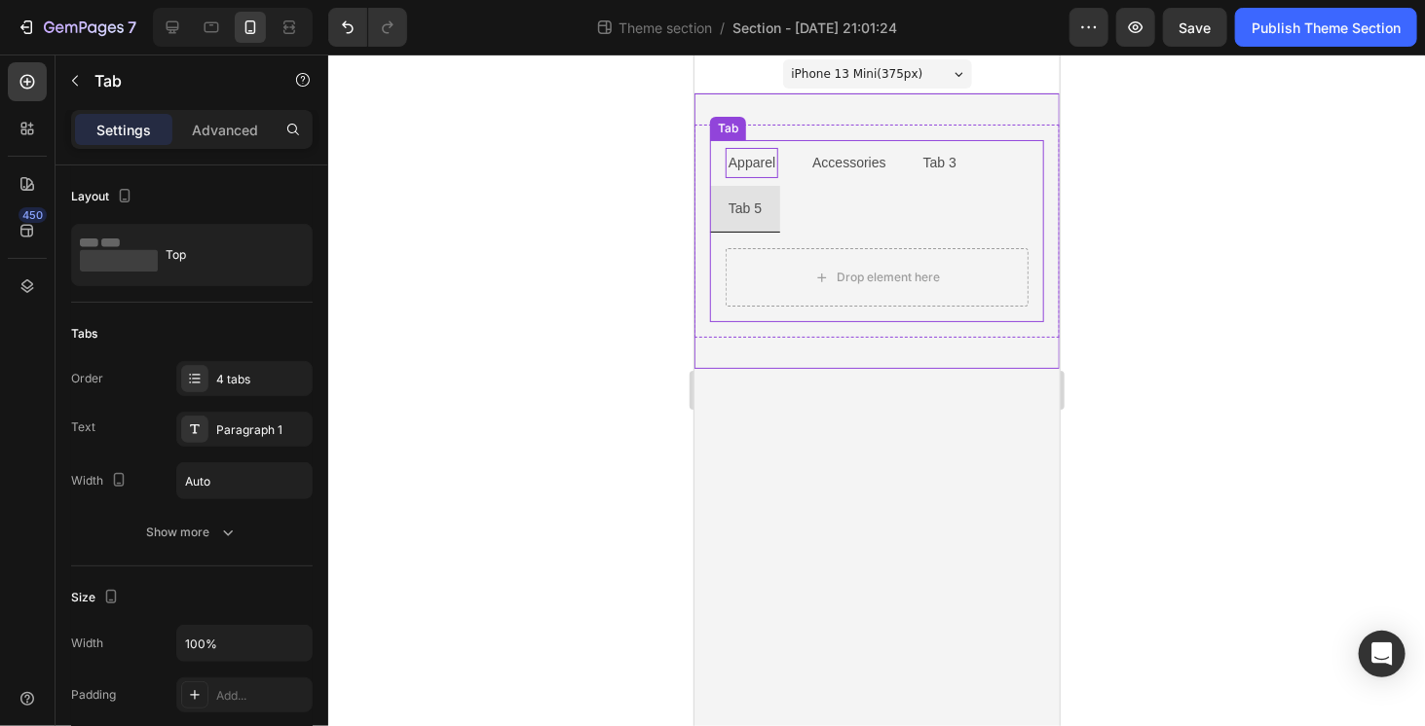
click at [751, 178] on li "Apparel" at bounding box center [751, 162] width 84 height 46
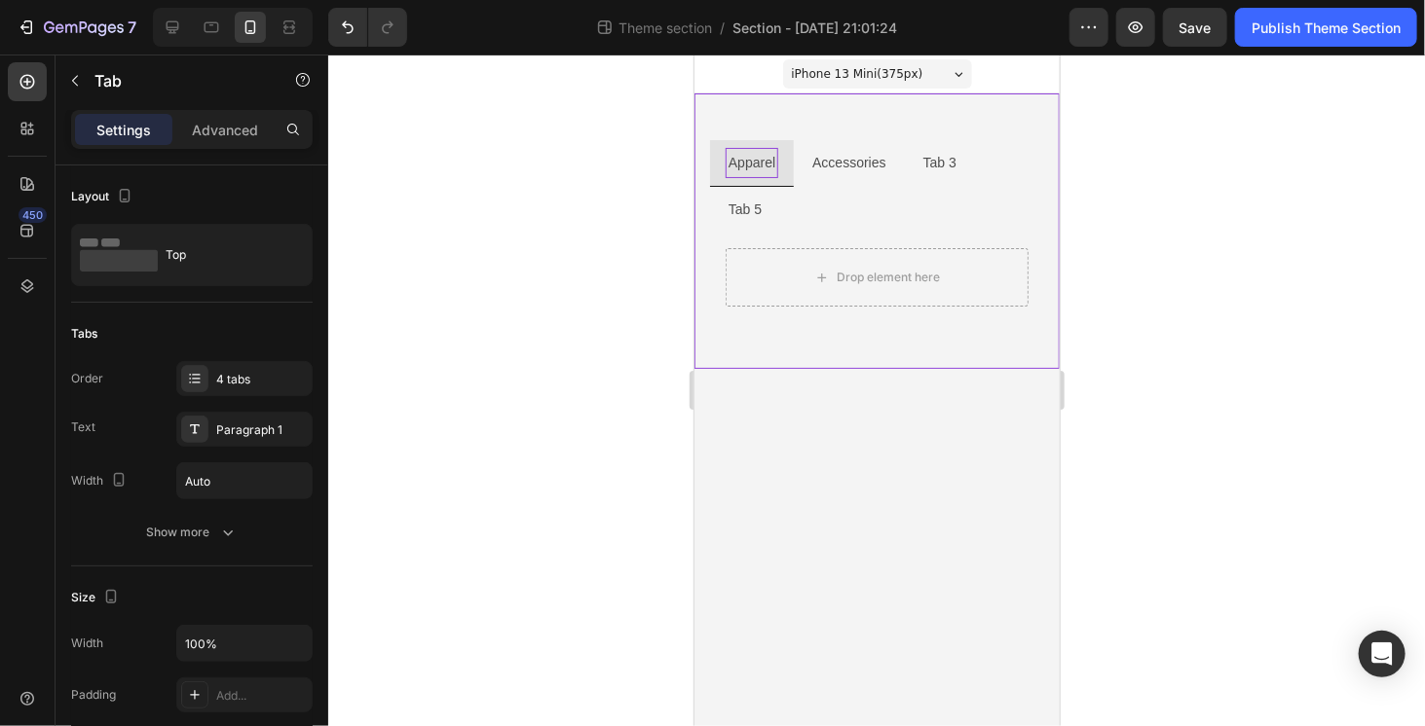
click at [702, 292] on div "Apparel Accessories Tab 3 Tab 5 Drop element here Tab Row" at bounding box center [875, 231] width 365 height 276
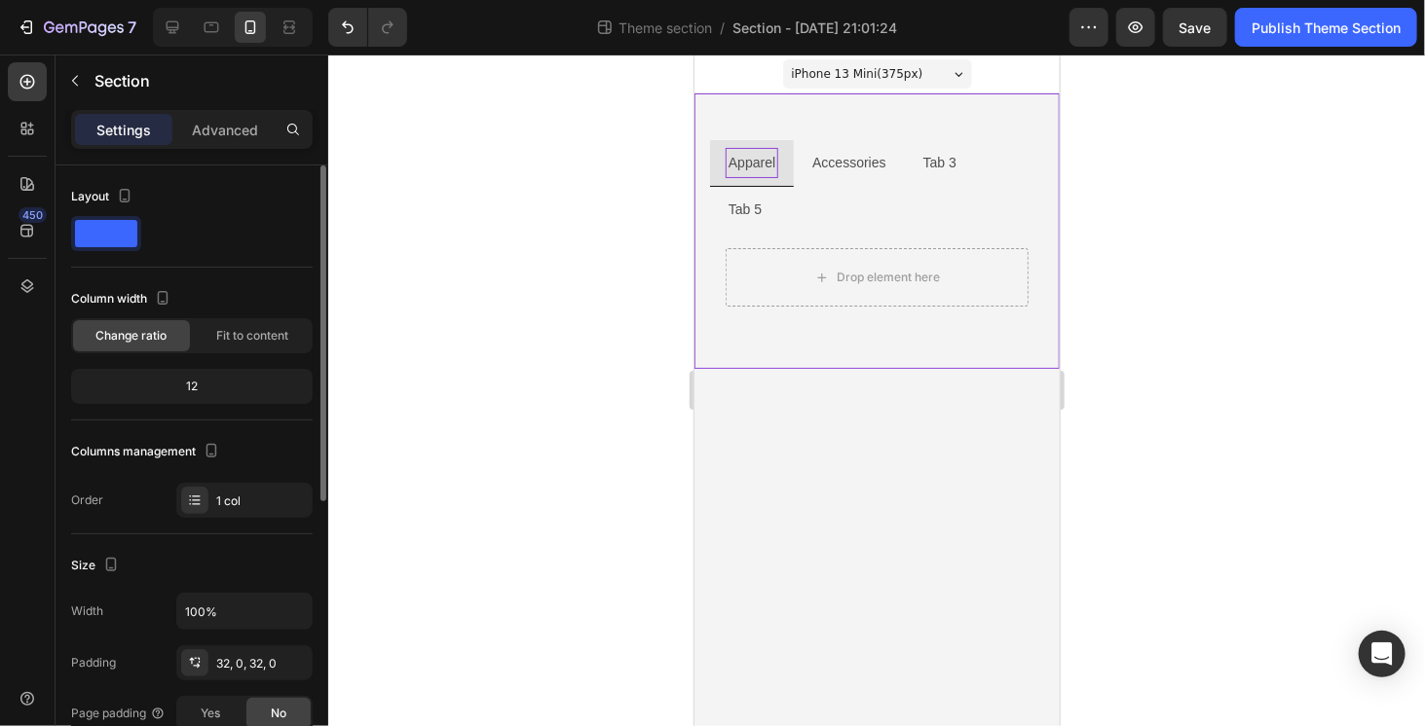
scroll to position [292, 0]
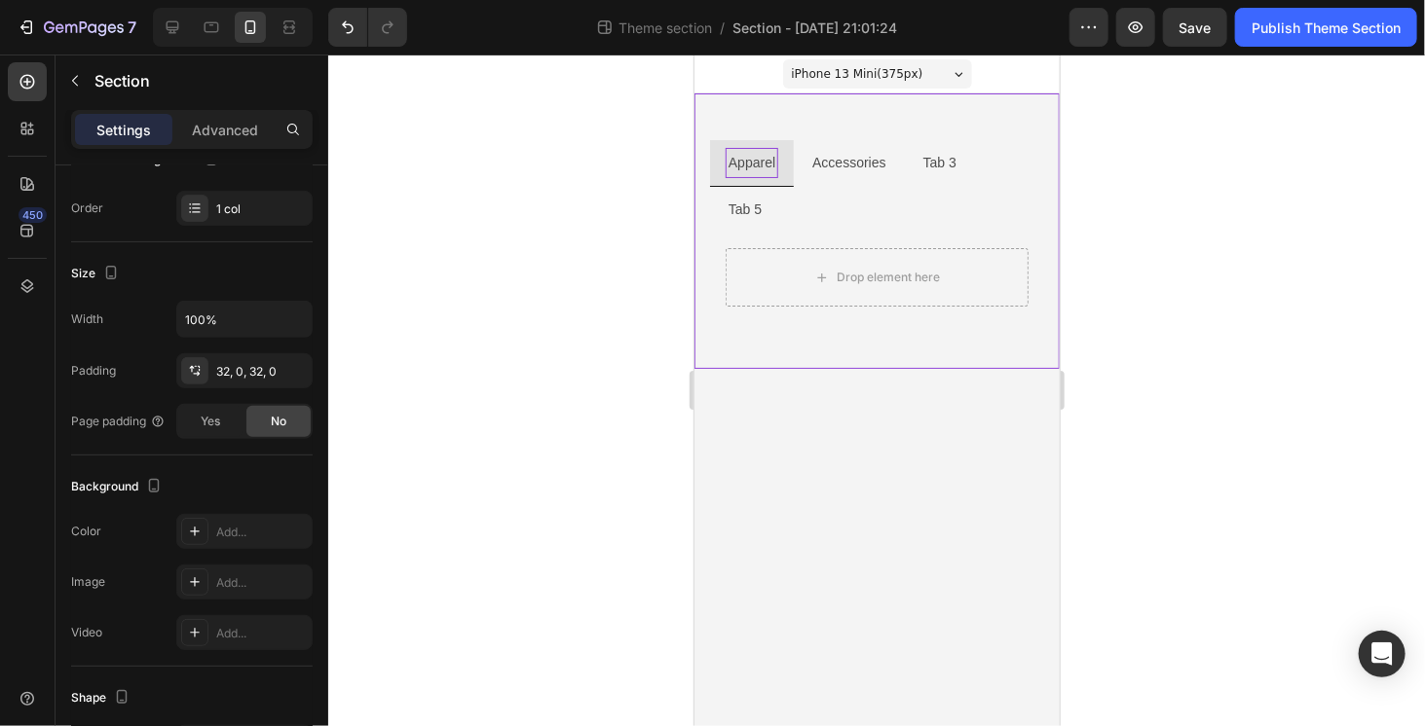
click at [832, 361] on body "iPhone 13 Mini ( 375 px) iPhone 13 Mini iPhone 13 Pro iPhone 11 Pro Max iPhone …" at bounding box center [875, 390] width 365 height 672
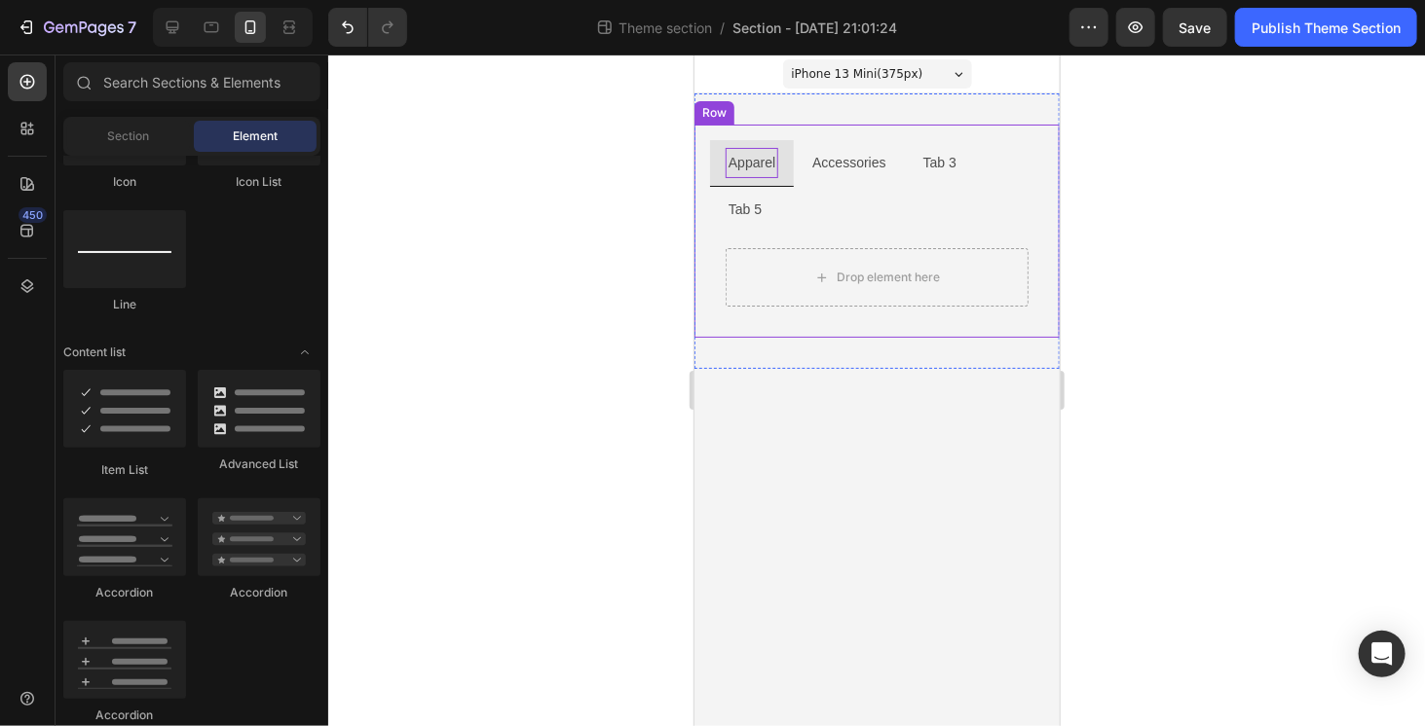
click at [828, 282] on div "Apparel Accessories Tab 3 Tab 5 Drop element here Tab Row" at bounding box center [875, 230] width 365 height 213
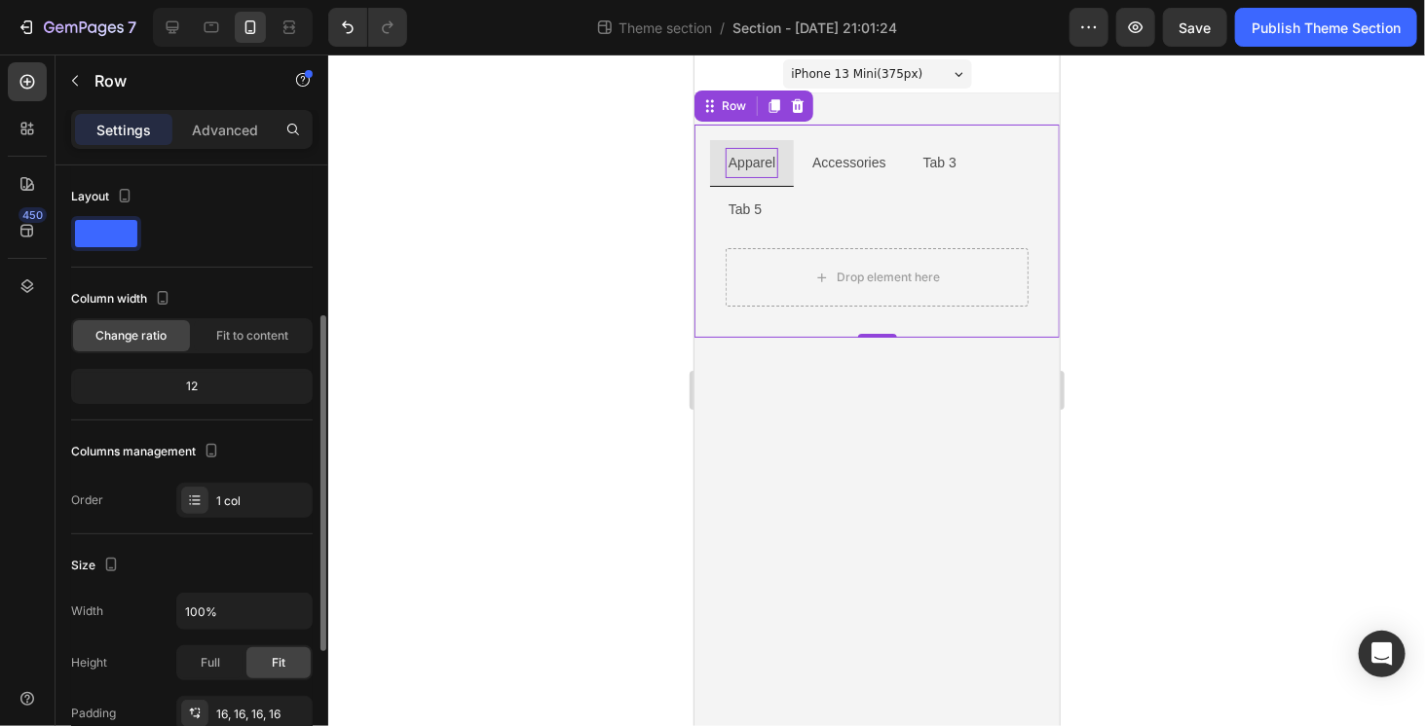
scroll to position [195, 0]
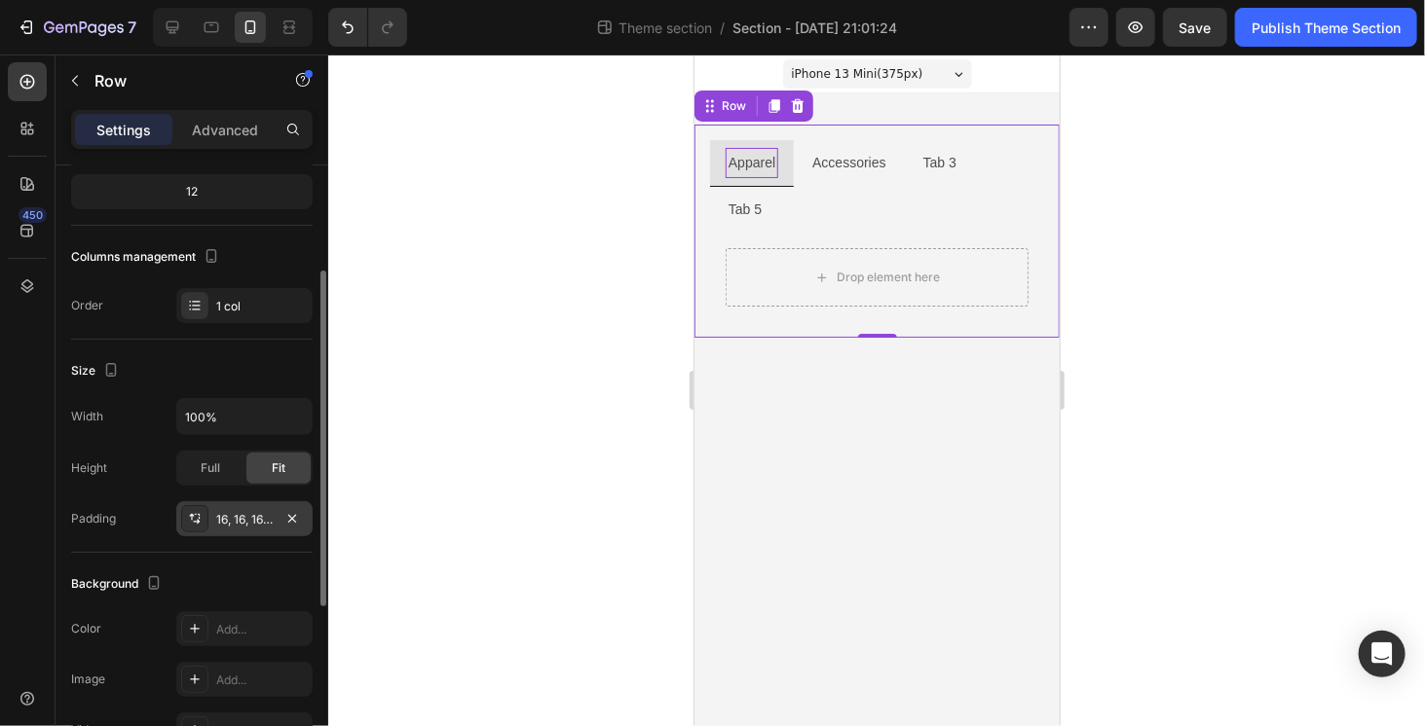
click at [242, 511] on div "16, 16, 16, 16" at bounding box center [244, 520] width 56 height 18
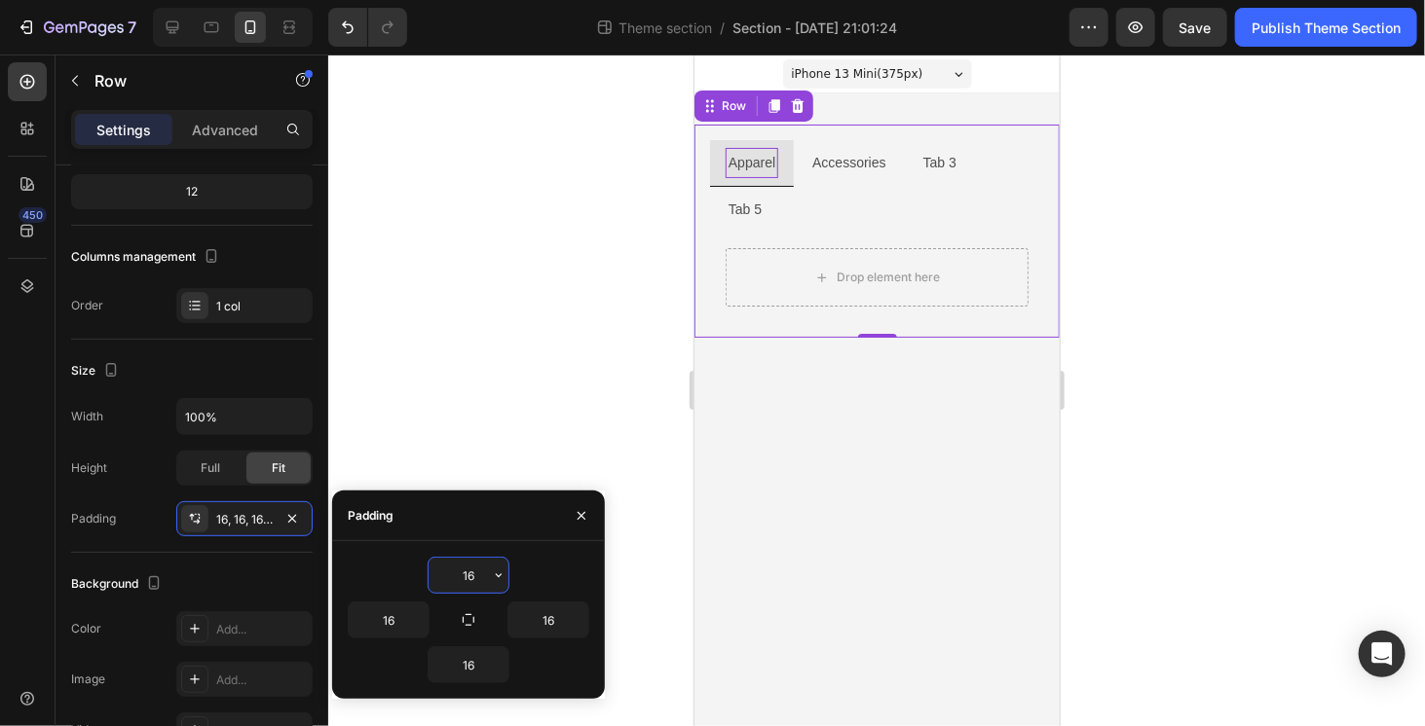
click at [453, 575] on input "16" at bounding box center [468, 575] width 80 height 35
type input "5"
click at [469, 620] on icon "button" at bounding box center [469, 620] width 16 height 16
type input "5"
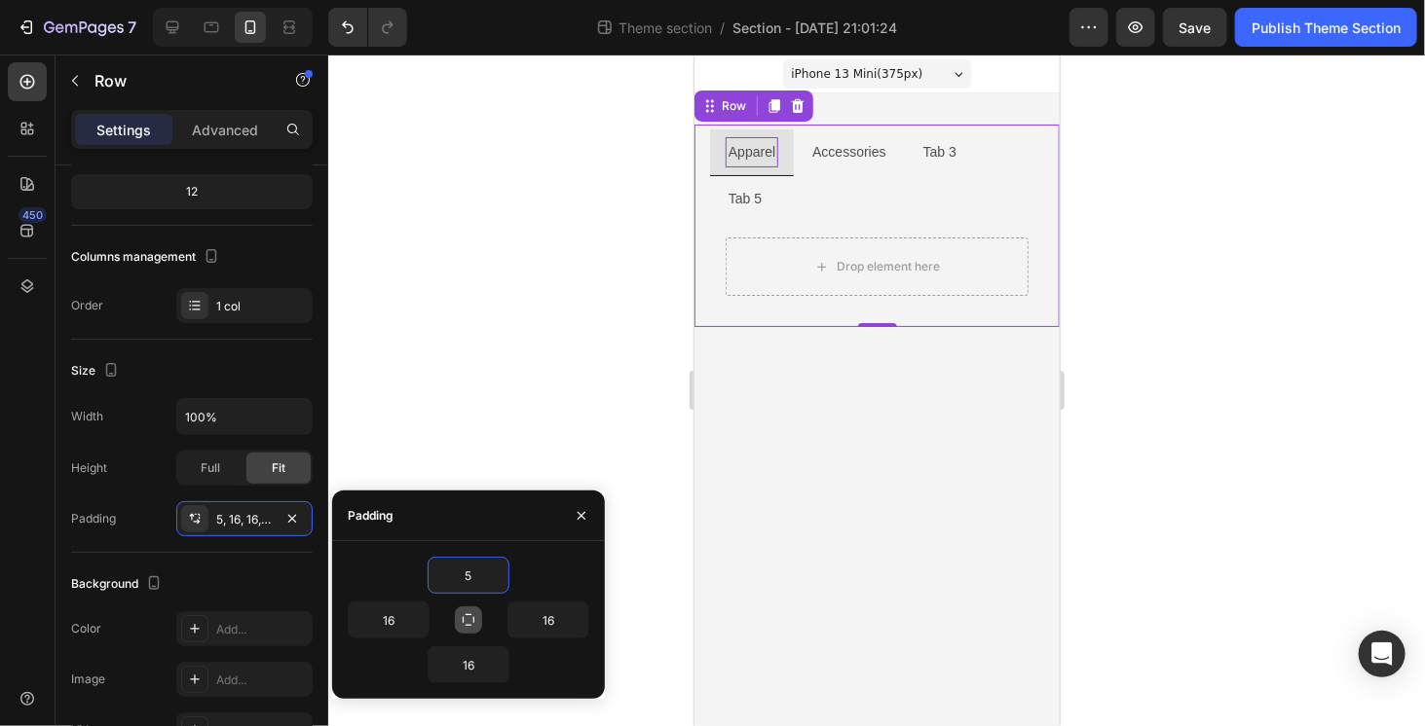
type input "5"
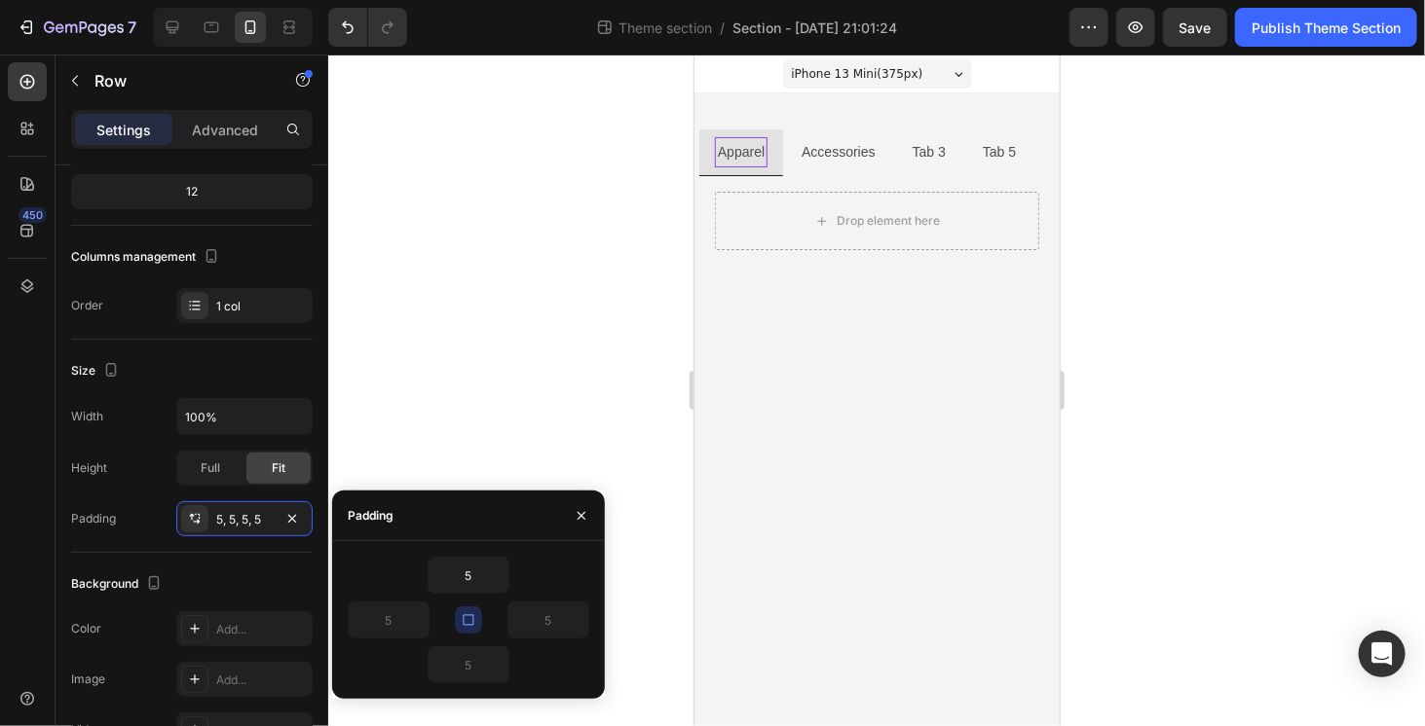
click at [852, 405] on body "iPhone 13 Mini ( 375 px) iPhone 13 Mini iPhone 13 Pro iPhone 11 Pro Max iPhone …" at bounding box center [875, 390] width 365 height 672
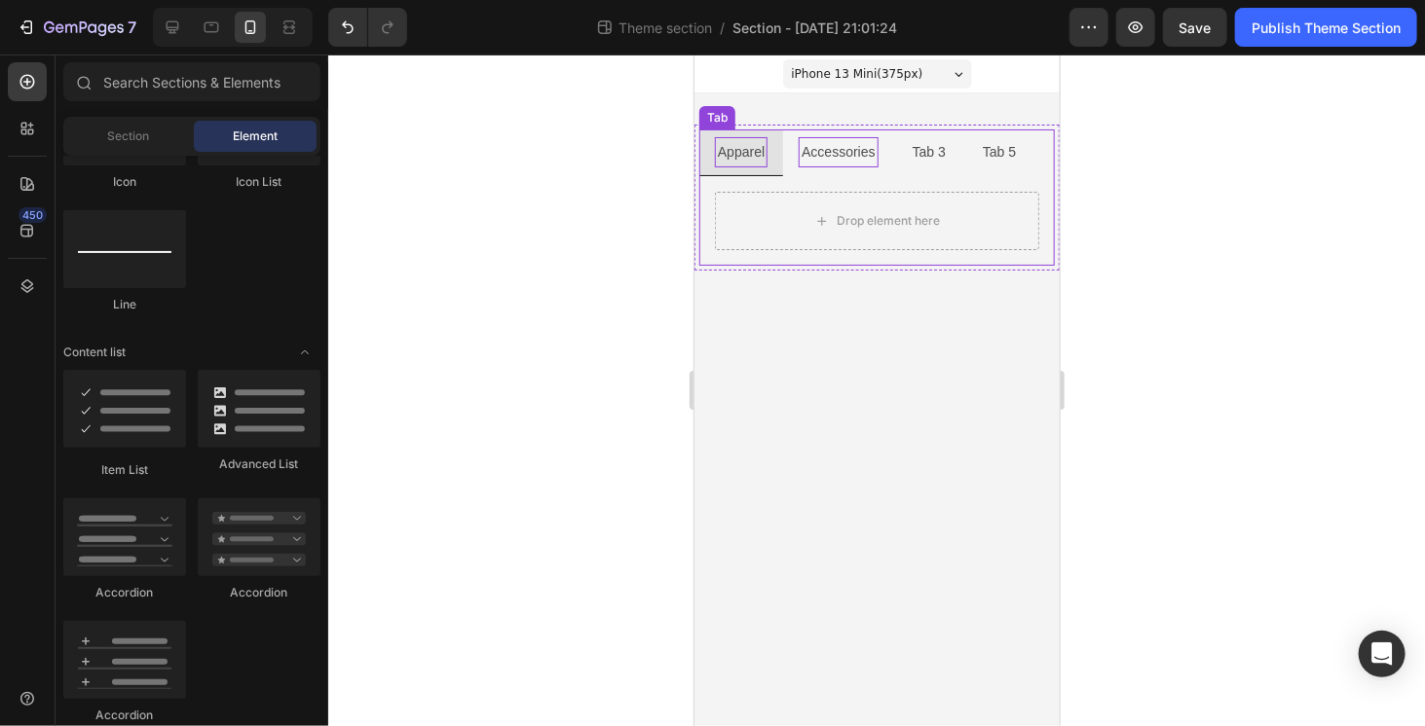
click at [825, 151] on p "Accessories" at bounding box center [836, 151] width 73 height 24
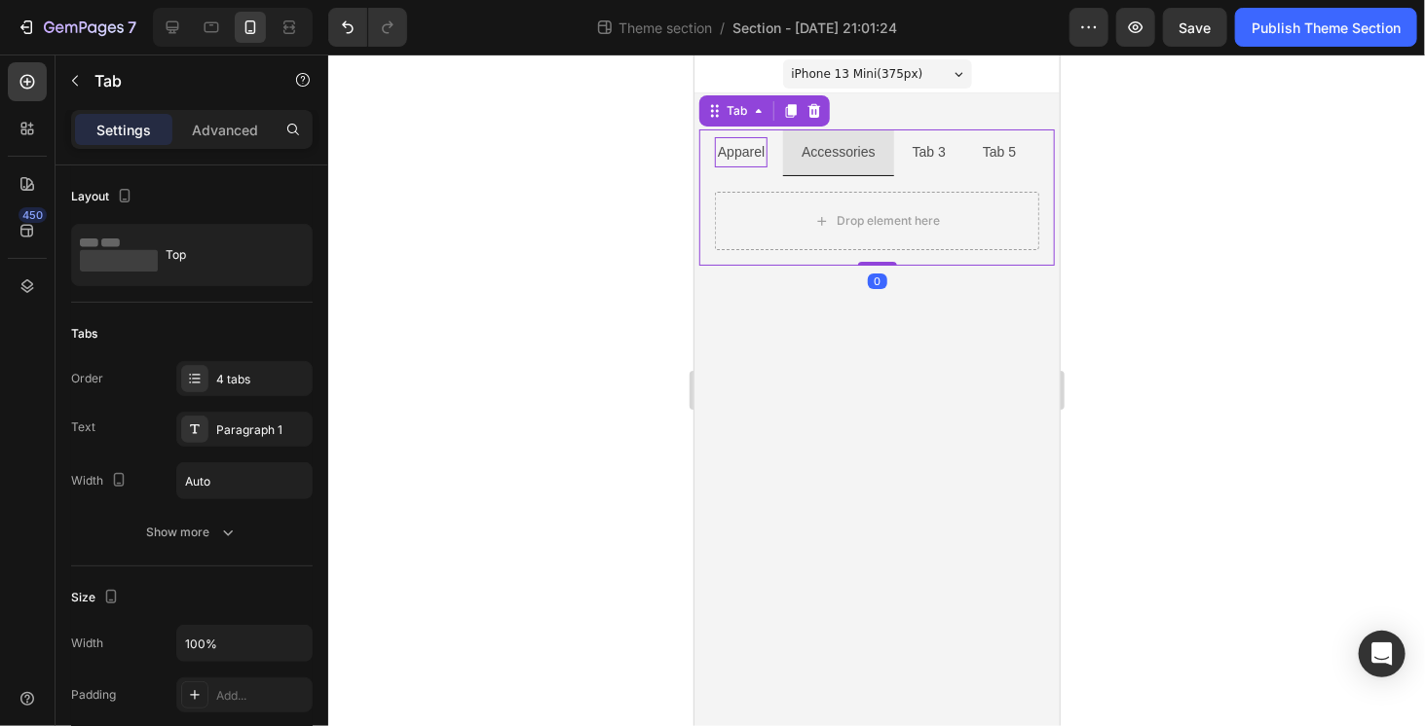
click at [951, 165] on li "Tab 3" at bounding box center [928, 152] width 70 height 47
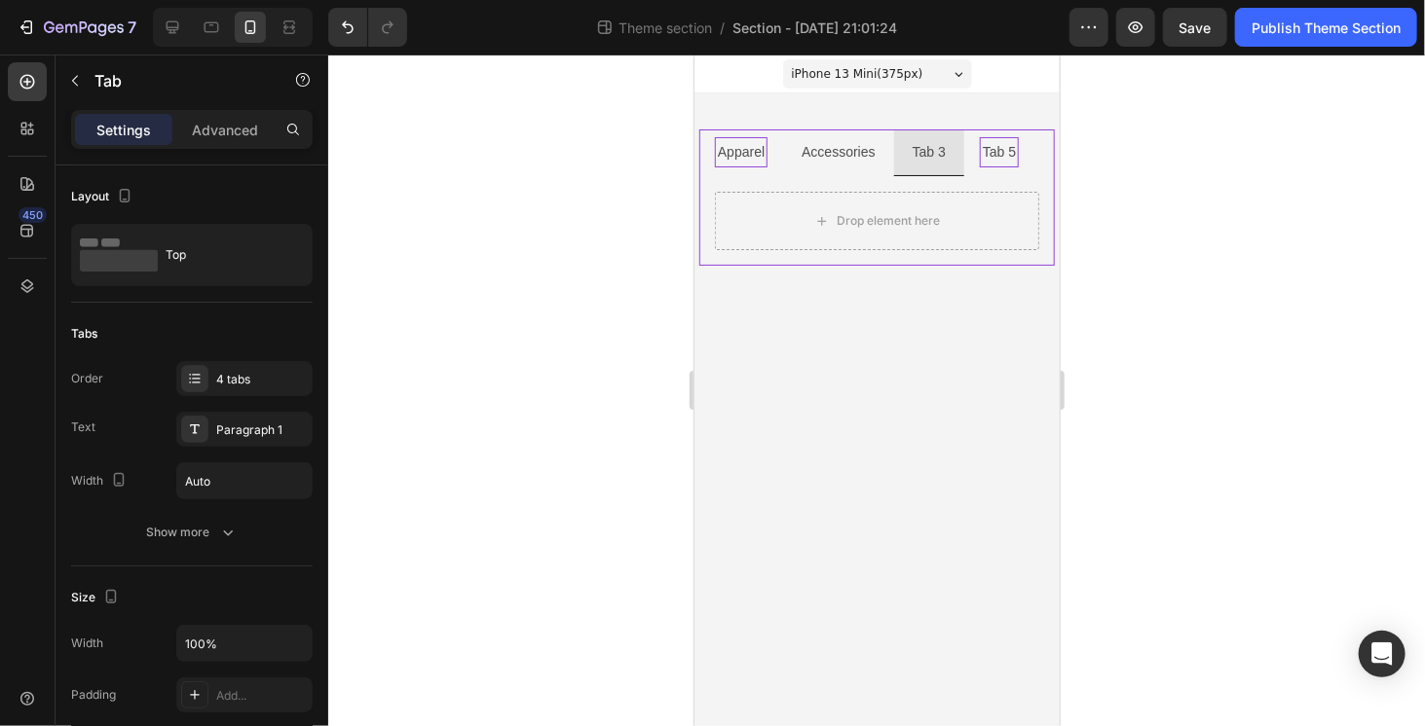
click at [996, 167] on li "Tab 5" at bounding box center [998, 152] width 70 height 47
click at [783, 308] on body "iPhone 13 Mini ( 375 px) iPhone 13 Mini iPhone 13 Pro iPhone 11 Pro Max iPhone …" at bounding box center [875, 390] width 365 height 672
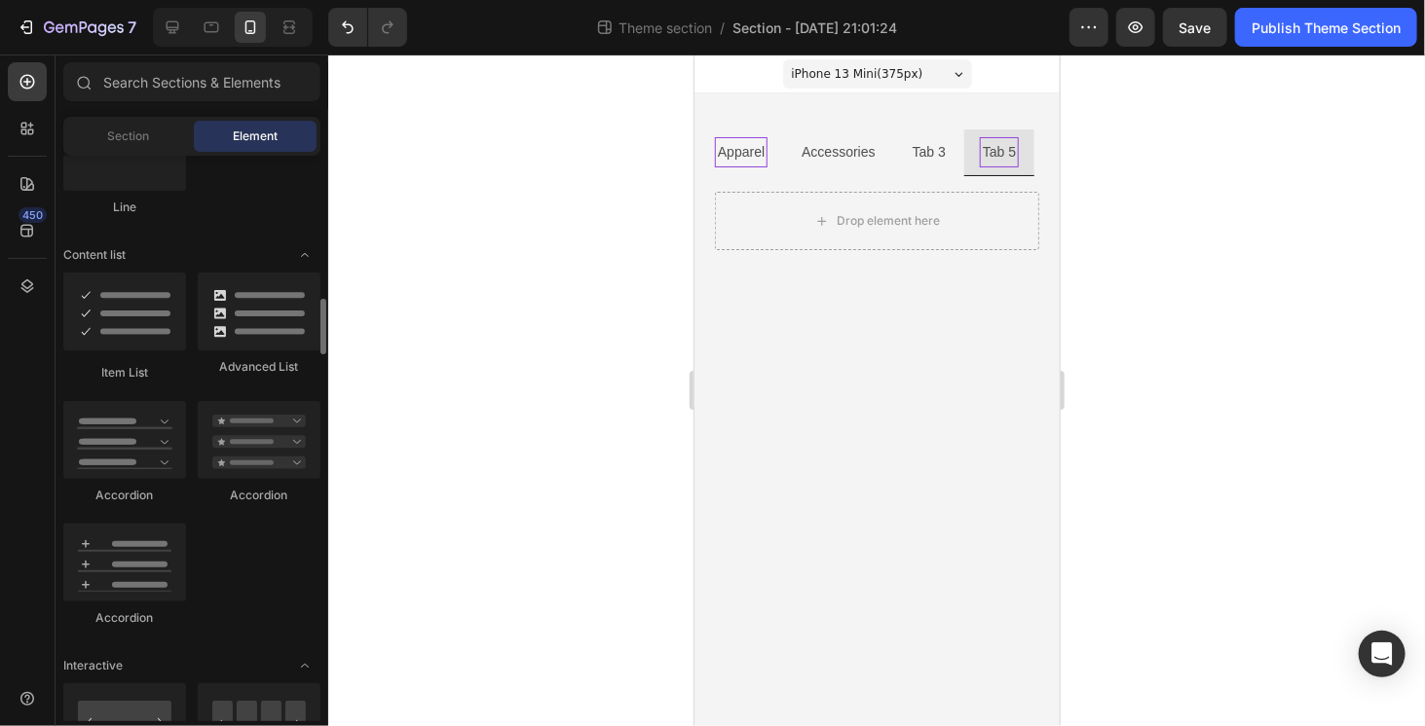
scroll to position [1558, 0]
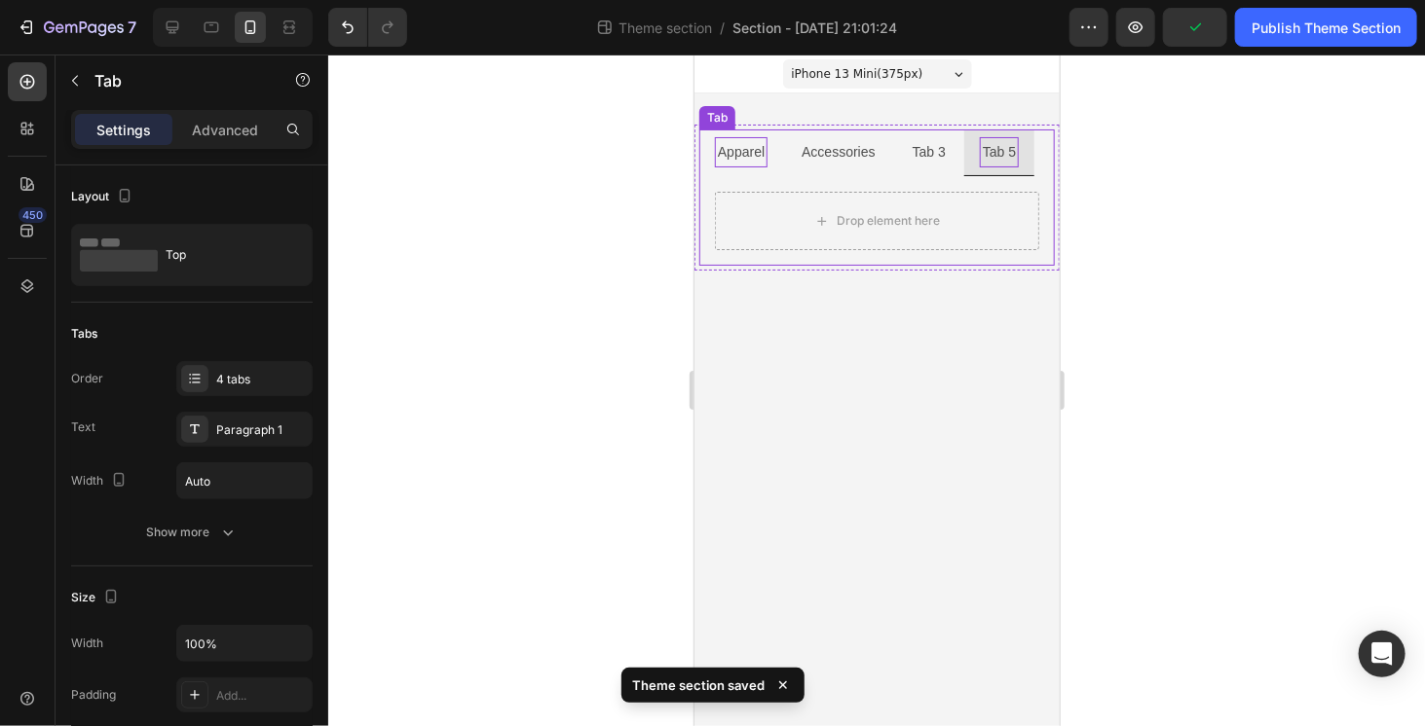
click at [773, 173] on li "Apparel" at bounding box center [740, 152] width 84 height 47
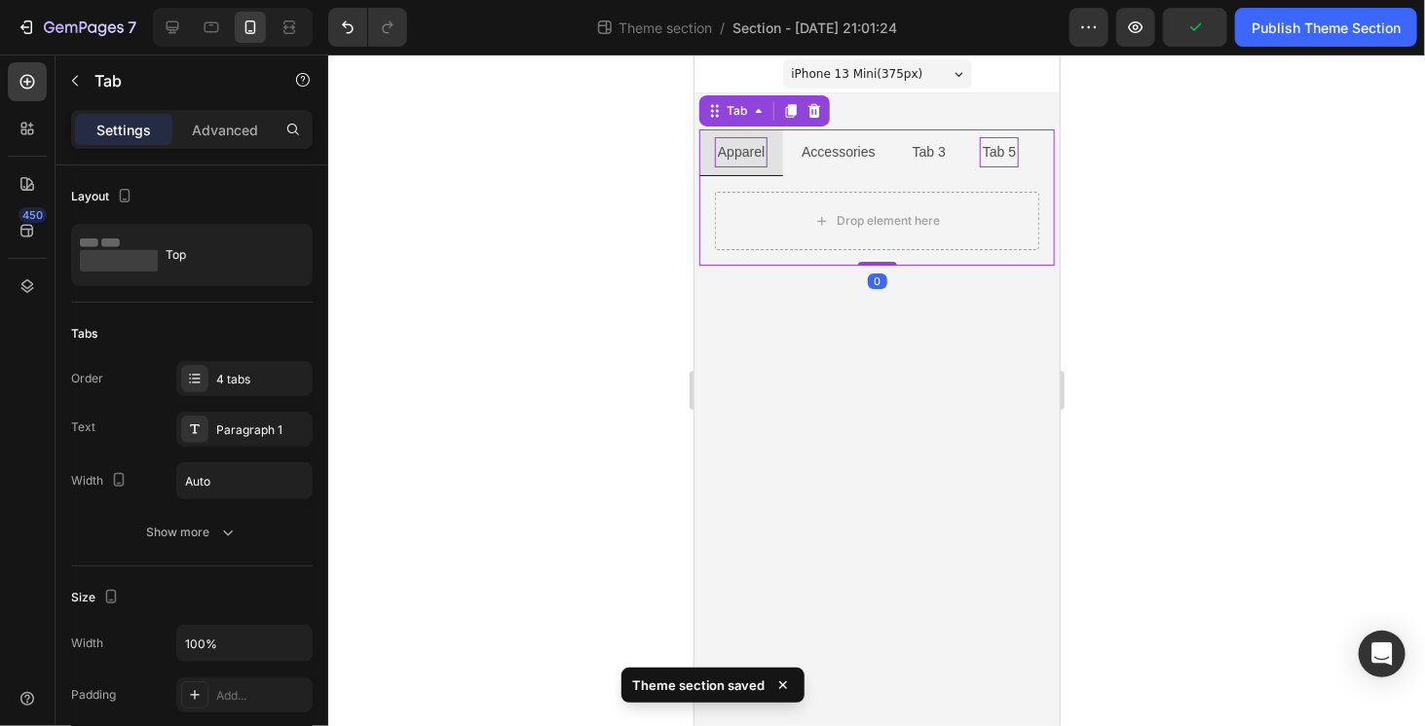
click at [823, 170] on li "Accessories" at bounding box center [837, 152] width 110 height 47
click at [905, 188] on div "Drop element here" at bounding box center [875, 220] width 355 height 90
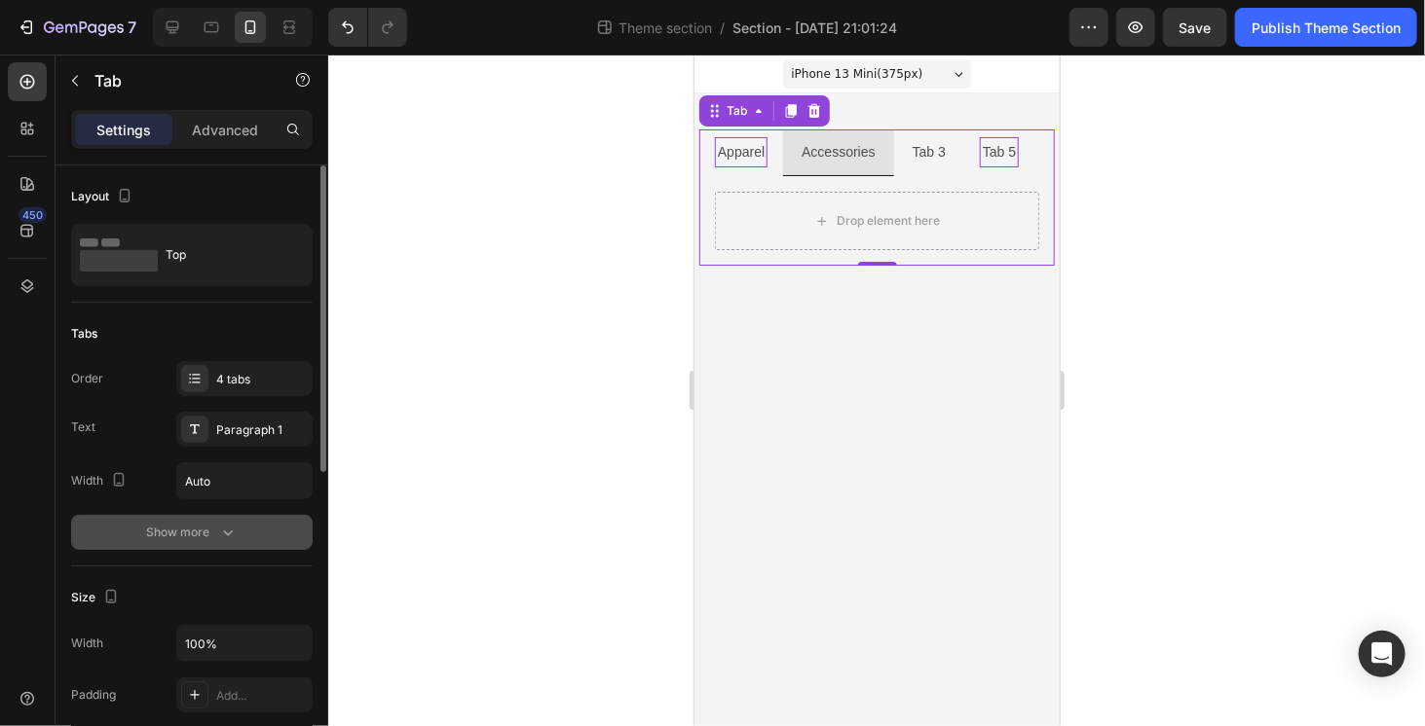
click at [207, 538] on div "Show more" at bounding box center [192, 532] width 91 height 19
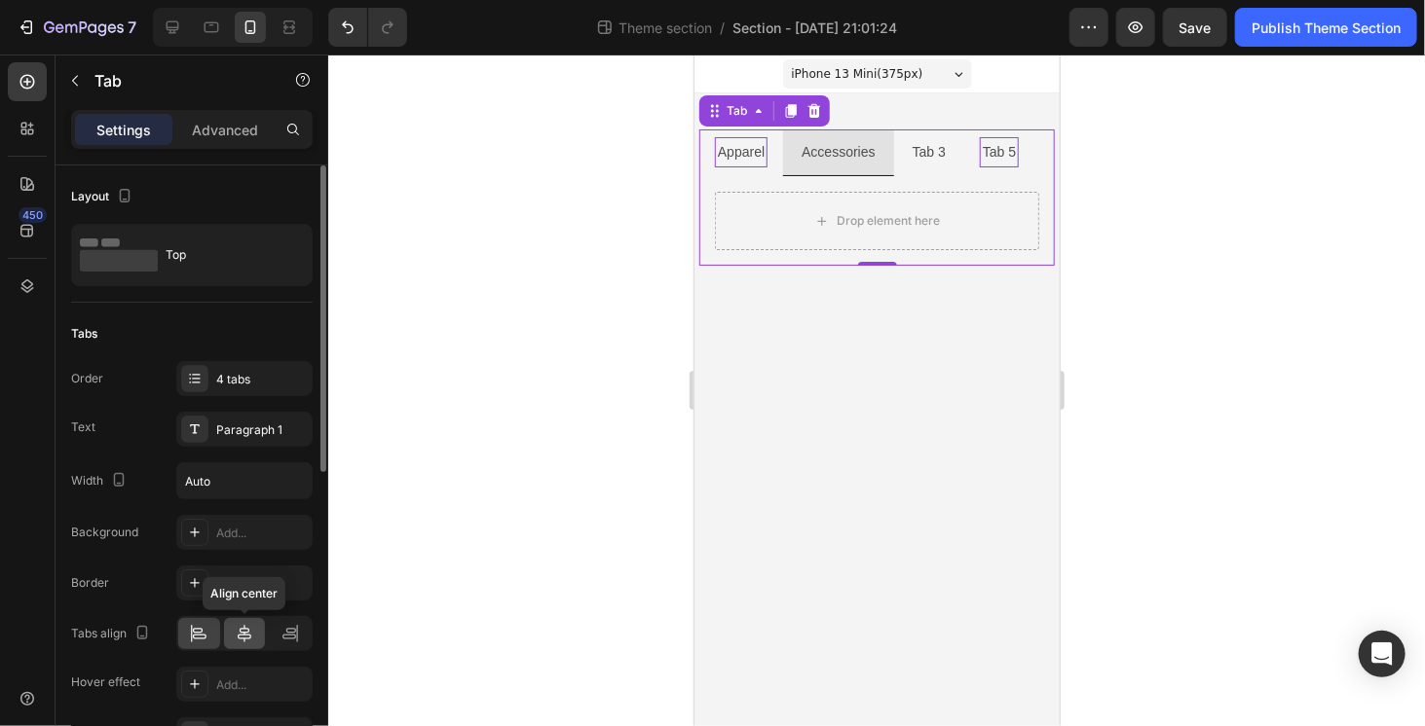
click at [256, 628] on div at bounding box center [245, 633] width 42 height 31
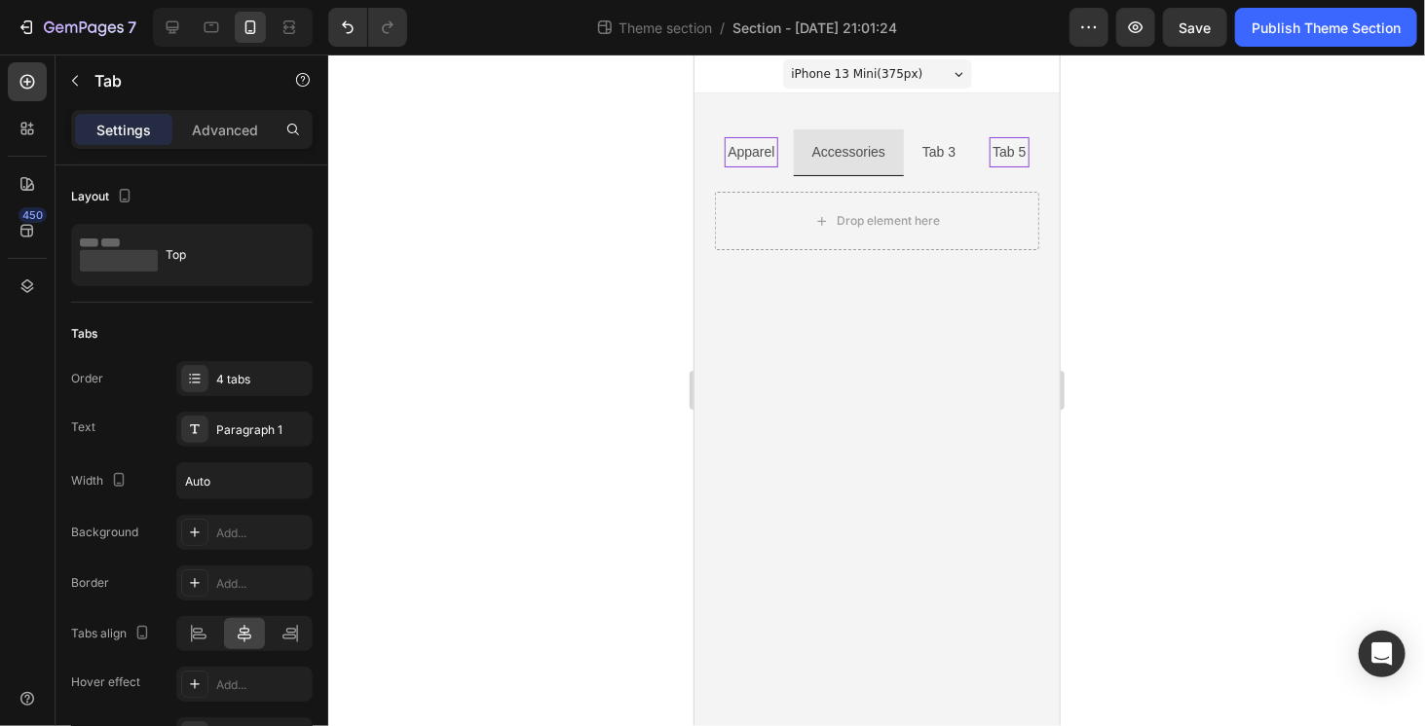
click at [866, 349] on body "iPhone 13 Mini ( 375 px) iPhone 13 Mini iPhone 13 Pro iPhone 11 Pro Max iPhone …" at bounding box center [875, 390] width 365 height 672
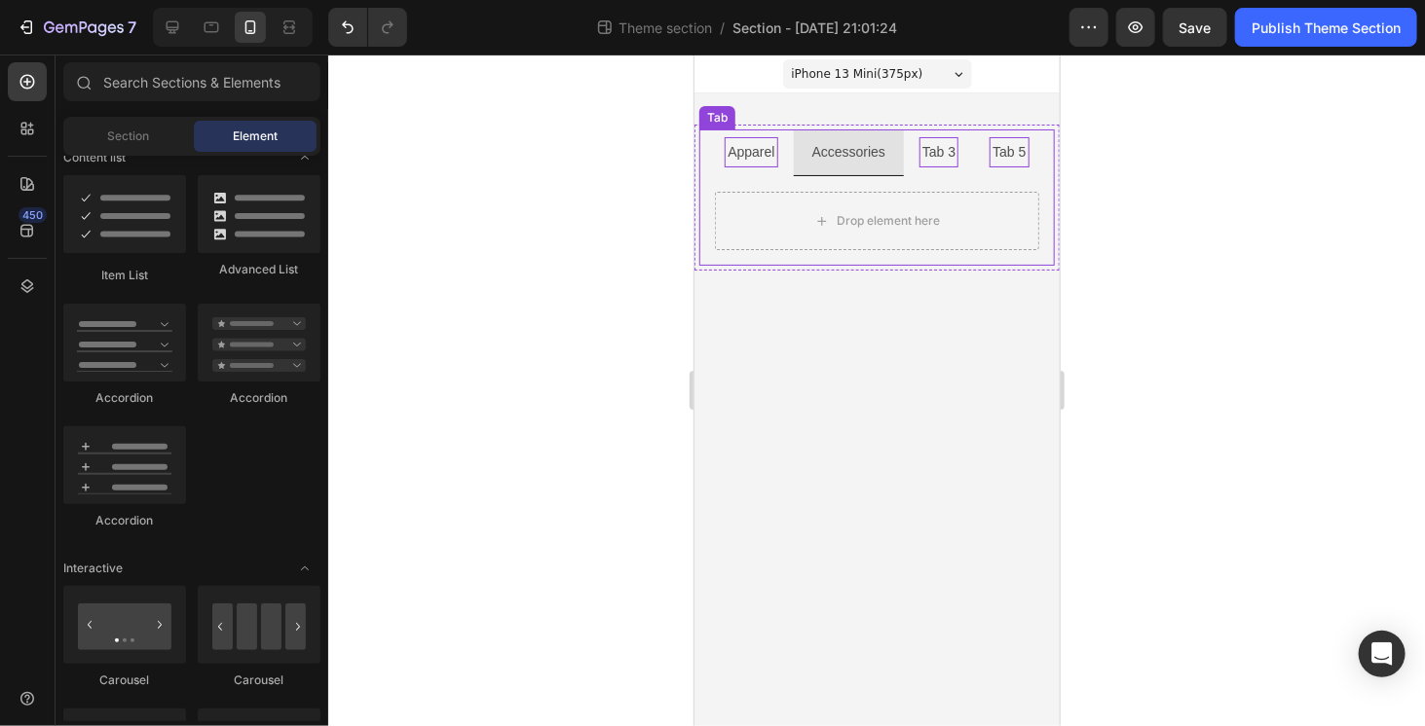
click at [924, 149] on p "Tab 3" at bounding box center [937, 151] width 33 height 24
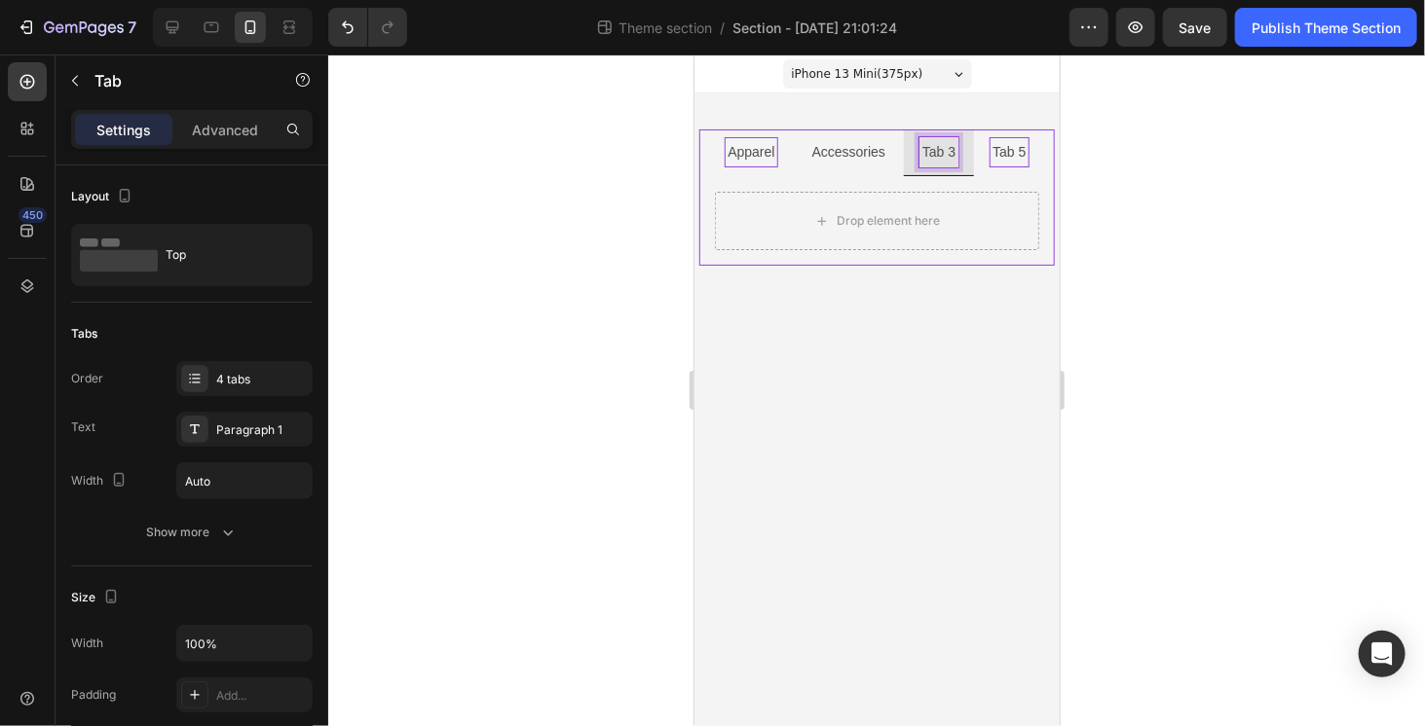
click at [924, 149] on p "Tab 3" at bounding box center [937, 151] width 33 height 24
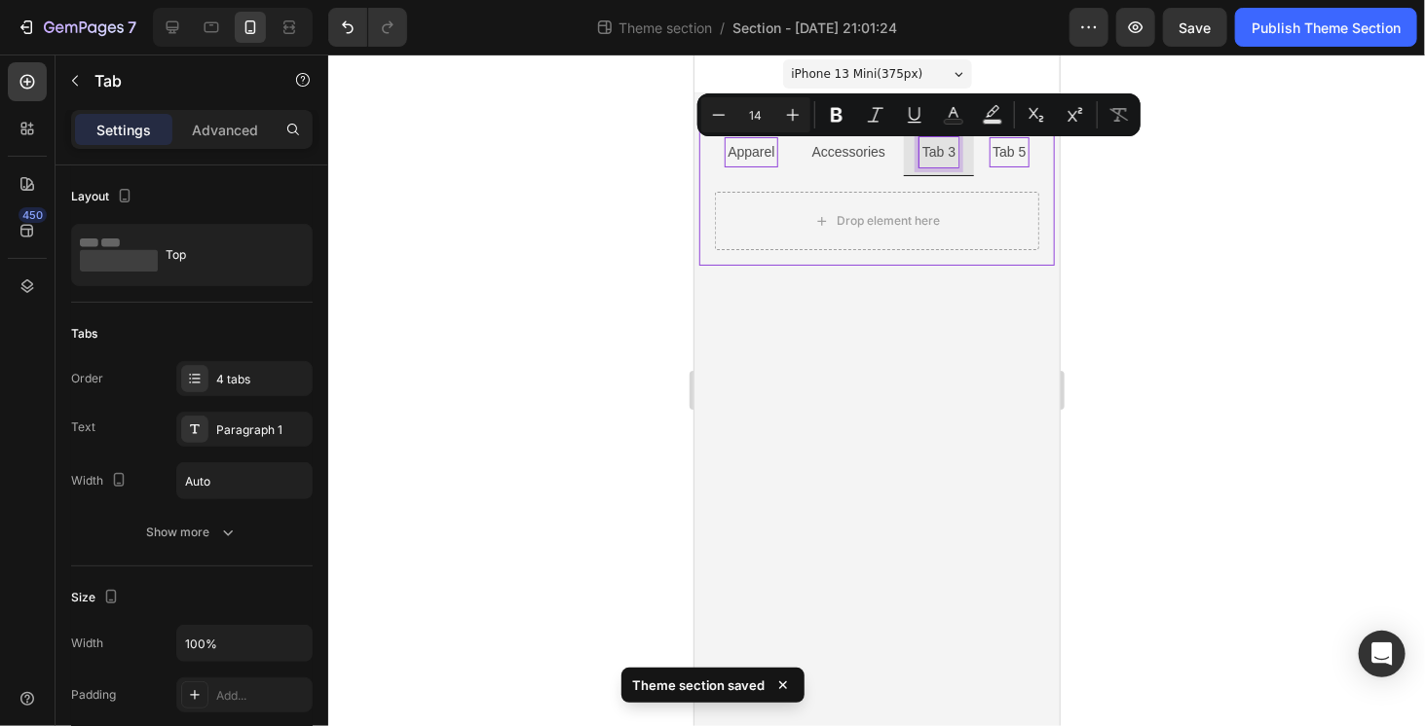
click at [1006, 152] on p "Tab 5" at bounding box center [1007, 151] width 33 height 24
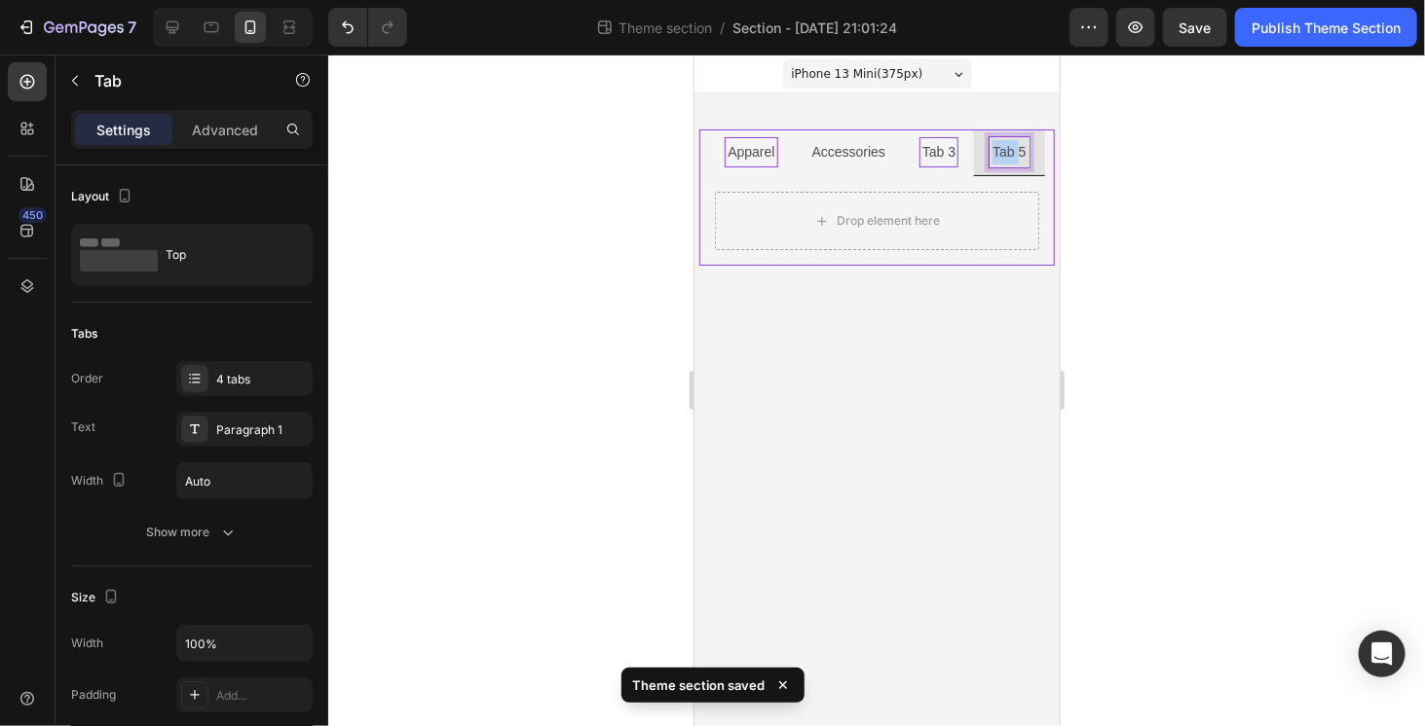
click at [1006, 152] on p "Tab 5" at bounding box center [1007, 151] width 33 height 24
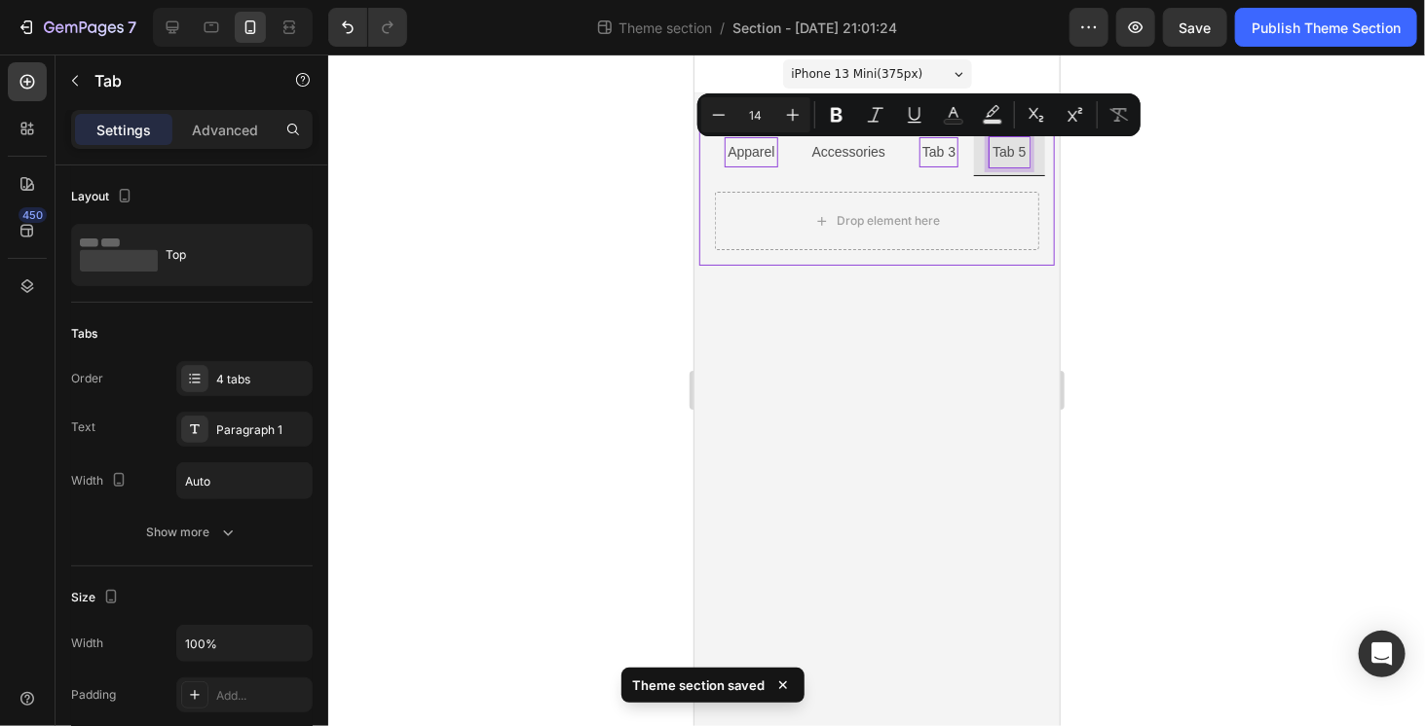
click at [936, 147] on p "Tab 3" at bounding box center [937, 151] width 33 height 24
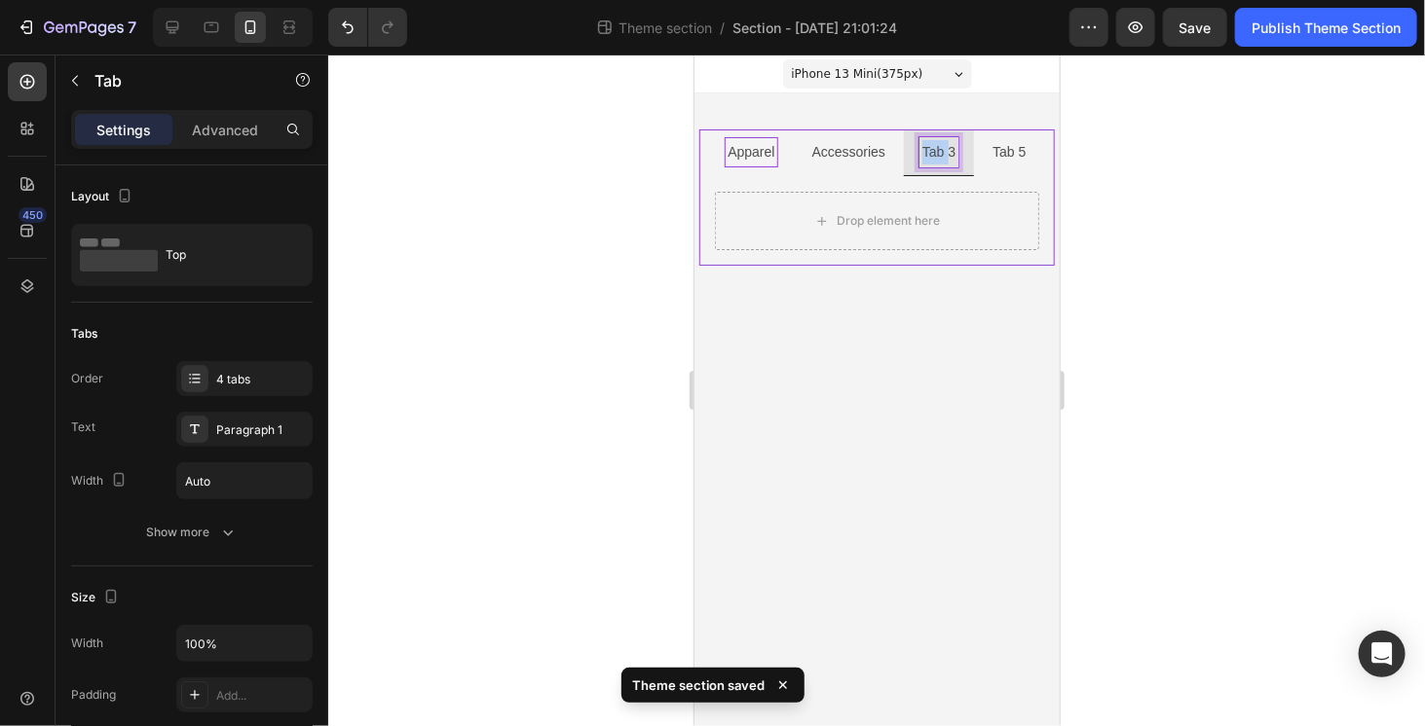
click at [936, 147] on p "Tab 3" at bounding box center [937, 151] width 33 height 24
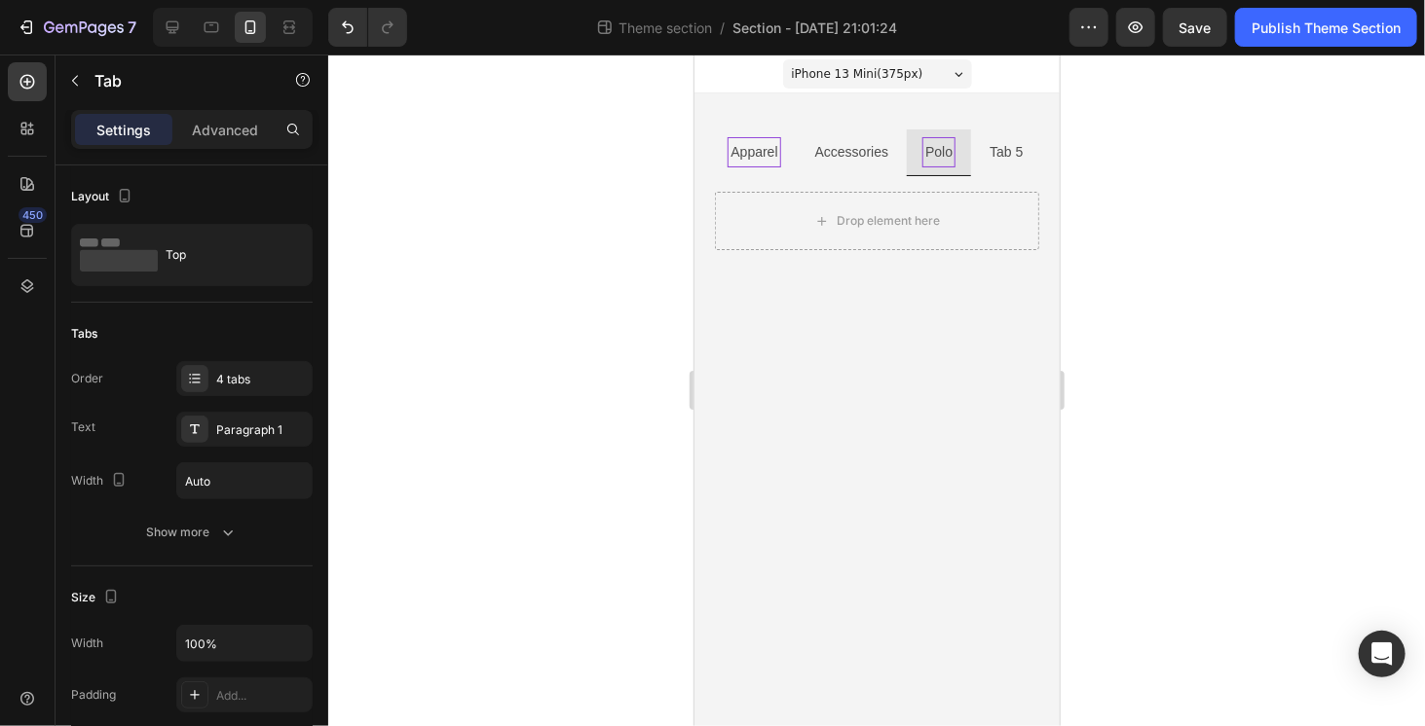
click at [944, 368] on body "iPhone 13 Mini ( 375 px) iPhone 13 Mini iPhone 13 Pro iPhone 11 Pro Max iPhone …" at bounding box center [875, 390] width 365 height 672
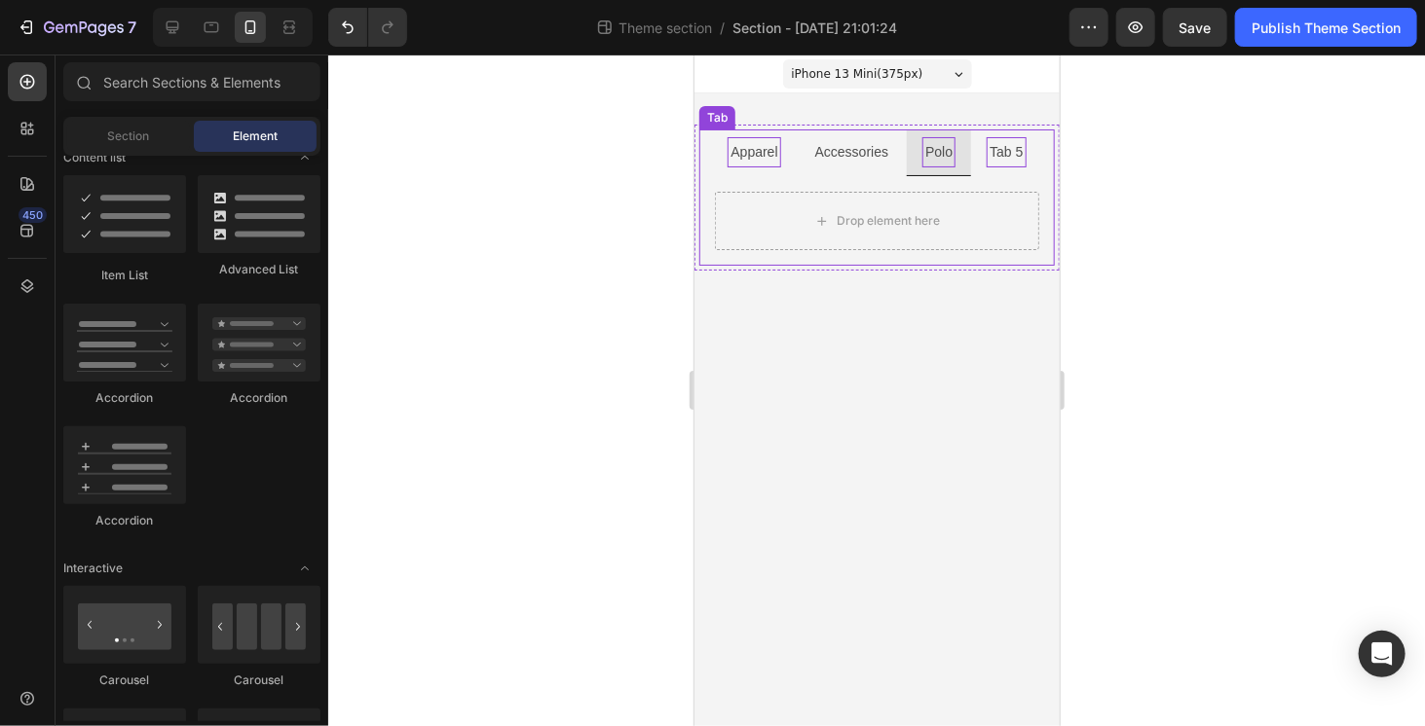
click at [1012, 155] on p "Tab 5" at bounding box center [1004, 151] width 33 height 24
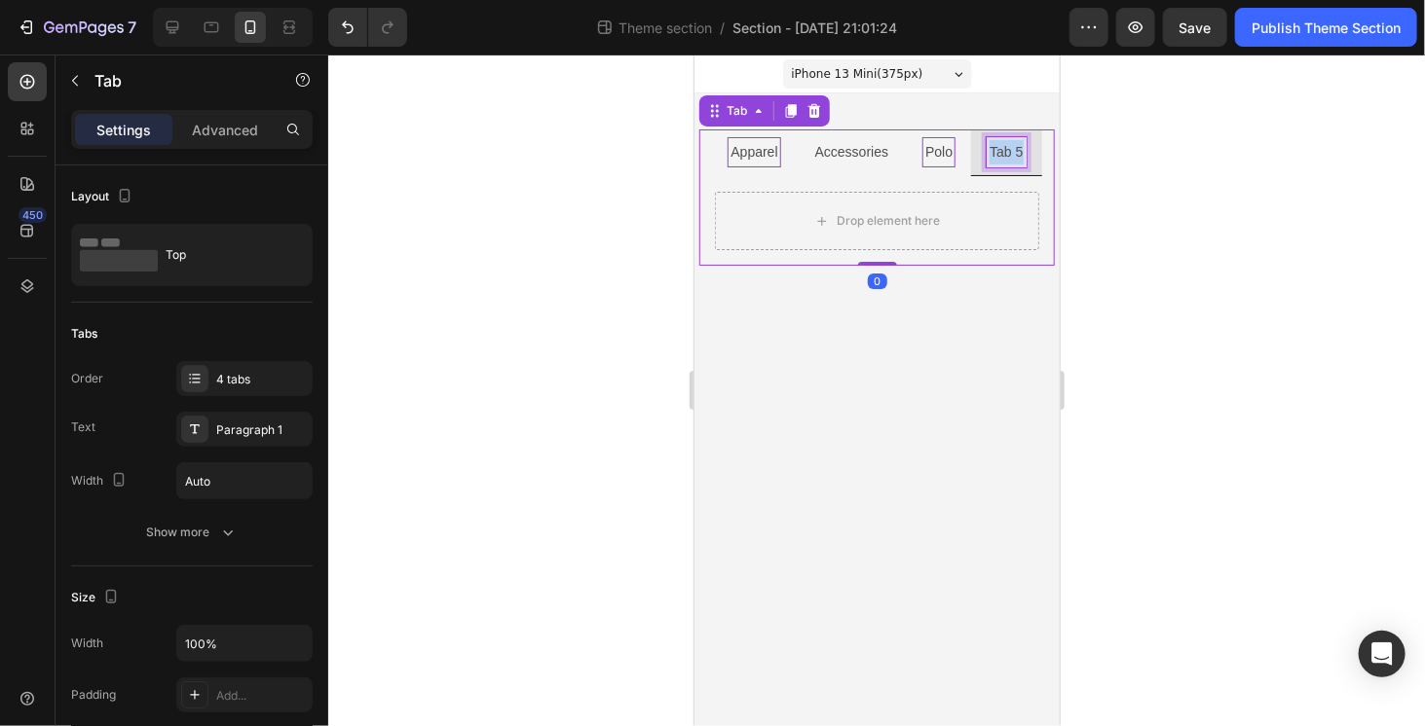
click at [1012, 155] on p "Tab 5" at bounding box center [1004, 151] width 33 height 24
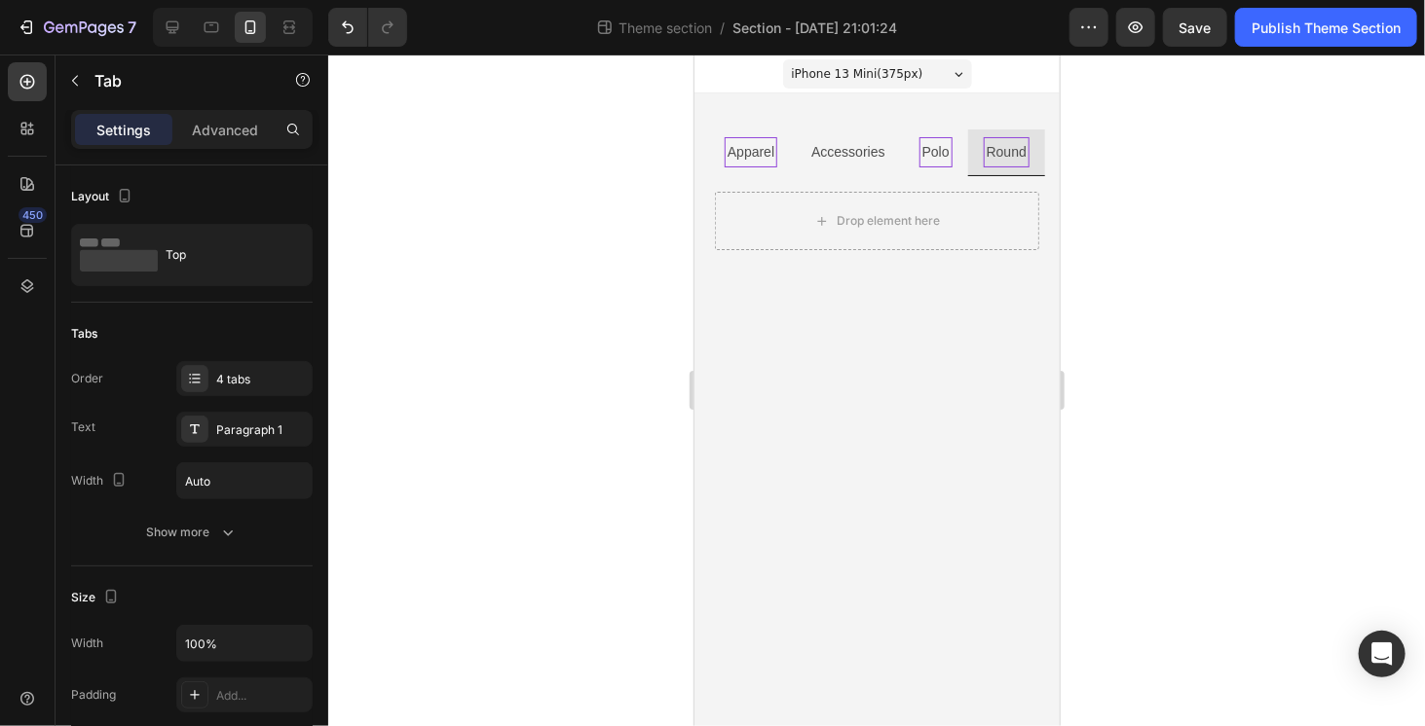
click at [952, 357] on body "iPhone 13 Mini ( 375 px) iPhone 13 Mini iPhone 13 Pro iPhone 11 Pro Max iPhone …" at bounding box center [875, 390] width 365 height 672
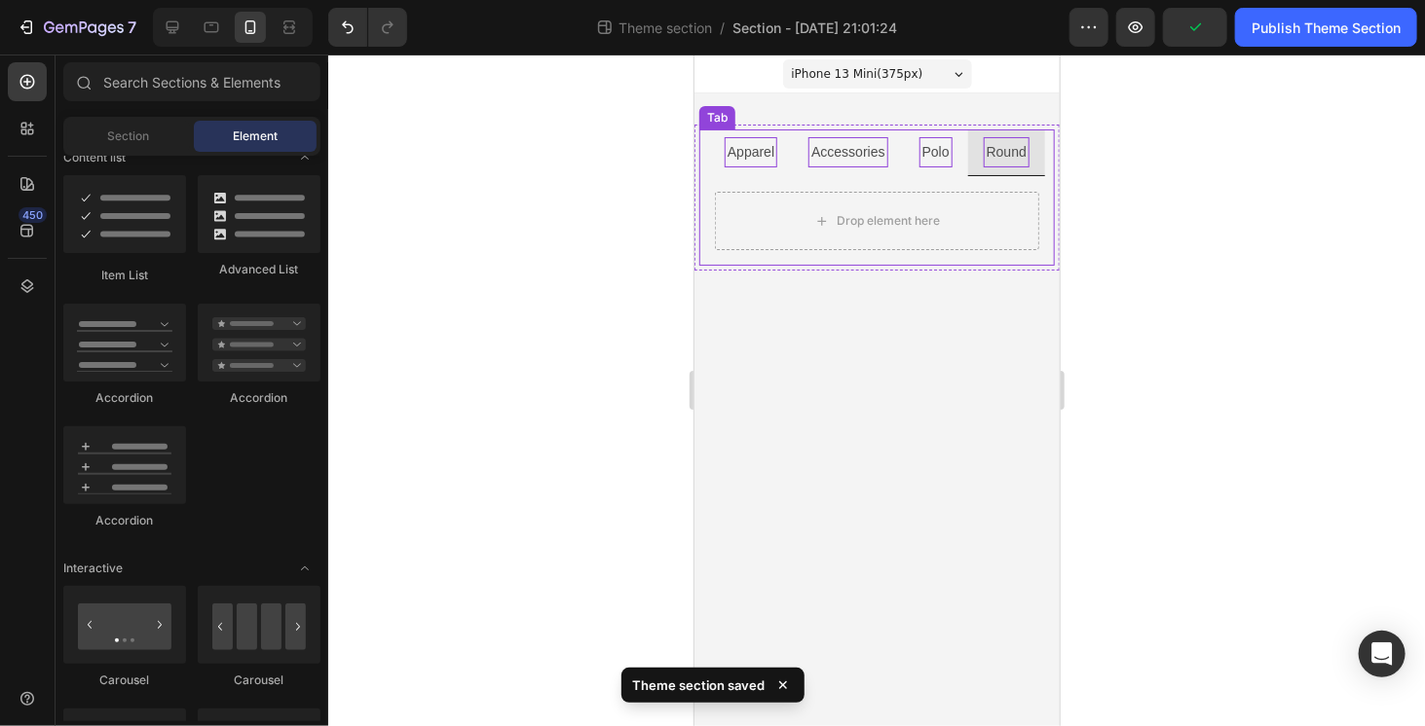
click at [875, 163] on p "Accessories" at bounding box center [846, 151] width 73 height 24
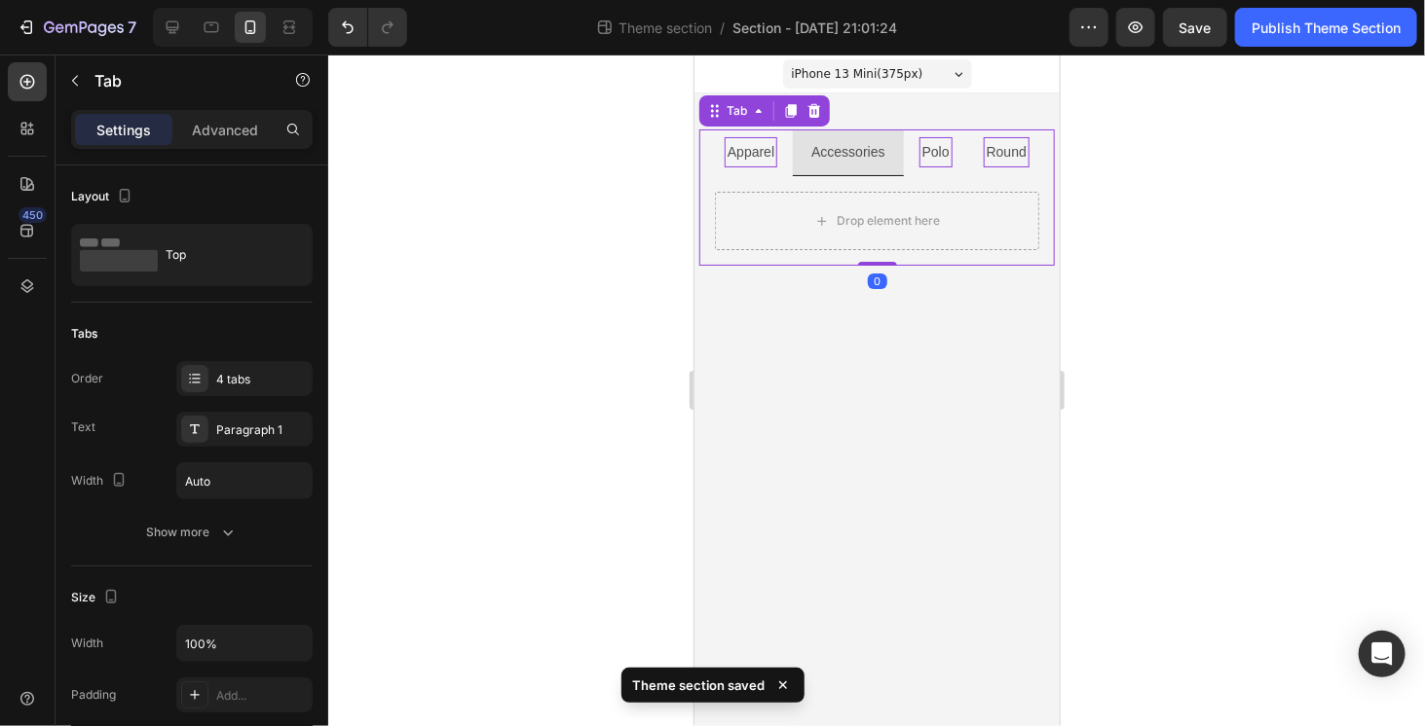
click at [941, 168] on li "Polo" at bounding box center [935, 152] width 64 height 47
click at [986, 170] on li "Round" at bounding box center [1005, 152] width 77 height 47
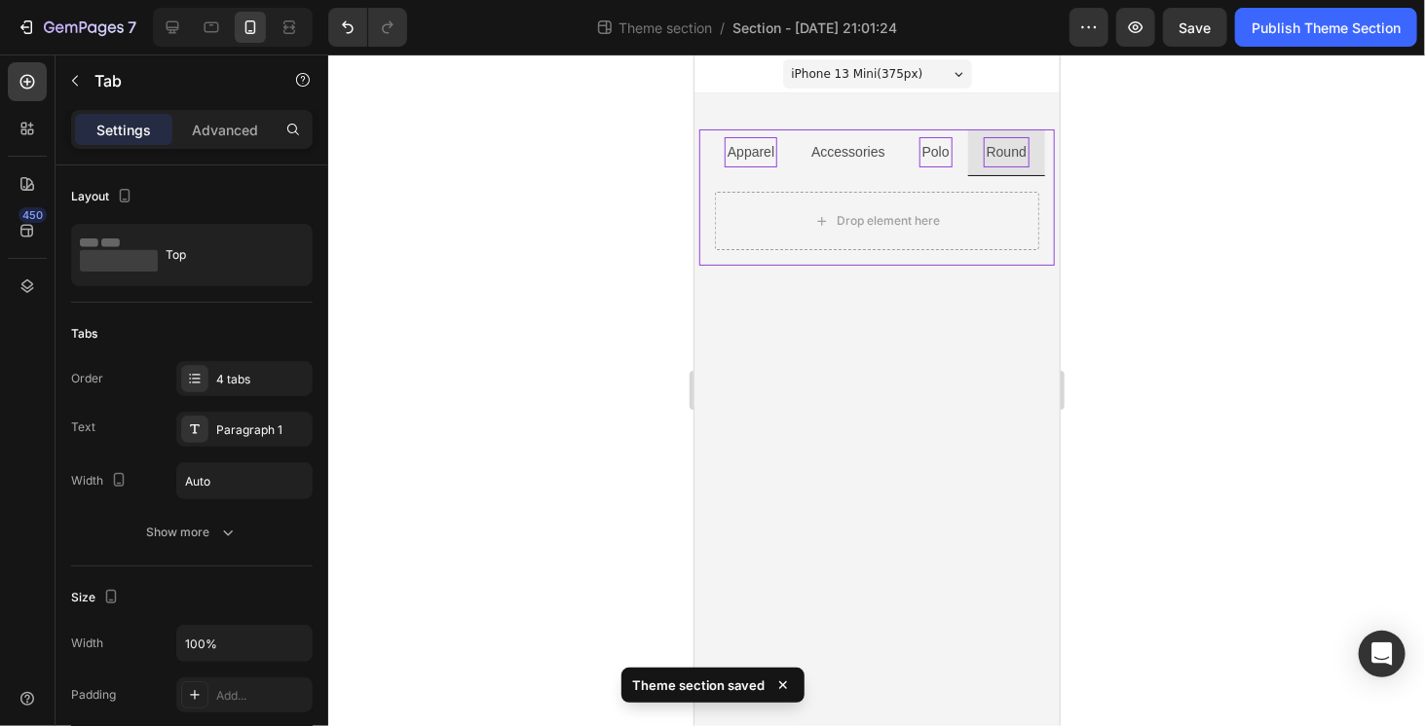
click at [780, 171] on li "Apparel" at bounding box center [750, 152] width 84 height 47
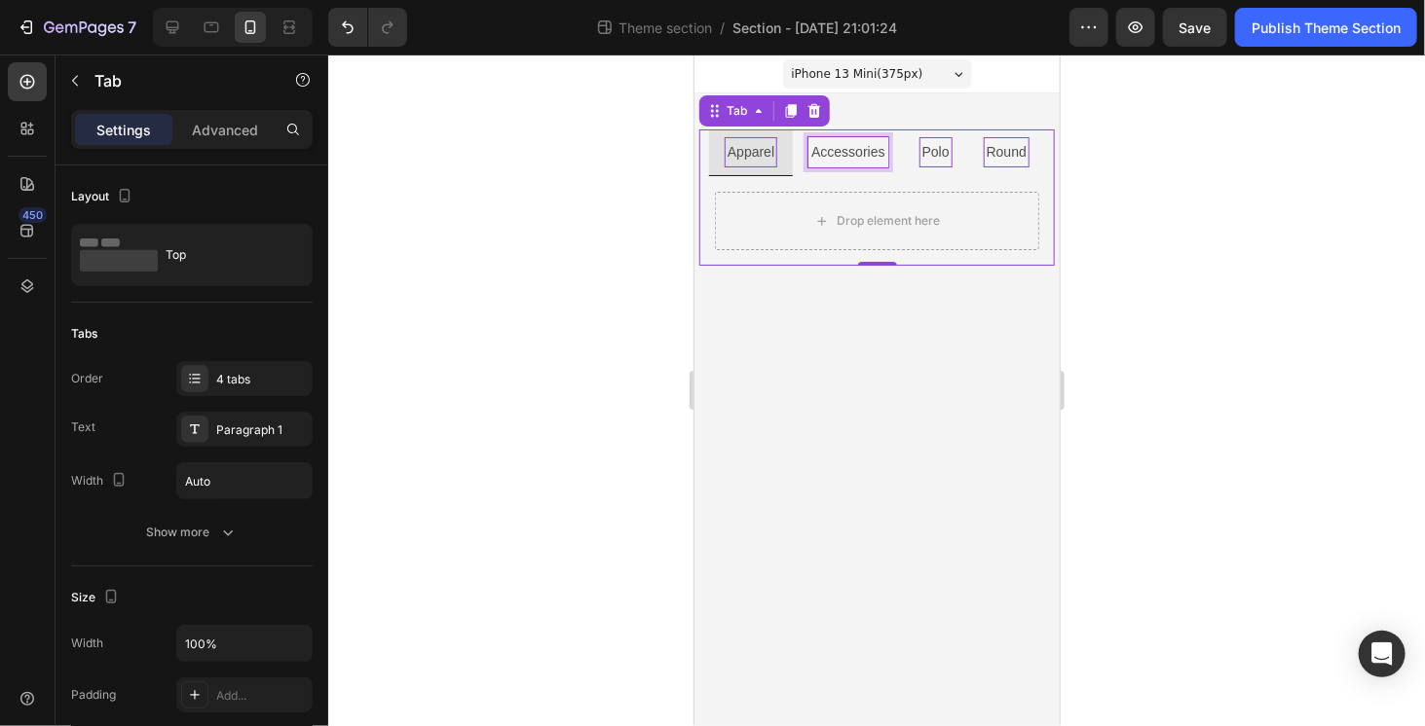
click at [818, 160] on p "Accessories" at bounding box center [846, 151] width 73 height 24
click at [954, 168] on li "Polo" at bounding box center [935, 152] width 64 height 47
click at [984, 168] on li "Round" at bounding box center [1005, 152] width 77 height 47
click at [786, 159] on li "Apparel" at bounding box center [750, 152] width 84 height 47
click at [854, 167] on li "Accessories" at bounding box center [847, 152] width 110 height 47
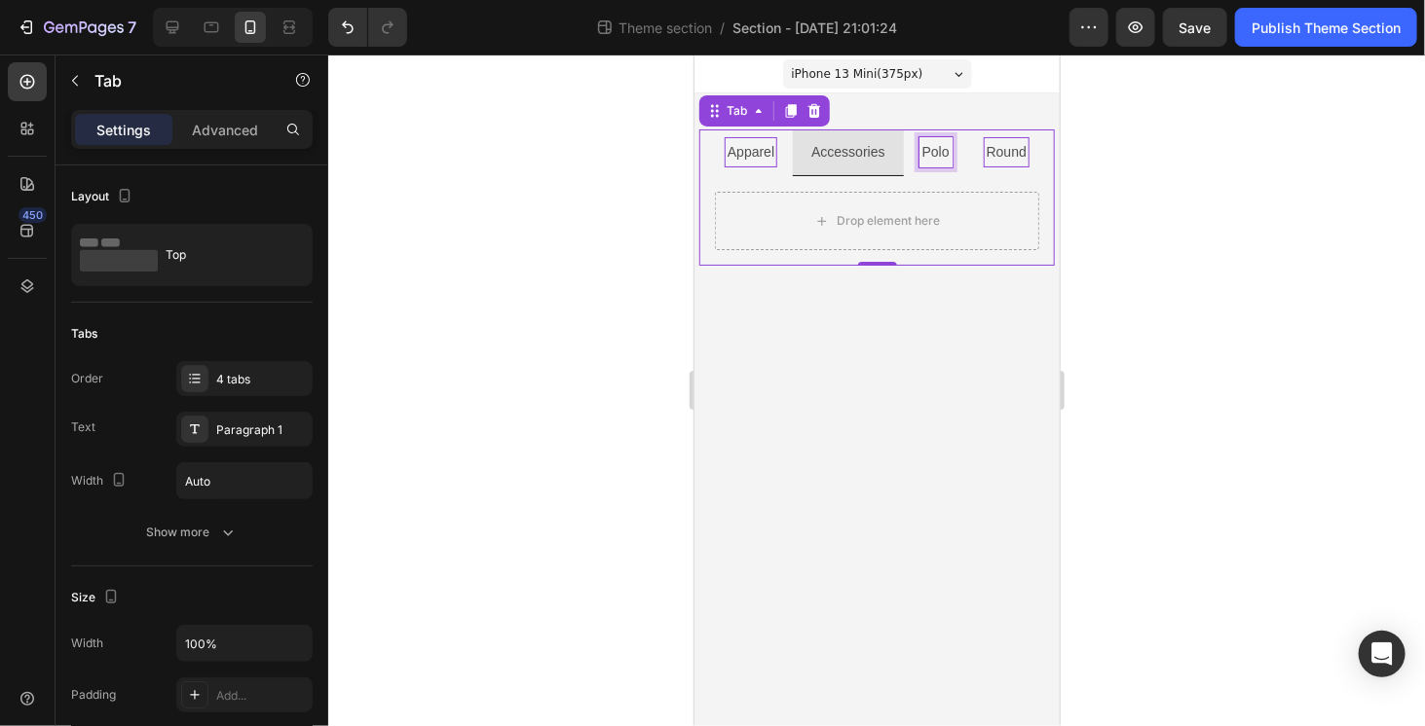
click at [920, 166] on div "Polo" at bounding box center [934, 151] width 33 height 30
click at [982, 168] on li "Round" at bounding box center [1005, 152] width 77 height 47
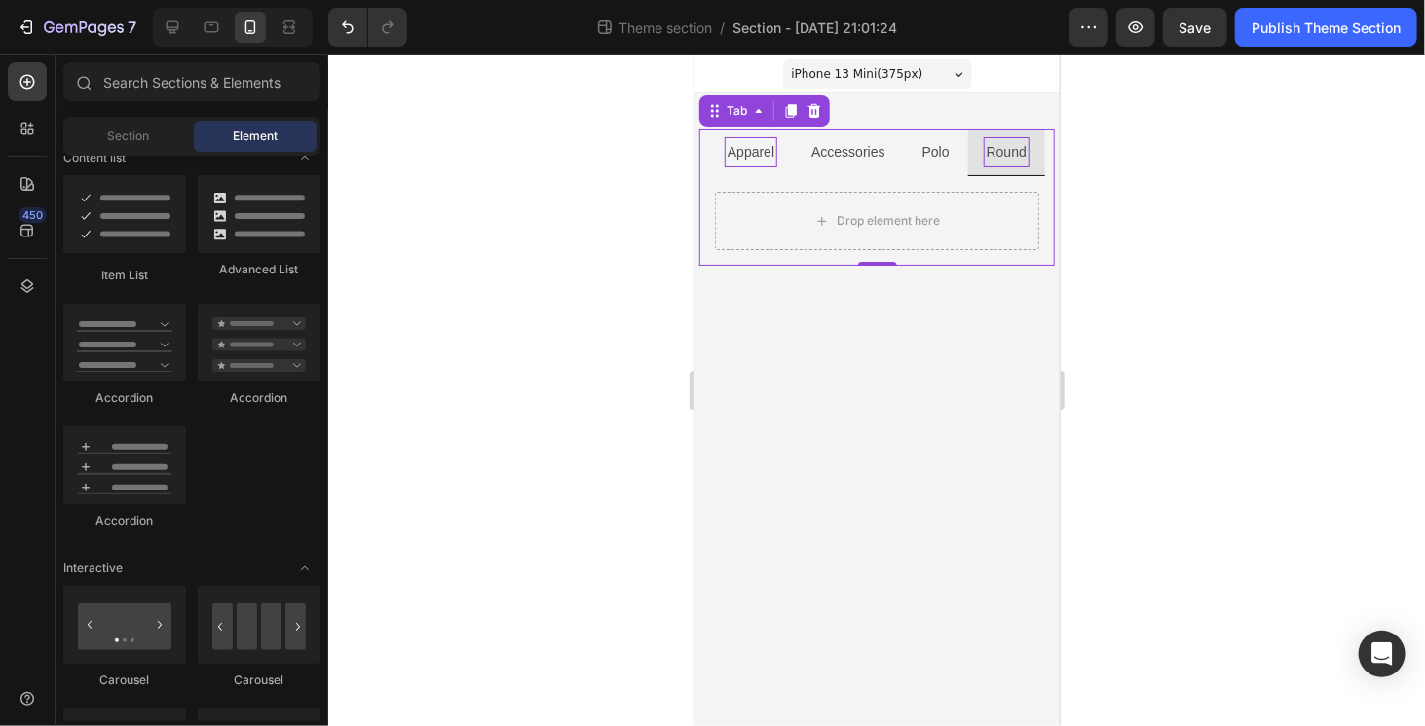
click at [918, 337] on body "iPhone 13 Mini ( 375 px) iPhone 13 Mini iPhone 13 Pro iPhone 11 Pro Max iPhone …" at bounding box center [875, 390] width 365 height 672
click at [762, 163] on p "Apparel" at bounding box center [749, 151] width 47 height 24
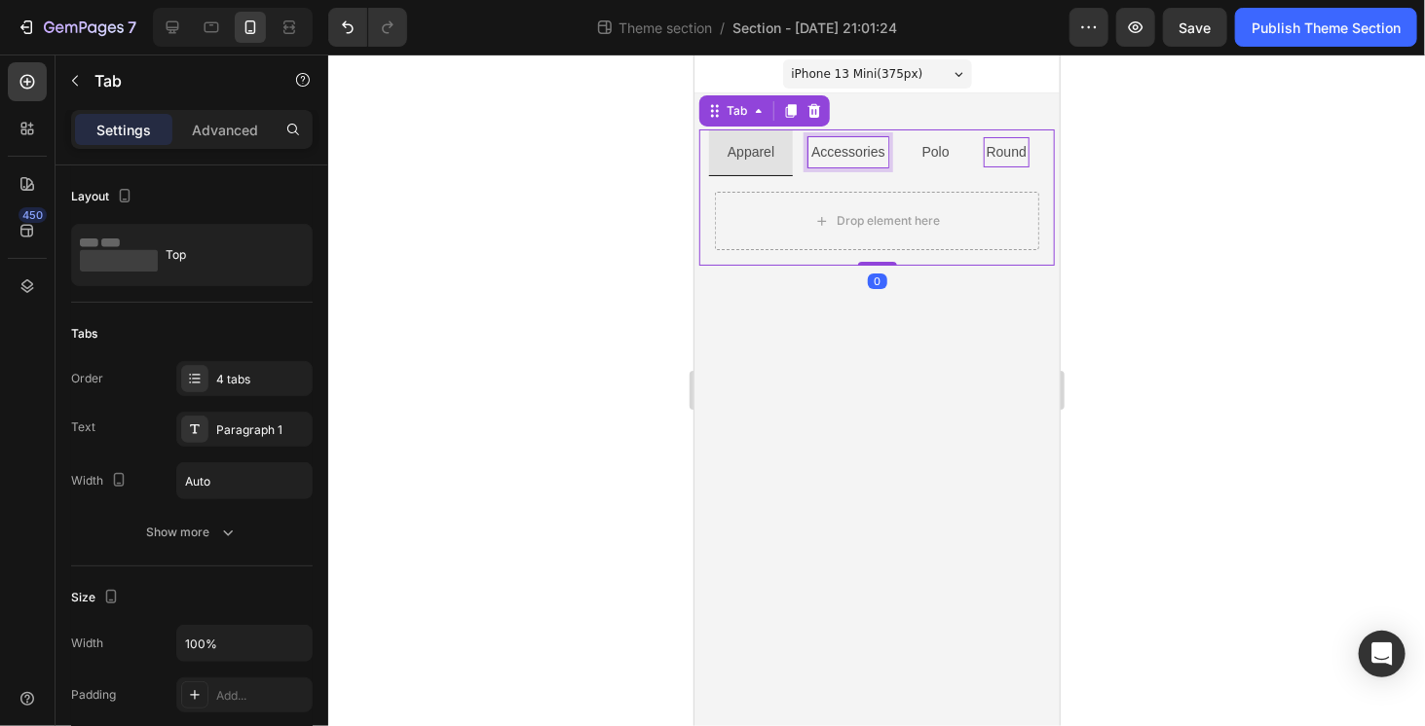
click at [828, 164] on div "Accessories" at bounding box center [846, 151] width 79 height 30
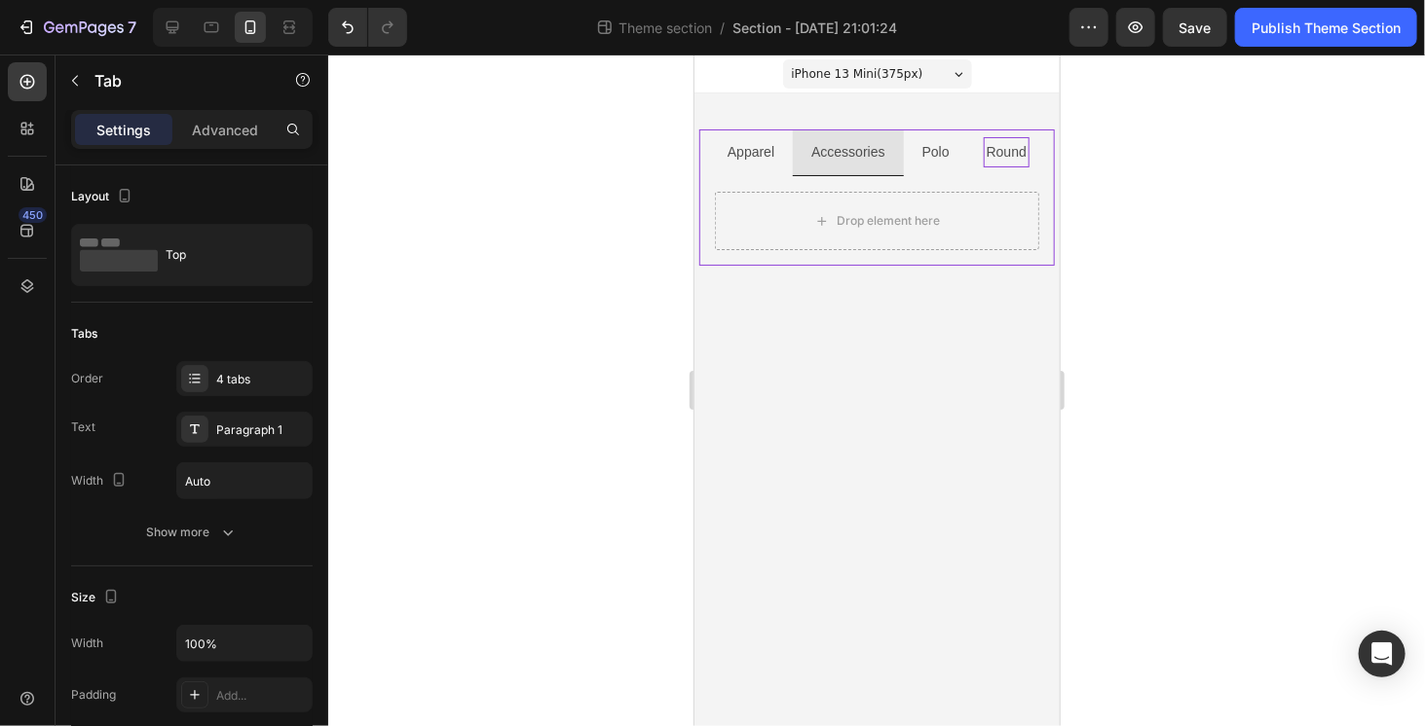
click at [948, 170] on li "Polo" at bounding box center [935, 152] width 64 height 47
click at [1004, 175] on div "Drop element here" at bounding box center [875, 220] width 355 height 90
click at [1010, 166] on div "Round" at bounding box center [1005, 151] width 46 height 31
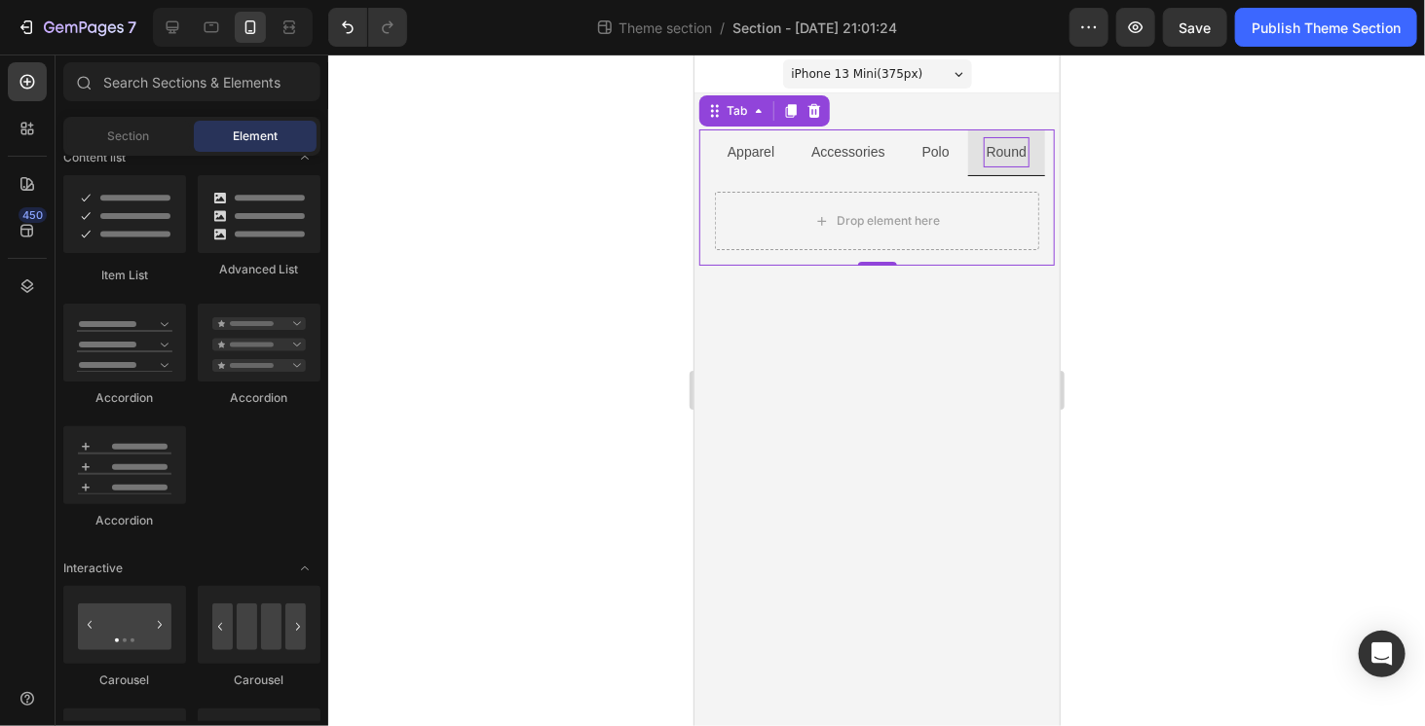
click at [827, 312] on body "iPhone 13 Mini ( 375 px) iPhone 13 Mini iPhone 13 Pro iPhone 11 Pro Max iPhone …" at bounding box center [875, 390] width 365 height 672
click at [755, 167] on li "Apparel" at bounding box center [750, 152] width 84 height 47
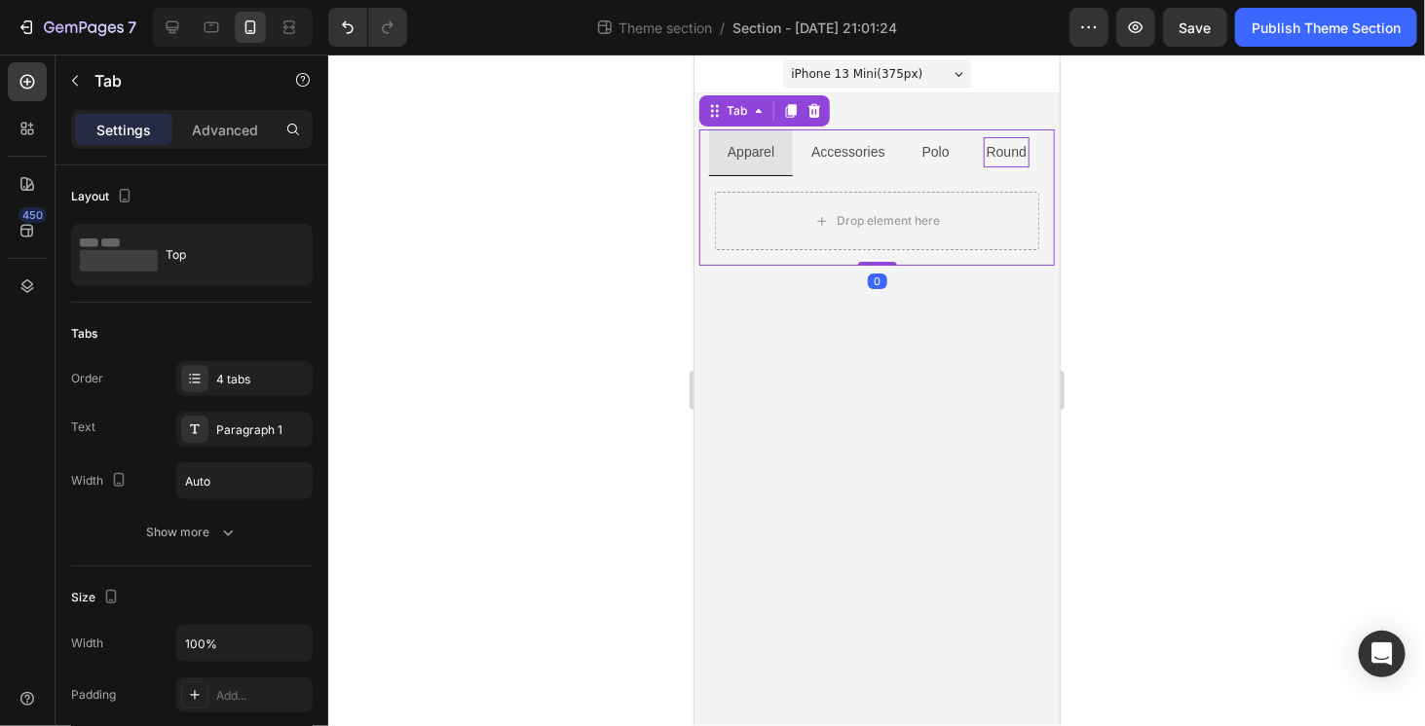
click at [851, 167] on li "Accessories" at bounding box center [847, 152] width 110 height 47
click at [941, 167] on li "Polo" at bounding box center [935, 152] width 64 height 47
click at [1018, 167] on li "Round" at bounding box center [1005, 152] width 77 height 47
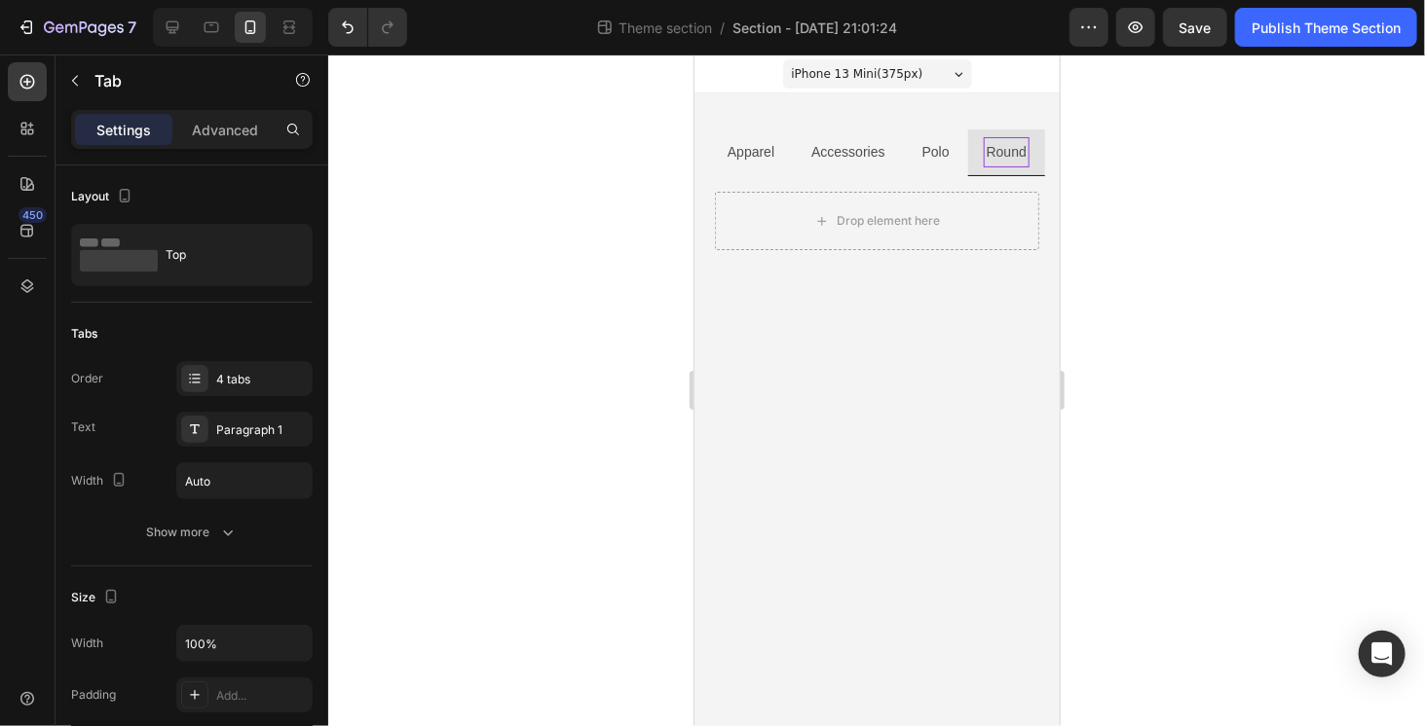
click at [917, 314] on body "iPhone 13 Mini ( 375 px) iPhone 13 Mini iPhone 13 Pro iPhone 11 Pro Max iPhone …" at bounding box center [875, 390] width 365 height 672
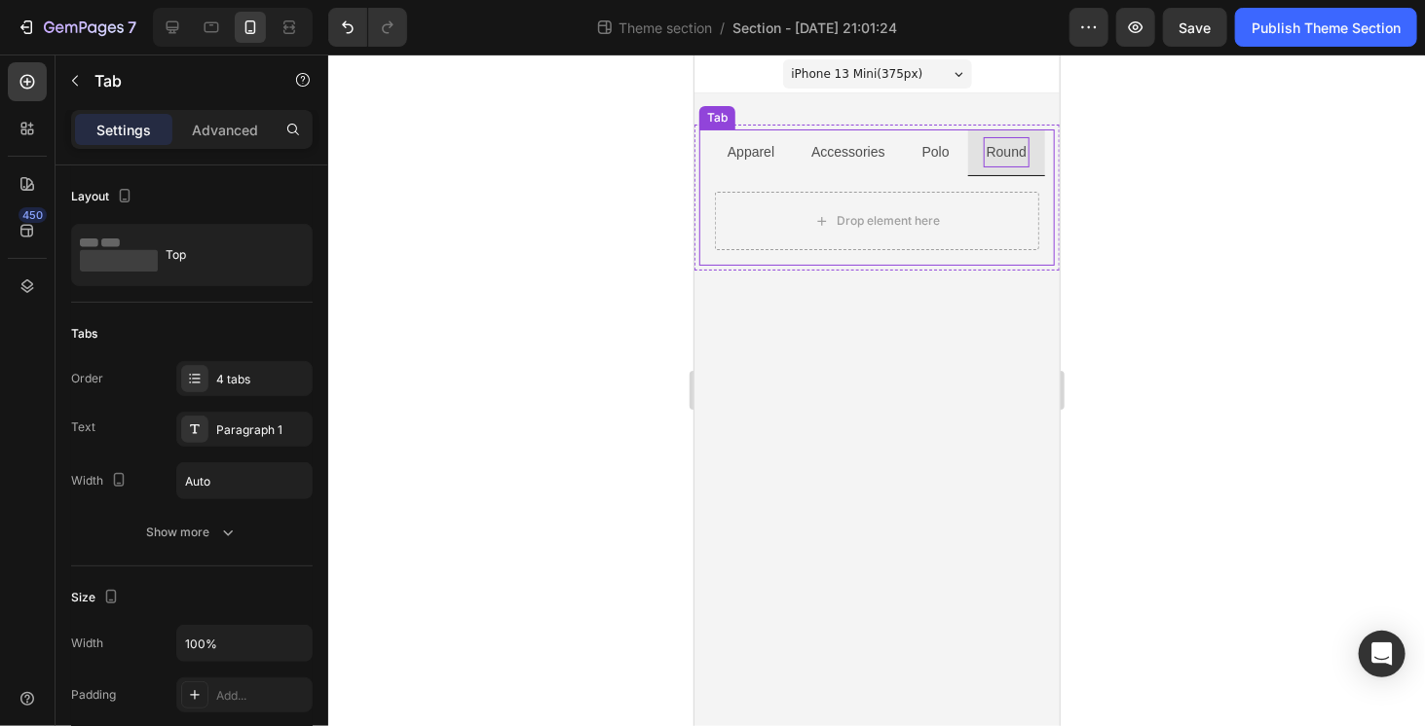
click at [769, 167] on li "Apparel" at bounding box center [750, 152] width 84 height 47
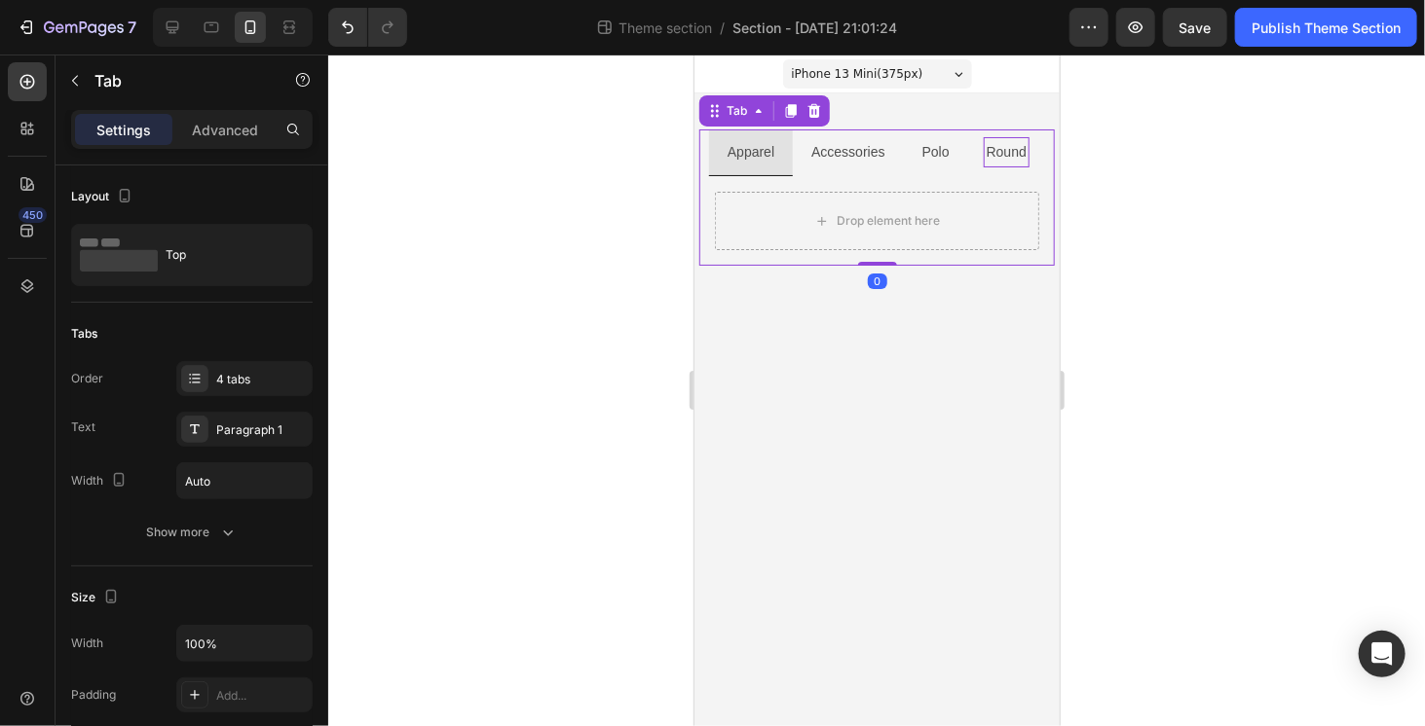
click at [757, 332] on body "iPhone 13 Mini ( 375 px) iPhone 13 Mini iPhone 13 Pro iPhone 11 Pro Max iPhone …" at bounding box center [875, 390] width 365 height 672
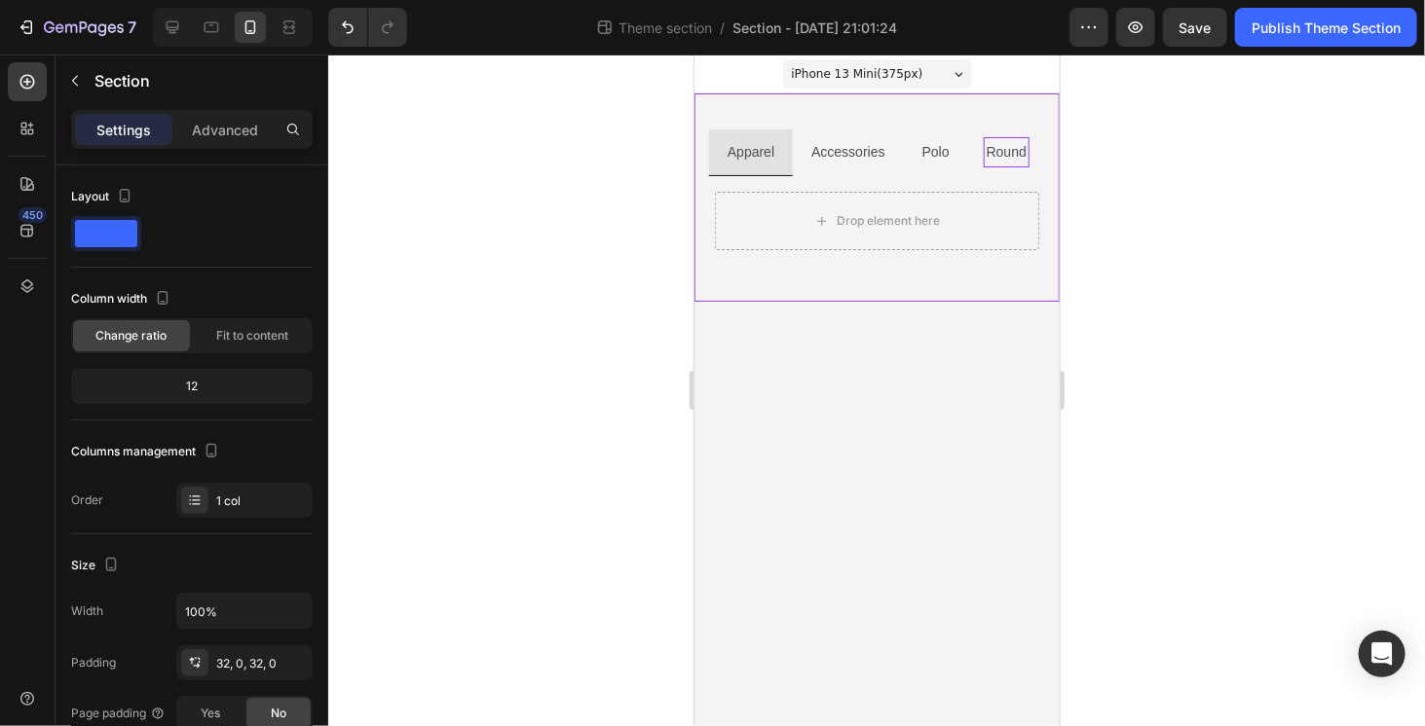
click at [842, 116] on div "Apparel Accessories Polo Round Drop element here Tab Row" at bounding box center [875, 197] width 365 height 208
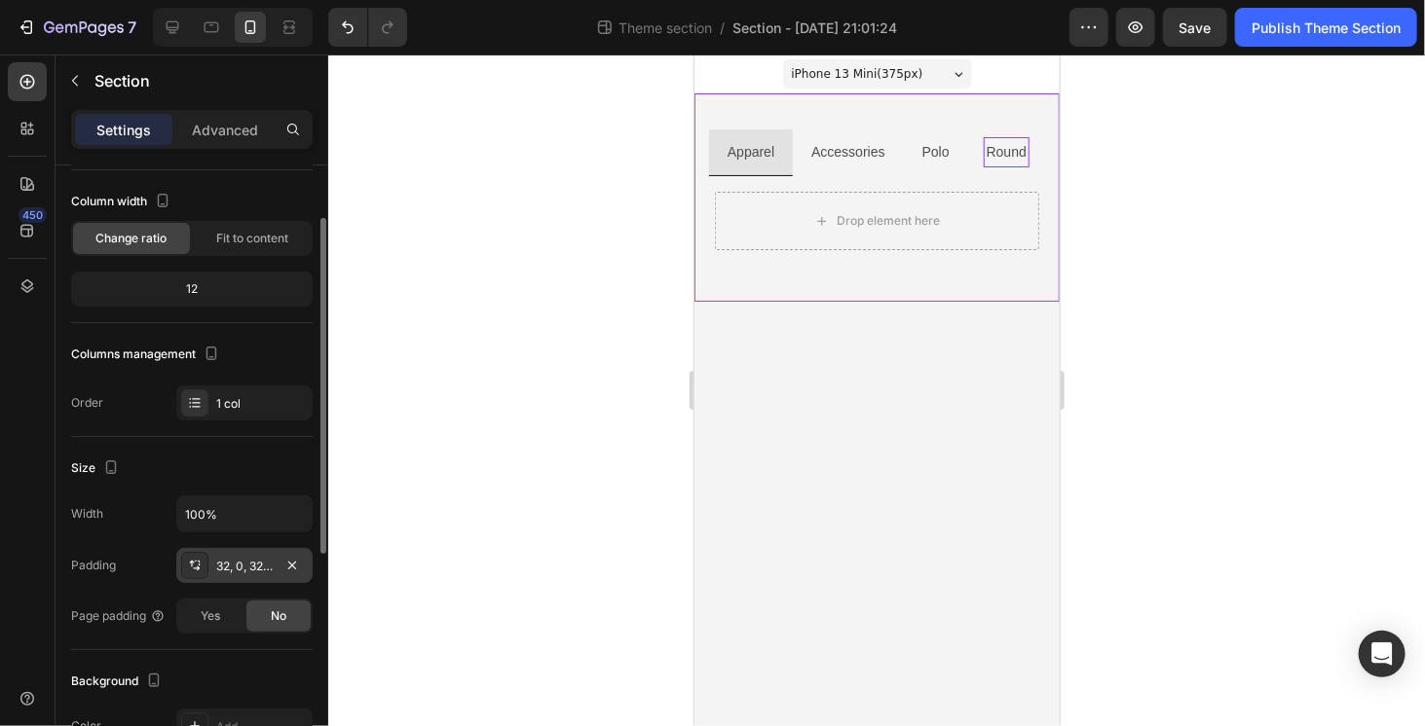
click at [243, 558] on div "32, 0, 32, 0" at bounding box center [244, 567] width 56 height 18
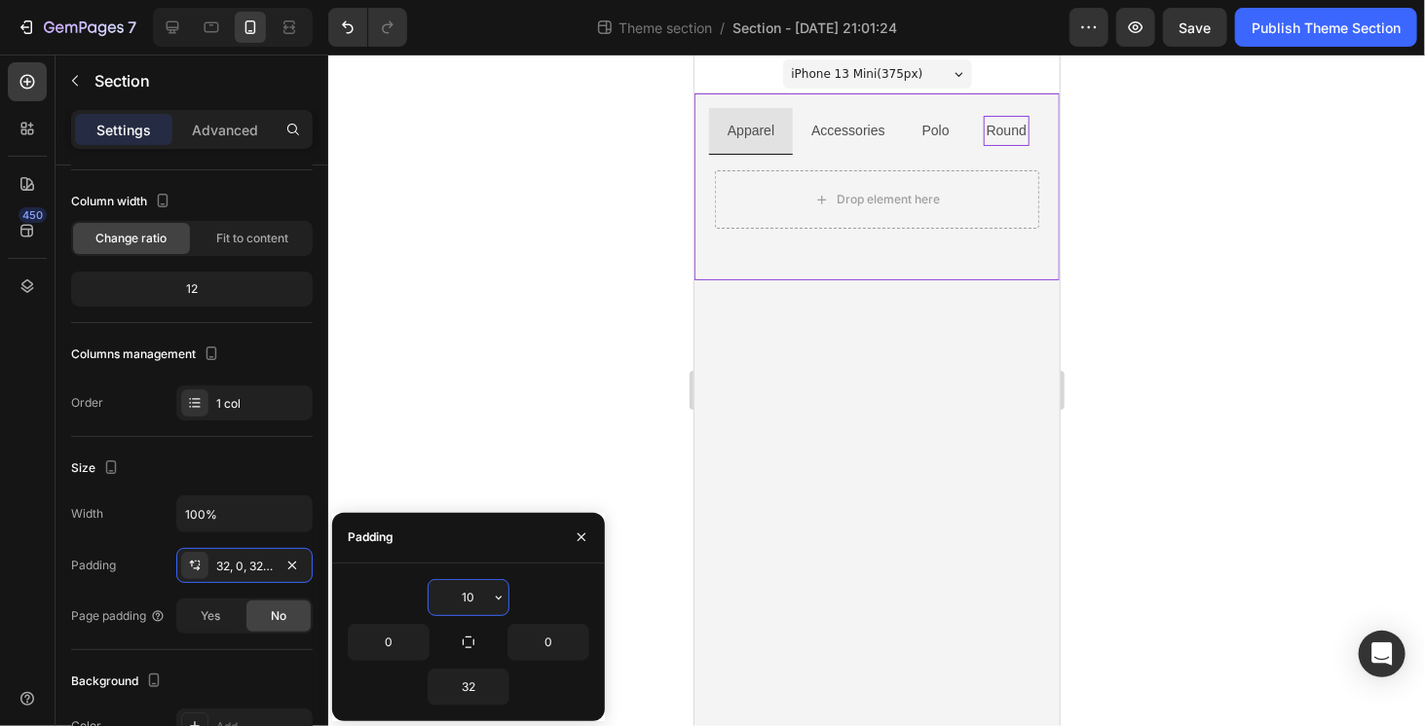
type input "10"
click at [912, 385] on body "iPhone 13 Mini ( 375 px) iPhone 13 Mini iPhone 13 Pro iPhone 11 Pro Max iPhone …" at bounding box center [875, 390] width 365 height 672
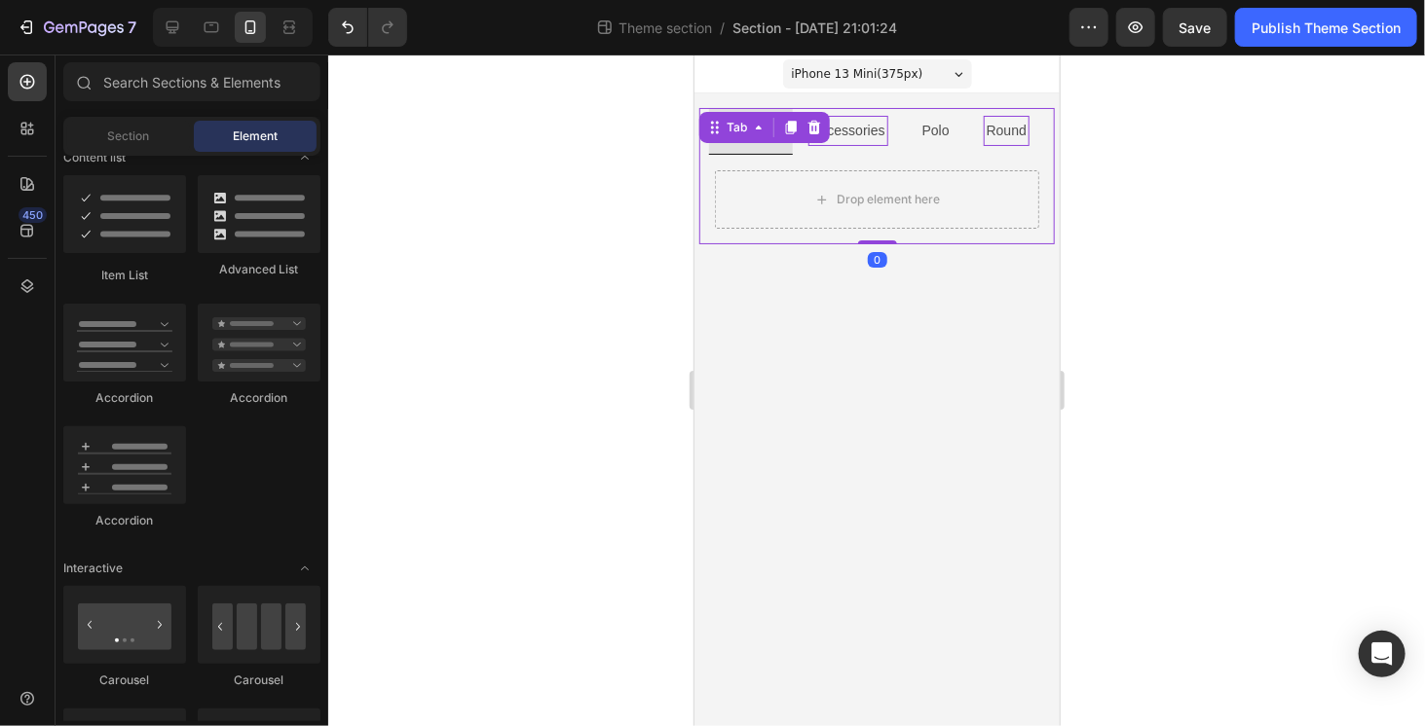
click at [813, 130] on div "Apparel Accessories Polo Round Drop element here Tab 0" at bounding box center [875, 175] width 355 height 136
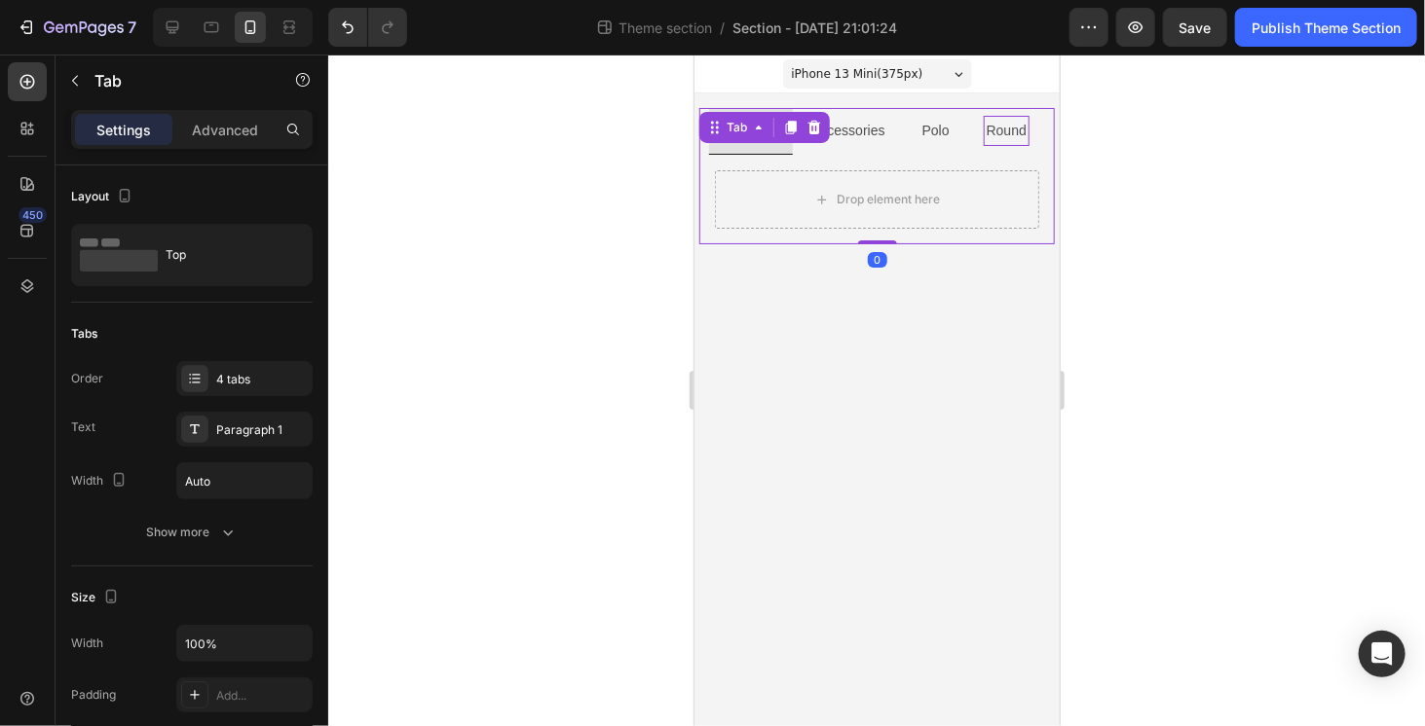
click at [830, 155] on div "Drop element here" at bounding box center [875, 199] width 355 height 90
click at [847, 142] on div "Accessories" at bounding box center [846, 130] width 79 height 30
click at [942, 149] on li "Polo" at bounding box center [935, 130] width 64 height 47
click at [1011, 145] on li "Round" at bounding box center [1005, 130] width 77 height 47
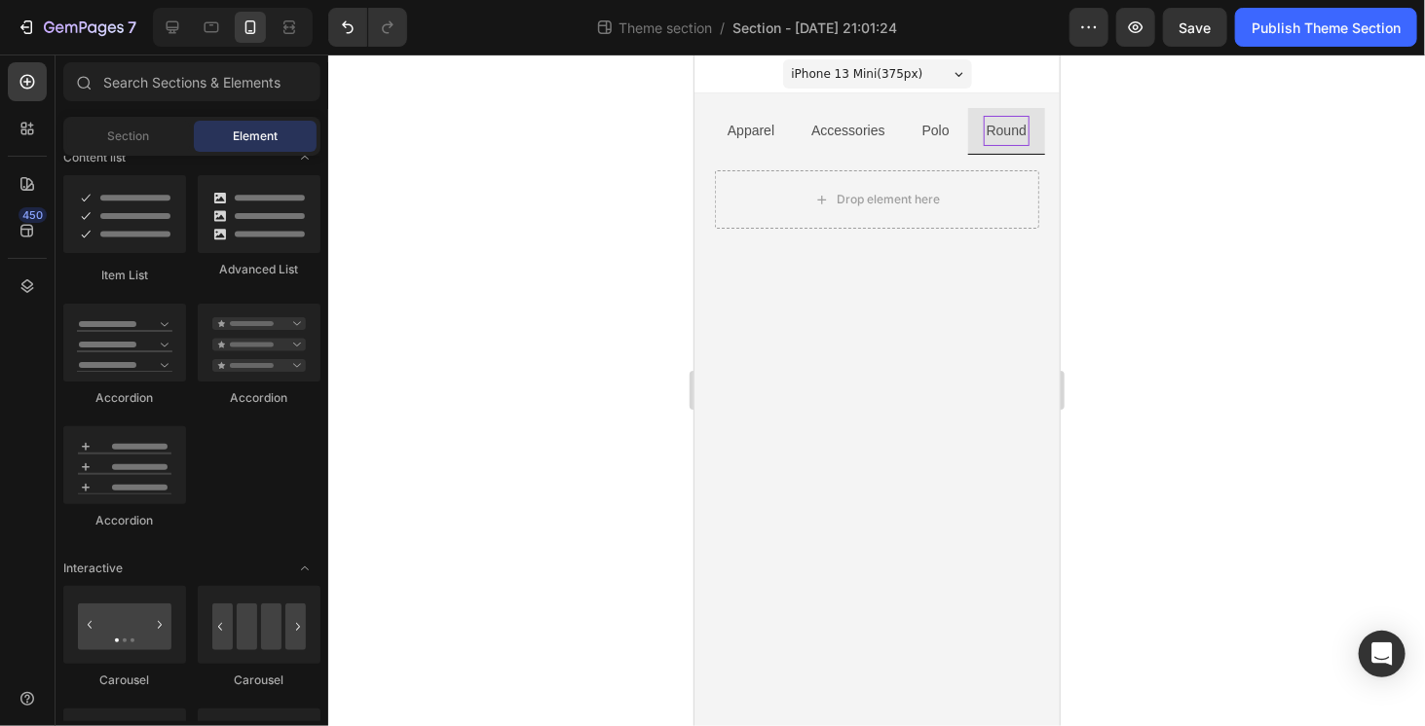
click at [890, 308] on body "iPhone 13 Mini ( 375 px) iPhone 13 Mini iPhone 13 Pro iPhone 11 Pro Max iPhone …" at bounding box center [875, 390] width 365 height 672
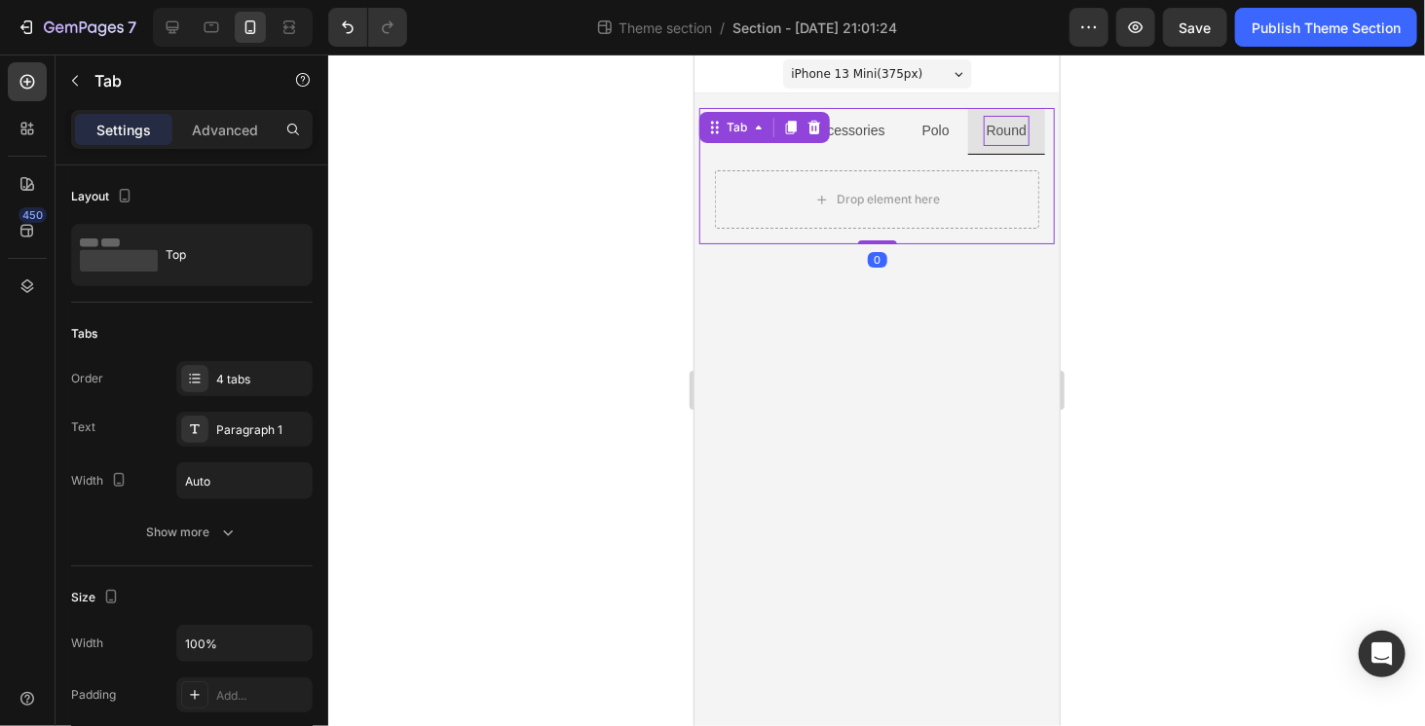
click at [750, 154] on div "Drop element here" at bounding box center [875, 199] width 355 height 90
click at [749, 151] on li "Apparel" at bounding box center [750, 130] width 84 height 47
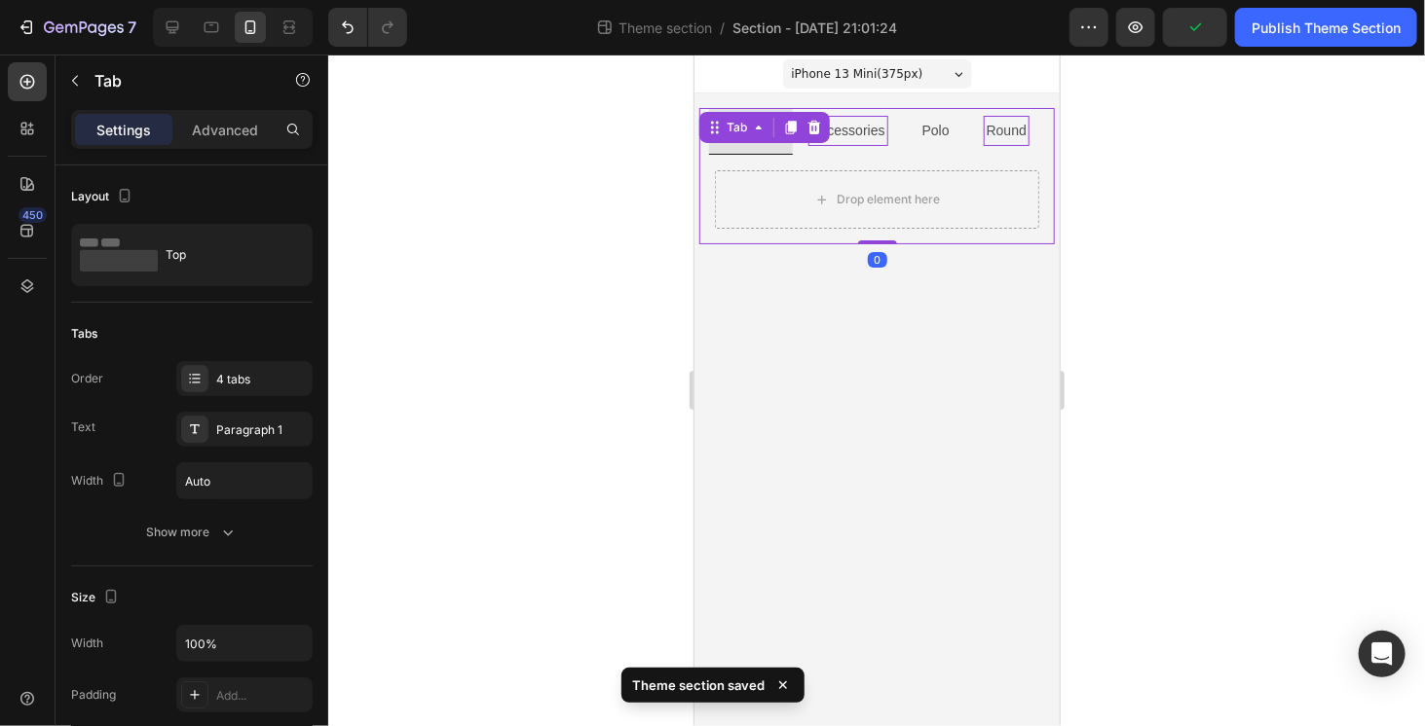
click at [845, 142] on div "Accessories" at bounding box center [846, 130] width 79 height 30
click at [846, 142] on div "Accessories" at bounding box center [846, 130] width 79 height 30
click at [937, 146] on li "Polo" at bounding box center [935, 130] width 64 height 47
click at [1000, 146] on li "Round" at bounding box center [1005, 130] width 77 height 47
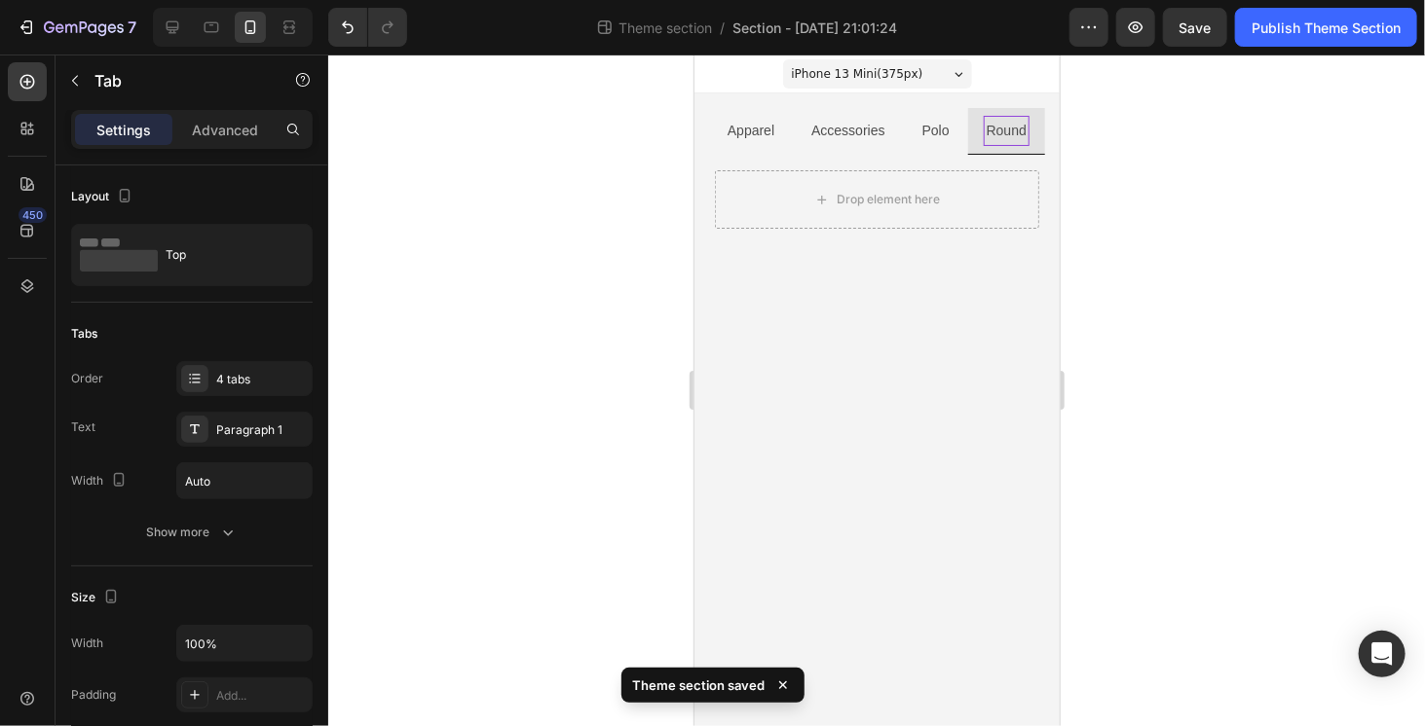
click at [939, 338] on body "iPhone 13 Mini ( 375 px) iPhone 13 Mini iPhone 13 Pro iPhone 11 Pro Max iPhone …" at bounding box center [875, 390] width 365 height 672
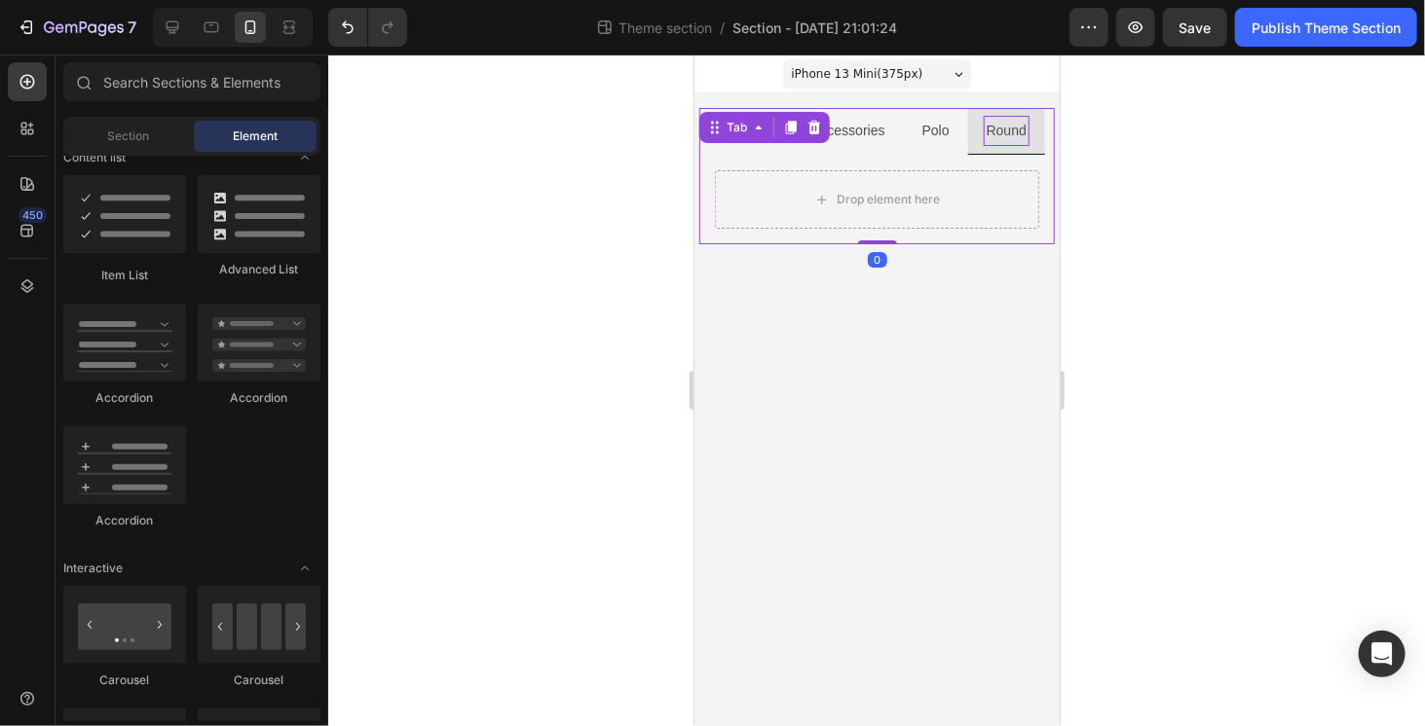
click at [770, 155] on div "Drop element here" at bounding box center [875, 199] width 355 height 90
click at [781, 323] on body "iPhone 13 Mini ( 375 px) iPhone 13 Mini iPhone 13 Pro iPhone 11 Pro Max iPhone …" at bounding box center [875, 390] width 365 height 672
click at [776, 162] on div "Drop element here" at bounding box center [875, 199] width 355 height 90
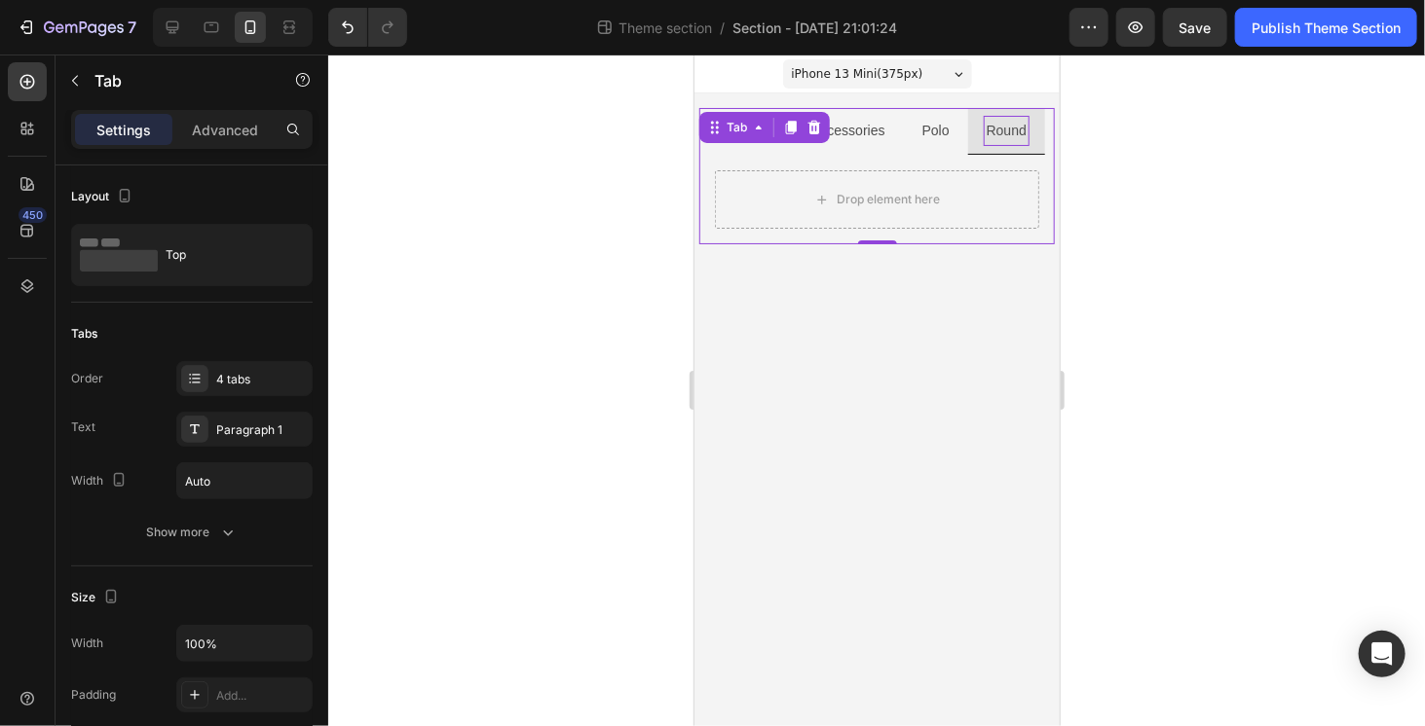
click at [786, 279] on body "iPhone 13 Mini ( 375 px) iPhone 13 Mini iPhone 13 Pro iPhone 11 Pro Max iPhone …" at bounding box center [875, 390] width 365 height 672
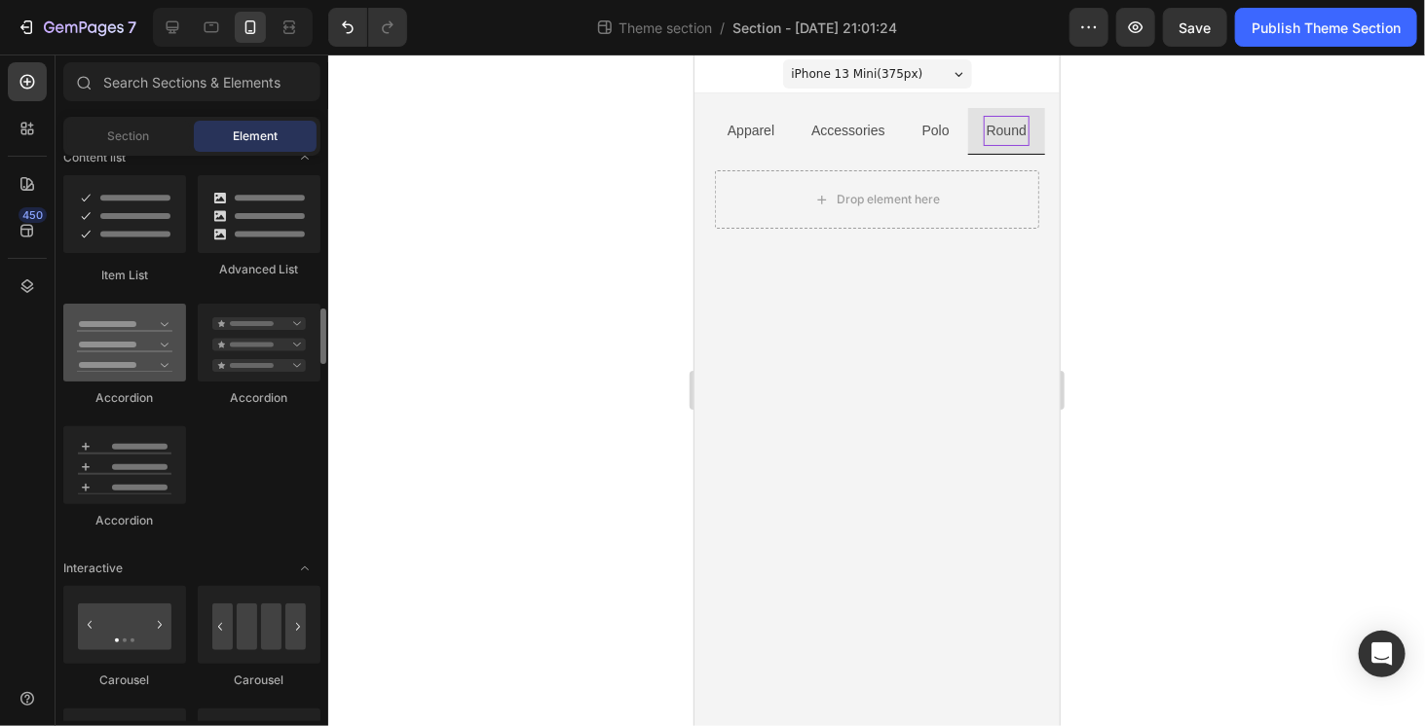
scroll to position [1461, 0]
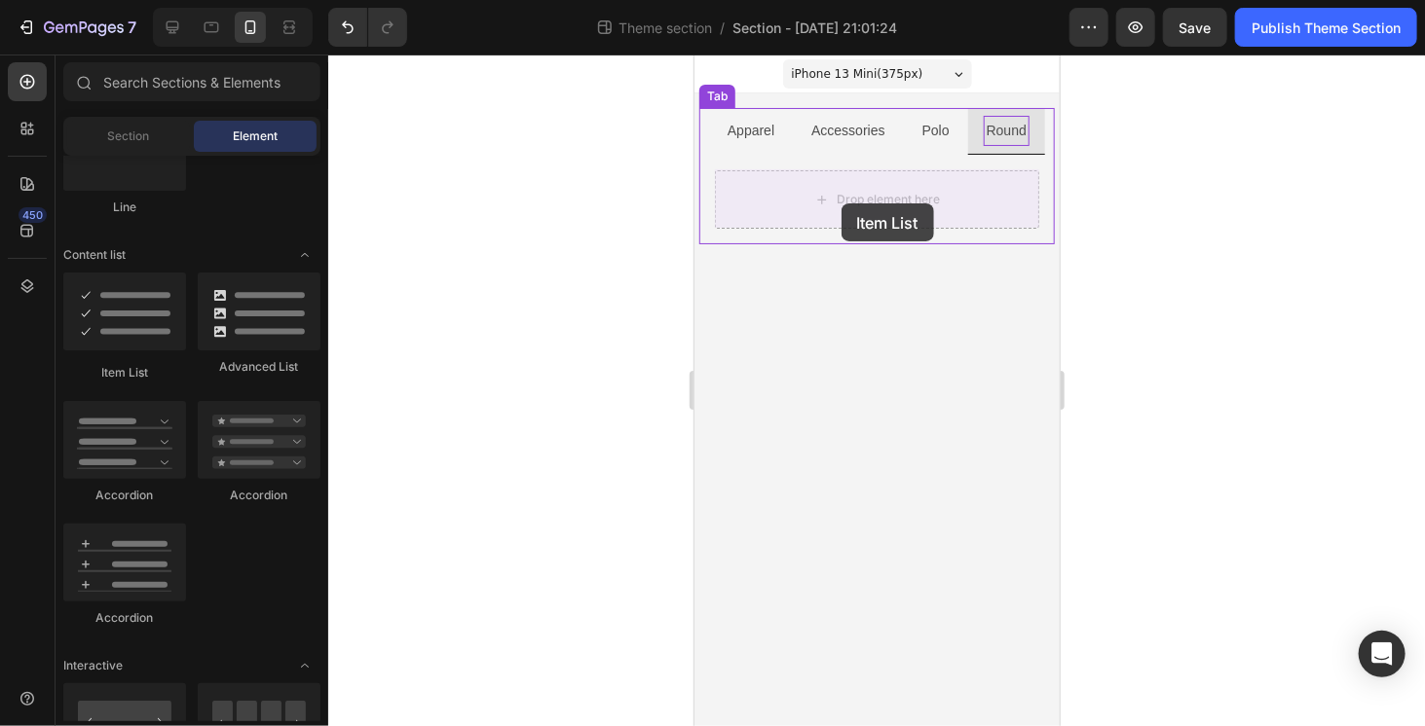
drag, startPoint x: 816, startPoint y: 371, endPoint x: 840, endPoint y: 203, distance: 170.2
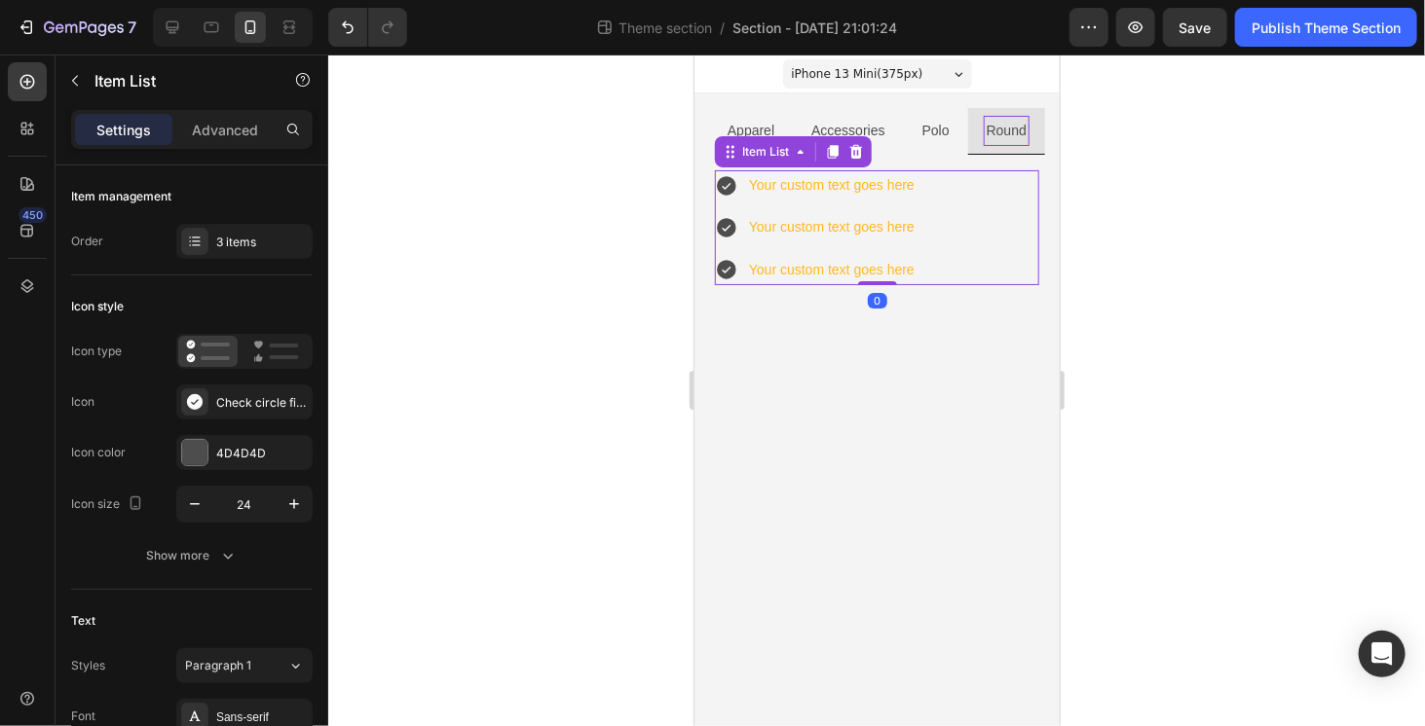
click at [918, 251] on div "Your custom text goes here Your custom text goes here Your custom text goes here" at bounding box center [876, 226] width 324 height 115
click at [926, 255] on div "Your custom text goes here Your custom text goes here Your custom text goes here" at bounding box center [876, 226] width 324 height 115
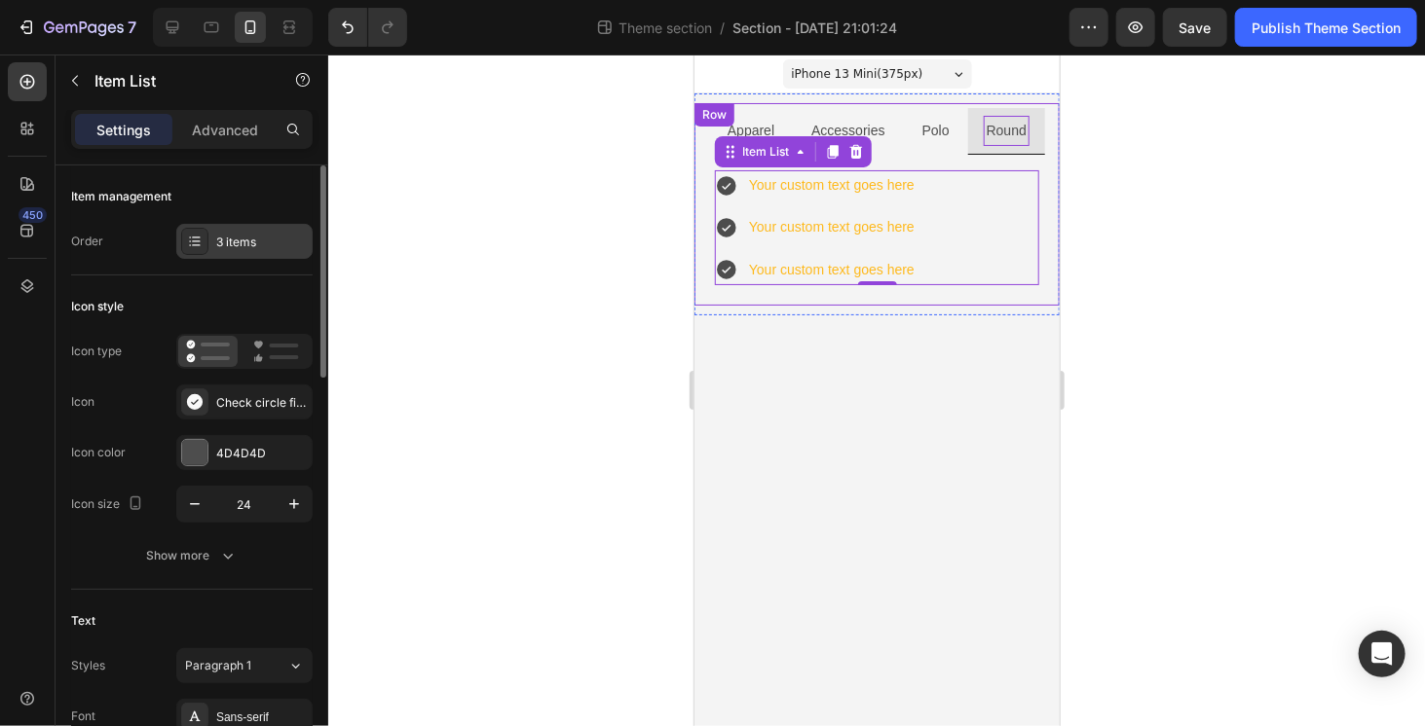
click at [275, 235] on div "3 items" at bounding box center [262, 243] width 92 height 18
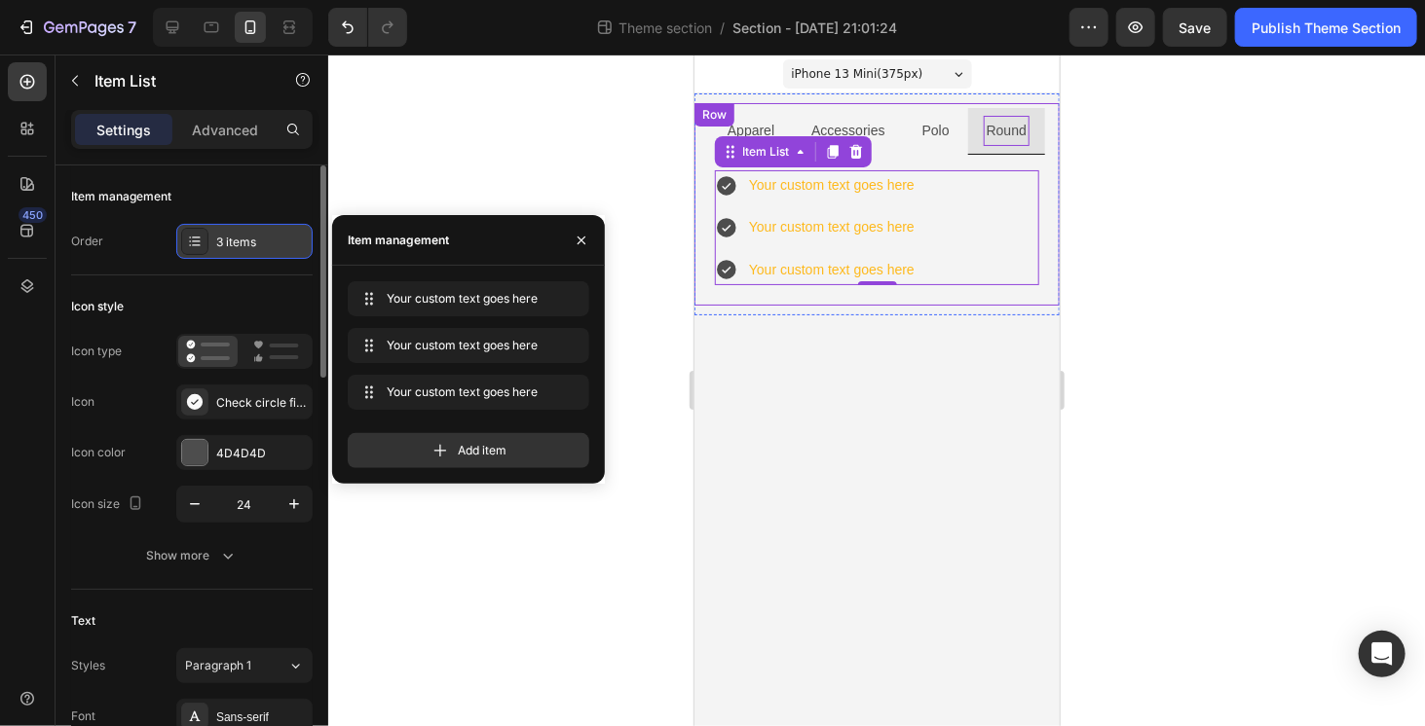
click at [275, 235] on div "3 items" at bounding box center [262, 243] width 92 height 18
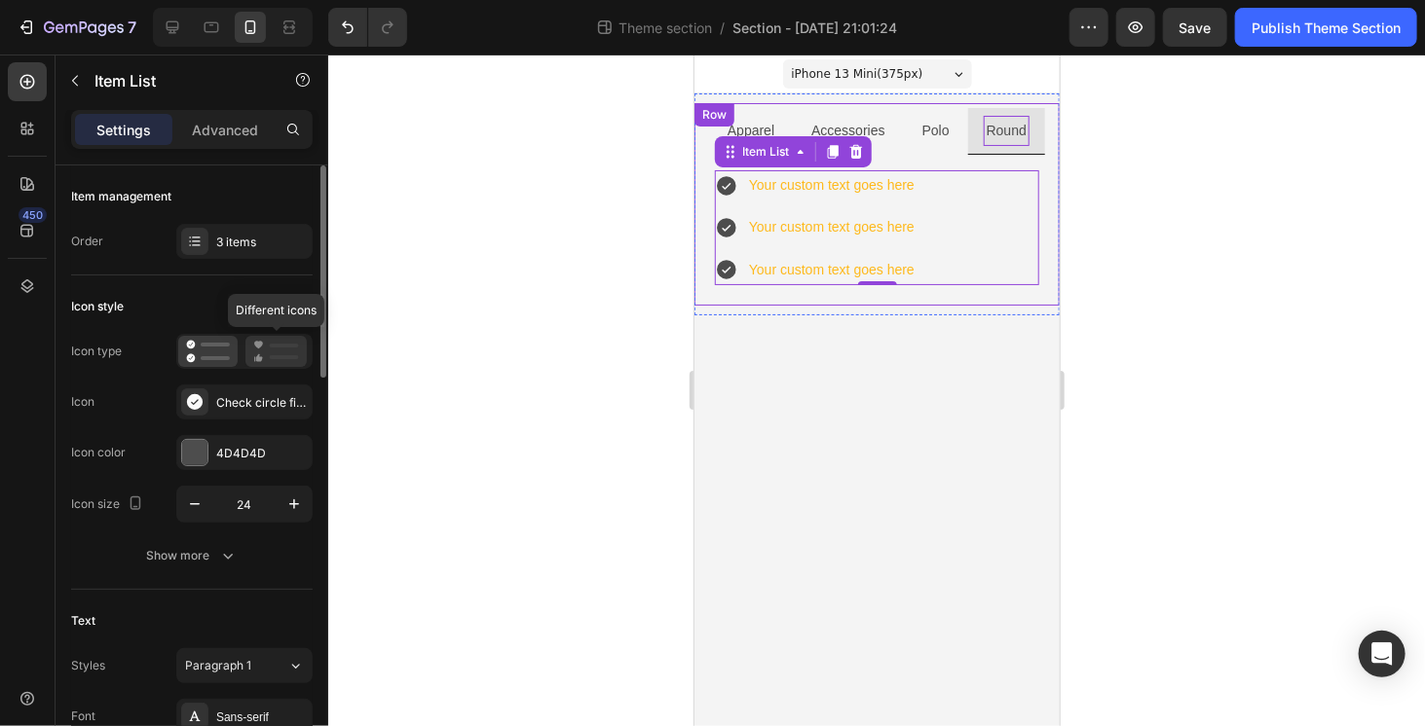
click at [282, 351] on icon at bounding box center [276, 351] width 46 height 23
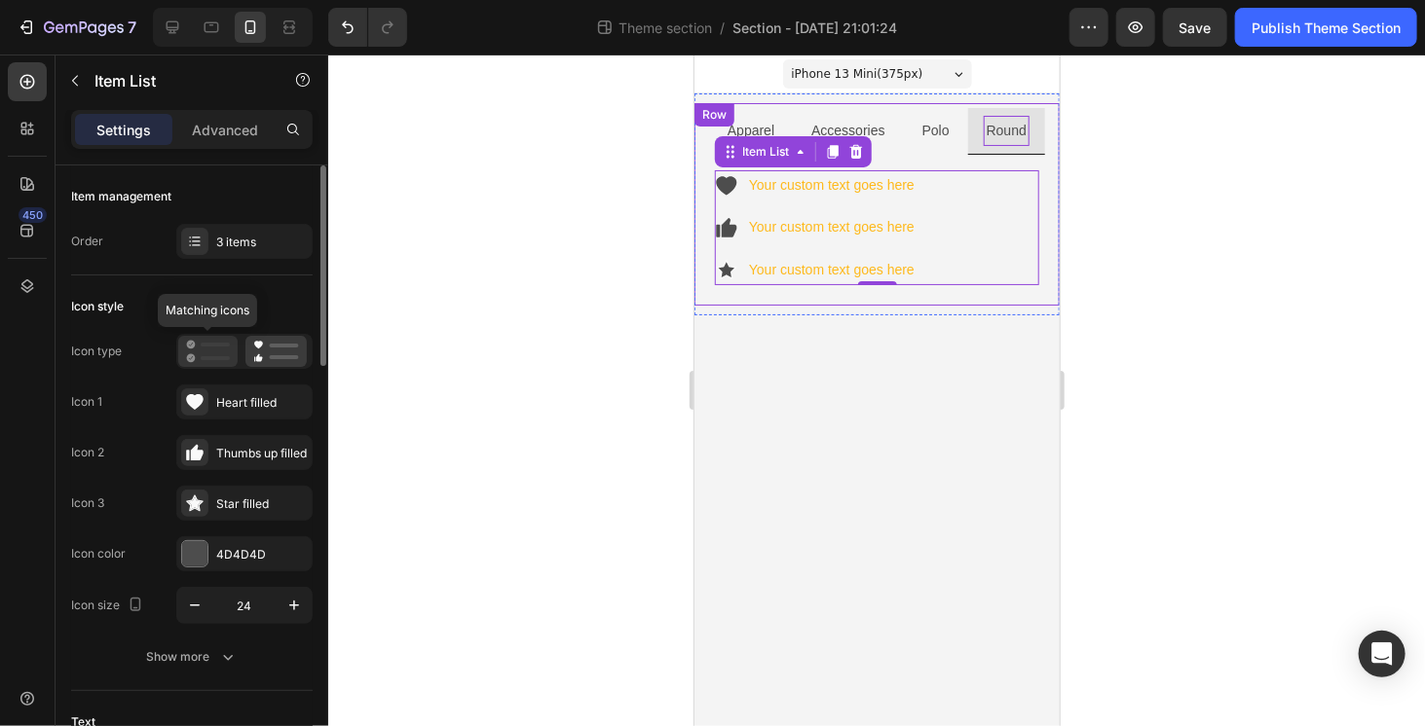
click at [207, 346] on icon at bounding box center [208, 351] width 44 height 23
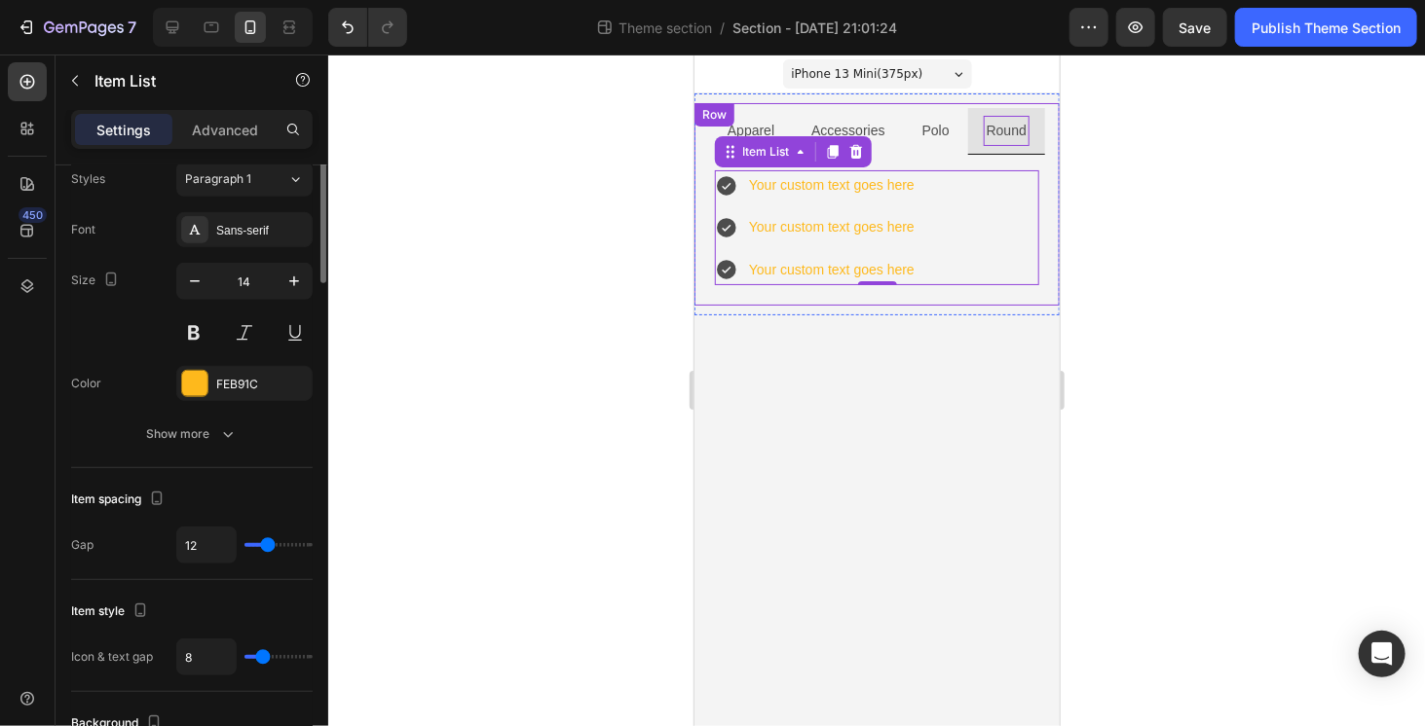
scroll to position [0, 0]
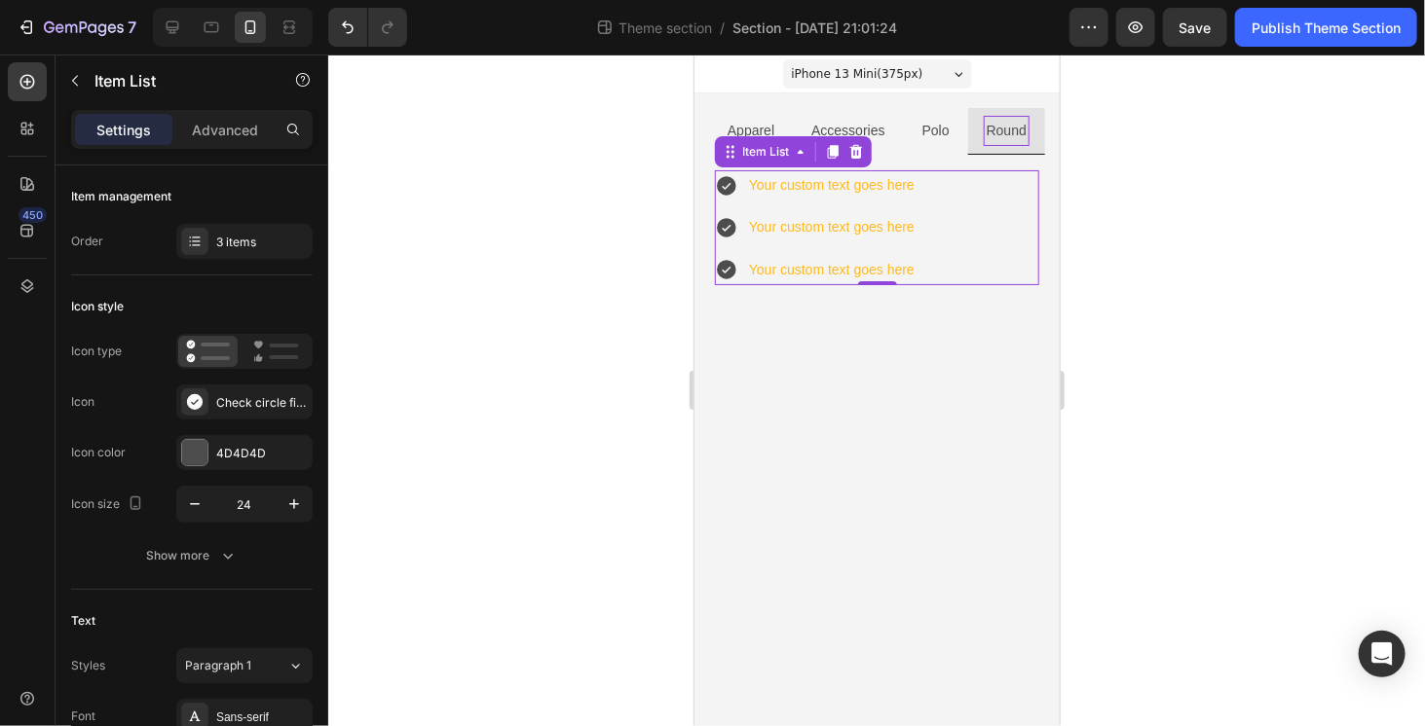
click at [985, 191] on div "Your custom text goes here Your custom text goes here Your custom text goes here" at bounding box center [876, 226] width 324 height 115
click at [852, 148] on icon at bounding box center [855, 151] width 13 height 14
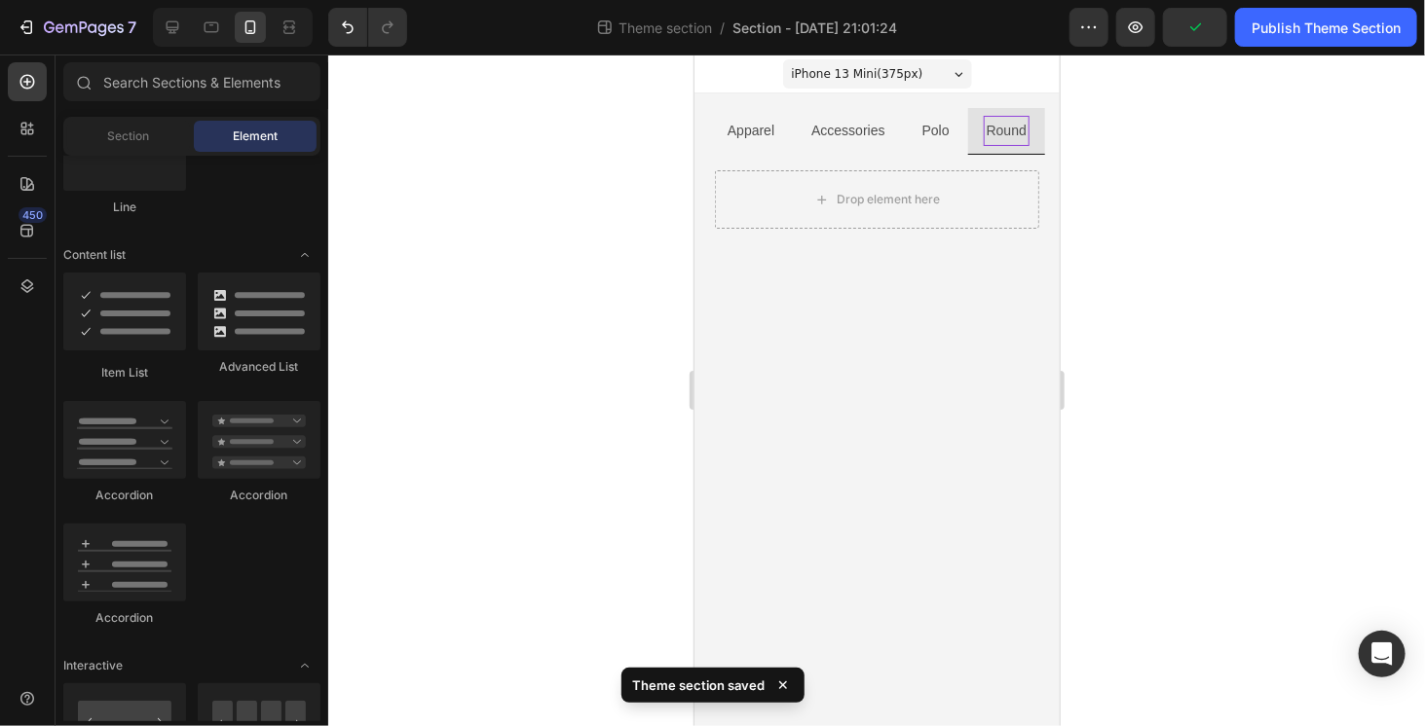
click at [864, 345] on body "iPhone 13 Mini ( 375 px) iPhone 13 Mini iPhone 13 Pro iPhone 11 Pro Max iPhone …" at bounding box center [875, 390] width 365 height 672
click at [1285, 31] on div "Publish Theme Section" at bounding box center [1325, 28] width 149 height 20
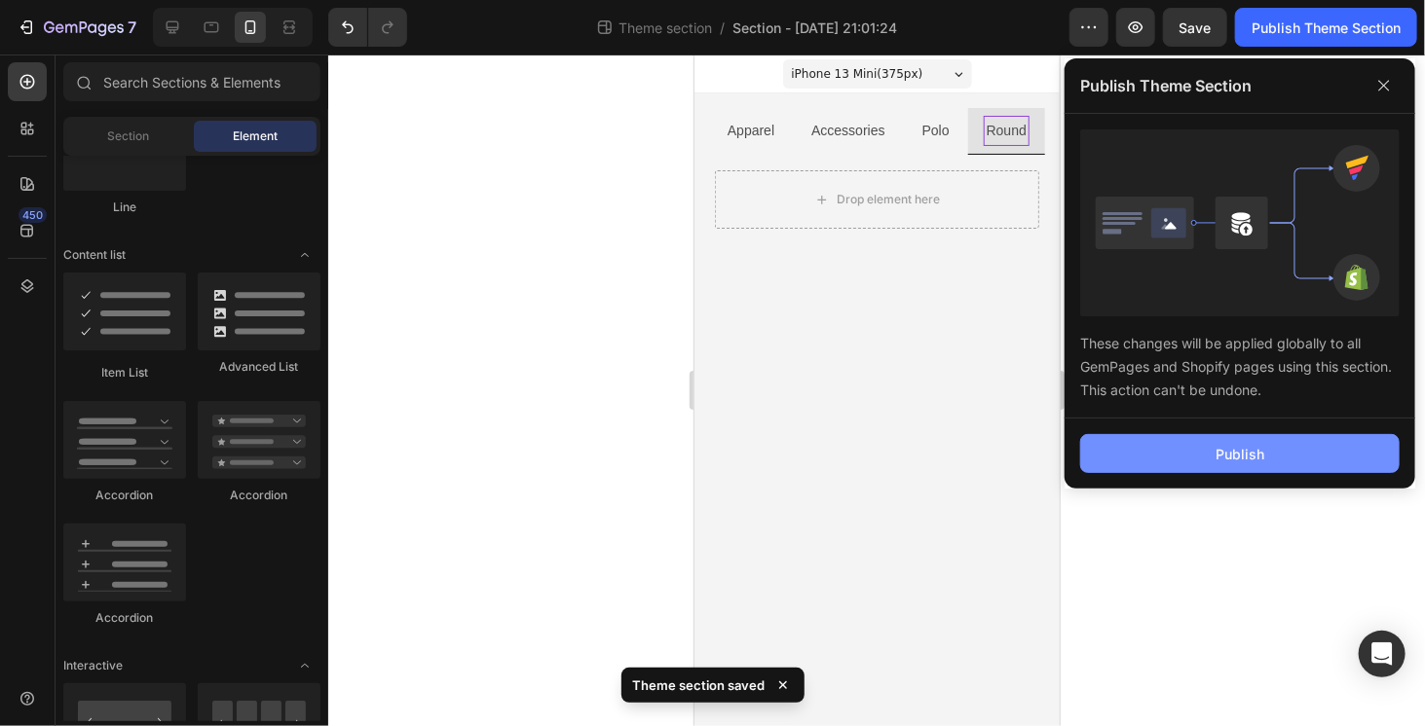
click at [1151, 442] on button "Publish" at bounding box center [1239, 453] width 319 height 39
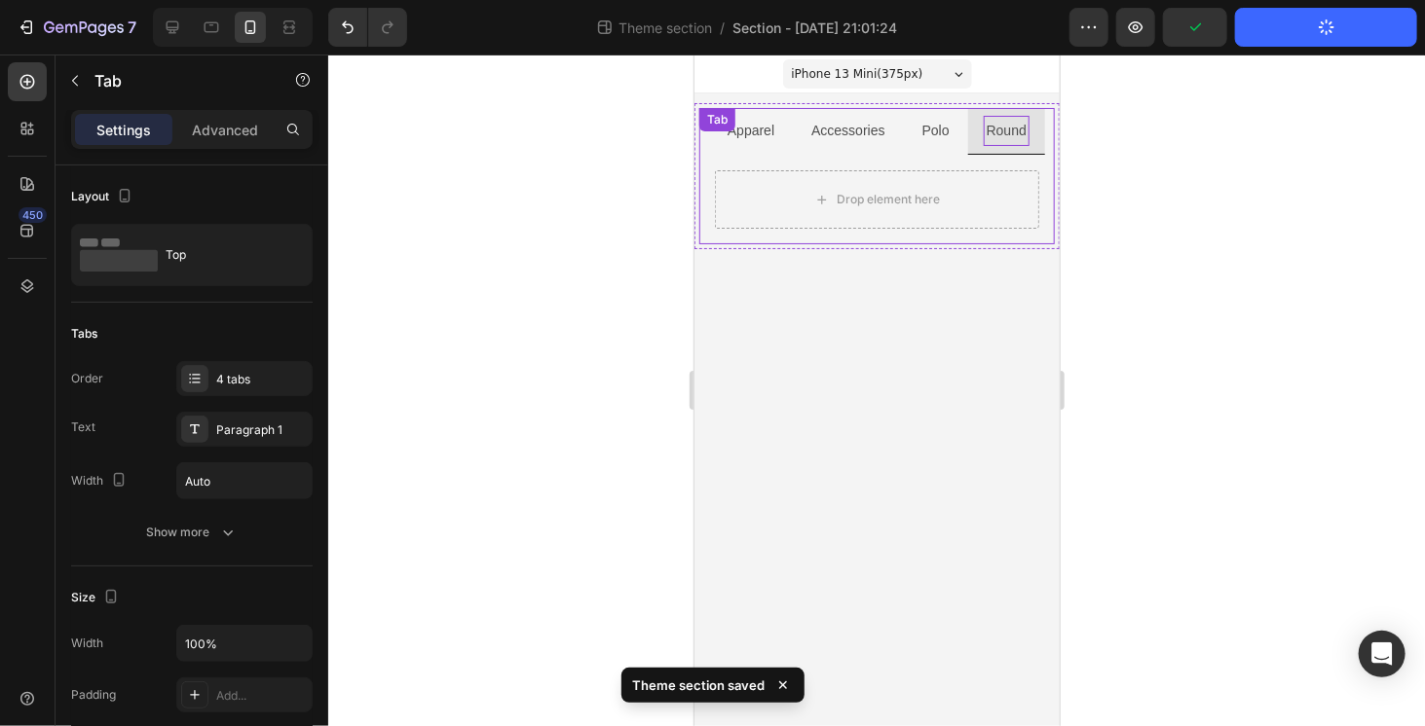
click at [745, 114] on div "Apparel Accessories Polo Round Drop element here Tab" at bounding box center [875, 175] width 355 height 136
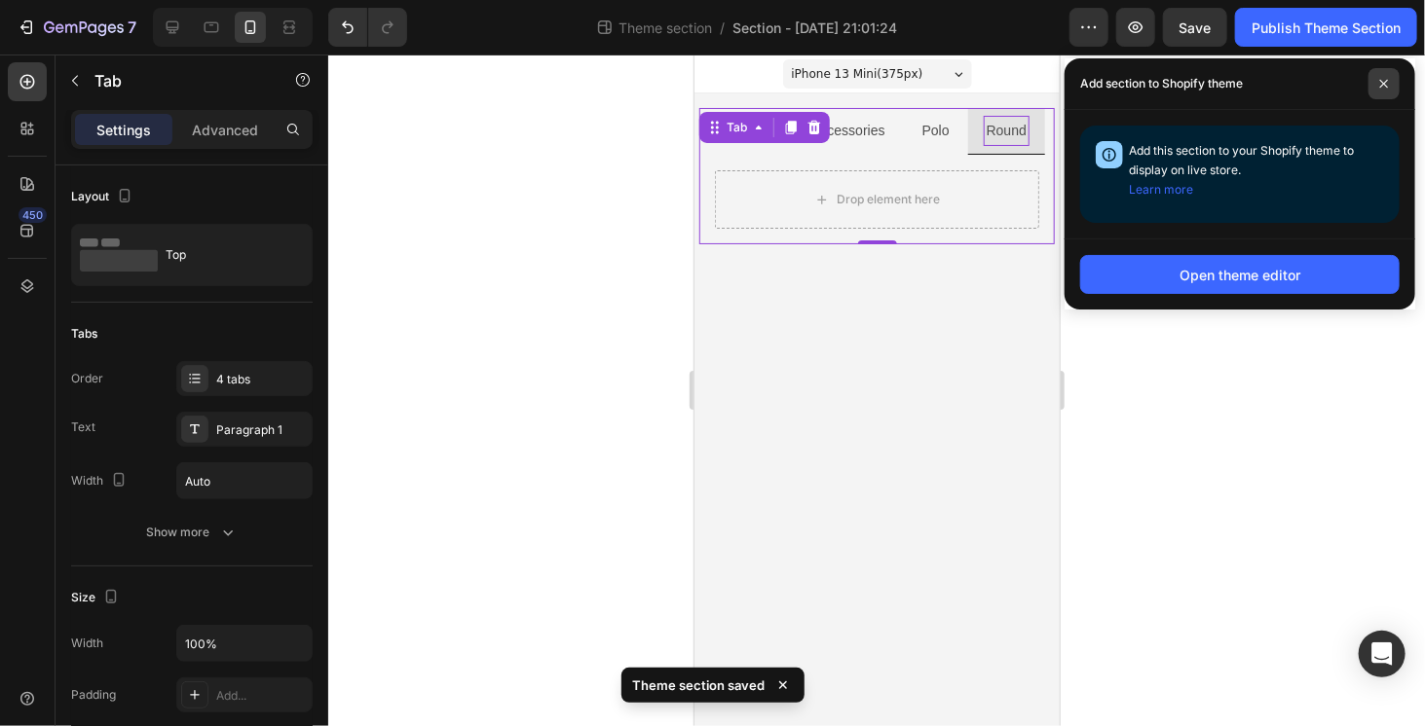
click at [1395, 81] on span at bounding box center [1383, 83] width 31 height 31
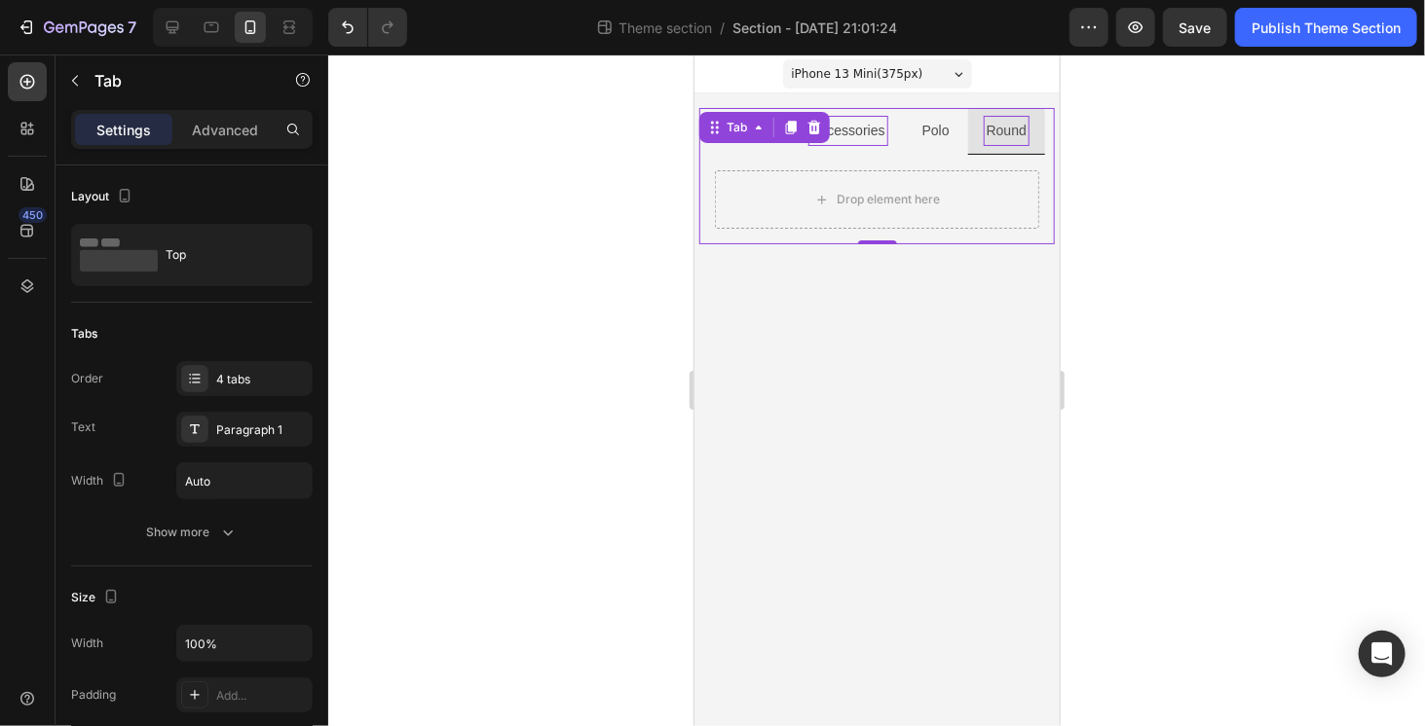
click at [861, 144] on div "Accessories" at bounding box center [846, 130] width 79 height 30
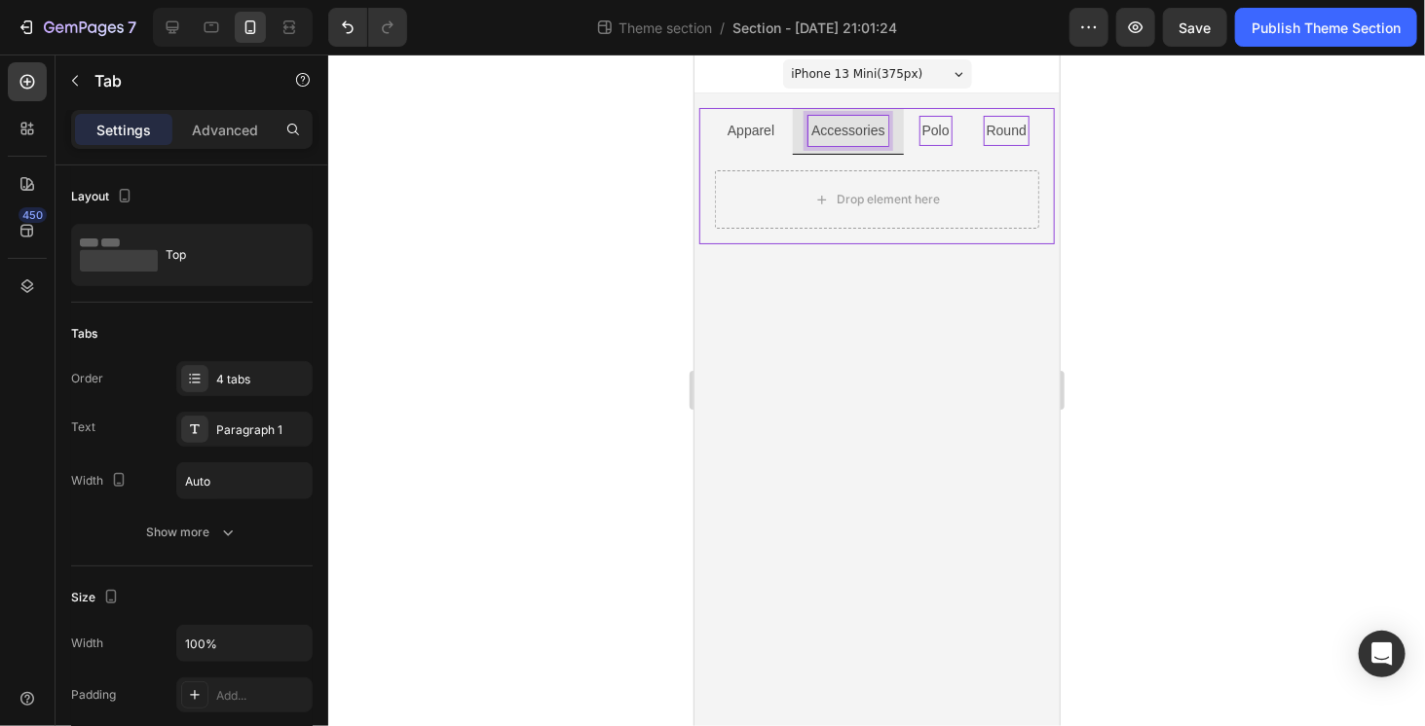
click at [926, 143] on div "Polo" at bounding box center [934, 130] width 33 height 30
click at [1026, 147] on li "Round" at bounding box center [1005, 130] width 77 height 47
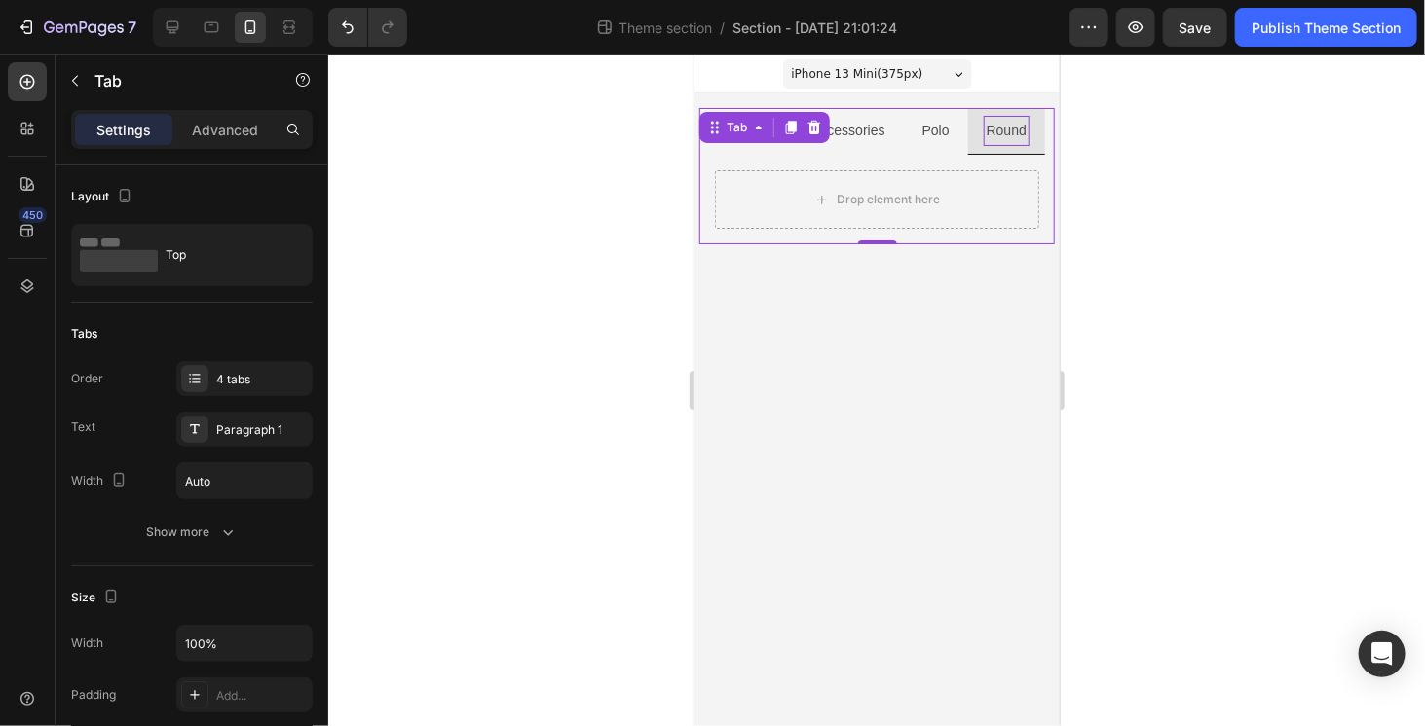
click at [812, 150] on li "Accessories" at bounding box center [847, 130] width 110 height 47
click at [769, 148] on li "Apparel" at bounding box center [750, 130] width 84 height 47
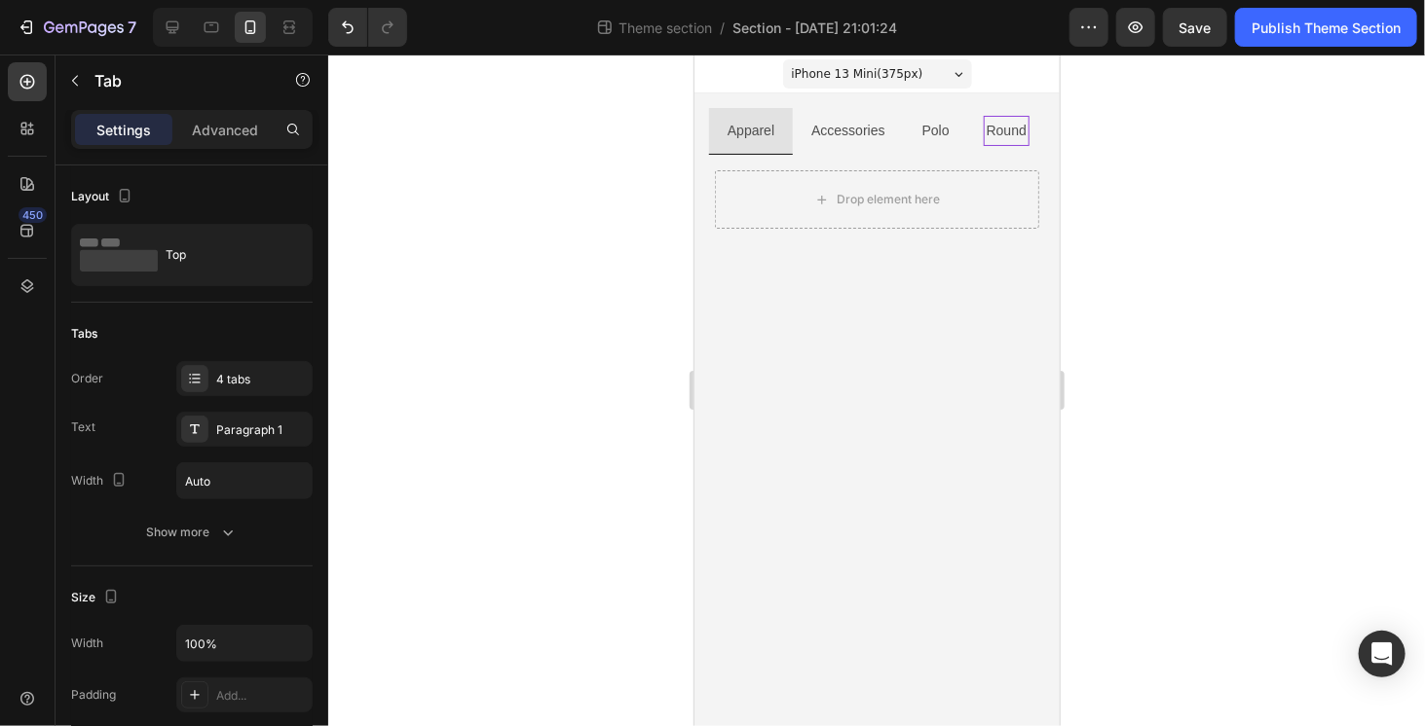
click at [766, 303] on body "iPhone 13 Mini ( 375 px) iPhone 13 Mini iPhone 13 Pro iPhone 11 Pro Max iPhone …" at bounding box center [875, 390] width 365 height 672
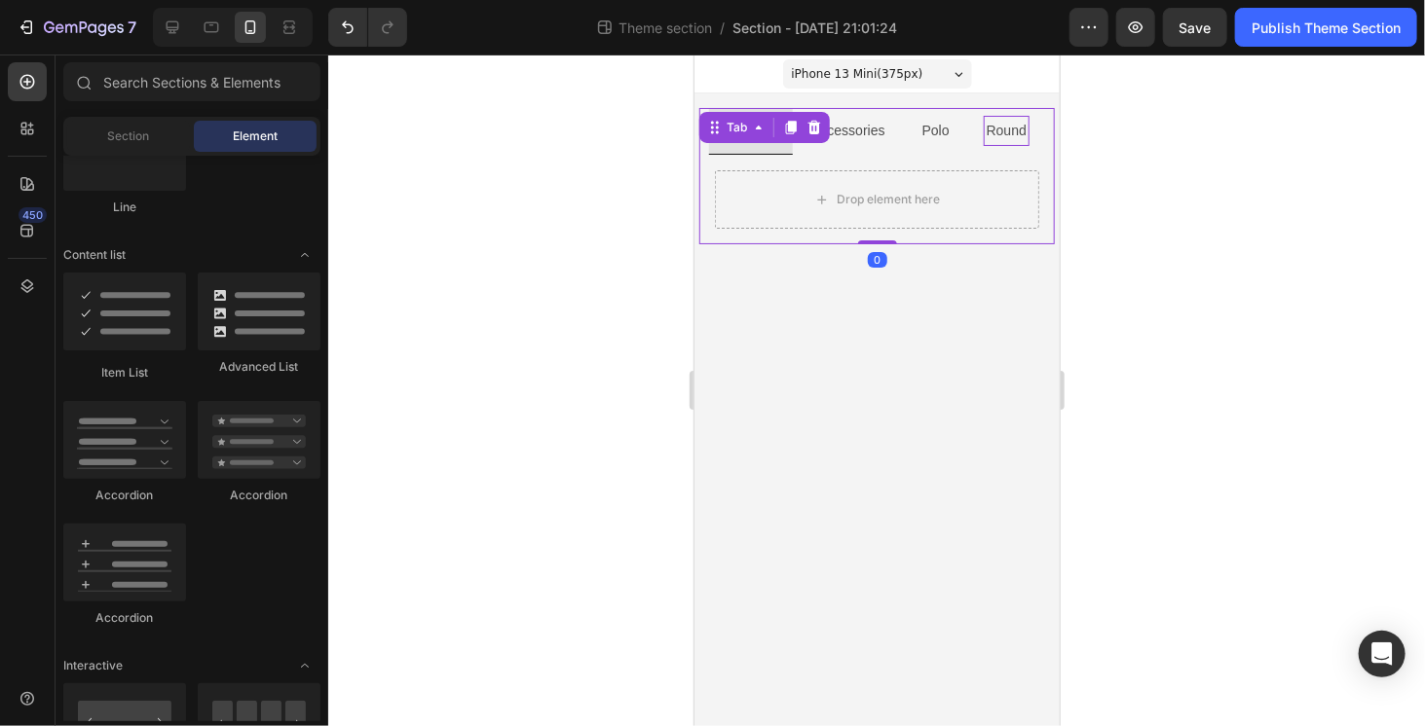
click at [818, 145] on li "Accessories" at bounding box center [847, 130] width 110 height 47
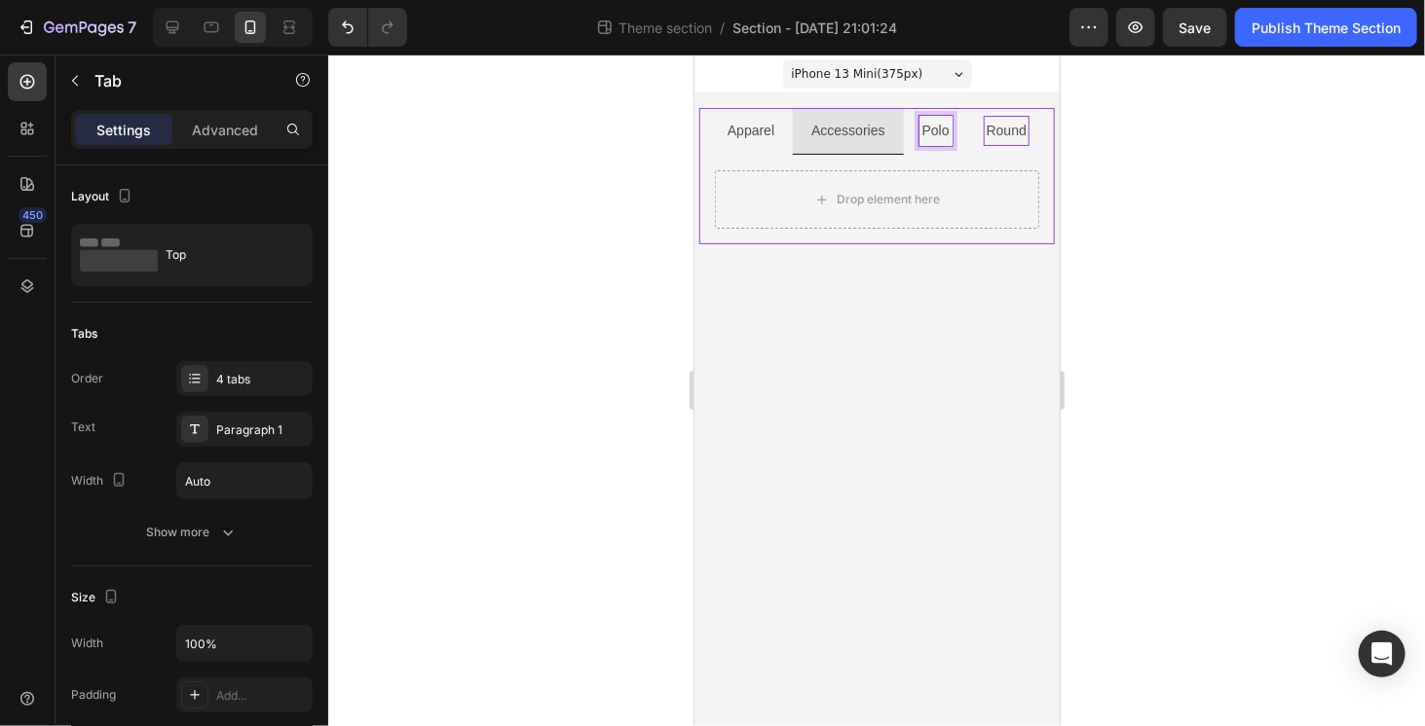
click at [970, 143] on li "Round" at bounding box center [1005, 130] width 77 height 47
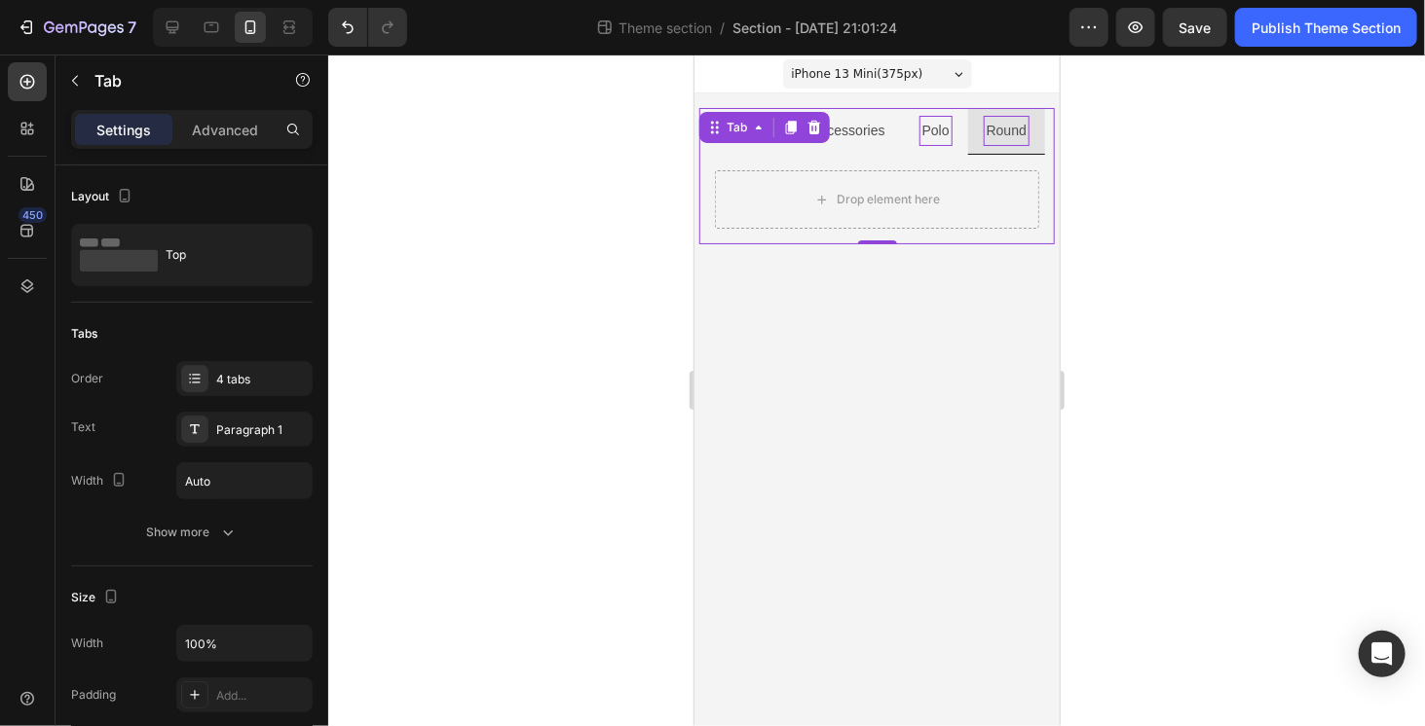
click at [1003, 144] on div "Round" at bounding box center [1005, 130] width 46 height 30
click at [944, 146] on li "Polo" at bounding box center [935, 130] width 64 height 47
click at [885, 147] on li "Accessories" at bounding box center [847, 130] width 110 height 47
click at [772, 145] on li "Apparel" at bounding box center [750, 130] width 84 height 47
click at [796, 326] on body "iPhone 13 Mini ( 375 px) iPhone 13 Mini iPhone 13 Pro iPhone 11 Pro Max iPhone …" at bounding box center [875, 390] width 365 height 672
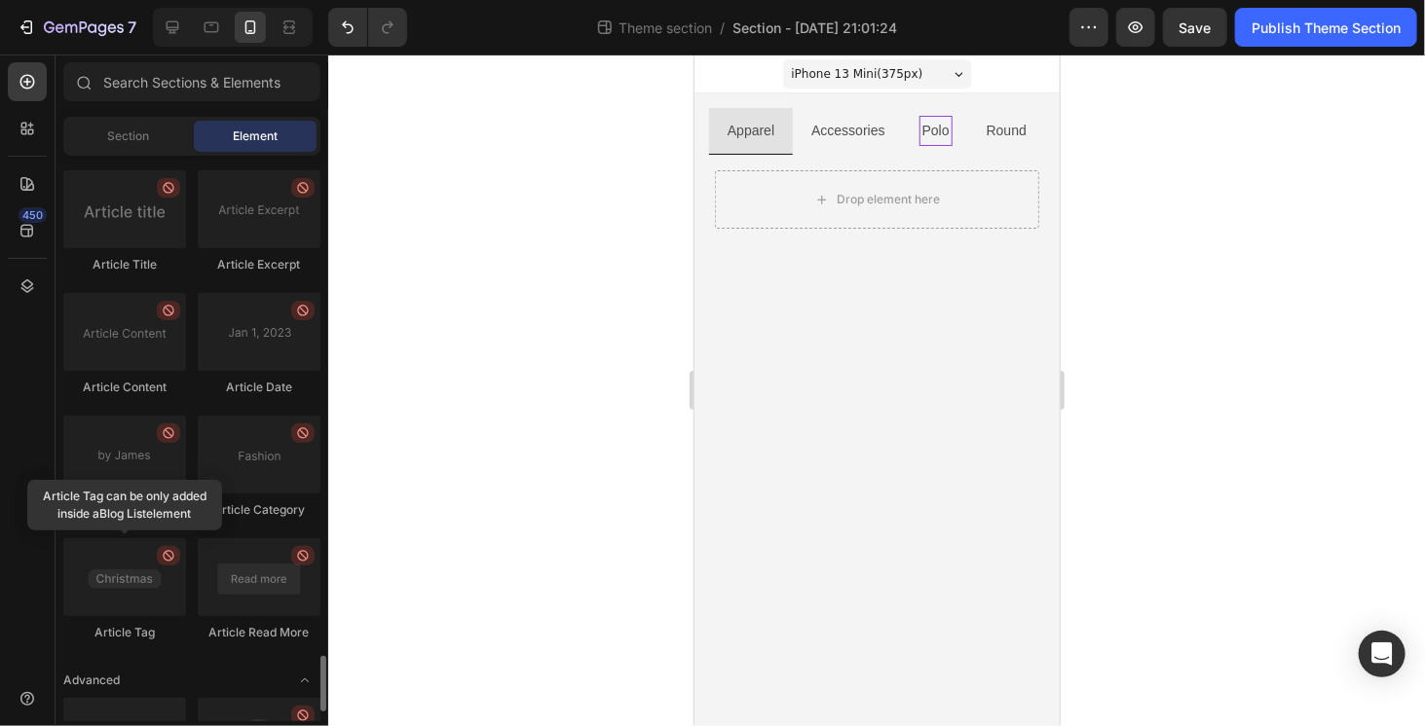
scroll to position [4895, 0]
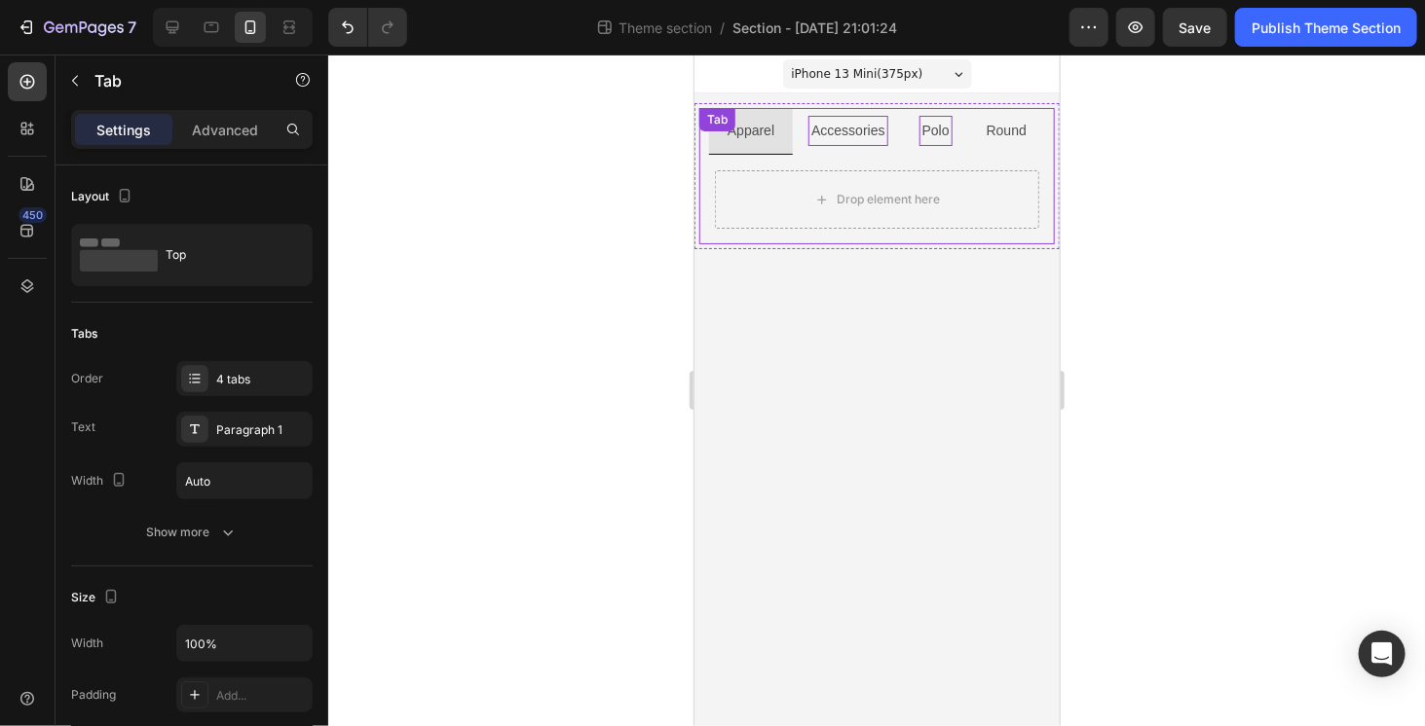
click at [852, 143] on div "Accessories" at bounding box center [846, 130] width 79 height 30
click at [931, 149] on li "Polo" at bounding box center [935, 130] width 64 height 47
click at [1007, 147] on li "Round" at bounding box center [1005, 130] width 77 height 47
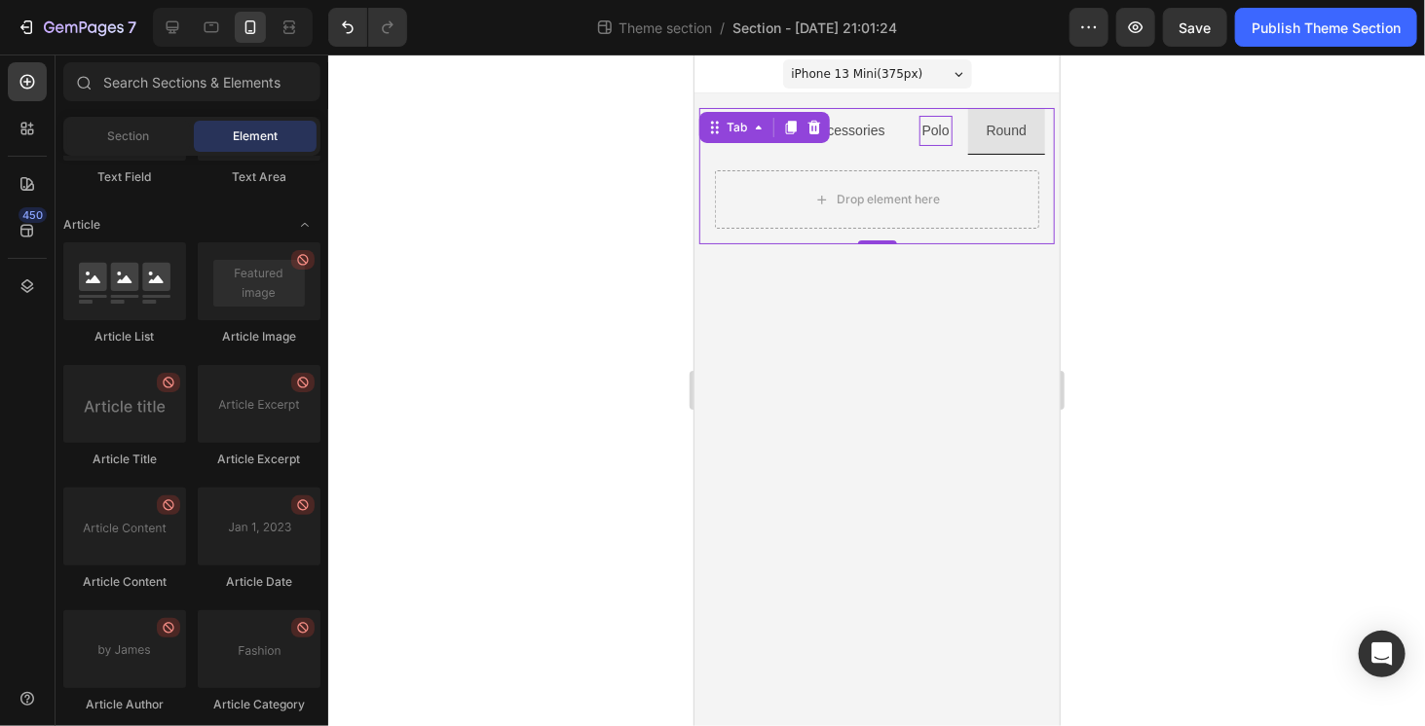
click at [846, 317] on body "iPhone 13 Mini ( 375 px) iPhone 13 Mini iPhone 13 Pro iPhone 11 Pro Max iPhone …" at bounding box center [875, 390] width 365 height 672
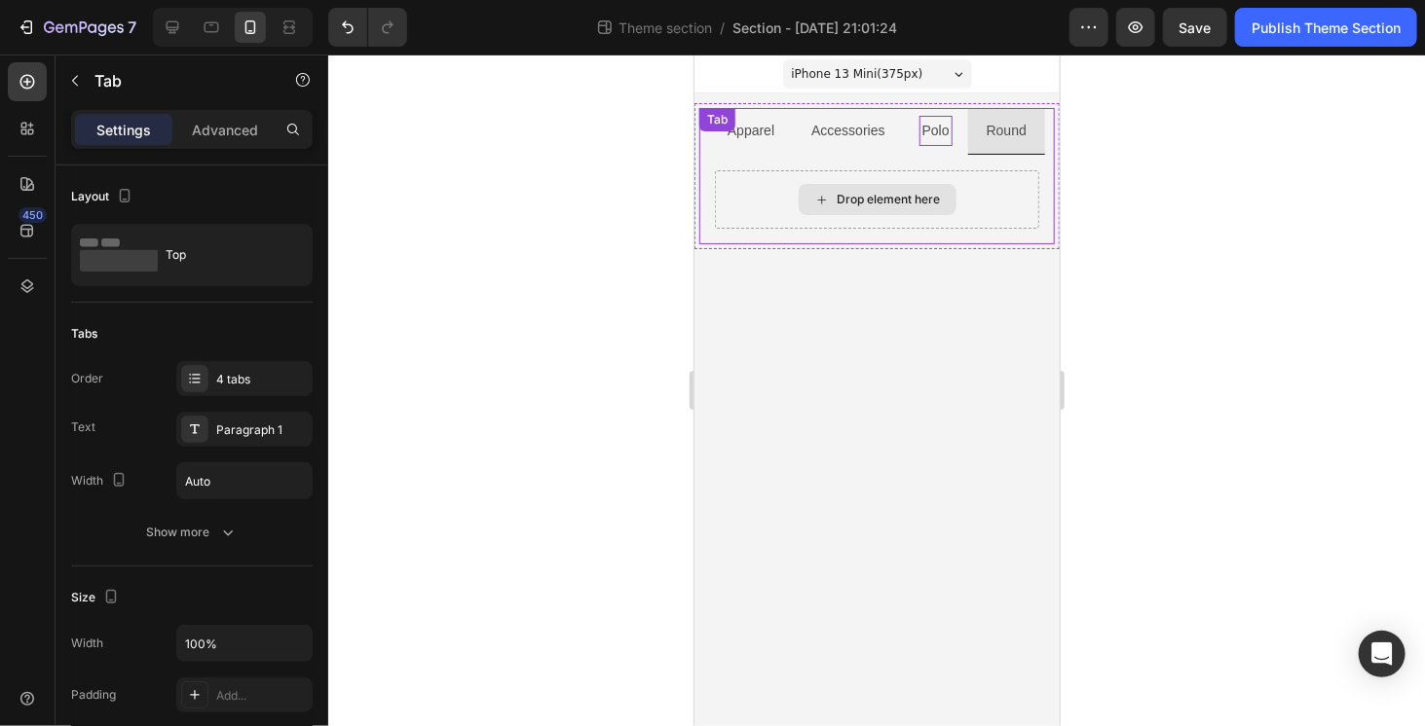
click at [789, 224] on div "Drop element here" at bounding box center [876, 198] width 324 height 58
click at [776, 239] on div "Drop element here" at bounding box center [875, 199] width 355 height 90
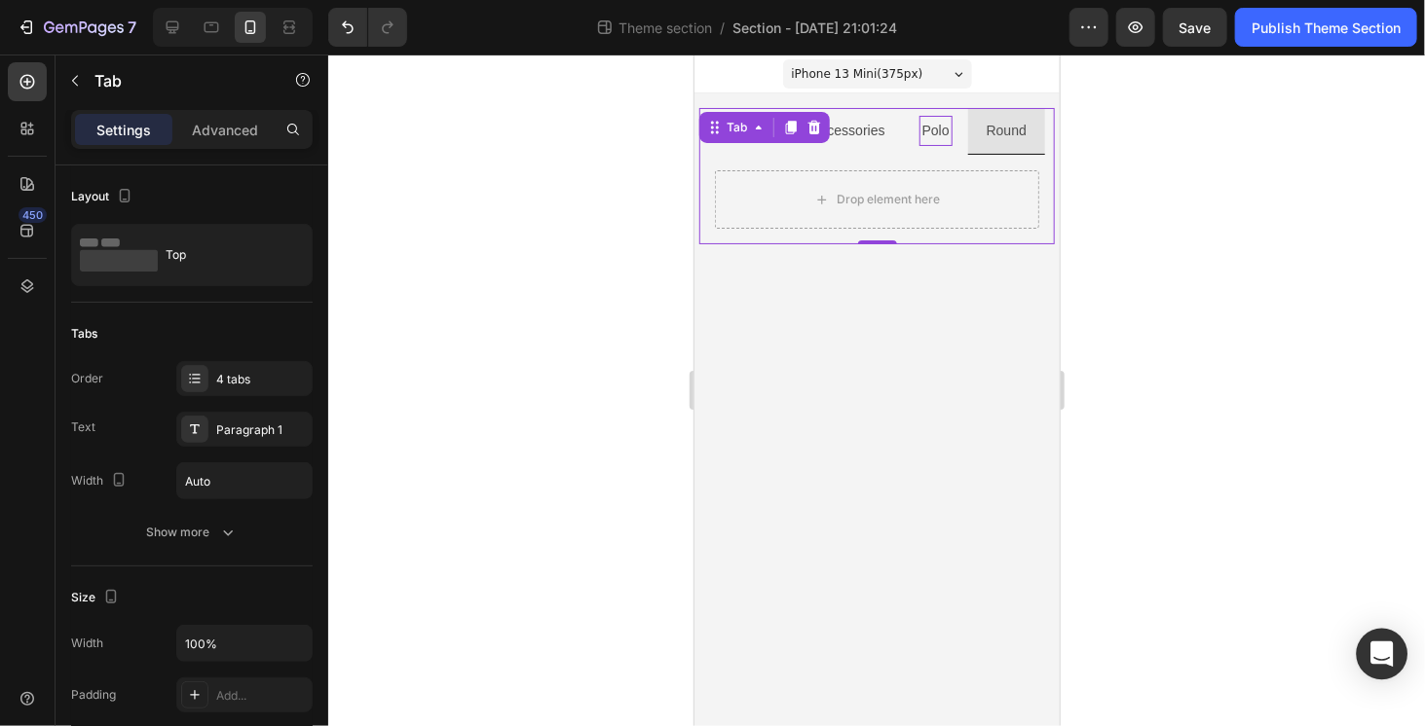
click at [1406, 0] on body "7 Theme section / Section - Aug 28 21:01:24 Preview Save Publish Theme Section …" at bounding box center [712, 0] width 1425 height 0
click at [1398, 659] on div "Open Intercom Messenger" at bounding box center [1382, 655] width 52 height 52
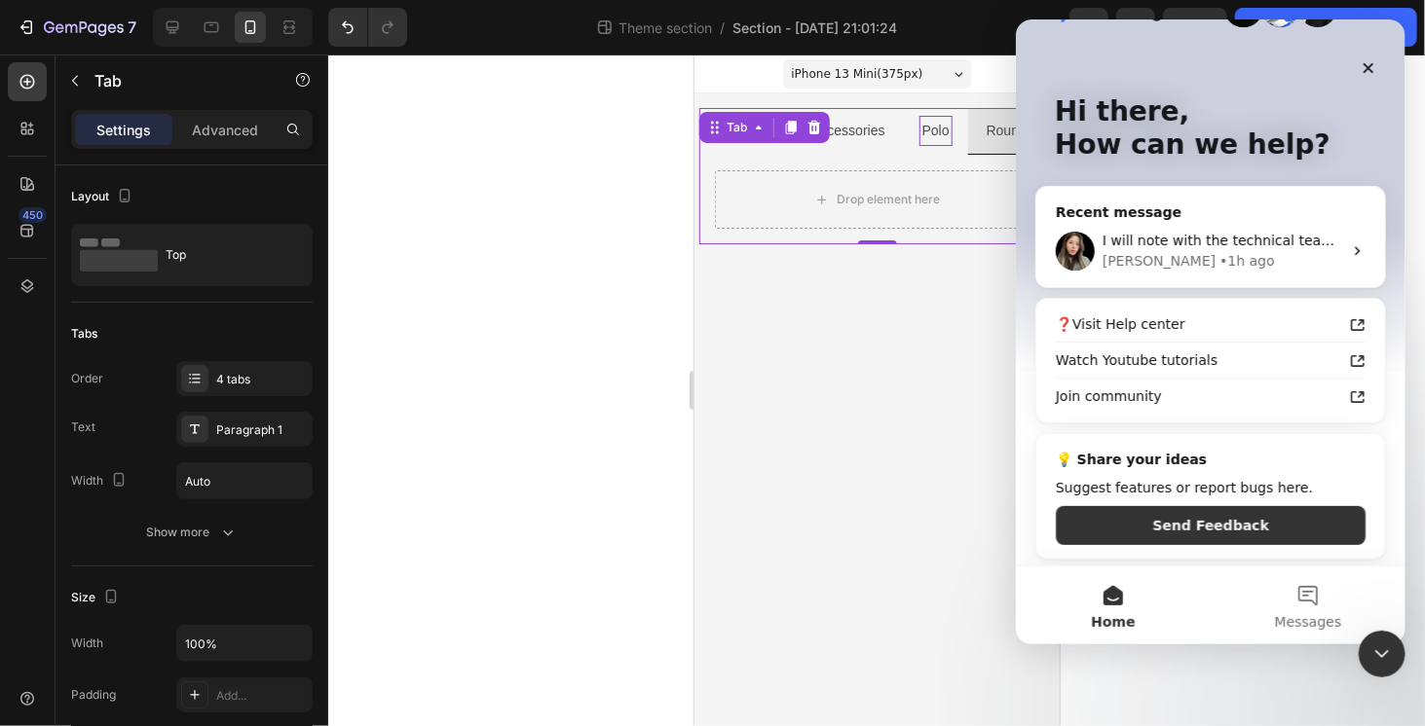
scroll to position [63, 0]
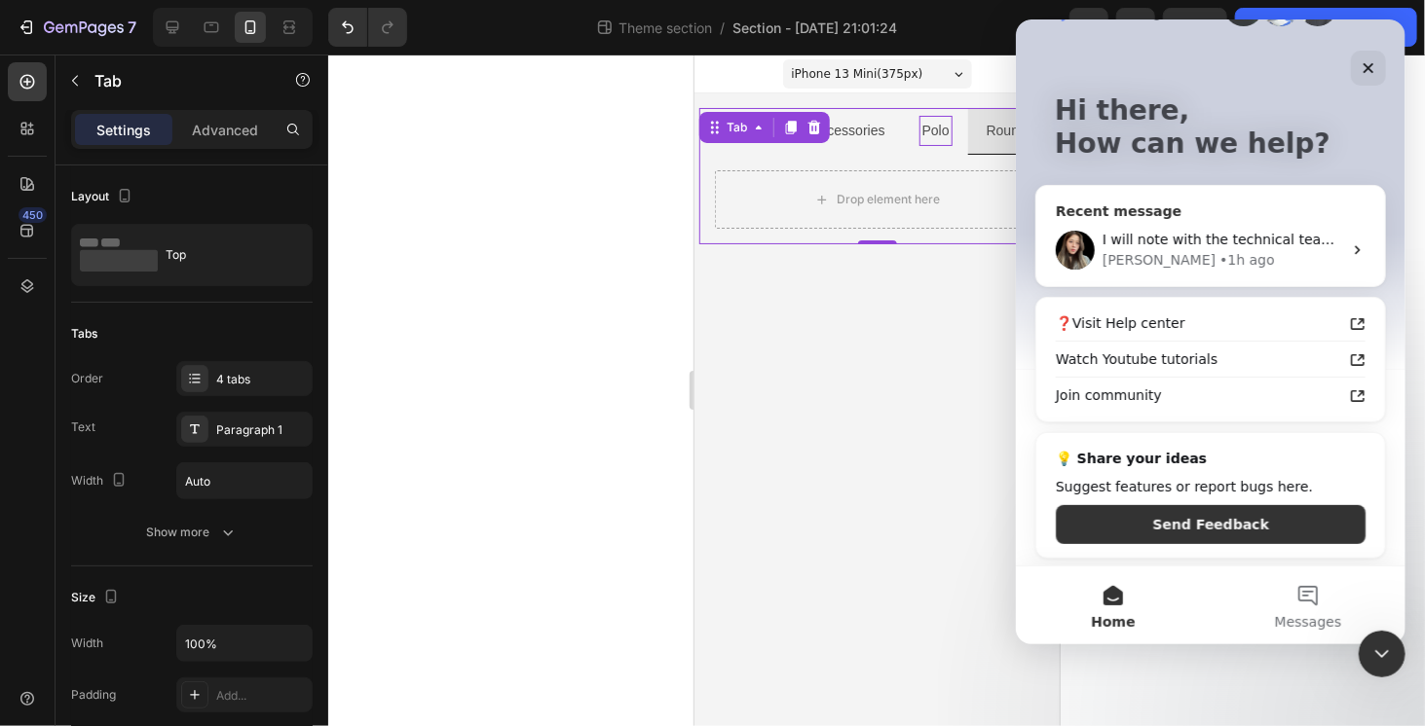
click at [1109, 223] on div "I will note with the technical team to prioritize this case and will keep you u…" at bounding box center [1209, 250] width 349 height 72
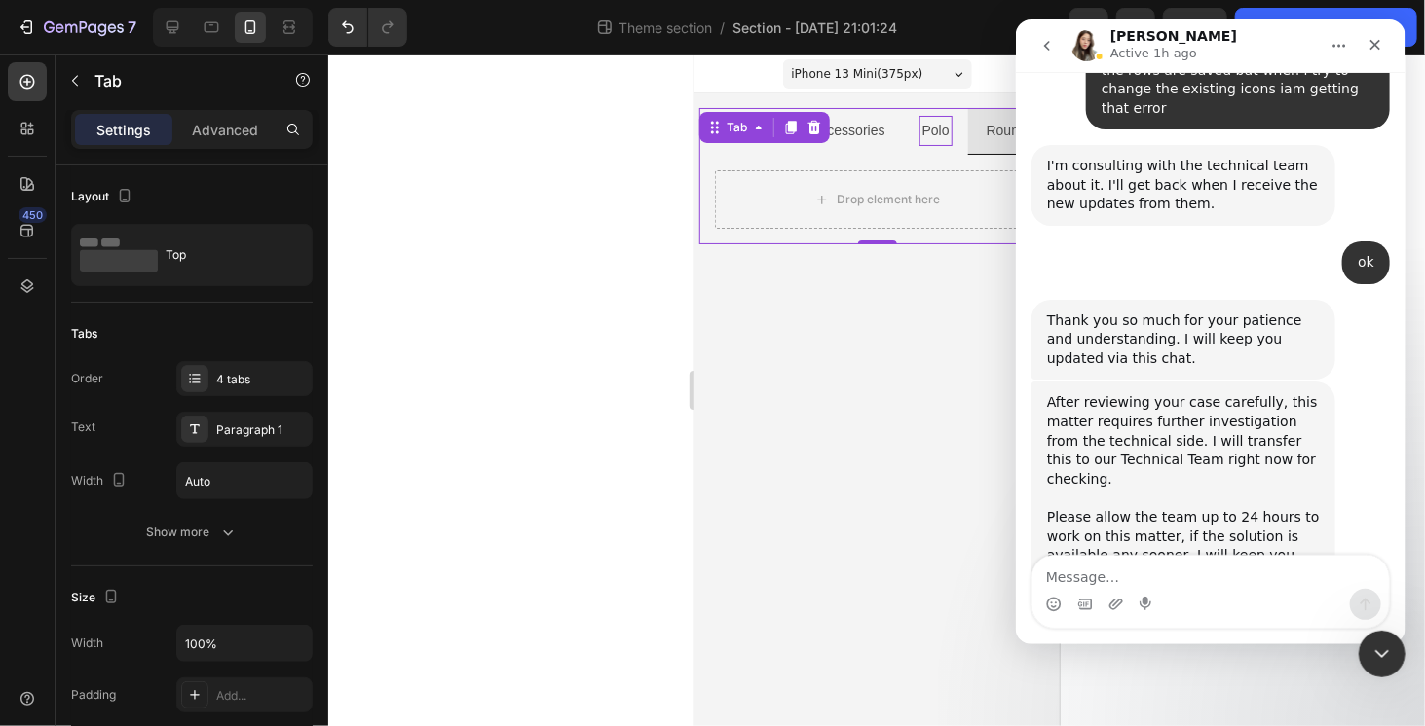
scroll to position [7801, 0]
